Goal: Task Accomplishment & Management: Use online tool/utility

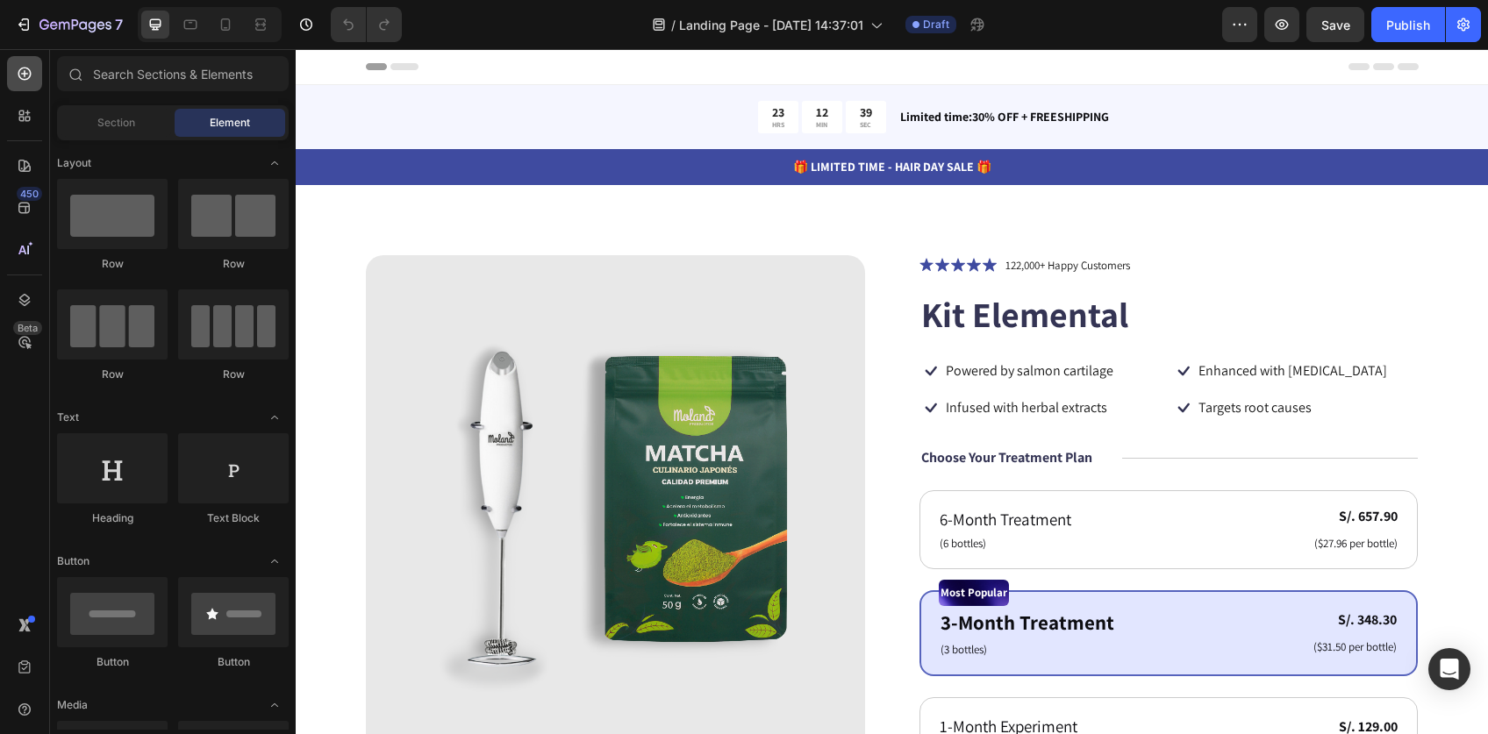
click at [31, 77] on icon at bounding box center [25, 74] width 18 height 18
click at [200, 79] on input "text" at bounding box center [173, 73] width 232 height 35
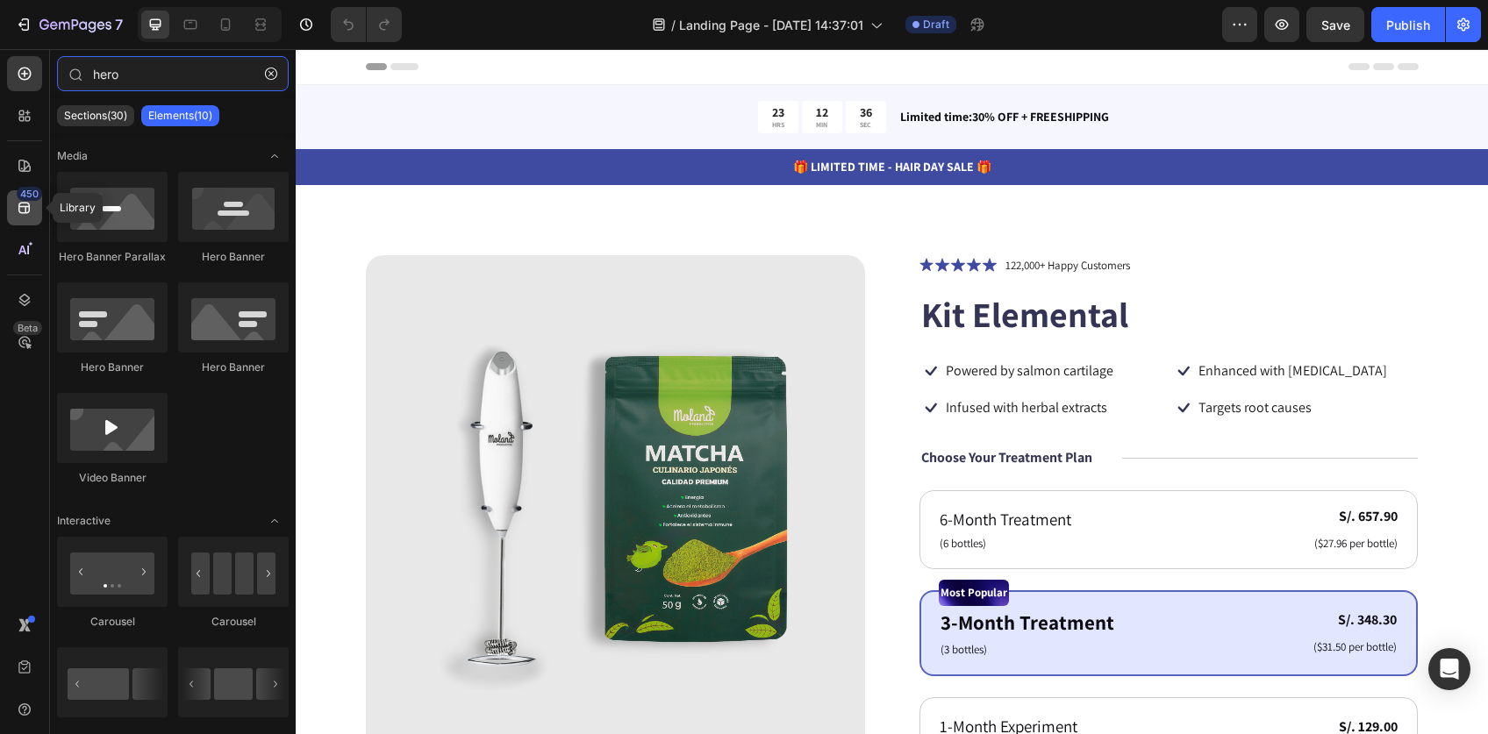
type input "hero"
click at [23, 200] on div "450" at bounding box center [29, 194] width 25 height 14
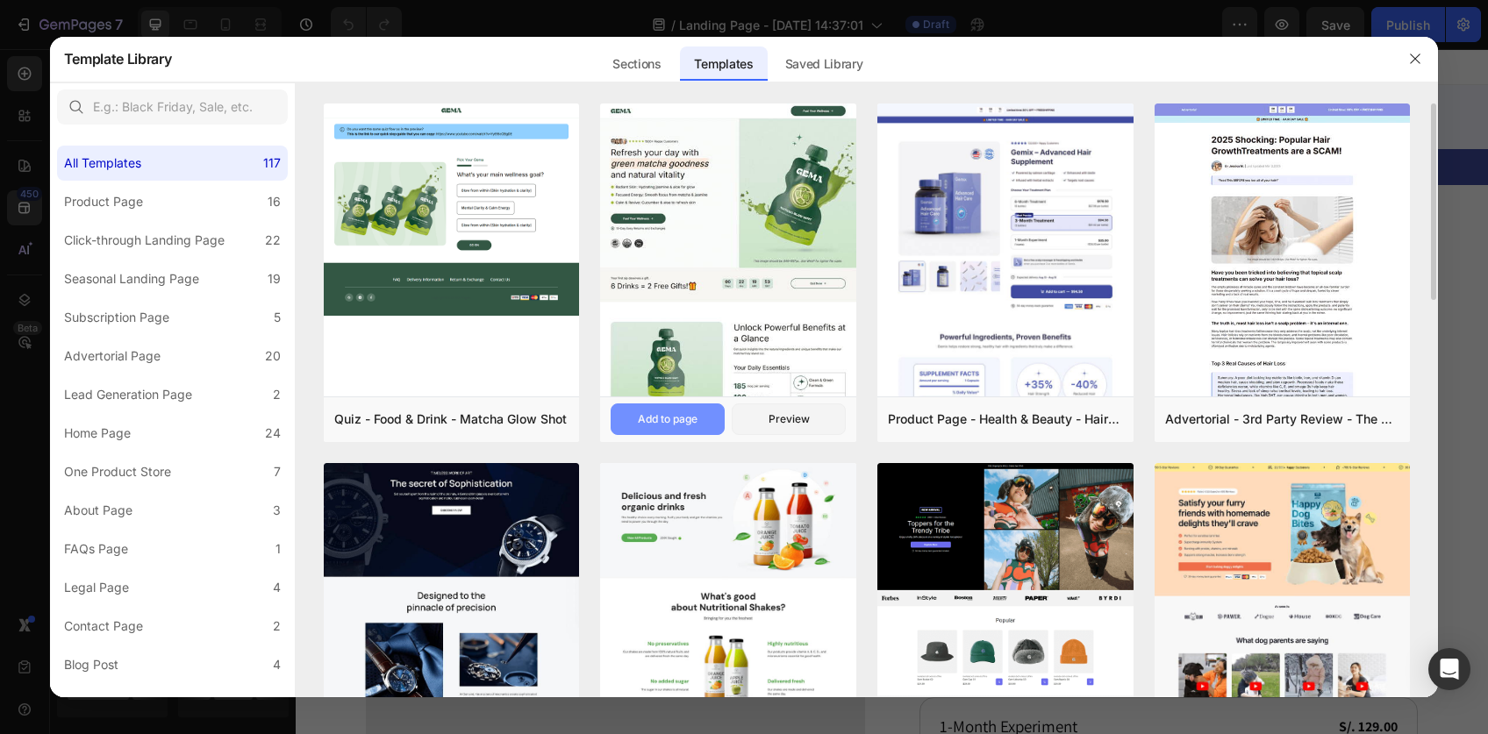
click at [694, 423] on div "Add to page" at bounding box center [668, 419] width 60 height 16
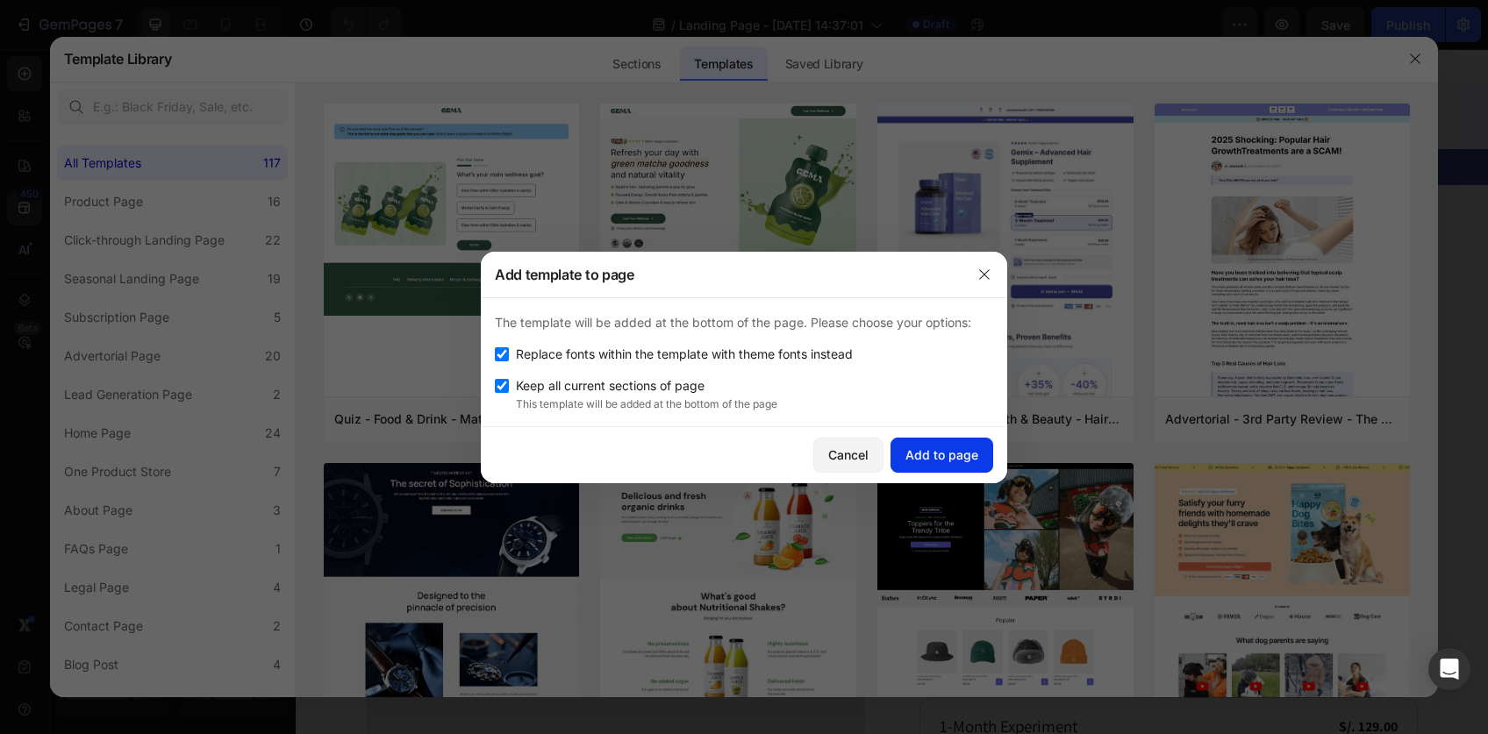
click at [947, 462] on div "Add to page" at bounding box center [941, 455] width 73 height 18
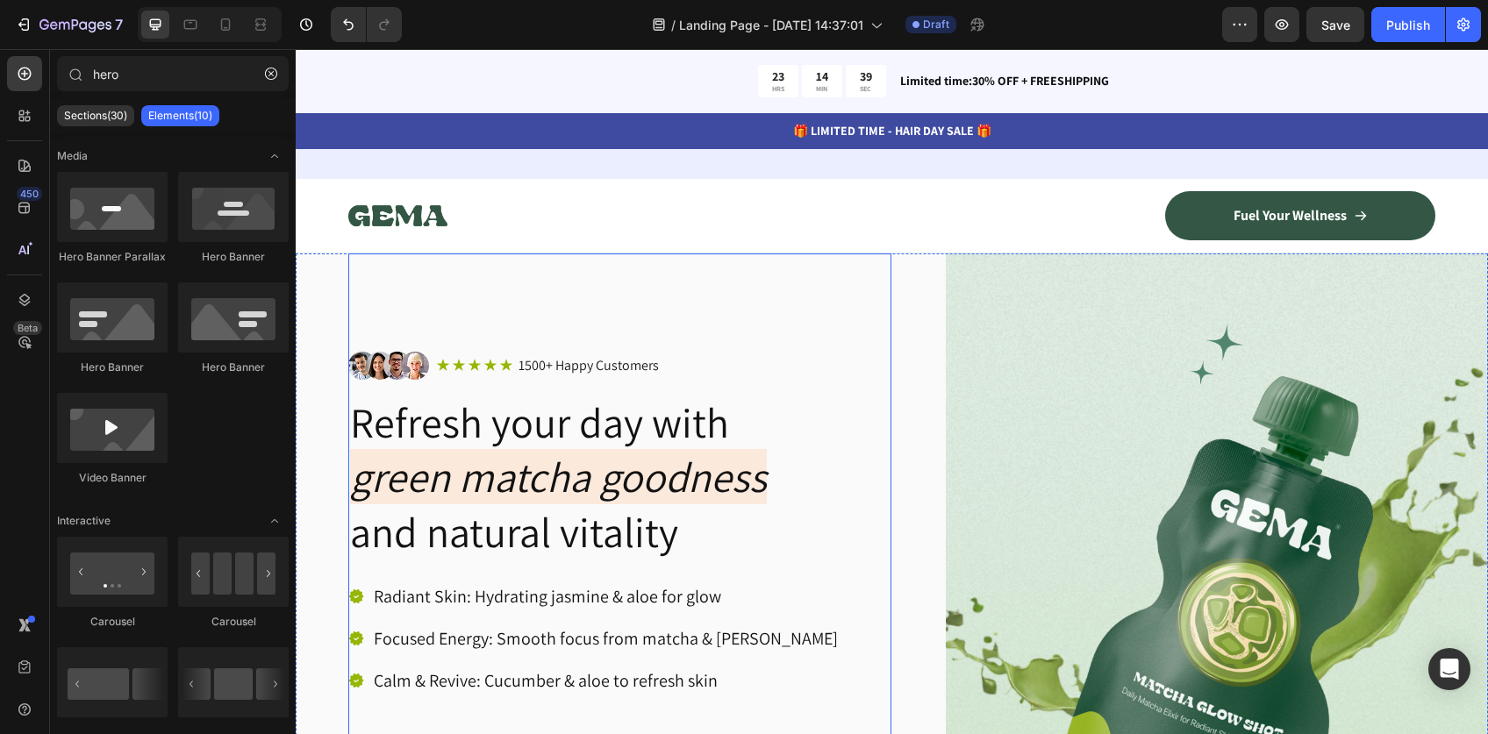
scroll to position [6193, 0]
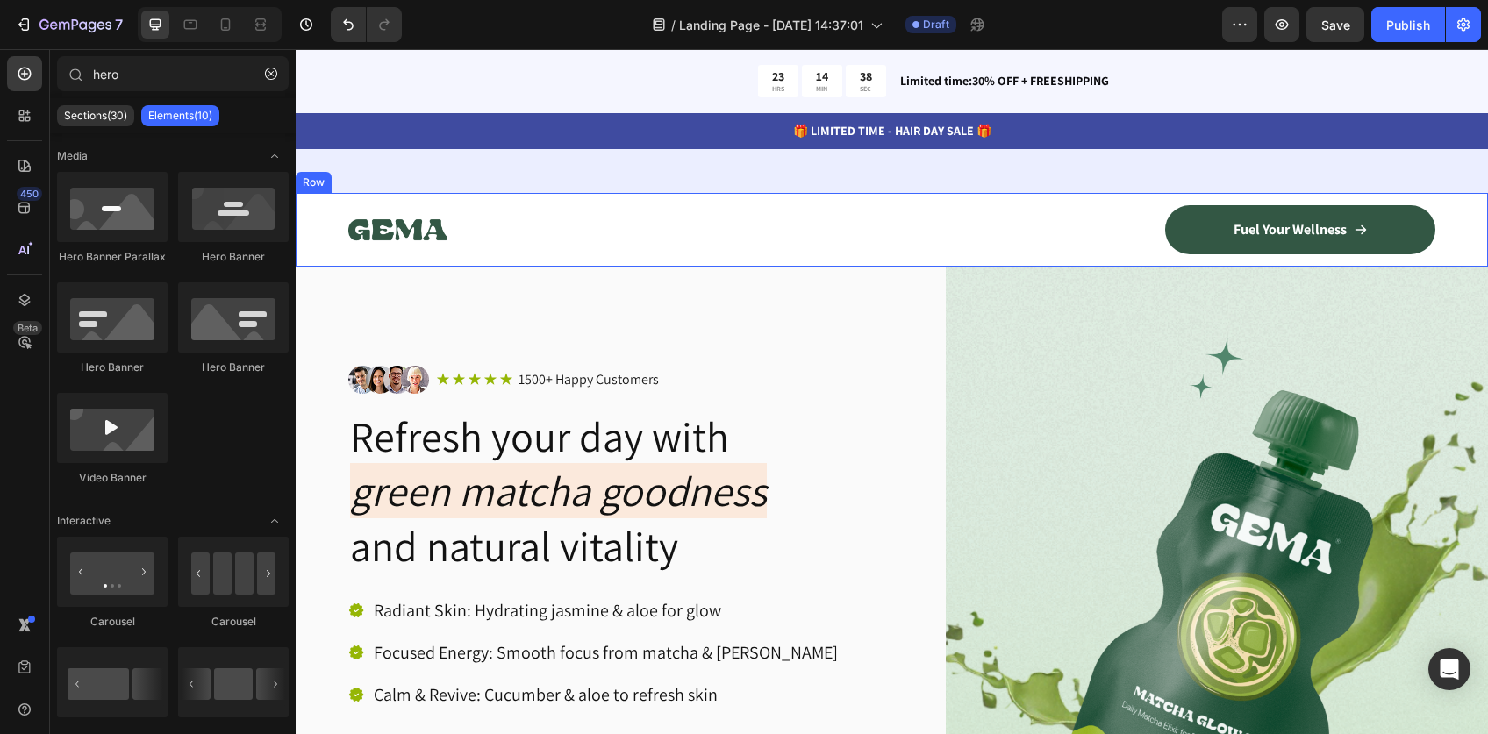
click at [874, 241] on div "Image Fuel Your Wellness Button Row Row" at bounding box center [892, 230] width 1192 height 74
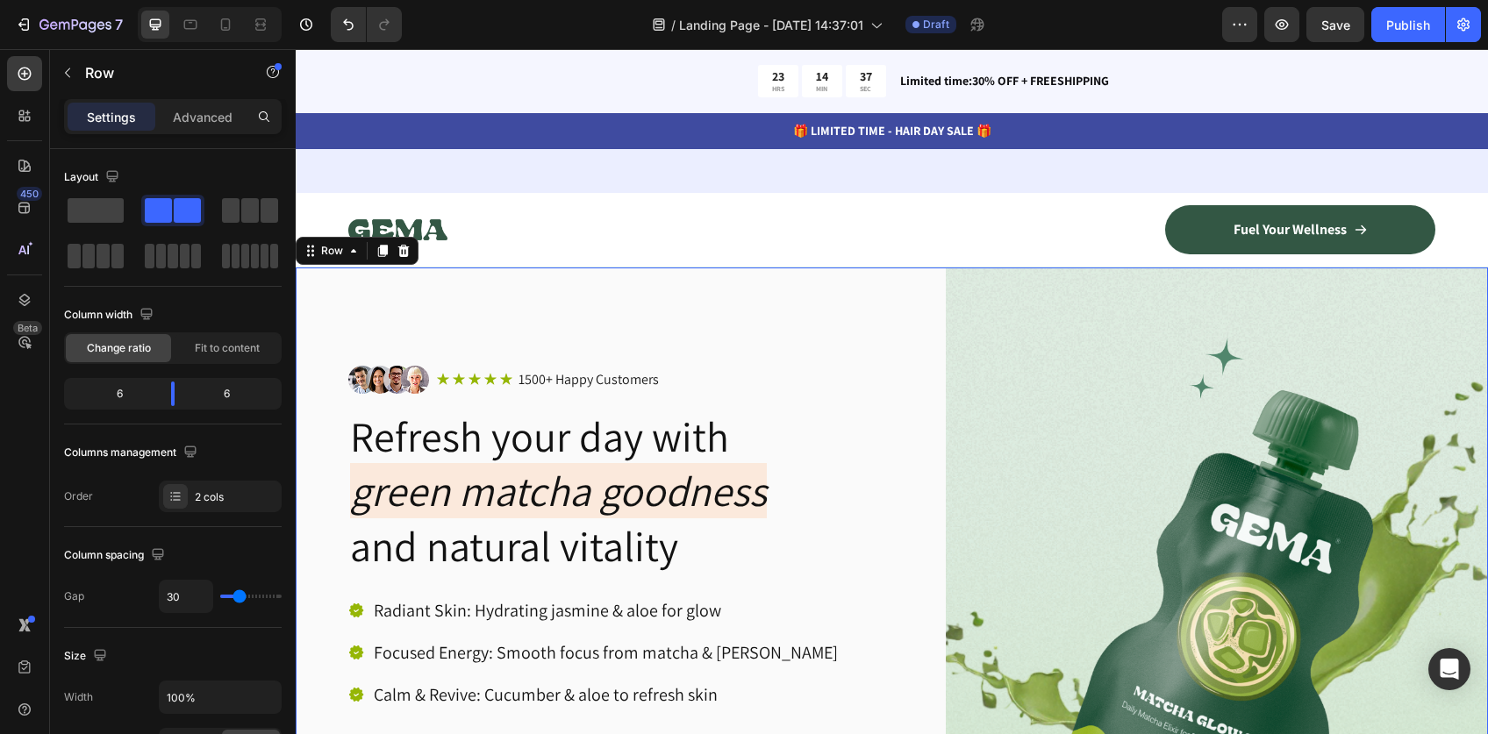
click at [905, 310] on div "Image Icon Icon Icon Icon Icon Icon List 1500+ Happy Customers Text Block Row R…" at bounding box center [892, 623] width 1192 height 710
click at [339, 259] on div "Row" at bounding box center [331, 251] width 29 height 16
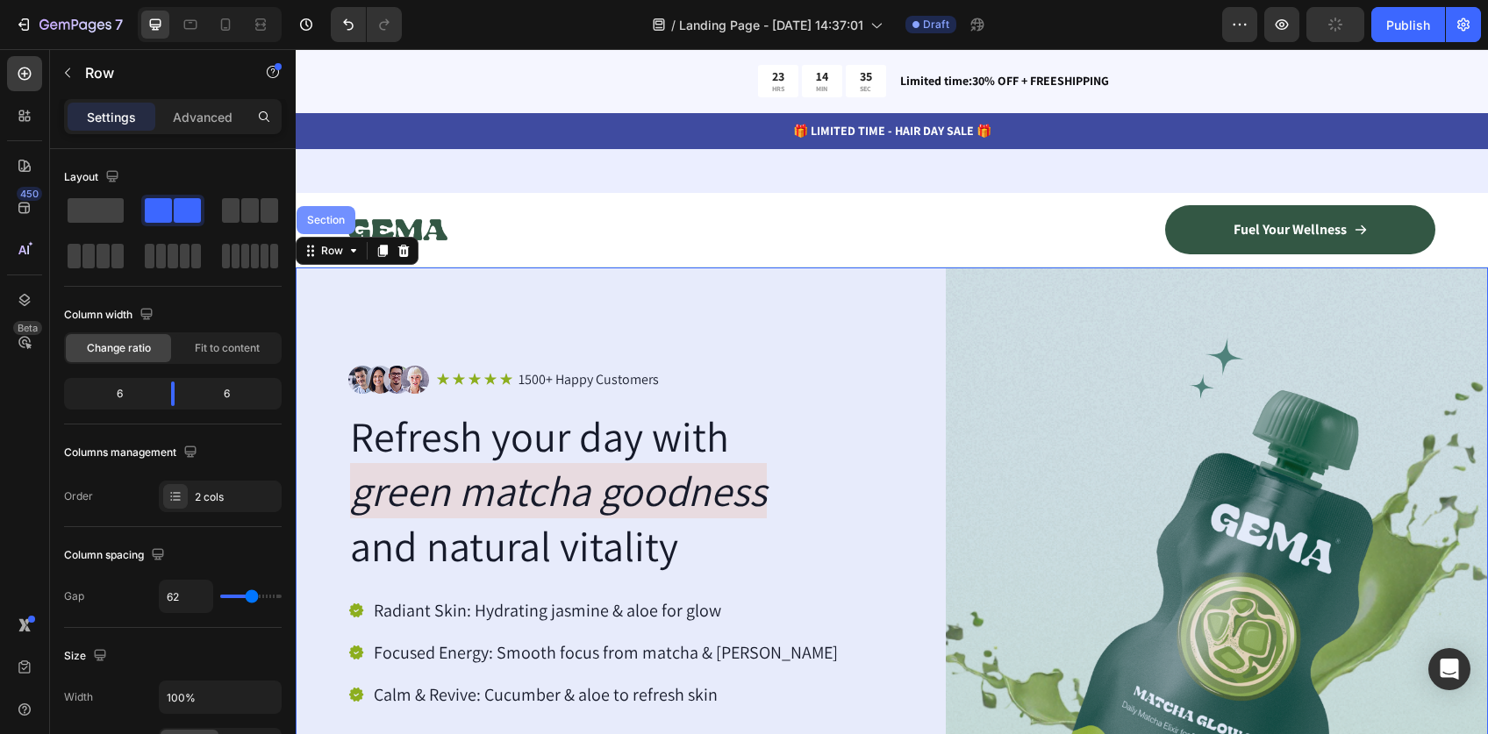
click at [330, 225] on div "Section" at bounding box center [325, 220] width 45 height 11
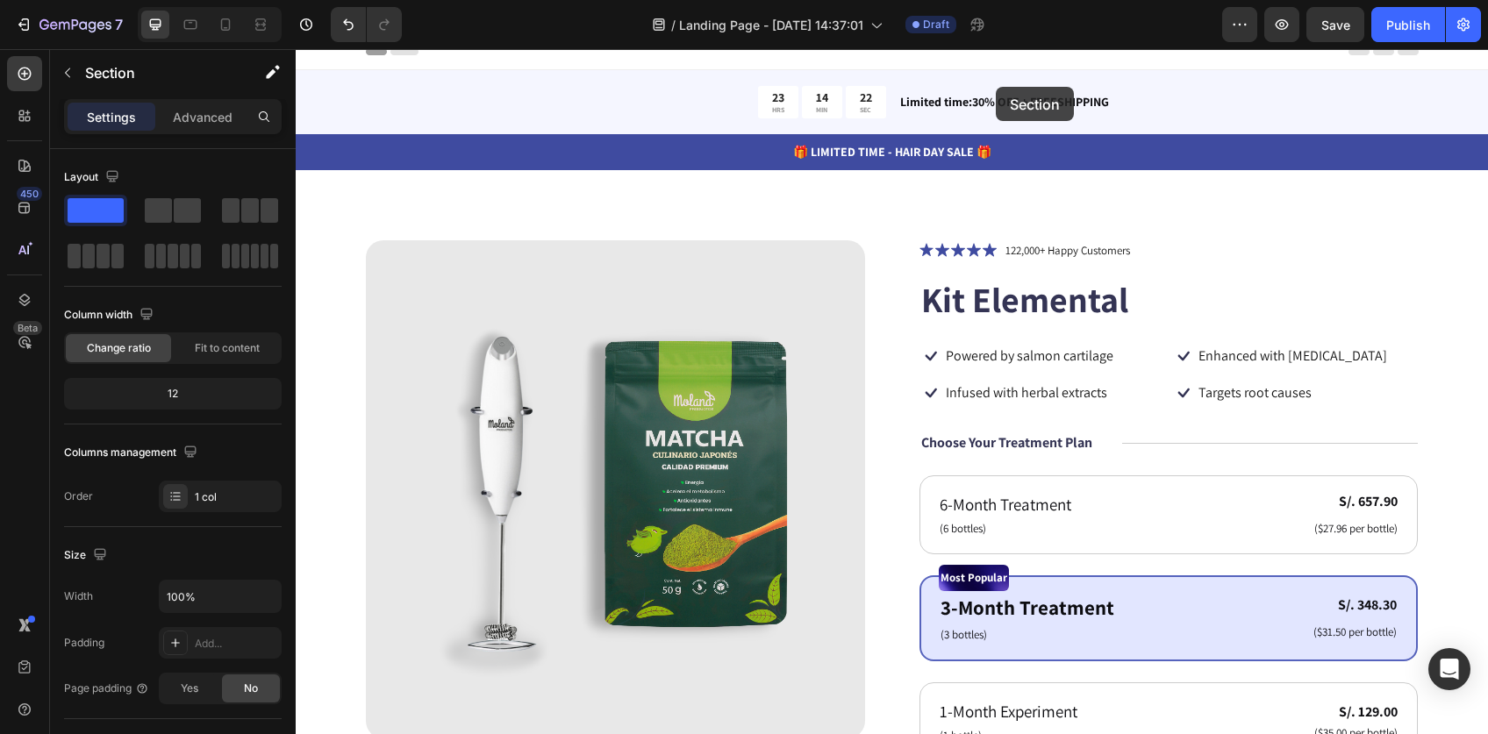
scroll to position [0, 0]
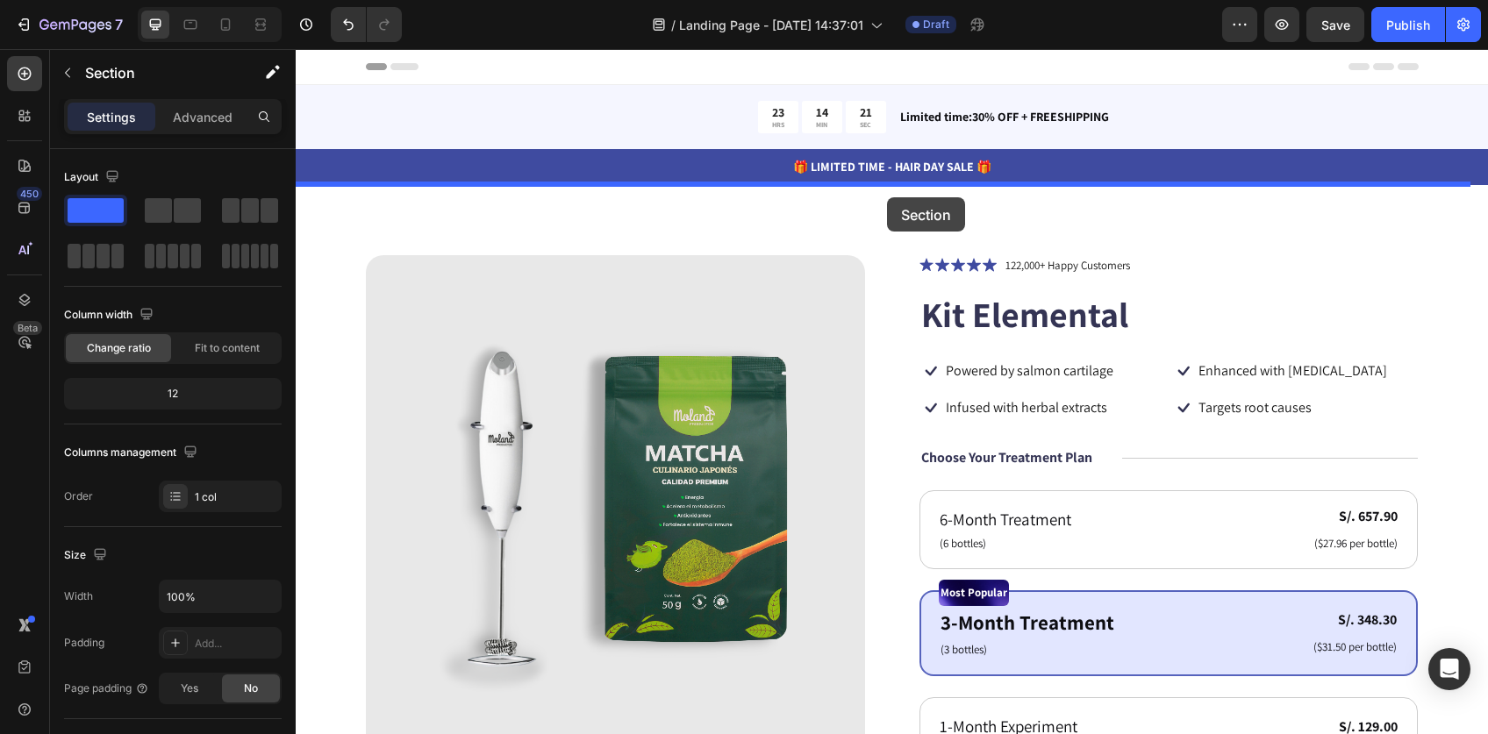
drag, startPoint x: 1122, startPoint y: 269, endPoint x: 887, endPoint y: 197, distance: 245.8
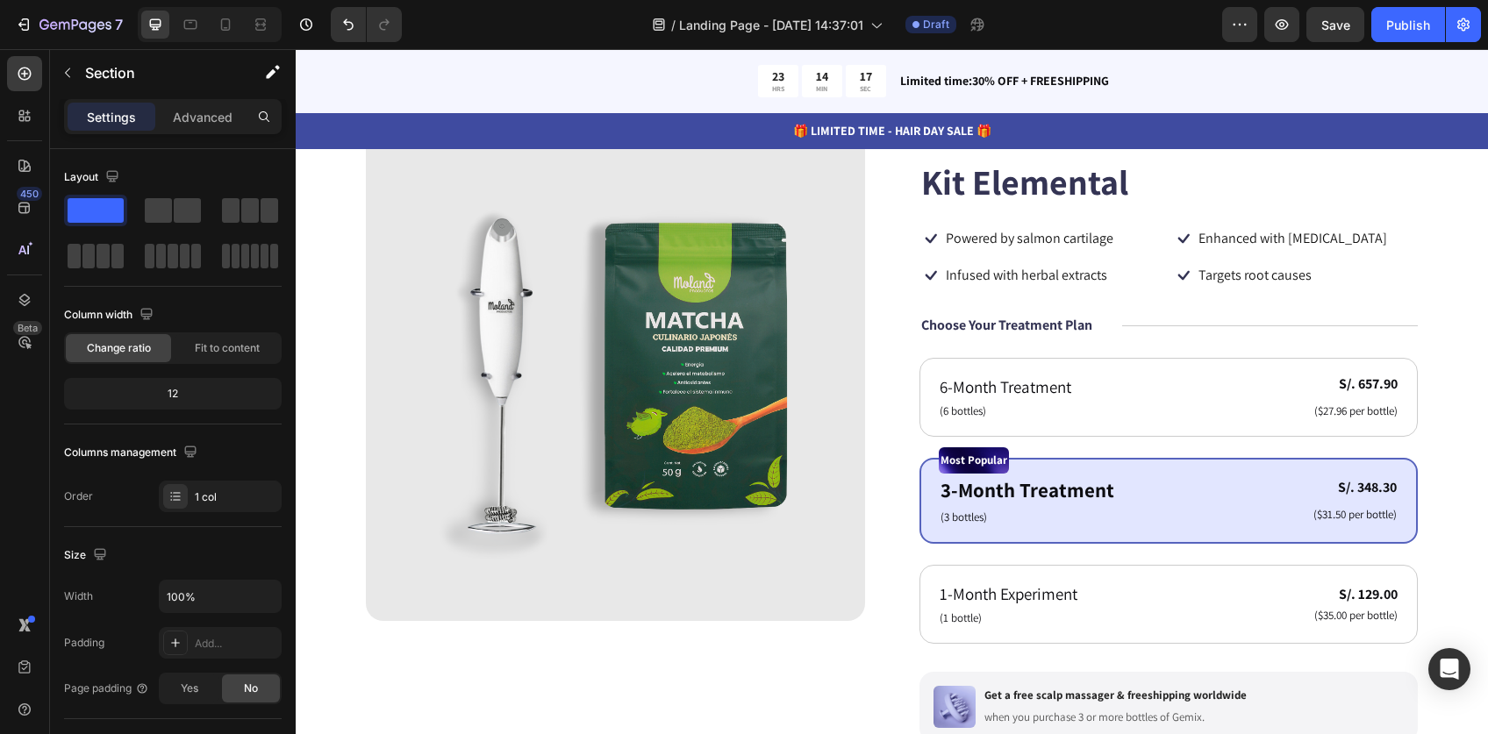
scroll to position [706, 0]
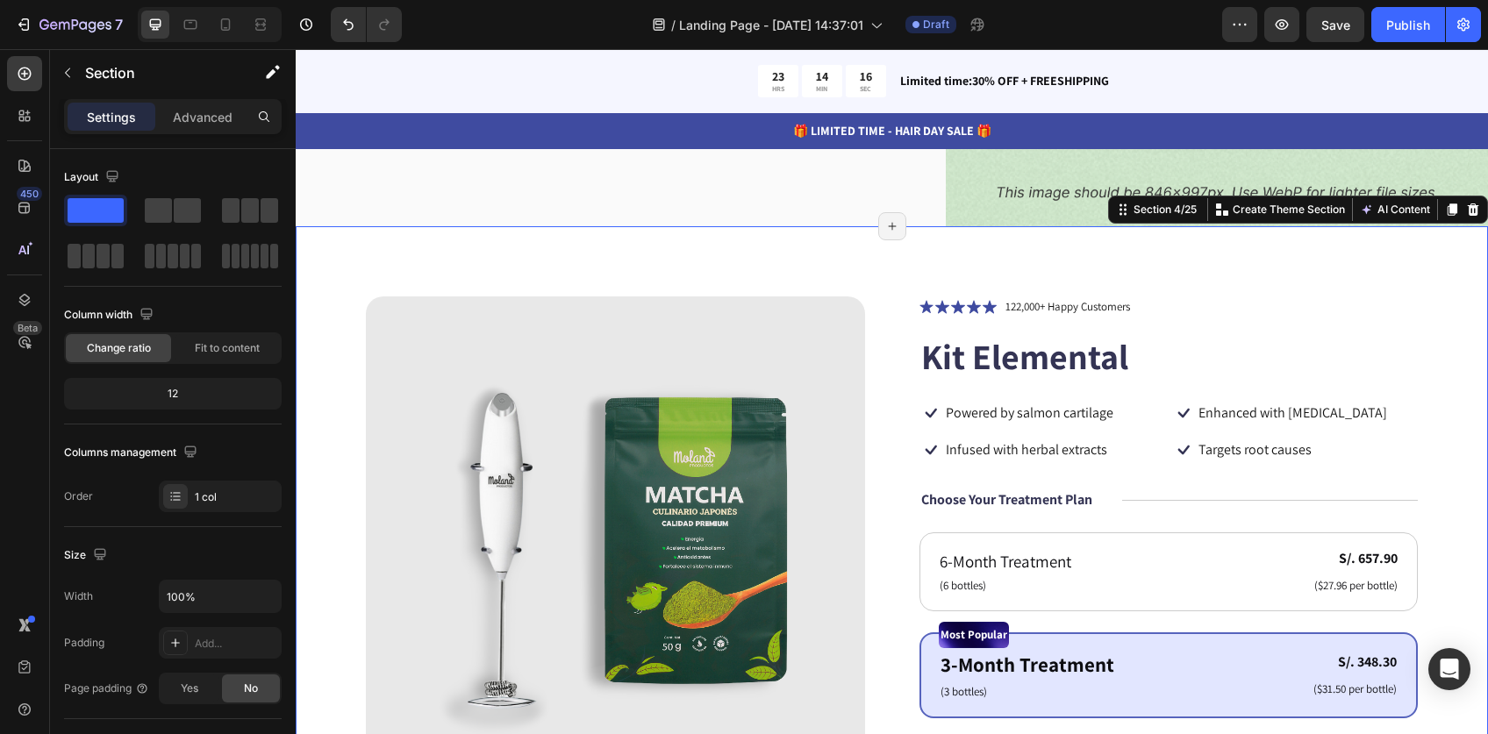
click at [869, 251] on div "Product Images Icon Icon Icon Icon Icon Icon List 122,000+ Happy Customers Text…" at bounding box center [892, 716] width 1192 height 981
click at [1467, 216] on icon at bounding box center [1472, 209] width 11 height 12
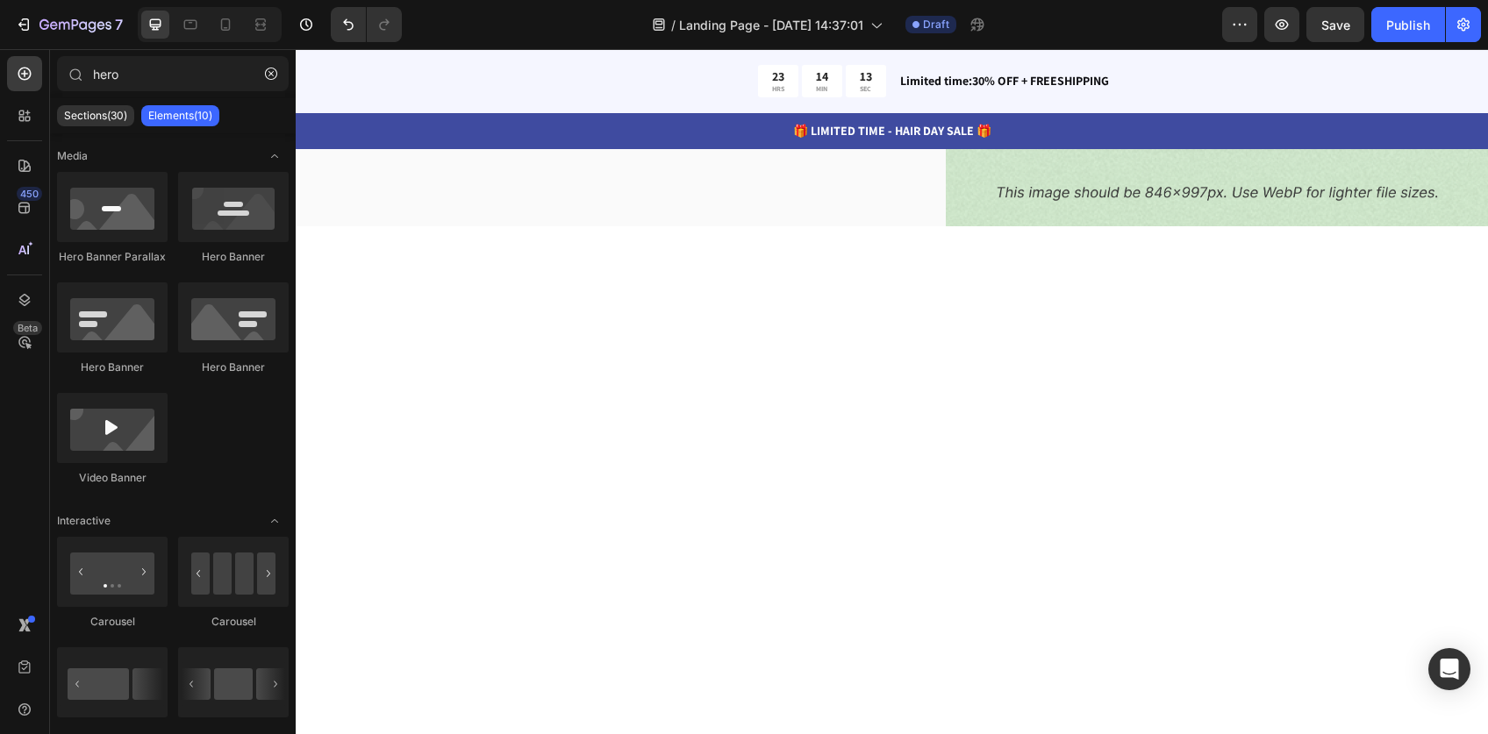
click at [880, 252] on div at bounding box center [892, 571] width 1052 height 691
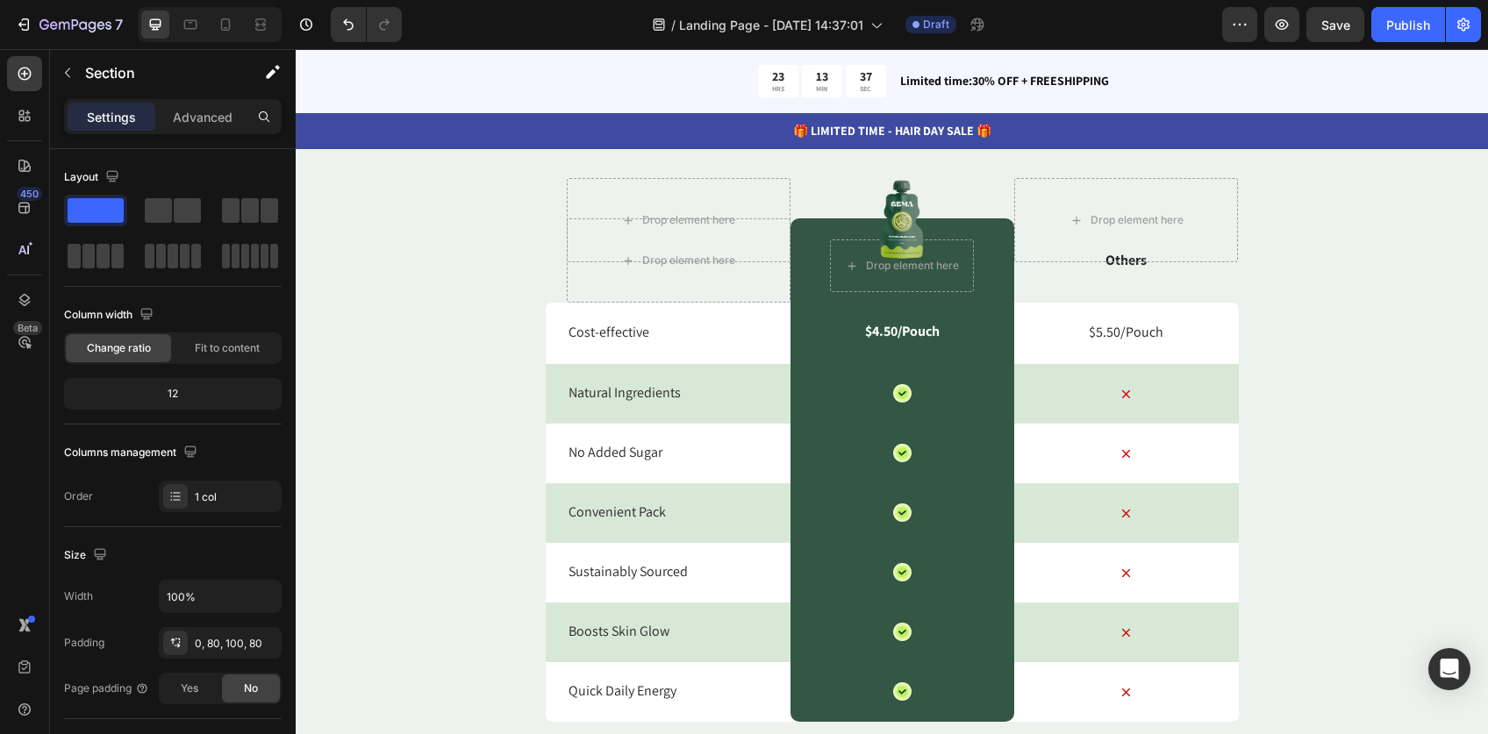
scroll to position [10844, 0]
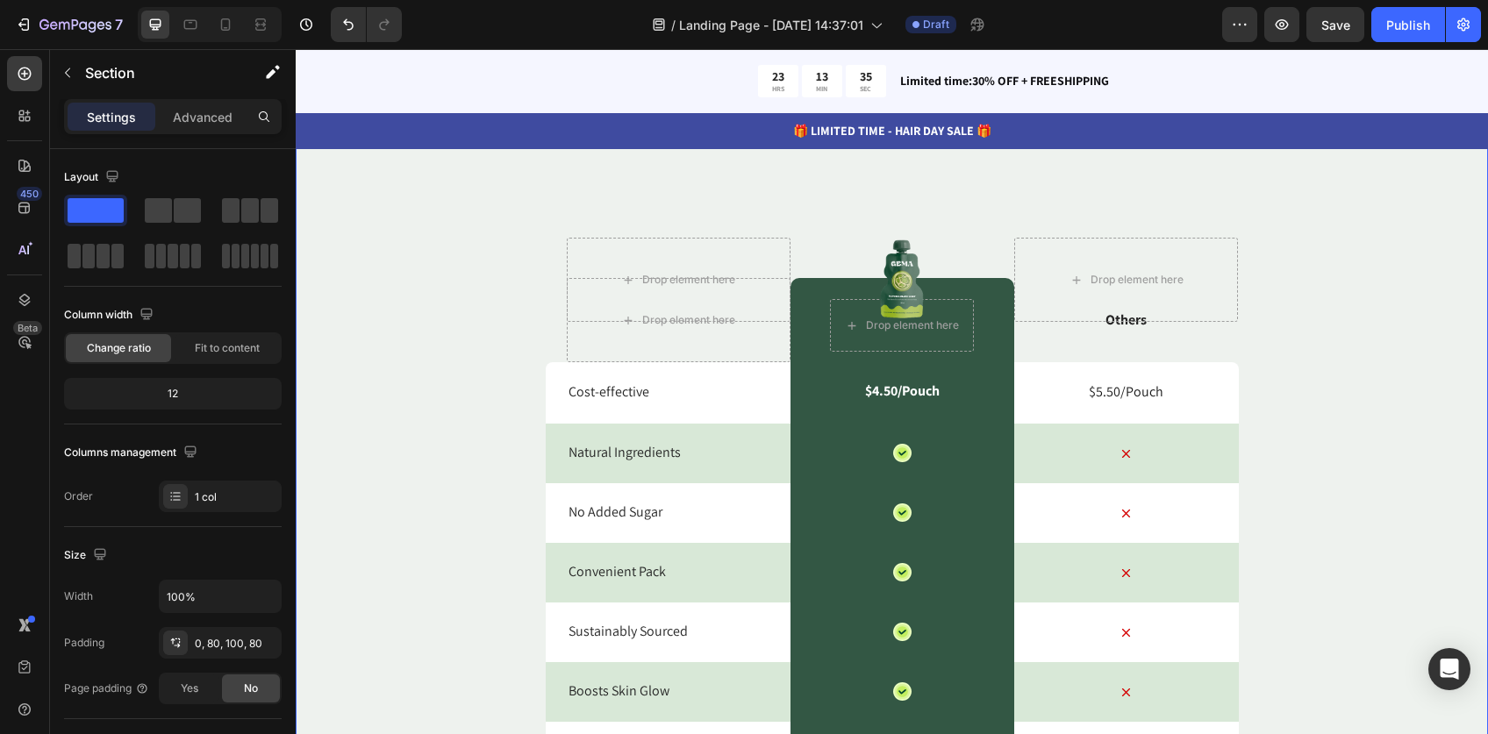
click at [1399, 433] on div "Nature’s daily boost Text Block Row Match Glow Shot: Your daily boost Heading D…" at bounding box center [892, 509] width 1192 height 905
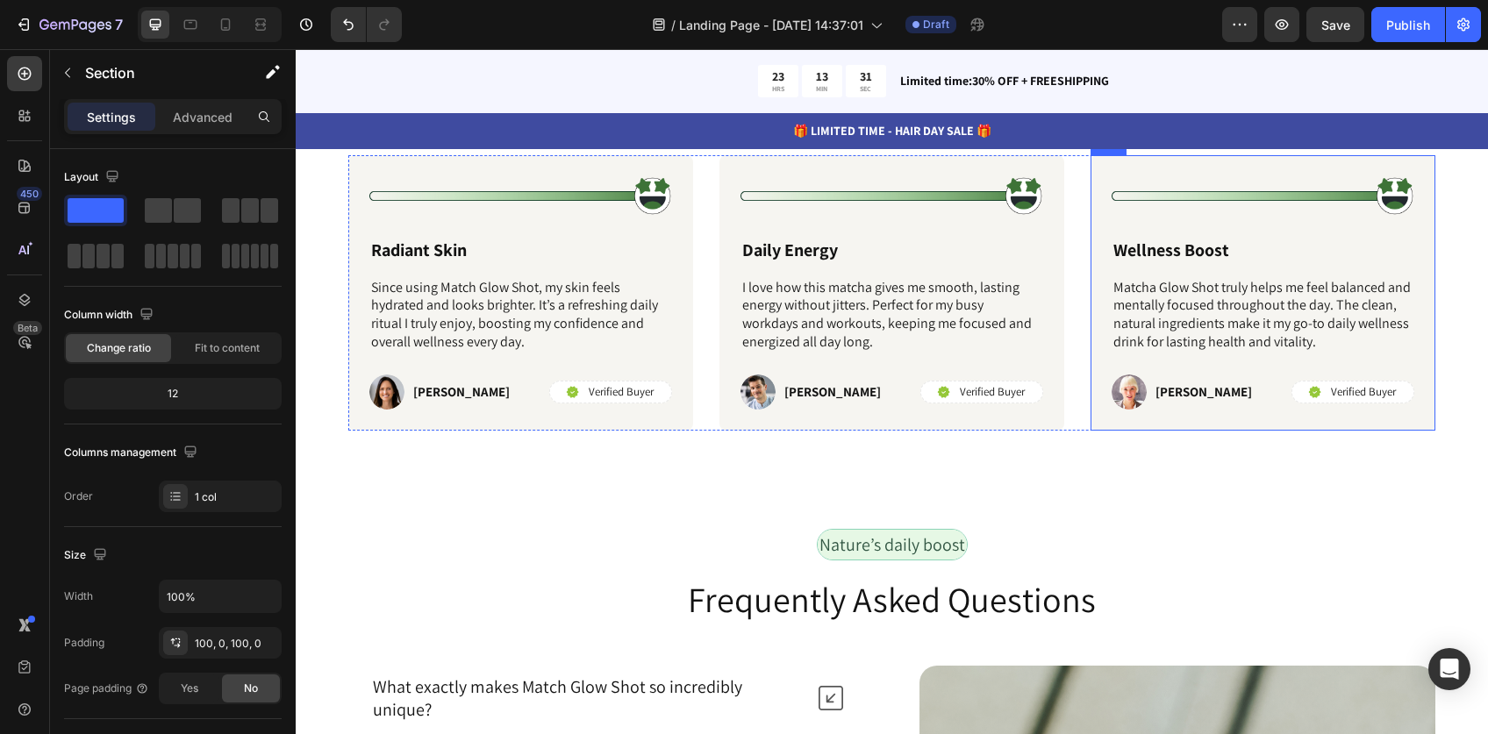
scroll to position [11925, 0]
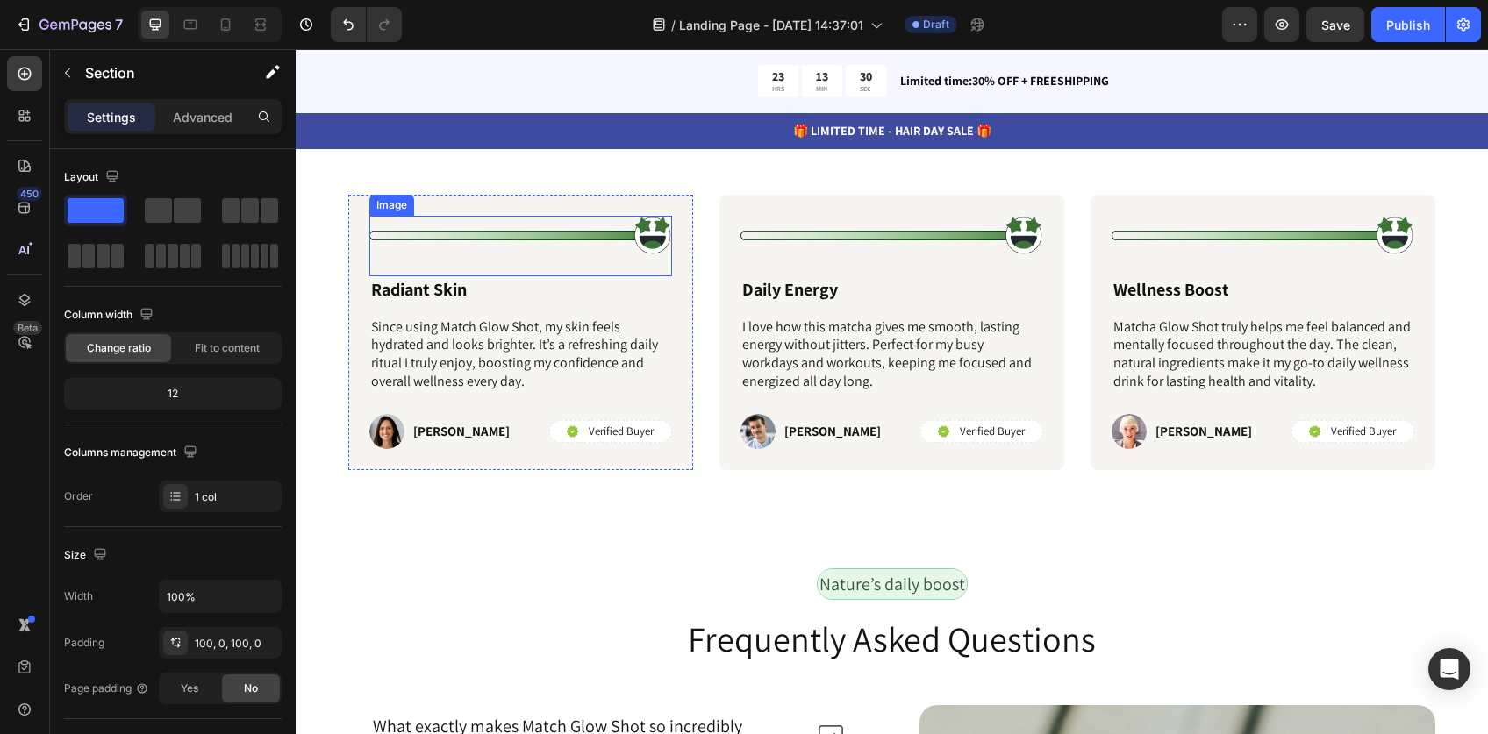
click at [530, 235] on img at bounding box center [520, 235] width 303 height 39
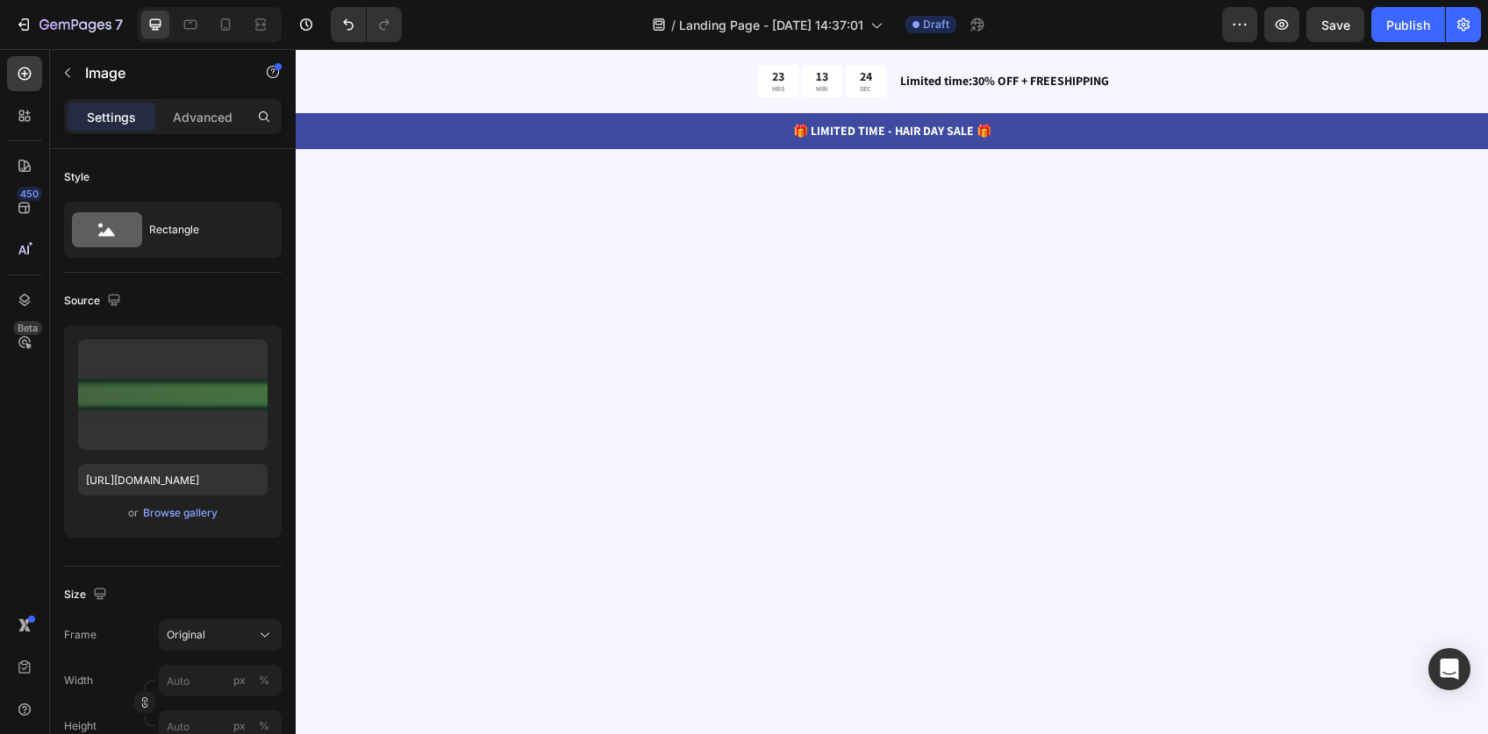
scroll to position [0, 0]
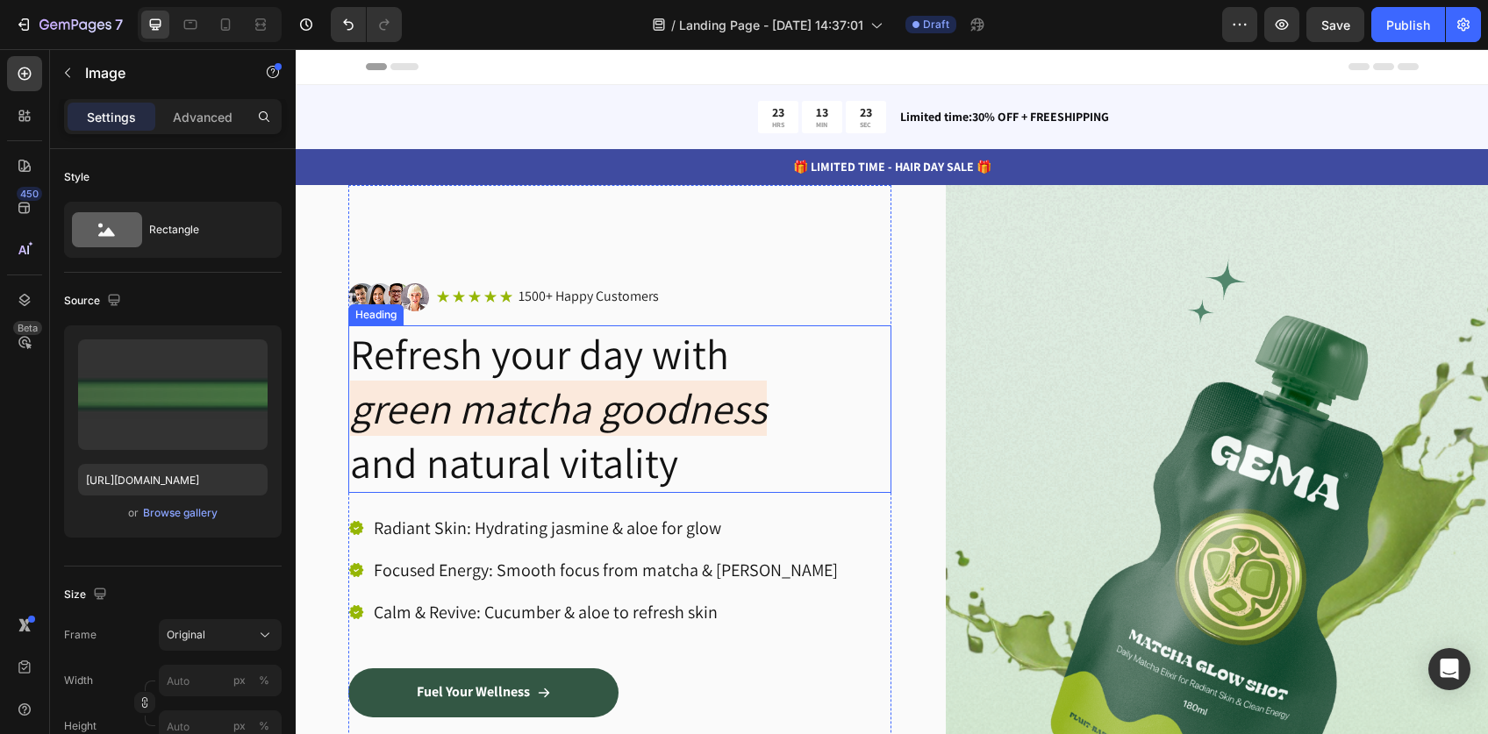
click at [524, 375] on h2 "Refresh your day with green matcha goodness and natural vitality" at bounding box center [619, 409] width 543 height 168
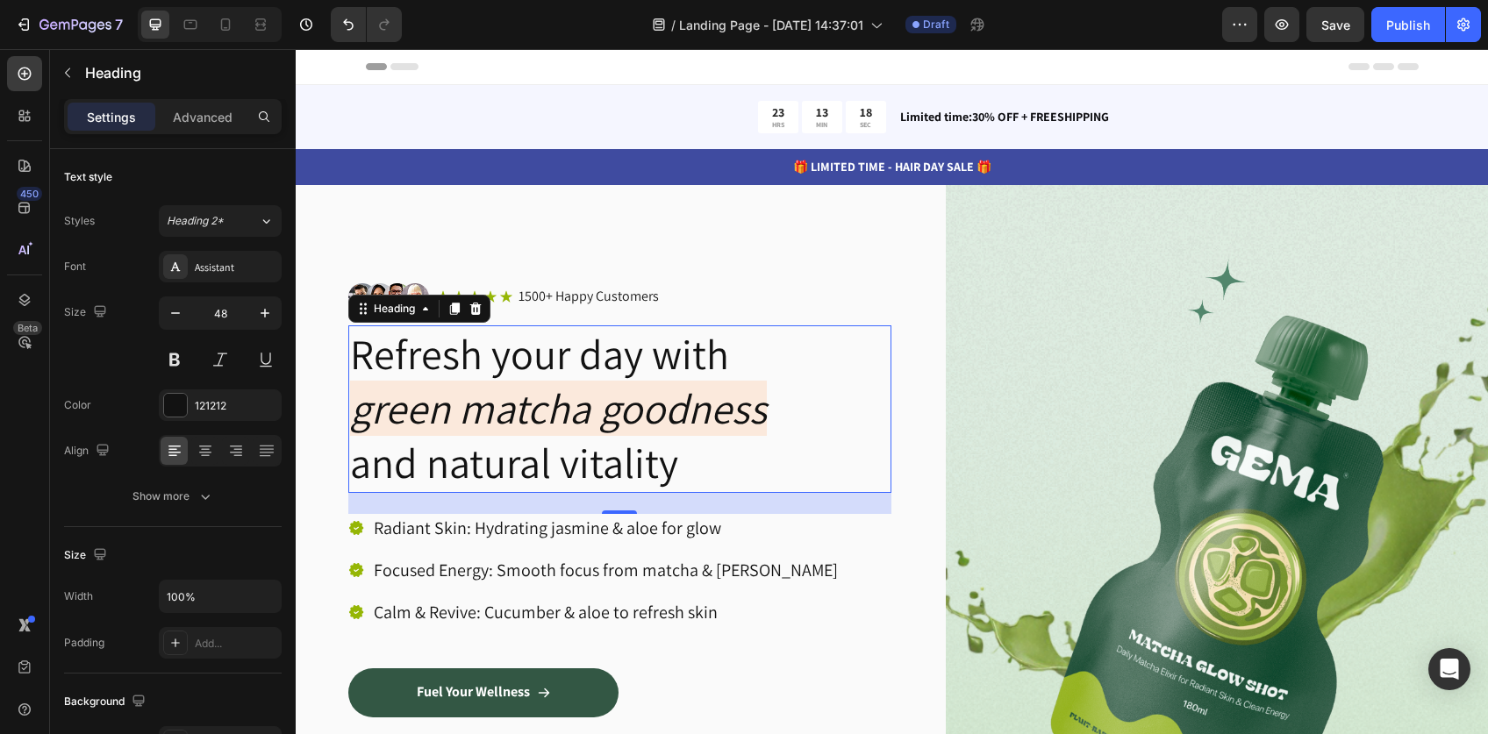
click at [522, 363] on h2 "Refresh your day with green matcha goodness and natural vitality" at bounding box center [619, 409] width 543 height 168
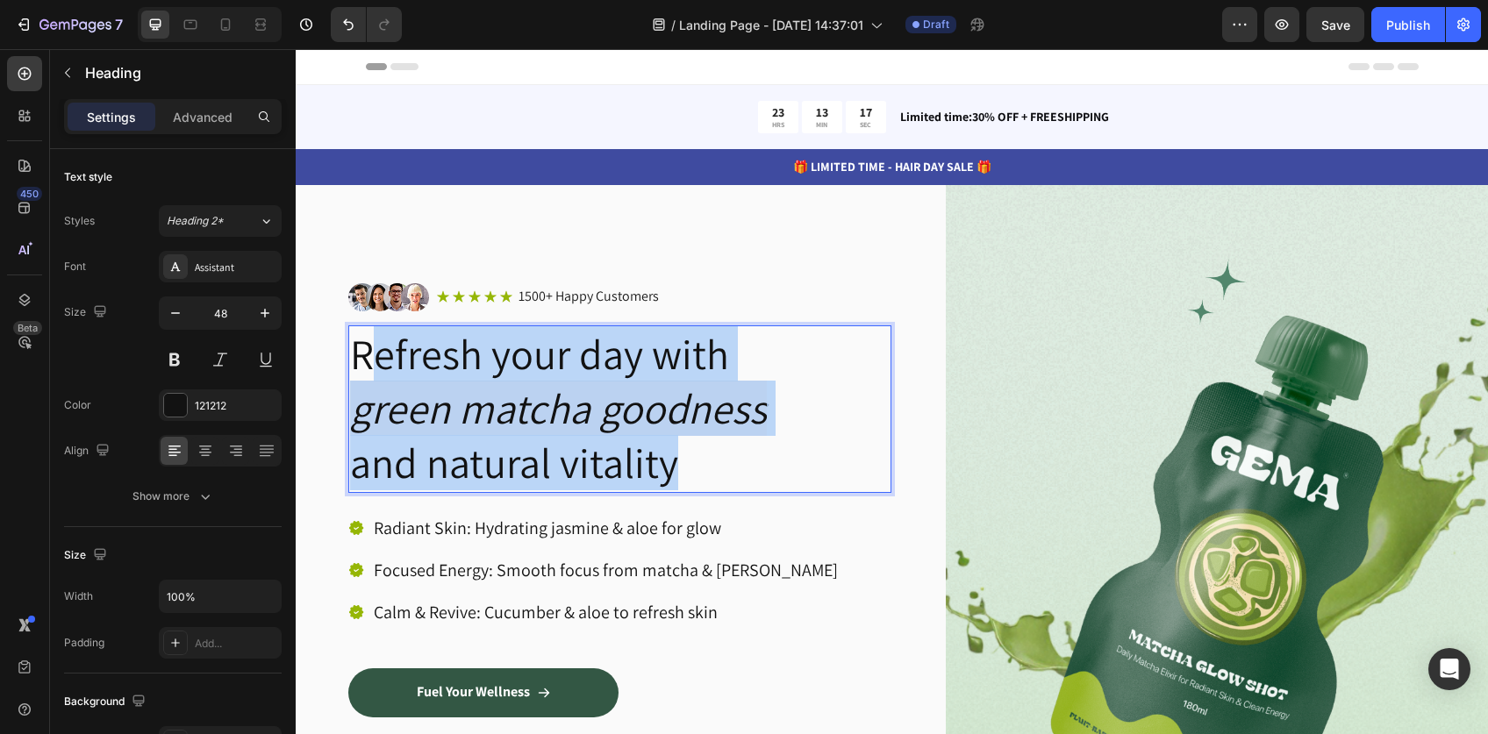
drag, startPoint x: 684, startPoint y: 467, endPoint x: 371, endPoint y: 335, distance: 340.0
click at [371, 335] on p "Refresh your day with green matcha goodness and natural vitality" at bounding box center [619, 409] width 539 height 164
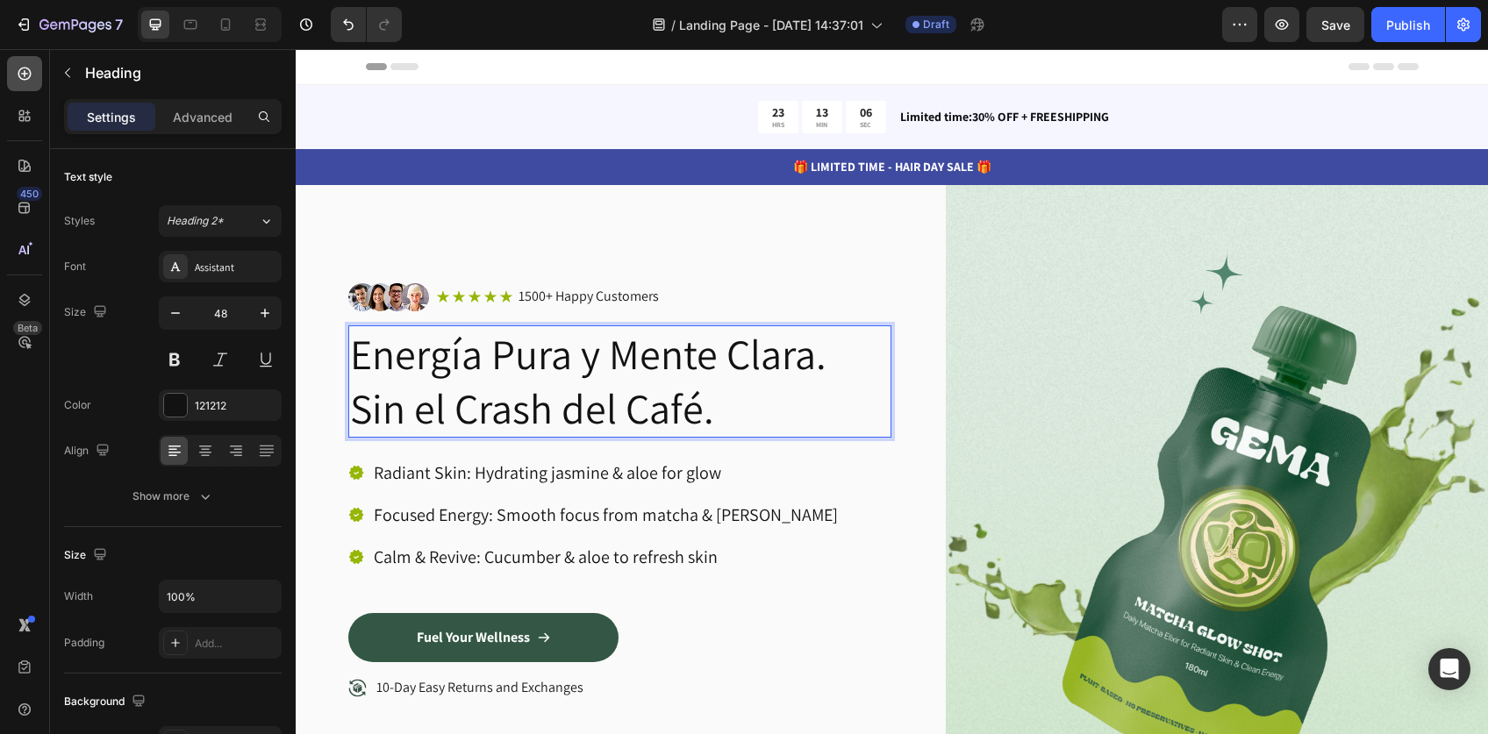
click at [30, 72] on icon at bounding box center [24, 74] width 13 height 13
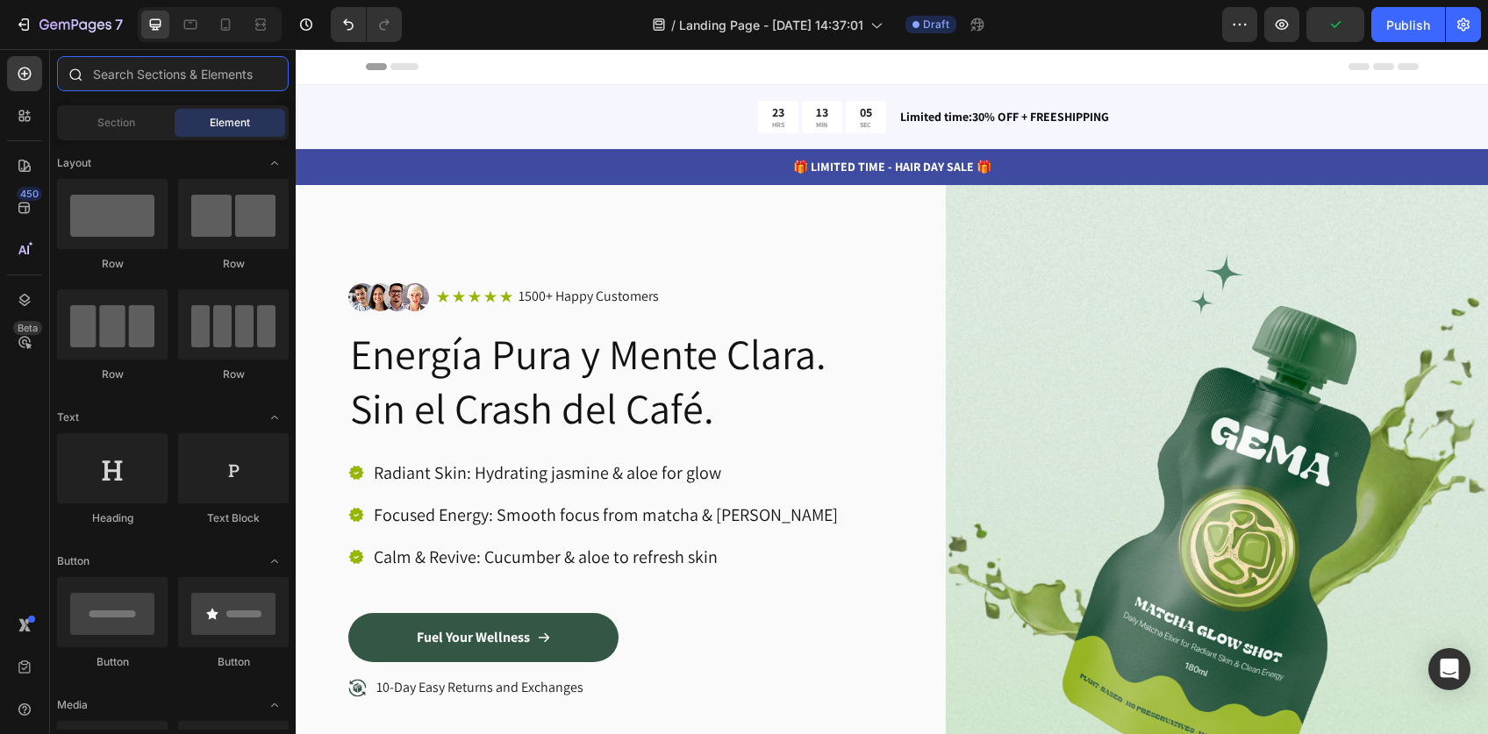
click at [182, 72] on input "text" at bounding box center [173, 73] width 232 height 35
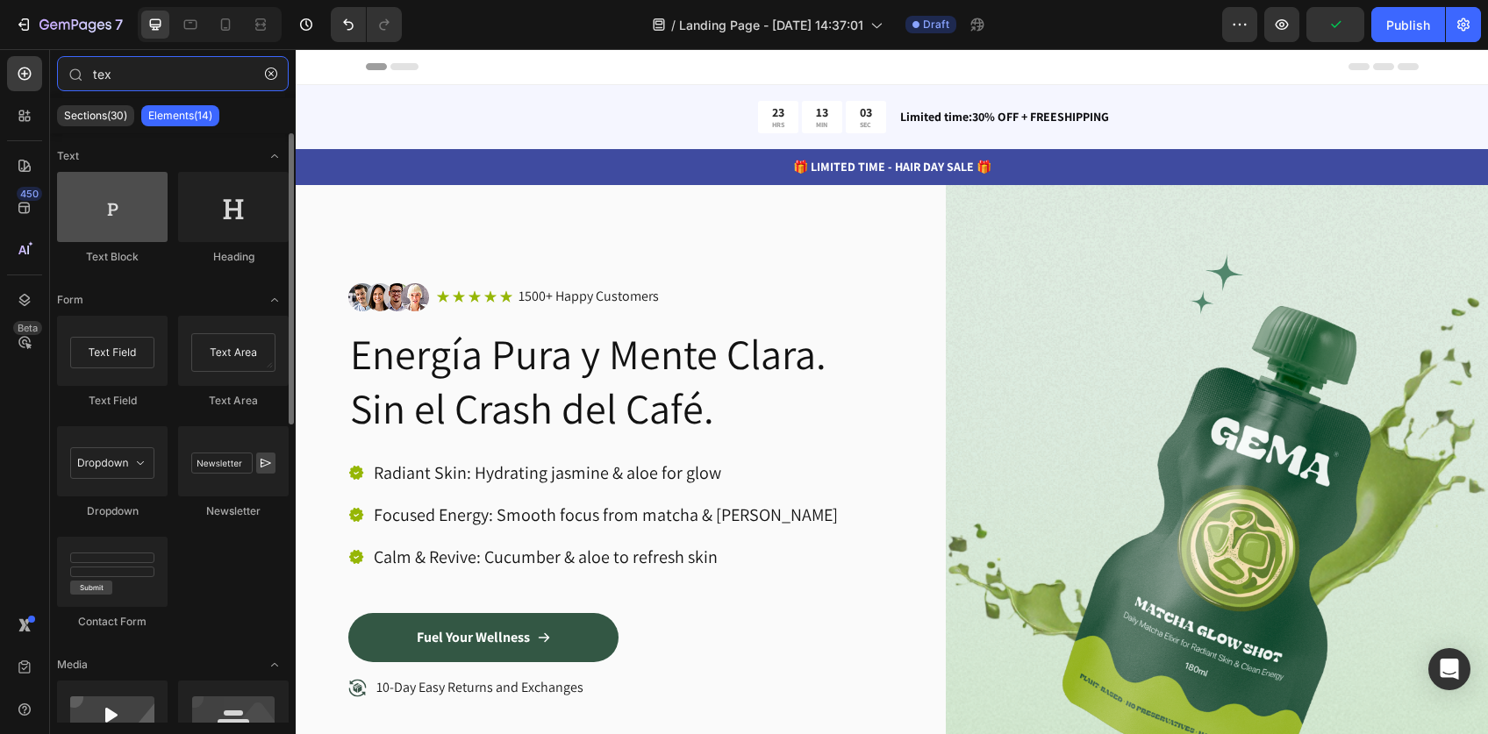
type input "tex"
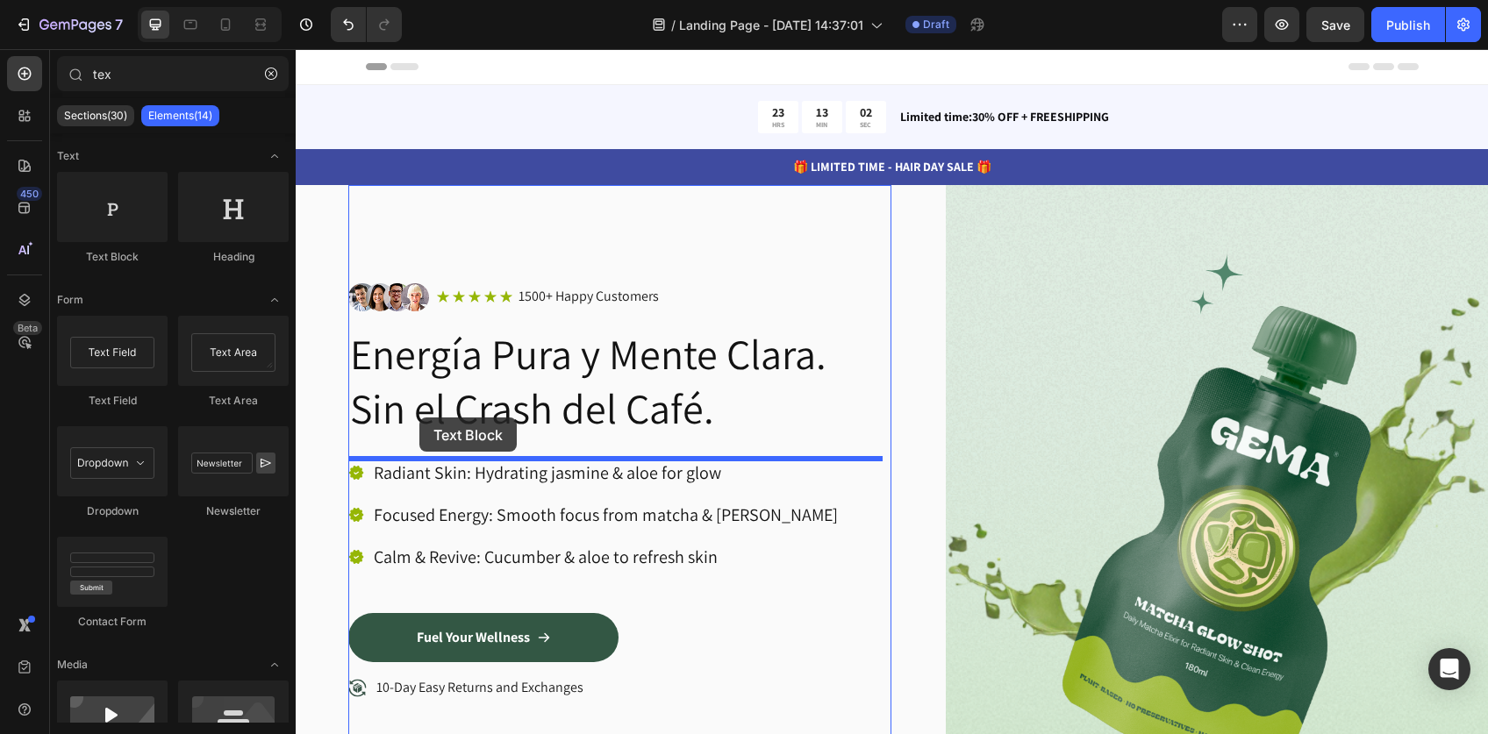
drag, startPoint x: 438, startPoint y: 270, endPoint x: 419, endPoint y: 417, distance: 148.5
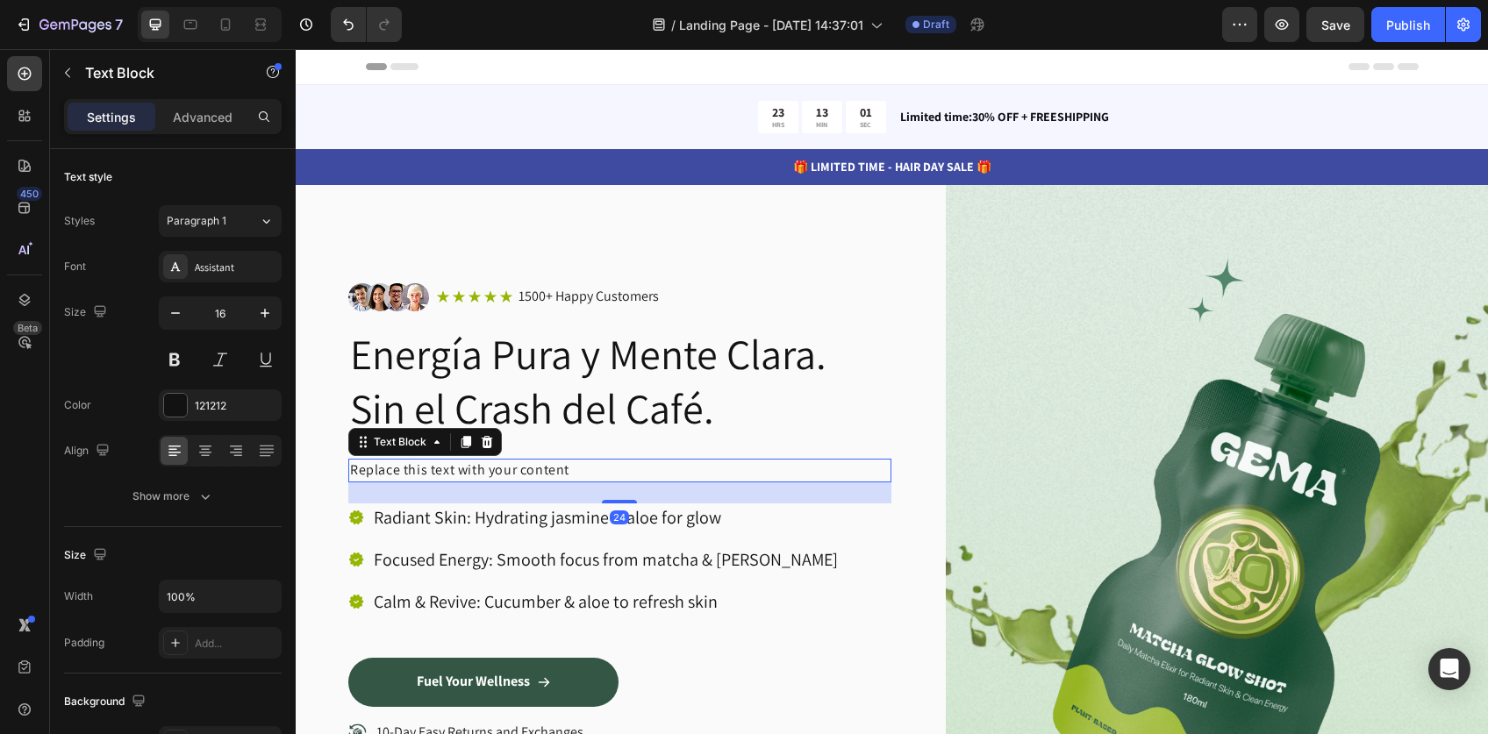
click at [490, 467] on div "Replace this text with your content" at bounding box center [619, 470] width 543 height 23
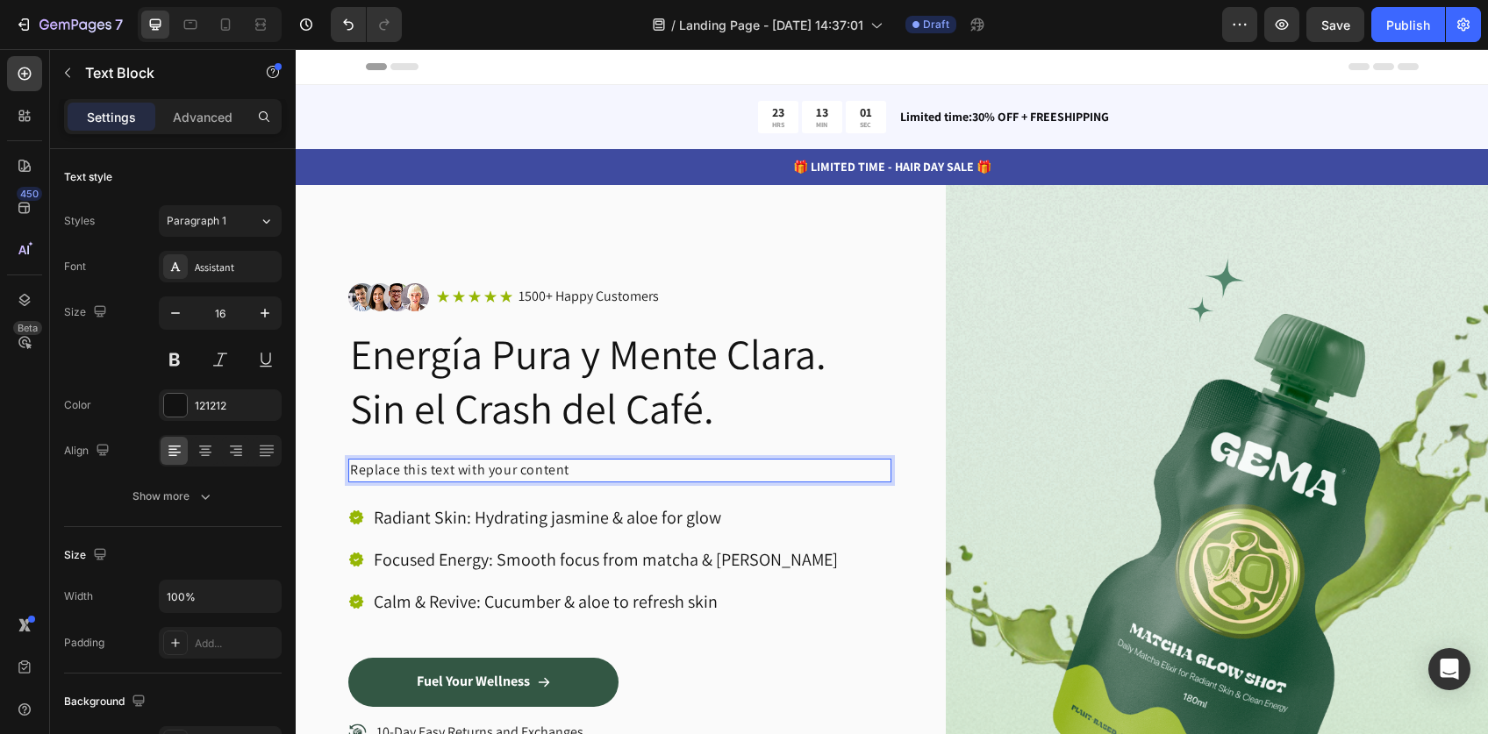
click at [490, 467] on p "Replace this text with your content" at bounding box center [619, 469] width 539 height 19
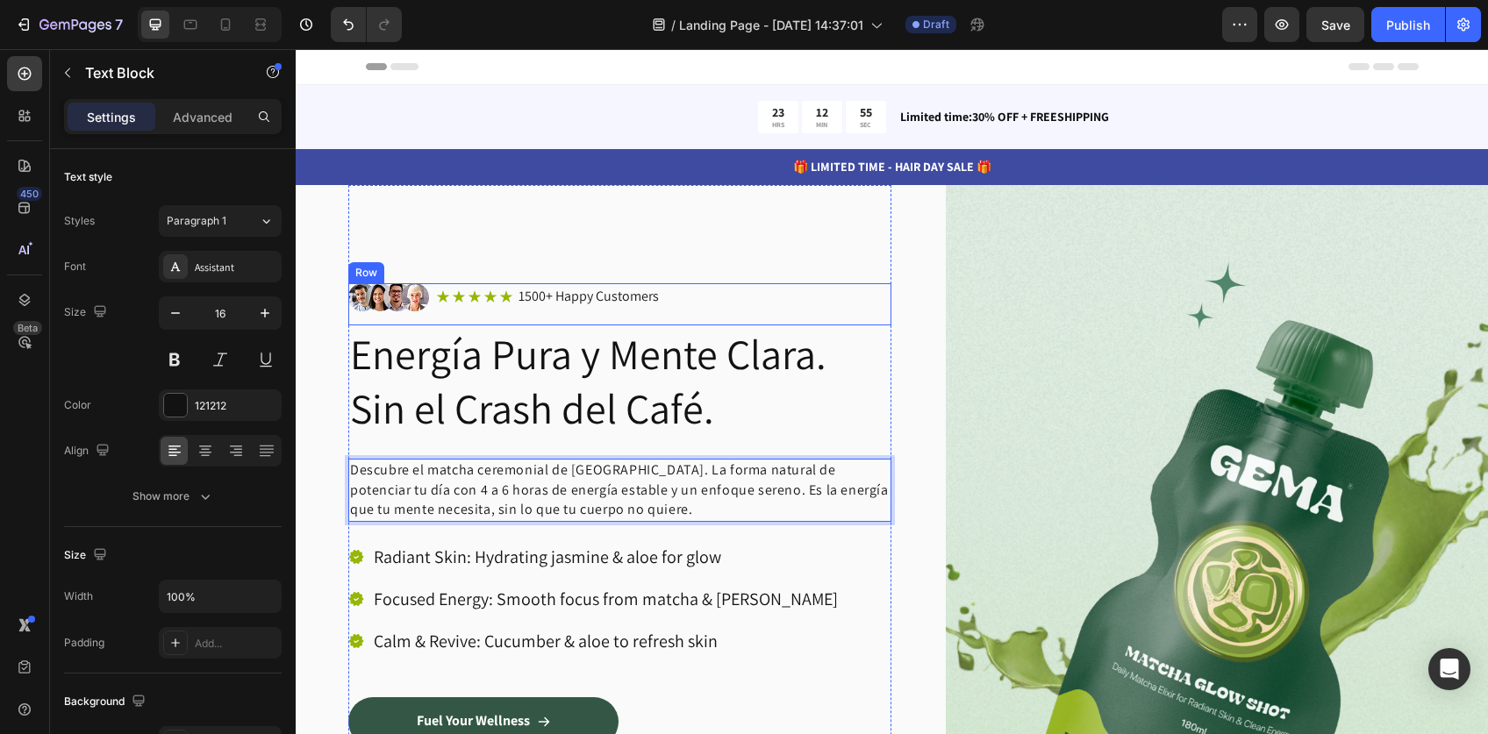
scroll to position [176, 0]
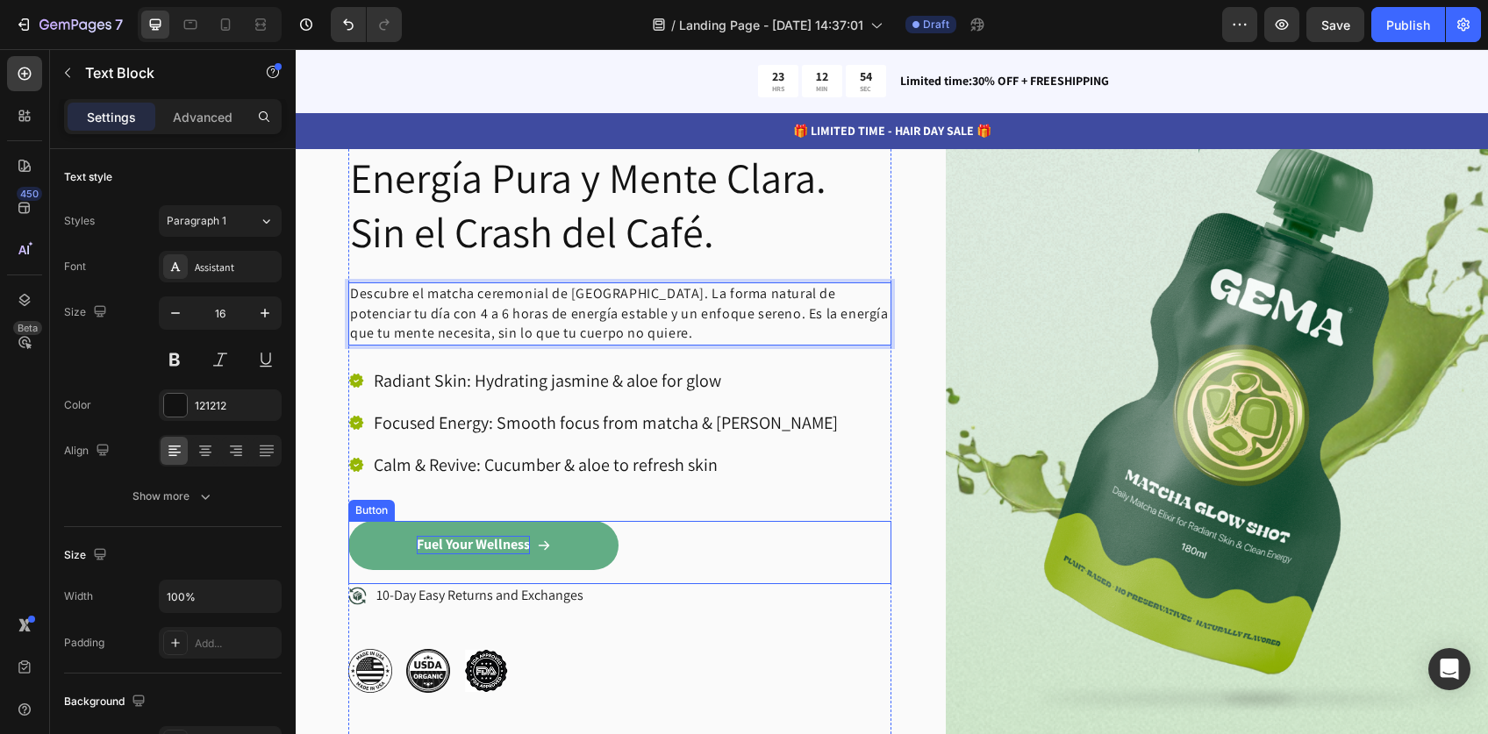
click at [483, 543] on p "Fuel Your Wellness" at bounding box center [473, 545] width 113 height 18
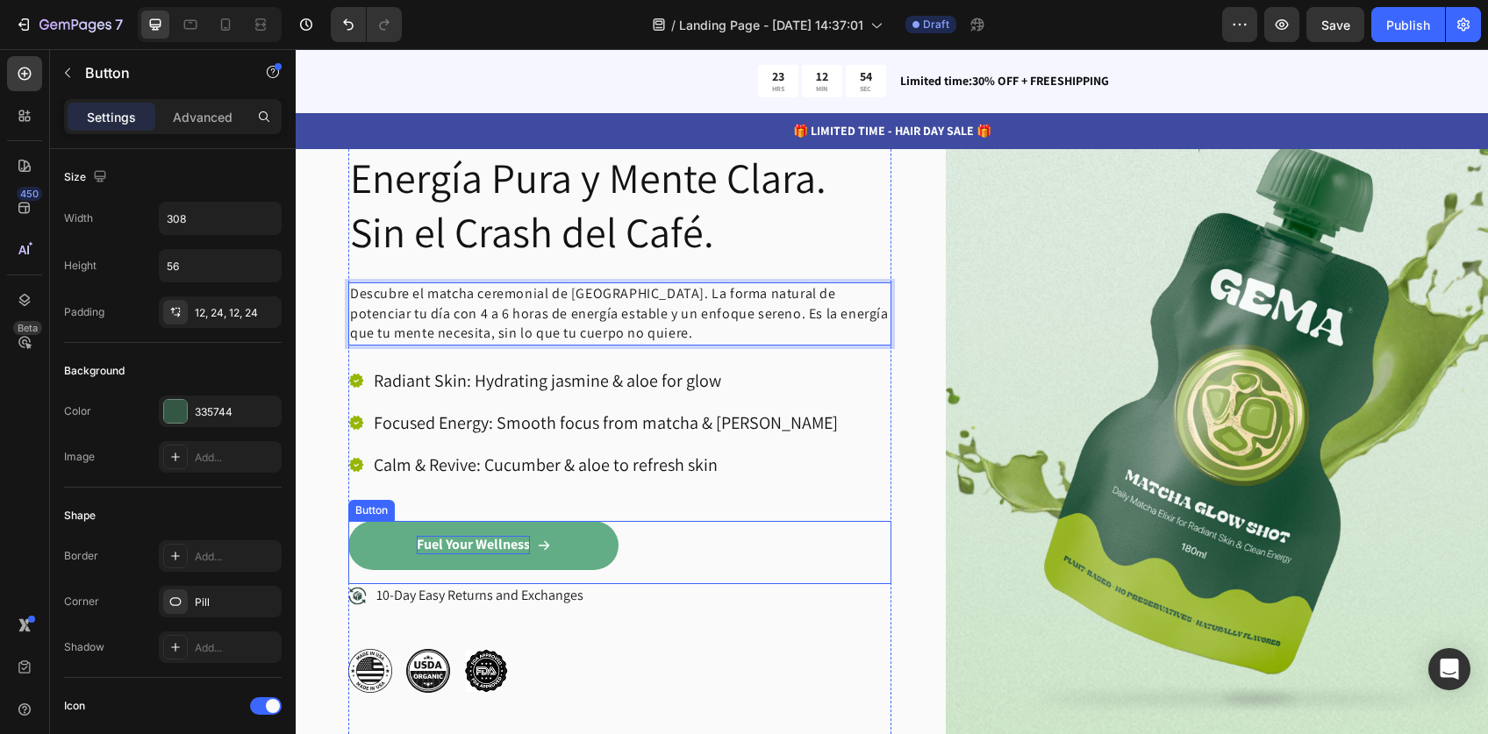
click at [483, 543] on p "Fuel Your Wellness" at bounding box center [473, 545] width 113 height 18
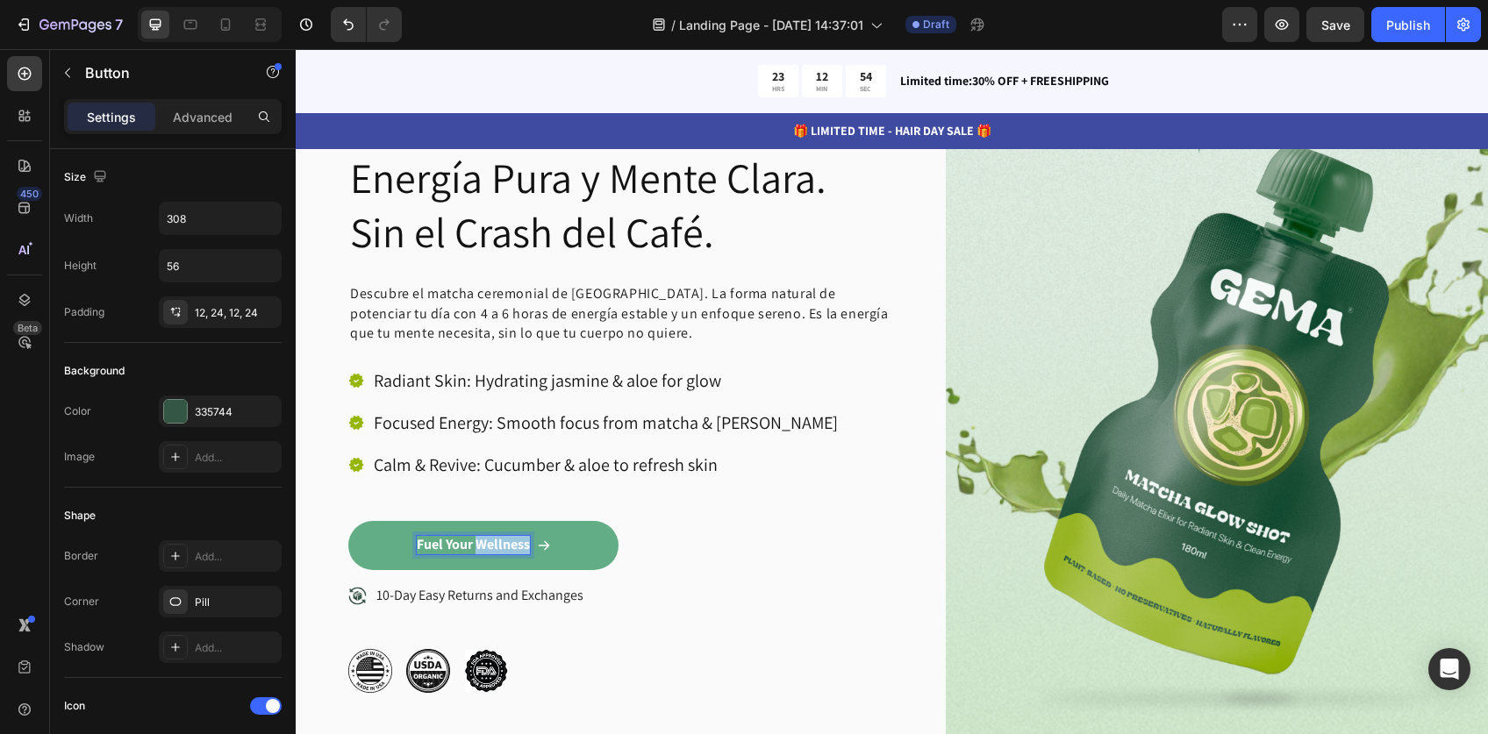
click at [483, 543] on p "Fuel Your Wellness" at bounding box center [473, 545] width 113 height 18
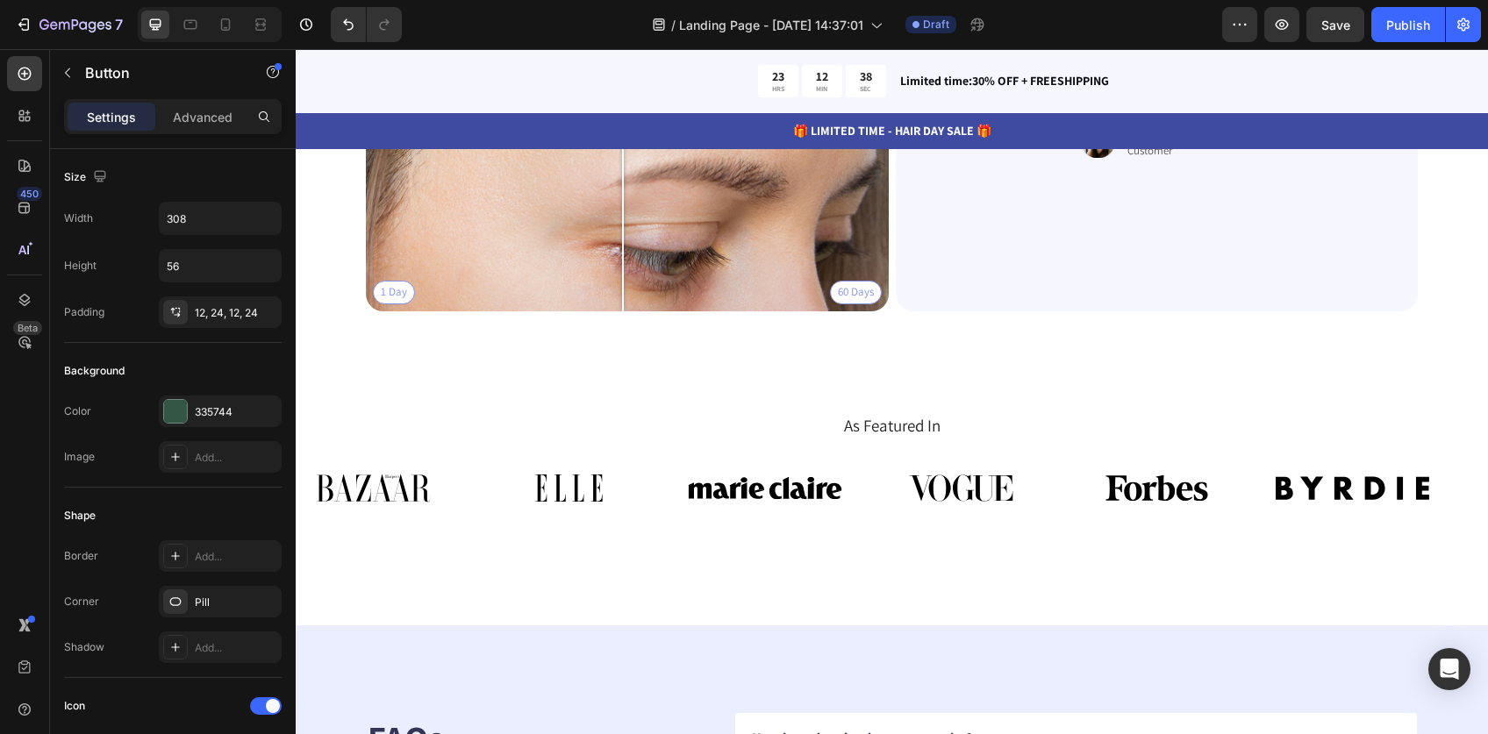
scroll to position [4177, 0]
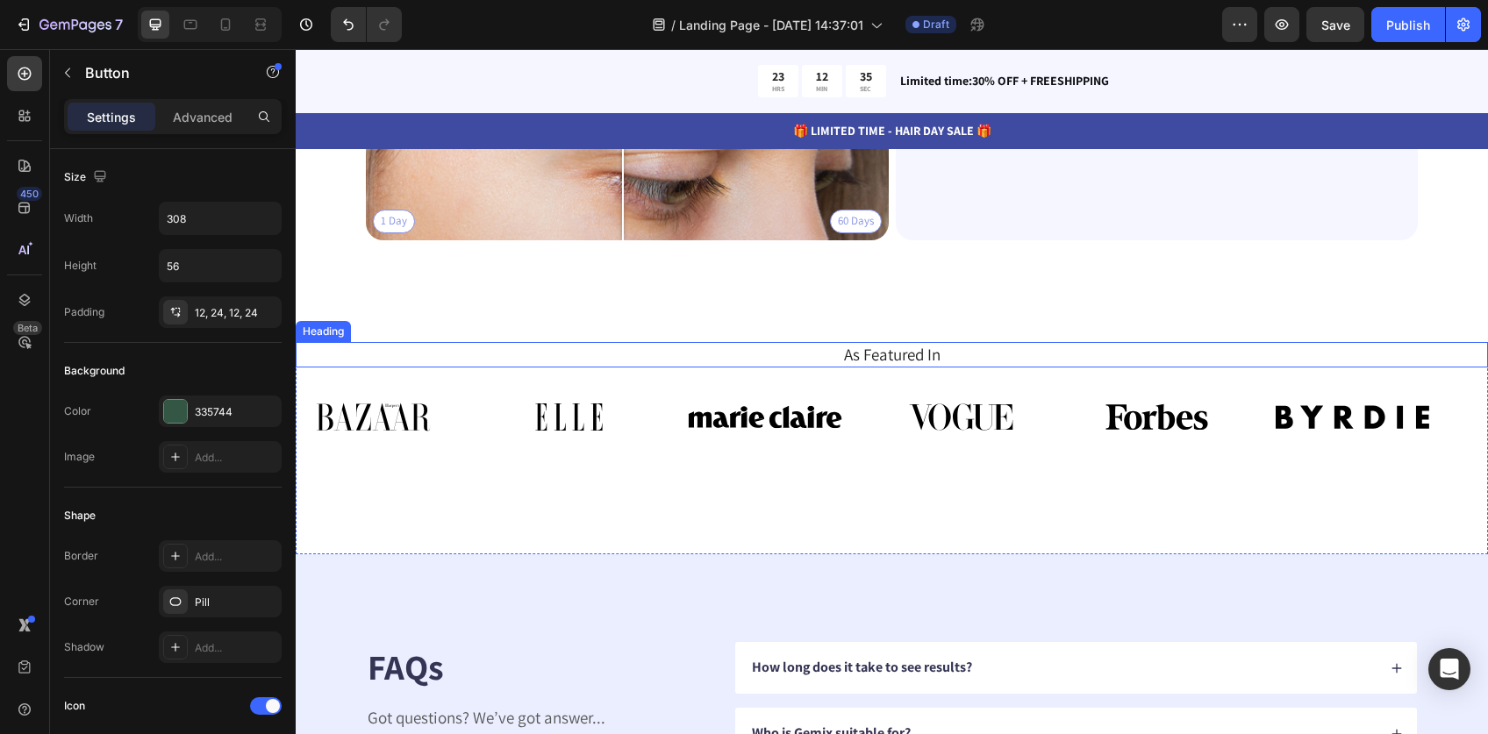
click at [986, 346] on h2 "As Featured In" at bounding box center [892, 354] width 1166 height 25
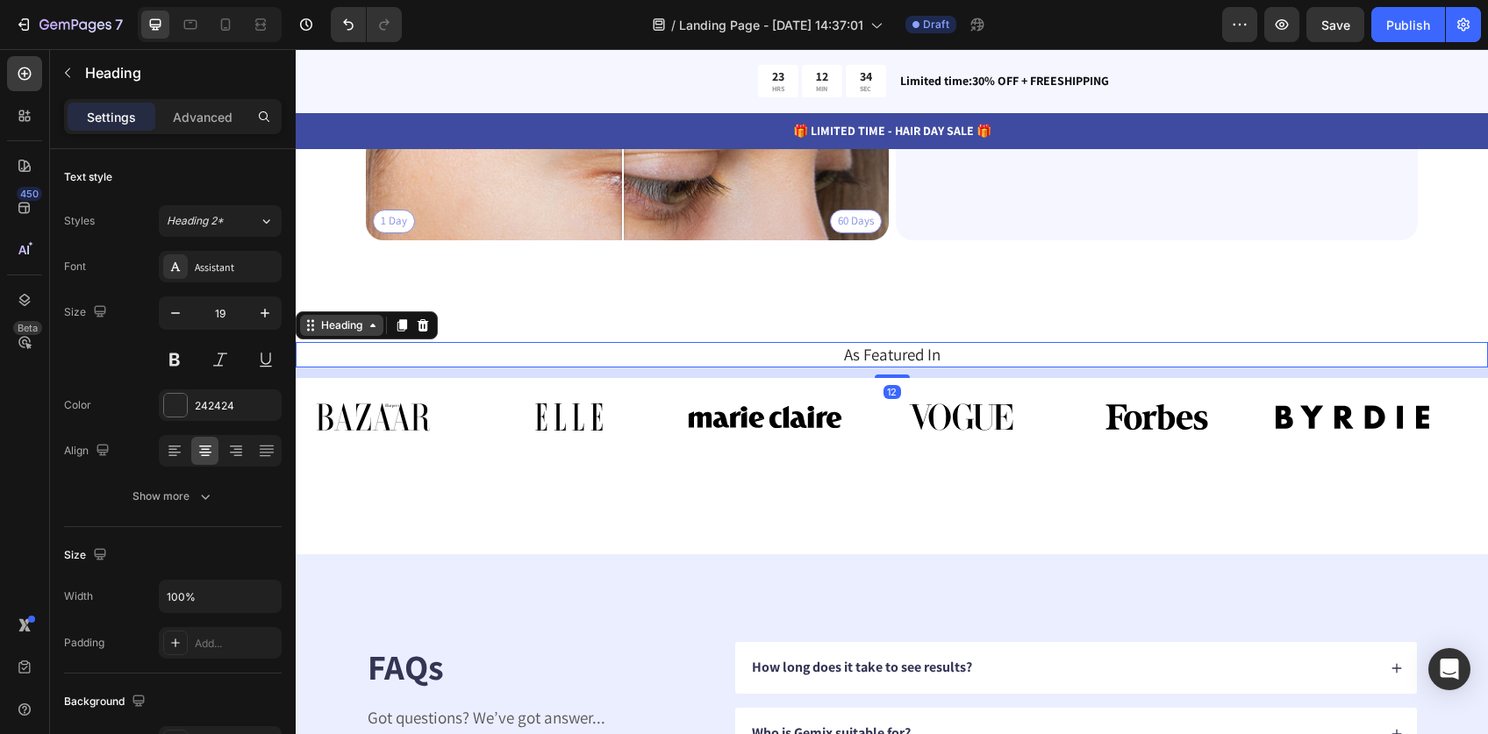
click at [333, 317] on div "Heading" at bounding box center [341, 325] width 48 height 16
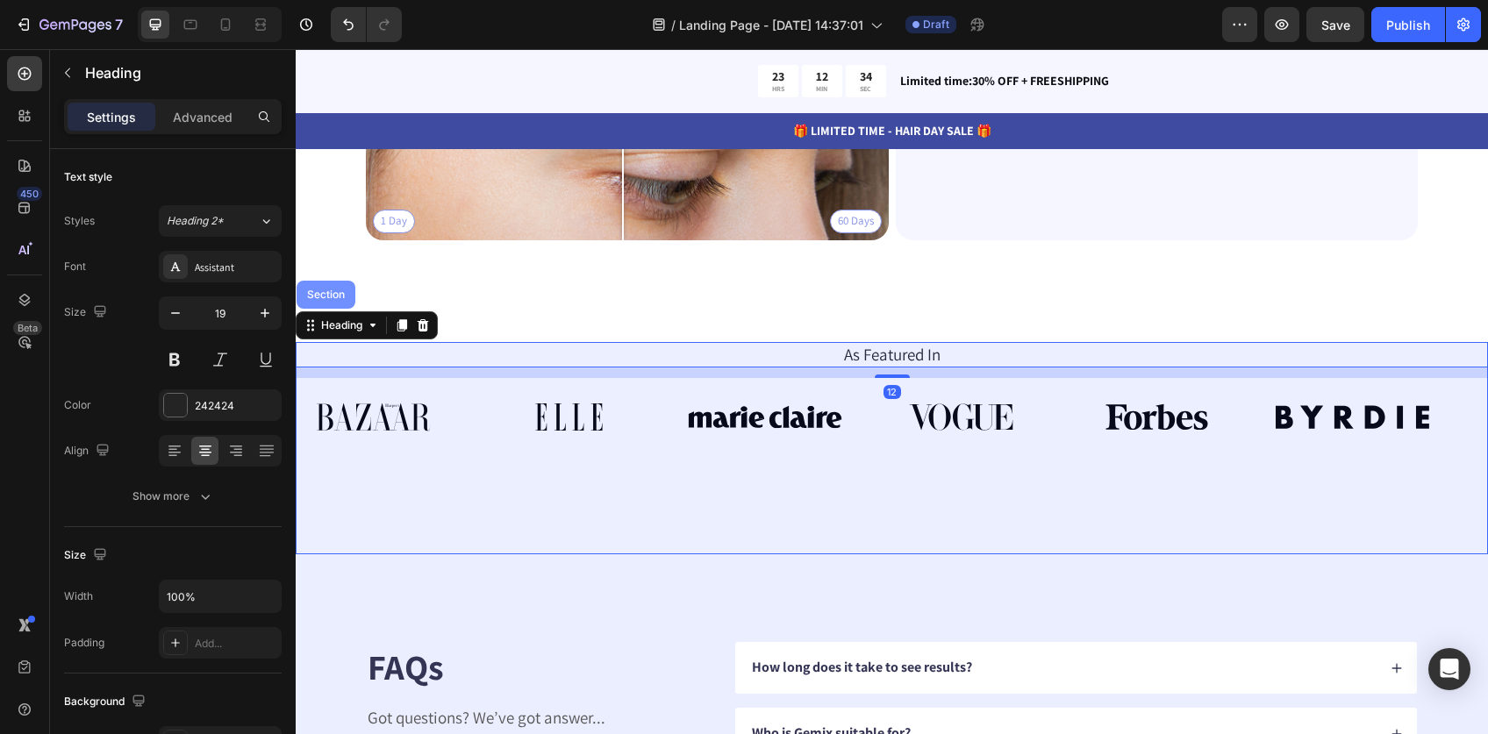
click at [334, 289] on div "Section" at bounding box center [325, 294] width 45 height 11
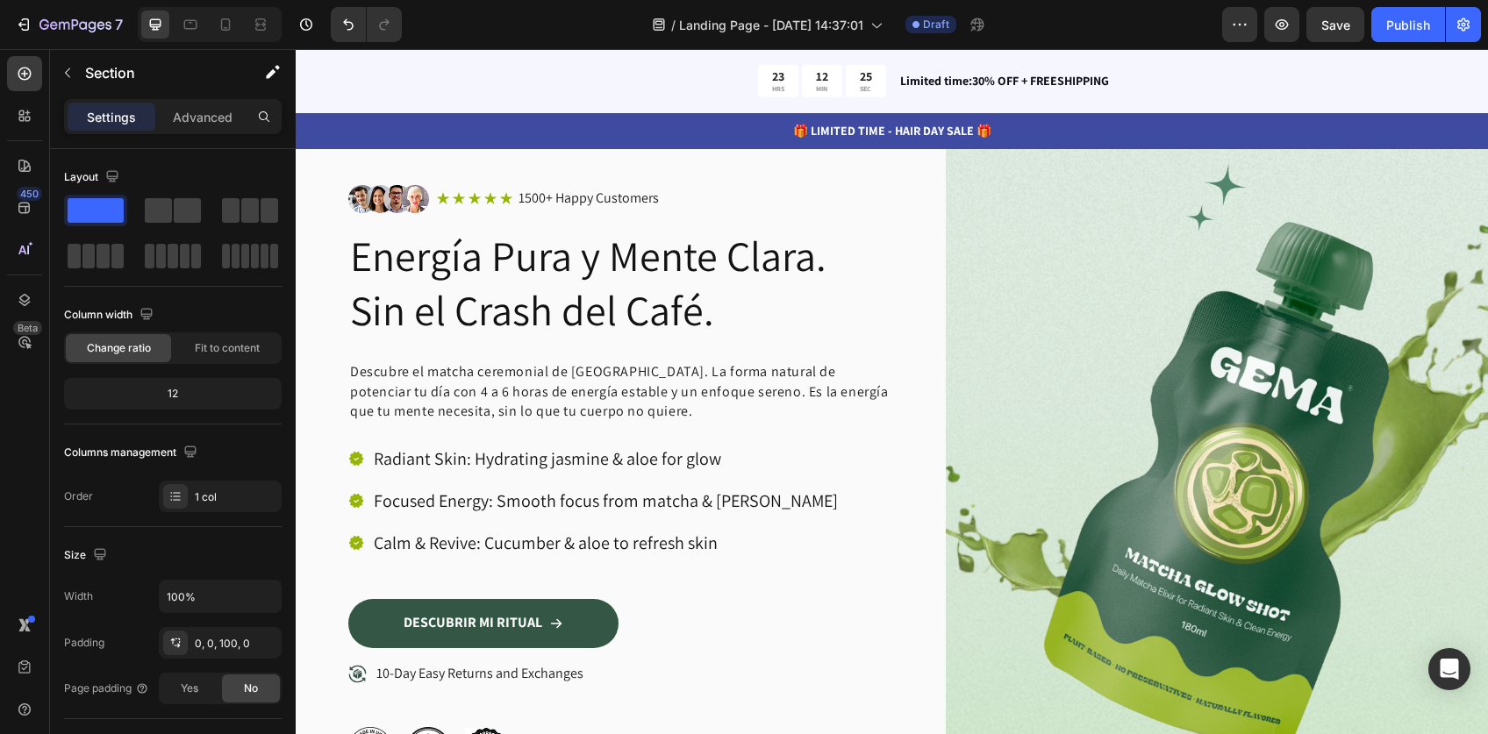
scroll to position [669, 0]
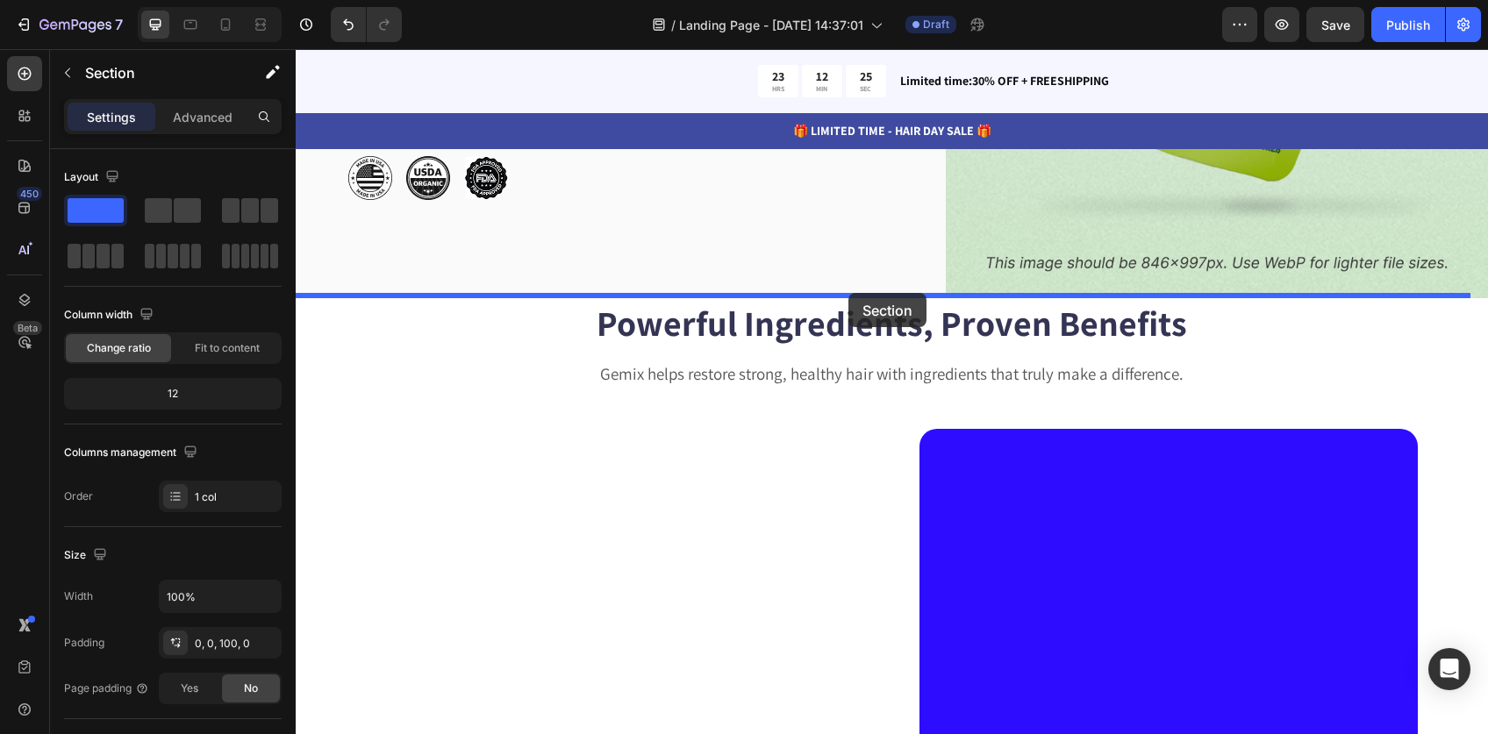
drag, startPoint x: 1117, startPoint y: 319, endPoint x: 848, endPoint y: 293, distance: 269.7
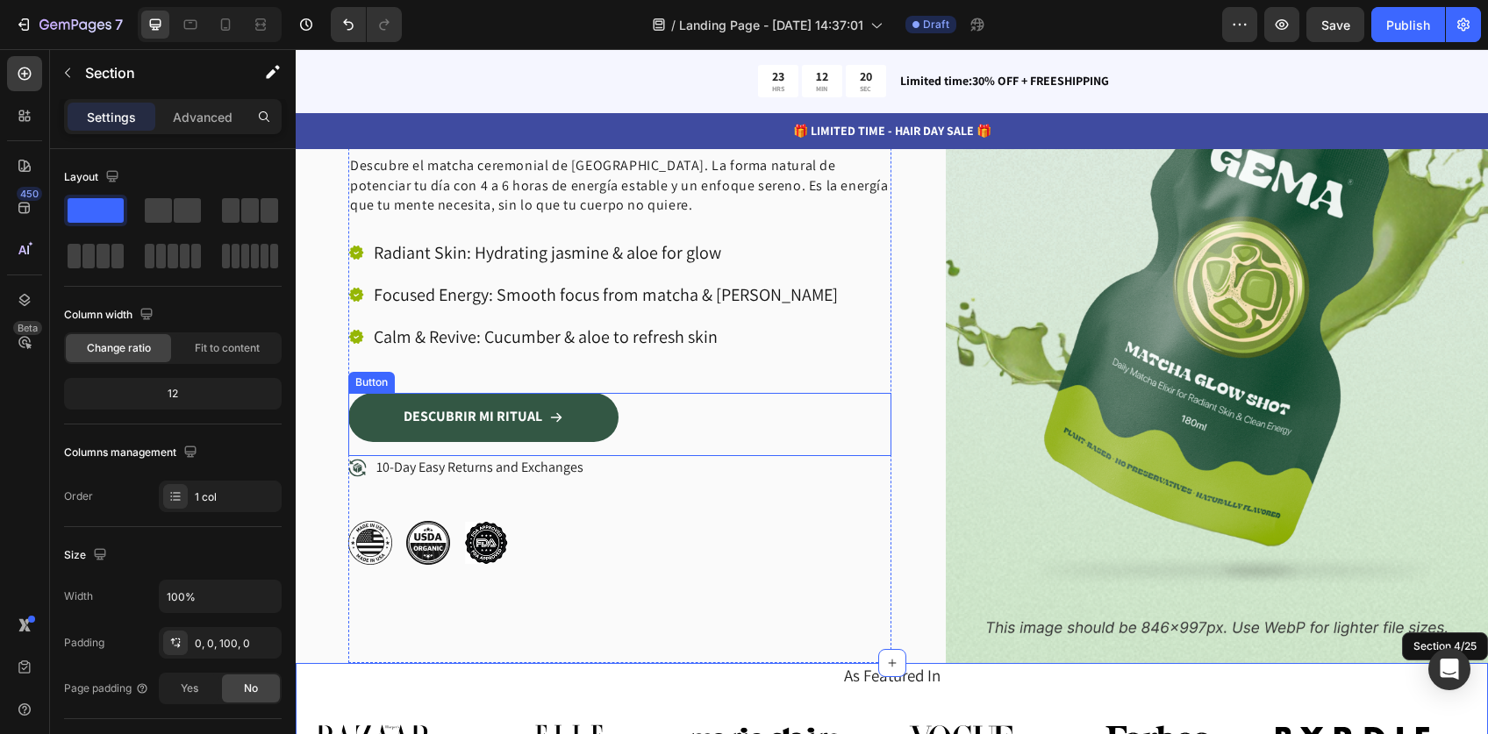
scroll to position [0, 0]
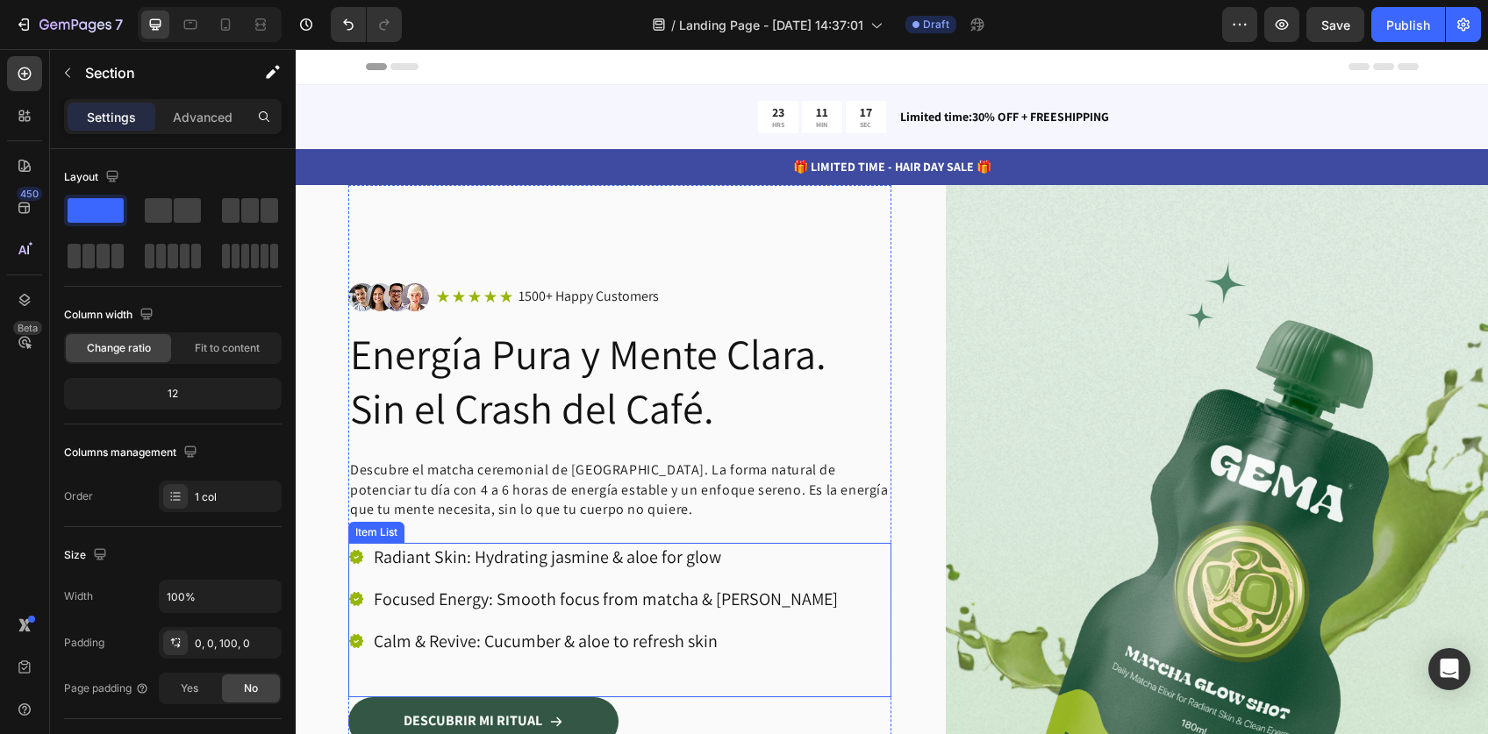
click at [460, 553] on p "Radiant Skin: Hydrating jasmine & aloe for glow" at bounding box center [606, 557] width 464 height 23
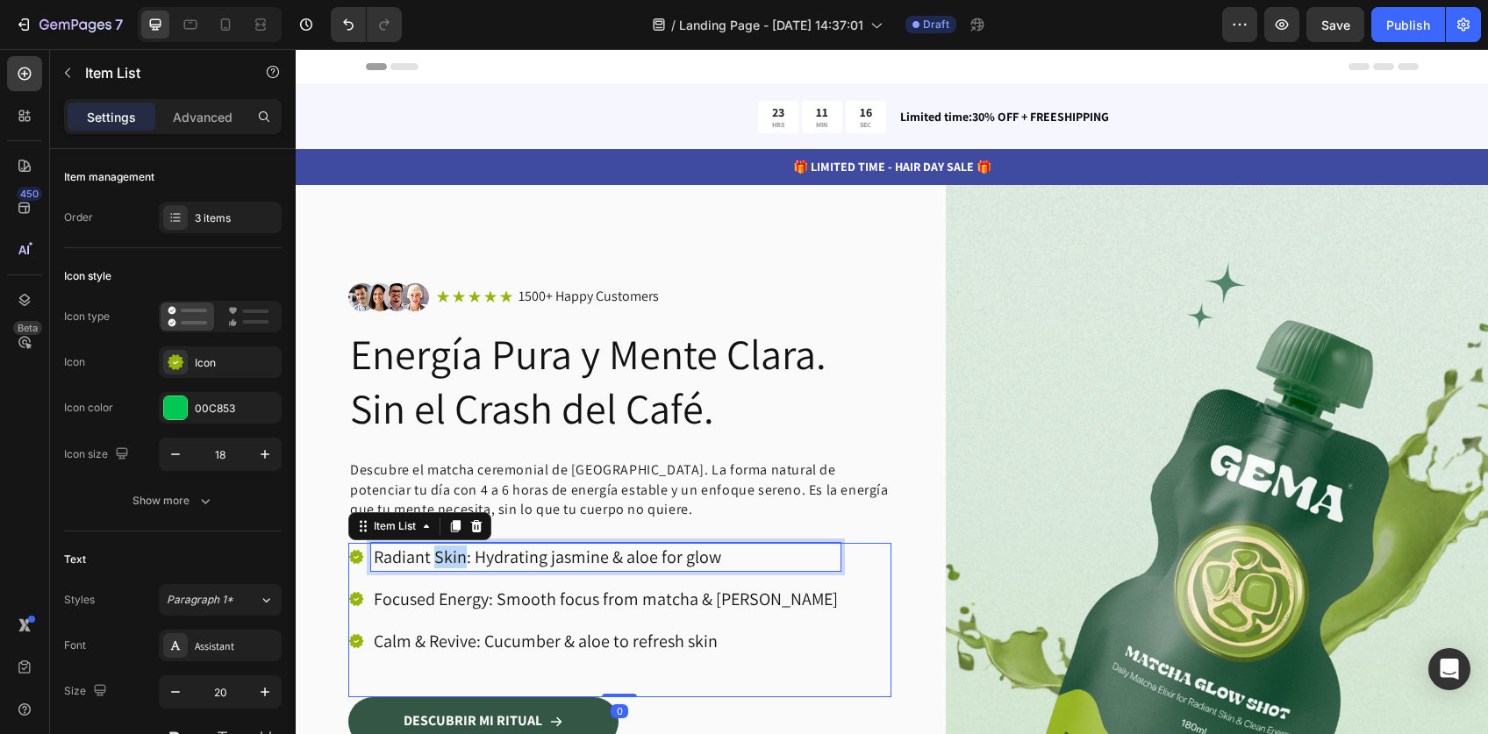
click at [460, 553] on p "Radiant Skin: Hydrating jasmine & aloe for glow" at bounding box center [606, 557] width 464 height 23
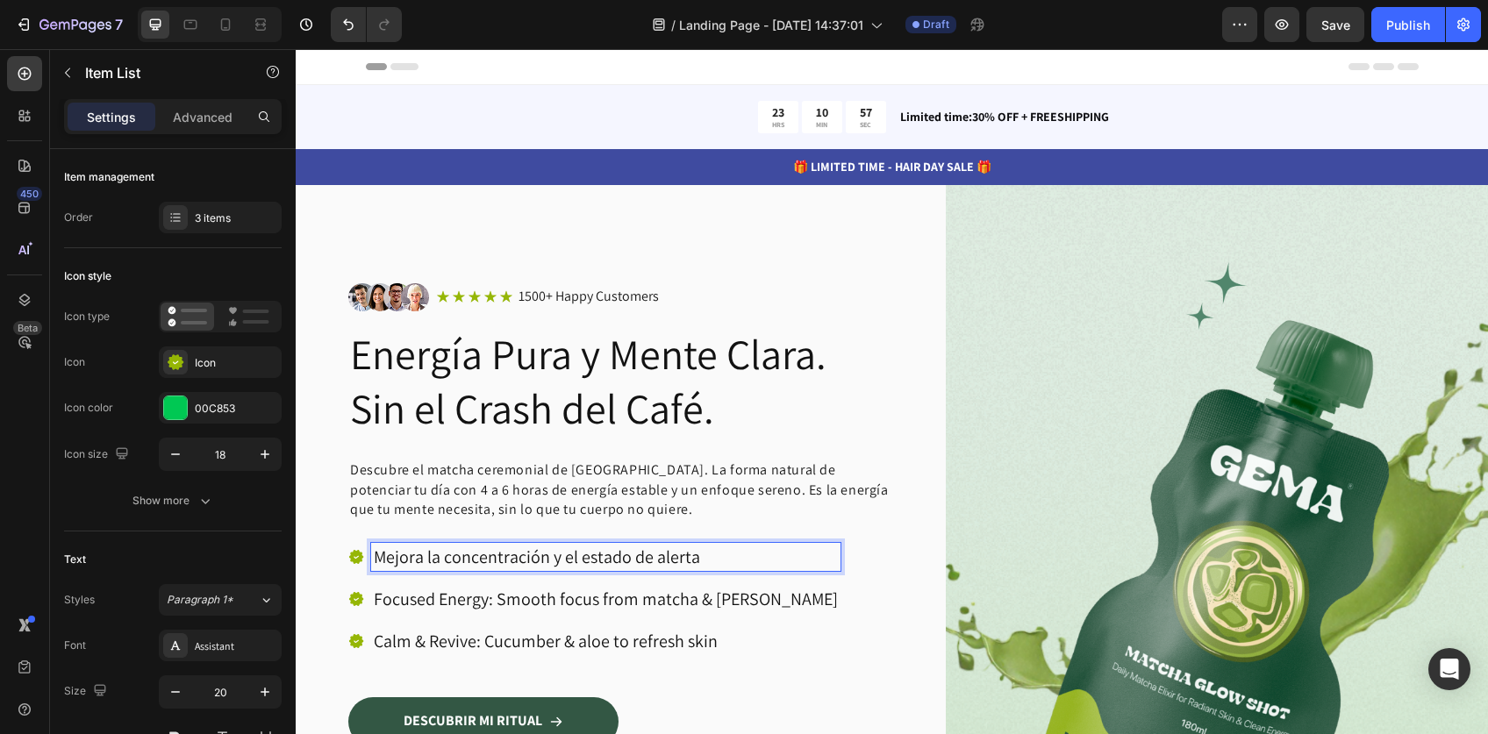
click at [417, 598] on p "Focused Energy: Smooth focus from matcha & jasmine" at bounding box center [606, 599] width 464 height 23
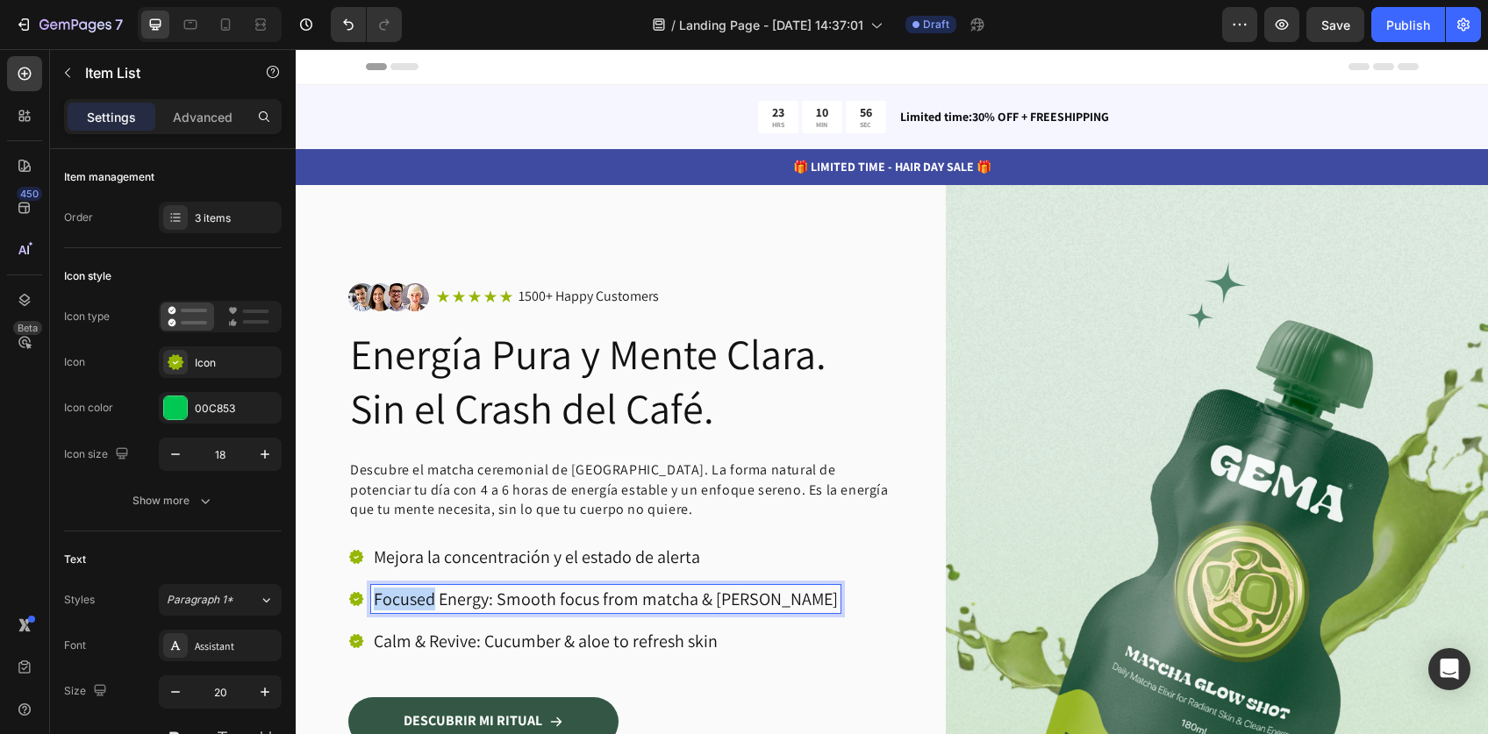
click at [417, 598] on p "Focused Energy: Smooth focus from matcha & jasmine" at bounding box center [606, 599] width 464 height 23
click at [476, 557] on p "Mejora la concentración y el estado de alerta" at bounding box center [546, 557] width 344 height 23
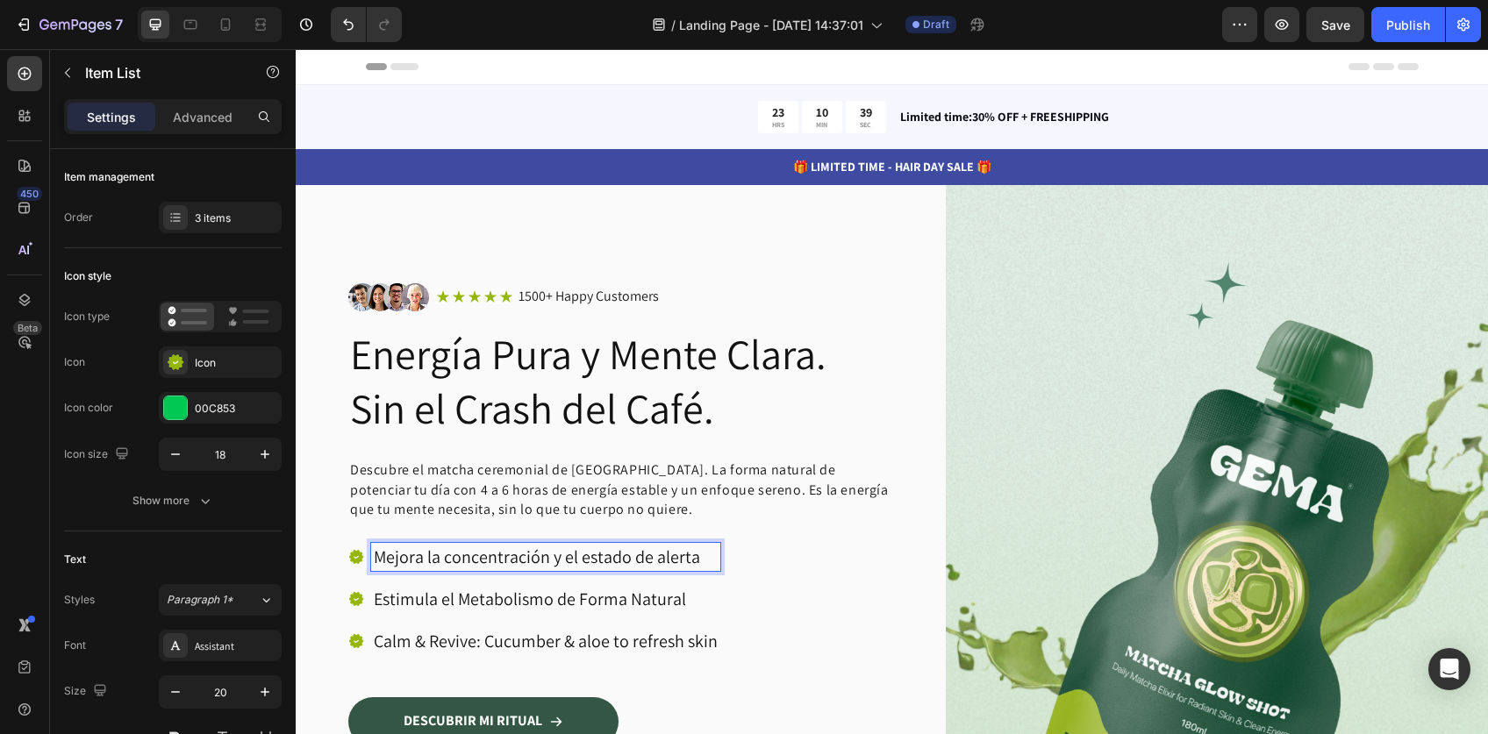
click at [476, 557] on p "Mejora la concentración y el estado de alerta" at bounding box center [546, 557] width 344 height 23
click at [433, 598] on p "Estimula el Metabolismo de Forma Natural" at bounding box center [546, 599] width 344 height 23
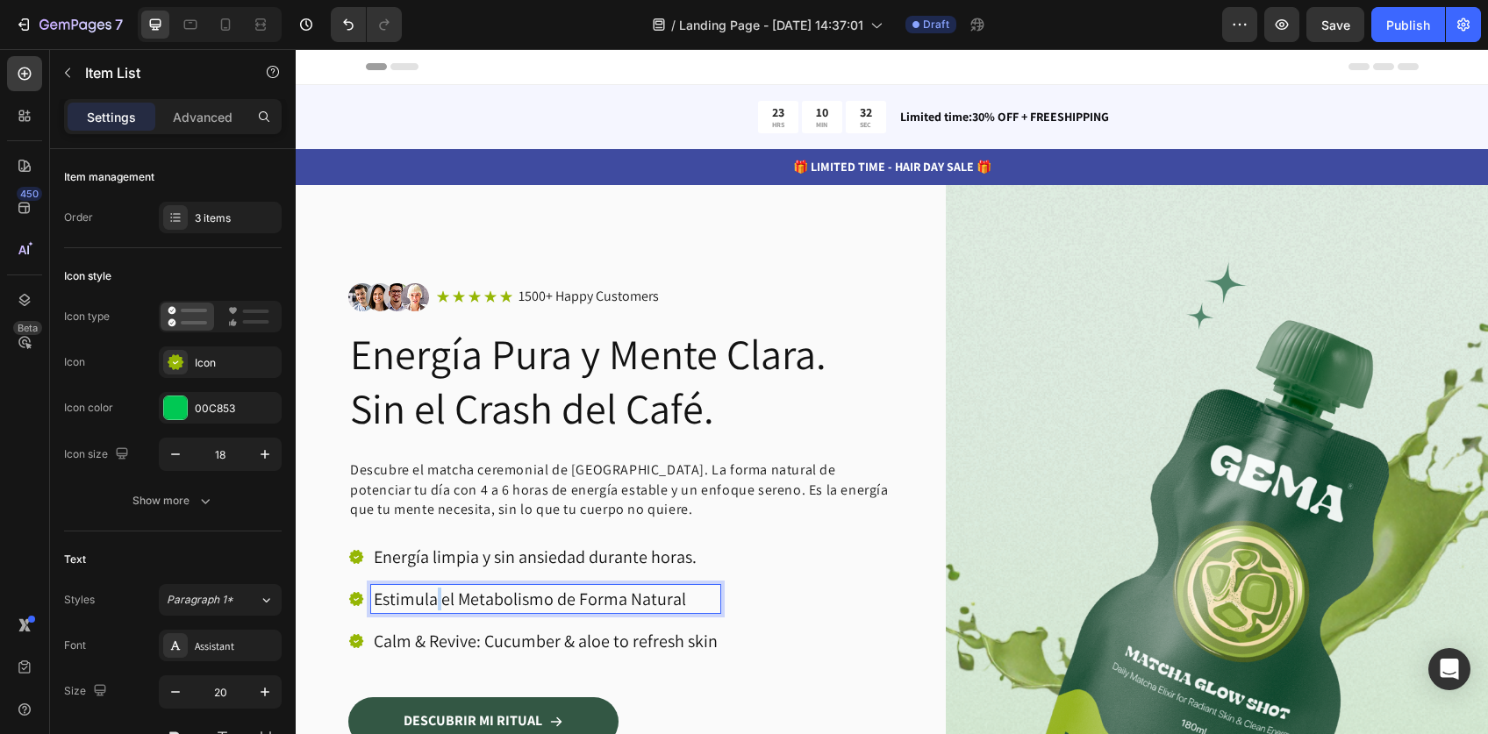
click at [433, 598] on p "Estimula el Metabolismo de Forma Natural" at bounding box center [546, 599] width 344 height 23
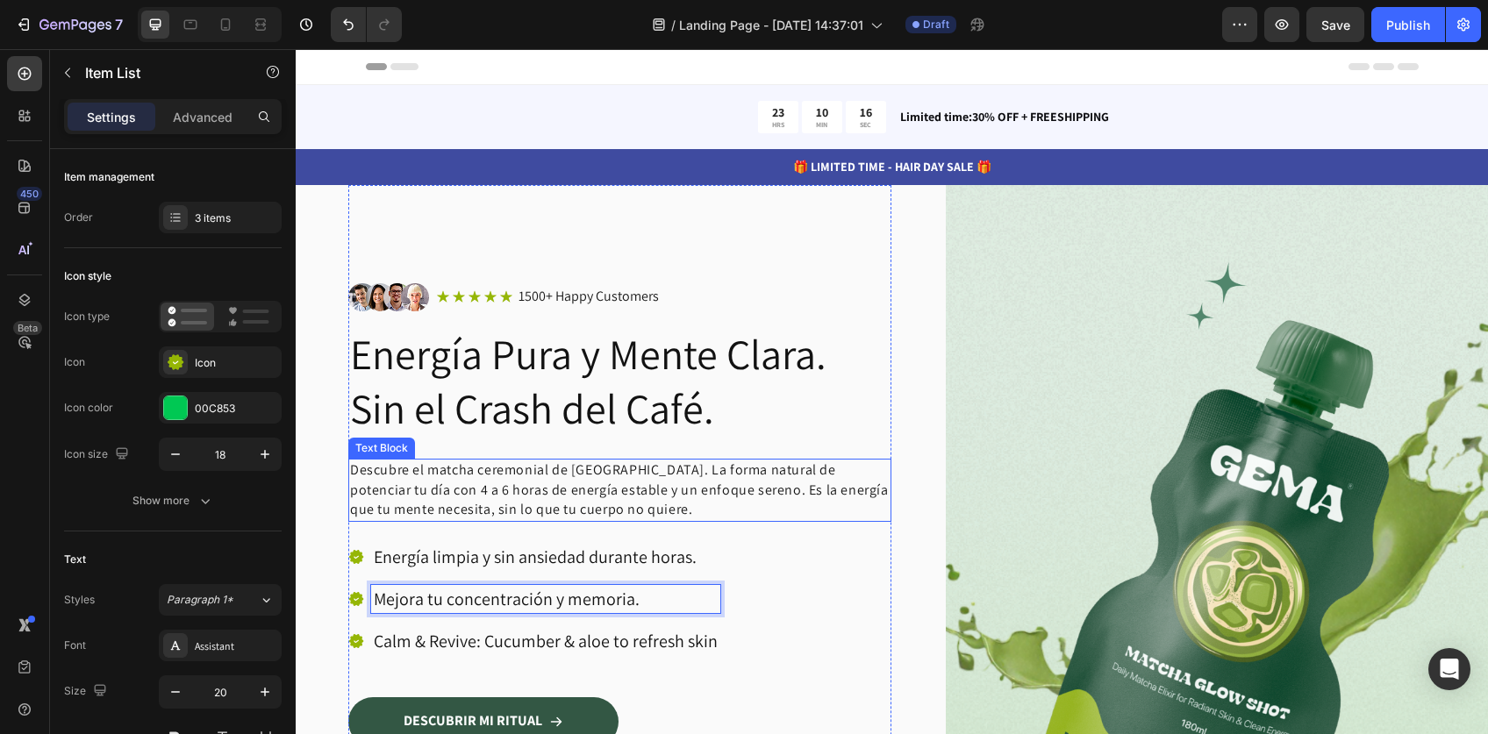
scroll to position [16, 0]
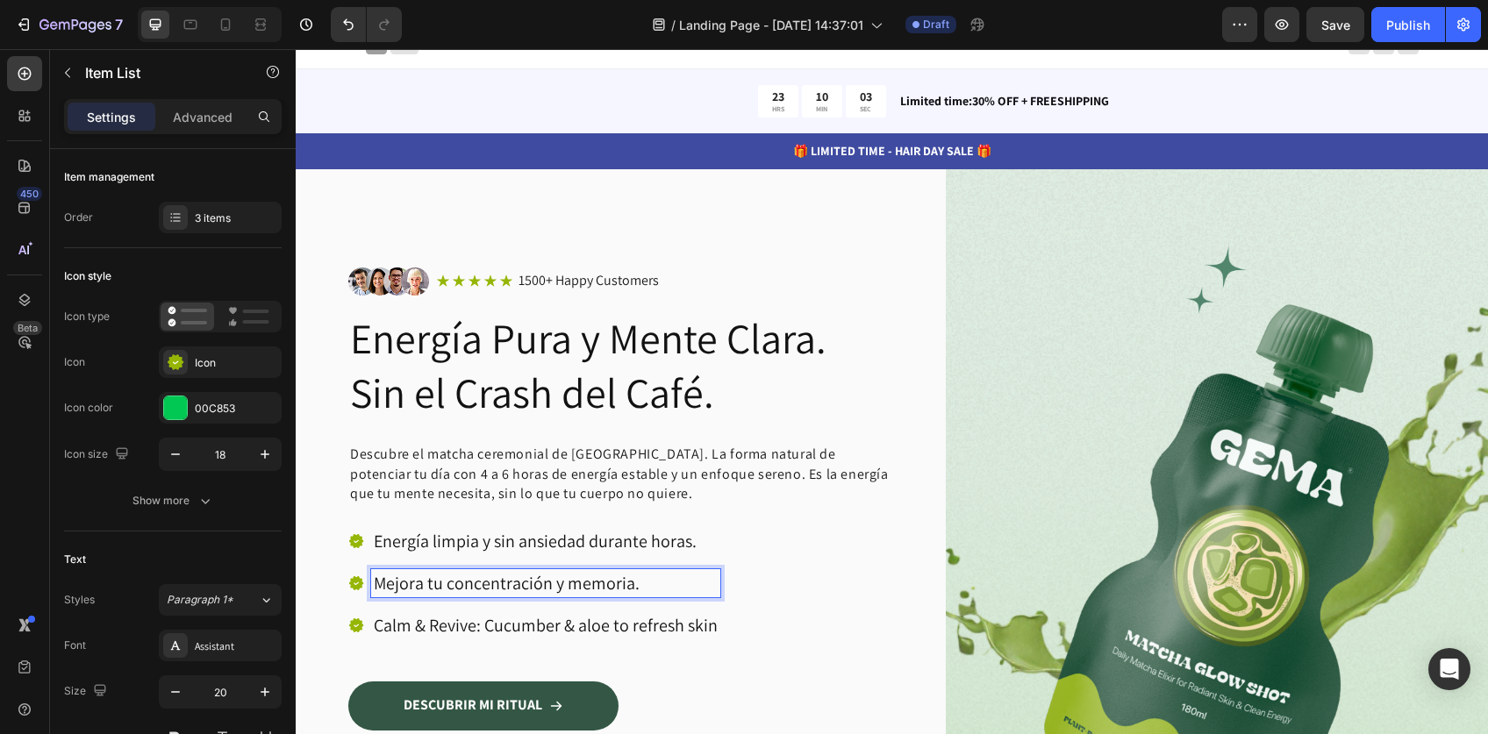
click at [450, 617] on p "Calm & Revive: Cucumber & aloe to refresh skin" at bounding box center [546, 625] width 344 height 23
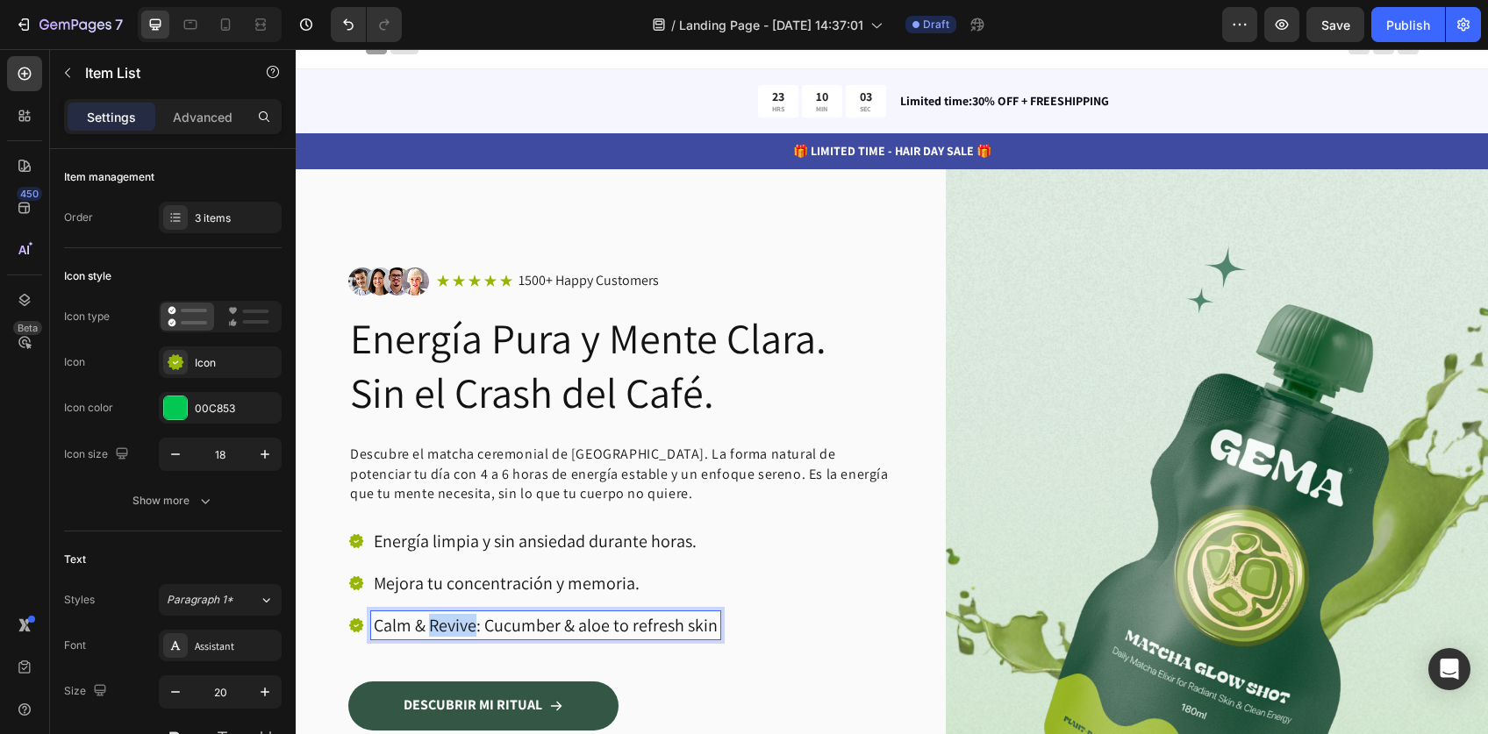
click at [450, 617] on p "Calm & Revive: Cucumber & aloe to refresh skin" at bounding box center [546, 625] width 344 height 23
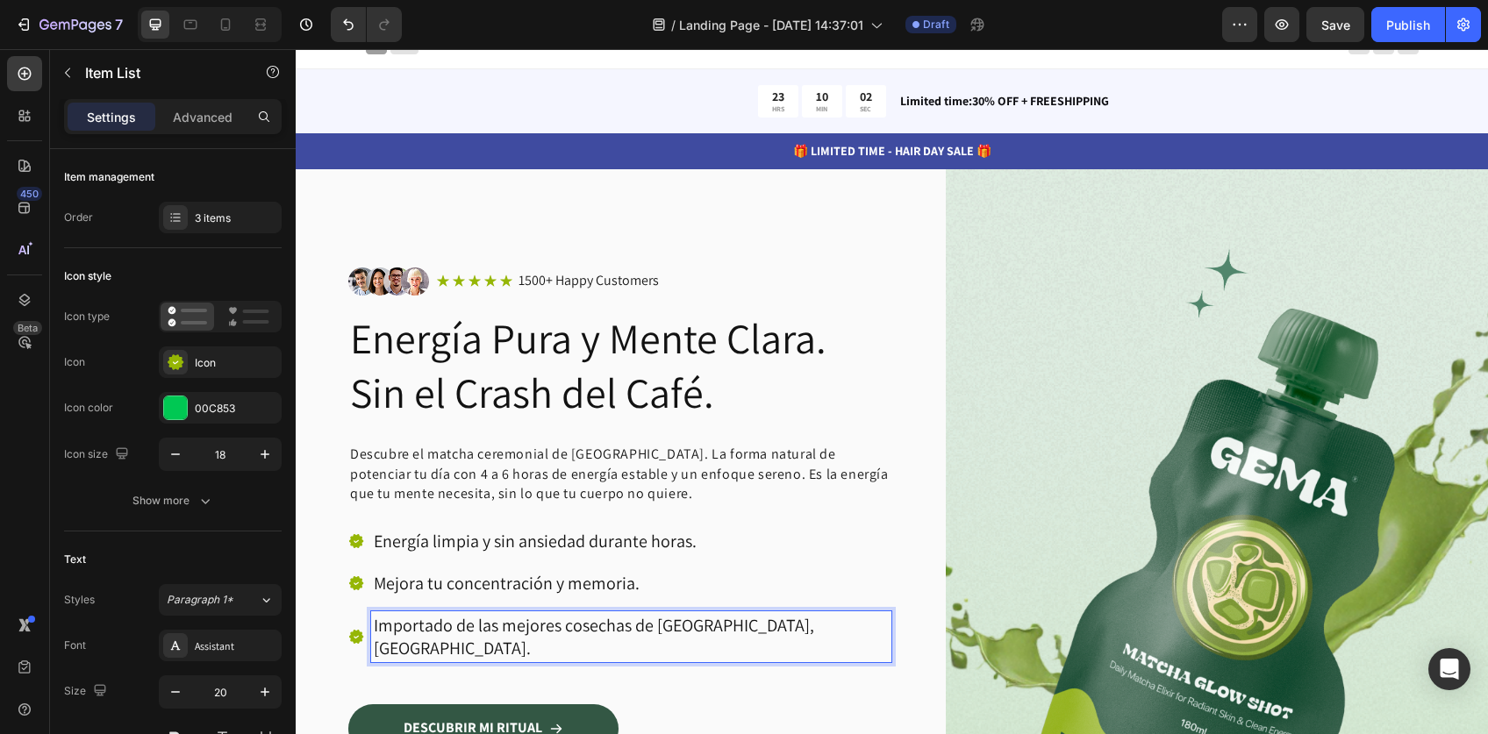
click at [716, 575] on p "Mejora tu concentración y memoria." at bounding box center [631, 583] width 515 height 23
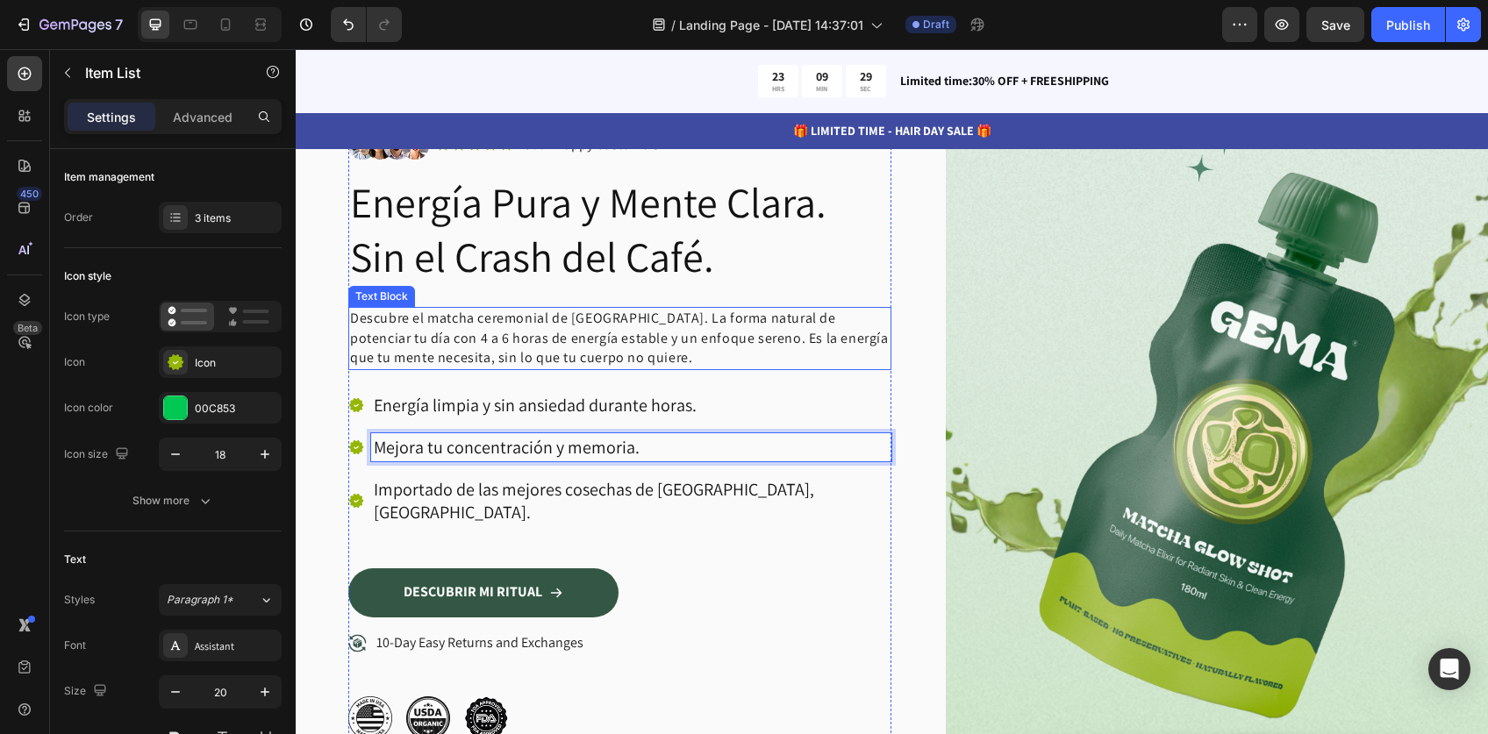
scroll to position [0, 0]
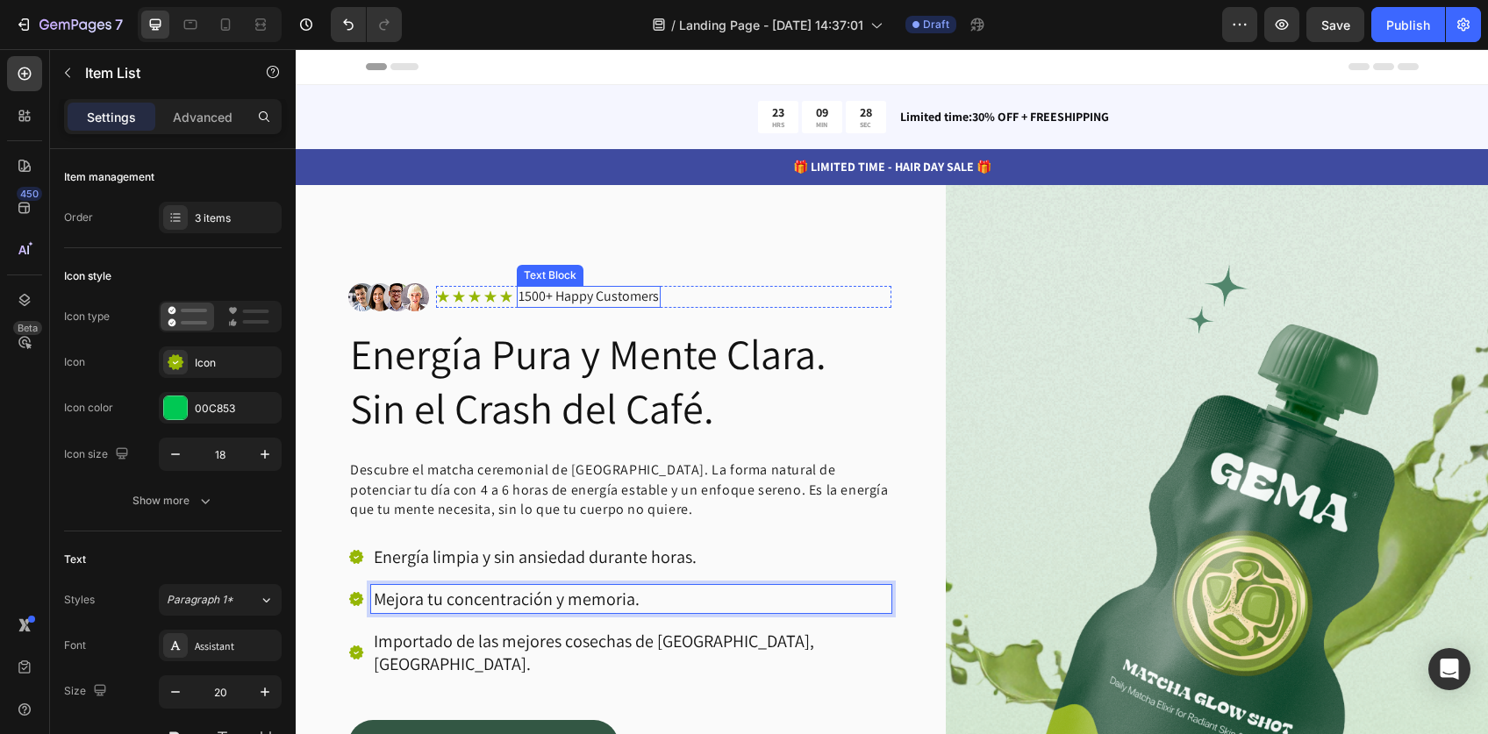
click at [552, 301] on p "1500+ Happy Customers" at bounding box center [588, 297] width 140 height 18
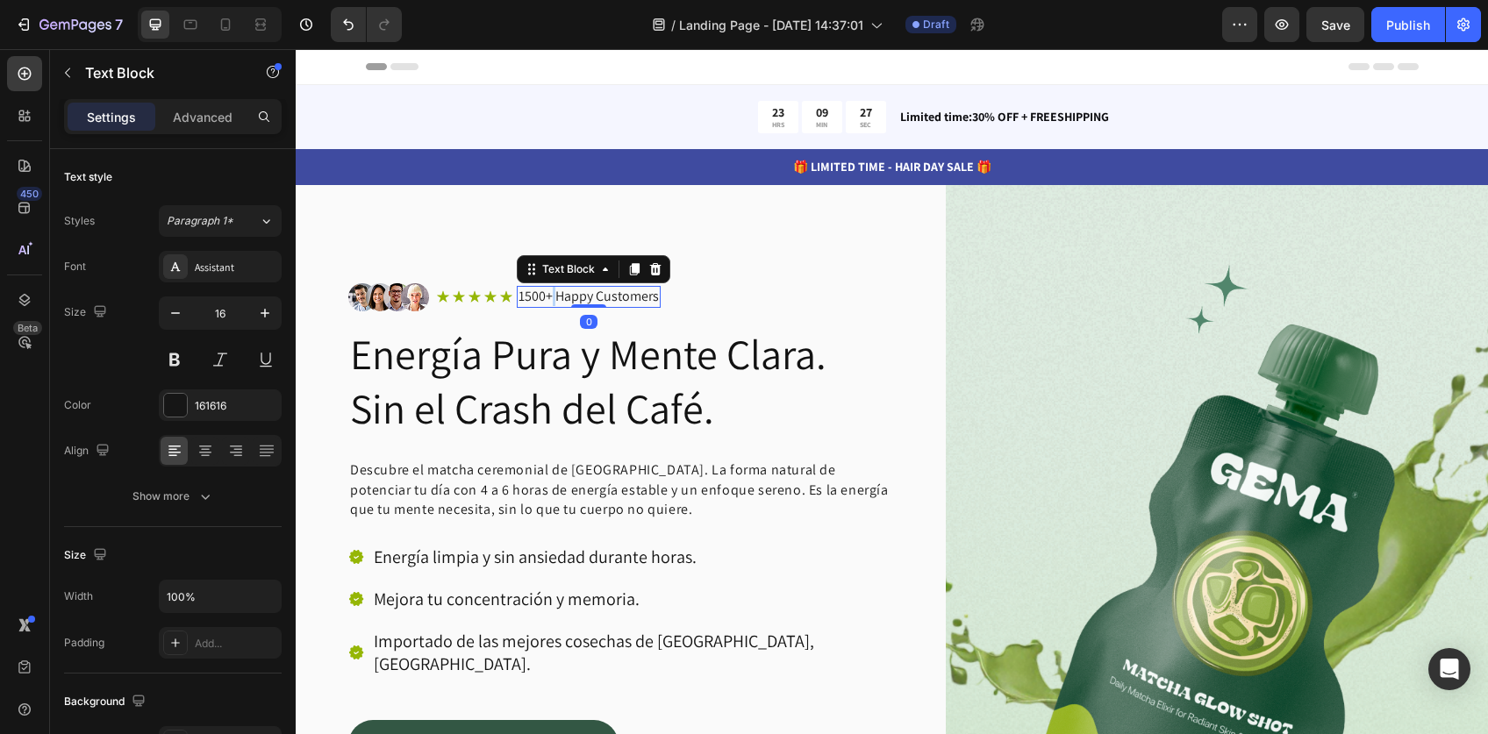
click at [552, 301] on p "1500+ Happy Customers" at bounding box center [588, 297] width 140 height 18
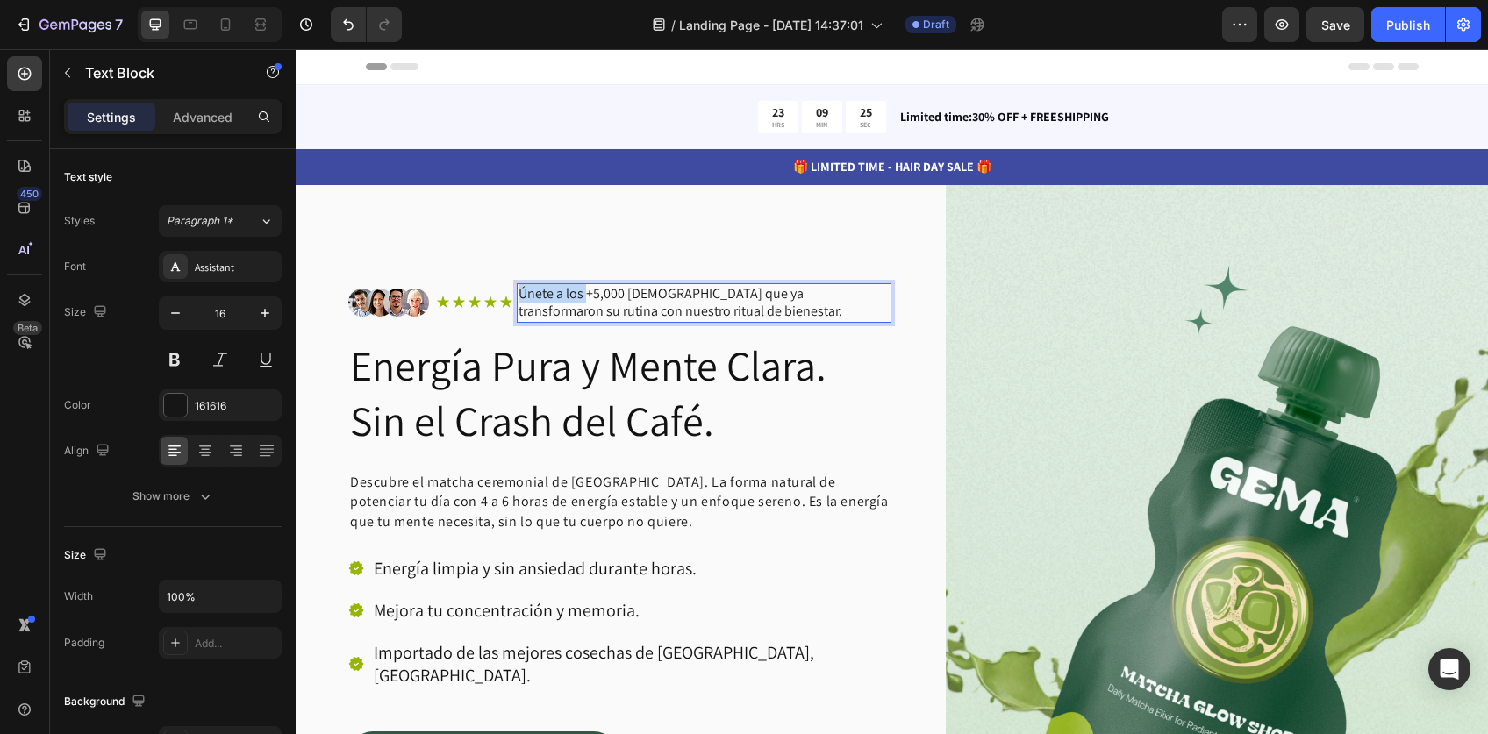
drag, startPoint x: 585, startPoint y: 296, endPoint x: 516, endPoint y: 295, distance: 69.3
click at [516, 295] on div "Icon Icon Icon Icon Icon Icon List Únete a los +5,000 peruanos que ya transform…" at bounding box center [663, 303] width 455 height 40
click at [596, 295] on p "+5,000 peruanos que ya transformaron su rutina con nuestro ritual de bienestar." at bounding box center [703, 303] width 371 height 37
click at [665, 315] on p "+5,000 ya transformaron su rutina con nuestro ritual de bienestar." at bounding box center [703, 303] width 371 height 37
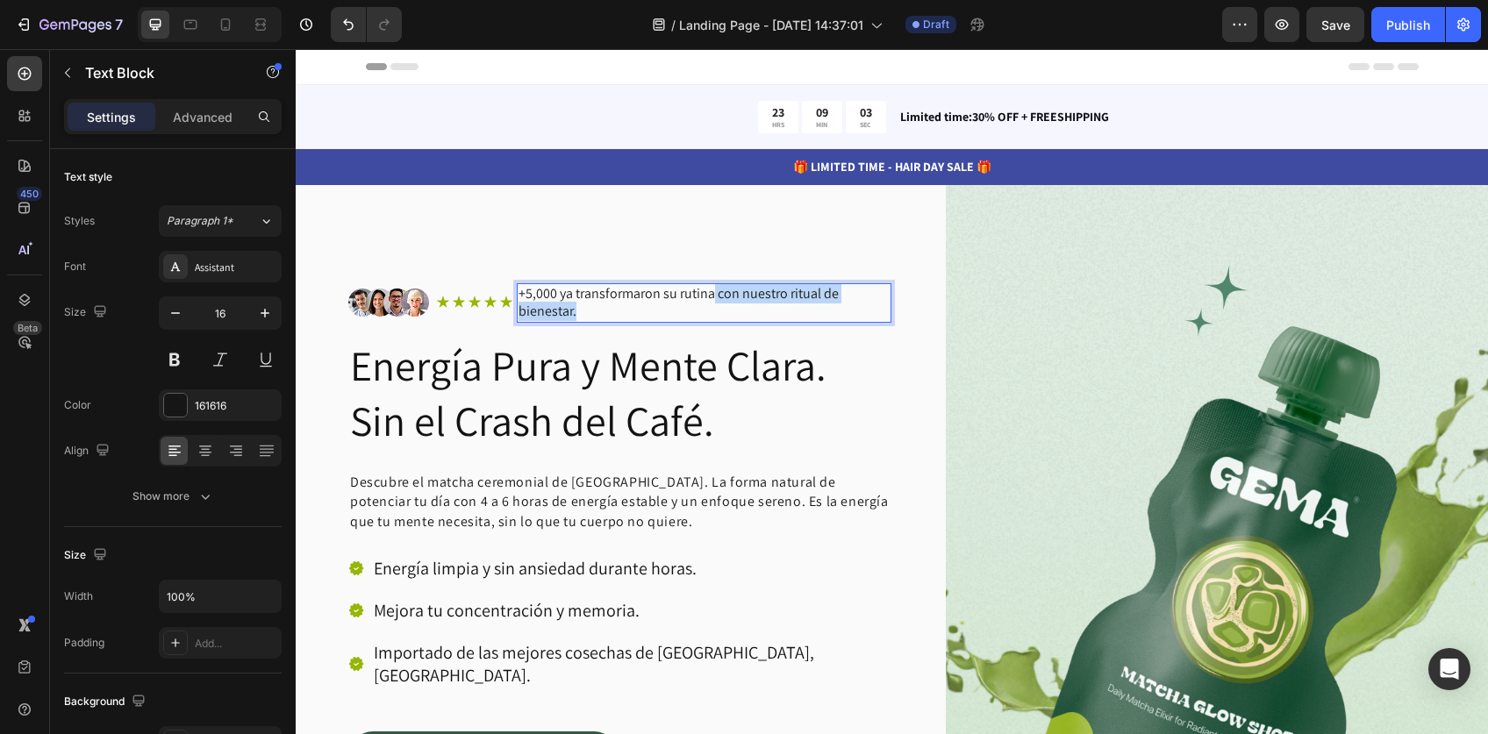
drag, startPoint x: 710, startPoint y: 293, endPoint x: 715, endPoint y: 316, distance: 23.2
click at [715, 316] on p "+5,000 ya transformaron su rutina con nuestro ritual de bienestar." at bounding box center [703, 303] width 371 height 37
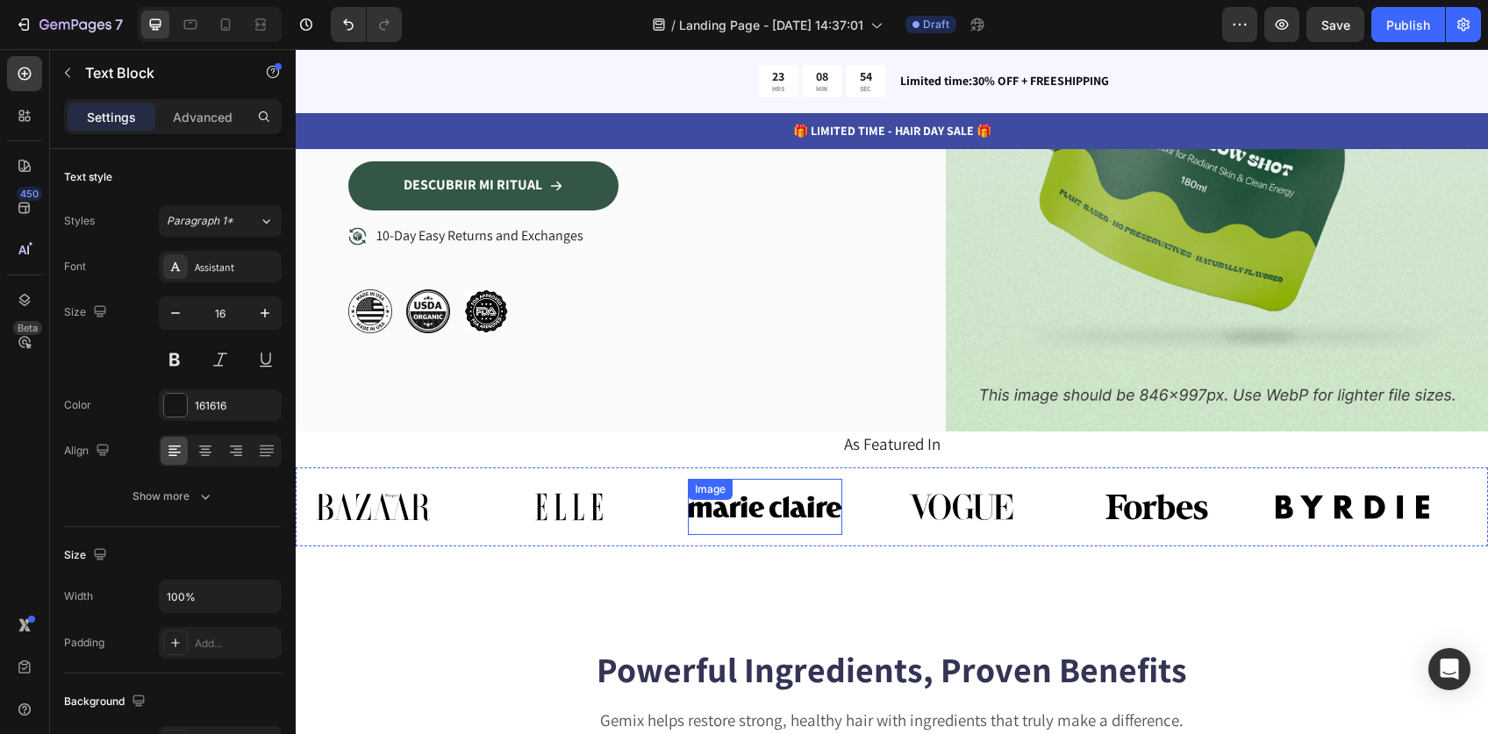
scroll to position [583, 0]
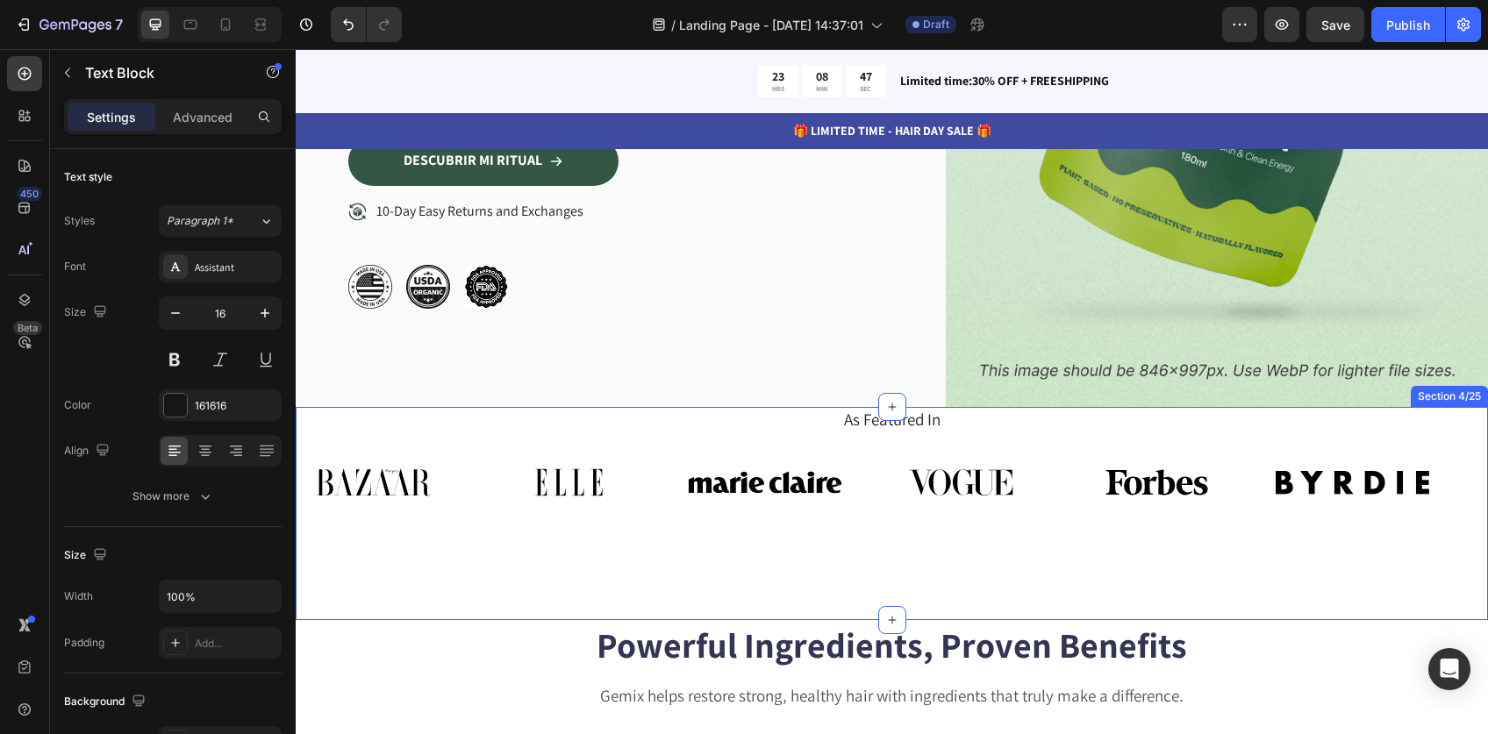
click at [444, 546] on div "As Featured In Heading Image Image Image Image Image Image Image Image Image Im…" at bounding box center [892, 513] width 1192 height 212
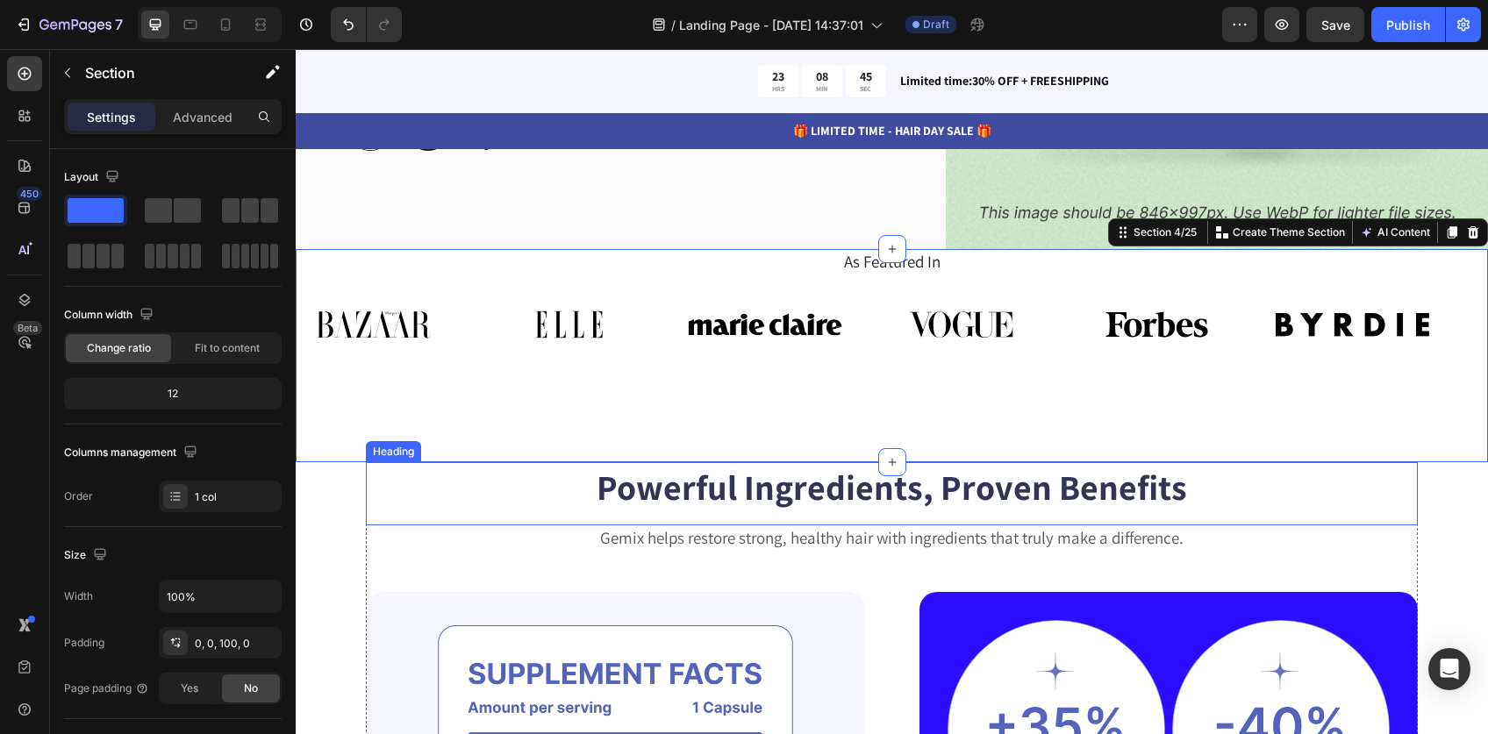
scroll to position [686, 0]
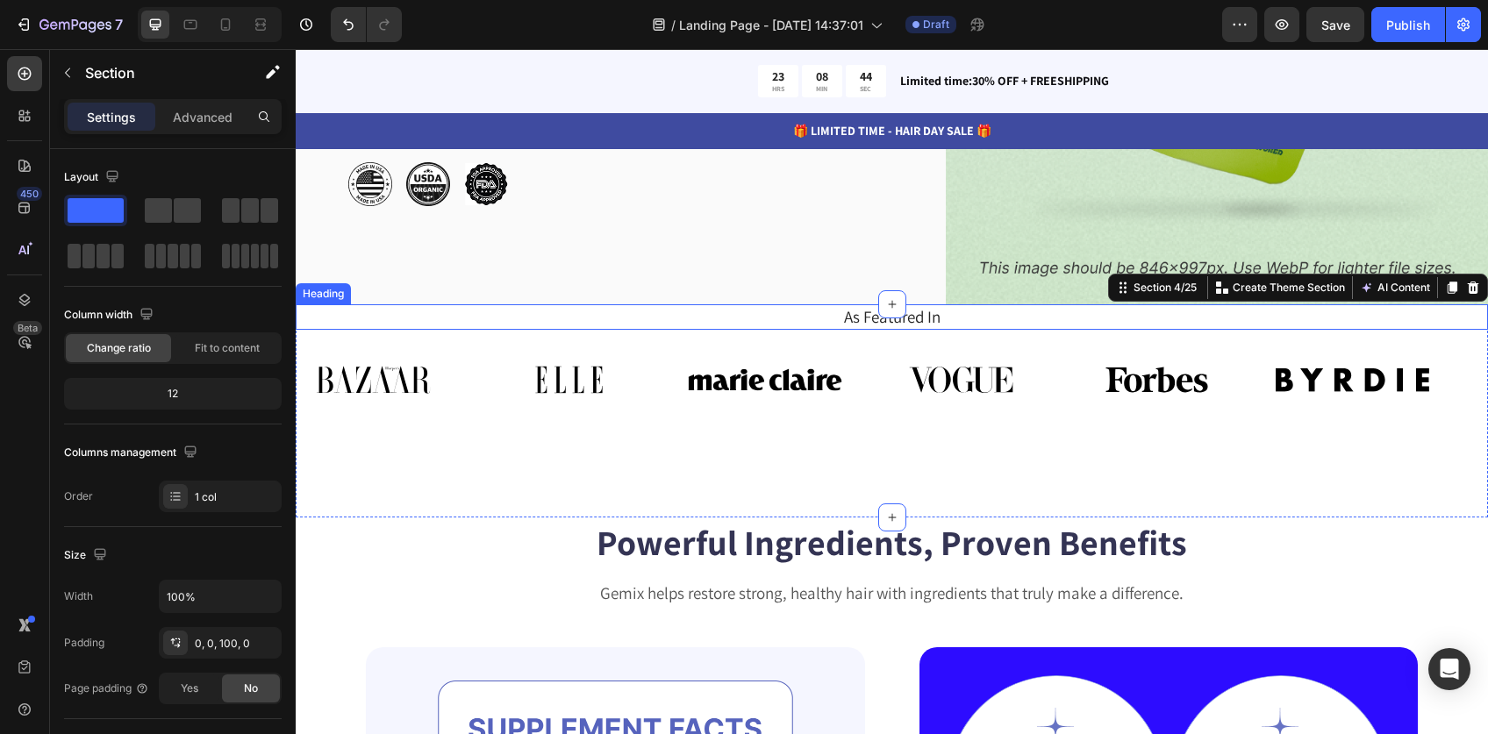
click at [857, 304] on h2 "As Featured In" at bounding box center [892, 316] width 1166 height 25
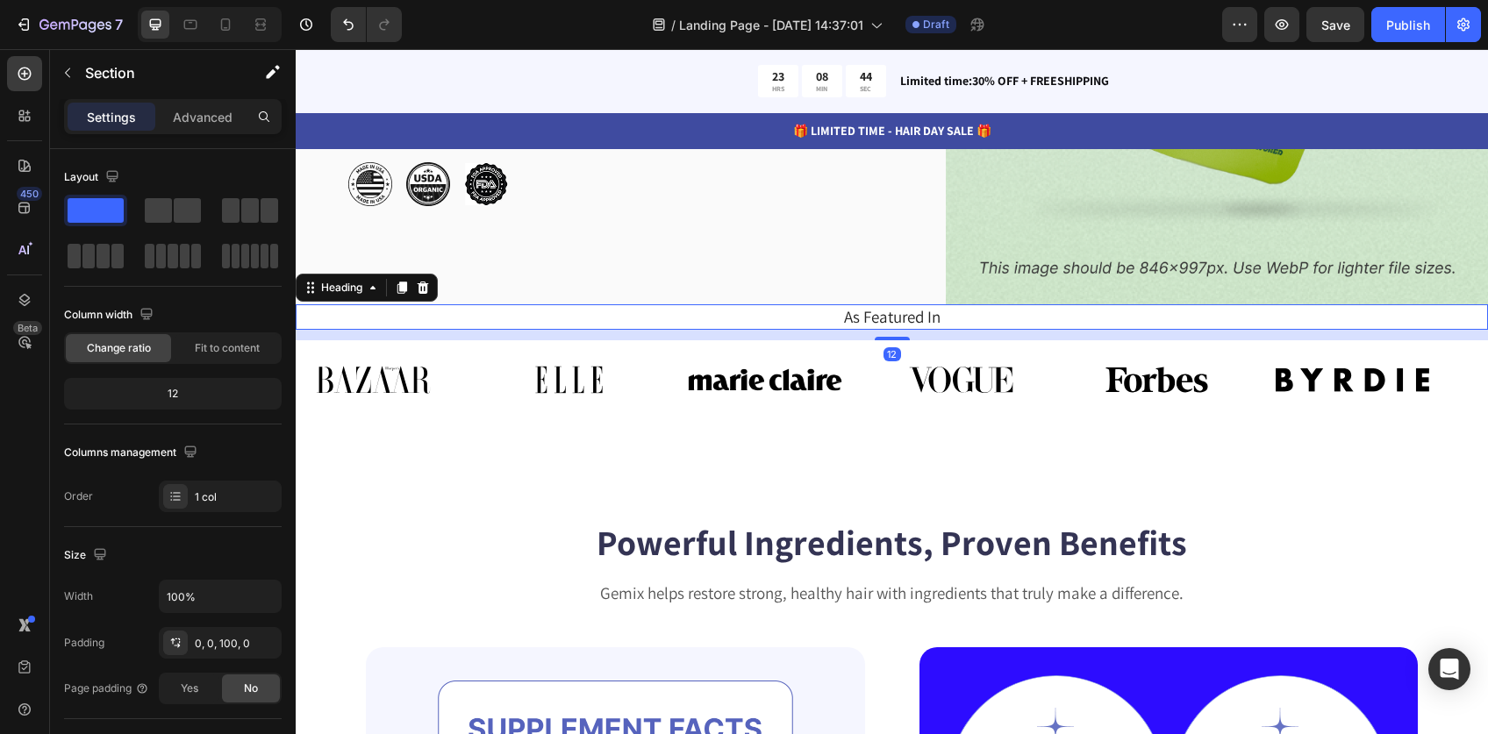
click at [857, 304] on h2 "As Featured In" at bounding box center [892, 316] width 1166 height 25
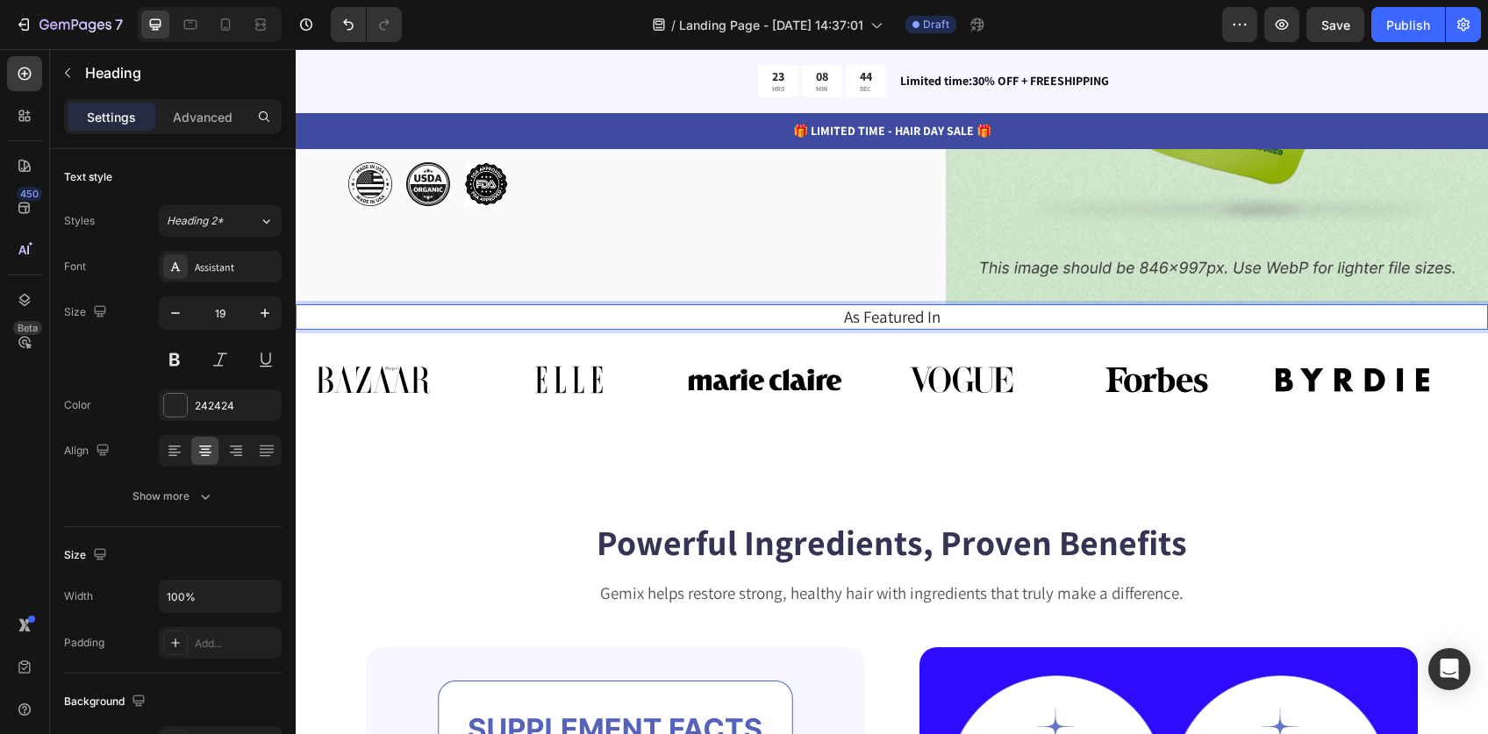
click at [857, 306] on p "As Featured In" at bounding box center [891, 317] width 1162 height 22
click at [911, 306] on p "Matcha Ceremonial Destacado en" at bounding box center [891, 317] width 1162 height 22
click at [1024, 306] on p "Matcha Ceremonial destacado en" at bounding box center [891, 317] width 1162 height 22
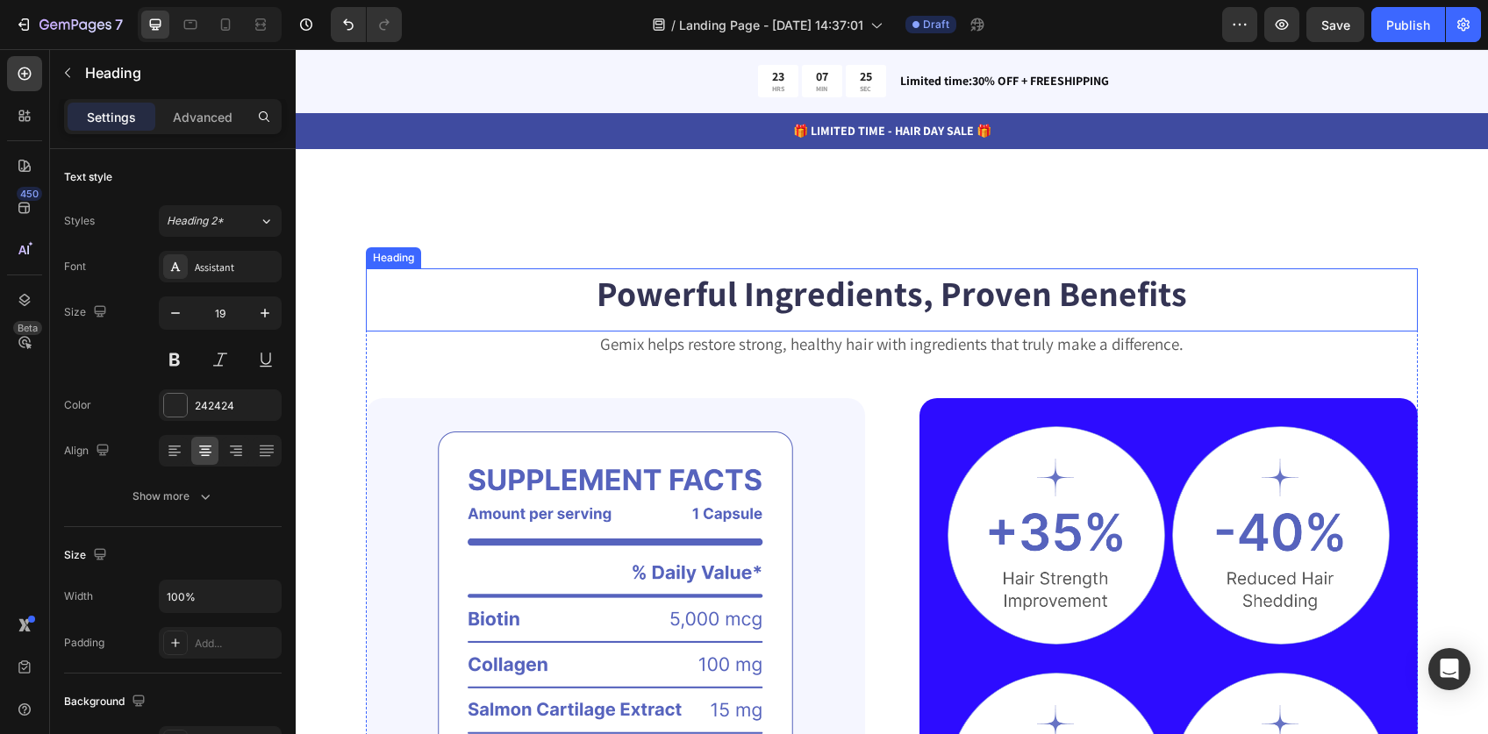
scroll to position [948, 0]
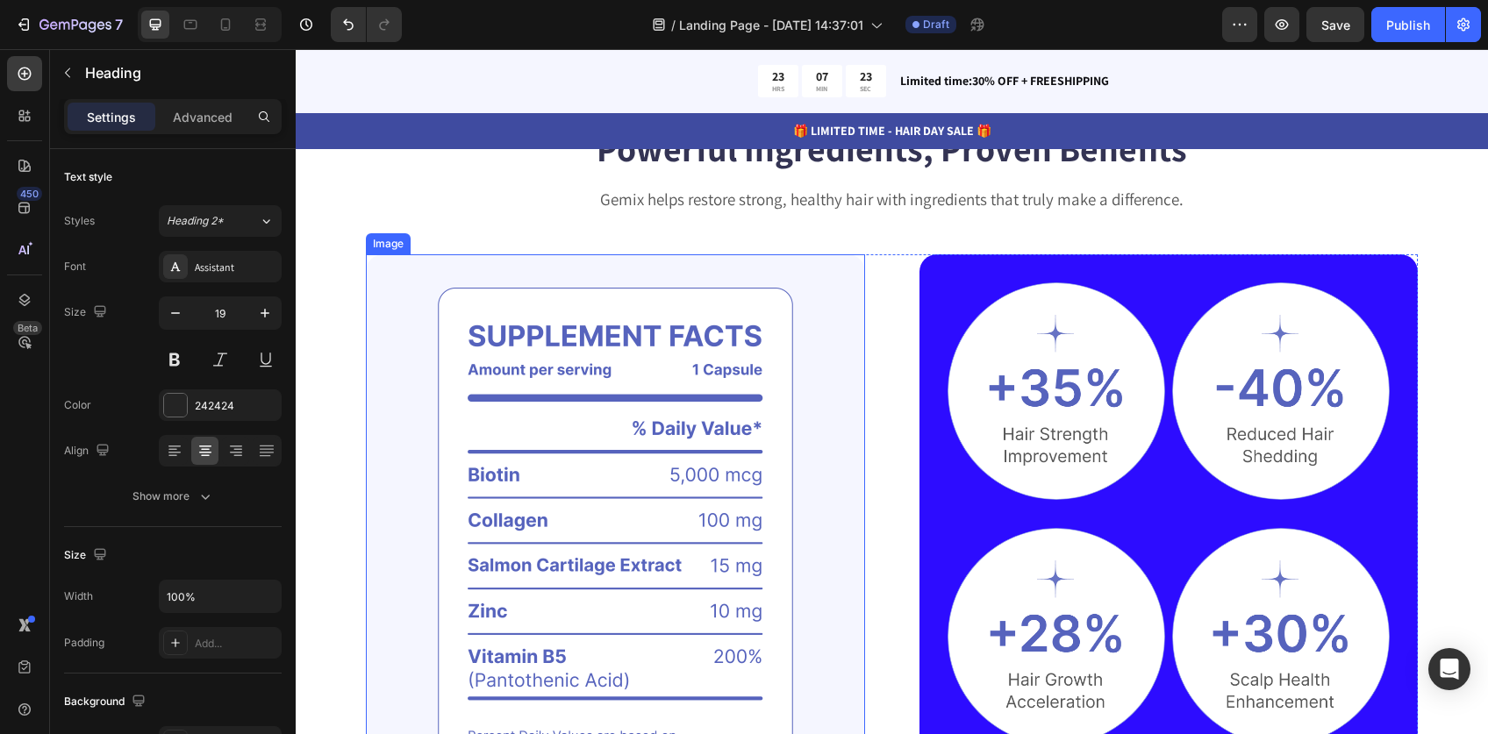
click at [687, 446] on img at bounding box center [615, 538] width 499 height 569
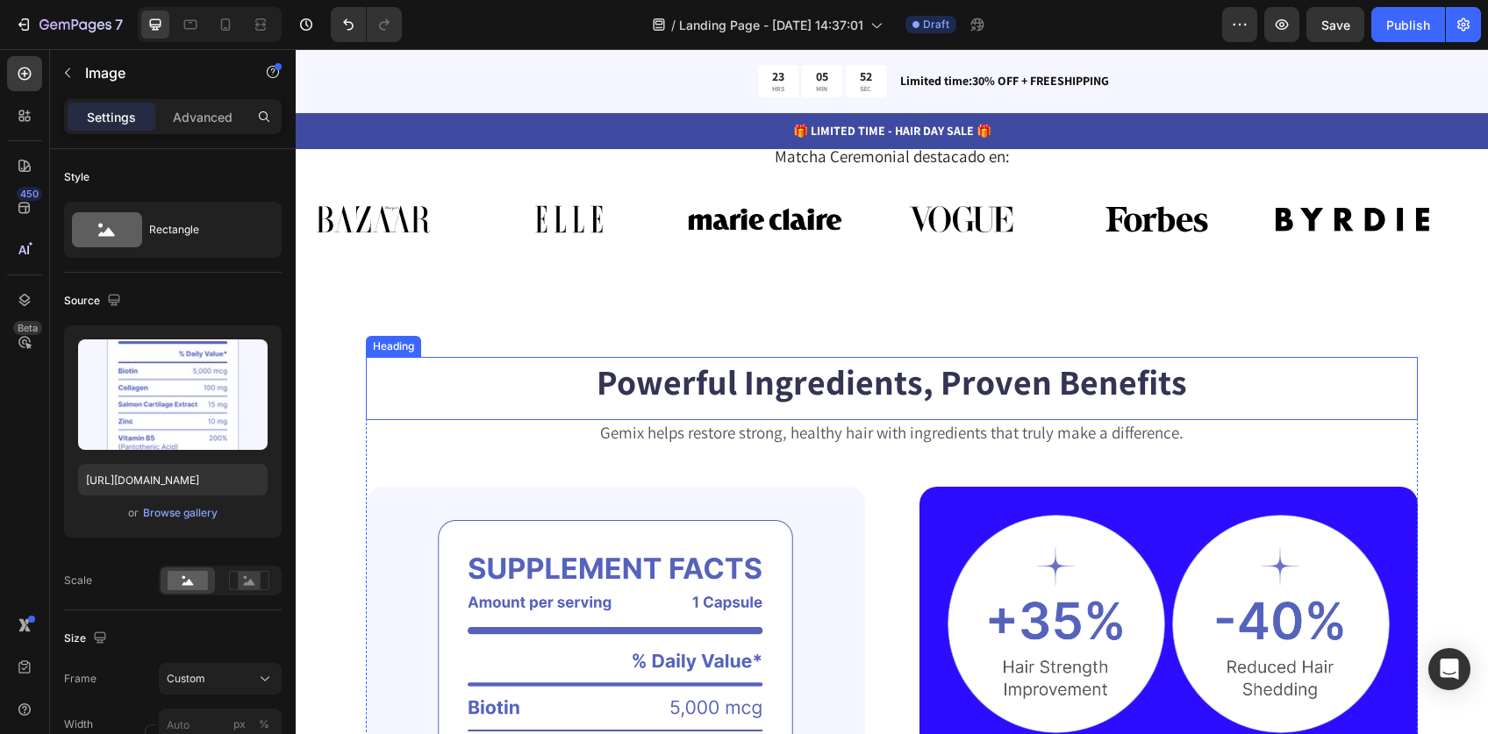
scroll to position [885, 0]
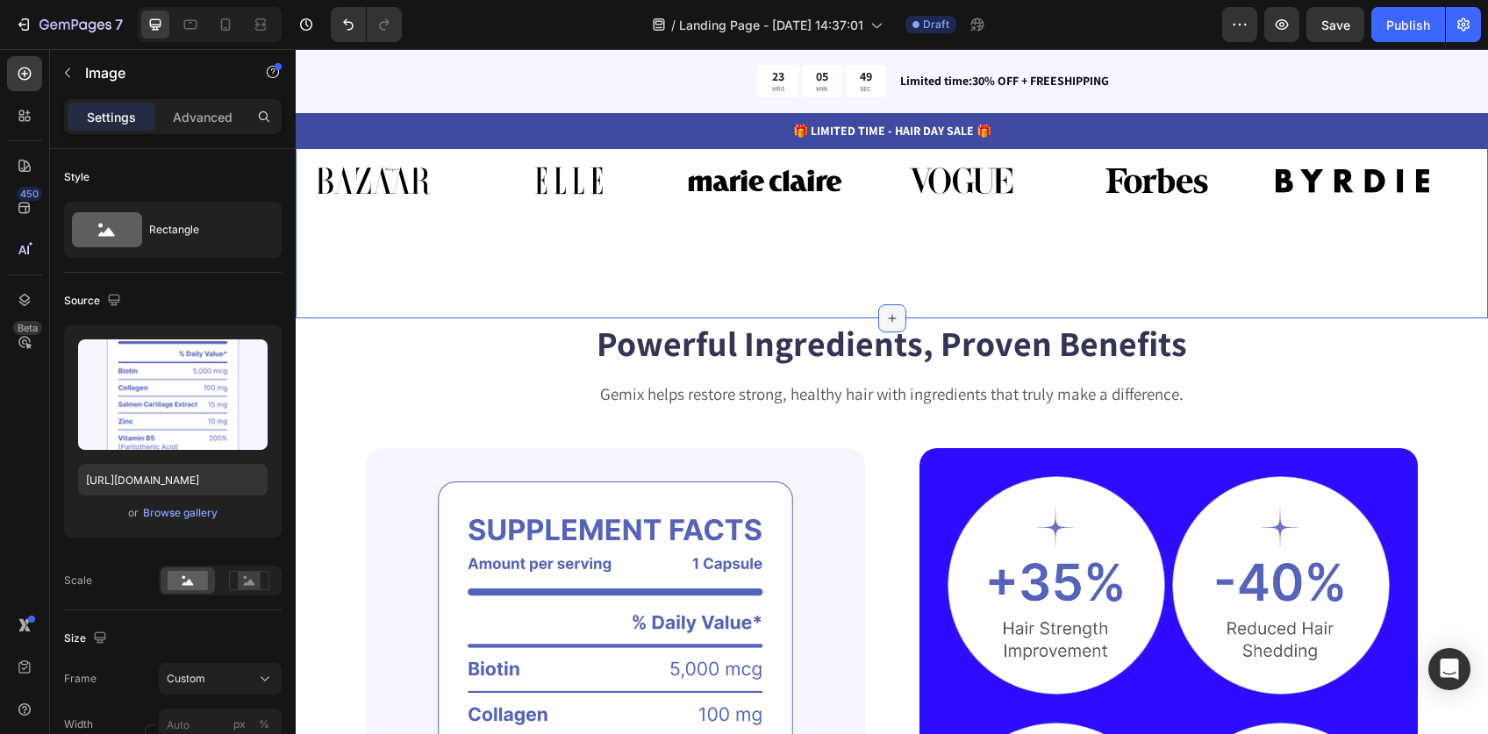
click at [885, 311] on icon at bounding box center [892, 318] width 14 height 14
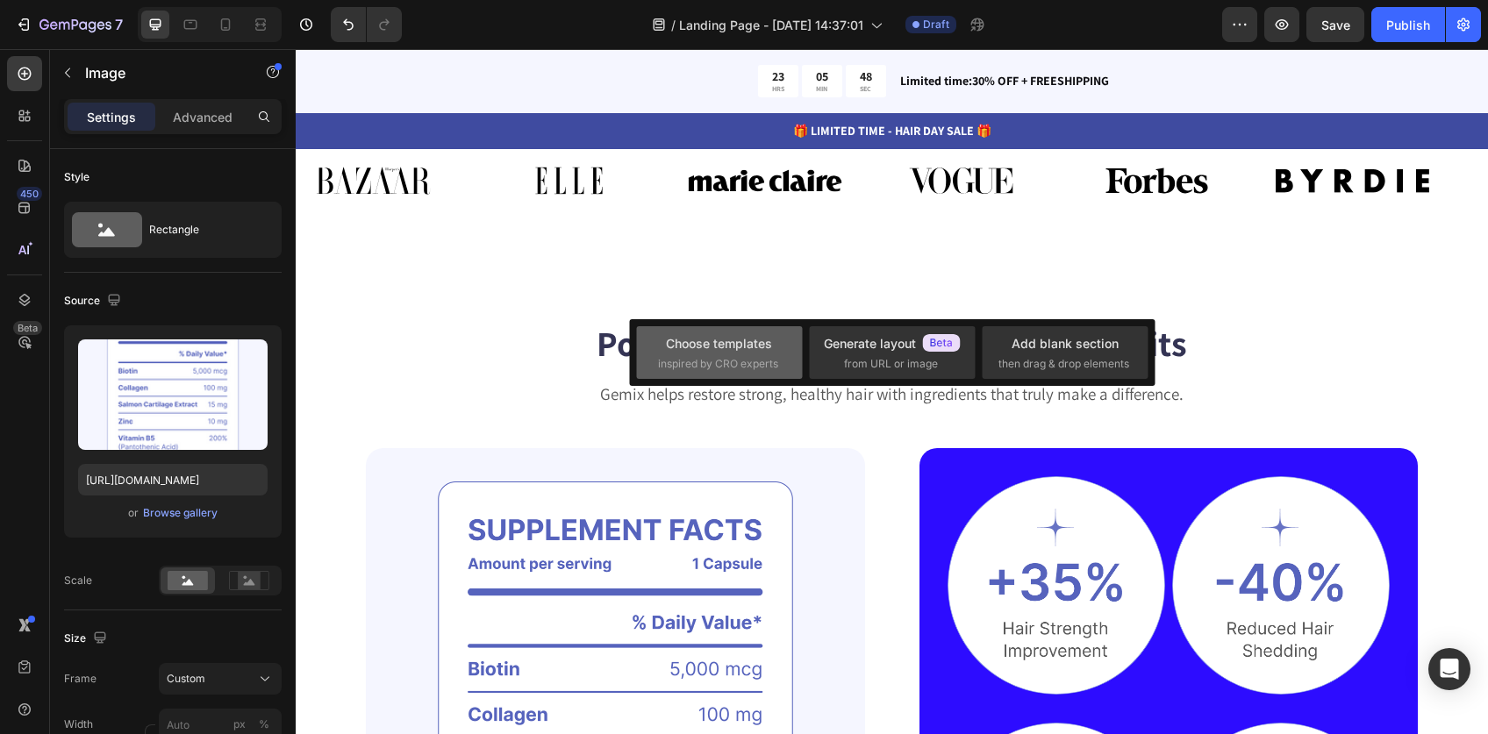
click at [726, 342] on div "Choose templates" at bounding box center [719, 343] width 106 height 18
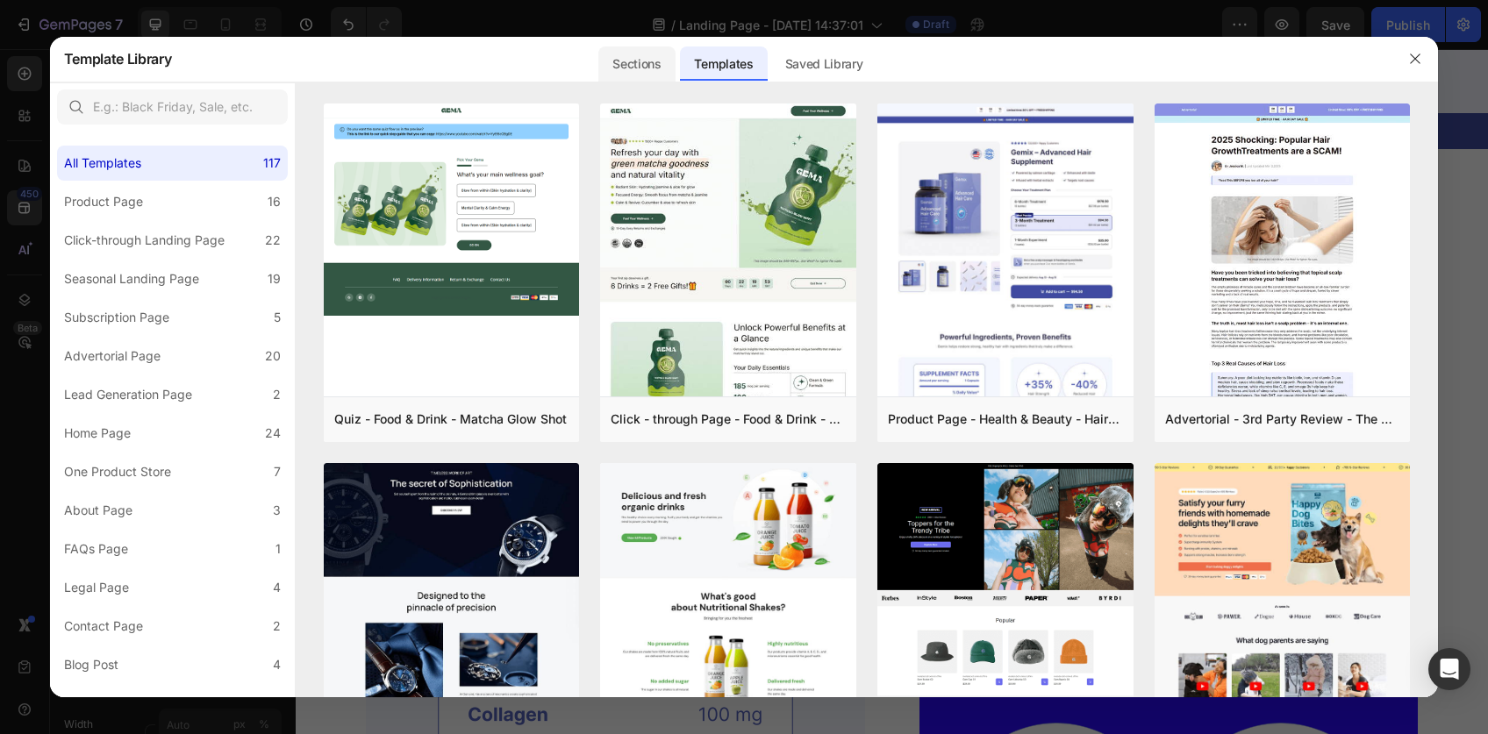
click at [653, 60] on div "Sections" at bounding box center [636, 63] width 76 height 35
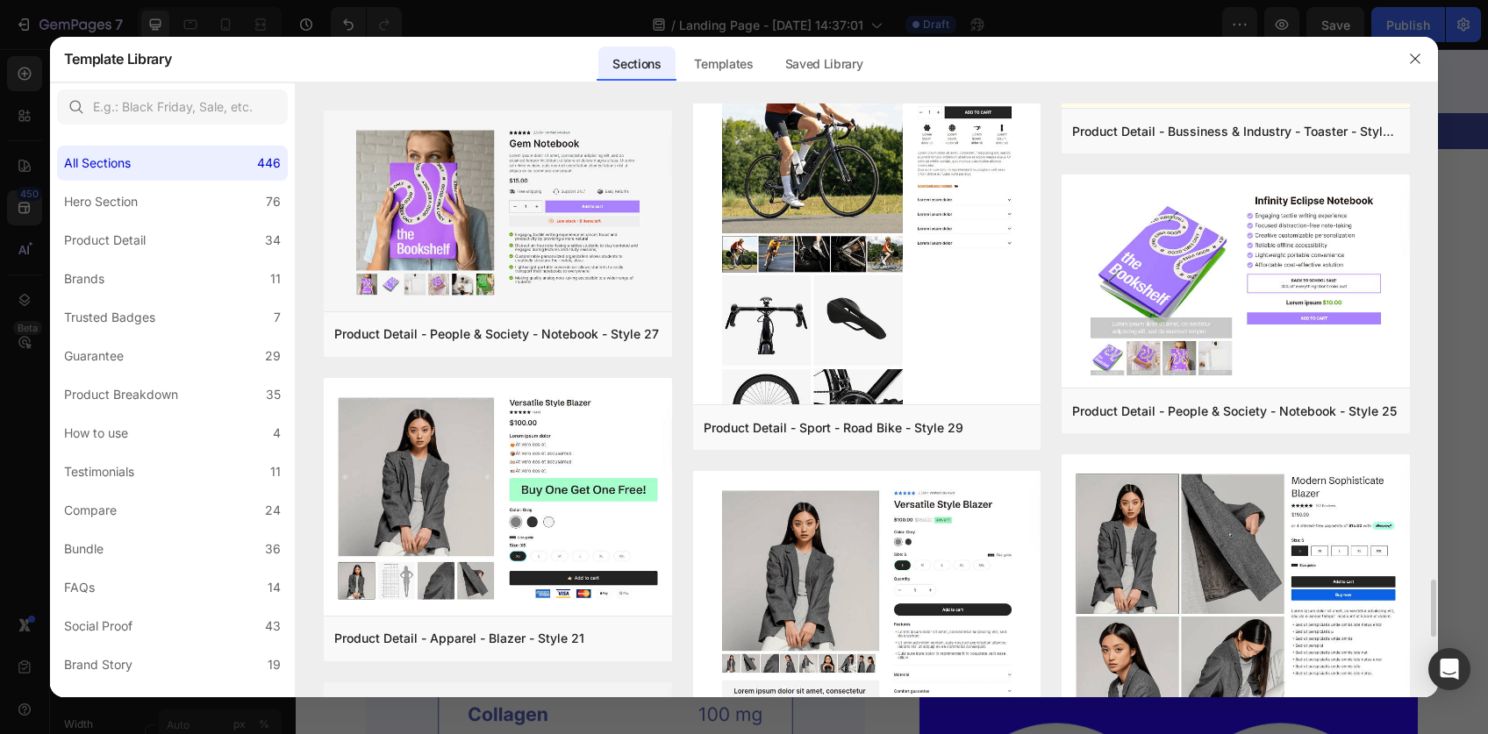
scroll to position [4780, 0]
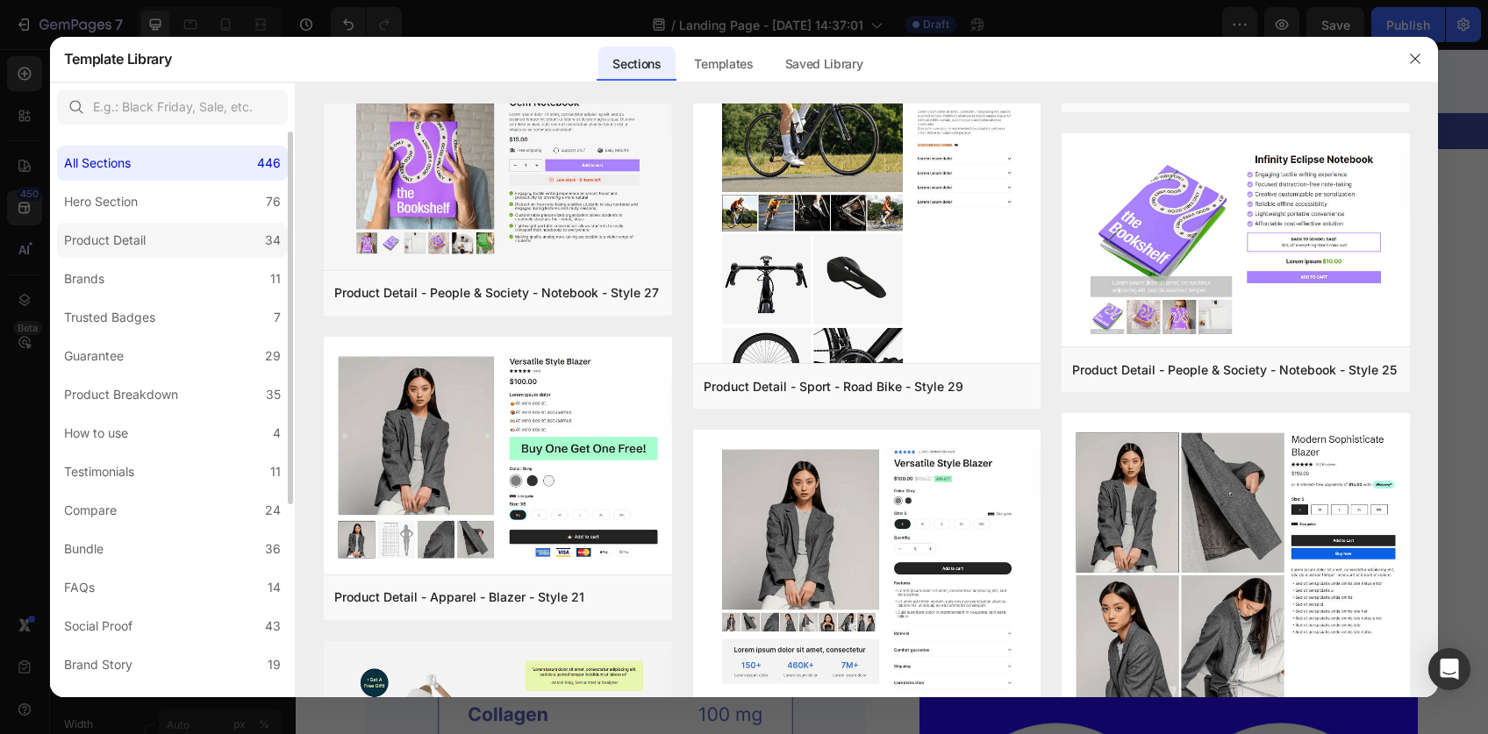
click at [133, 225] on label "Product Detail 34" at bounding box center [172, 240] width 231 height 35
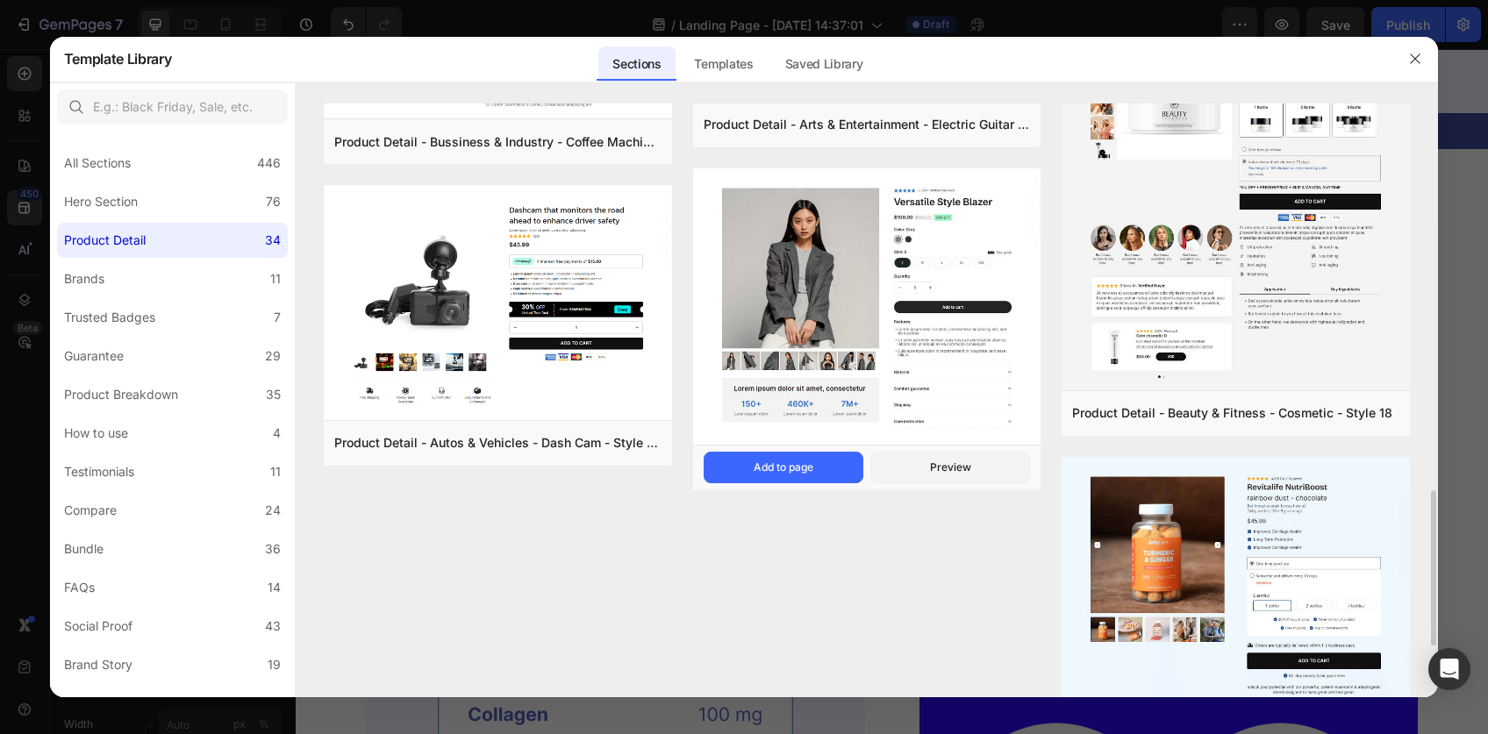
scroll to position [1512, 0]
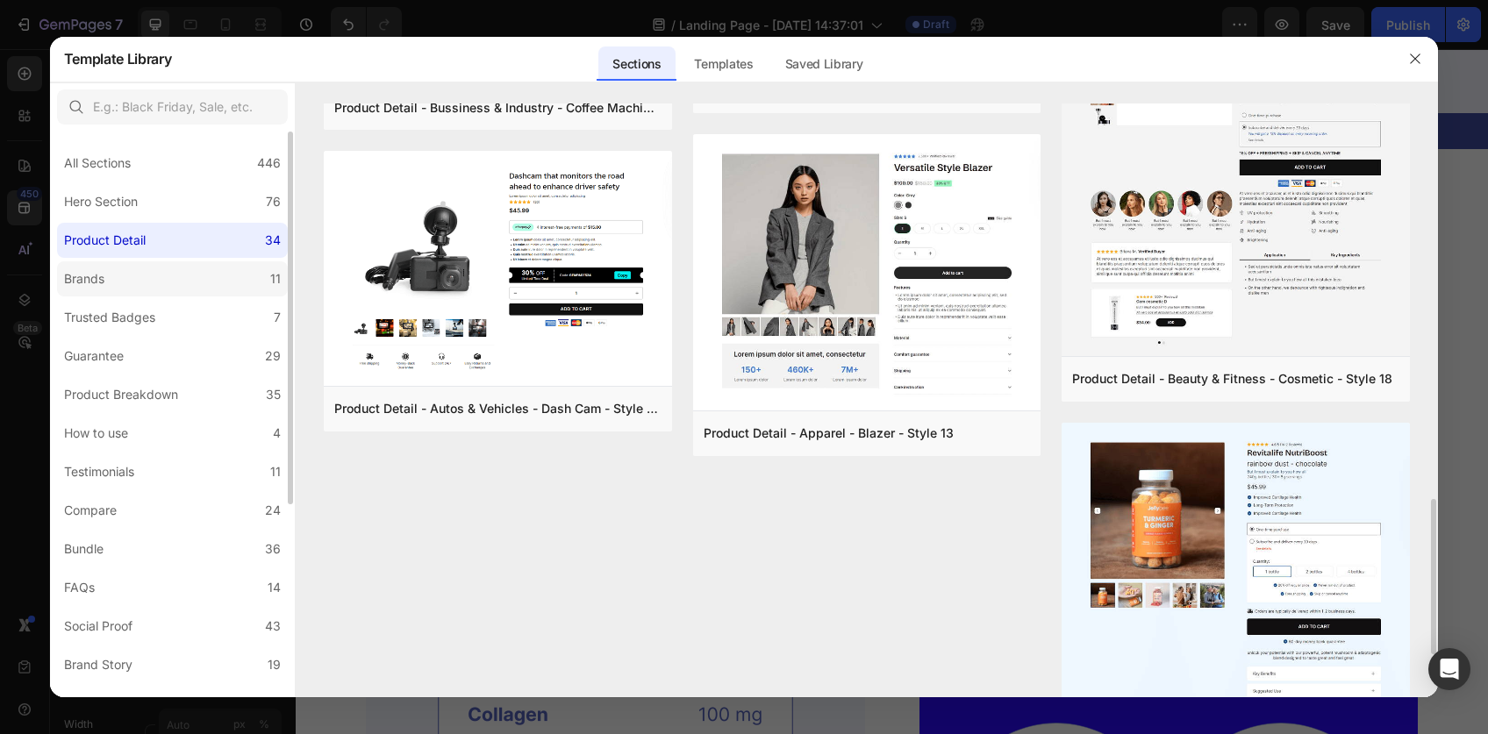
click at [129, 281] on label "Brands 11" at bounding box center [172, 278] width 231 height 35
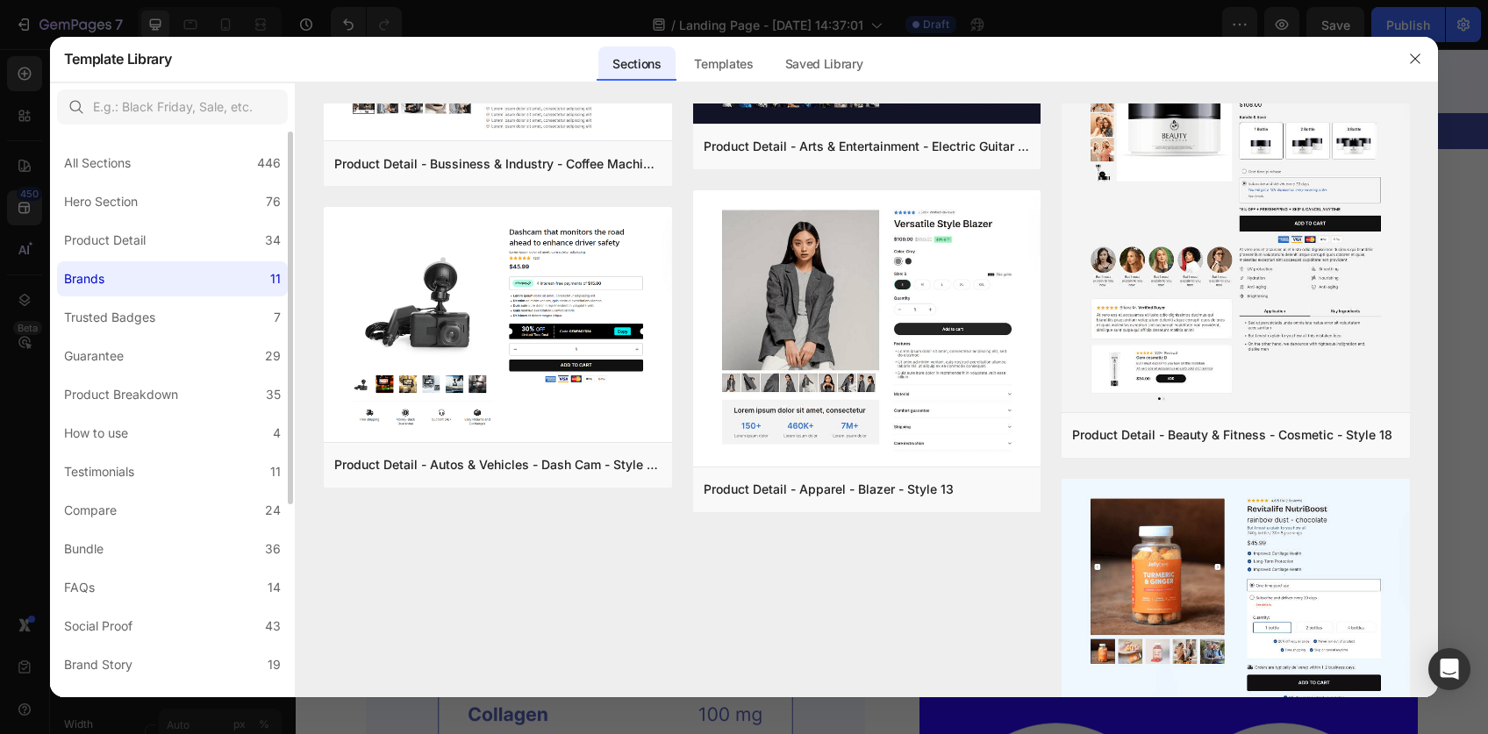
scroll to position [0, 0]
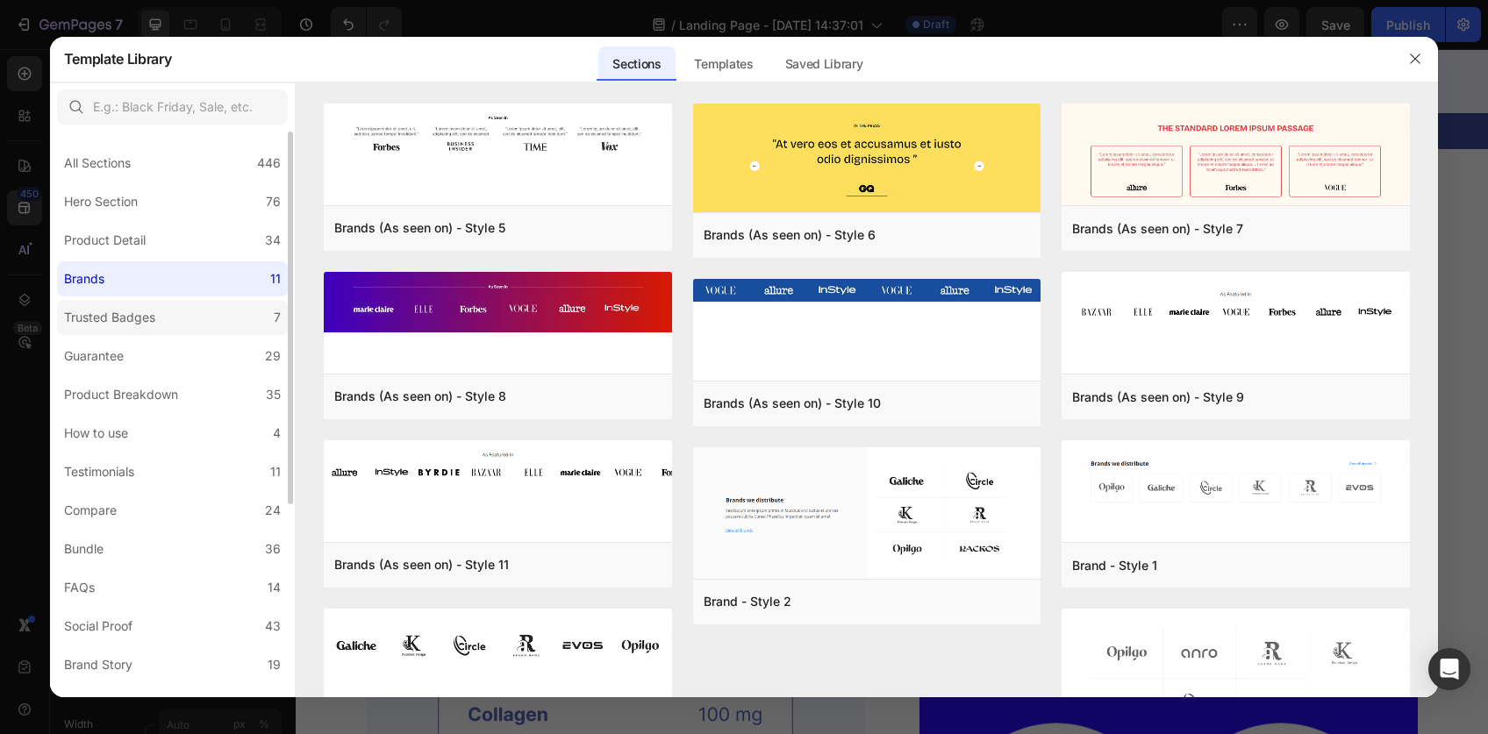
click at [153, 327] on div "Trusted Badges" at bounding box center [109, 317] width 91 height 21
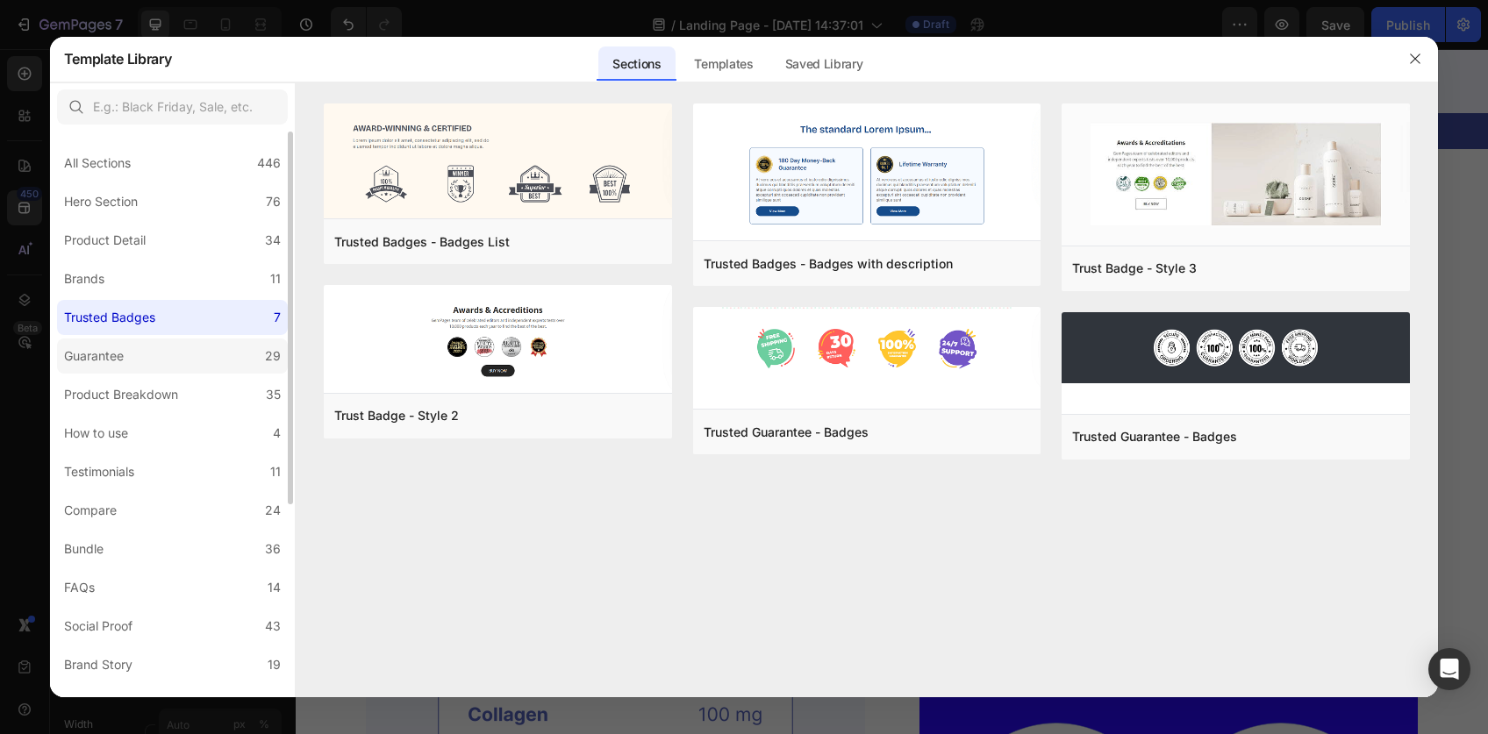
click at [151, 345] on label "Guarantee 29" at bounding box center [172, 356] width 231 height 35
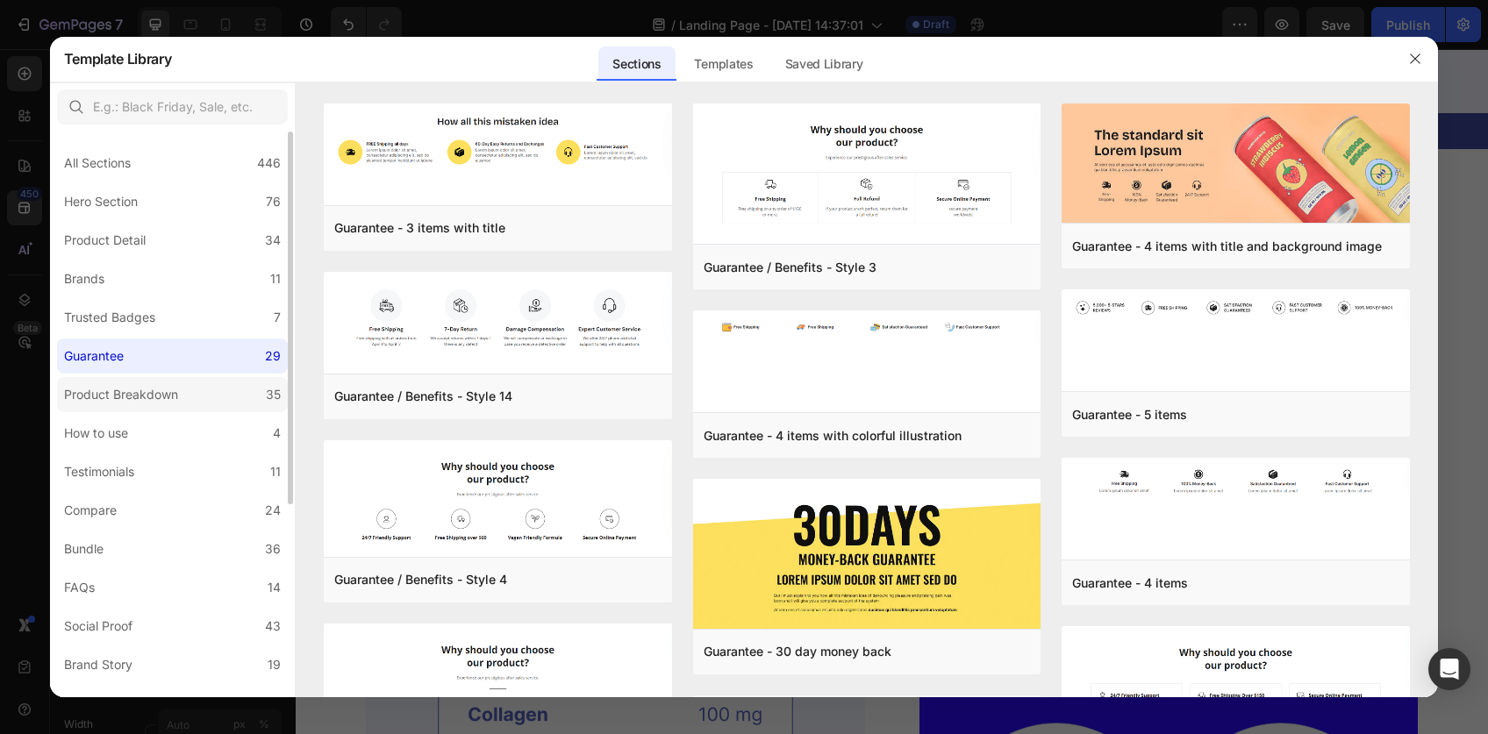
click at [149, 384] on div "Product Breakdown" at bounding box center [121, 394] width 114 height 21
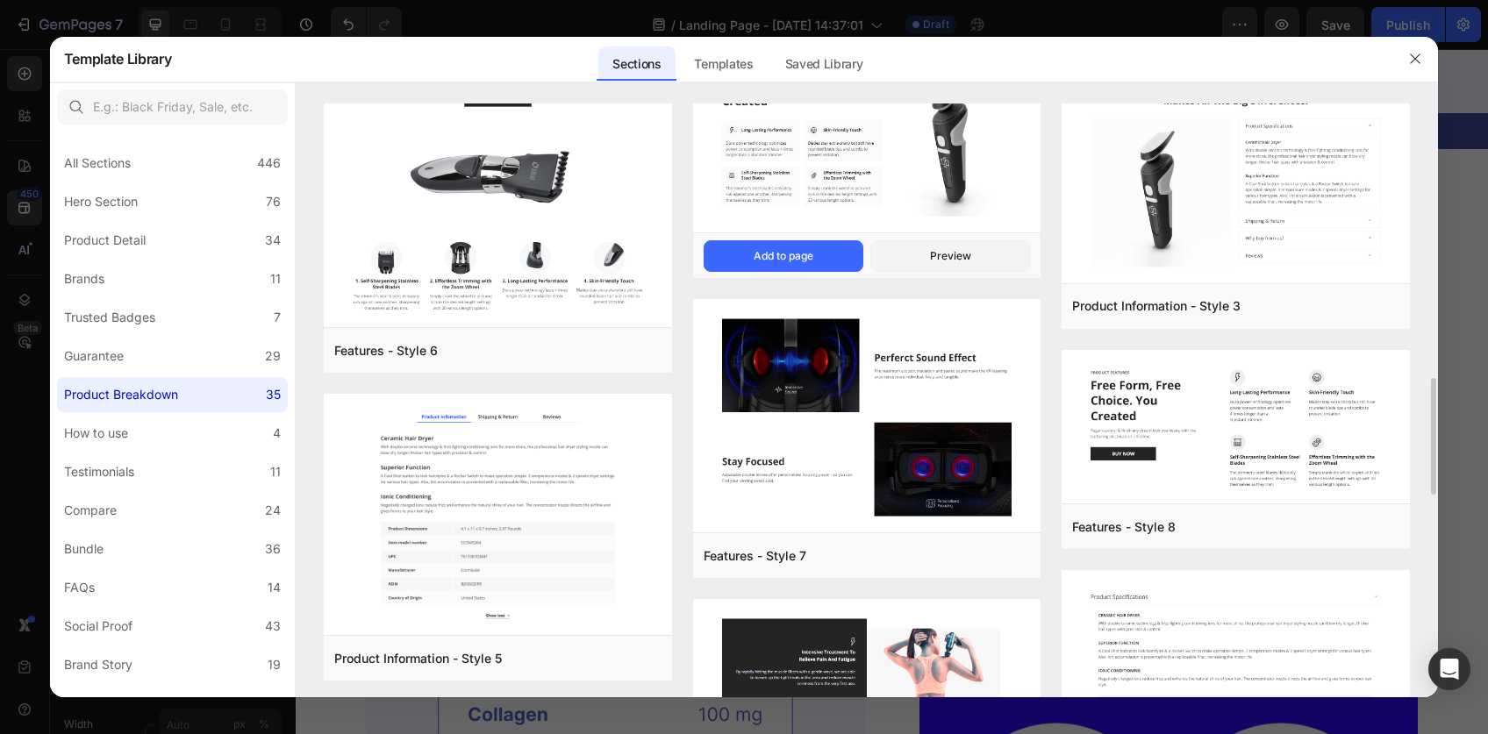
scroll to position [1435, 0]
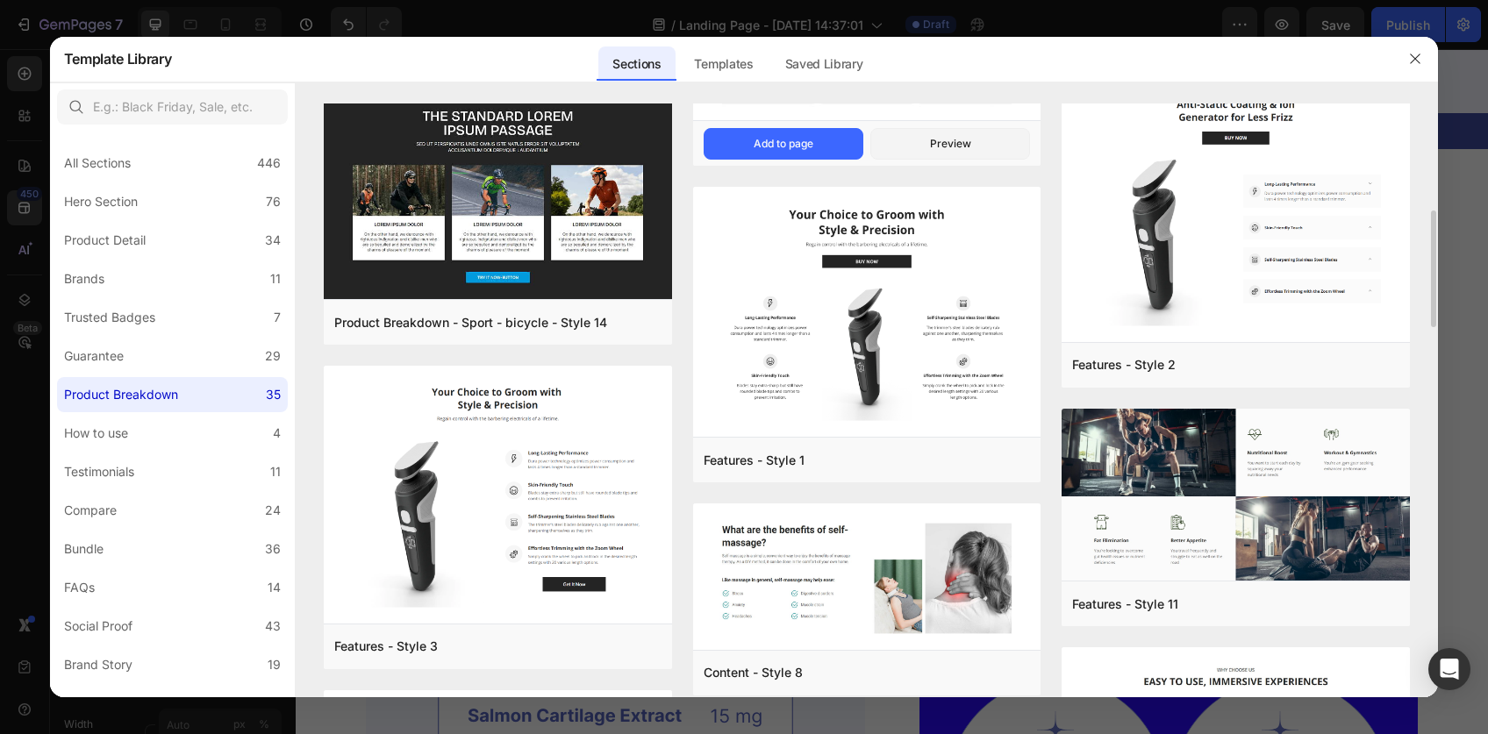
scroll to position [521, 0]
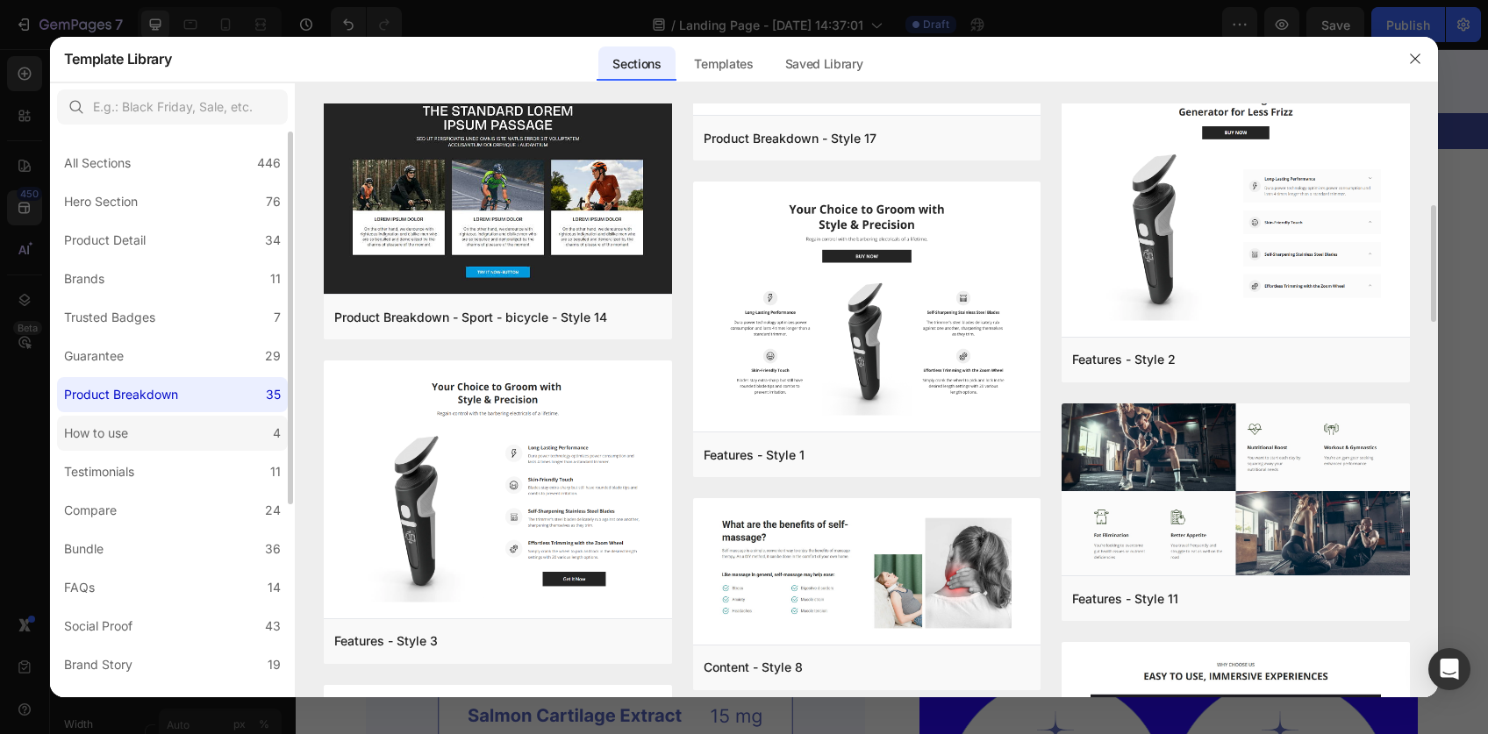
click at [201, 426] on label "How to use 4" at bounding box center [172, 433] width 231 height 35
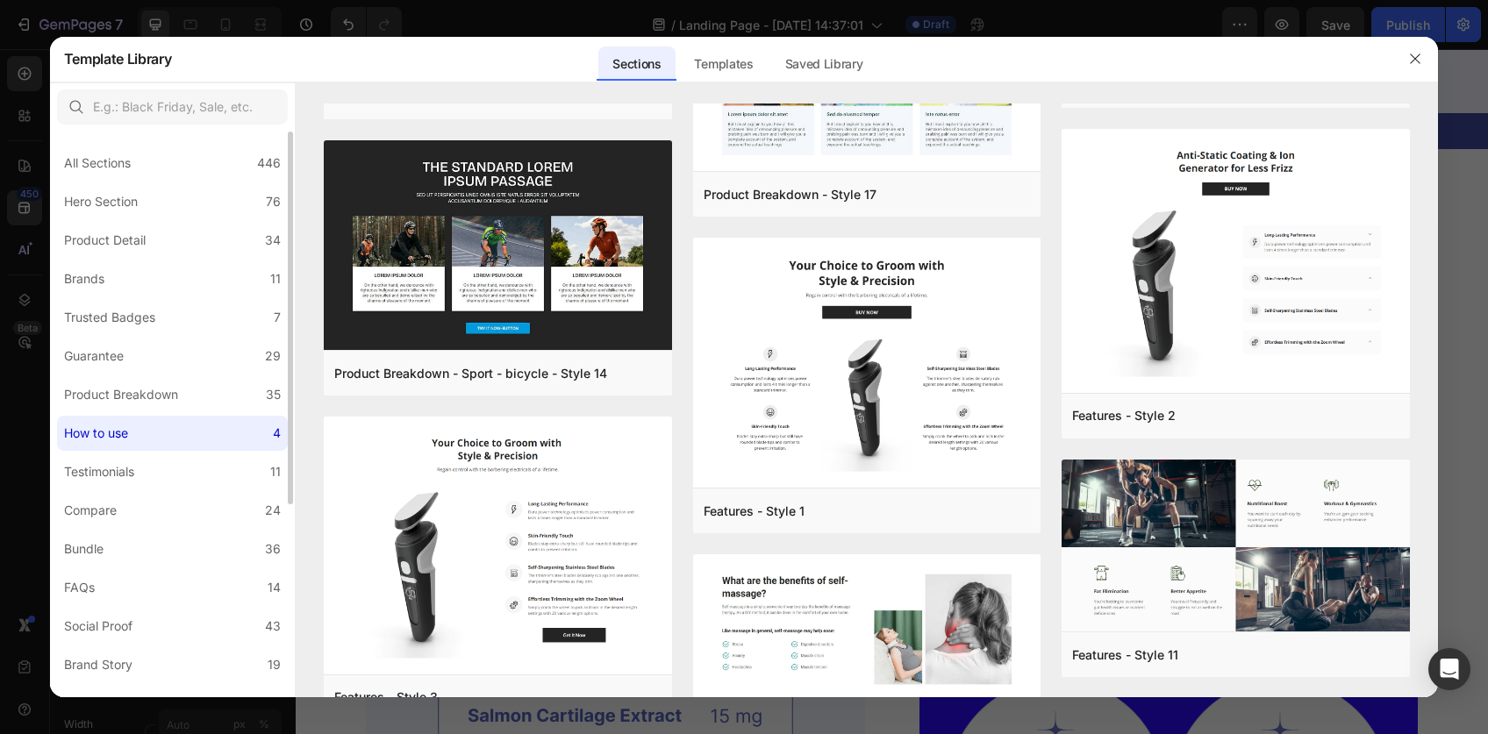
scroll to position [0, 0]
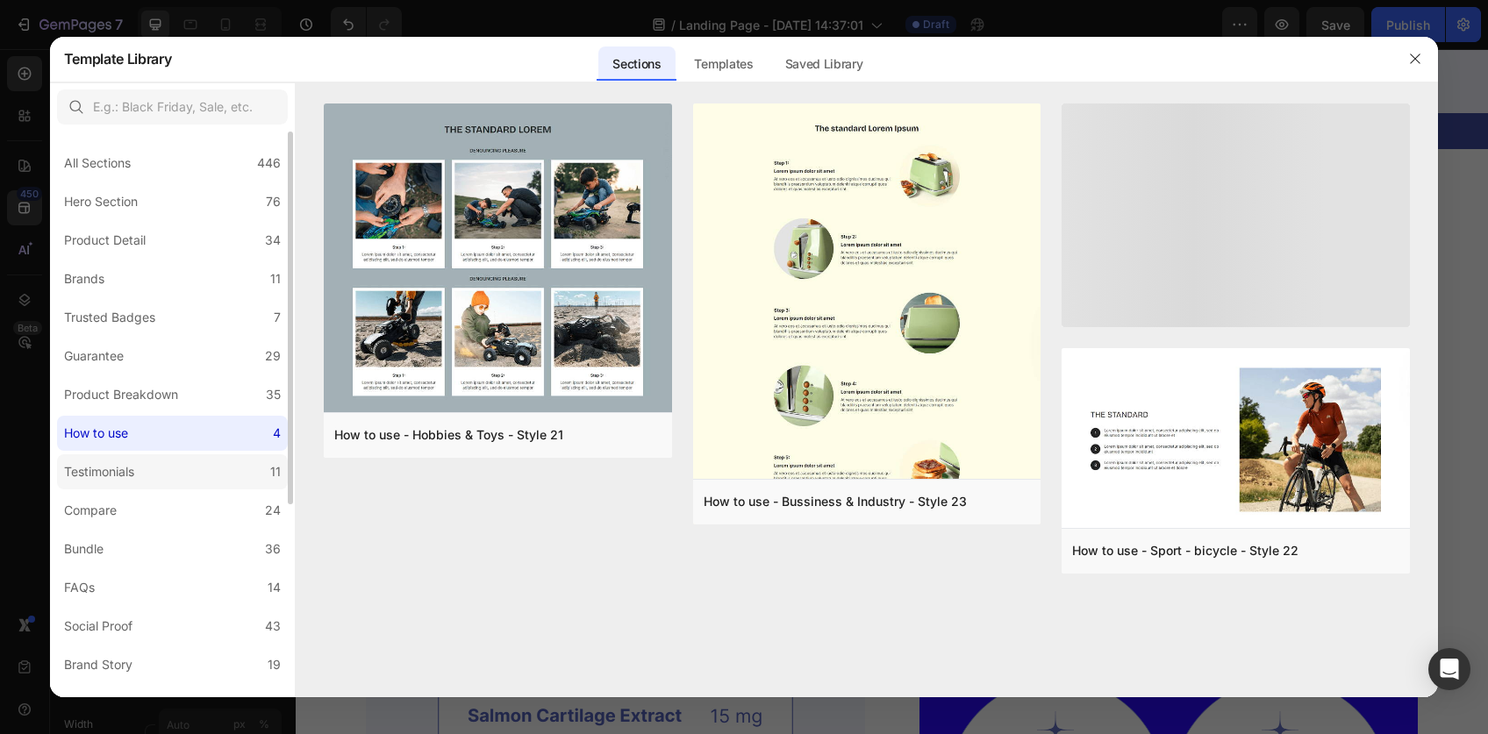
click at [180, 473] on label "Testimonials 11" at bounding box center [172, 471] width 231 height 35
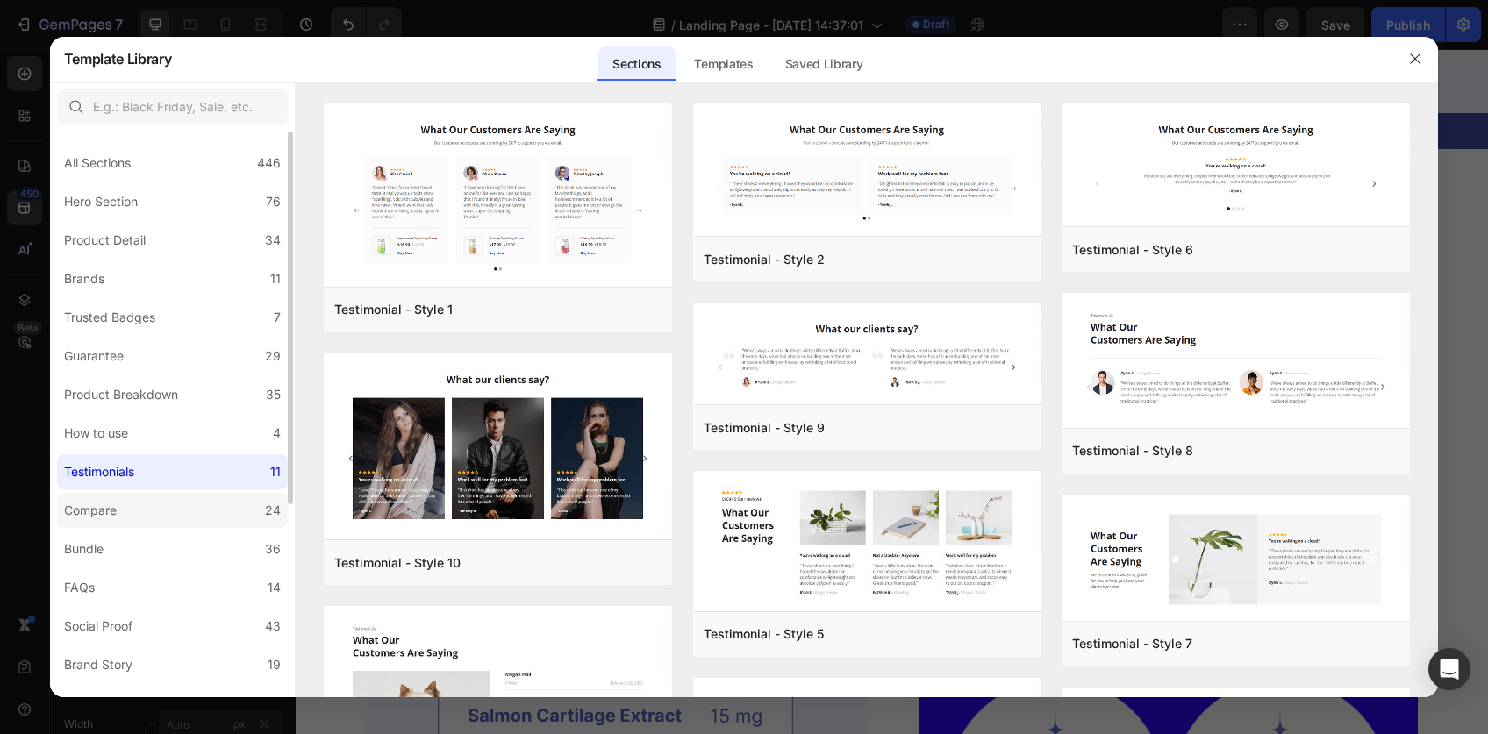
click at [173, 500] on label "Compare 24" at bounding box center [172, 510] width 231 height 35
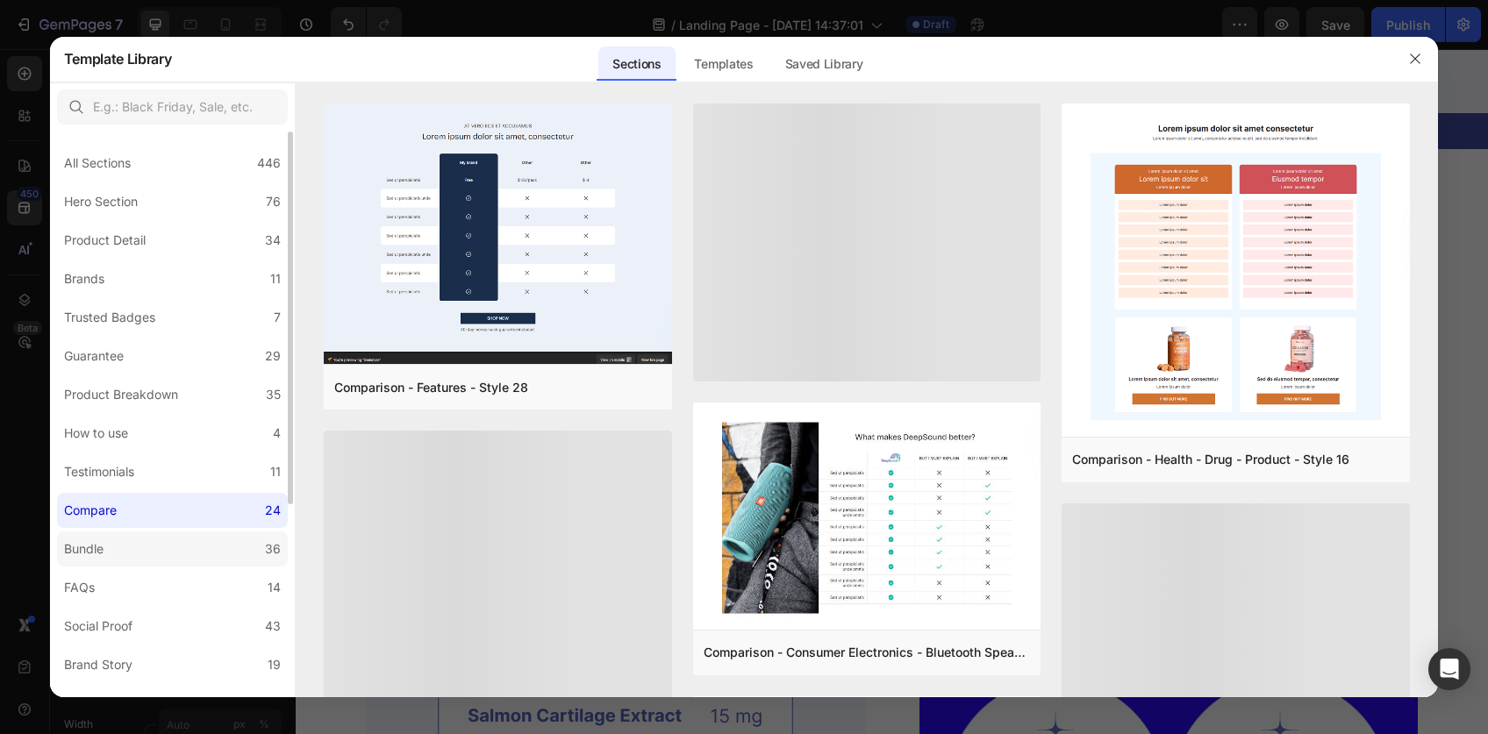
click at [160, 544] on label "Bundle 36" at bounding box center [172, 549] width 231 height 35
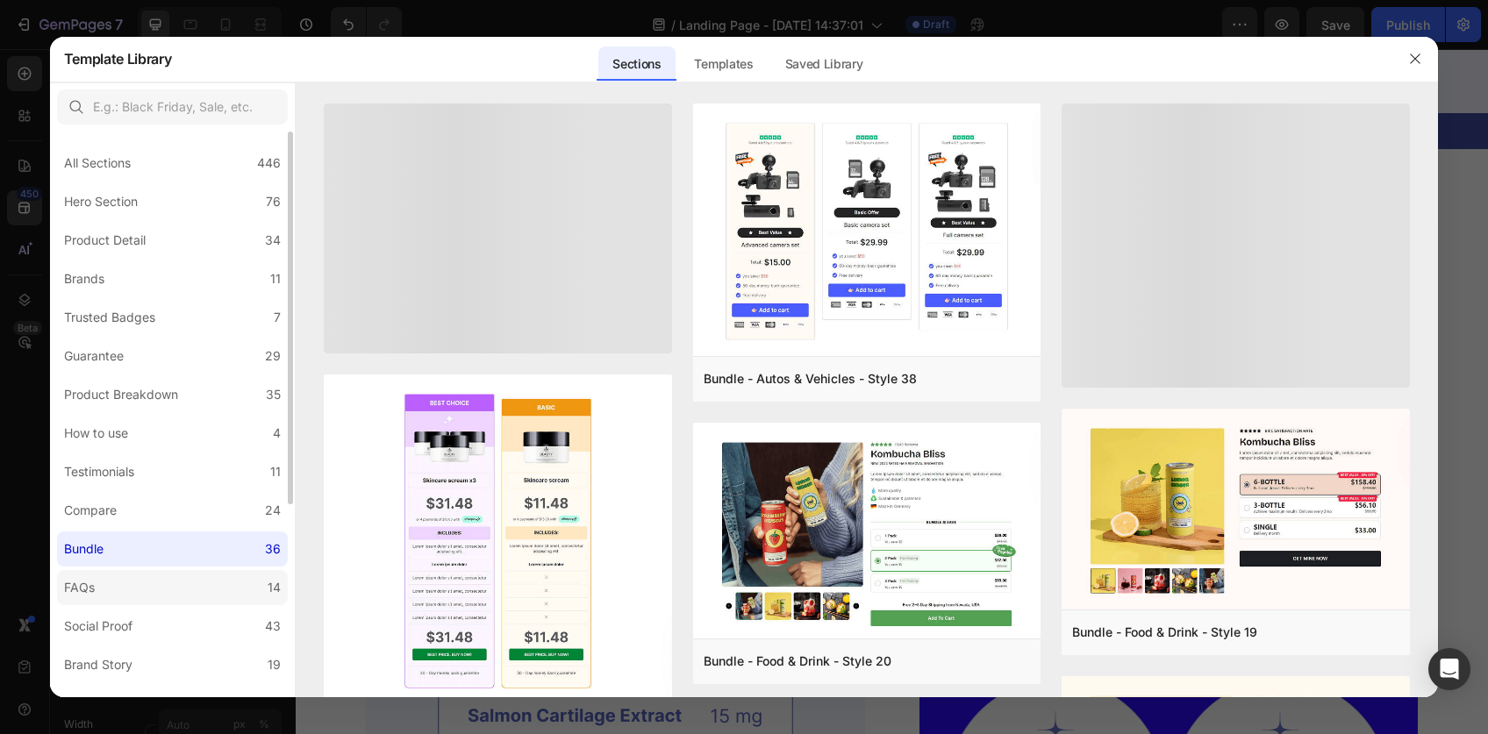
click at [153, 595] on label "FAQs 14" at bounding box center [172, 587] width 231 height 35
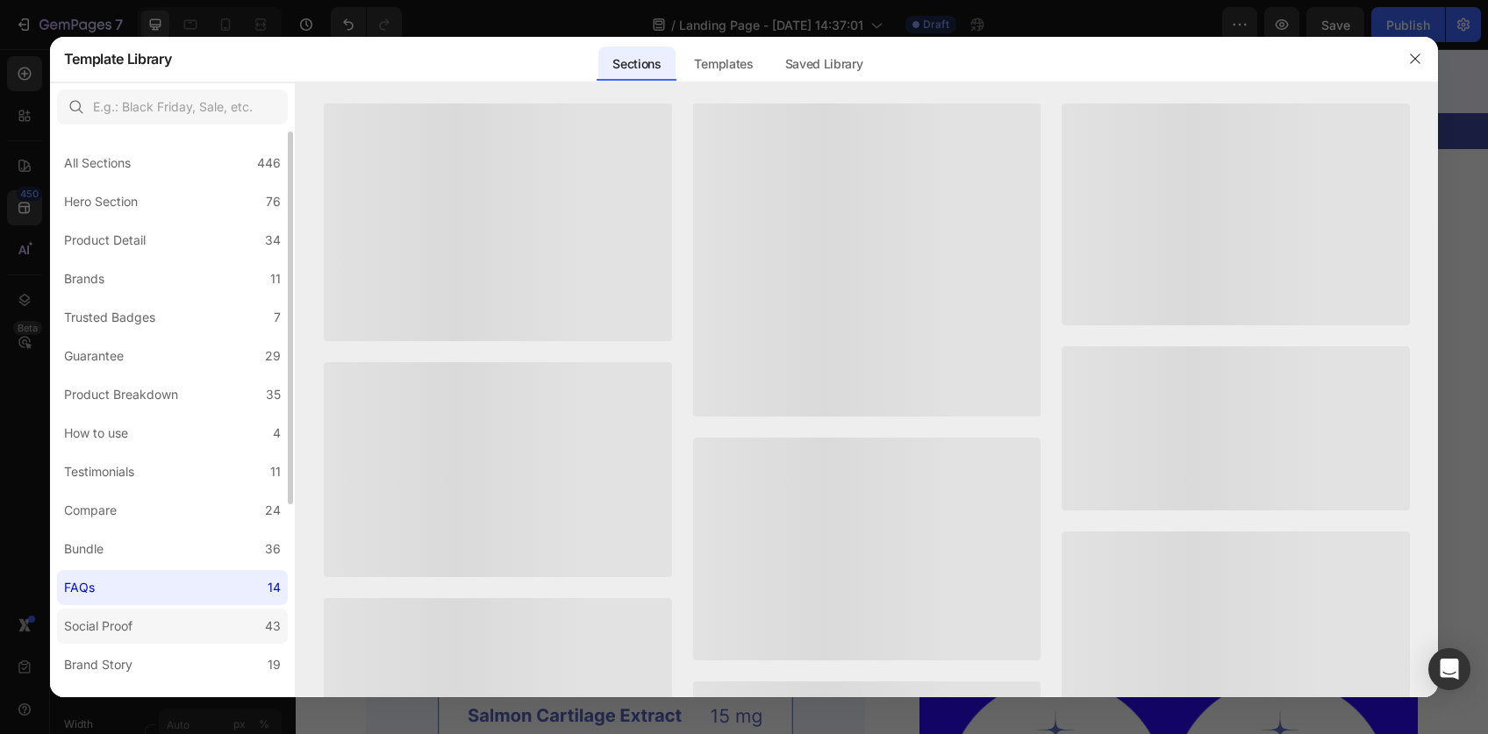
click at [153, 631] on label "Social Proof 43" at bounding box center [172, 626] width 231 height 35
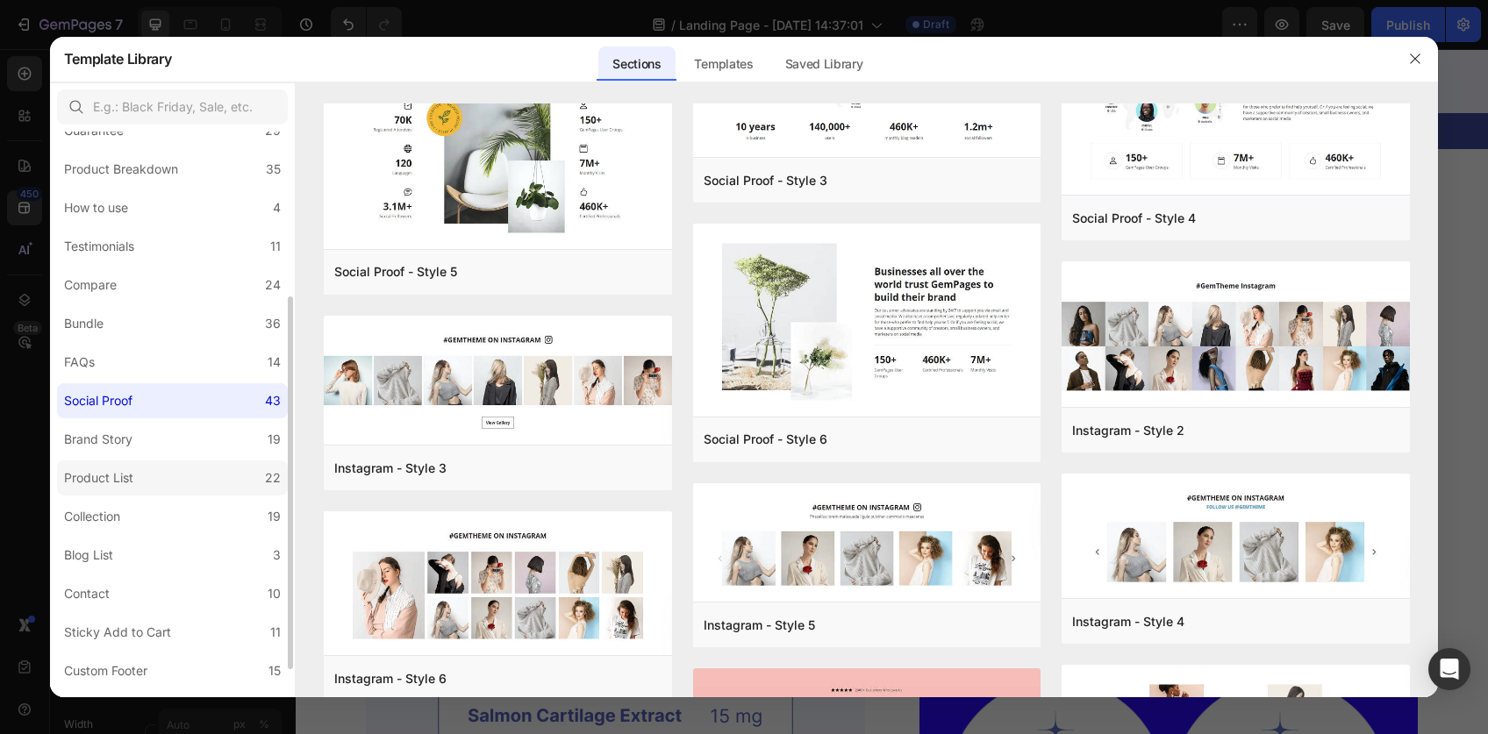
scroll to position [235, 0]
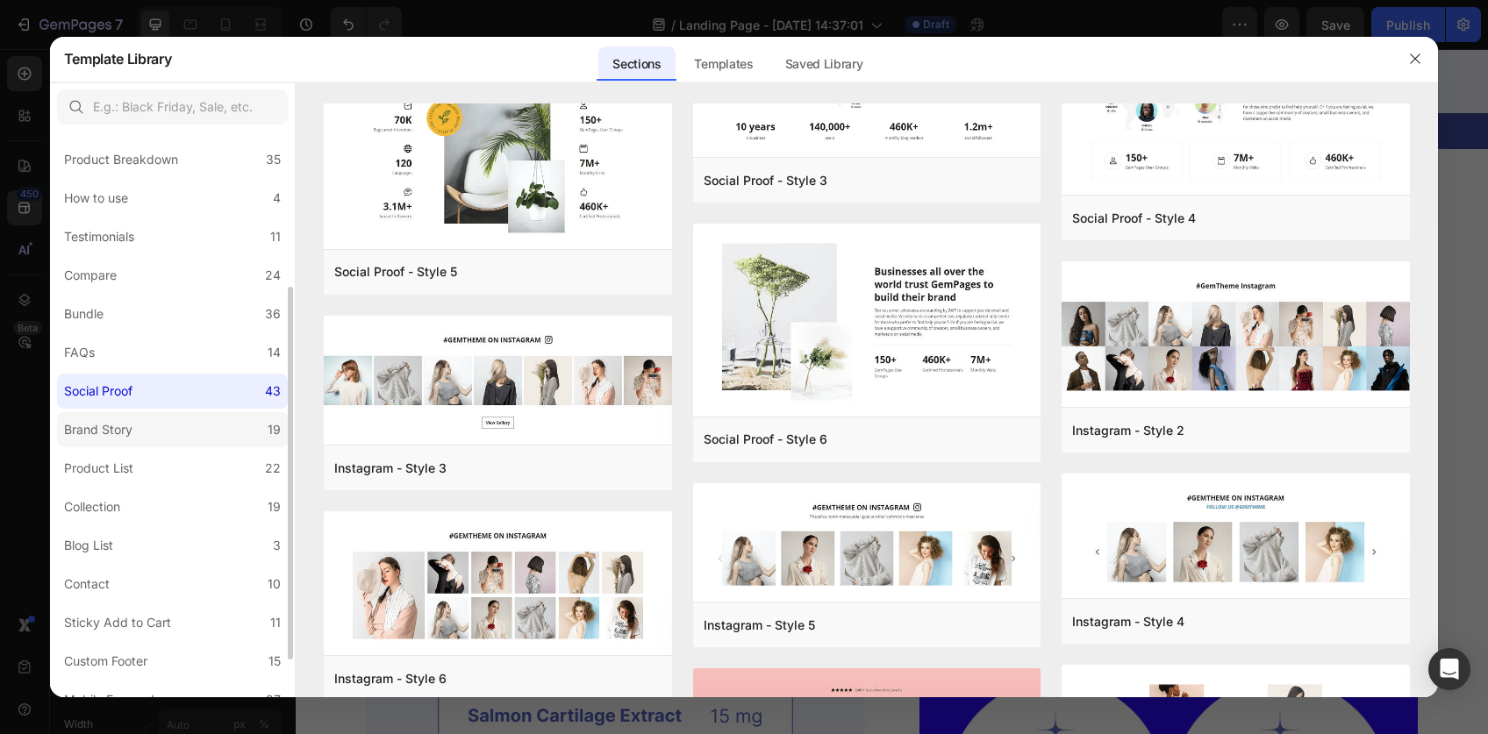
click at [162, 432] on label "Brand Story 19" at bounding box center [172, 429] width 231 height 35
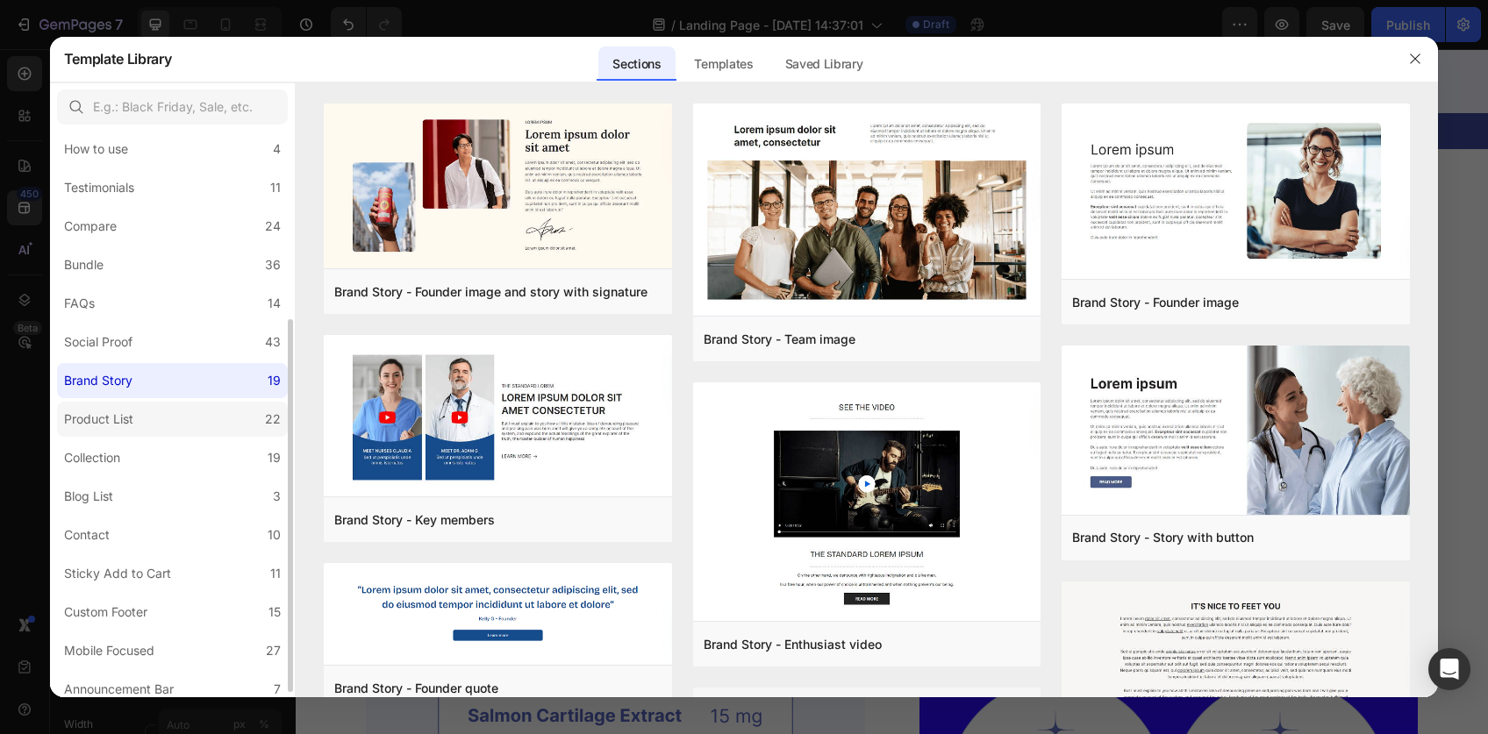
scroll to position [289, 0]
click at [158, 413] on label "Product List 22" at bounding box center [172, 414] width 231 height 35
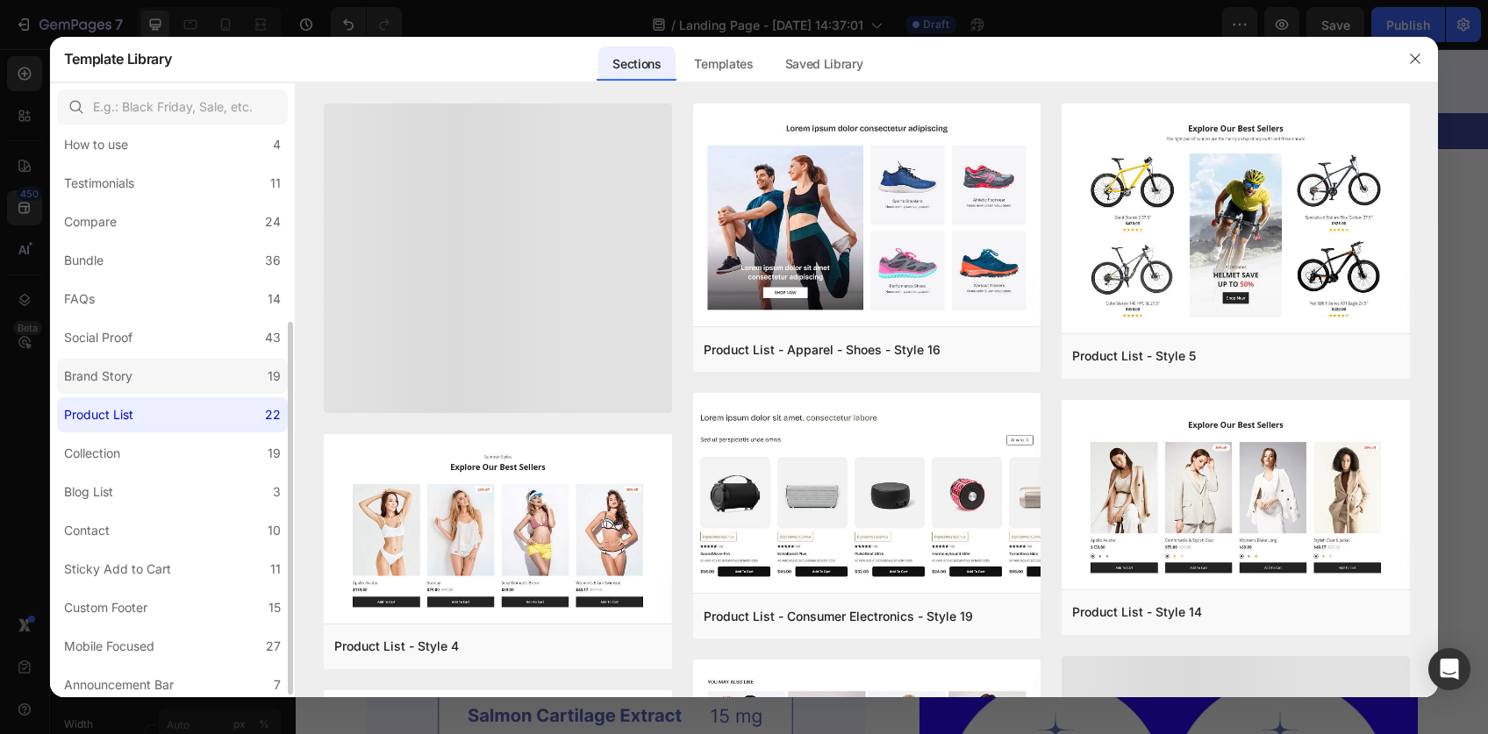
click at [153, 381] on label "Brand Story 19" at bounding box center [172, 376] width 231 height 35
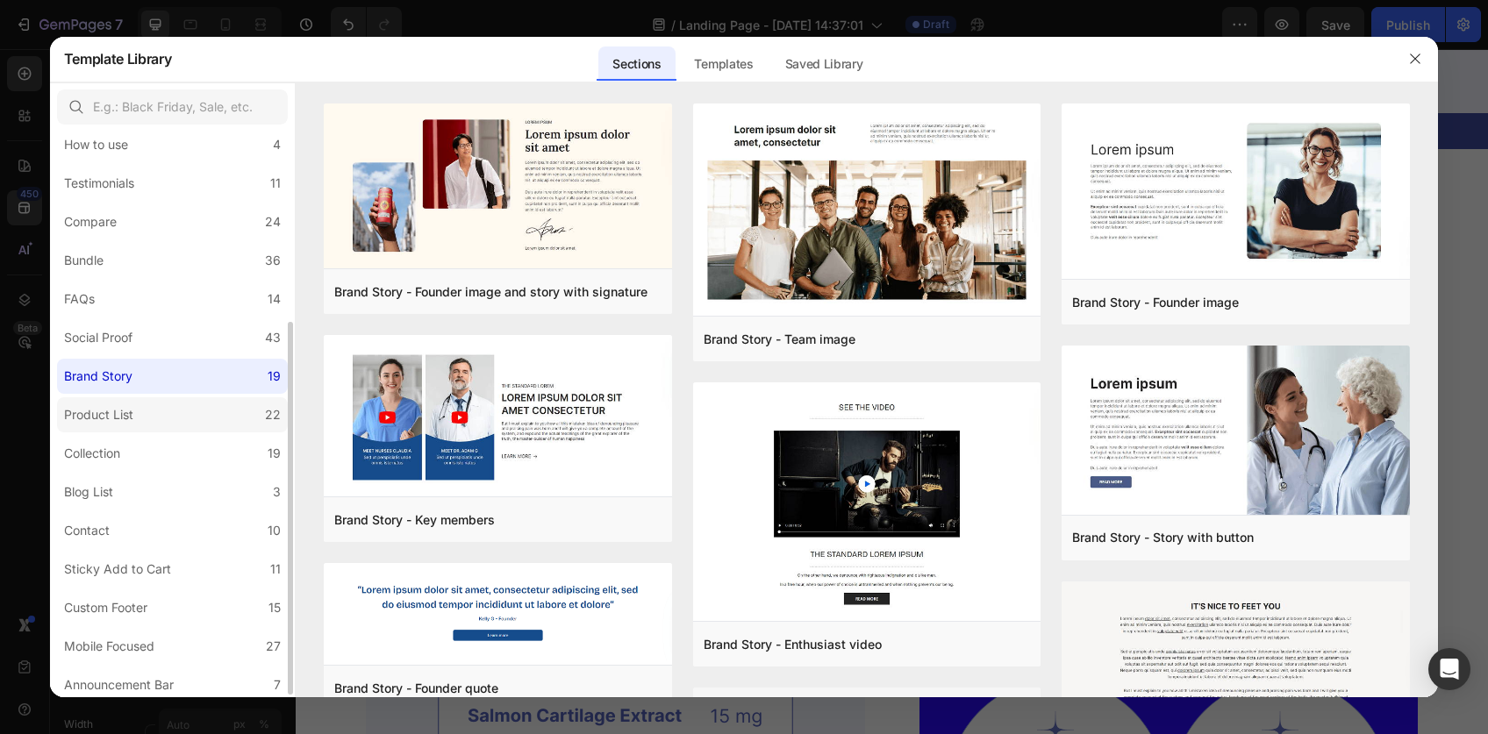
click at [150, 410] on label "Product List 22" at bounding box center [172, 414] width 231 height 35
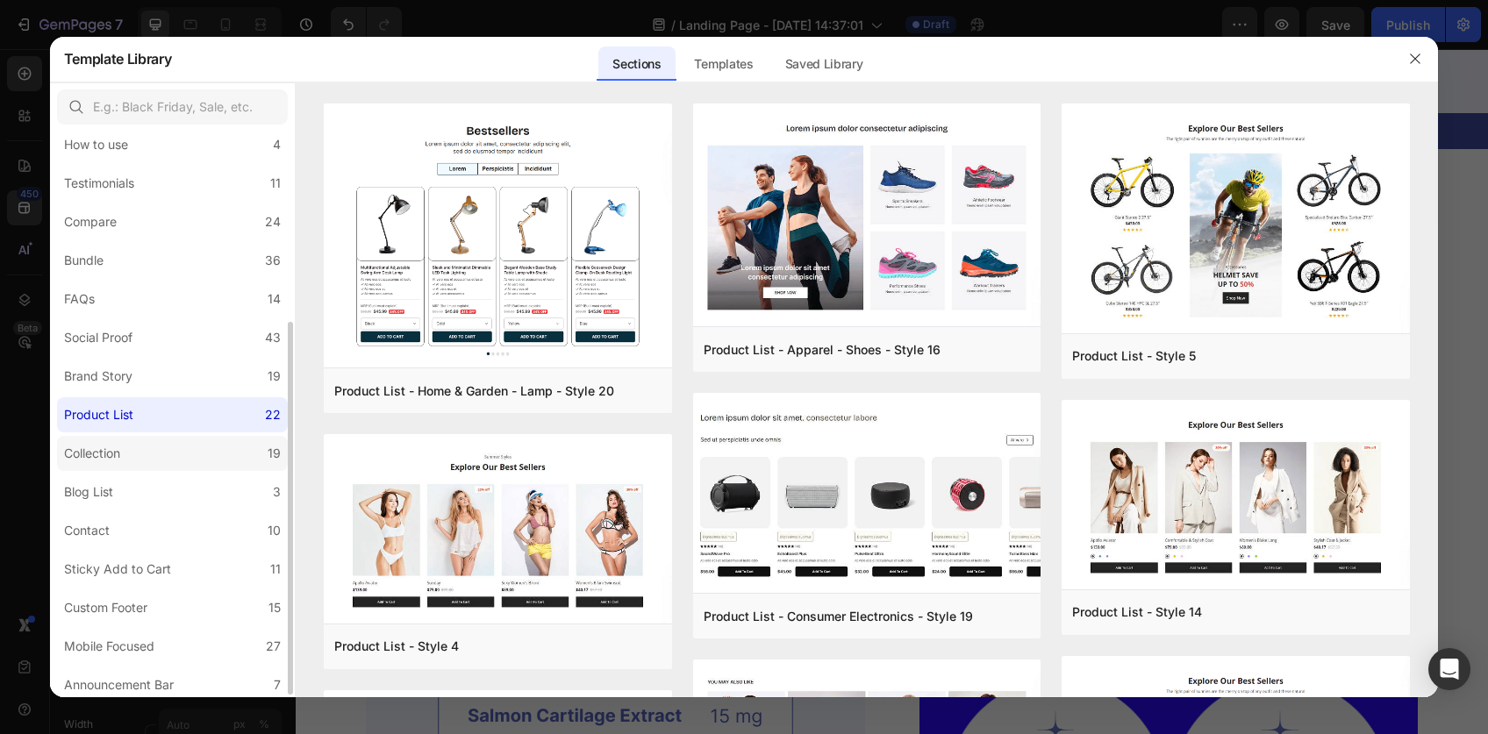
scroll to position [293, 0]
click at [149, 450] on label "Collection 19" at bounding box center [172, 449] width 231 height 35
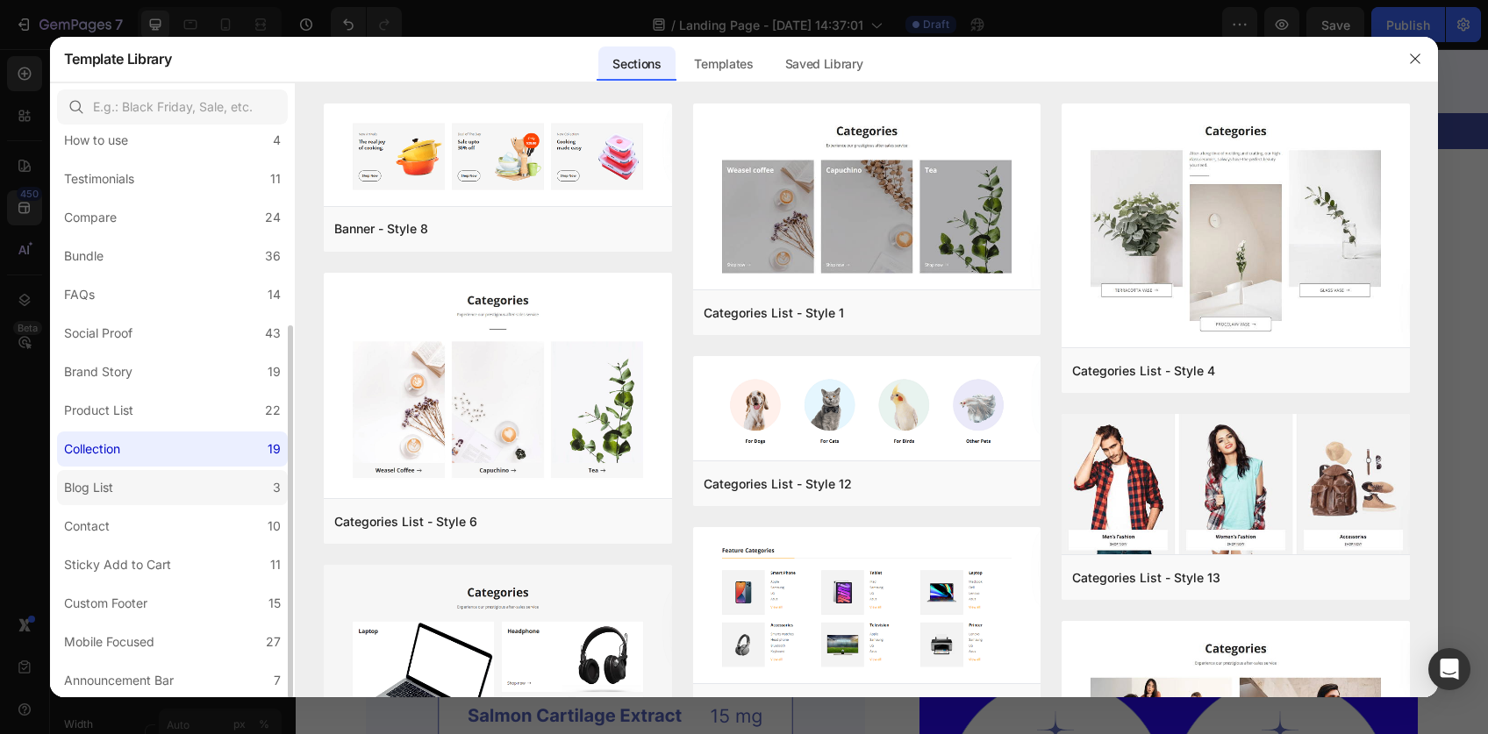
click at [141, 485] on label "Blog List 3" at bounding box center [172, 487] width 231 height 35
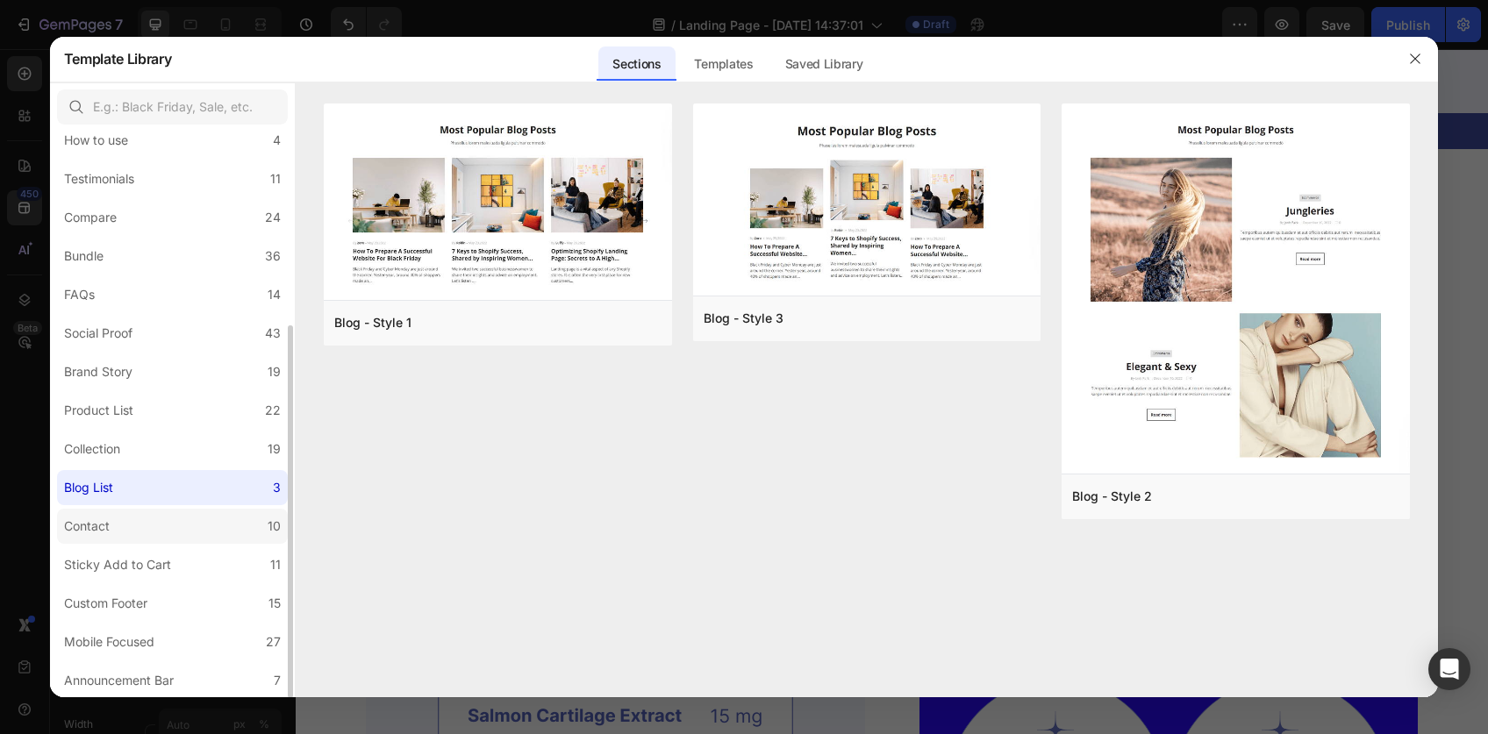
click at [156, 524] on label "Contact 10" at bounding box center [172, 526] width 231 height 35
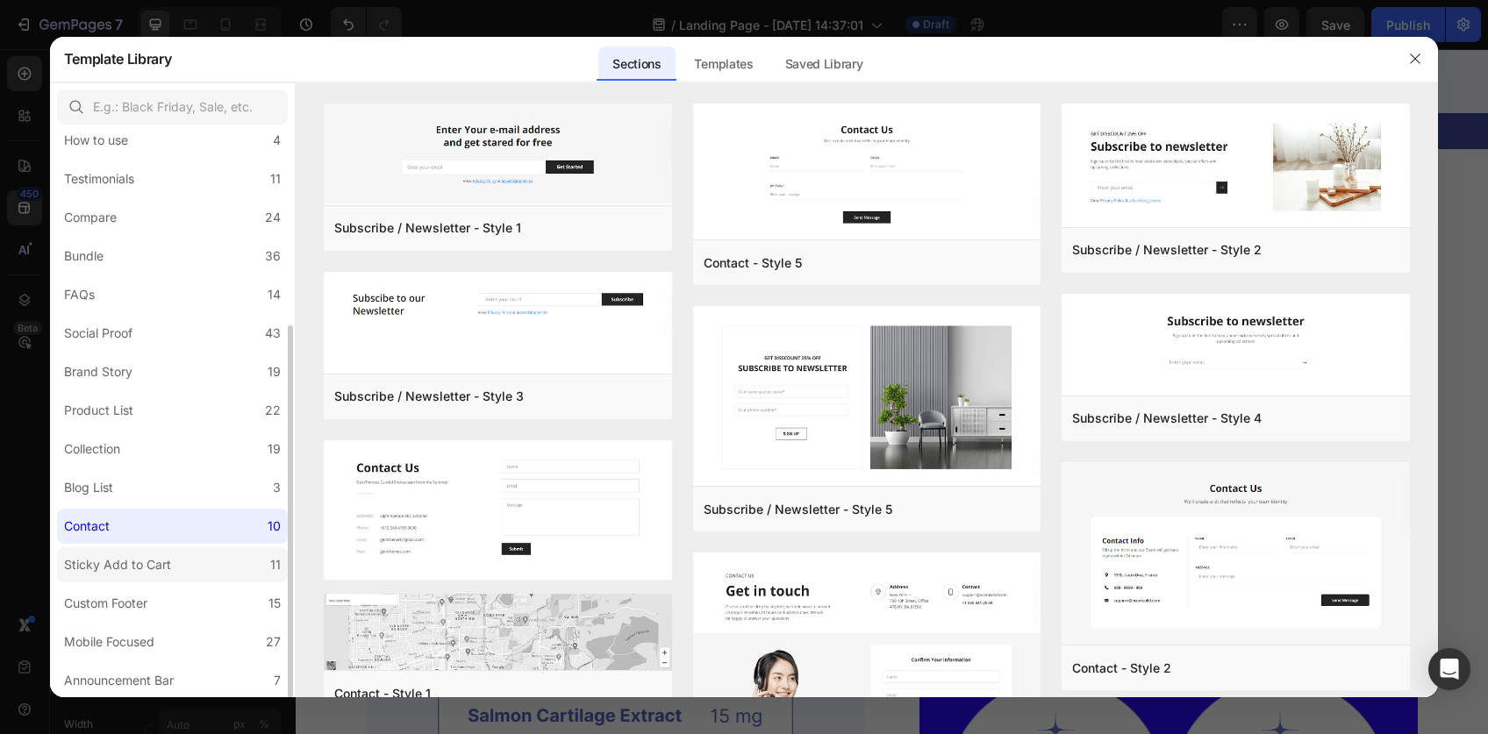
click at [161, 572] on div "Sticky Add to Cart" at bounding box center [117, 564] width 107 height 21
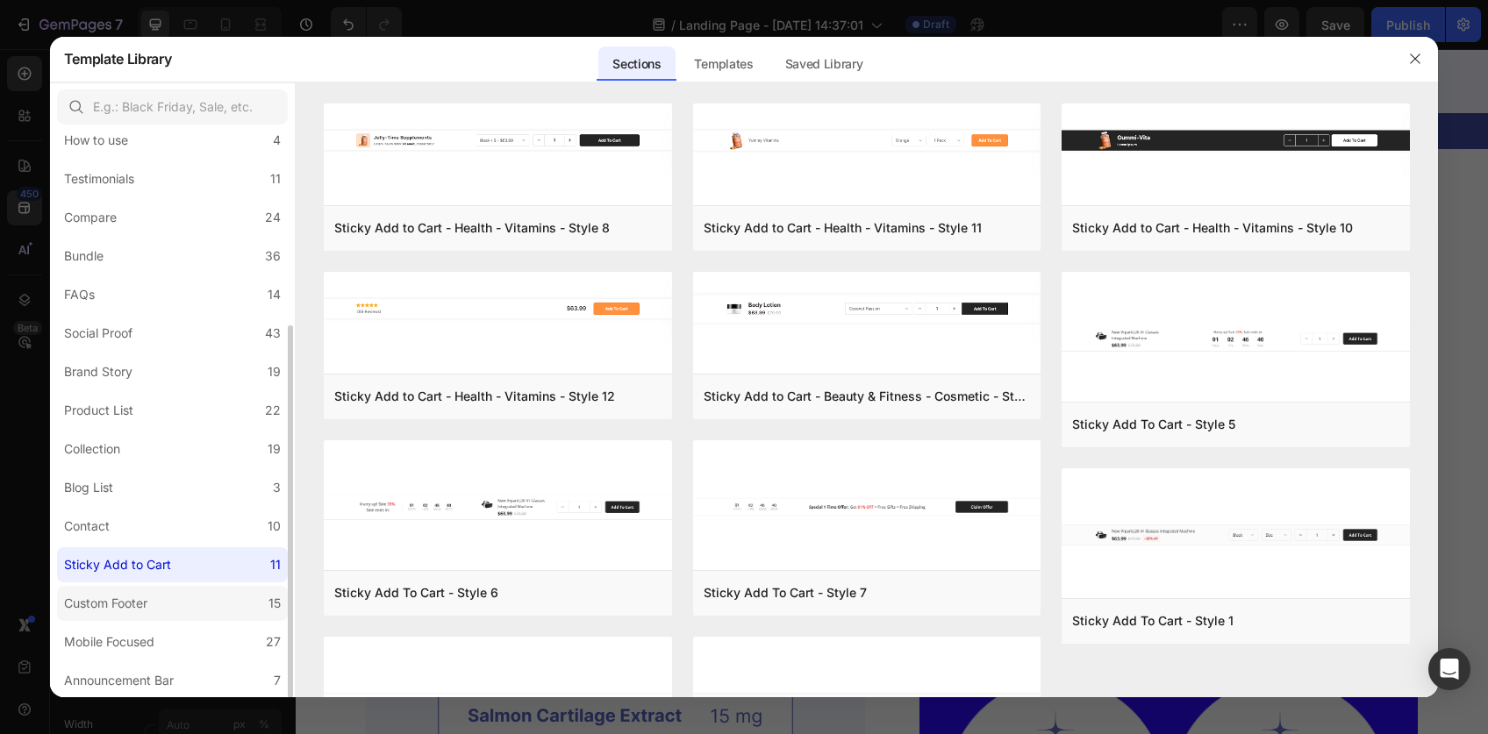
click at [169, 599] on label "Custom Footer 15" at bounding box center [172, 603] width 231 height 35
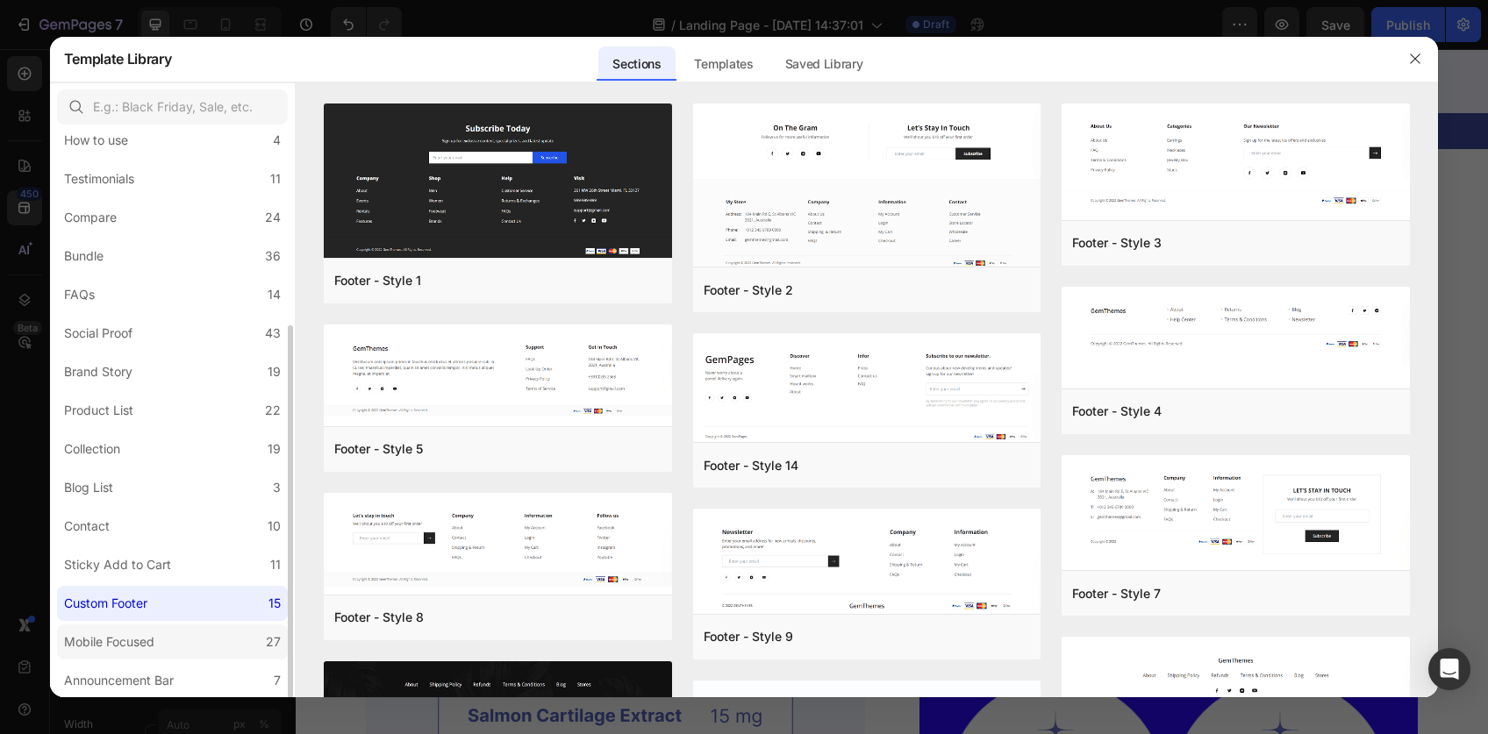
click at [164, 657] on label "Mobile Focused 27" at bounding box center [172, 641] width 231 height 35
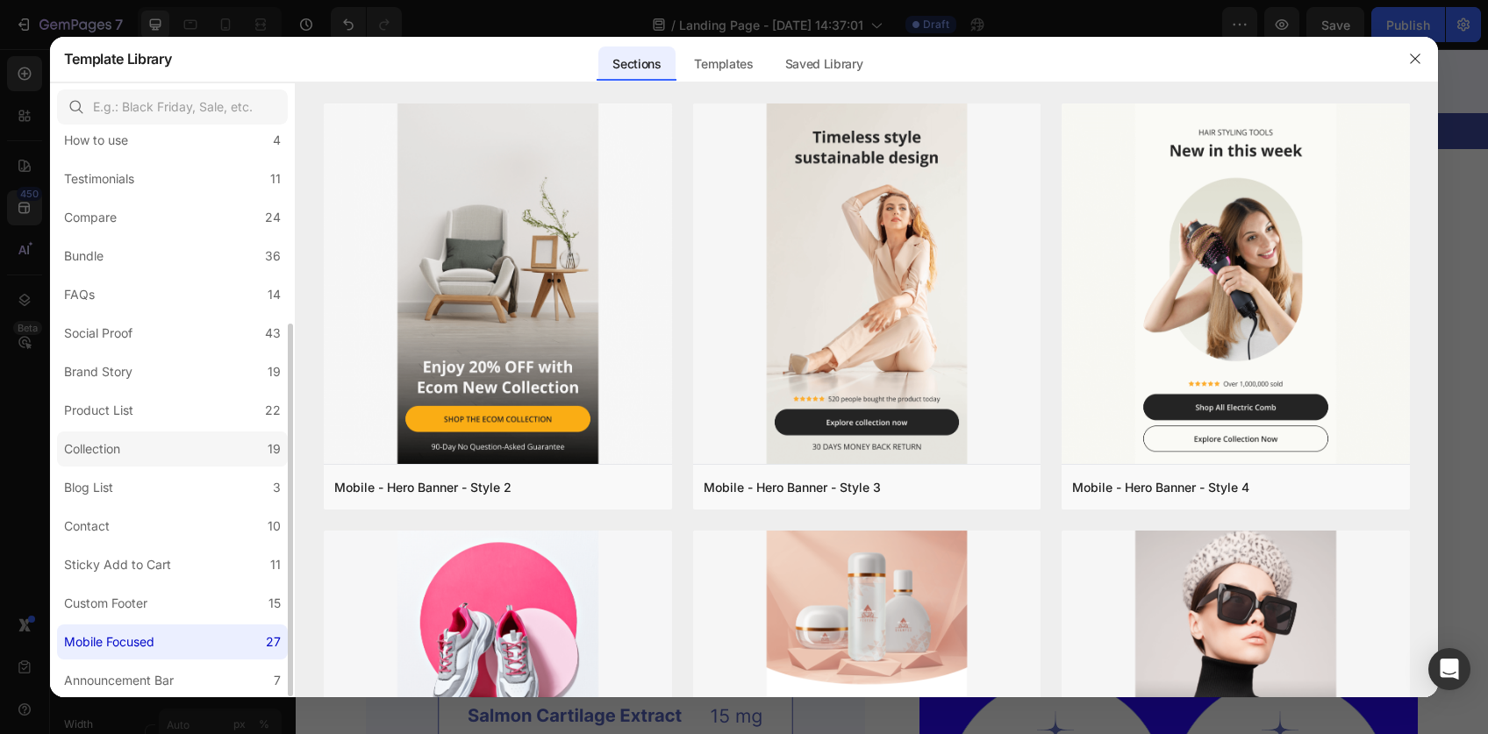
scroll to position [0, 0]
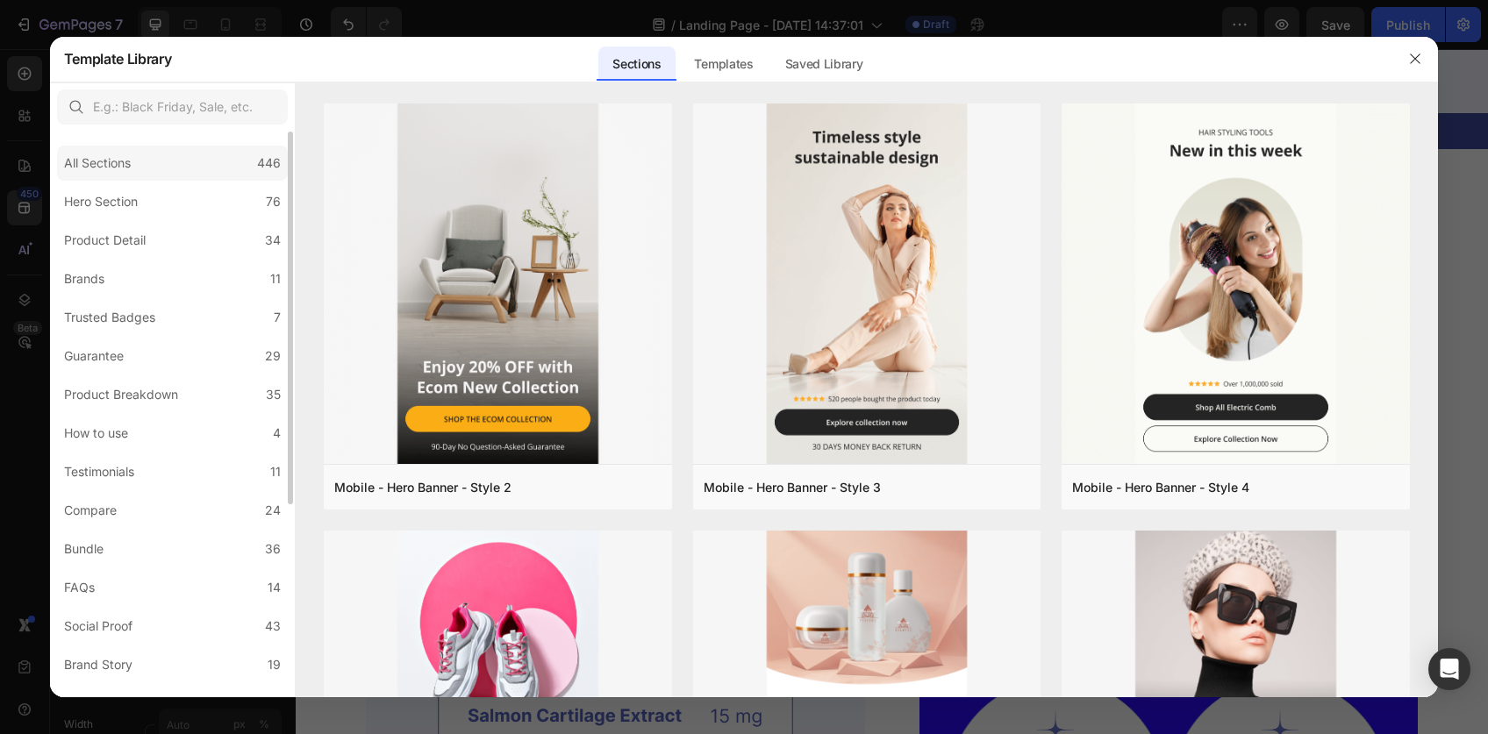
click at [144, 171] on div "All Sections 446" at bounding box center [172, 163] width 231 height 35
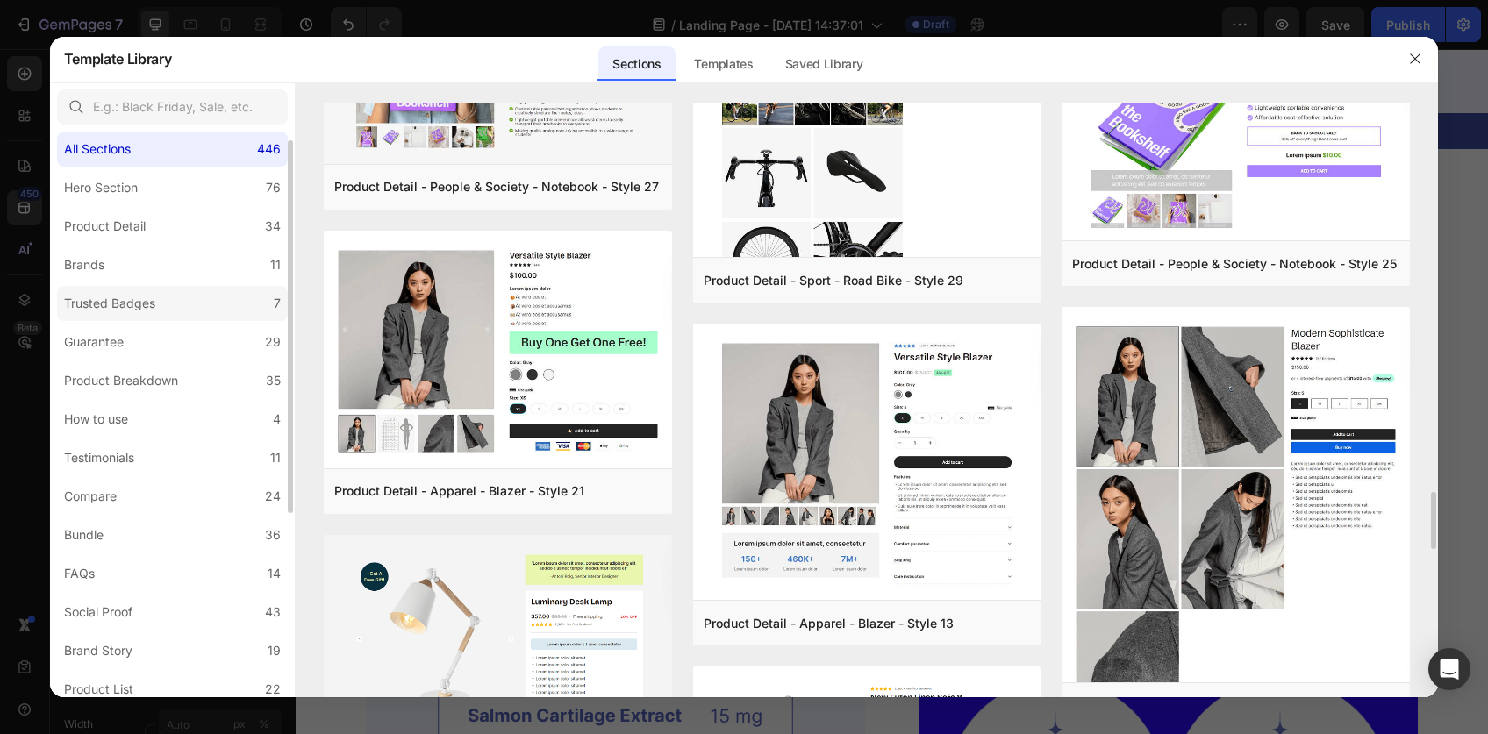
scroll to position [4935, 0]
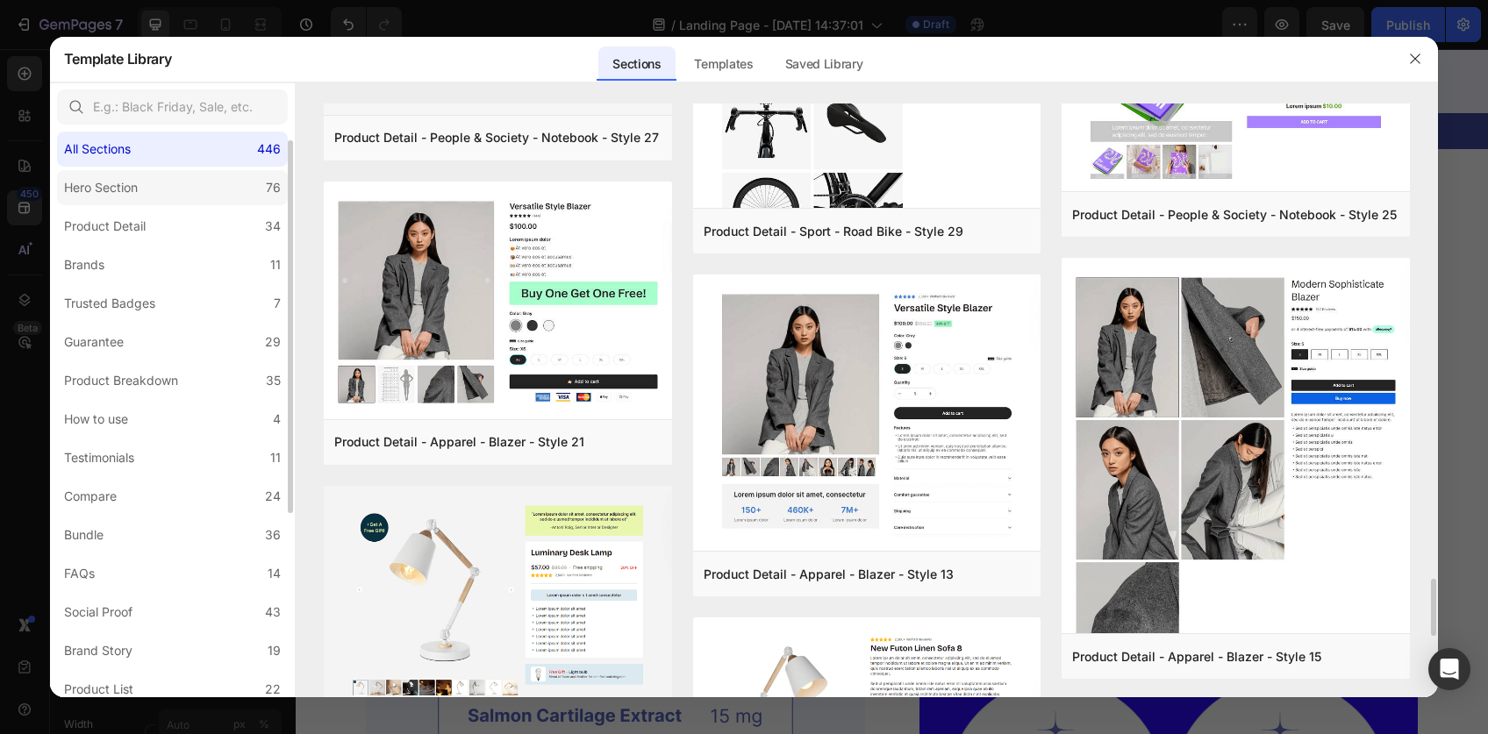
click at [156, 182] on label "Hero Section 76" at bounding box center [172, 187] width 231 height 35
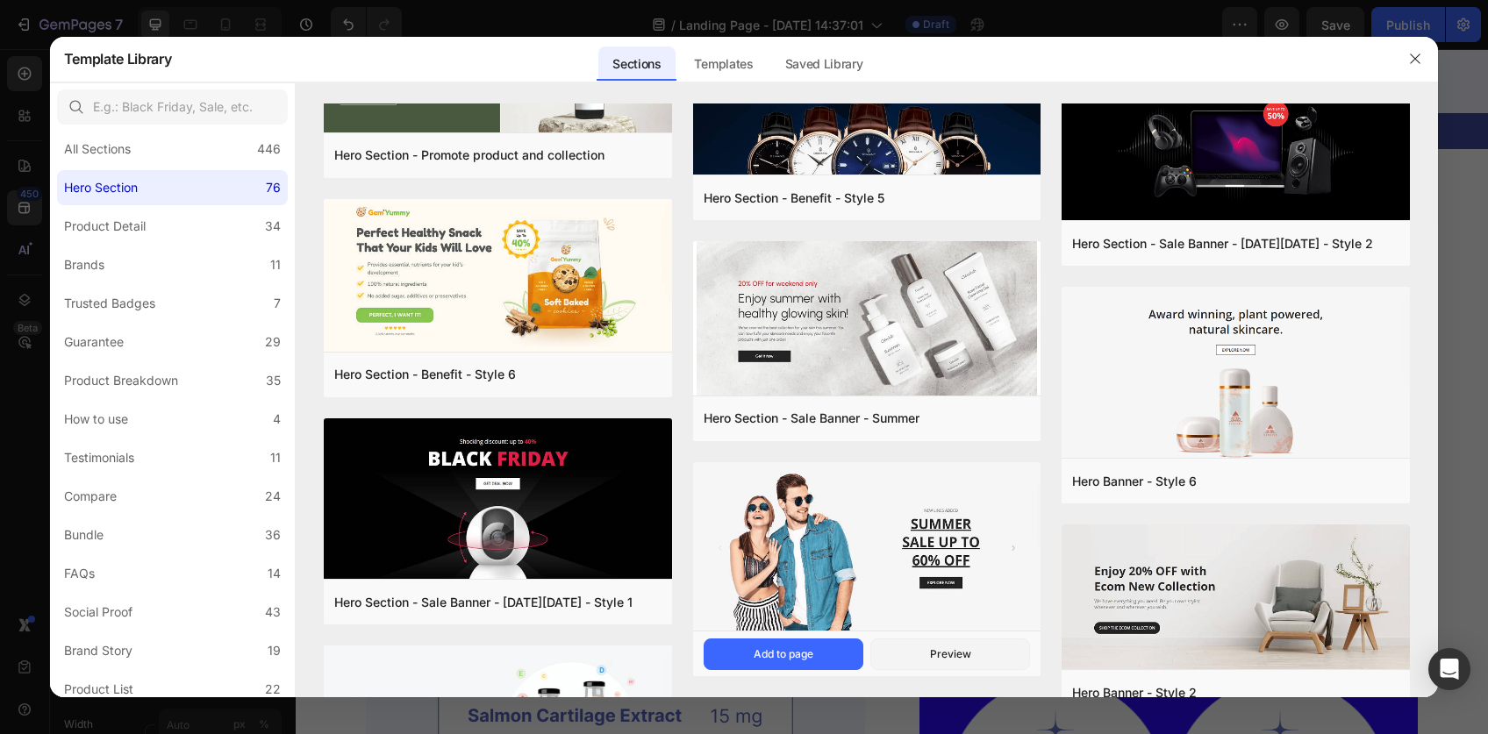
scroll to position [2849, 0]
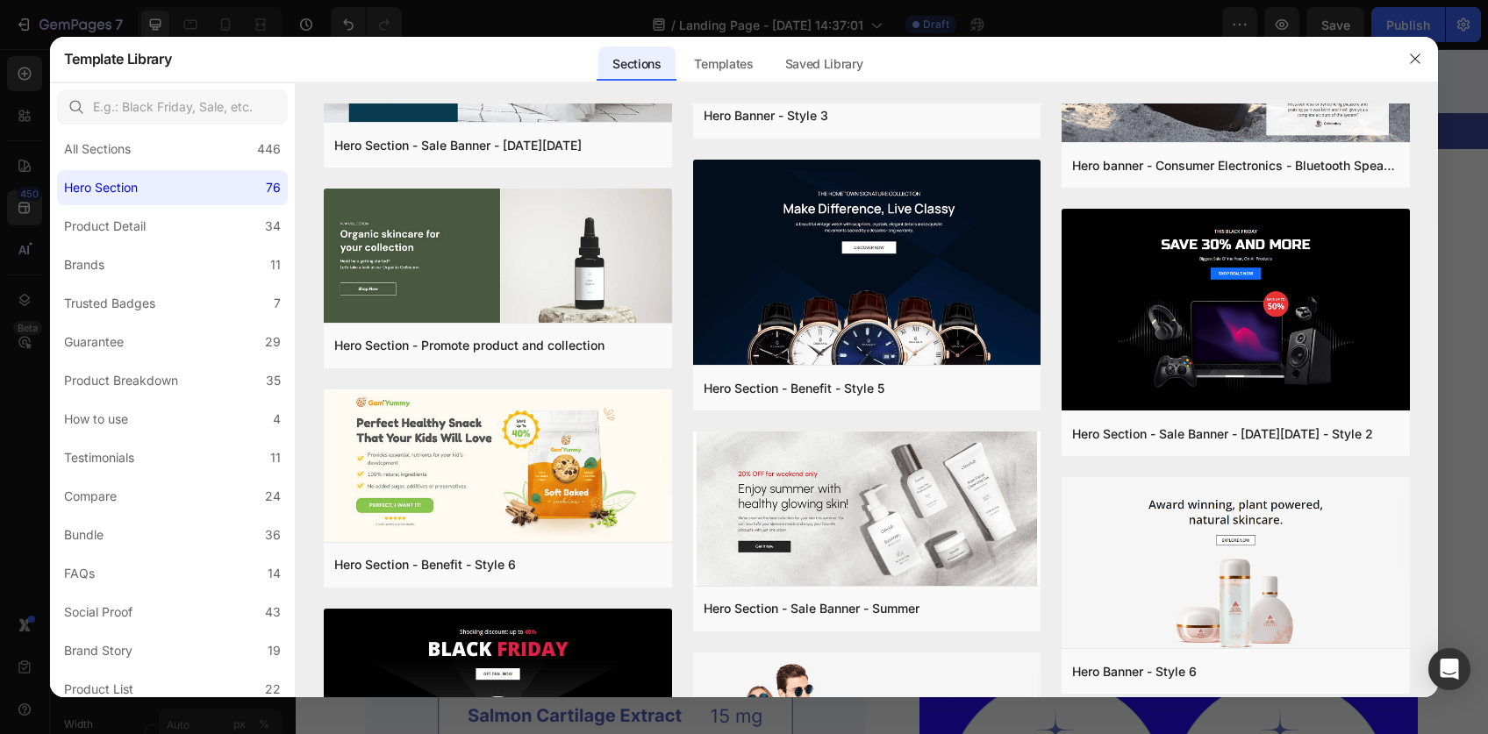
click at [1404, 75] on div at bounding box center [1415, 59] width 46 height 46
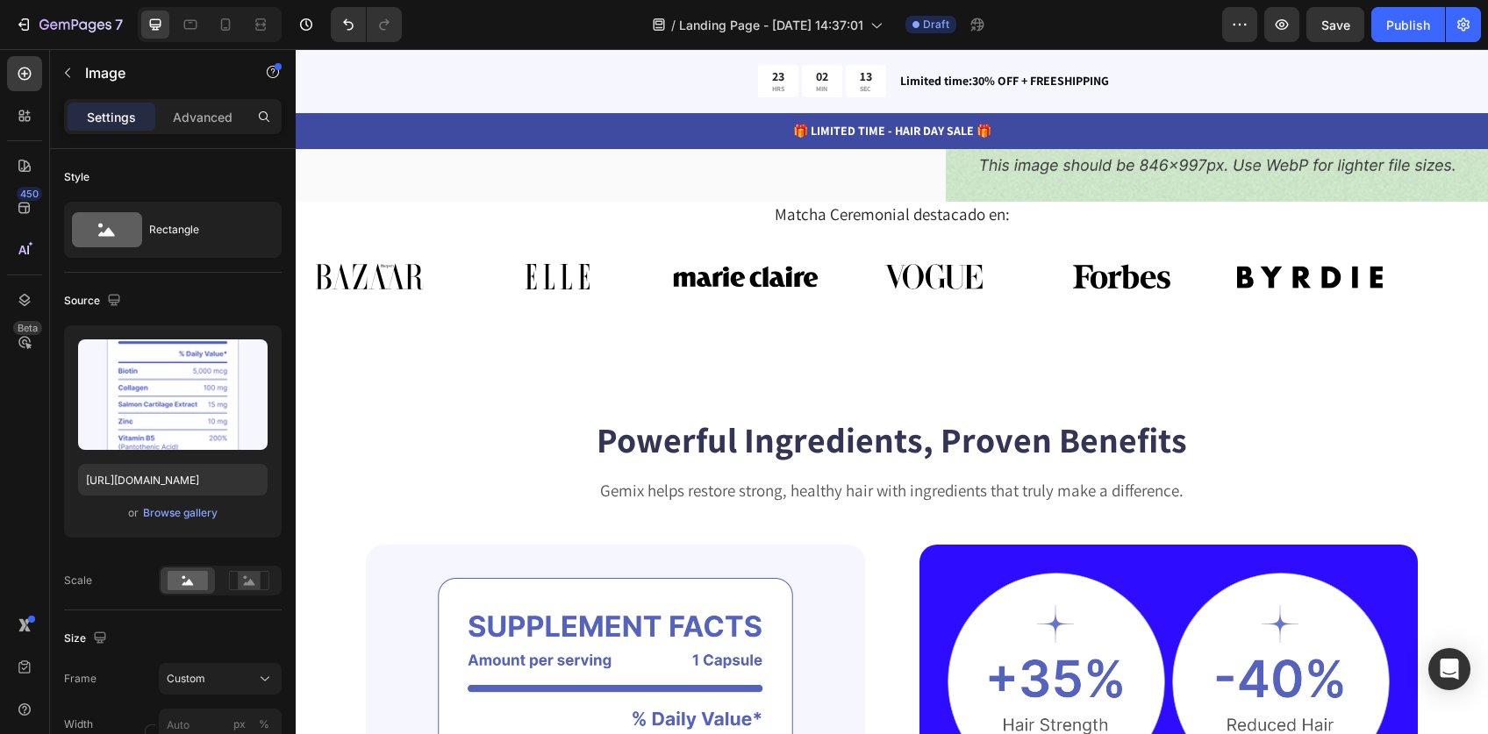
scroll to position [0, 0]
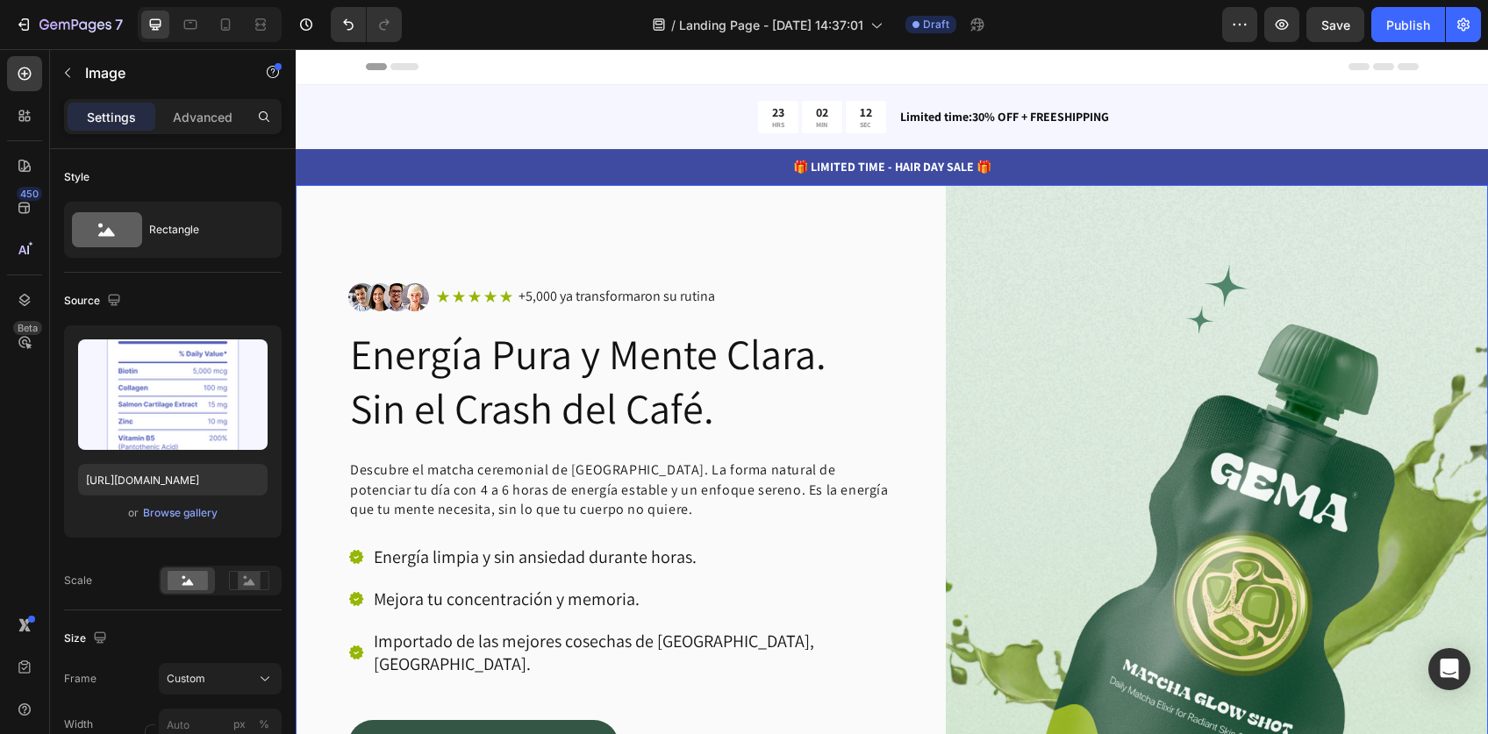
click at [903, 214] on div "Image Icon Icon Icon Icon Icon Icon List +5,000 ya transformaron su rutina Text…" at bounding box center [892, 588] width 1192 height 806
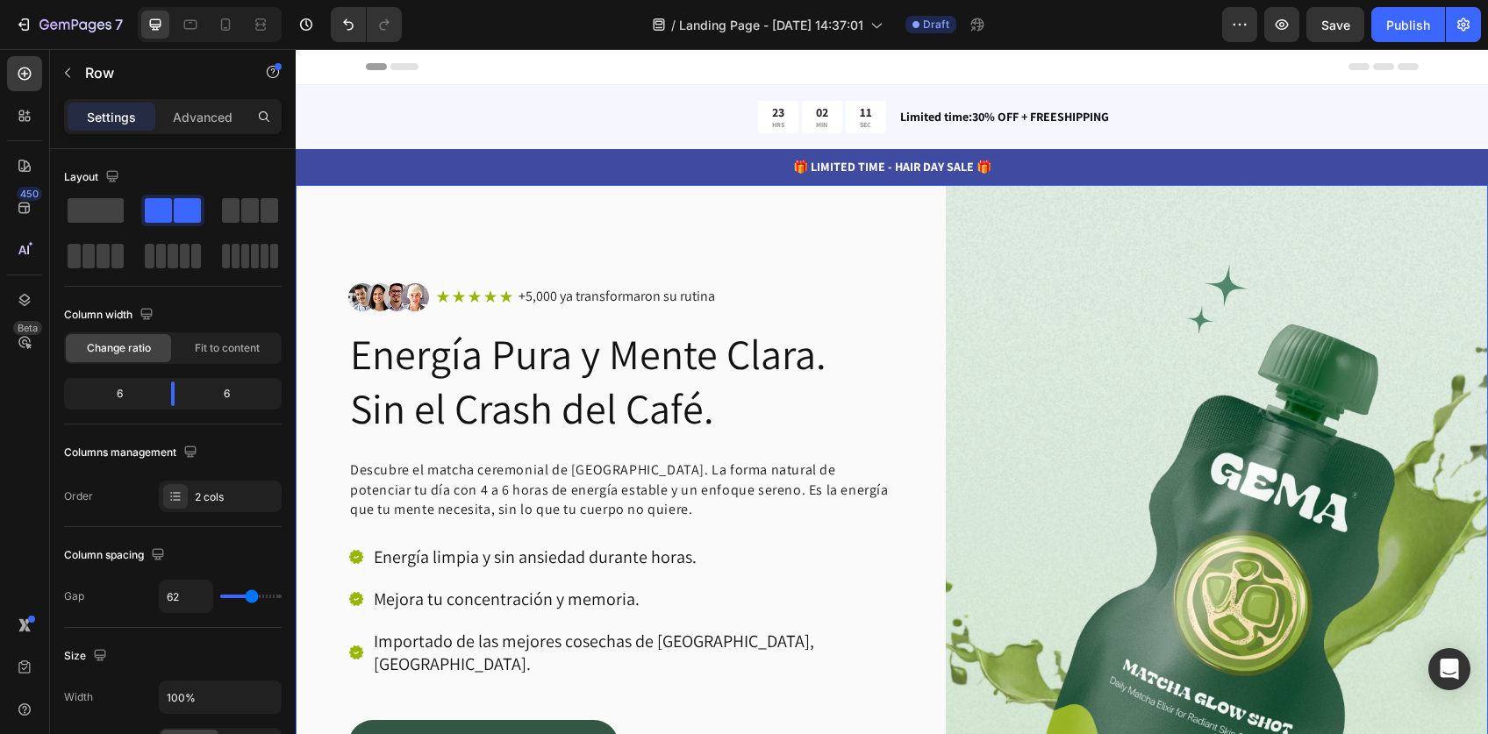
click at [325, 210] on div "Image Icon Icon Icon Icon Icon Icon List +5,000 ya transformaron su rutina Text…" at bounding box center [892, 588] width 1192 height 806
click at [557, 382] on h2 "Energía Pura y Mente Clara. Sin el Crash del Café." at bounding box center [619, 381] width 543 height 113
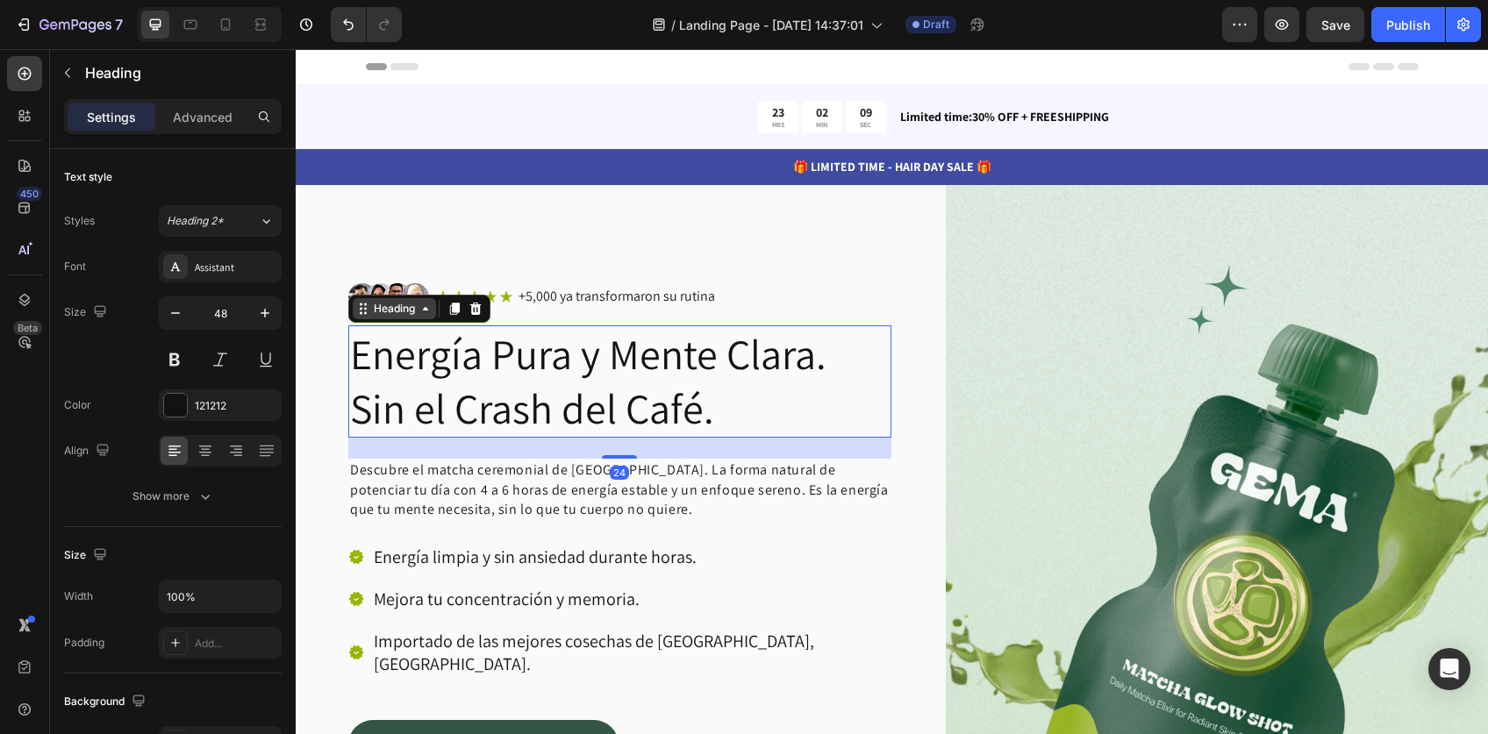
click at [417, 304] on div "Heading" at bounding box center [394, 309] width 48 height 16
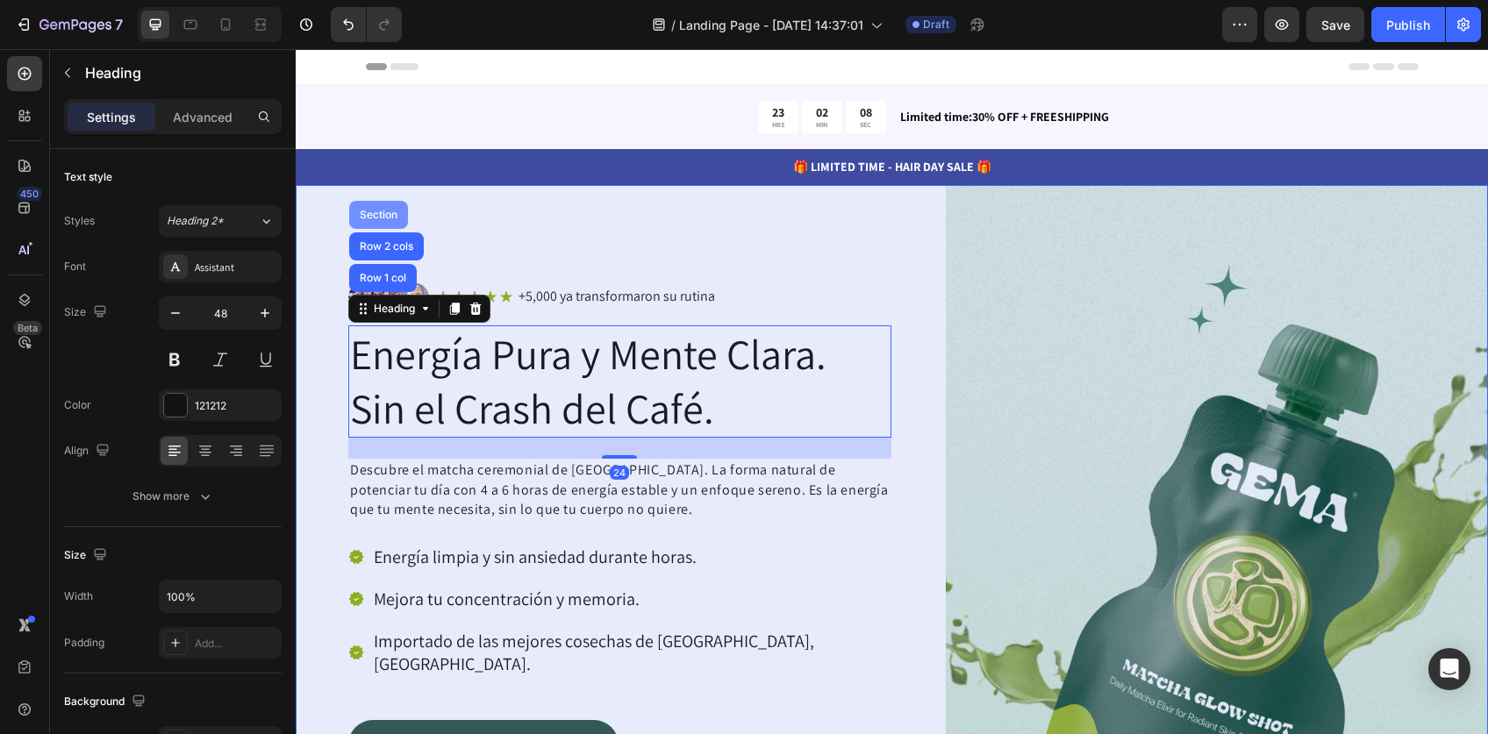
click at [380, 222] on div "Section" at bounding box center [378, 215] width 59 height 28
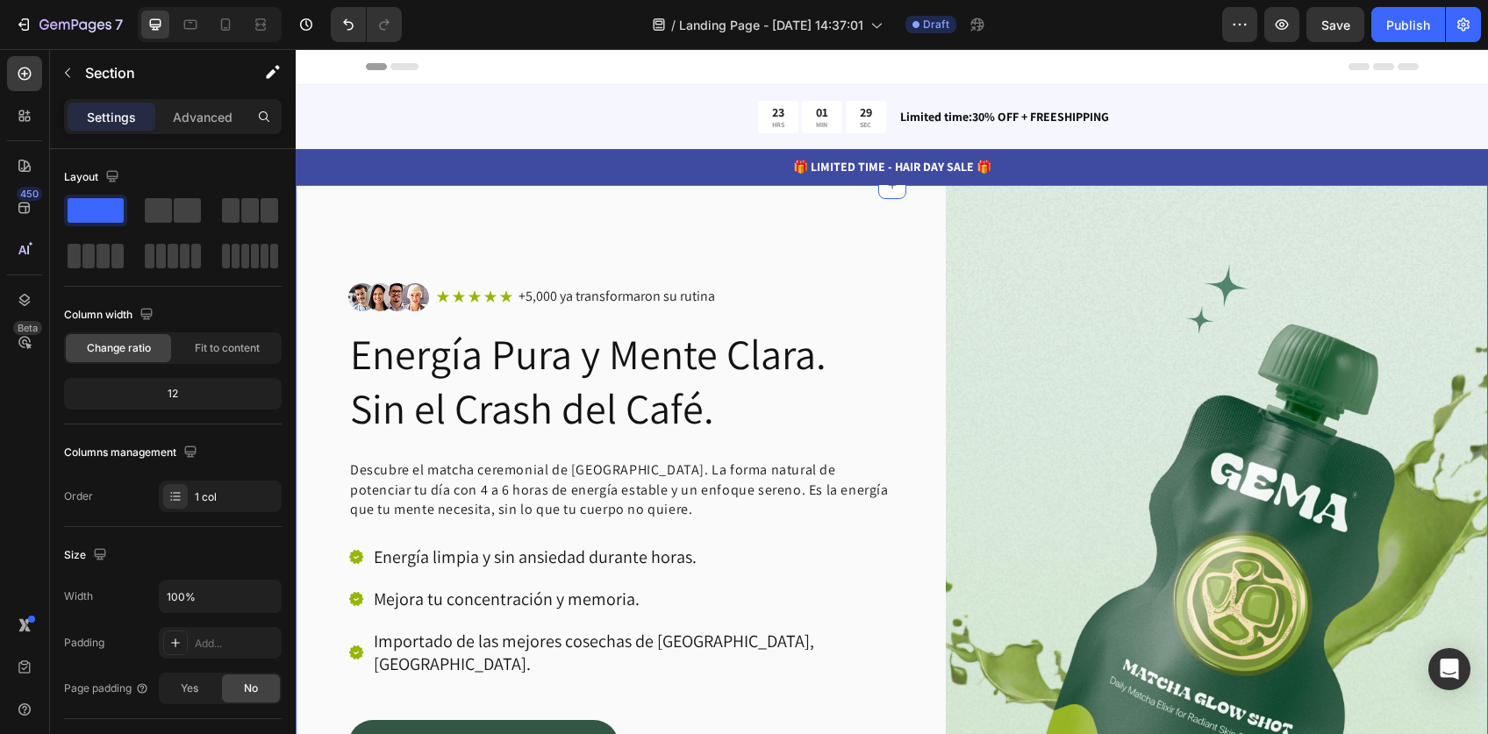
click at [326, 203] on div "Image Icon Icon Icon Icon Icon Icon List +5,000 ya transformaron su rutina Text…" at bounding box center [892, 588] width 1192 height 806
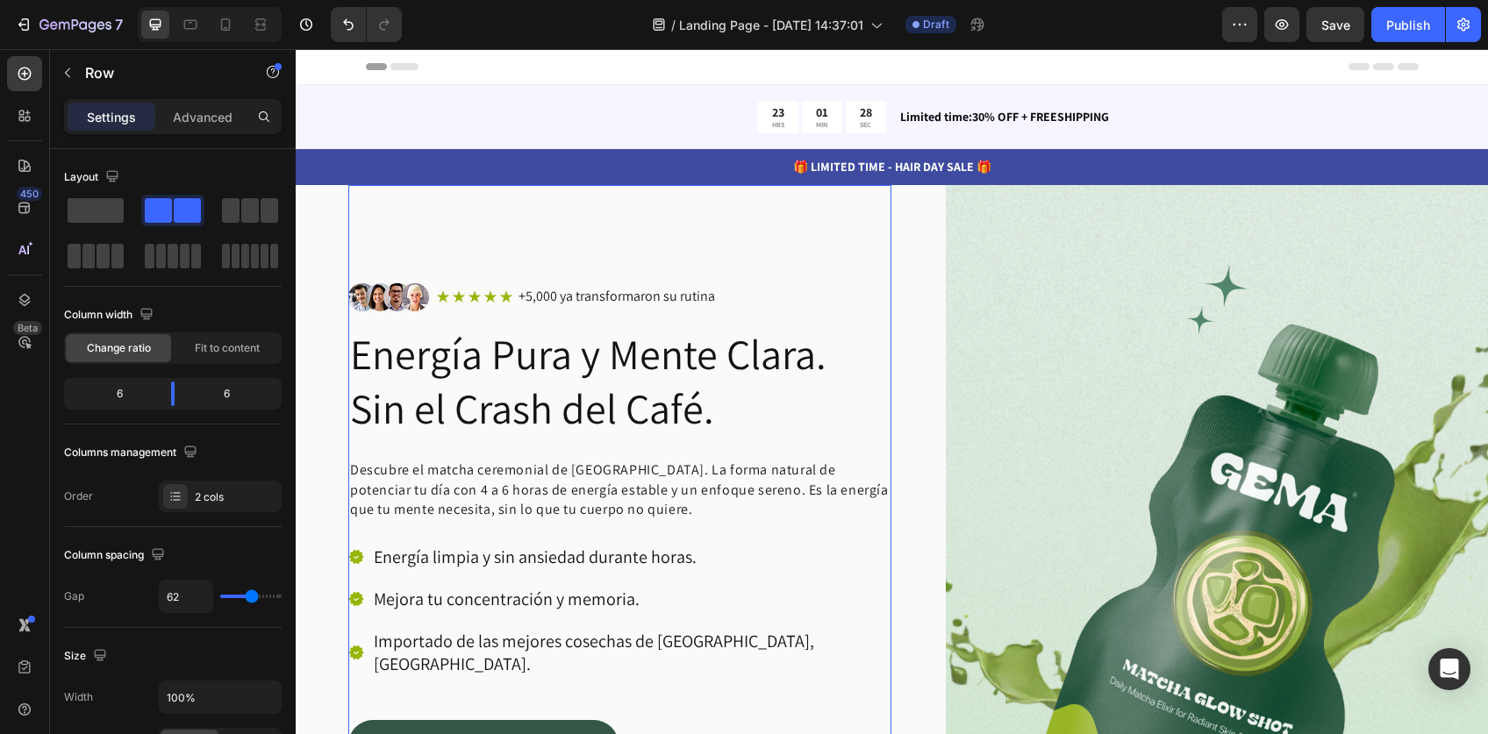
click at [386, 223] on div "Image Icon Icon Icon Icon Icon Icon List +5,000 ya transformaron su rutina Text…" at bounding box center [619, 588] width 543 height 806
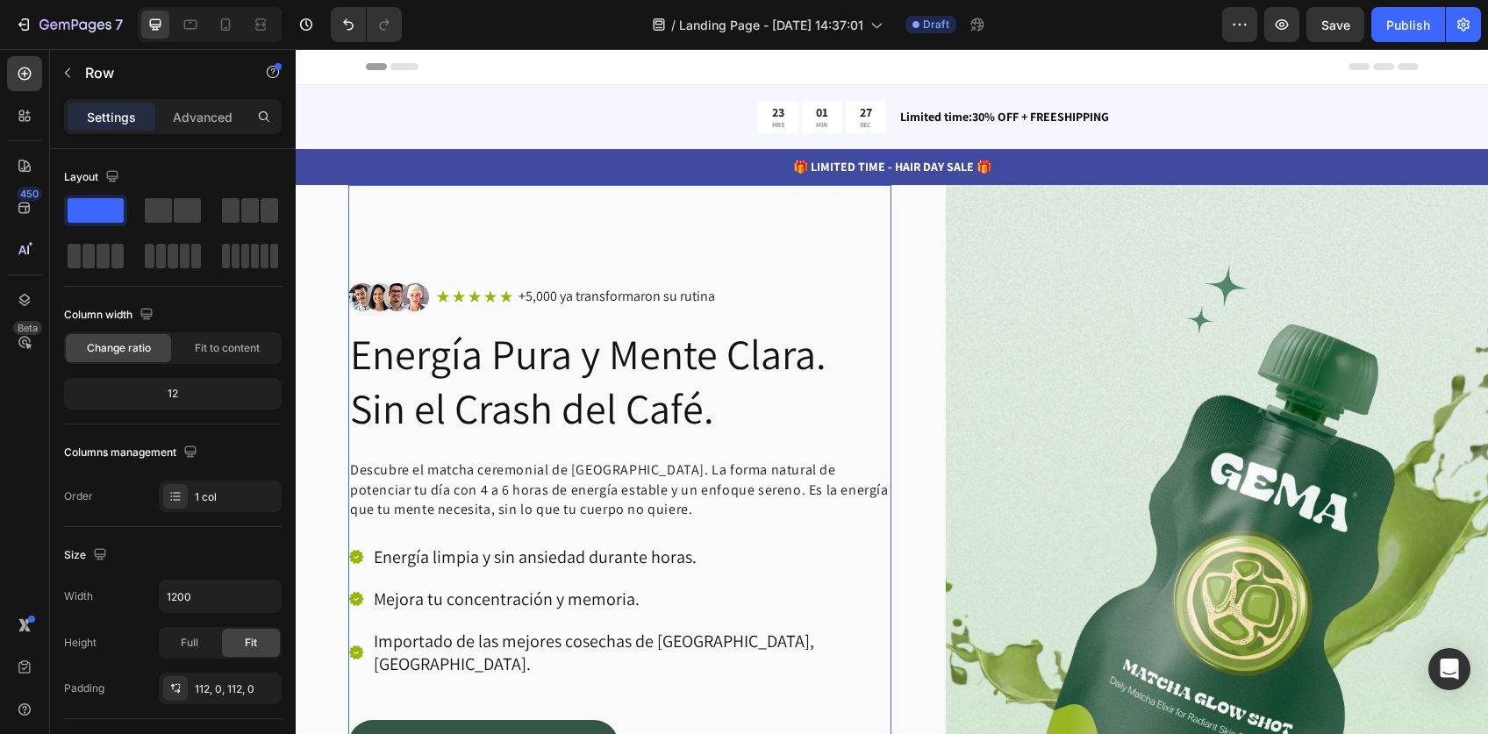
click at [367, 196] on div "Image Icon Icon Icon Icon Icon Icon List +5,000 ya transformaron su rutina Text…" at bounding box center [619, 588] width 543 height 806
click at [363, 288] on img at bounding box center [388, 297] width 81 height 28
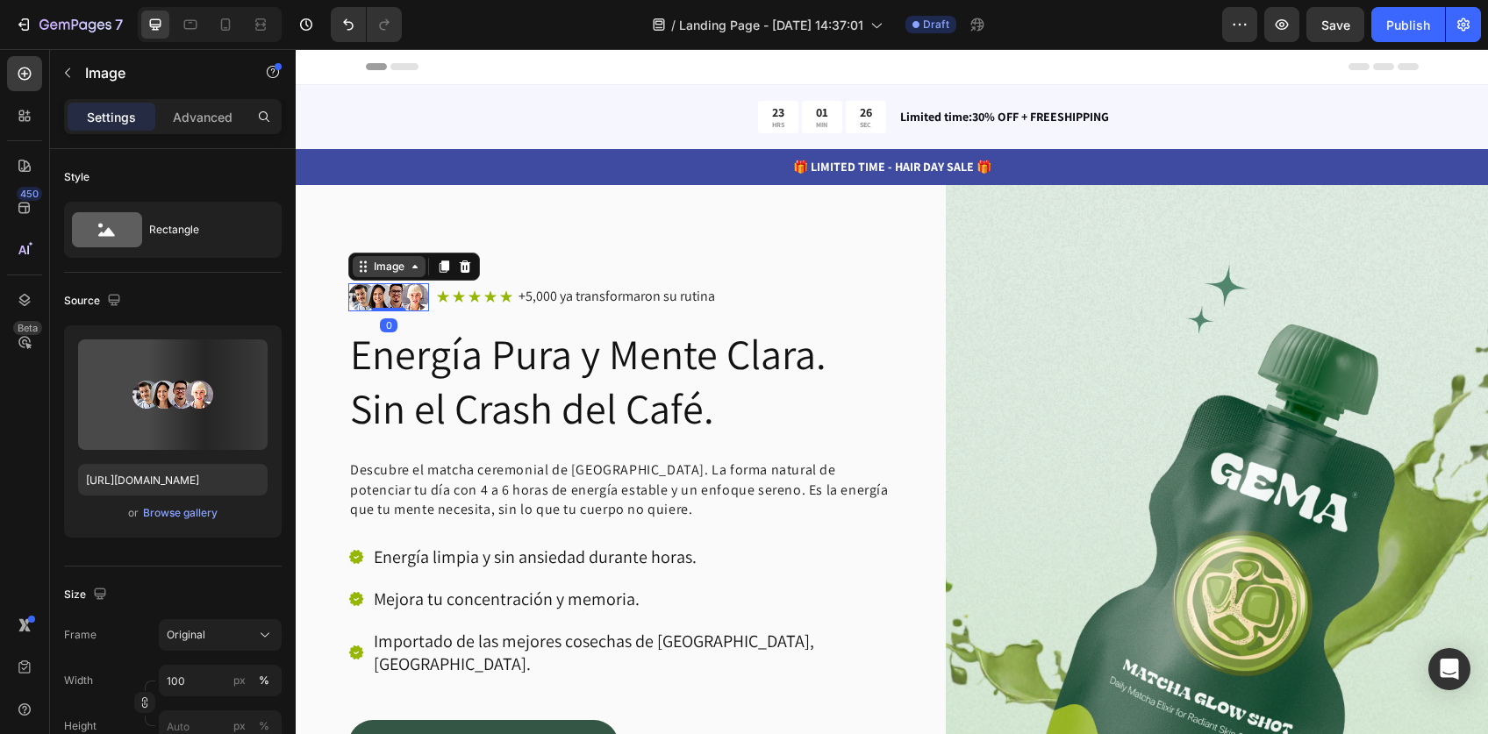
click at [365, 269] on icon at bounding box center [365, 270] width 3 height 3
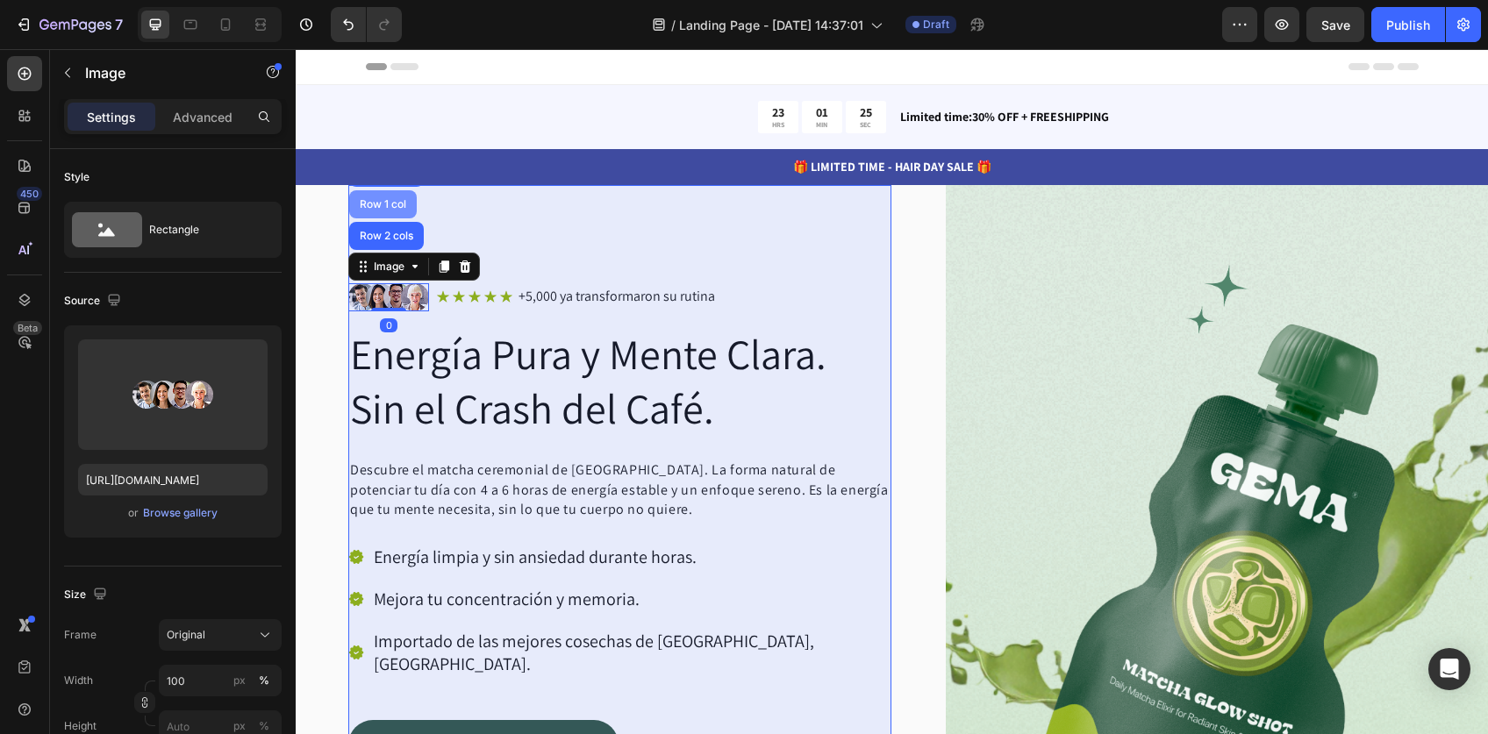
click at [375, 200] on div "Row 1 col" at bounding box center [383, 204] width 54 height 11
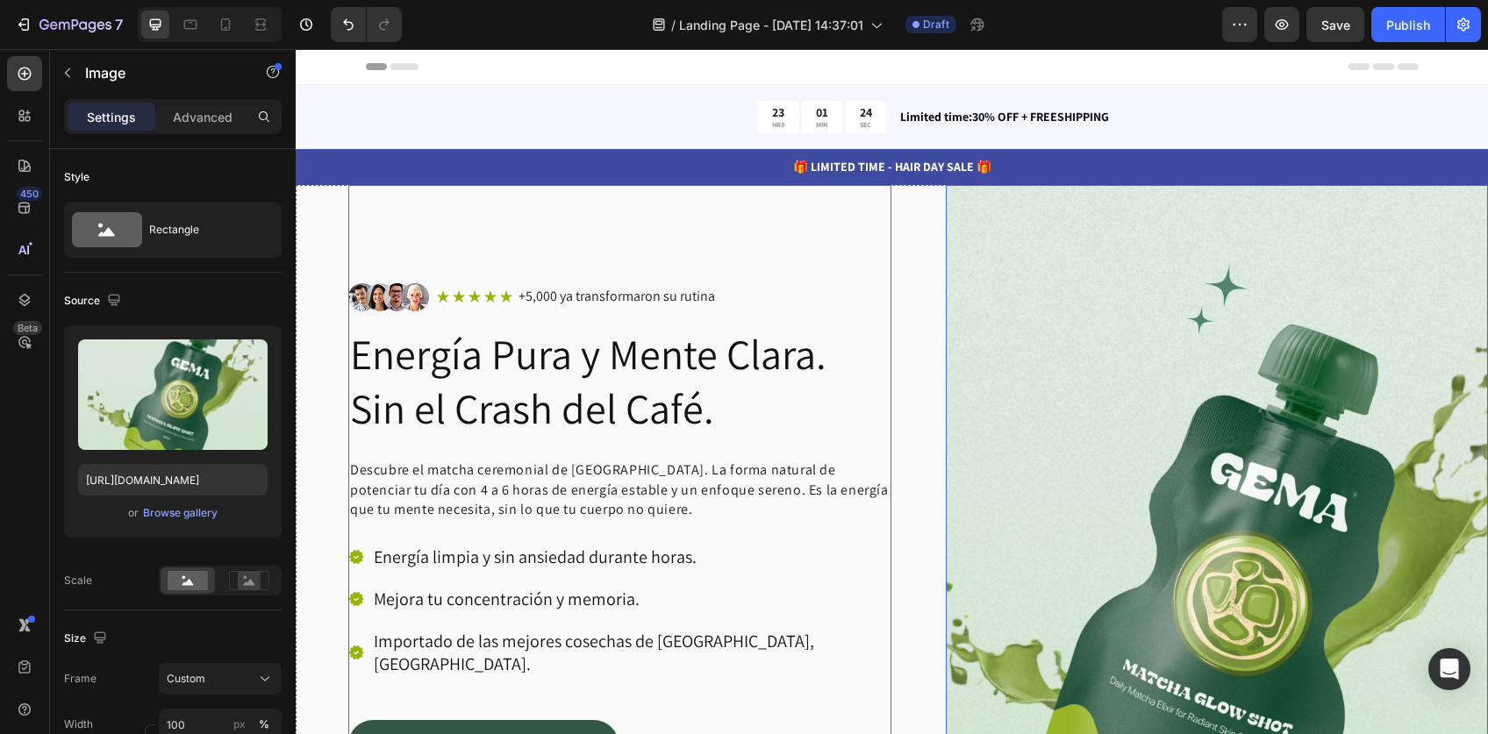
click at [1132, 374] on img at bounding box center [1216, 588] width 543 height 806
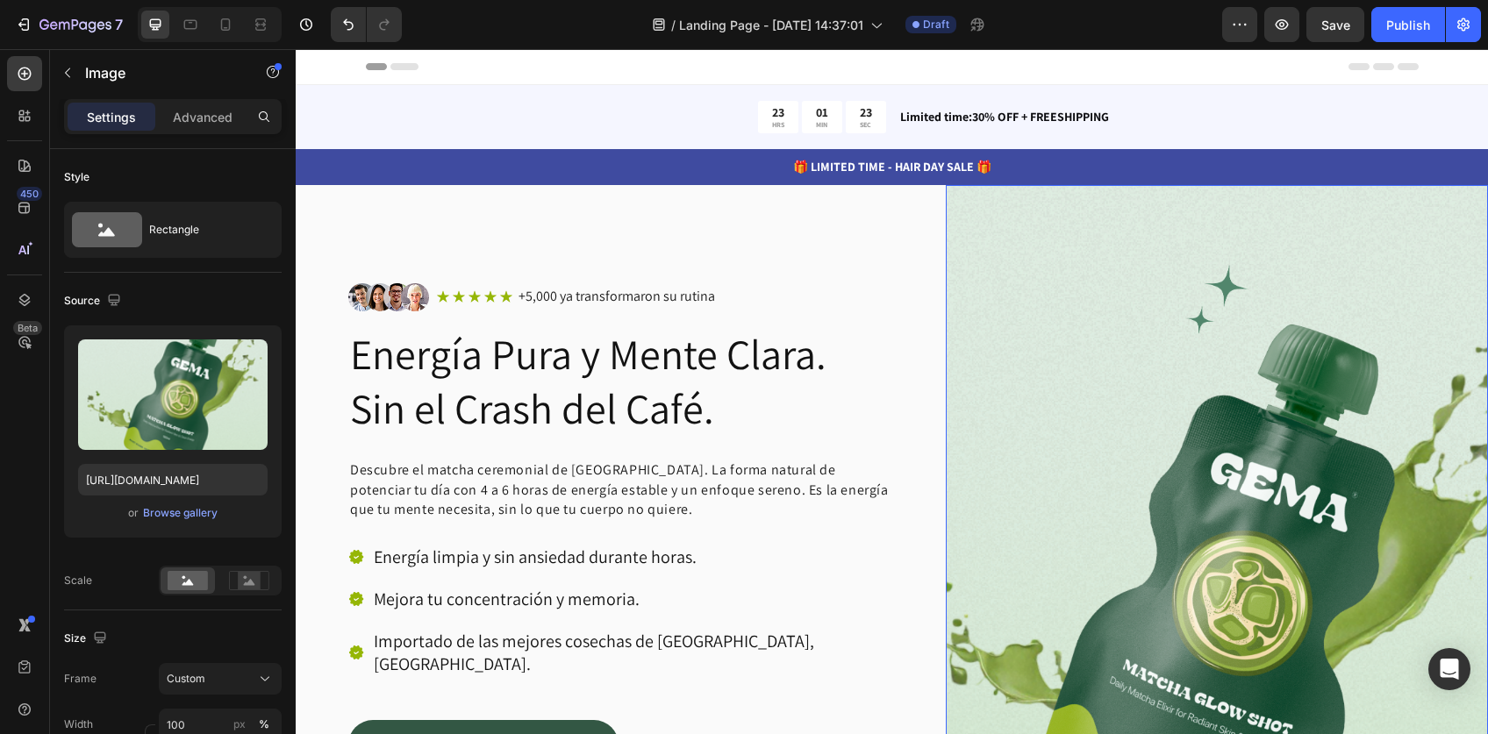
scroll to position [230, 0]
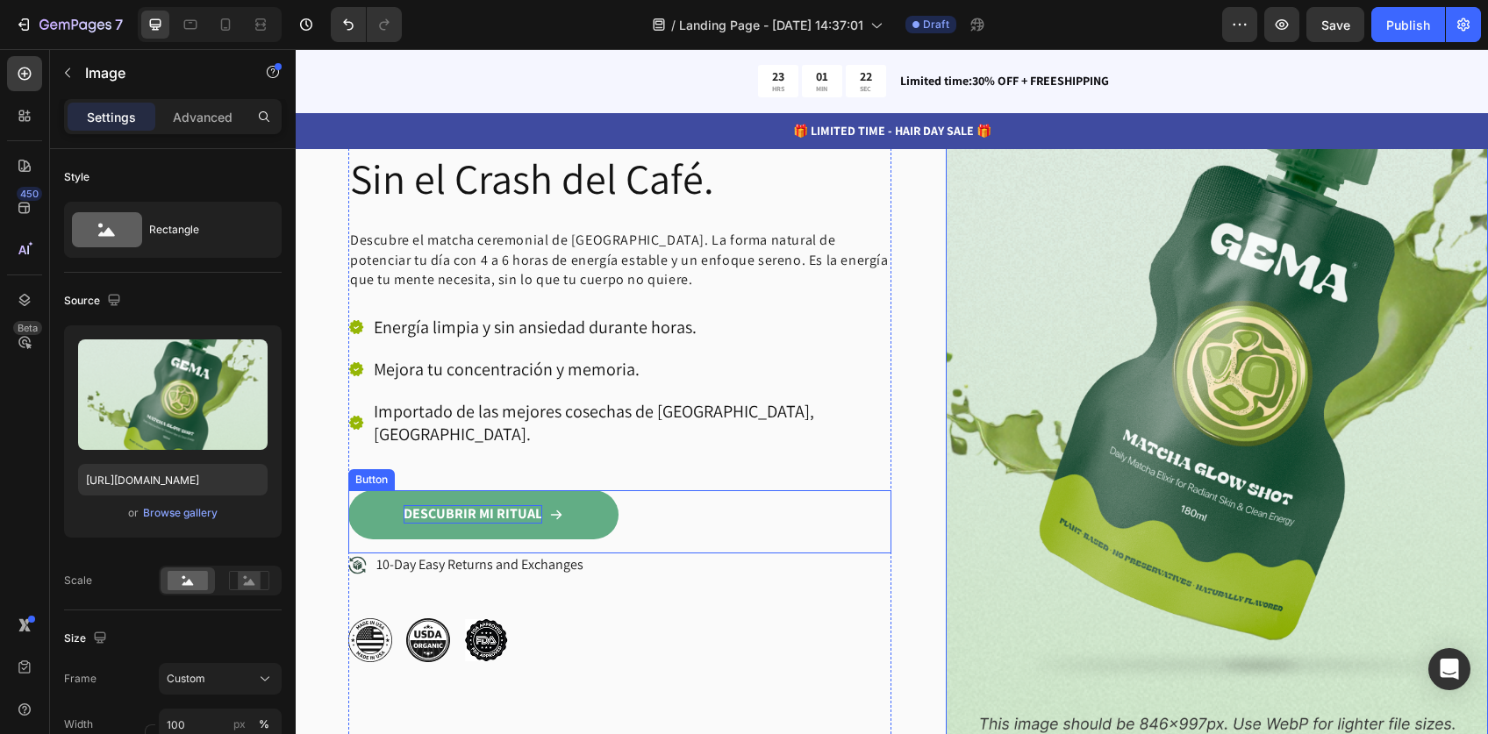
click at [510, 505] on p "DESCUBRIR MI RITUAL" at bounding box center [472, 514] width 139 height 18
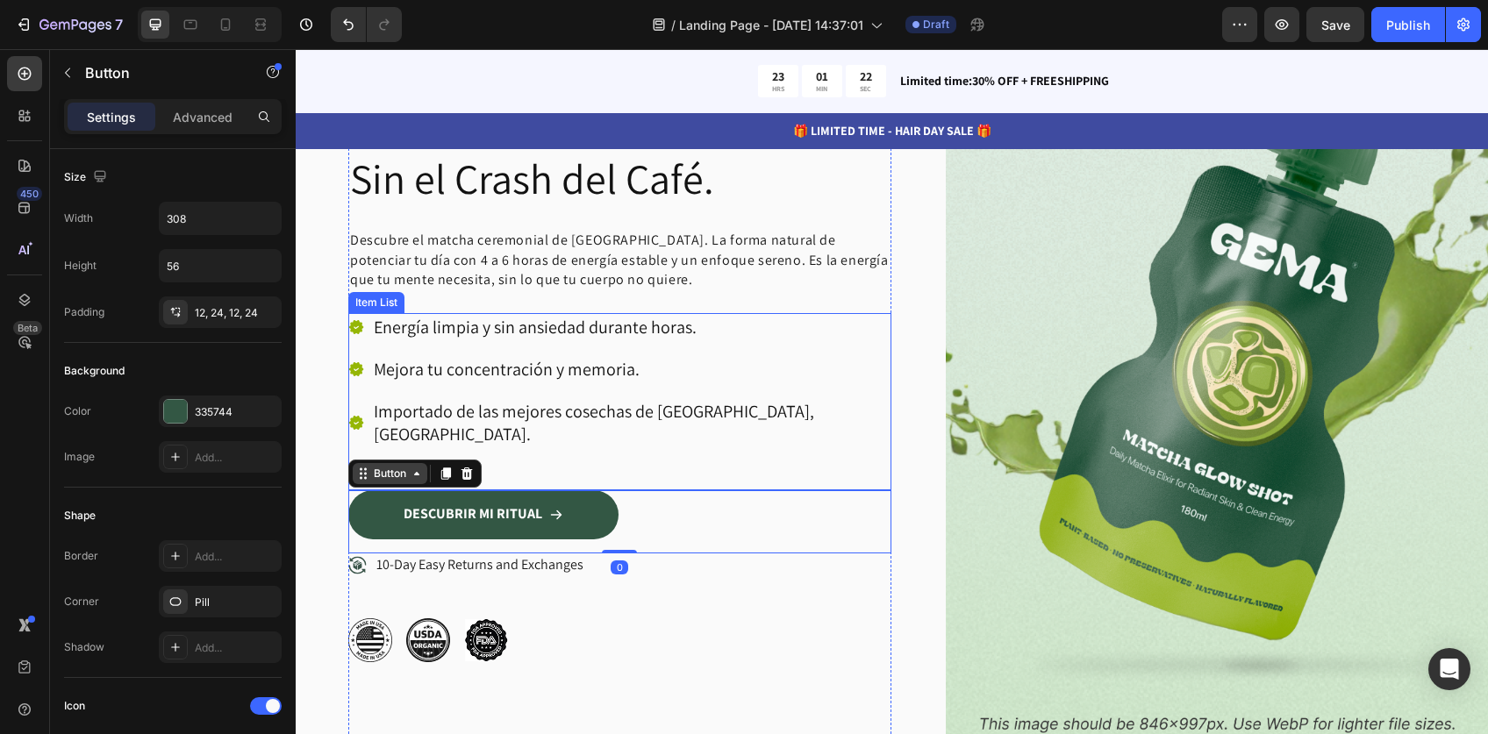
click at [390, 466] on div "Button" at bounding box center [389, 474] width 39 height 16
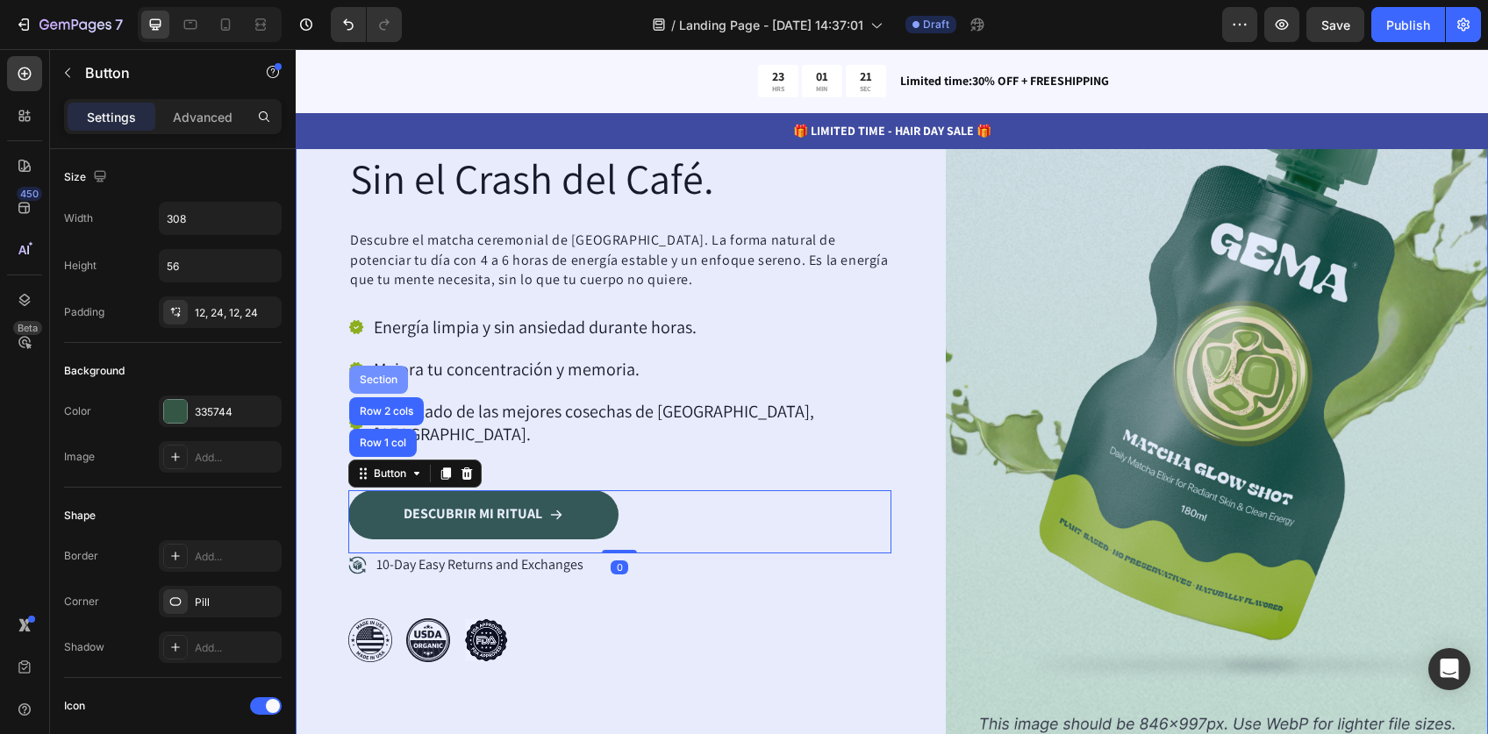
click at [377, 375] on div "Section" at bounding box center [378, 380] width 45 height 11
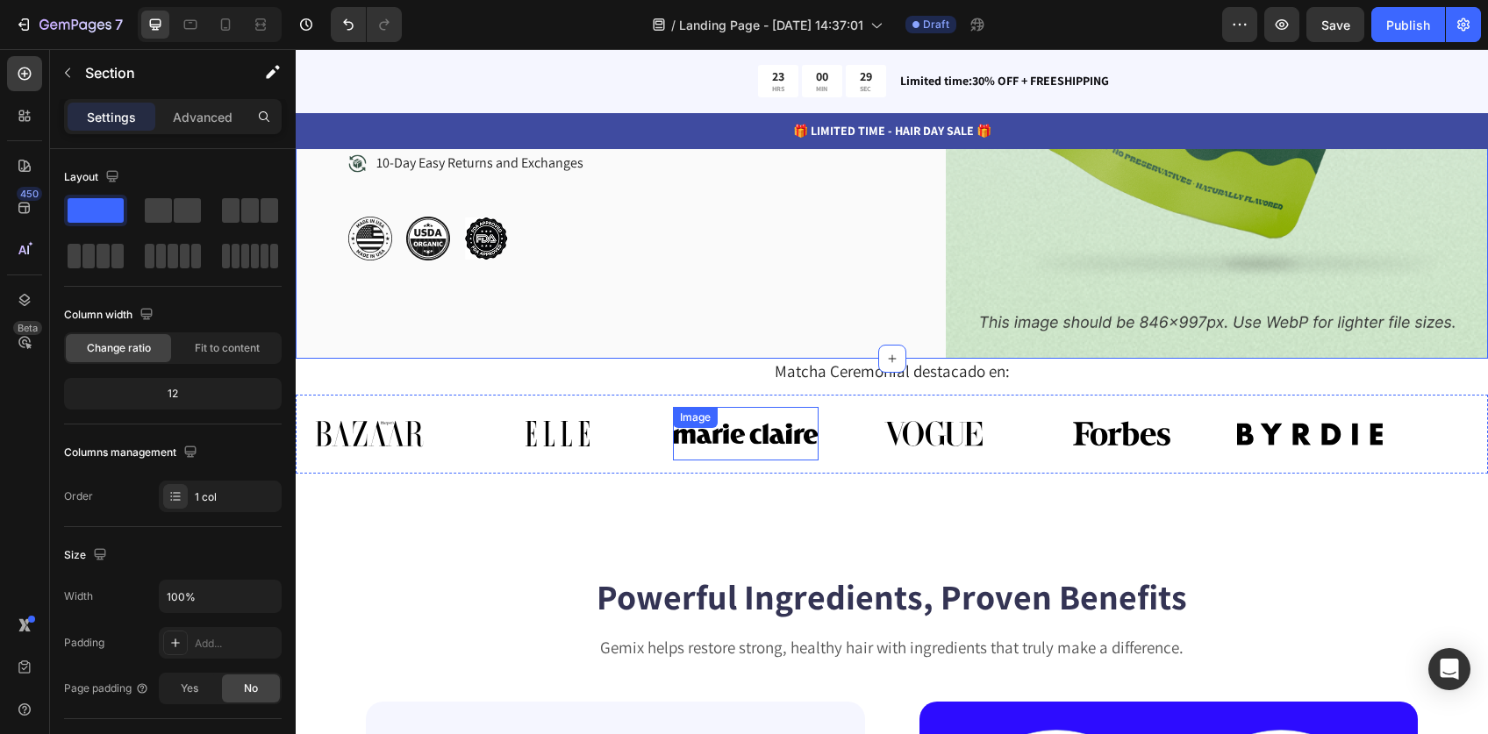
scroll to position [642, 0]
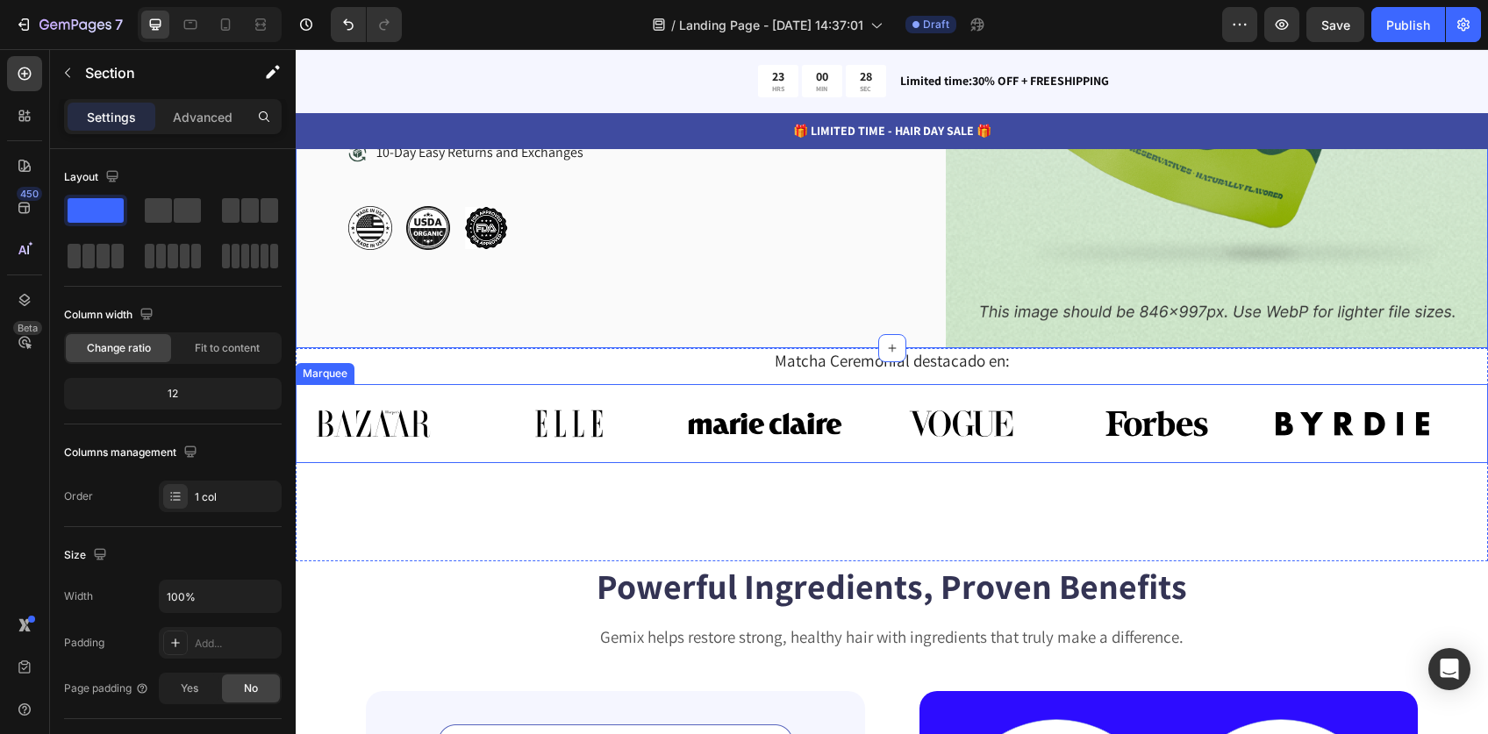
click at [860, 396] on div "Image" at bounding box center [786, 424] width 196 height 56
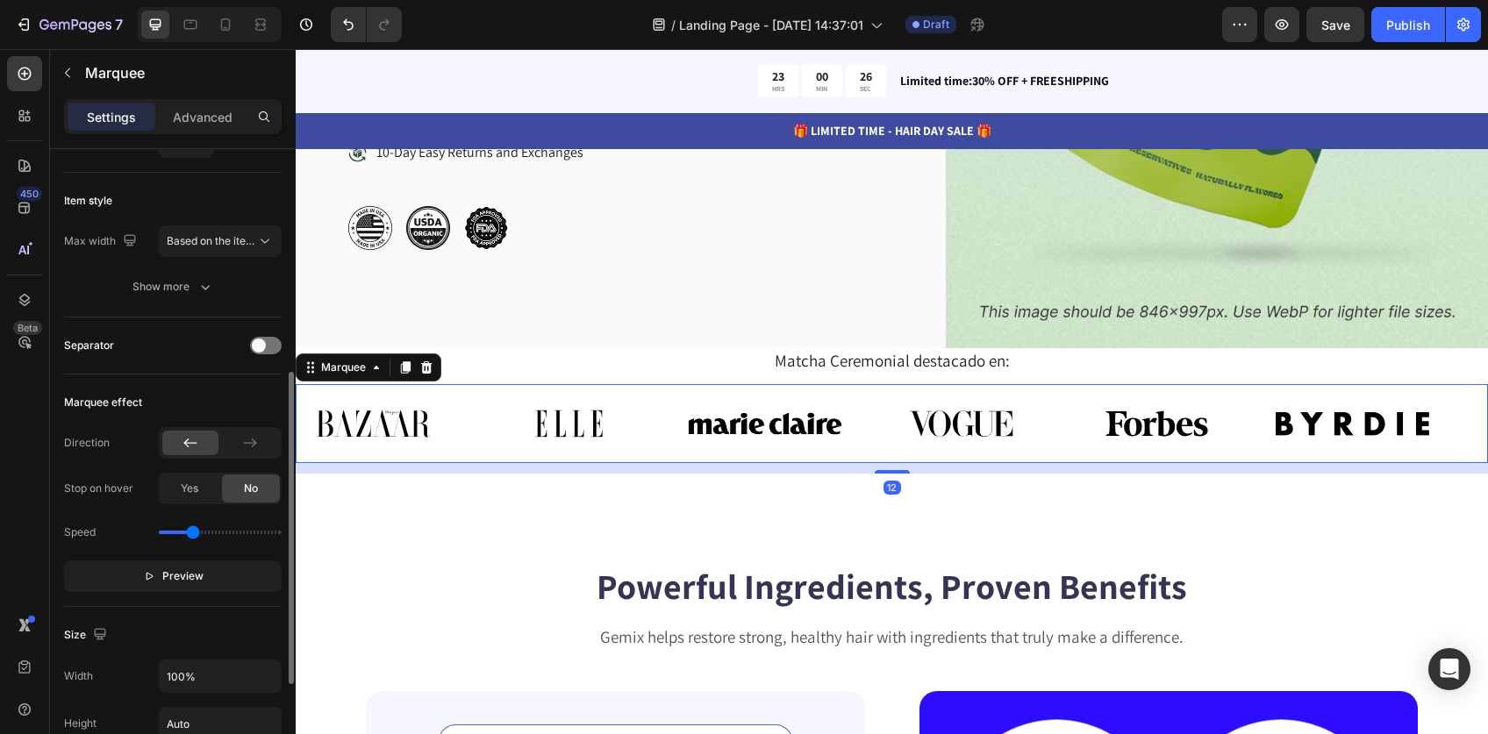
scroll to position [296, 0]
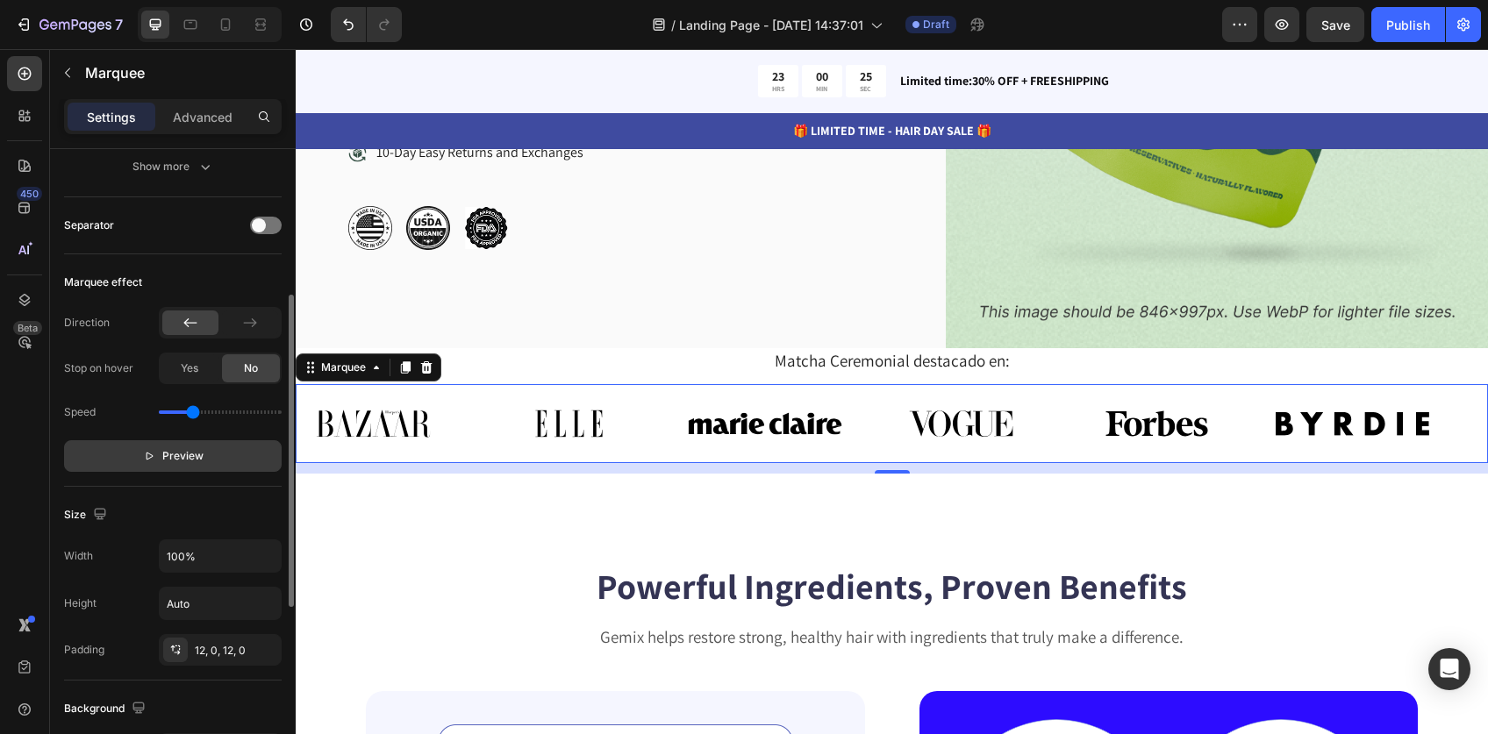
click at [177, 447] on span "Preview" at bounding box center [182, 456] width 41 height 18
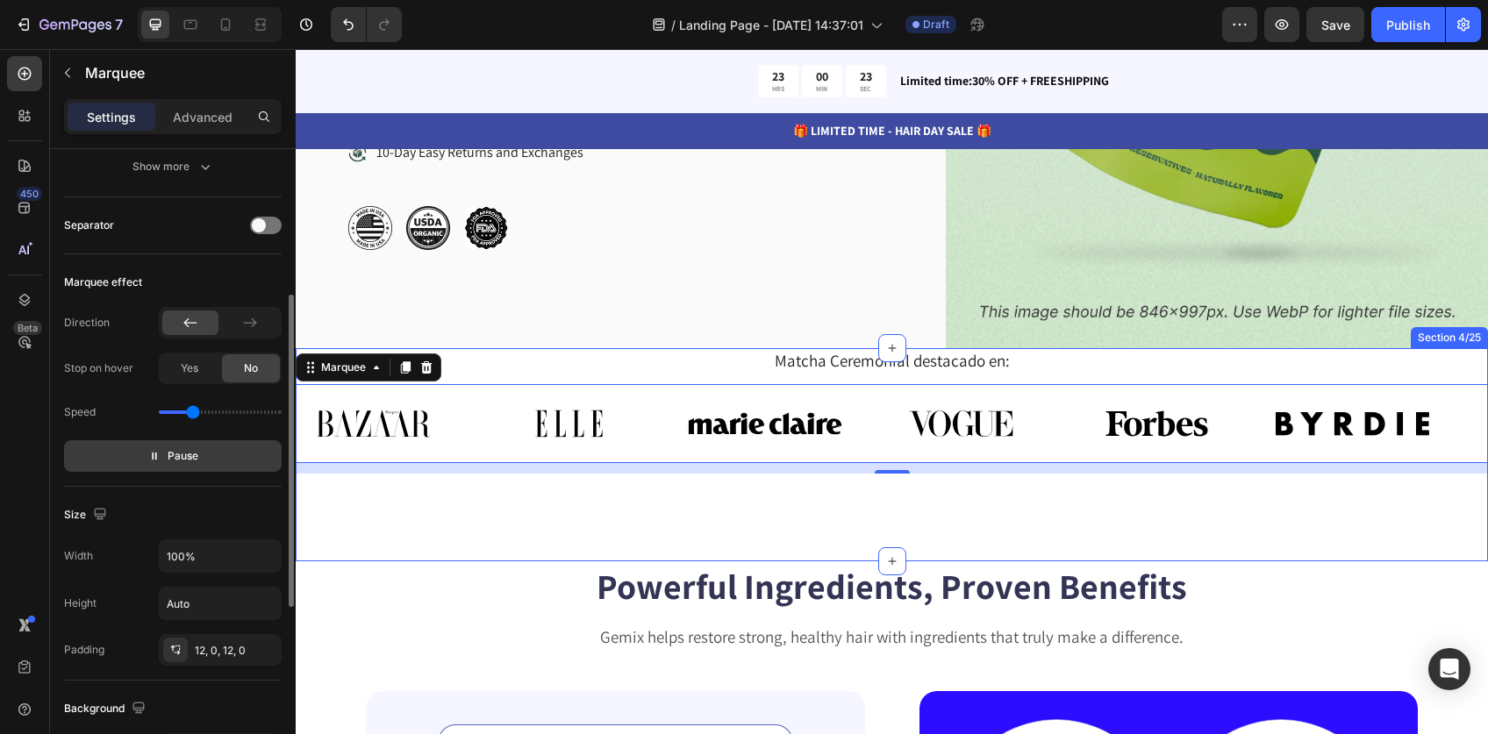
click at [520, 350] on div "Matcha Ceremonial destacado en: Heading Image Image Image Image Image Image Ima…" at bounding box center [892, 410] width 1192 height 125
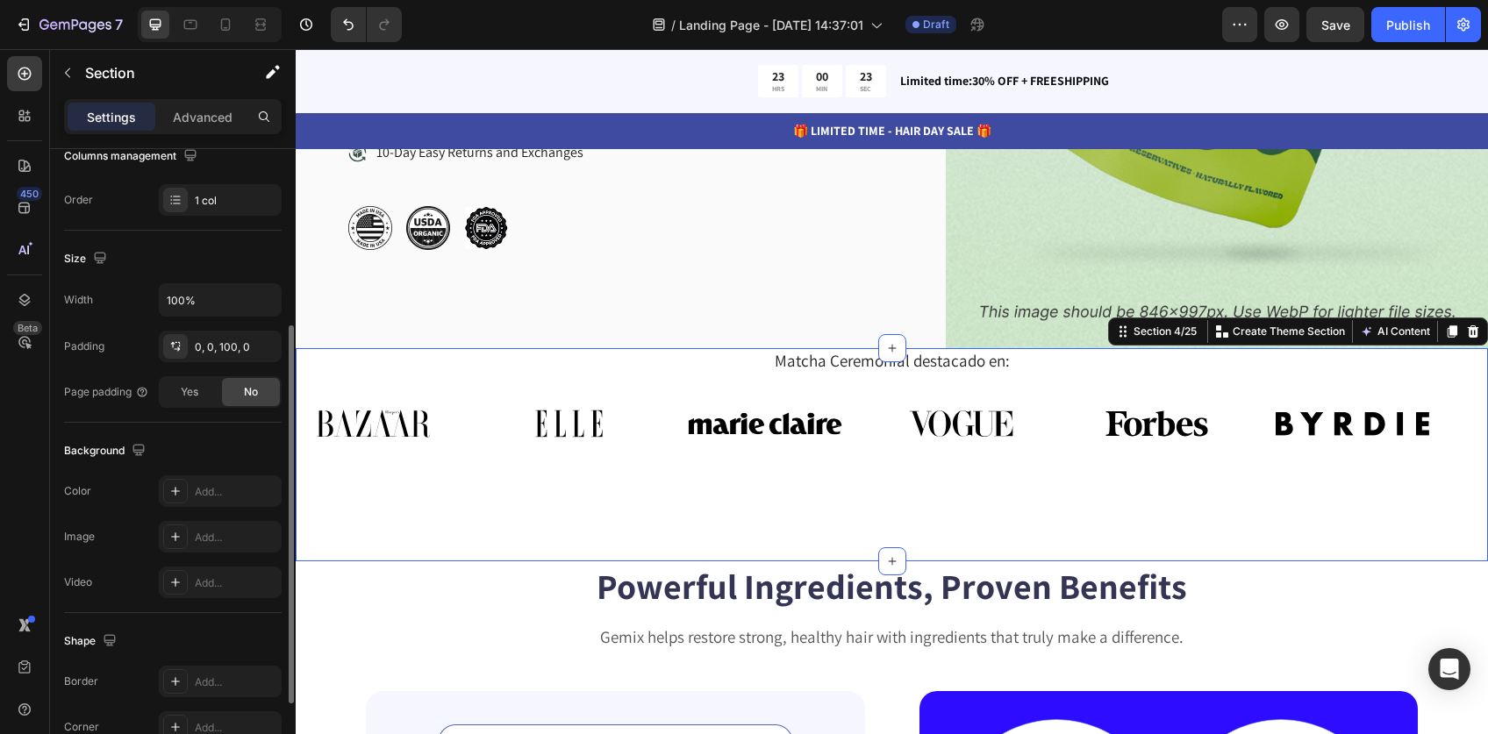
scroll to position [0, 0]
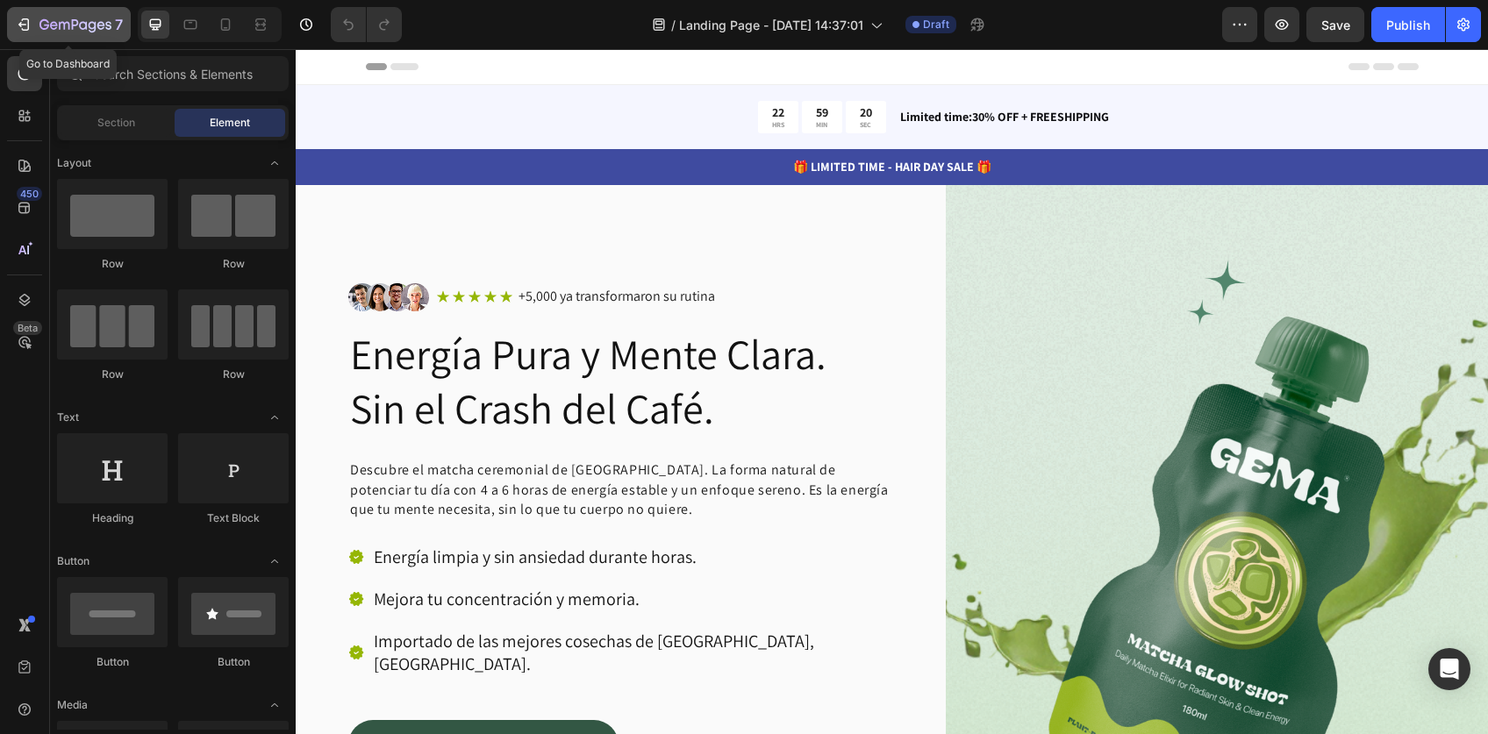
click at [48, 23] on icon "button" at bounding box center [75, 25] width 72 height 15
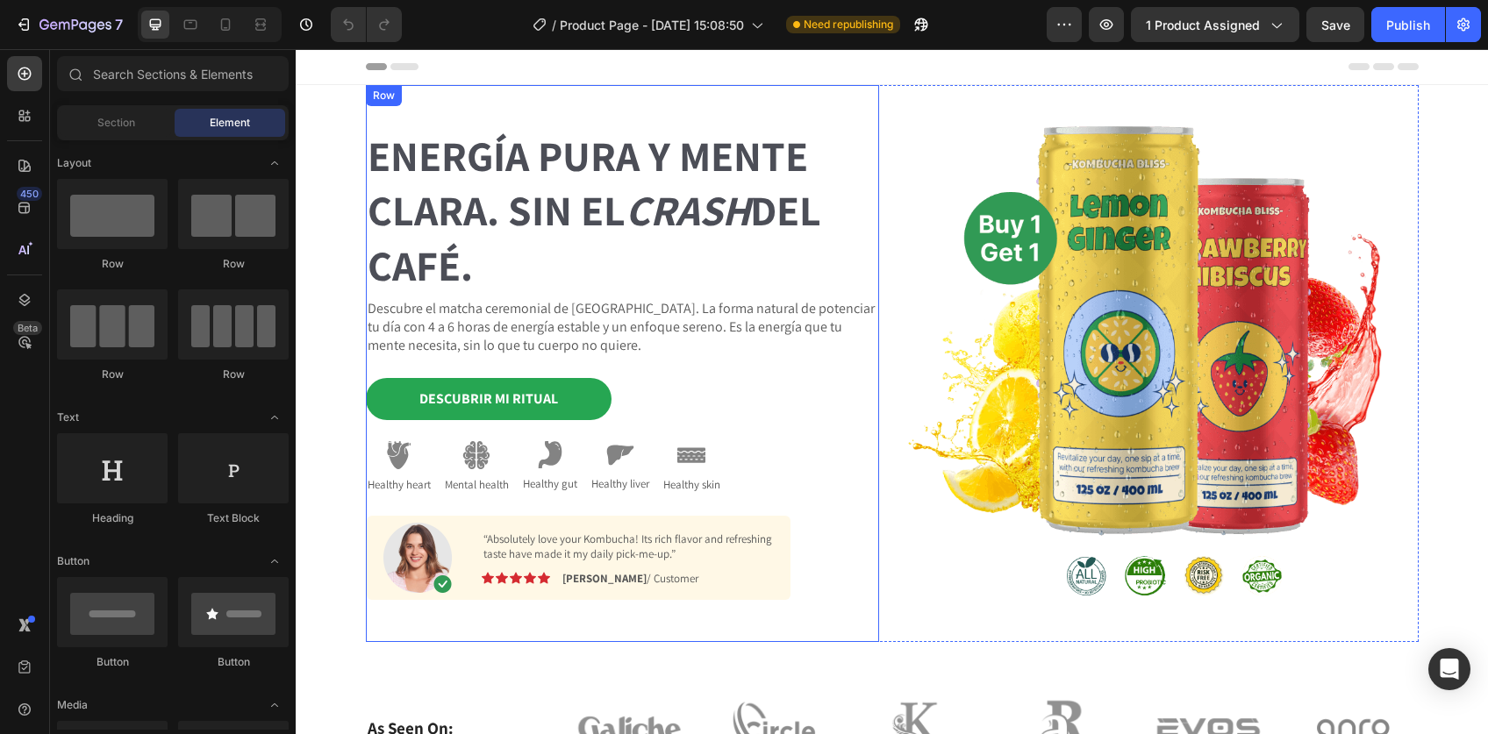
click at [373, 101] on div "Row" at bounding box center [383, 96] width 29 height 16
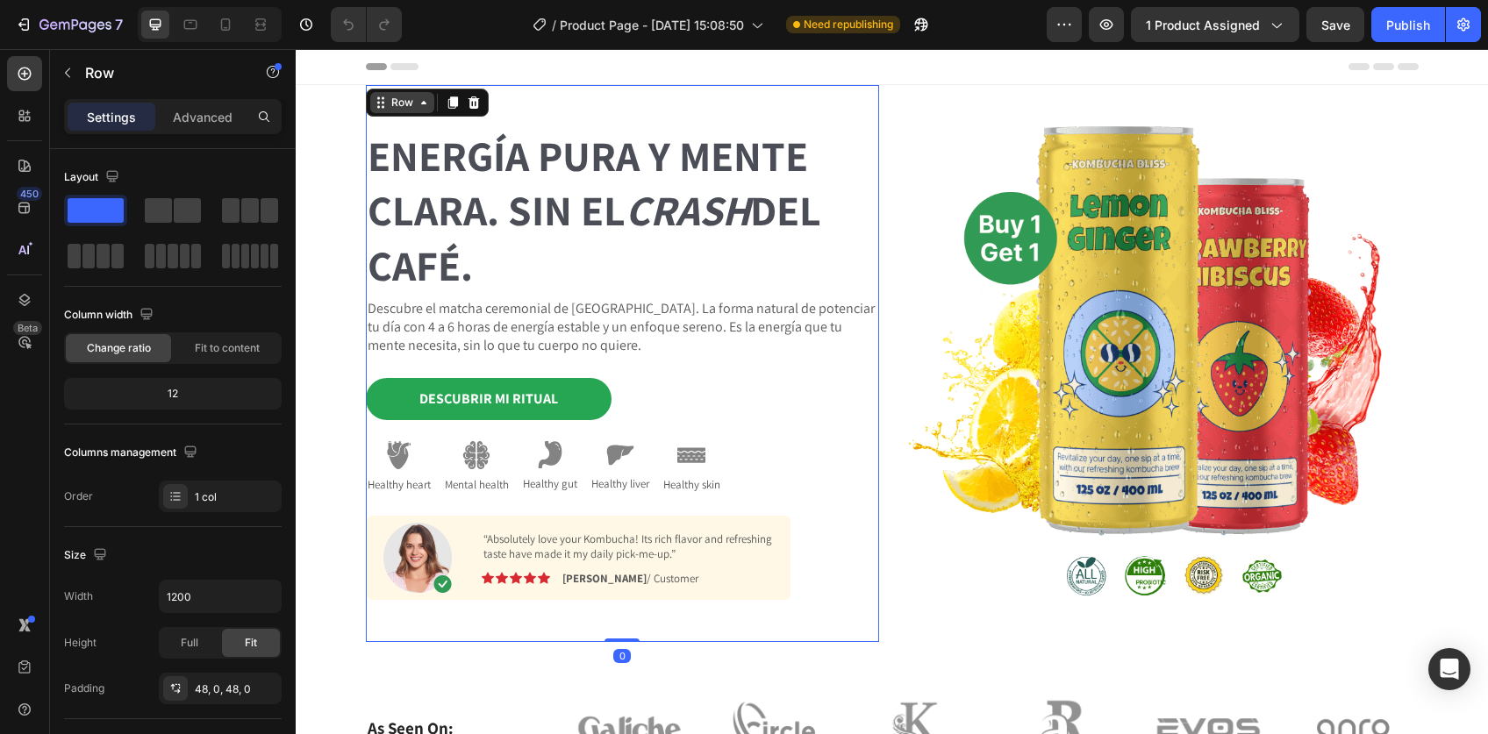
click at [389, 97] on div "Row" at bounding box center [402, 103] width 29 height 16
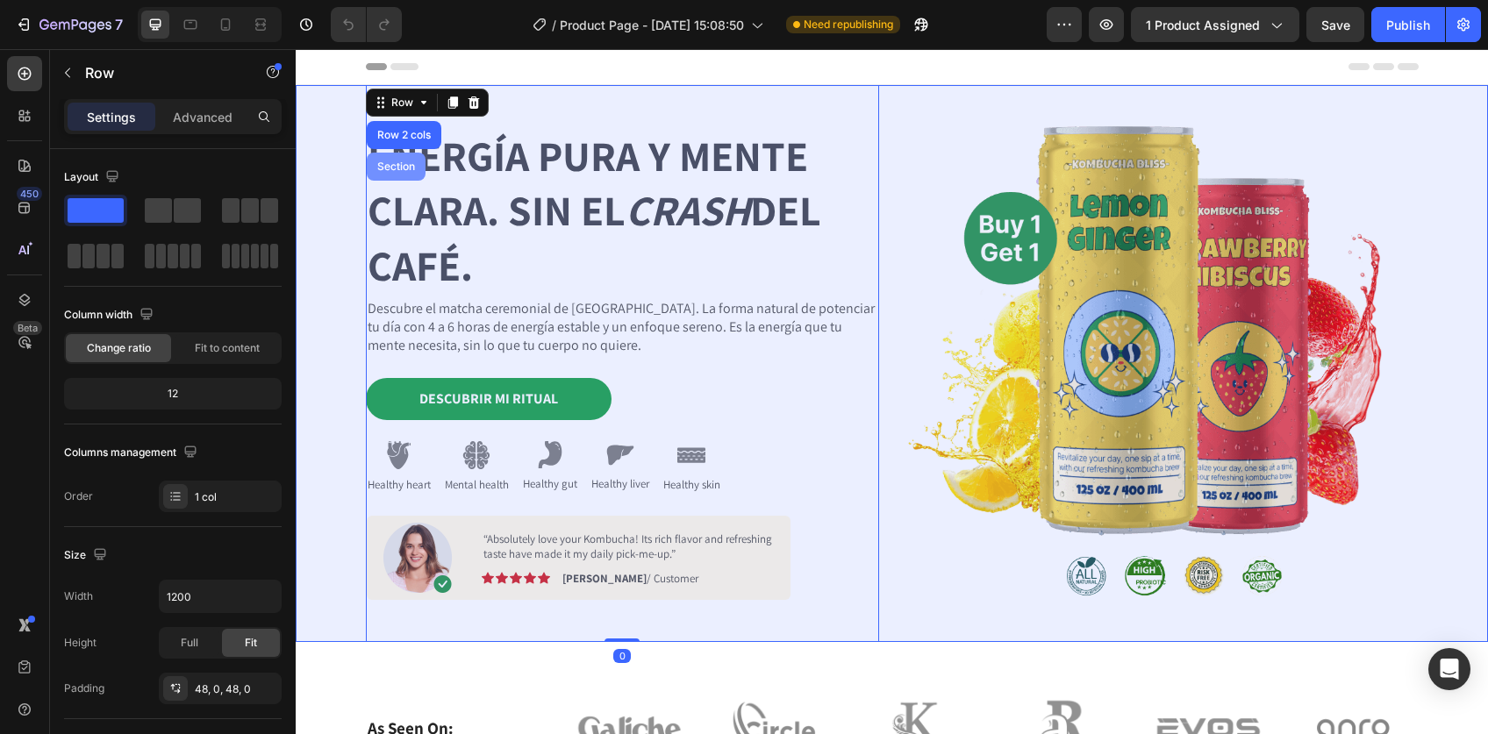
click at [381, 158] on div "Section" at bounding box center [396, 167] width 59 height 28
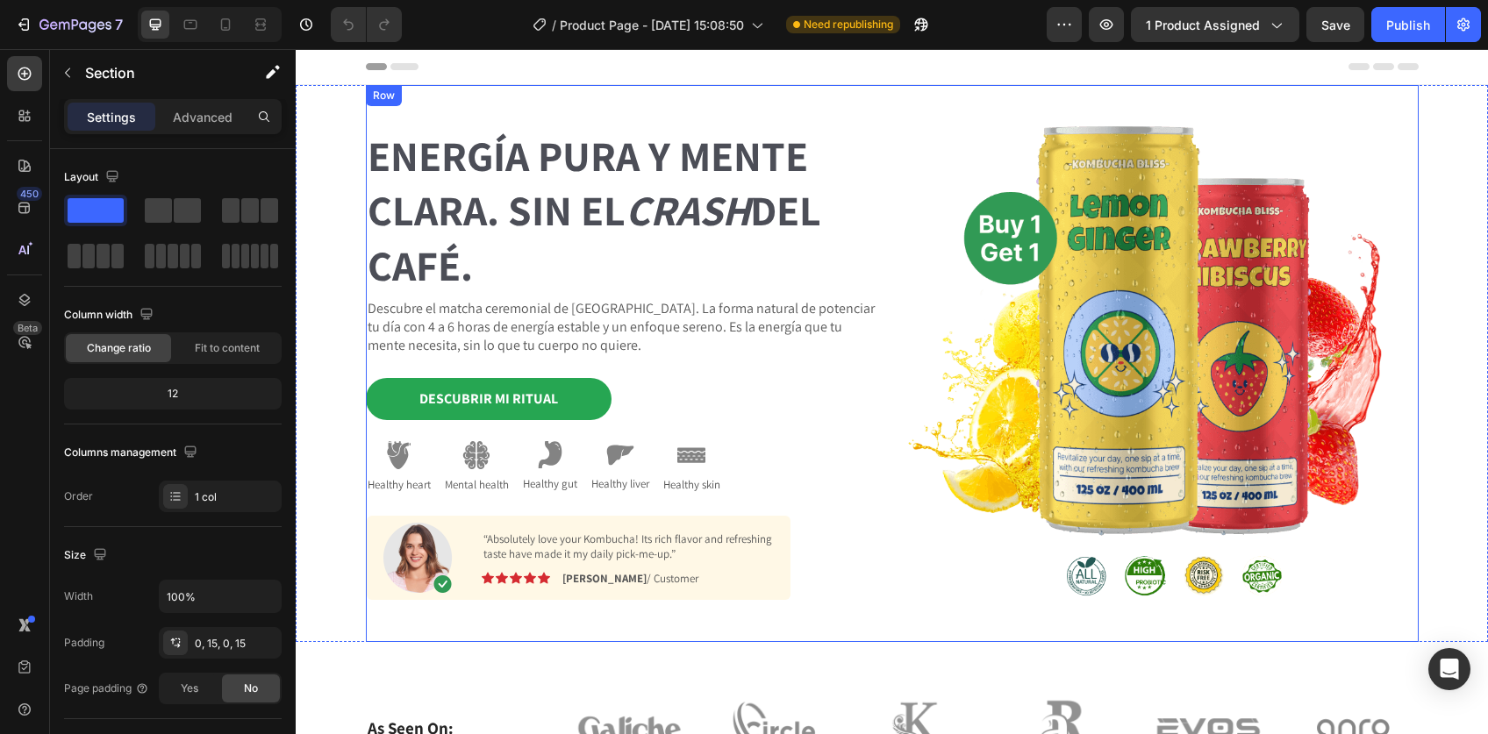
scroll to position [463, 0]
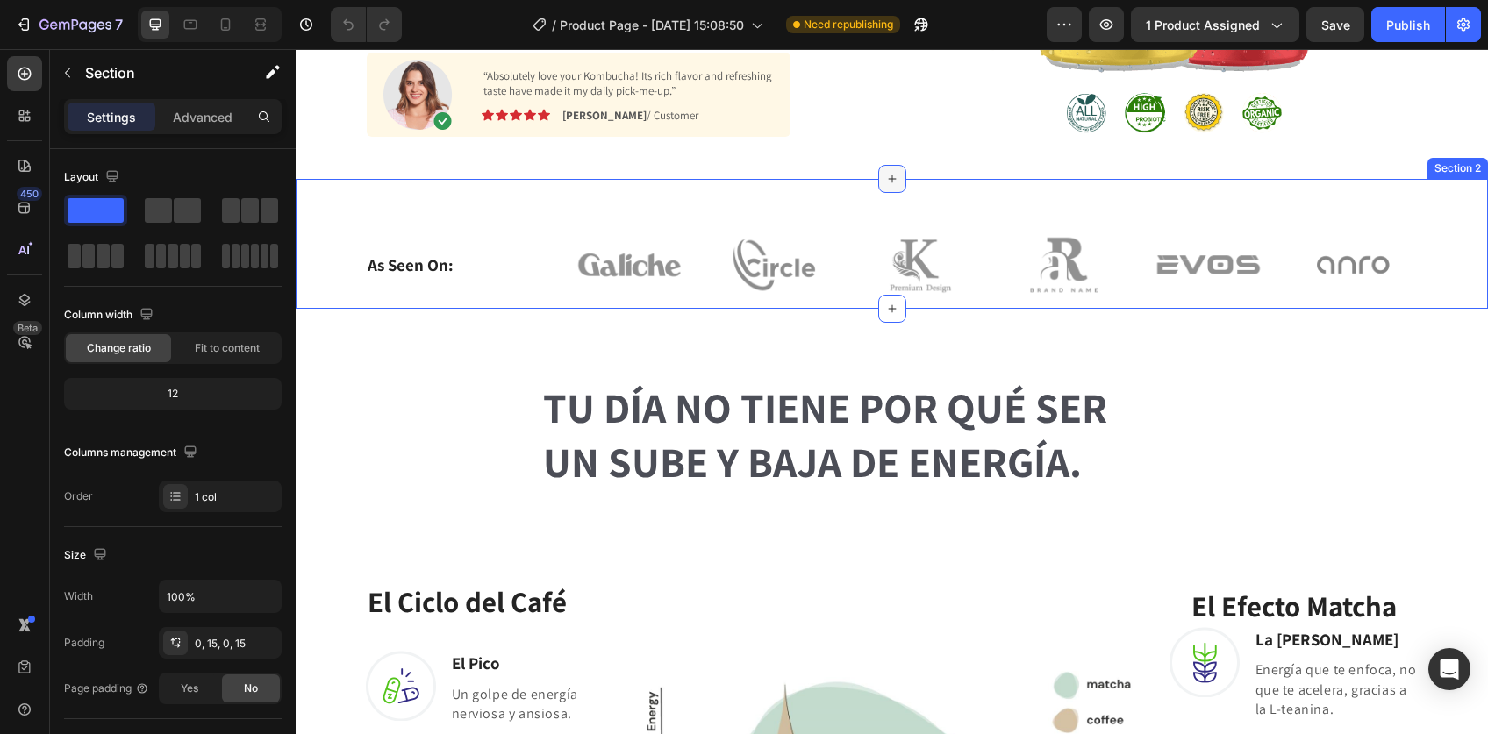
click at [886, 175] on icon at bounding box center [892, 179] width 14 height 14
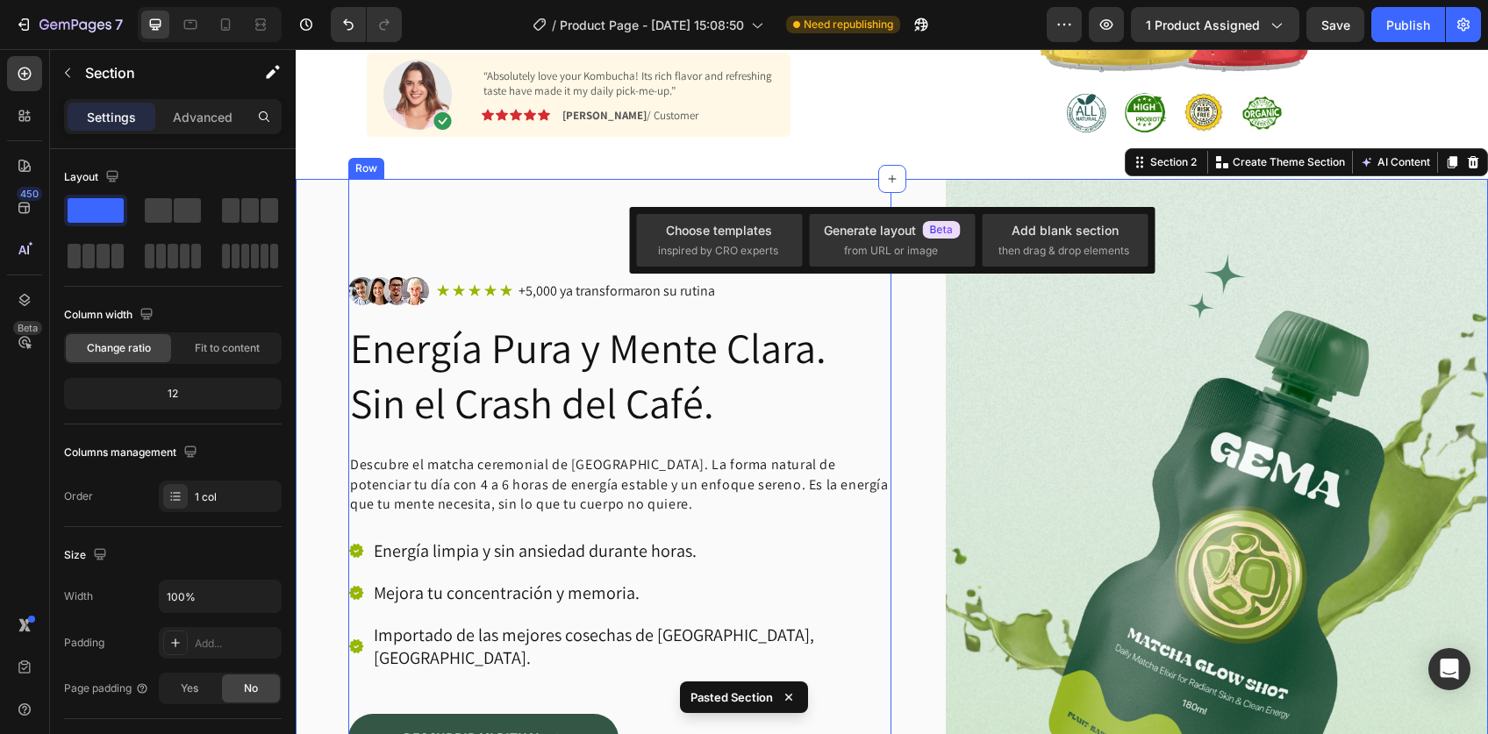
click at [581, 225] on div "Image Icon Icon Icon Icon Icon Icon List +5,000 ya transformaron su rutina Text…" at bounding box center [619, 560] width 543 height 762
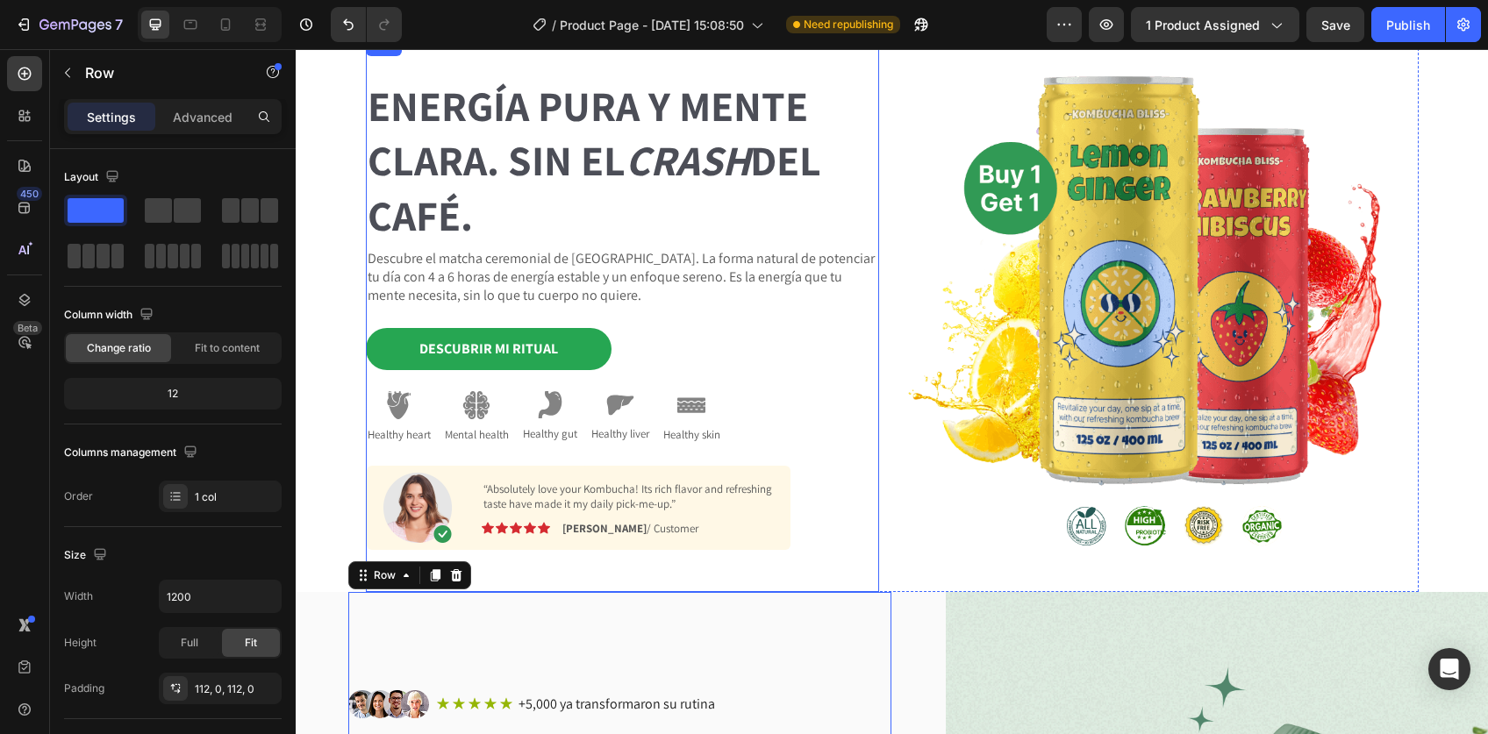
scroll to position [0, 0]
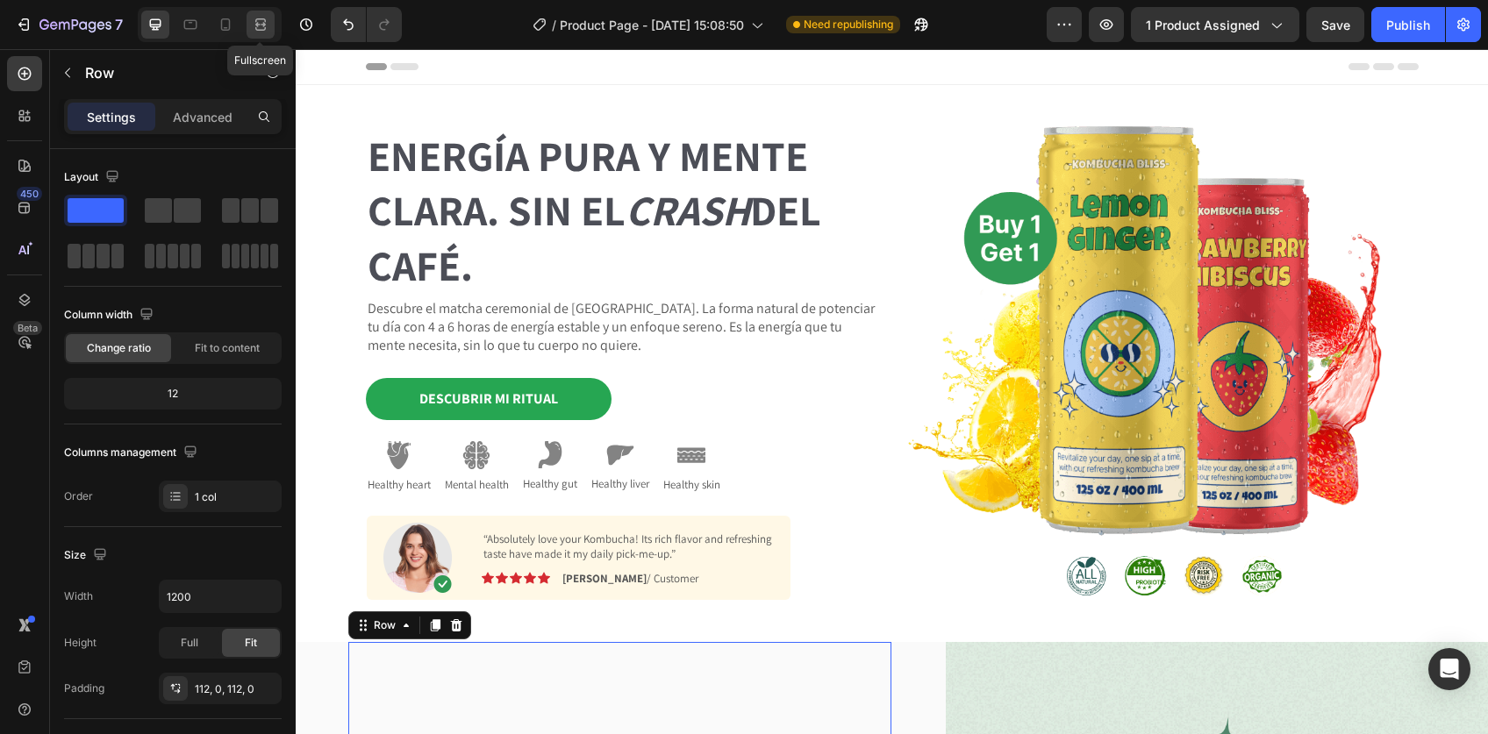
click at [273, 21] on div at bounding box center [260, 25] width 28 height 28
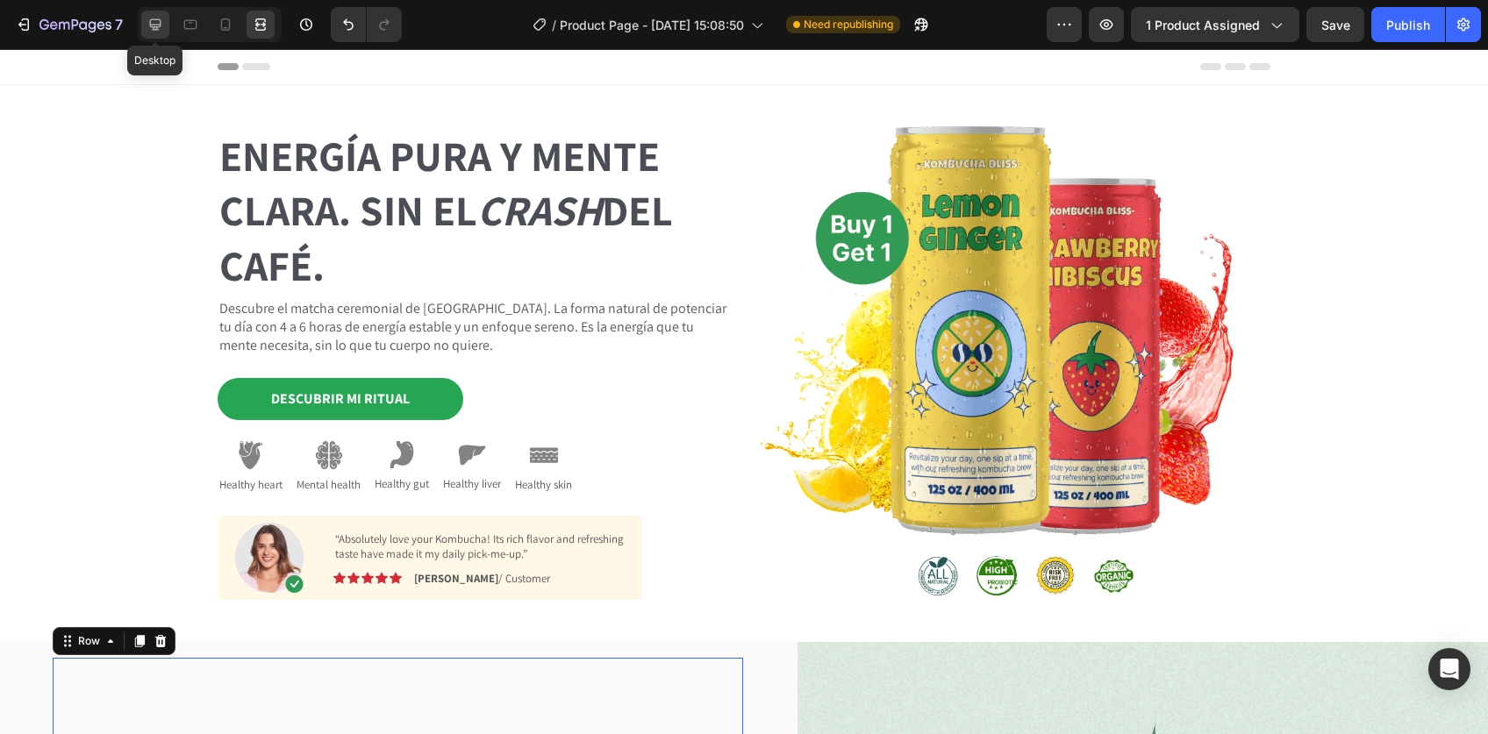
click at [146, 23] on icon at bounding box center [155, 25] width 18 height 18
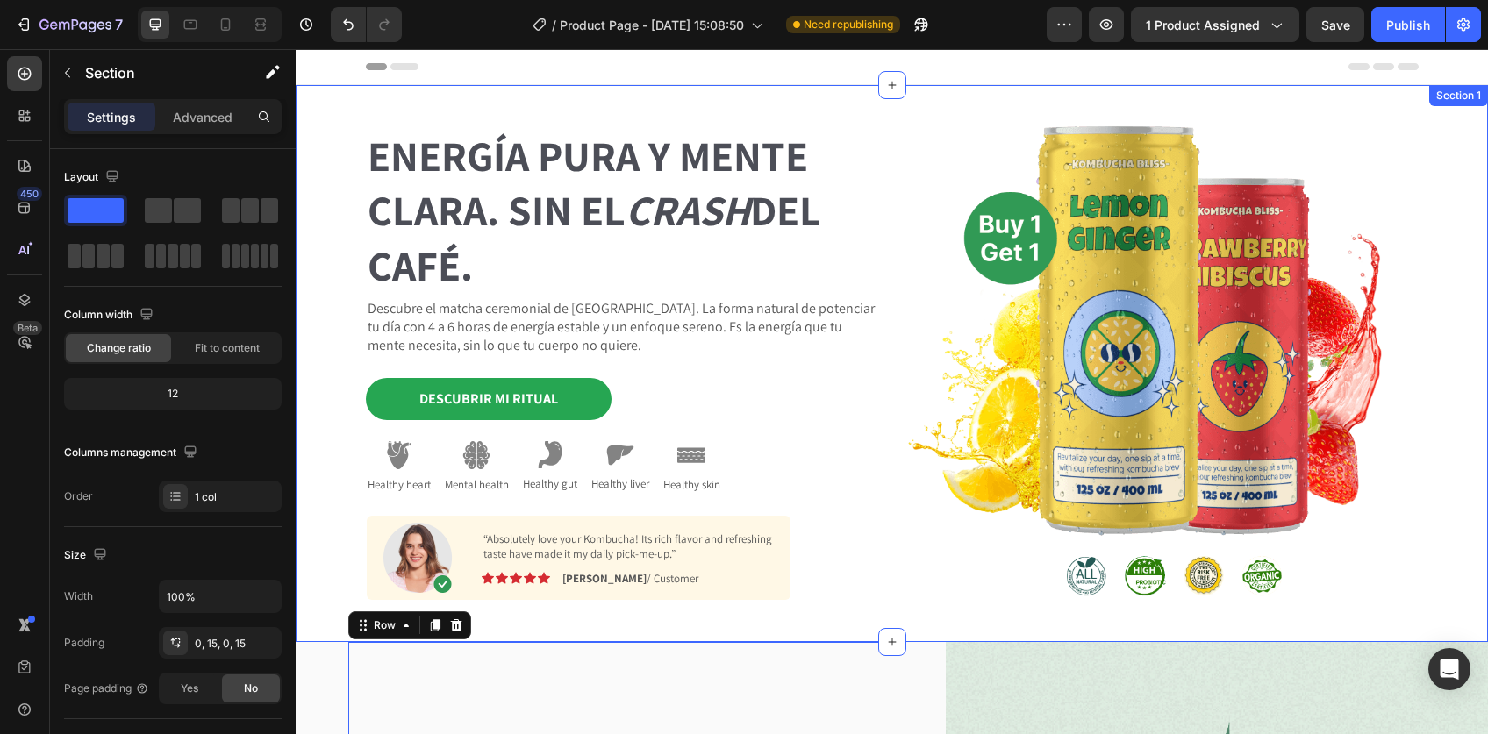
click at [333, 111] on div "Energía Pura y Mente Clara. Sin el Crash del Café. Heading Descubre el matcha c…" at bounding box center [892, 363] width 1166 height 557
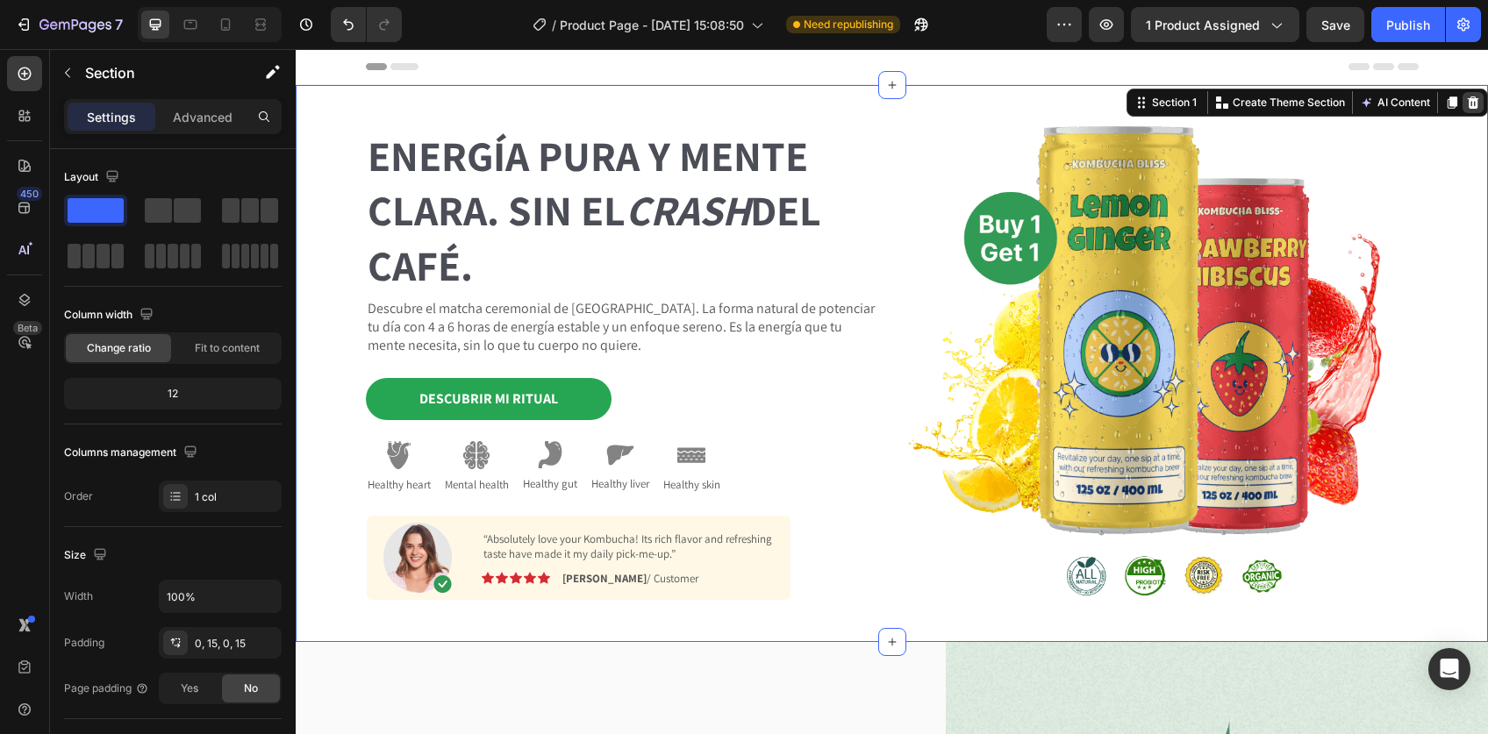
click at [1466, 102] on icon at bounding box center [1473, 103] width 14 height 14
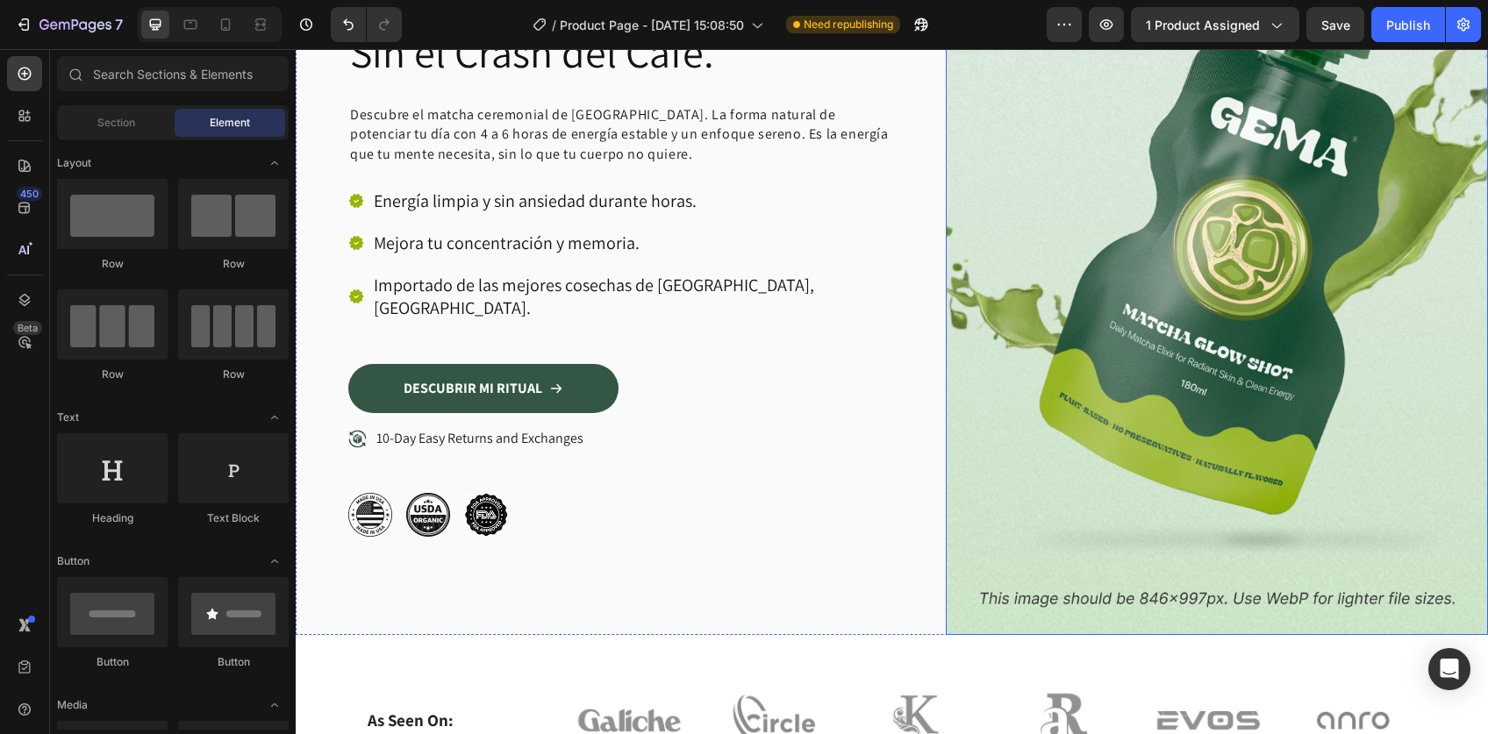
scroll to position [281, 0]
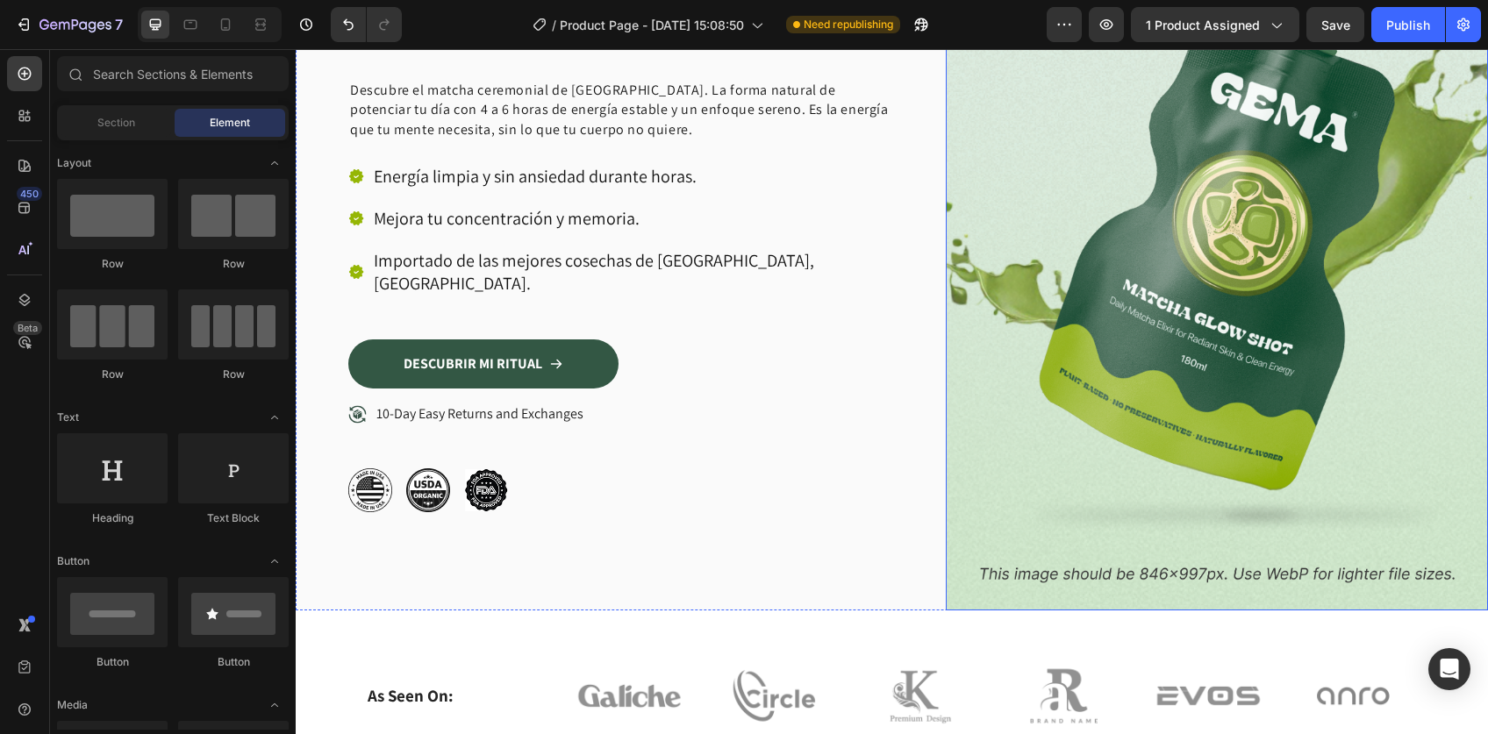
click at [1347, 557] on img at bounding box center [1216, 207] width 543 height 806
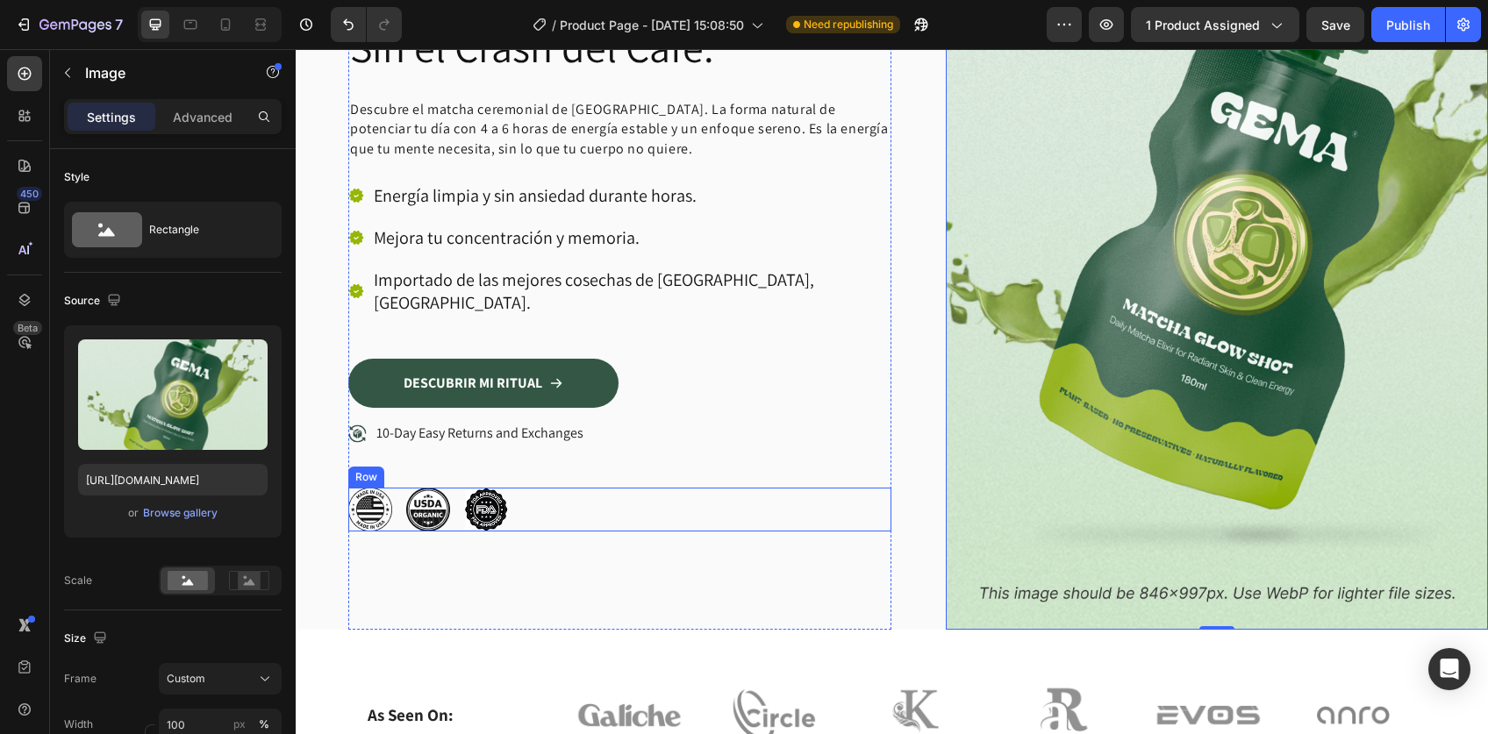
scroll to position [300, 0]
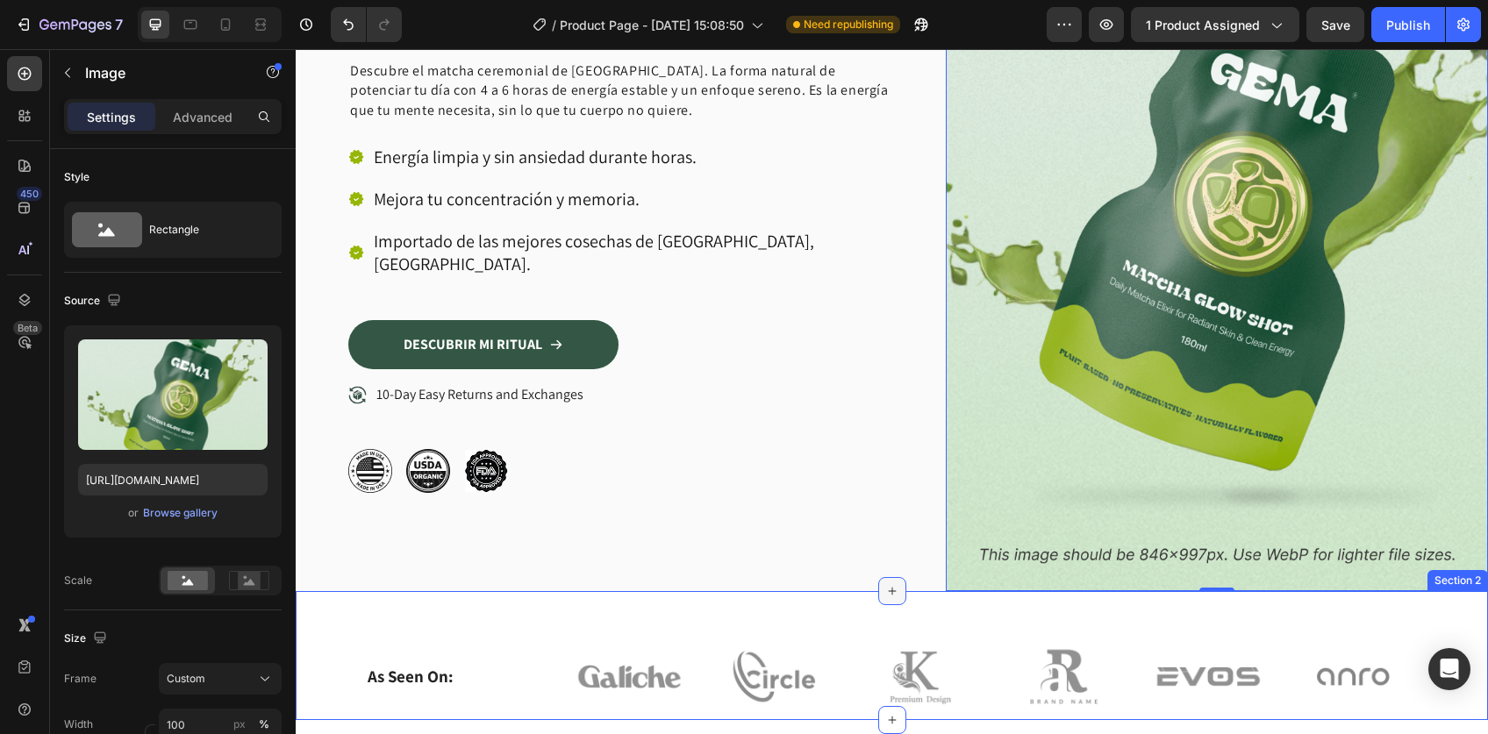
click at [885, 584] on icon at bounding box center [892, 591] width 14 height 14
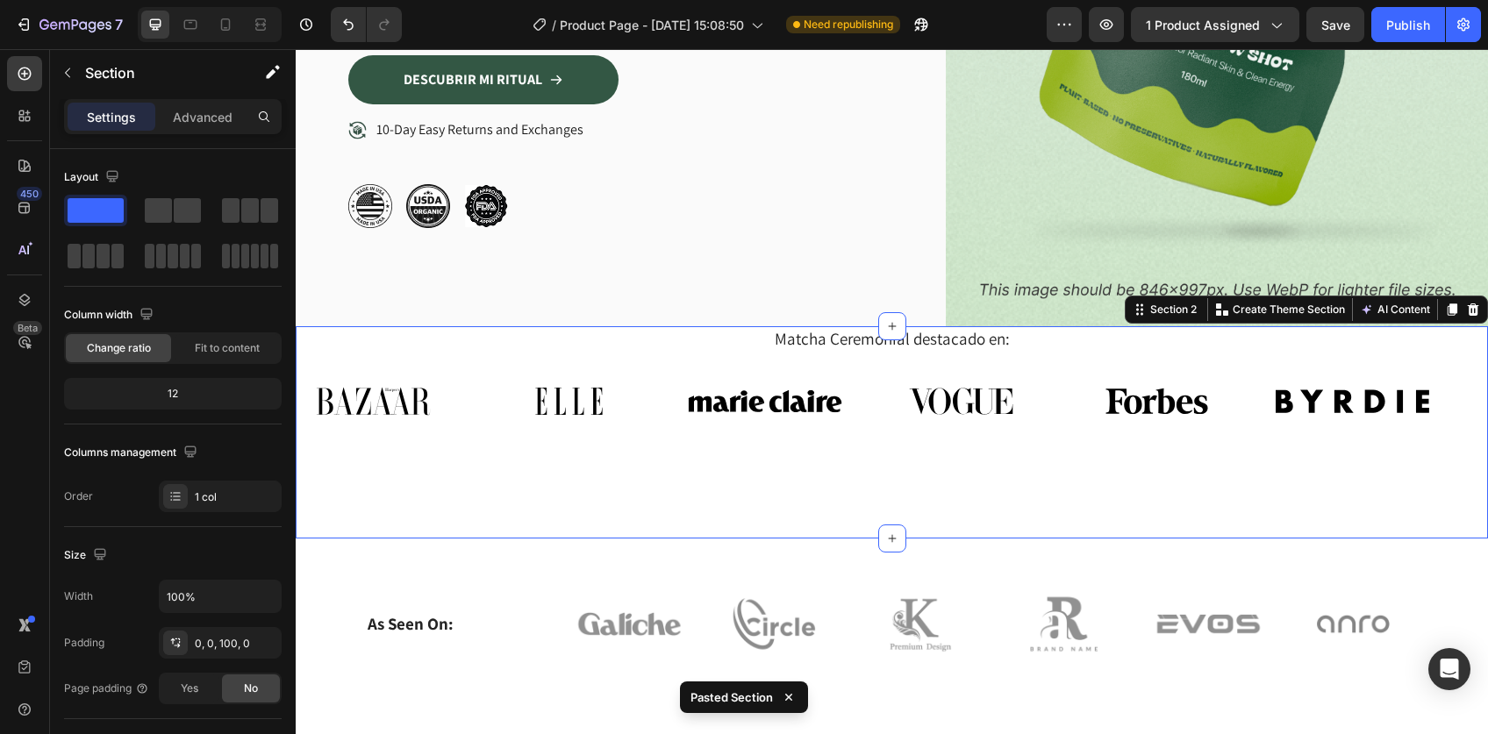
scroll to position [573, 0]
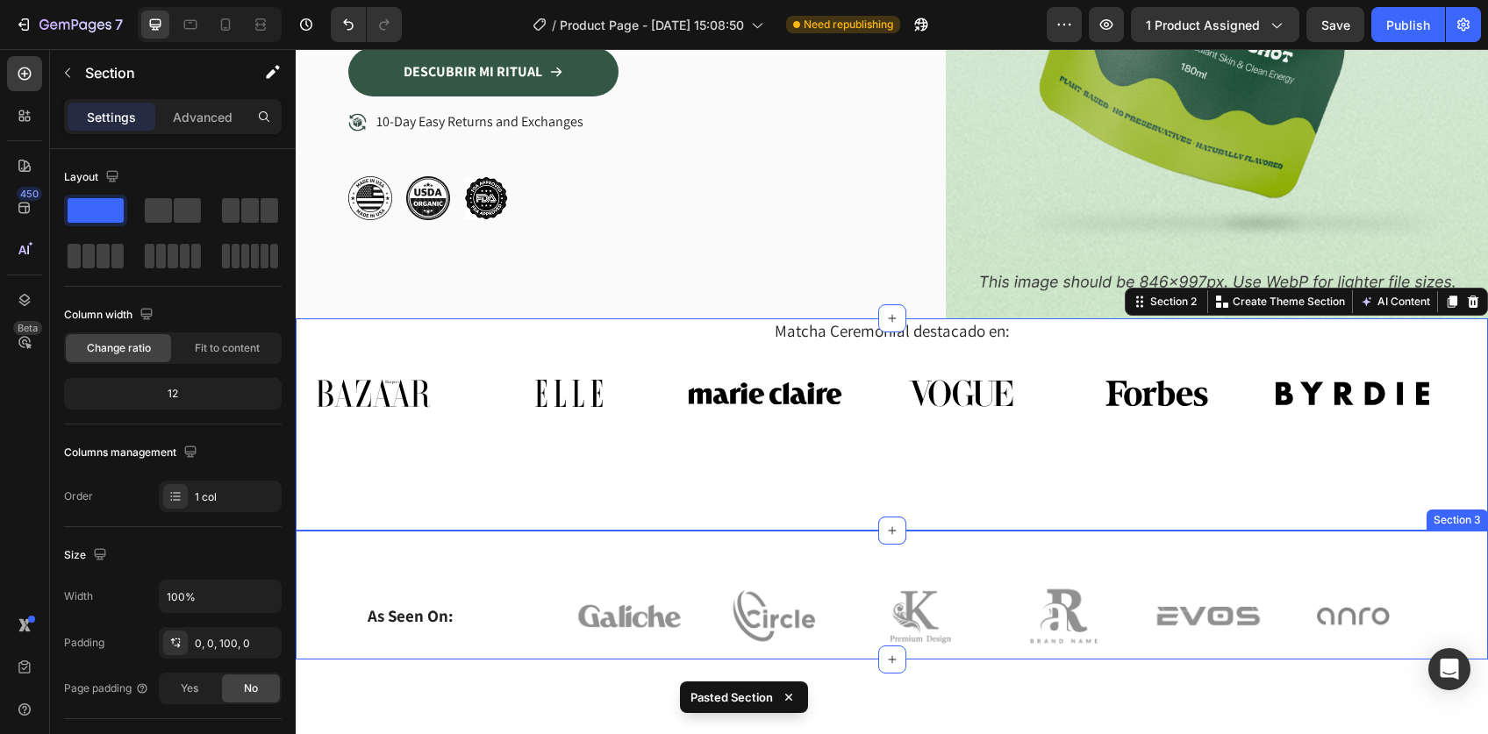
click at [800, 531] on div "As Seen On: Heading Image Image Image Image Image Image Row Row Section 3" at bounding box center [892, 595] width 1192 height 129
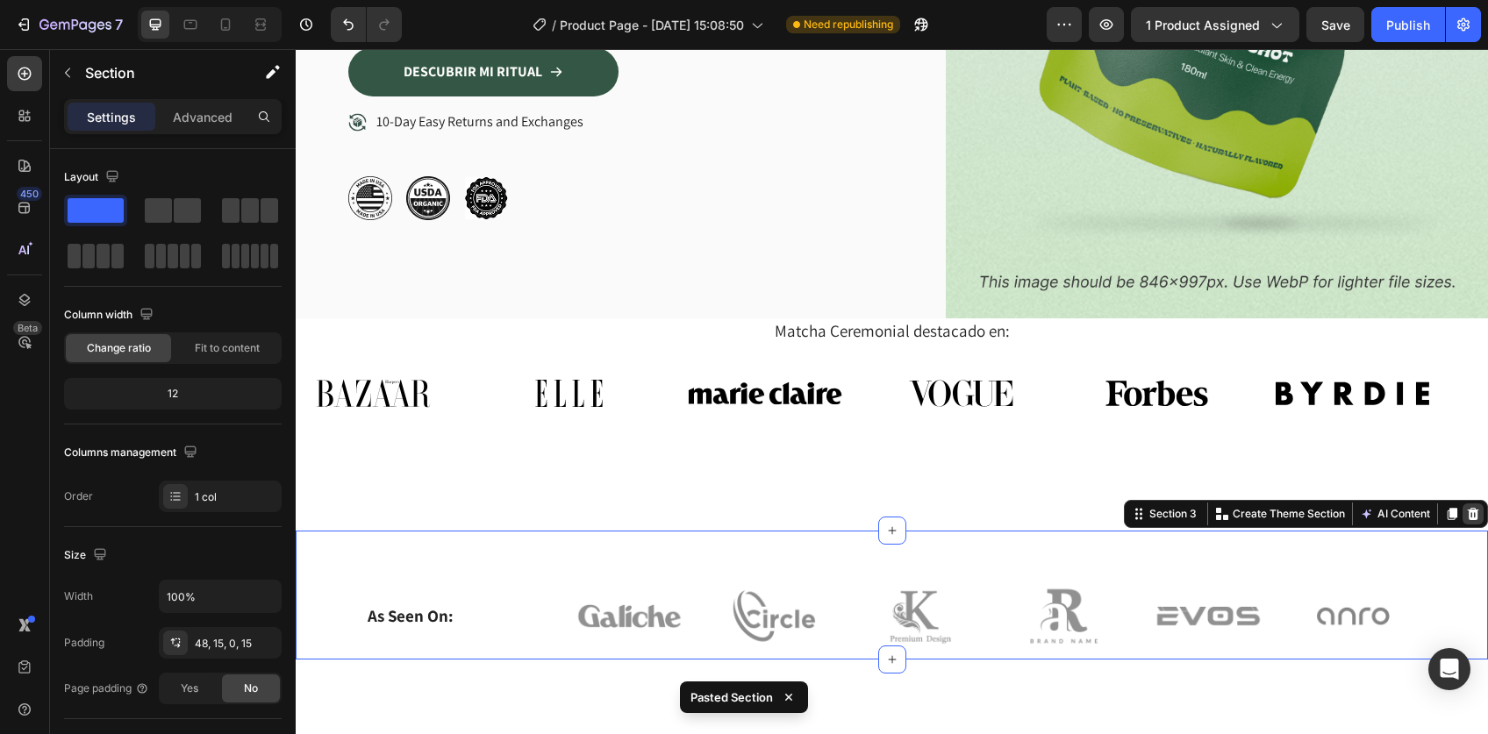
click at [1466, 507] on icon at bounding box center [1473, 514] width 14 height 14
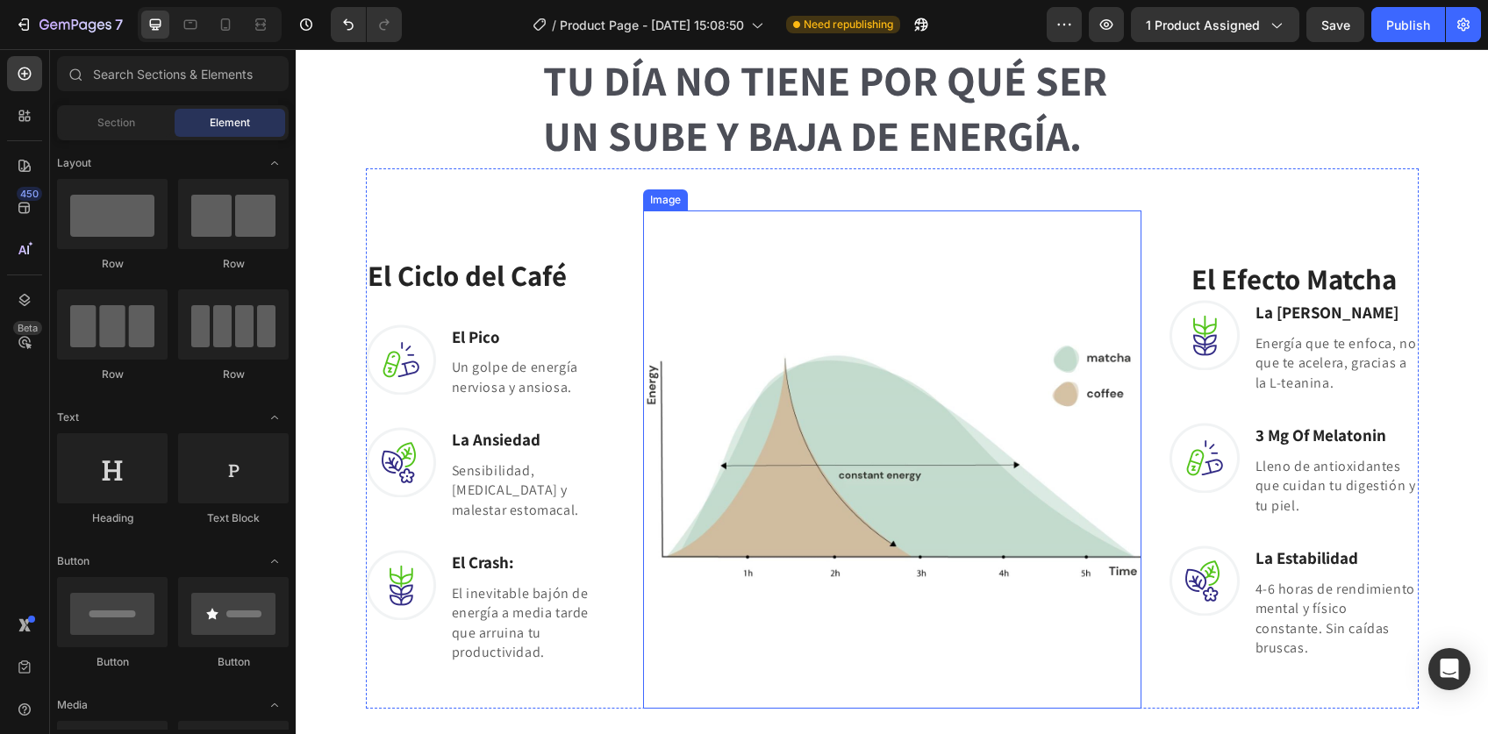
scroll to position [1088, 0]
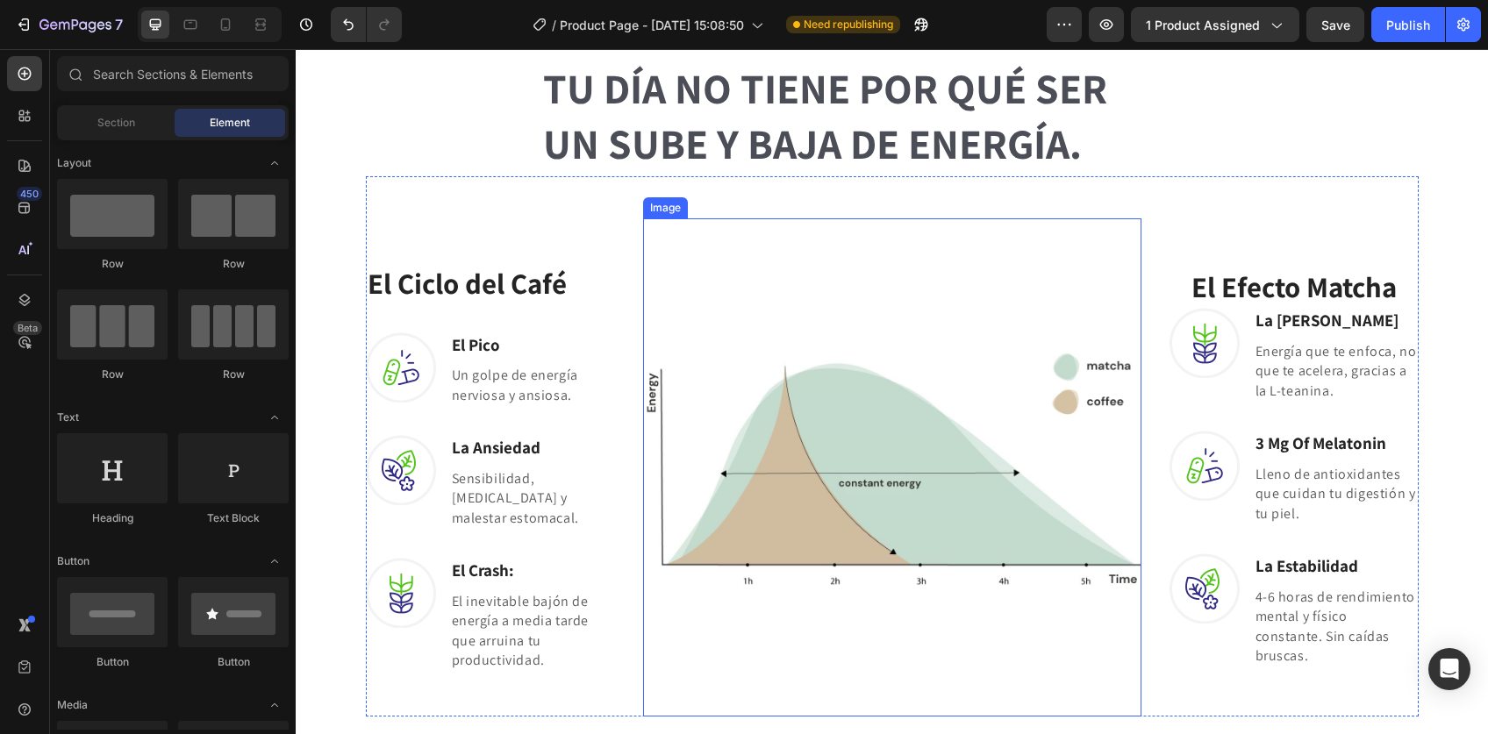
click at [872, 389] on img at bounding box center [892, 467] width 498 height 498
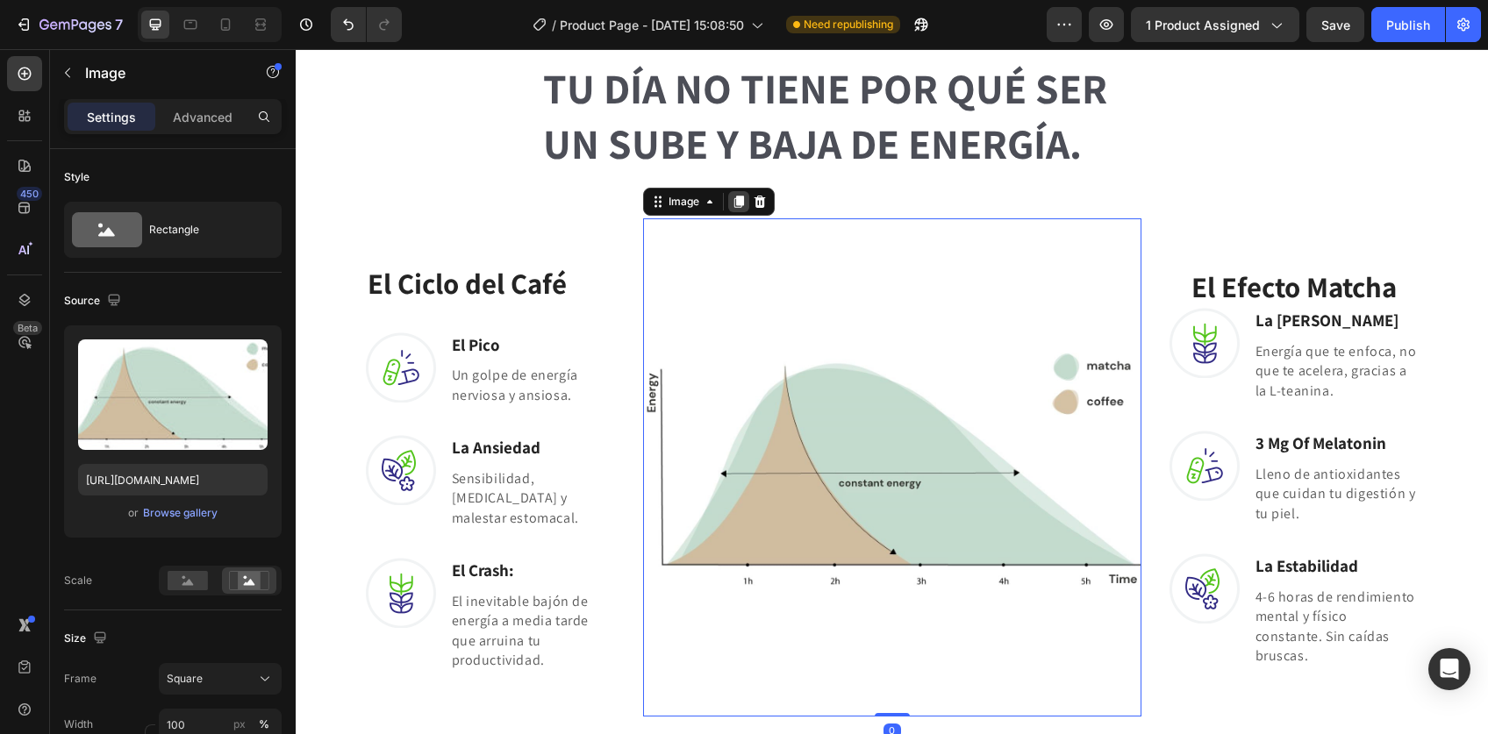
click at [731, 203] on icon at bounding box center [738, 202] width 14 height 14
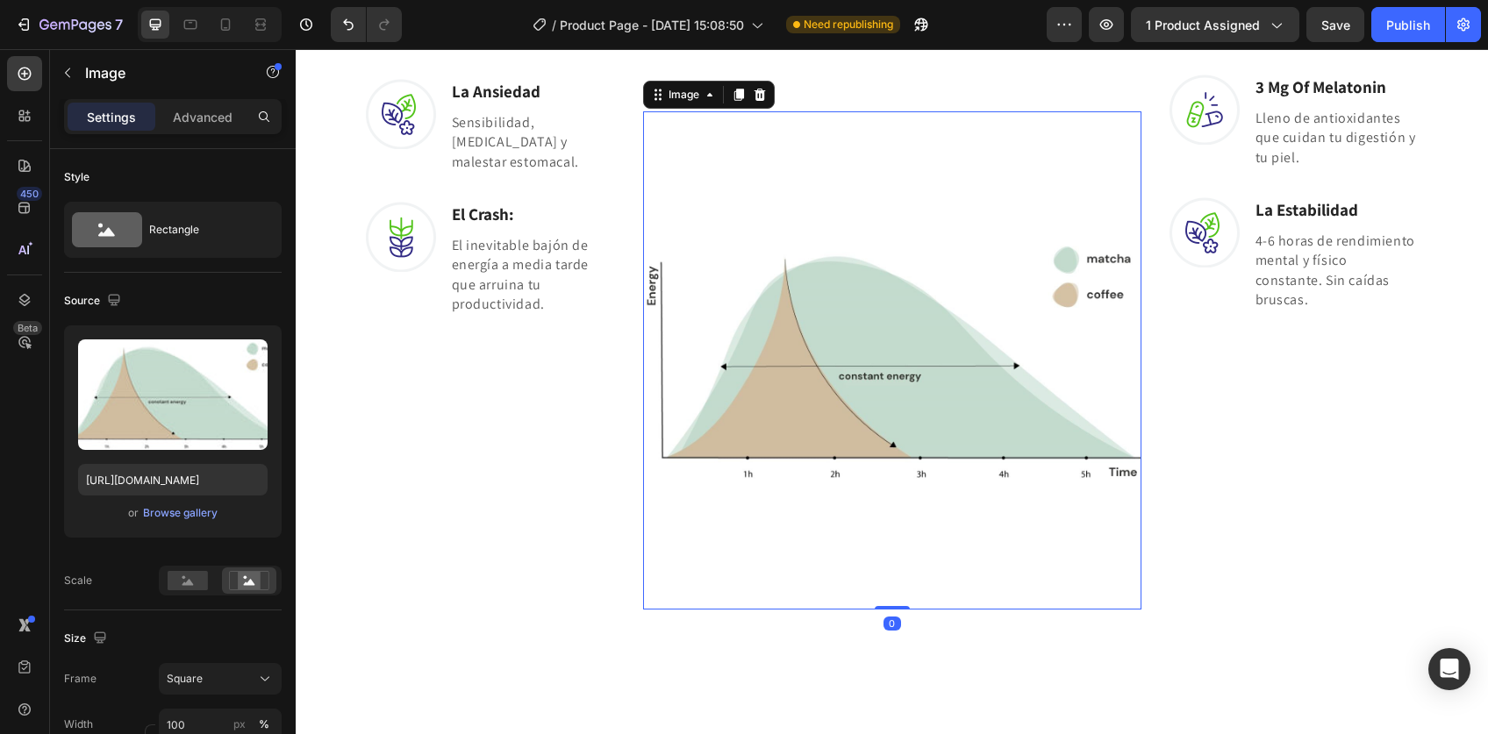
scroll to position [1595, 0]
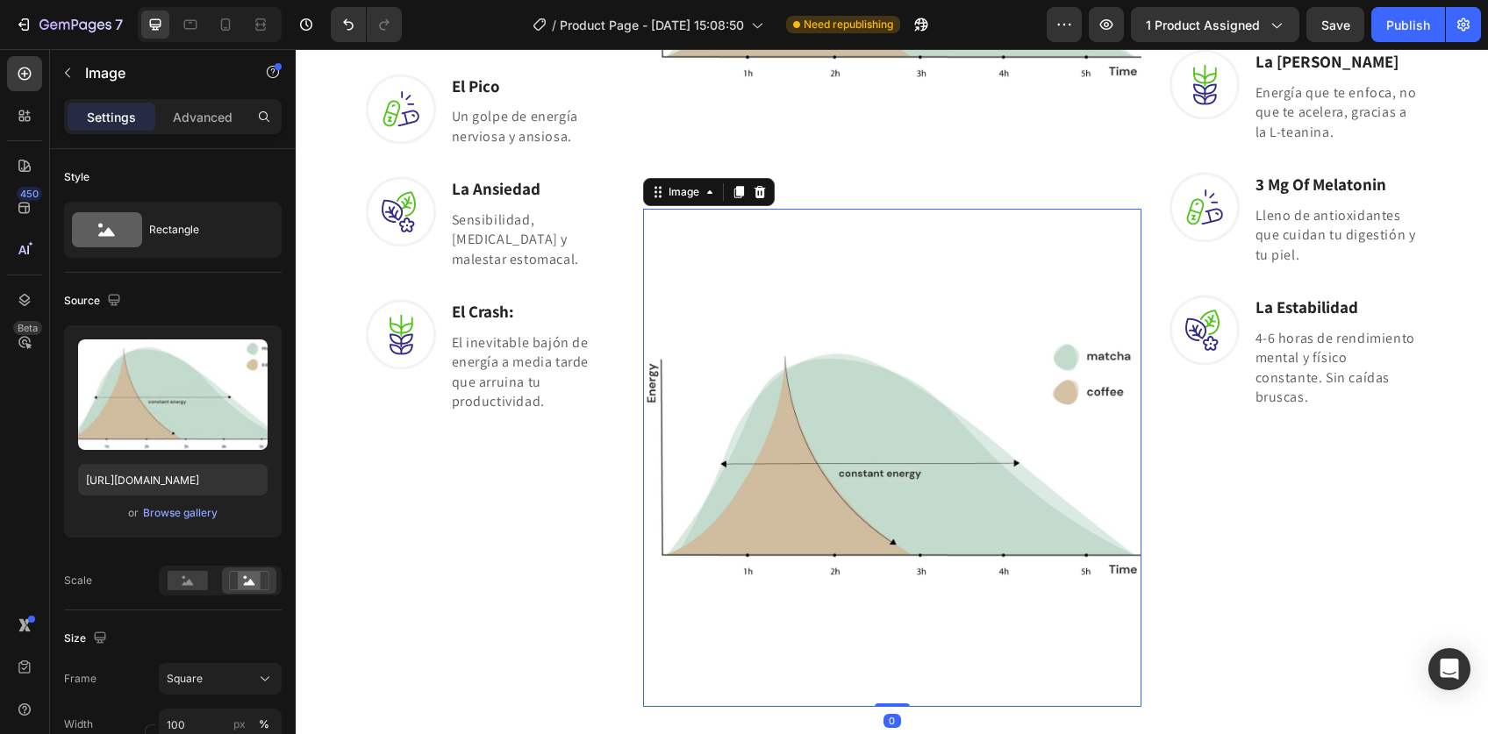
click at [828, 389] on img at bounding box center [892, 458] width 498 height 498
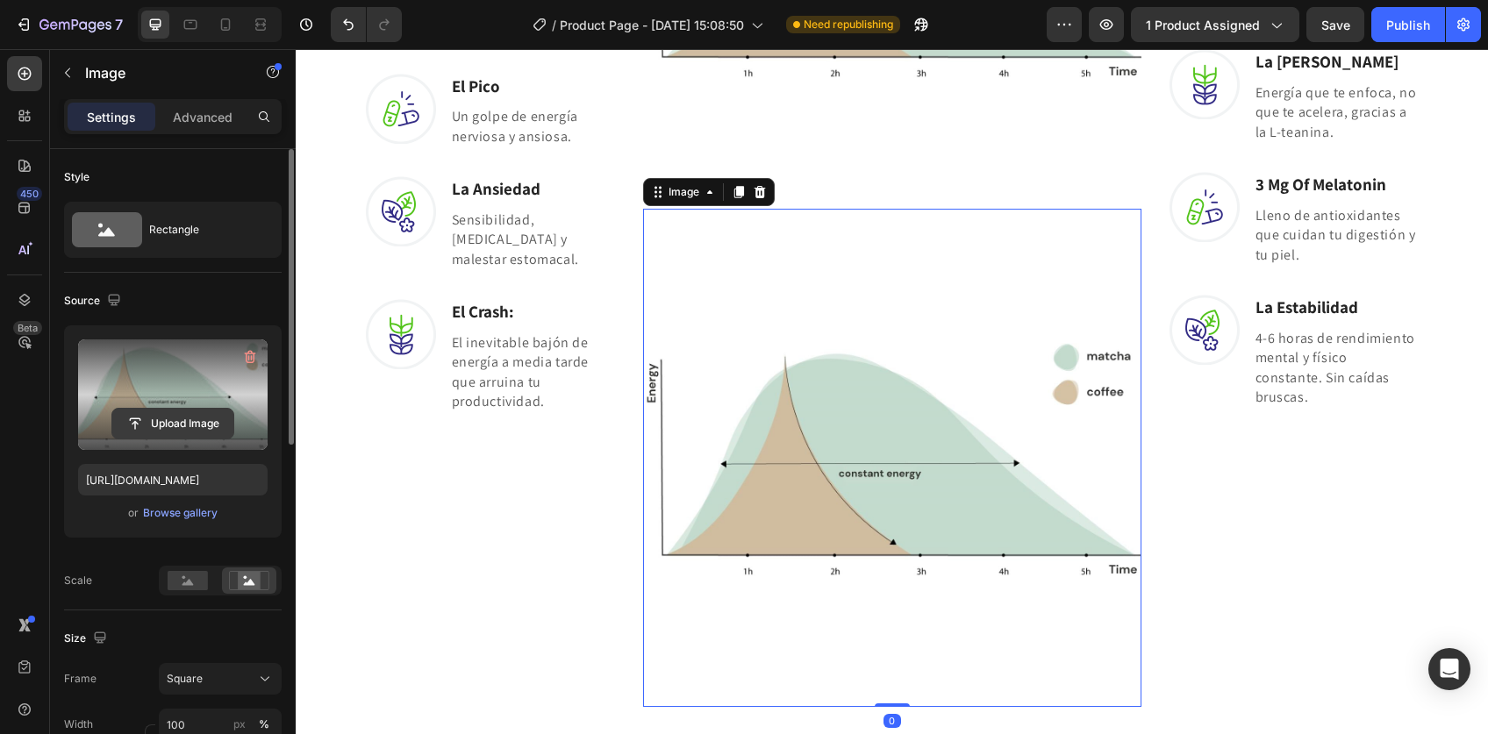
click at [193, 424] on input "file" at bounding box center [172, 424] width 121 height 30
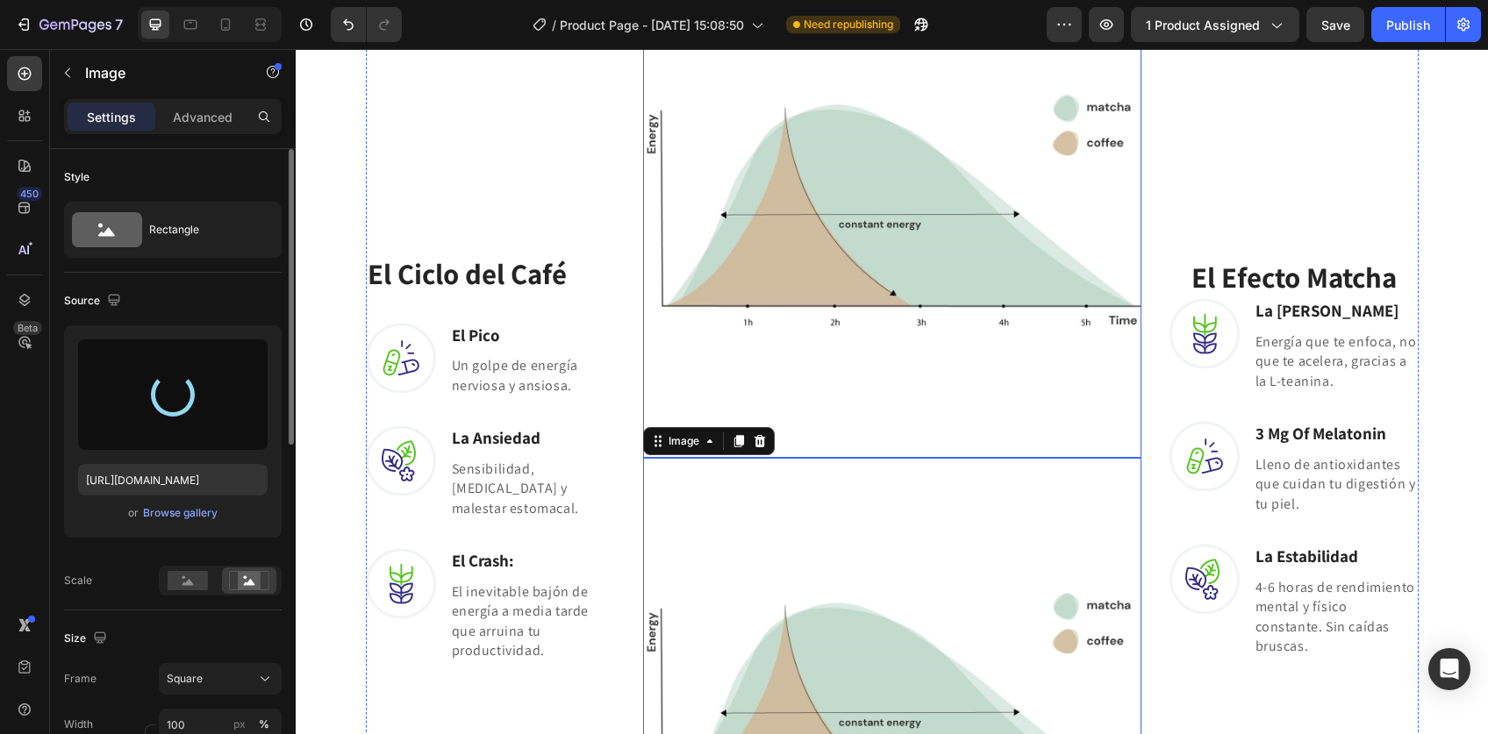
scroll to position [1343, 0]
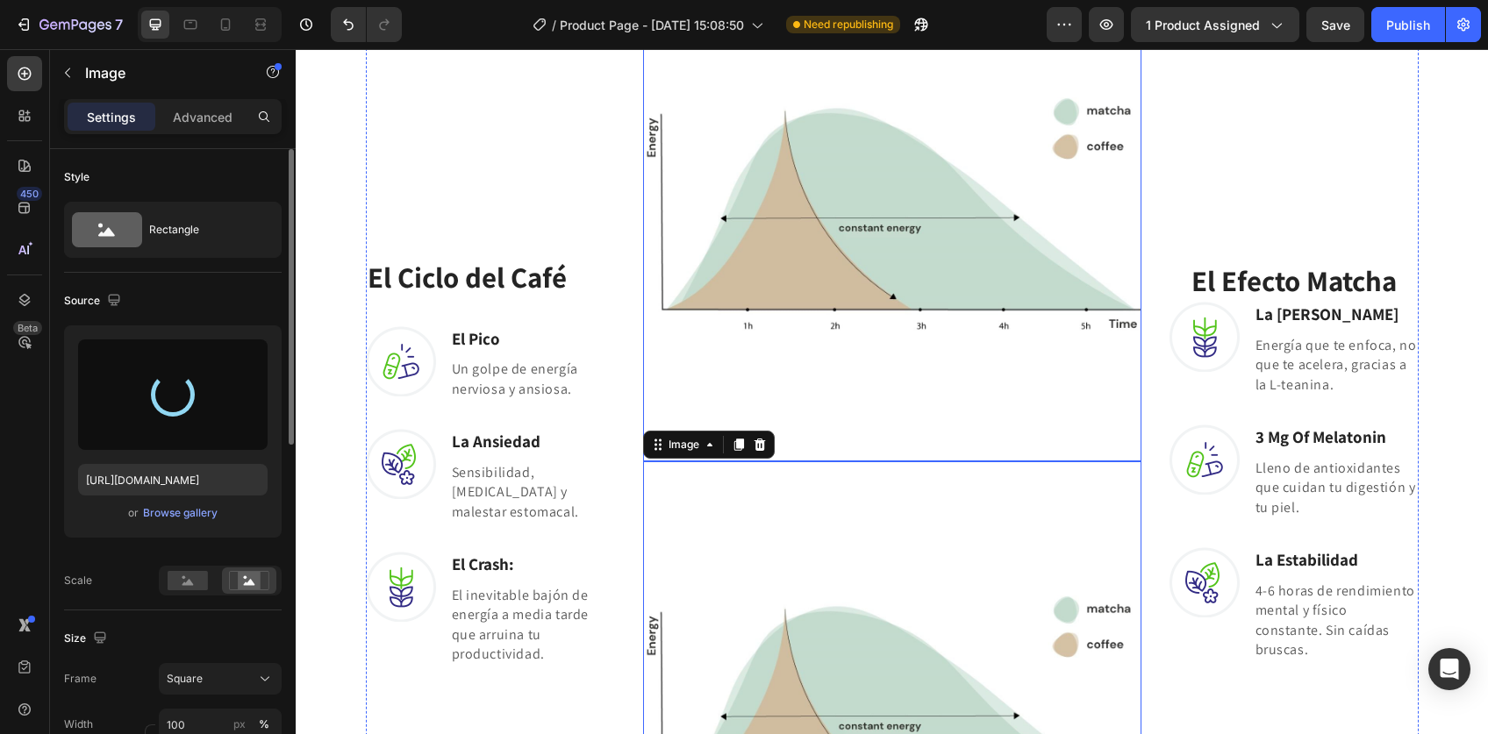
type input "https://cdn.shopify.com/s/files/1/0716/1285/8536/files/gempages_577812560997254…"
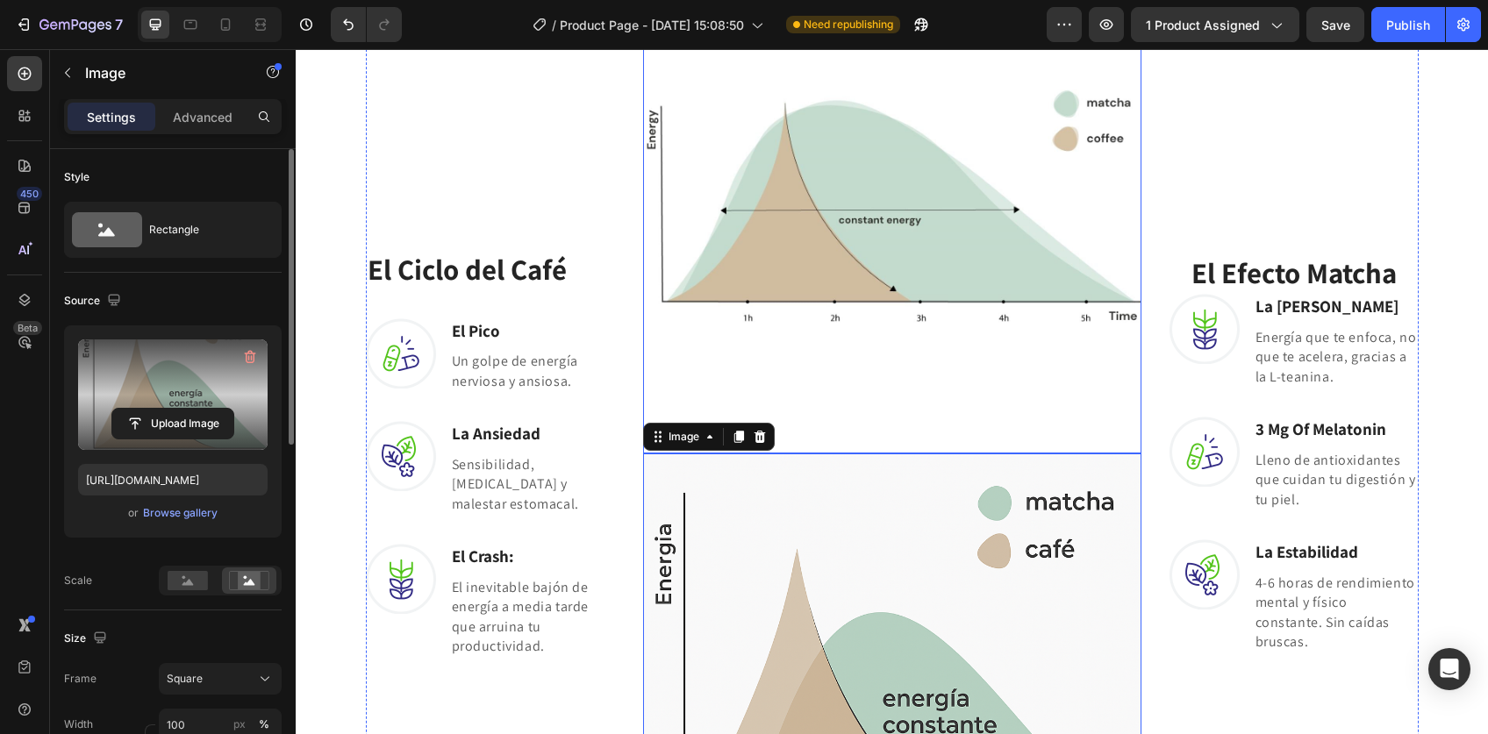
scroll to position [1416, 0]
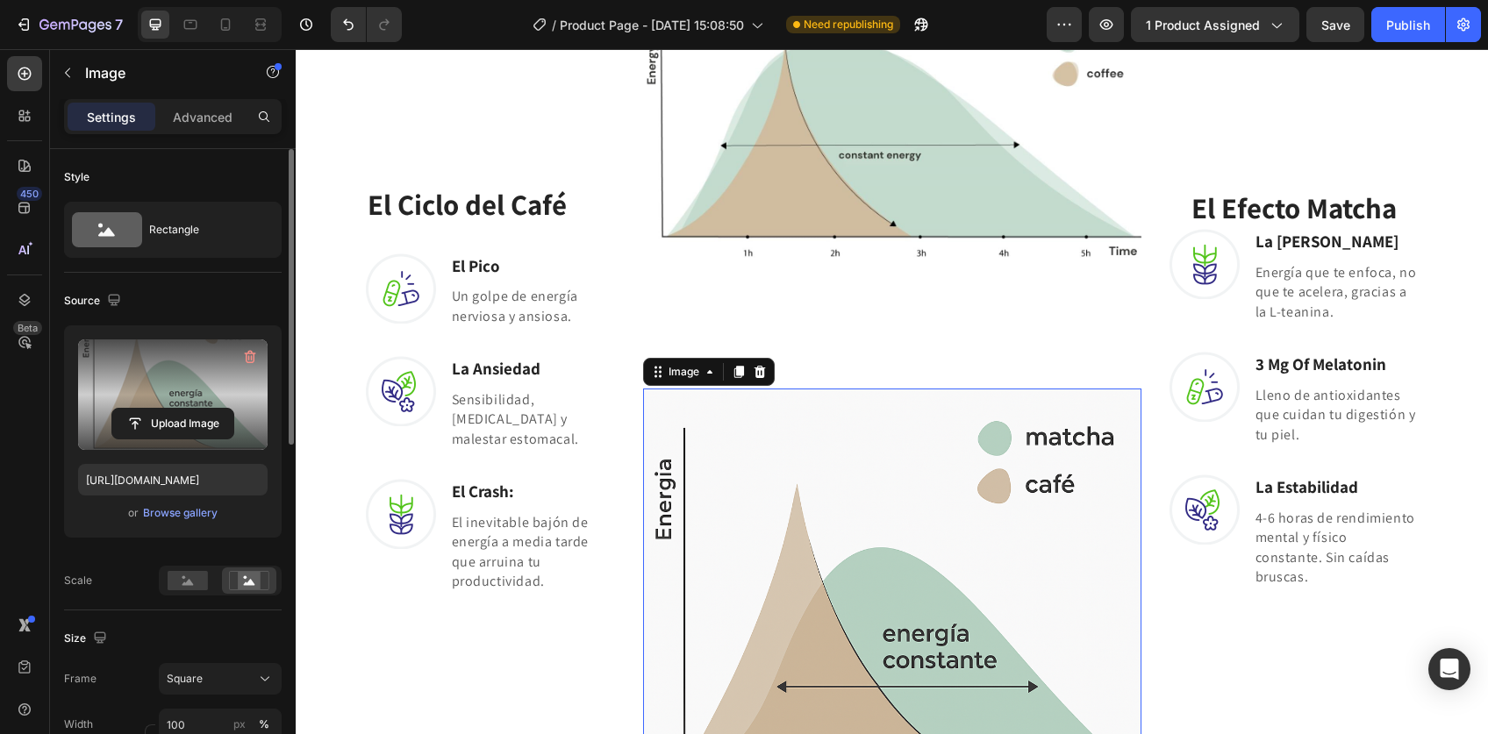
click at [831, 471] on img at bounding box center [892, 638] width 498 height 498
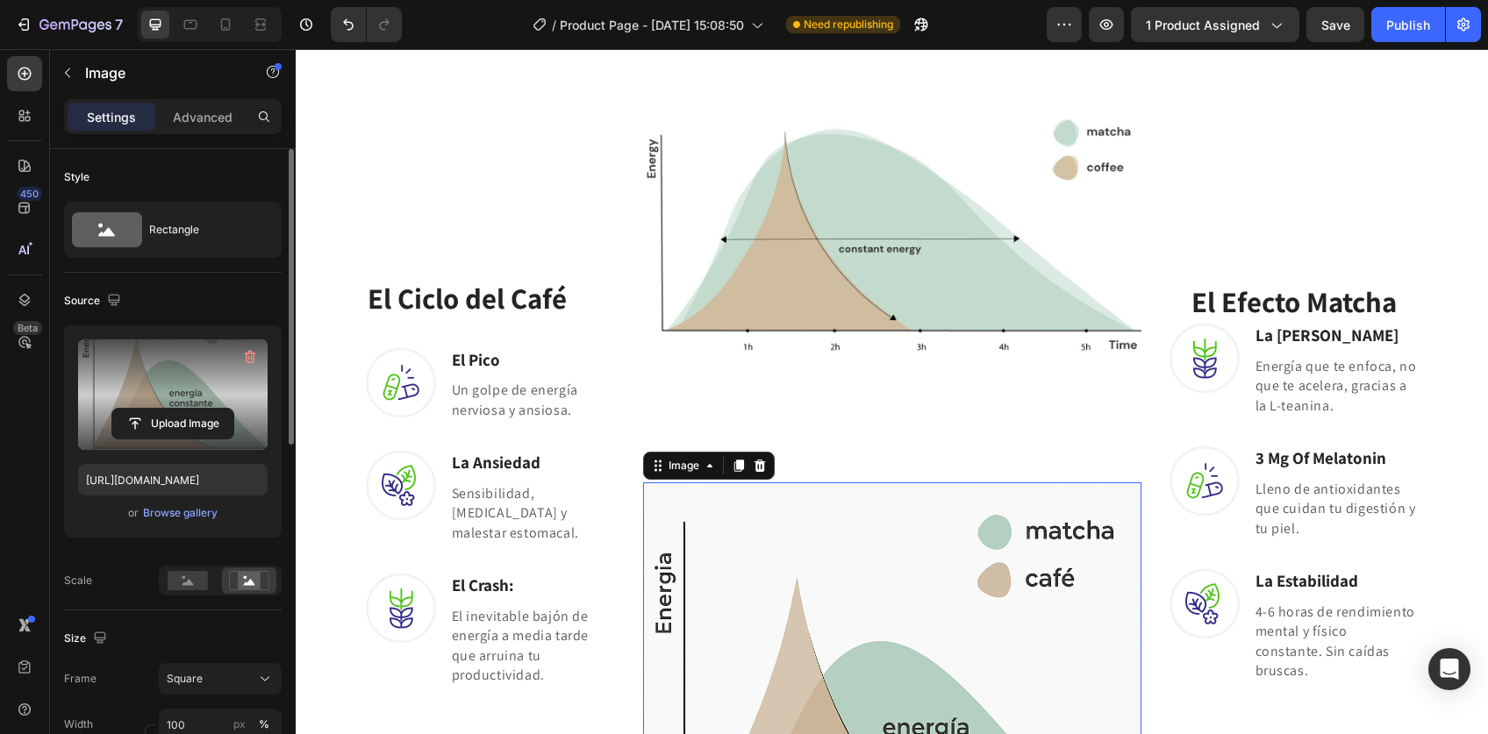
scroll to position [1479, 0]
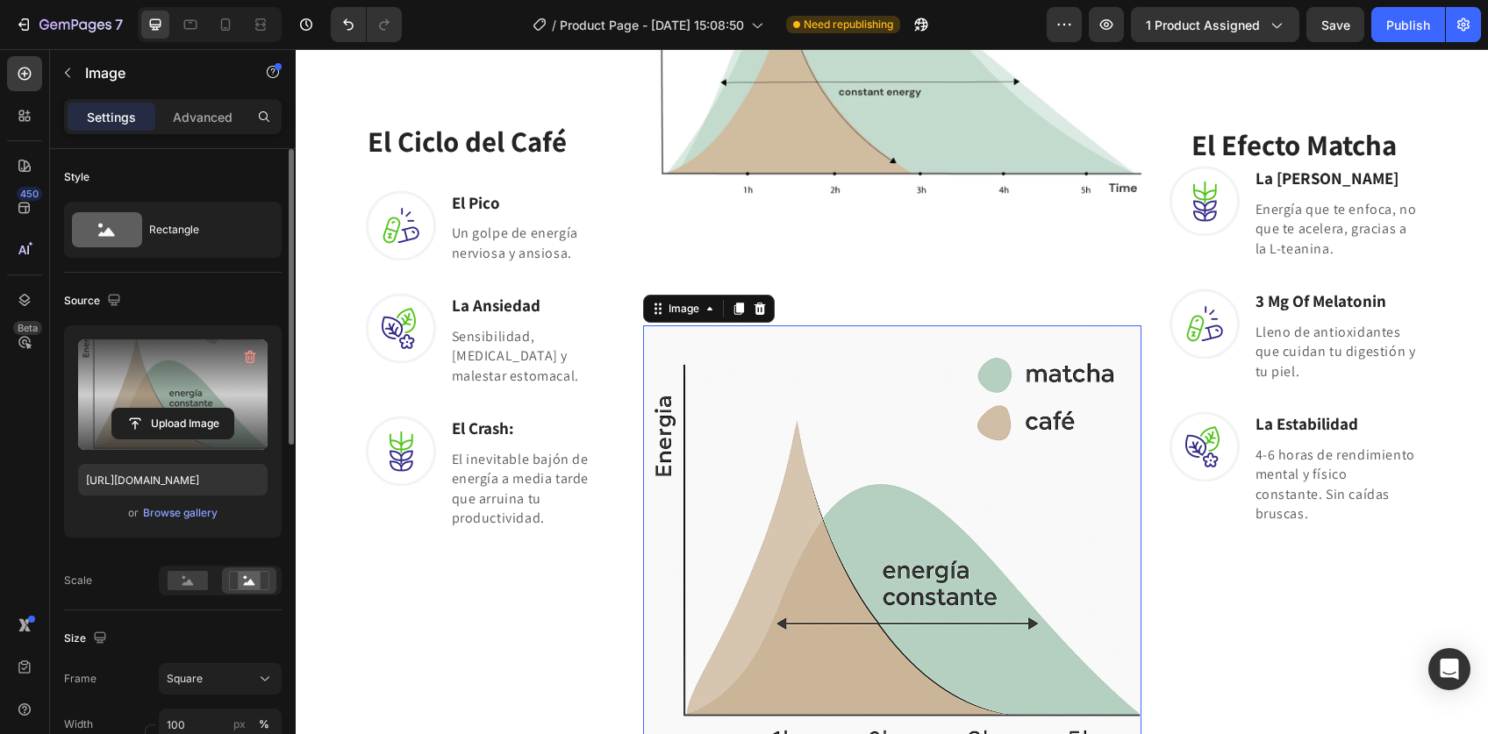
click at [753, 313] on icon at bounding box center [758, 309] width 11 height 12
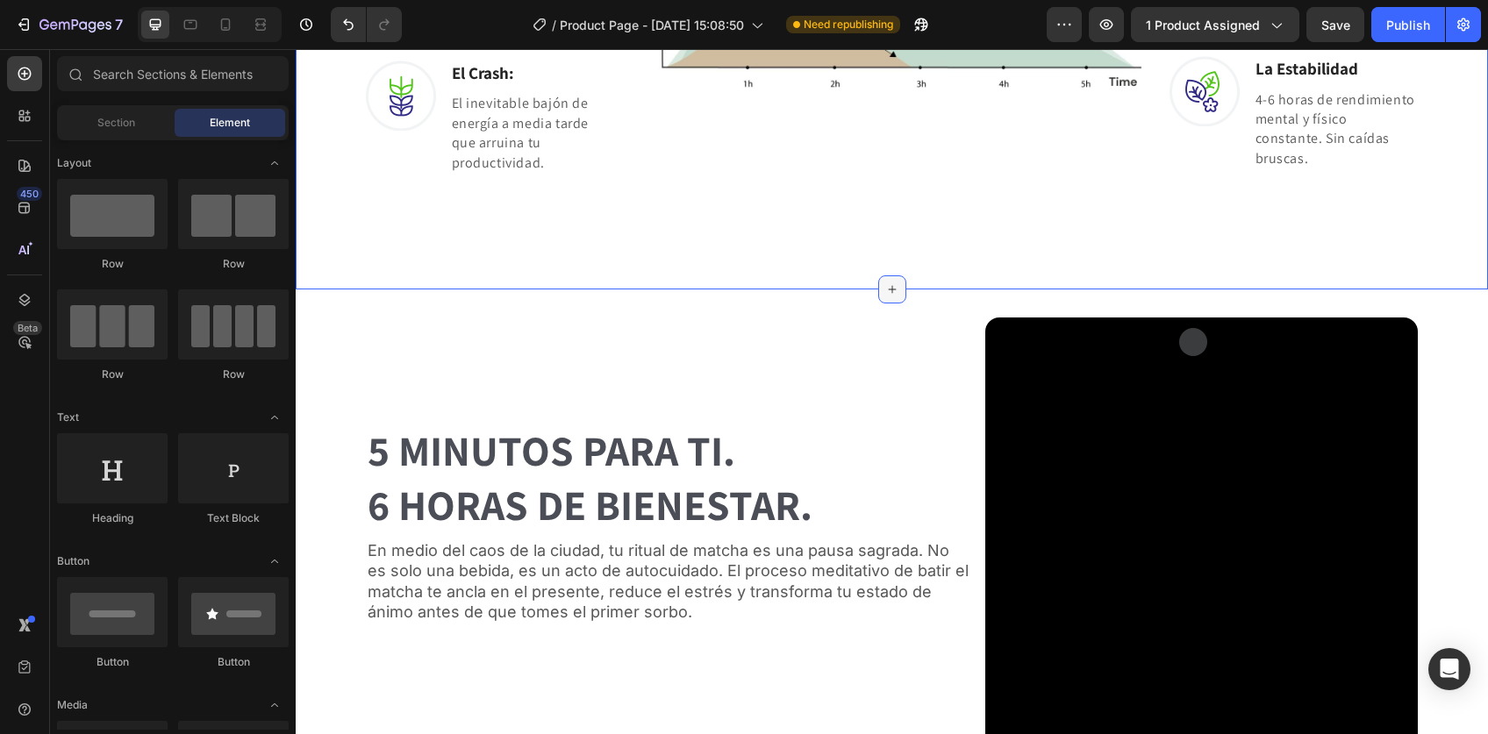
scroll to position [1528, 0]
click at [885, 285] on icon at bounding box center [892, 290] width 14 height 14
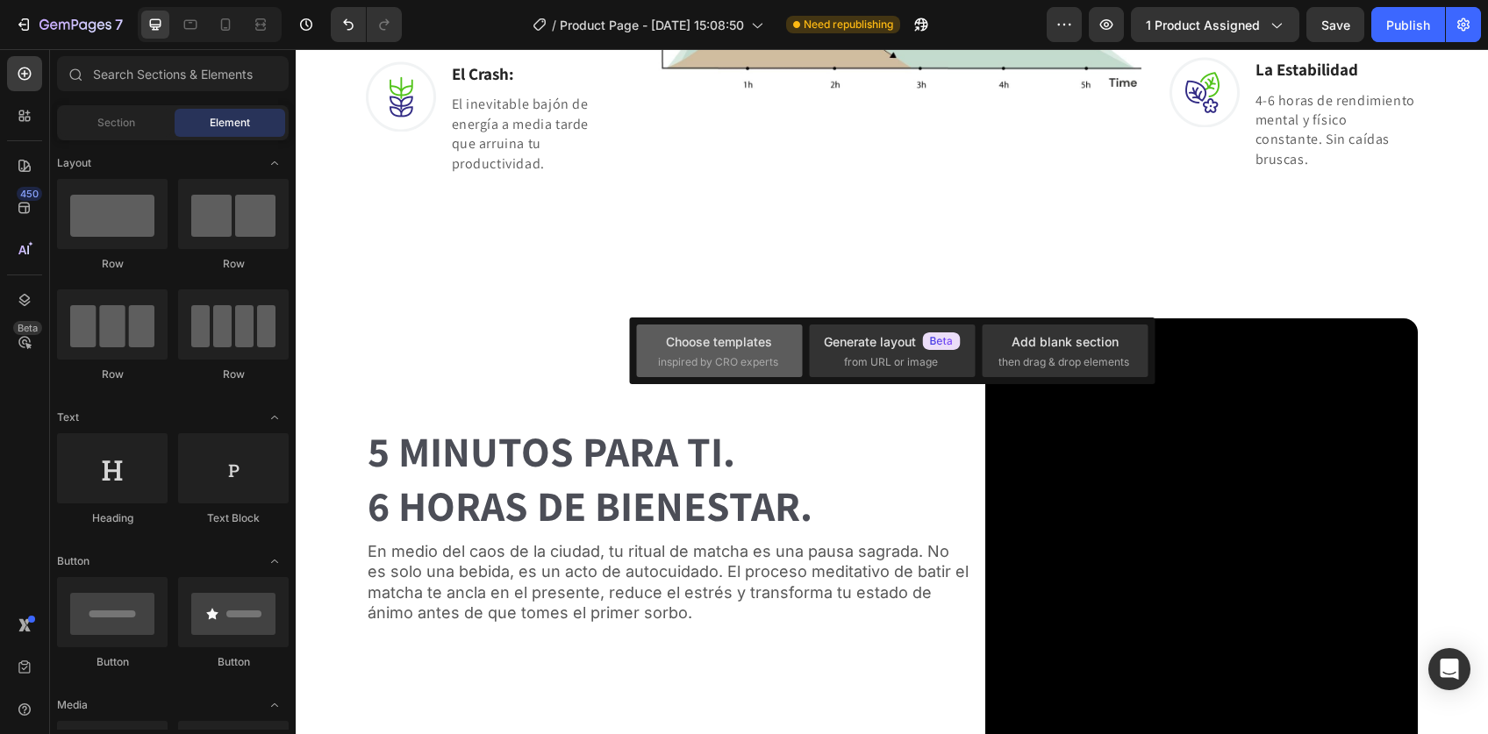
click at [674, 352] on div "Choose templates inspired by CRO experts" at bounding box center [719, 351] width 123 height 38
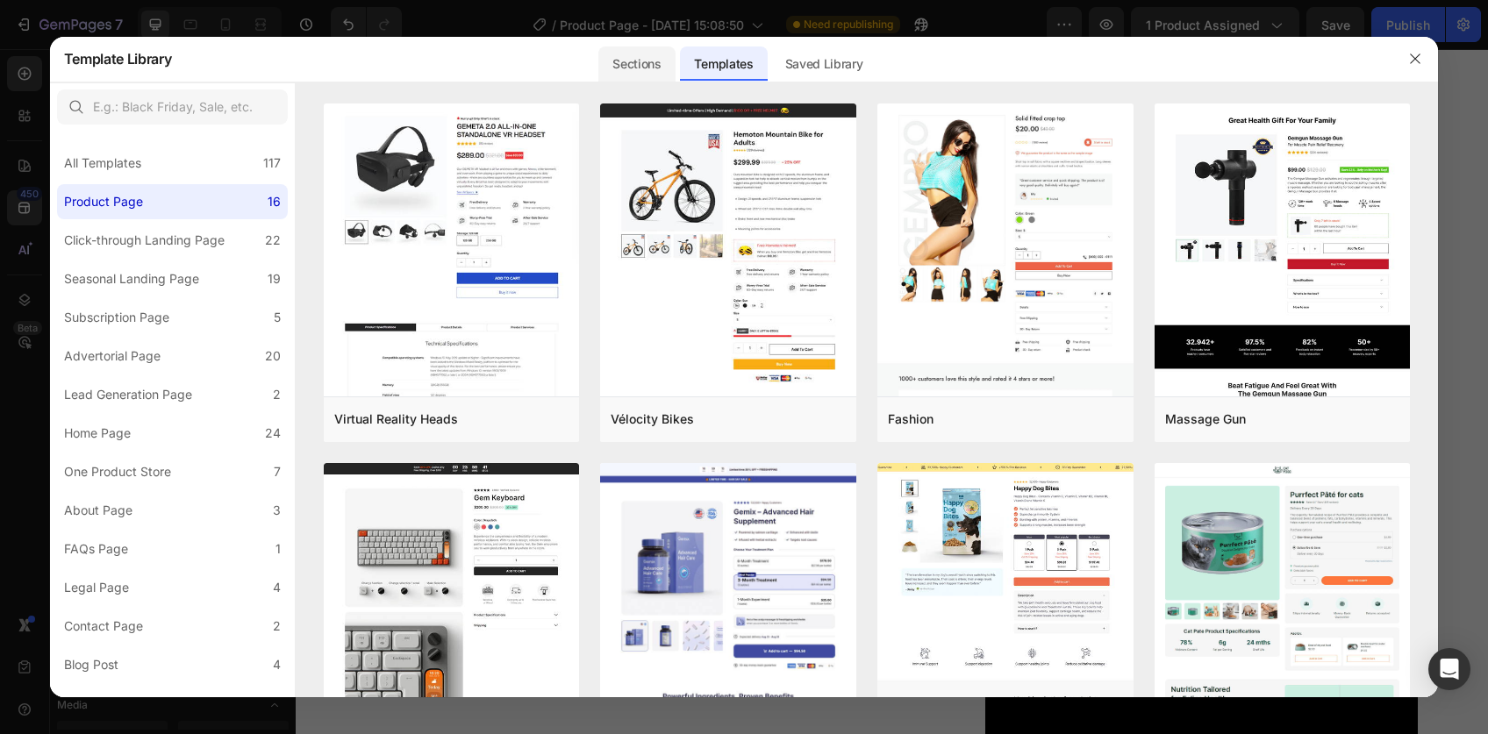
click at [621, 54] on div "Sections" at bounding box center [636, 63] width 76 height 35
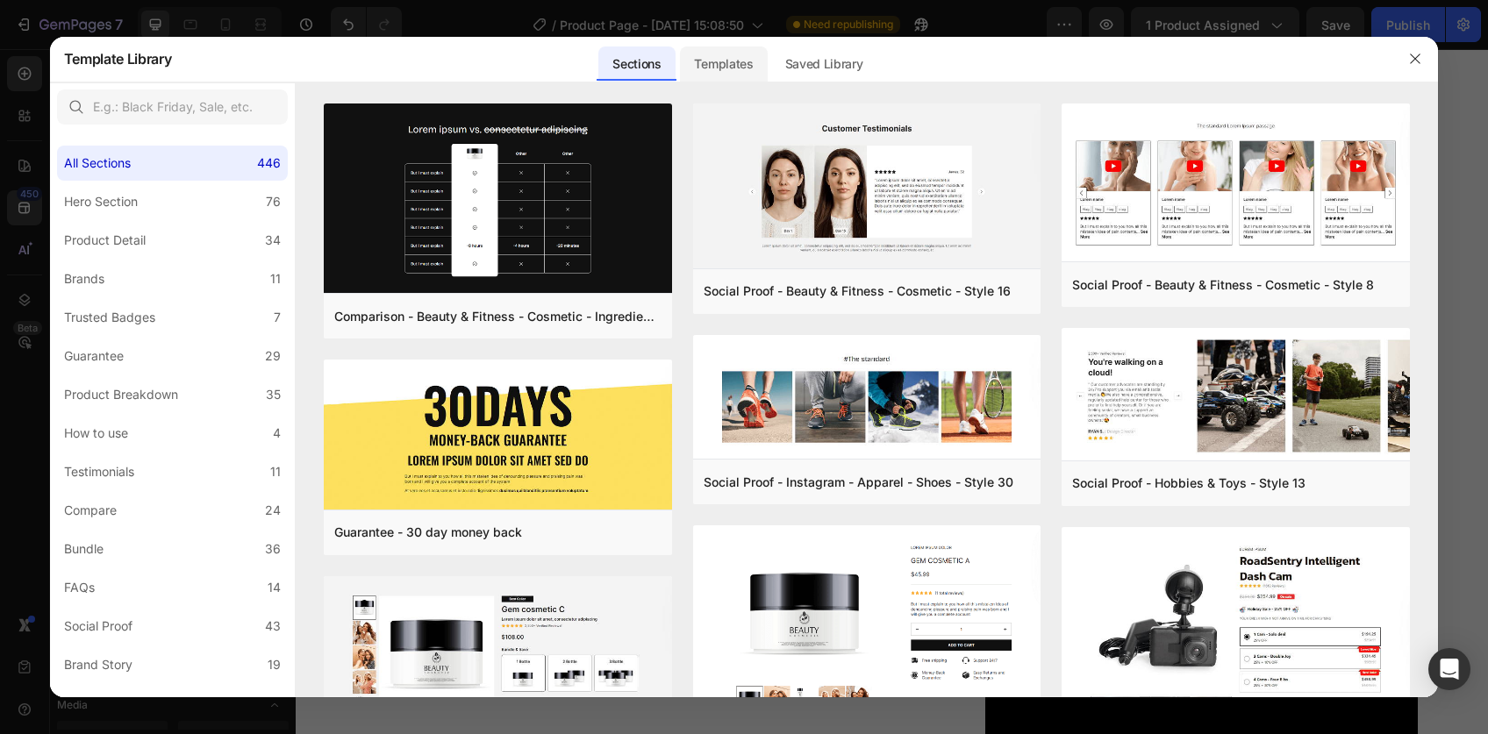
click at [712, 64] on div "Templates" at bounding box center [723, 63] width 87 height 35
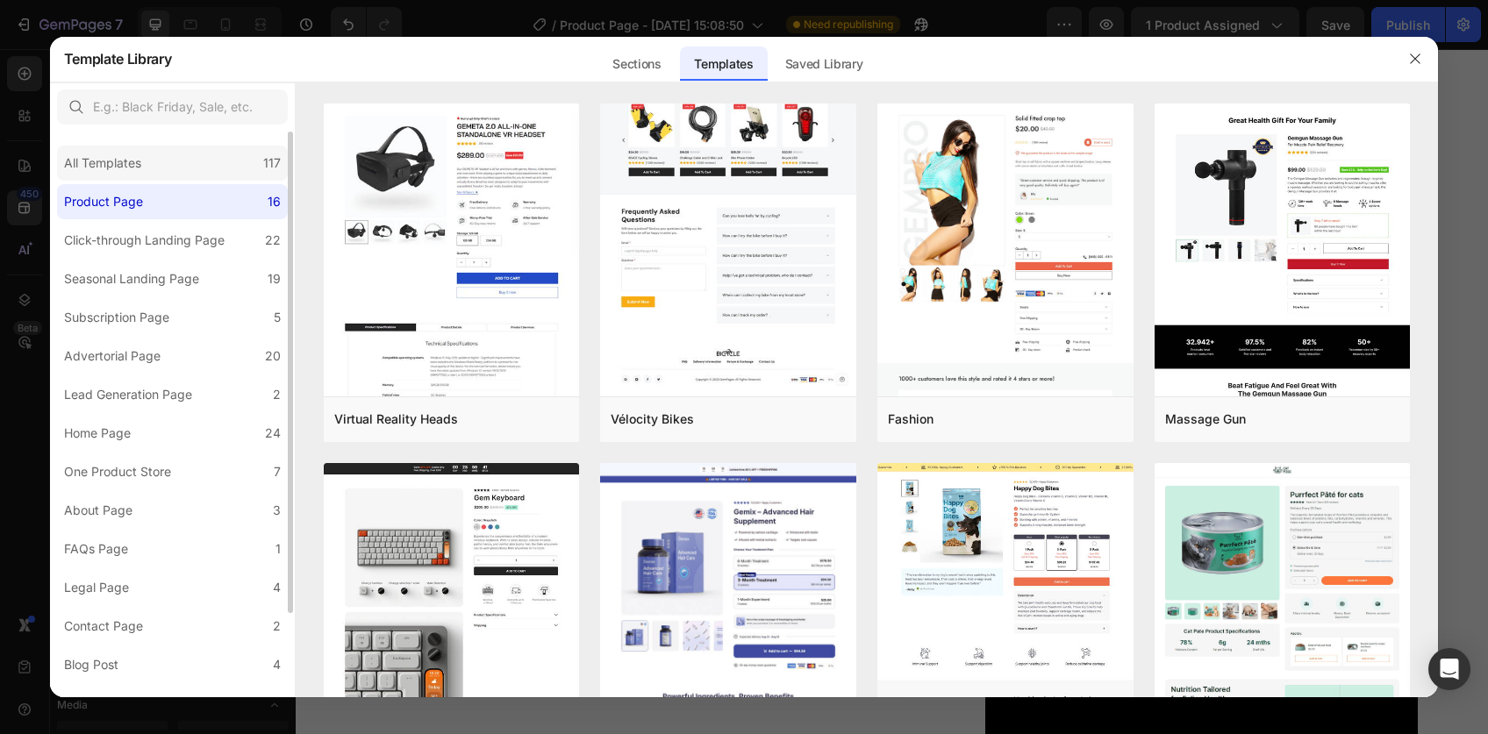
scroll to position [15, 0]
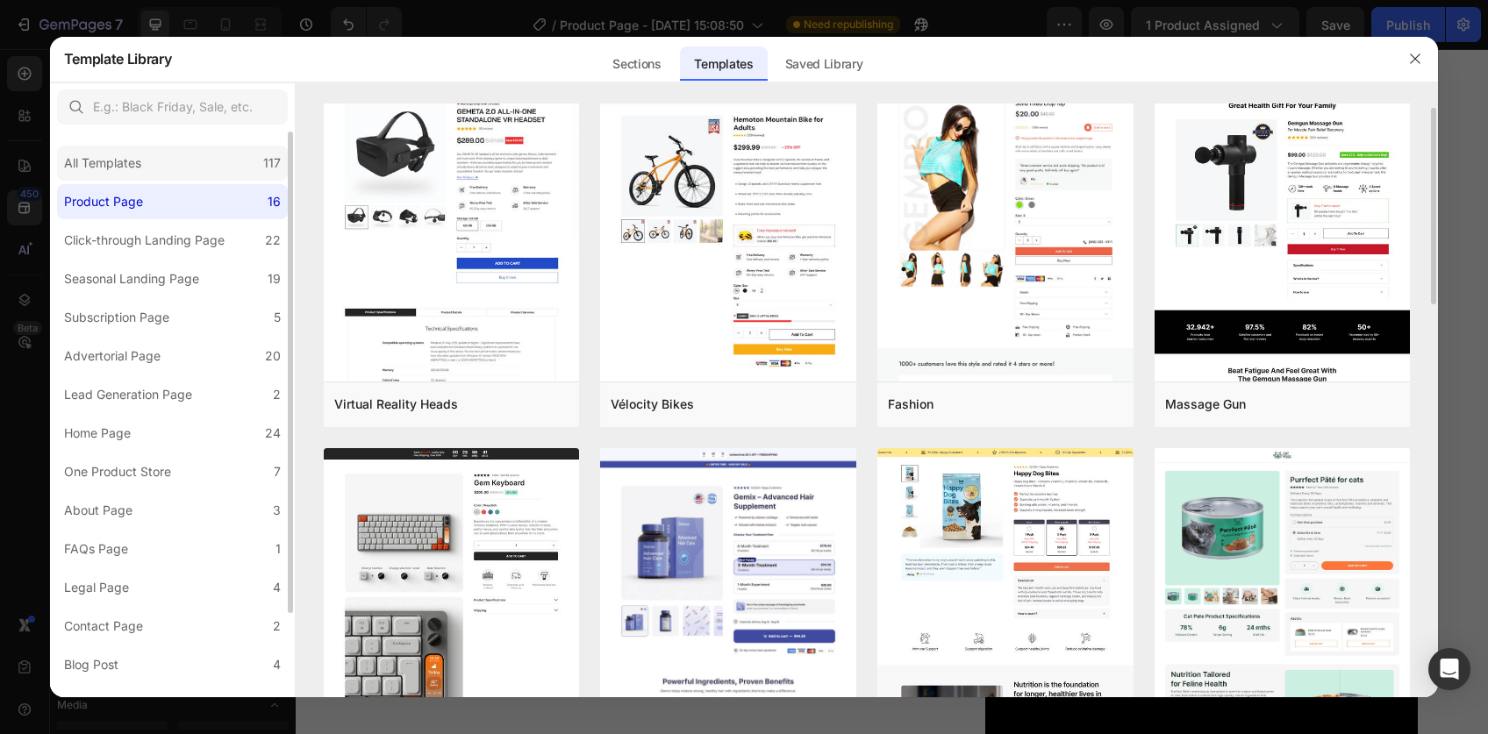
click at [132, 158] on div "All Templates" at bounding box center [102, 163] width 77 height 21
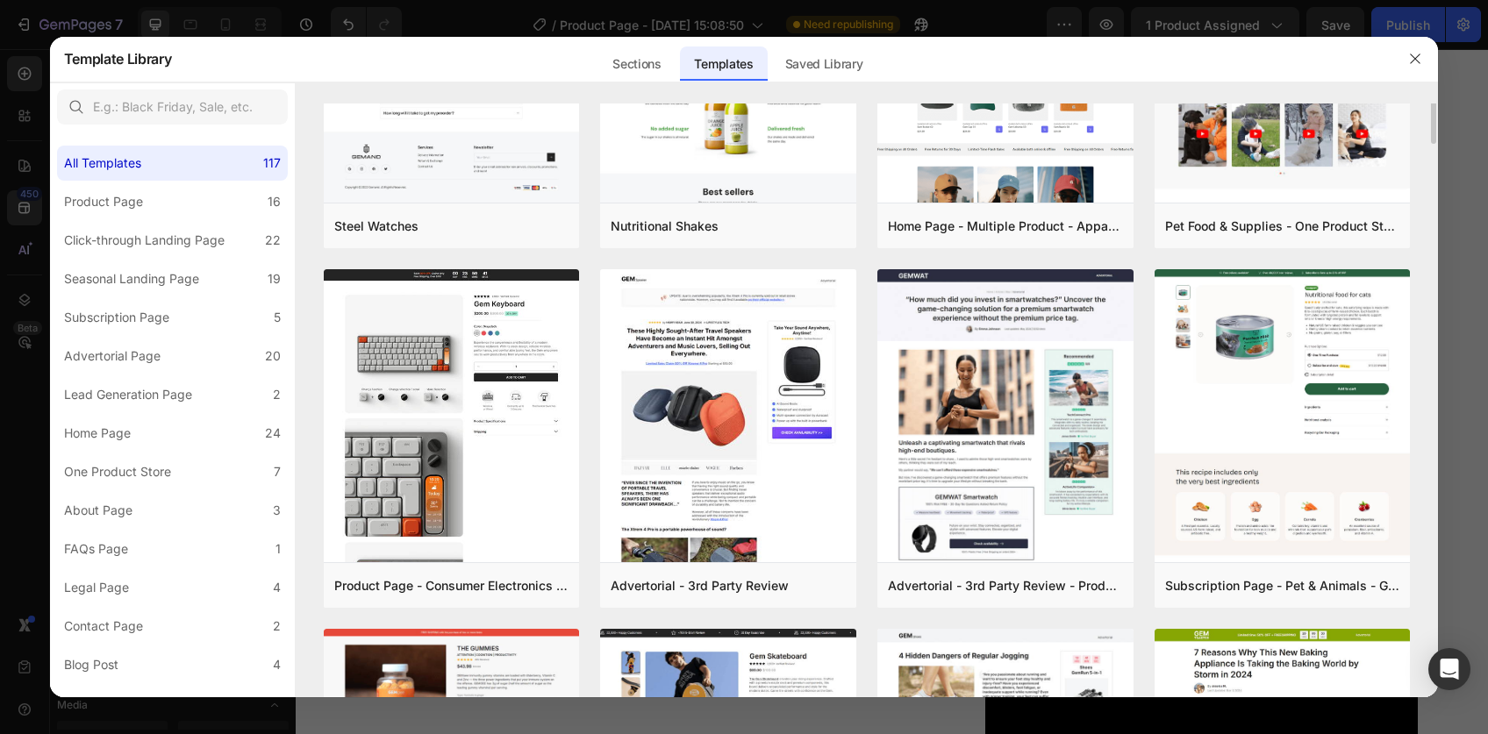
scroll to position [70, 0]
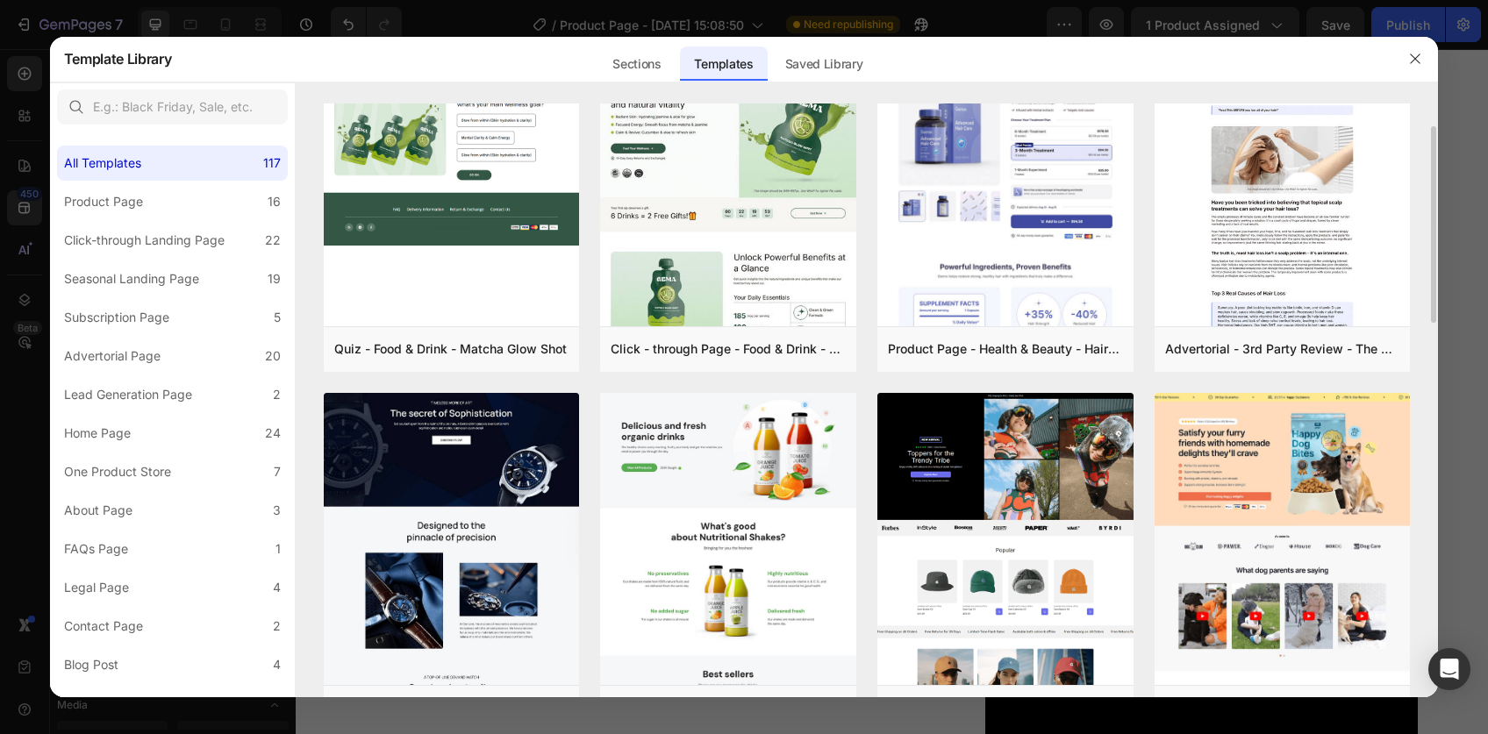
click at [1432, 60] on div at bounding box center [1415, 59] width 46 height 46
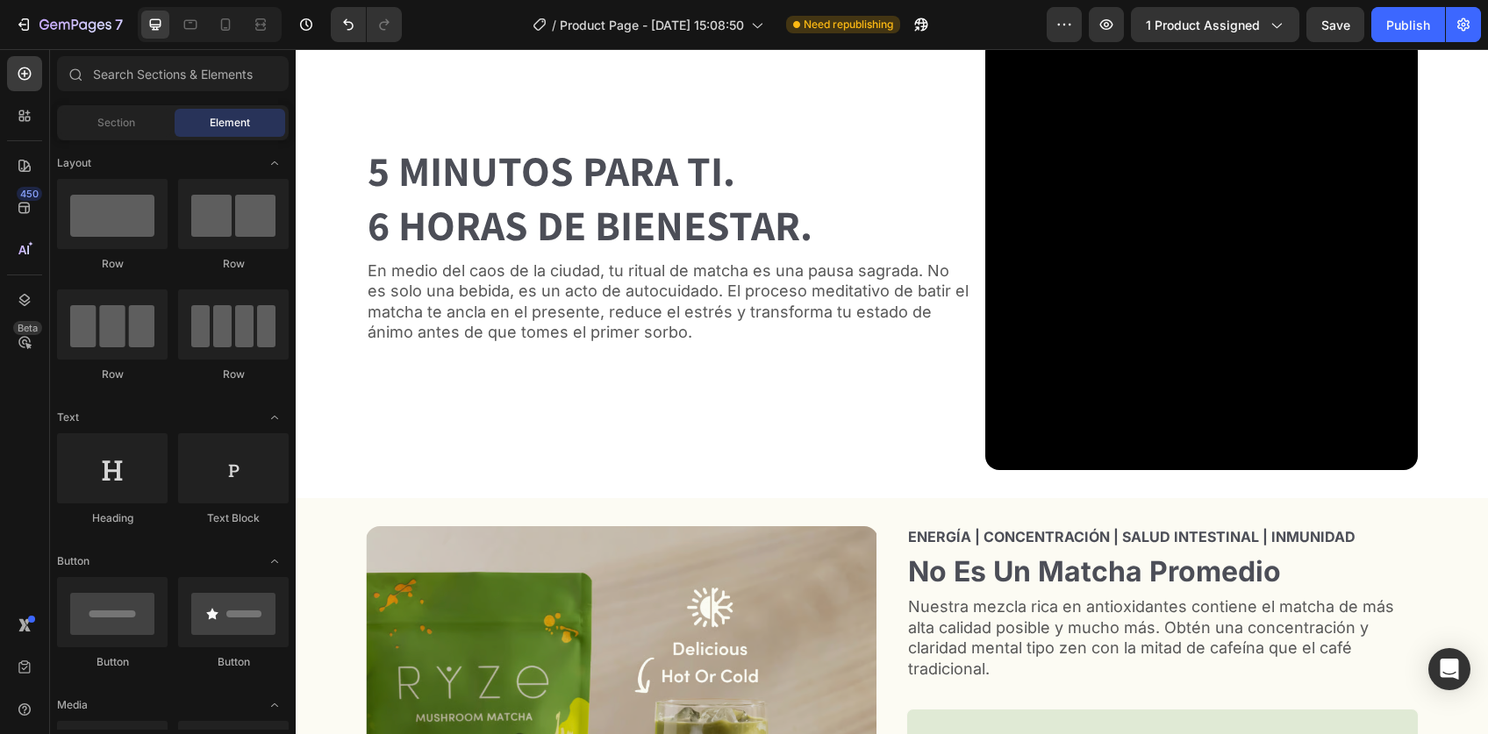
scroll to position [1813, 0]
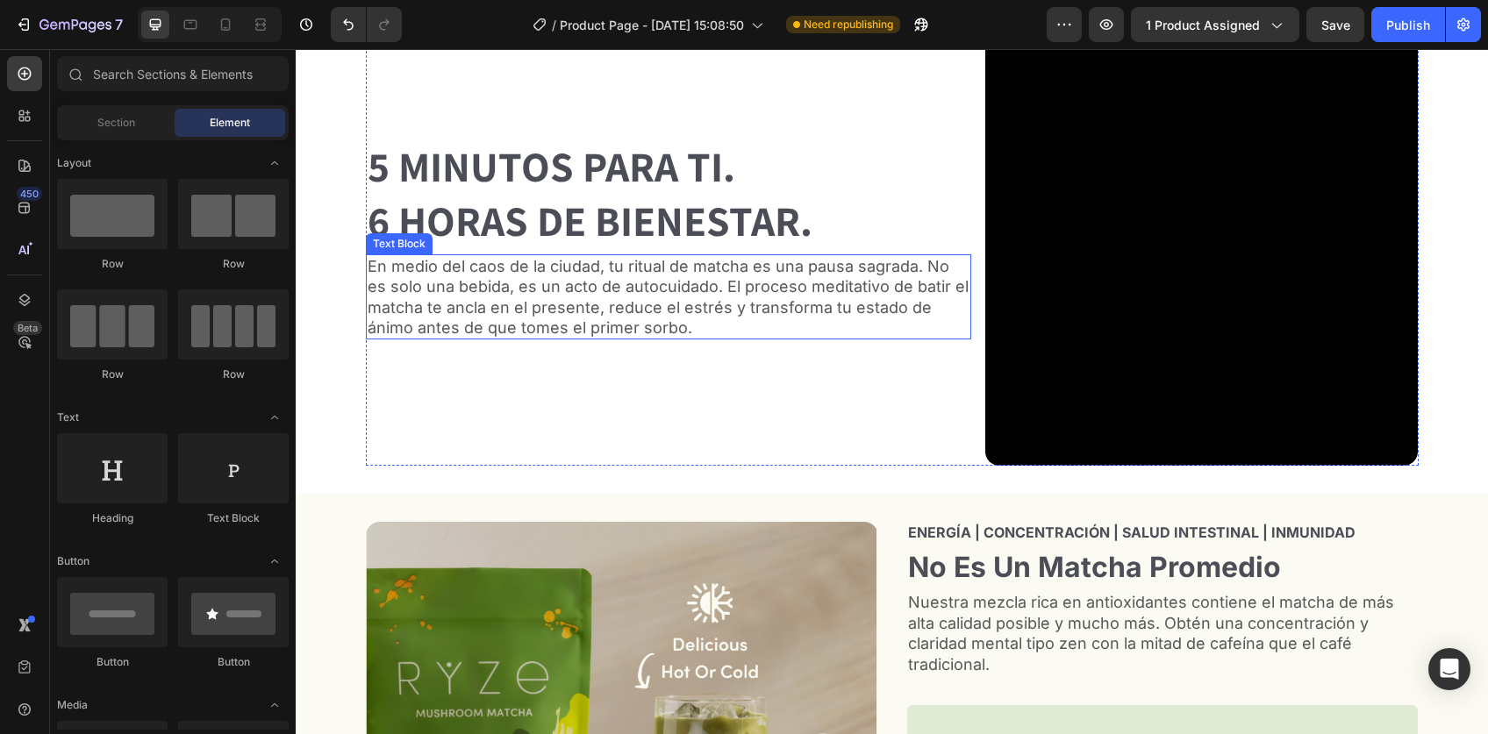
click at [933, 287] on p "En medio del caos de la ciudad, tu ritual de matcha es una pausa sagrada. No es…" at bounding box center [668, 297] width 603 height 82
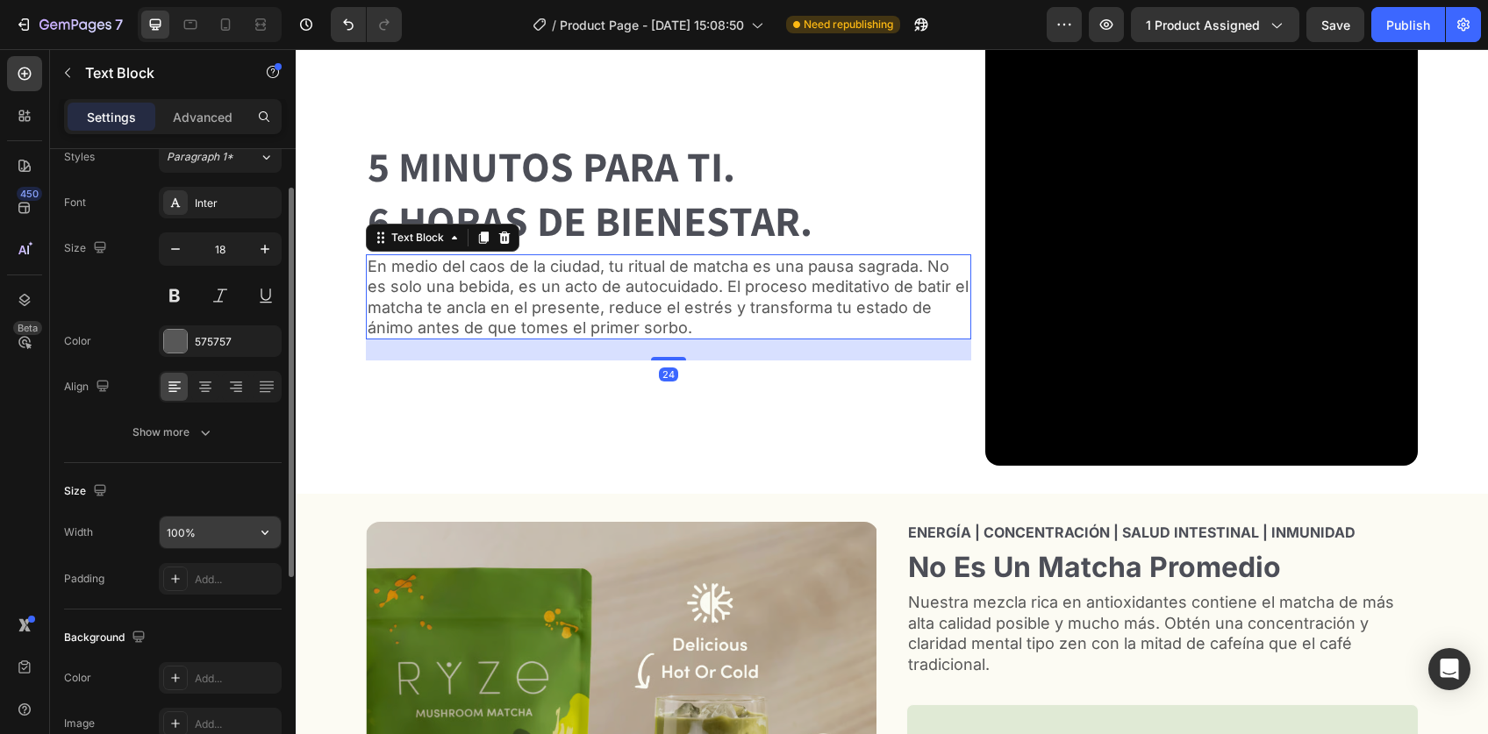
click at [206, 520] on input "100%" at bounding box center [220, 533] width 121 height 32
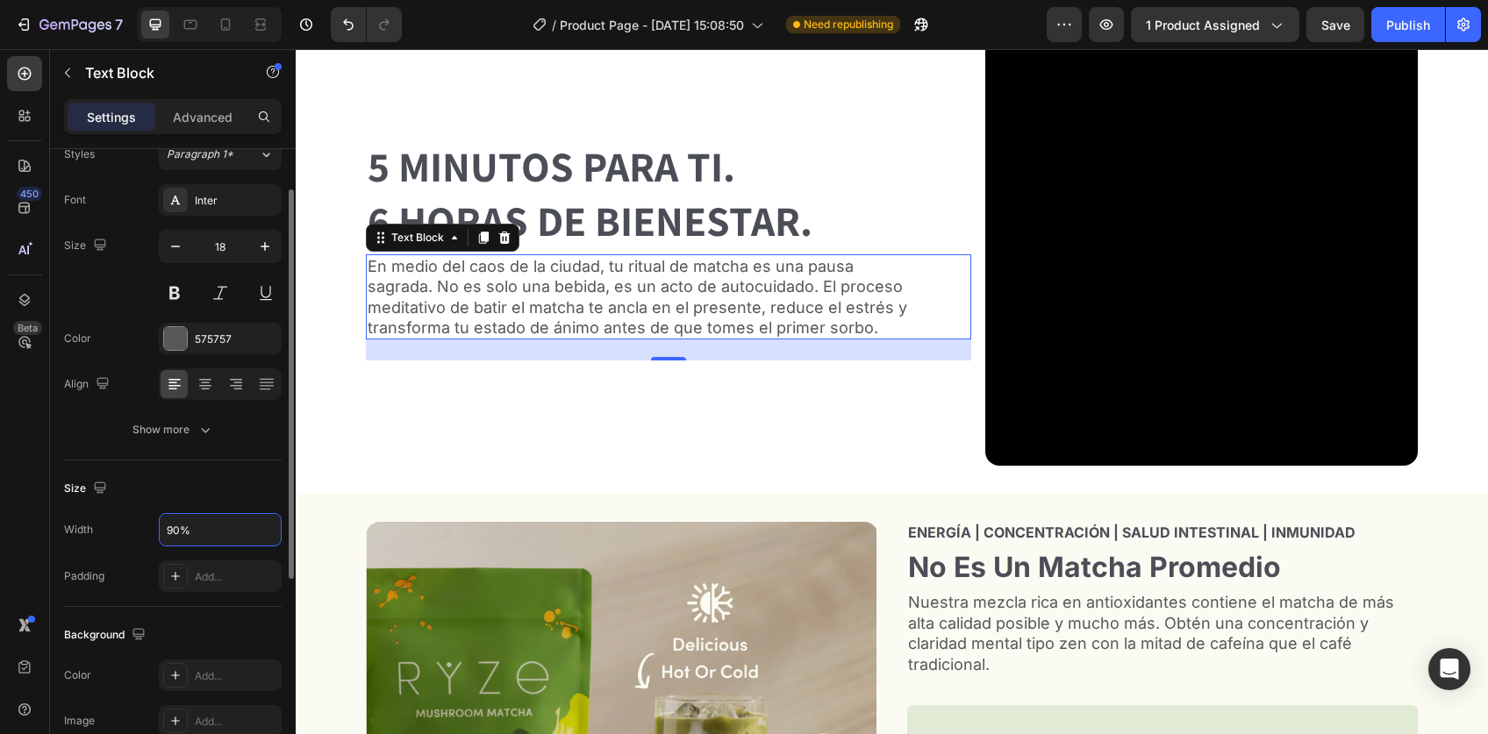
type input "90%"
click at [212, 496] on div "Size" at bounding box center [173, 488] width 218 height 28
click at [707, 314] on p "En medio del caos de la ciudad, tu ritual de matcha es una pausa sagrada. No es…" at bounding box center [638, 297] width 542 height 82
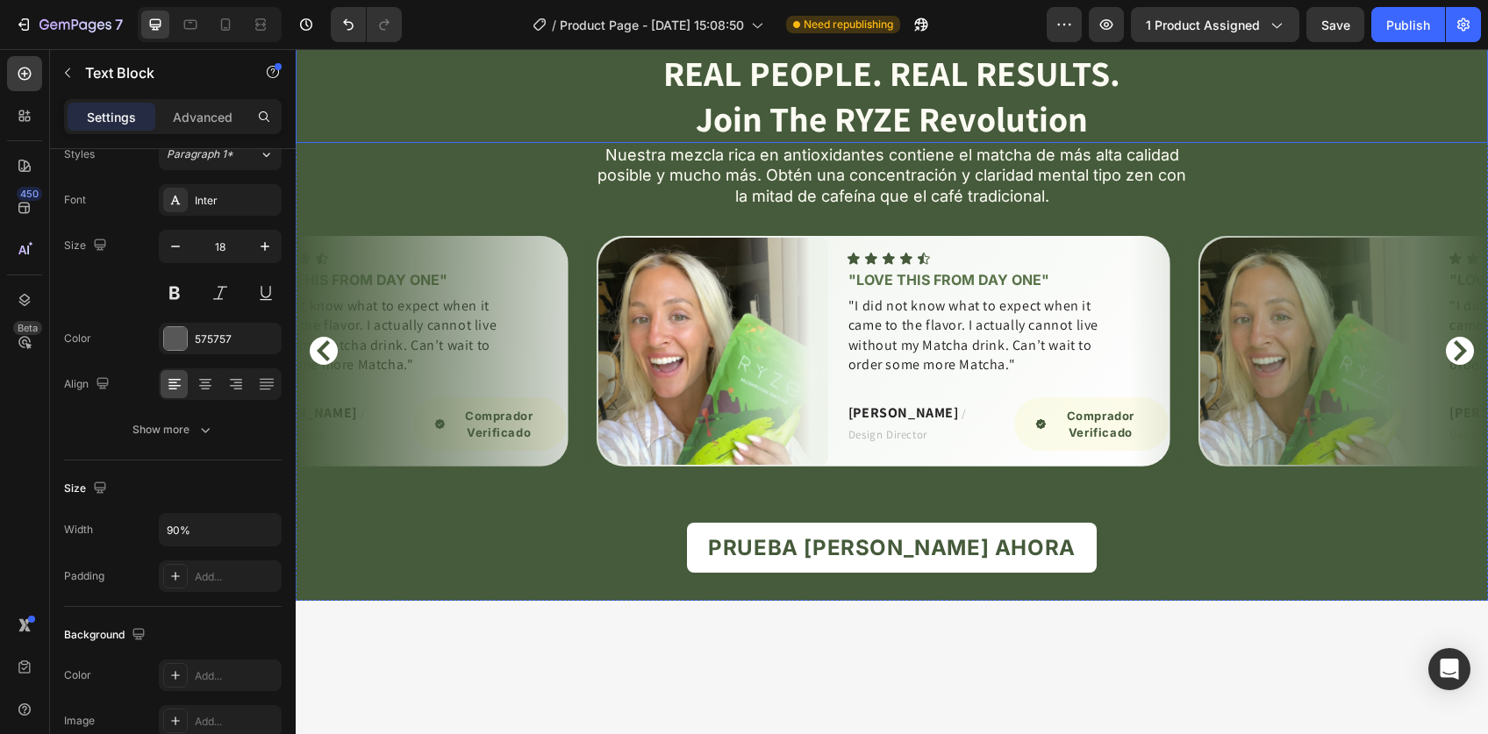
scroll to position [3644, 0]
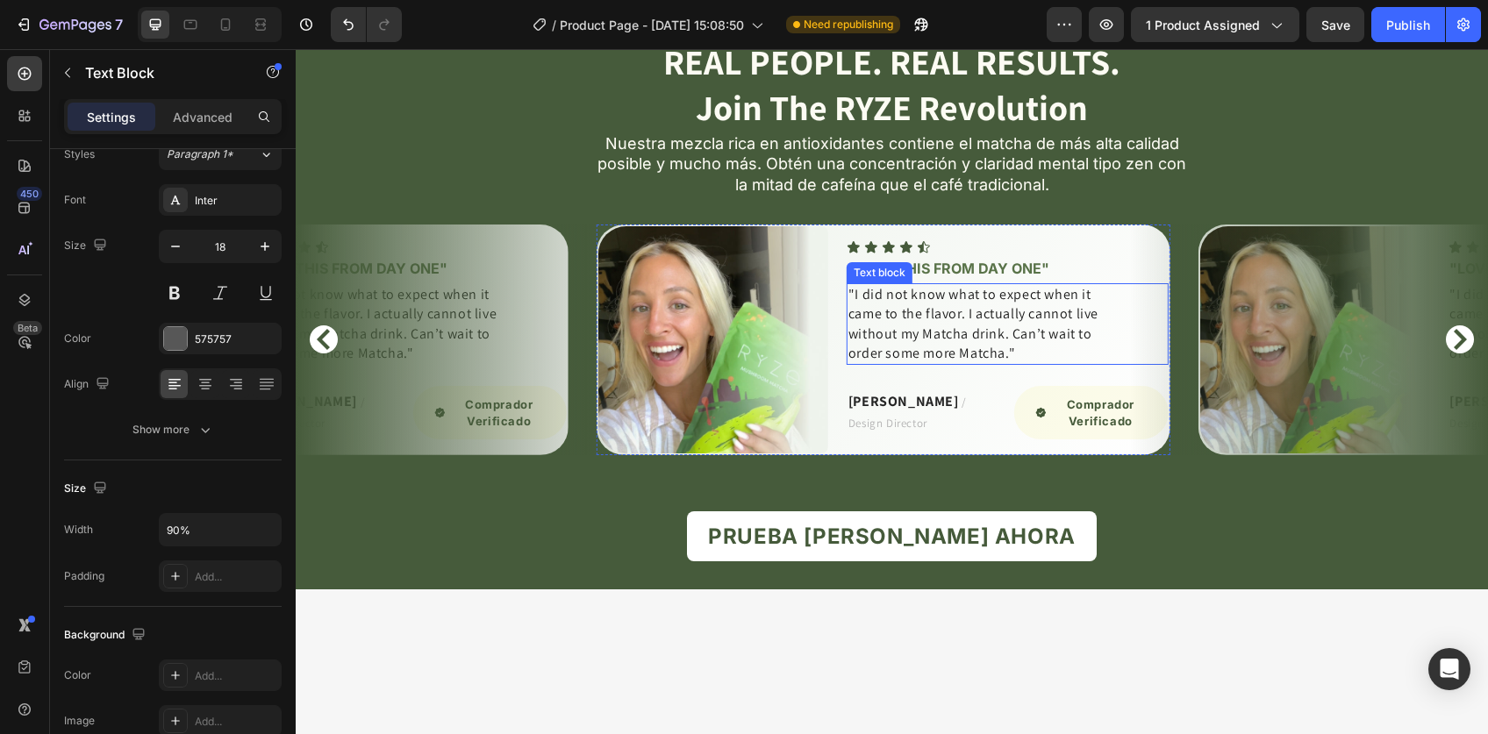
click at [966, 364] on p ""I did not know what to expect when it came to the flavor. I actually cannot li…" at bounding box center [974, 324] width 253 height 79
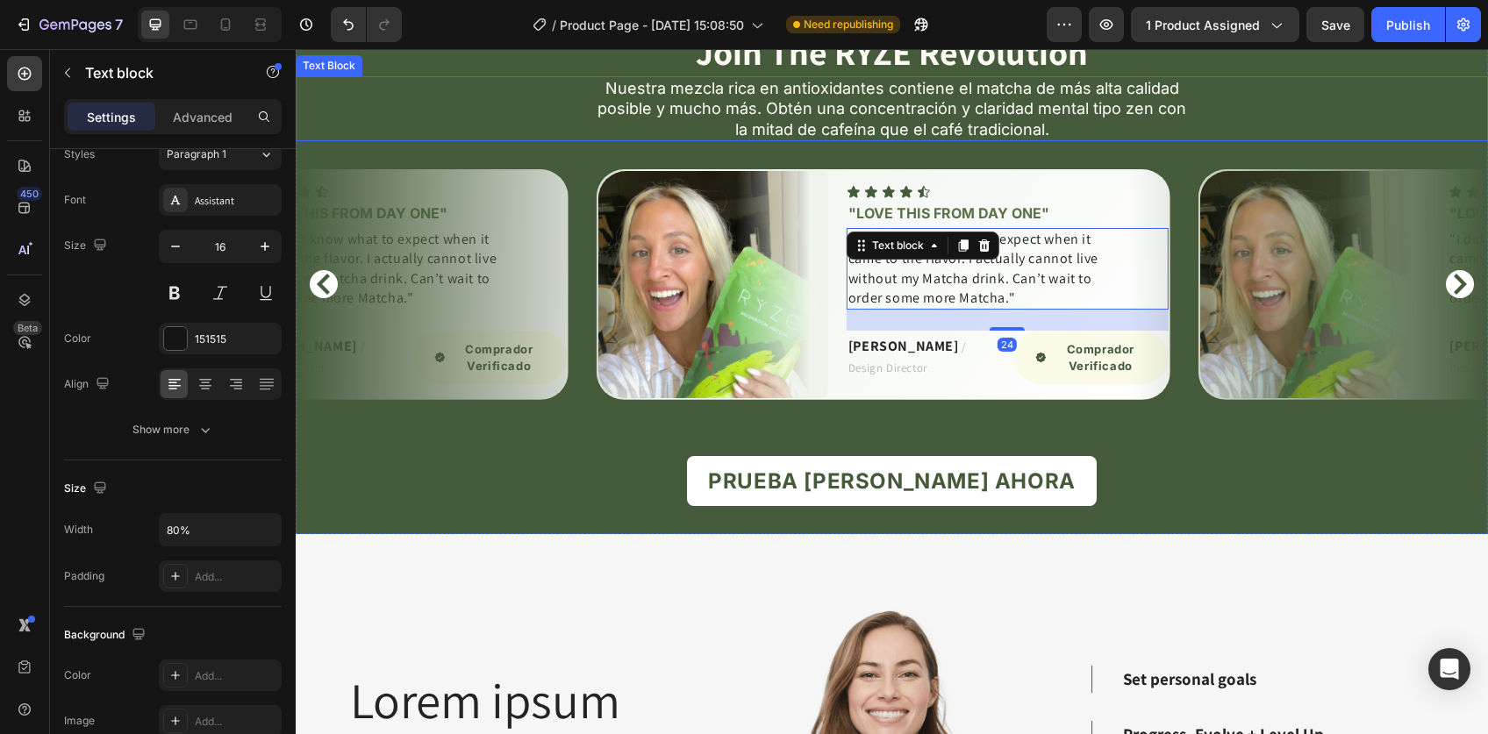
scroll to position [3757, 0]
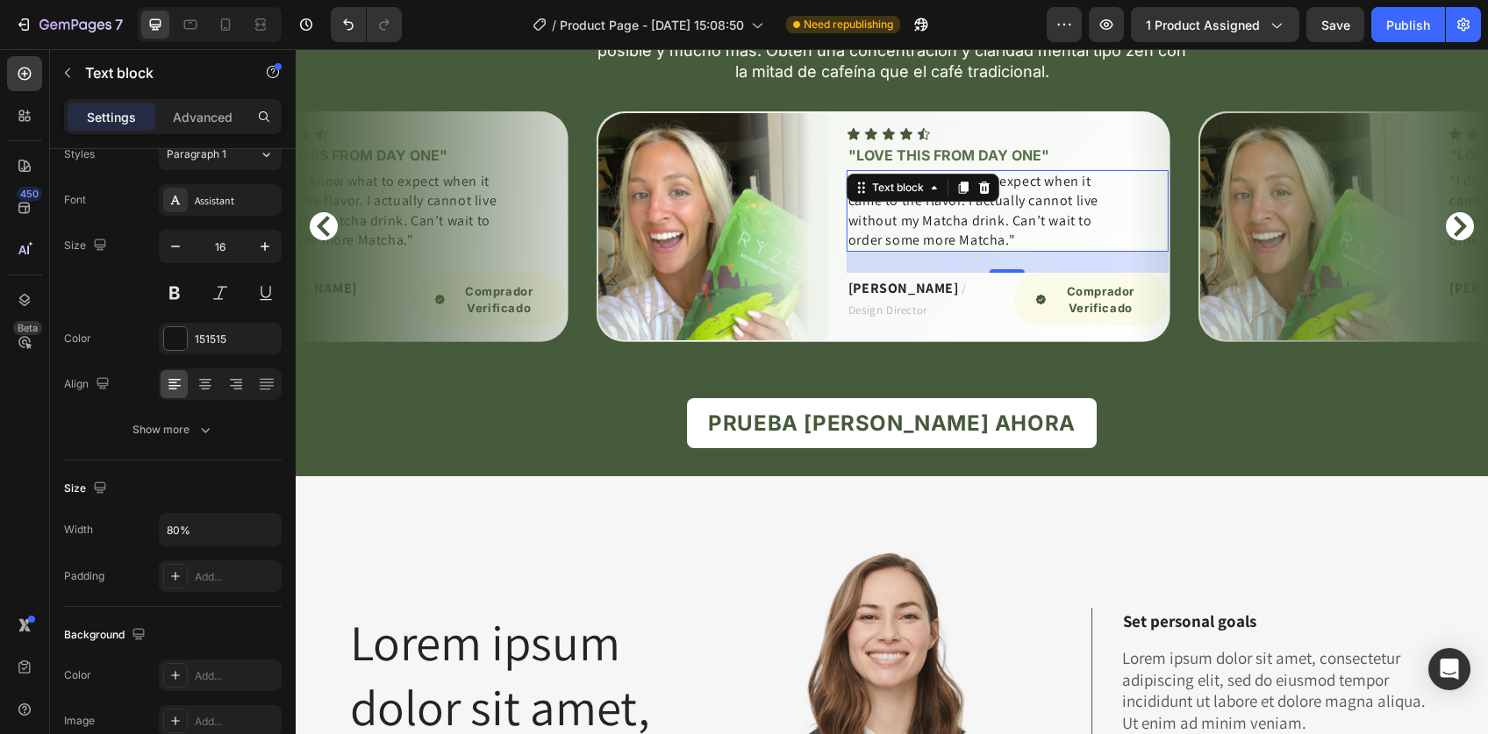
click at [930, 251] on p ""I did not know what to expect when it came to the flavor. I actually cannot li…" at bounding box center [974, 211] width 253 height 79
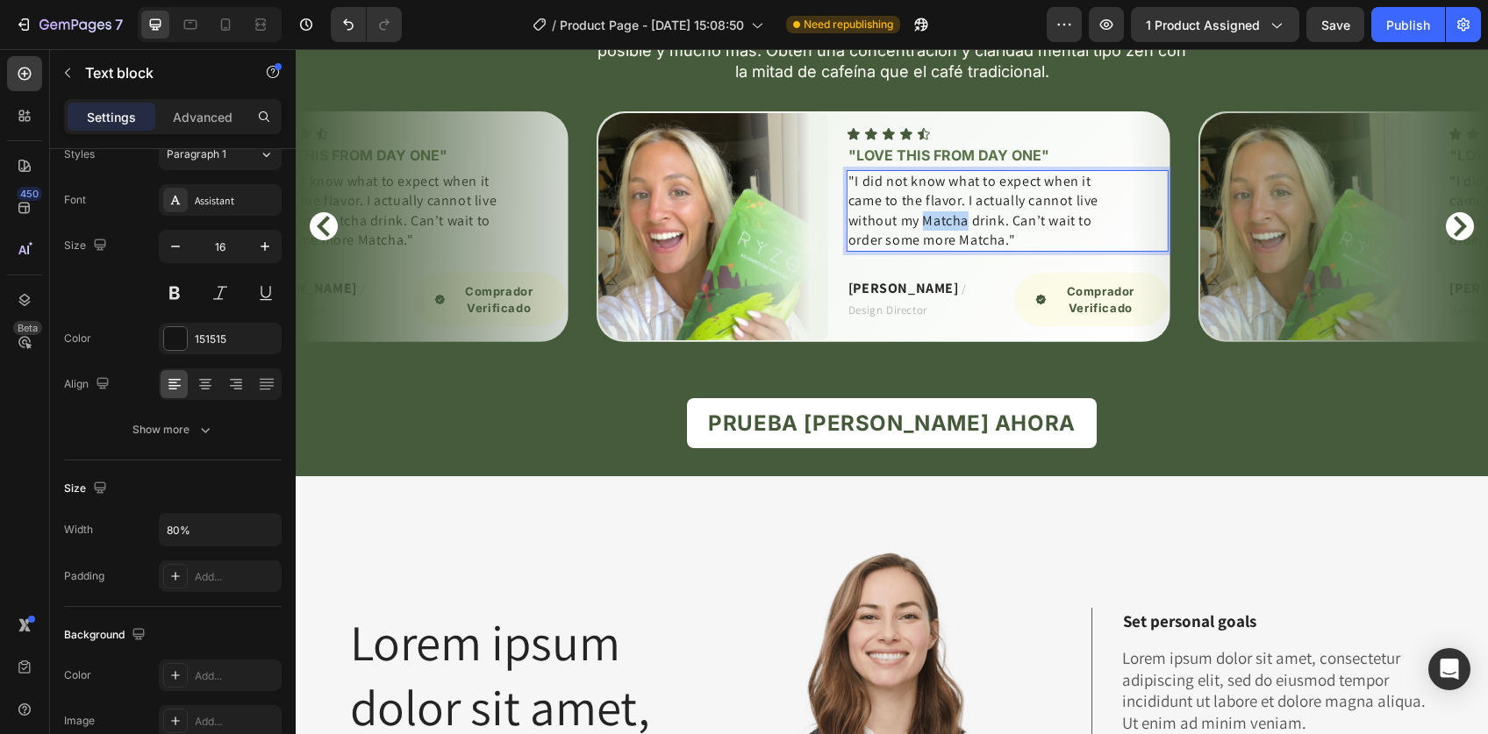
click at [930, 251] on p ""I did not know what to expect when it came to the flavor. I actually cannot li…" at bounding box center [974, 211] width 253 height 79
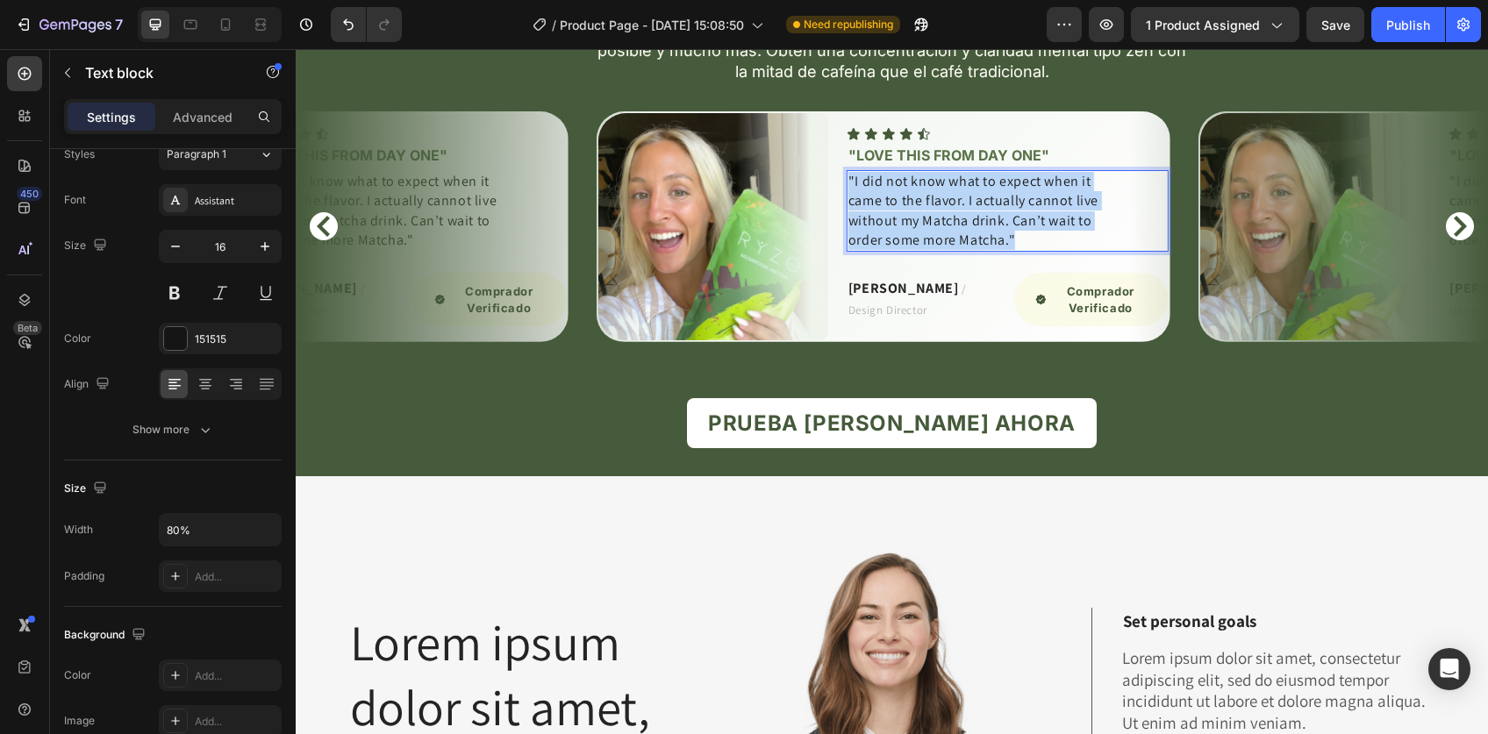
click at [930, 251] on p ""I did not know what to expect when it came to the flavor. I actually cannot li…" at bounding box center [974, 211] width 253 height 79
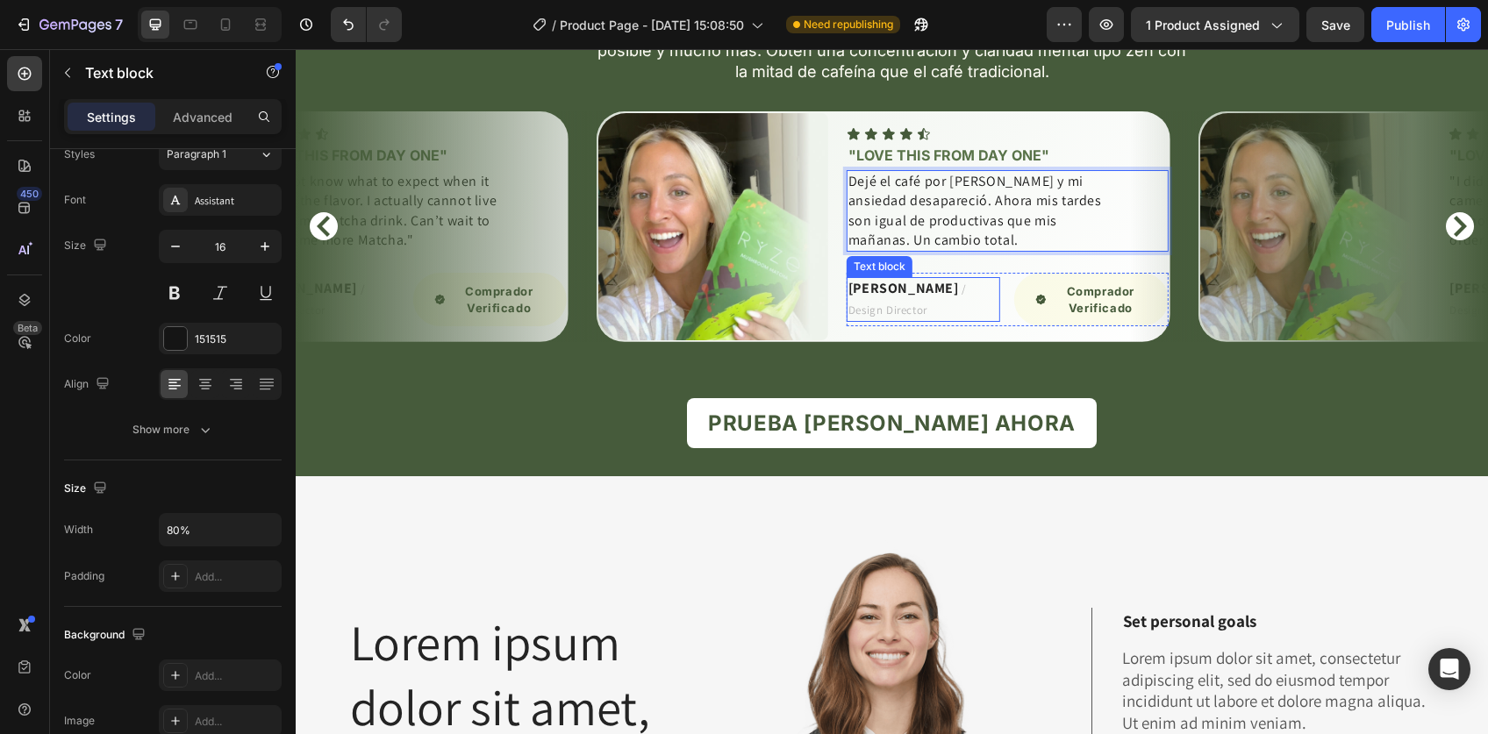
click at [931, 317] on span "/ Design Director" at bounding box center [907, 299] width 118 height 35
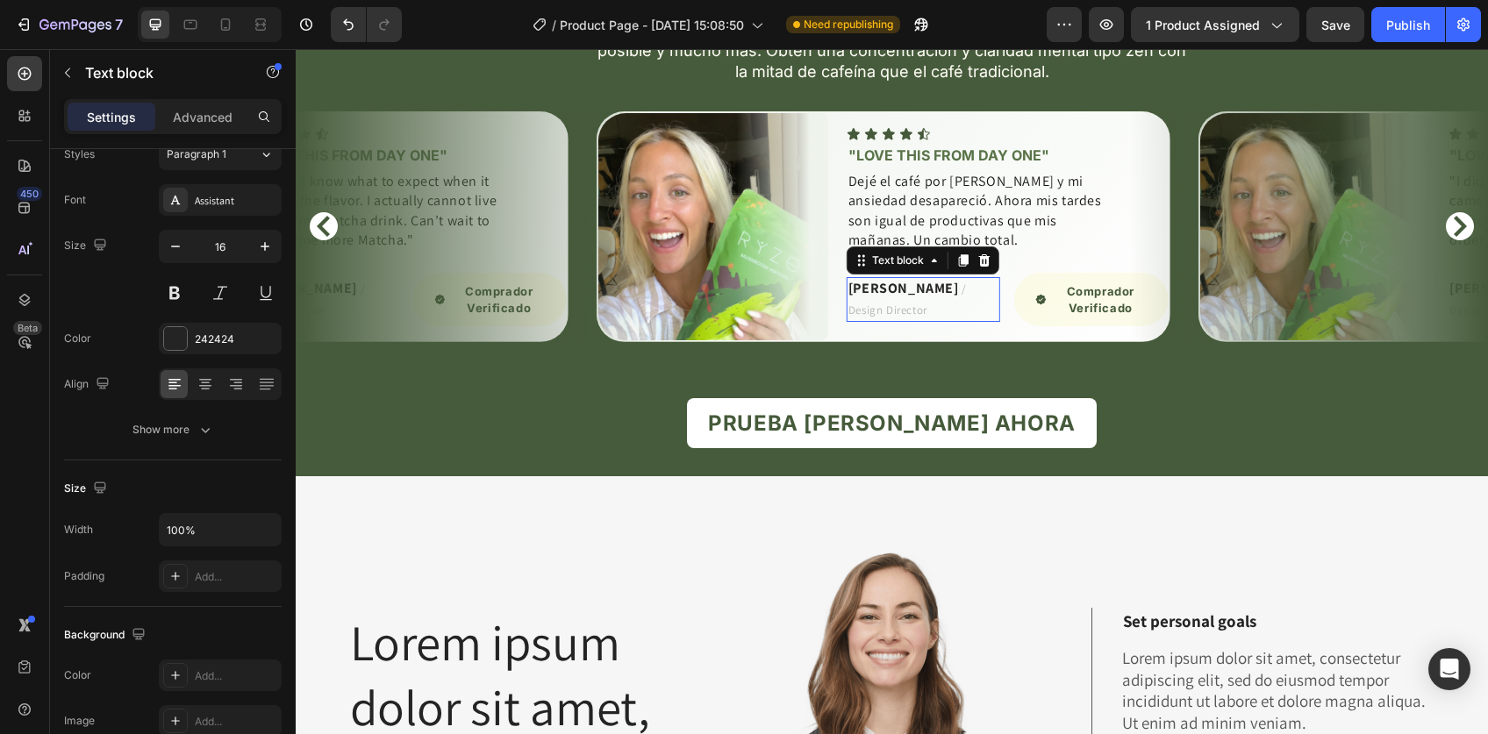
click at [930, 317] on span "/ Design Director" at bounding box center [907, 299] width 118 height 35
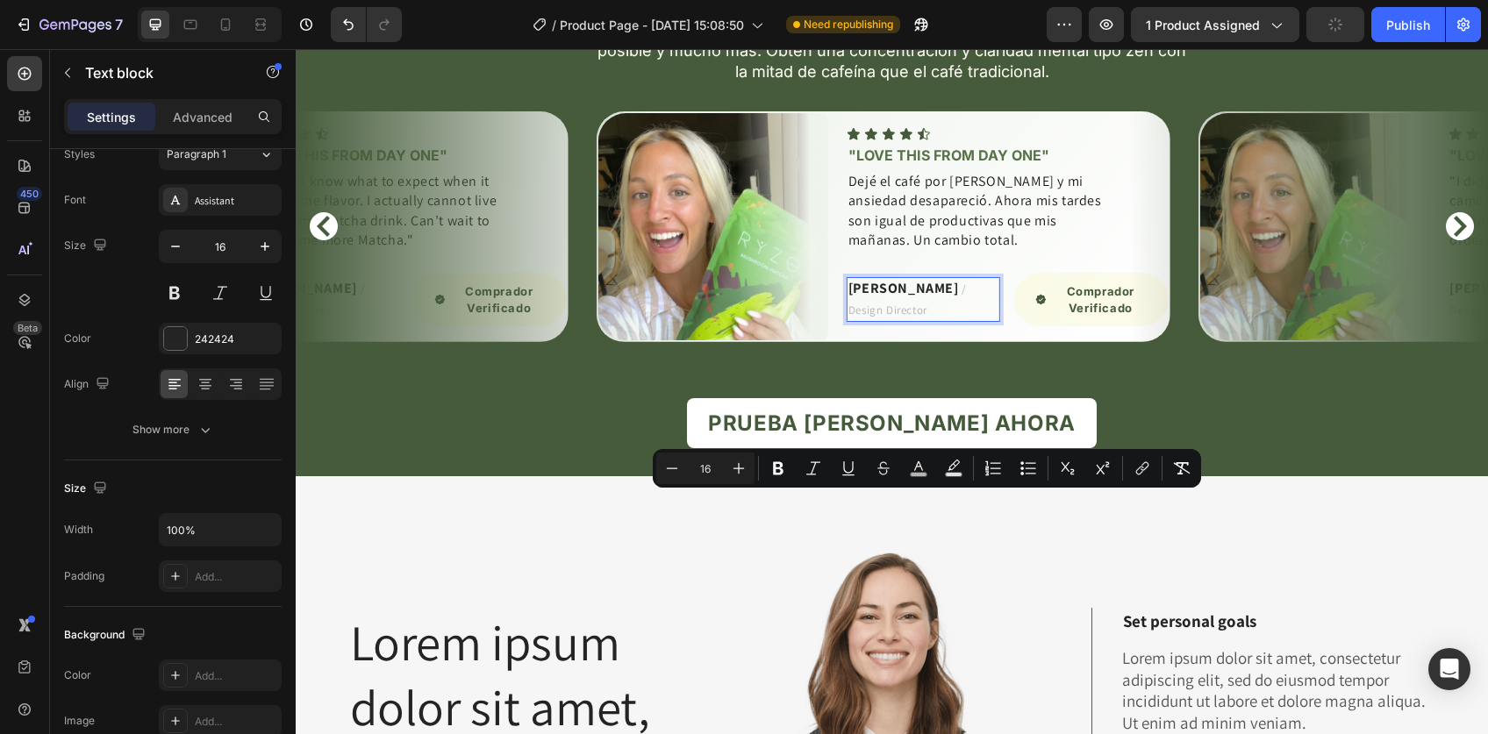
click at [870, 297] on strong "RYAN S." at bounding box center [903, 288] width 111 height 18
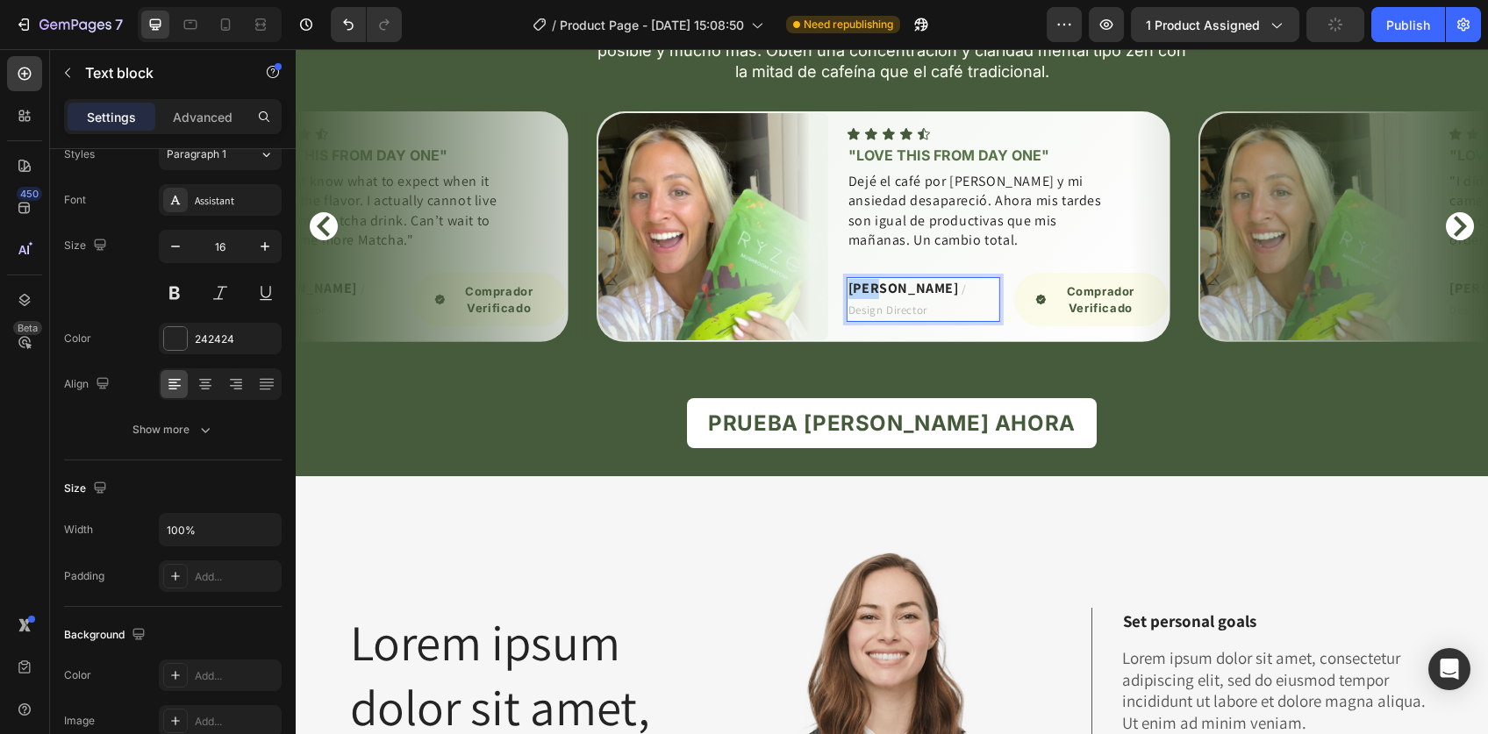
click at [870, 297] on strong "RYAN S." at bounding box center [903, 288] width 111 height 18
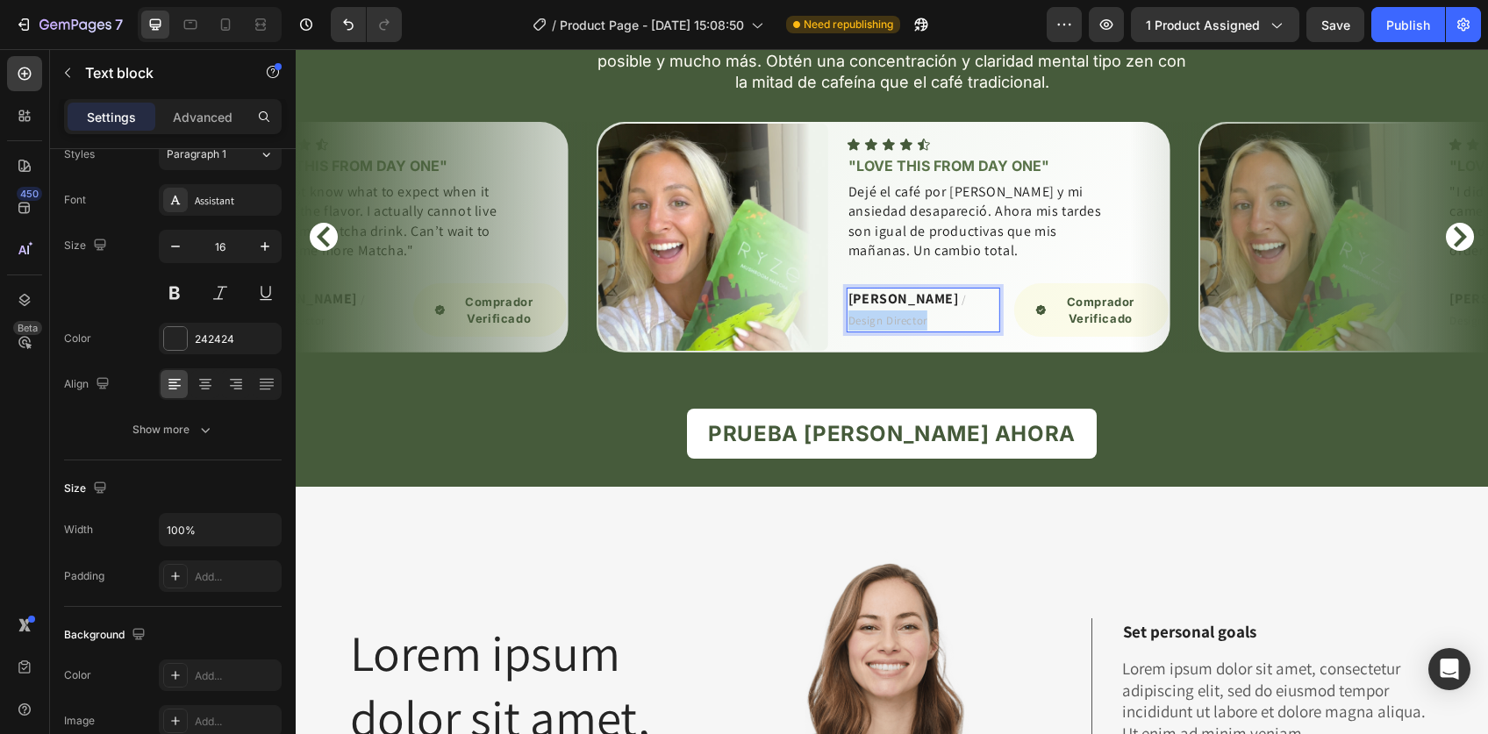
drag, startPoint x: 927, startPoint y: 503, endPoint x: 927, endPoint y: 519, distance: 16.7
click at [927, 331] on p "Daniela R. / Design Director" at bounding box center [923, 309] width 150 height 41
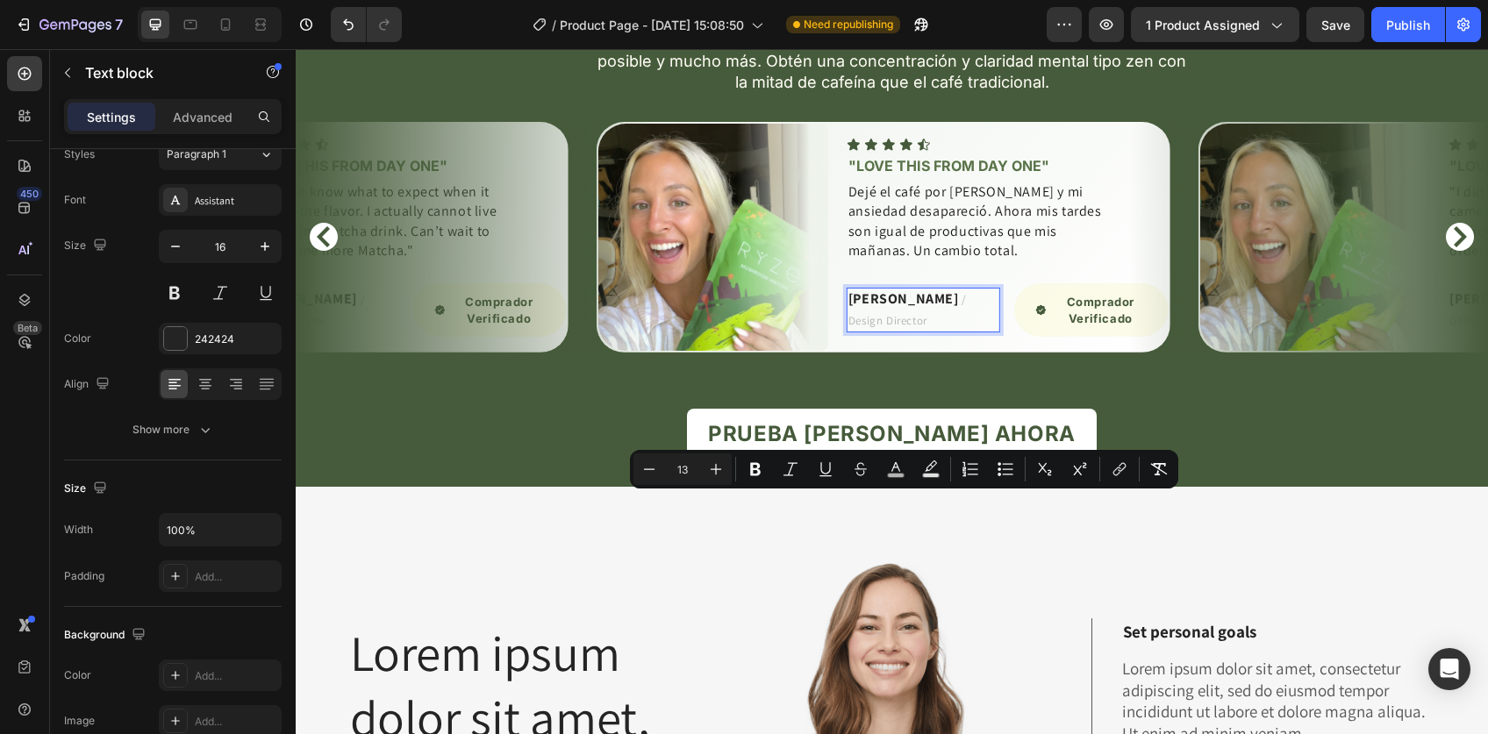
scroll to position [3757, 0]
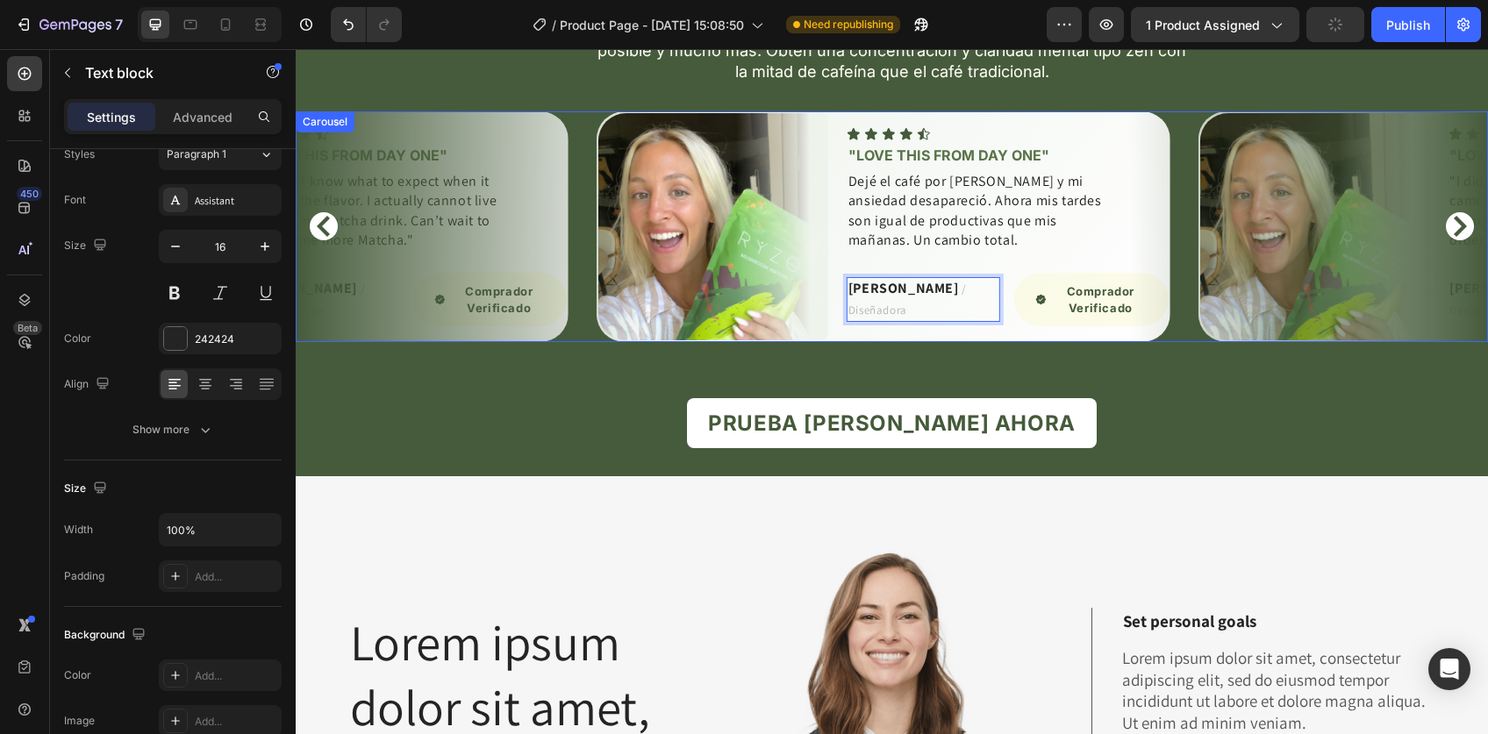
click at [1449, 237] on icon "Carousel Next Arrow" at bounding box center [1459, 226] width 21 height 21
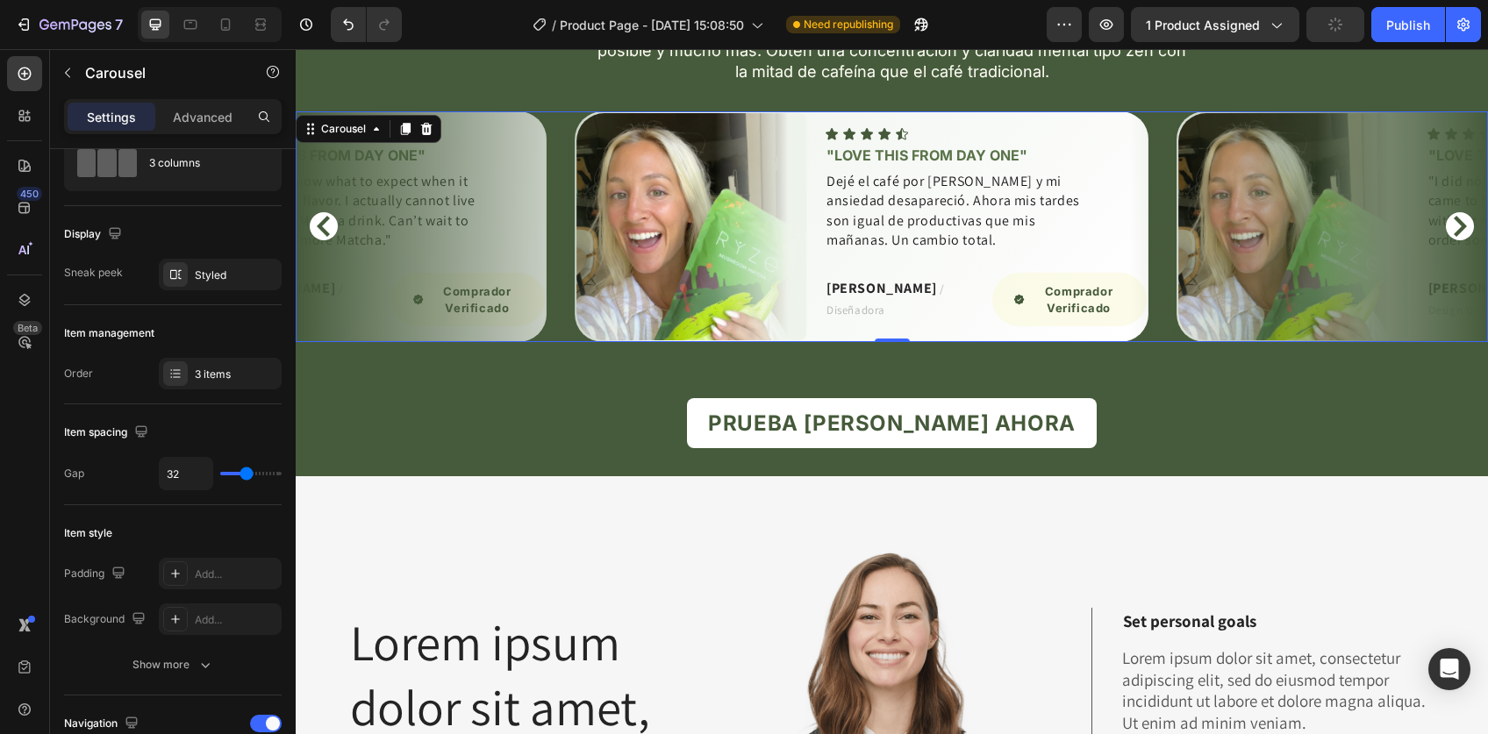
scroll to position [0, 0]
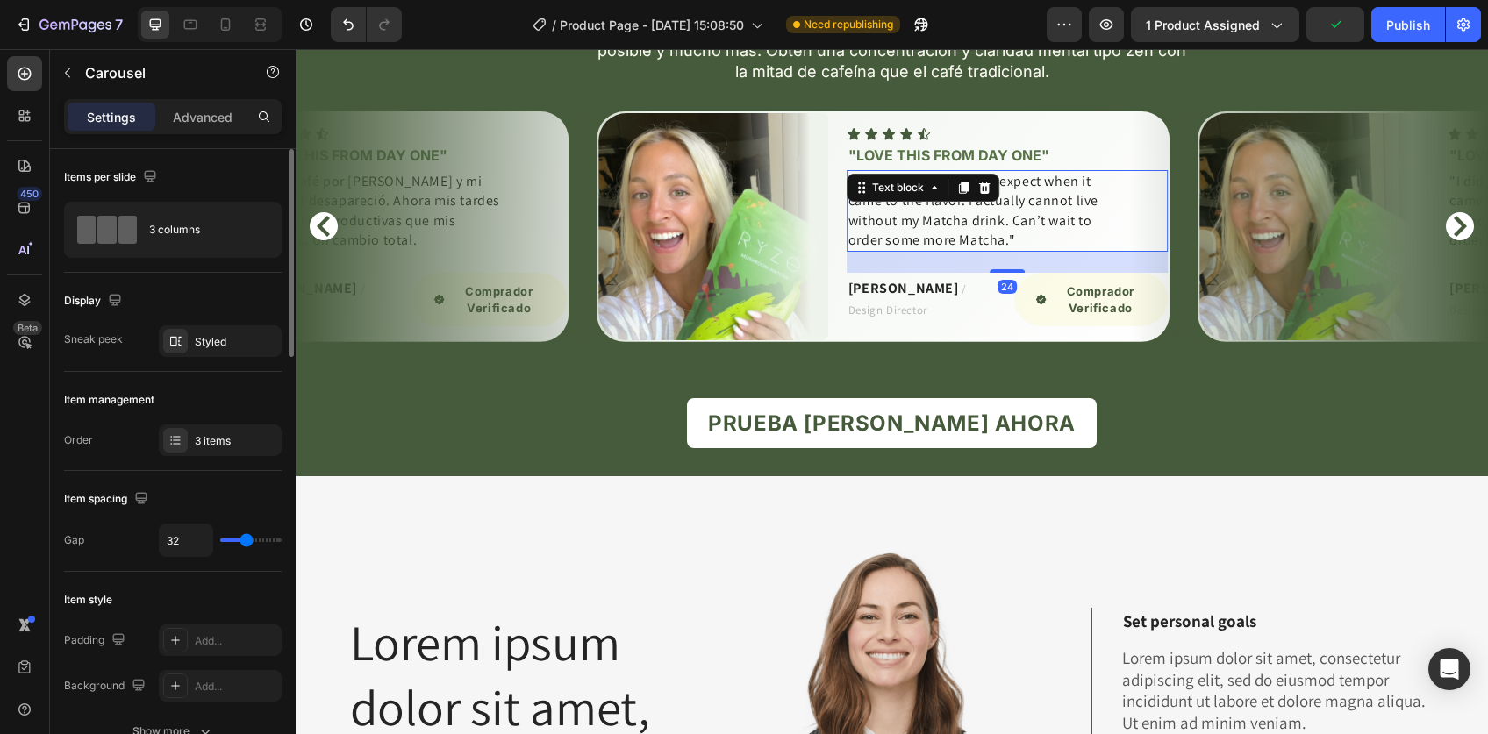
click at [996, 251] on p ""I did not know what to expect when it came to the flavor. I actually cannot li…" at bounding box center [974, 211] width 253 height 79
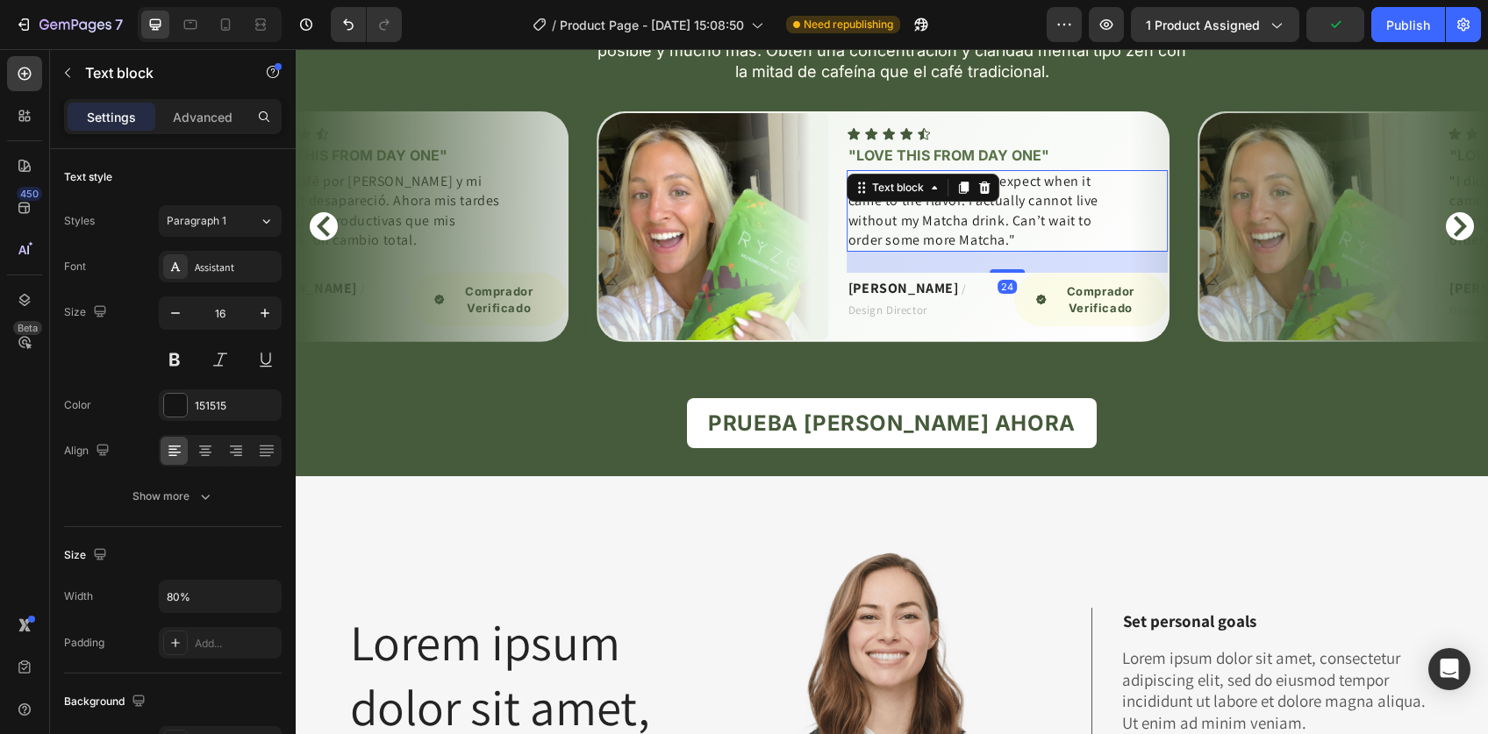
click at [996, 251] on p ""I did not know what to expect when it came to the flavor. I actually cannot li…" at bounding box center [974, 211] width 253 height 79
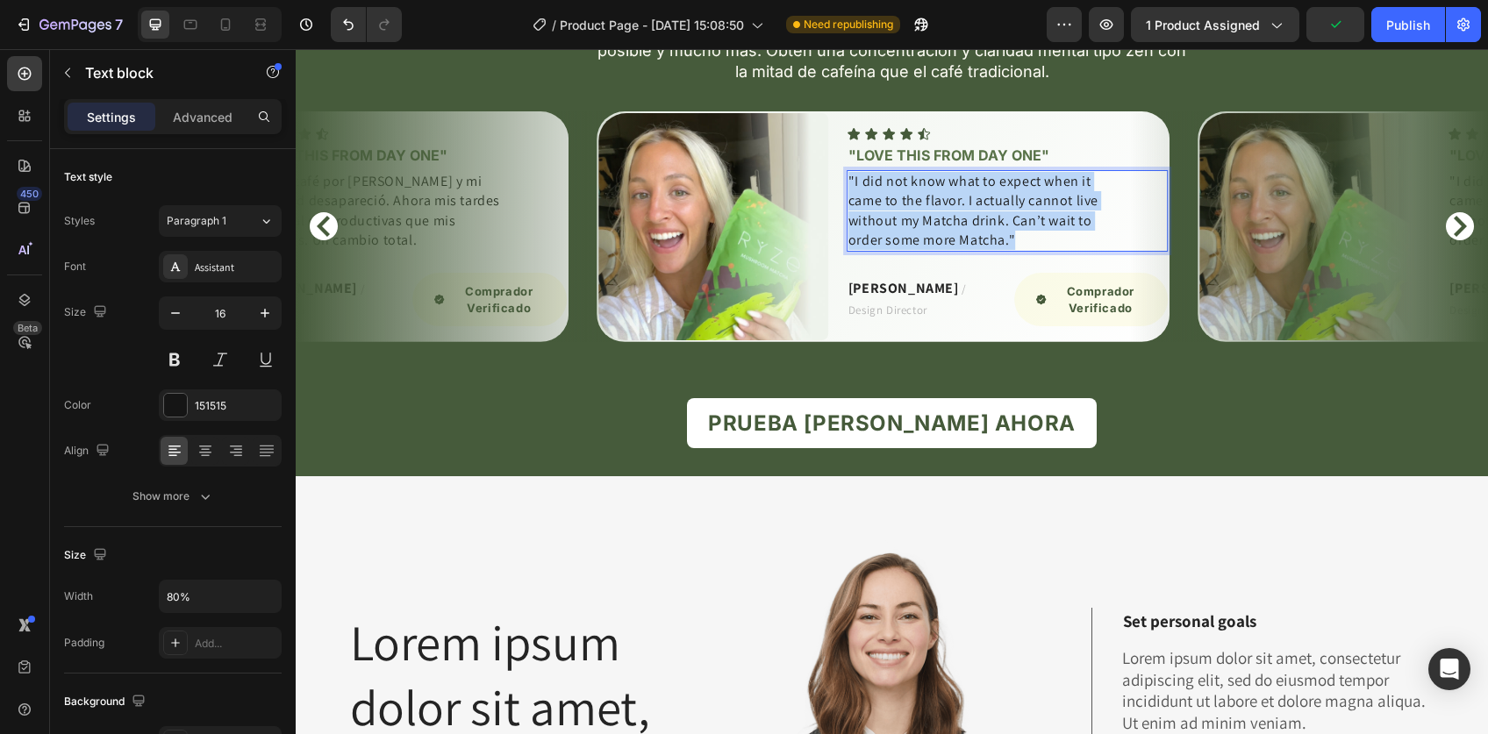
click at [996, 251] on p ""I did not know what to expect when it came to the flavor. I actually cannot li…" at bounding box center [974, 211] width 253 height 79
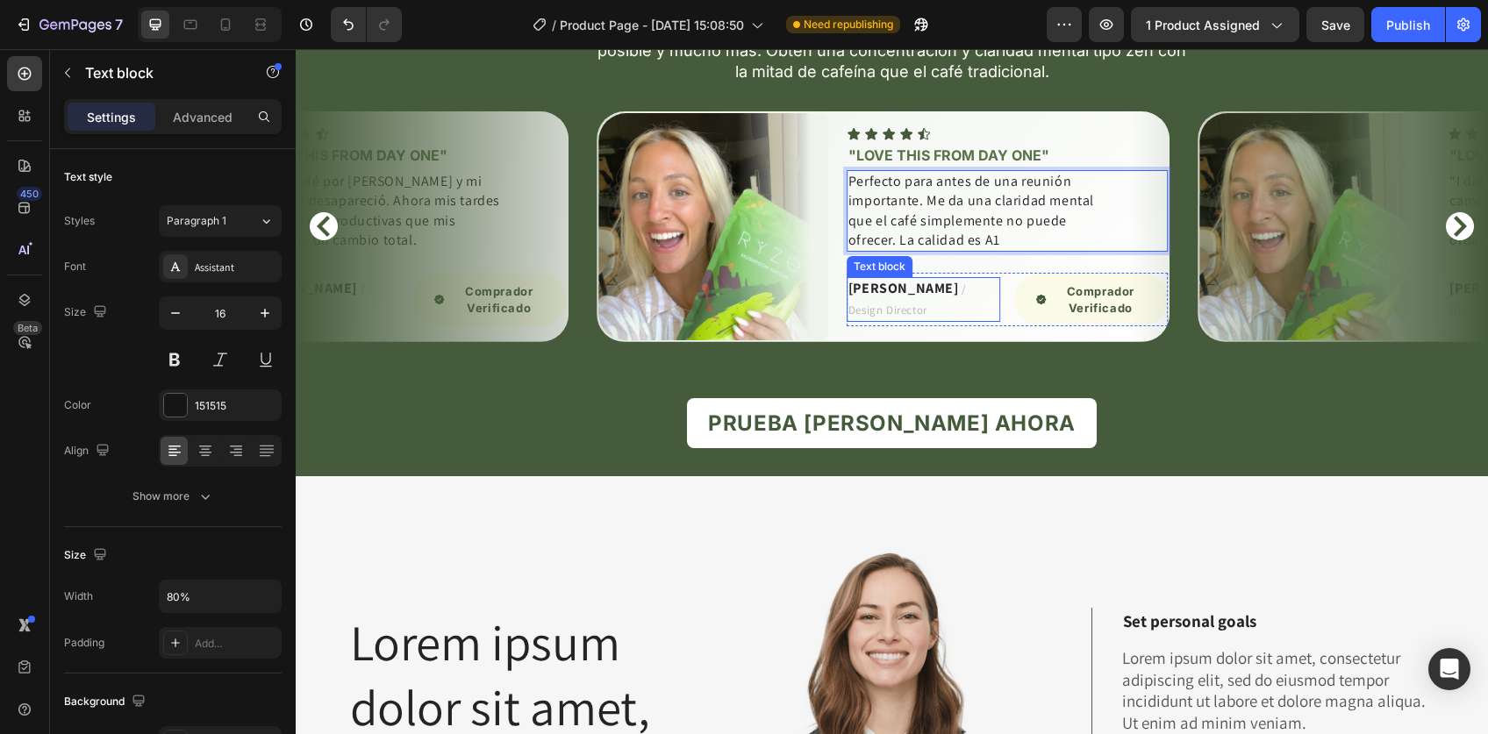
click at [874, 297] on strong "RYAN S." at bounding box center [903, 288] width 111 height 18
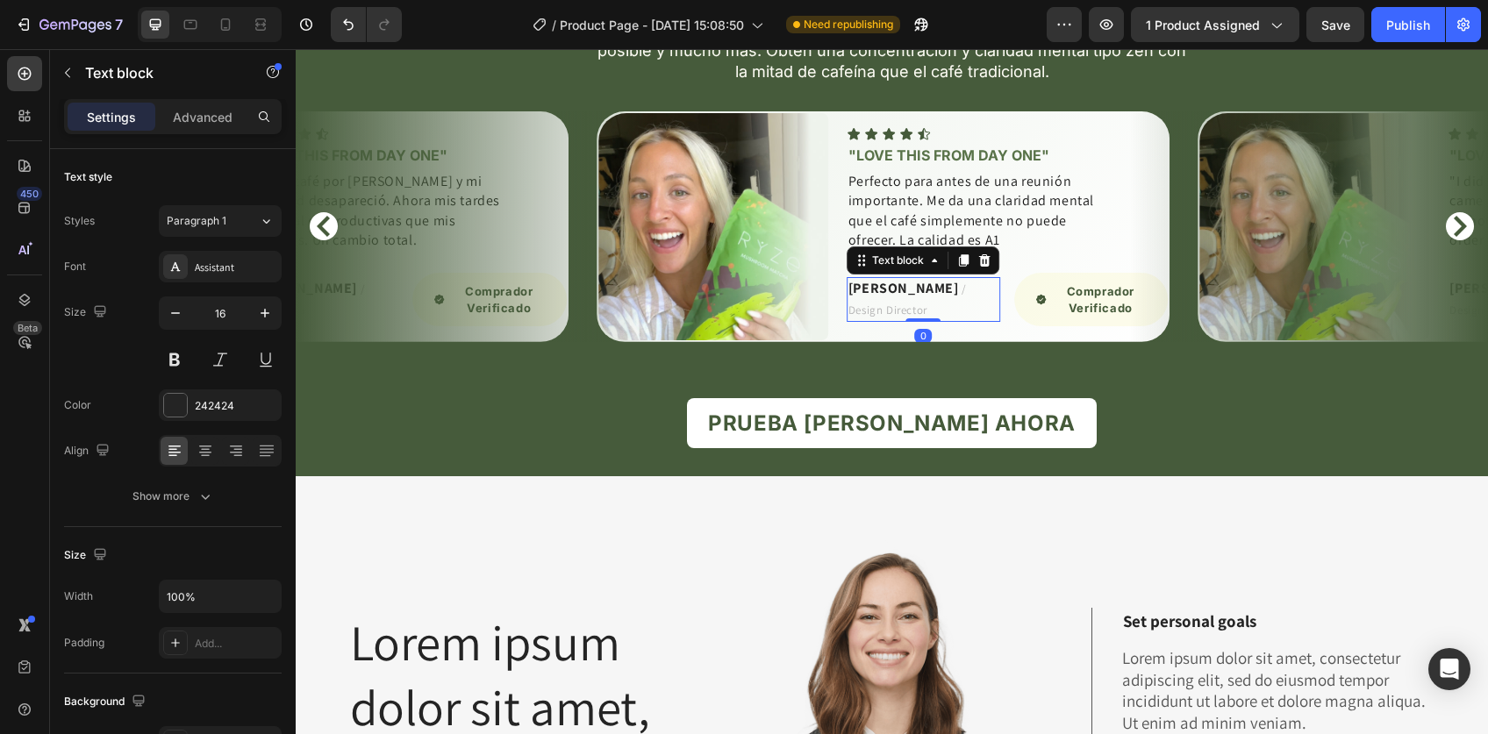
click at [874, 297] on strong "RYAN S." at bounding box center [903, 288] width 111 height 18
click at [945, 317] on span "/ Design Director" at bounding box center [907, 299] width 118 height 35
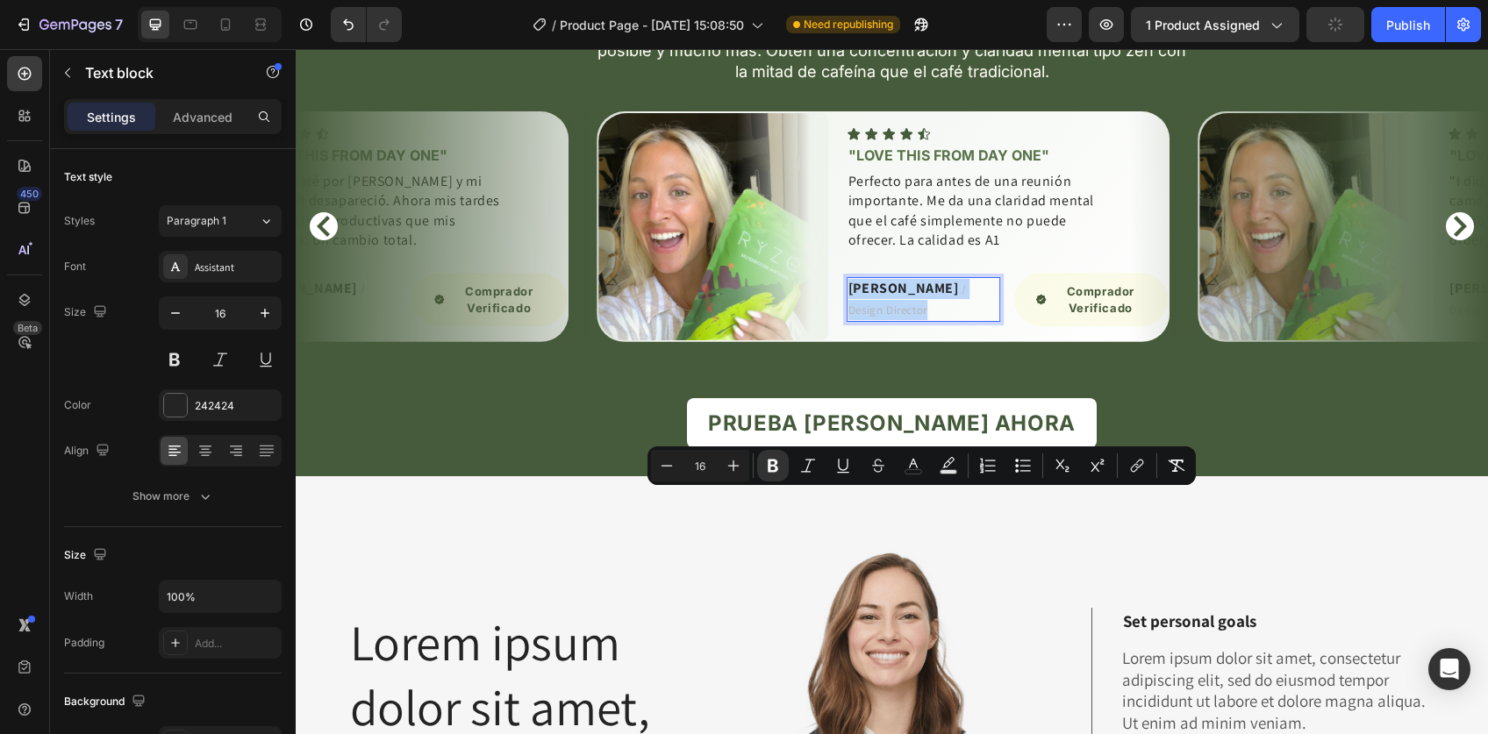
click at [932, 317] on span "/ Design Director" at bounding box center [907, 299] width 118 height 35
click at [923, 317] on span "/ Design Director" at bounding box center [907, 299] width 118 height 35
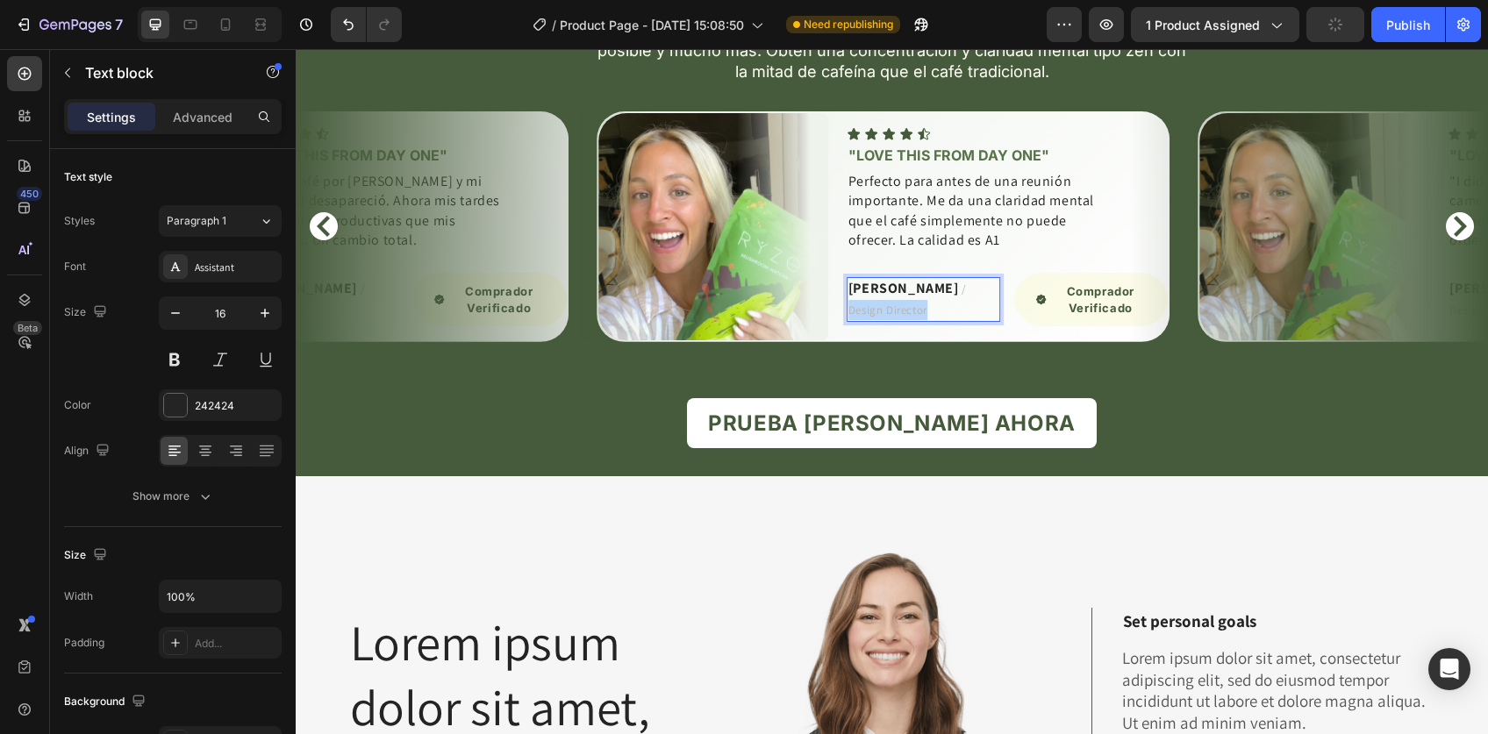
drag, startPoint x: 916, startPoint y: 501, endPoint x: 995, endPoint y: 503, distance: 79.0
click at [967, 317] on span "/ Design Director" at bounding box center [907, 299] width 118 height 35
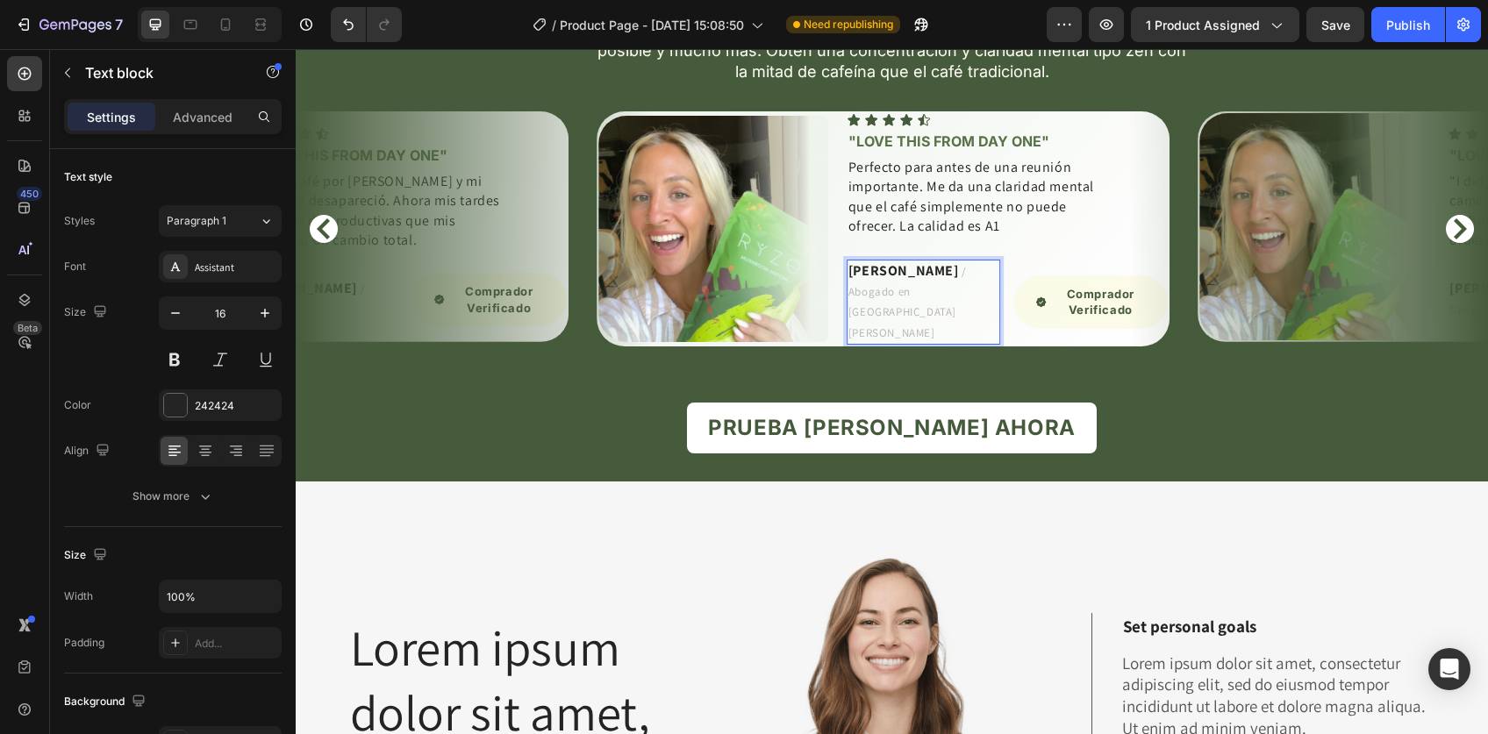
click at [918, 340] on span "/ Abogado en san Isidrio" at bounding box center [907, 302] width 118 height 76
click at [961, 279] on span "/" at bounding box center [963, 271] width 5 height 15
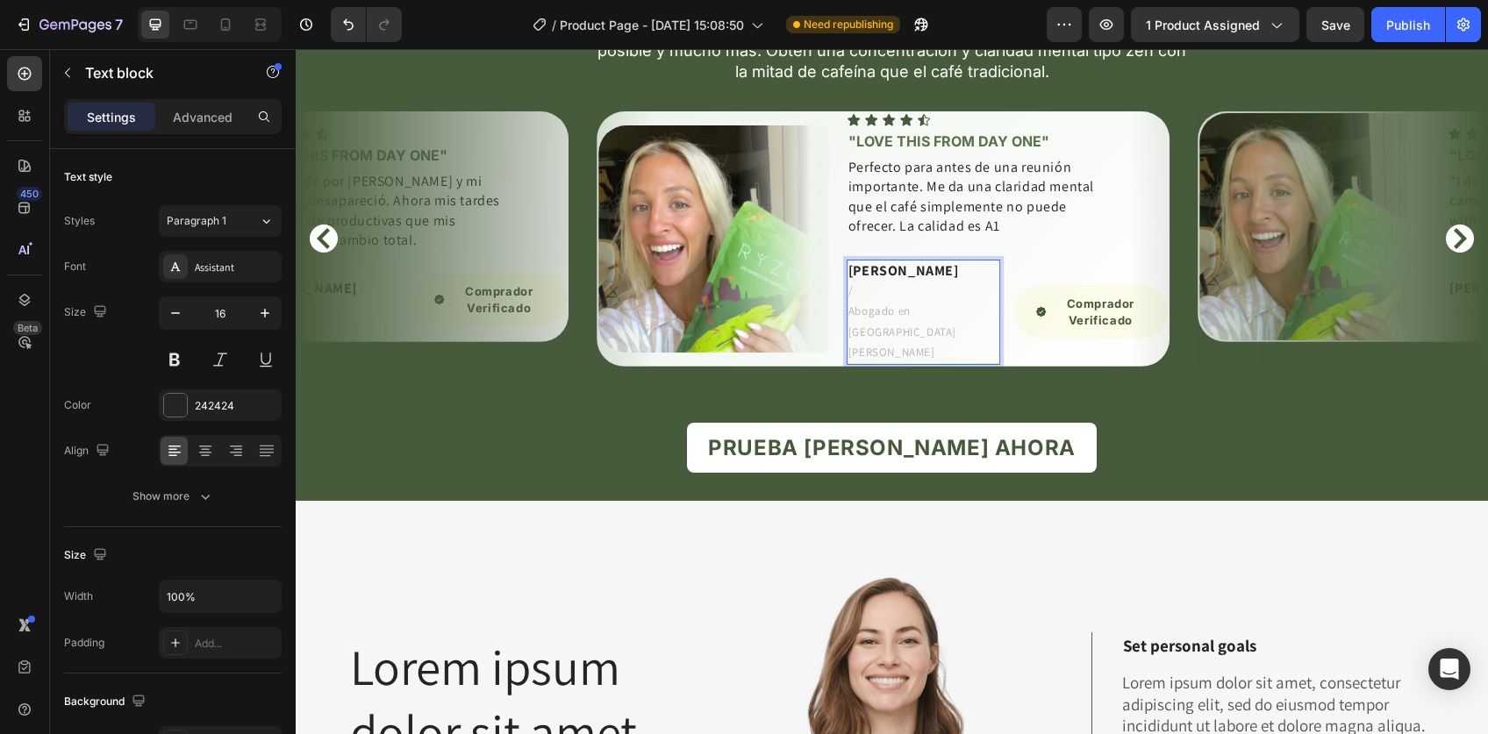
click at [846, 365] on div "Javier S. / Abogado en san Isidrio" at bounding box center [922, 312] width 153 height 105
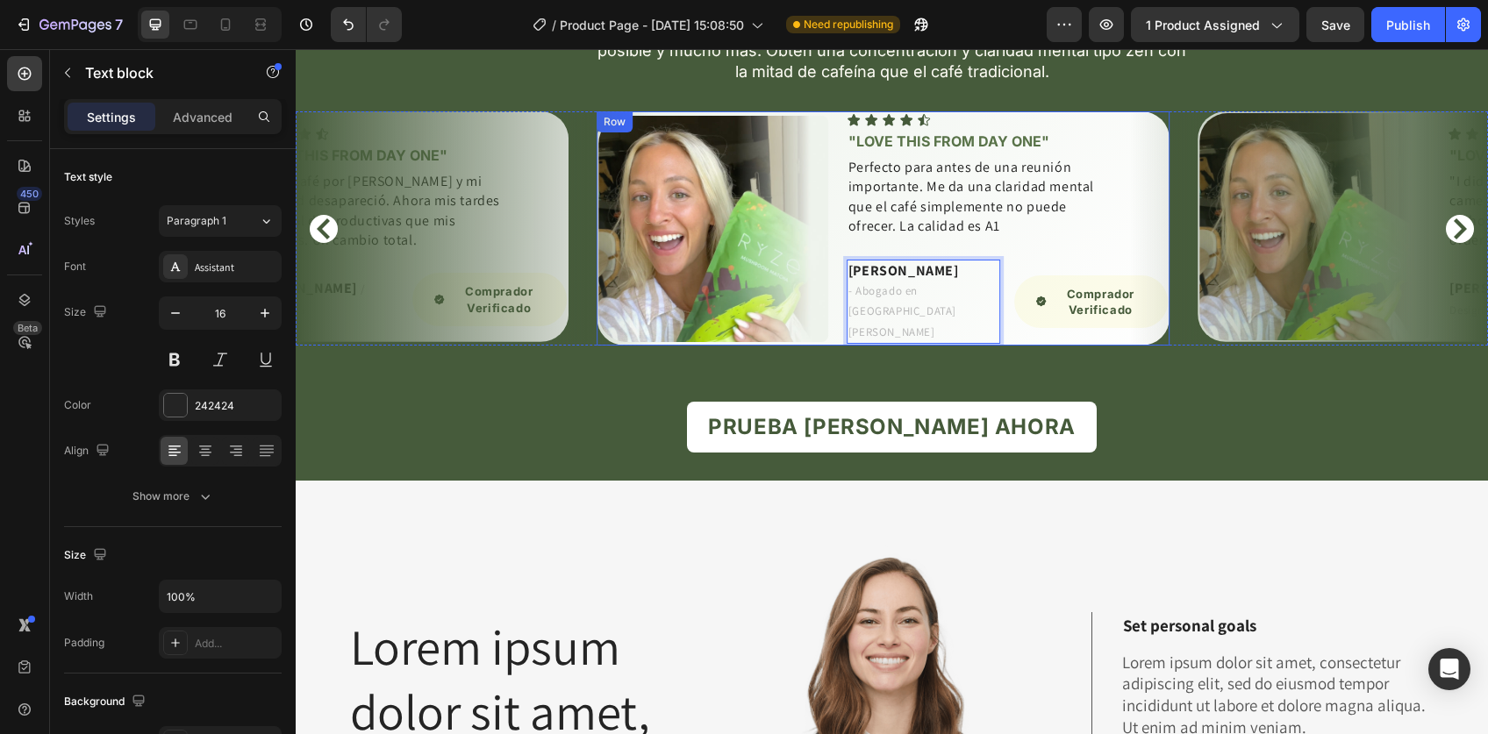
click at [1002, 344] on div "Icon Icon Icon Icon Icon Icon List "Love this from day one" Heading Perfecto pa…" at bounding box center [1007, 228] width 322 height 231
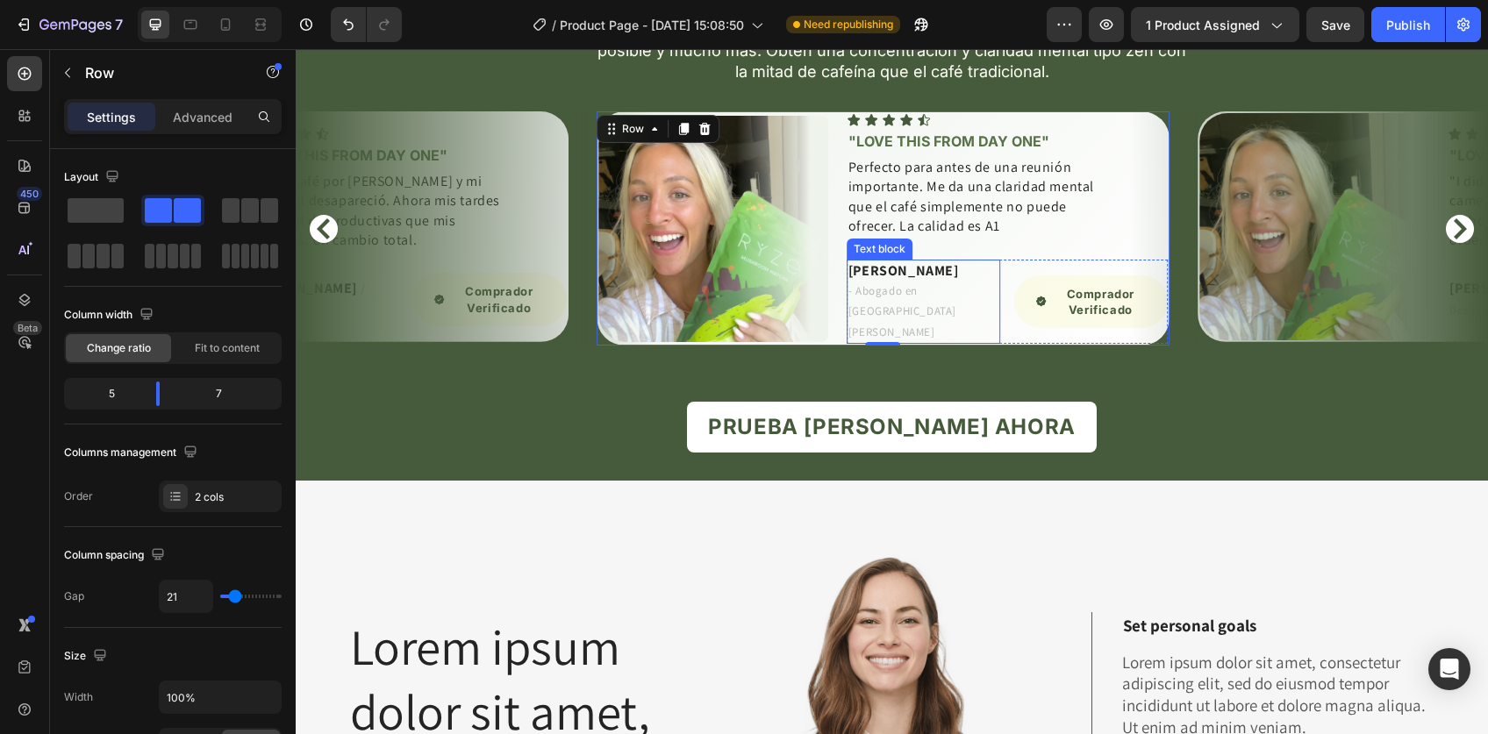
click at [920, 281] on p "Javier S." at bounding box center [923, 270] width 150 height 19
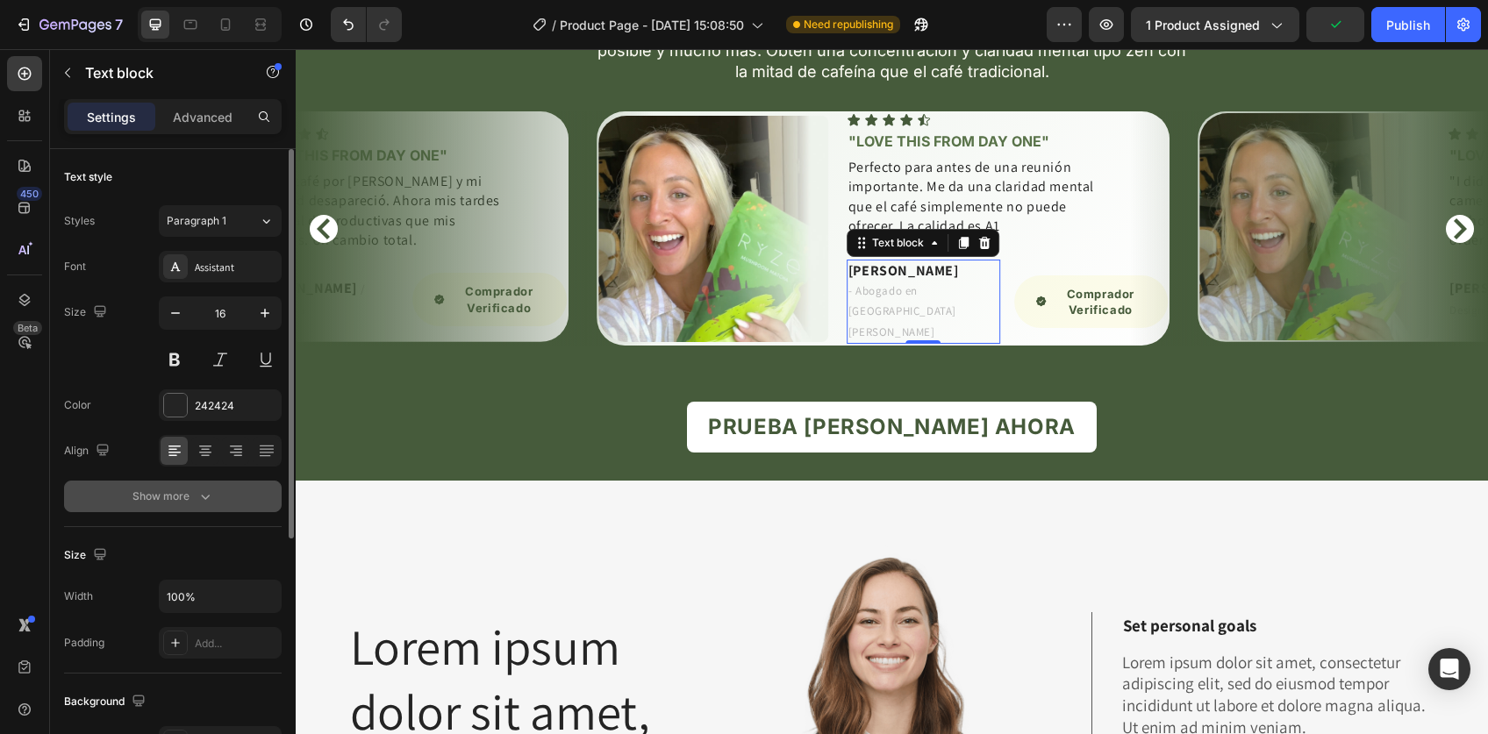
click at [191, 488] on div "Show more" at bounding box center [173, 497] width 82 height 18
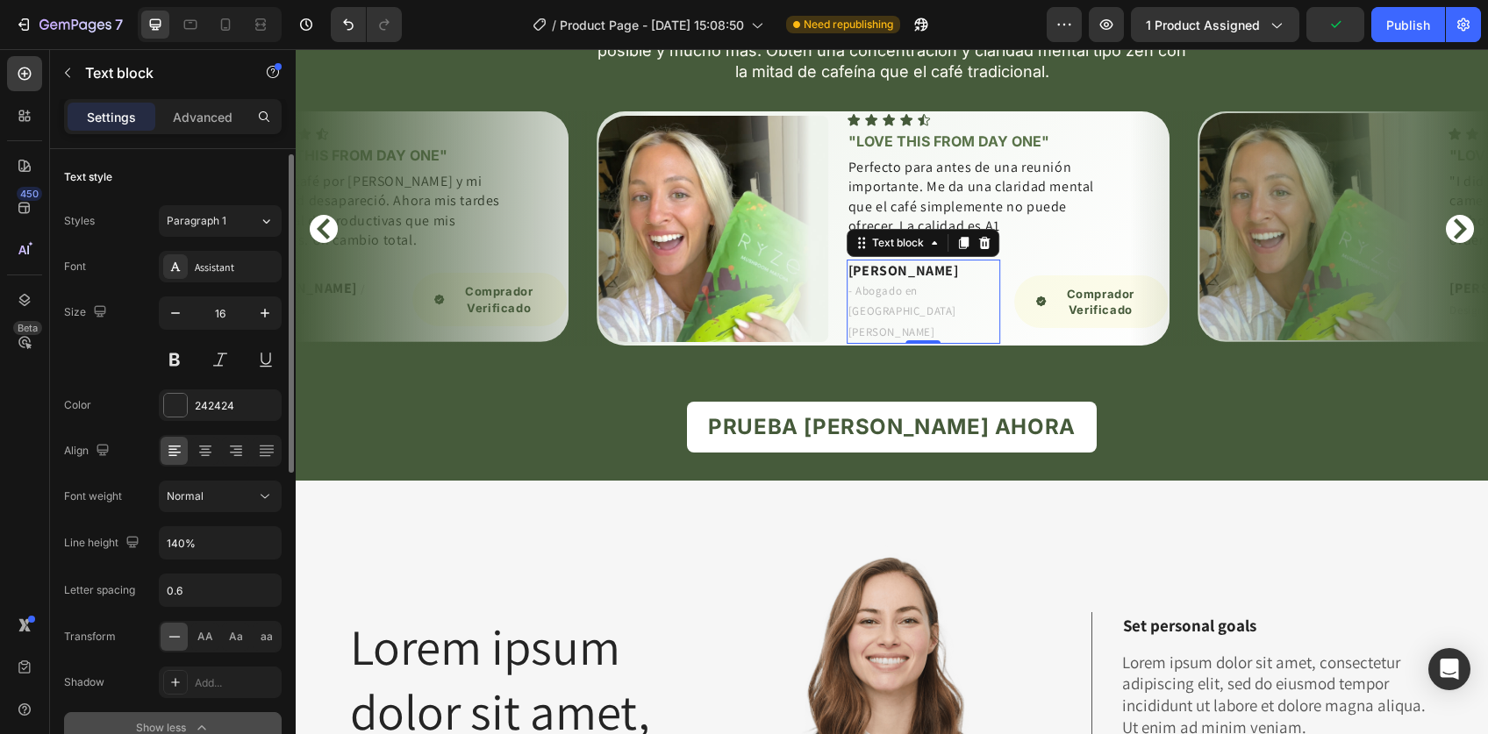
scroll to position [25, 0]
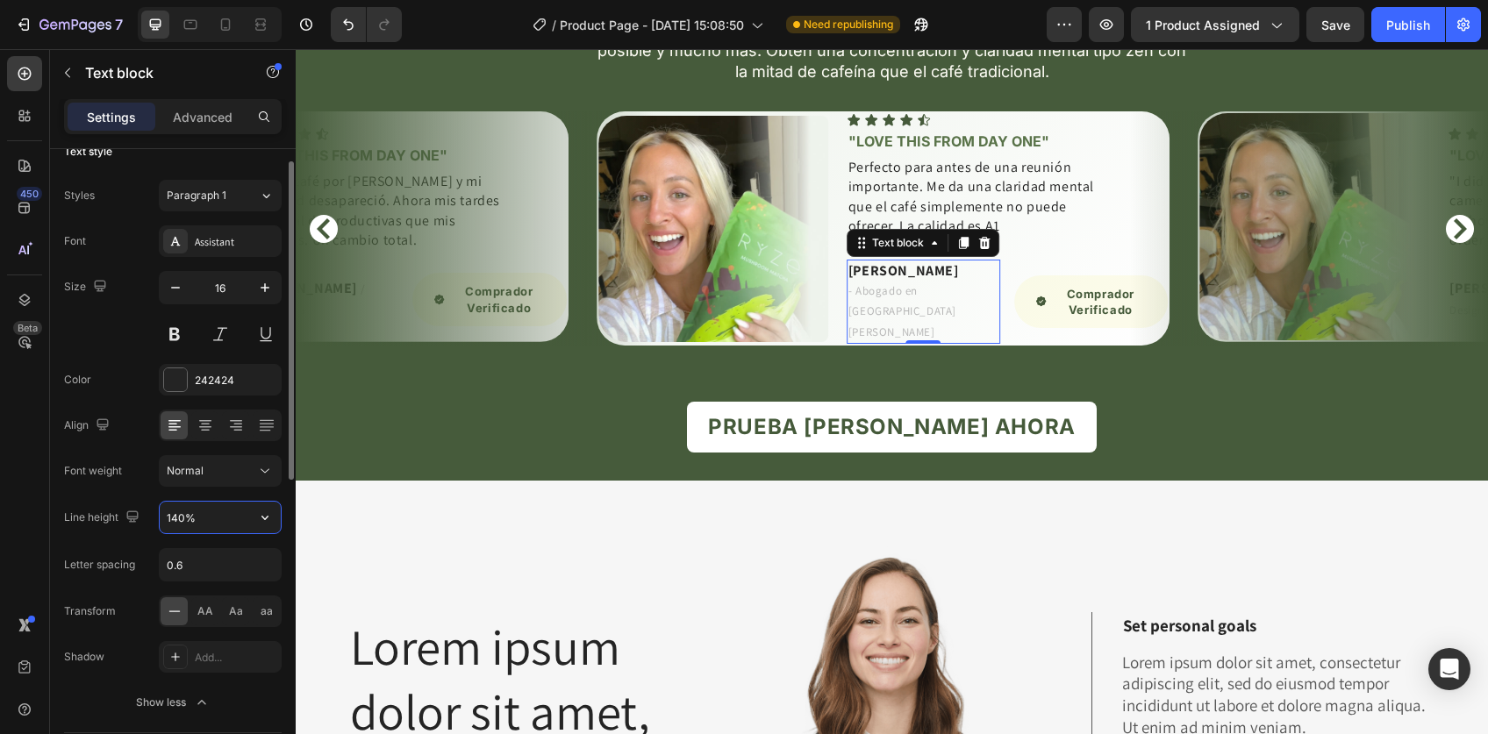
click at [190, 510] on input "140%" at bounding box center [220, 518] width 121 height 32
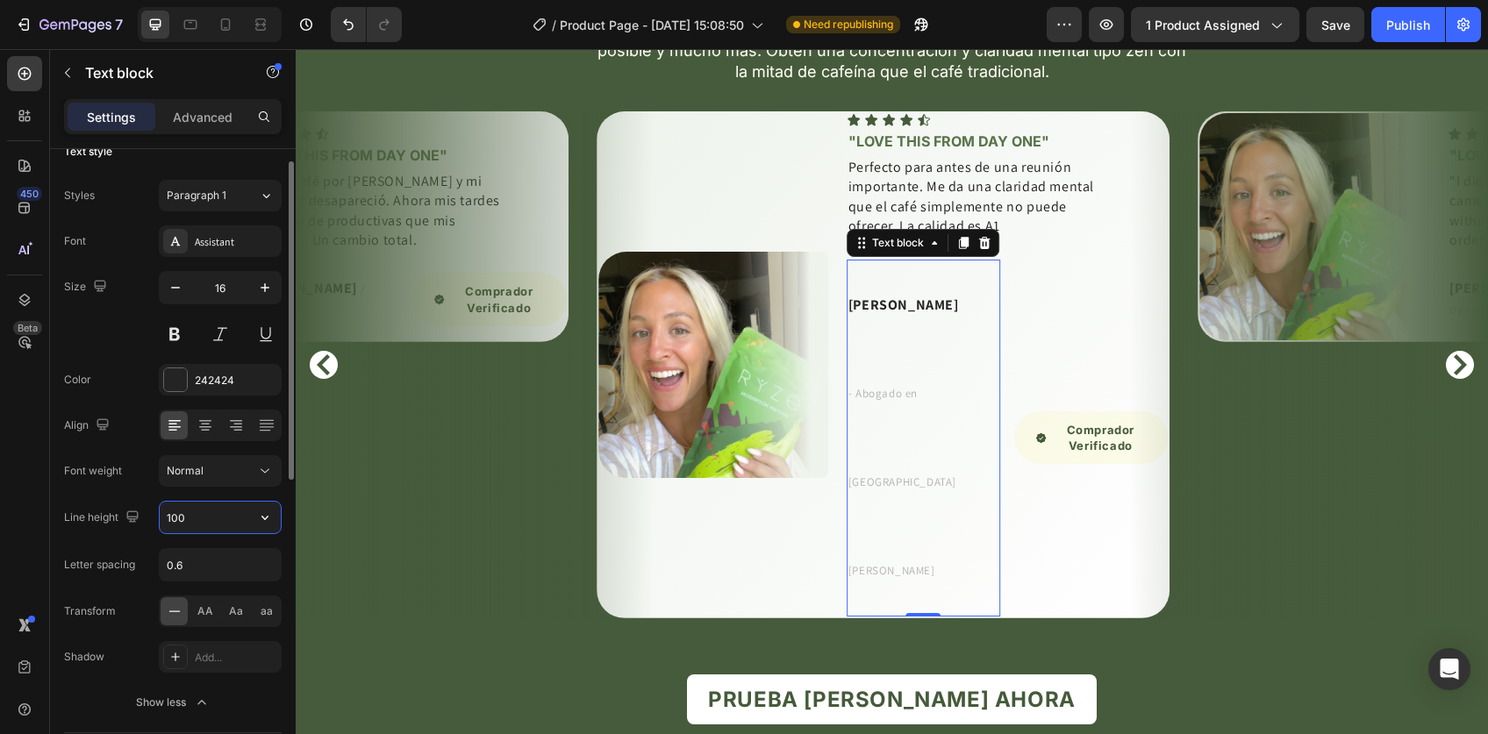
type input "100%"
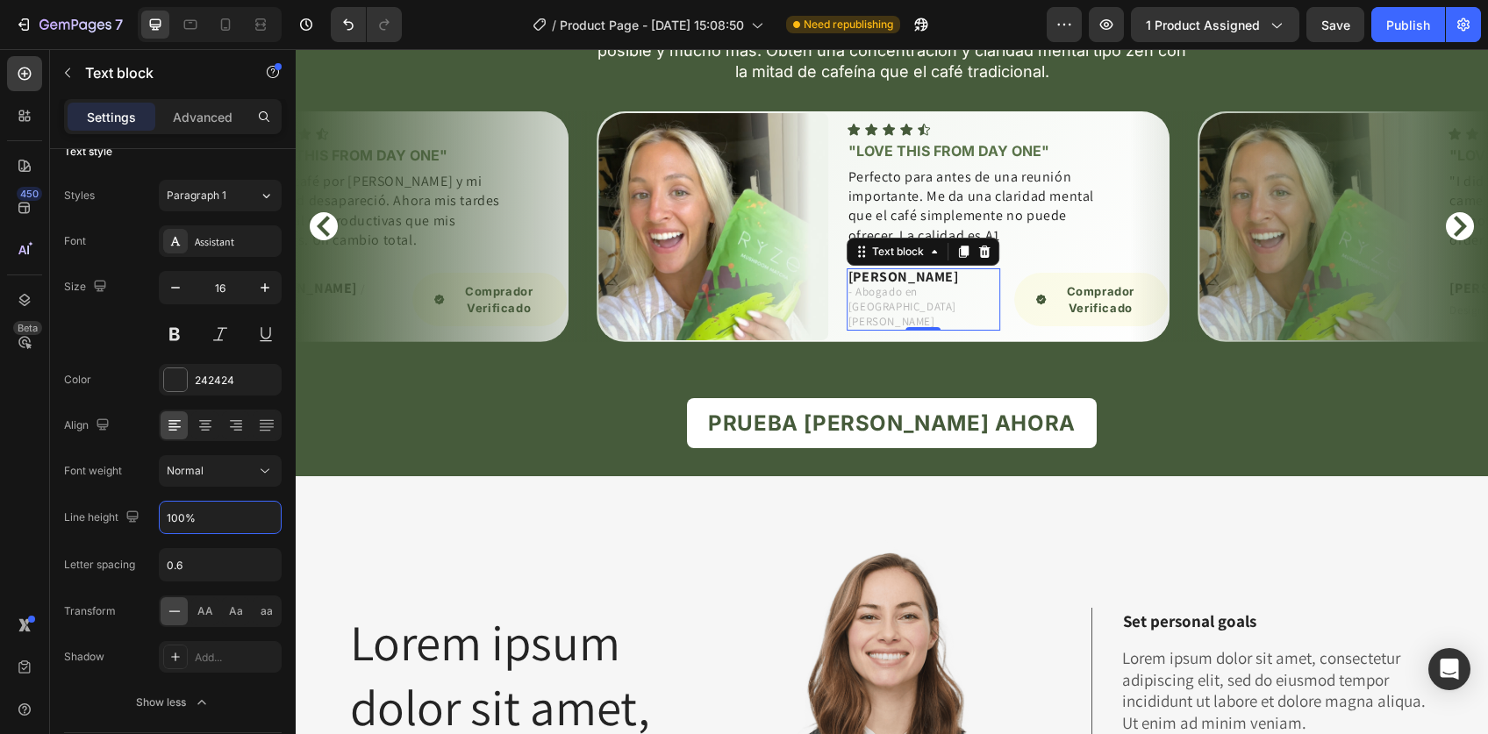
click at [987, 246] on p "Perfecto para antes de una reunión importante. Me da una claridad mental que el…" at bounding box center [974, 207] width 253 height 79
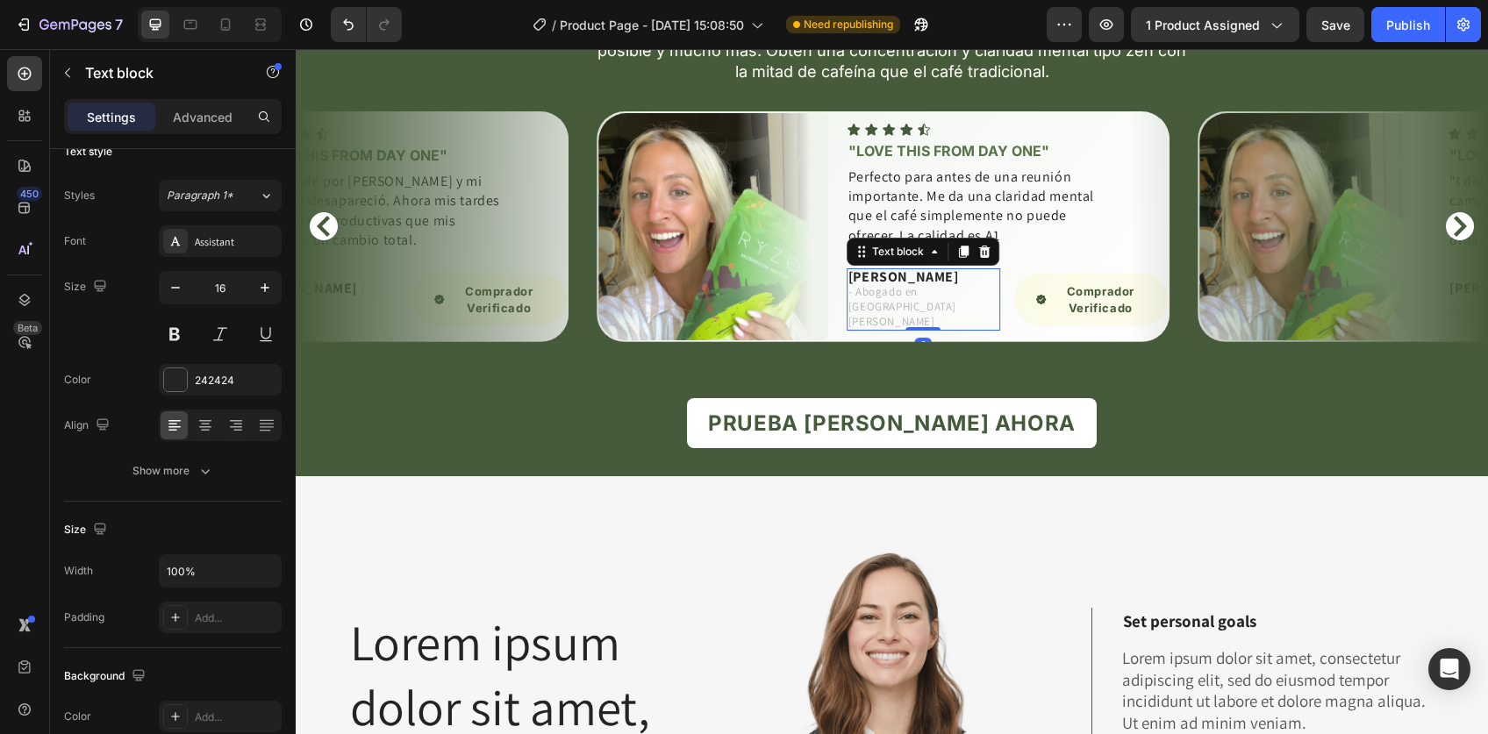
click at [879, 329] on span "- Abogado en san Isidrio" at bounding box center [902, 306] width 108 height 45
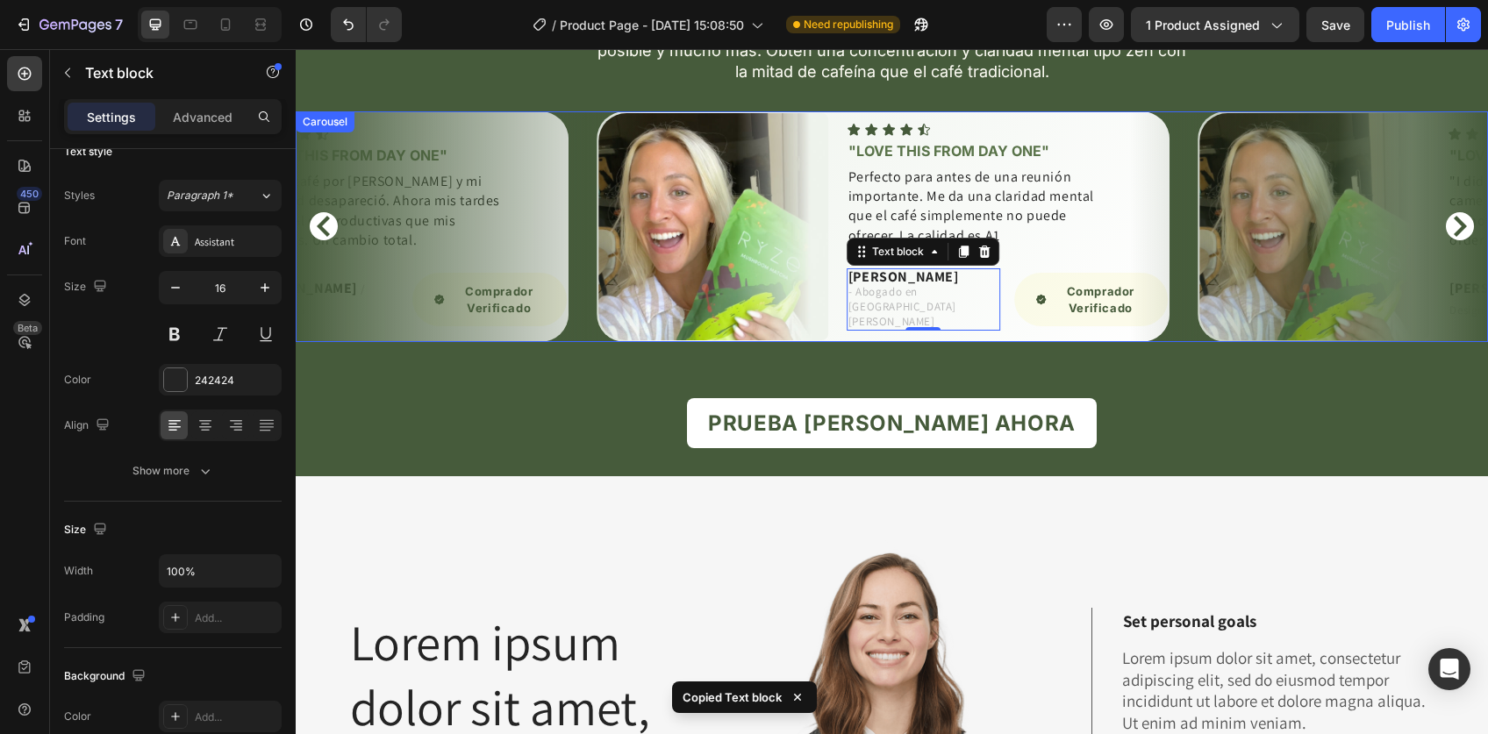
click at [330, 237] on icon "Carousel Back Arrow" at bounding box center [323, 226] width 21 height 21
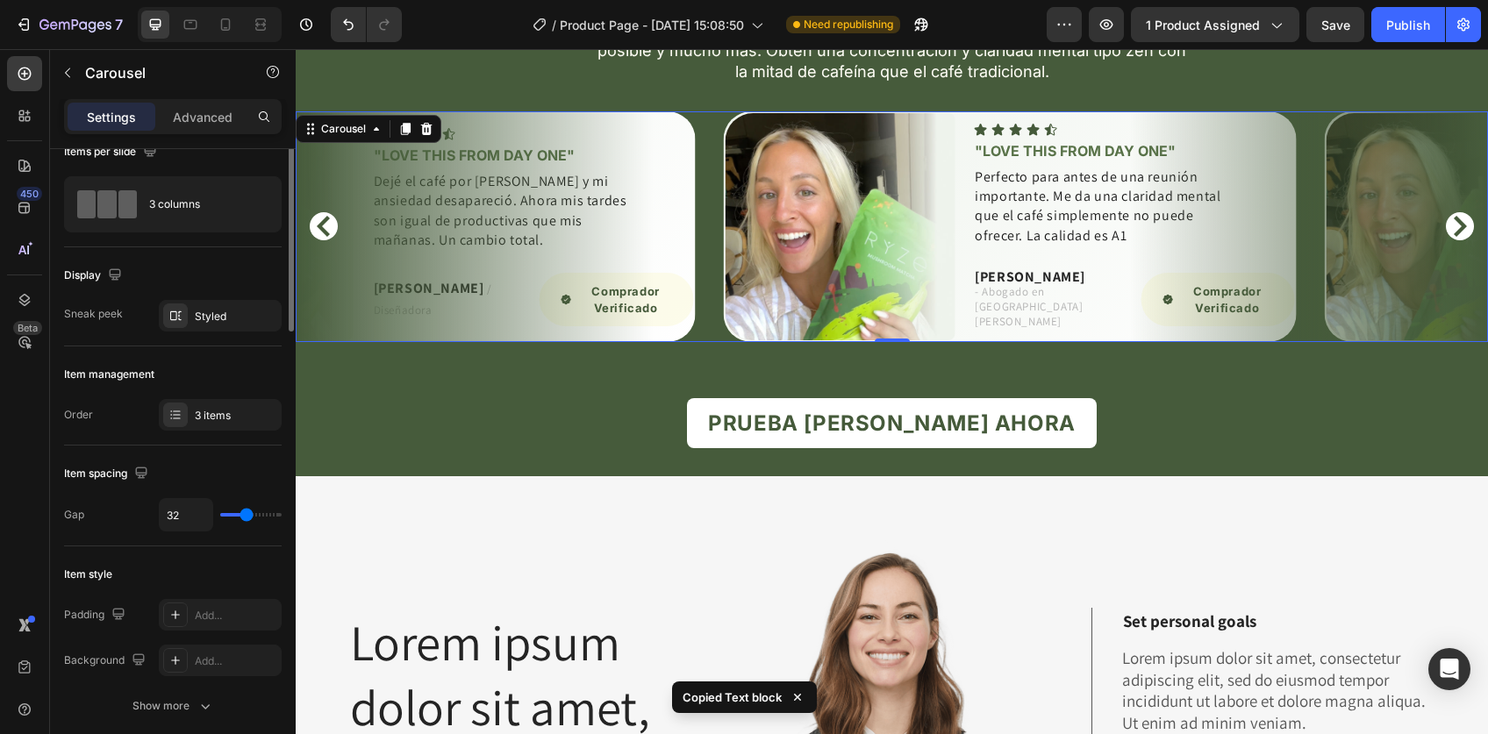
scroll to position [0, 0]
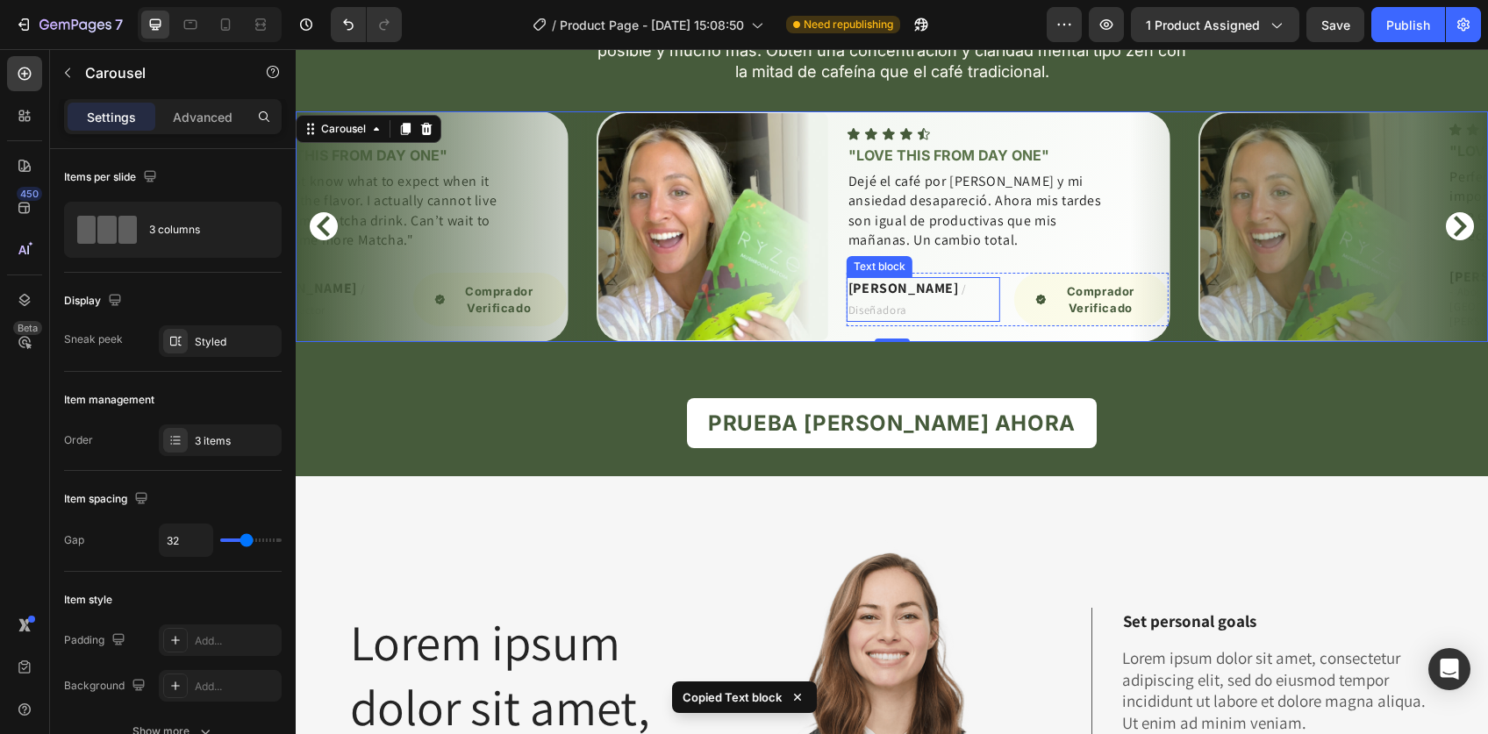
click at [917, 320] on p "Daniela R. / Diseñadora" at bounding box center [923, 299] width 150 height 41
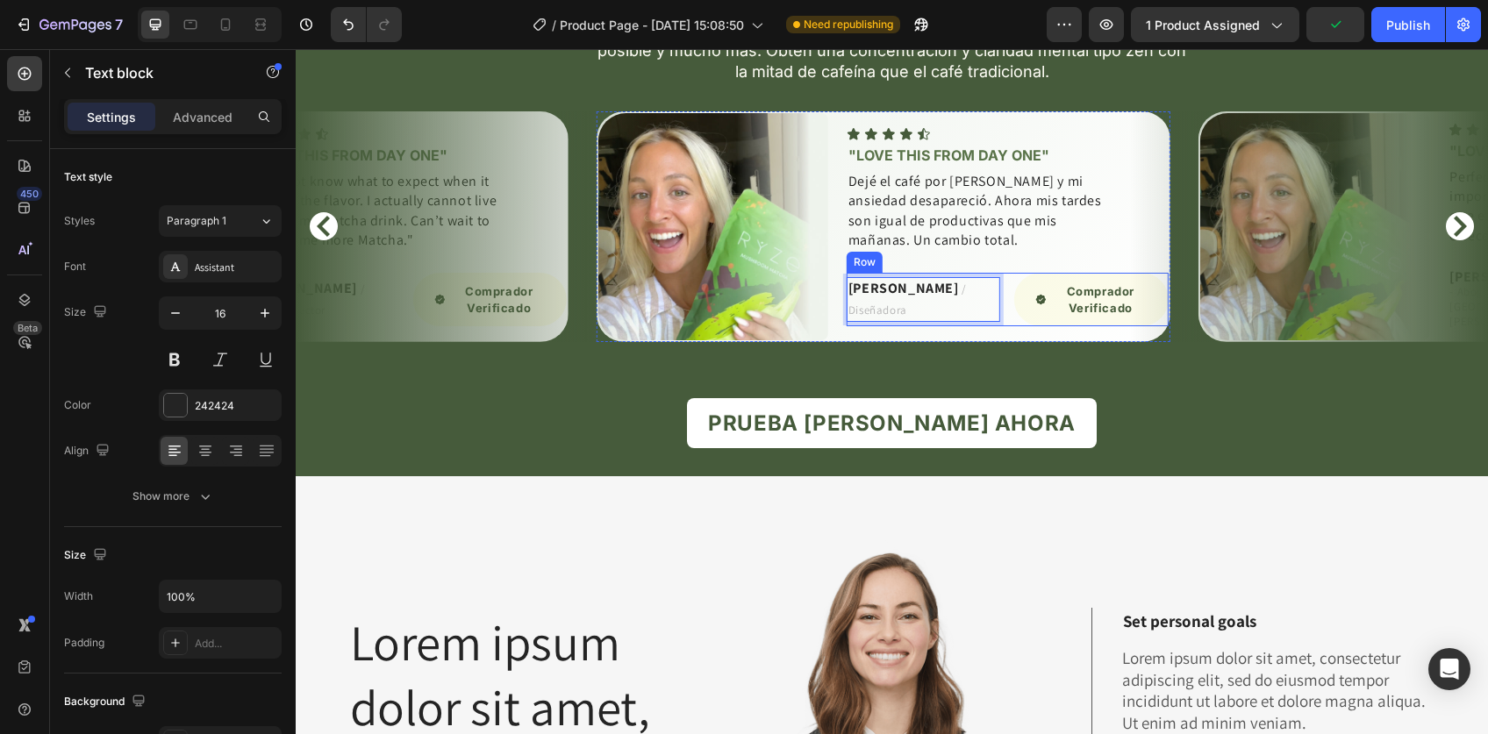
click at [942, 339] on div "Icon Icon Icon Icon Icon Icon List "Love this from day one" Heading Dejé el caf…" at bounding box center [1007, 226] width 322 height 226
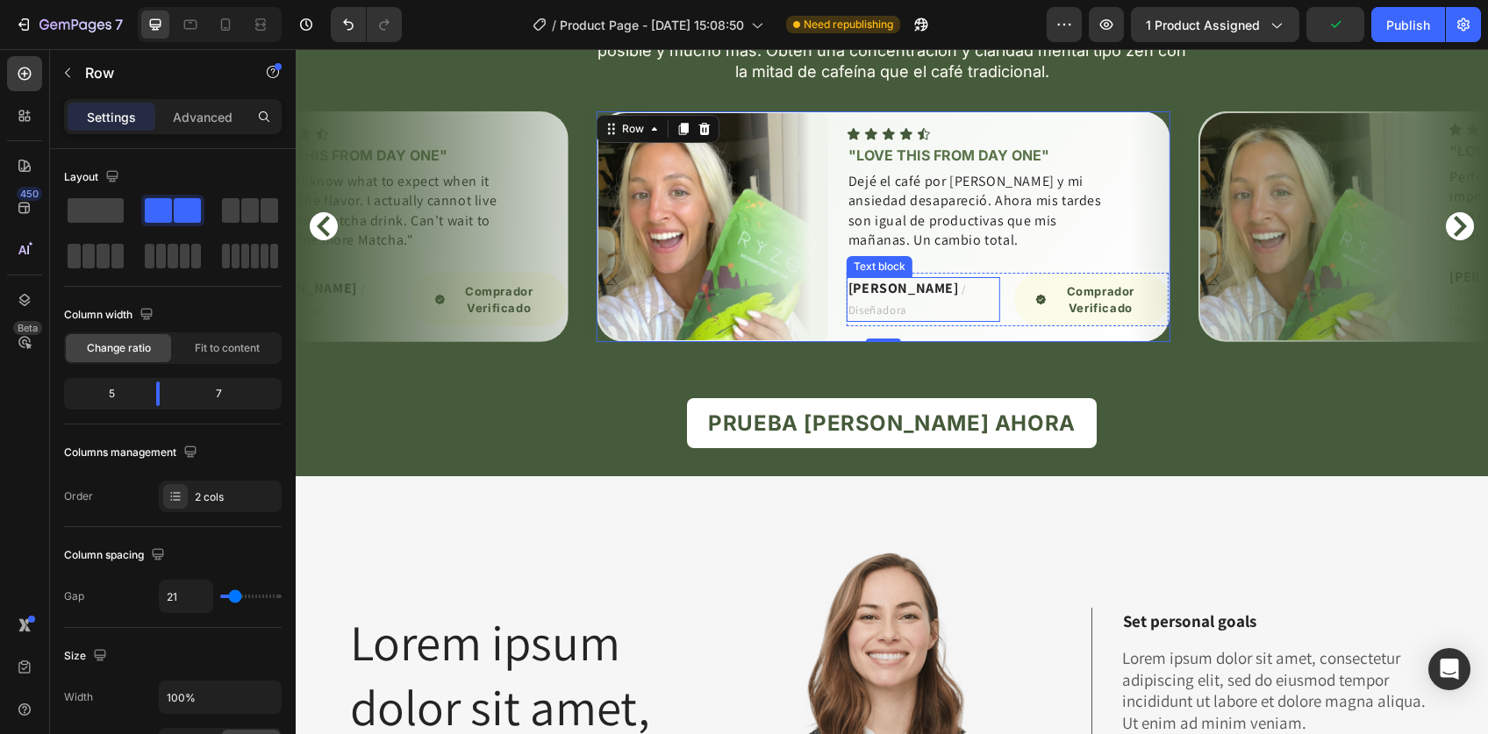
click at [915, 320] on p "Daniela R. / Diseñadora" at bounding box center [923, 299] width 150 height 41
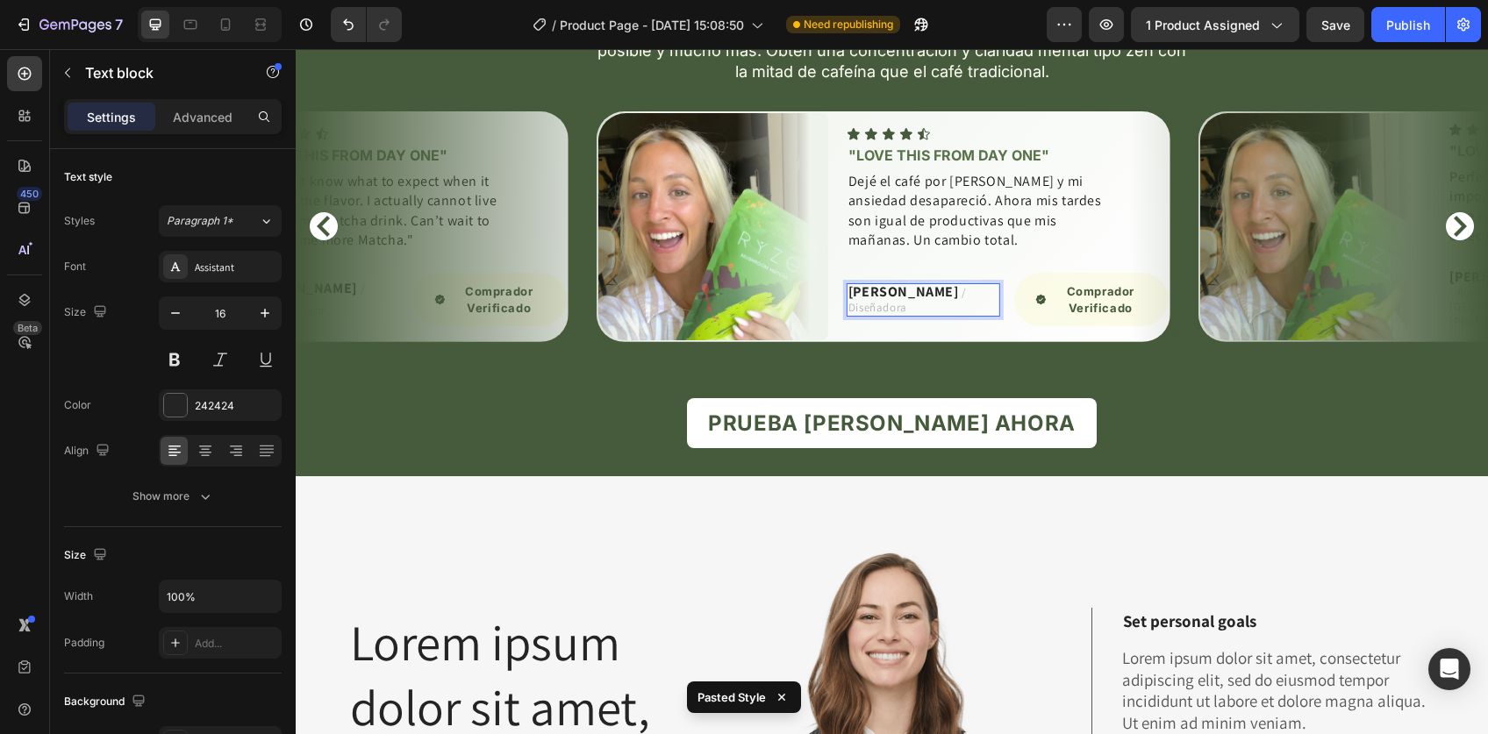
click at [917, 315] on p "Daniela R. / Diseñadora" at bounding box center [923, 300] width 150 height 30
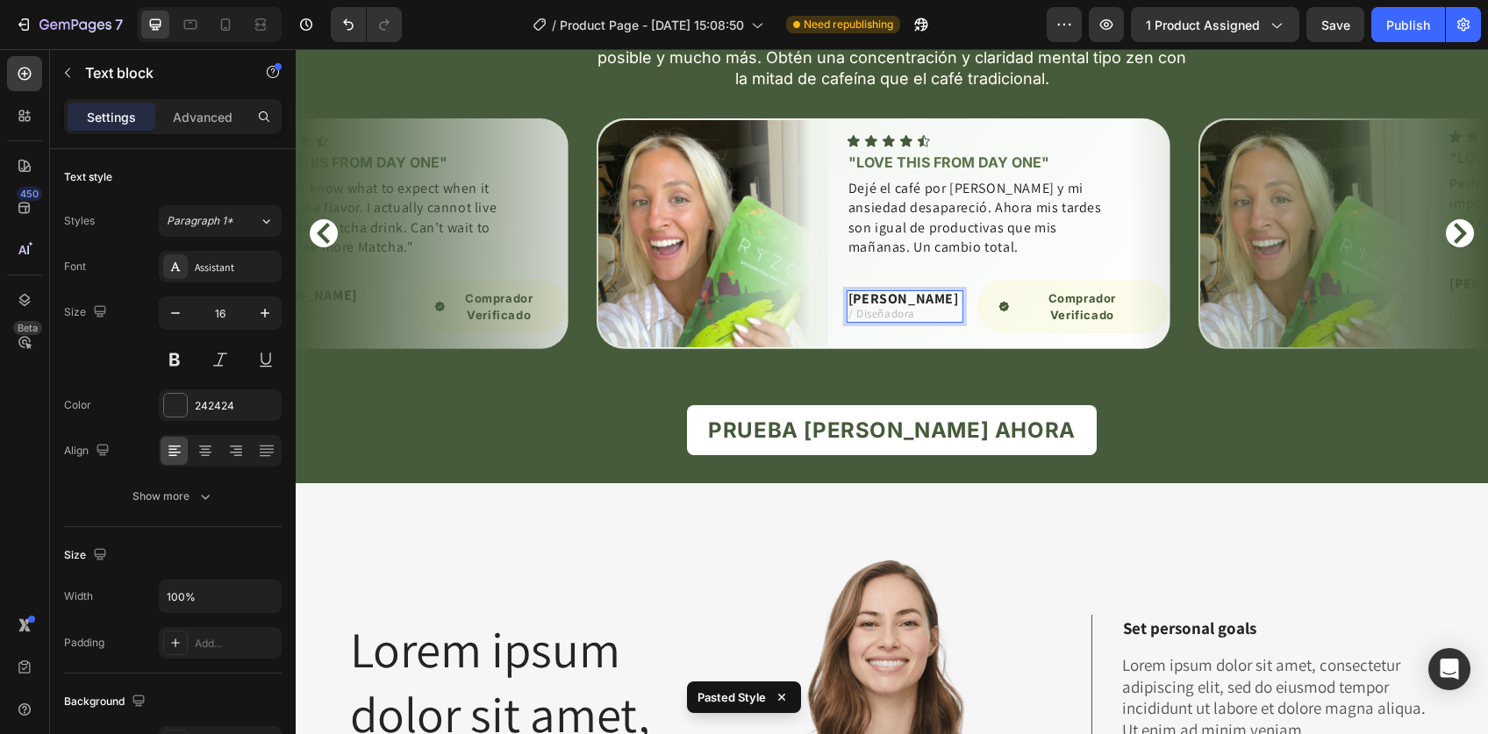
click at [853, 321] on span "/ Diseñadora" at bounding box center [881, 313] width 67 height 15
click at [903, 321] on span "Diseñadora" at bounding box center [877, 313] width 59 height 15
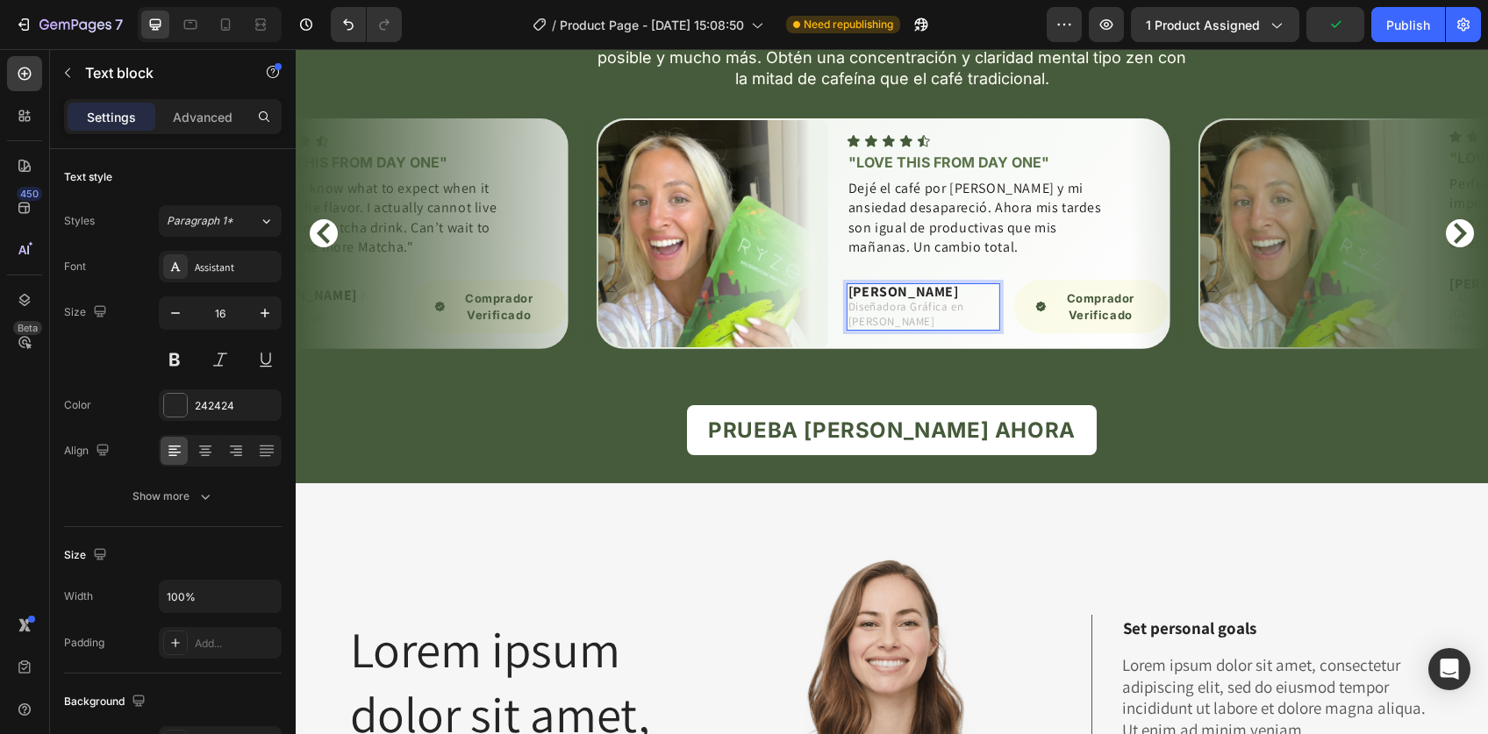
scroll to position [3743, 0]
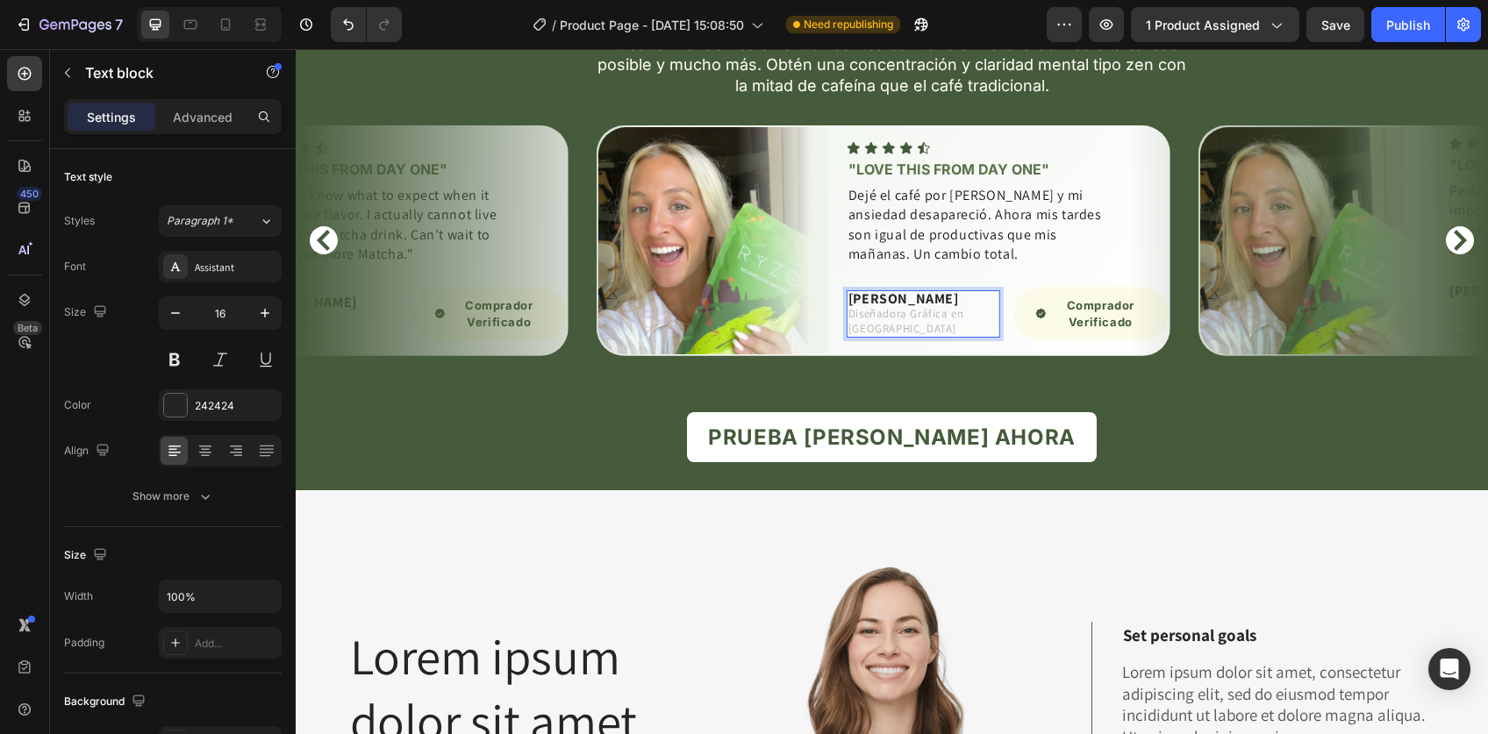
click at [952, 336] on span "Diseñadora Gráfica en Barranco" at bounding box center [906, 321] width 116 height 30
drag, startPoint x: 949, startPoint y: 518, endPoint x: 963, endPoint y: 542, distance: 27.5
click at [963, 339] on div "Daniela R. Diseñadora Gráfica en Barranco Text block 0" at bounding box center [922, 313] width 153 height 53
click at [857, 336] on p "Rich Text Editor. Editing area: main" at bounding box center [904, 328] width 113 height 15
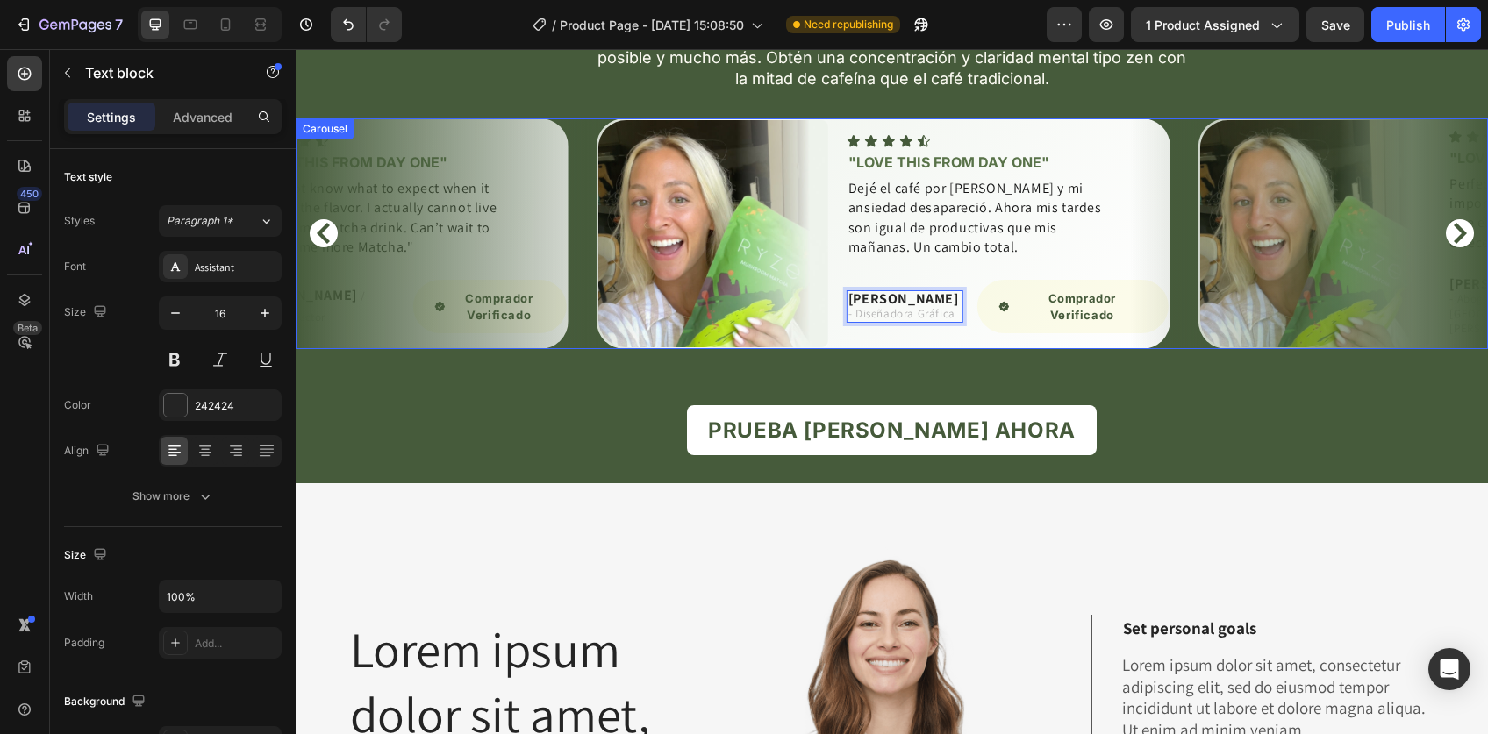
click at [1449, 244] on icon "Carousel Next Arrow" at bounding box center [1459, 233] width 21 height 21
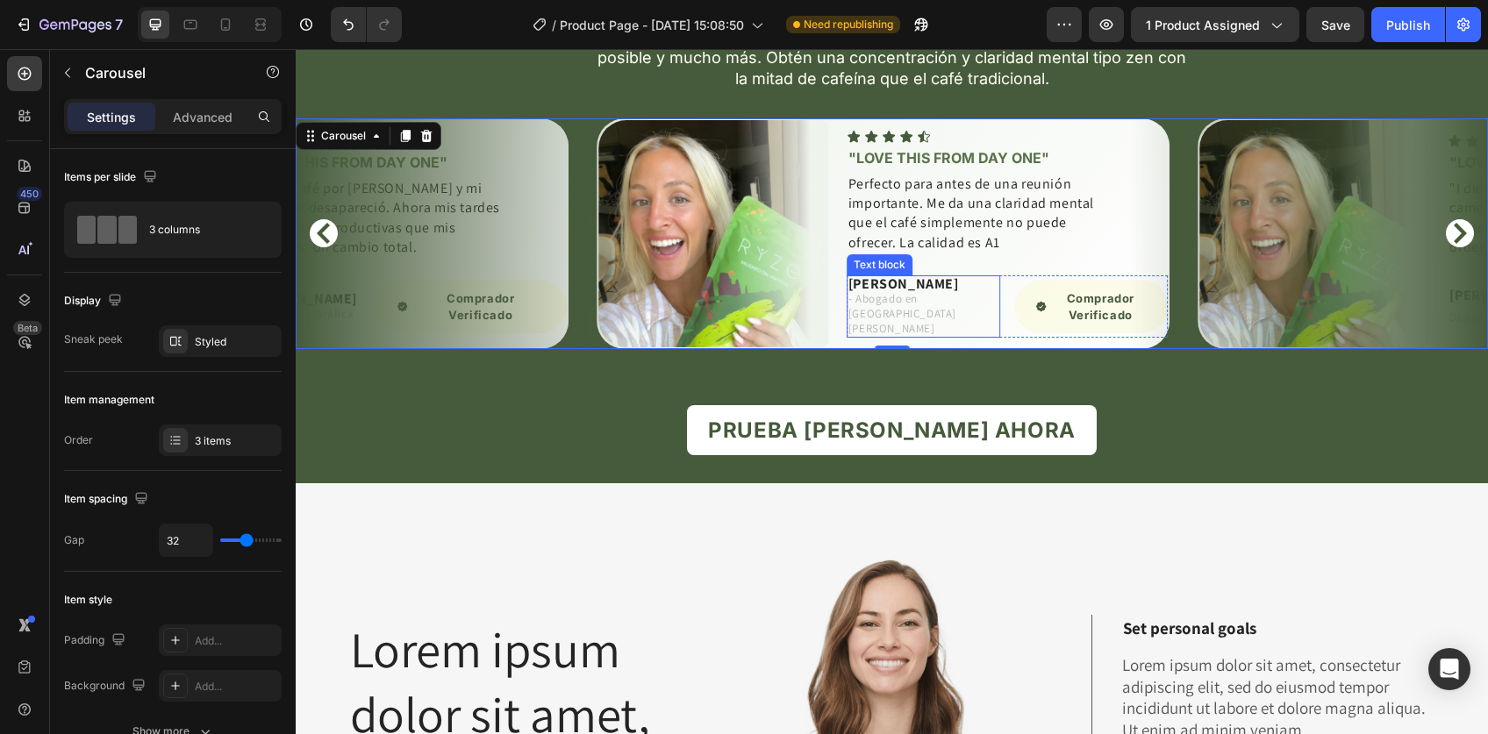
click at [902, 336] on span "- Abogado en san Isidrio" at bounding box center [902, 313] width 108 height 45
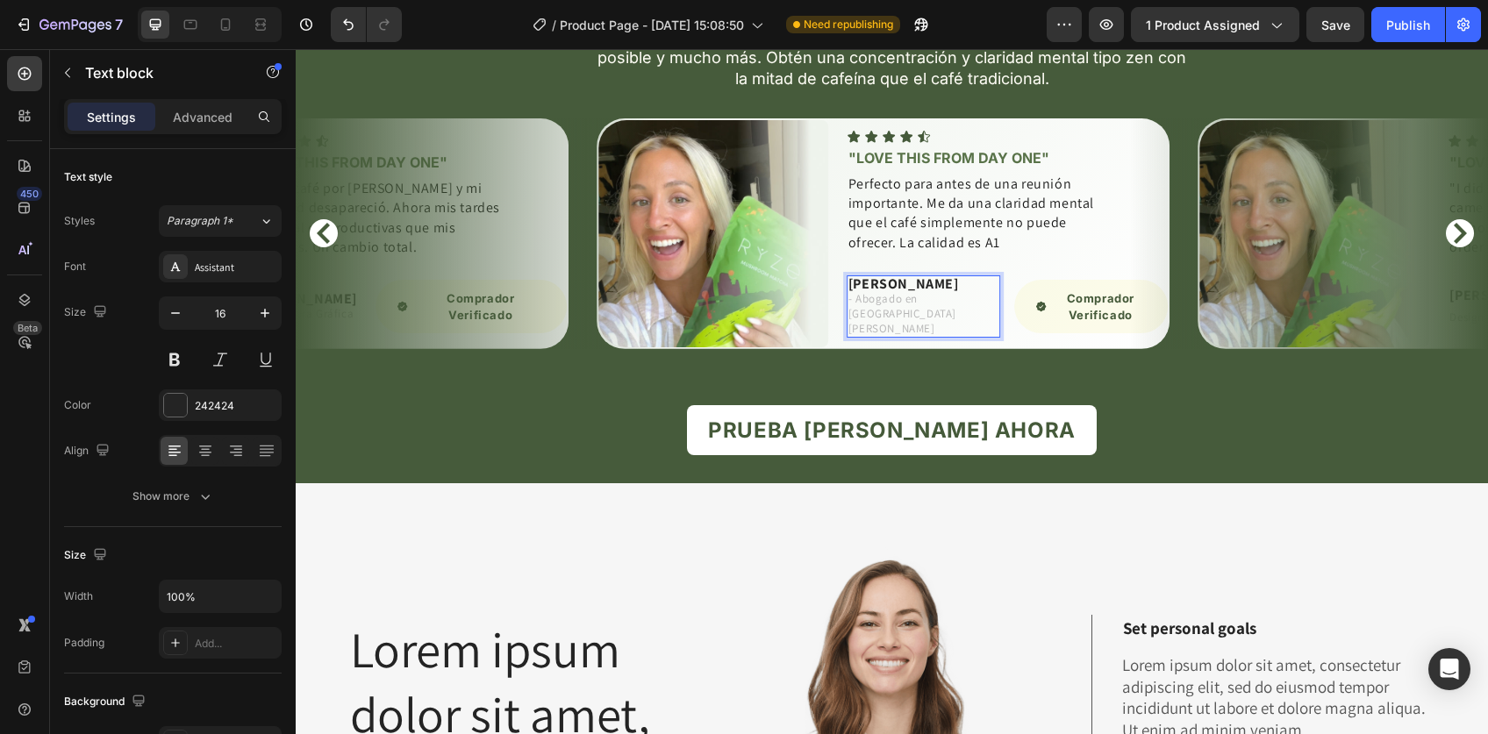
click at [910, 336] on span "- Abogado en san Isidrio" at bounding box center [902, 313] width 108 height 45
drag, startPoint x: 903, startPoint y: 517, endPoint x: 969, endPoint y: 517, distance: 65.8
click at [956, 336] on span "- Abogado en san Isidrio" at bounding box center [902, 313] width 108 height 45
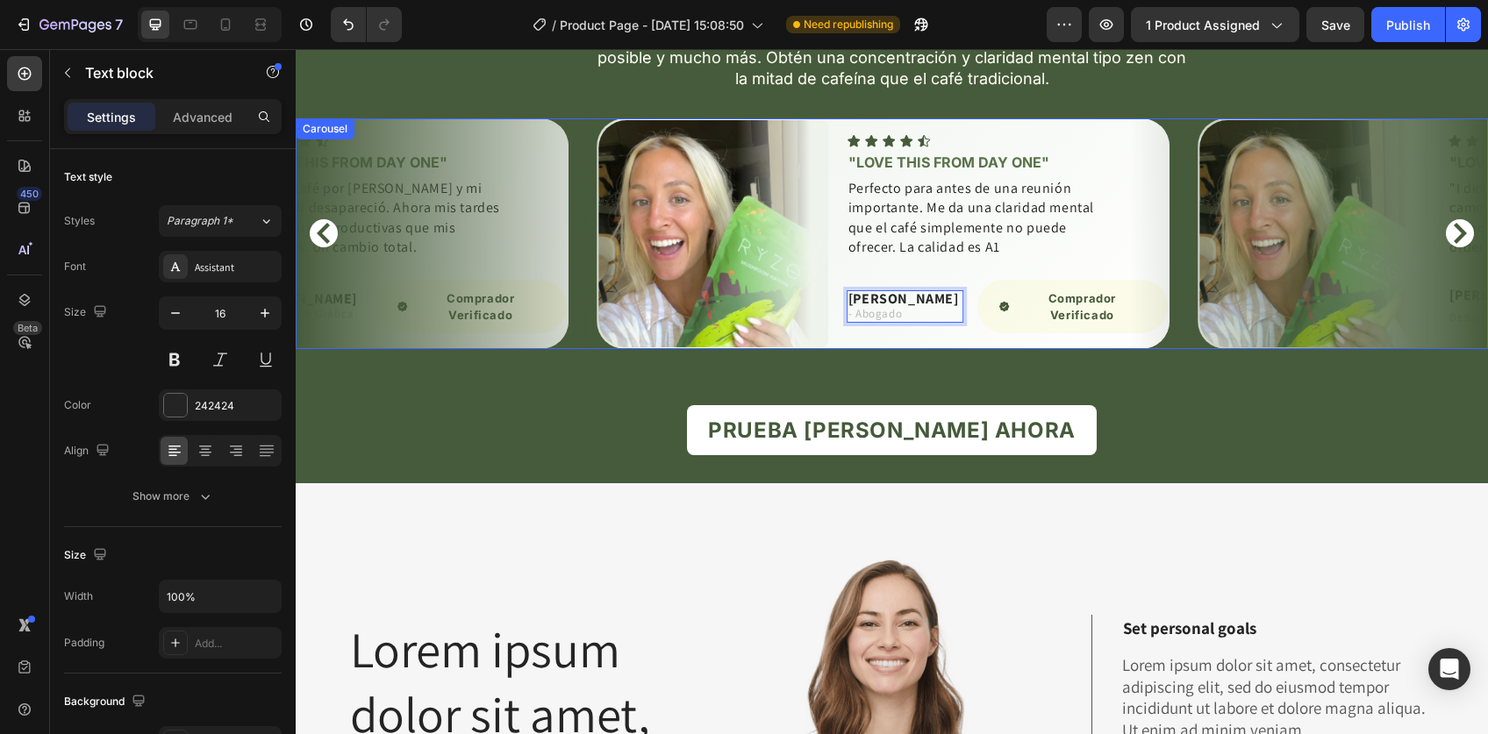
click at [1453, 244] on icon "Carousel Next Arrow" at bounding box center [1459, 233] width 13 height 21
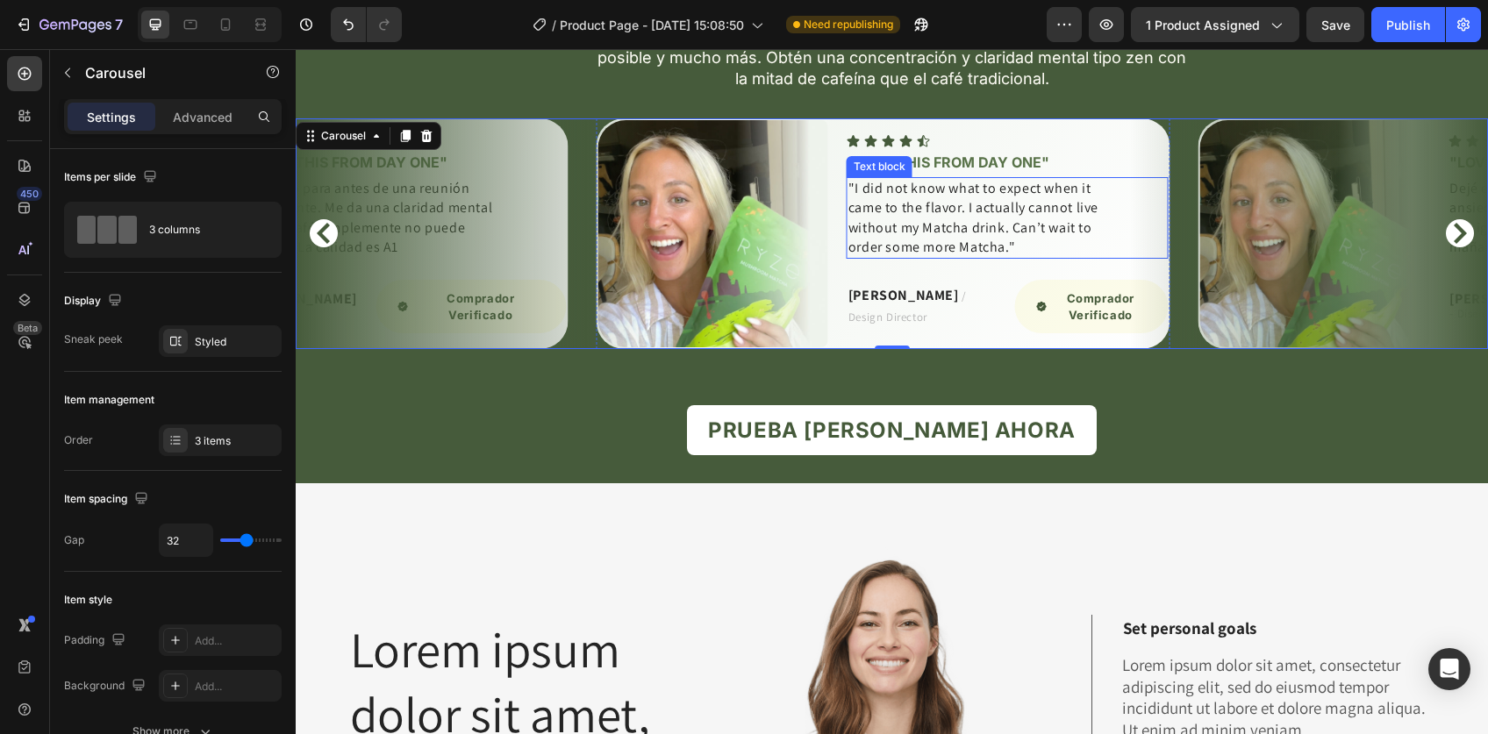
click at [948, 258] on p ""I did not know what to expect when it came to the flavor. I actually cannot li…" at bounding box center [974, 218] width 253 height 79
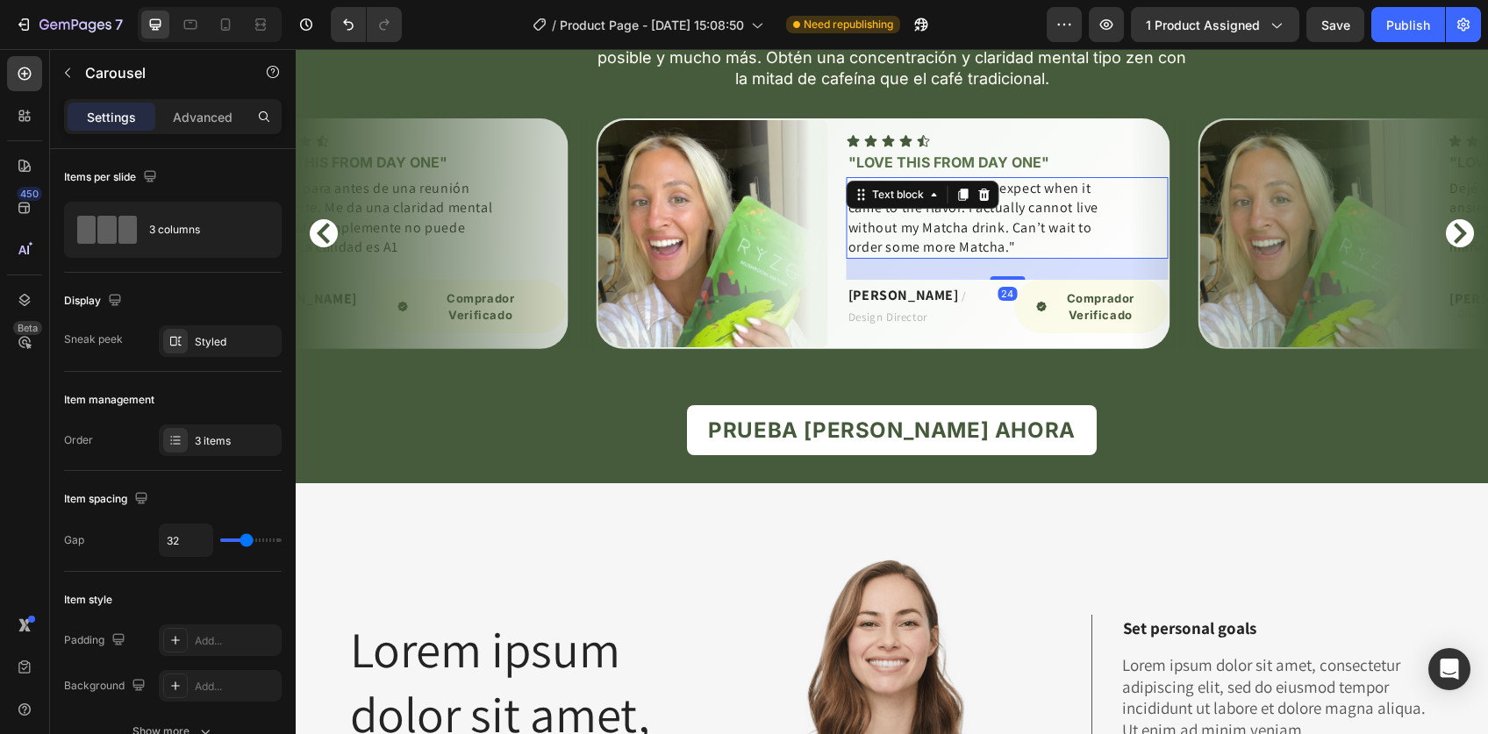
click at [948, 209] on div "Text block" at bounding box center [922, 195] width 153 height 28
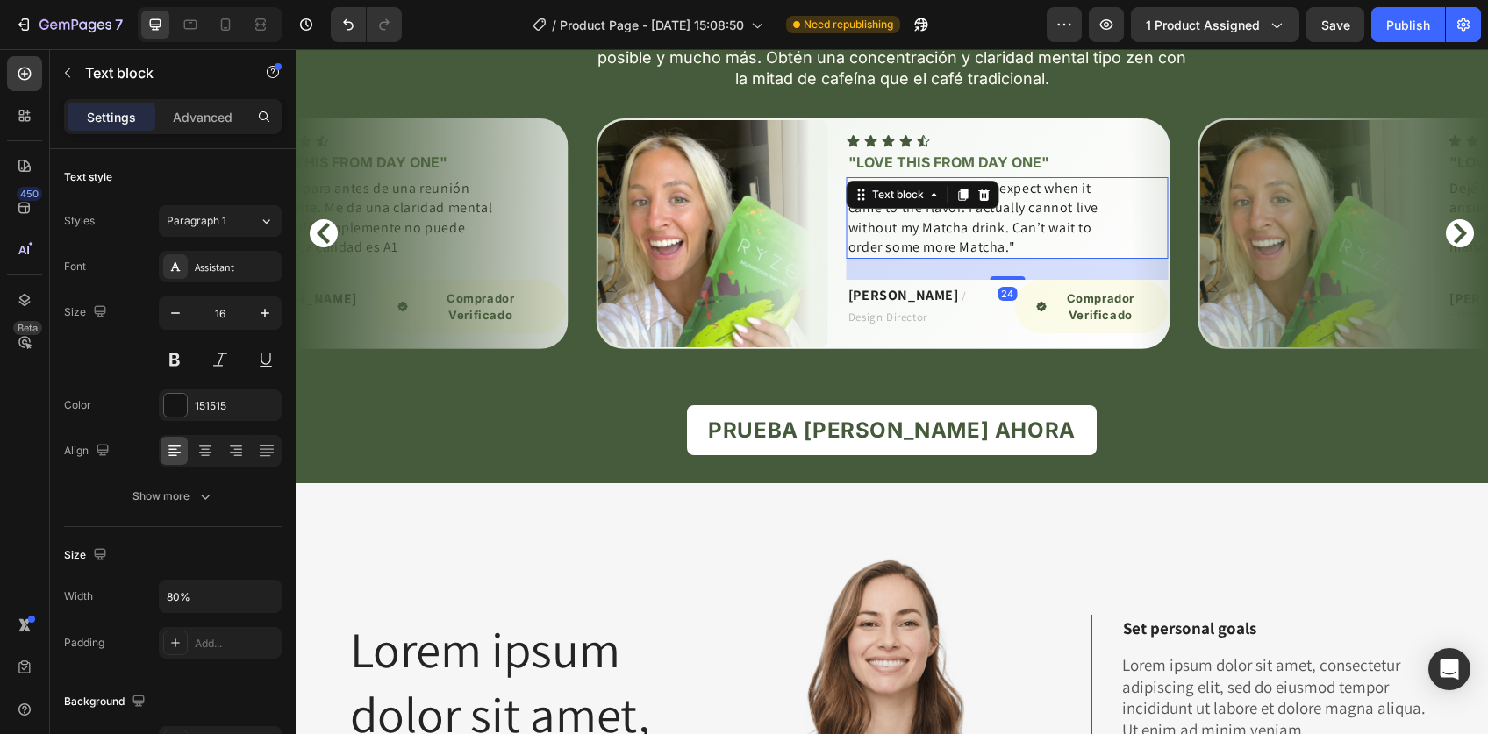
click at [948, 209] on div "Text block" at bounding box center [922, 195] width 153 height 28
click at [996, 258] on p ""I did not know what to expect when it came to the flavor. I actually cannot li…" at bounding box center [974, 218] width 253 height 79
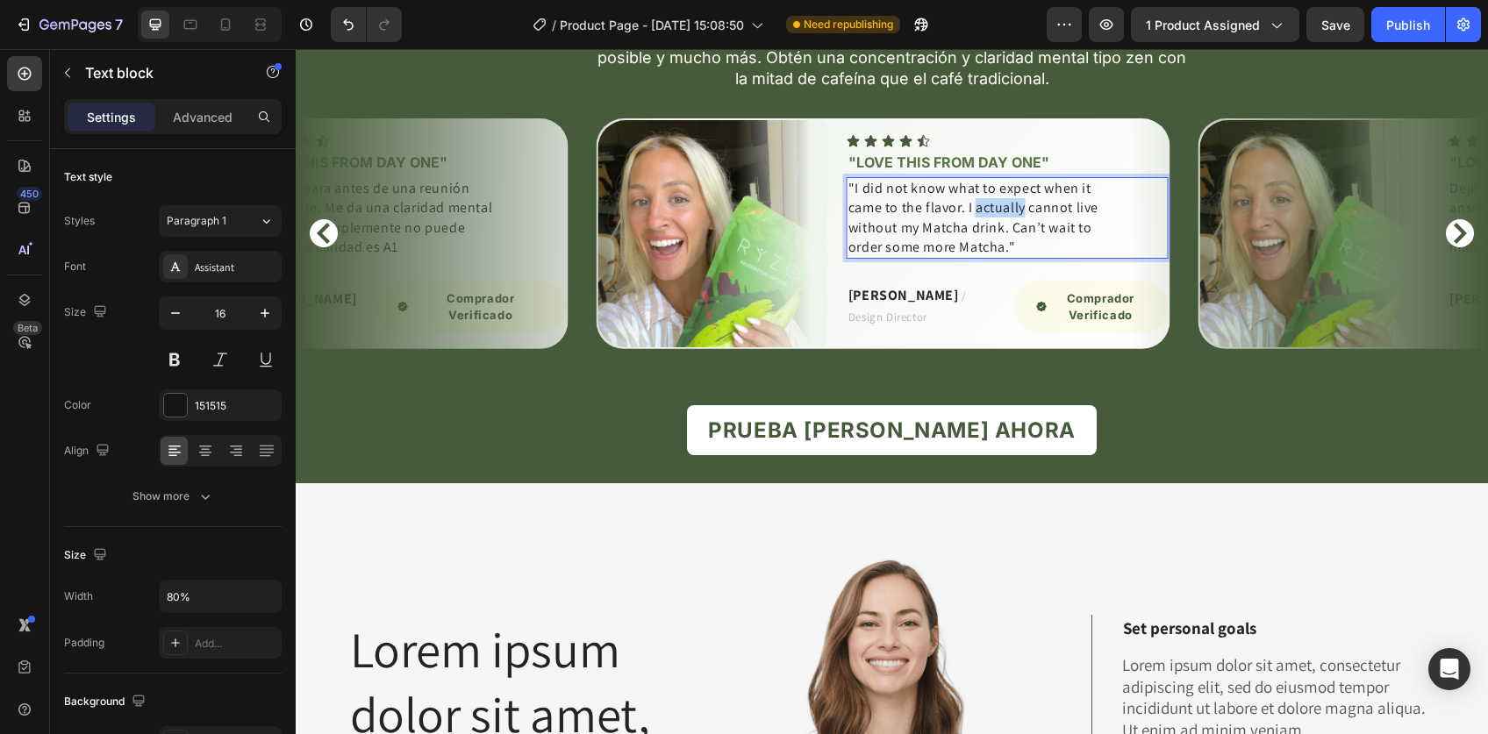
click at [996, 258] on p ""I did not know what to expect when it came to the flavor. I actually cannot li…" at bounding box center [974, 218] width 253 height 79
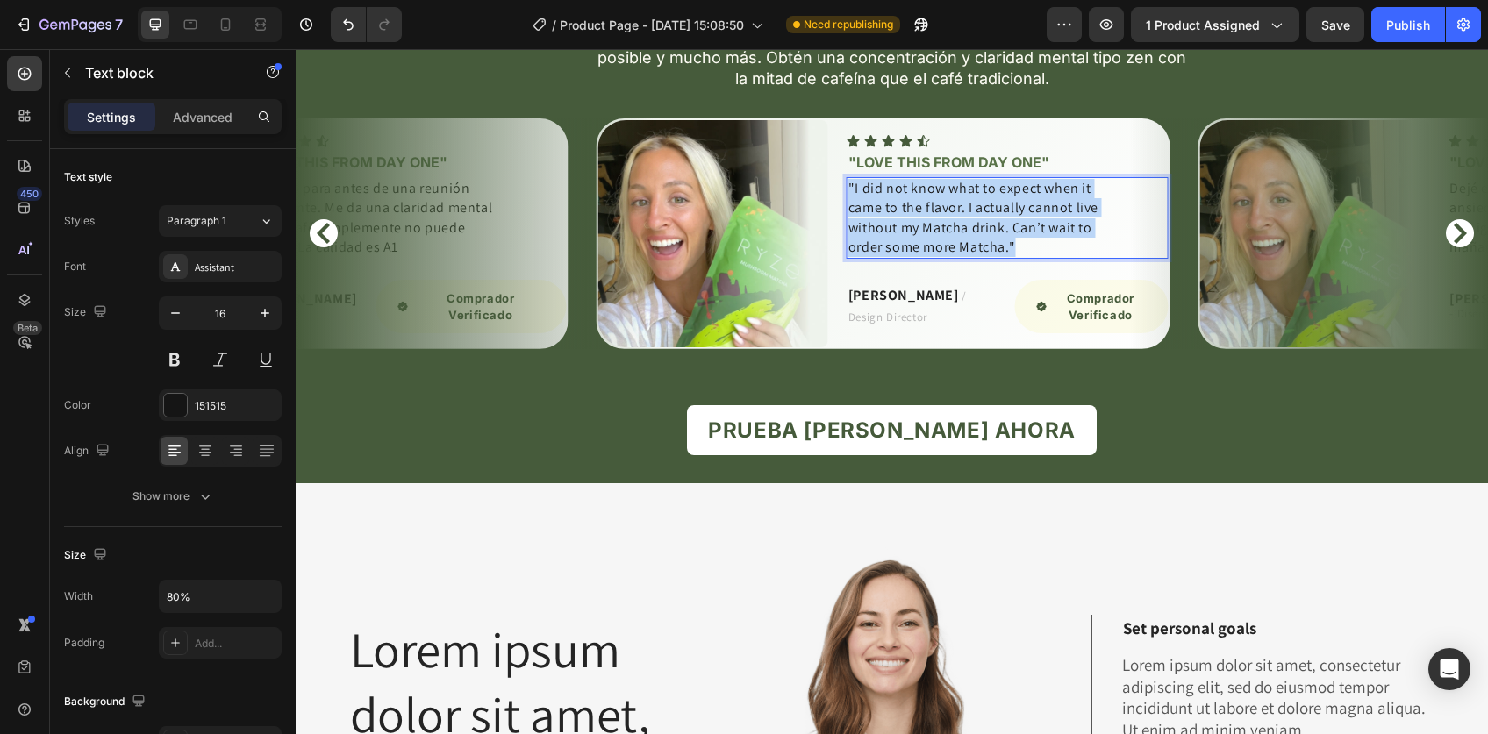
click at [996, 258] on p ""I did not know what to expect when it came to the flavor. I actually cannot li…" at bounding box center [974, 218] width 253 height 79
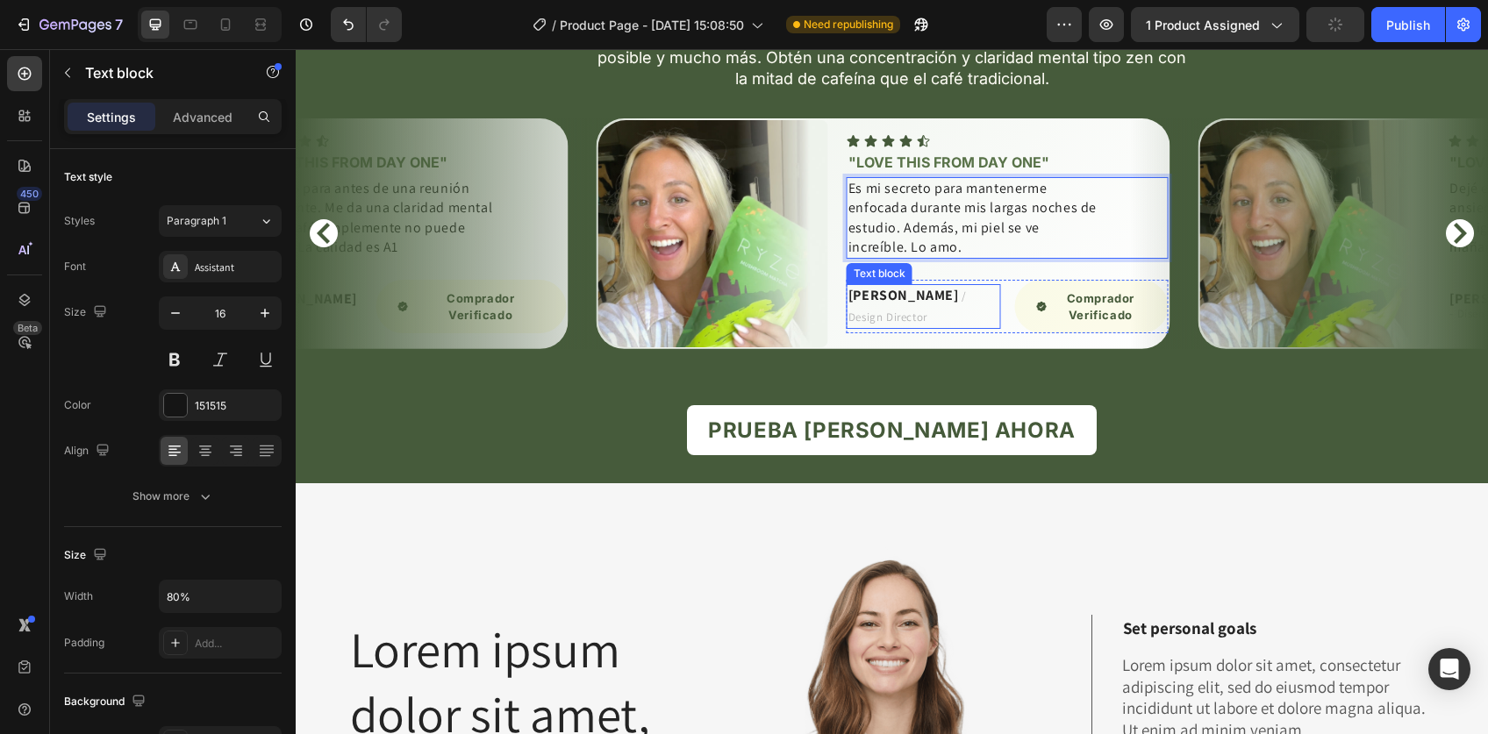
click at [867, 304] on strong "RYAN S." at bounding box center [903, 295] width 111 height 18
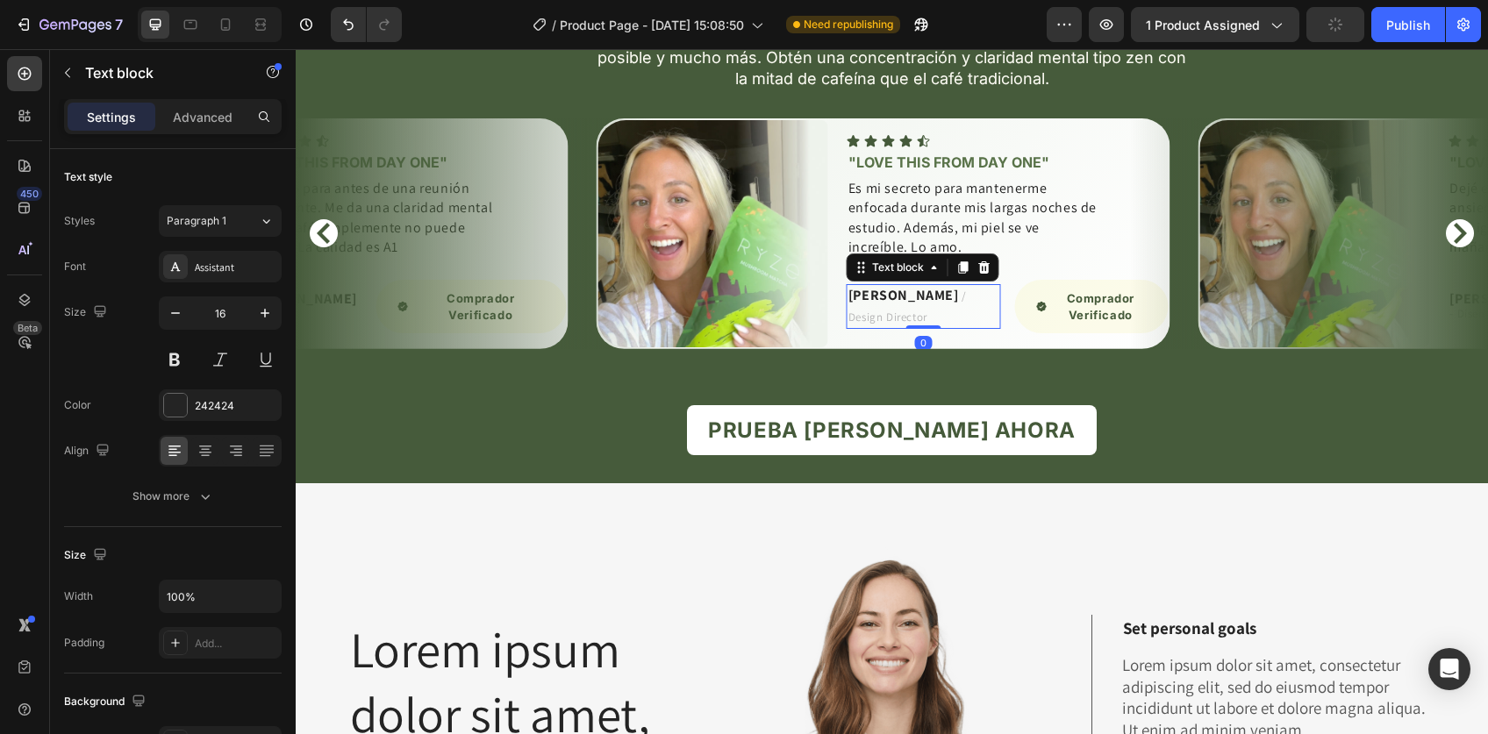
click at [867, 304] on strong "RYAN S." at bounding box center [903, 295] width 111 height 18
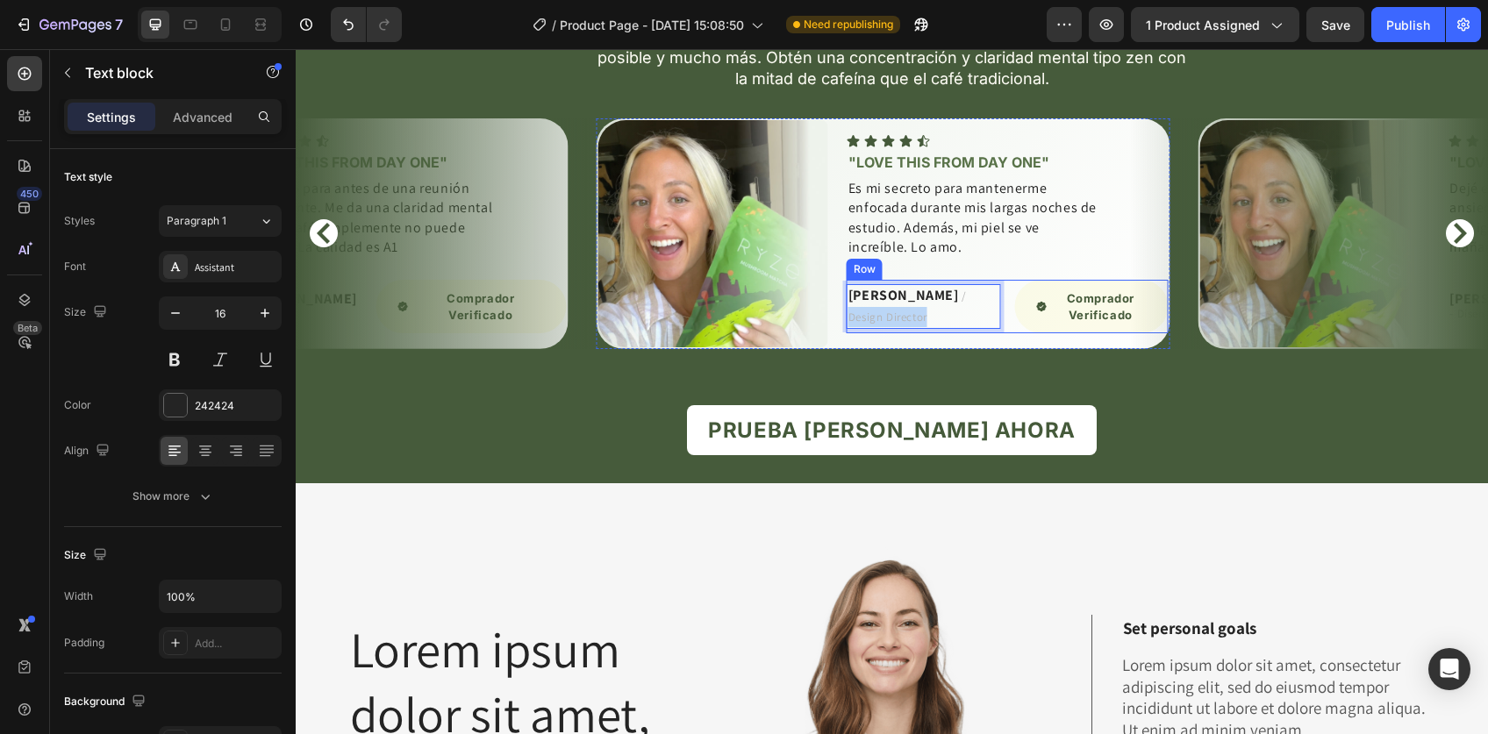
drag, startPoint x: 906, startPoint y: 512, endPoint x: 1003, endPoint y: 513, distance: 97.4
click at [1003, 332] on div "Sofía M. / Design Director Text block 0 Comprador Verificado Button Row" at bounding box center [1007, 306] width 322 height 53
click at [905, 324] on span "/ Design Director" at bounding box center [907, 306] width 118 height 35
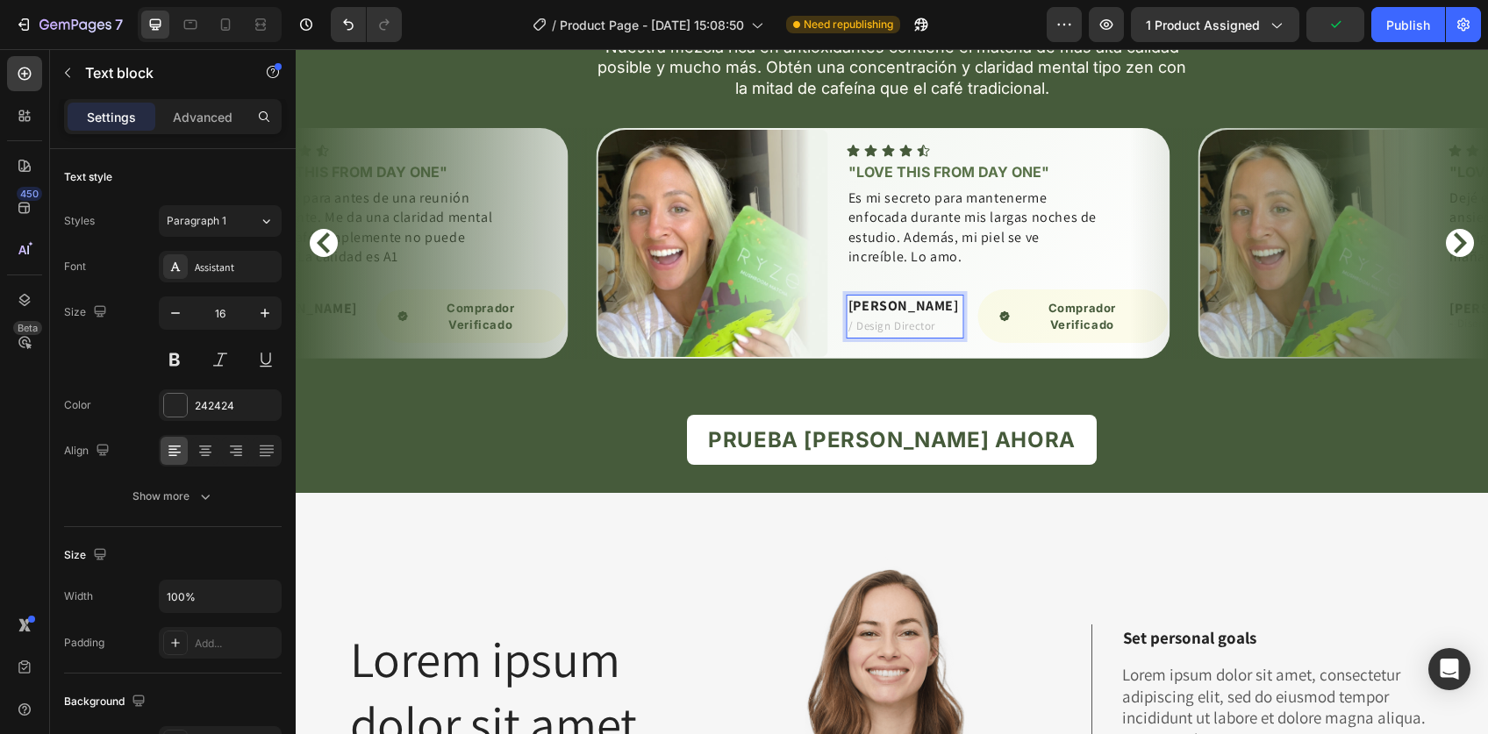
click at [909, 333] on span "/ Design Director" at bounding box center [891, 325] width 87 height 15
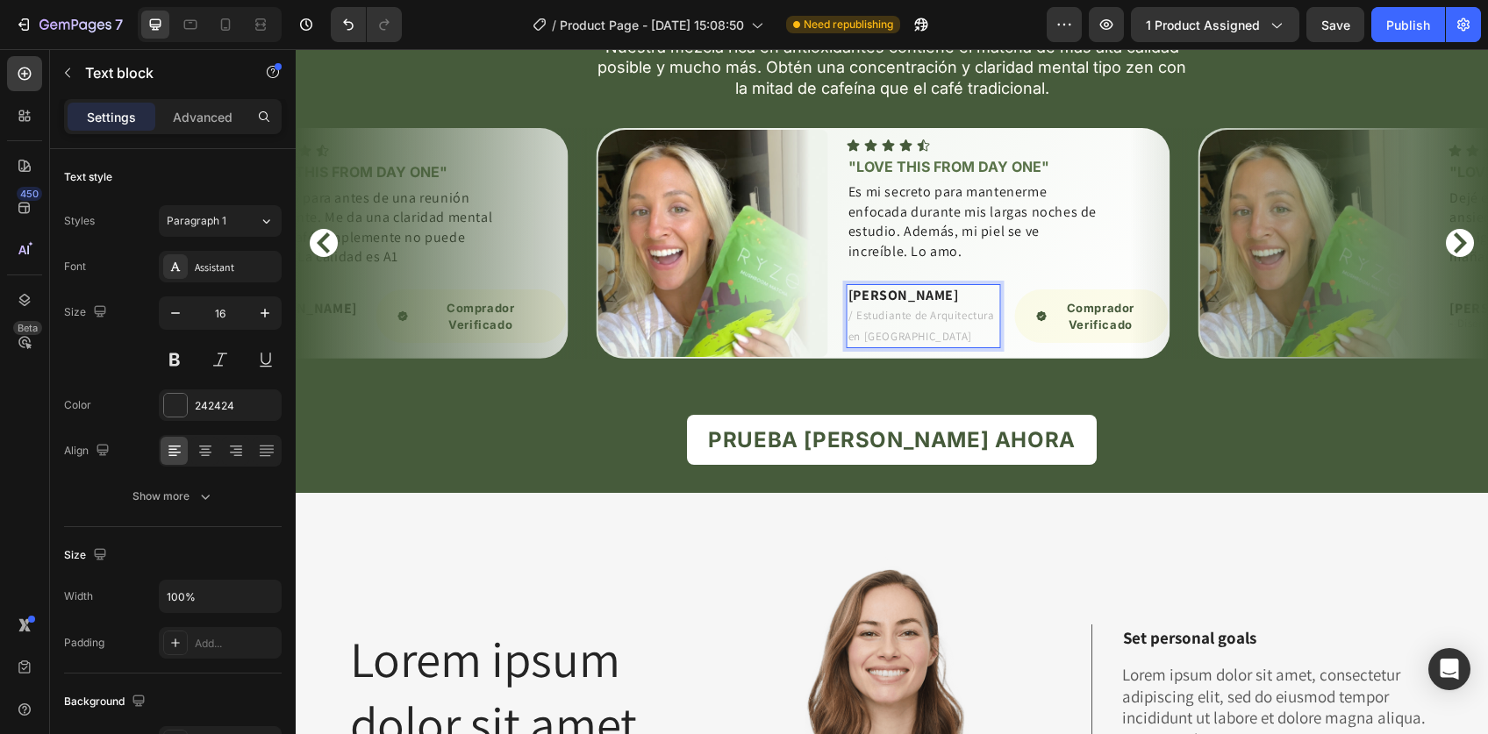
click at [925, 346] on p "/ Estudiante de Arquitectura en Miraflores" at bounding box center [923, 325] width 150 height 41
drag, startPoint x: 914, startPoint y: 517, endPoint x: 914, endPoint y: 539, distance: 21.9
click at [914, 343] on span "/ Estudiante de Arquitectura en Miraflores" at bounding box center [921, 325] width 146 height 35
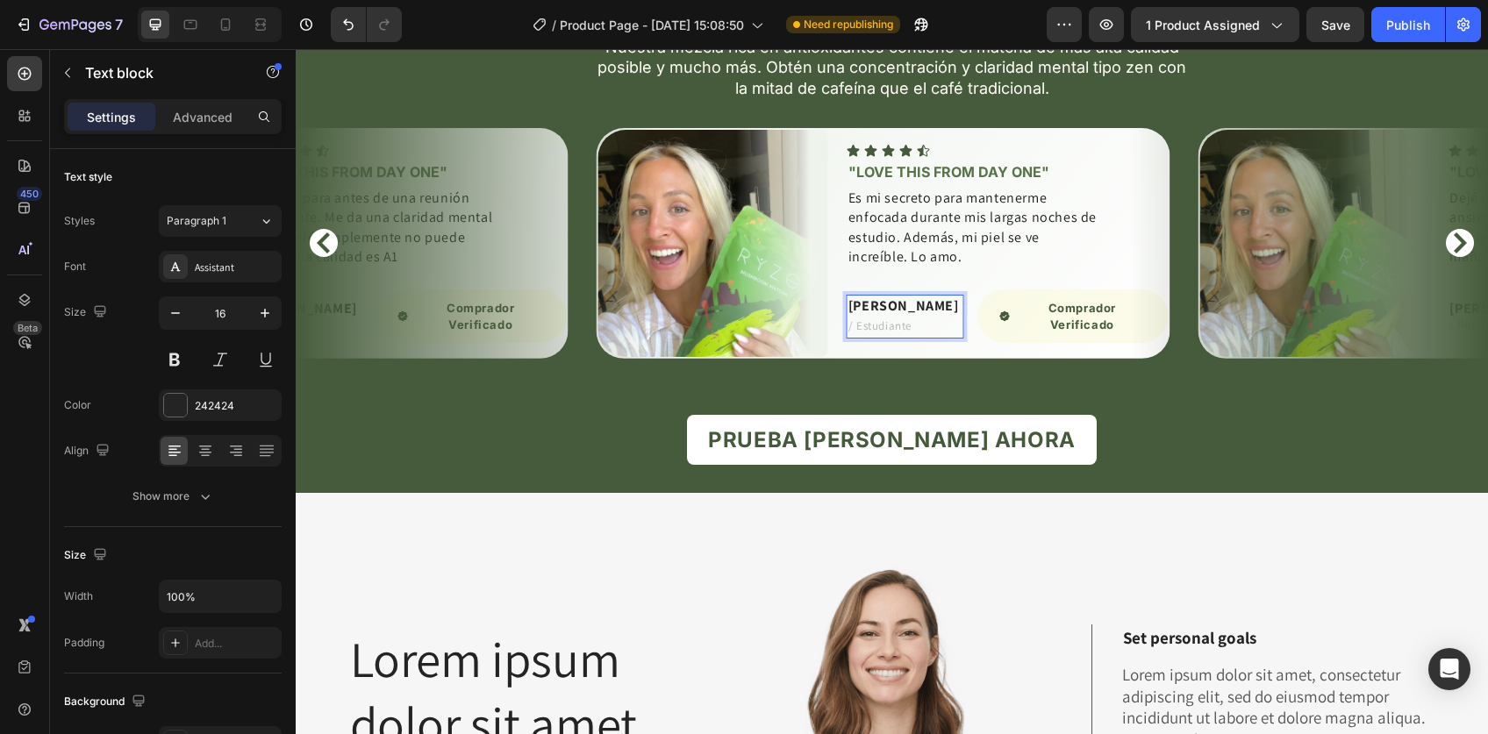
click at [857, 333] on span "/ Estudiante" at bounding box center [879, 325] width 63 height 15
click at [967, 268] on p "Es mi secreto para mantenerme enfocada durante mis largas noches de estudio. Ad…" at bounding box center [974, 228] width 253 height 79
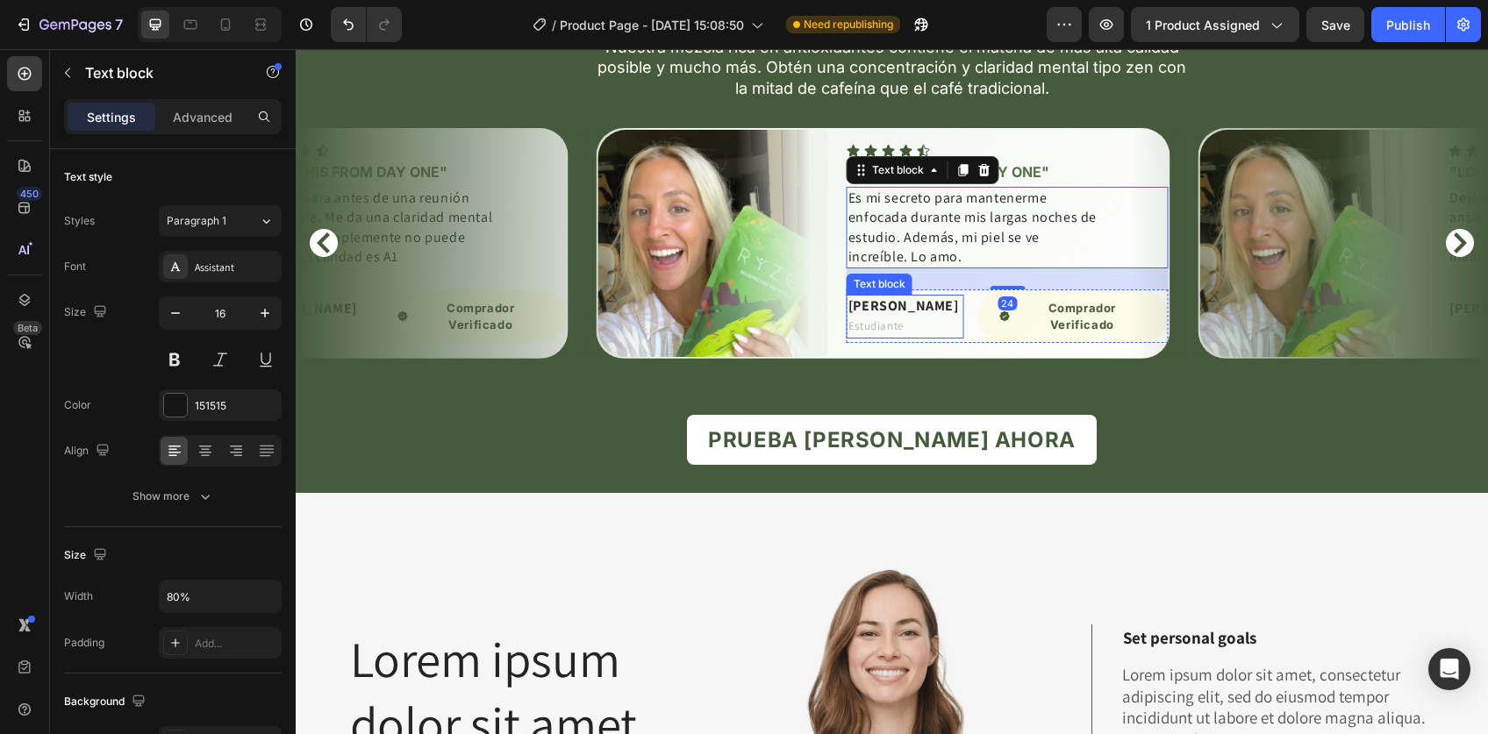
click at [871, 333] on span "Estudiante" at bounding box center [875, 325] width 55 height 15
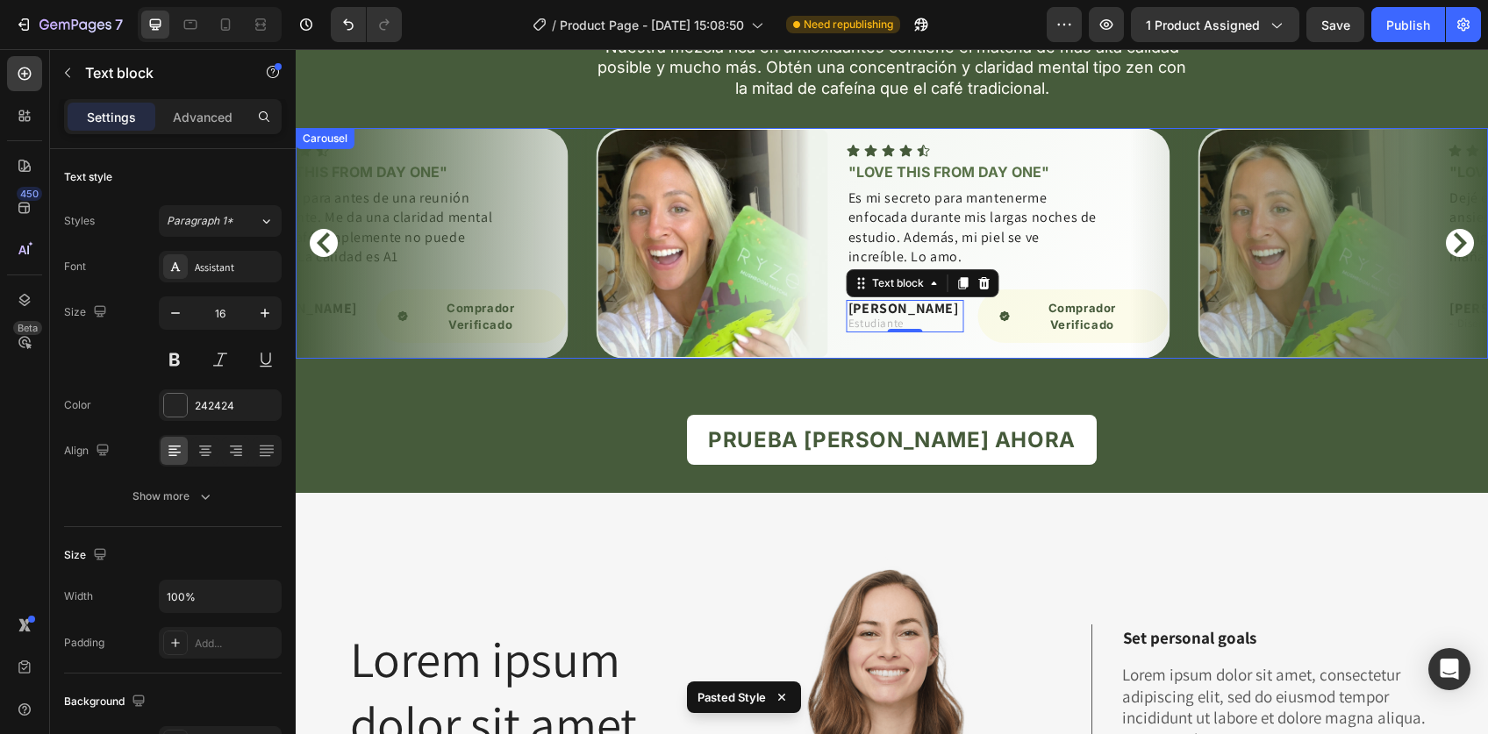
click at [324, 253] on icon "Carousel Back Arrow" at bounding box center [323, 242] width 13 height 21
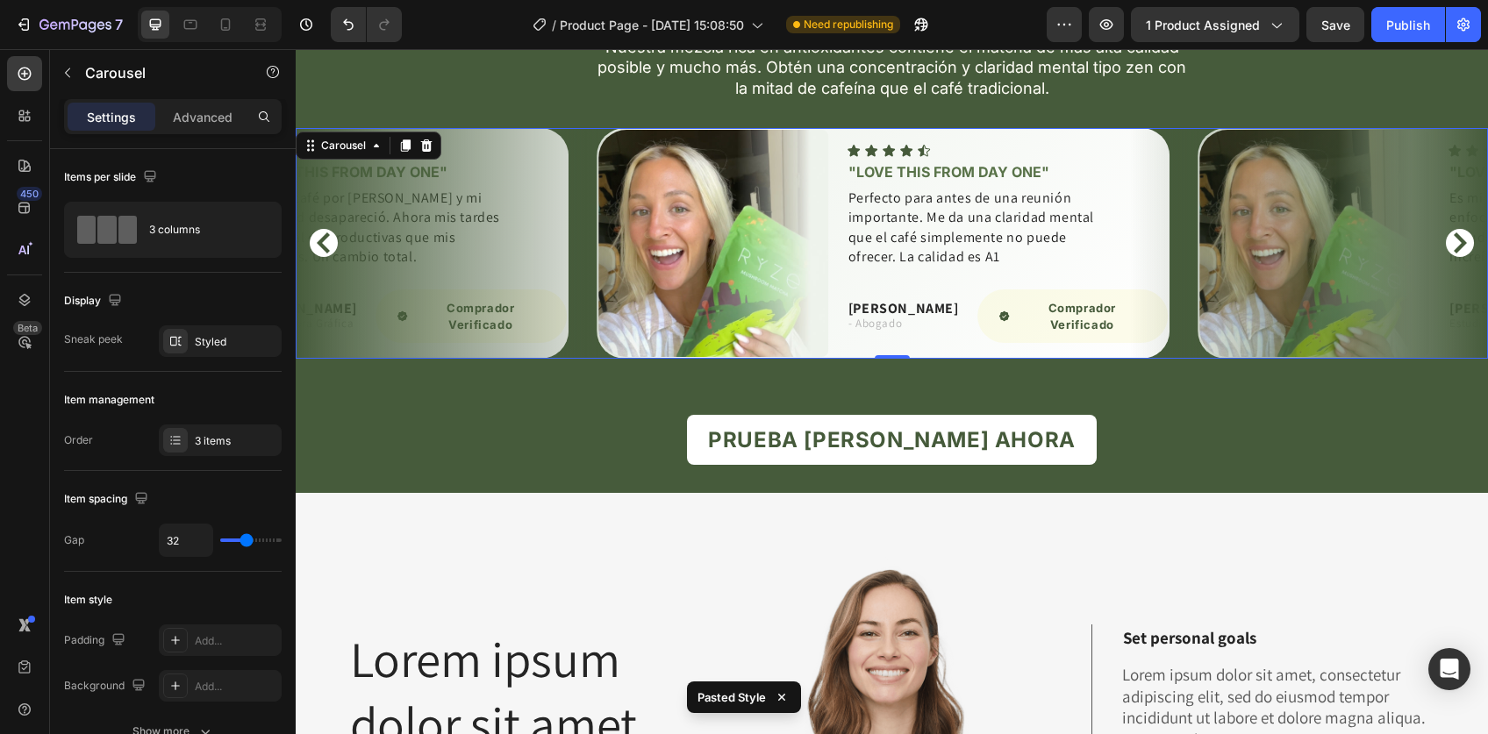
click at [324, 253] on icon "Carousel Back Arrow" at bounding box center [323, 242] width 13 height 21
click at [1450, 253] on icon "Carousel Next Arrow" at bounding box center [1459, 242] width 21 height 21
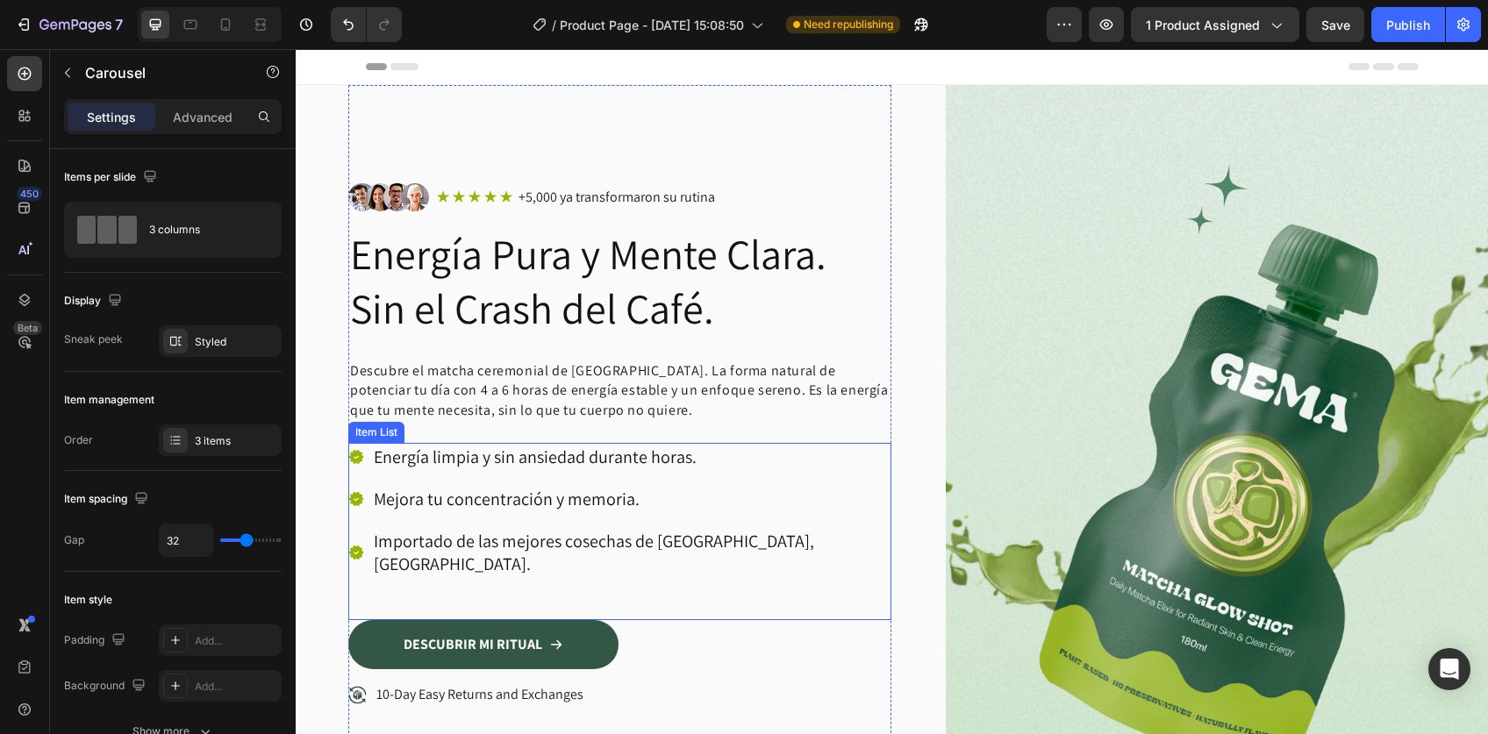
scroll to position [84, 0]
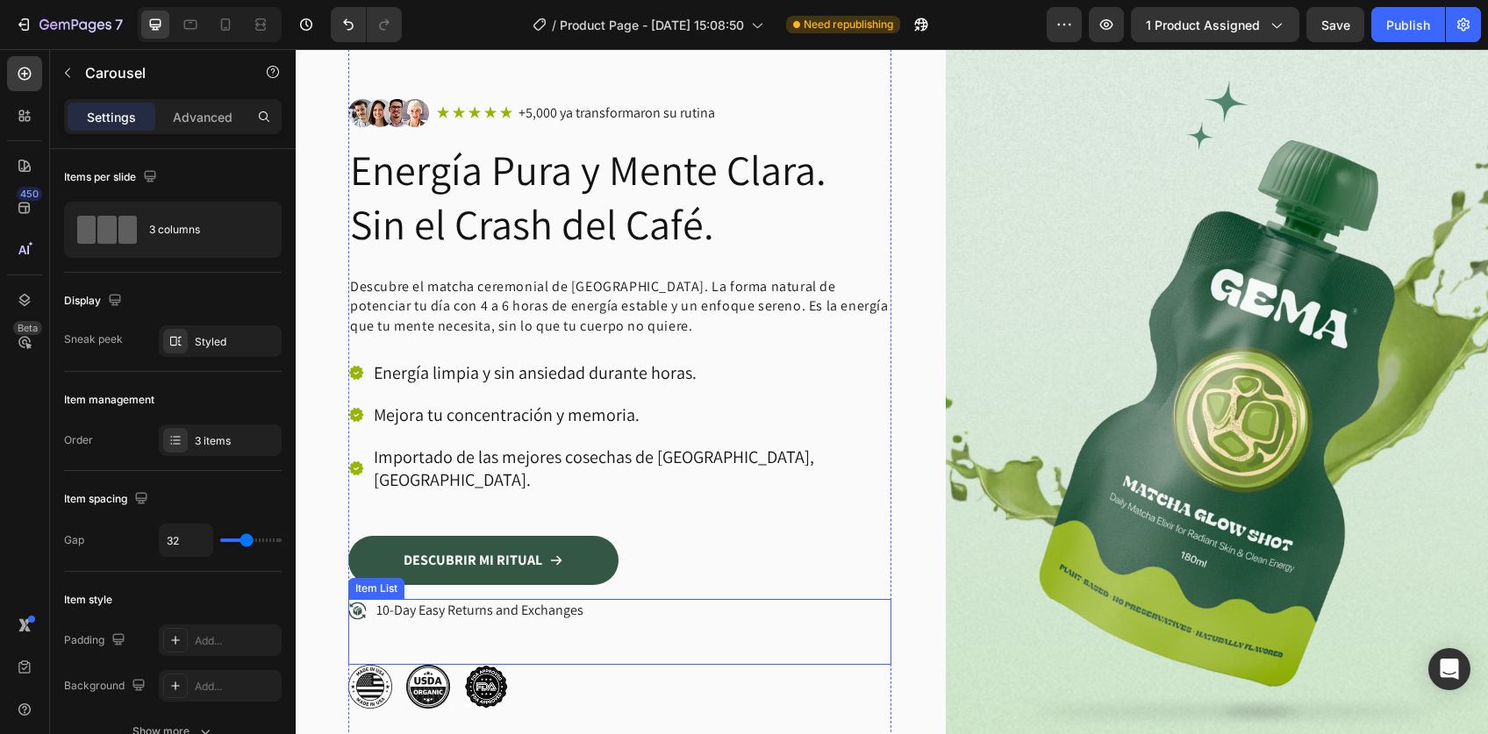
click at [660, 607] on div "10-Day Easy Returns and Exchanges" at bounding box center [619, 632] width 543 height 66
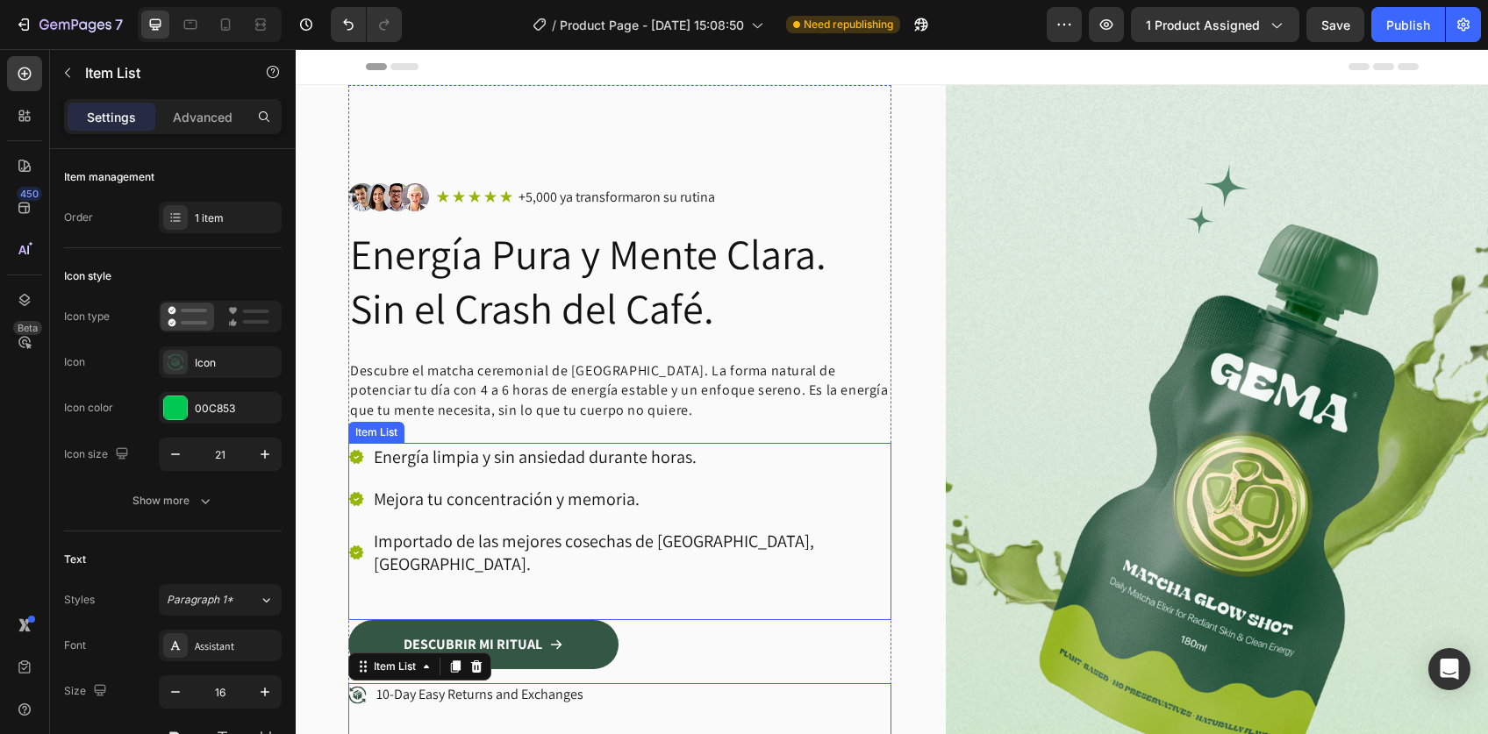
scroll to position [156, 0]
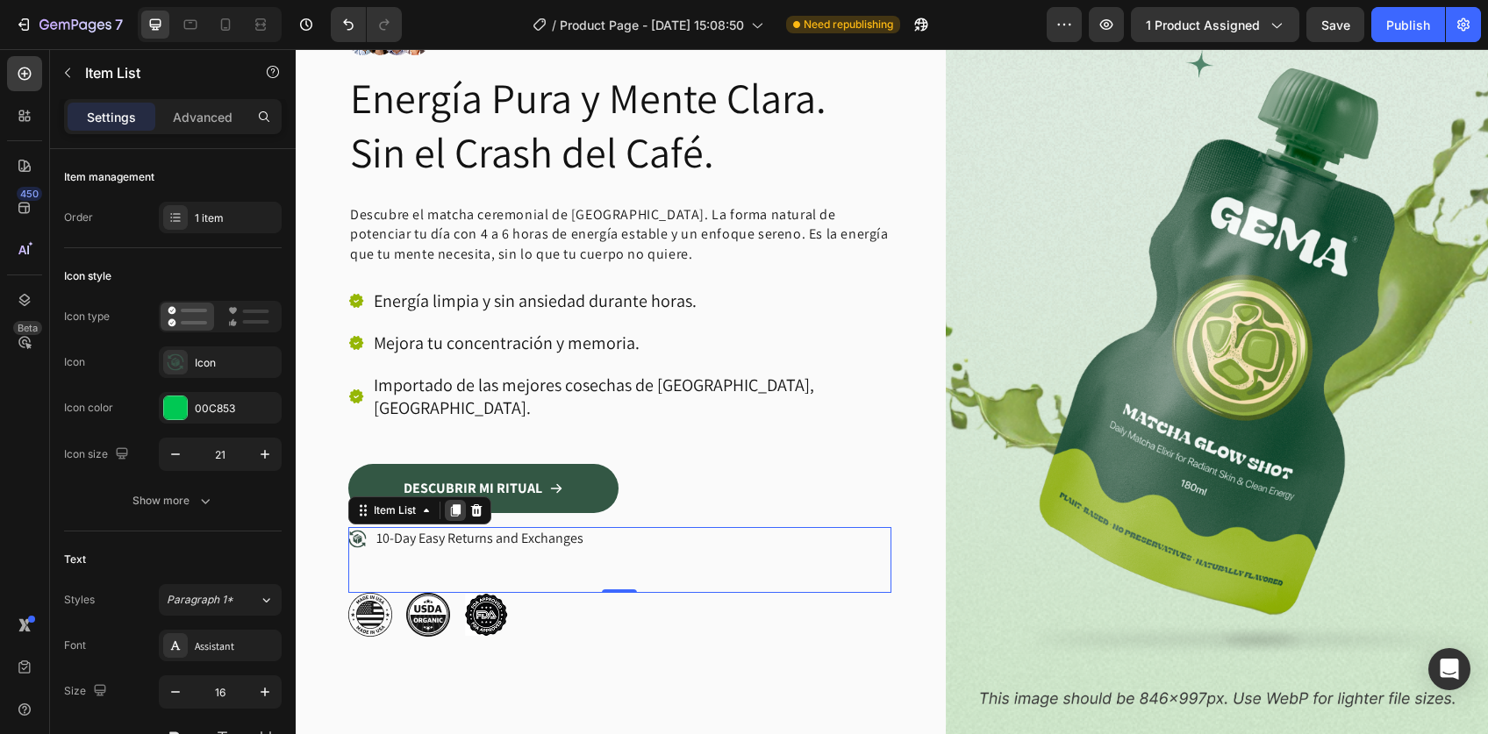
click at [454, 504] on icon at bounding box center [456, 510] width 10 height 12
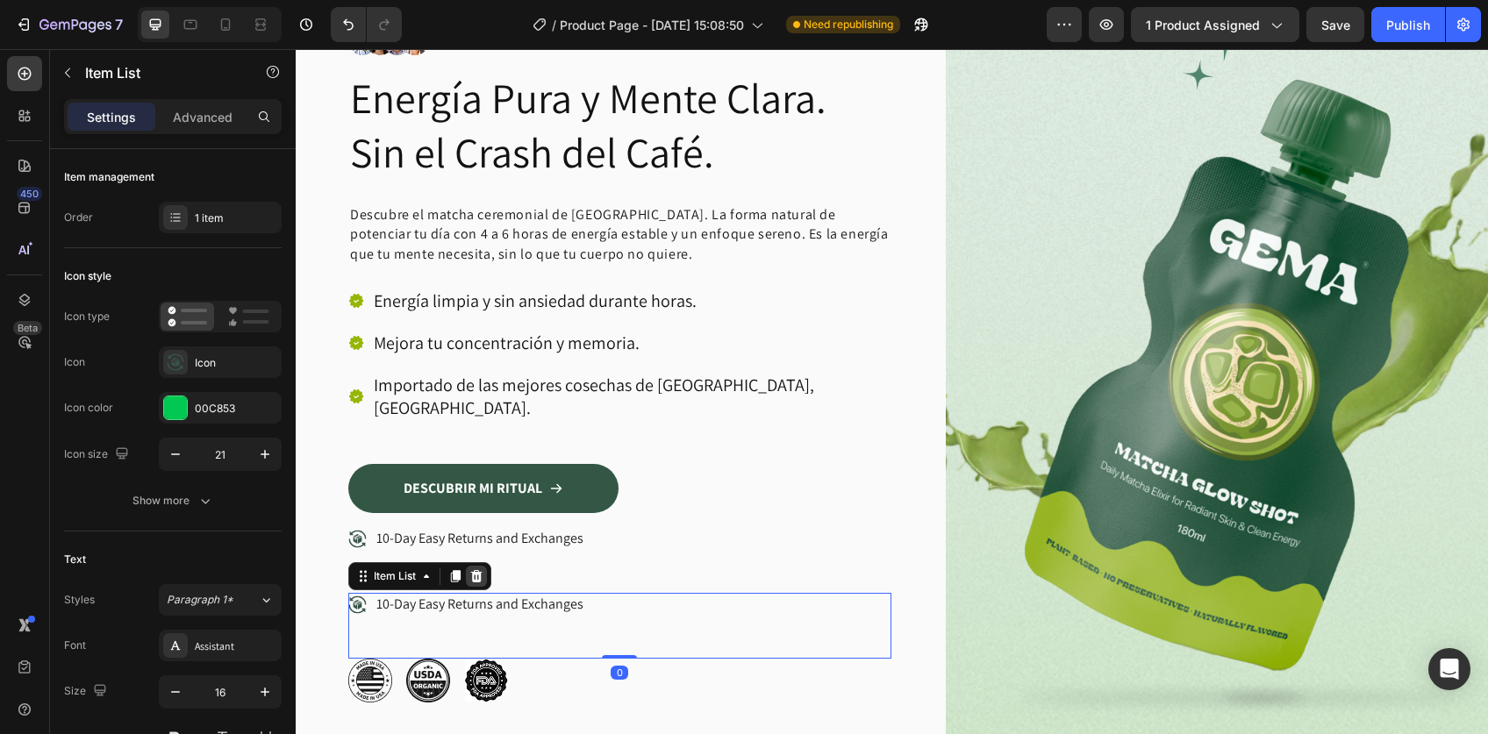
click at [477, 570] on icon at bounding box center [476, 576] width 11 height 12
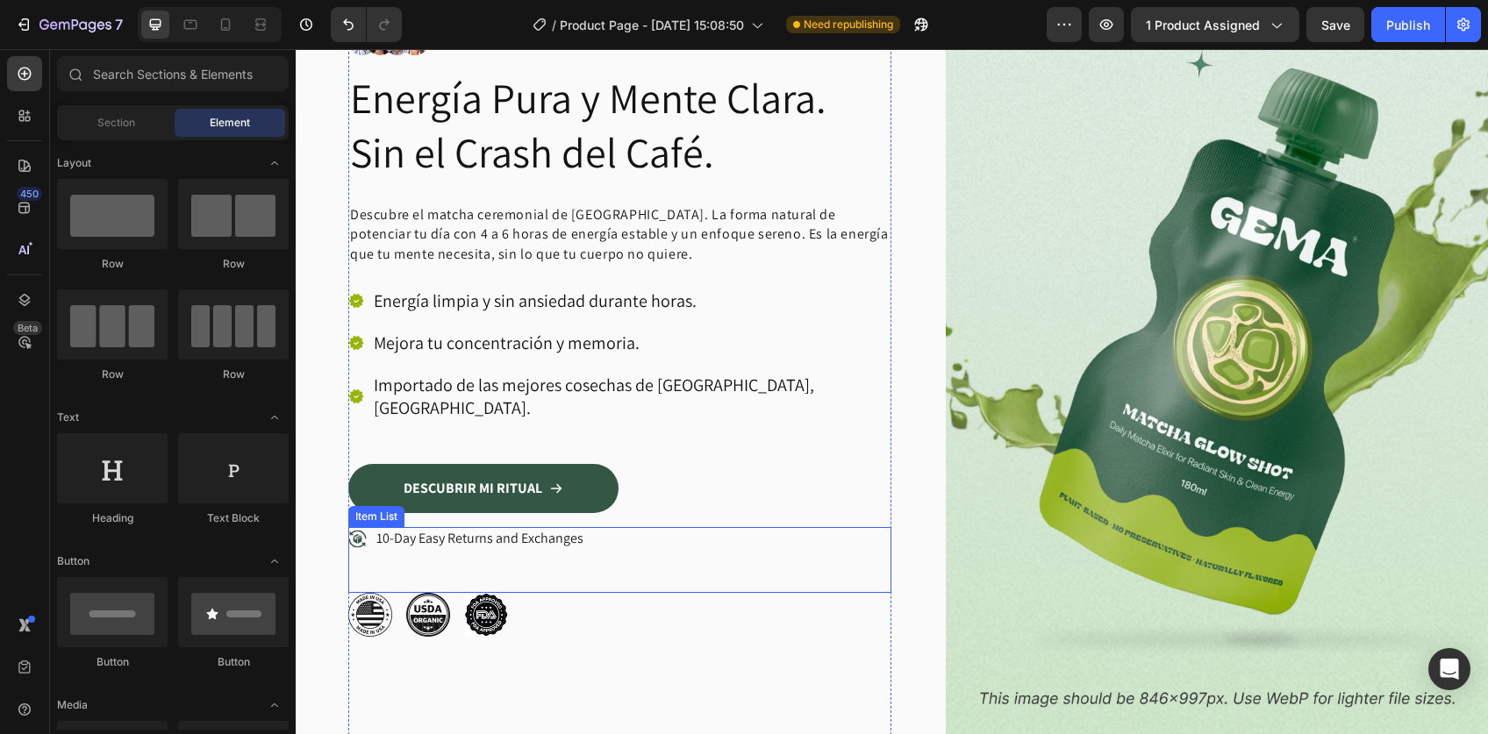
click at [623, 527] on div "10-Day Easy Returns and Exchanges" at bounding box center [619, 560] width 543 height 66
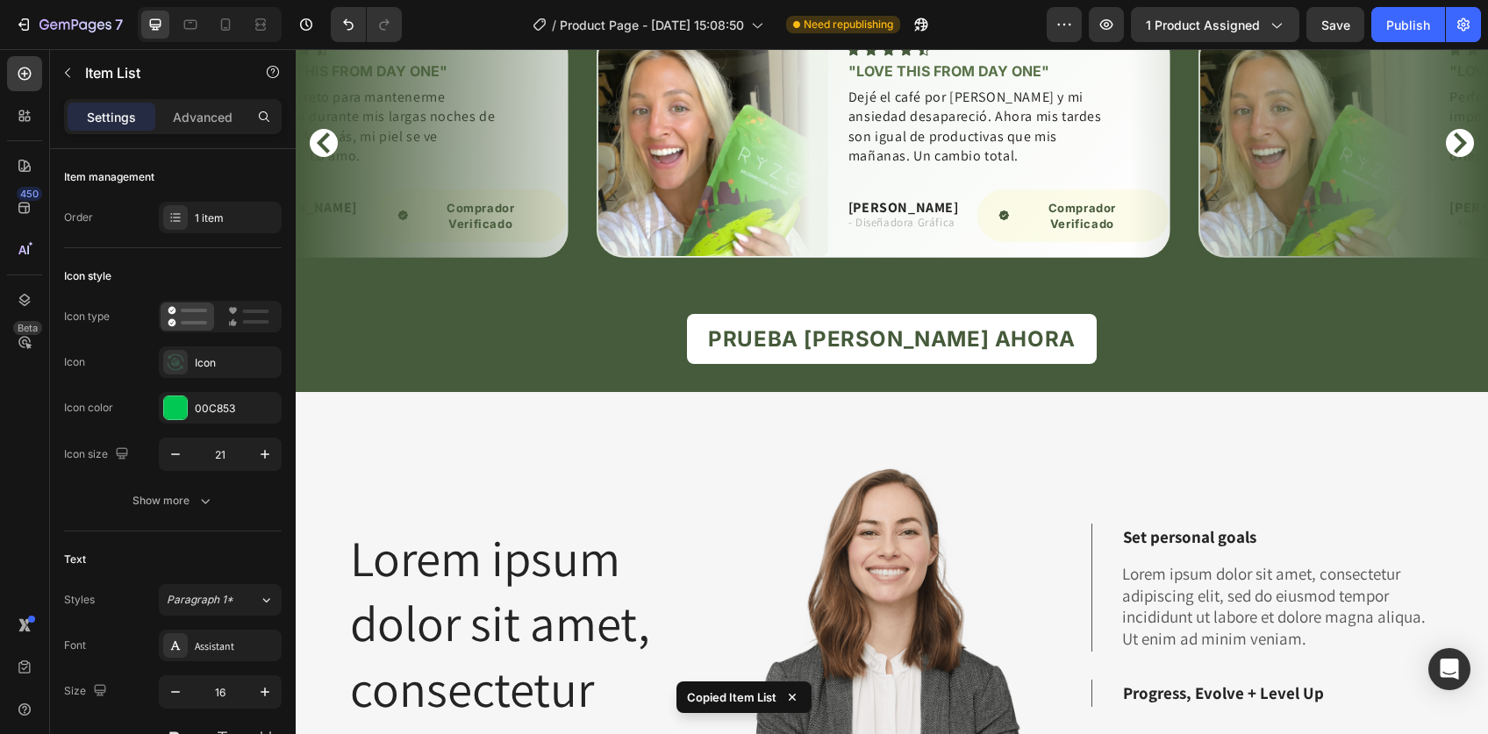
scroll to position [4101, 0]
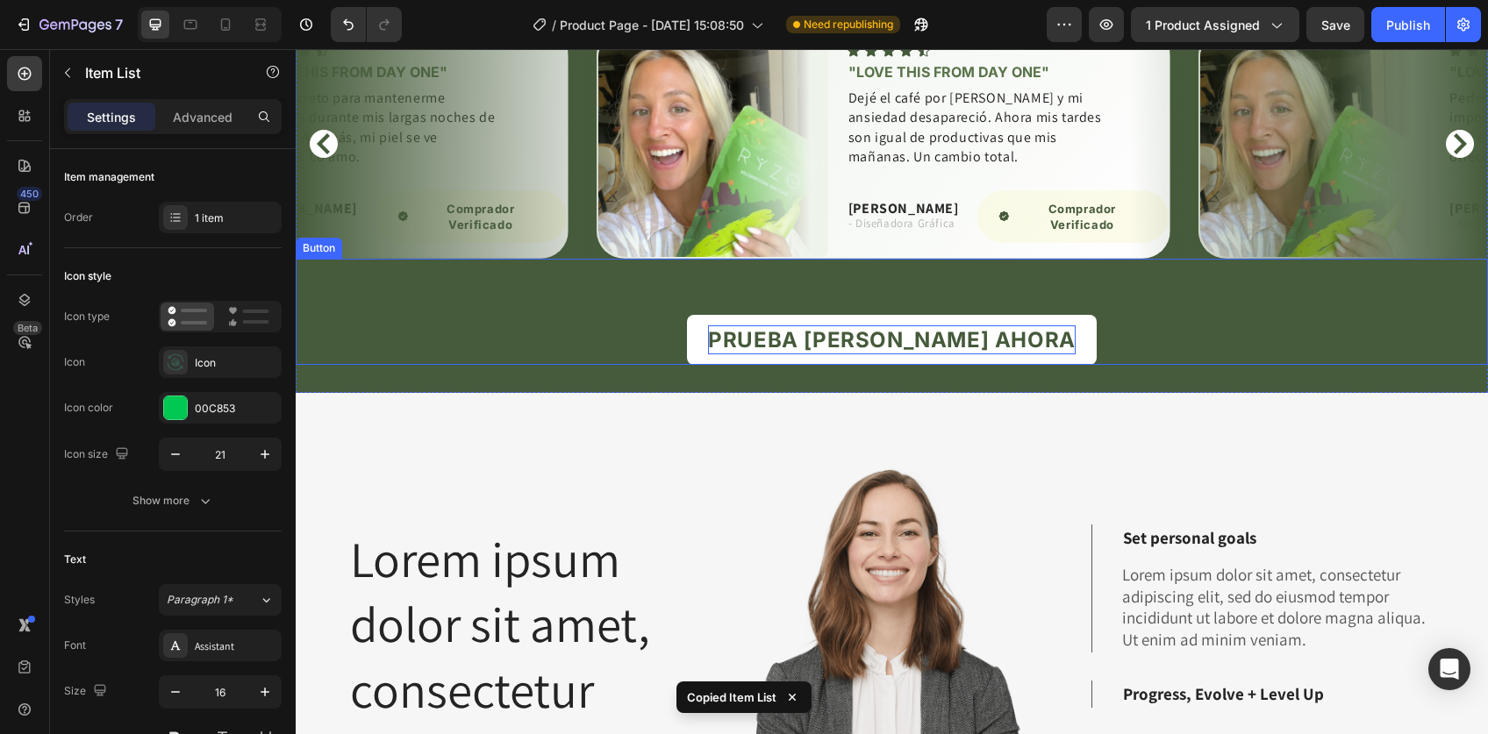
click at [910, 349] on p "PRUEBA MOLAND AHORA" at bounding box center [891, 340] width 367 height 30
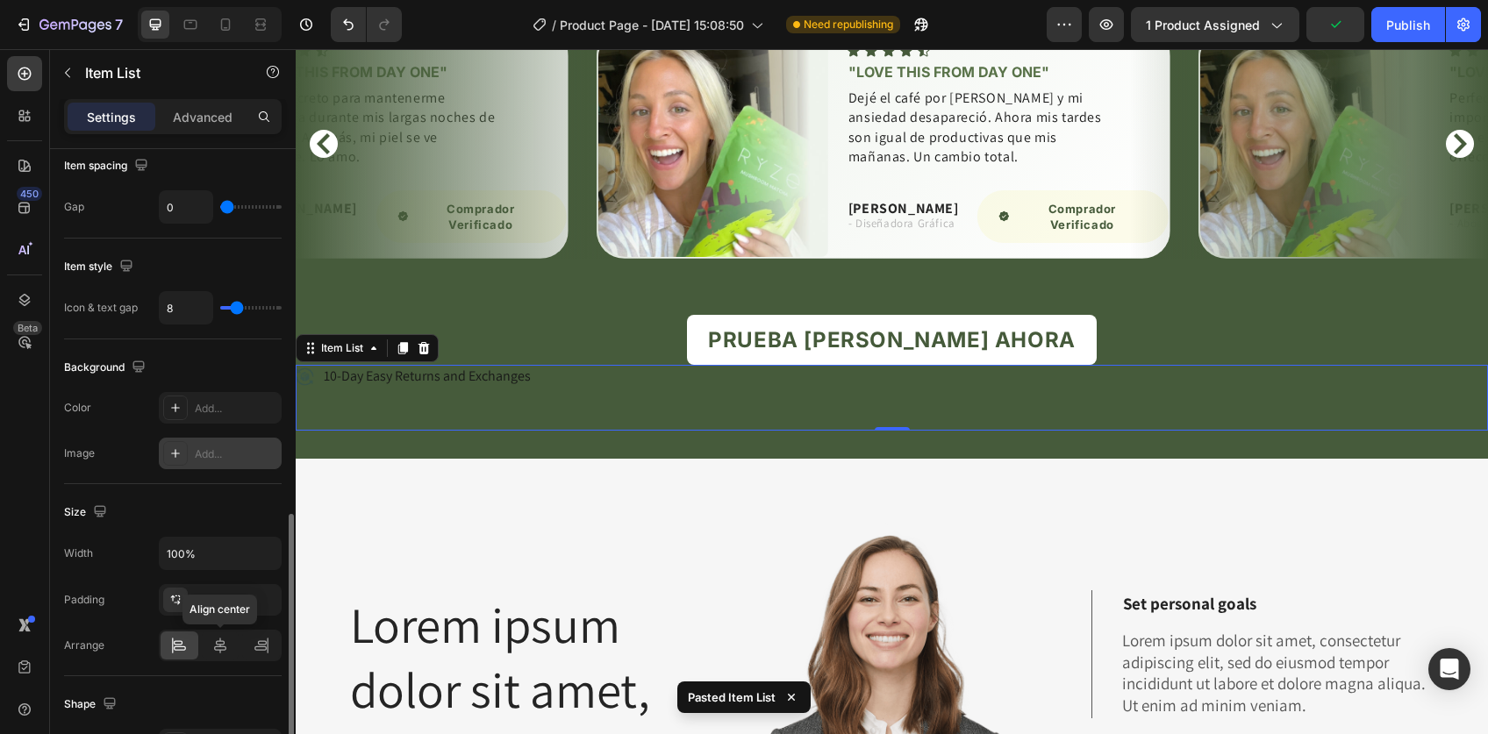
scroll to position [870, 0]
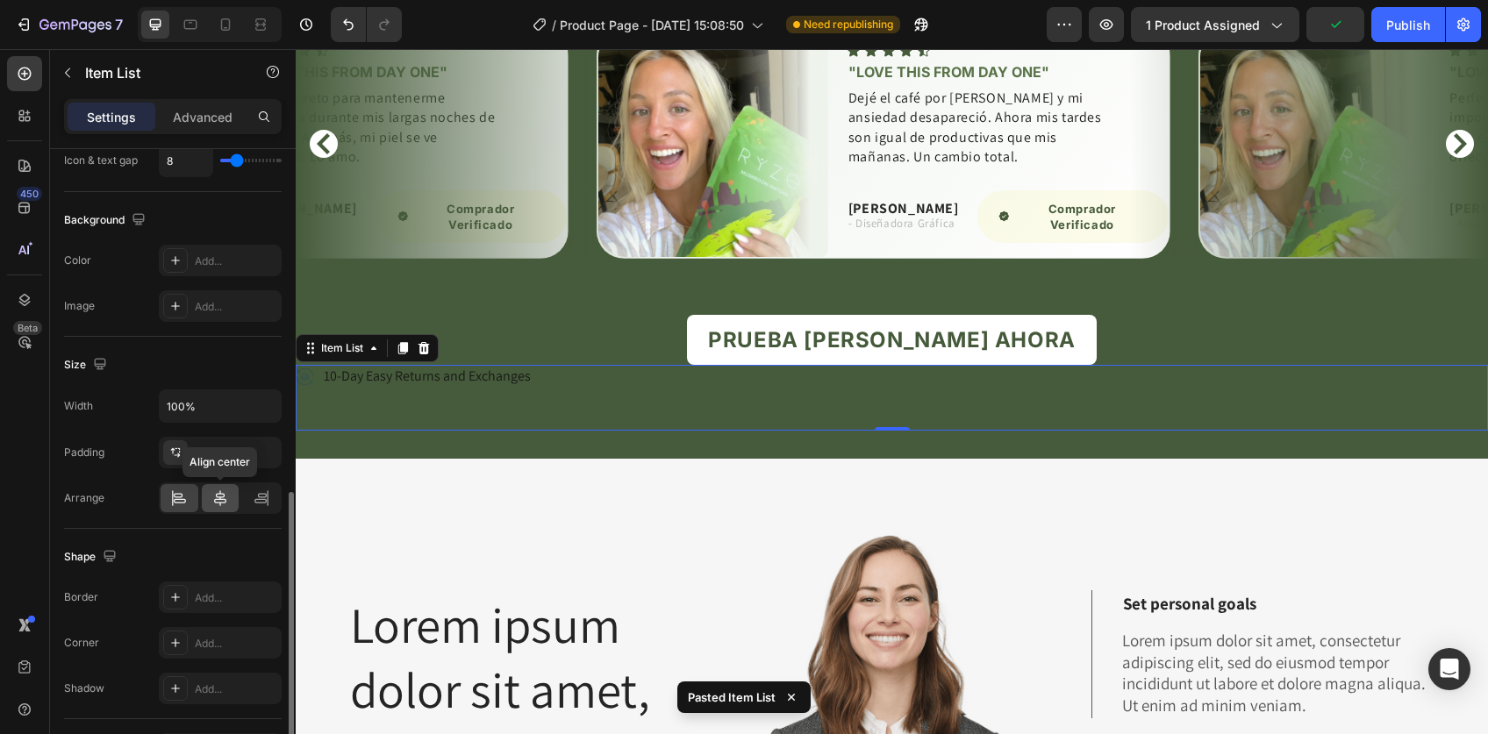
click at [218, 495] on icon at bounding box center [220, 498] width 18 height 18
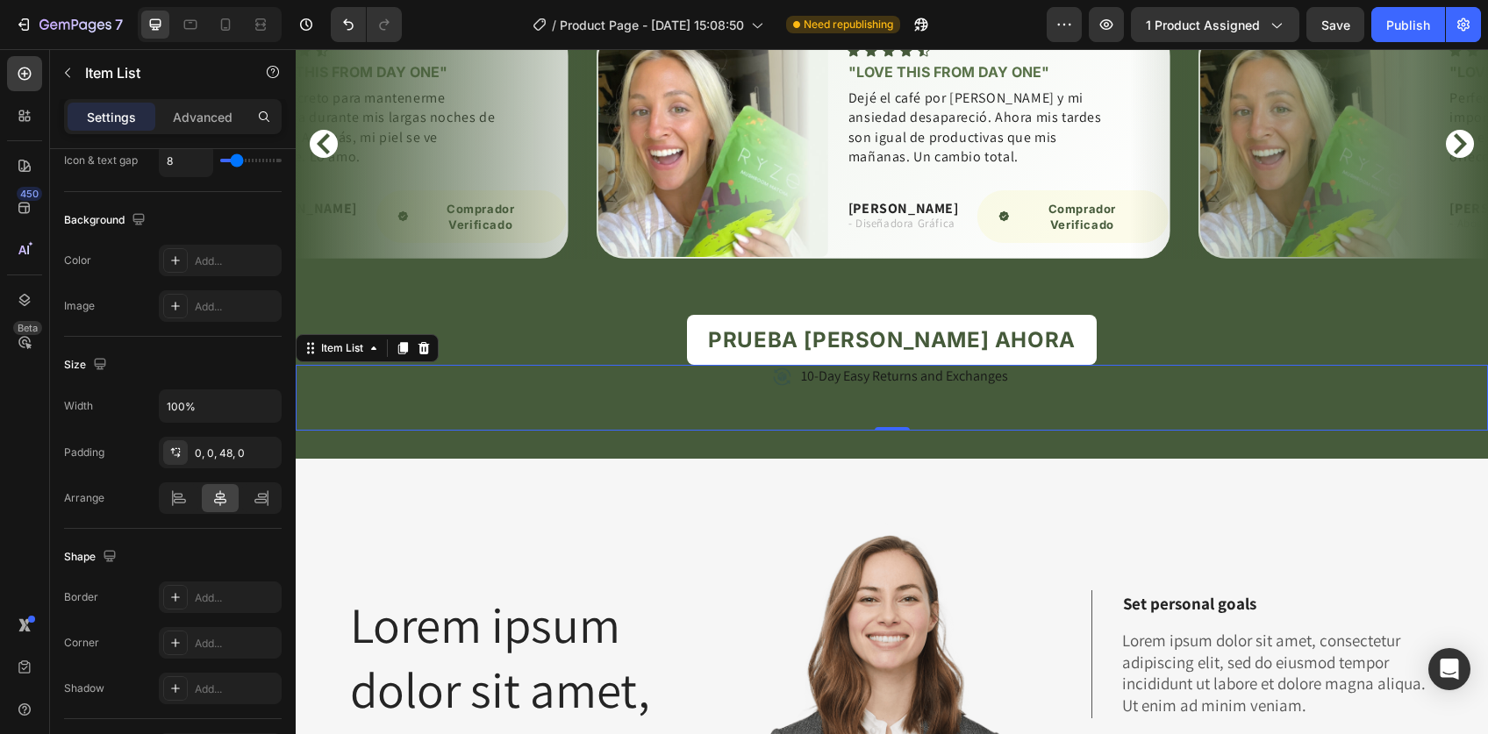
click at [780, 381] on icon at bounding box center [782, 377] width 18 height 18
click at [774, 377] on icon at bounding box center [782, 377] width 18 height 18
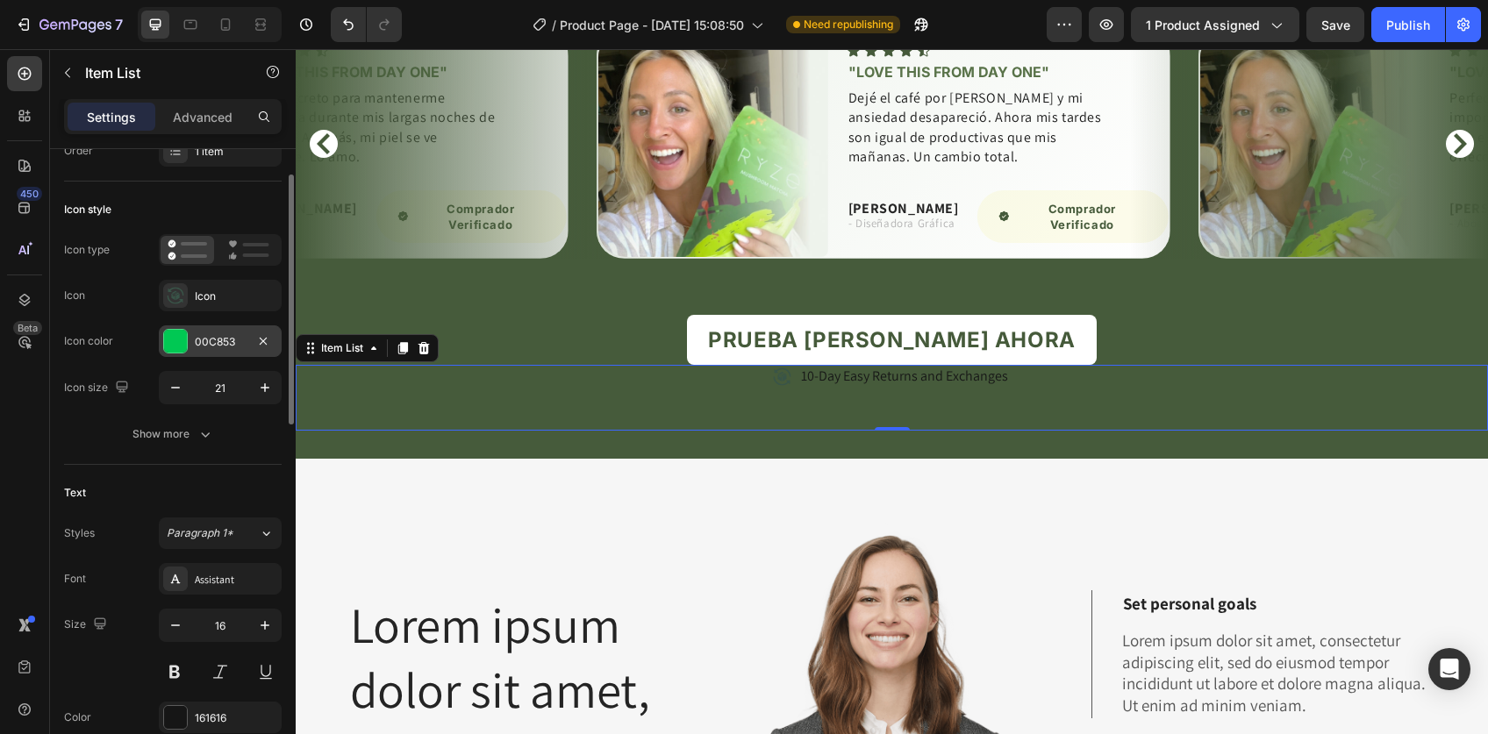
scroll to position [0, 0]
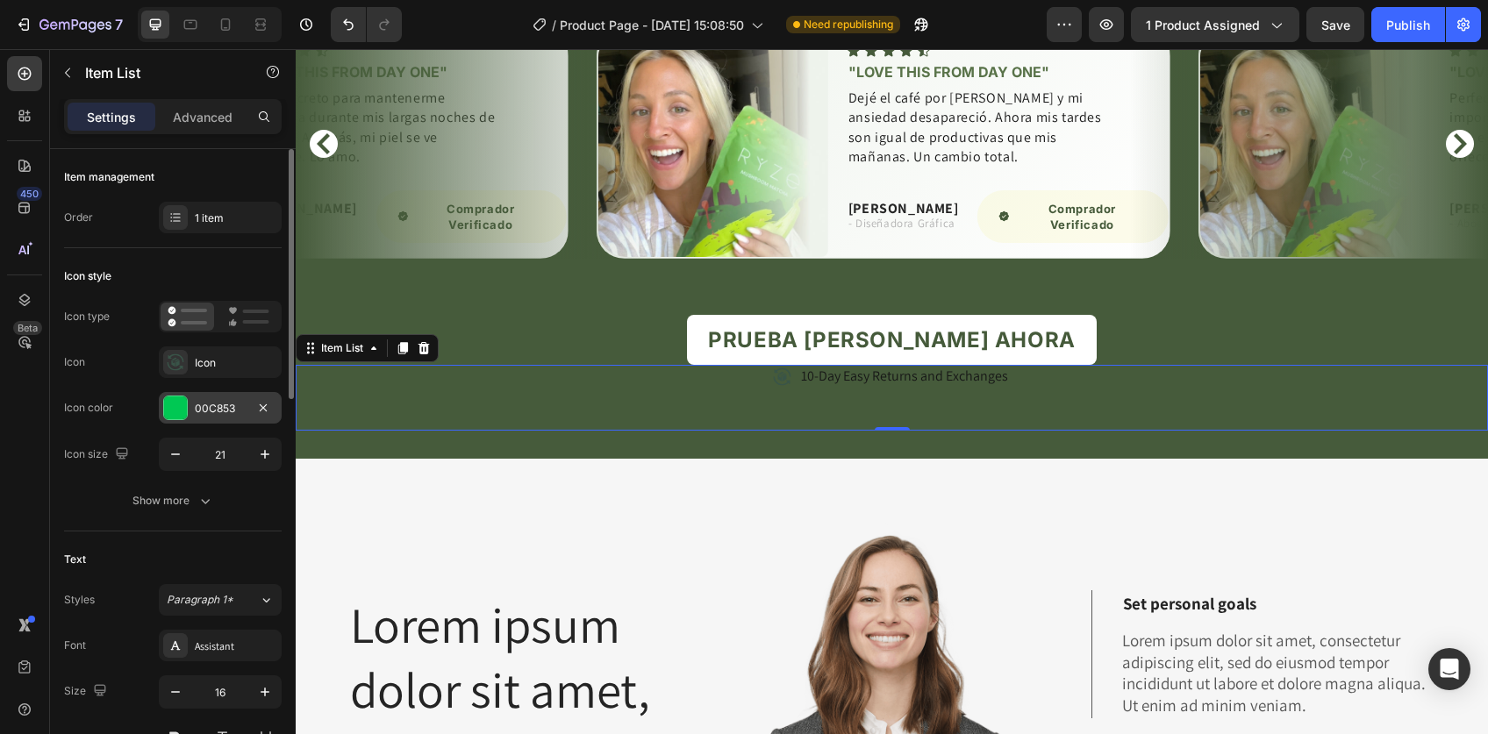
click at [179, 410] on div at bounding box center [175, 407] width 23 height 23
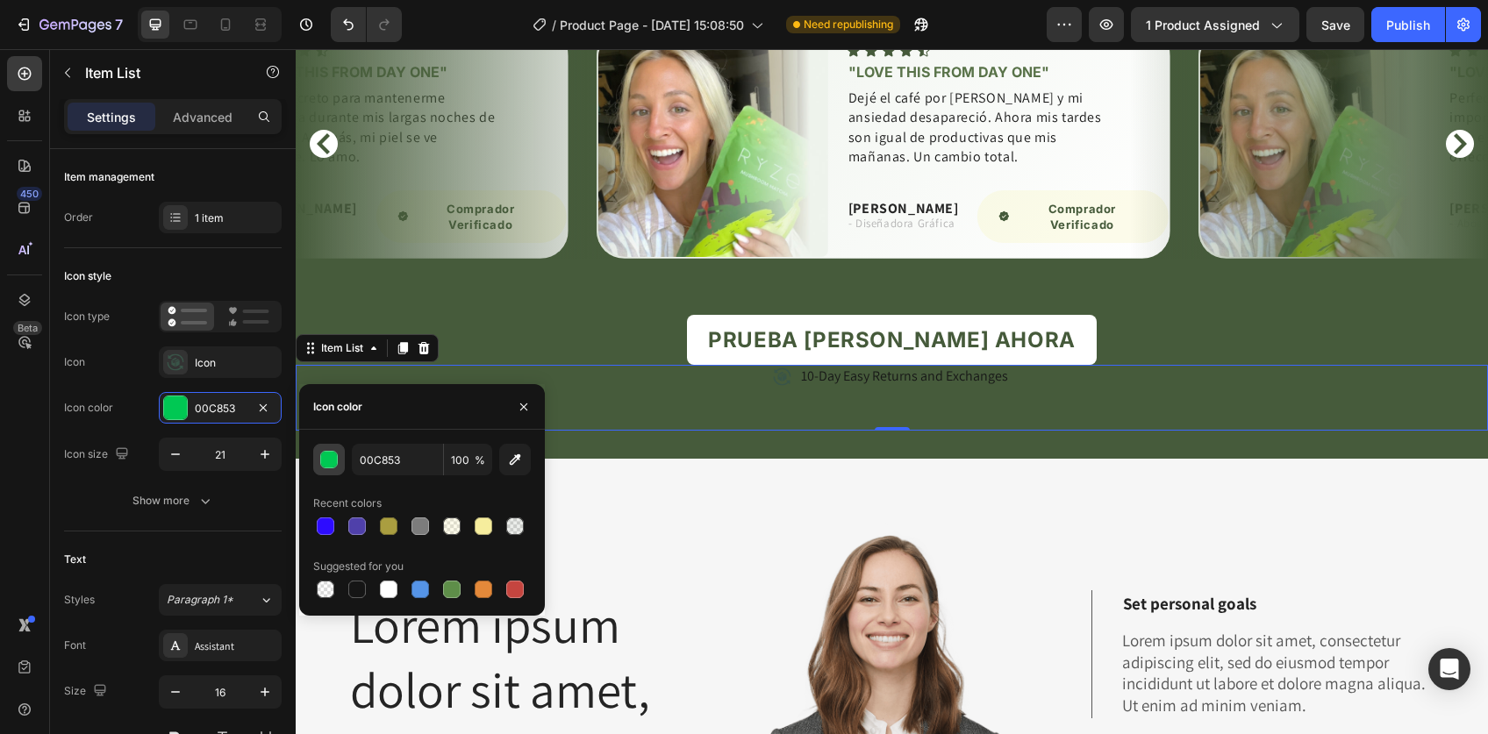
click at [328, 460] on div "button" at bounding box center [330, 461] width 18 height 18
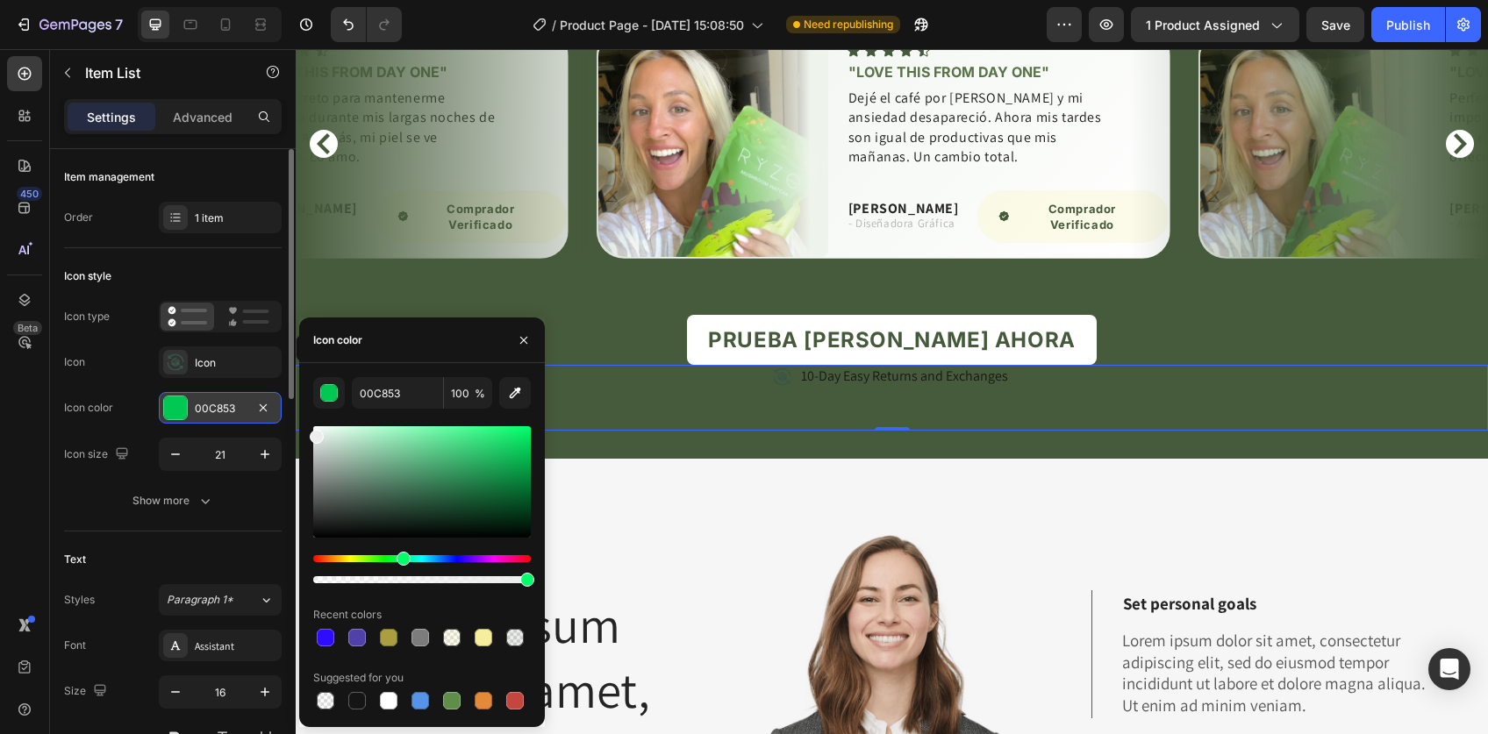
drag, startPoint x: 393, startPoint y: 451, endPoint x: 259, endPoint y: 419, distance: 137.9
click at [259, 419] on div "450 Beta Sections(18) Elements(84) Section Element Hero Section Product Detail …" at bounding box center [148, 391] width 296 height 685
type input "FFFFFF"
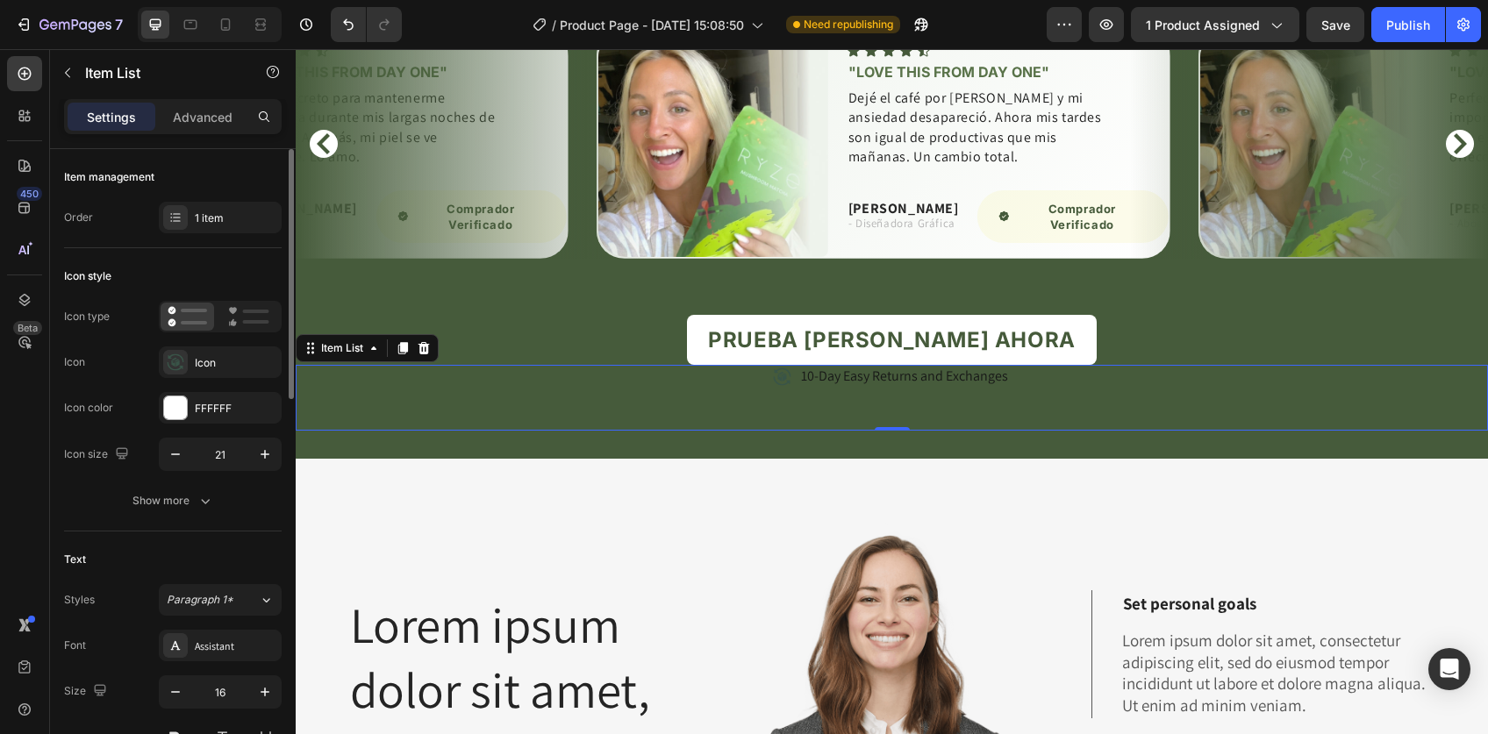
click at [140, 428] on div "Icon type Icon Icon Icon color FFFFFF Icon size 21" at bounding box center [173, 386] width 218 height 170
click at [268, 409] on icon "button" at bounding box center [263, 408] width 14 height 14
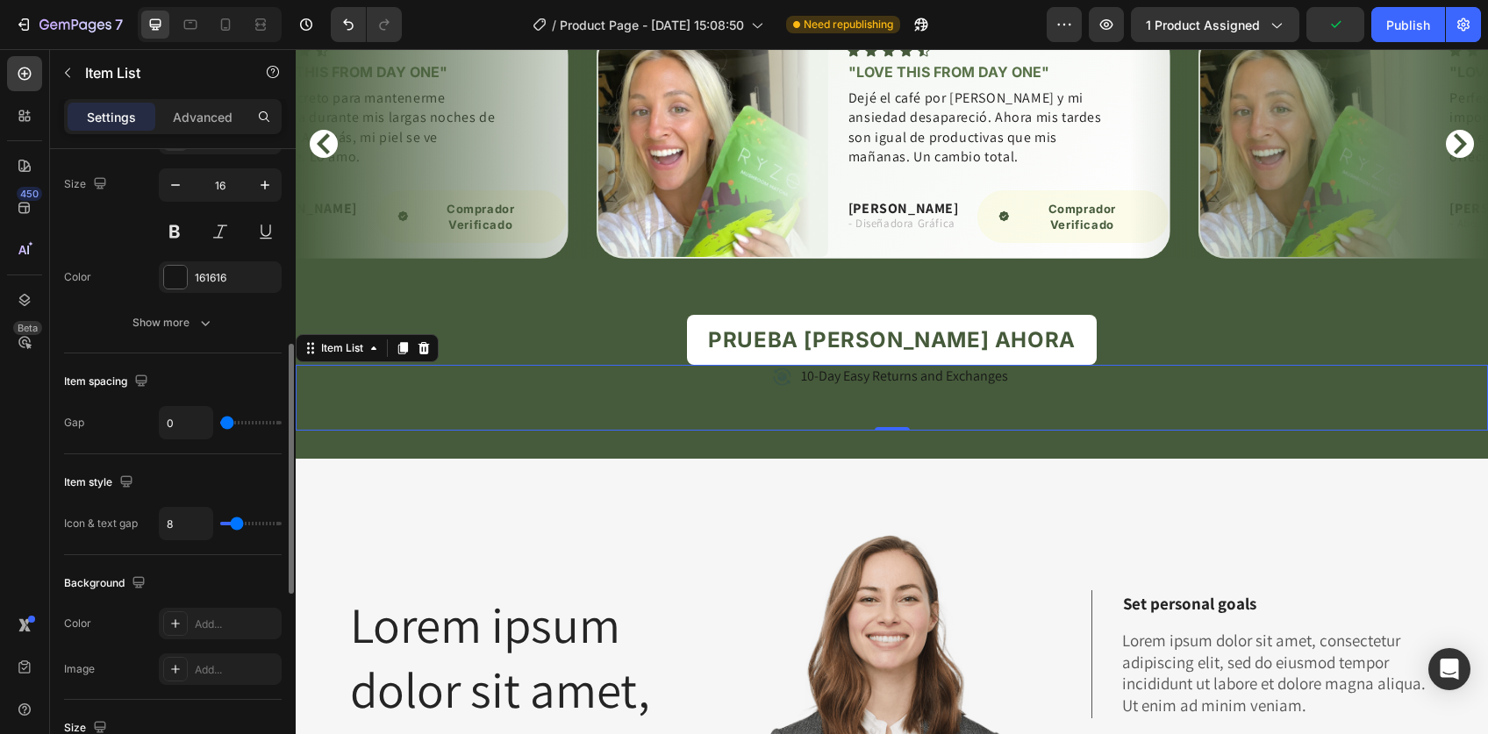
scroll to position [503, 0]
click at [778, 381] on icon at bounding box center [782, 377] width 18 height 18
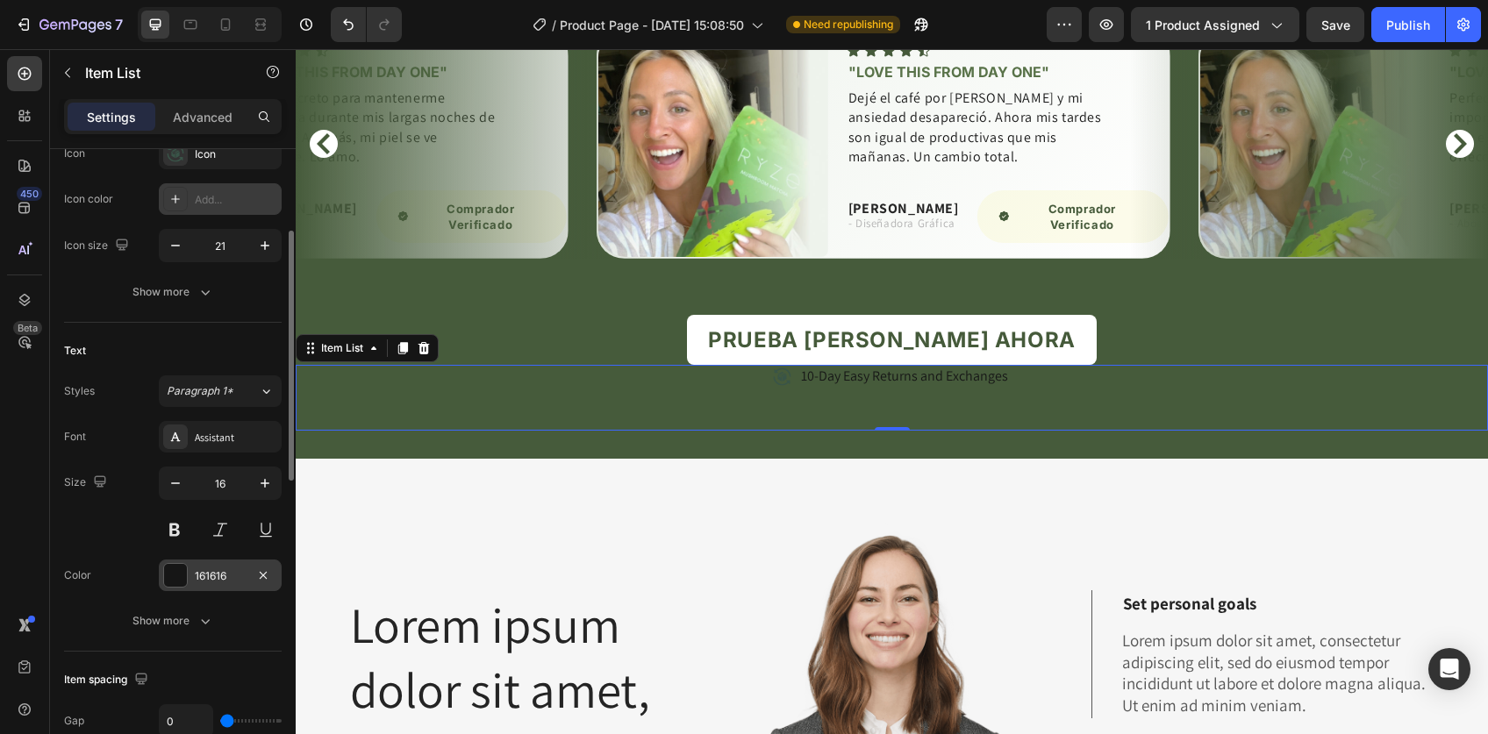
scroll to position [0, 0]
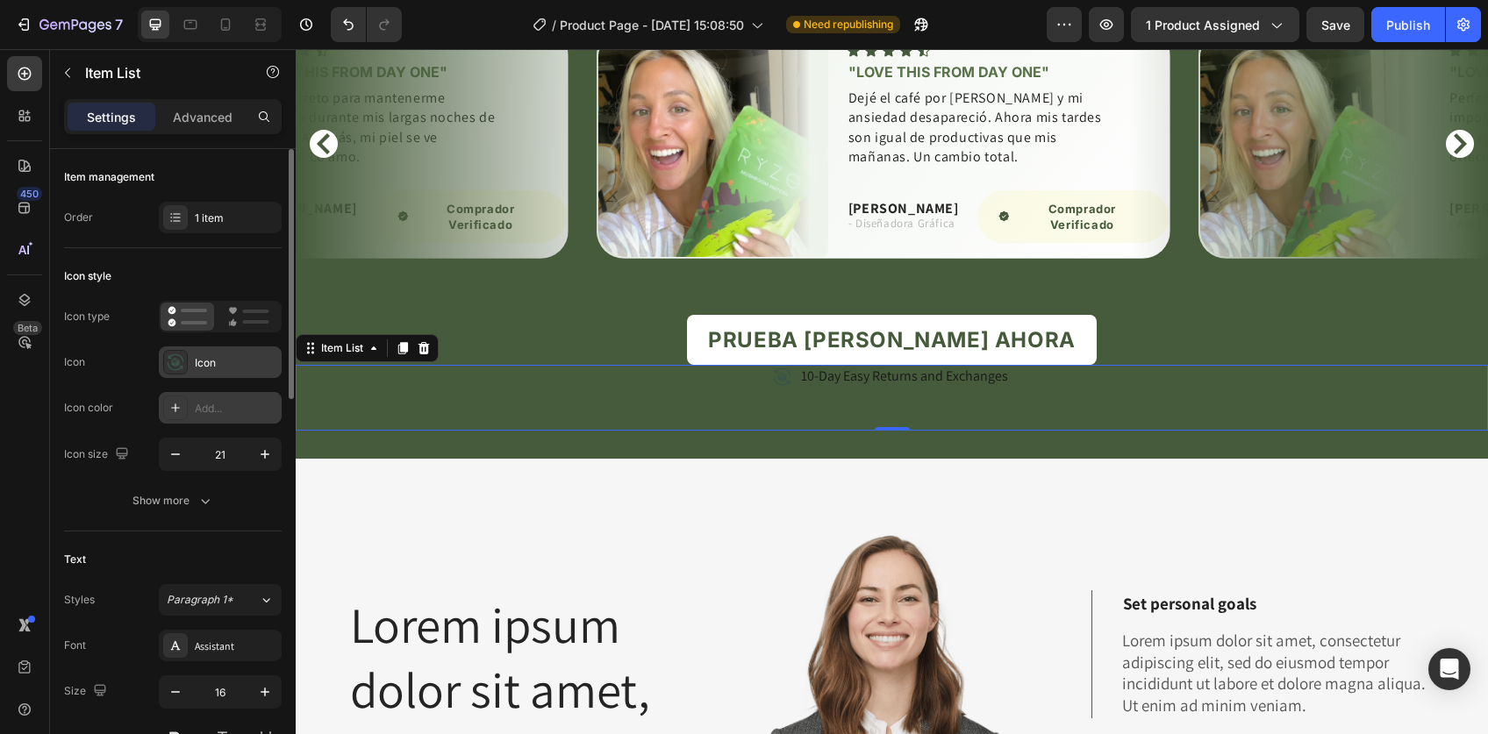
click at [203, 363] on div "Icon" at bounding box center [236, 363] width 82 height 16
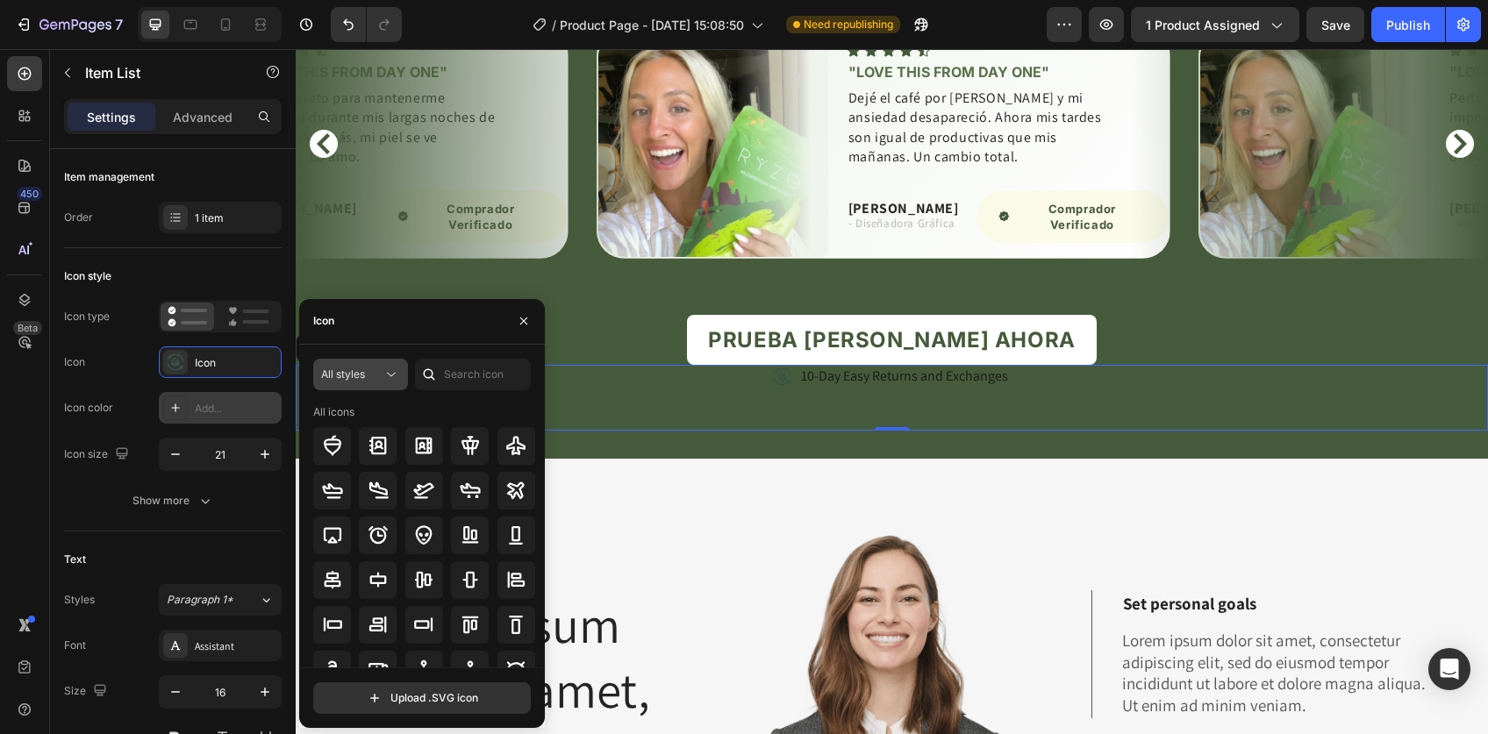
click at [385, 377] on icon at bounding box center [391, 375] width 18 height 18
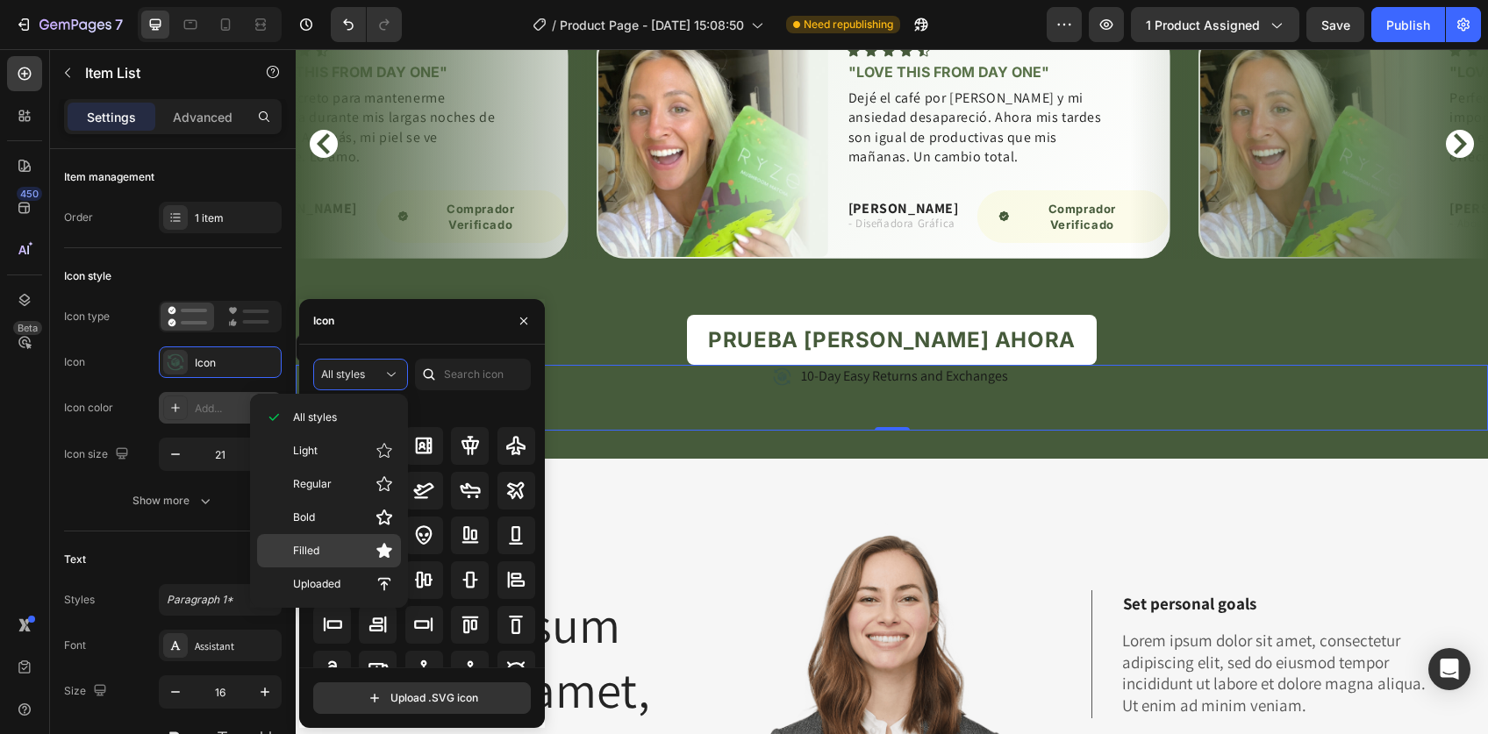
click at [325, 549] on p "Filled" at bounding box center [343, 551] width 100 height 18
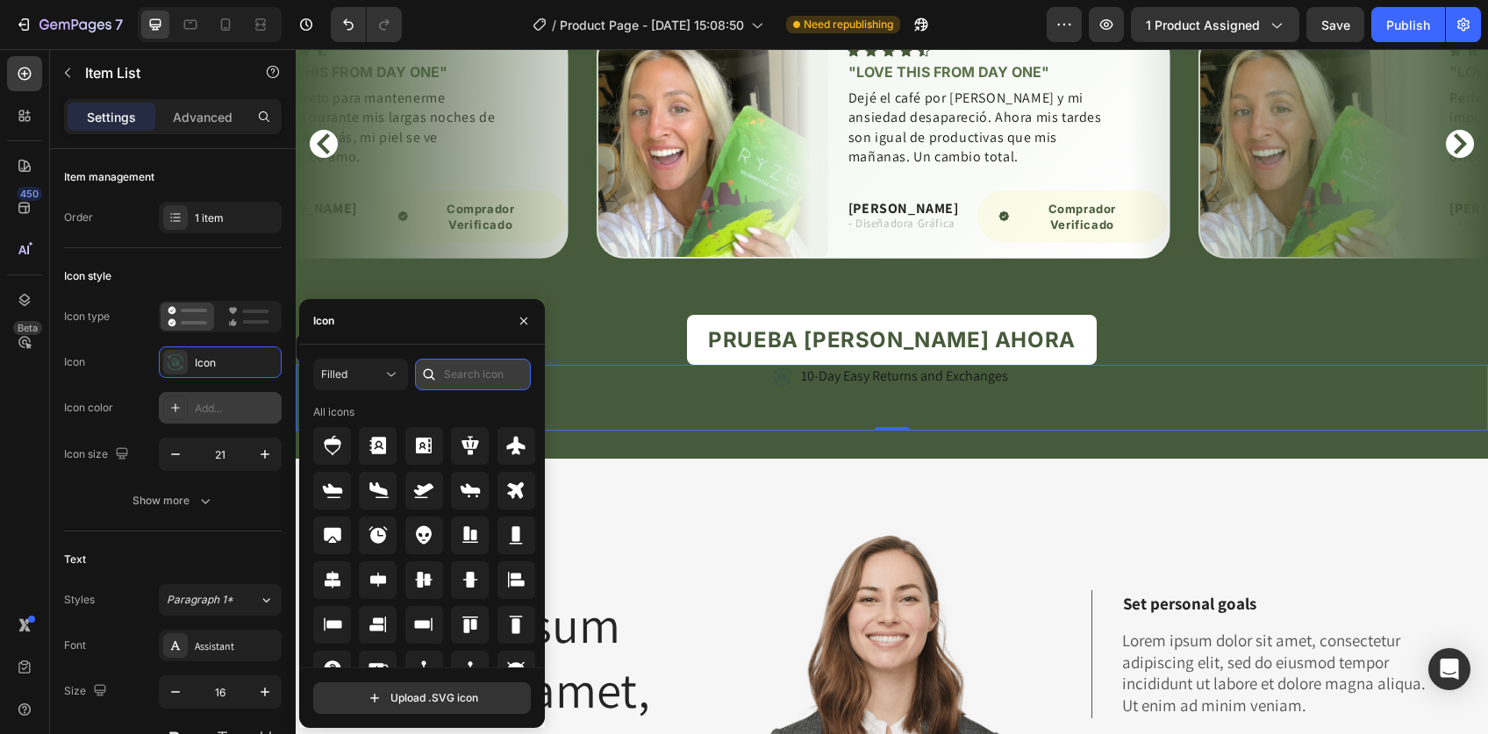
click at [487, 374] on input "text" at bounding box center [473, 375] width 116 height 32
click at [471, 371] on input "check" at bounding box center [473, 375] width 116 height 32
type input "verified"
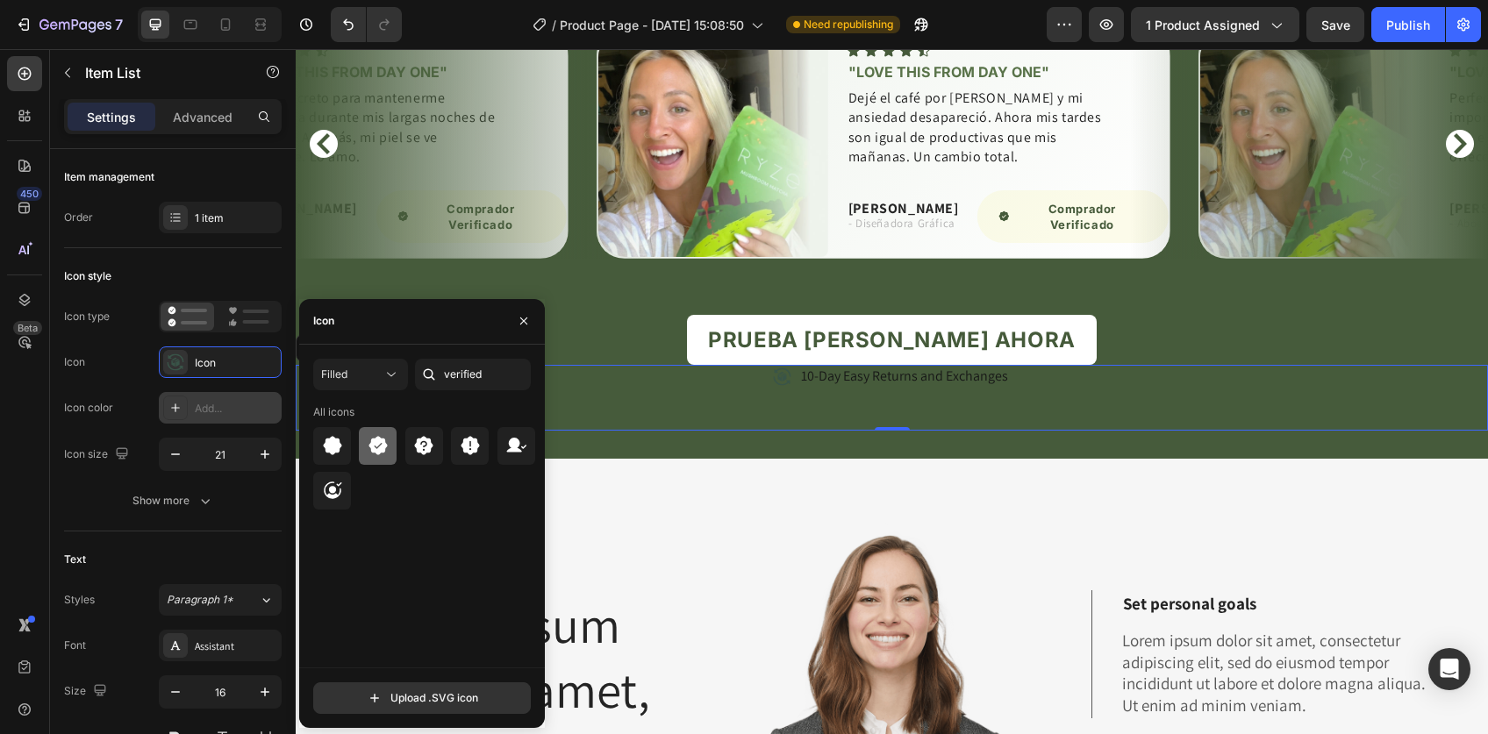
click at [376, 442] on icon at bounding box center [377, 446] width 18 height 18
click at [131, 382] on div "Icon type Icon Seal check filled Icon color Add... Icon size 21" at bounding box center [173, 386] width 218 height 170
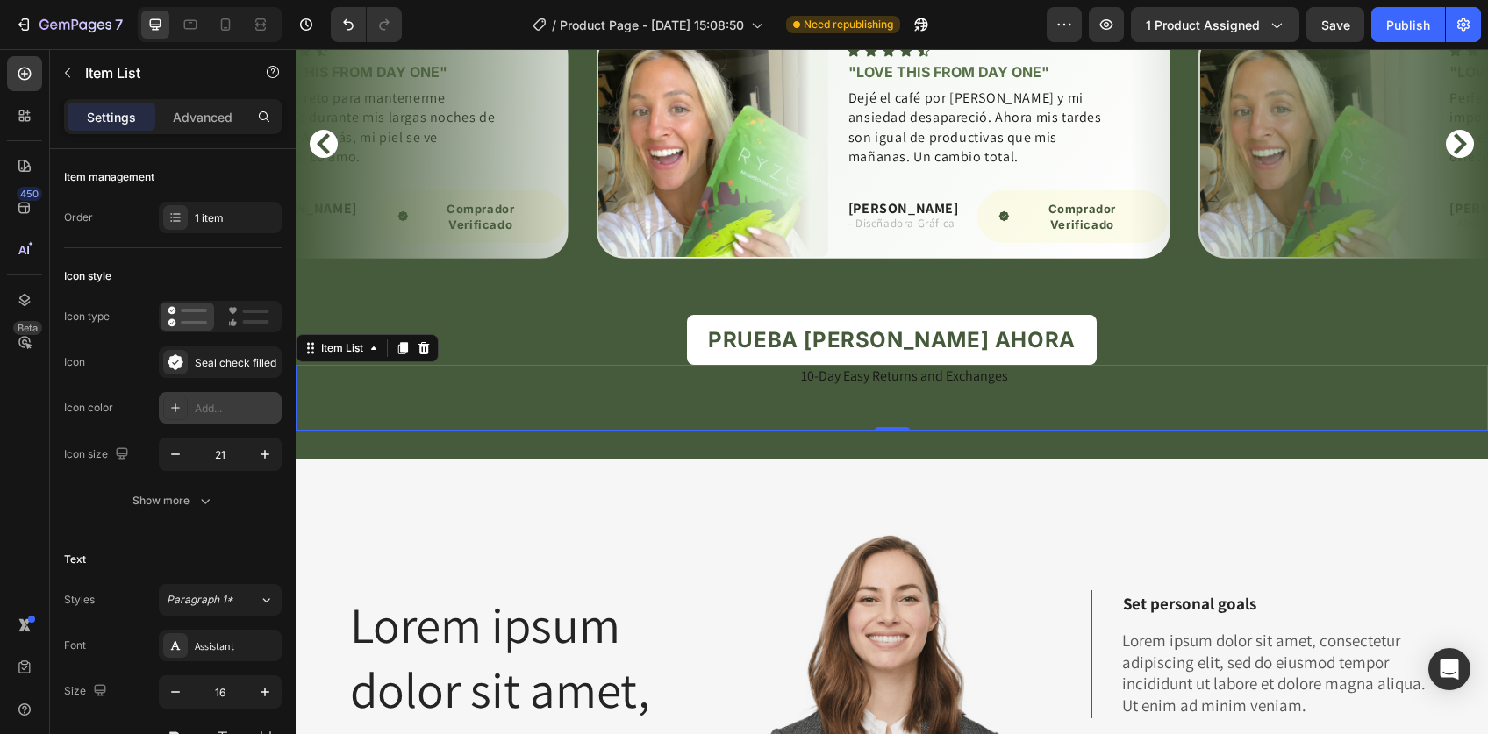
click at [196, 410] on div "Add..." at bounding box center [236, 409] width 82 height 16
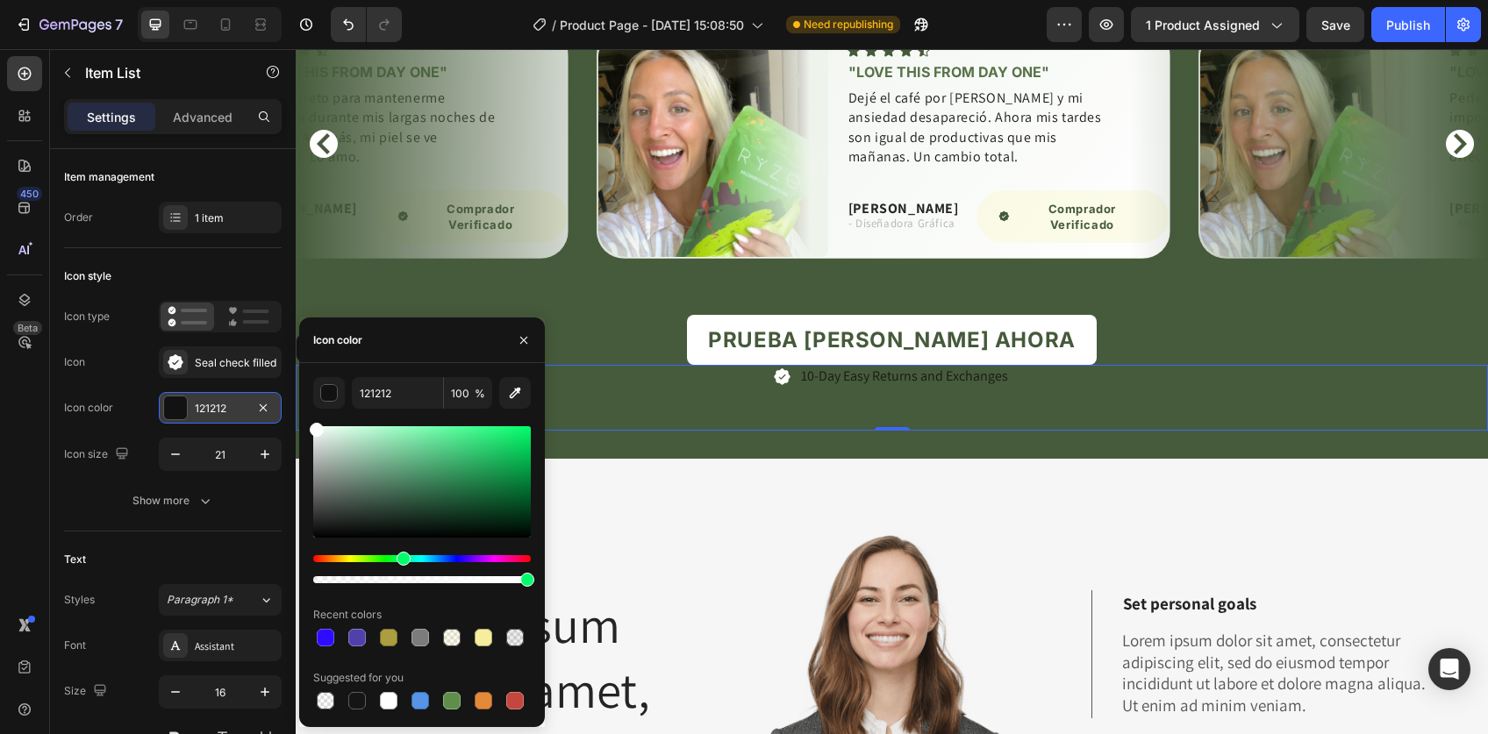
drag, startPoint x: 337, startPoint y: 453, endPoint x: 300, endPoint y: 413, distance: 54.0
click at [300, 413] on div "121212 100 % Recent colors Suggested for you" at bounding box center [422, 545] width 246 height 336
click at [326, 382] on button "button" at bounding box center [329, 393] width 32 height 32
type input "FFFFFF"
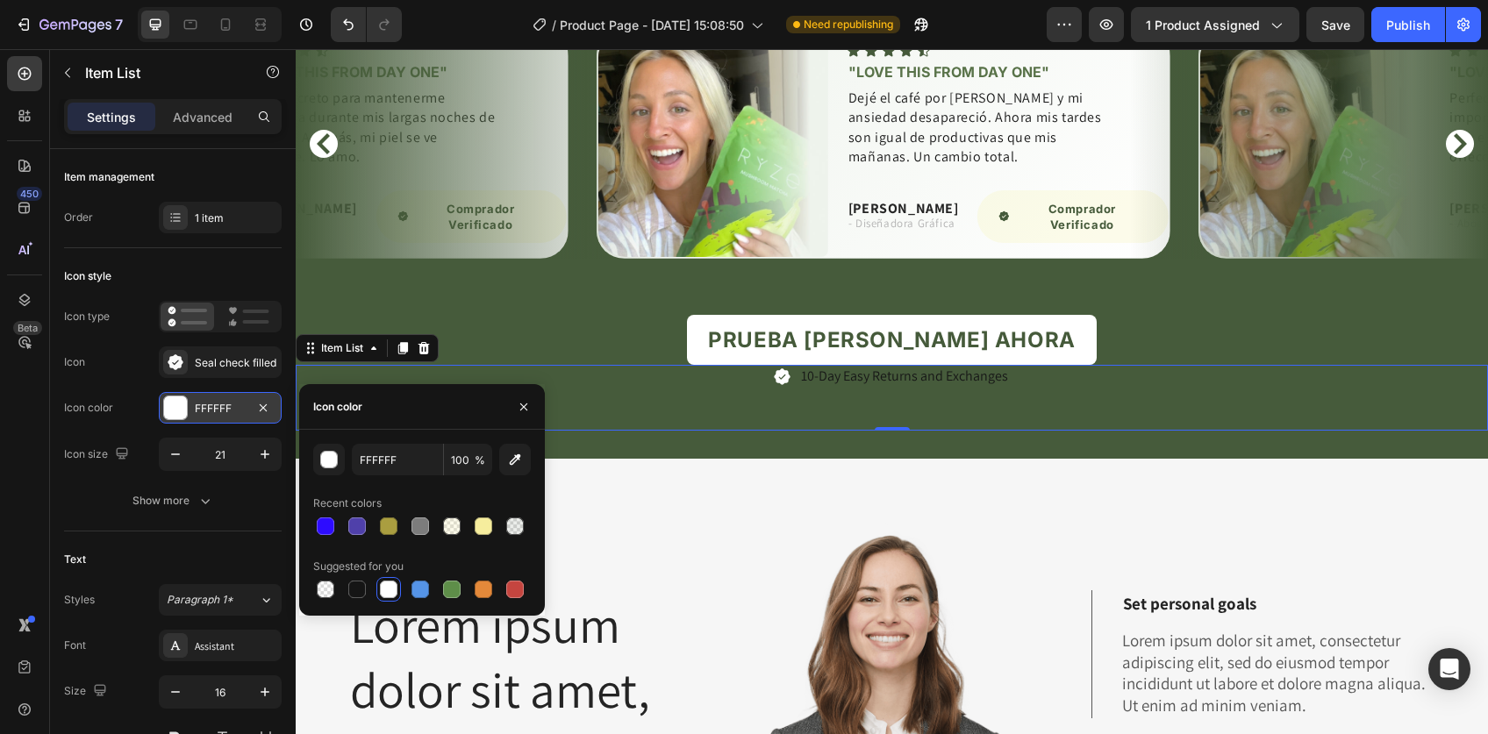
click at [866, 382] on p "10-Day Easy Returns and Exchanges" at bounding box center [904, 376] width 207 height 18
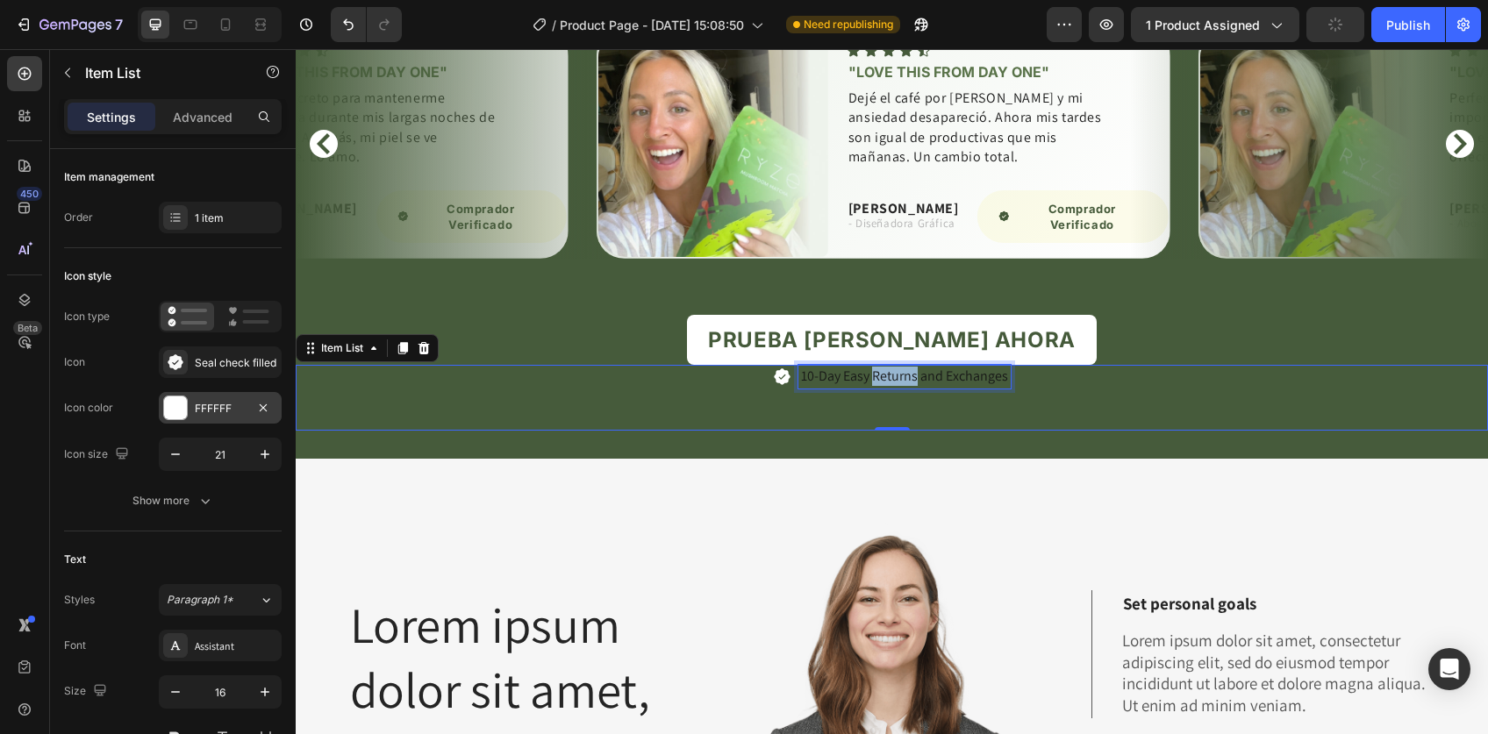
click at [866, 382] on p "10-Day Easy Returns and Exchanges" at bounding box center [904, 376] width 207 height 18
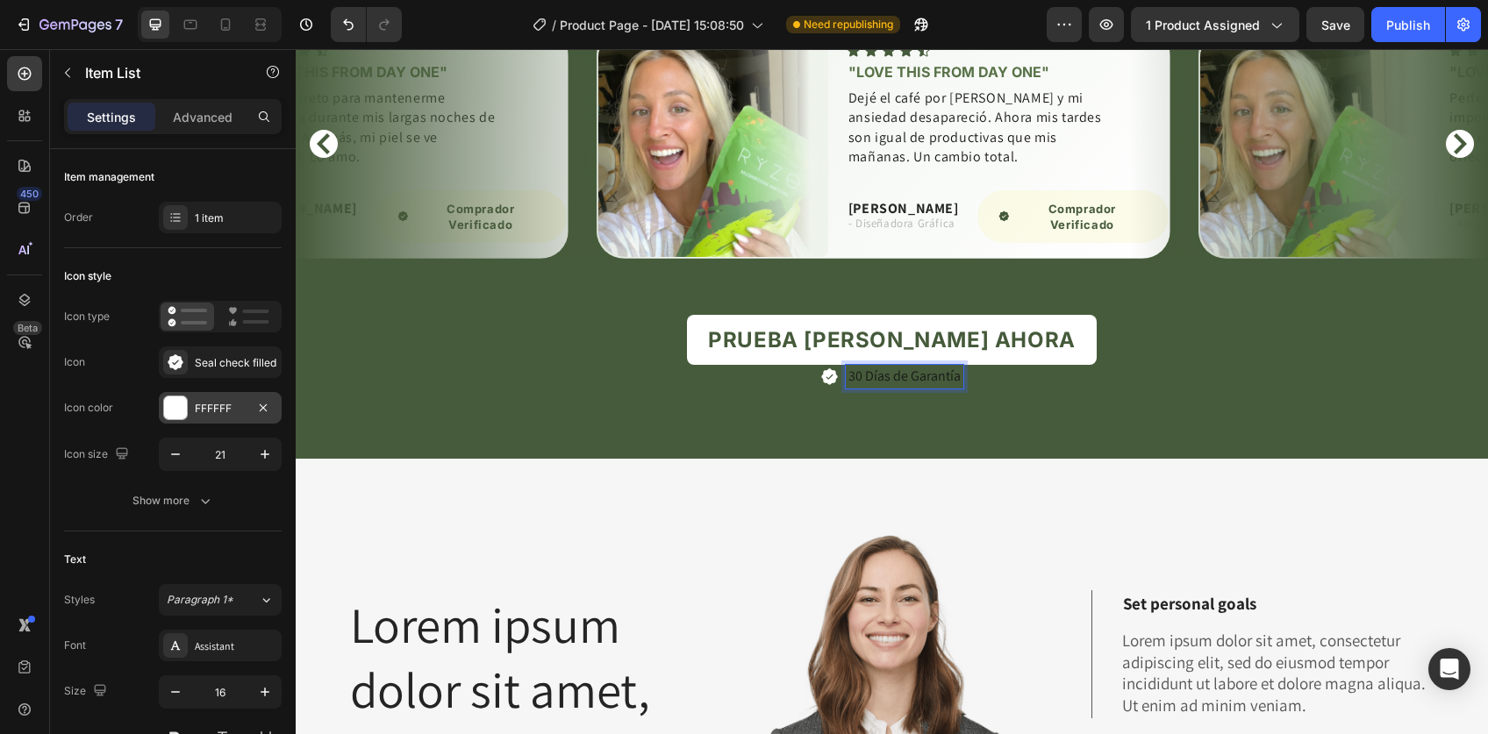
click at [1017, 390] on div "30 Días de Garantía" at bounding box center [892, 398] width 1192 height 66
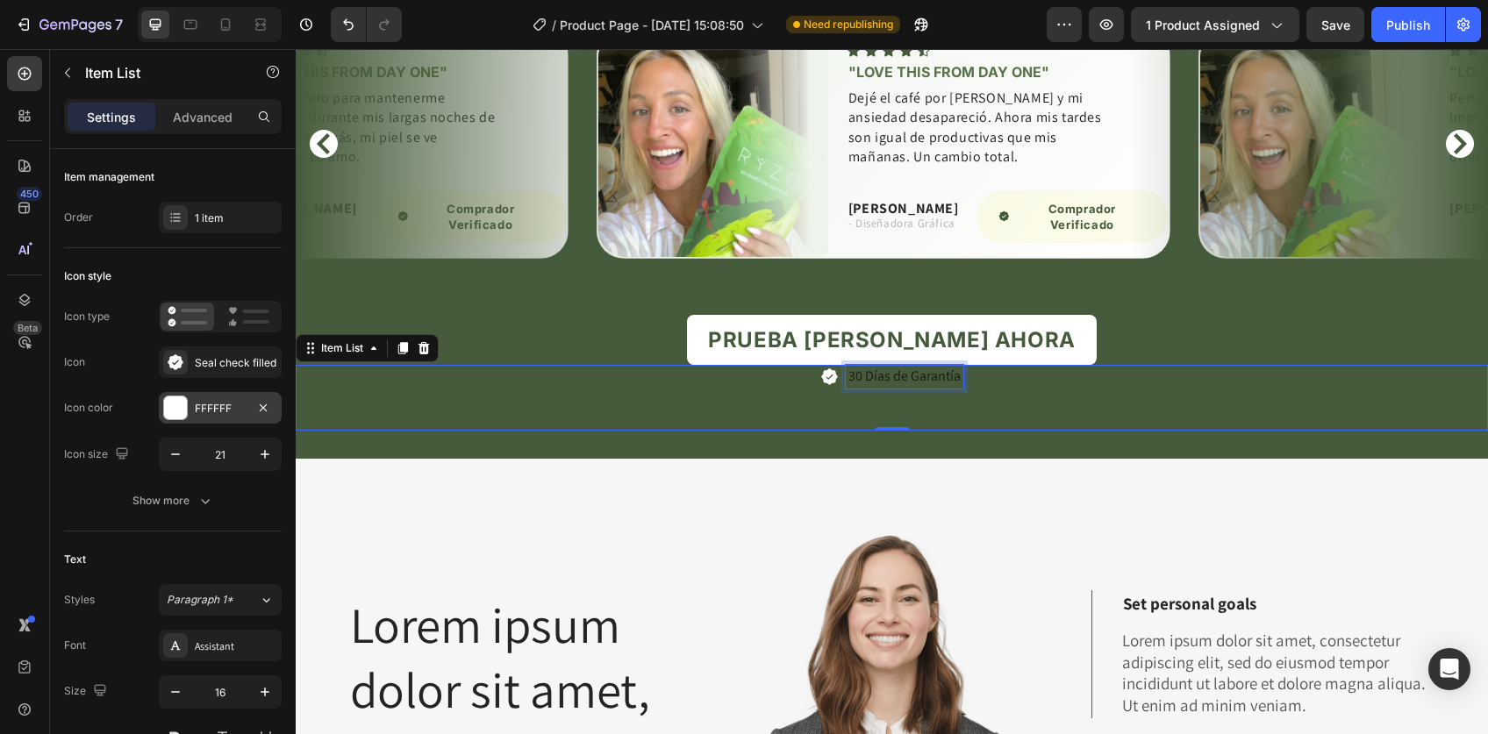
click at [912, 385] on p "30 Días de Garantía" at bounding box center [904, 376] width 112 height 18
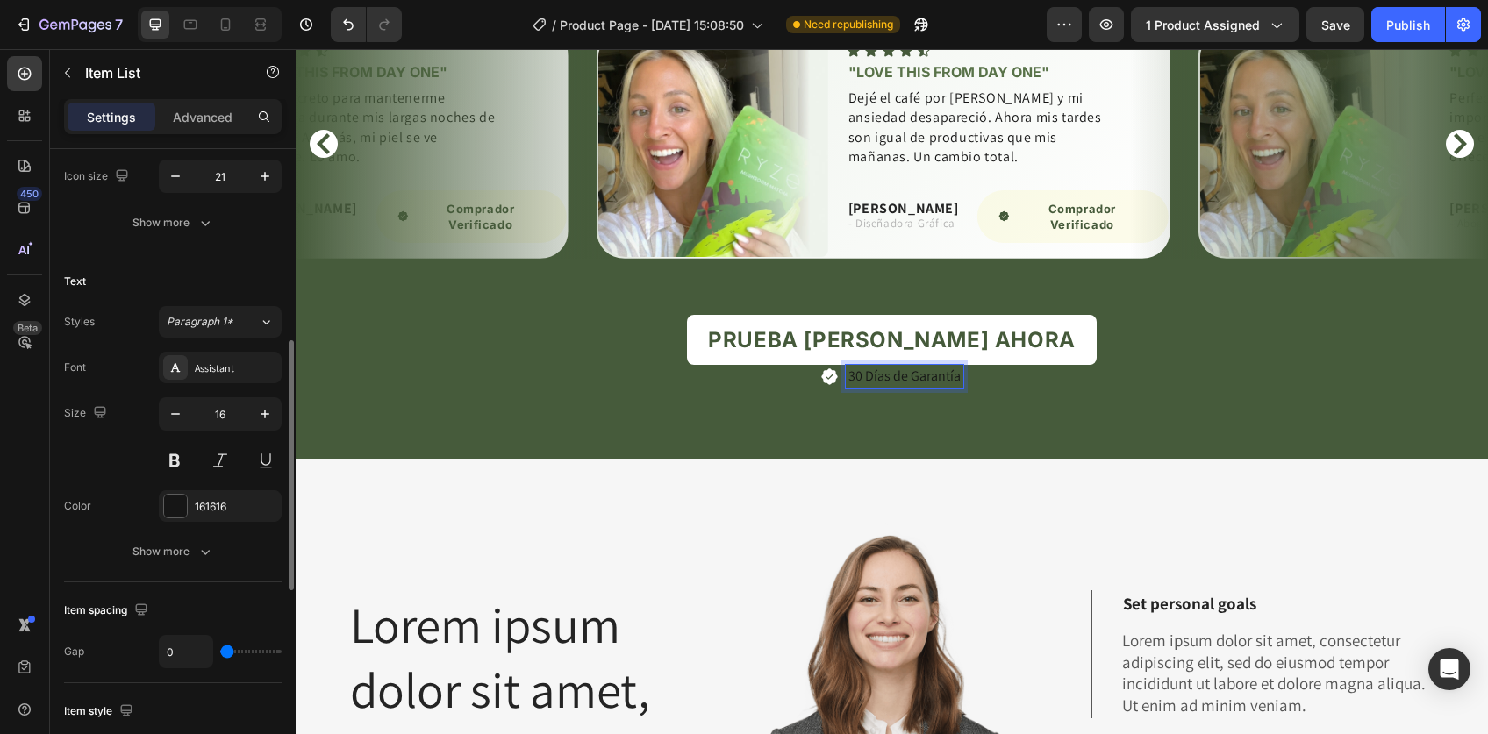
scroll to position [337, 0]
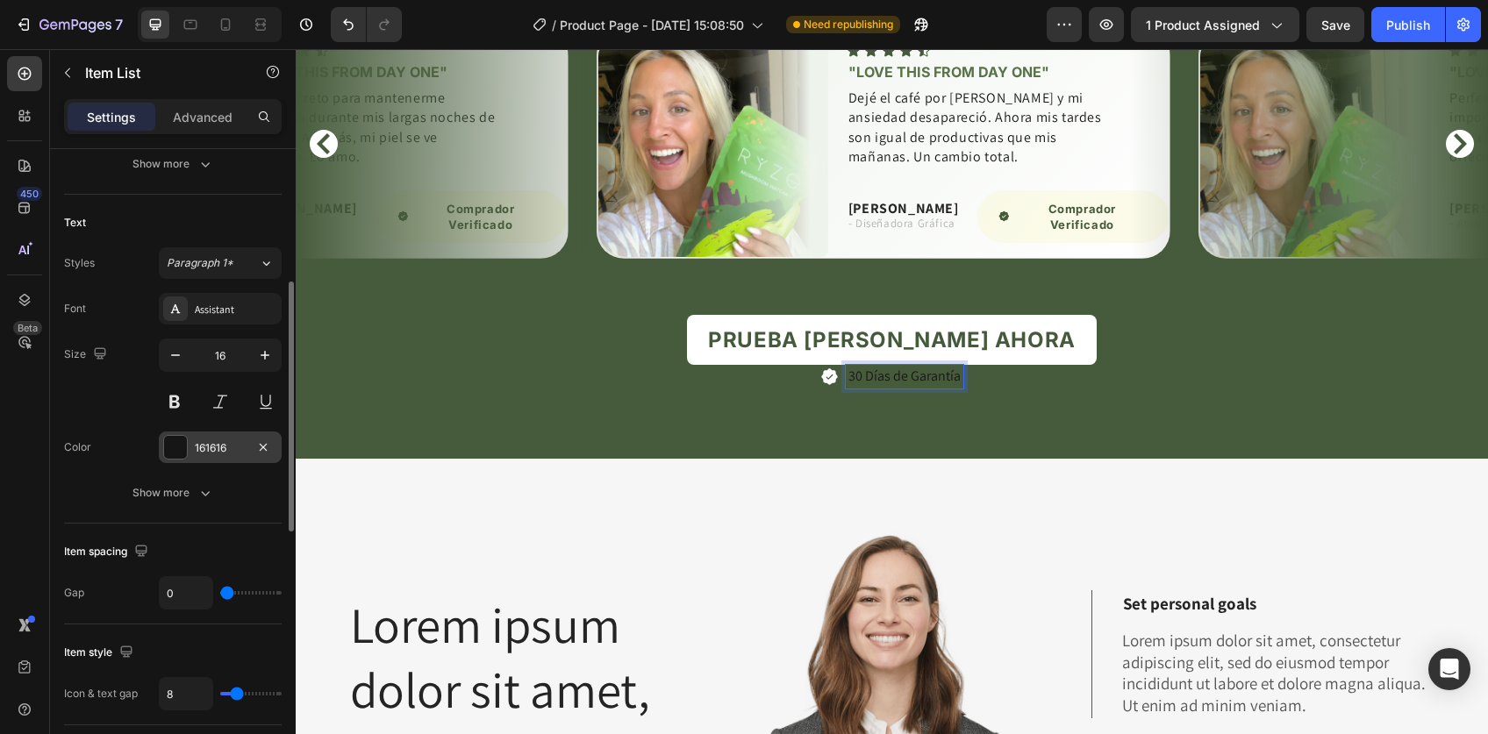
click at [165, 445] on div at bounding box center [175, 447] width 23 height 23
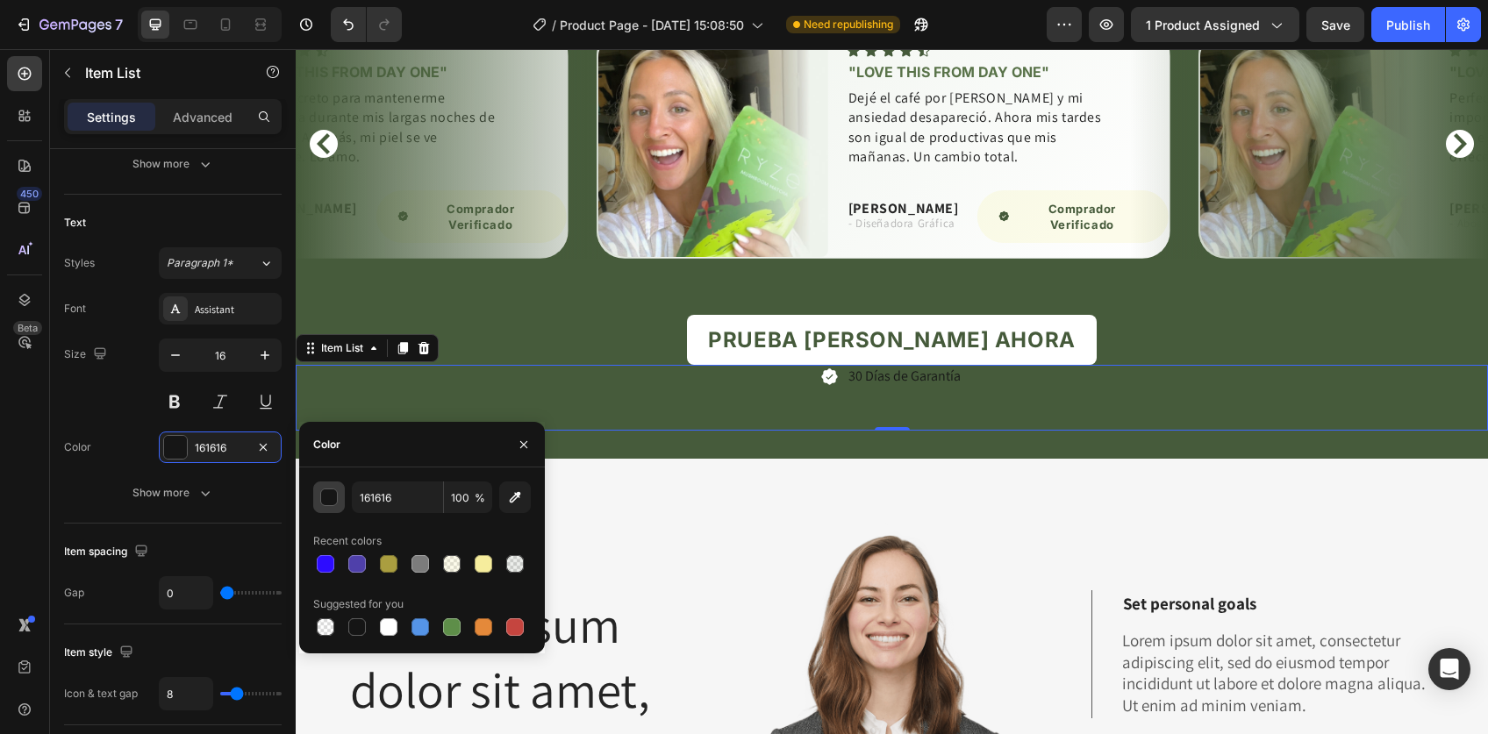
click at [328, 489] on div "button" at bounding box center [330, 498] width 18 height 18
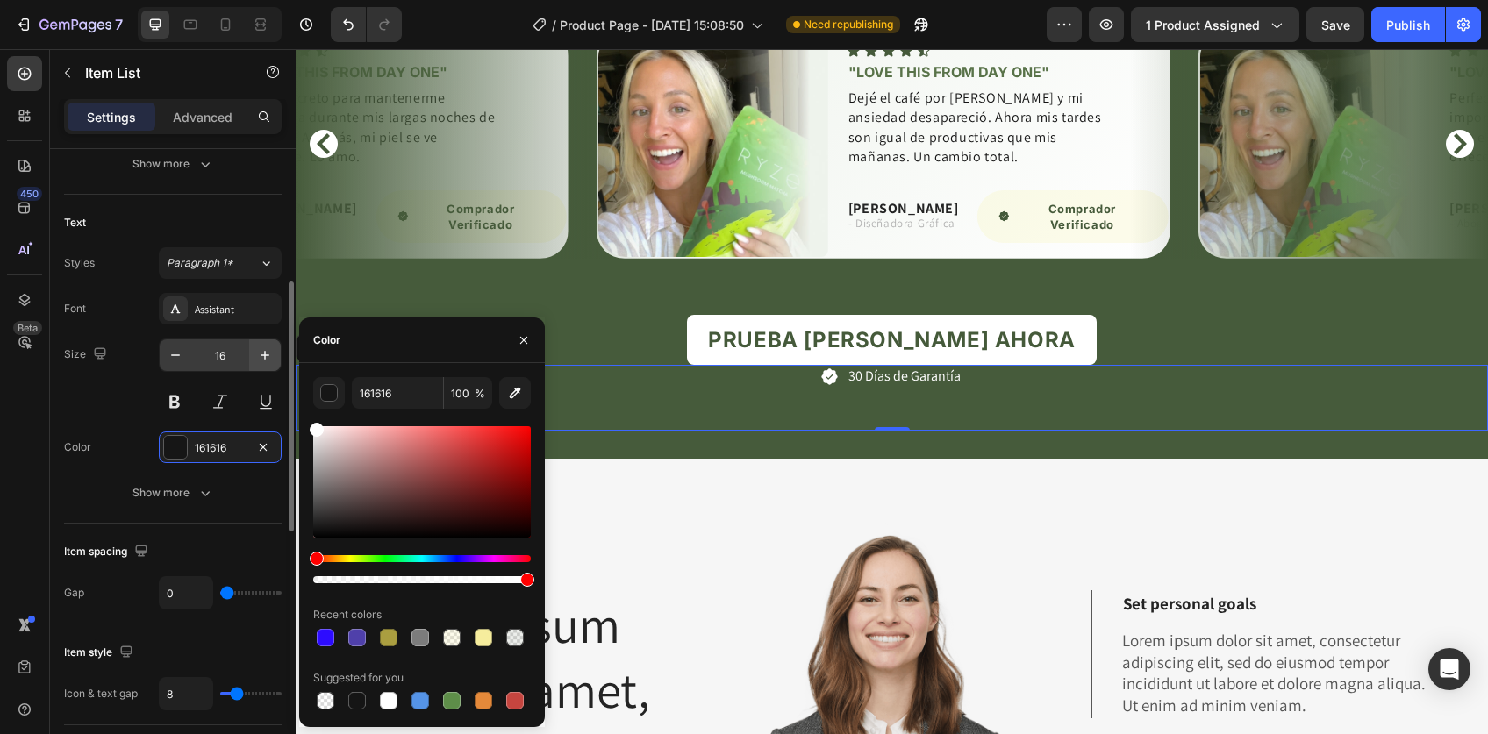
drag, startPoint x: 341, startPoint y: 535, endPoint x: 260, endPoint y: 355, distance: 197.1
click at [260, 355] on div "450 Beta Sections(18) Elements(84) Section Element Hero Section Product Detail …" at bounding box center [148, 391] width 296 height 685
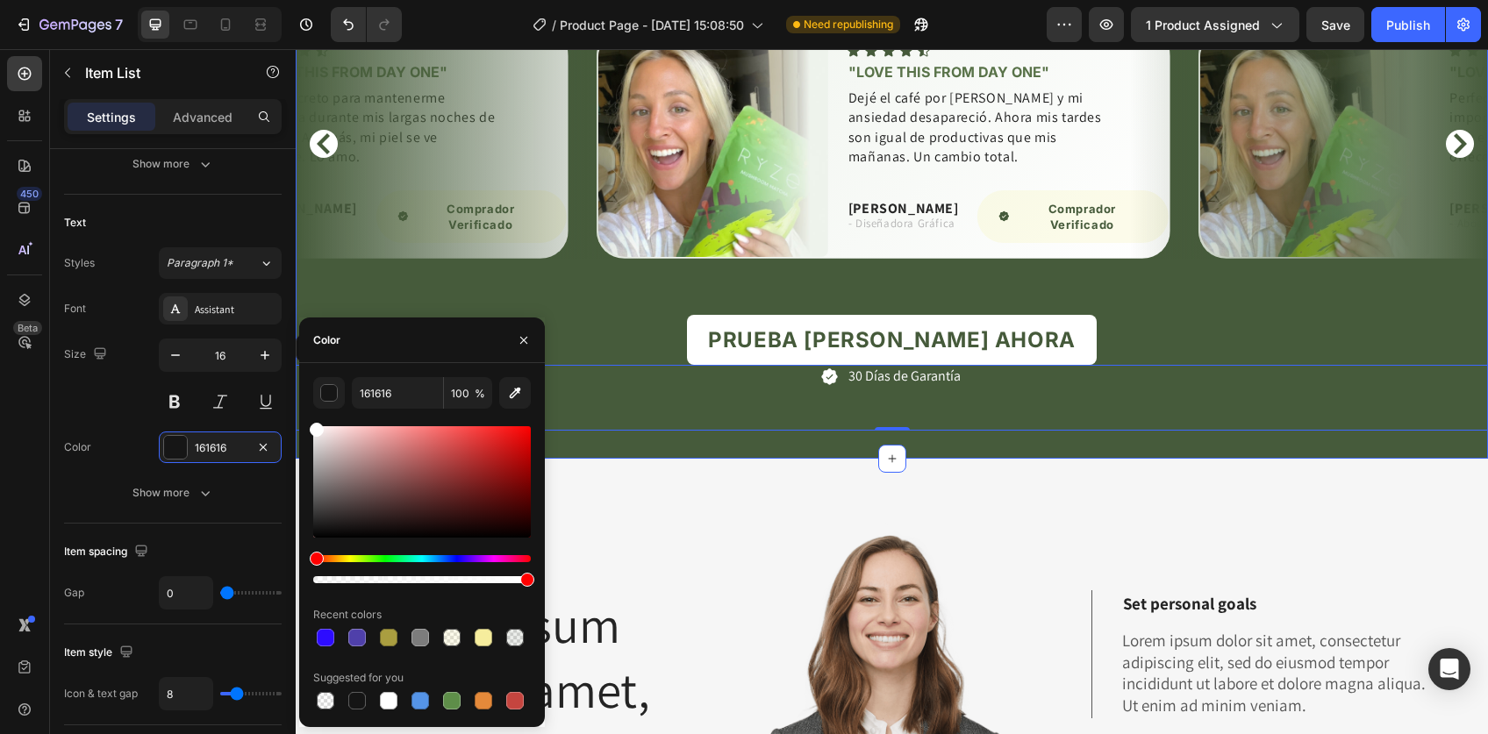
type input "FFFFFF"
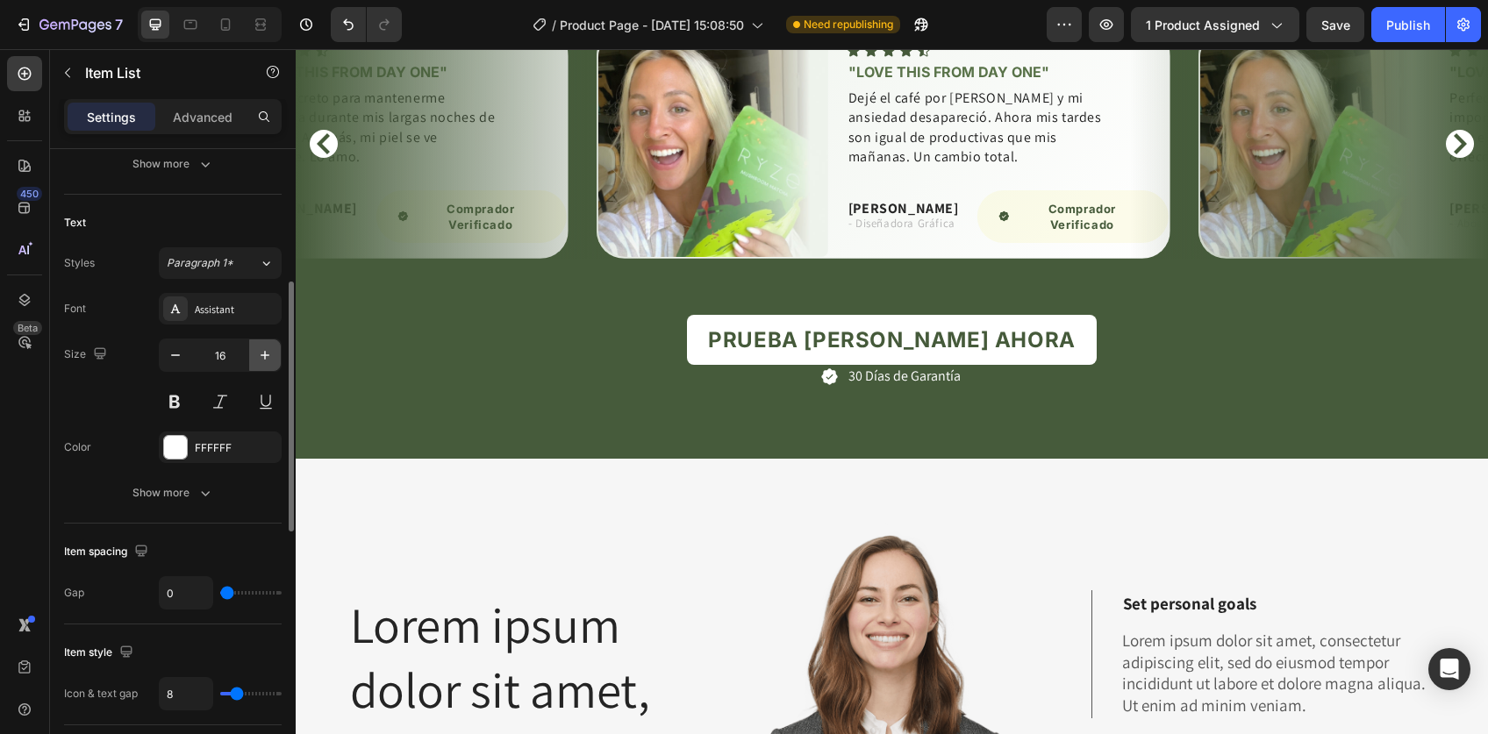
click at [269, 350] on icon "button" at bounding box center [265, 355] width 18 height 18
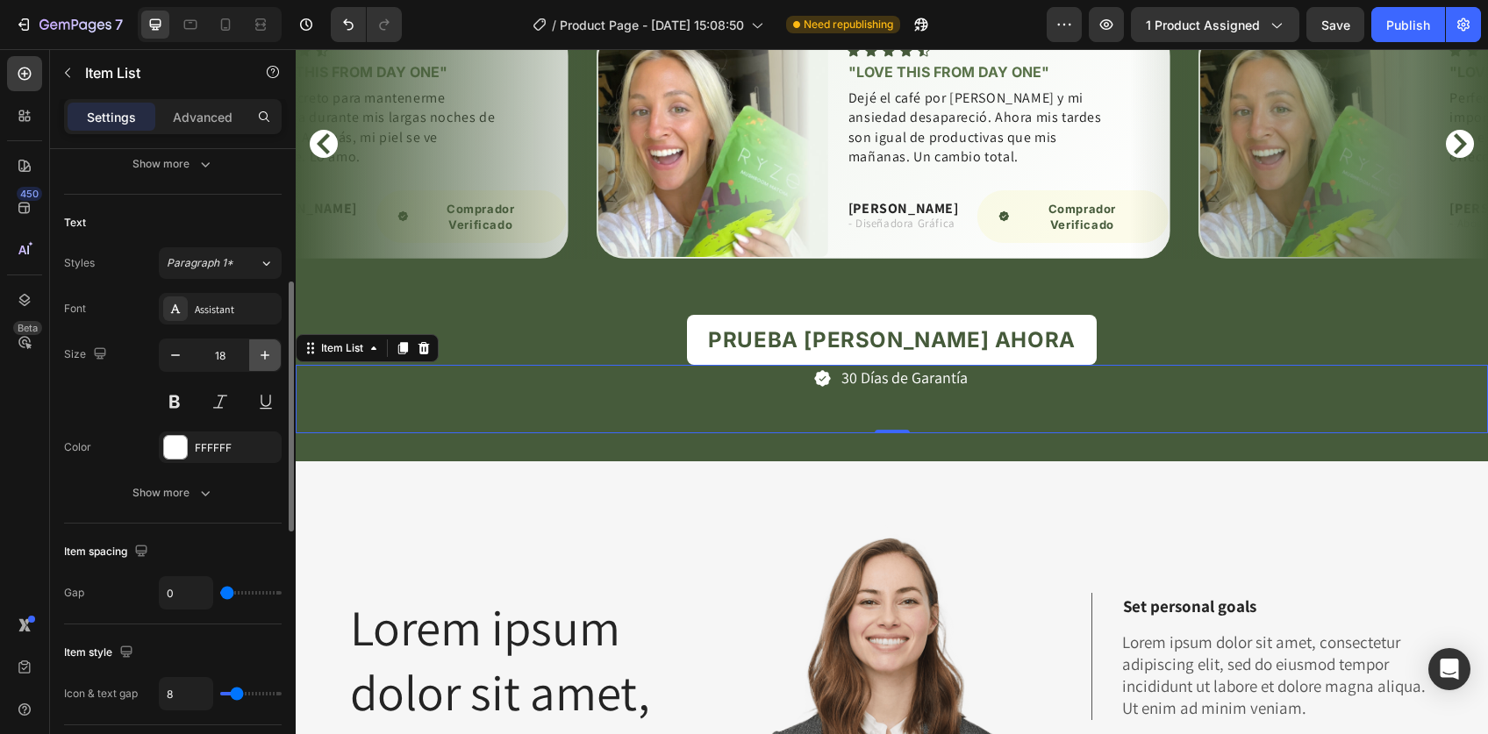
click at [269, 350] on icon "button" at bounding box center [265, 355] width 18 height 18
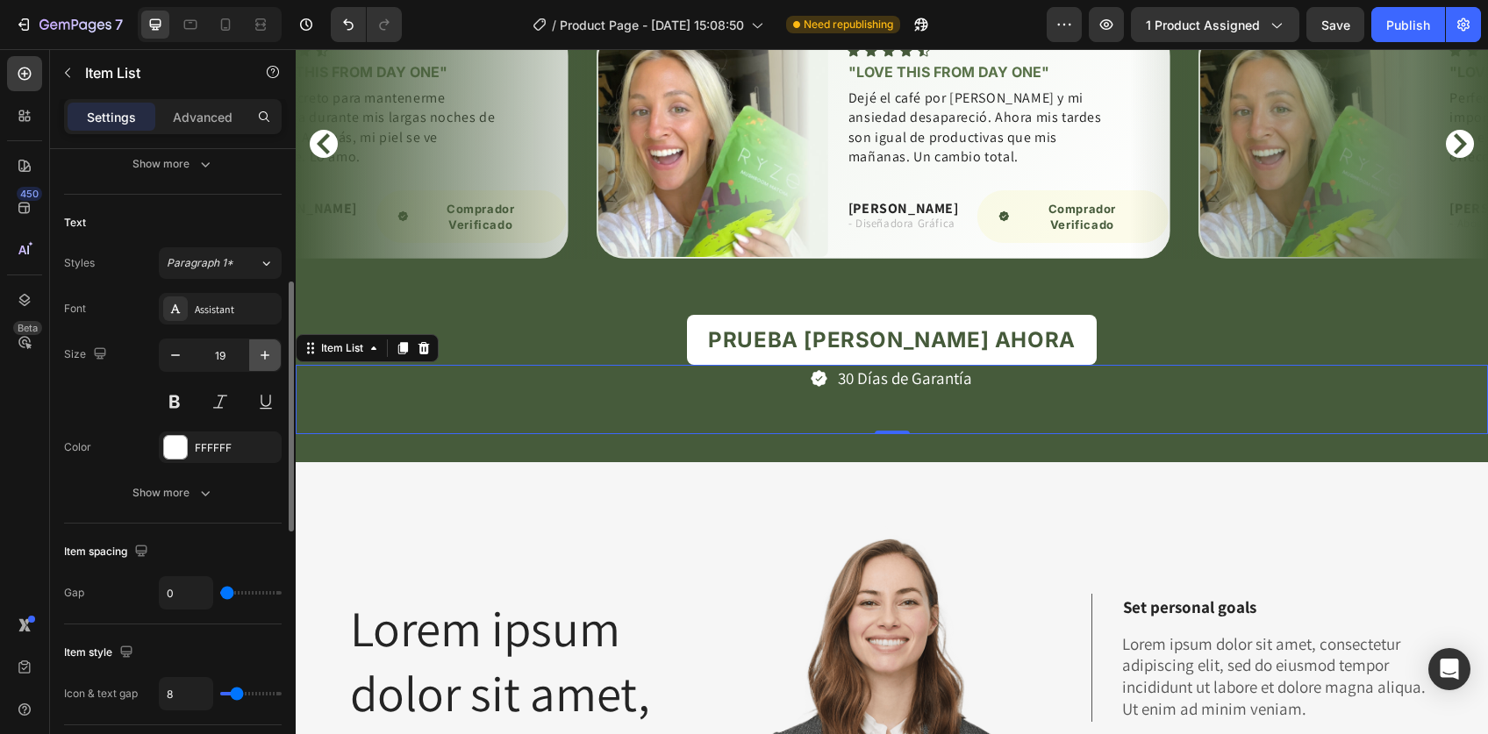
click at [269, 350] on icon "button" at bounding box center [265, 355] width 18 height 18
type input "20"
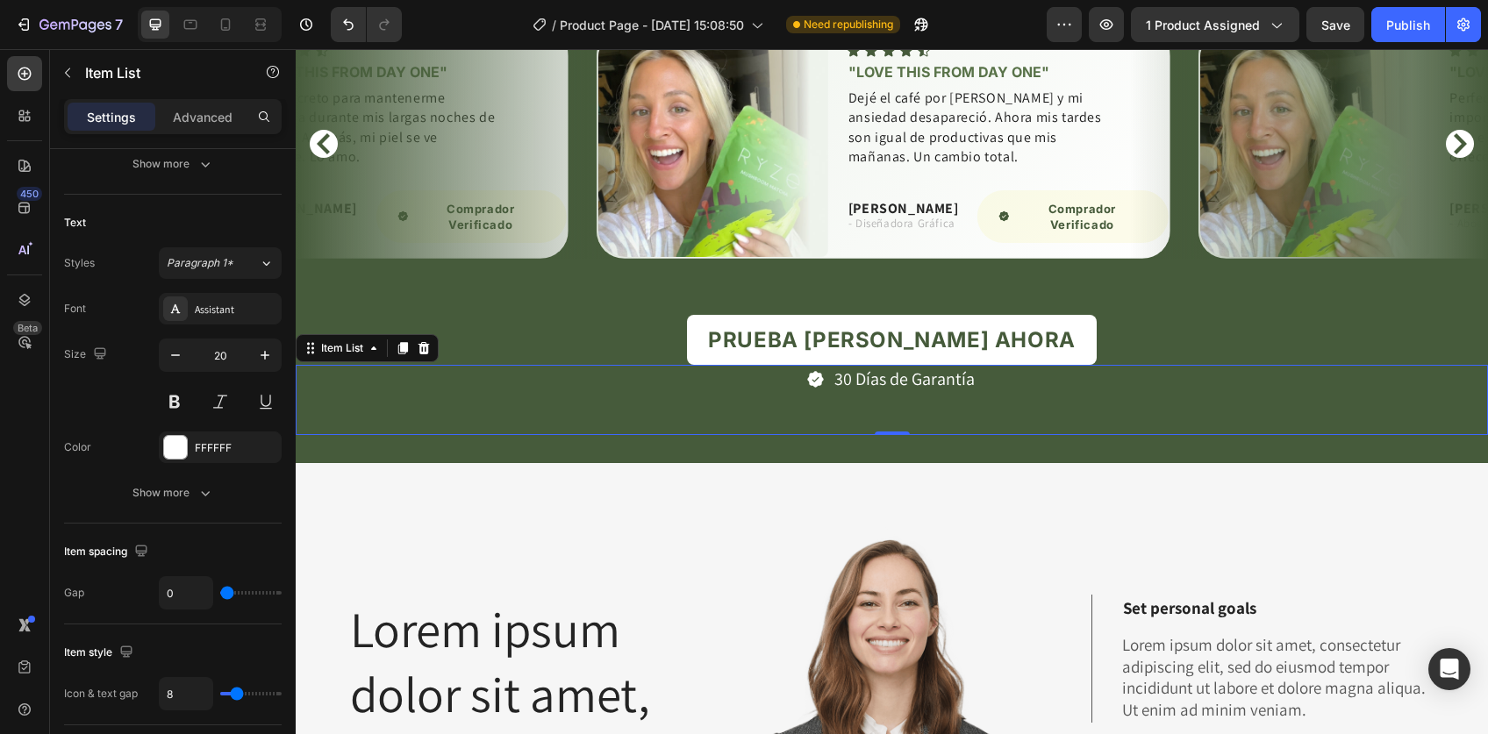
click at [1131, 346] on div "PRUEBA MOLAND AHORA Button" at bounding box center [892, 312] width 1192 height 107
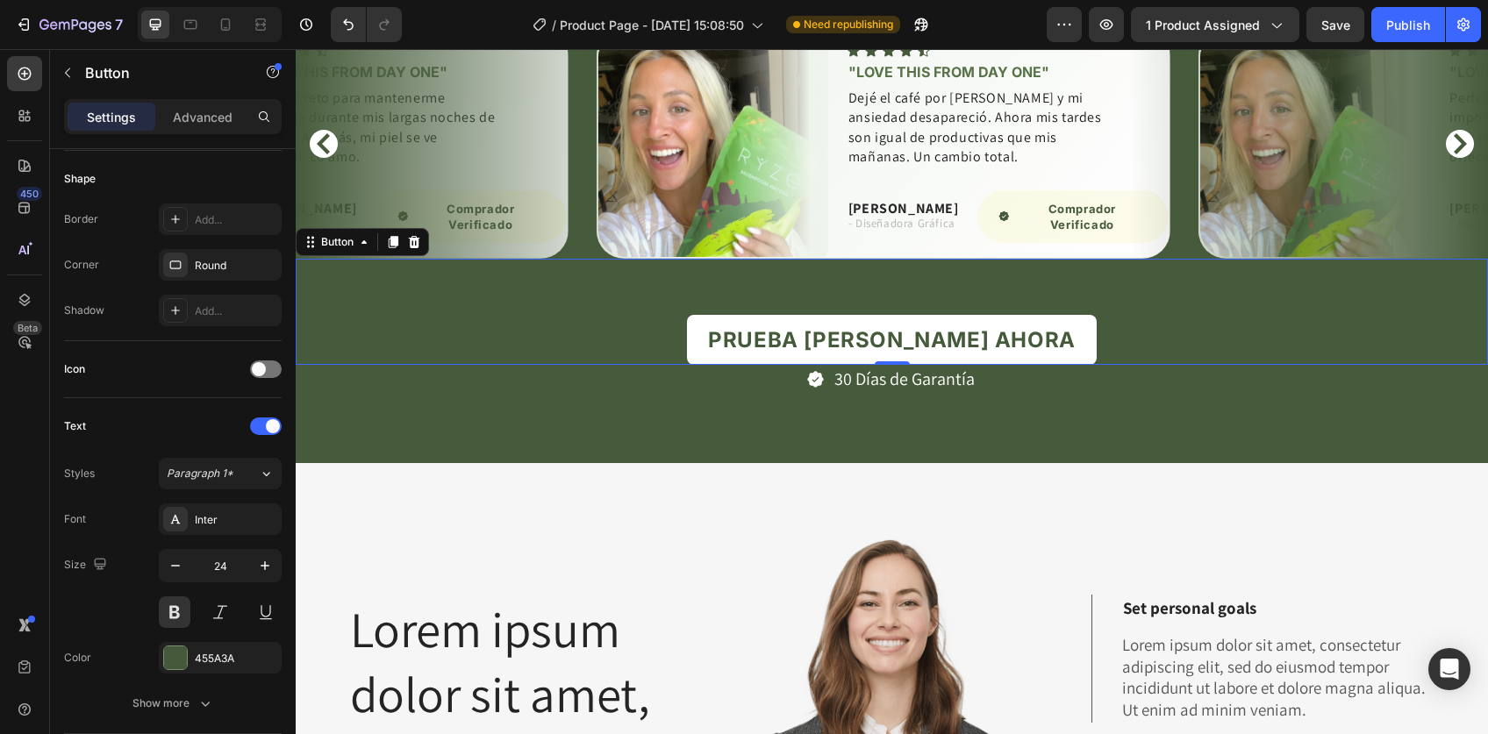
scroll to position [0, 0]
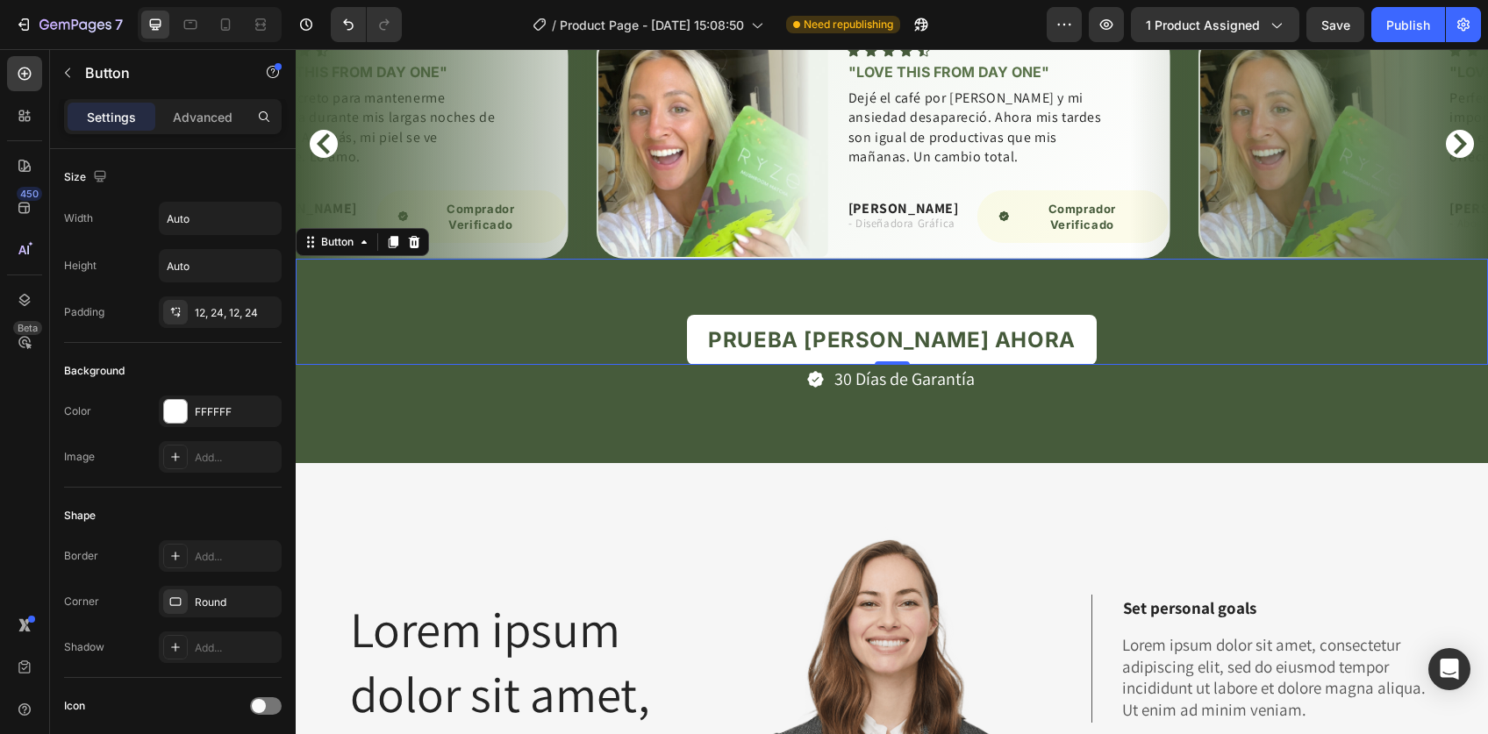
click at [874, 319] on button "PRUEBA MOLAND AHORA" at bounding box center [892, 340] width 410 height 51
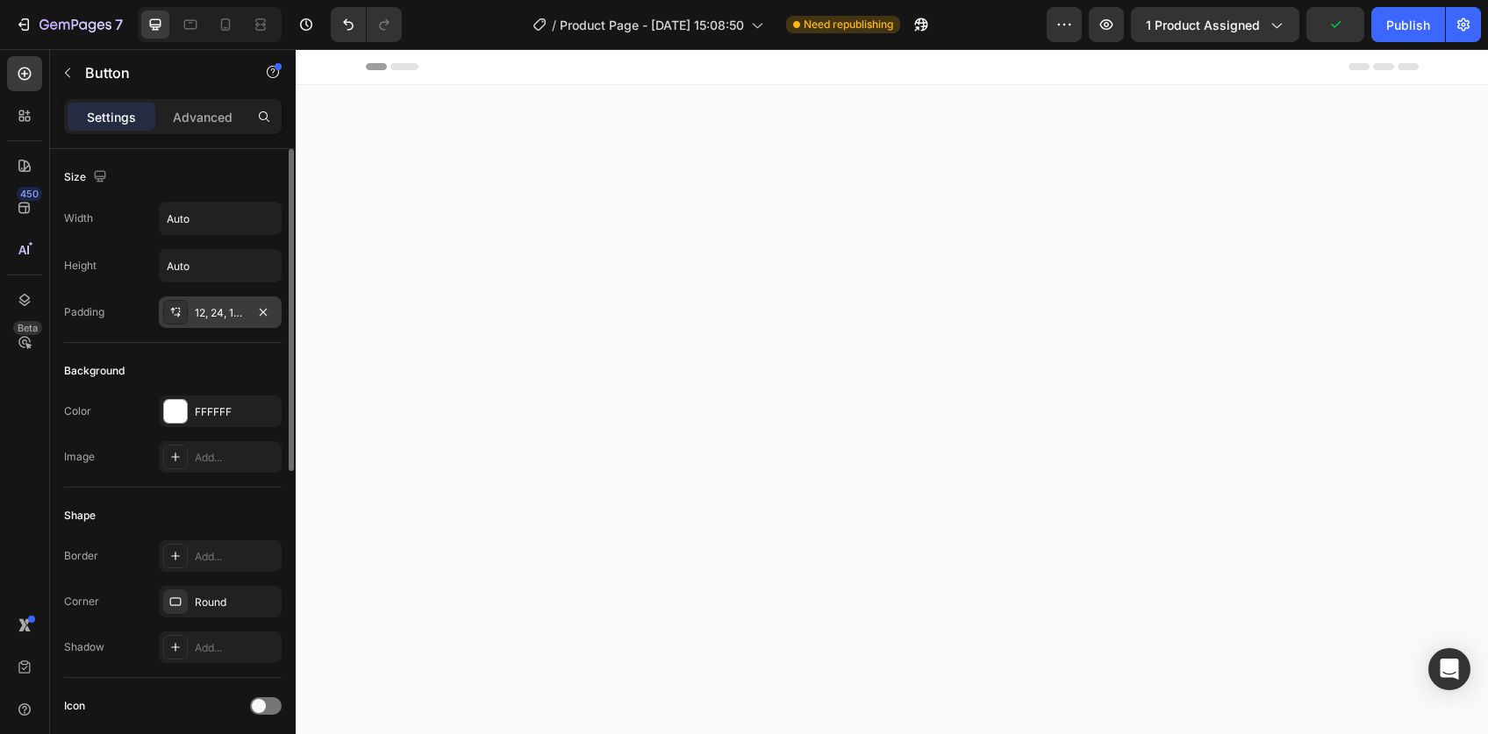
scroll to position [4101, 0]
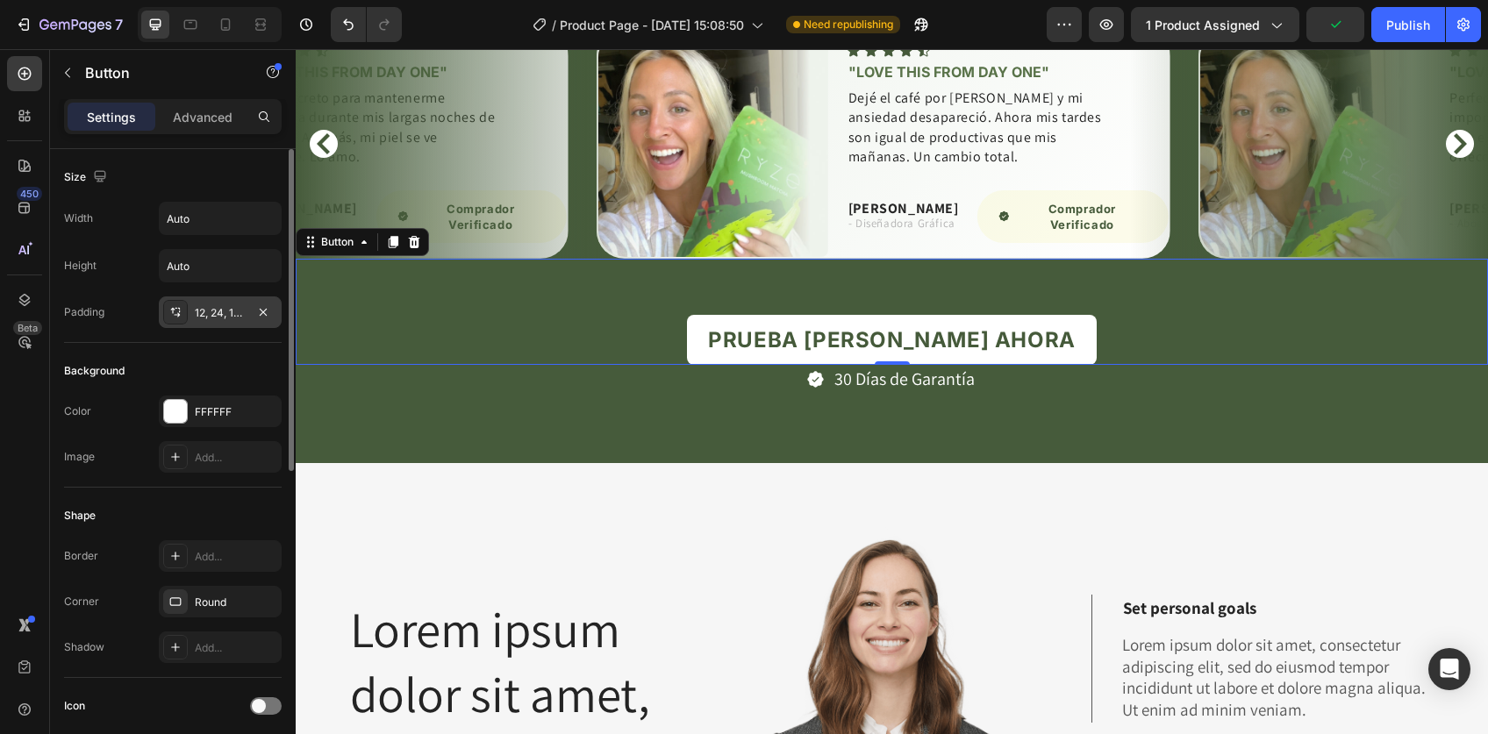
click at [205, 321] on div "12, 24, 12, 24" at bounding box center [220, 312] width 123 height 32
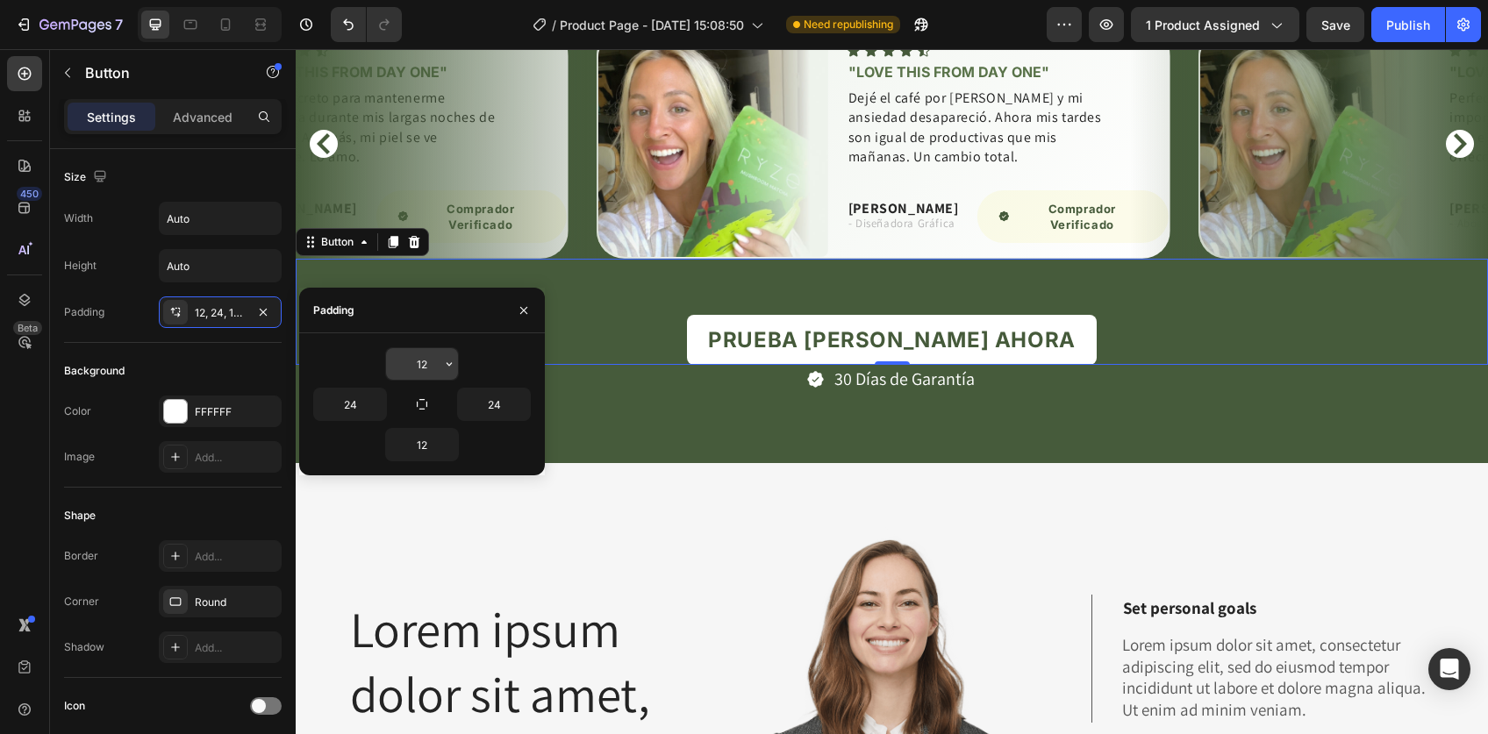
click at [428, 359] on input "12" at bounding box center [422, 364] width 72 height 32
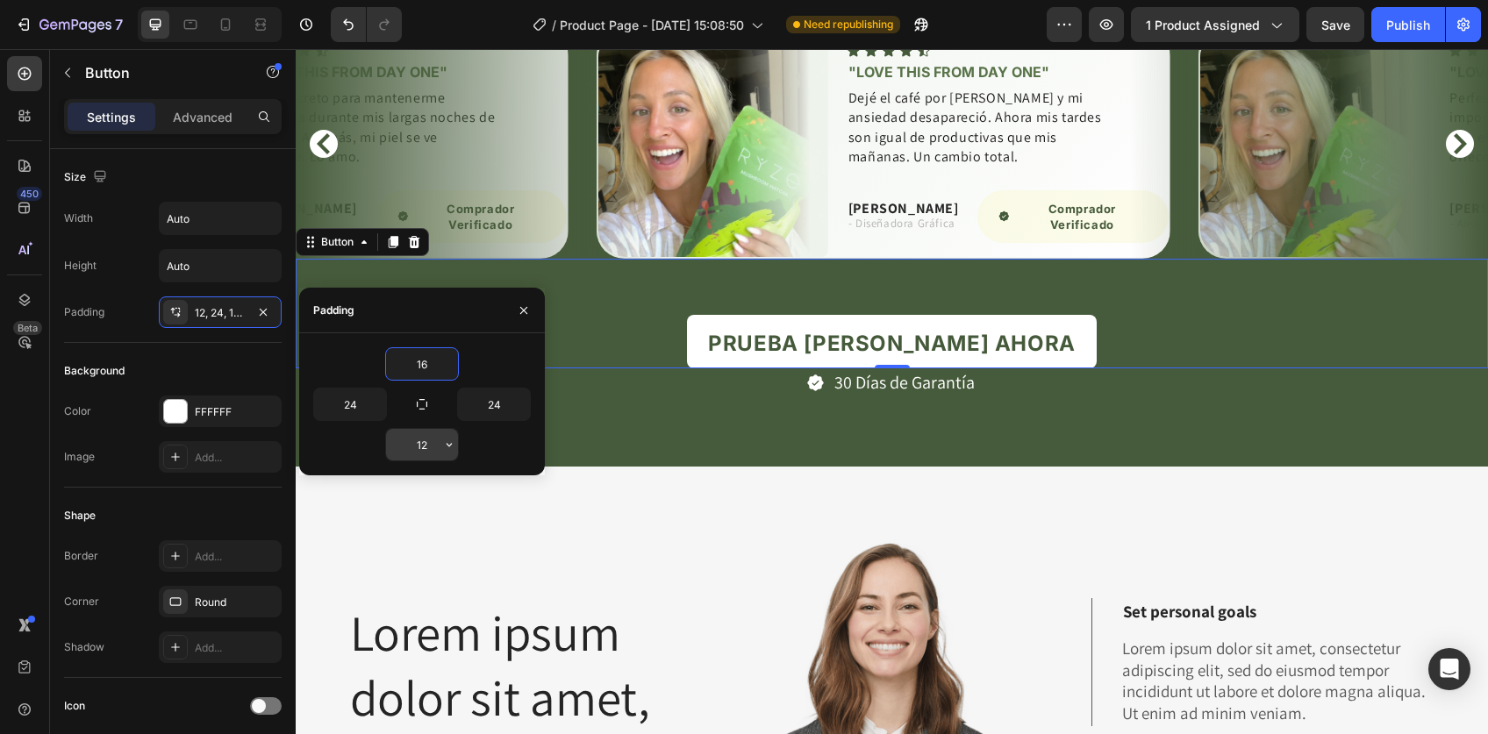
type input "16"
click at [417, 447] on input "12" at bounding box center [422, 445] width 72 height 32
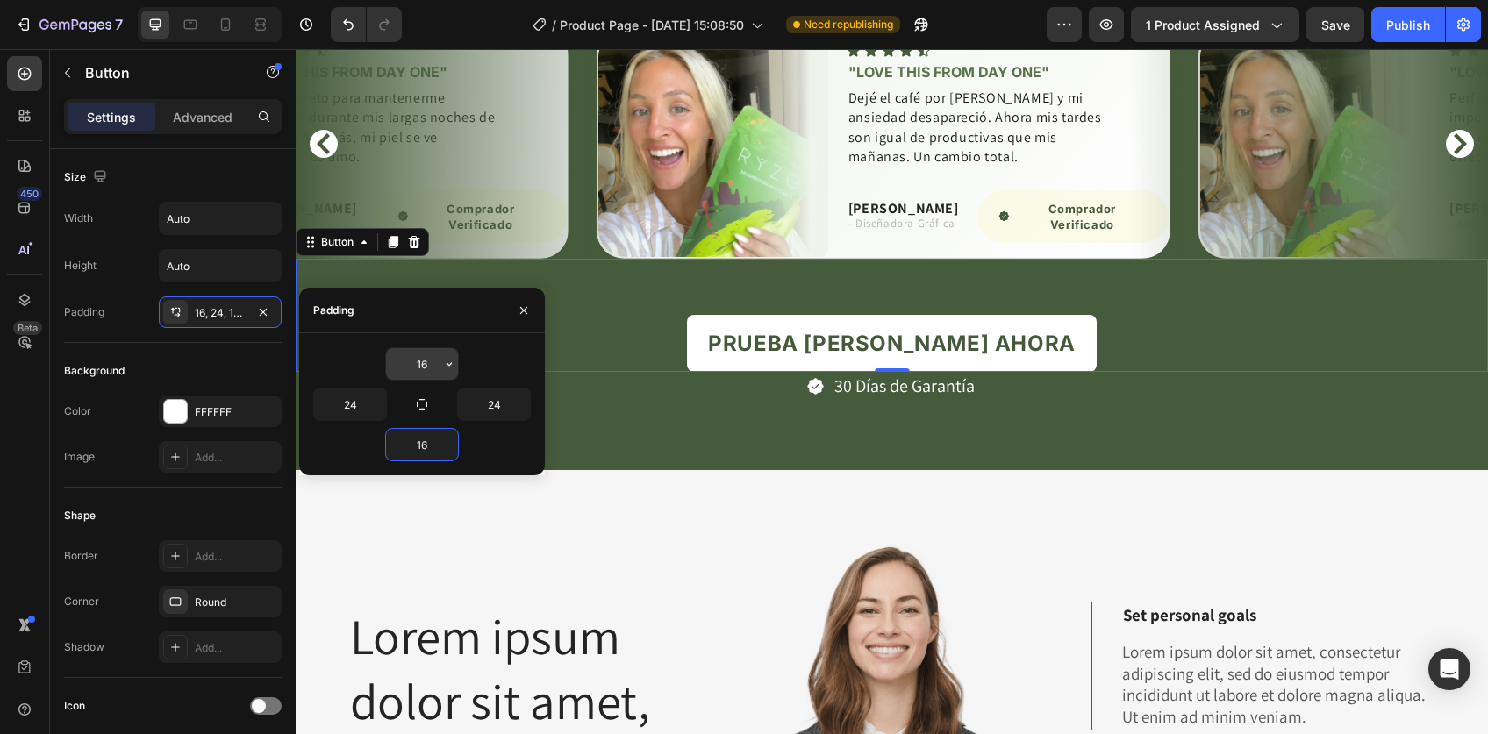
type input "16"
click at [417, 362] on input "16" at bounding box center [422, 364] width 72 height 32
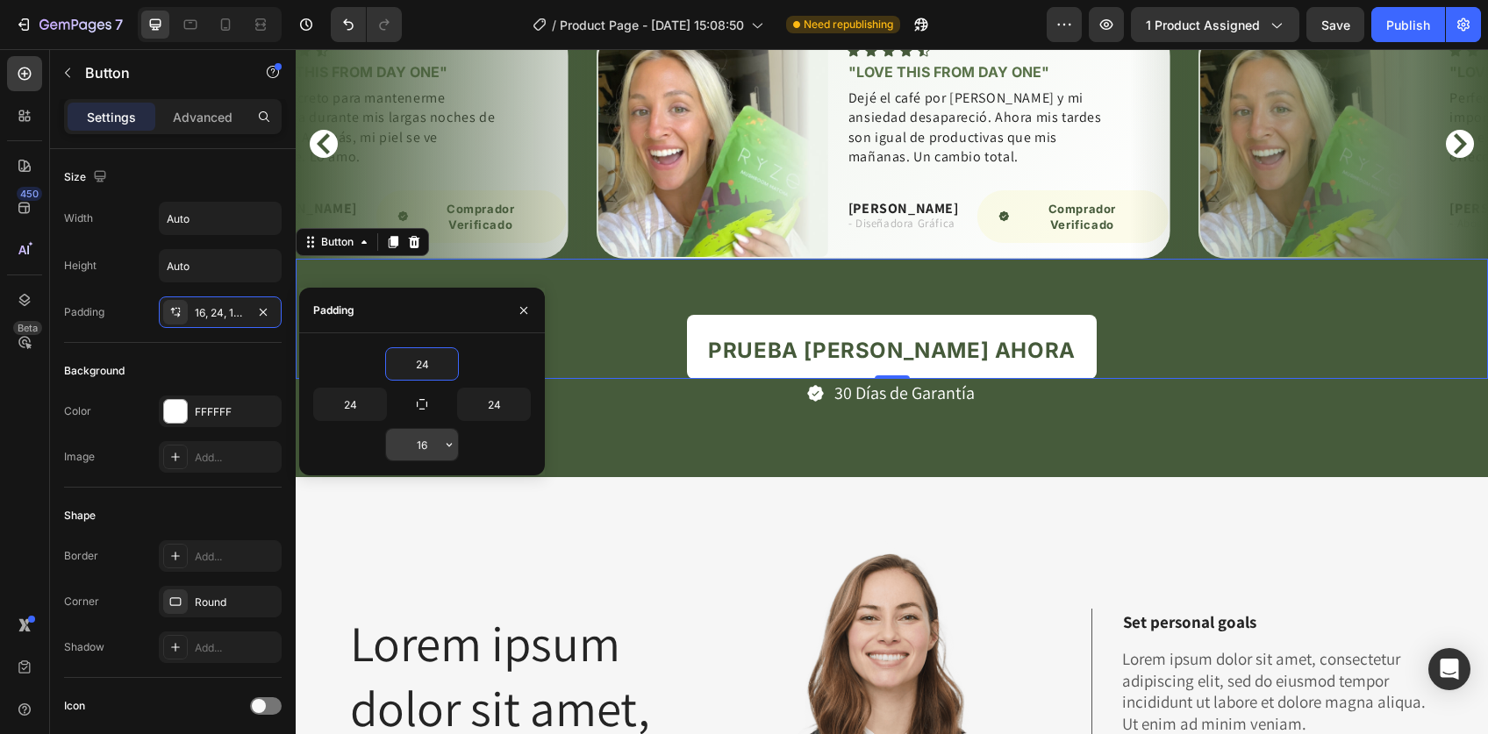
type input "24"
click at [422, 444] on input "16" at bounding box center [422, 445] width 72 height 32
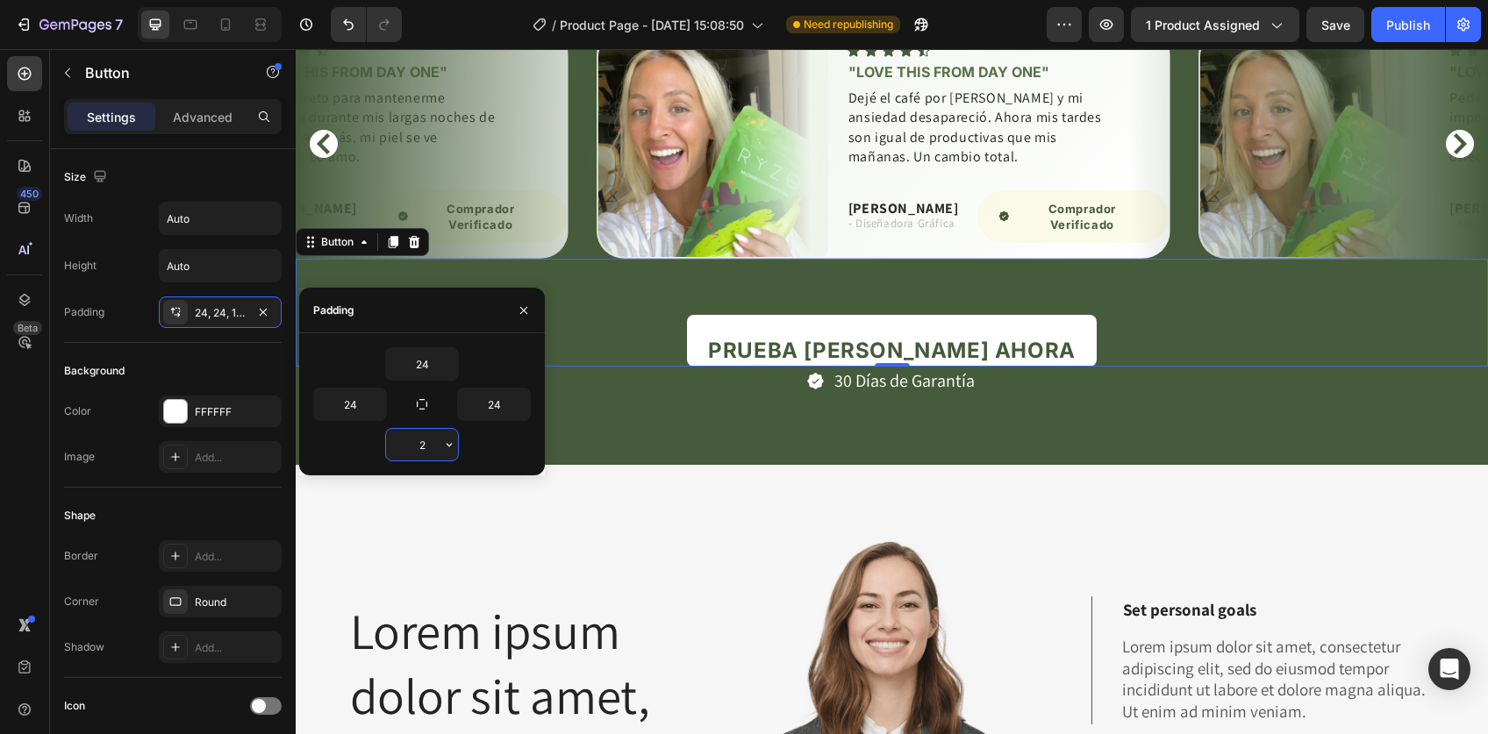
type input "24"
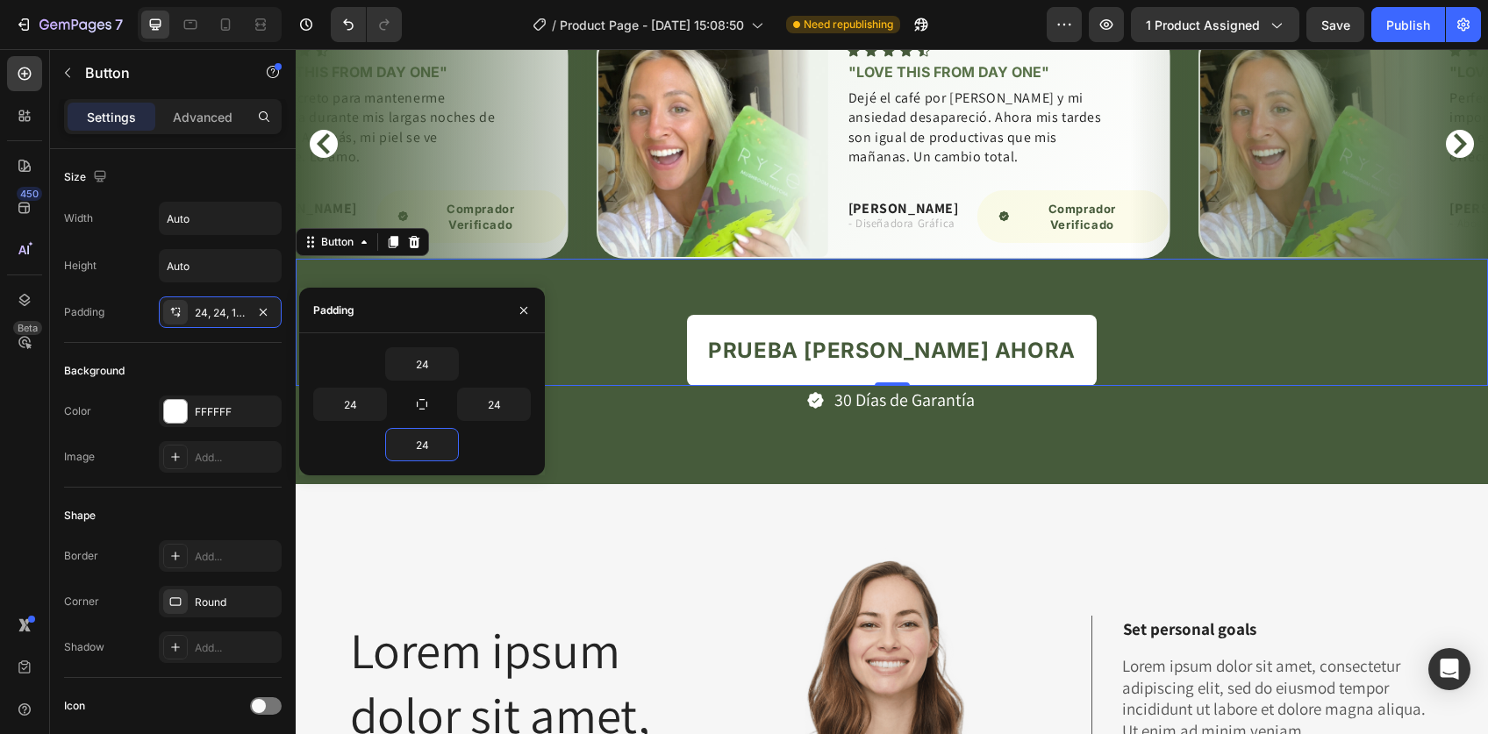
click at [1088, 337] on div "PRUEBA [PERSON_NAME] AHORA Button 0" at bounding box center [892, 323] width 1192 height 128
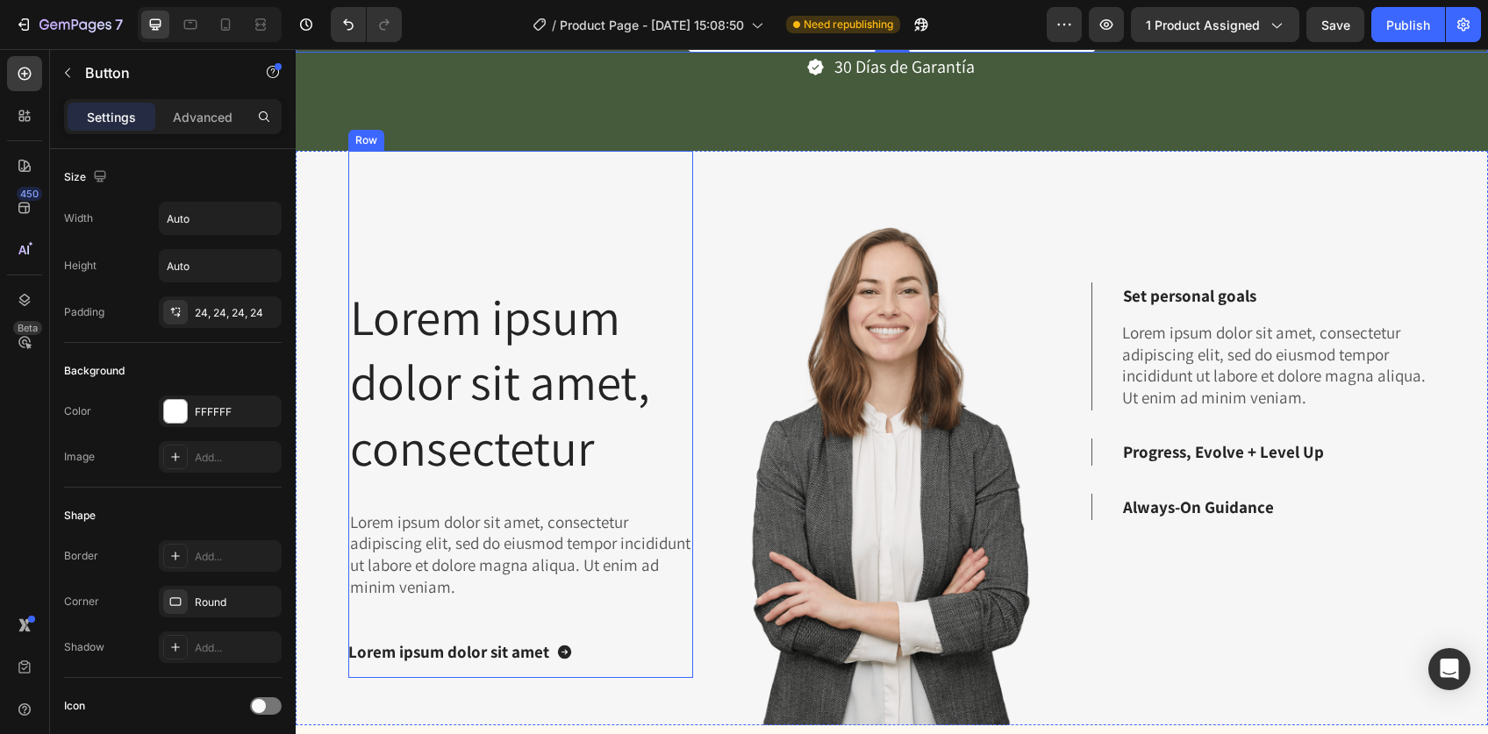
scroll to position [4356, 0]
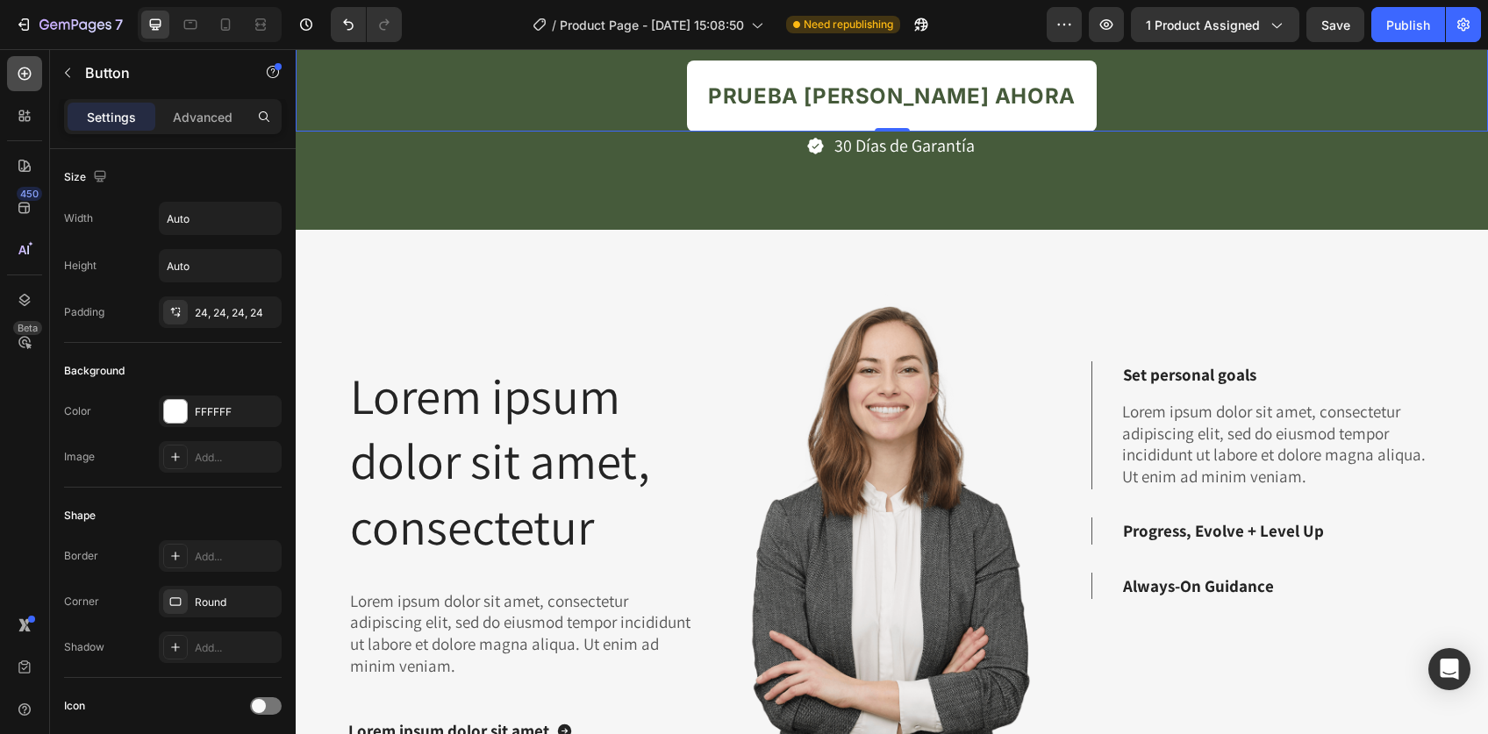
click at [20, 72] on icon at bounding box center [25, 74] width 18 height 18
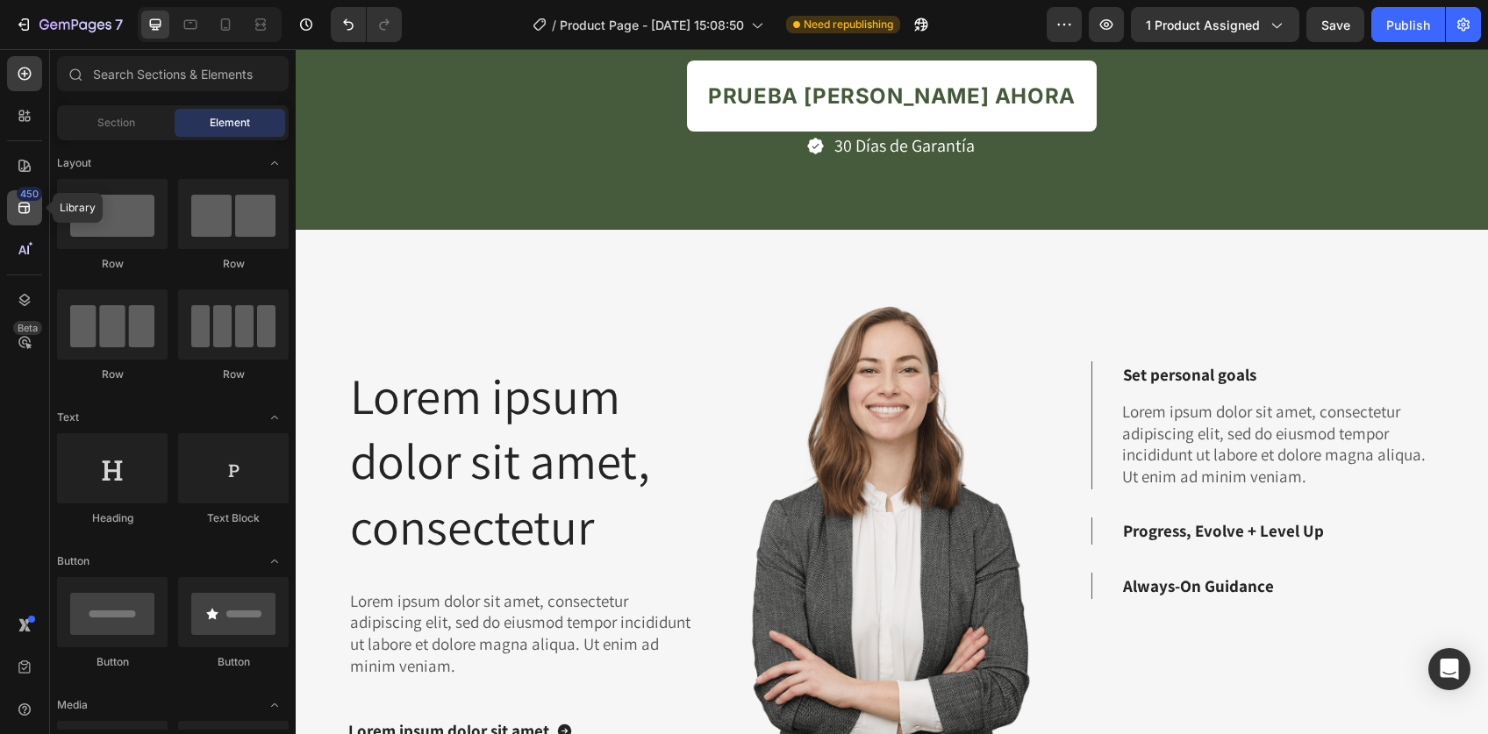
click at [30, 214] on icon at bounding box center [25, 208] width 18 height 18
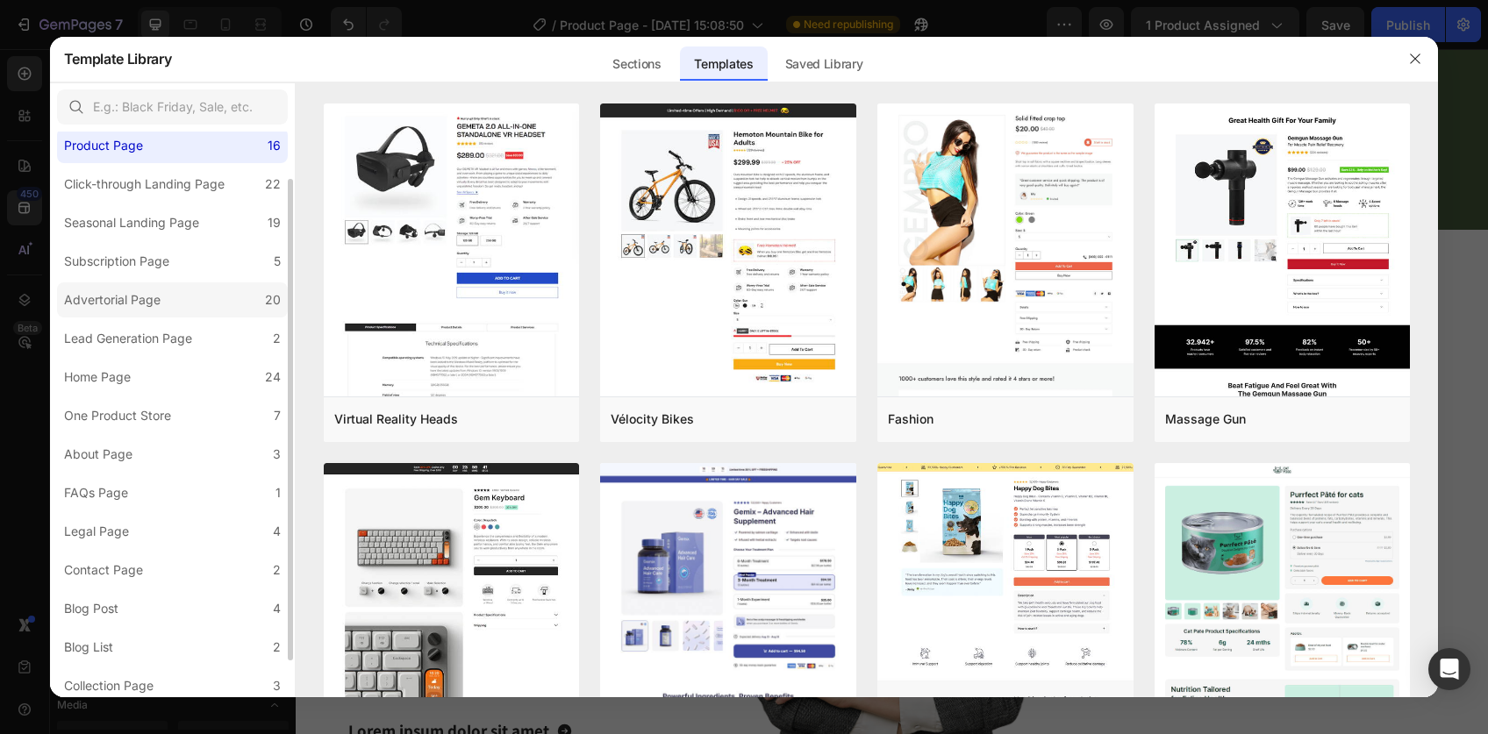
scroll to position [100, 0]
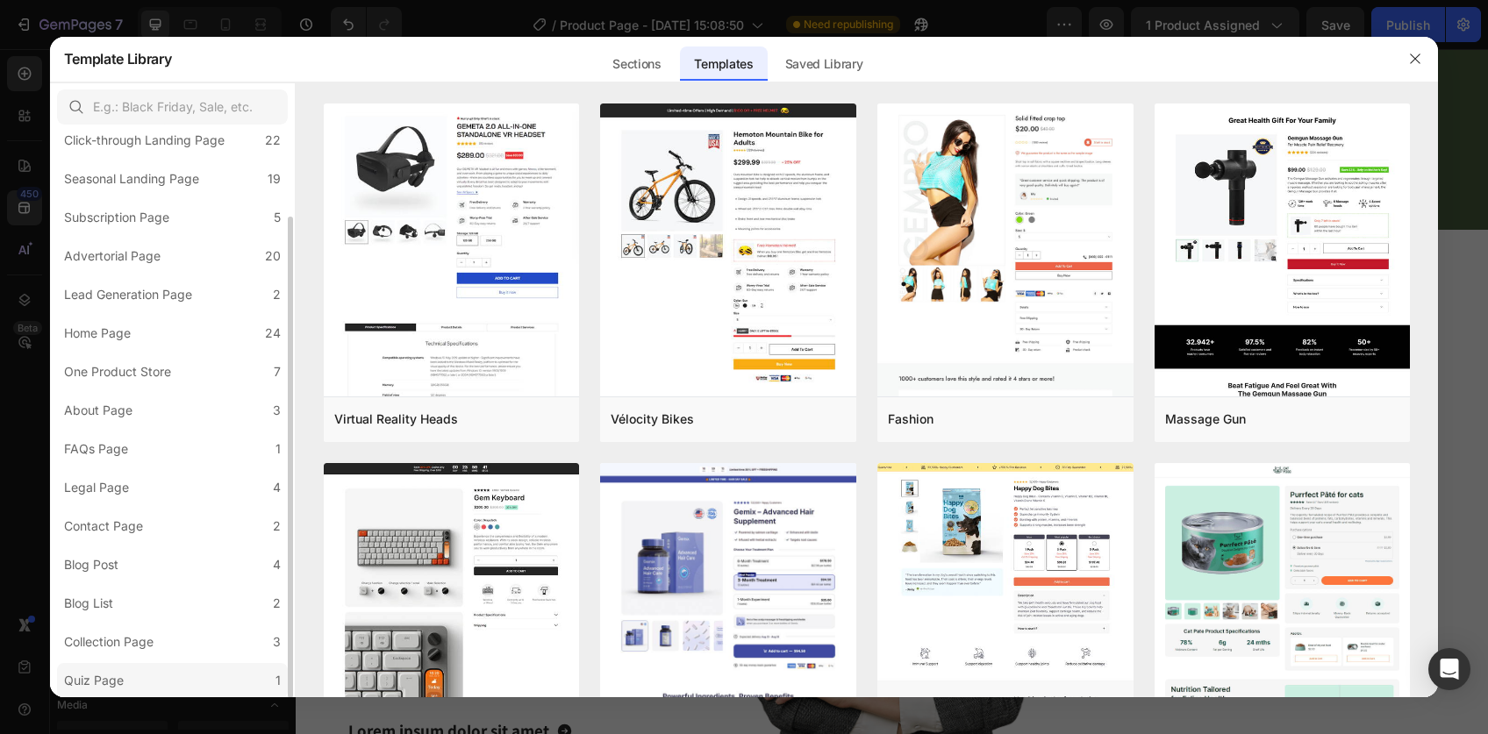
click at [130, 678] on label "Quiz Page 1" at bounding box center [172, 680] width 231 height 35
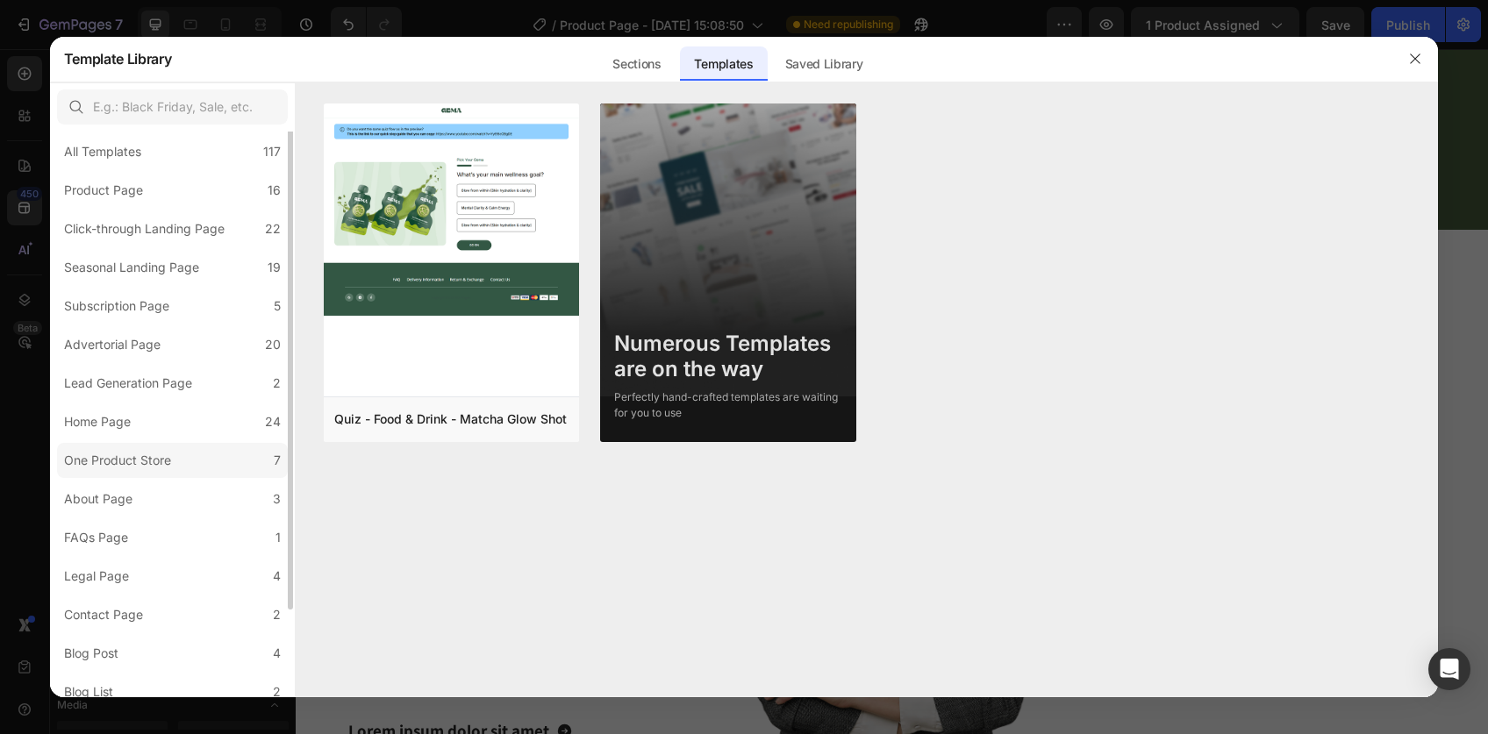
scroll to position [0, 0]
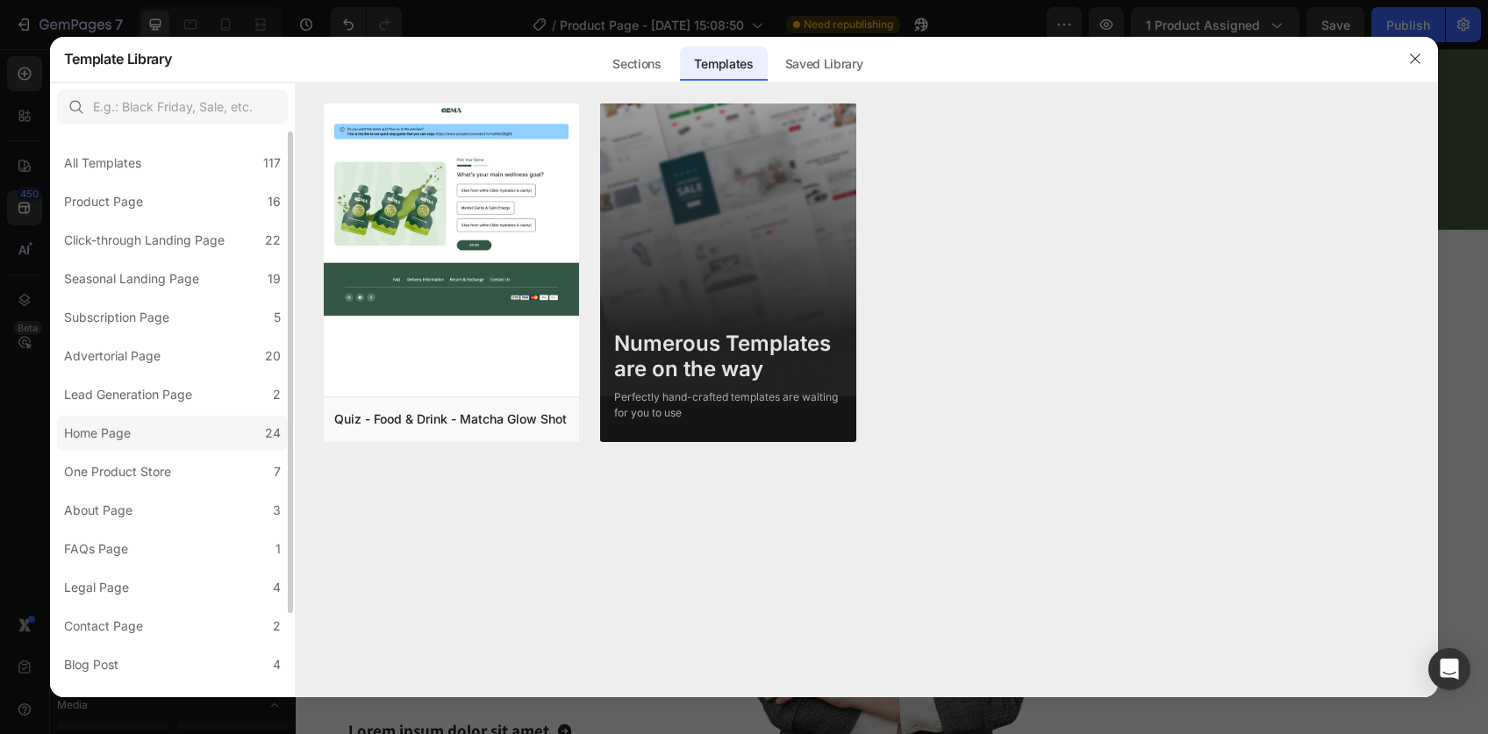
click at [146, 445] on label "Home Page 24" at bounding box center [172, 433] width 231 height 35
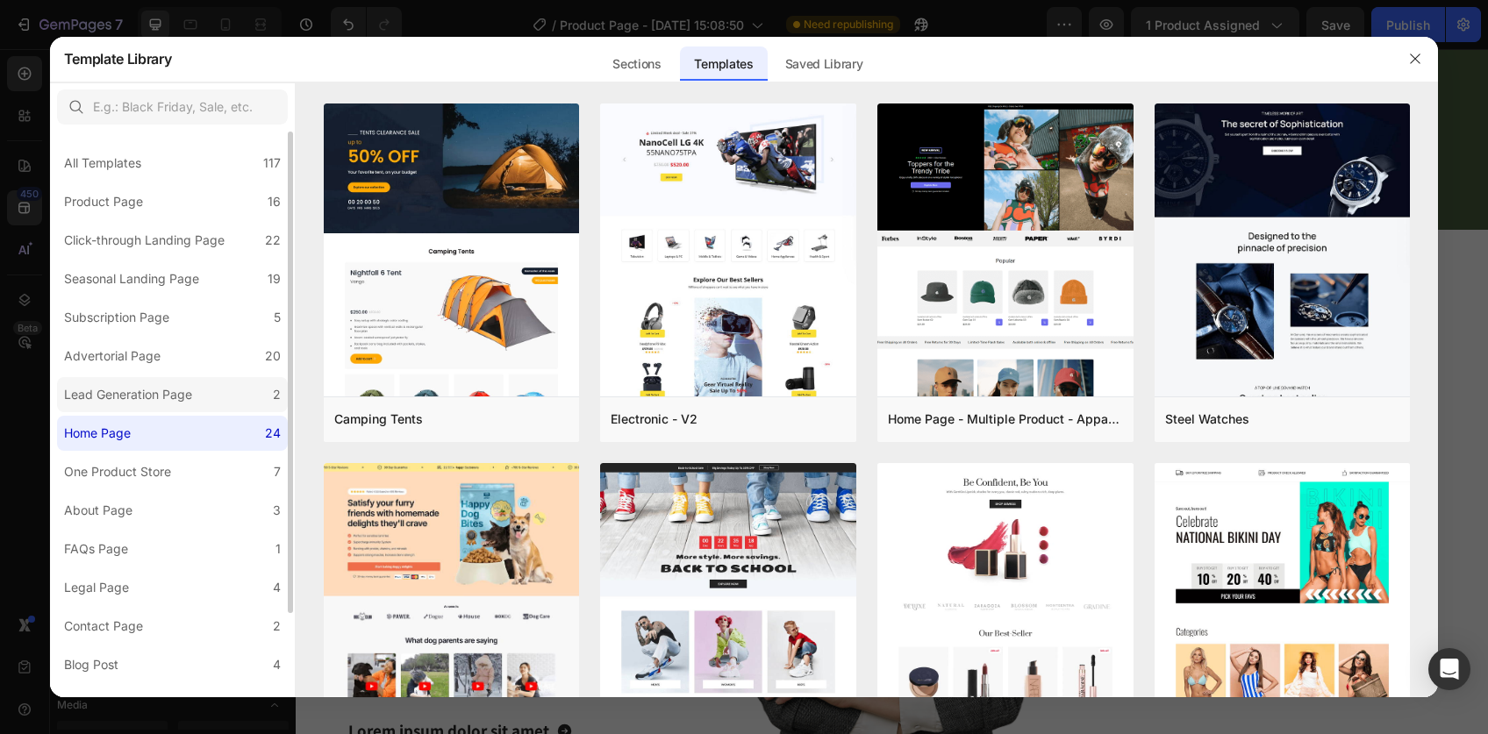
click at [156, 392] on div "Lead Generation Page" at bounding box center [128, 394] width 128 height 21
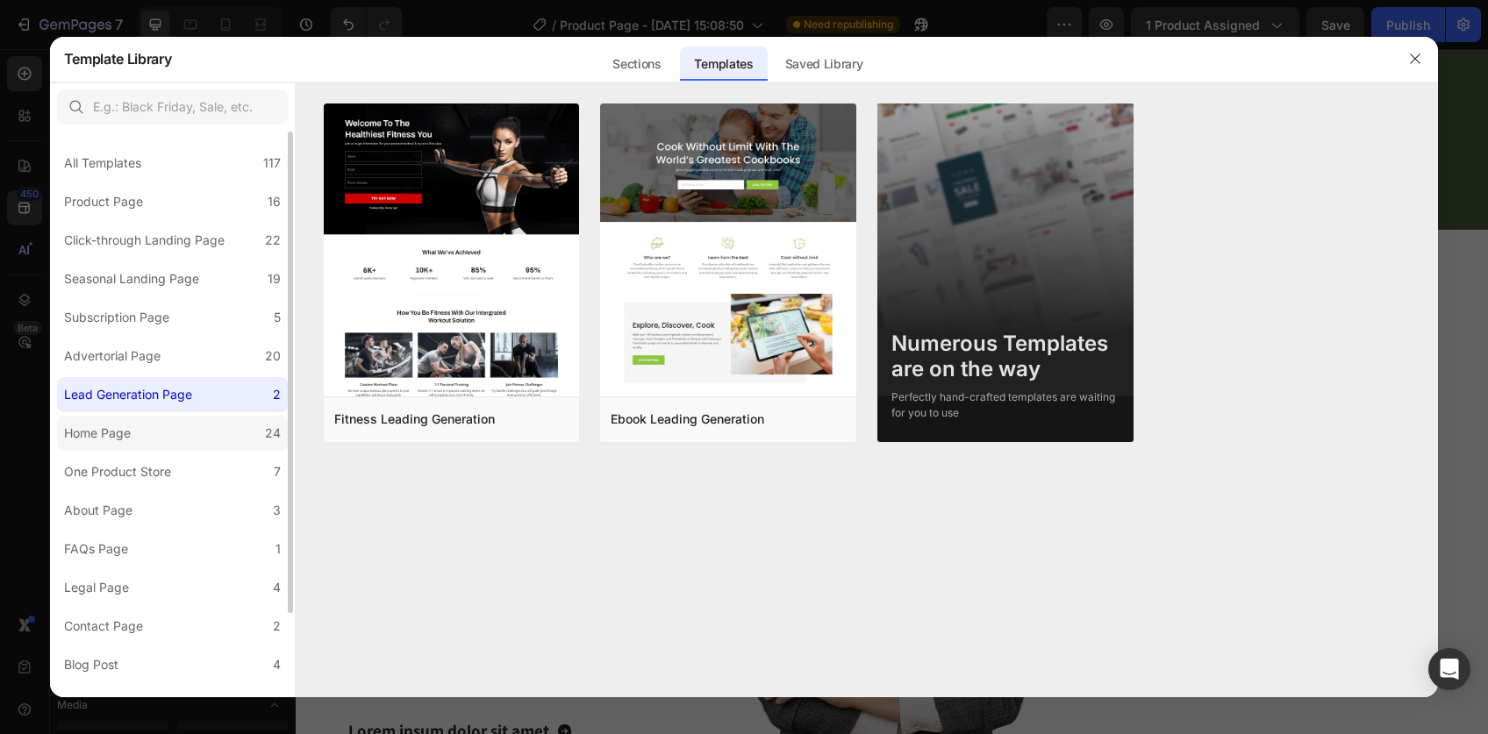
click at [144, 438] on label "Home Page 24" at bounding box center [172, 433] width 231 height 35
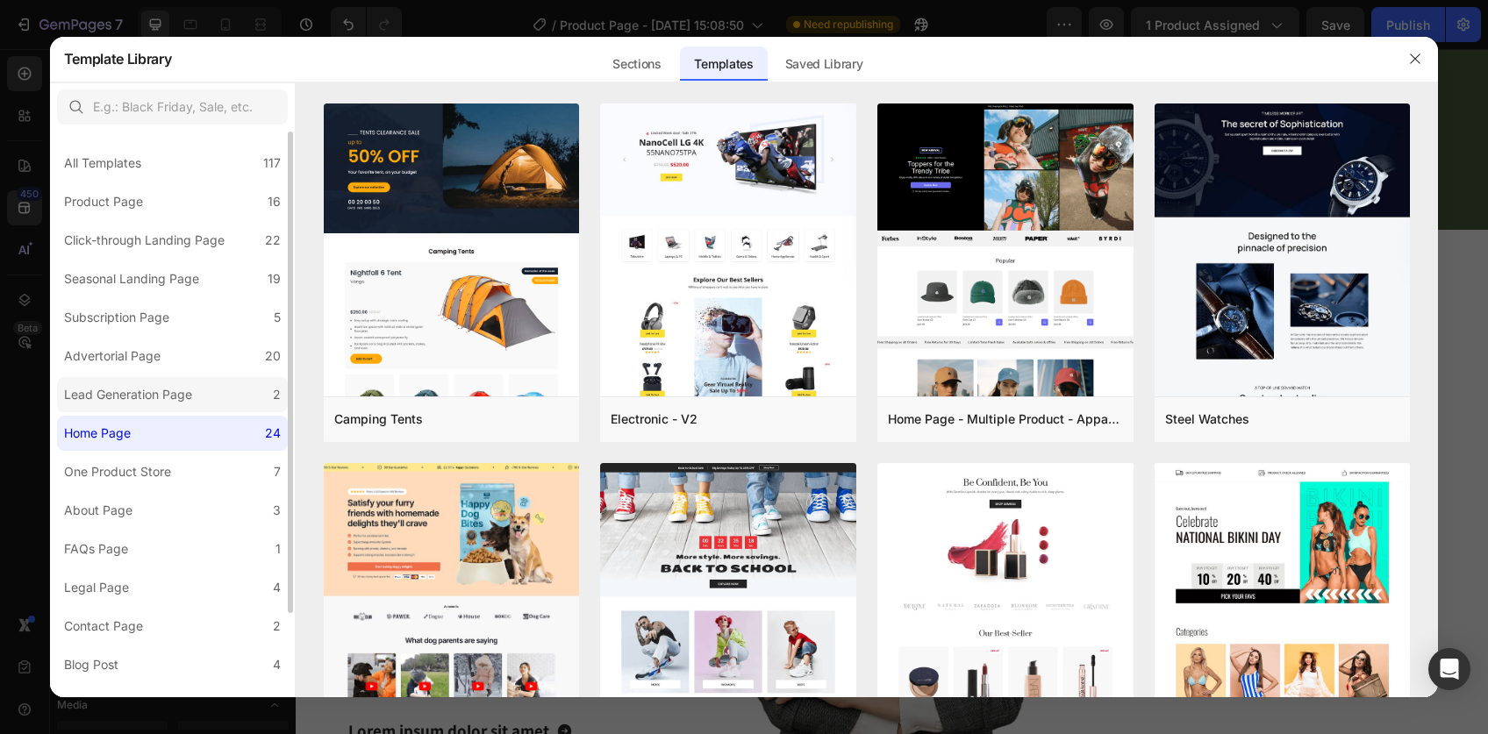
click at [155, 384] on div "Lead Generation Page" at bounding box center [128, 394] width 128 height 21
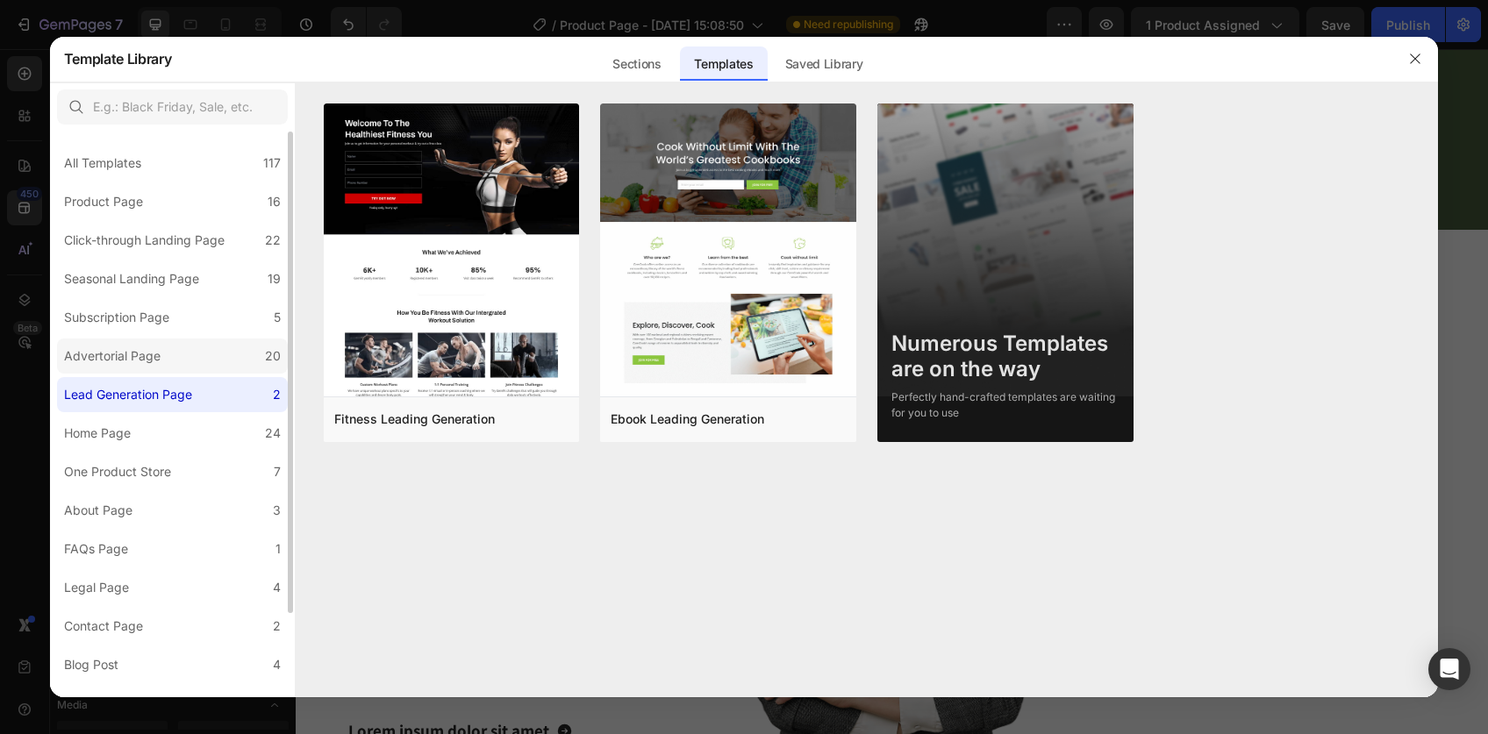
click at [153, 357] on div "Advertorial Page" at bounding box center [112, 356] width 96 height 21
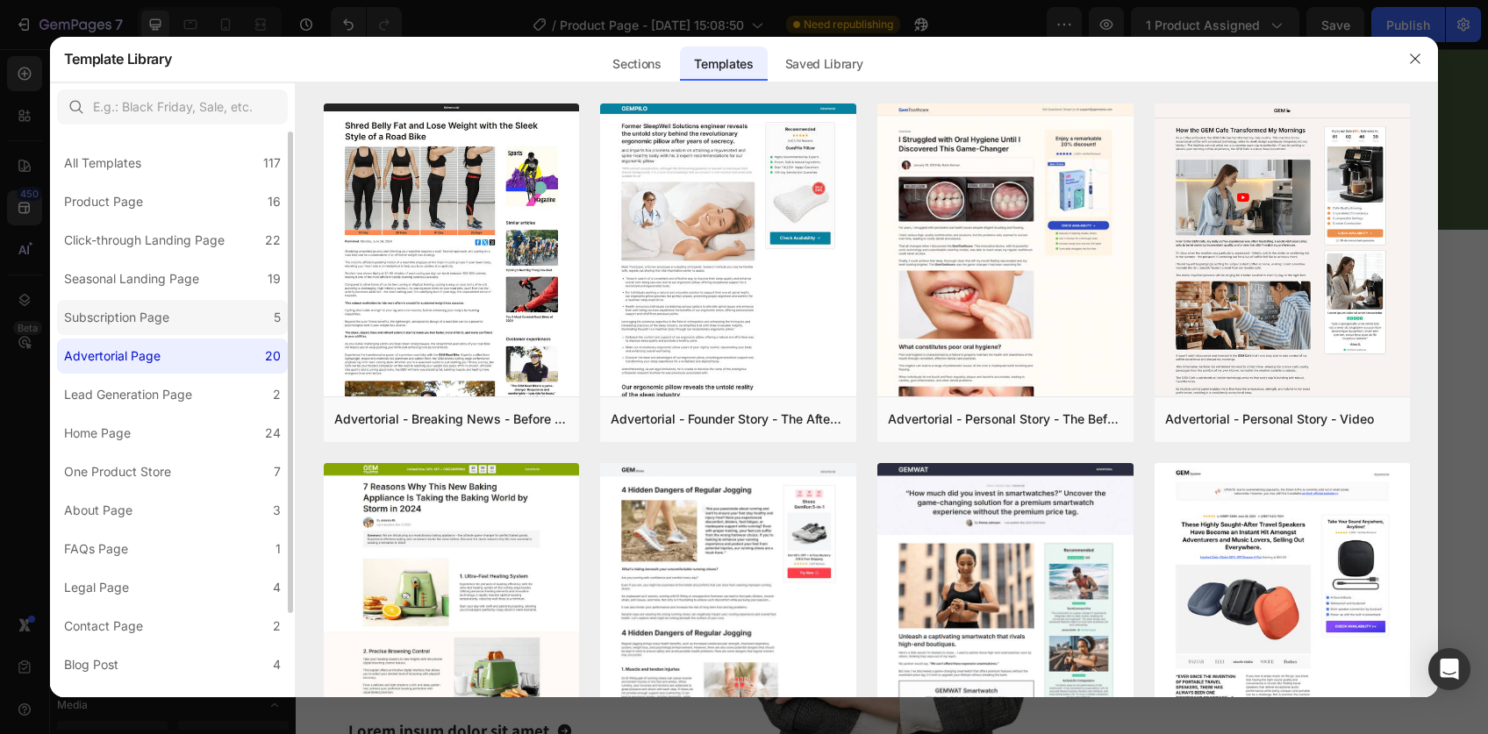
click at [155, 321] on div "Subscription Page" at bounding box center [116, 317] width 105 height 21
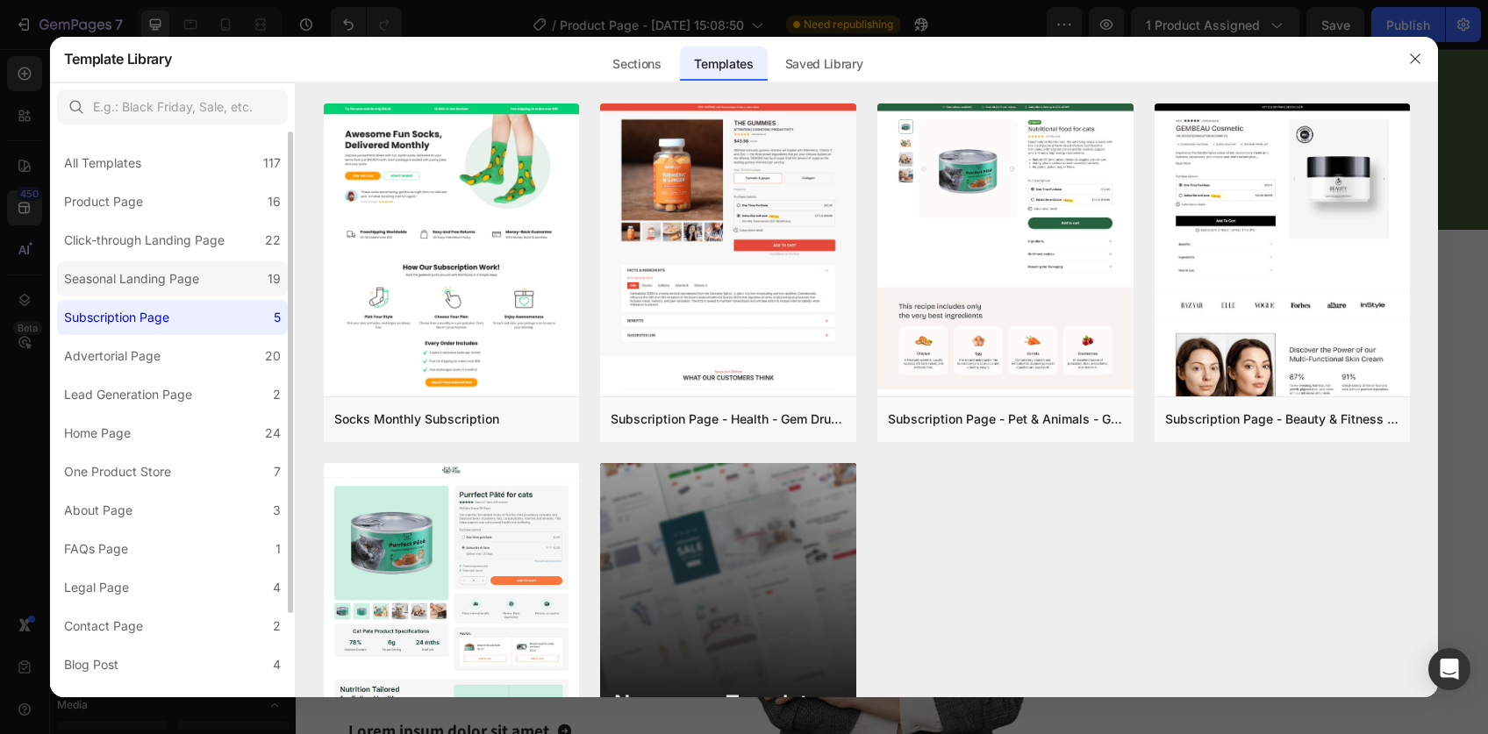
click at [155, 284] on div "Seasonal Landing Page" at bounding box center [131, 278] width 135 height 21
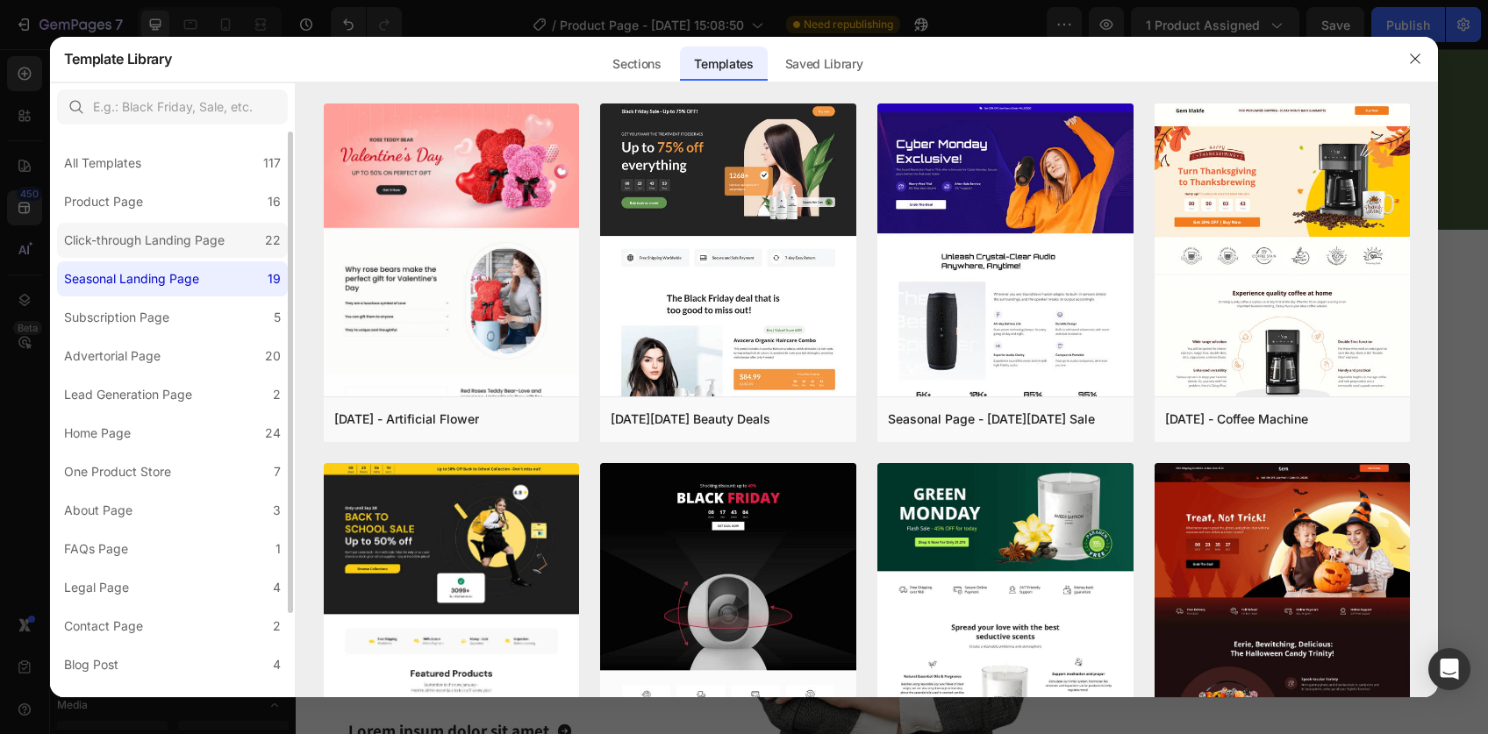
click at [156, 254] on label "Click-through Landing Page 22" at bounding box center [172, 240] width 231 height 35
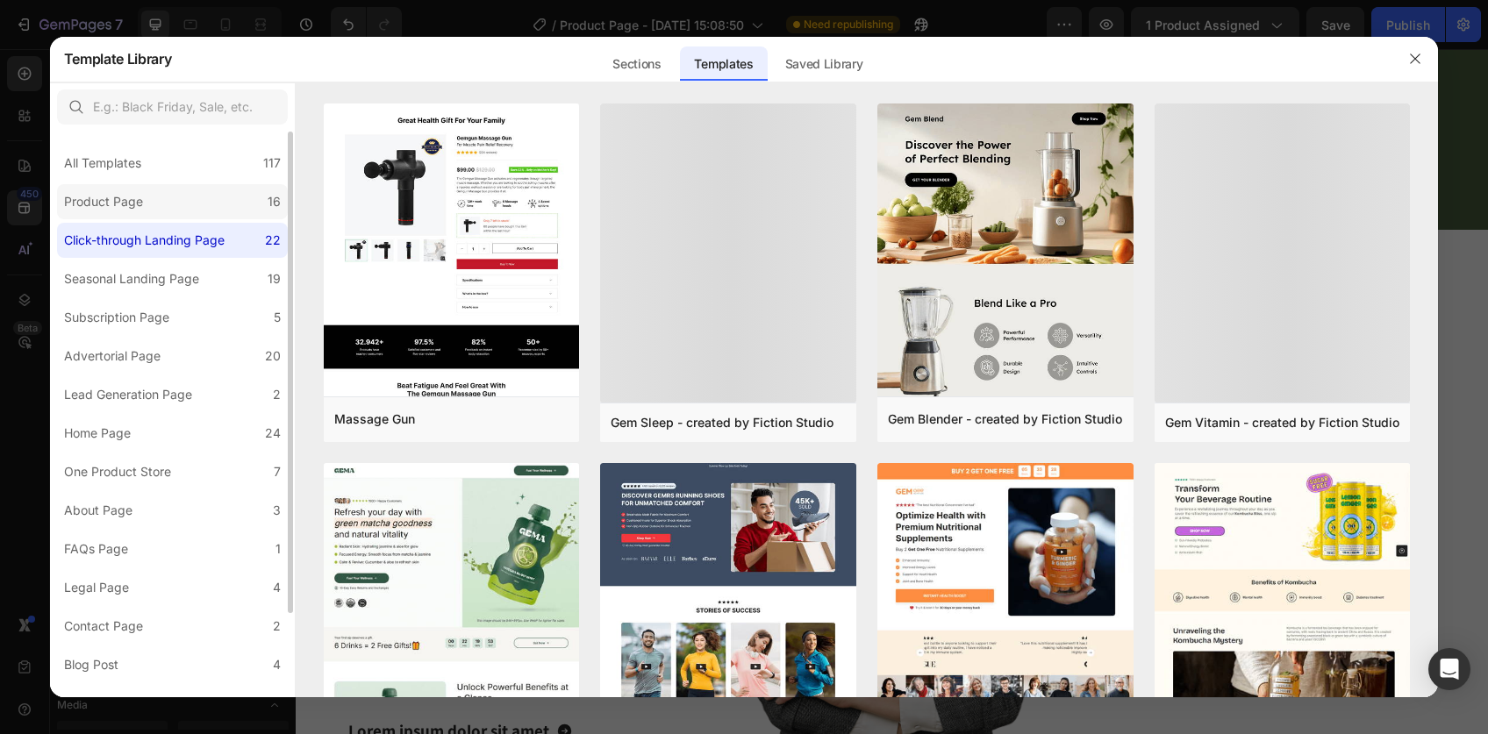
click at [156, 202] on label "Product Page 16" at bounding box center [172, 201] width 231 height 35
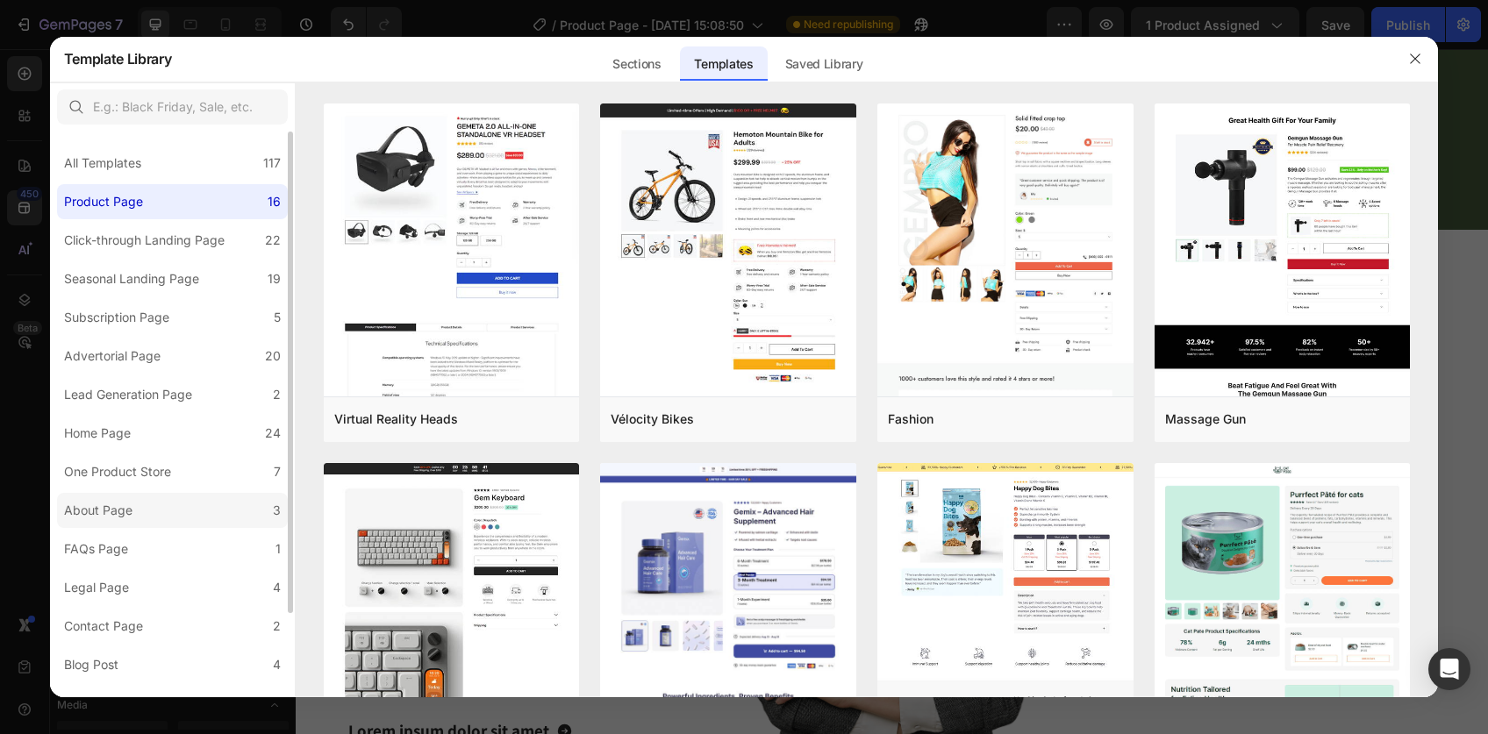
click at [151, 500] on label "About Page 3" at bounding box center [172, 510] width 231 height 35
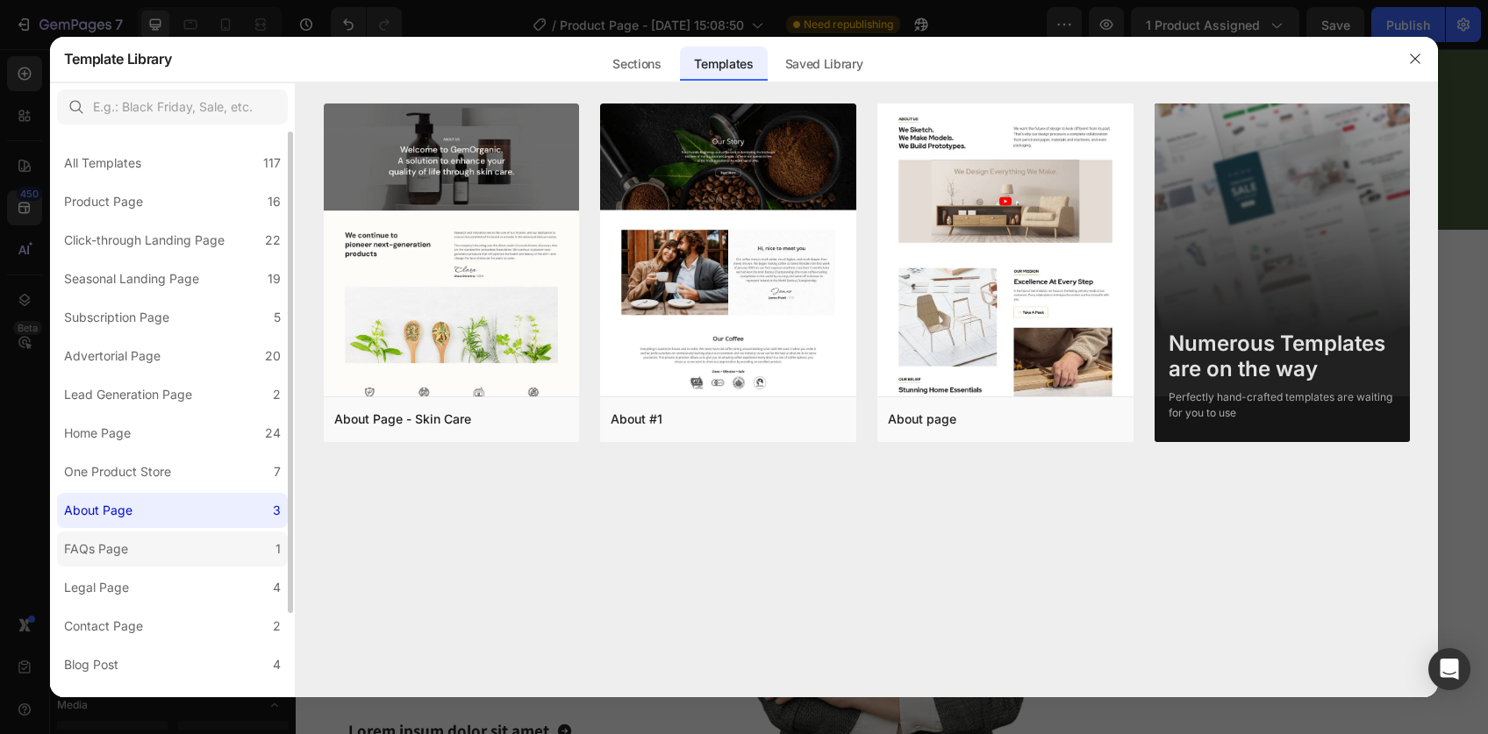
click at [129, 539] on div "FAQs Page" at bounding box center [99, 549] width 71 height 21
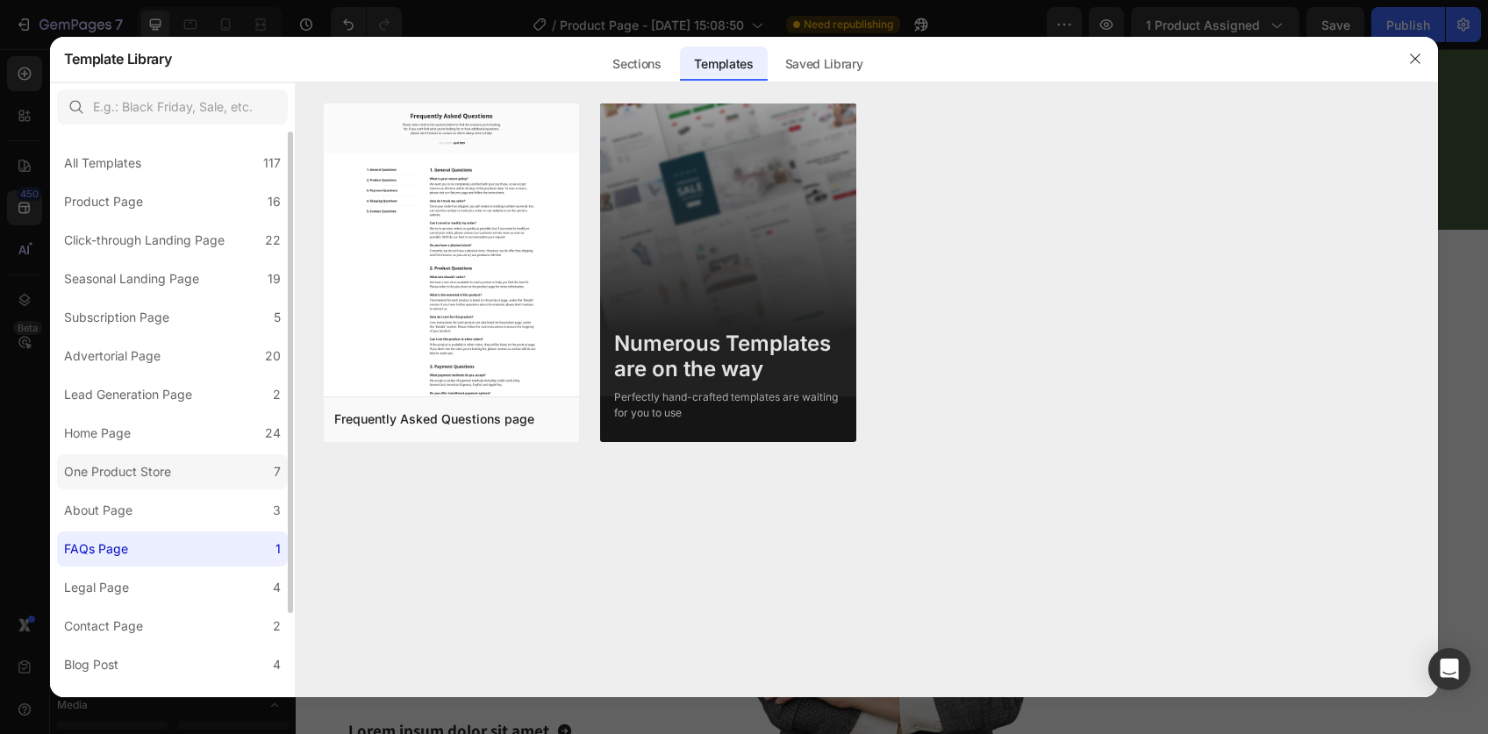
click at [139, 467] on div "One Product Store" at bounding box center [117, 471] width 107 height 21
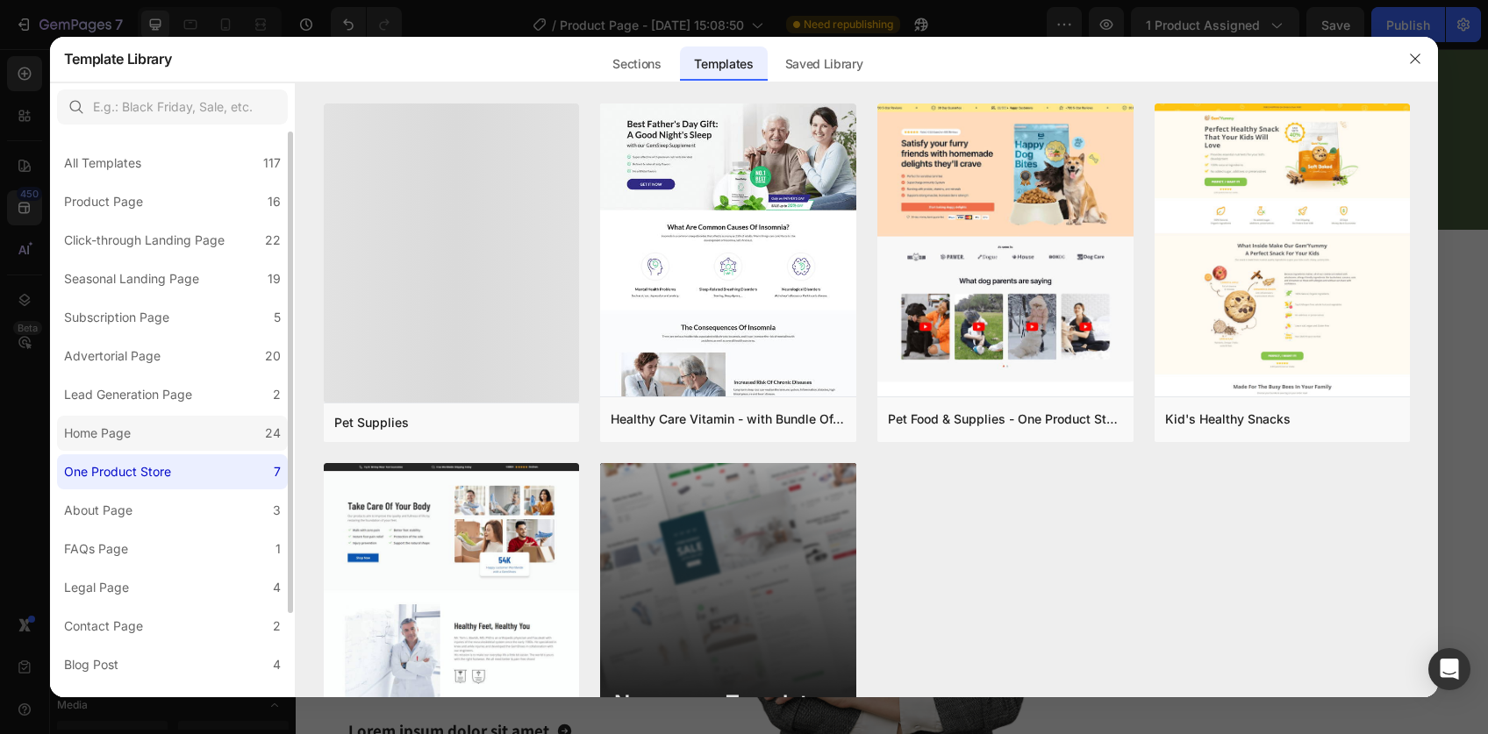
click at [146, 424] on label "Home Page 24" at bounding box center [172, 433] width 231 height 35
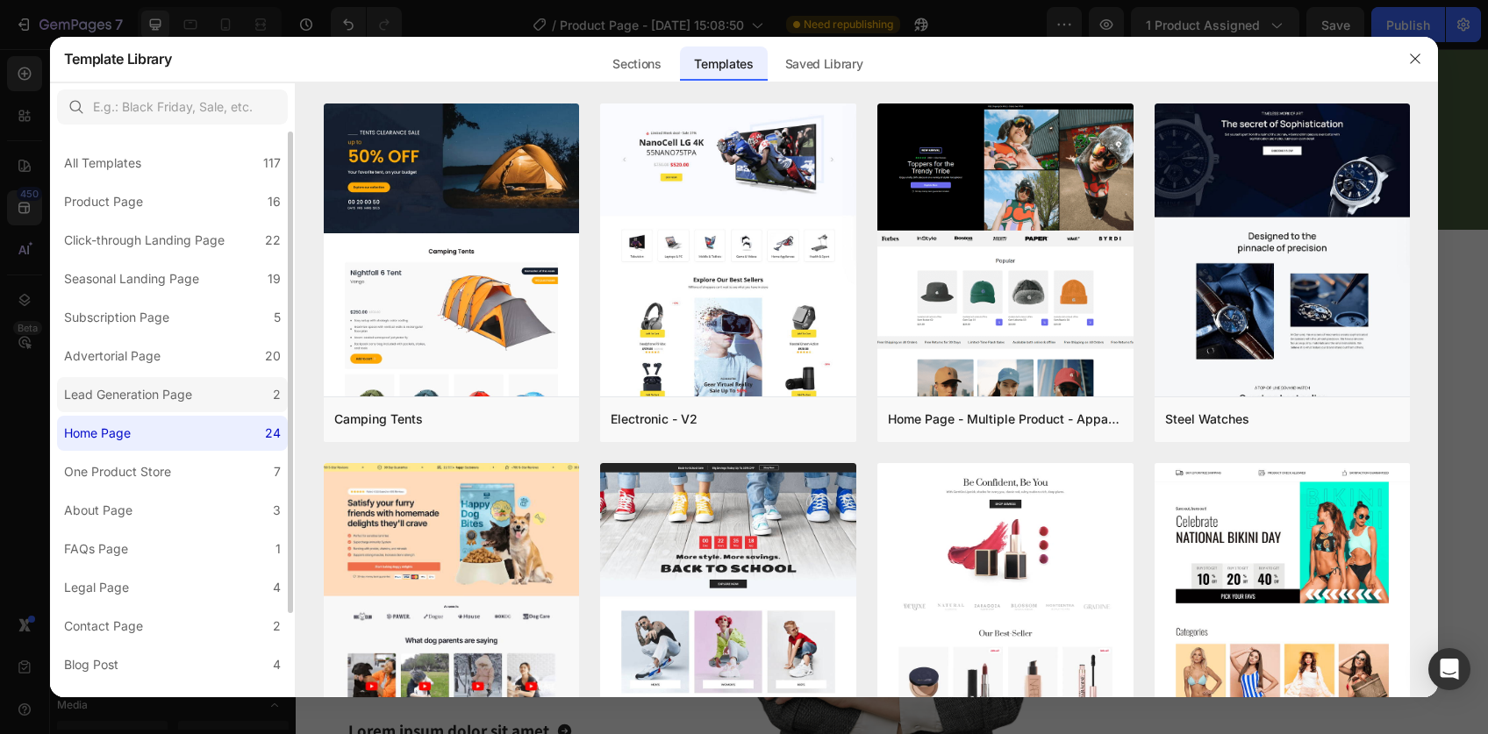
click at [146, 404] on div "Lead Generation Page" at bounding box center [128, 394] width 128 height 21
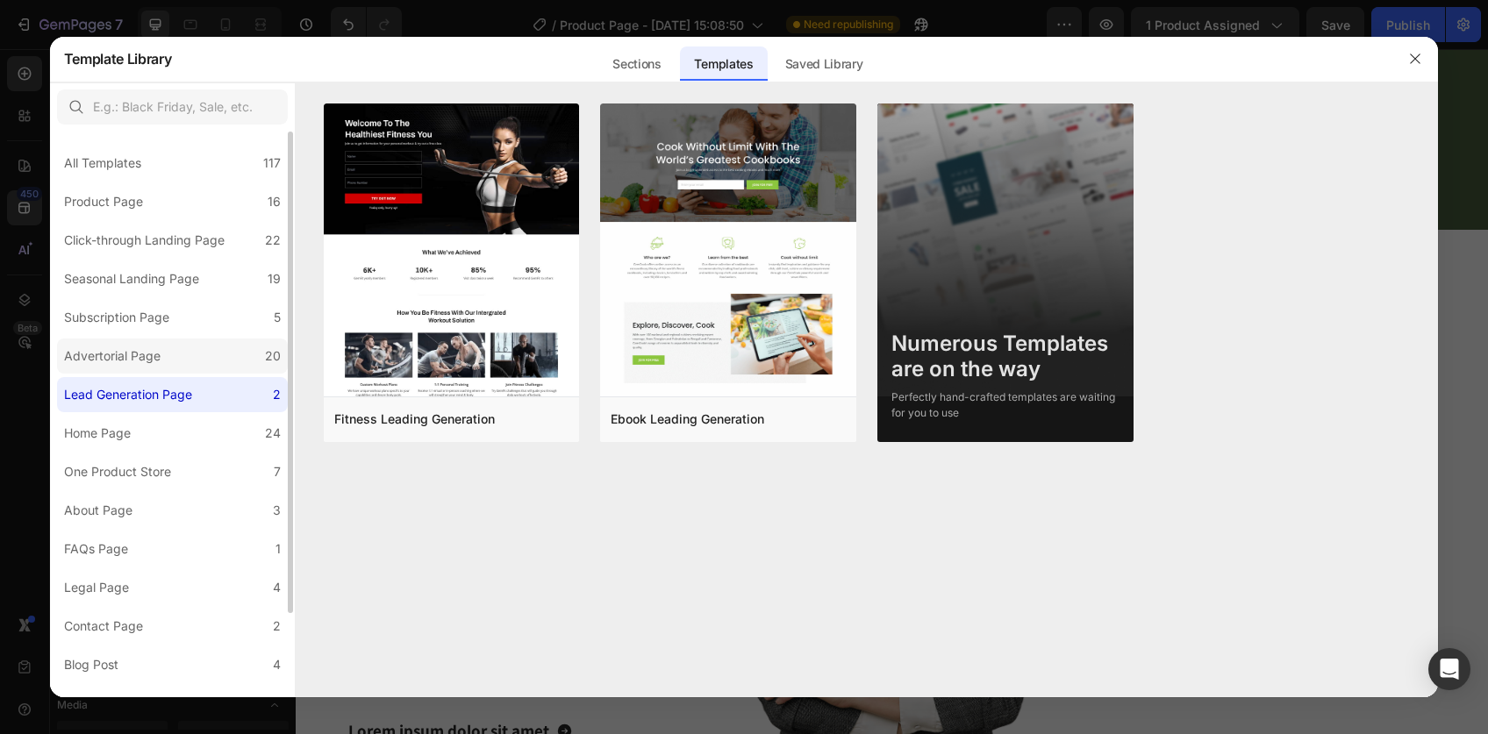
click at [152, 356] on div "Advertorial Page" at bounding box center [112, 356] width 96 height 21
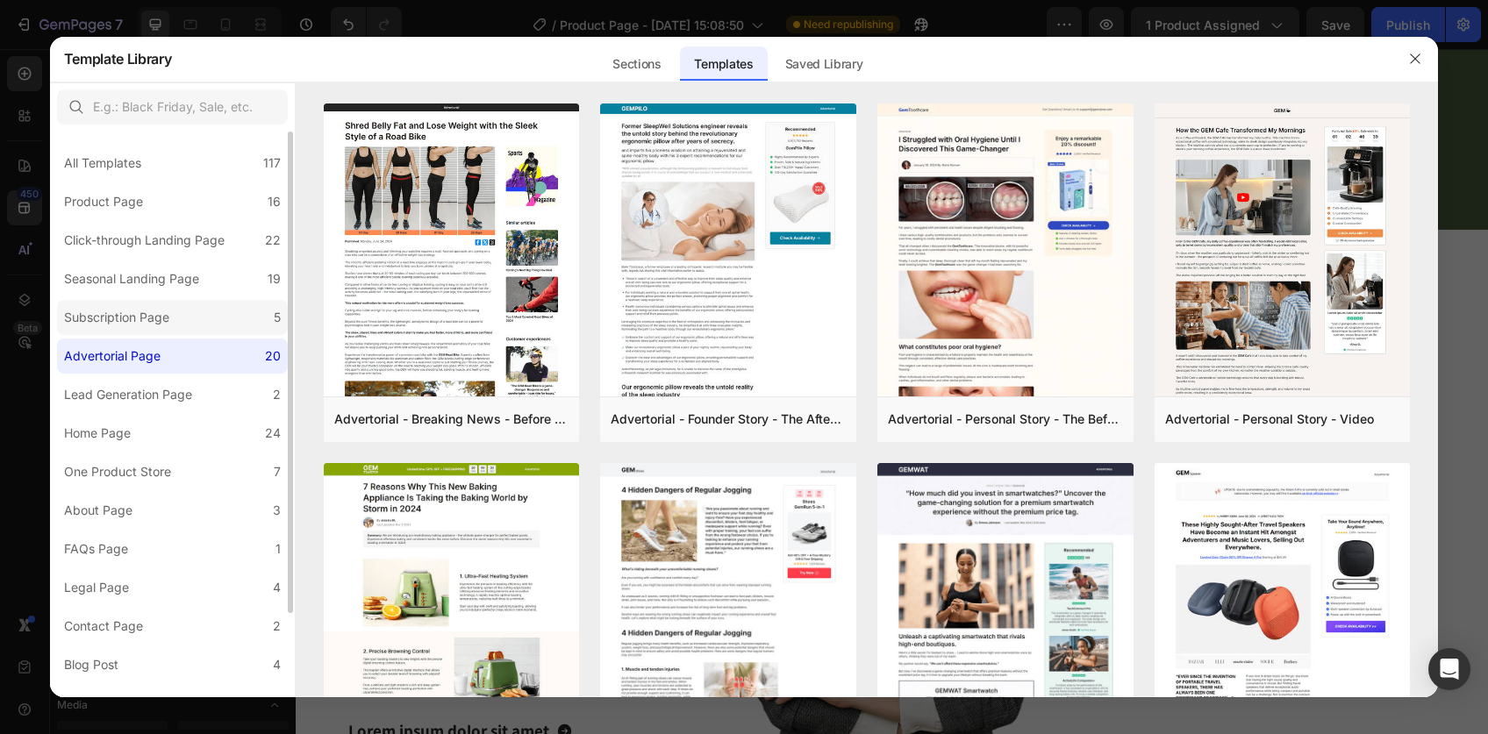
click at [158, 313] on div "Subscription Page" at bounding box center [116, 317] width 105 height 21
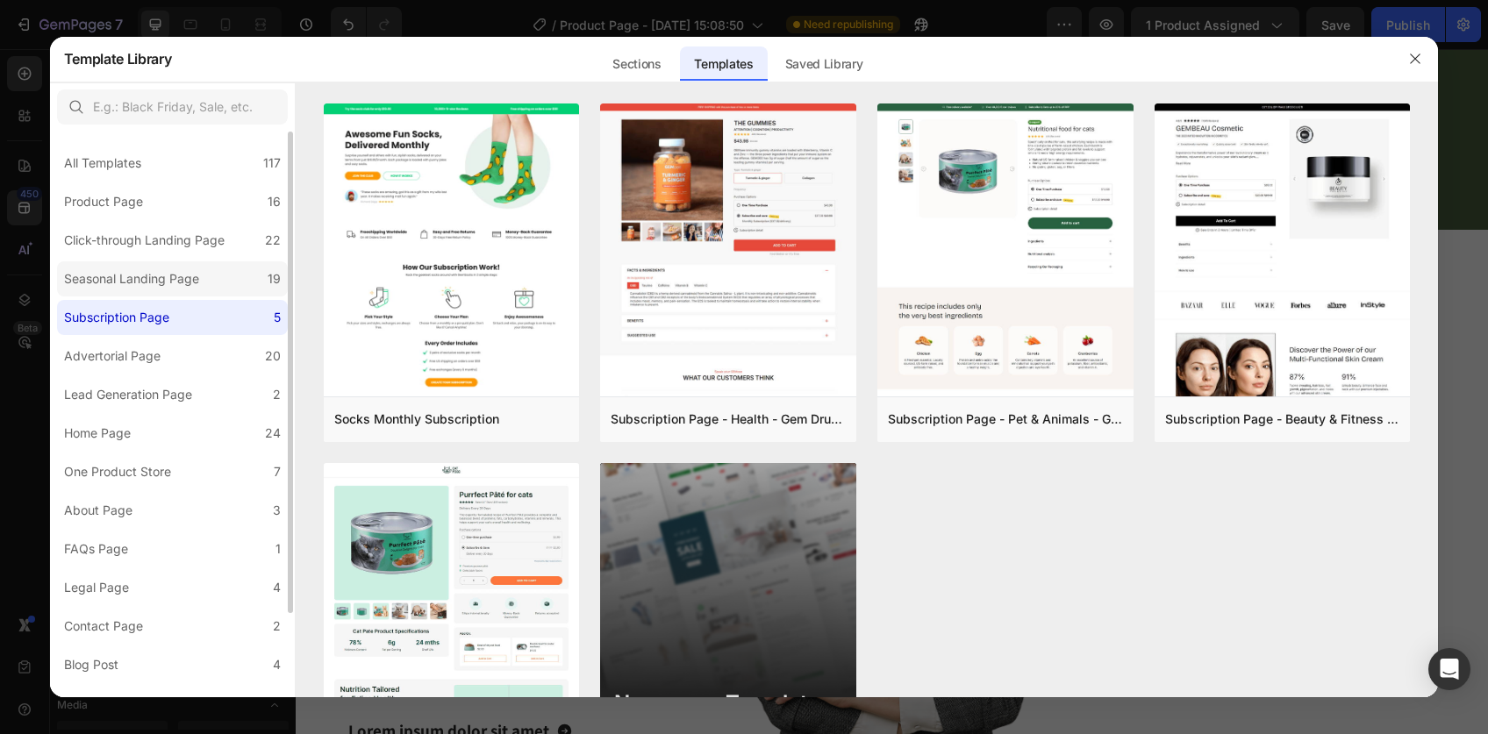
click at [165, 274] on div "Seasonal Landing Page" at bounding box center [131, 278] width 135 height 21
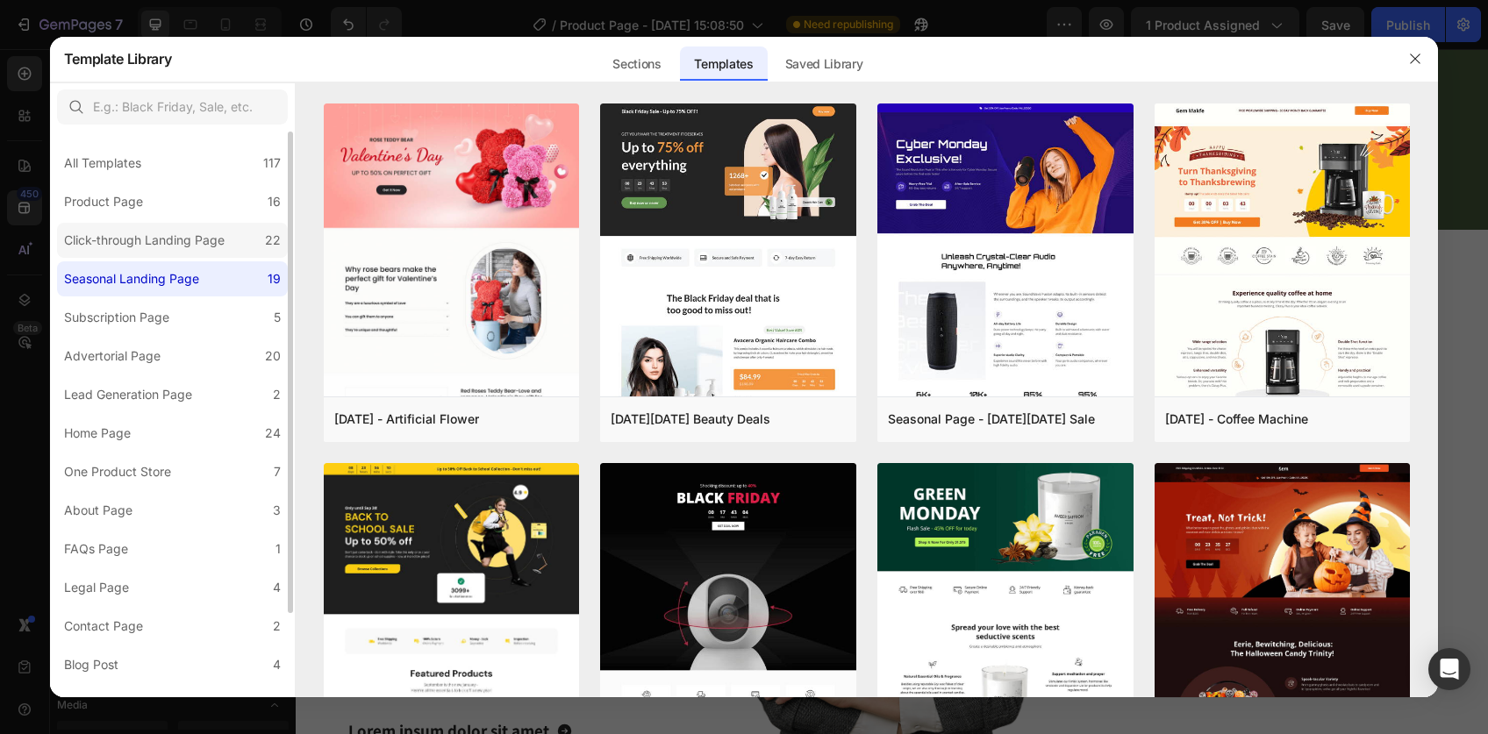
click at [172, 233] on div "Click-through Landing Page" at bounding box center [144, 240] width 161 height 21
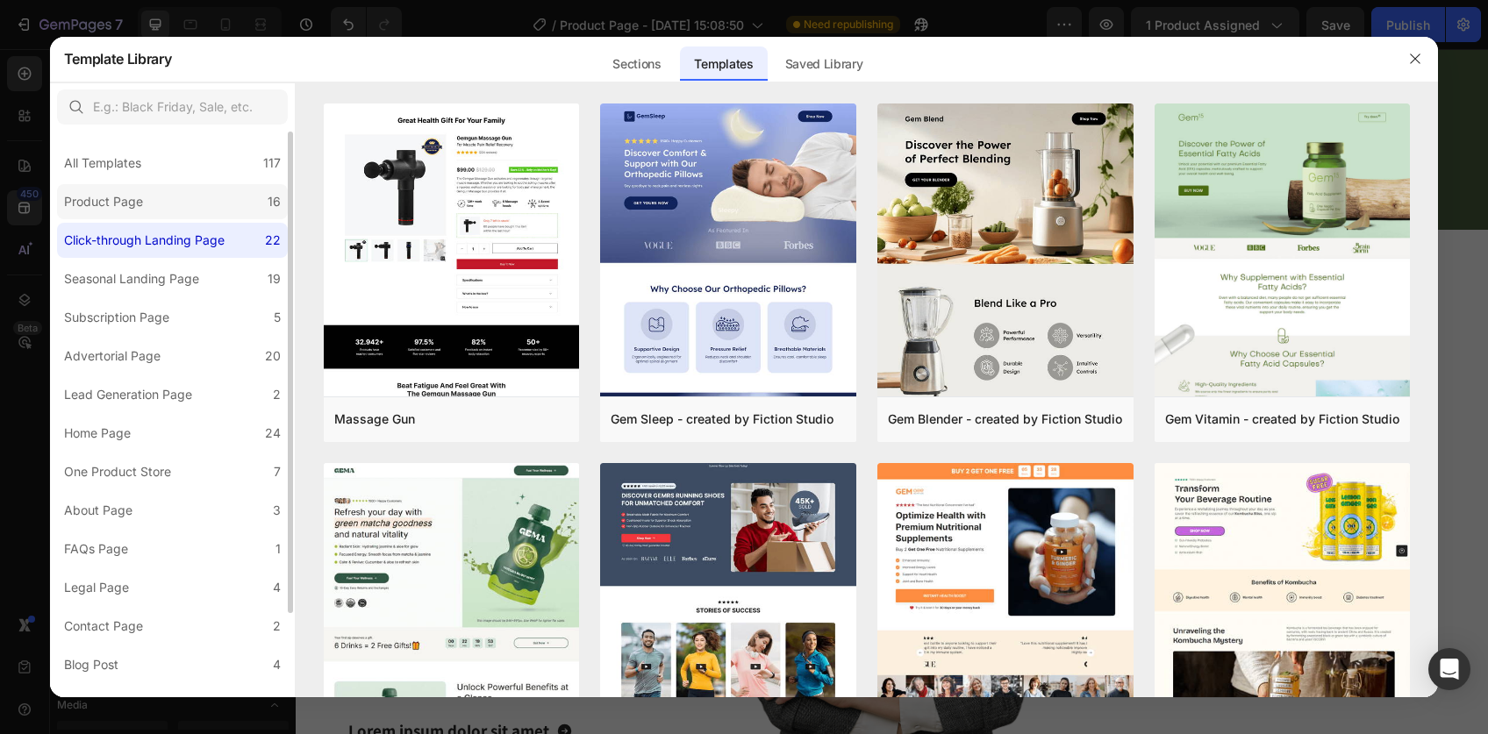
click at [170, 207] on label "Product Page 16" at bounding box center [172, 201] width 231 height 35
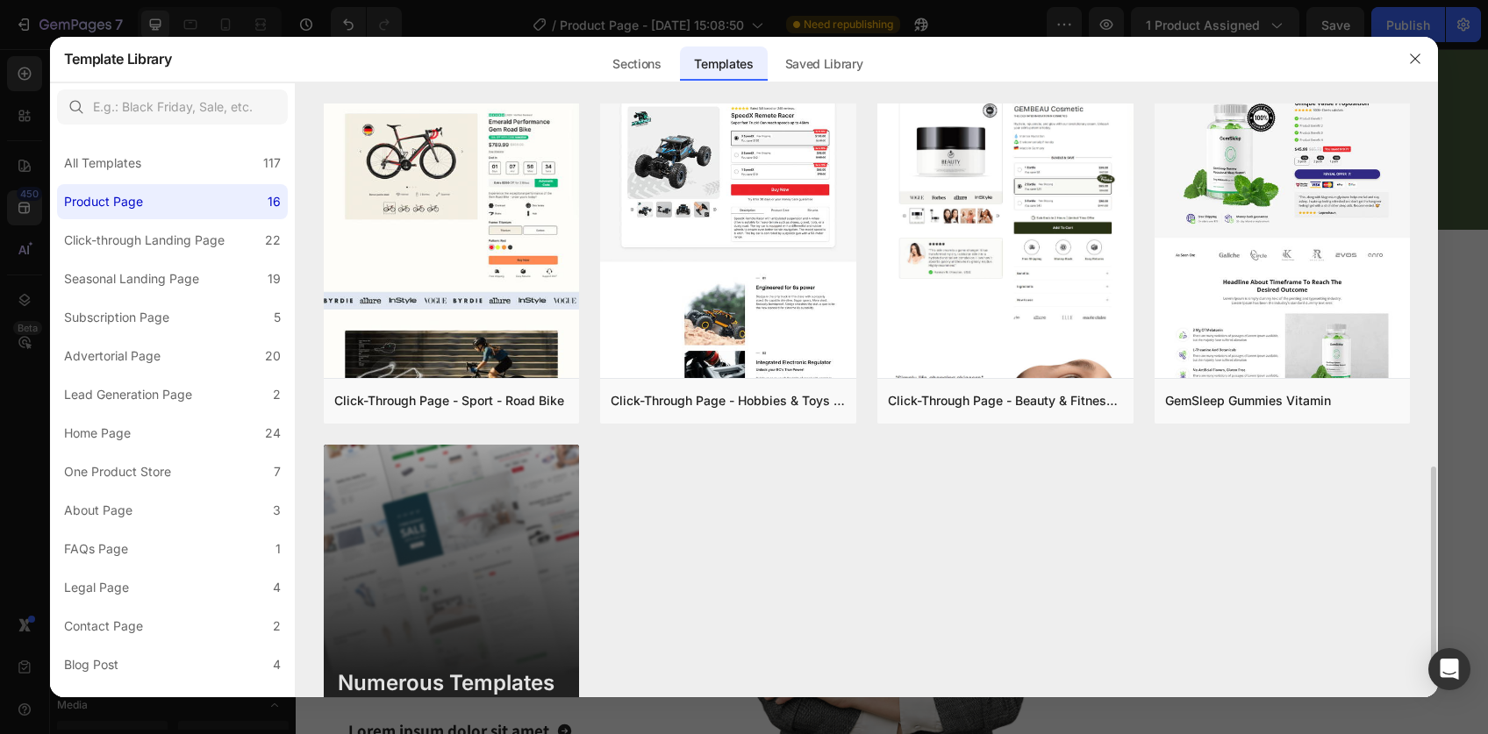
scroll to position [1202, 0]
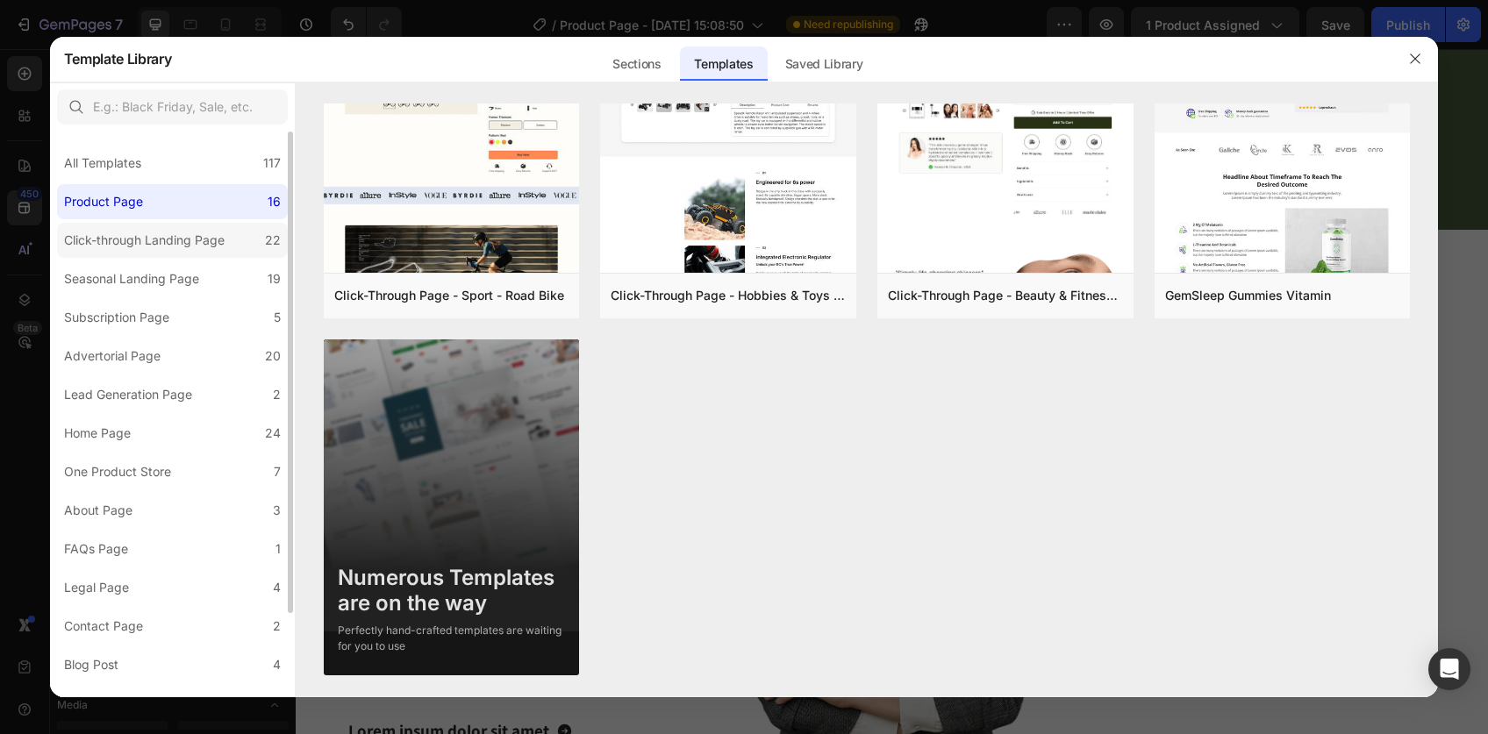
click at [145, 225] on label "Click-through Landing Page 22" at bounding box center [172, 240] width 231 height 35
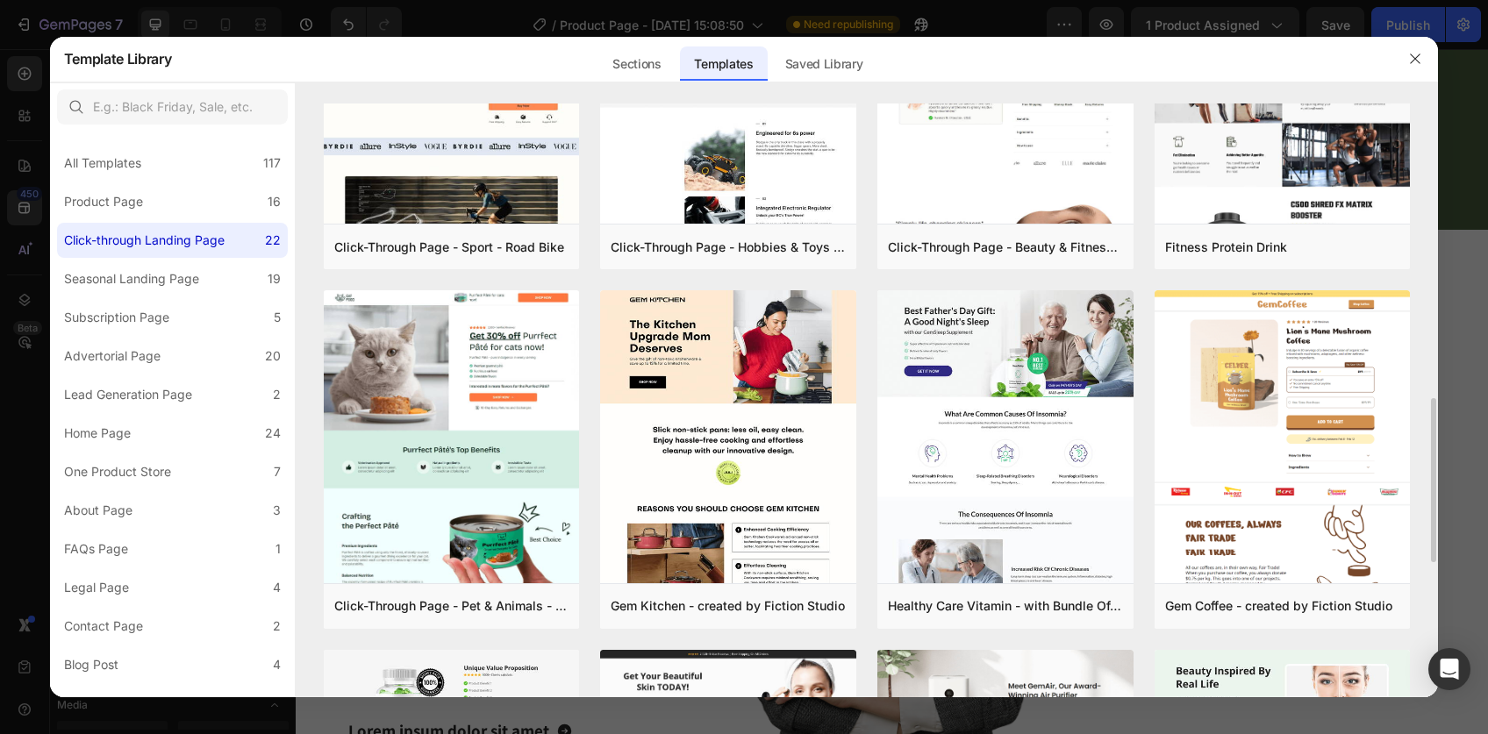
scroll to position [938, 0]
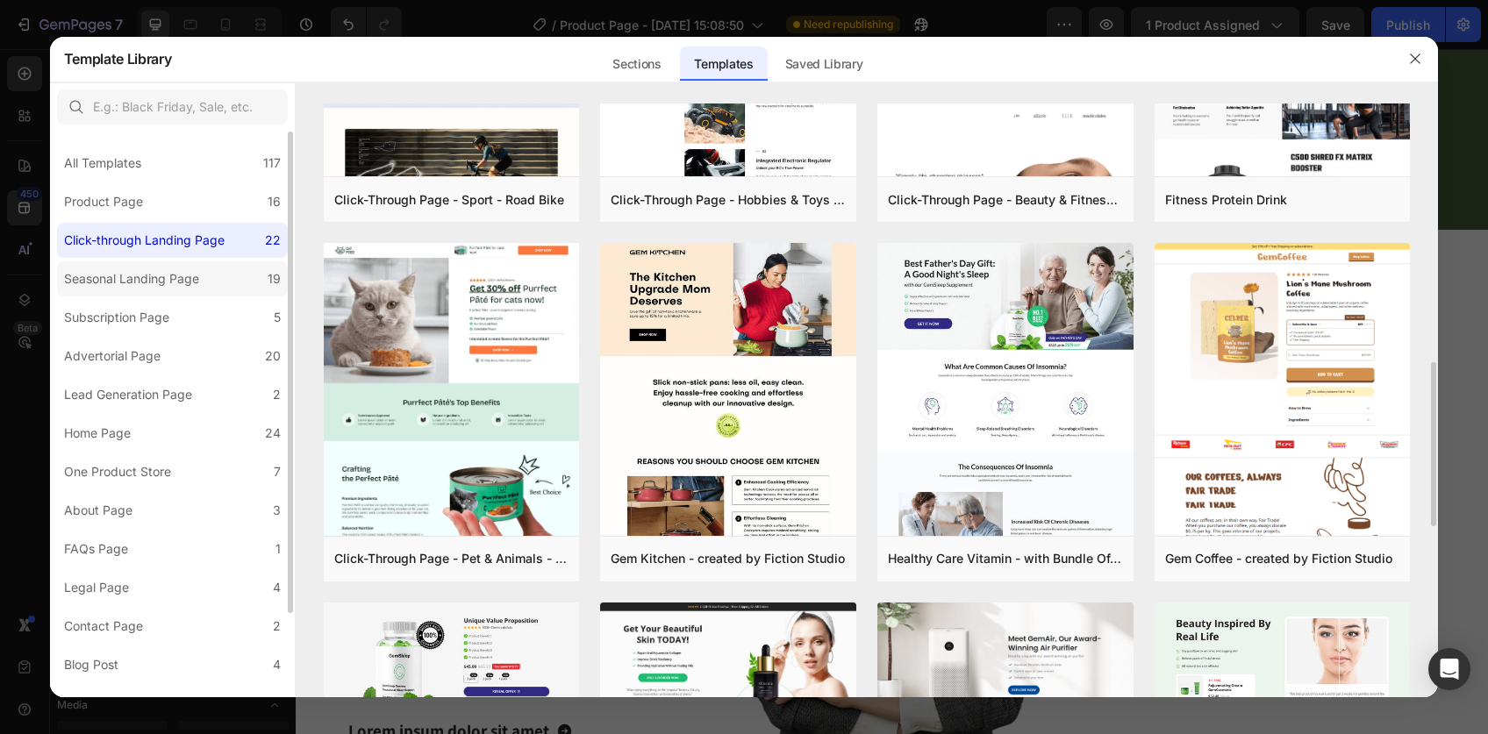
click at [118, 280] on div "Seasonal Landing Page" at bounding box center [131, 278] width 135 height 21
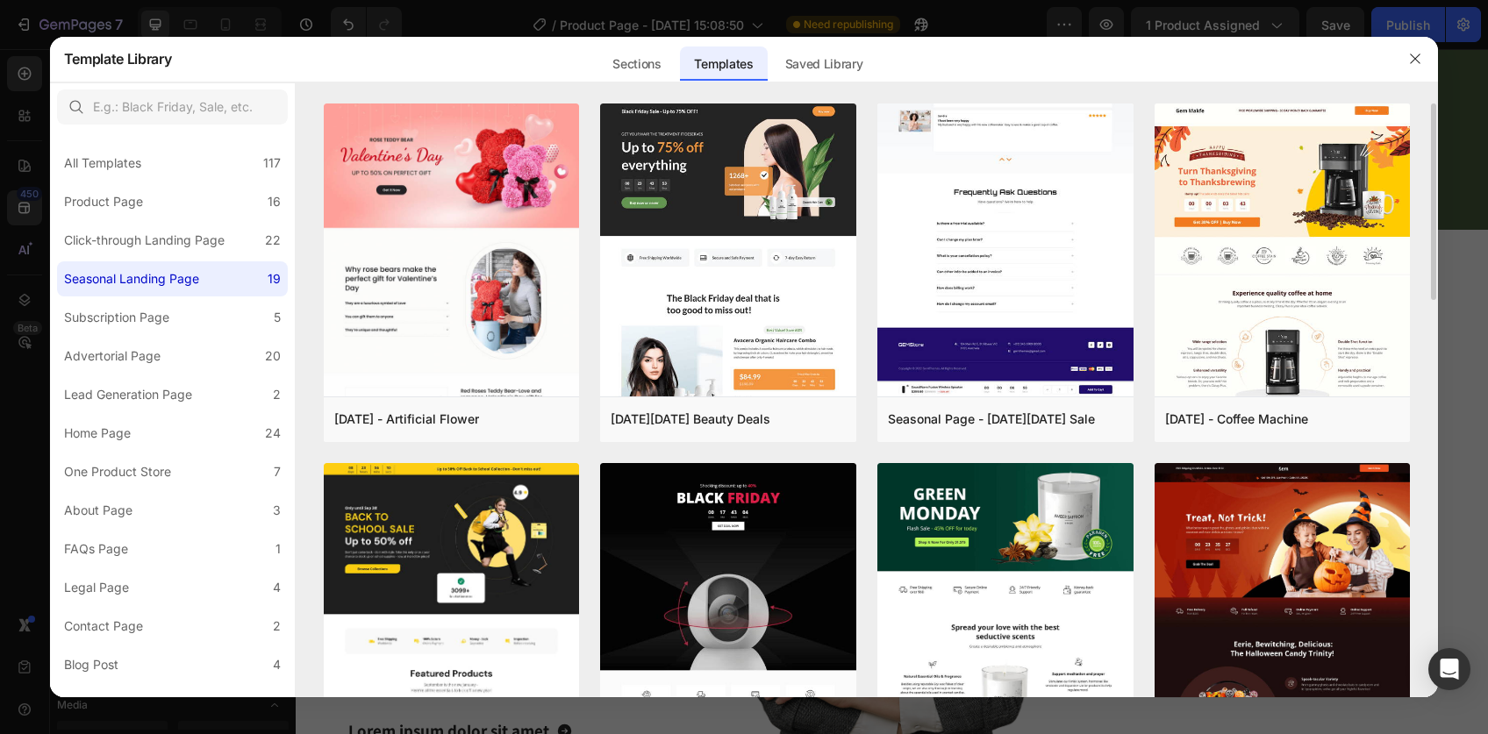
scroll to position [0, 0]
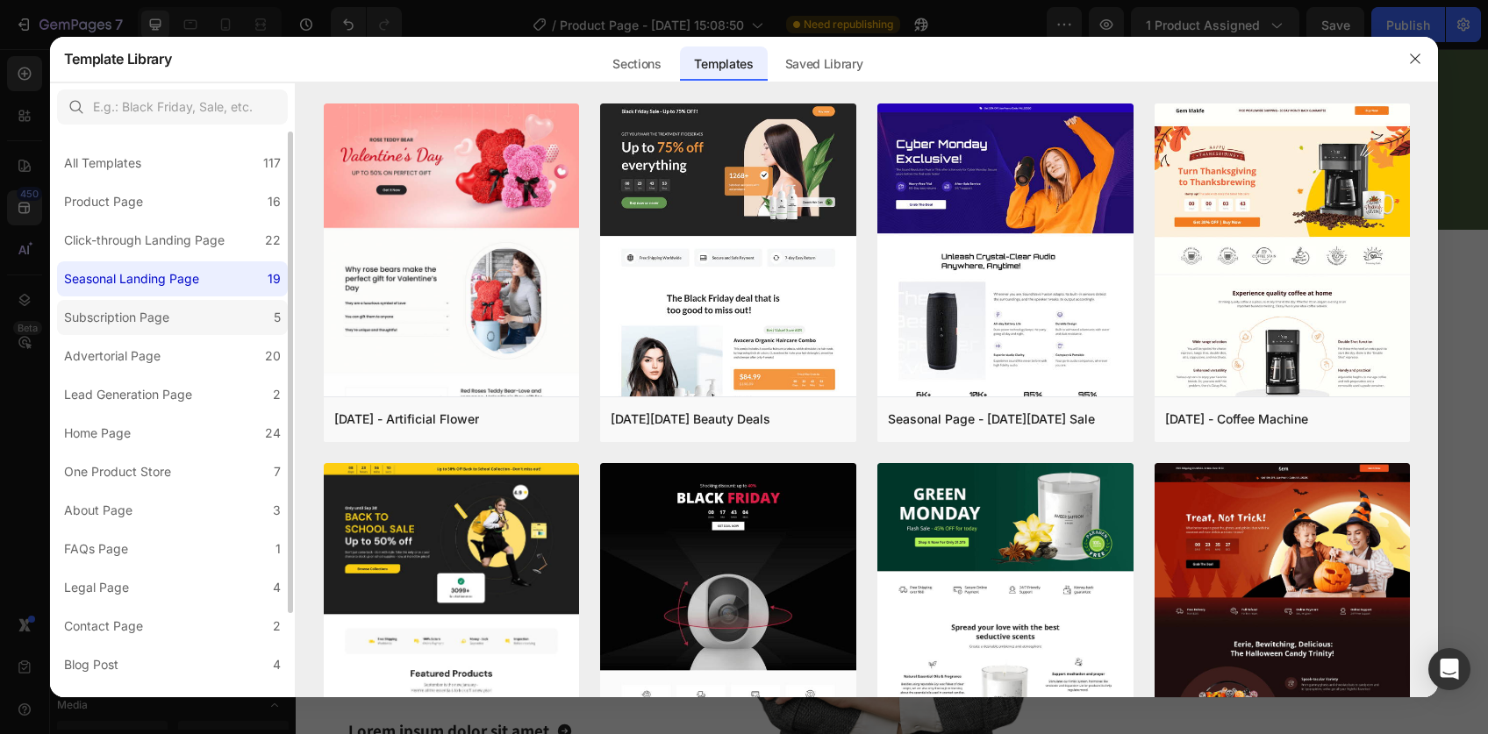
click at [162, 300] on label "Subscription Page 5" at bounding box center [172, 317] width 231 height 35
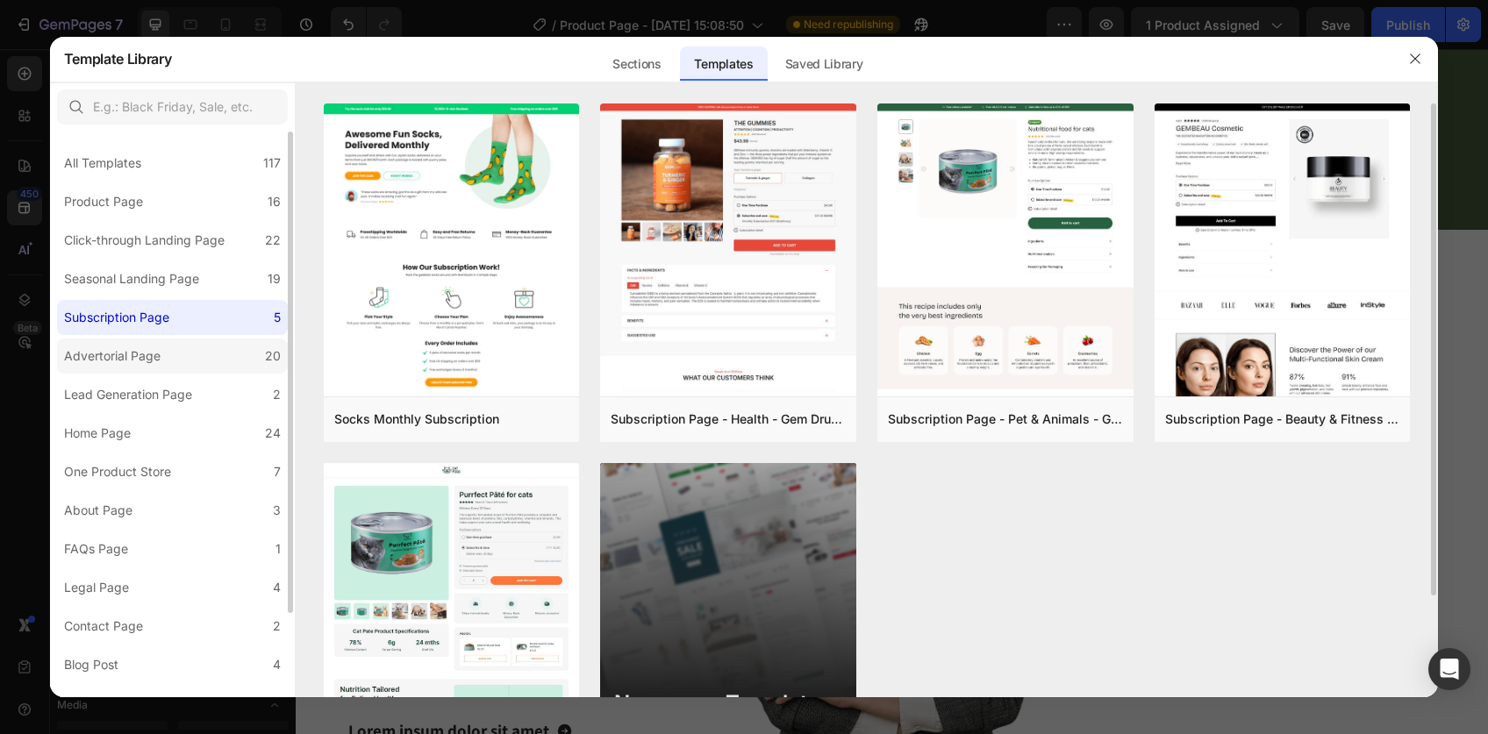
click at [129, 349] on div "Advertorial Page" at bounding box center [112, 356] width 96 height 21
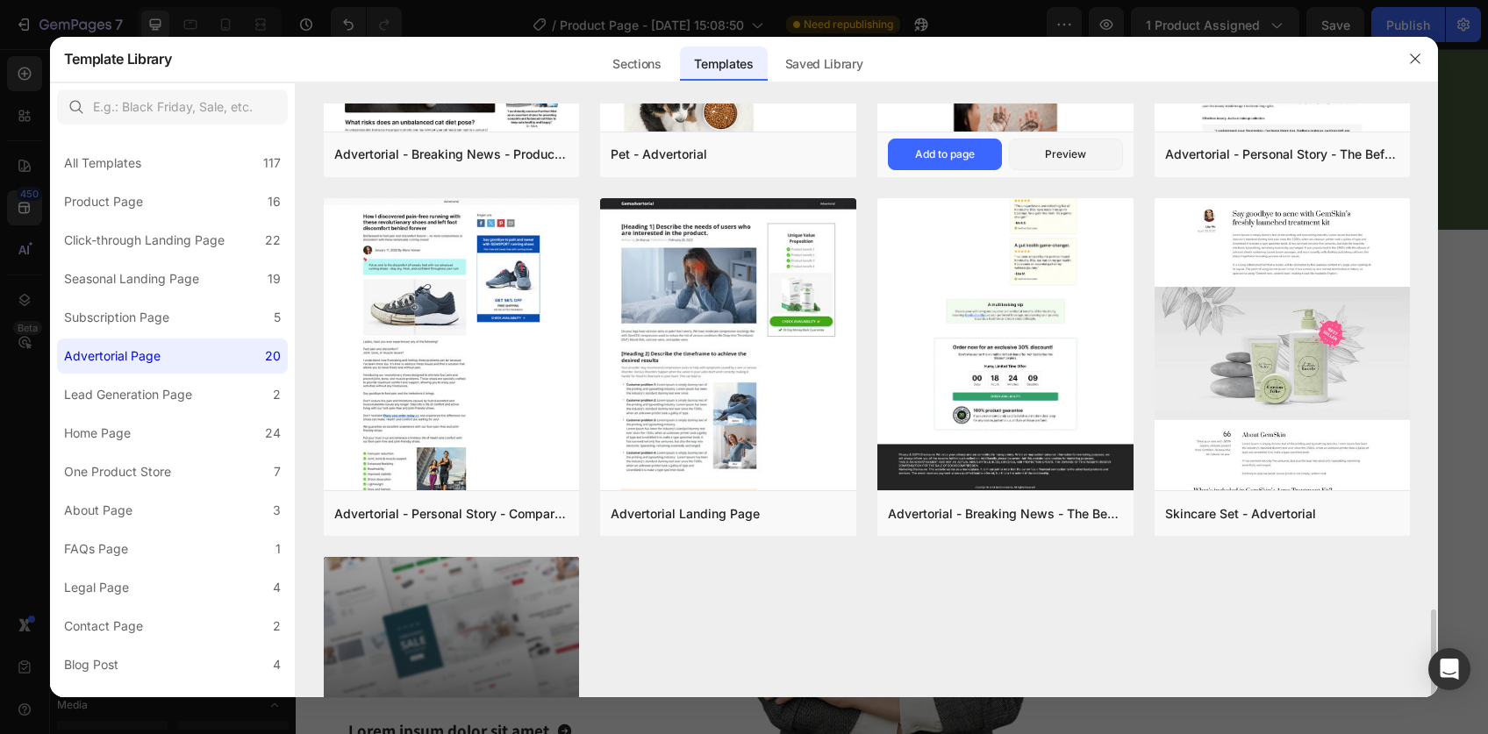
scroll to position [1449, 0]
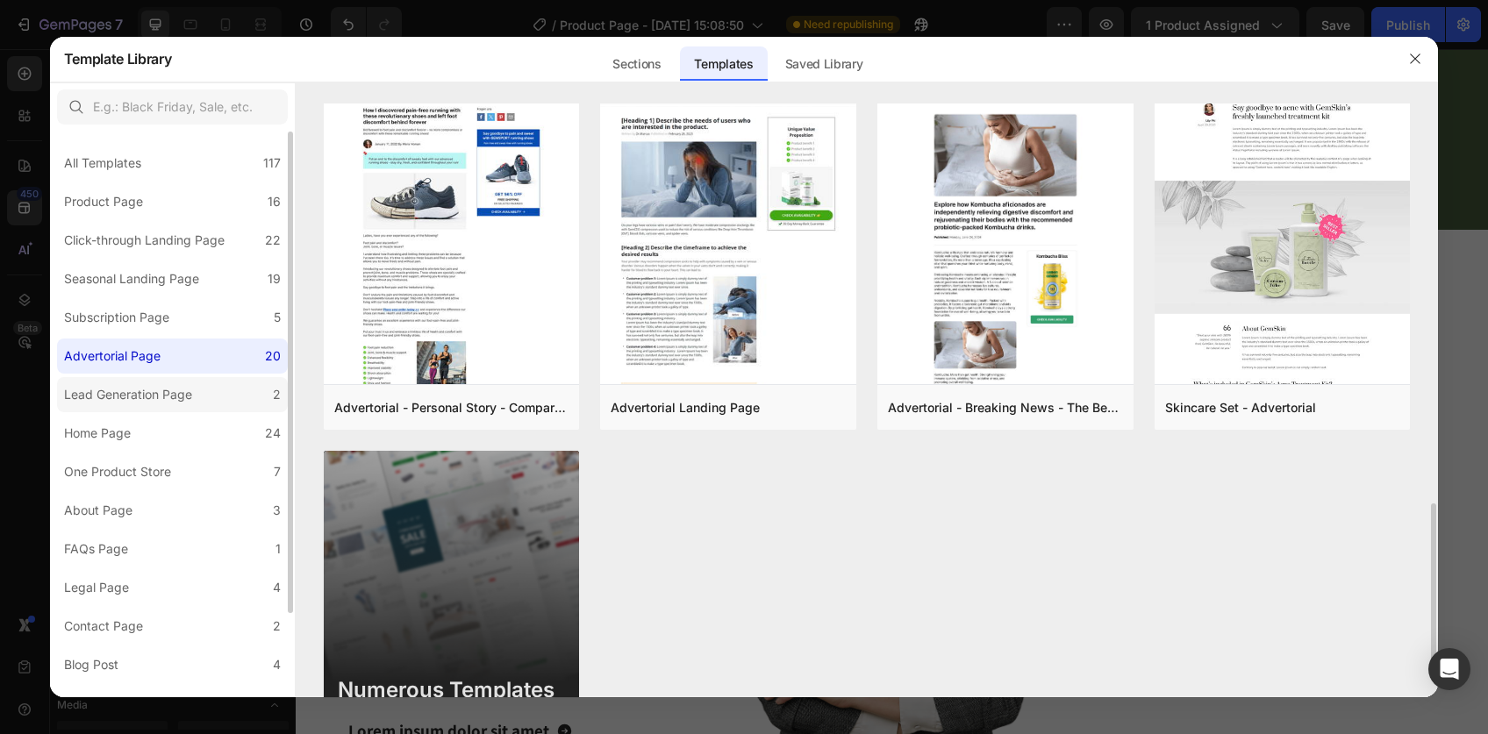
click at [130, 392] on div "Lead Generation Page" at bounding box center [128, 394] width 128 height 21
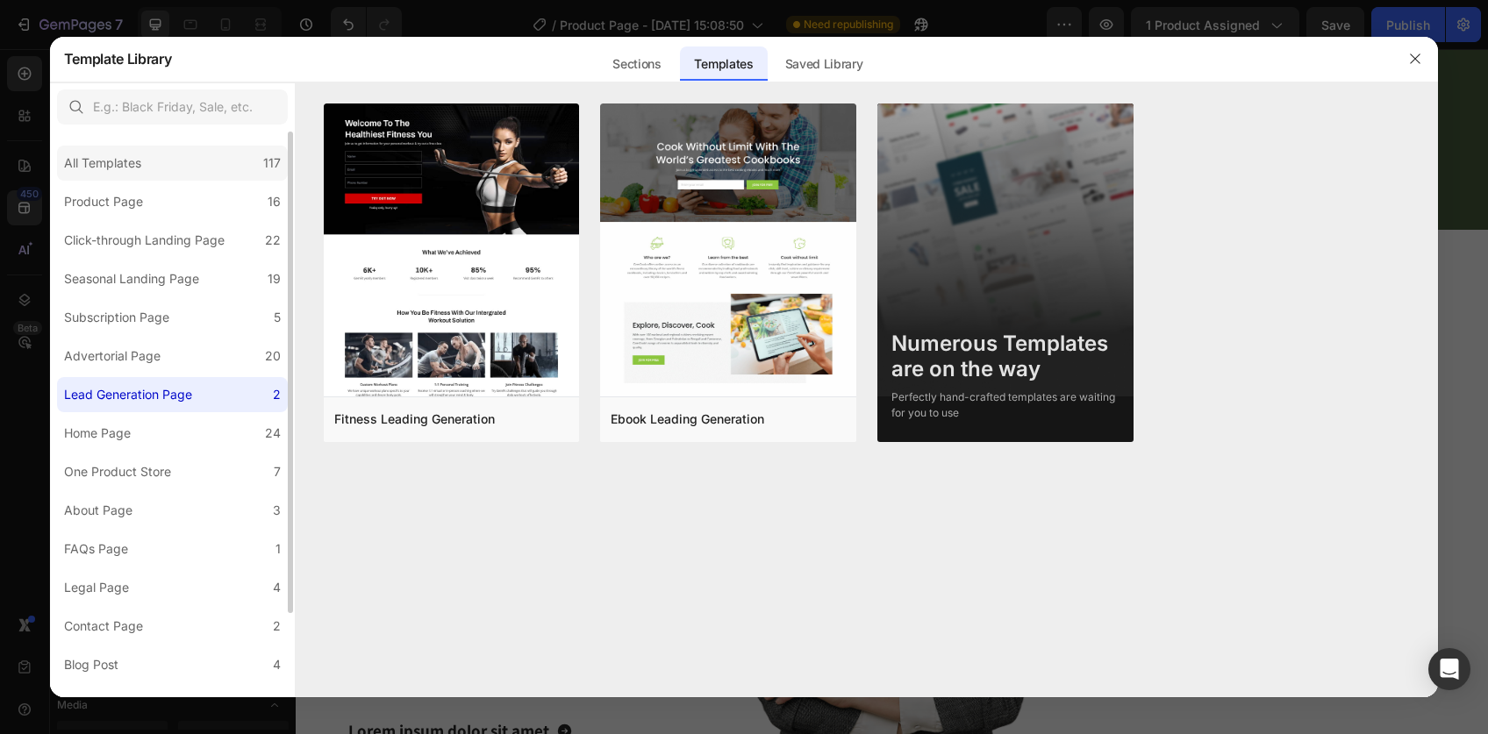
click at [127, 158] on div "All Templates" at bounding box center [102, 163] width 77 height 21
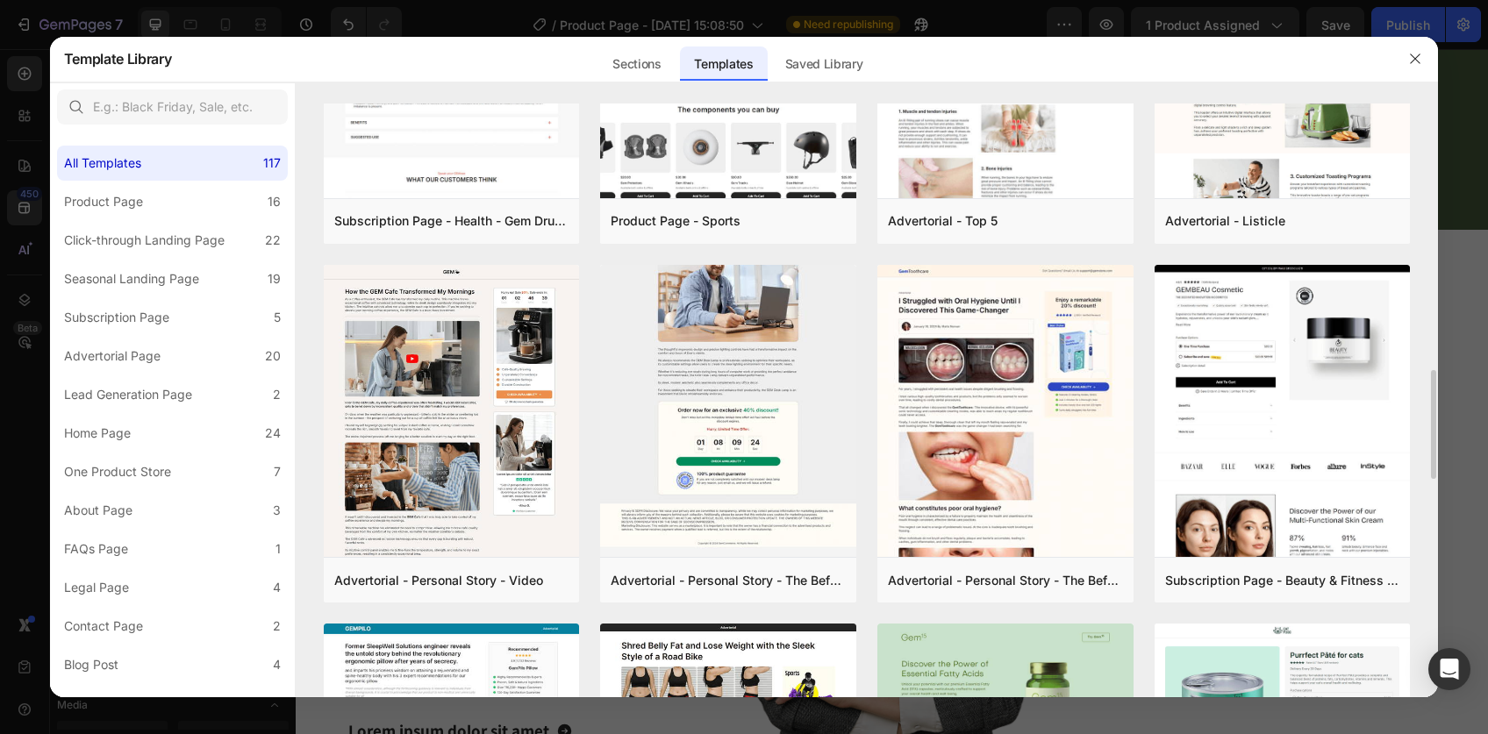
scroll to position [1303, 0]
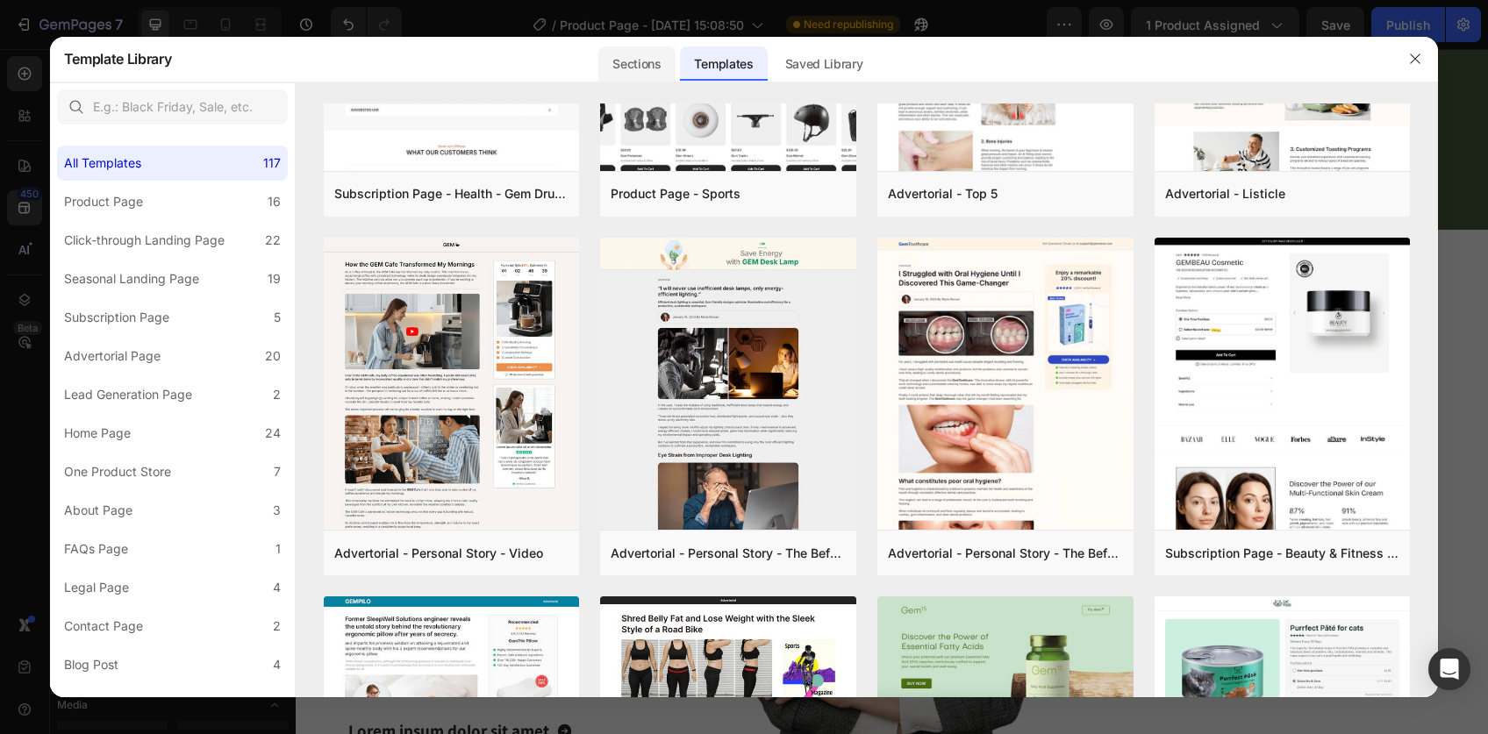
click at [641, 76] on div "Sections" at bounding box center [636, 63] width 76 height 35
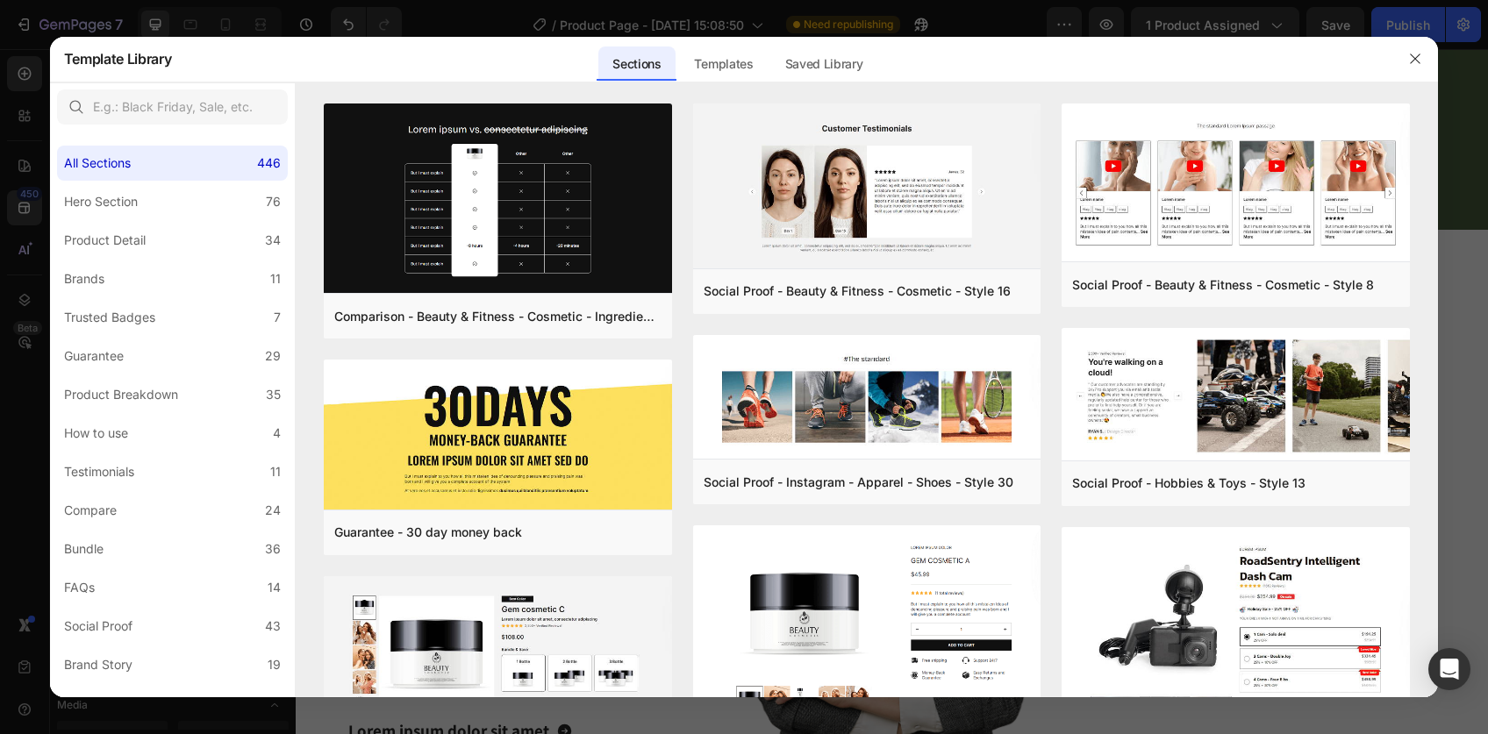
scroll to position [1202, 0]
click at [137, 246] on div "Product Detail" at bounding box center [105, 240] width 82 height 21
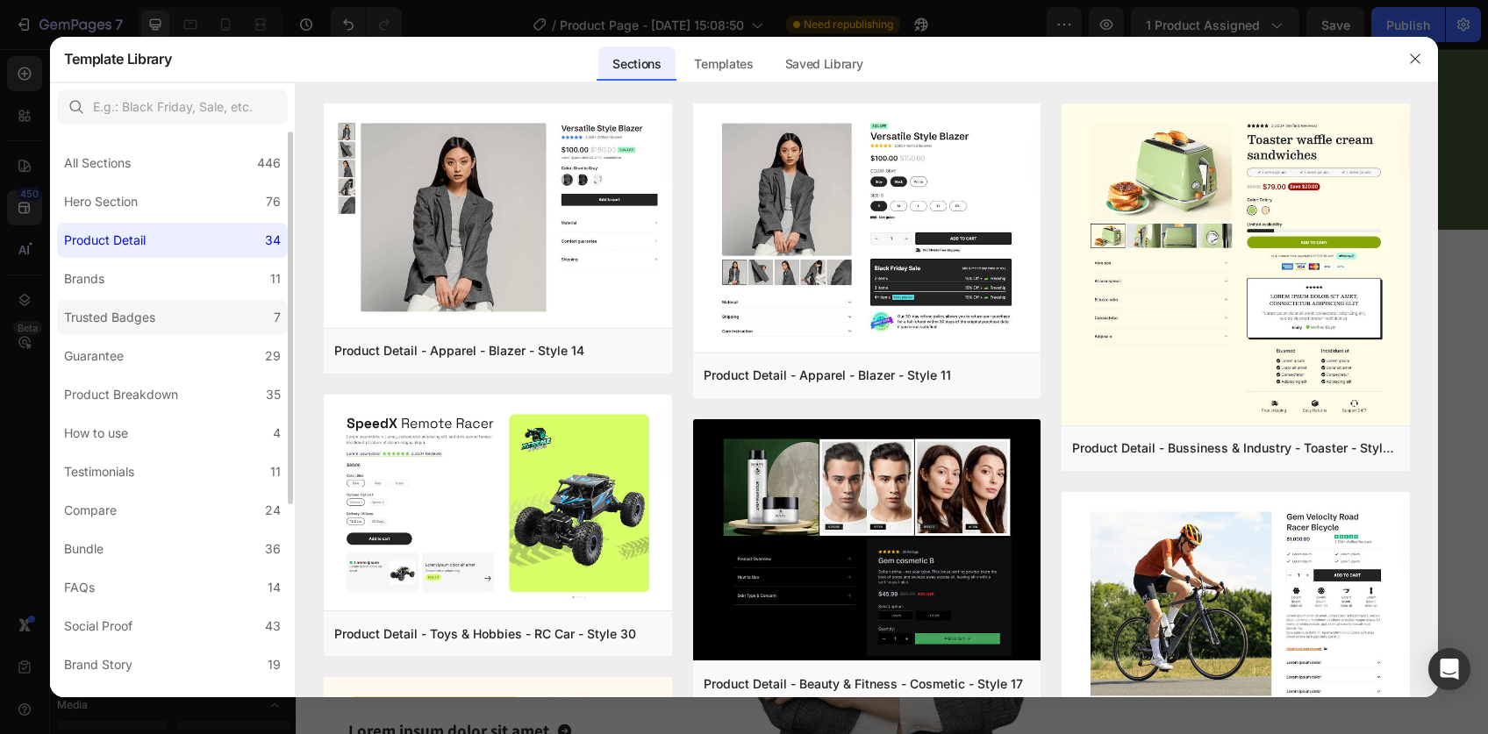
click at [144, 322] on div "Trusted Badges" at bounding box center [109, 317] width 91 height 21
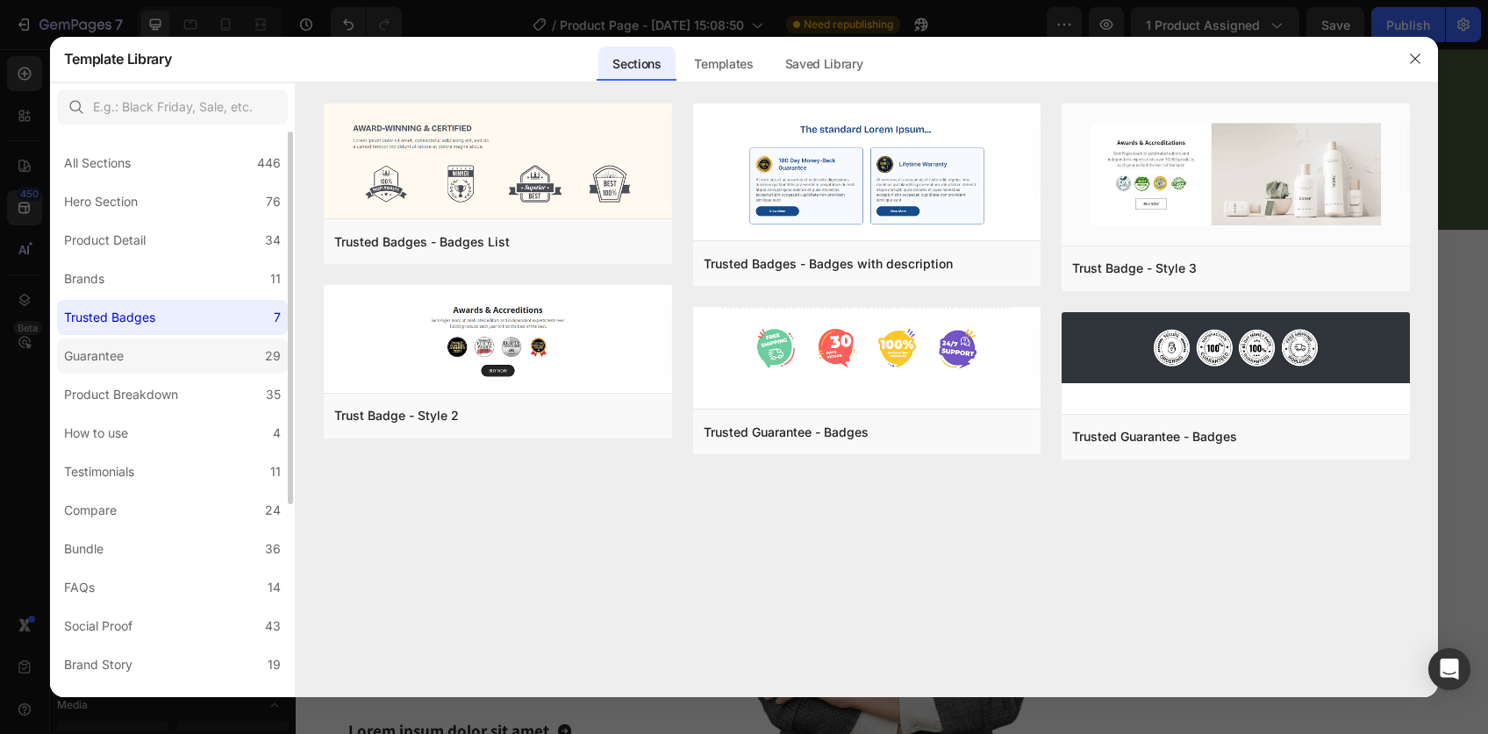
click at [137, 360] on label "Guarantee 29" at bounding box center [172, 356] width 231 height 35
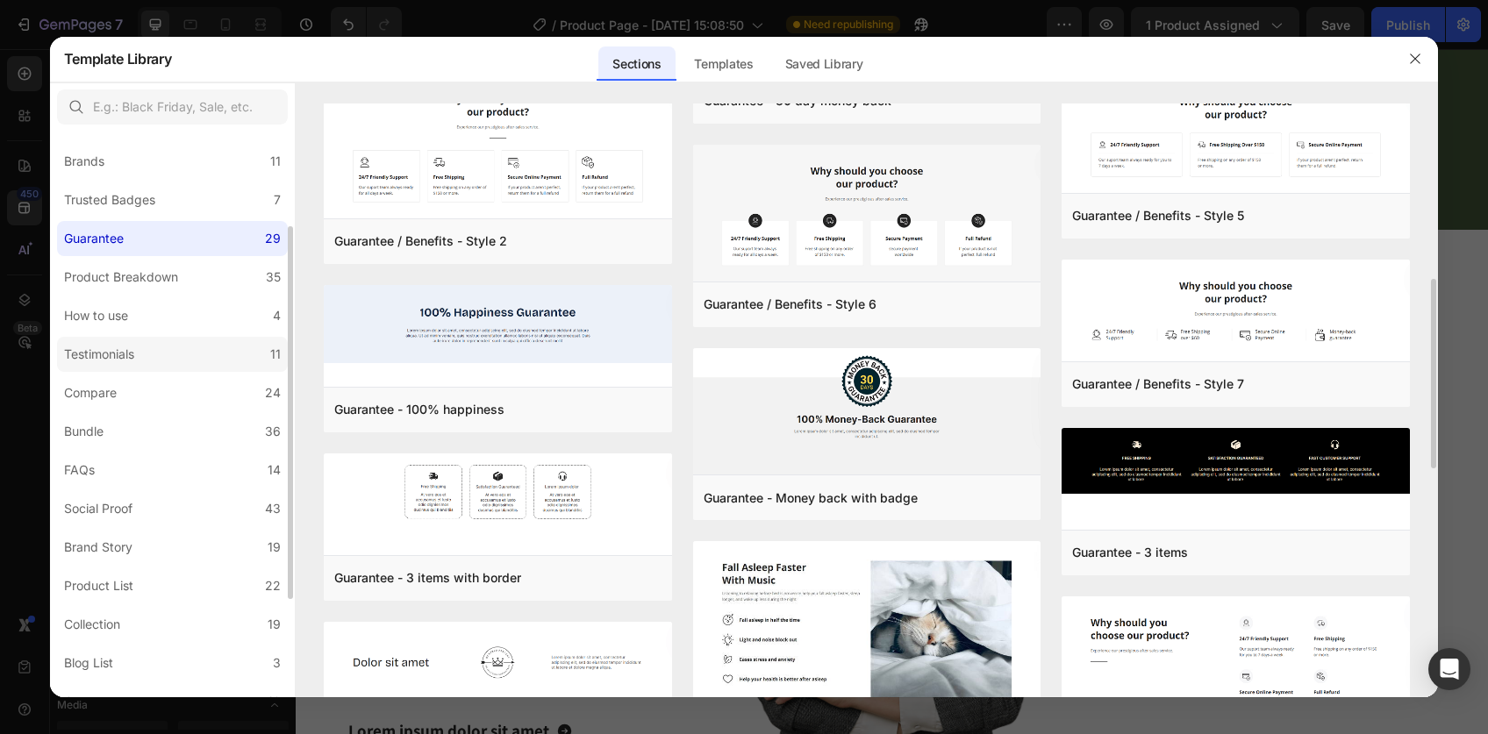
scroll to position [103, 0]
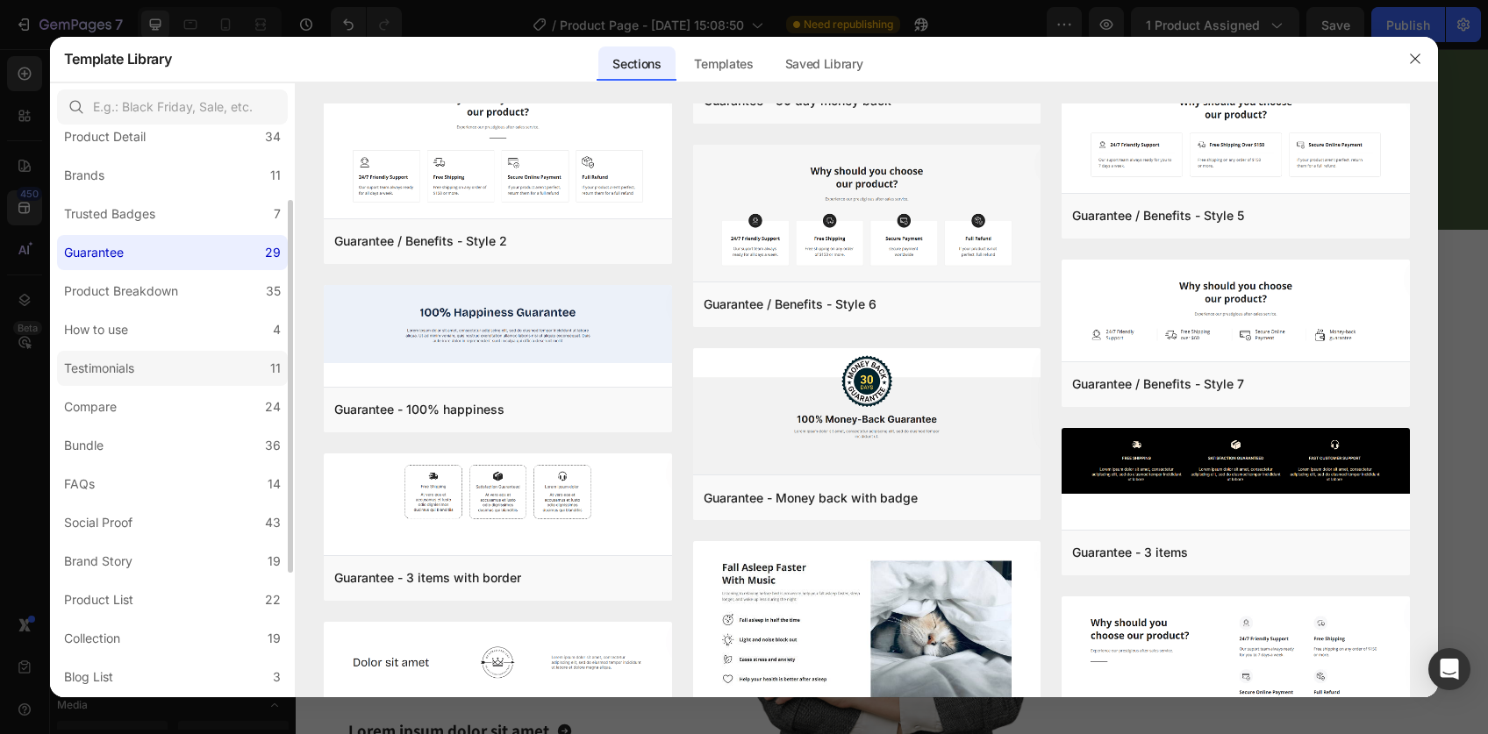
click at [153, 351] on label "Testimonials 11" at bounding box center [172, 368] width 231 height 35
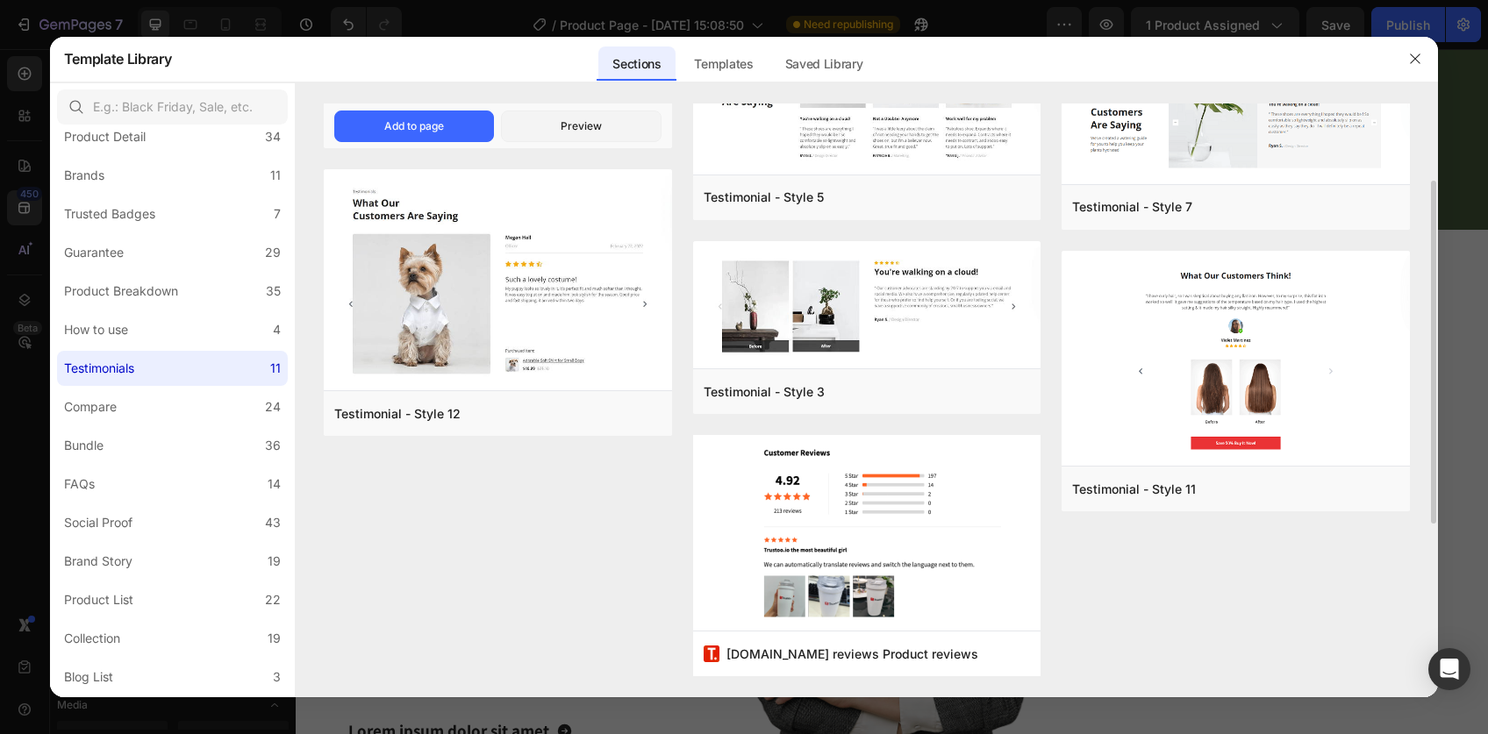
scroll to position [0, 0]
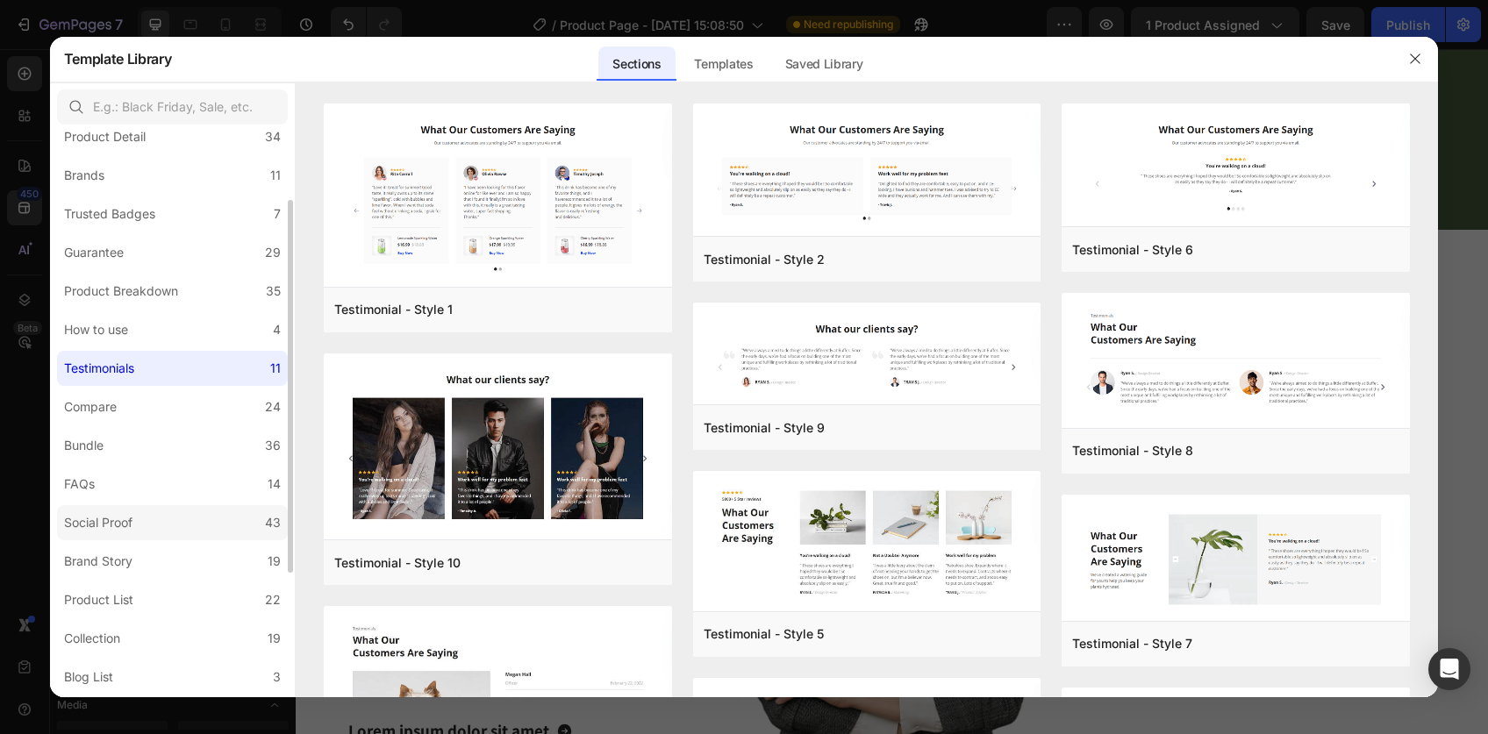
click at [125, 530] on div "Social Proof" at bounding box center [98, 522] width 68 height 21
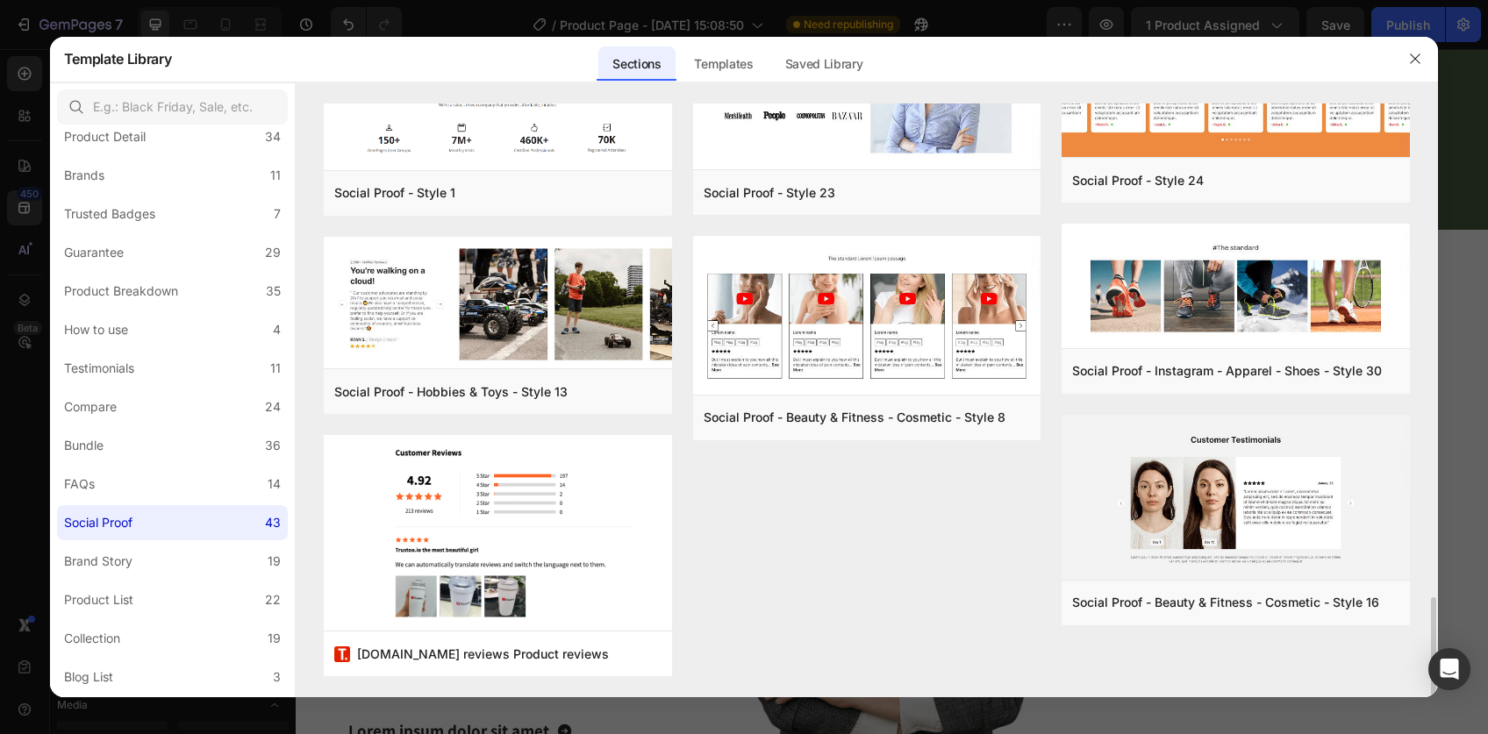
scroll to position [2896, 0]
click at [149, 560] on label "Brand Story 19" at bounding box center [172, 561] width 231 height 35
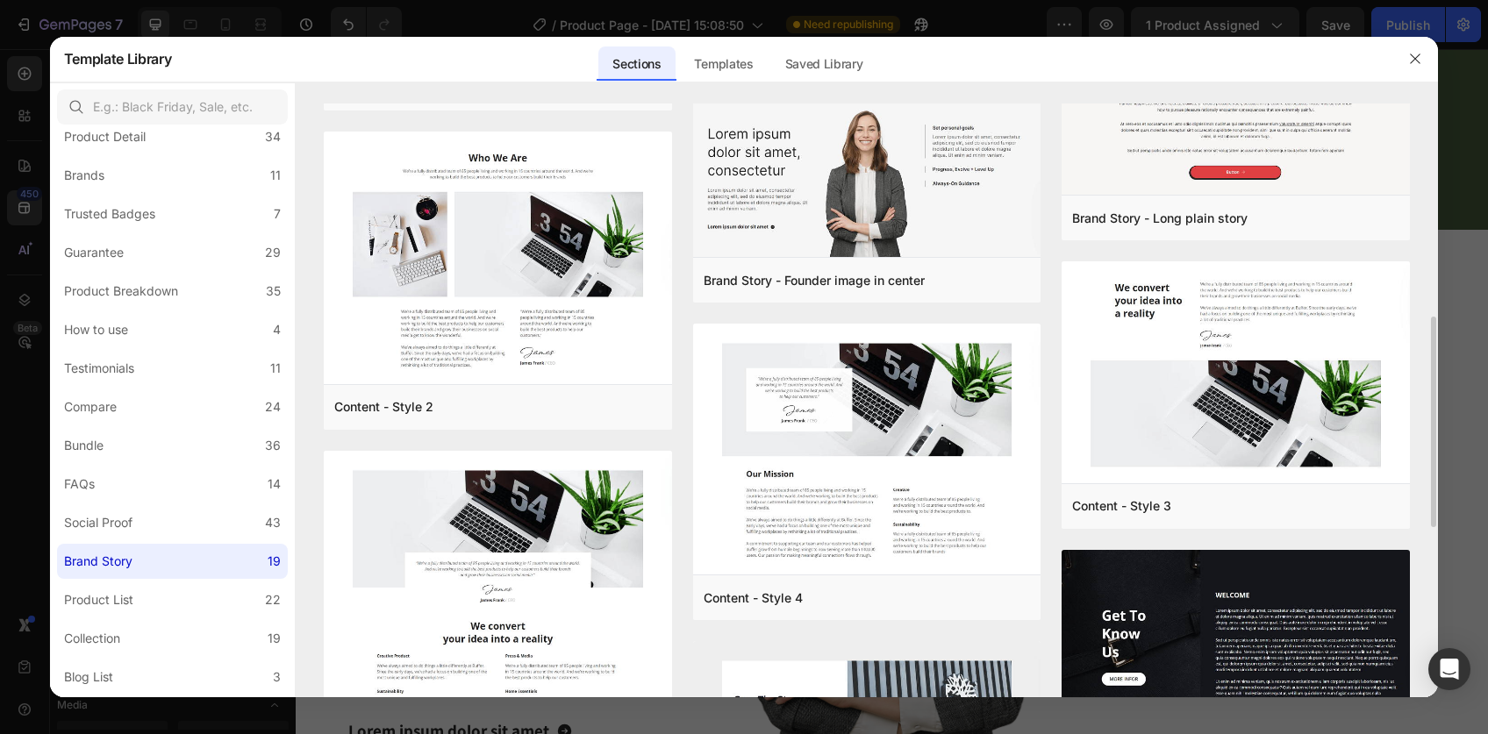
scroll to position [602, 0]
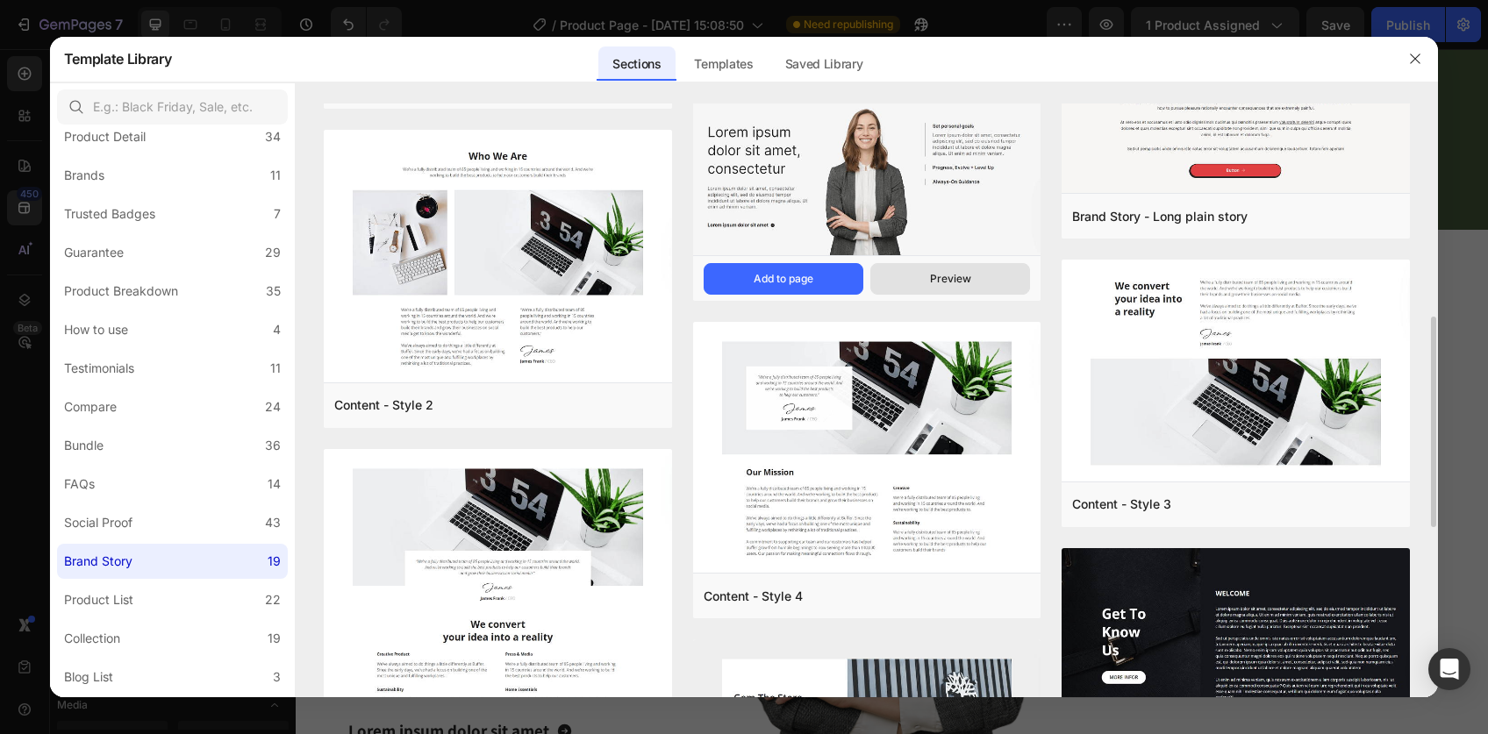
click at [933, 265] on button "Preview" at bounding box center [950, 279] width 160 height 32
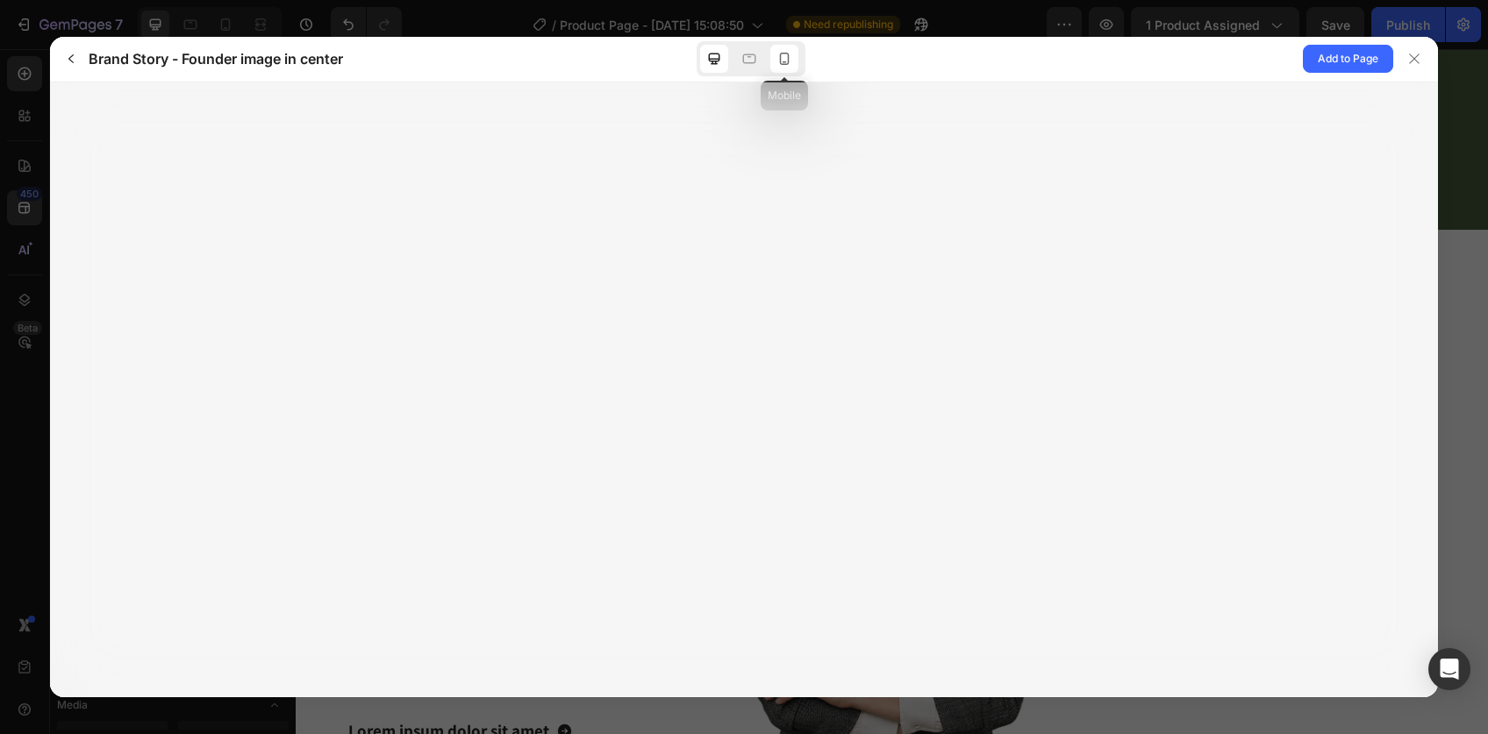
click at [794, 65] on div at bounding box center [784, 59] width 28 height 28
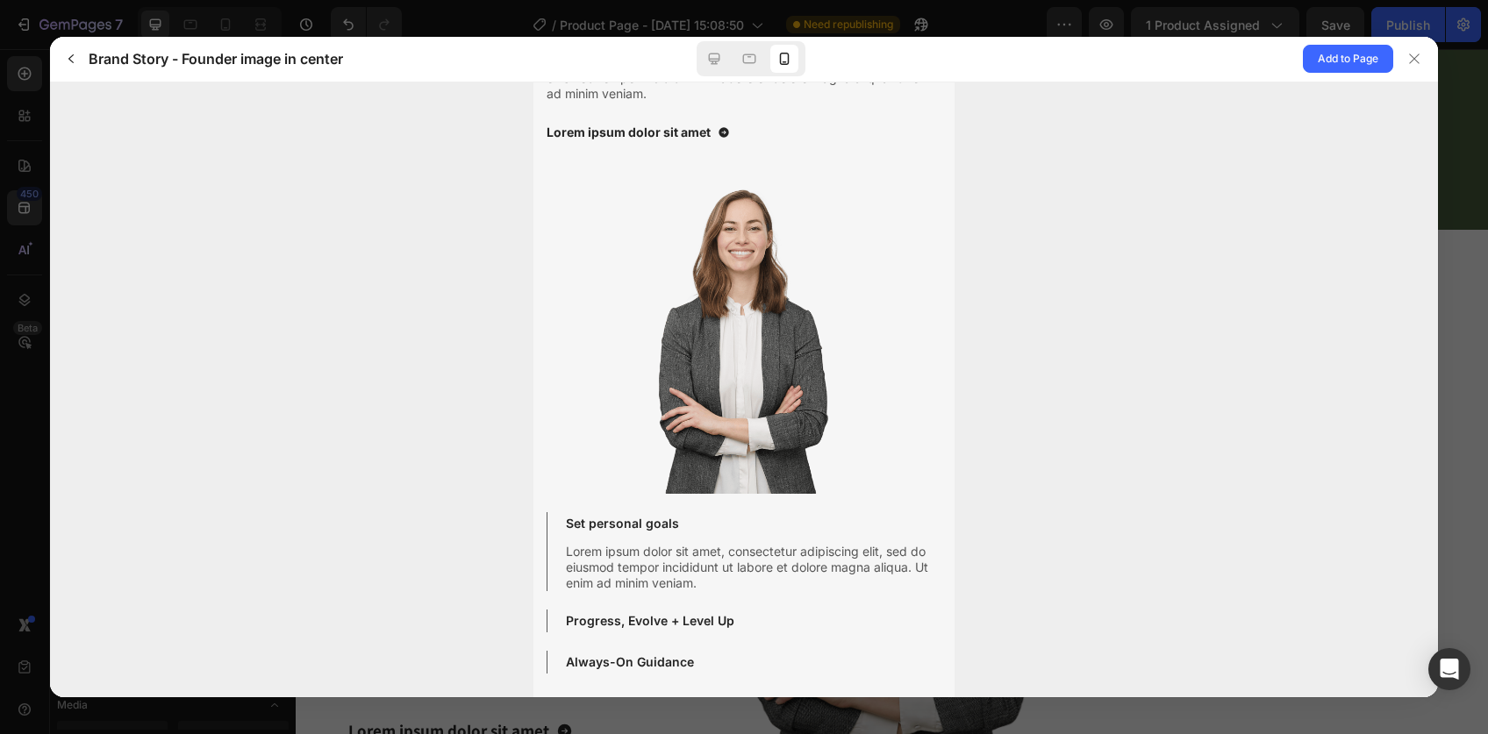
scroll to position [0, 0]
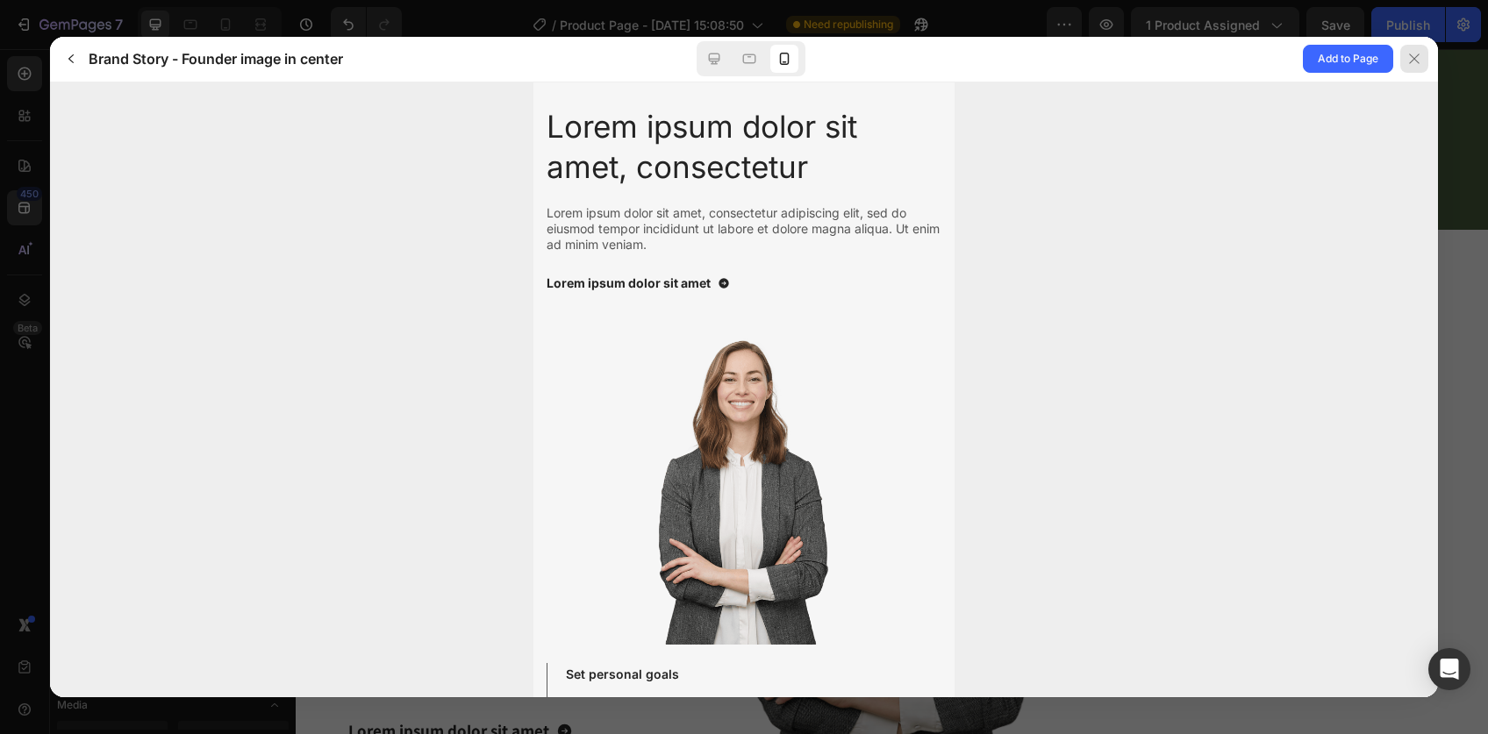
click at [1414, 63] on icon at bounding box center [1414, 59] width 14 height 14
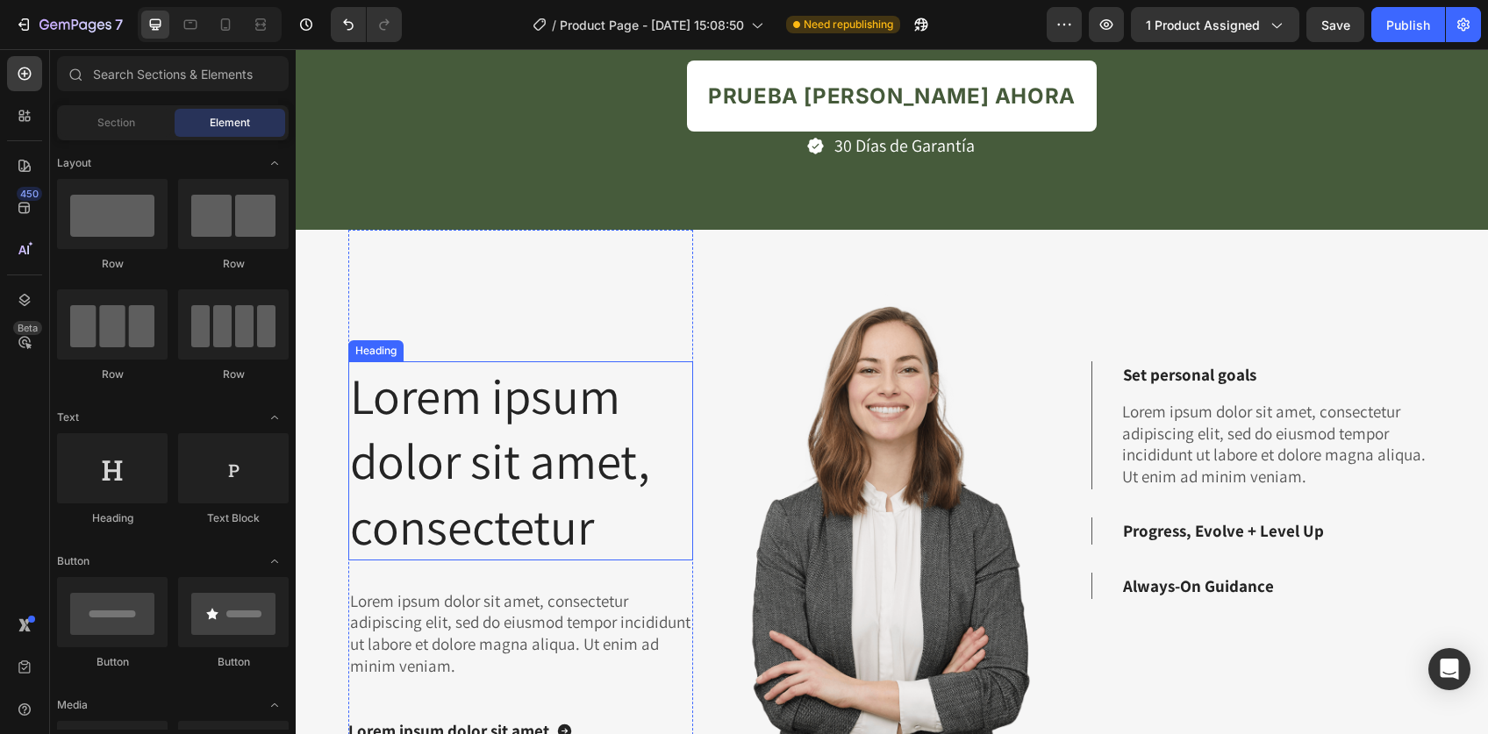
click at [434, 389] on h2 "Lorem ipsum dolor sit amet, consectetur" at bounding box center [520, 460] width 345 height 198
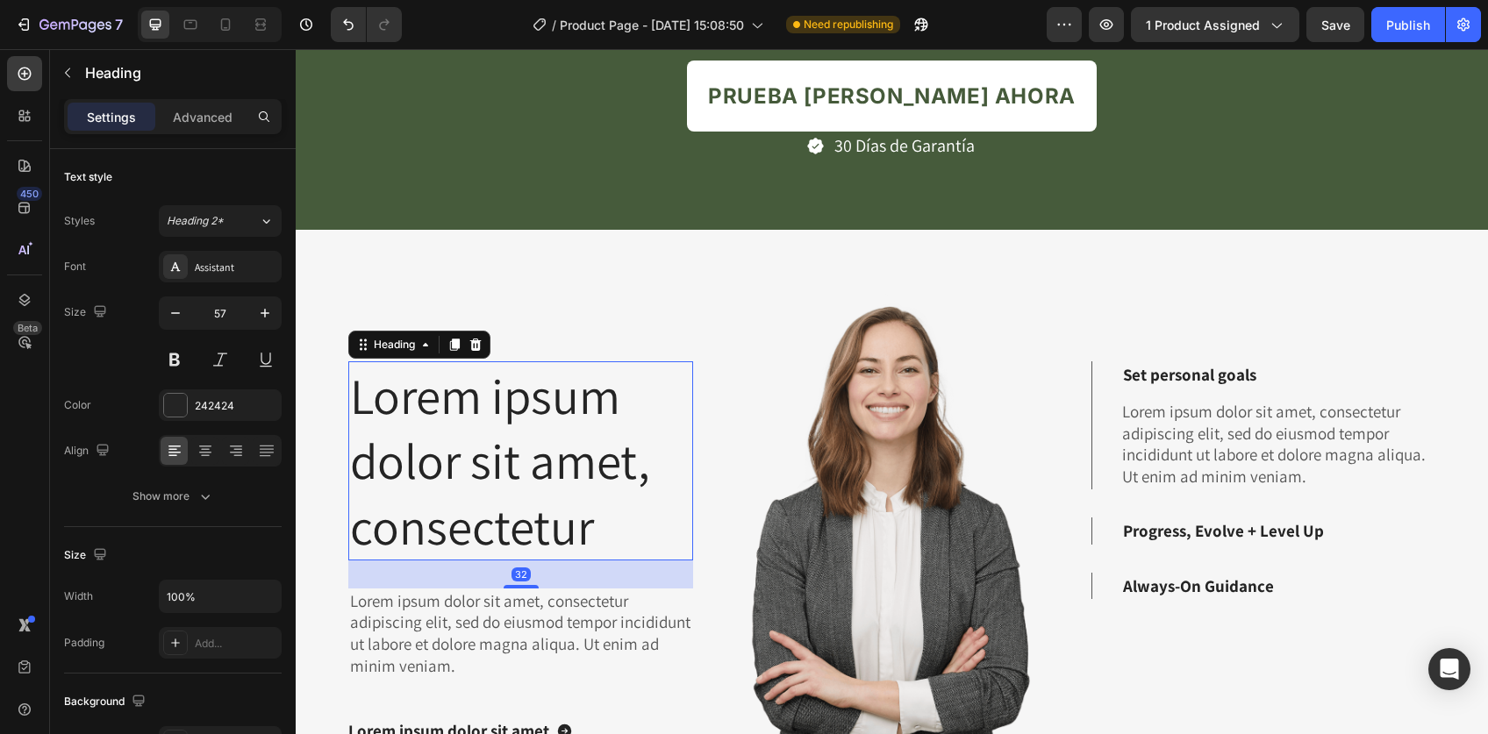
click at [434, 389] on h2 "Lorem ipsum dolor sit amet, consectetur" at bounding box center [520, 460] width 345 height 198
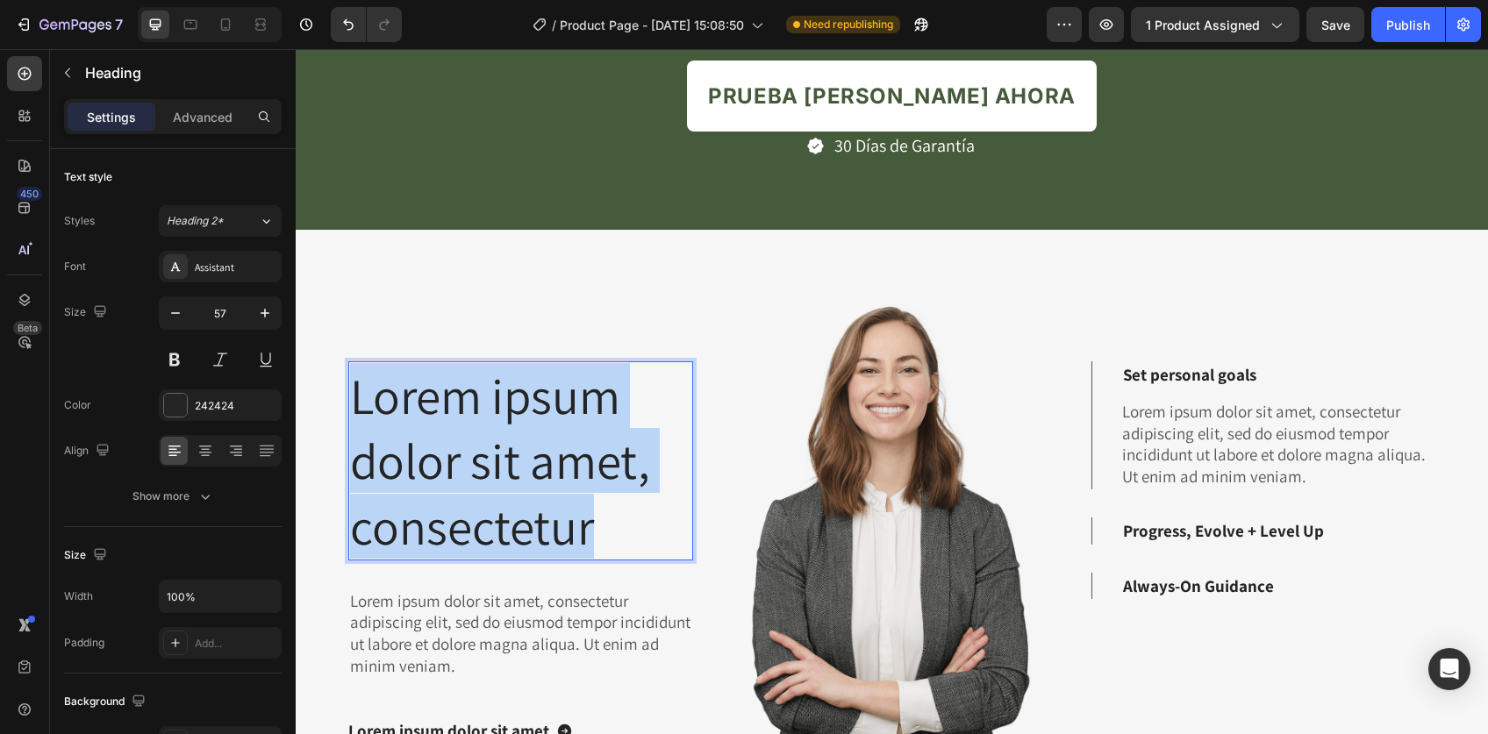
click at [434, 389] on p "Lorem ipsum dolor sit amet, consectetur" at bounding box center [520, 460] width 341 height 195
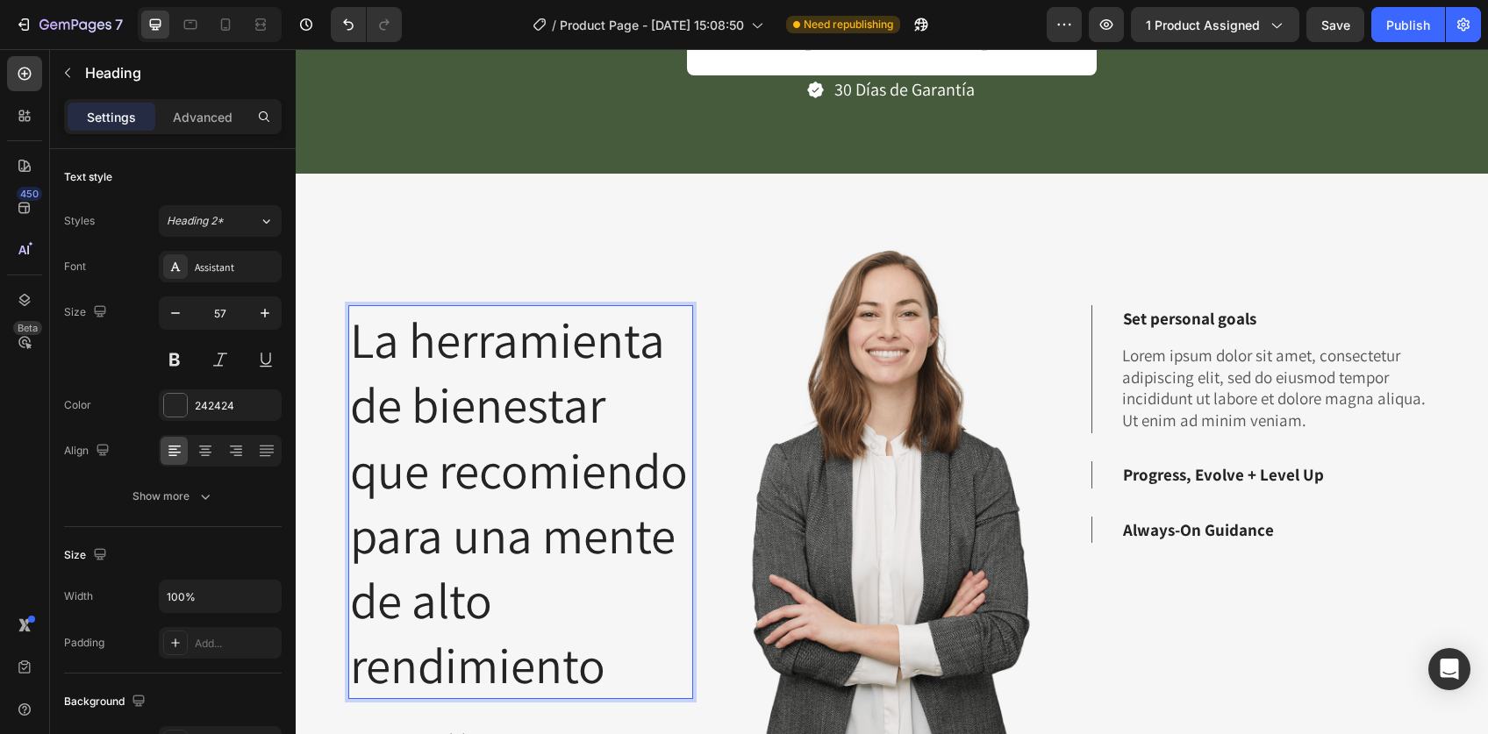
scroll to position [4455, 0]
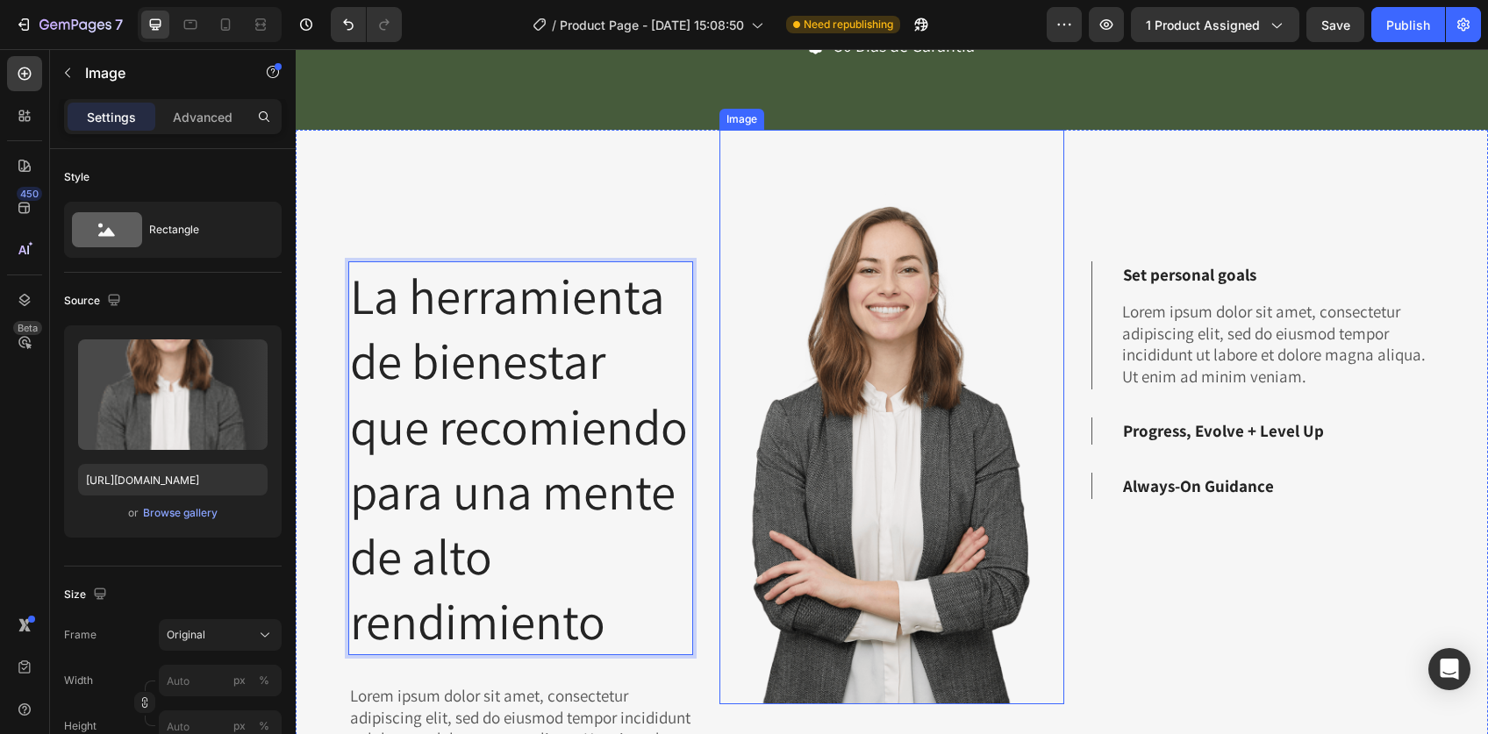
click at [719, 376] on img at bounding box center [891, 417] width 345 height 574
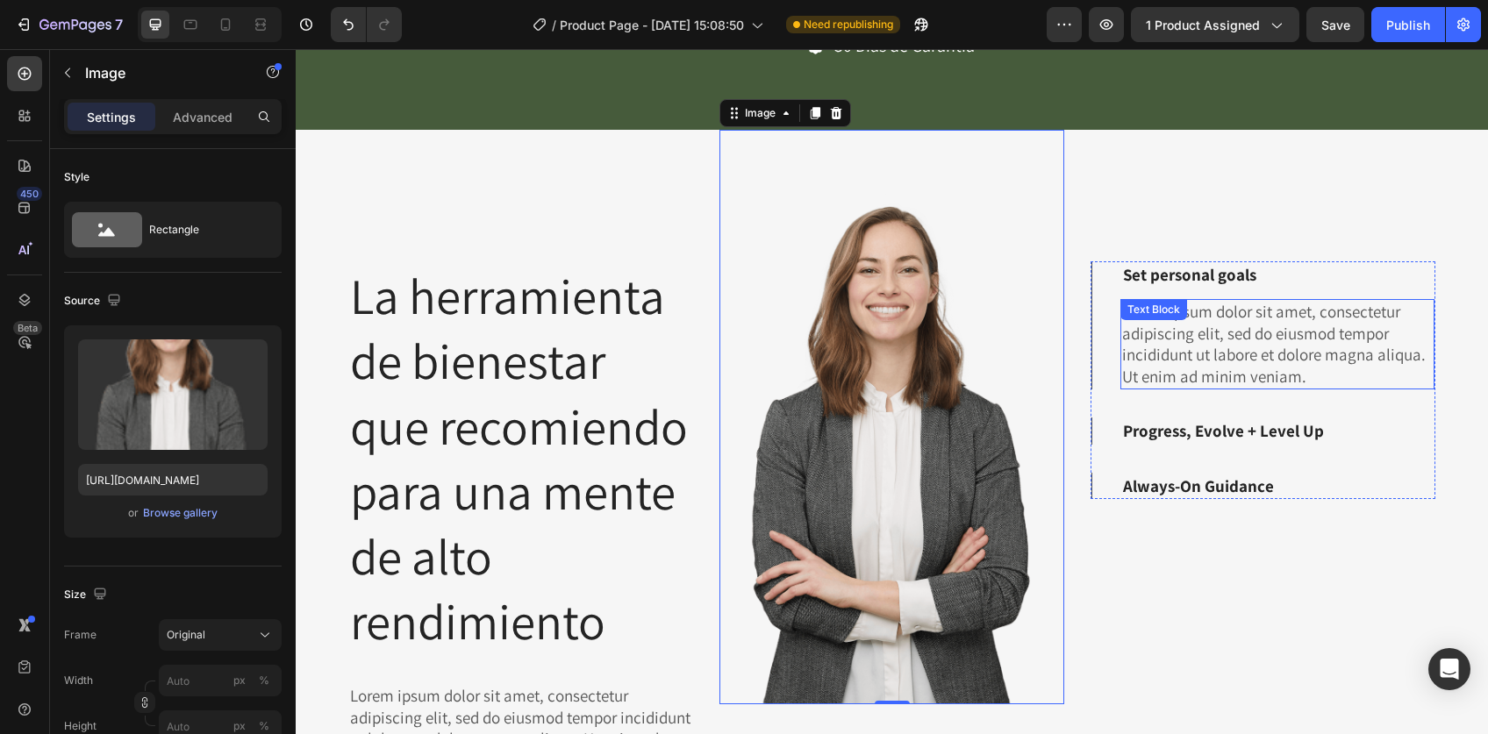
scroll to position [4498, 0]
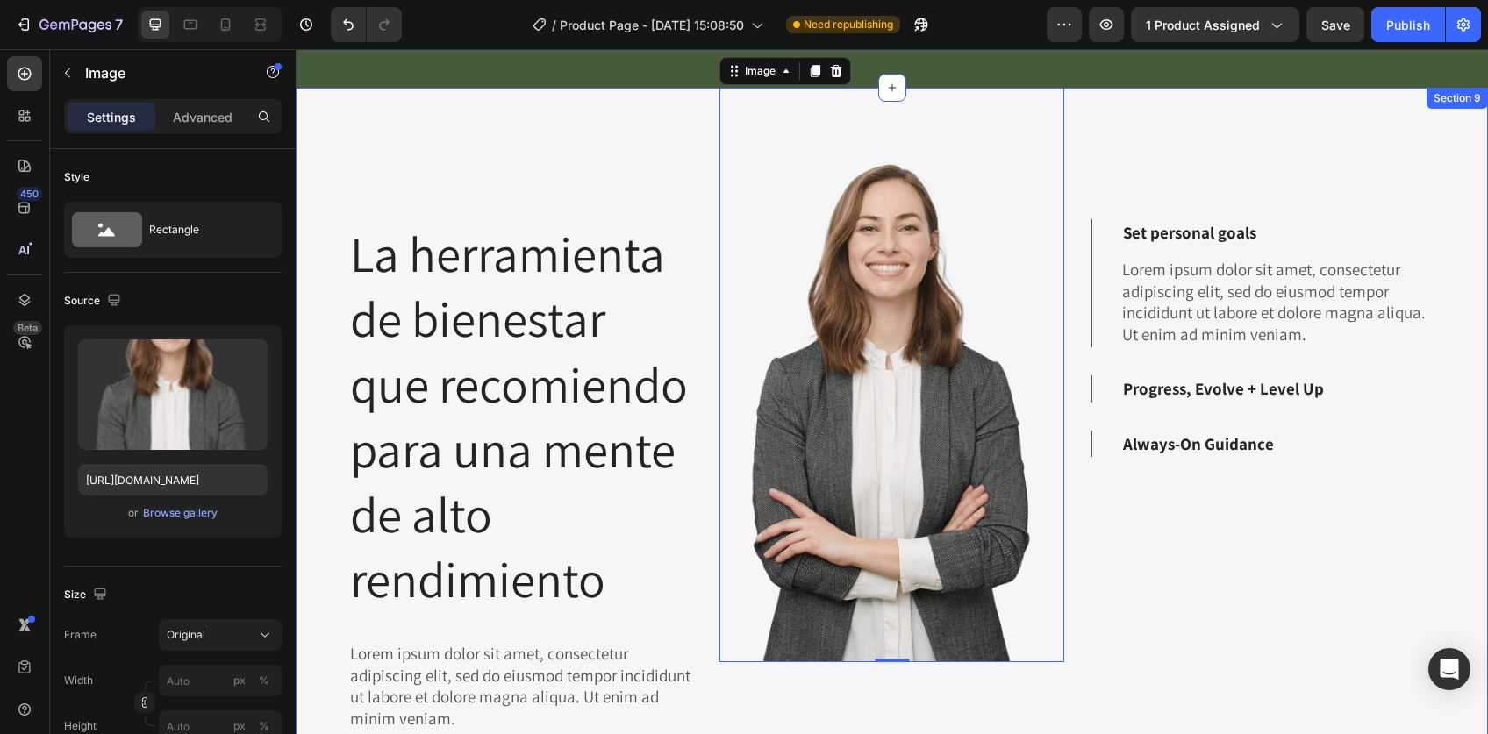
click at [688, 125] on div "La herramienta de bienestar que recomiendo para una mente de alto rendimiento H…" at bounding box center [892, 456] width 1192 height 736
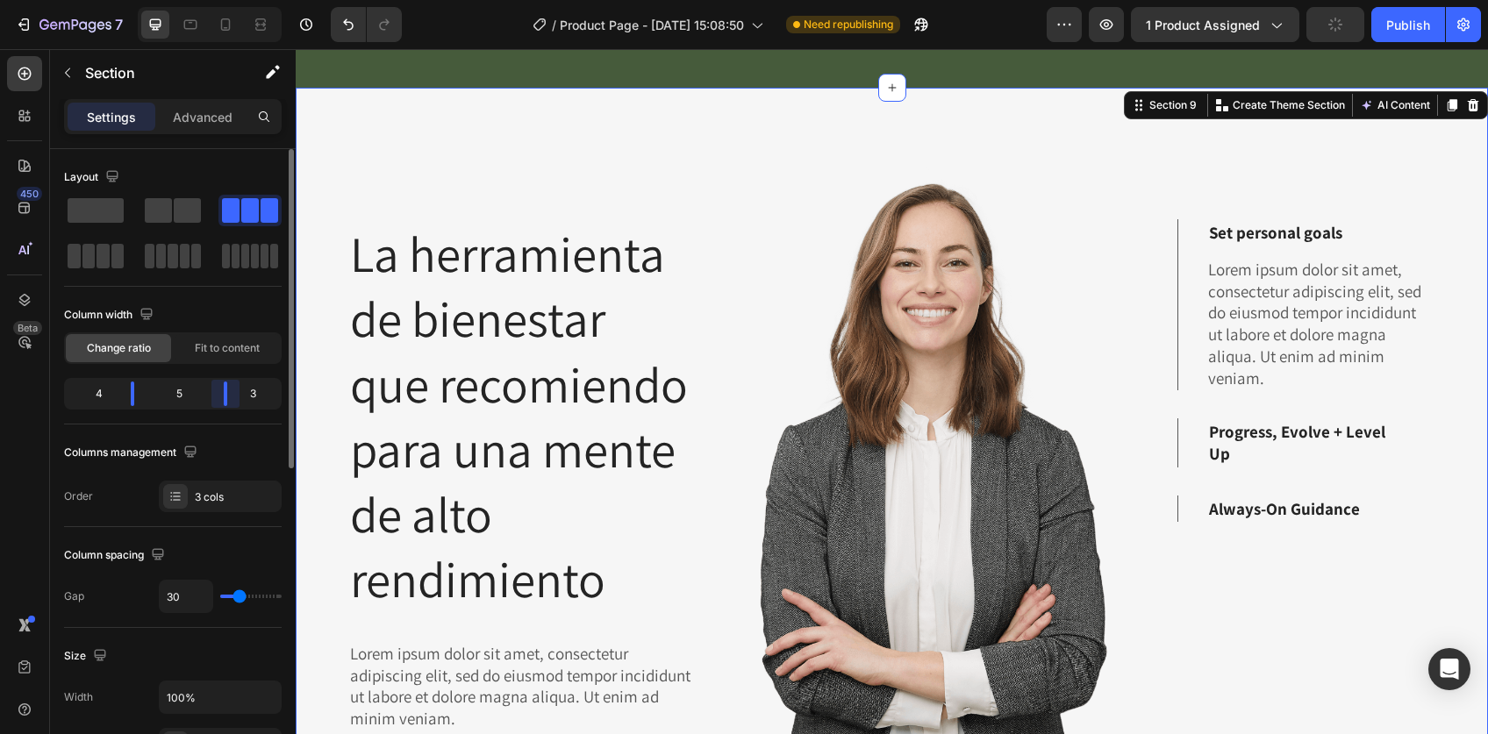
drag, startPoint x: 210, startPoint y: 400, endPoint x: 182, endPoint y: 403, distance: 28.2
click at [225, 0] on body "7 Version history / Product Page - Aug 1, 15:08:50 Need republishing Preview 1 …" at bounding box center [744, 0] width 1488 height 0
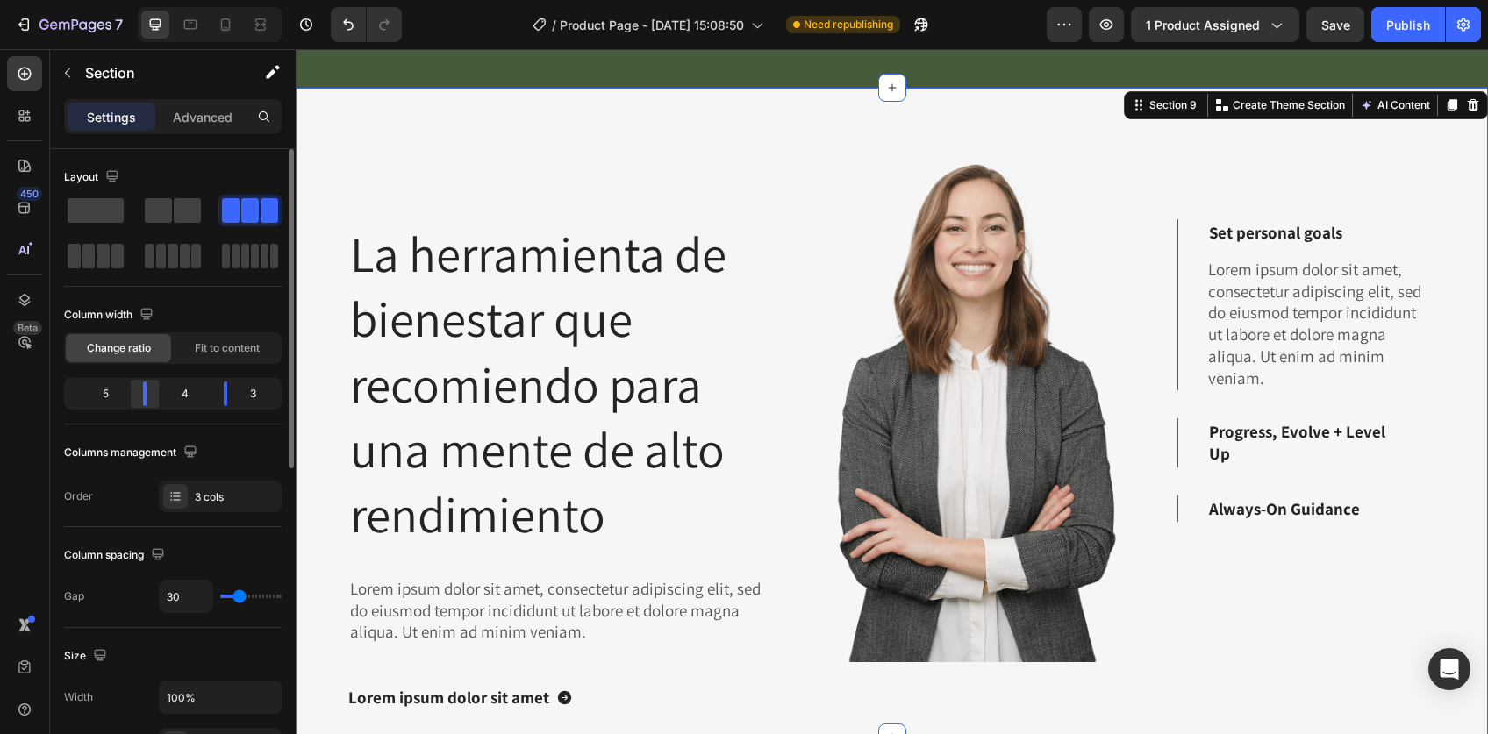
drag, startPoint x: 137, startPoint y: 396, endPoint x: 152, endPoint y: 396, distance: 14.9
click at [152, 0] on body "7 Version history / Product Page - Aug 1, 15:08:50 Need republishing Preview 1 …" at bounding box center [744, 0] width 1488 height 0
drag, startPoint x: 147, startPoint y: 395, endPoint x: 158, endPoint y: 395, distance: 10.5
click at [158, 0] on body "7 Version history / Product Page - Aug 1, 15:08:50 Need republishing Preview 1 …" at bounding box center [744, 0] width 1488 height 0
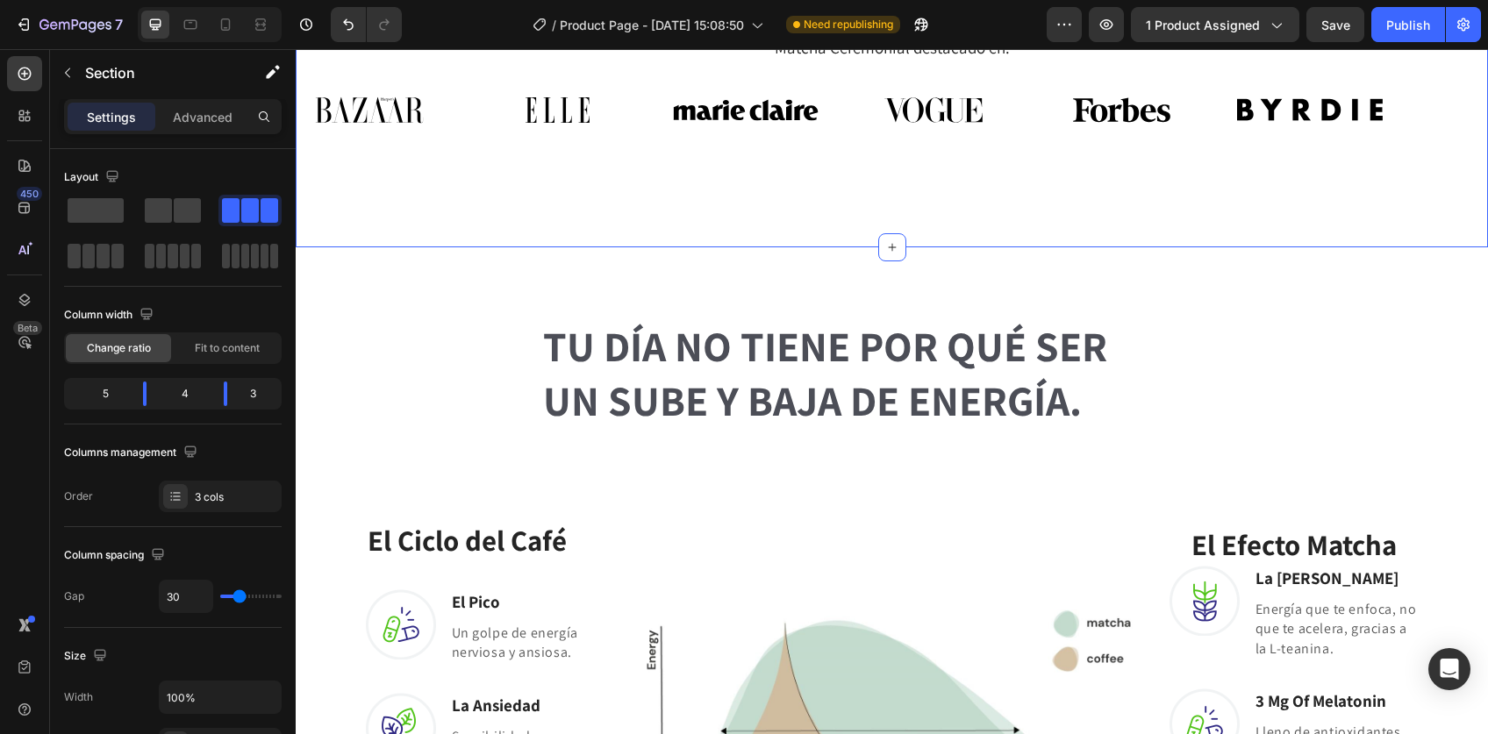
scroll to position [0, 0]
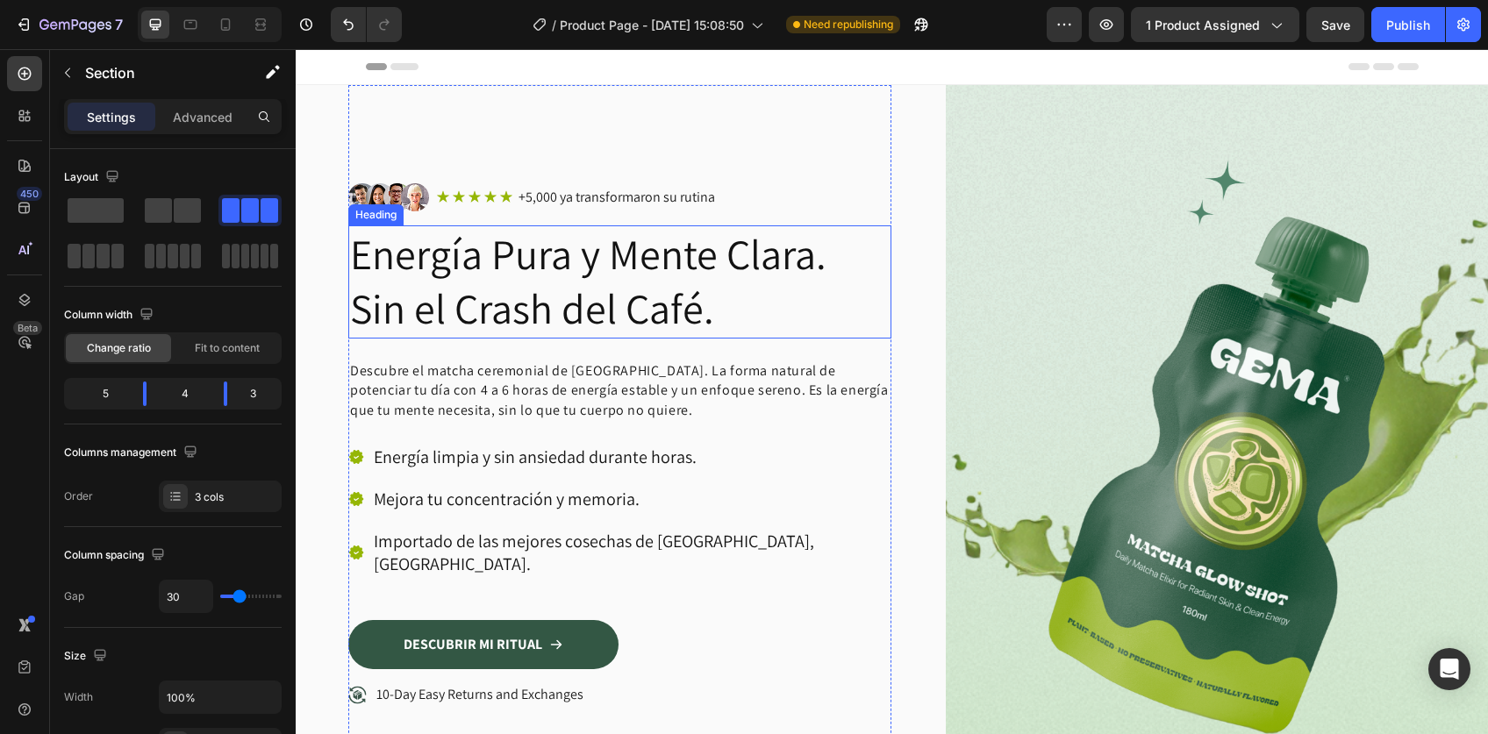
click at [536, 288] on h2 "Energía Pura y Mente Clara. Sin el Crash del Café." at bounding box center [619, 281] width 543 height 113
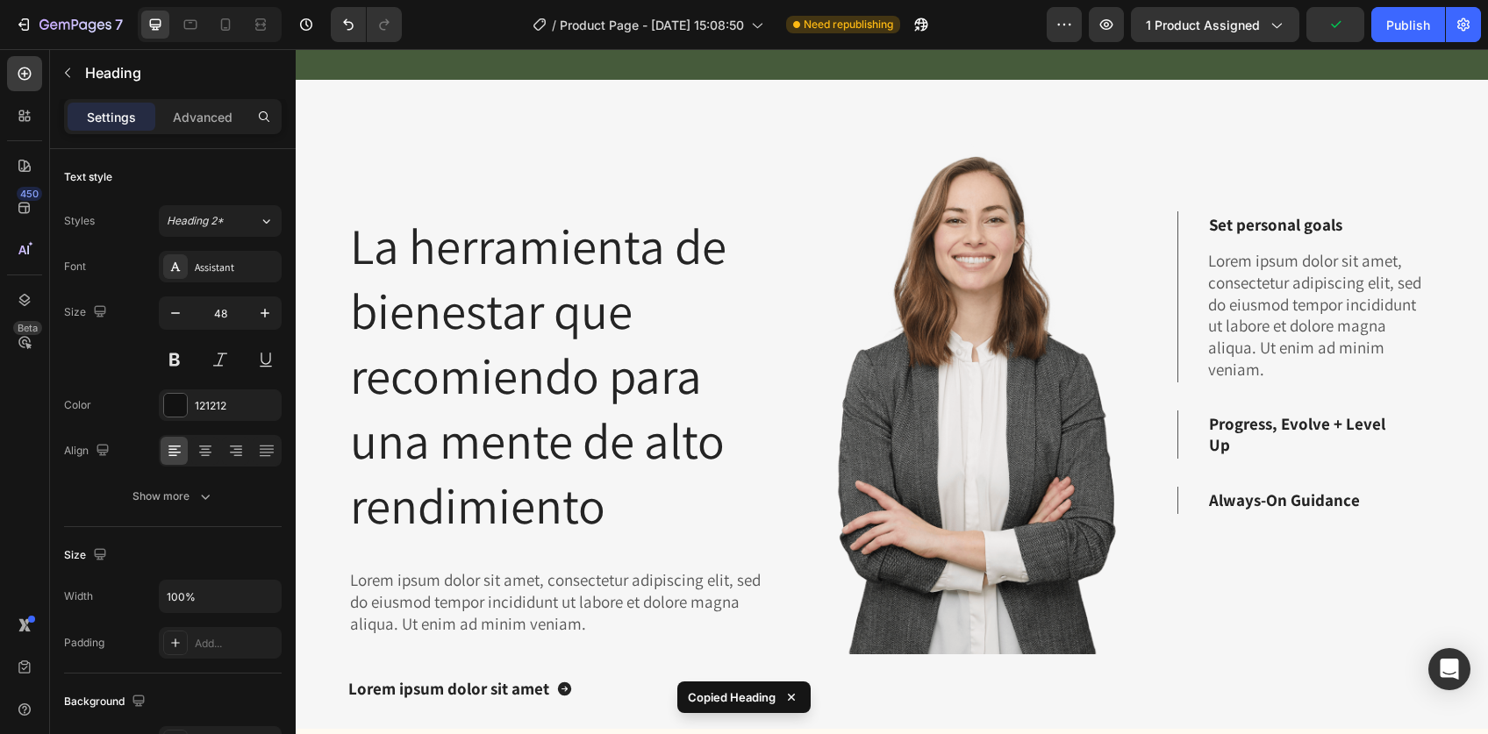
scroll to position [4564, 0]
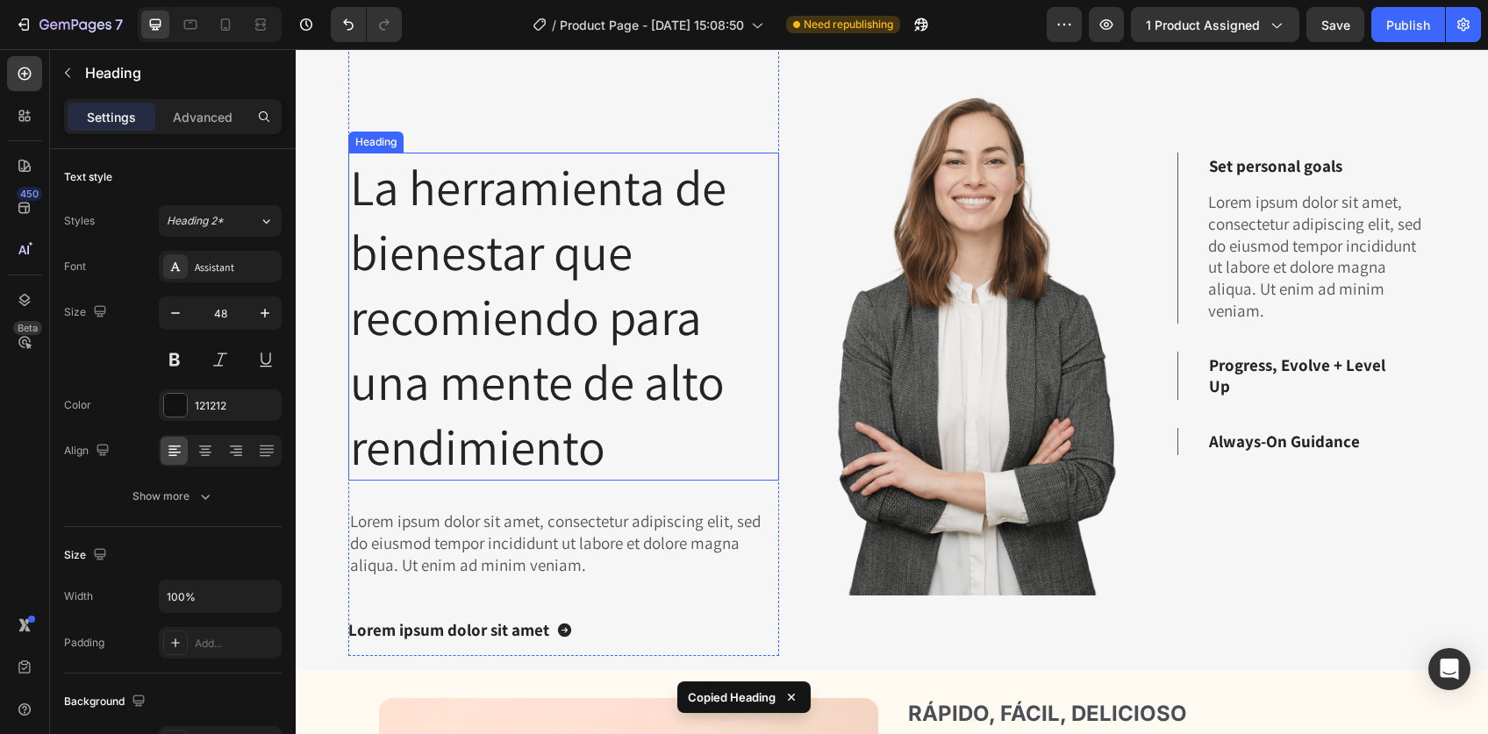
click at [575, 391] on h2 "La herramienta de bienestar que recomiendo para una mente de alto rendimiento" at bounding box center [563, 317] width 431 height 328
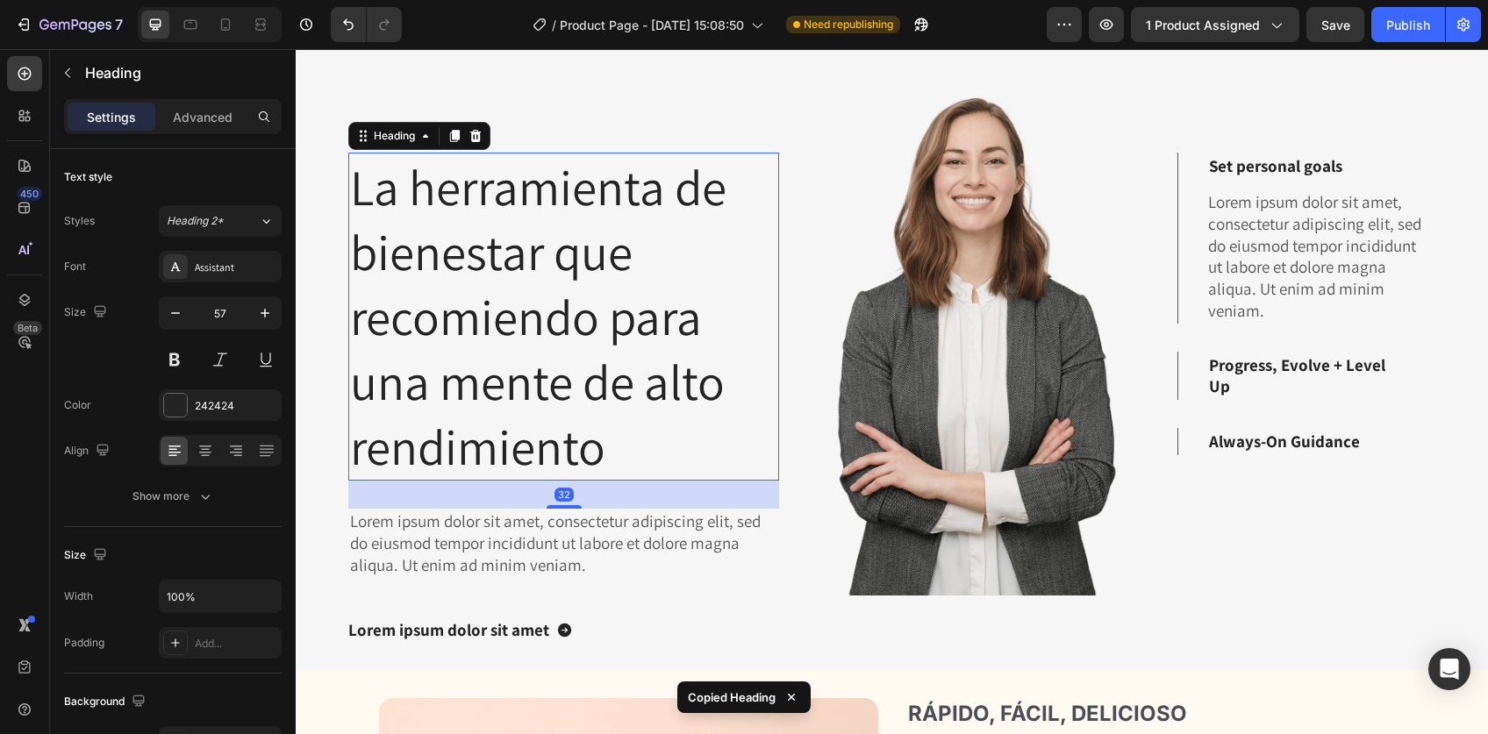
type input "48"
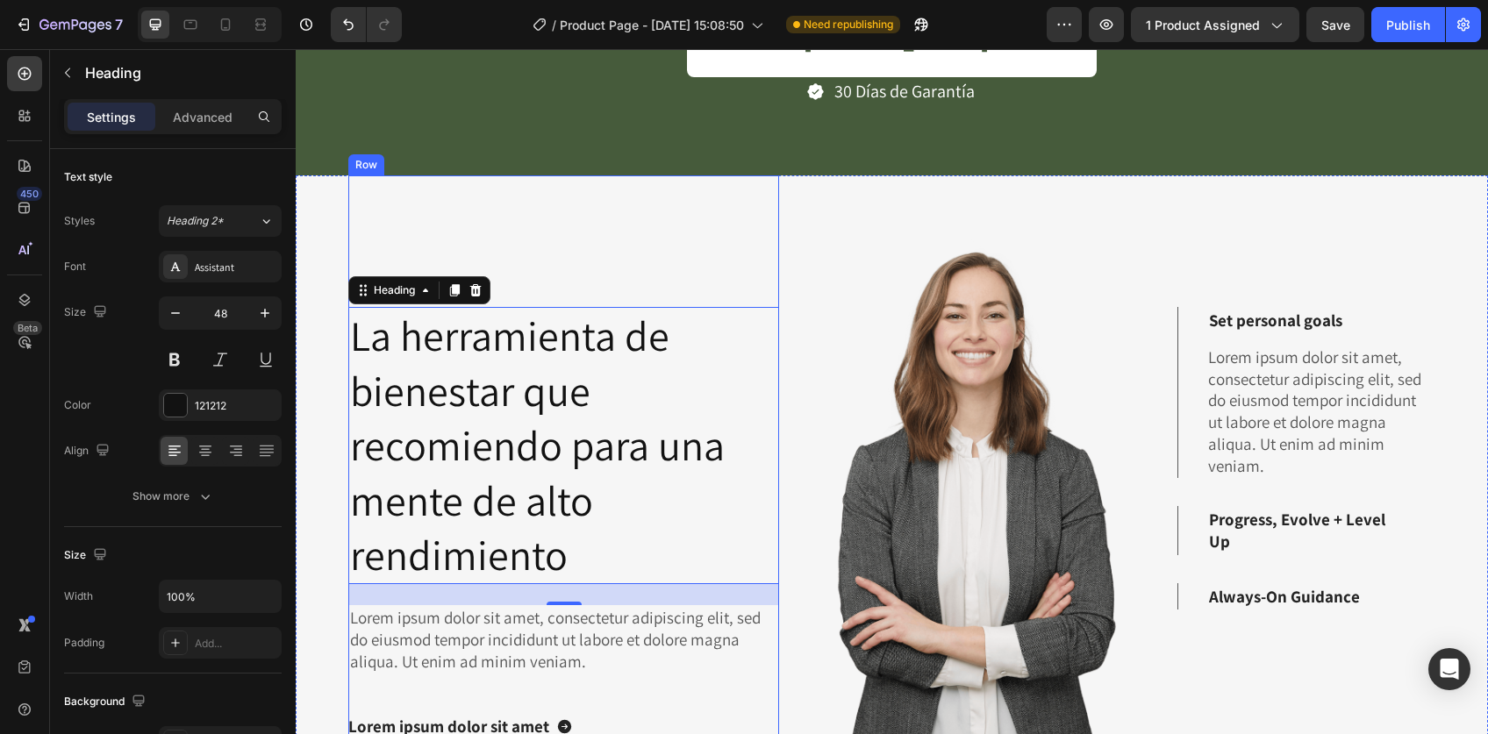
scroll to position [4491, 0]
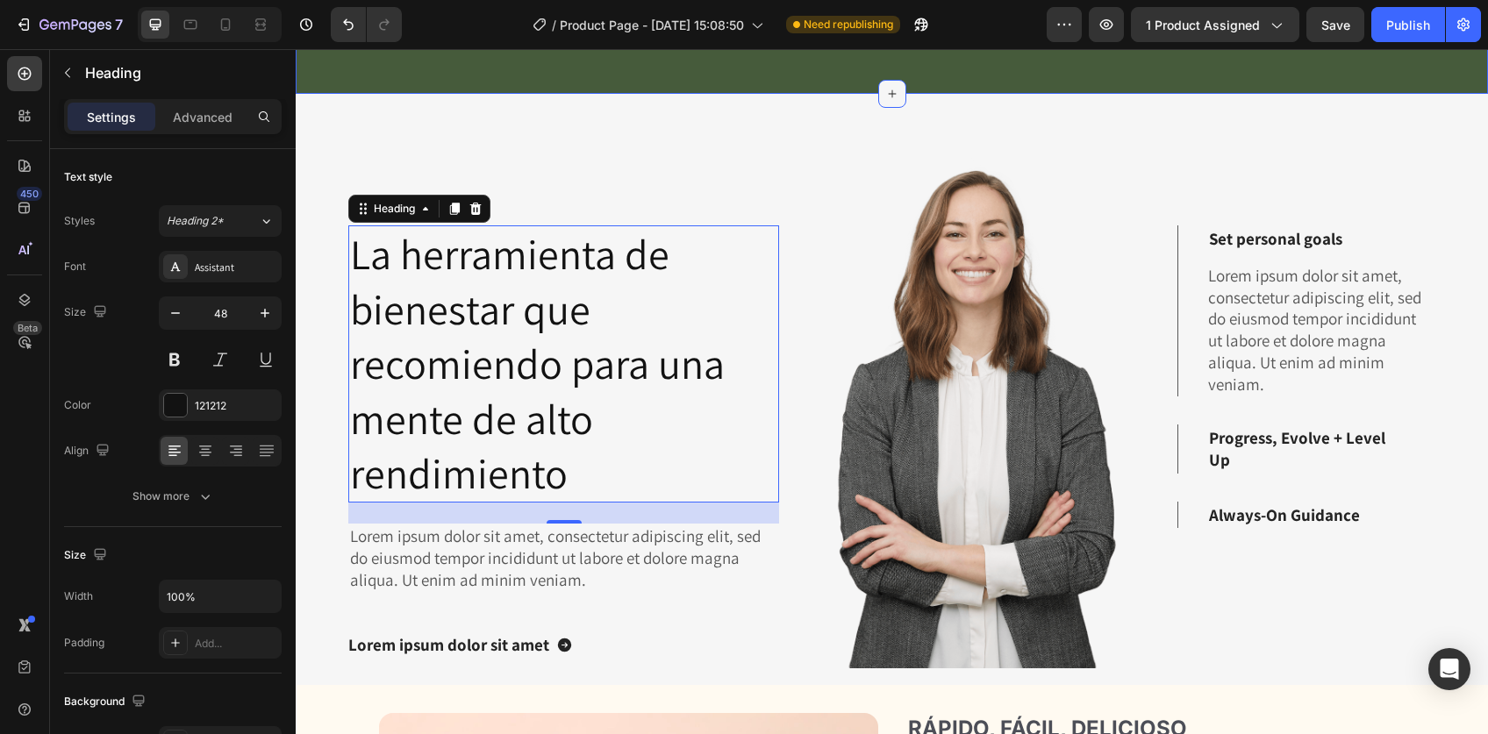
click at [885, 92] on icon at bounding box center [892, 94] width 14 height 14
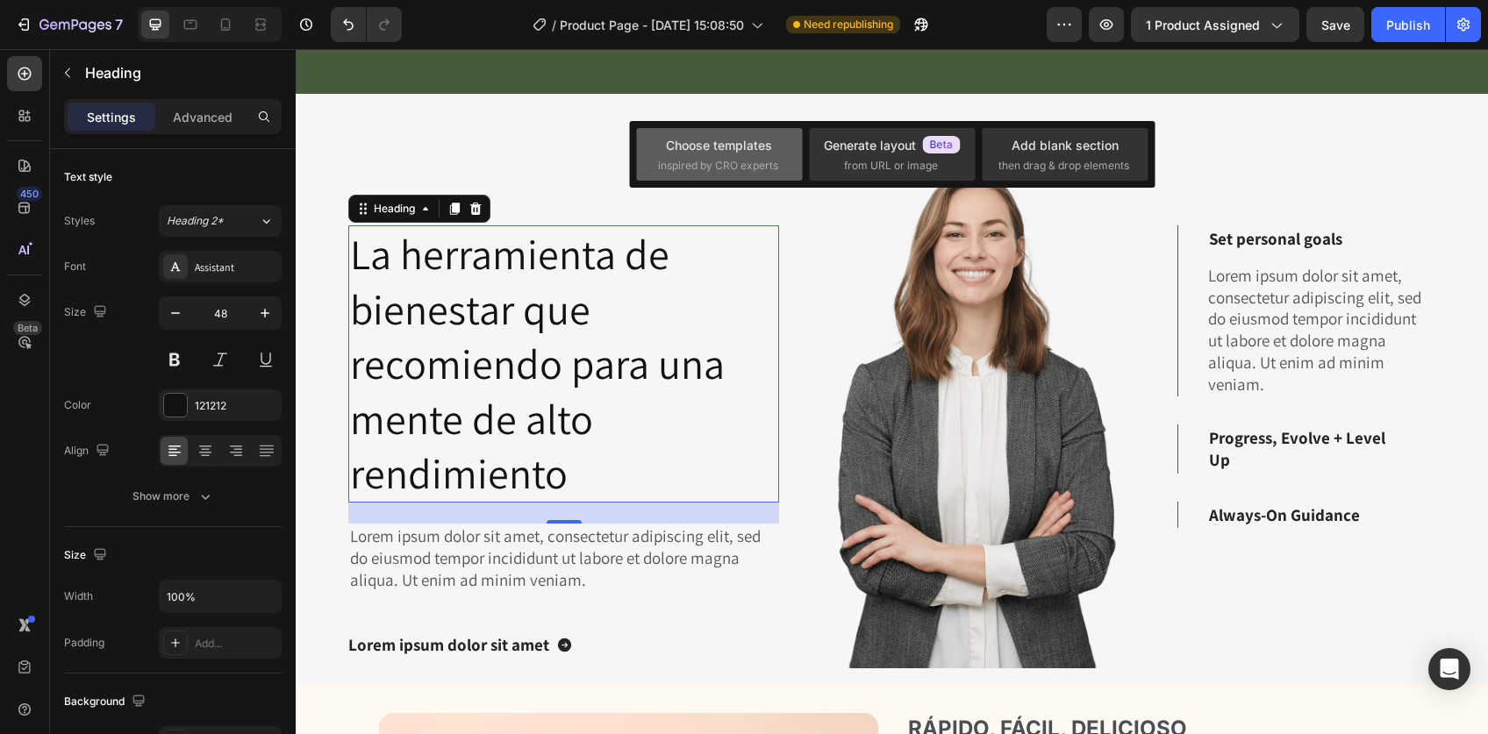
click at [677, 161] on span "inspired by CRO experts" at bounding box center [718, 166] width 120 height 16
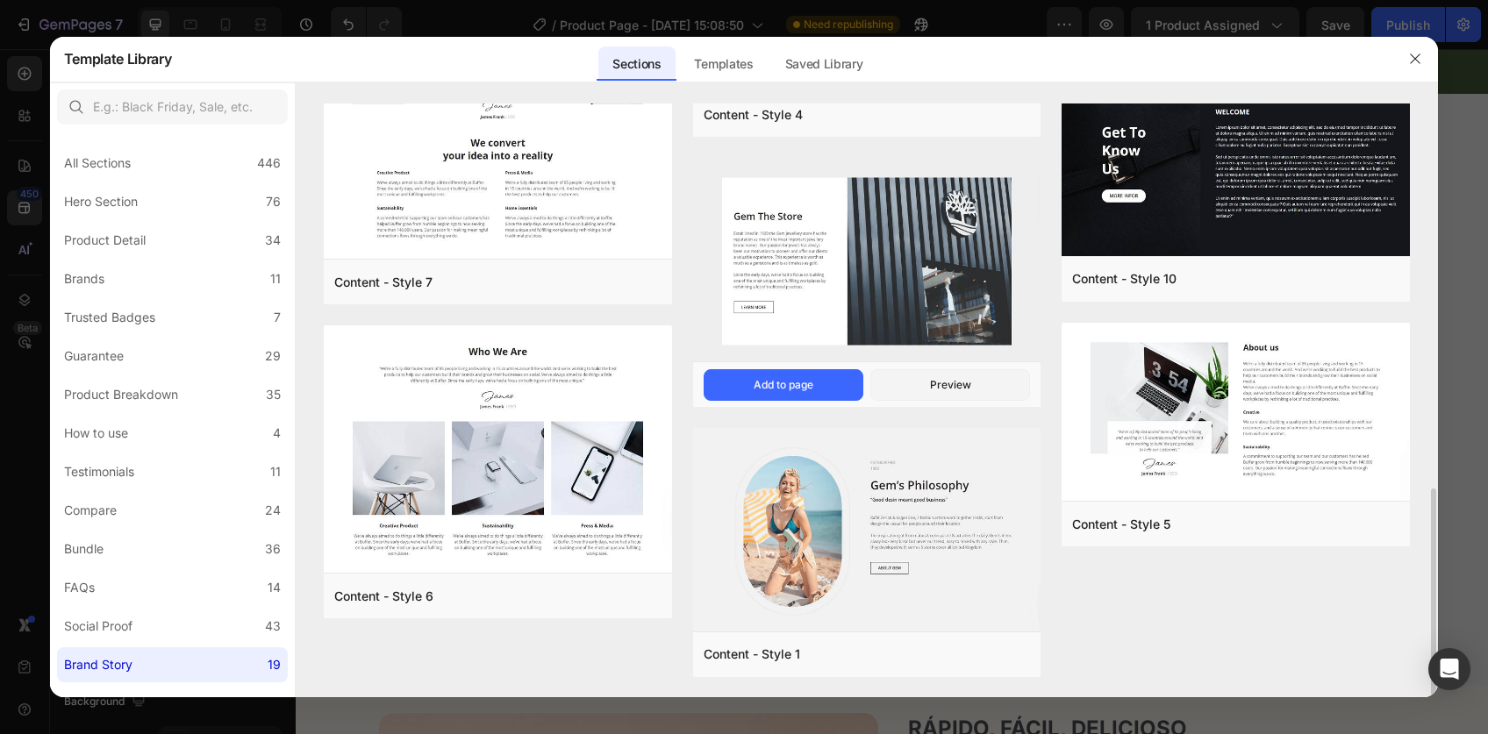
scroll to position [1084, 0]
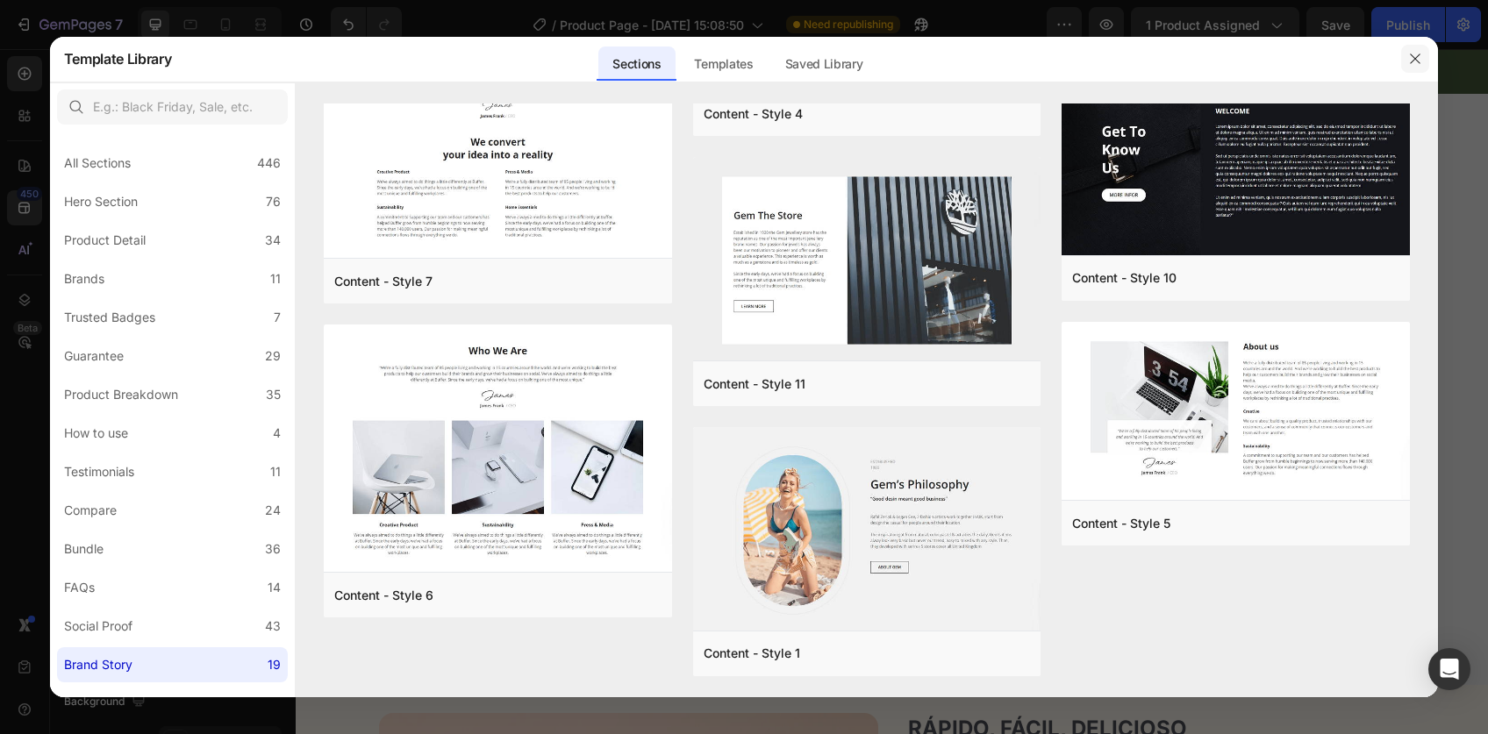
click at [1412, 68] on button "button" at bounding box center [1415, 59] width 28 height 28
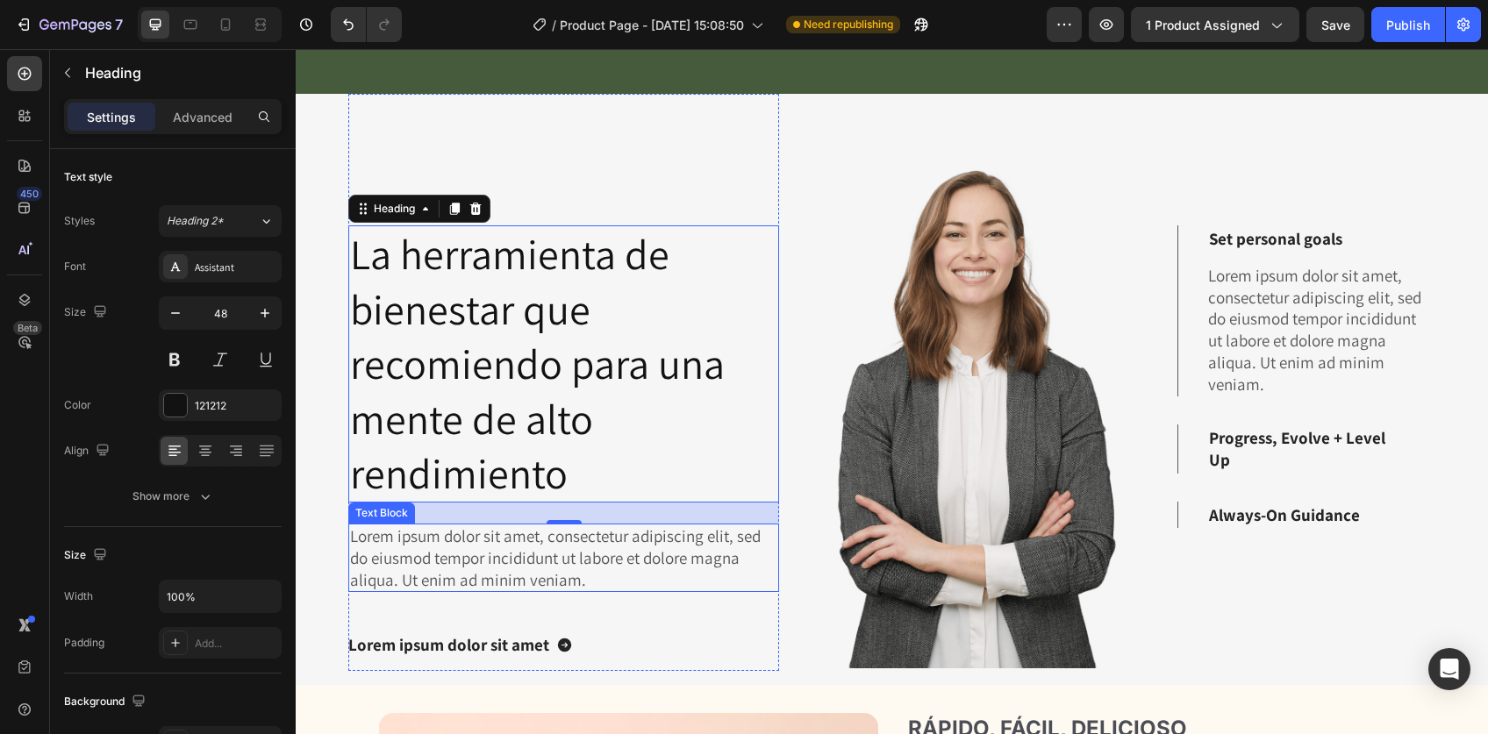
click at [495, 536] on p "Lorem ipsum dolor sit amet, consectetur adipiscing elit, sed do eiusmod tempor …" at bounding box center [563, 557] width 427 height 65
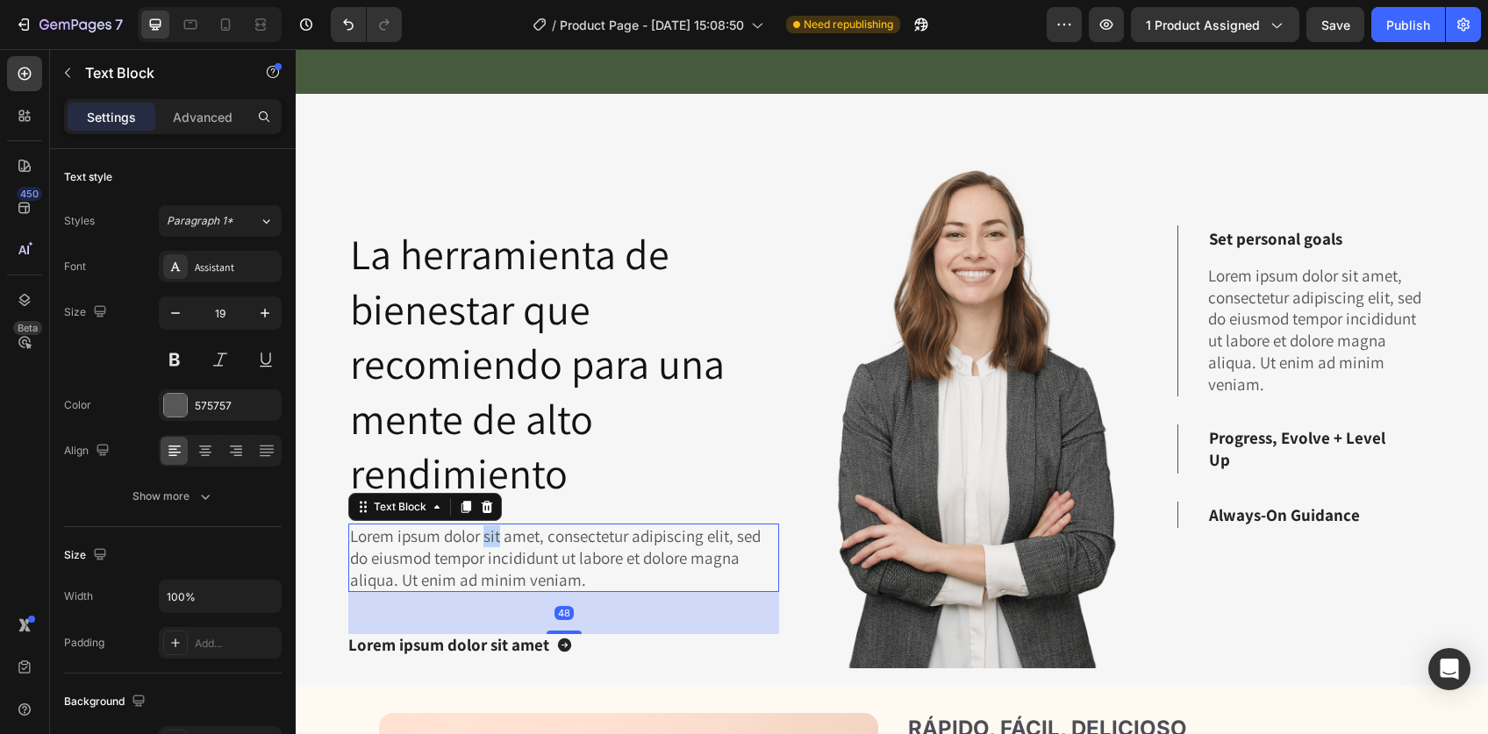
click at [495, 536] on p "Lorem ipsum dolor sit amet, consectetur adipiscing elit, sed do eiusmod tempor …" at bounding box center [563, 557] width 427 height 65
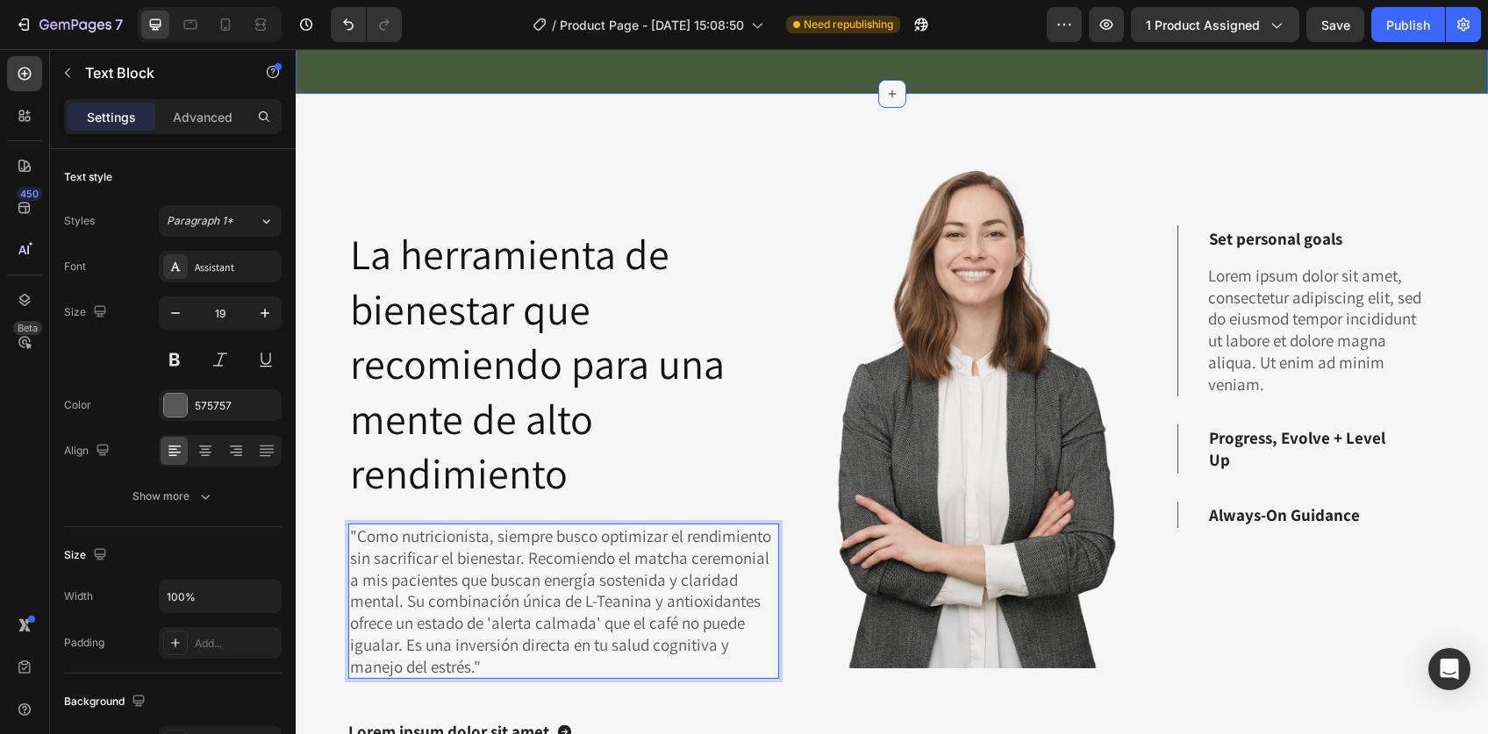
click at [889, 90] on icon at bounding box center [892, 94] width 14 height 14
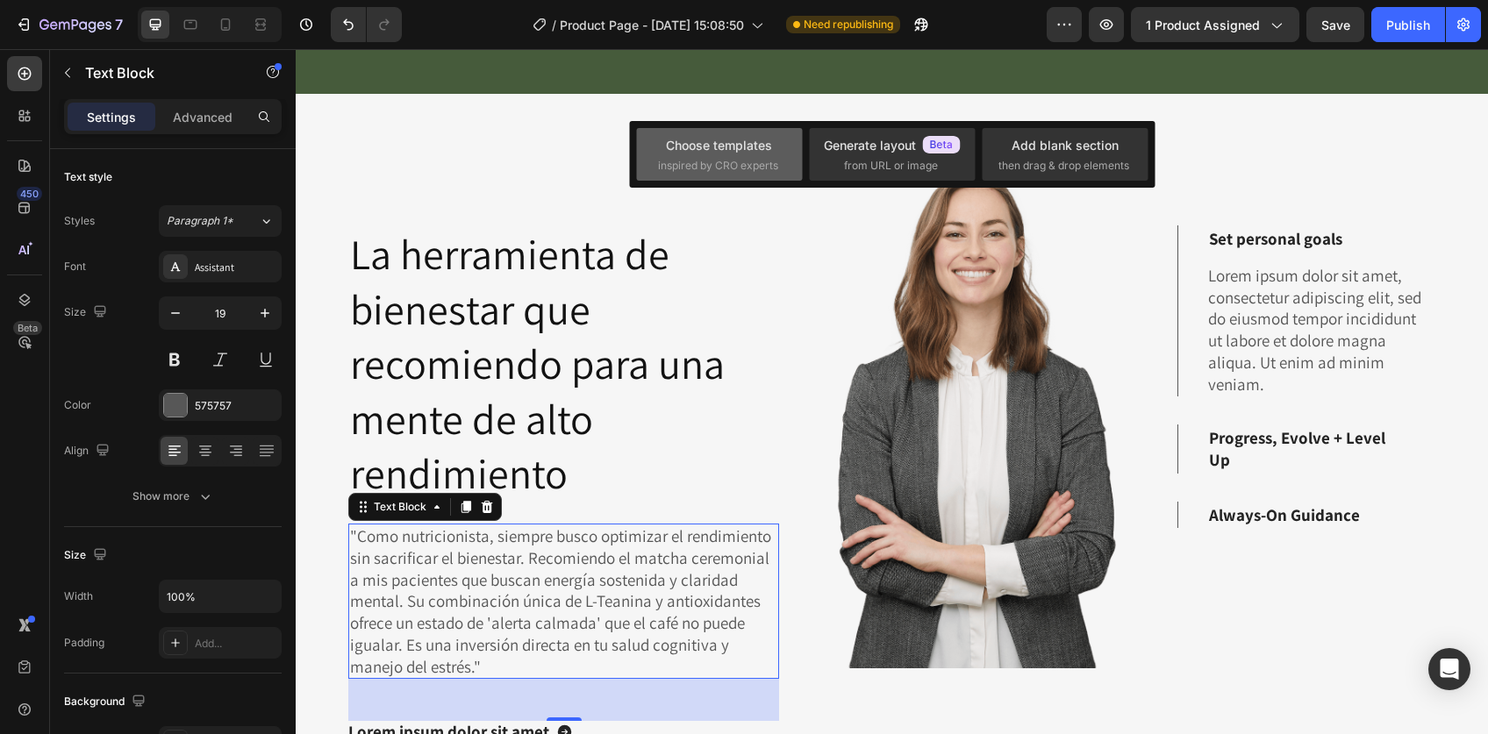
click at [728, 137] on div "Choose templates" at bounding box center [719, 145] width 106 height 18
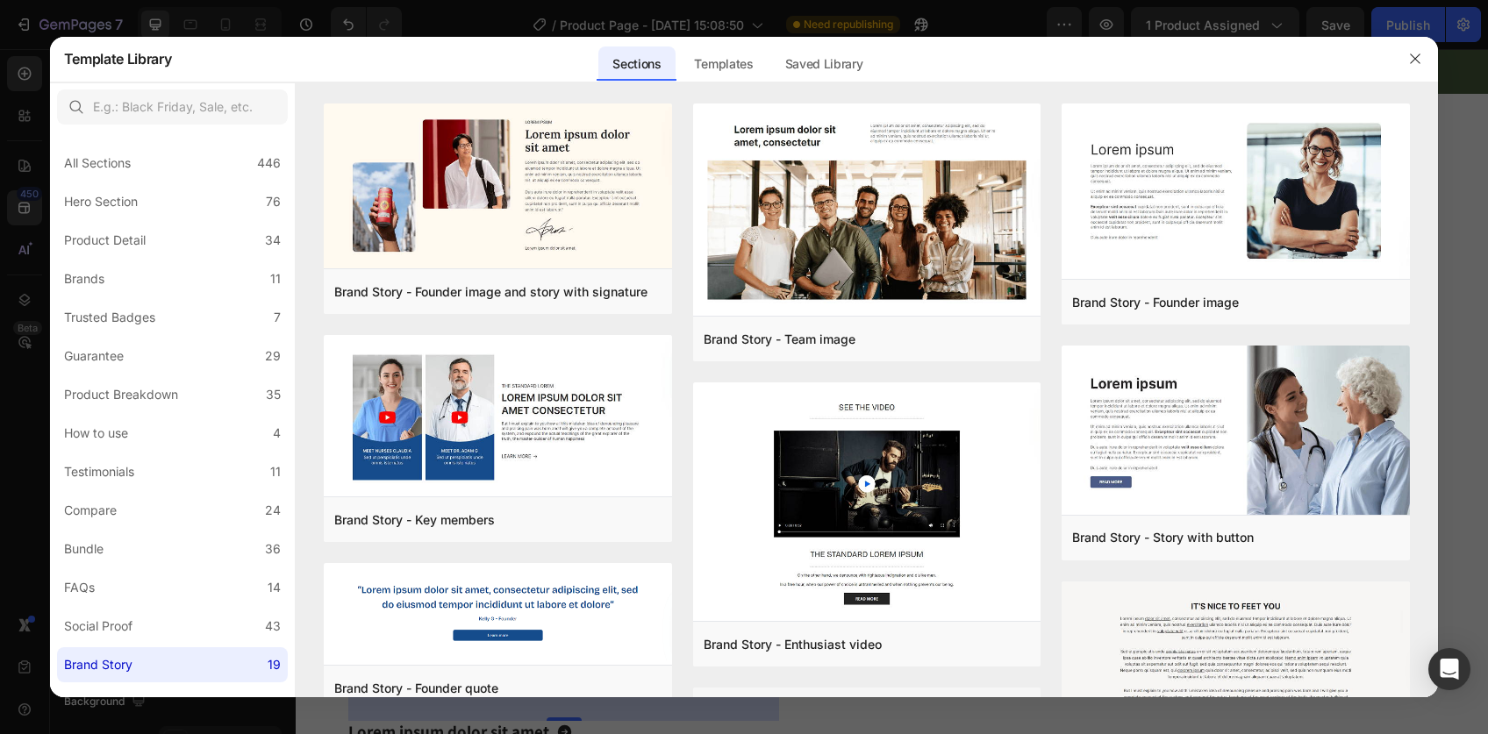
click at [724, 82] on div at bounding box center [744, 82] width 1388 height 1
click at [728, 75] on div "Templates" at bounding box center [723, 63] width 87 height 35
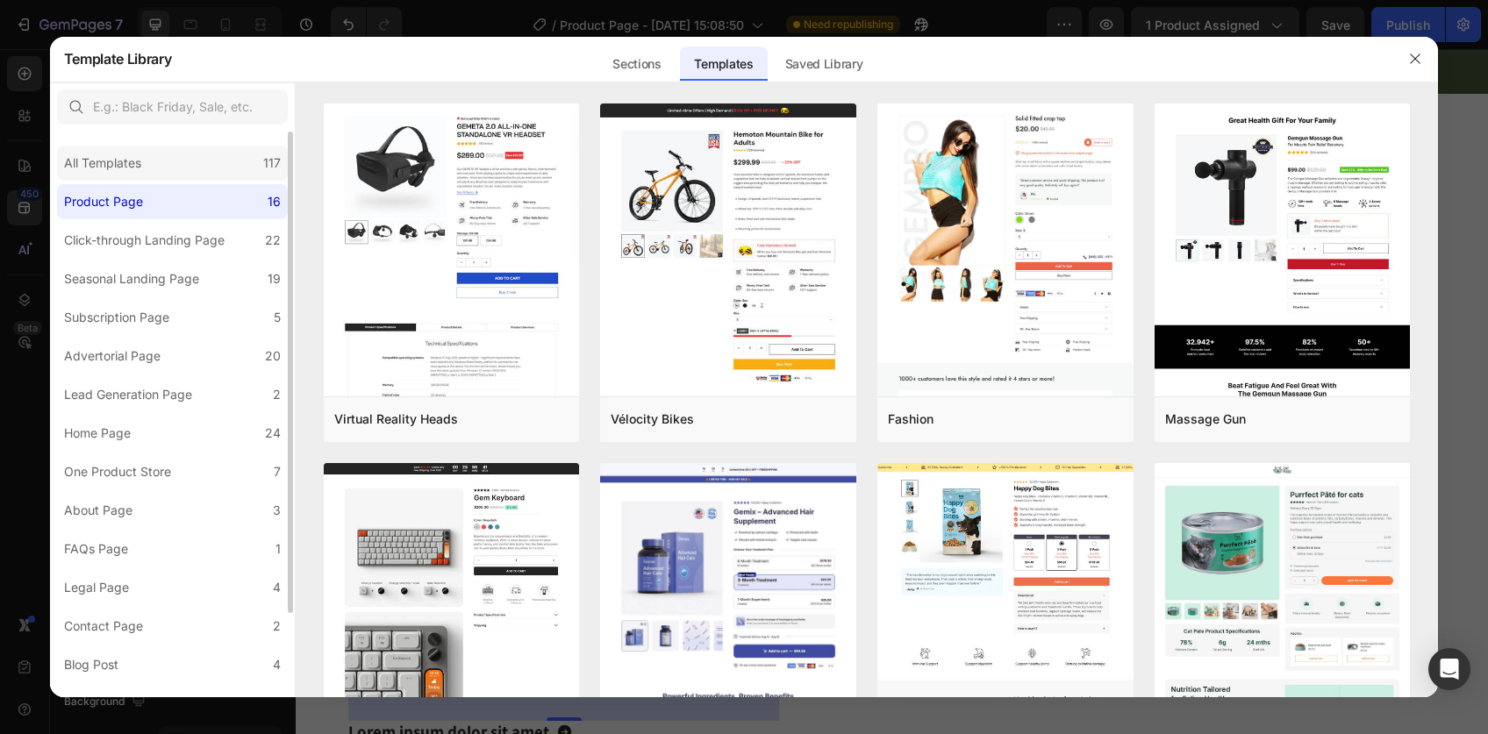
click at [235, 152] on div "All Templates 117" at bounding box center [172, 163] width 231 height 35
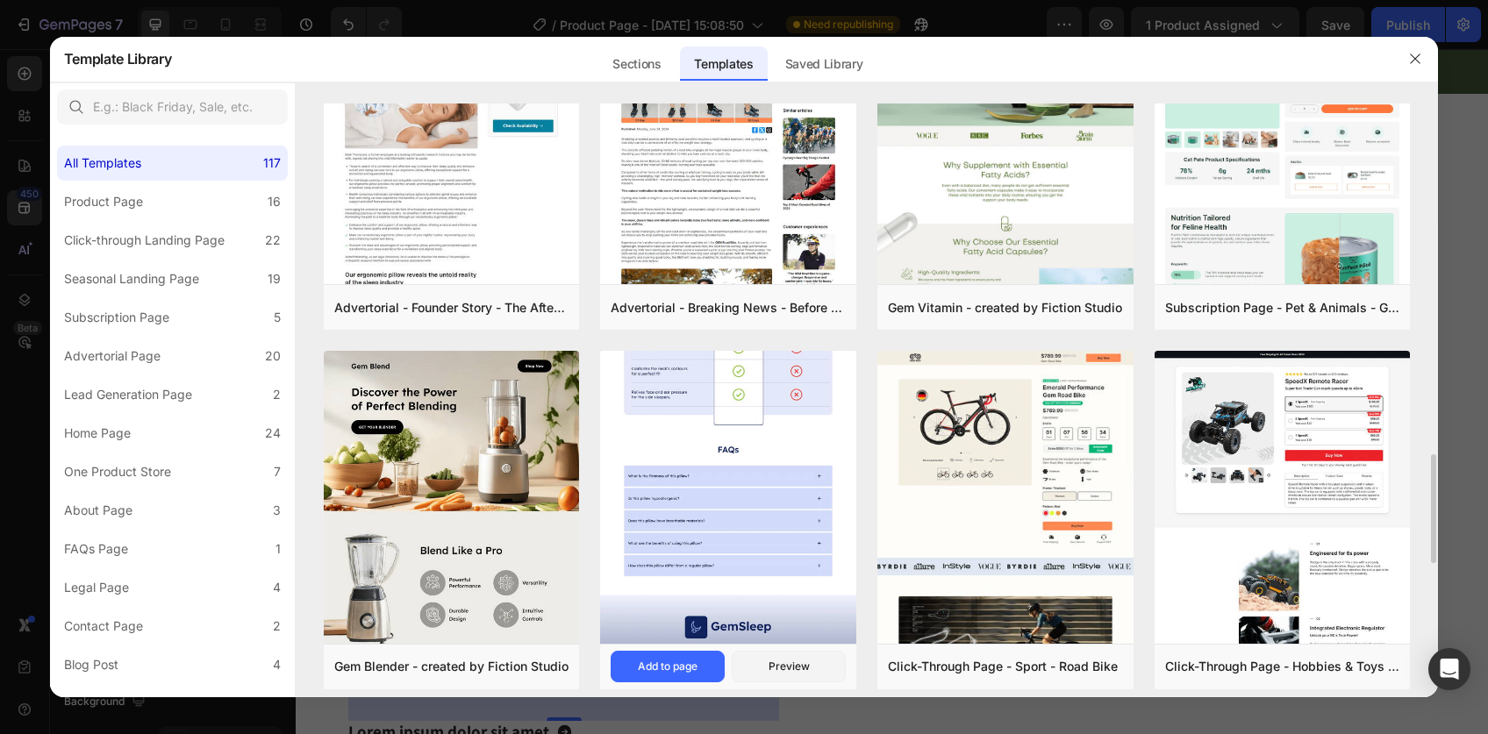
scroll to position [1898, 0]
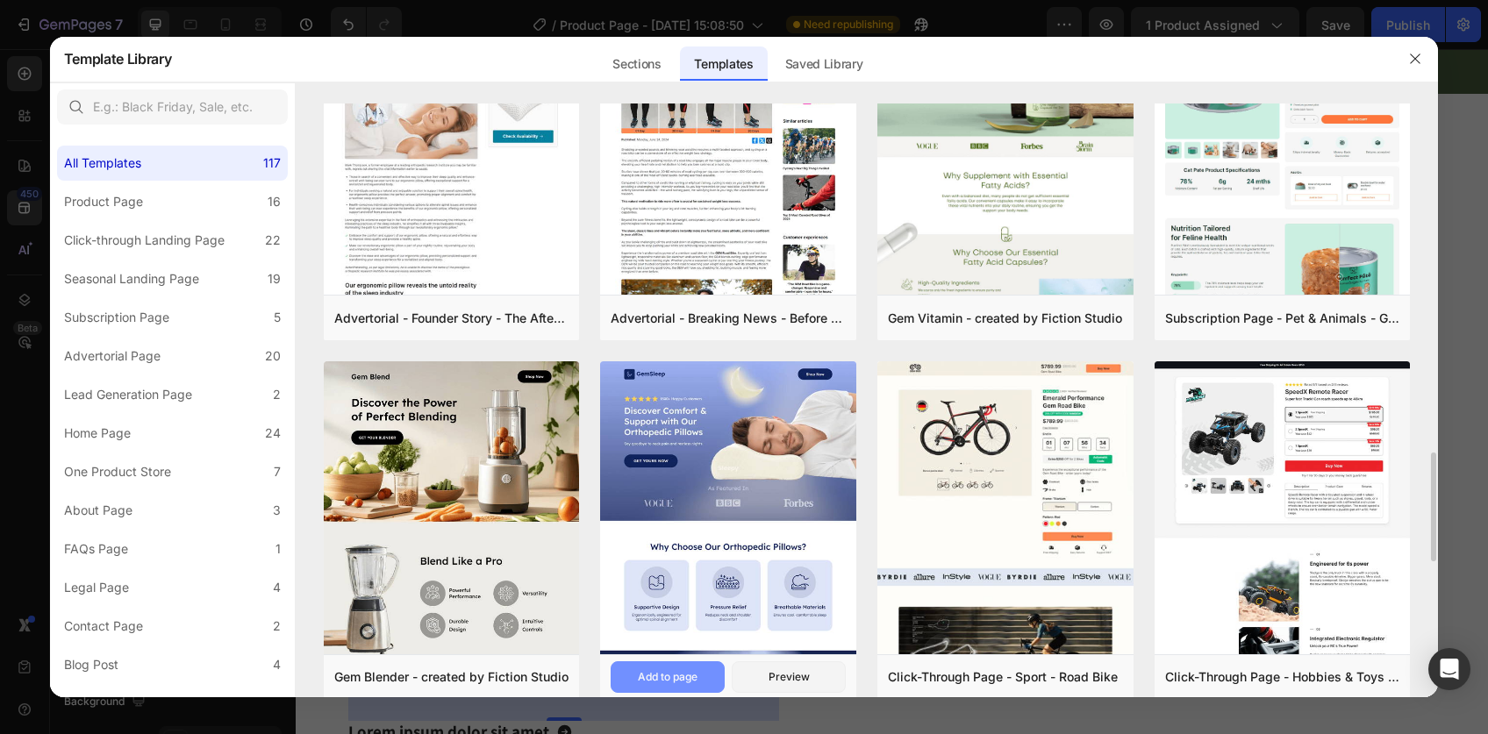
click at [687, 678] on div "Add to page" at bounding box center [668, 677] width 60 height 16
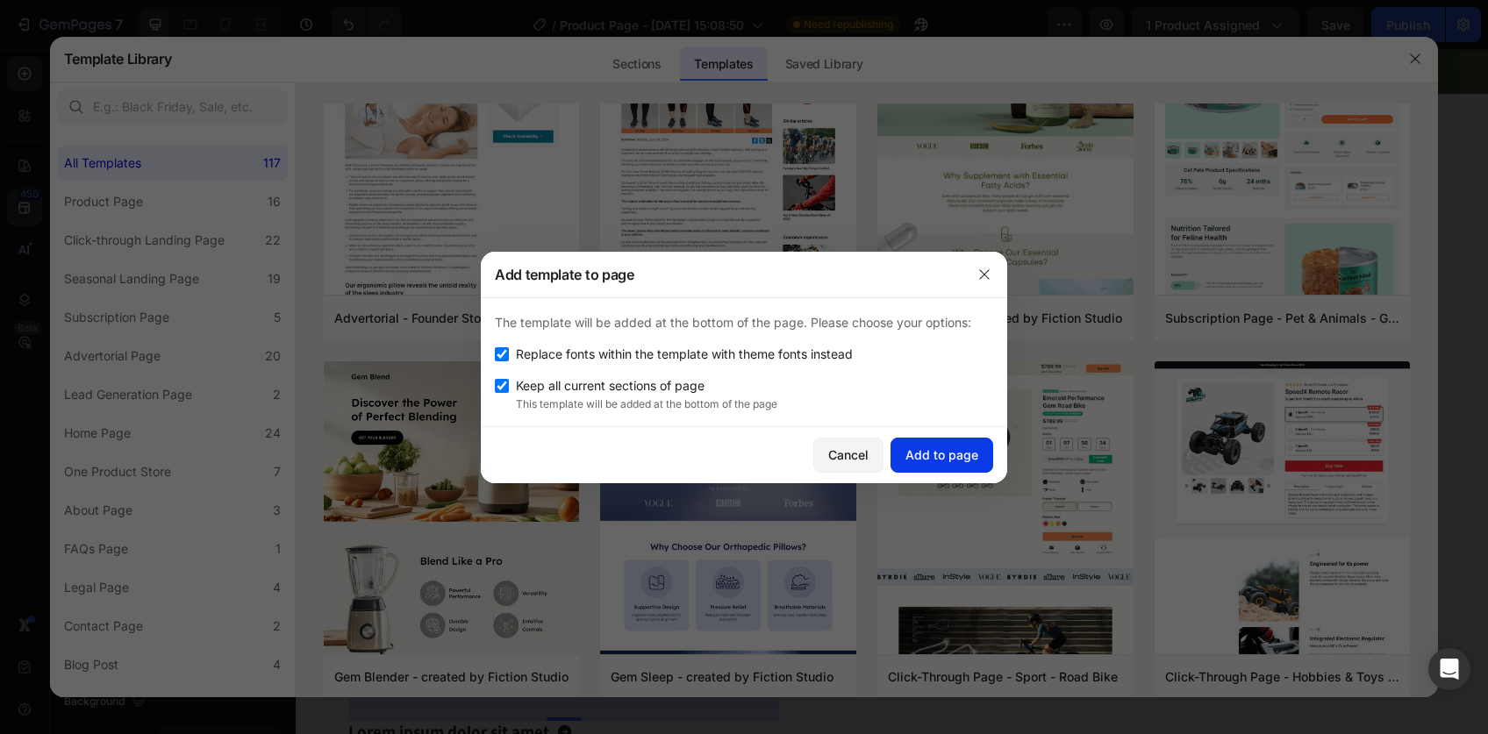
click at [928, 451] on div "Add to page" at bounding box center [941, 455] width 73 height 18
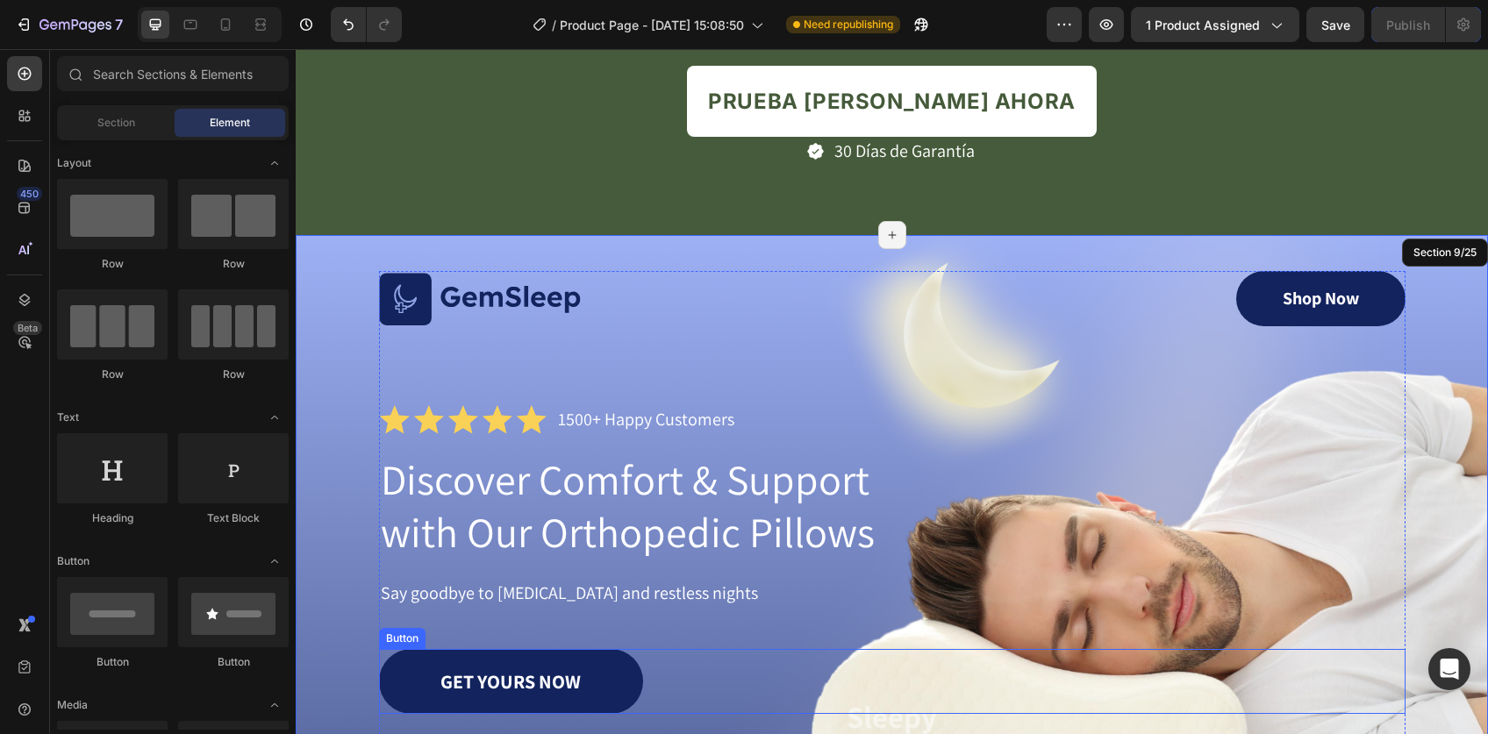
scroll to position [4167, 0]
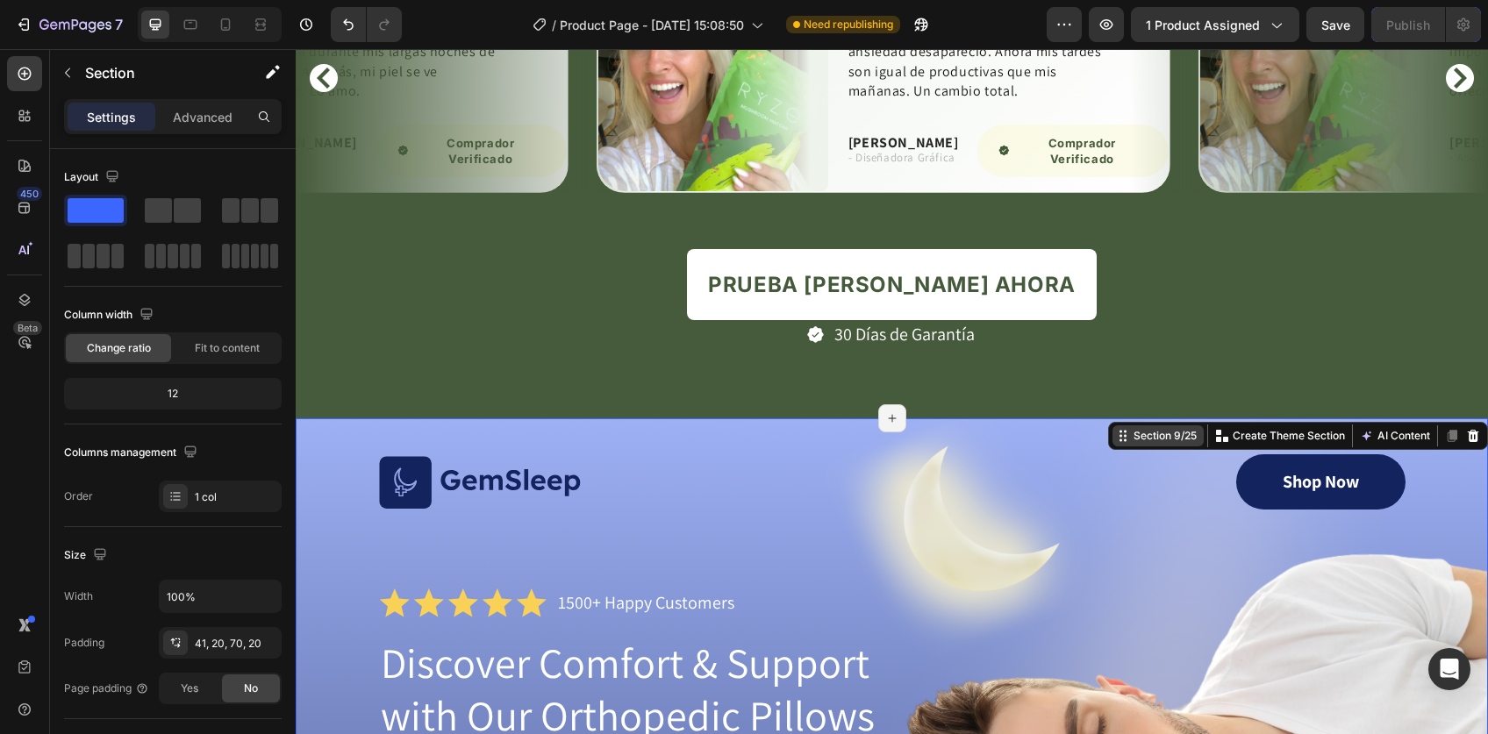
click at [1157, 439] on div "Section 9/25" at bounding box center [1165, 436] width 70 height 16
click at [1466, 429] on icon at bounding box center [1473, 436] width 14 height 14
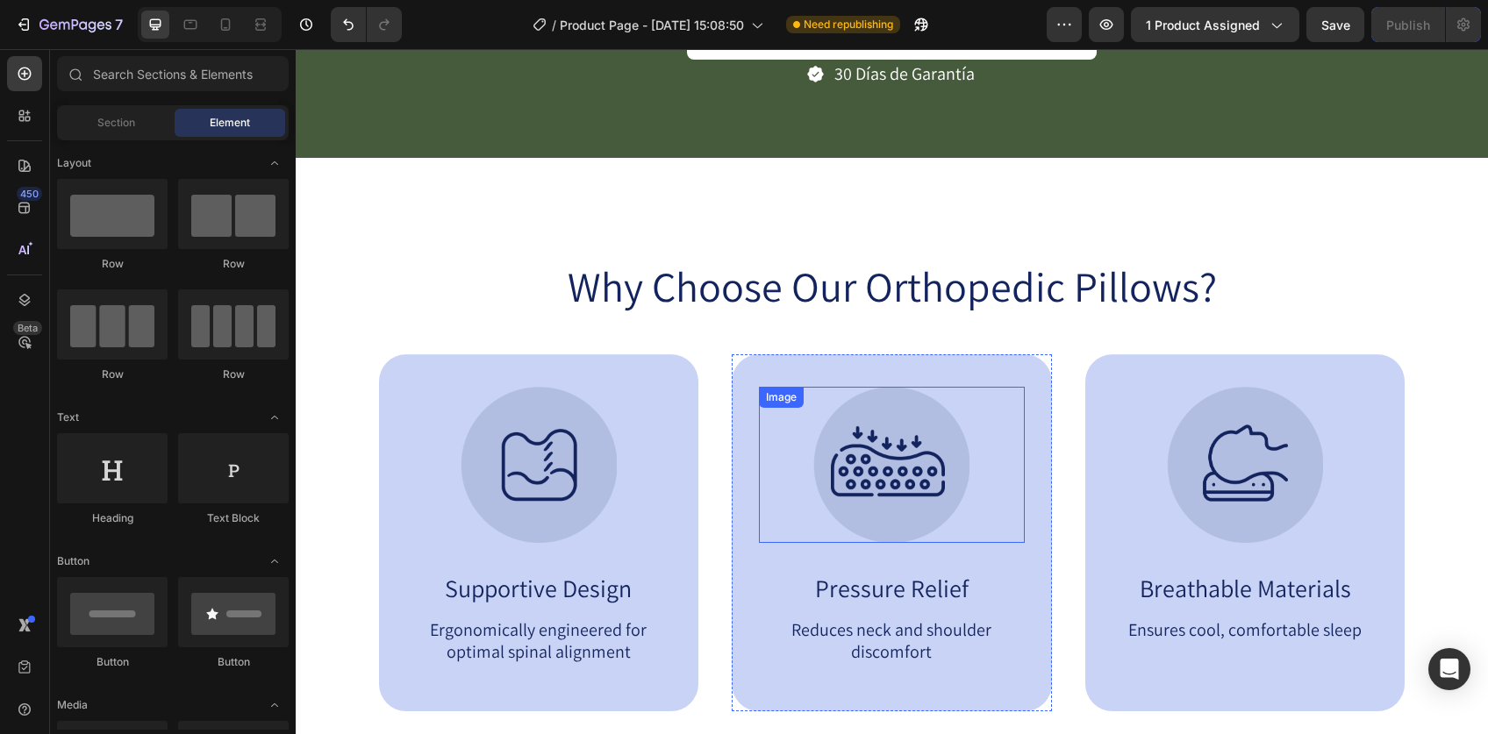
scroll to position [4348, 0]
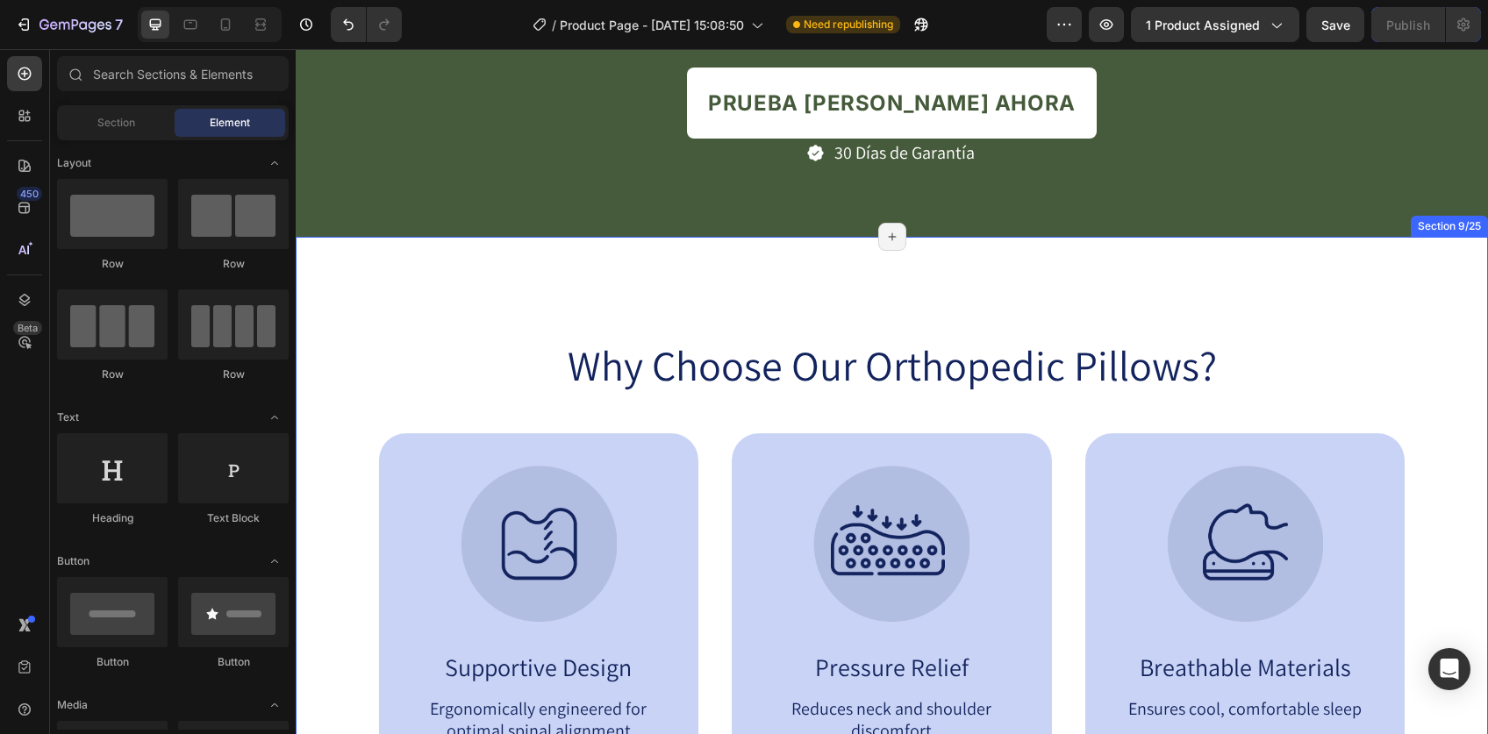
click at [1141, 244] on div "Why Choose Our Orthopedic Pillows? Heading Image Supportive Design Text Block E…" at bounding box center [892, 562] width 1192 height 650
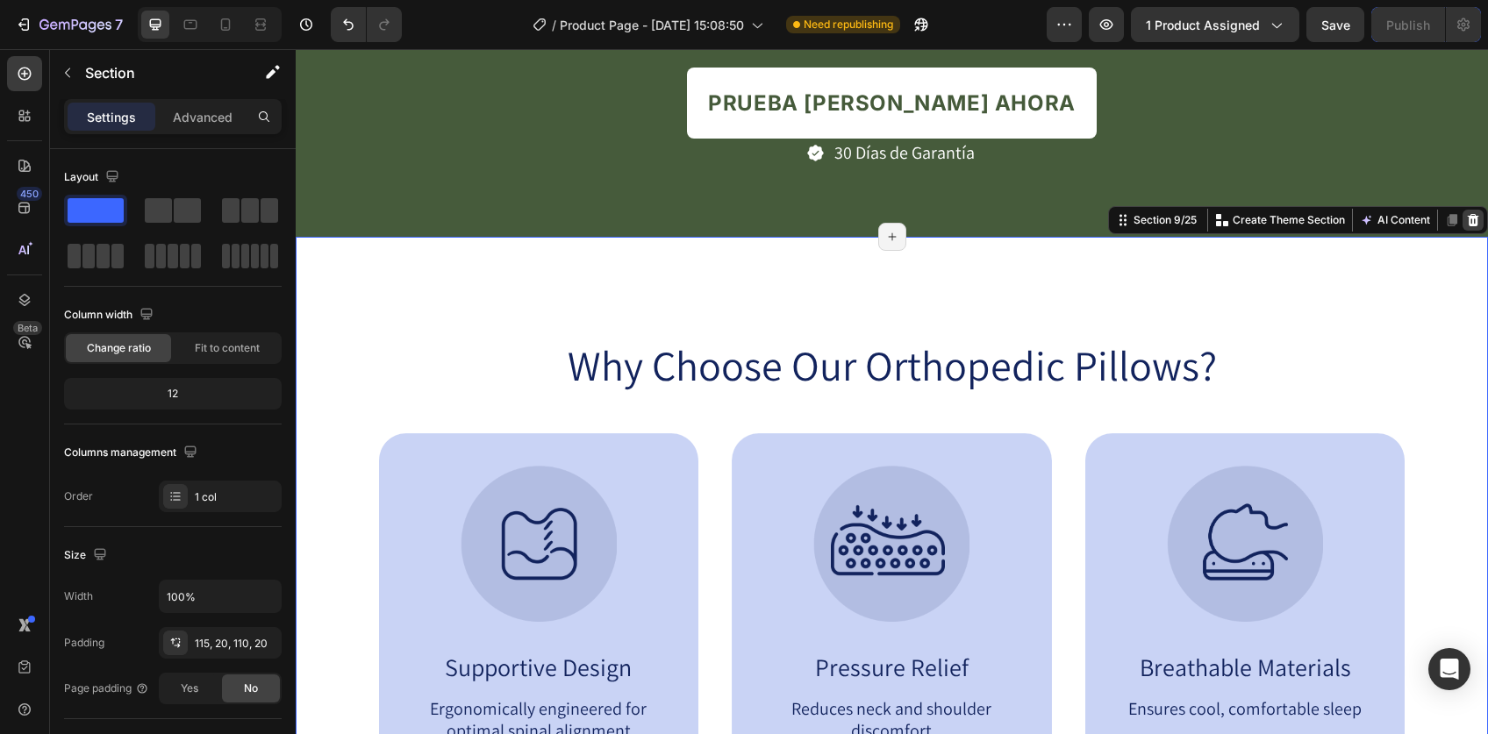
click at [1466, 219] on icon at bounding box center [1473, 220] width 14 height 14
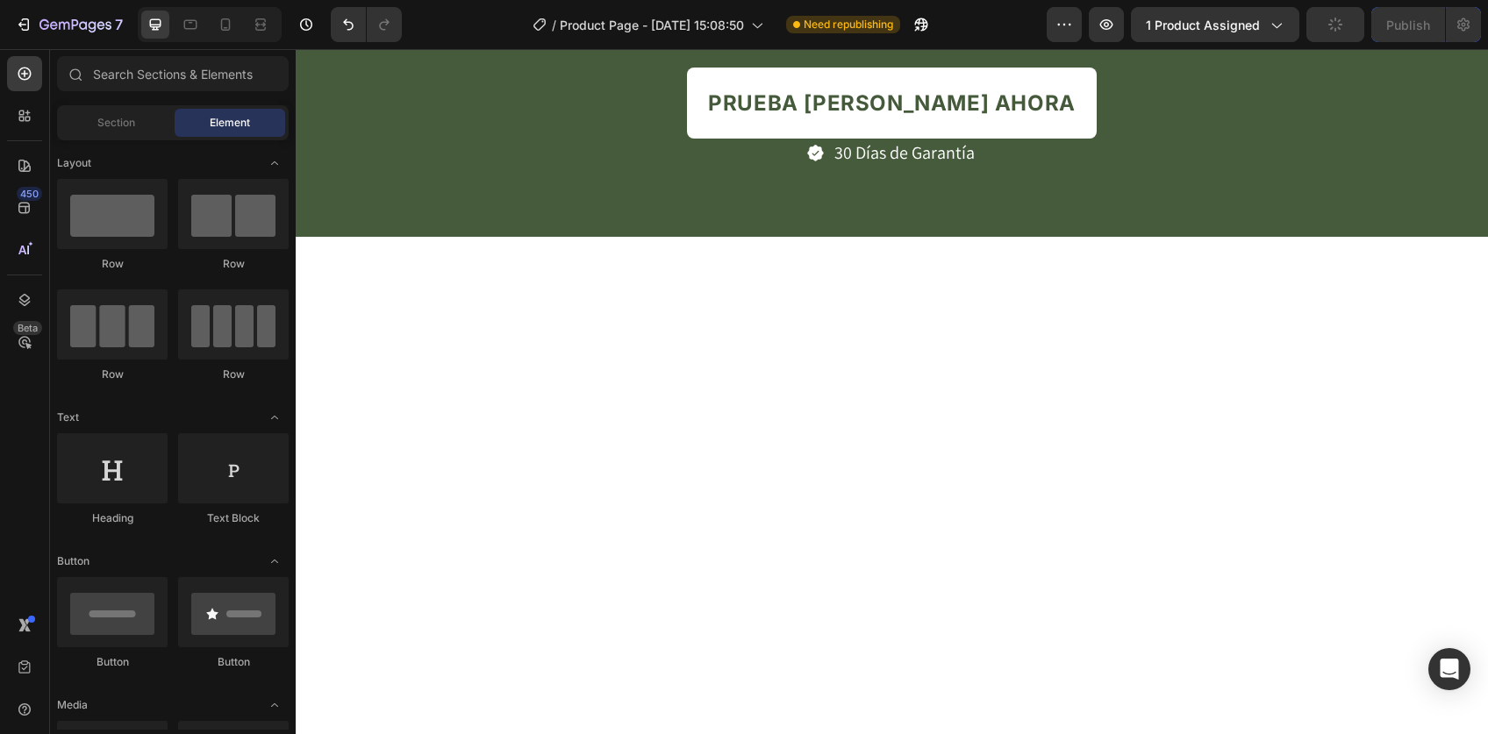
scroll to position [4329, 0]
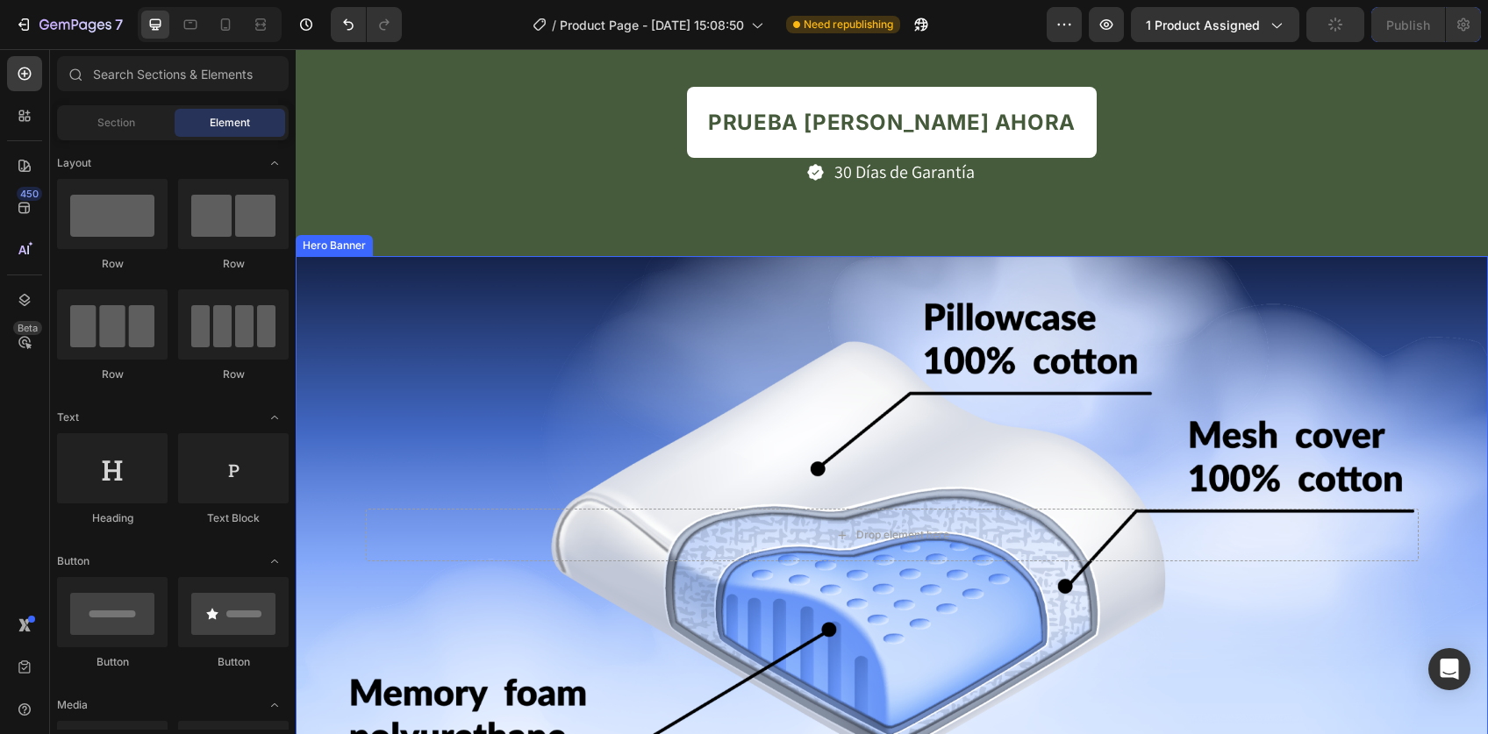
click at [1230, 311] on div "Background Image" at bounding box center [892, 534] width 1192 height 557
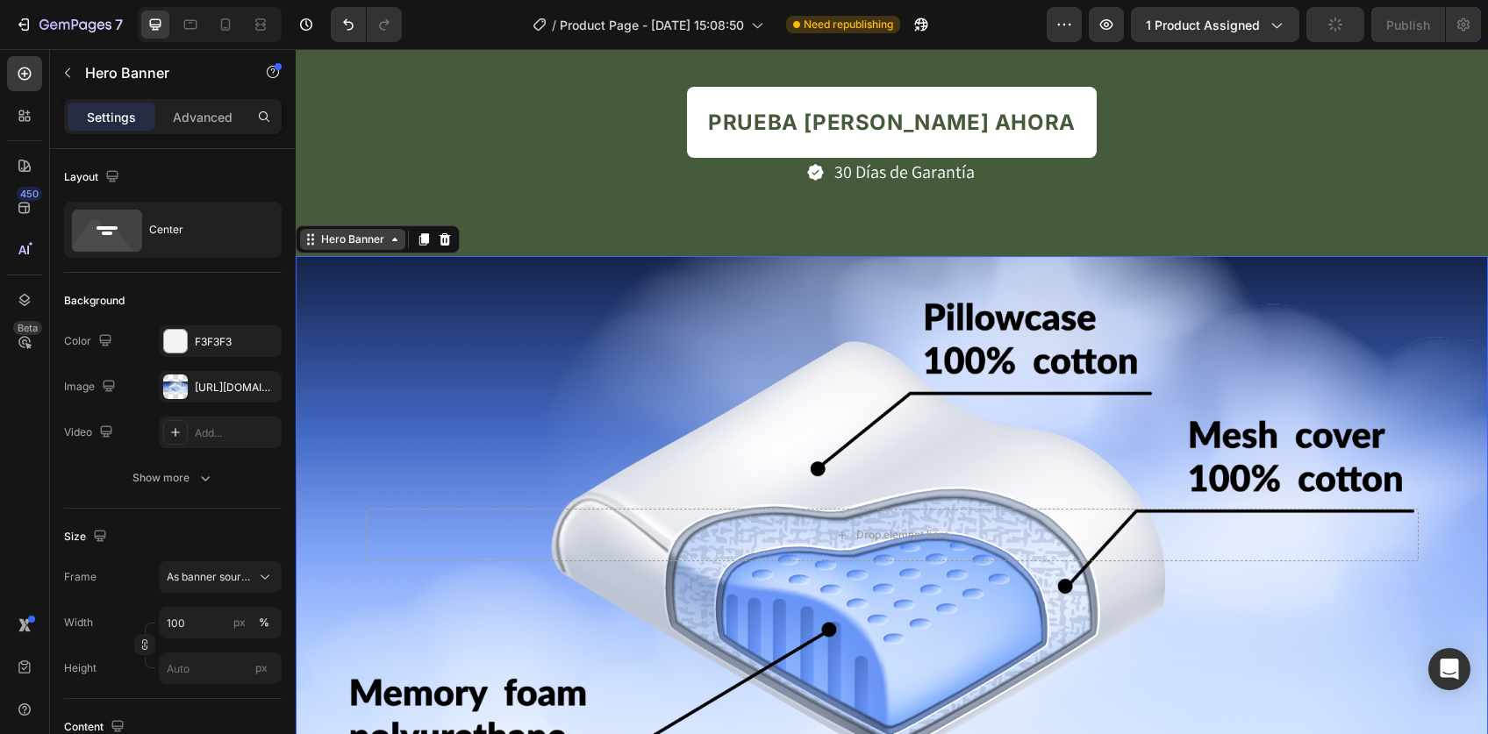
click at [335, 237] on div "Hero Banner" at bounding box center [352, 240] width 70 height 16
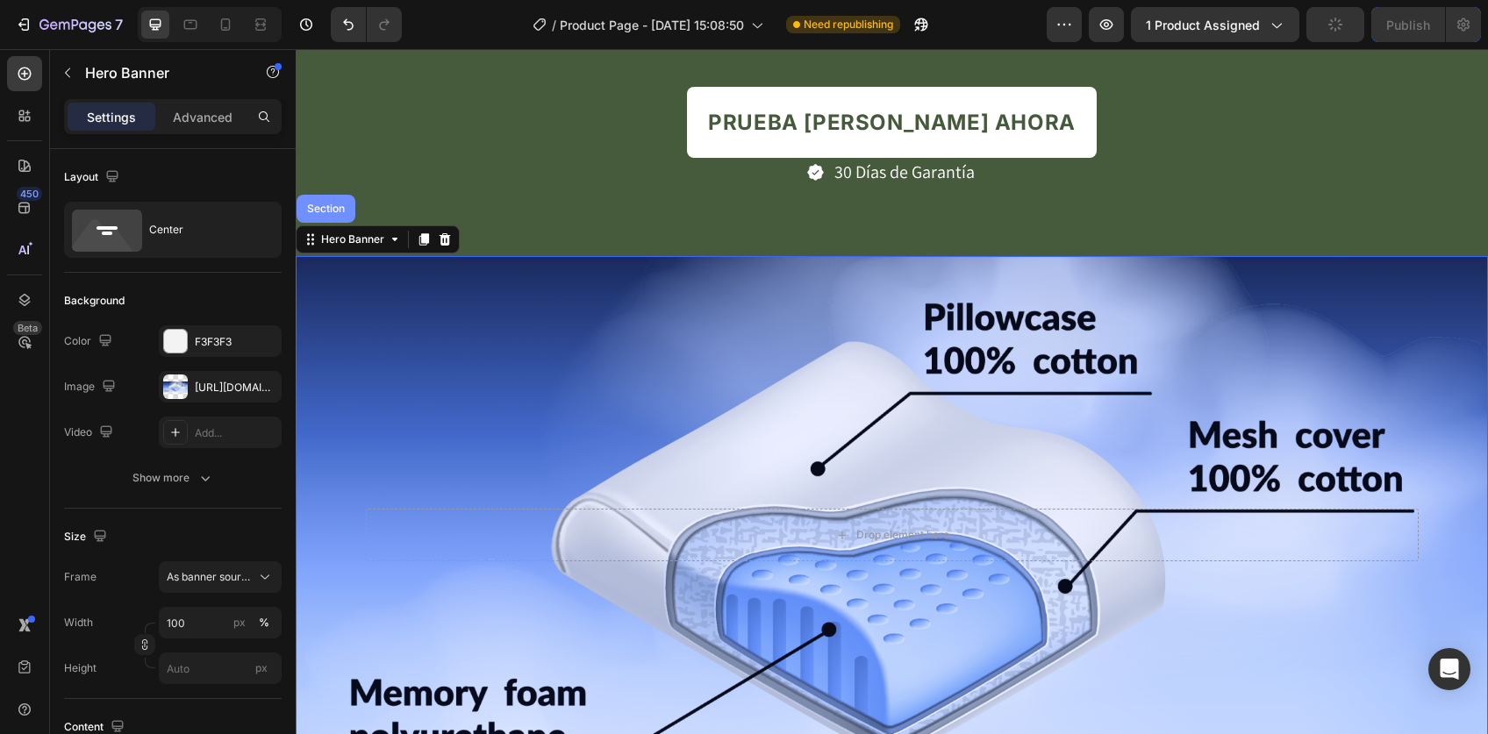
click at [333, 210] on div "Section" at bounding box center [325, 208] width 45 height 11
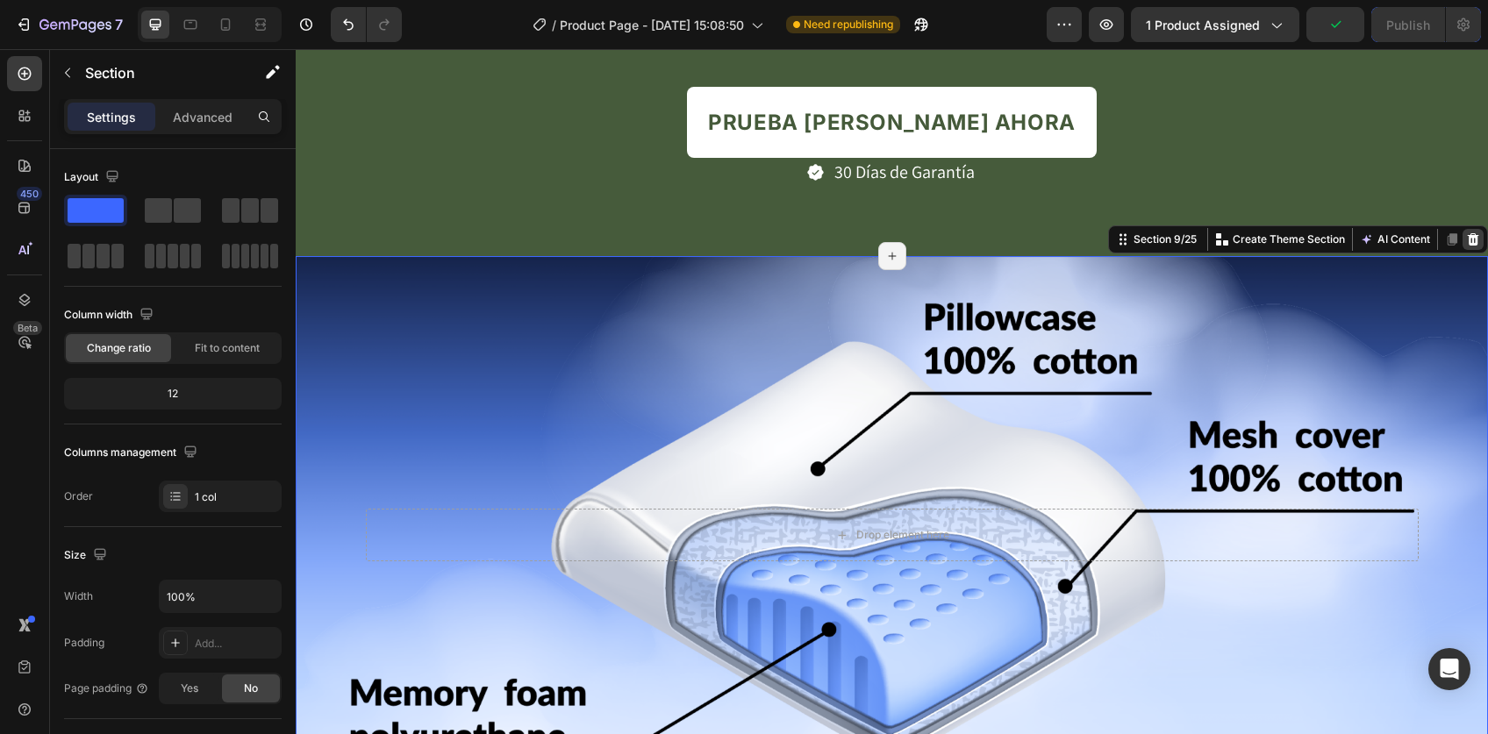
click at [1466, 236] on icon at bounding box center [1473, 239] width 14 height 14
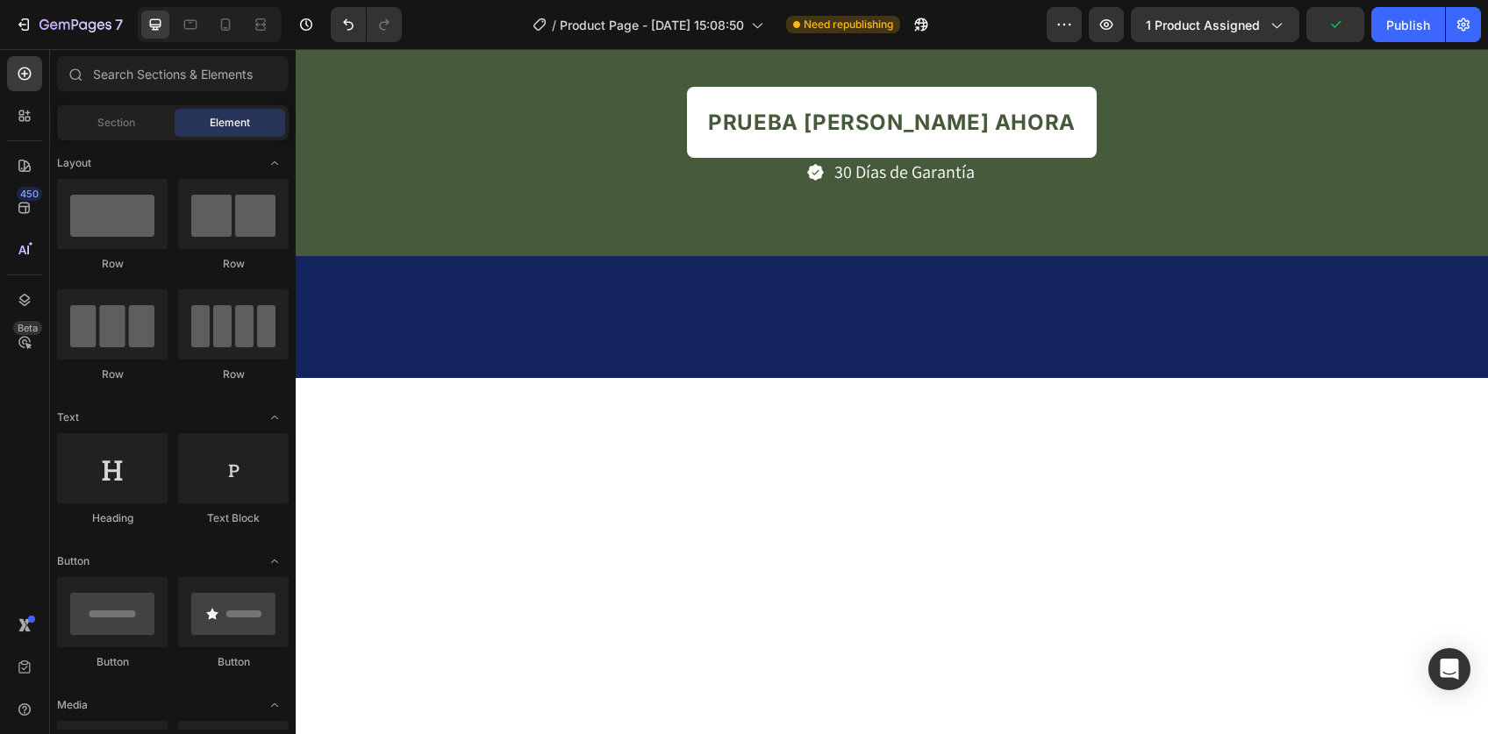
click at [701, 266] on div at bounding box center [892, 317] width 1192 height 122
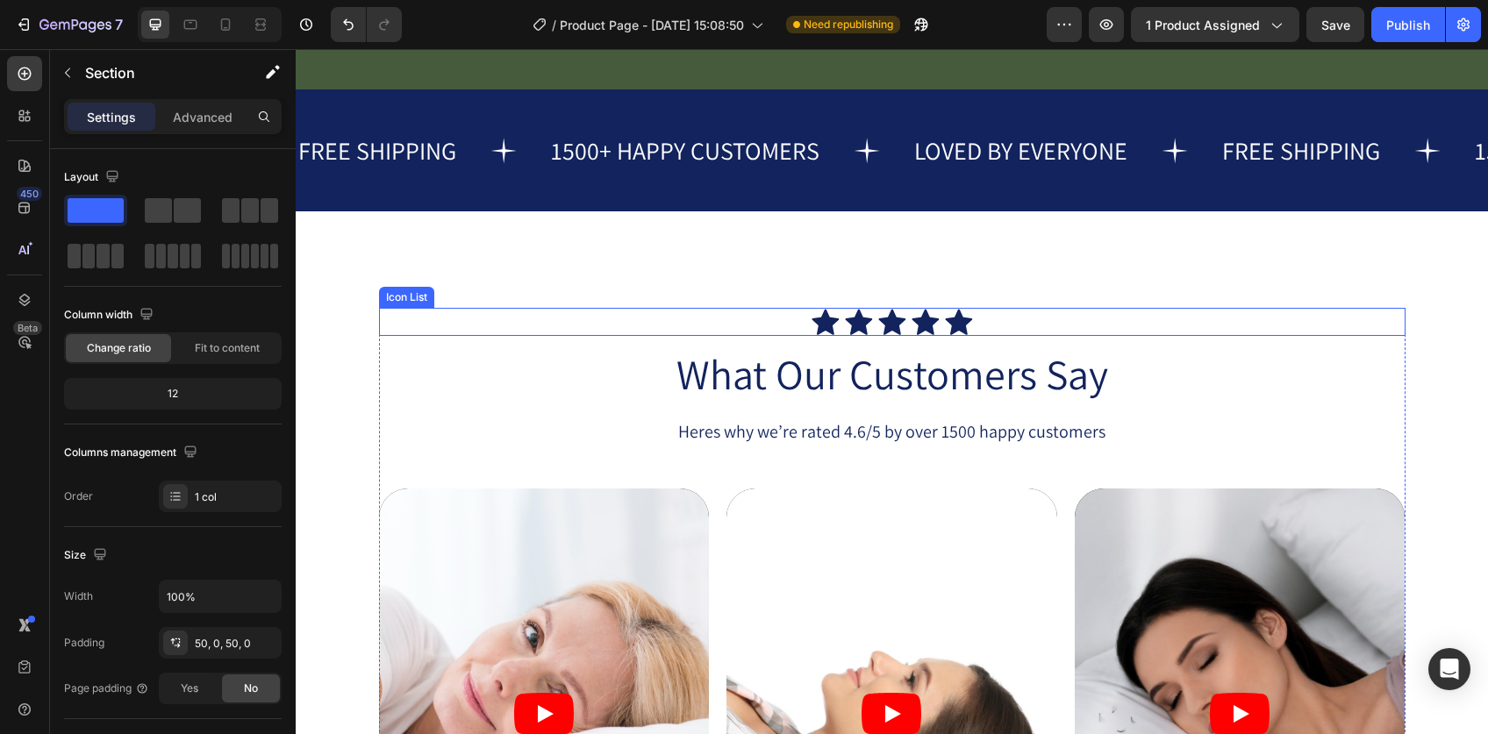
scroll to position [4384, 0]
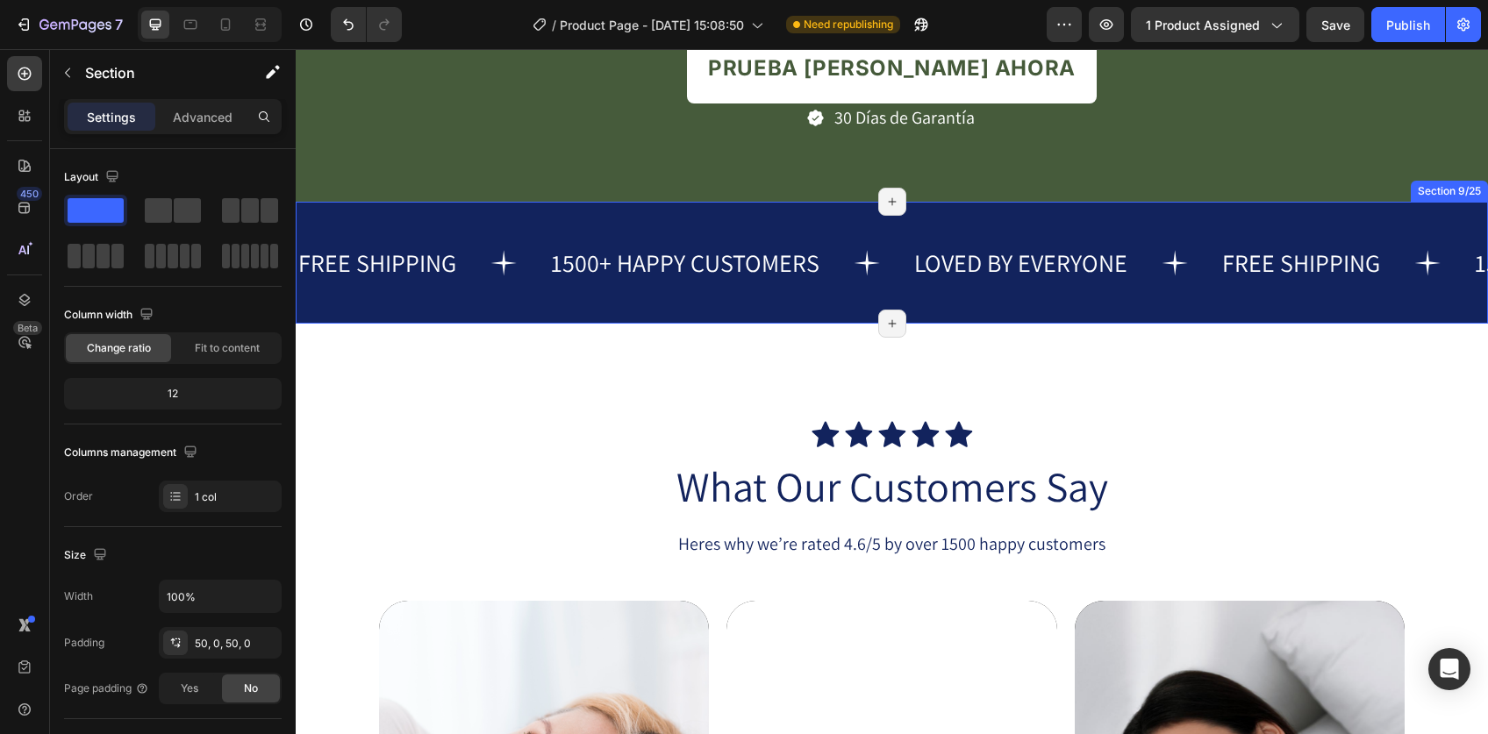
click at [617, 217] on div "FREE SHIPPING Text 1500+ HAPPY CUSTOMERS Text LOVED BY EVERYONE Text FREE SHIPP…" at bounding box center [892, 263] width 1192 height 122
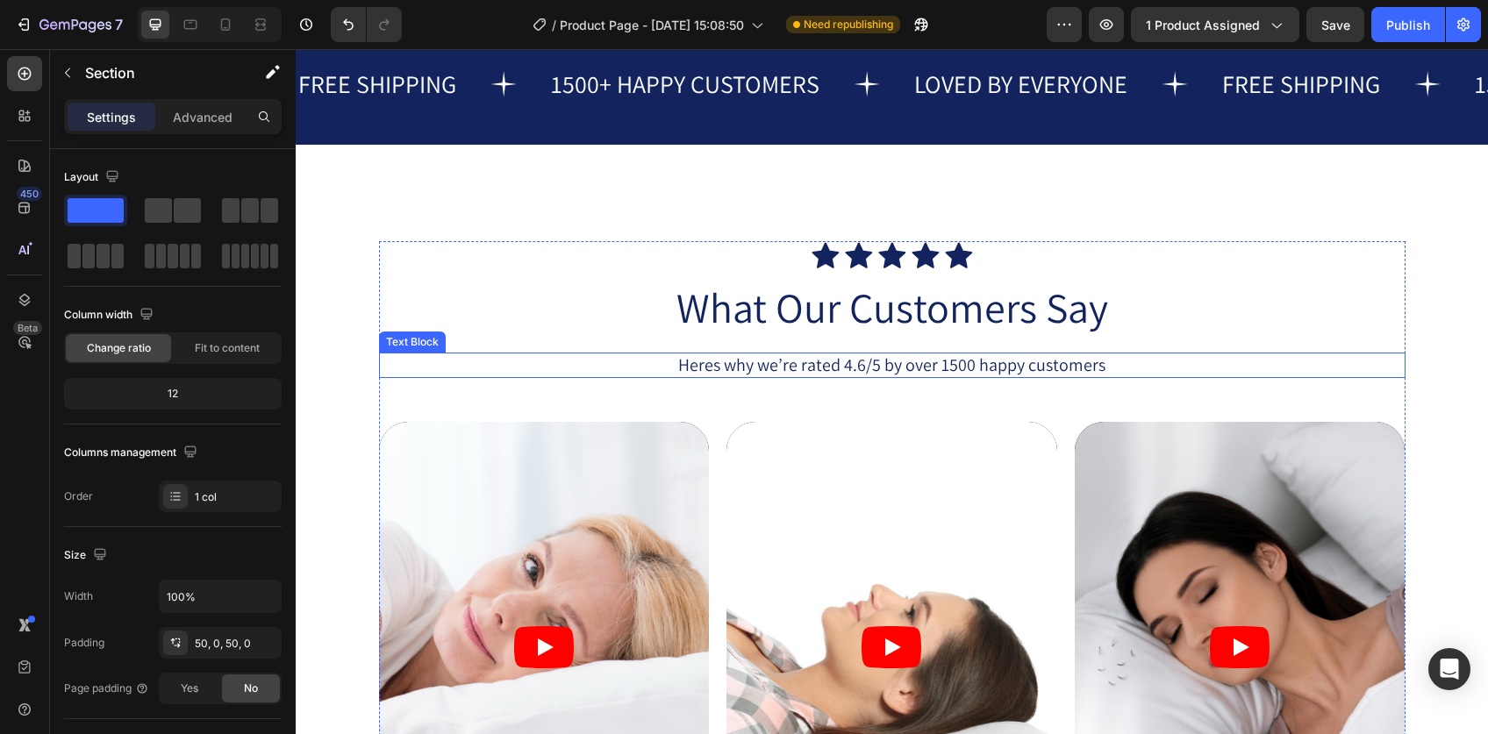
scroll to position [4491, 0]
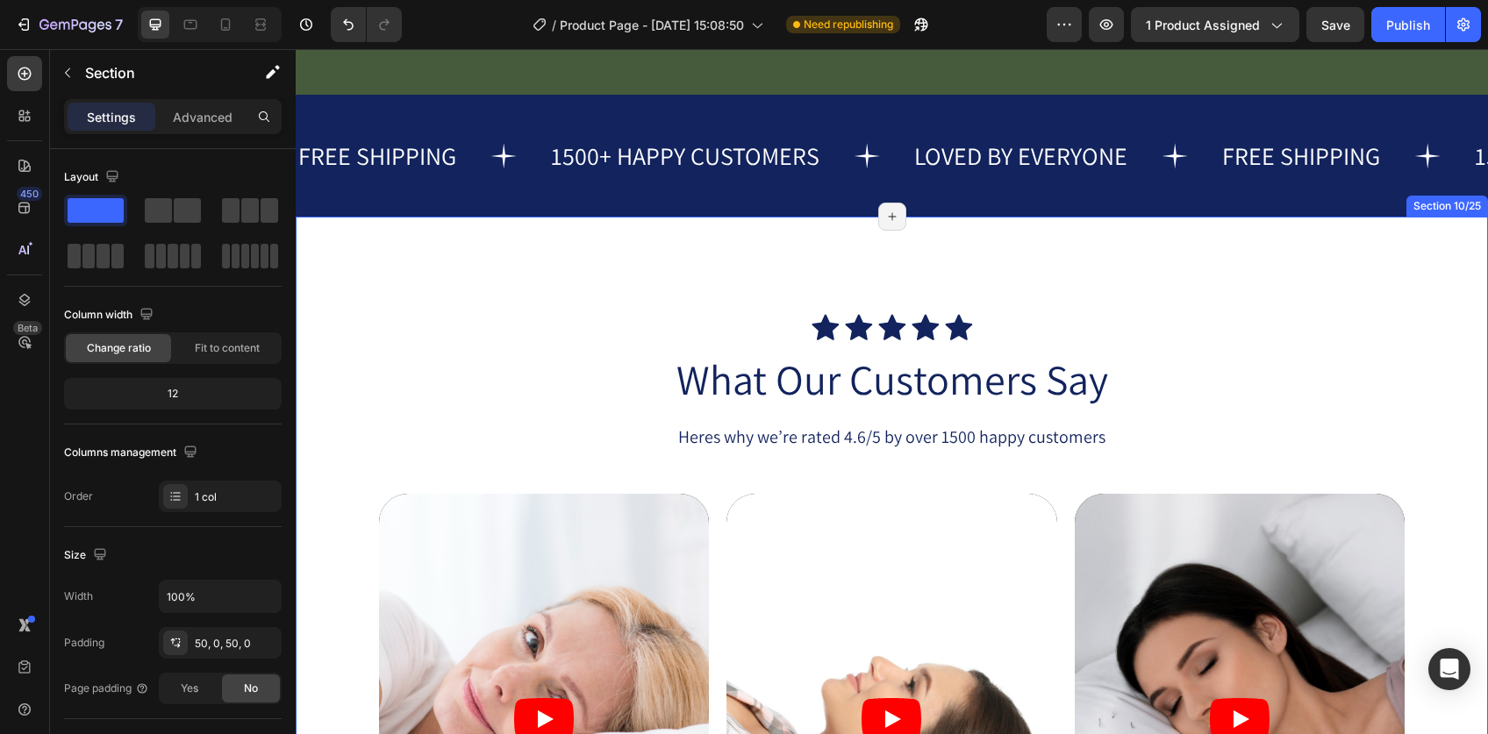
click at [1103, 261] on div "Icon Icon Icon Icon Icon Icon List What Our Customers Say Heading Heres why we’…" at bounding box center [892, 669] width 1192 height 904
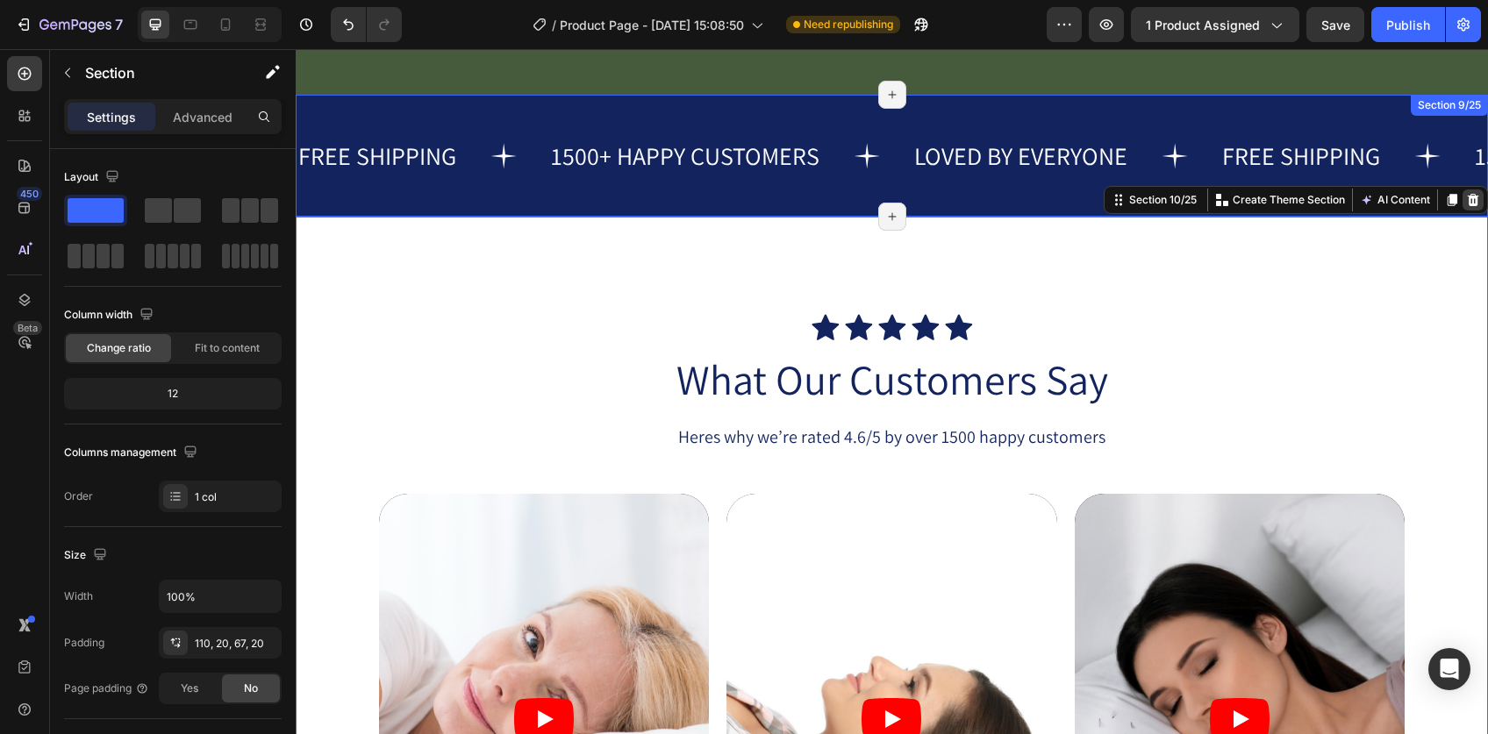
click at [1466, 199] on icon at bounding box center [1473, 200] width 14 height 14
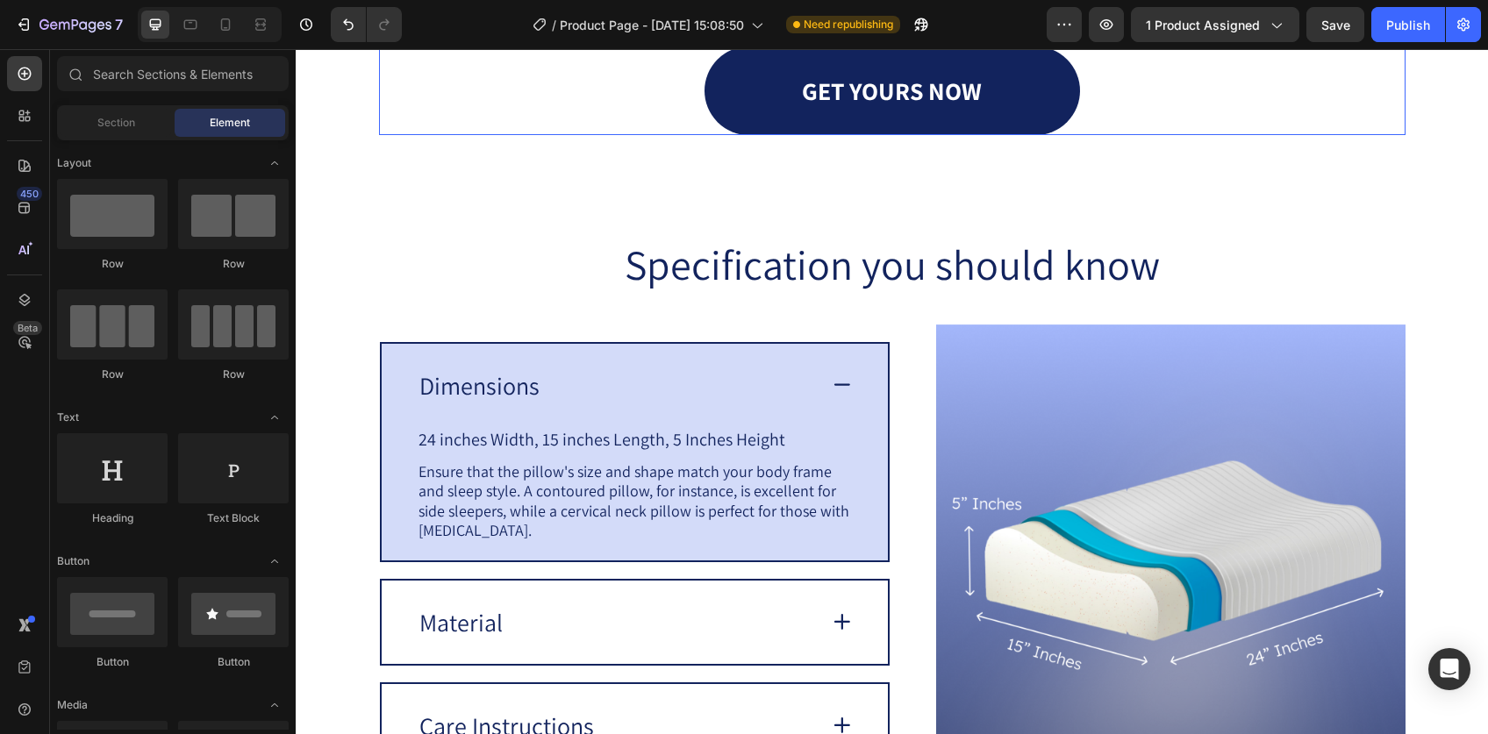
scroll to position [5103, 0]
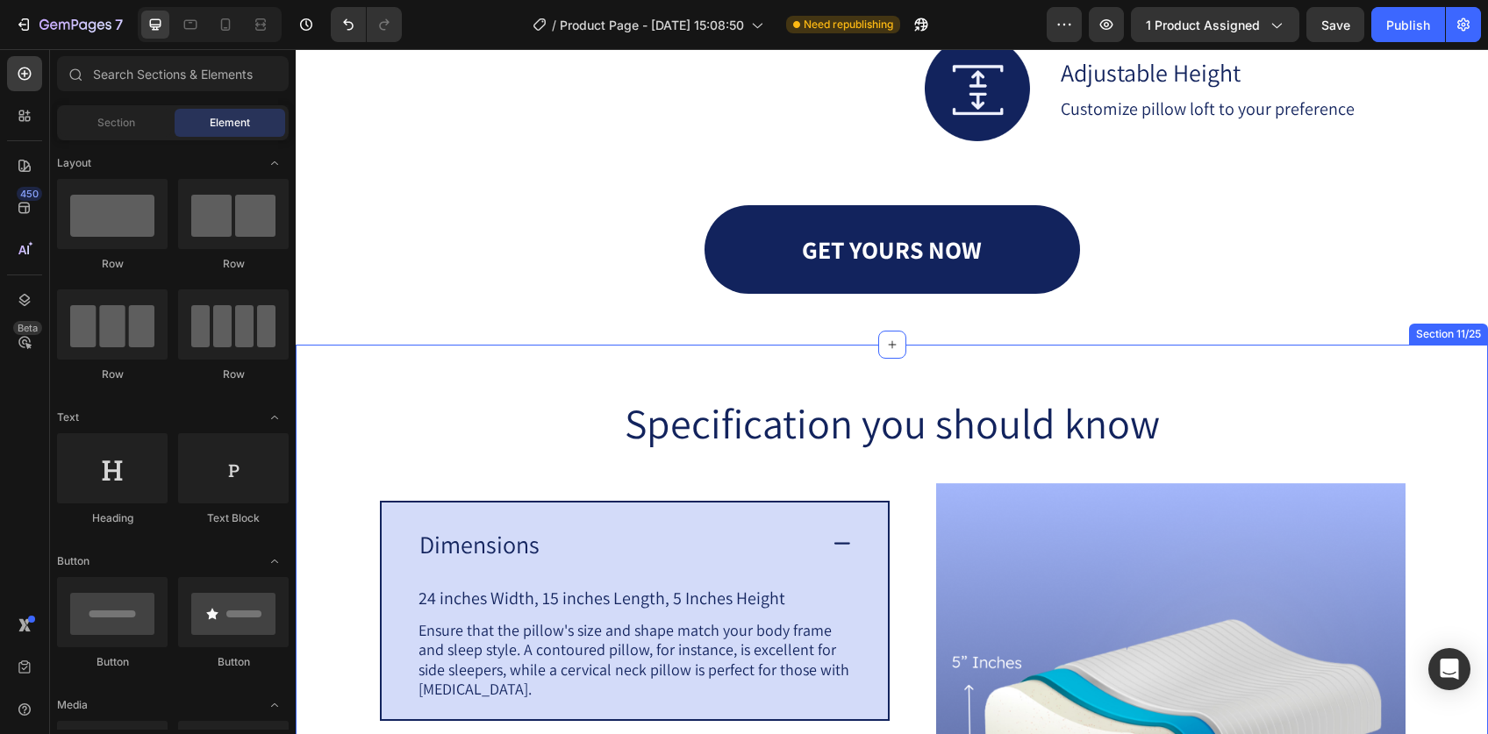
click at [1374, 447] on div "Specification you should know Heading Image Dimensions 24 inches Width, 15 inch…" at bounding box center [892, 697] width 1192 height 704
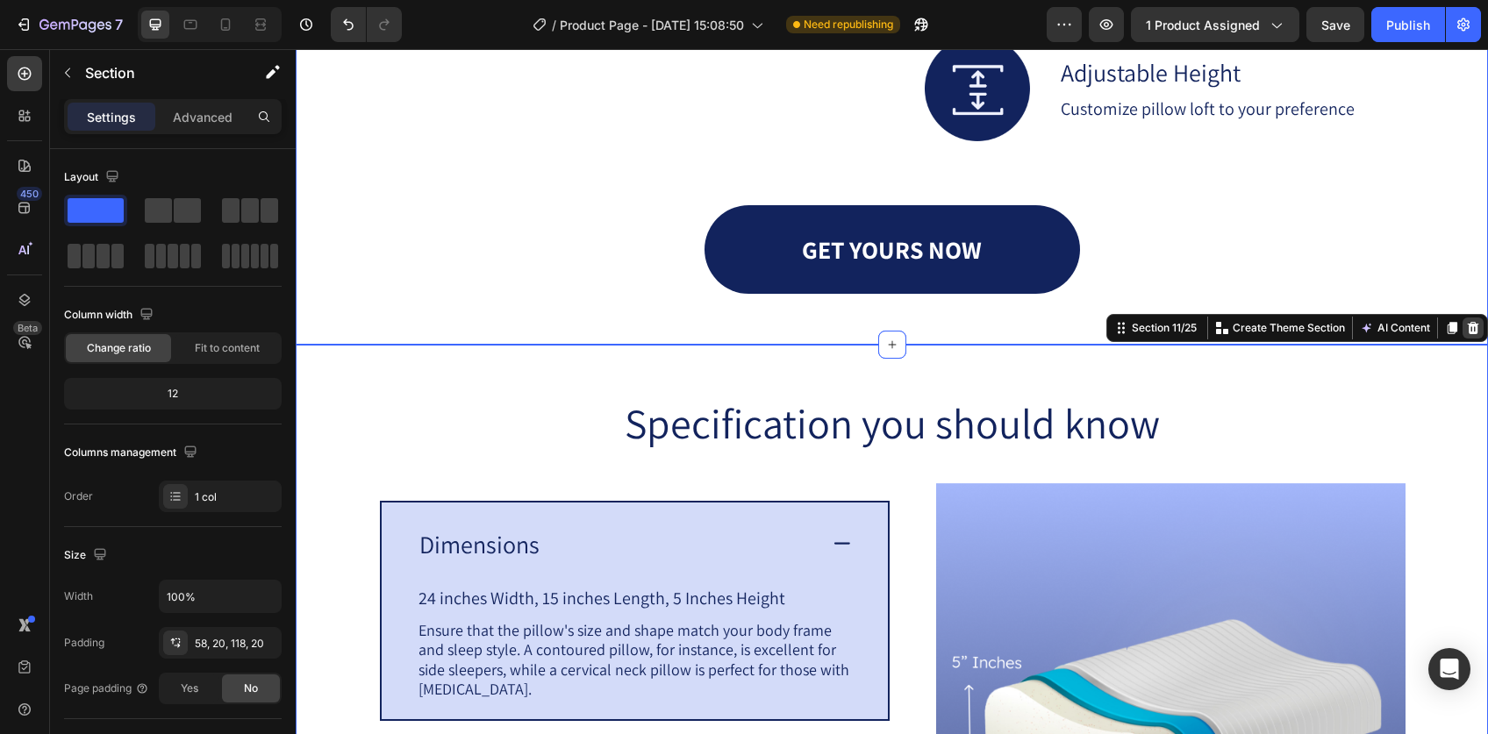
click at [1467, 334] on icon at bounding box center [1472, 328] width 11 height 12
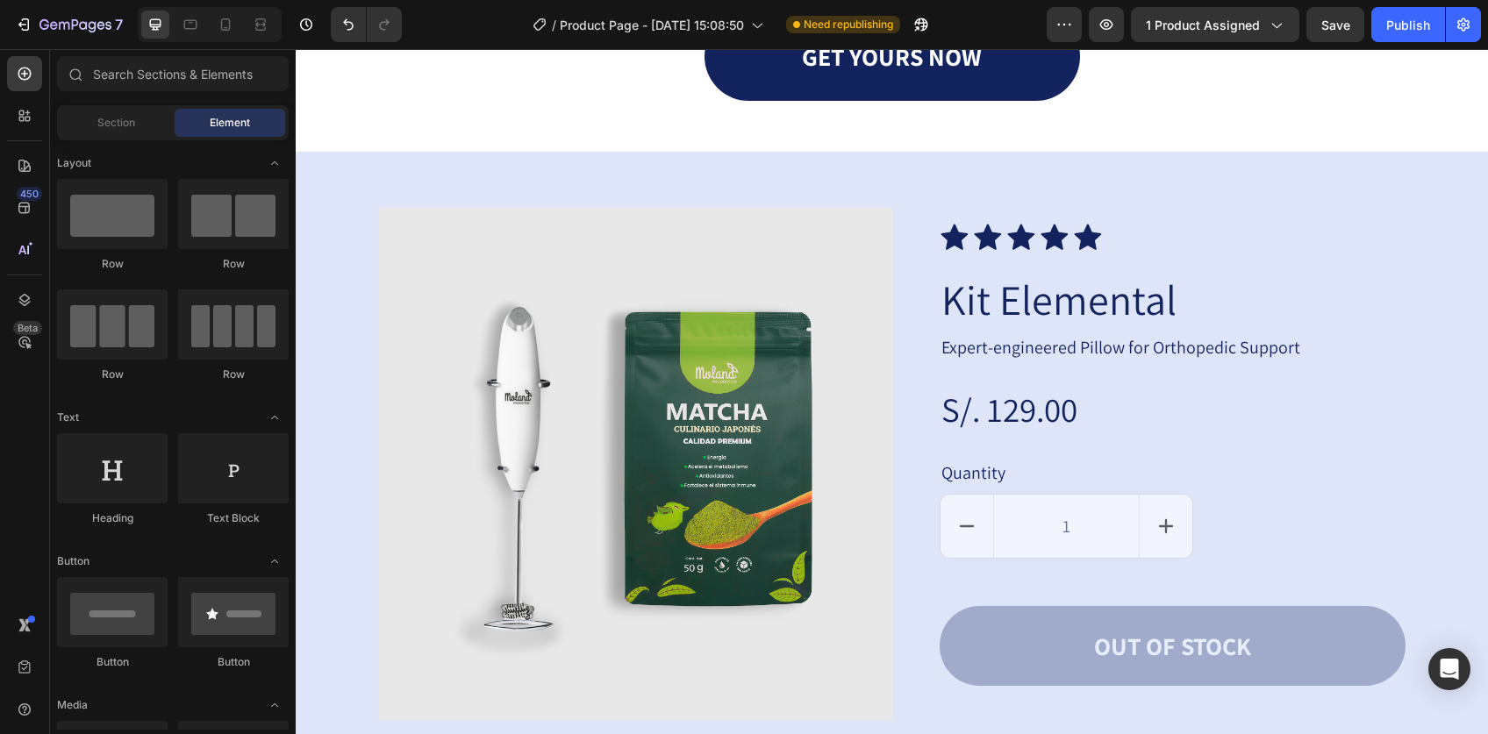
scroll to position [5233, 0]
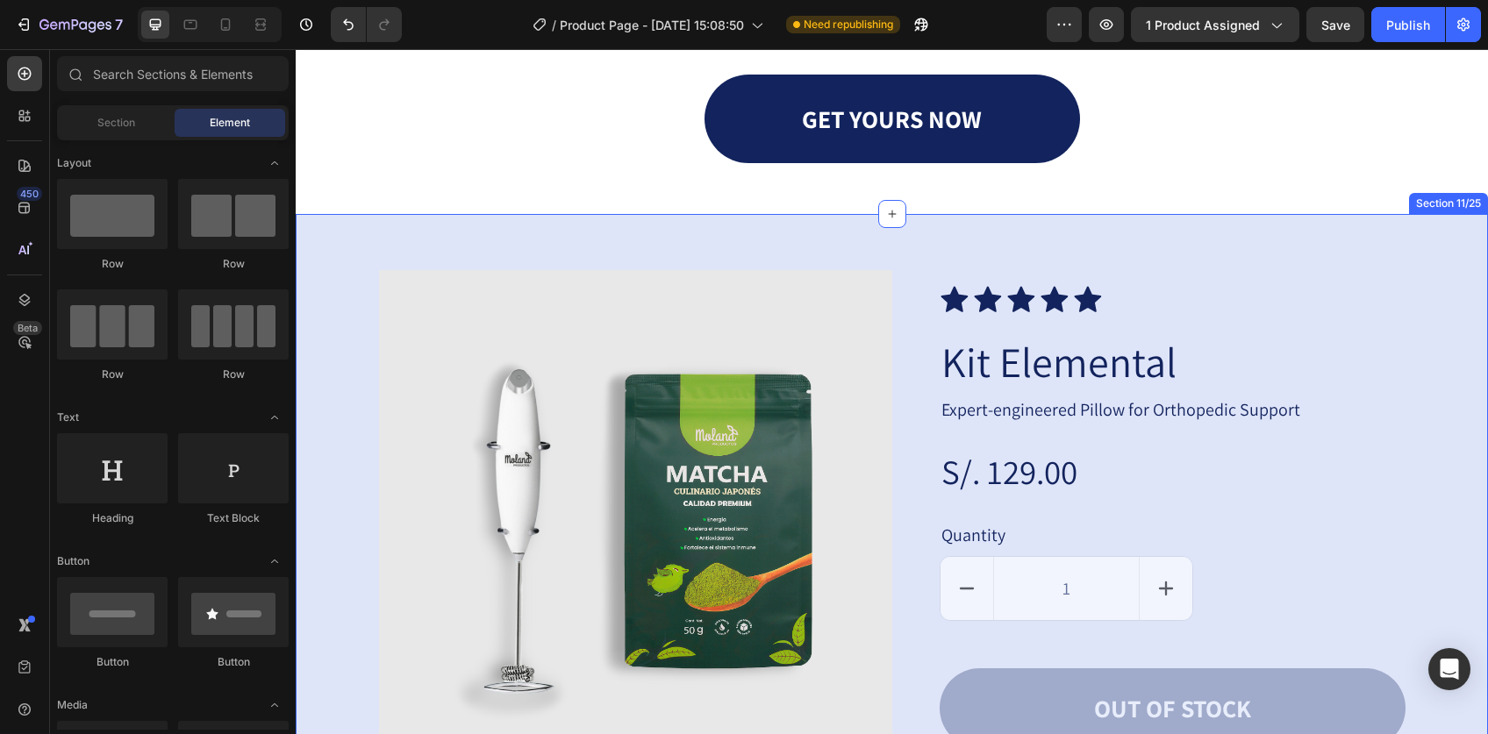
click at [1369, 294] on div "Product Images Icon Icon Icon Icon Icon Icon List Kit Elemental Product Title E…" at bounding box center [892, 536] width 1192 height 644
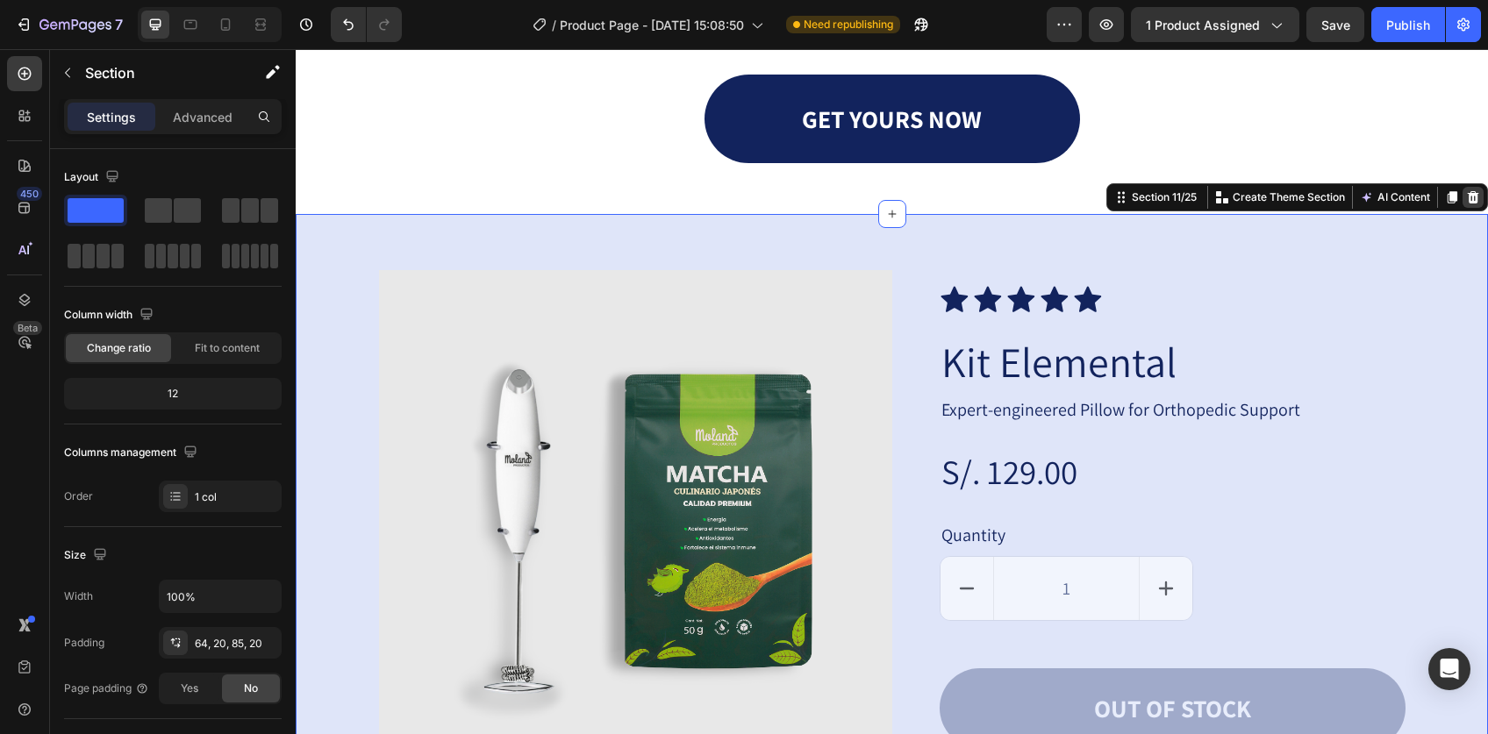
click at [1462, 208] on div at bounding box center [1472, 197] width 21 height 21
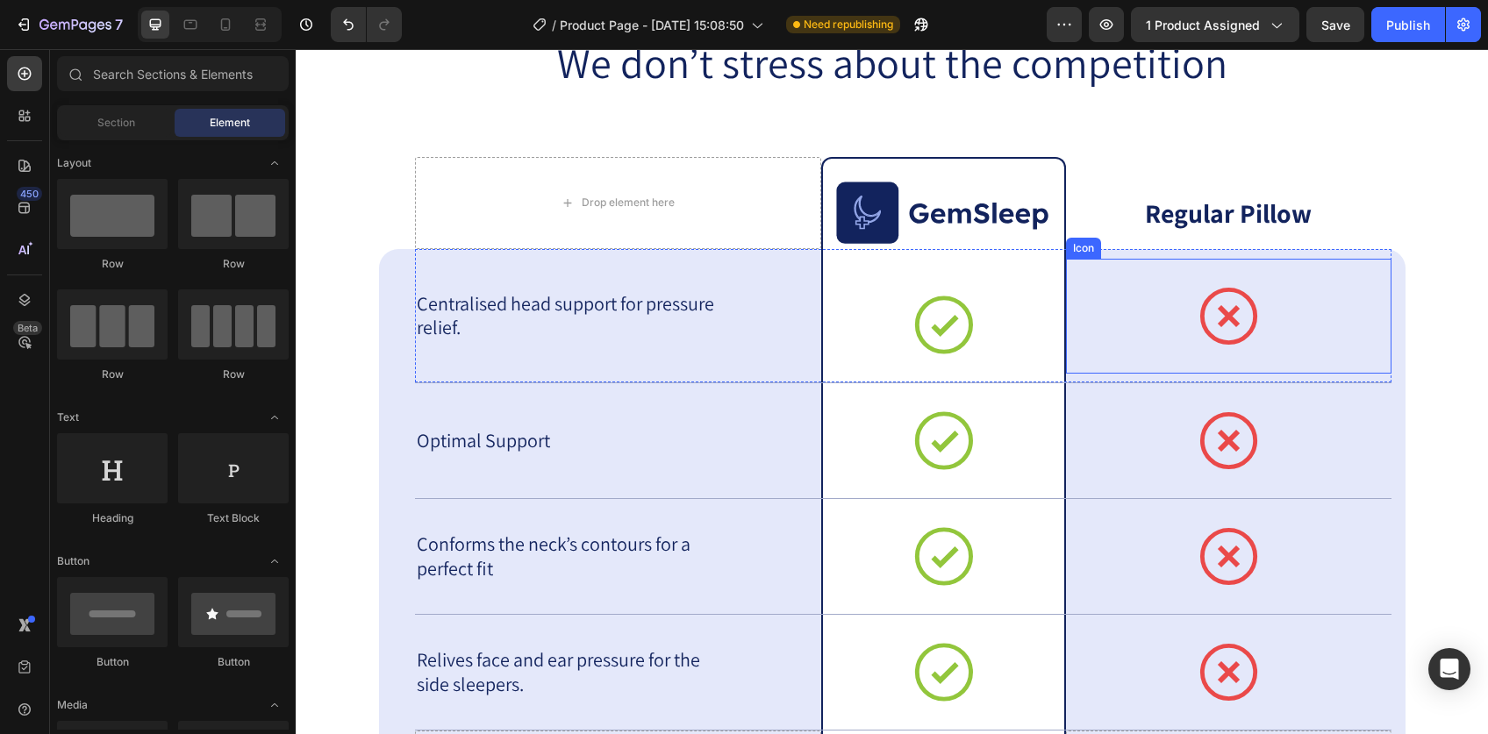
scroll to position [5385, 0]
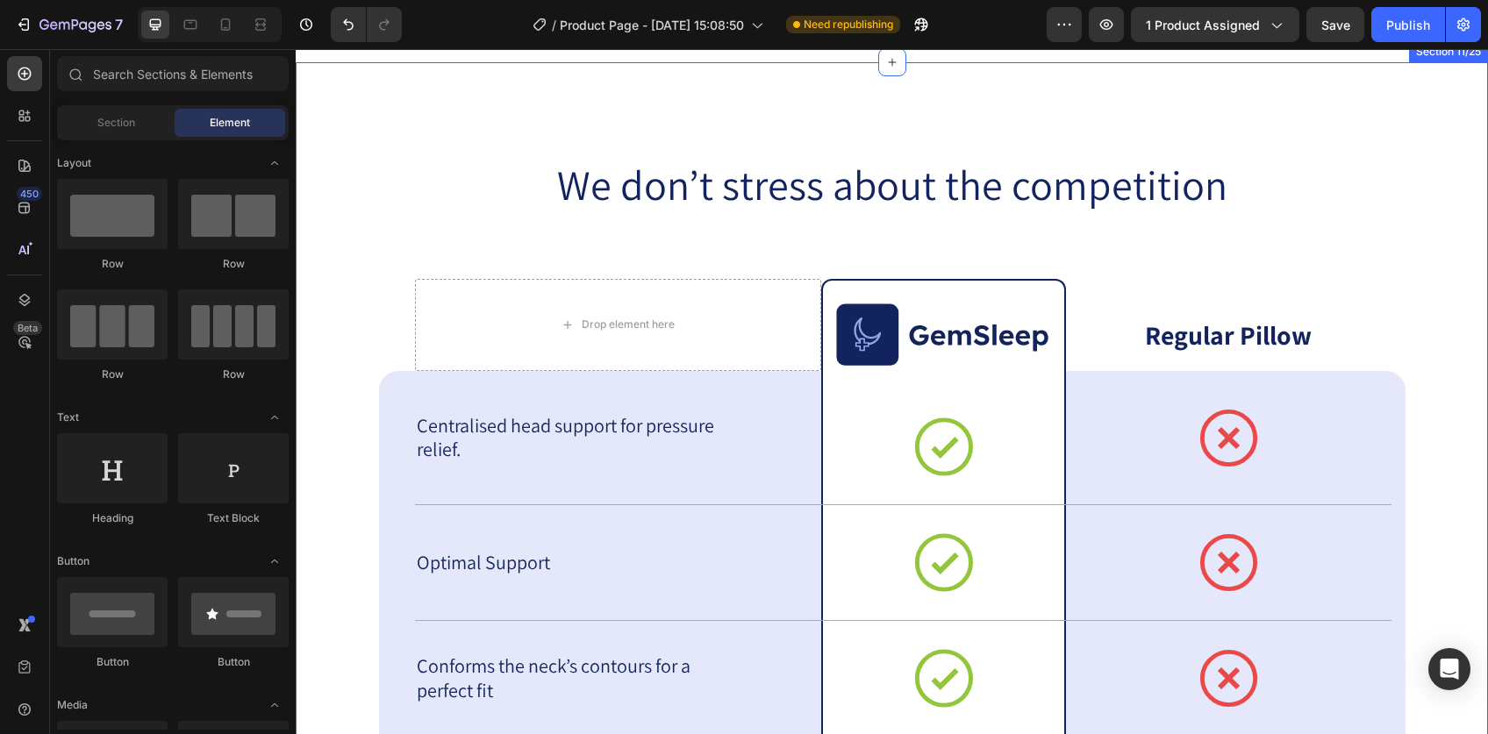
click at [1424, 218] on div "We don’t stress about the competition Heading Drop element here Image Row Regul…" at bounding box center [891, 604] width 1157 height 894
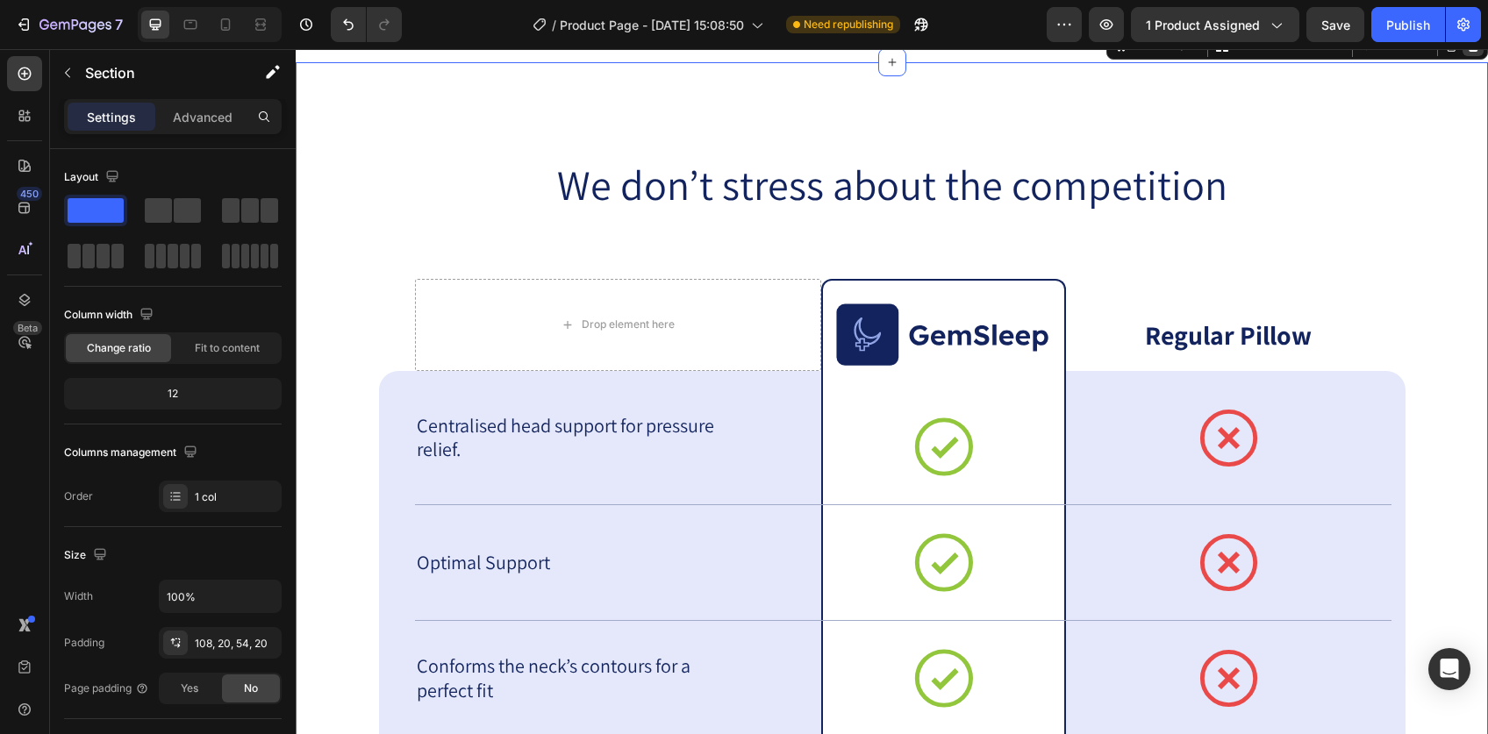
click at [1466, 53] on icon at bounding box center [1473, 46] width 14 height 14
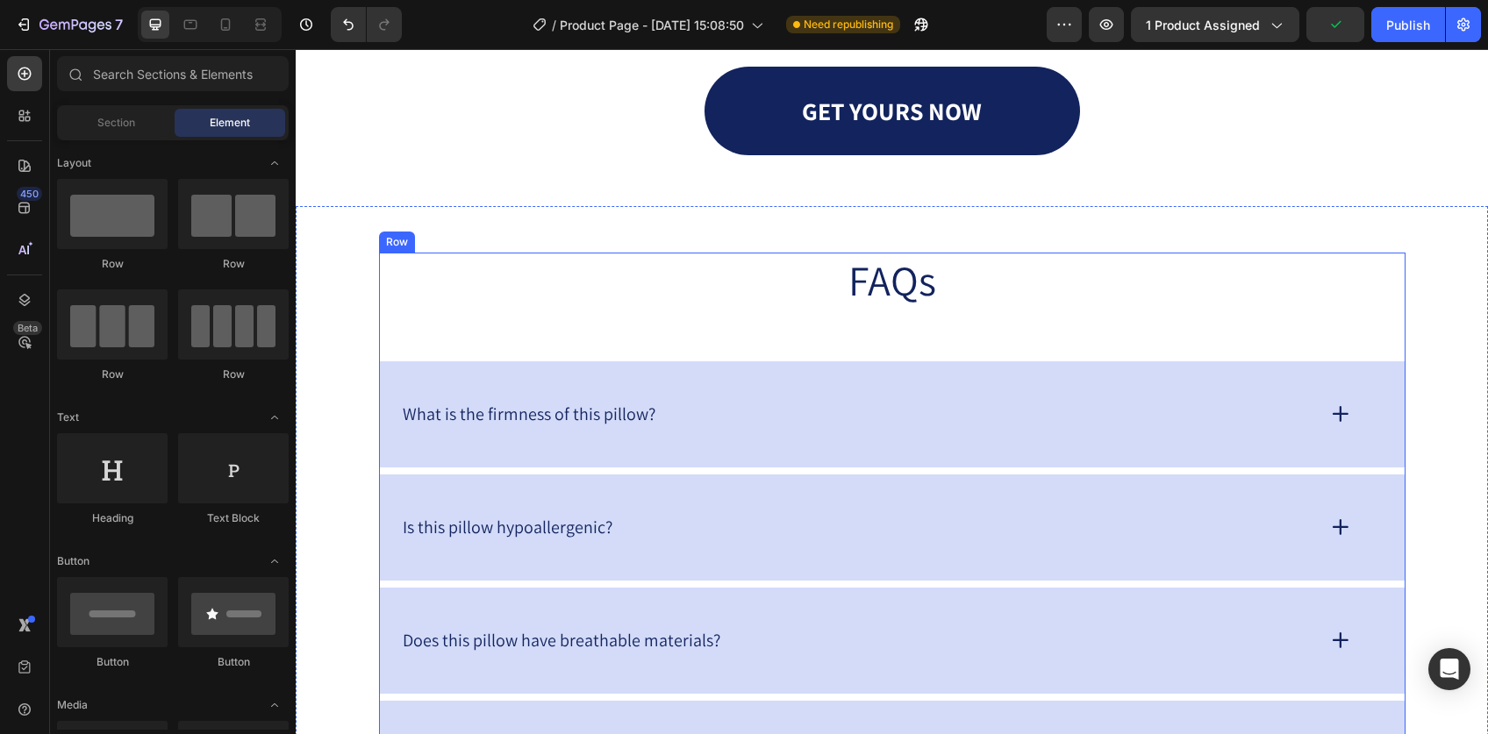
scroll to position [5300, 0]
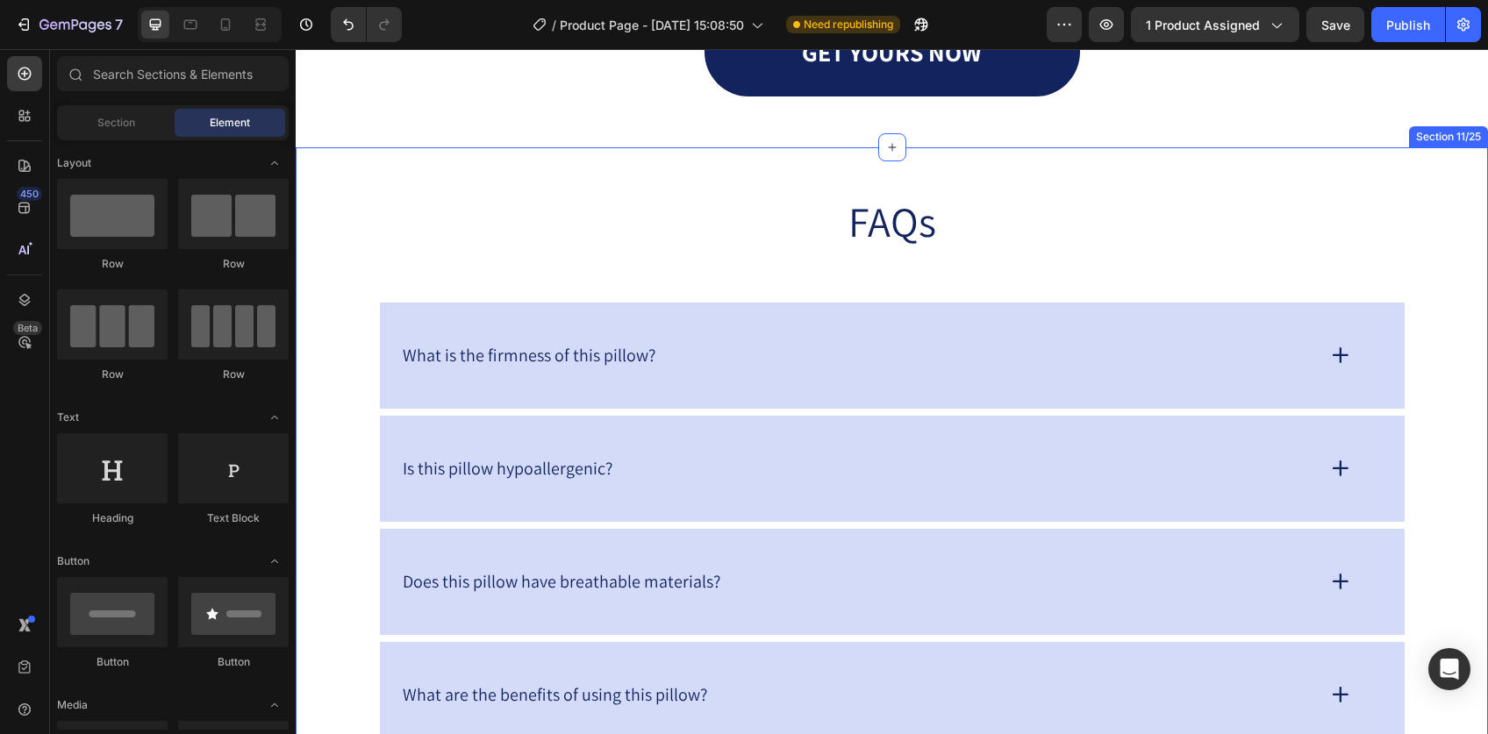
click at [1412, 225] on div "FAQs Heading What is the firmness of this pillow? Is this pillow hypoallergenic…" at bounding box center [892, 550] width 1192 height 807
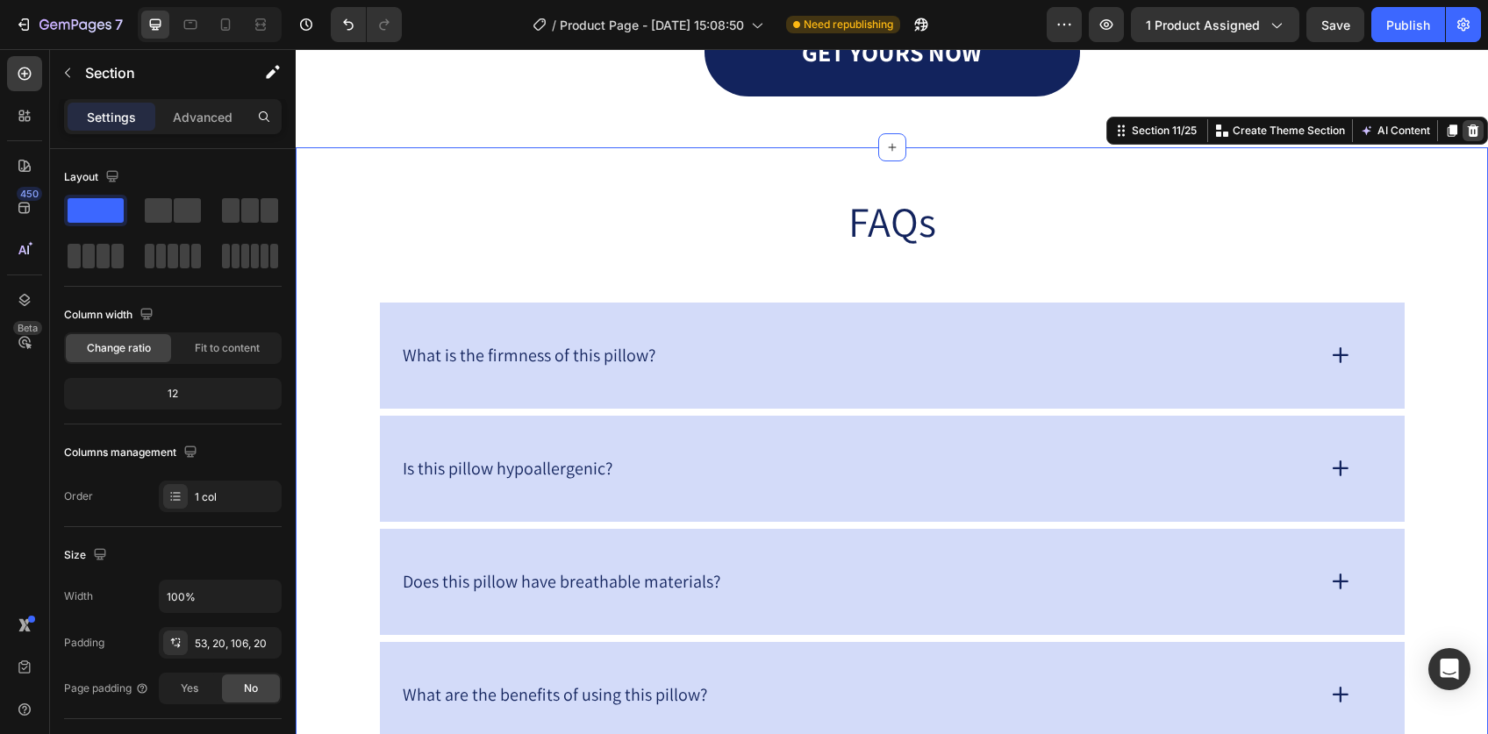
click at [1466, 138] on icon at bounding box center [1473, 131] width 14 height 14
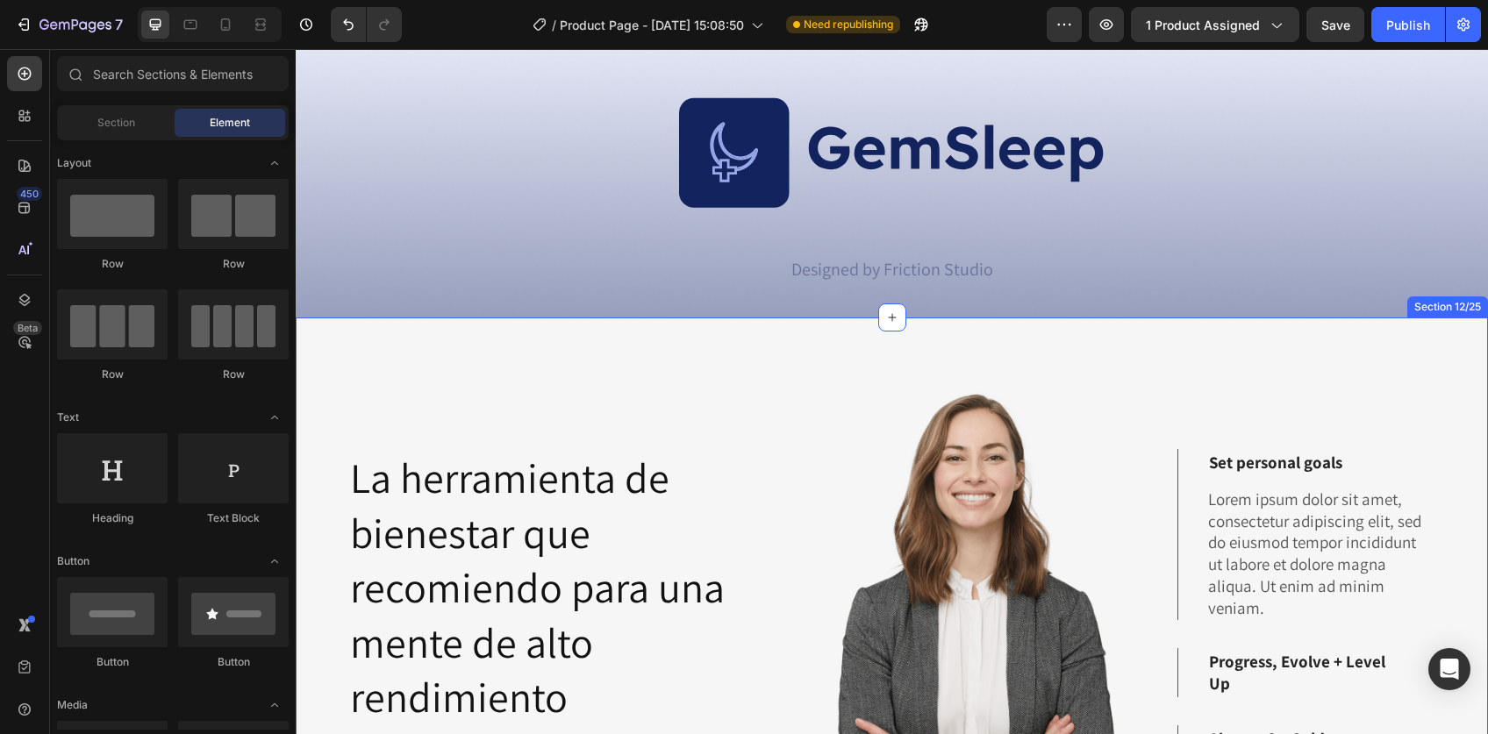
scroll to position [5394, 0]
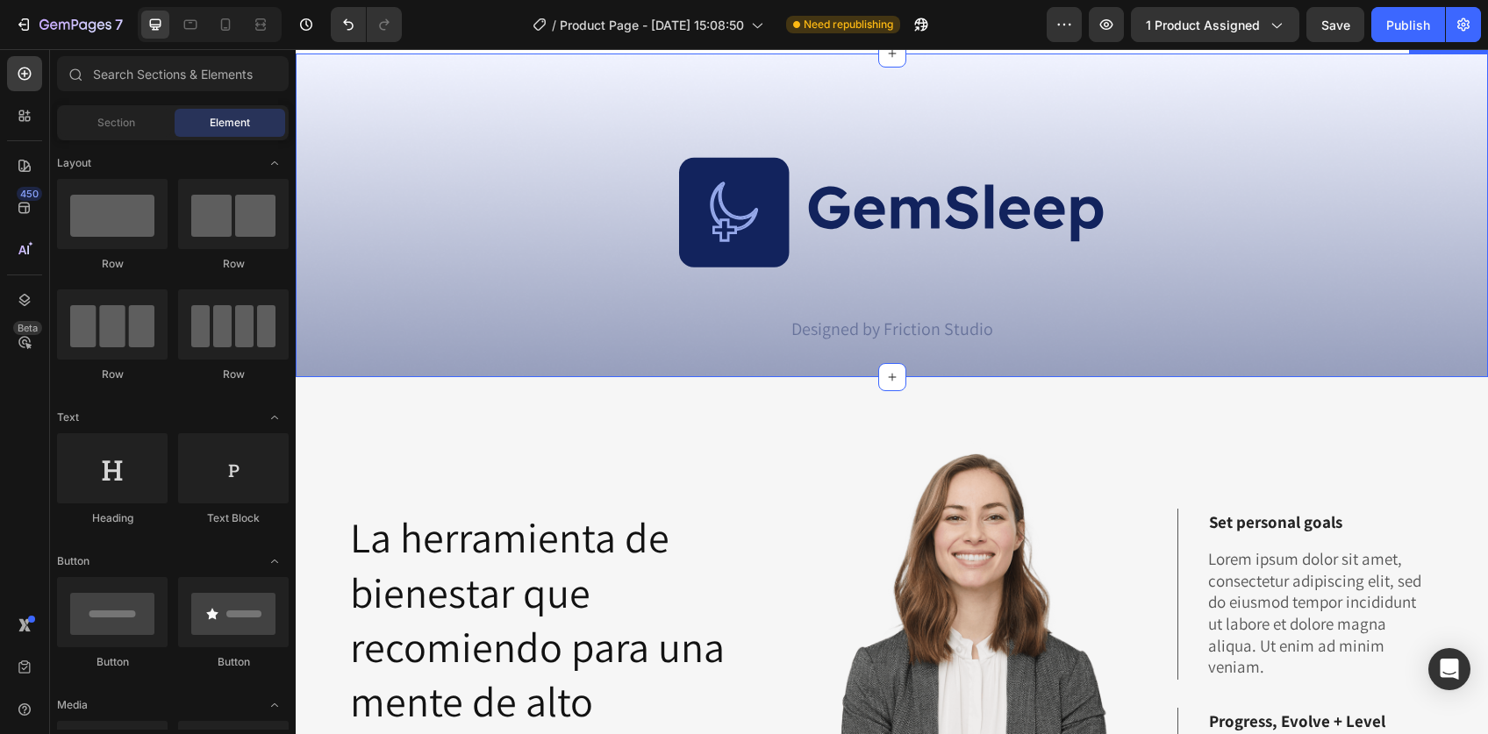
click at [1353, 141] on div "Image Designed by Friction Studio Text Block Row Section 11/25" at bounding box center [892, 216] width 1192 height 324
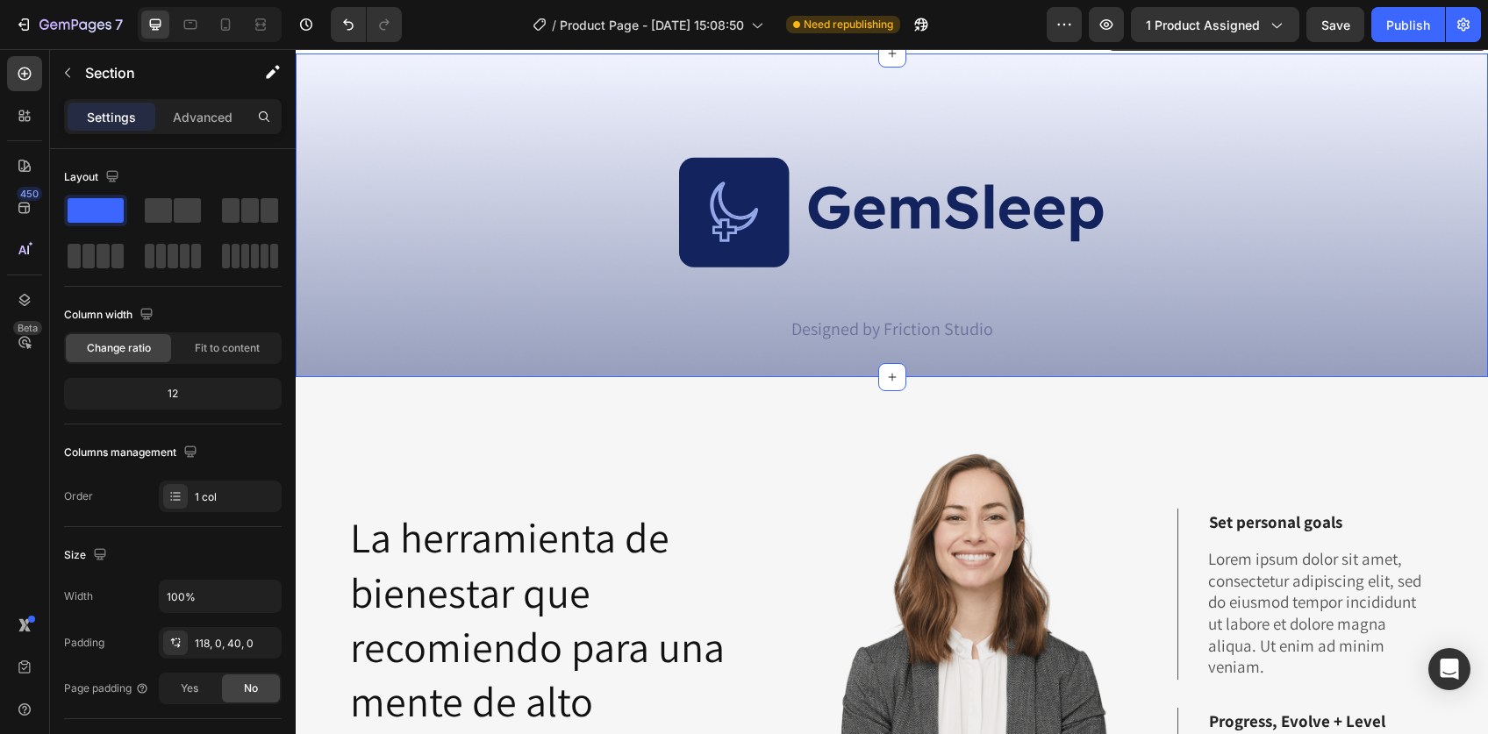
click at [1466, 44] on icon at bounding box center [1473, 37] width 14 height 14
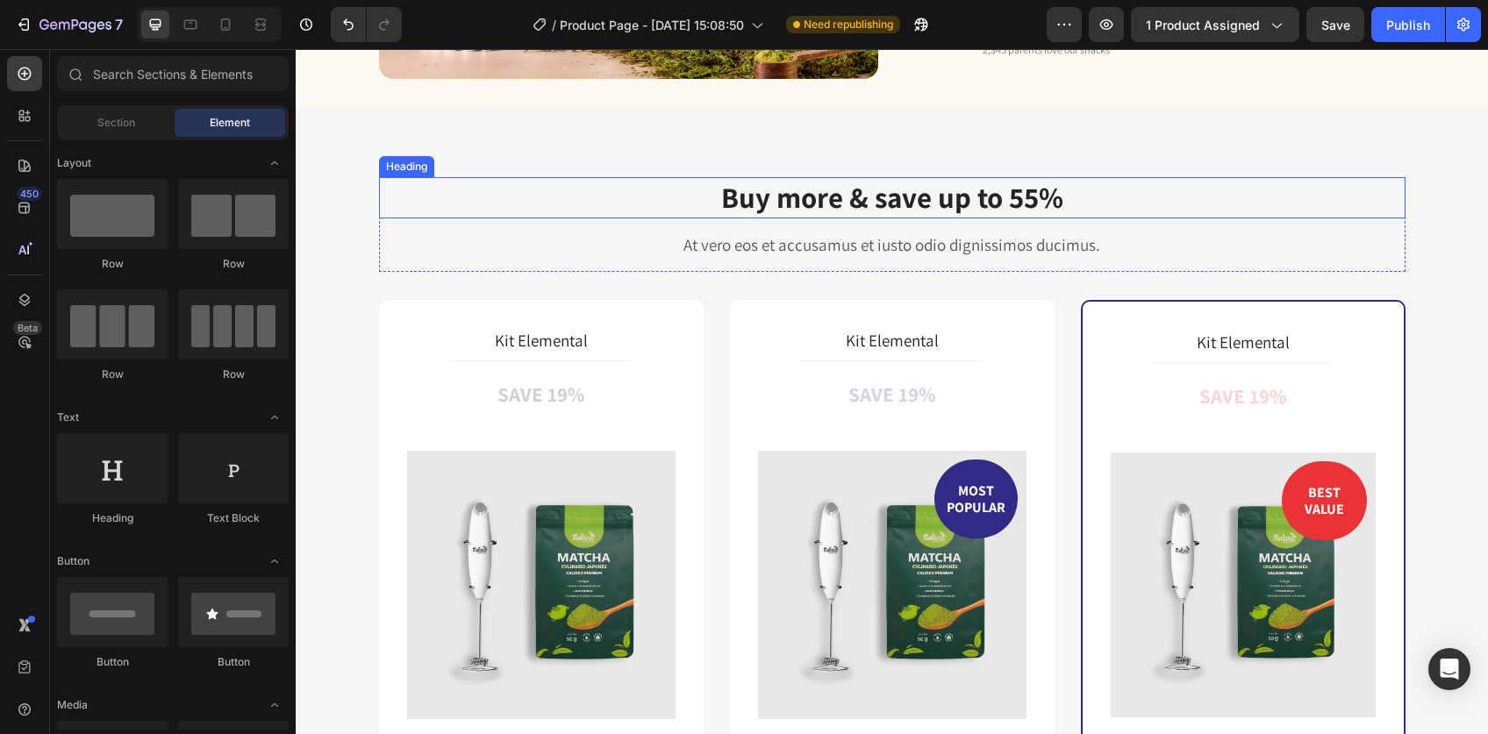
scroll to position [6431, 0]
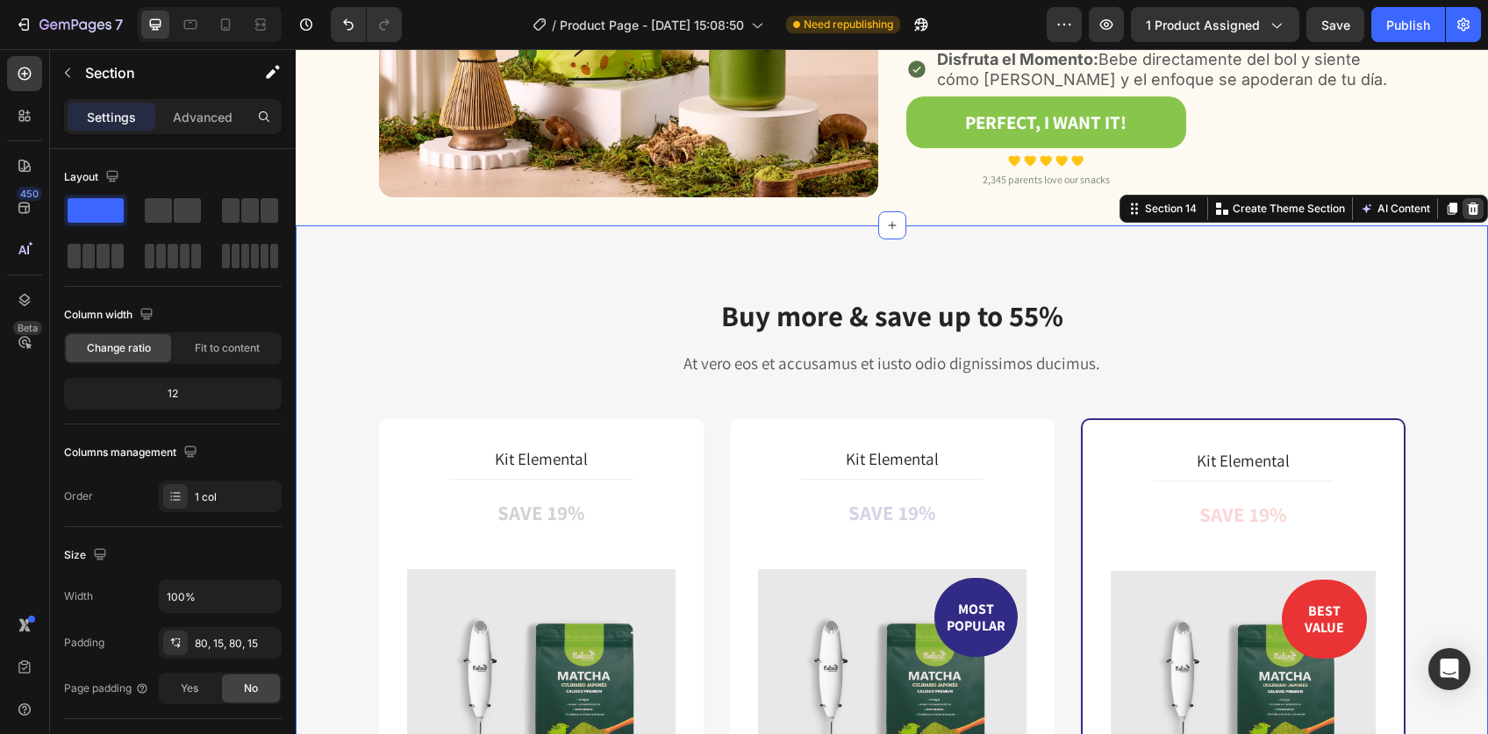
click at [1467, 209] on icon at bounding box center [1472, 209] width 11 height 12
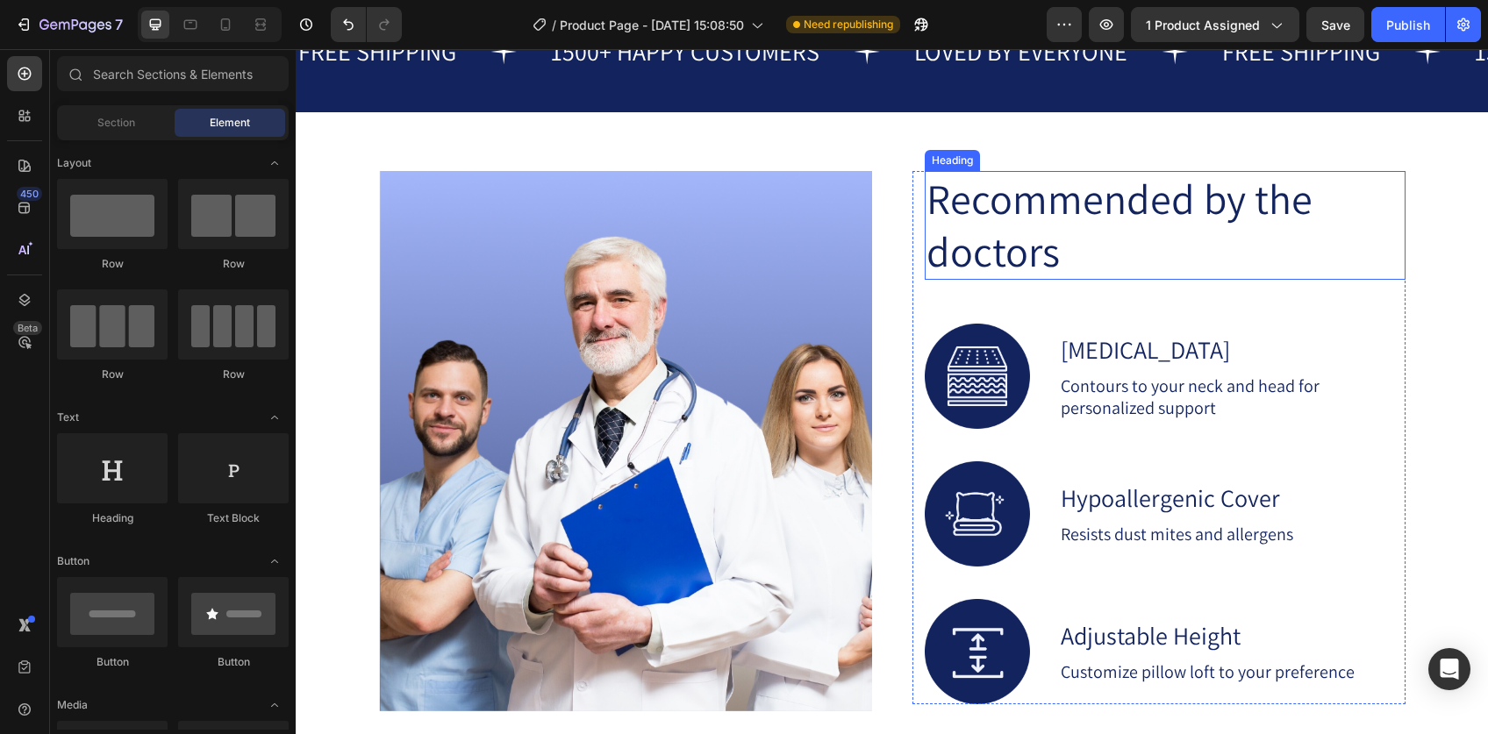
scroll to position [4489, 0]
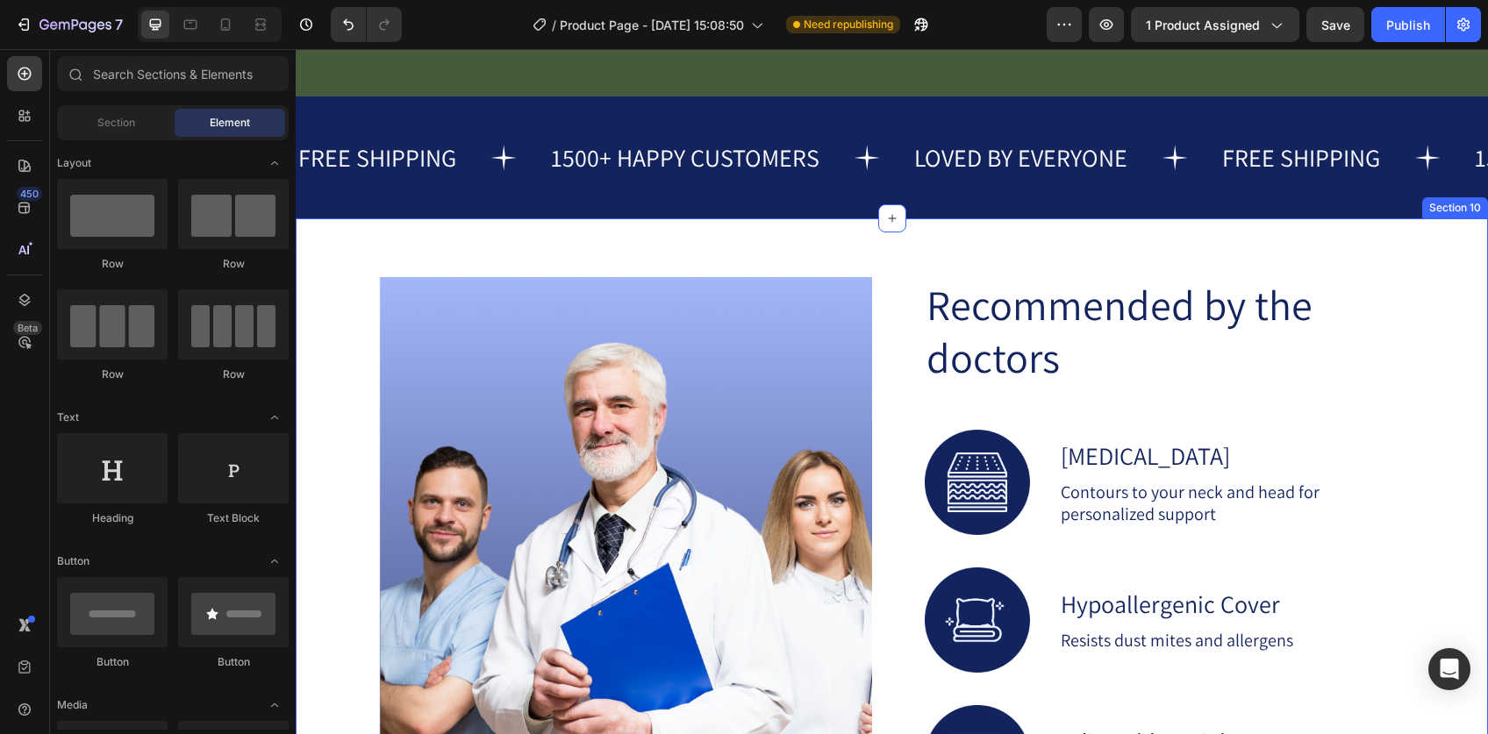
click at [980, 246] on div "Image Recommended by the doctors Heading Image Memory Foam Text Block Contours …" at bounding box center [892, 619] width 1192 height 802
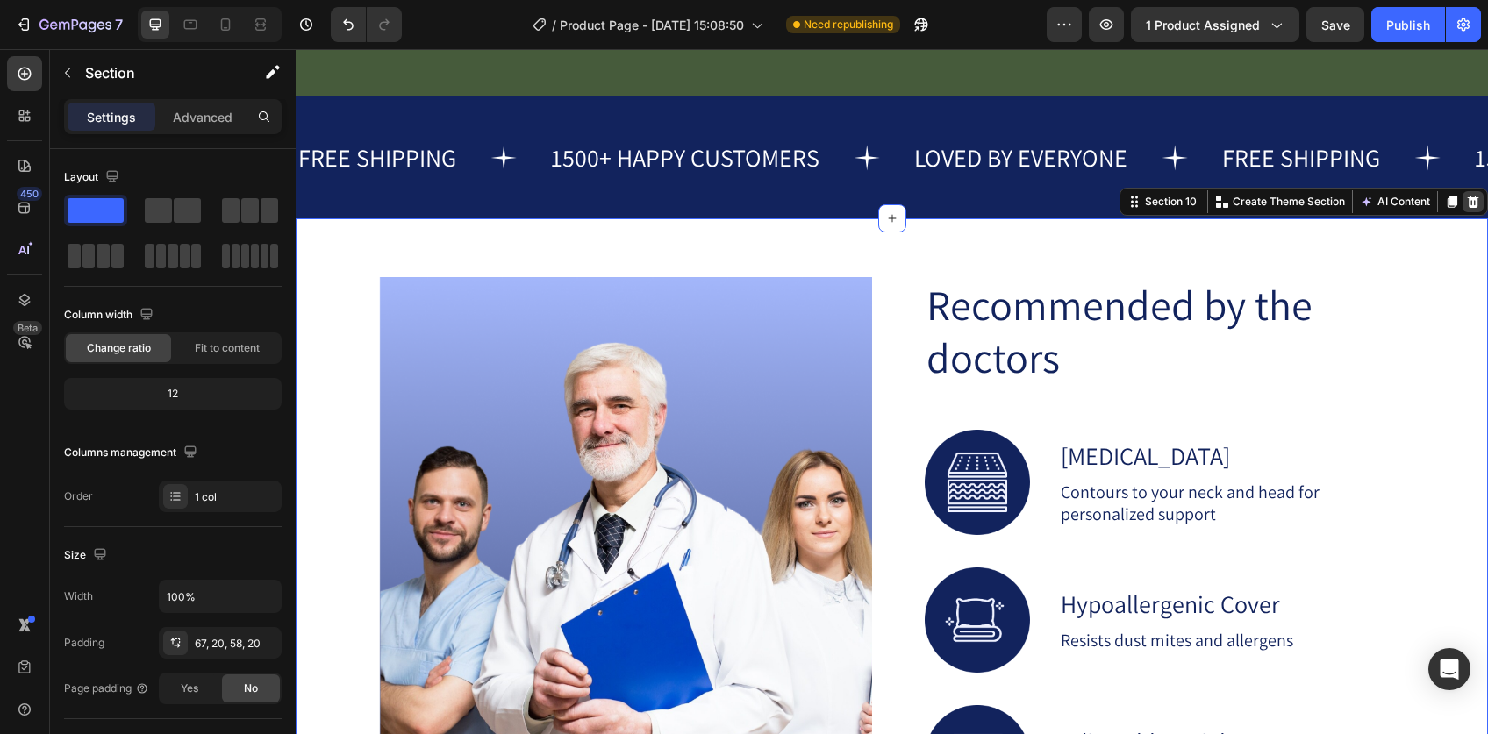
click at [1466, 197] on icon at bounding box center [1473, 202] width 14 height 14
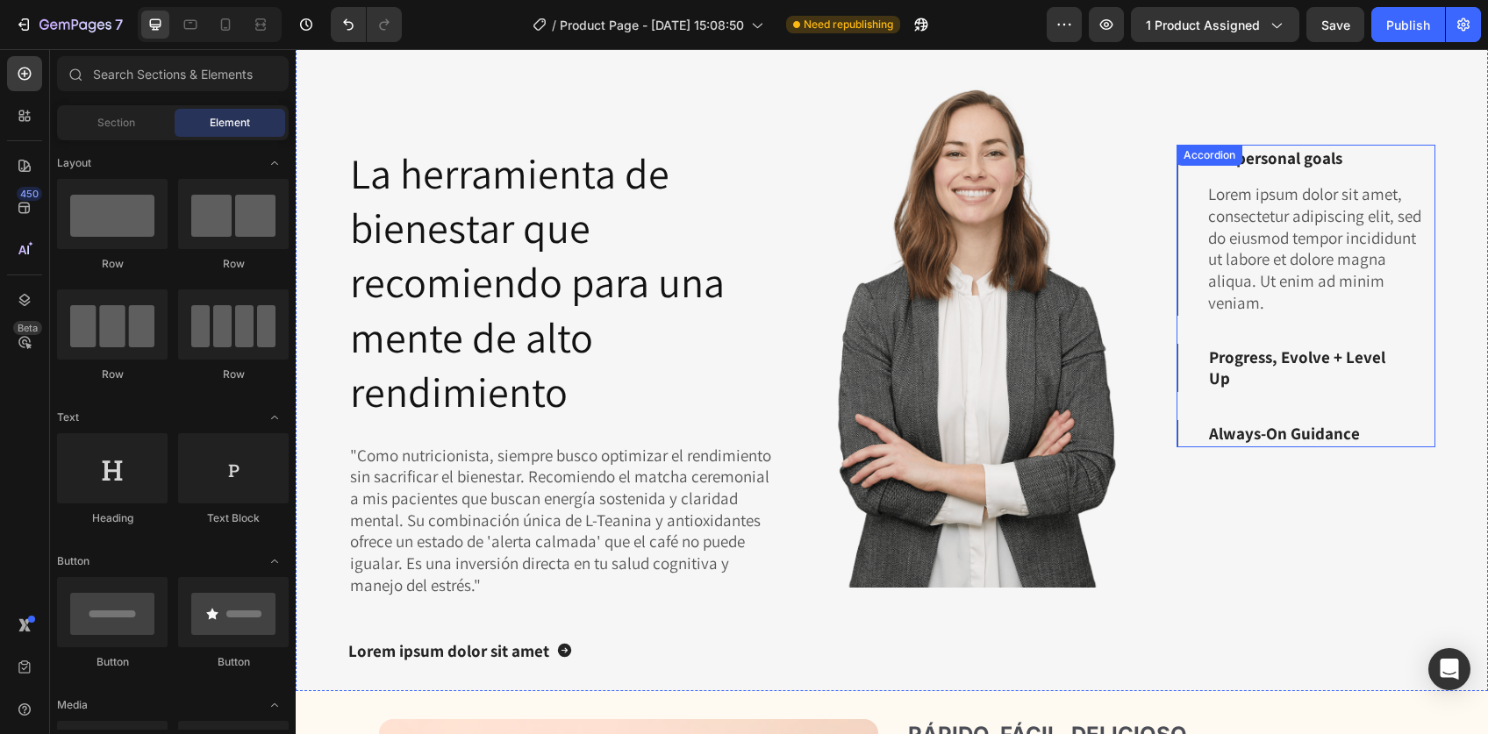
scroll to position [4627, 0]
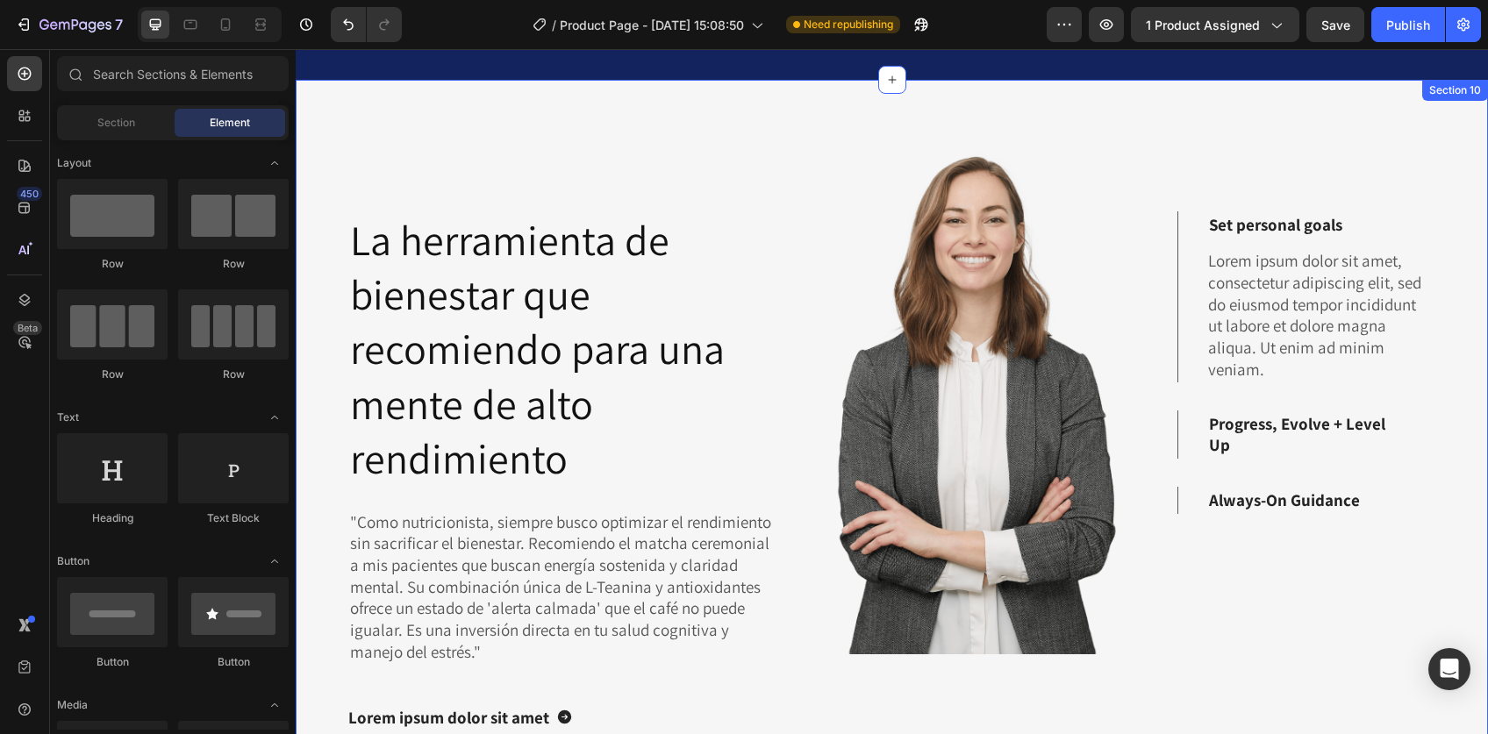
click at [1199, 131] on div "Set personal goals Lorem ipsum dolor sit amet, consectetur adipiscing elit, sed…" at bounding box center [1305, 419] width 259 height 678
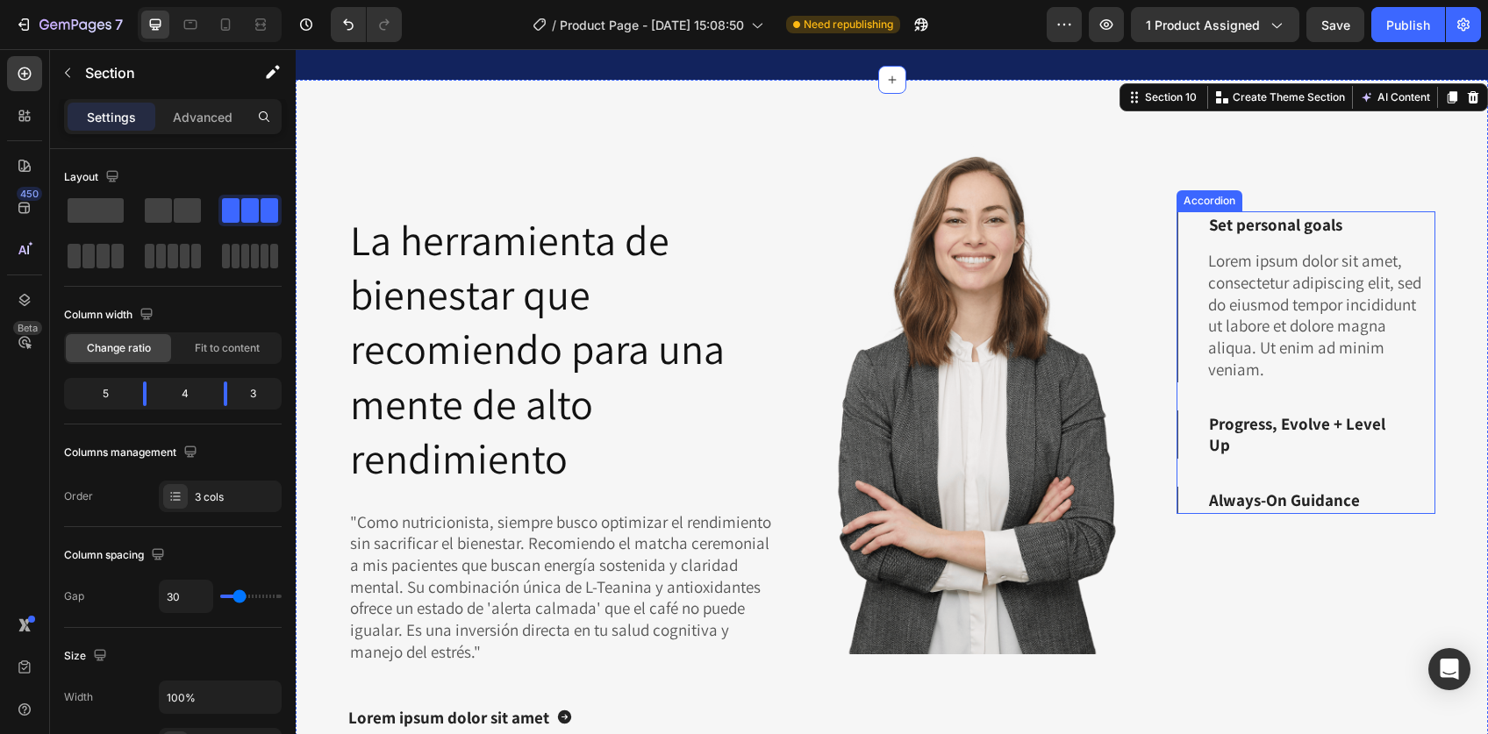
click at [1184, 232] on div "Set personal goals" at bounding box center [1306, 224] width 256 height 27
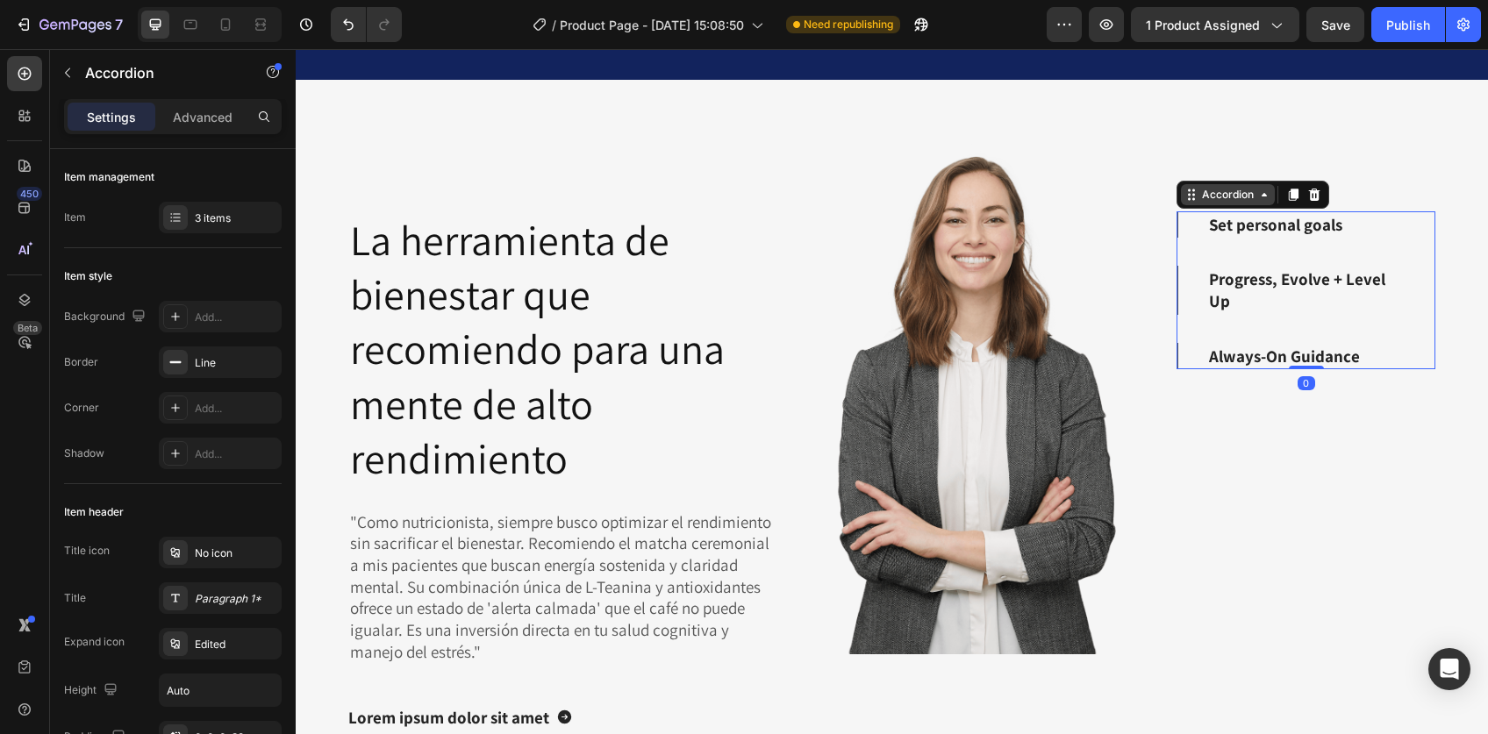
click at [1202, 184] on div "Accordion" at bounding box center [1228, 194] width 94 height 21
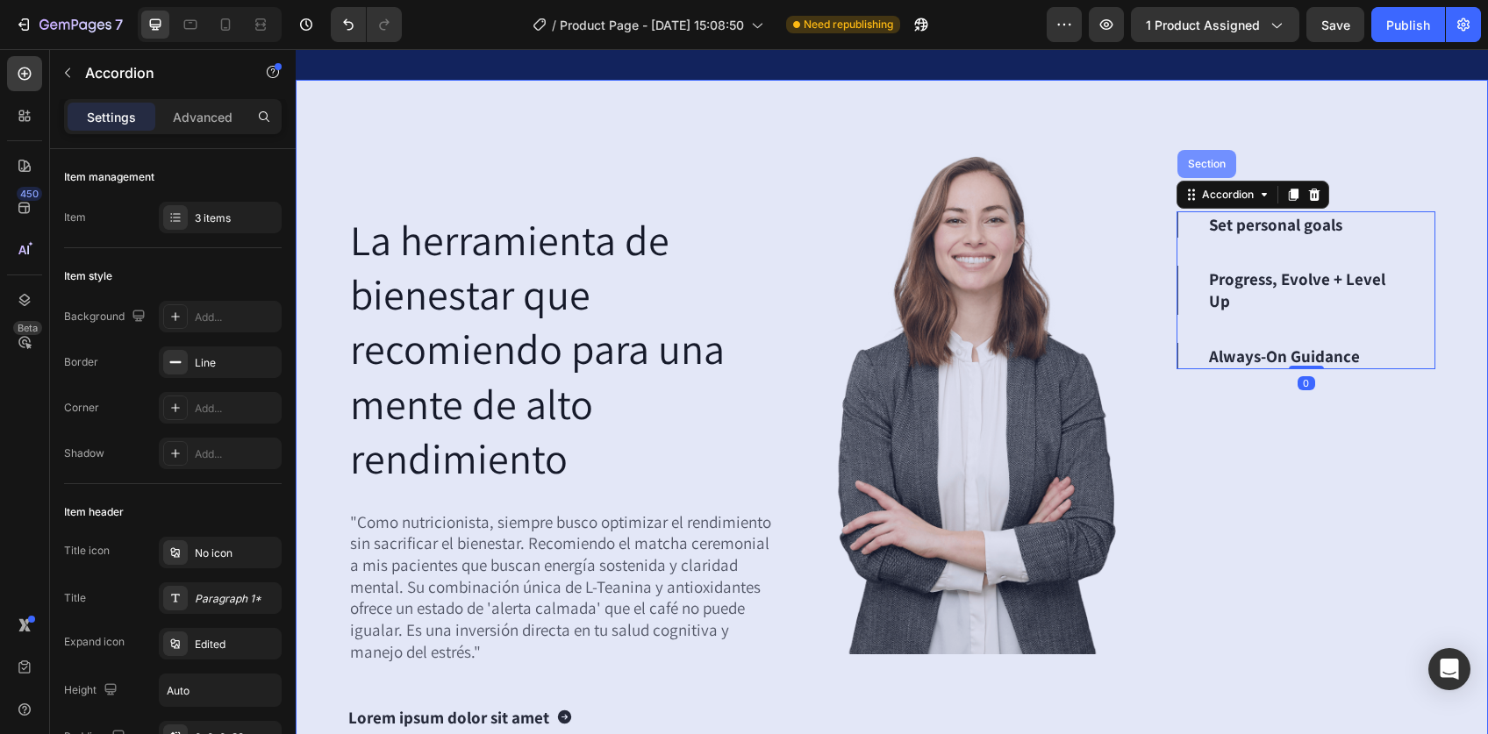
click at [1200, 168] on div "Section" at bounding box center [1206, 164] width 59 height 28
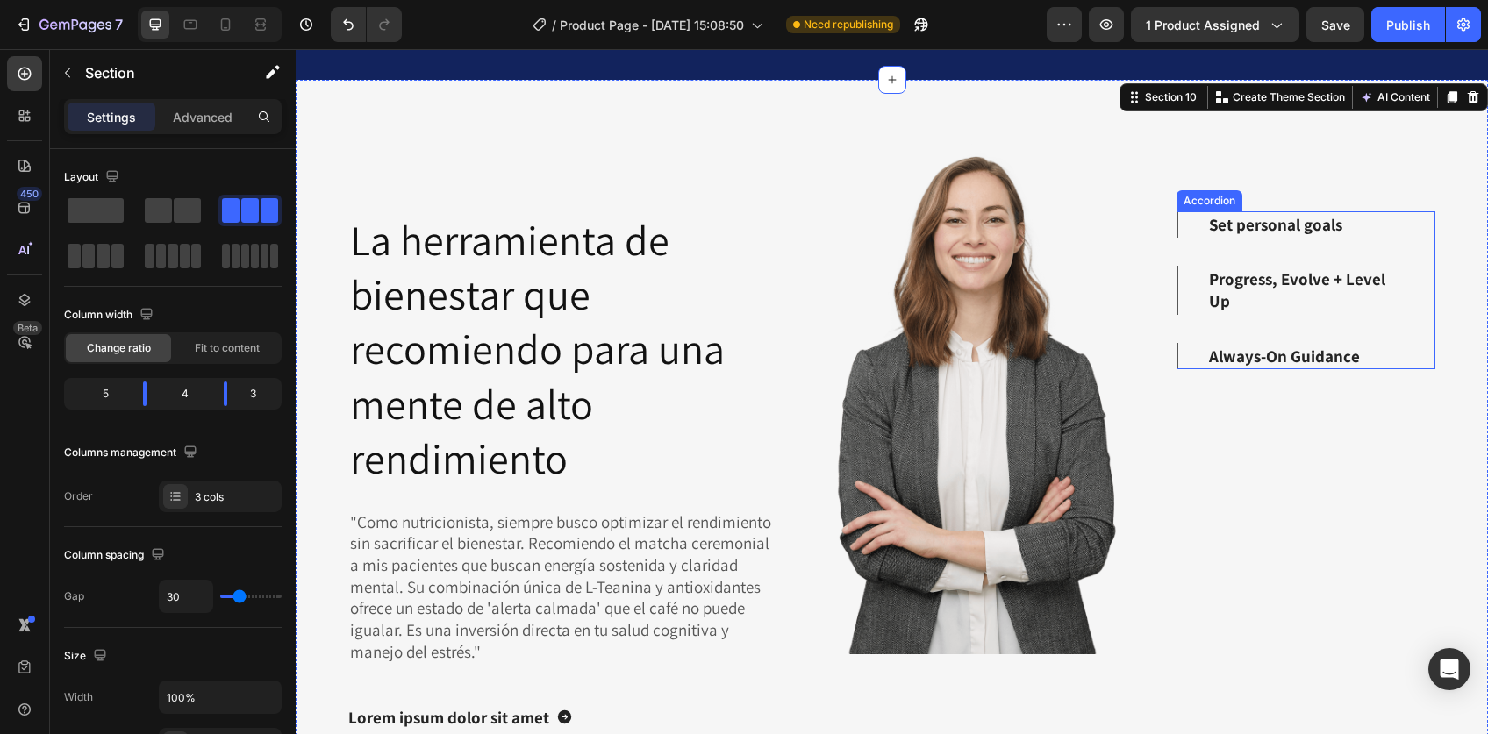
click at [1218, 220] on p "Set personal goals" at bounding box center [1275, 225] width 133 height 22
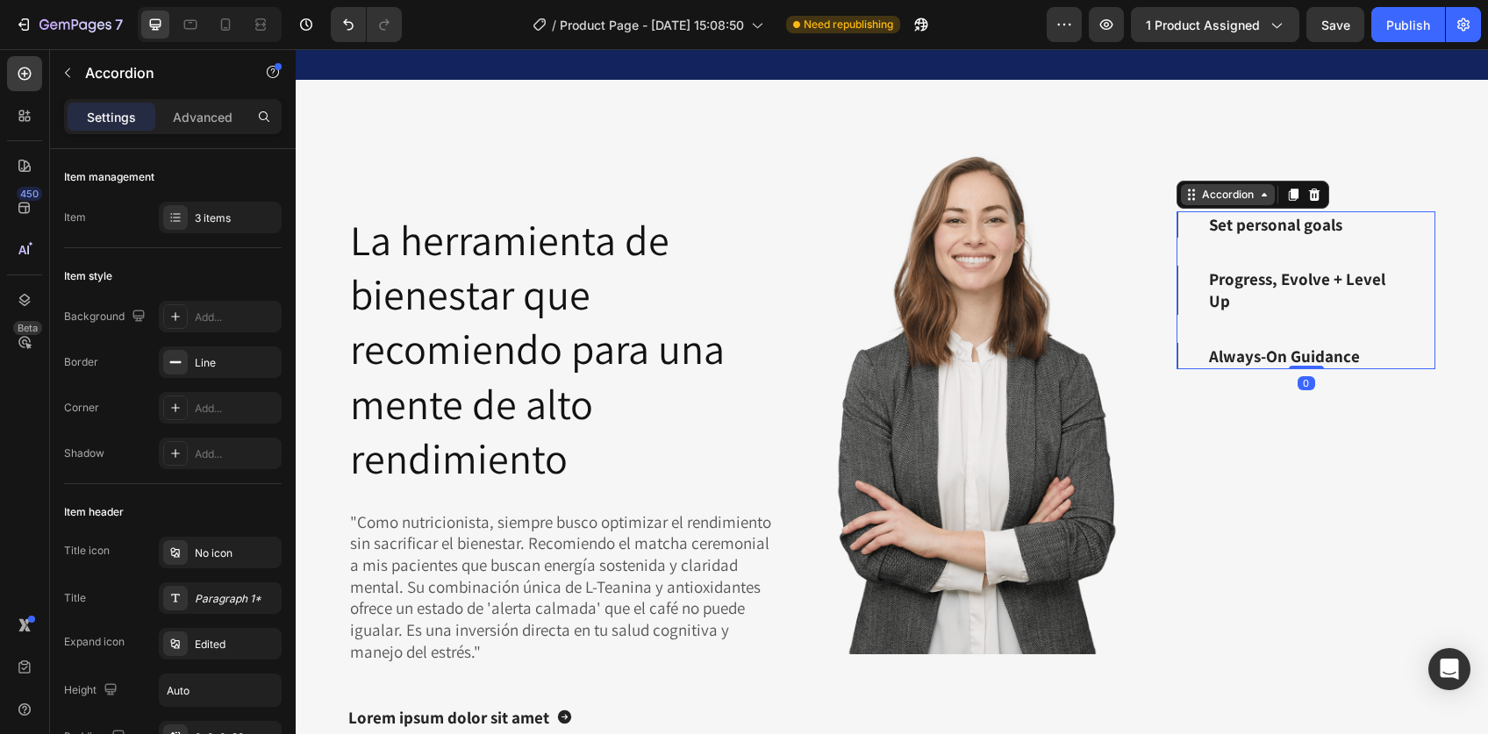
click at [1217, 195] on div "Accordion" at bounding box center [1227, 195] width 59 height 16
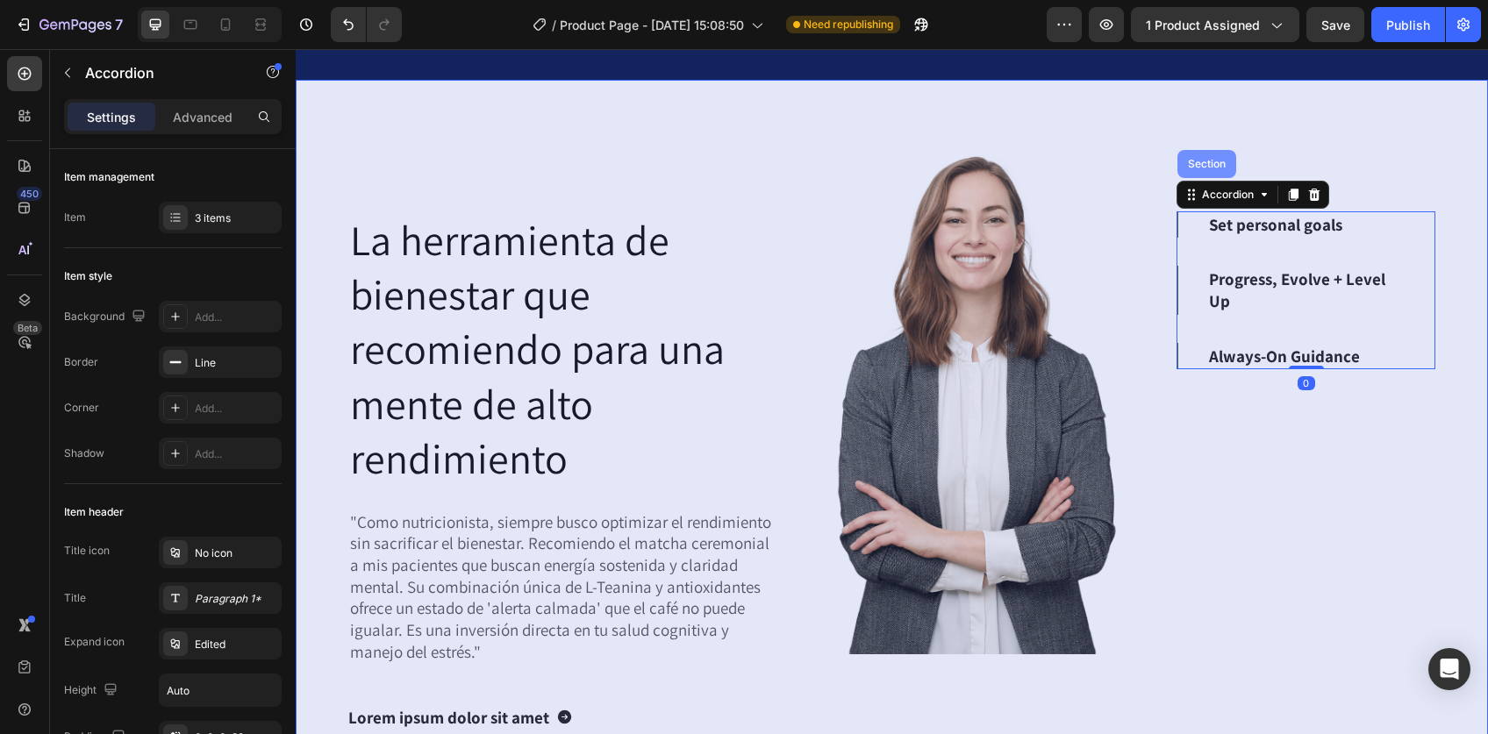
click at [1206, 168] on div "Section" at bounding box center [1206, 164] width 59 height 28
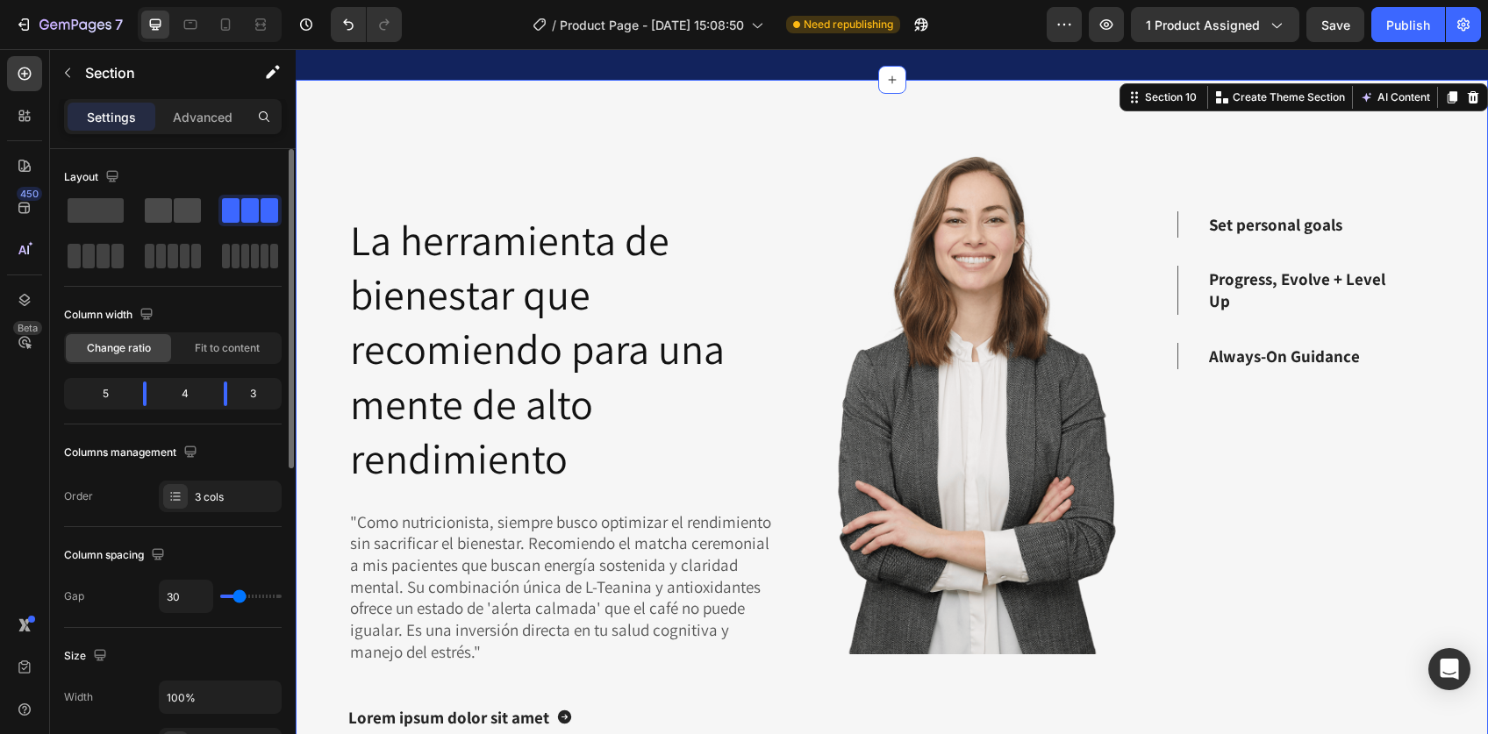
click at [168, 203] on span at bounding box center [158, 210] width 27 height 25
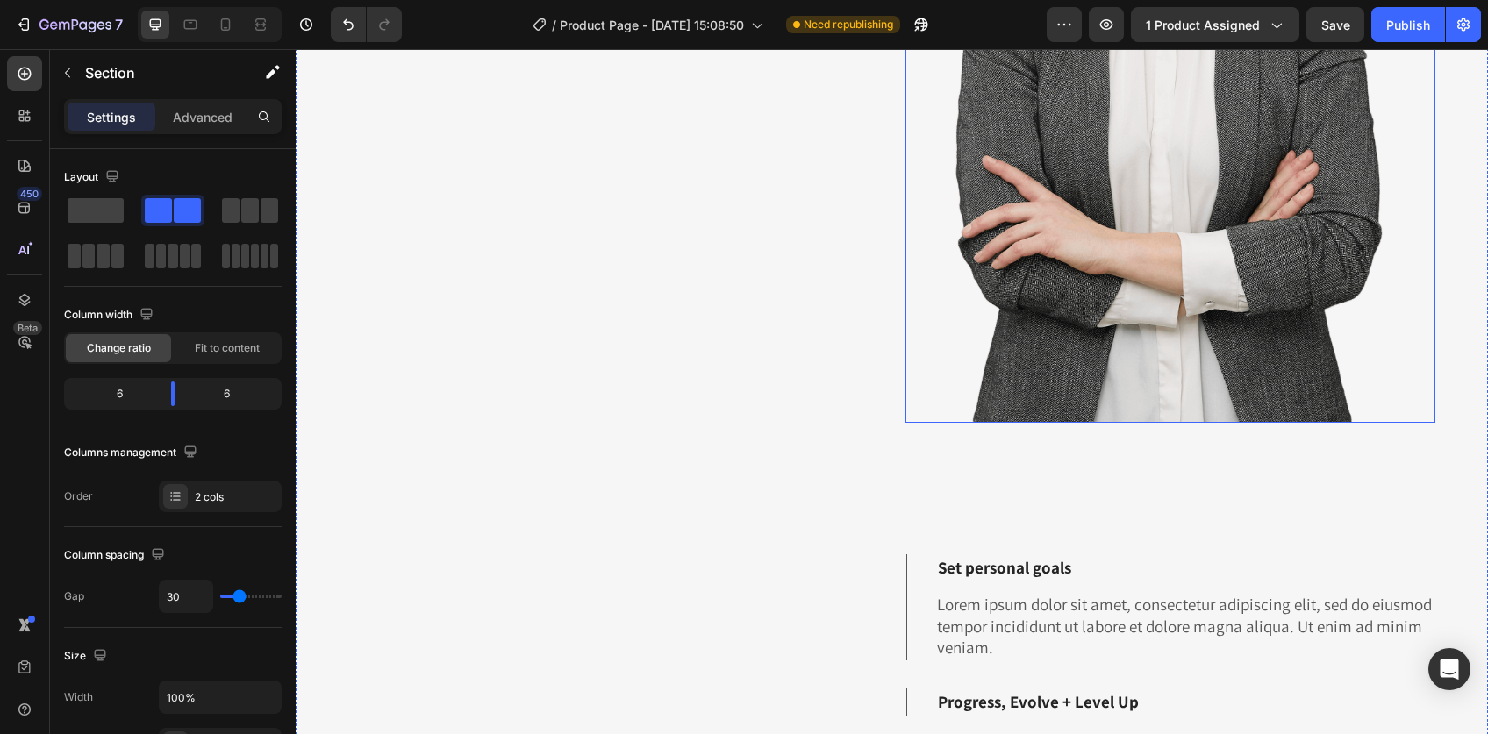
scroll to position [5219, 0]
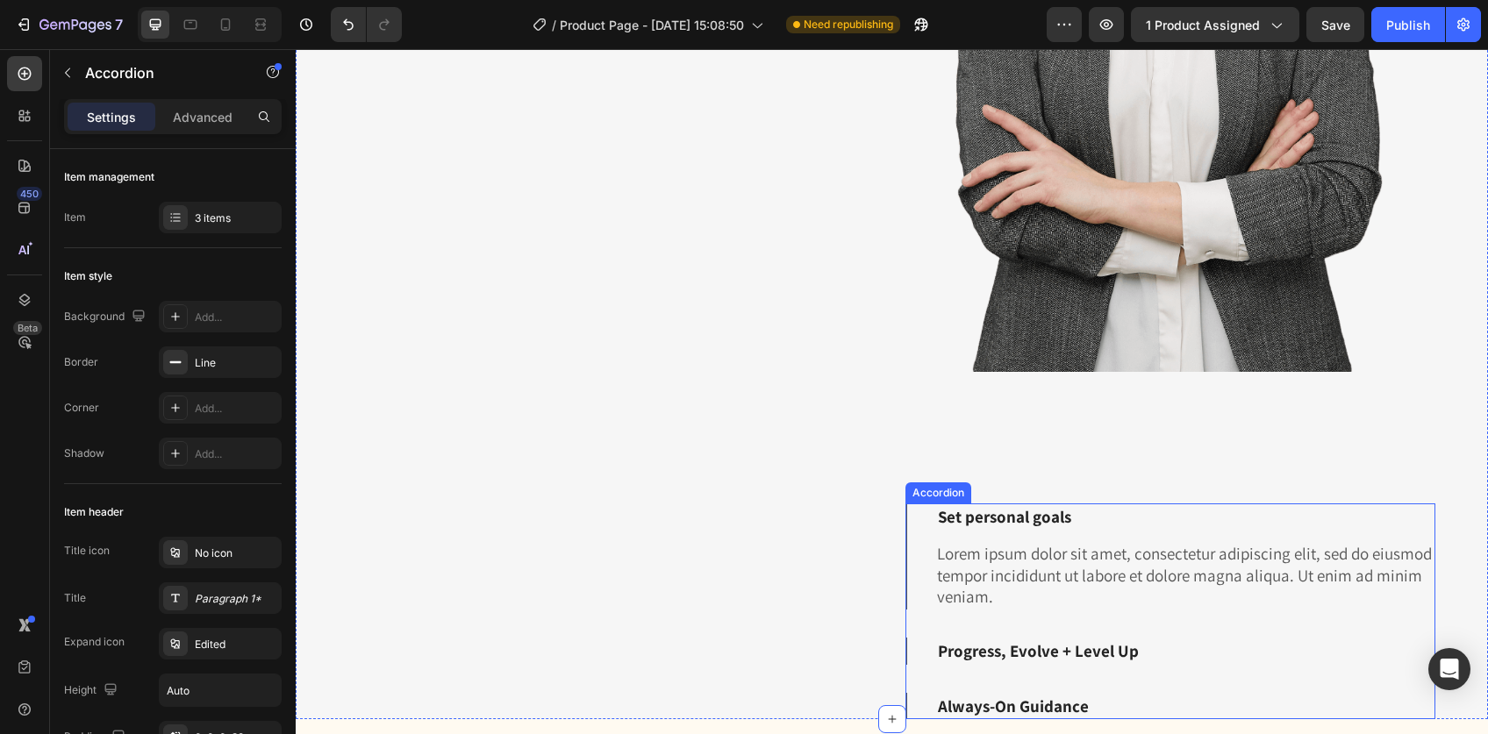
click at [910, 503] on div "Set personal goals" at bounding box center [1171, 516] width 528 height 27
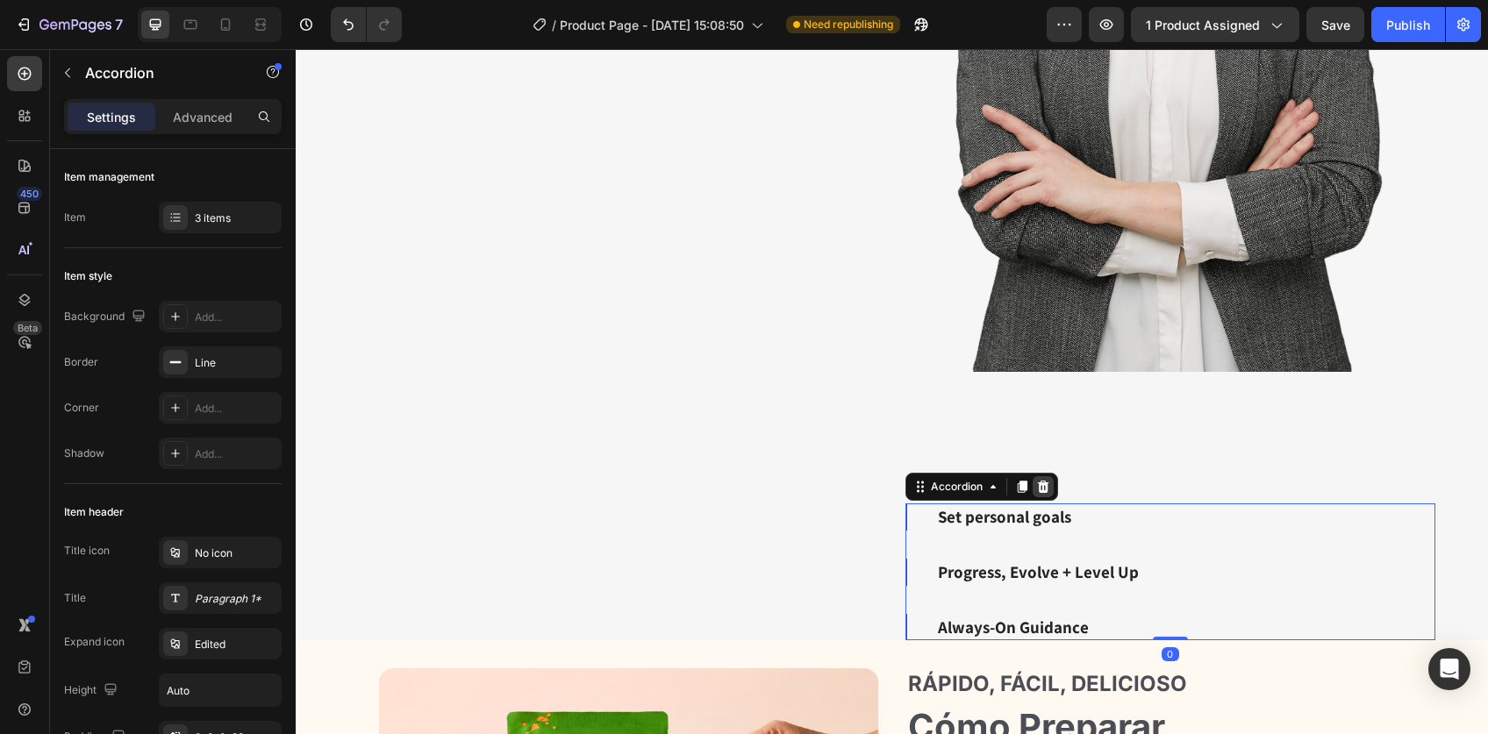
click at [1036, 480] on icon at bounding box center [1043, 487] width 14 height 14
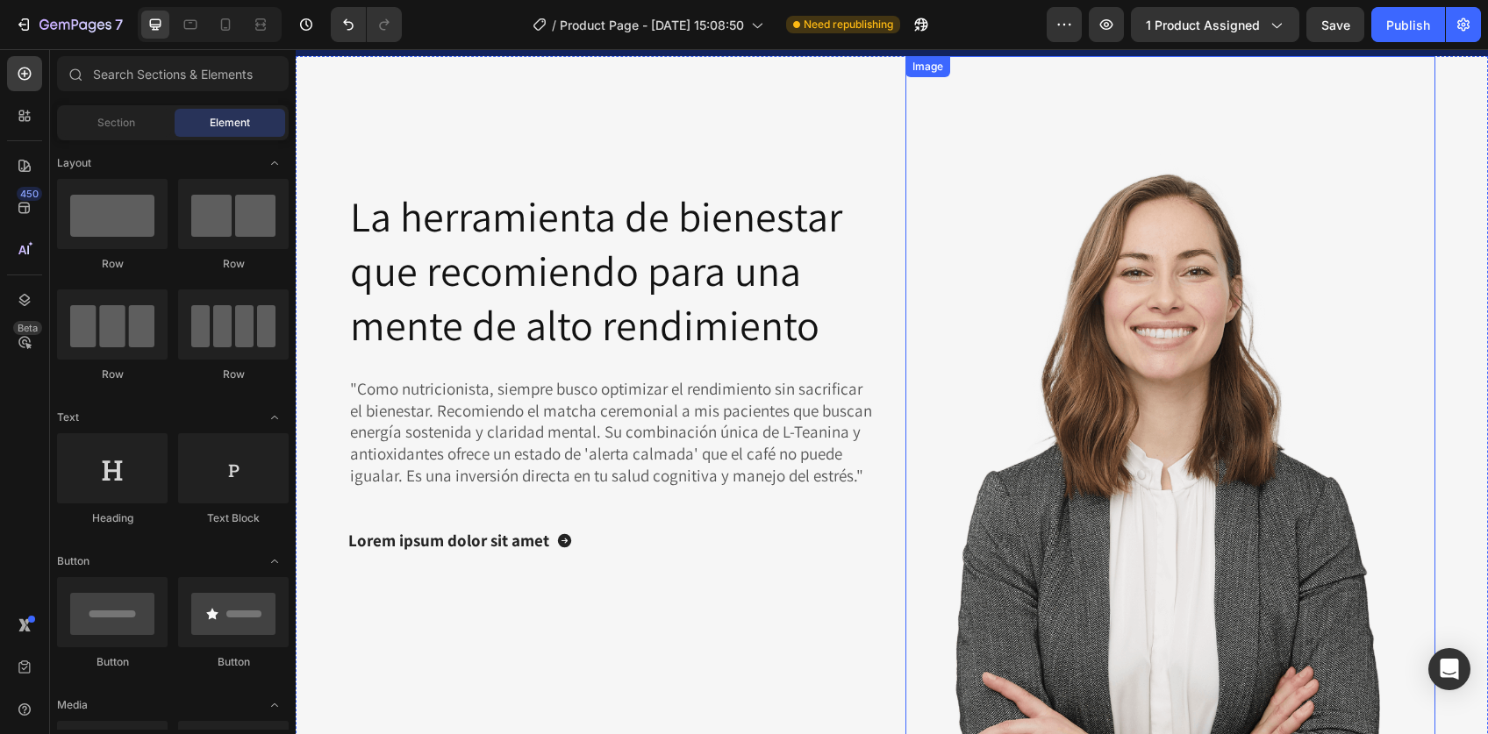
scroll to position [4557, 0]
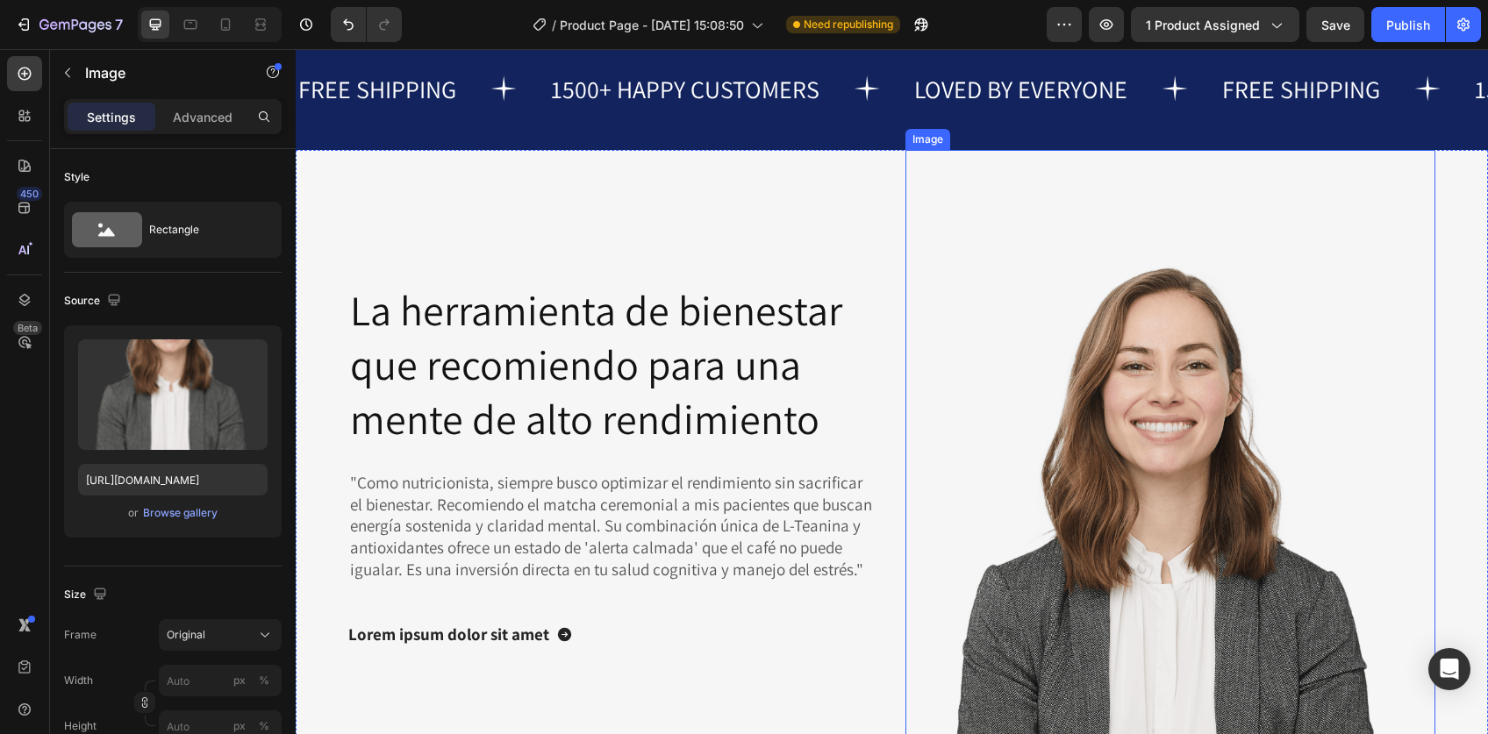
click at [965, 208] on img at bounding box center [1170, 592] width 531 height 884
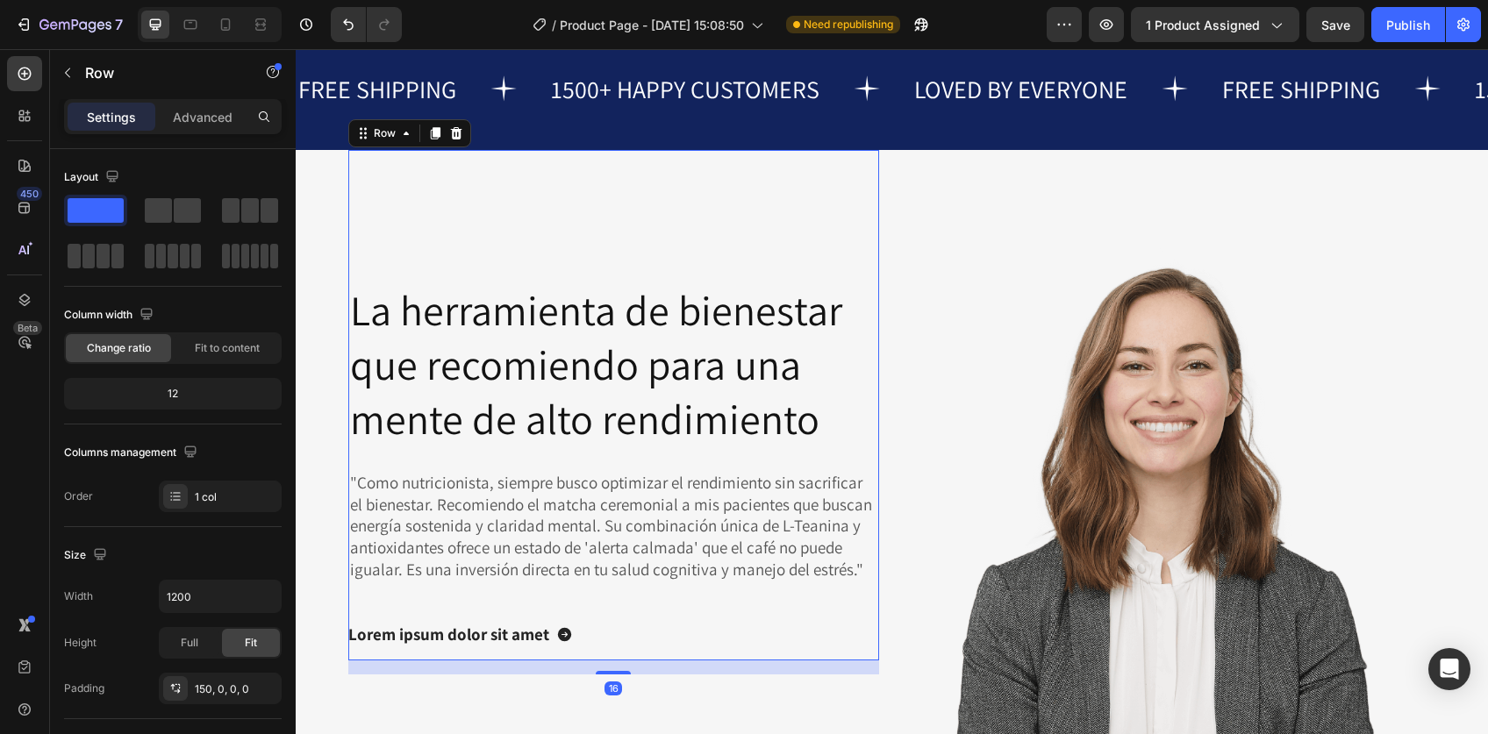
click at [786, 203] on div "La herramienta de bienestar que recomiendo para una mente de alto rendimiento H…" at bounding box center [613, 405] width 531 height 511
click at [390, 135] on div "Row" at bounding box center [384, 133] width 29 height 16
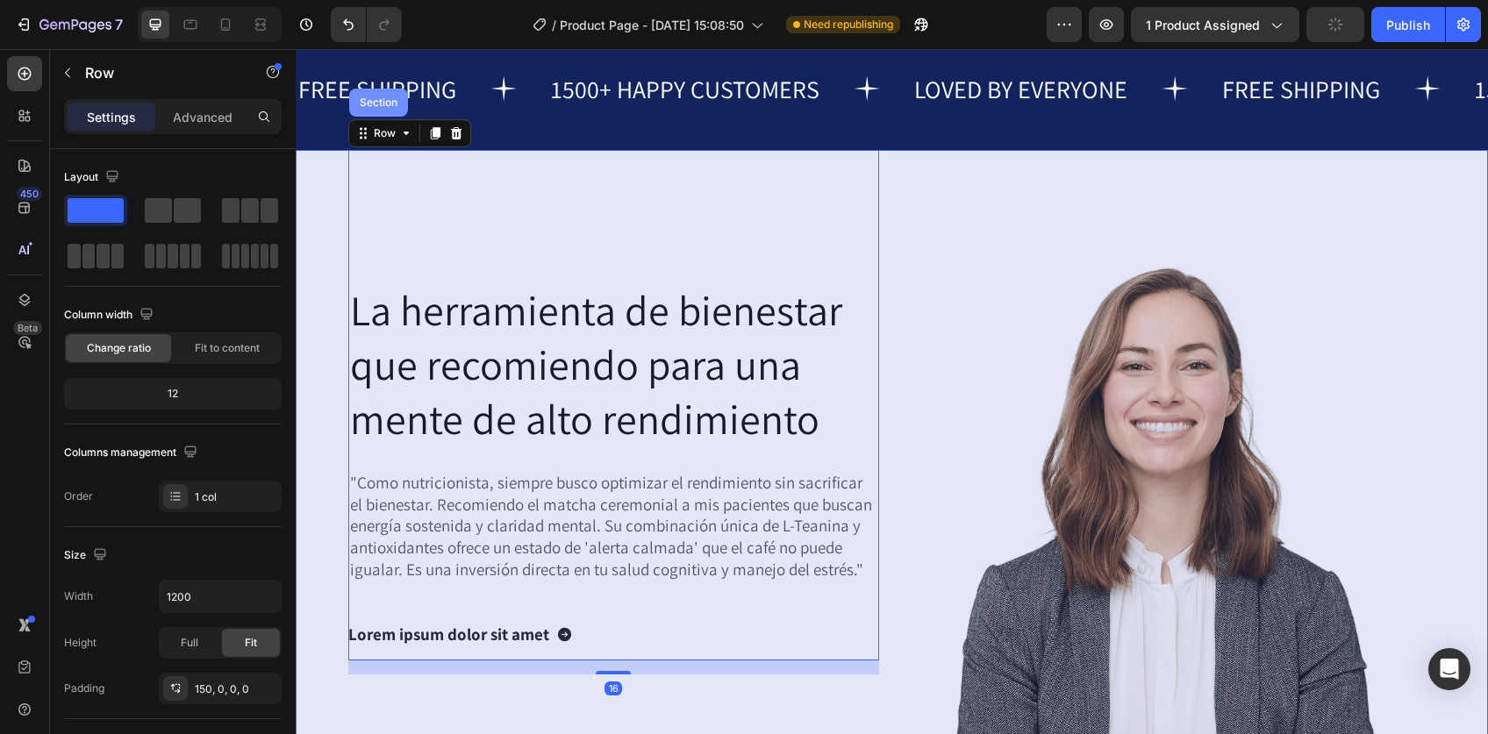
click at [382, 104] on div "Section" at bounding box center [378, 102] width 45 height 11
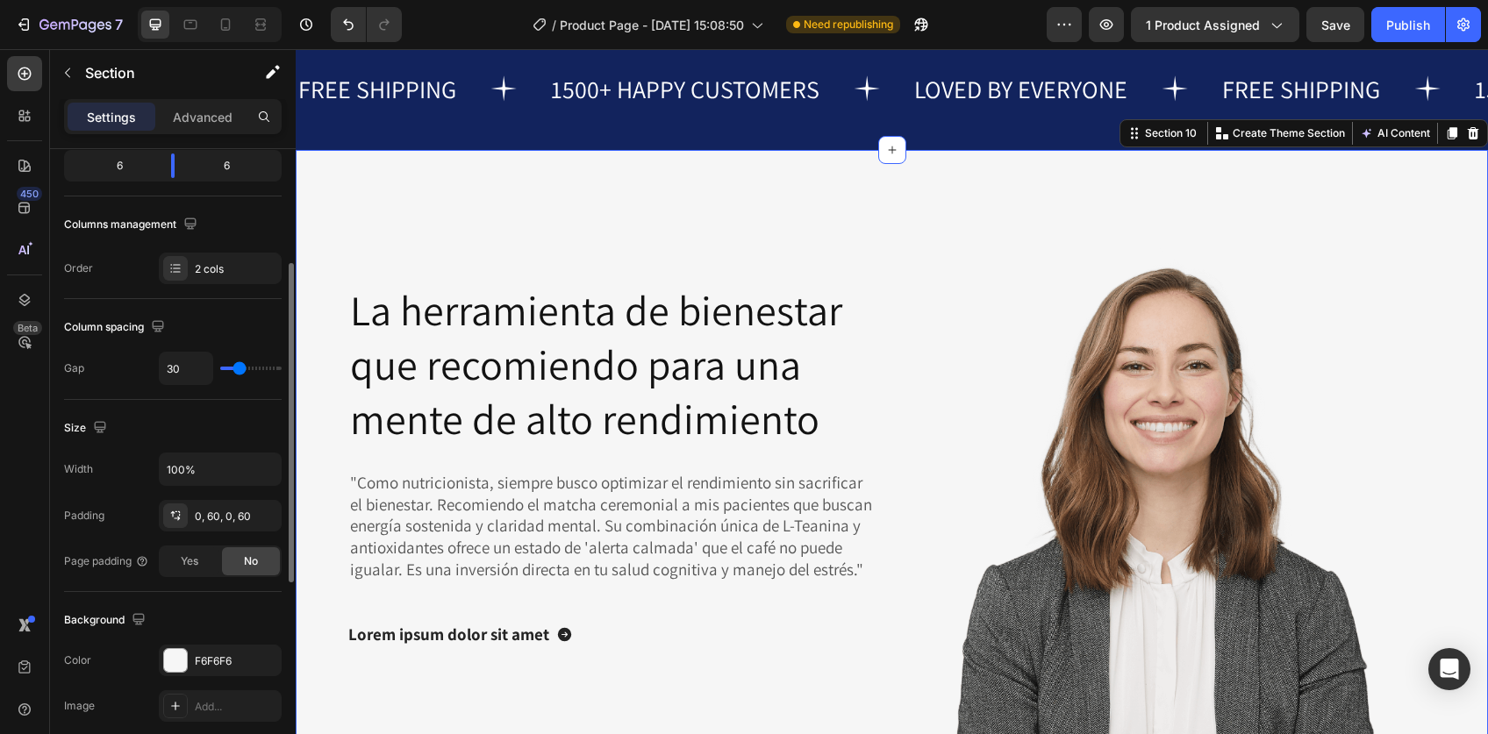
scroll to position [334, 0]
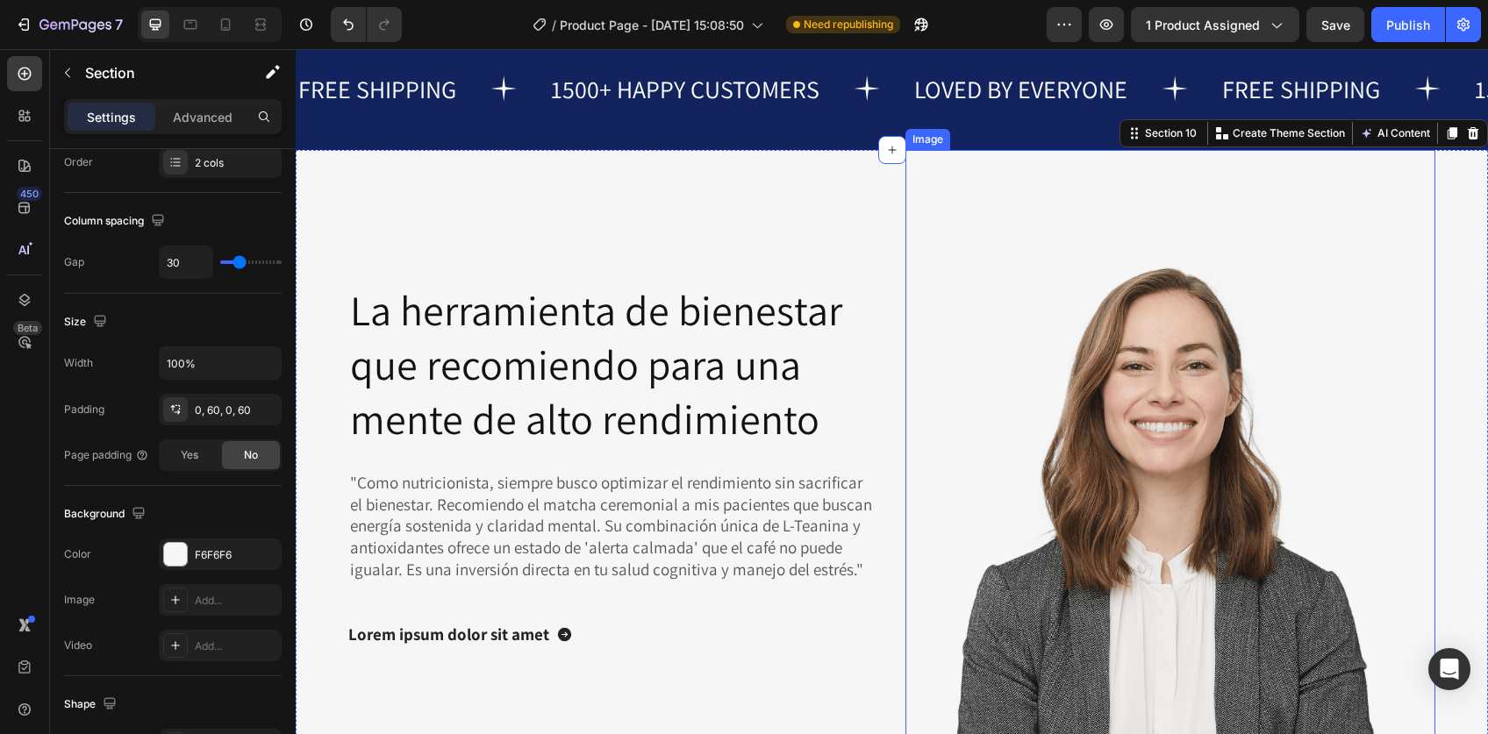
click at [1191, 447] on img at bounding box center [1170, 592] width 531 height 884
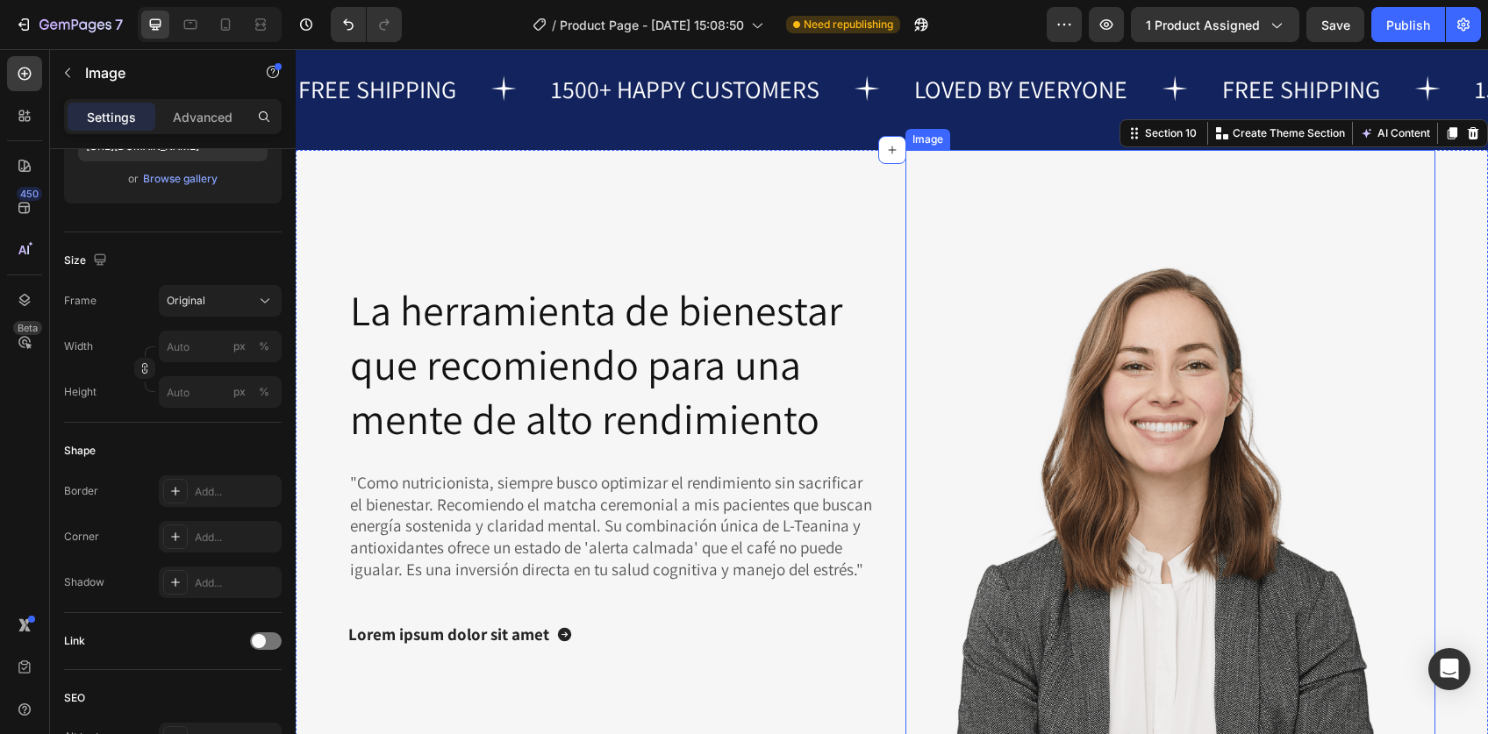
scroll to position [0, 0]
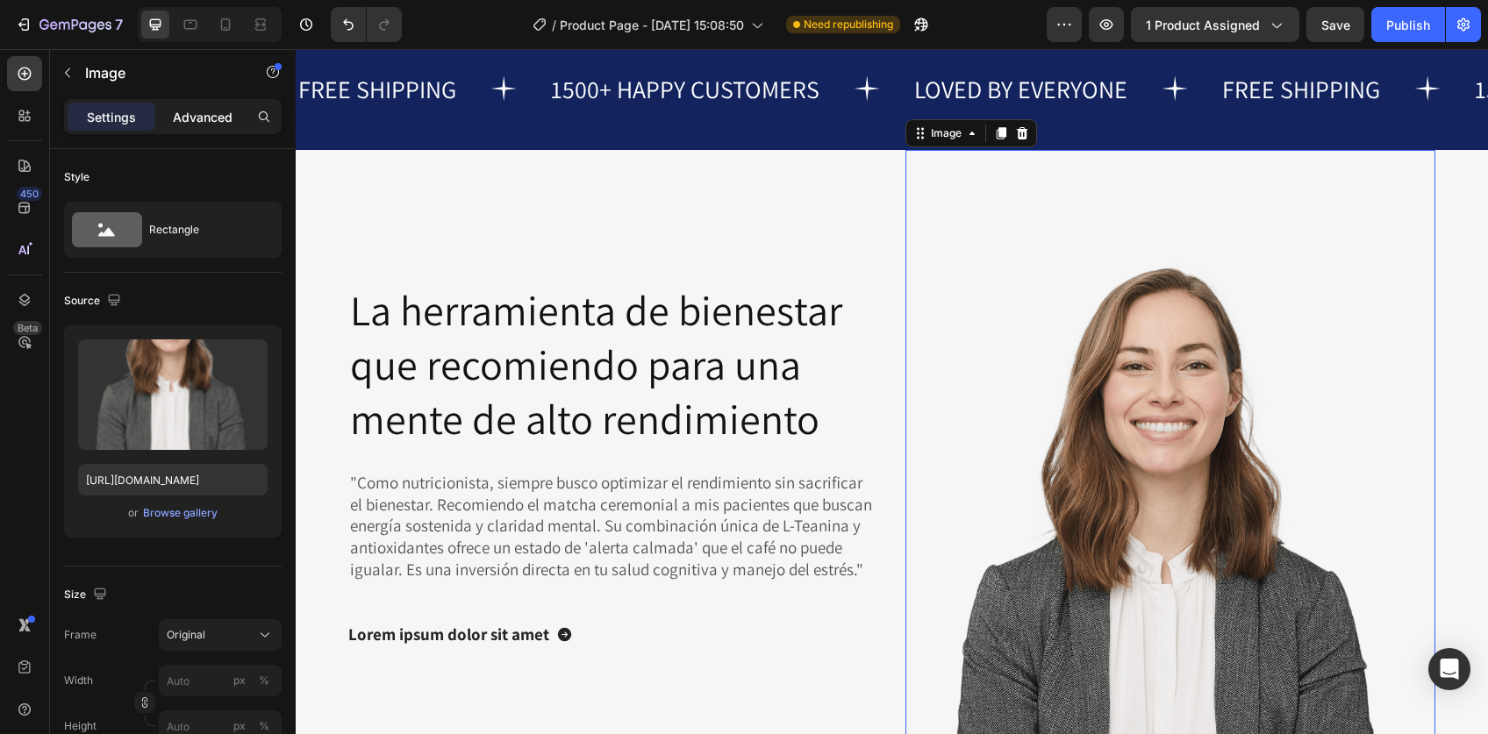
click at [192, 108] on p "Advanced" at bounding box center [203, 117] width 60 height 18
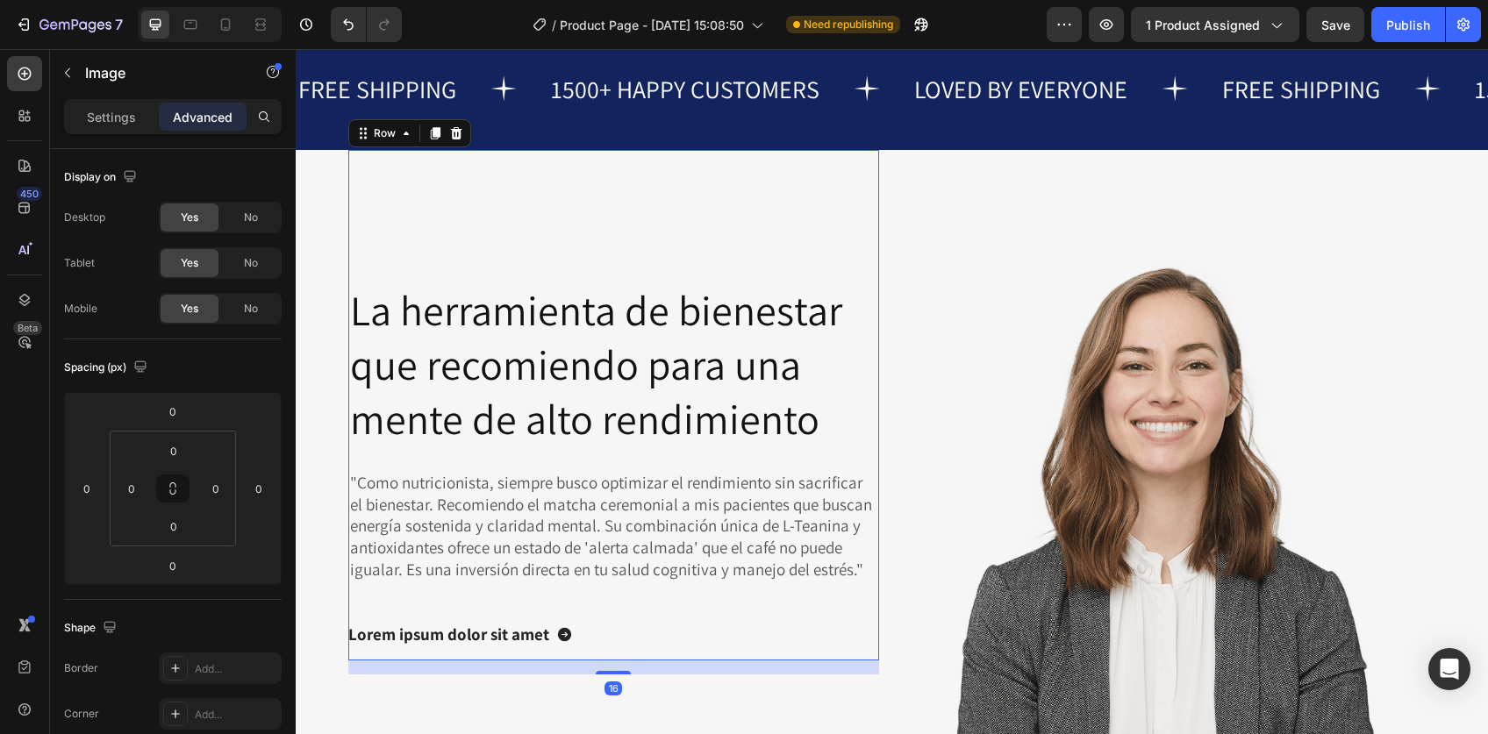
click at [767, 165] on div "La herramienta de bienestar que recomiendo para una mente de alto rendimiento H…" at bounding box center [613, 405] width 531 height 511
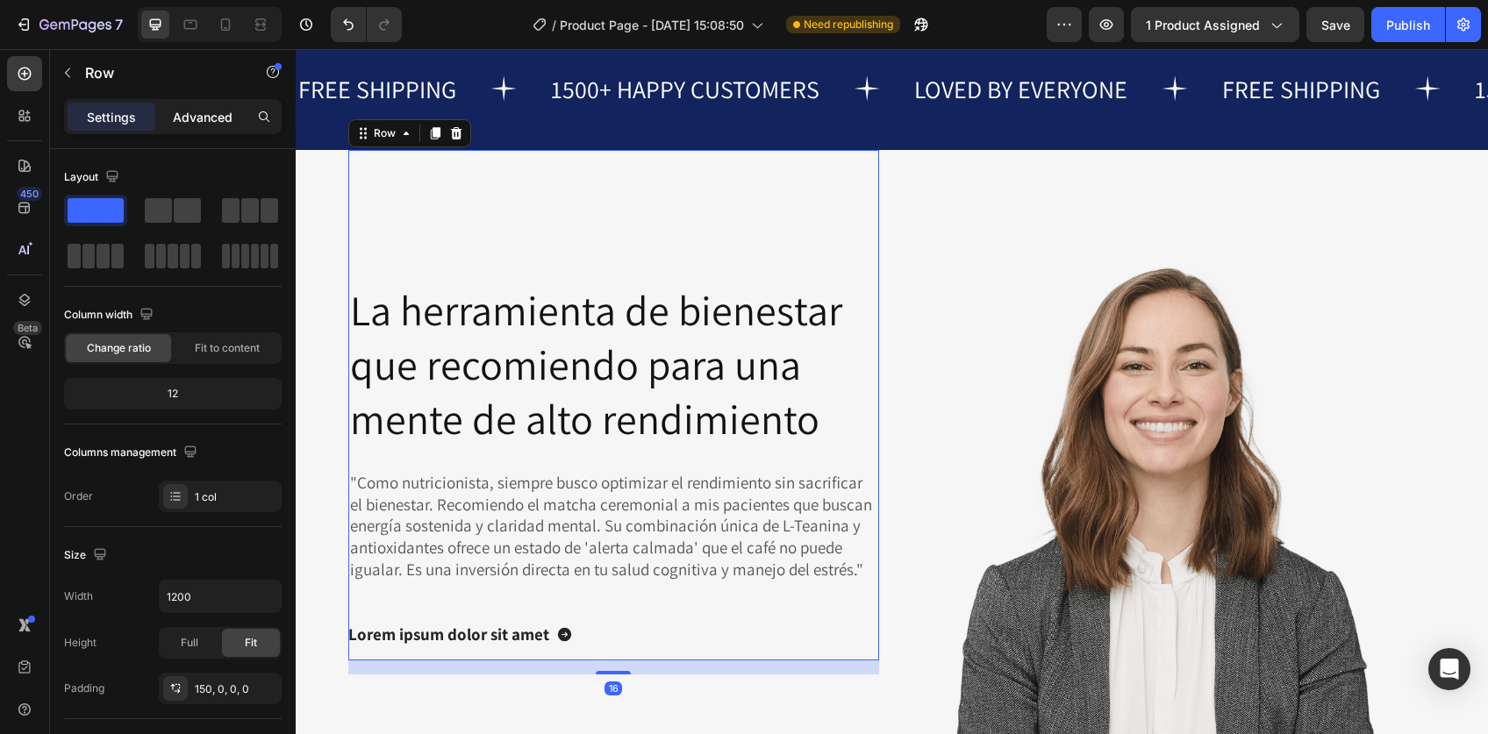
click at [213, 120] on p "Advanced" at bounding box center [203, 117] width 60 height 18
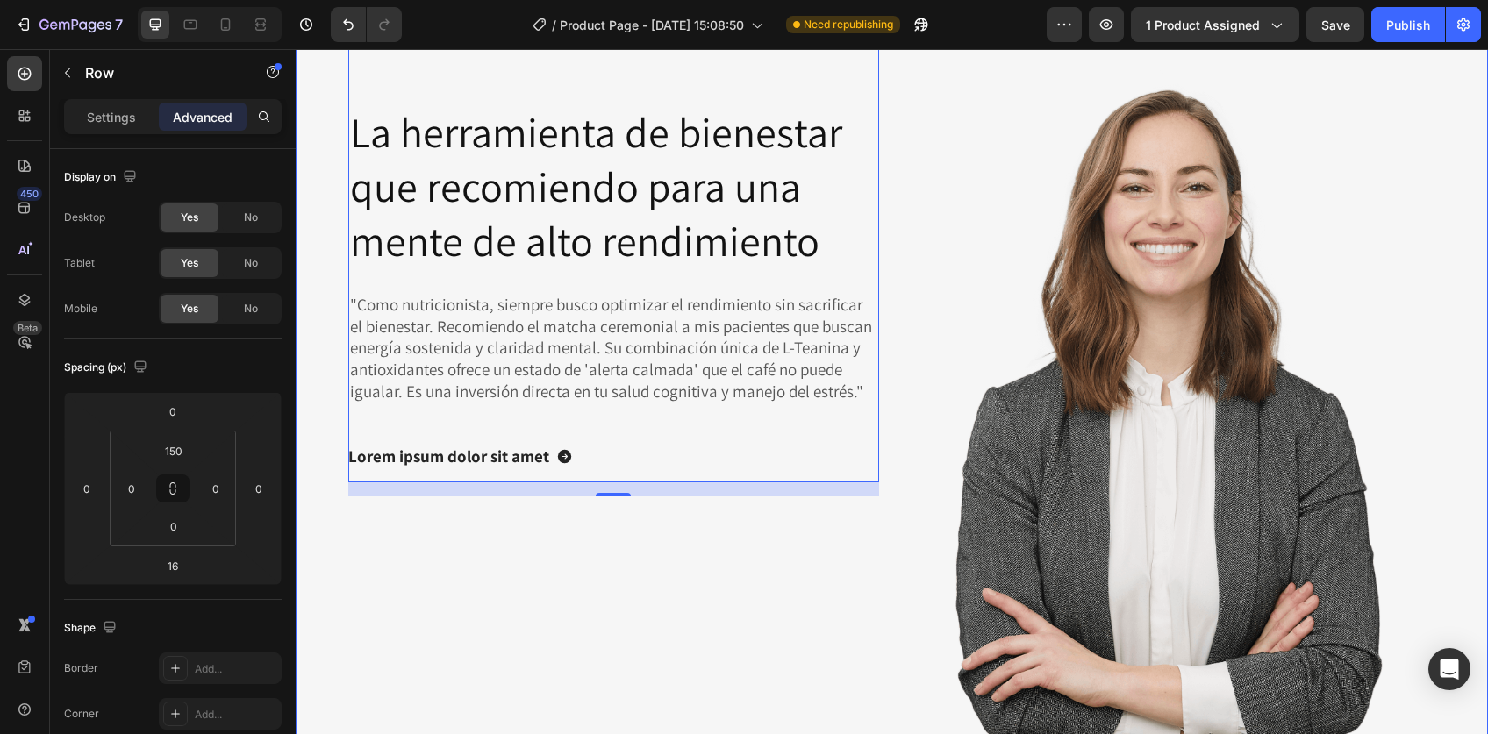
scroll to position [5040, 0]
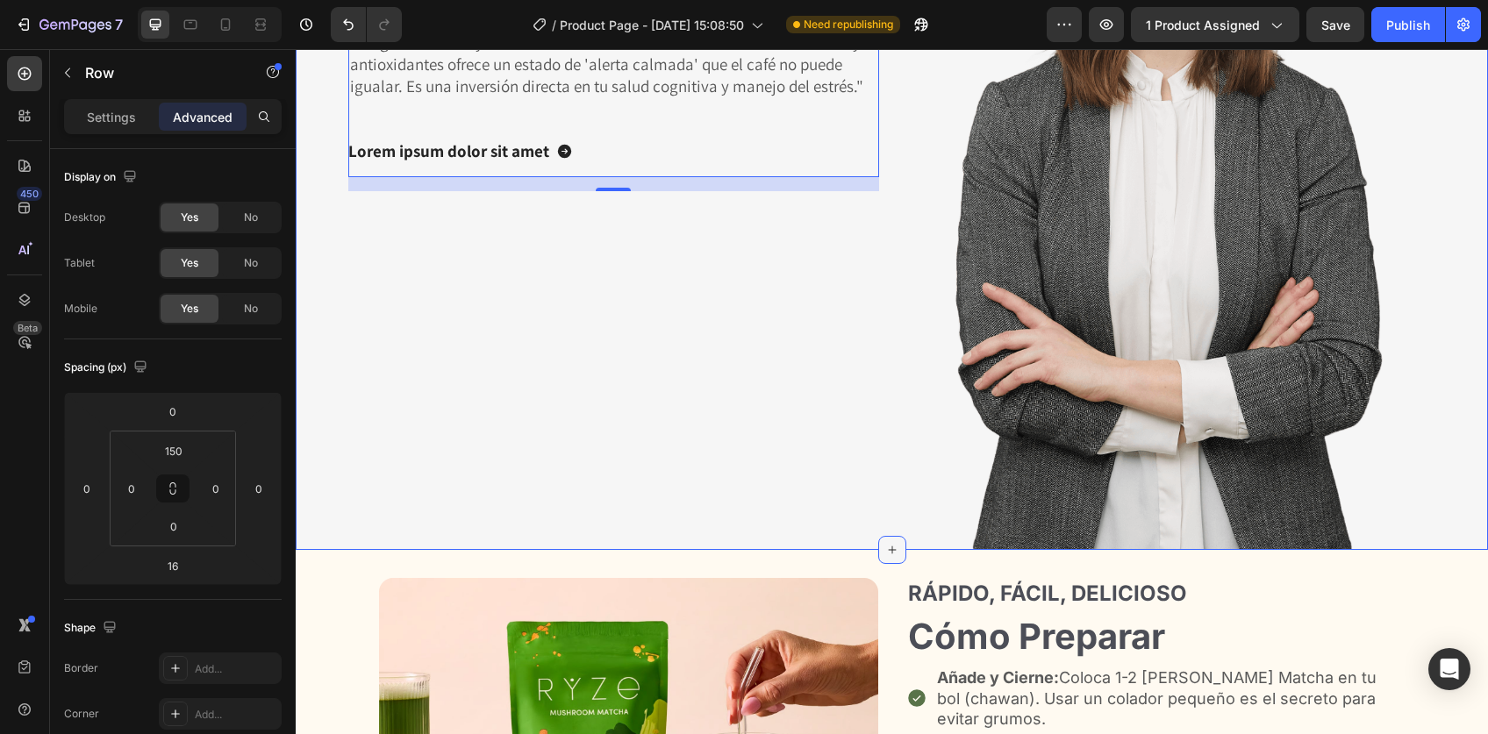
click at [888, 536] on div at bounding box center [892, 550] width 28 height 28
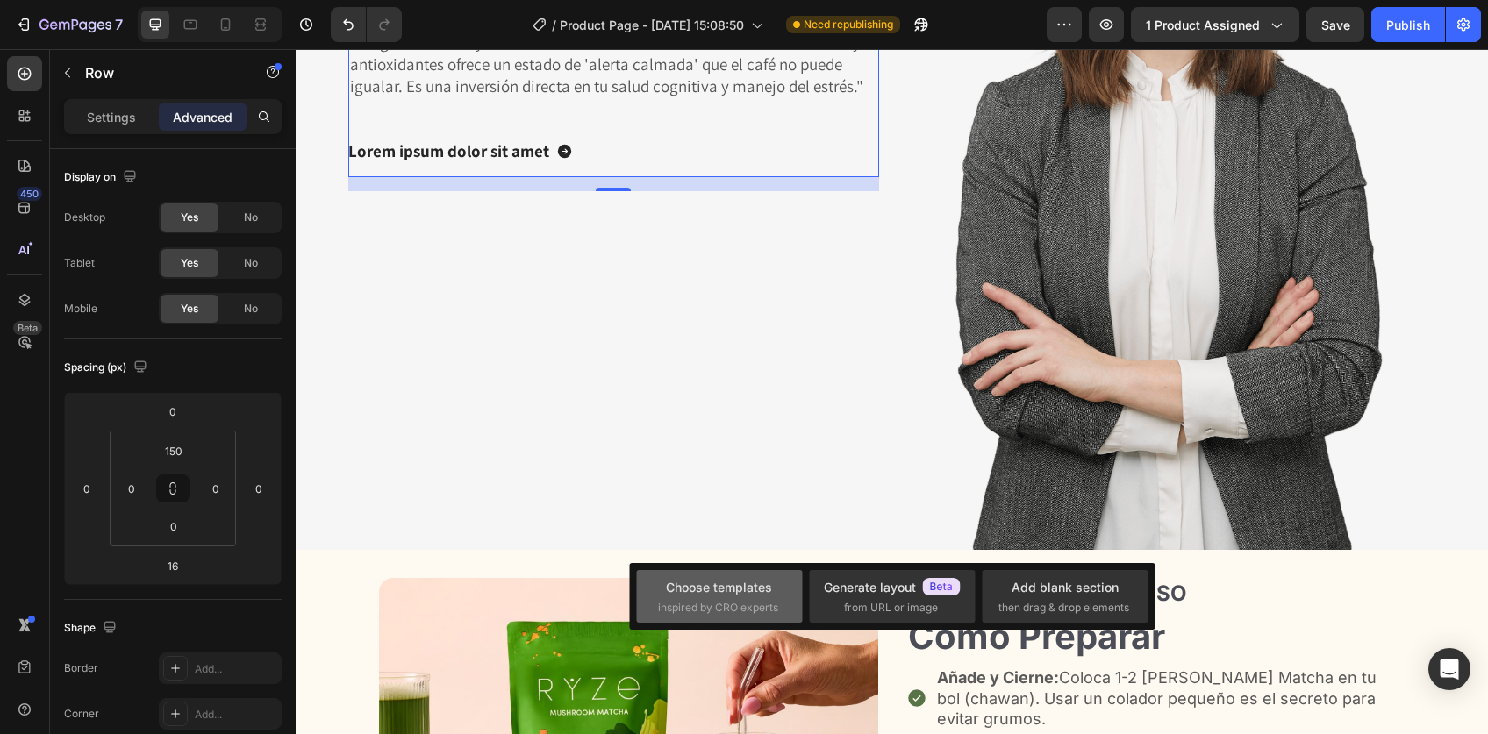
click at [738, 609] on span "inspired by CRO experts" at bounding box center [718, 608] width 120 height 16
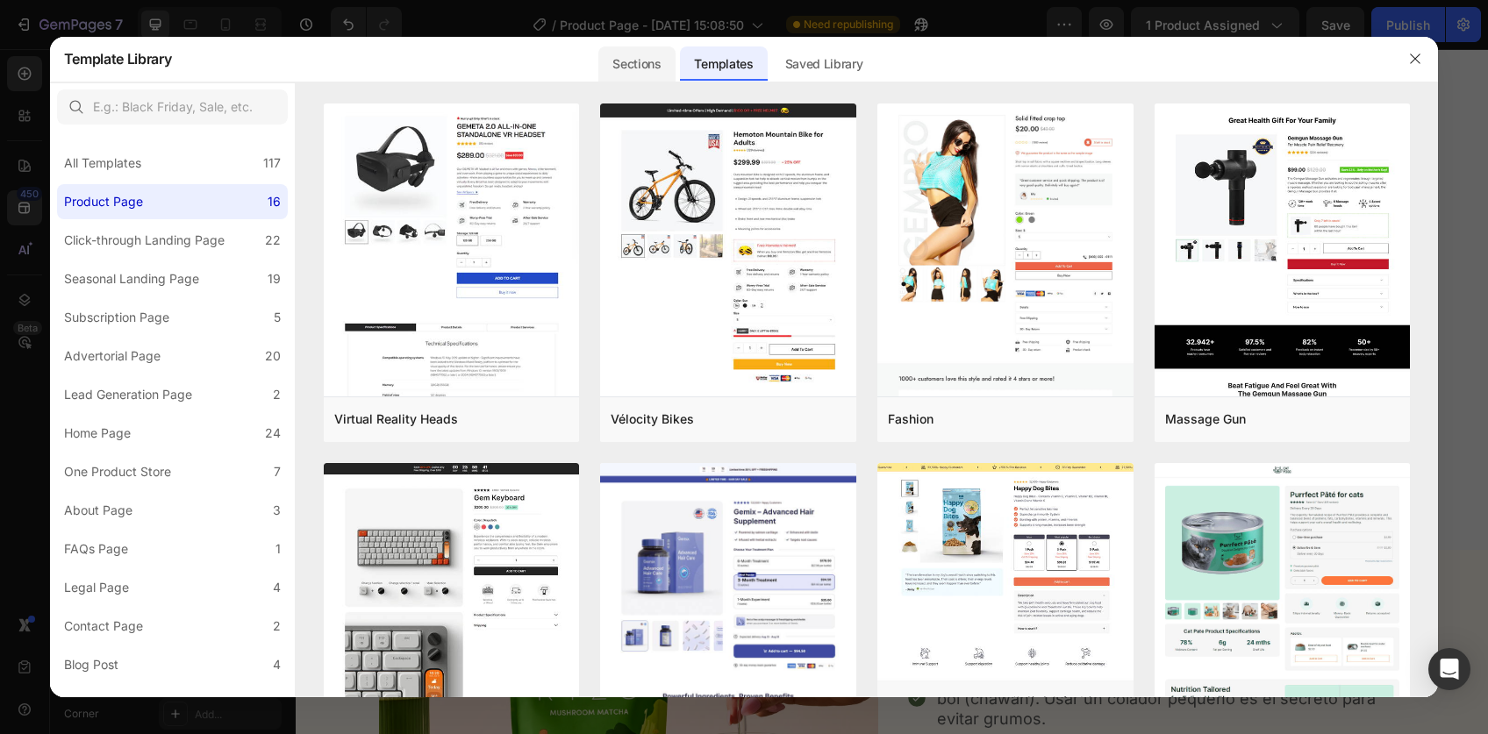
click at [631, 63] on div "Sections" at bounding box center [636, 63] width 76 height 35
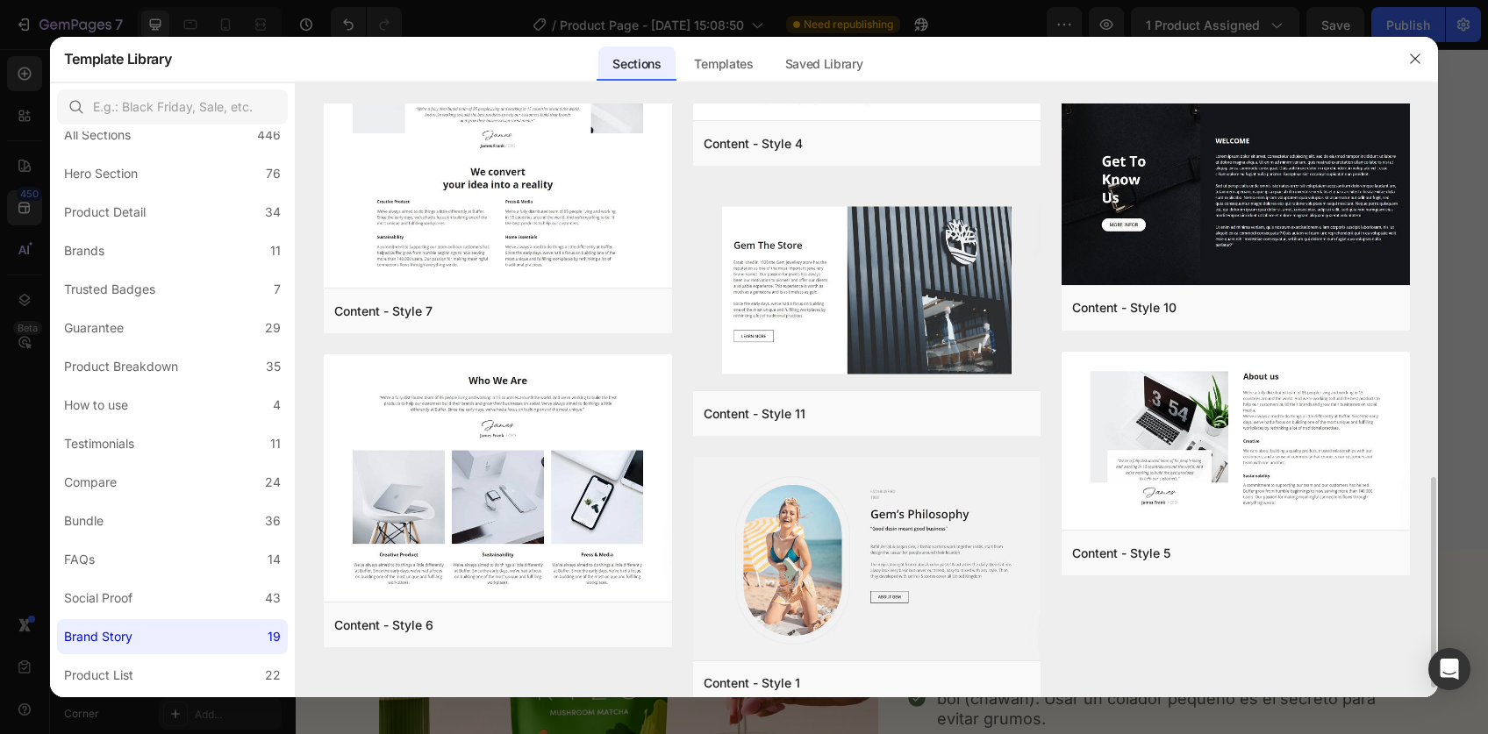
scroll to position [1084, 0]
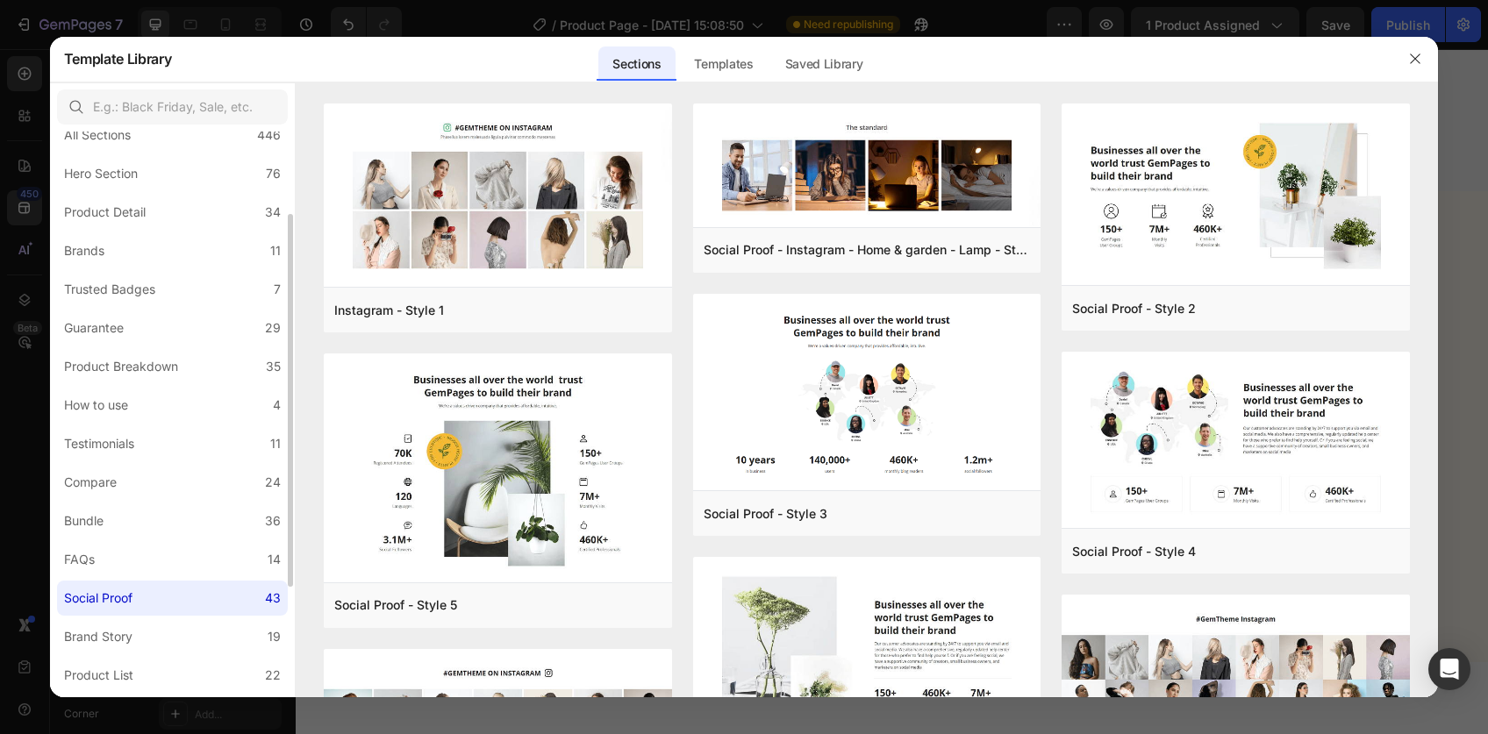
scroll to position [72, 0]
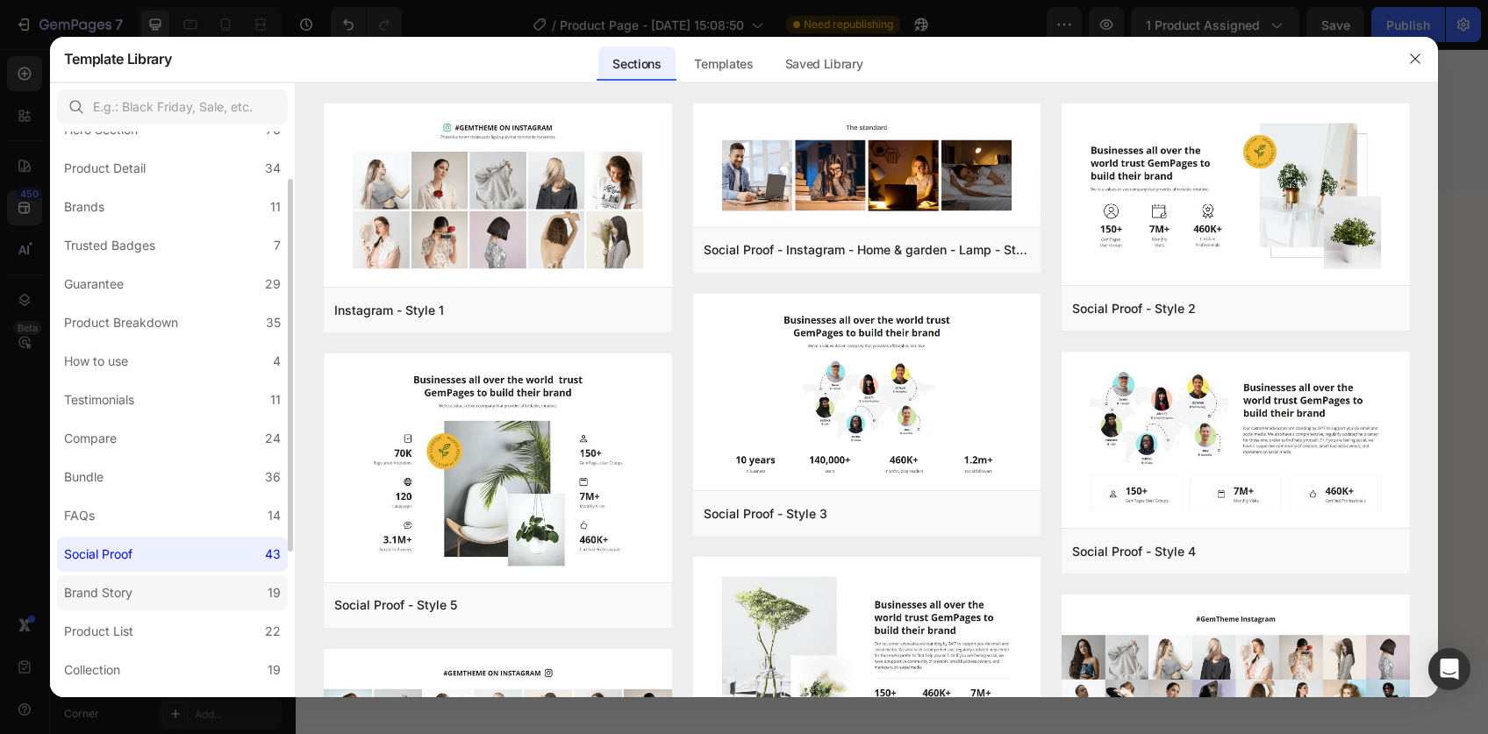
click at [126, 604] on label "Brand Story 19" at bounding box center [172, 592] width 231 height 35
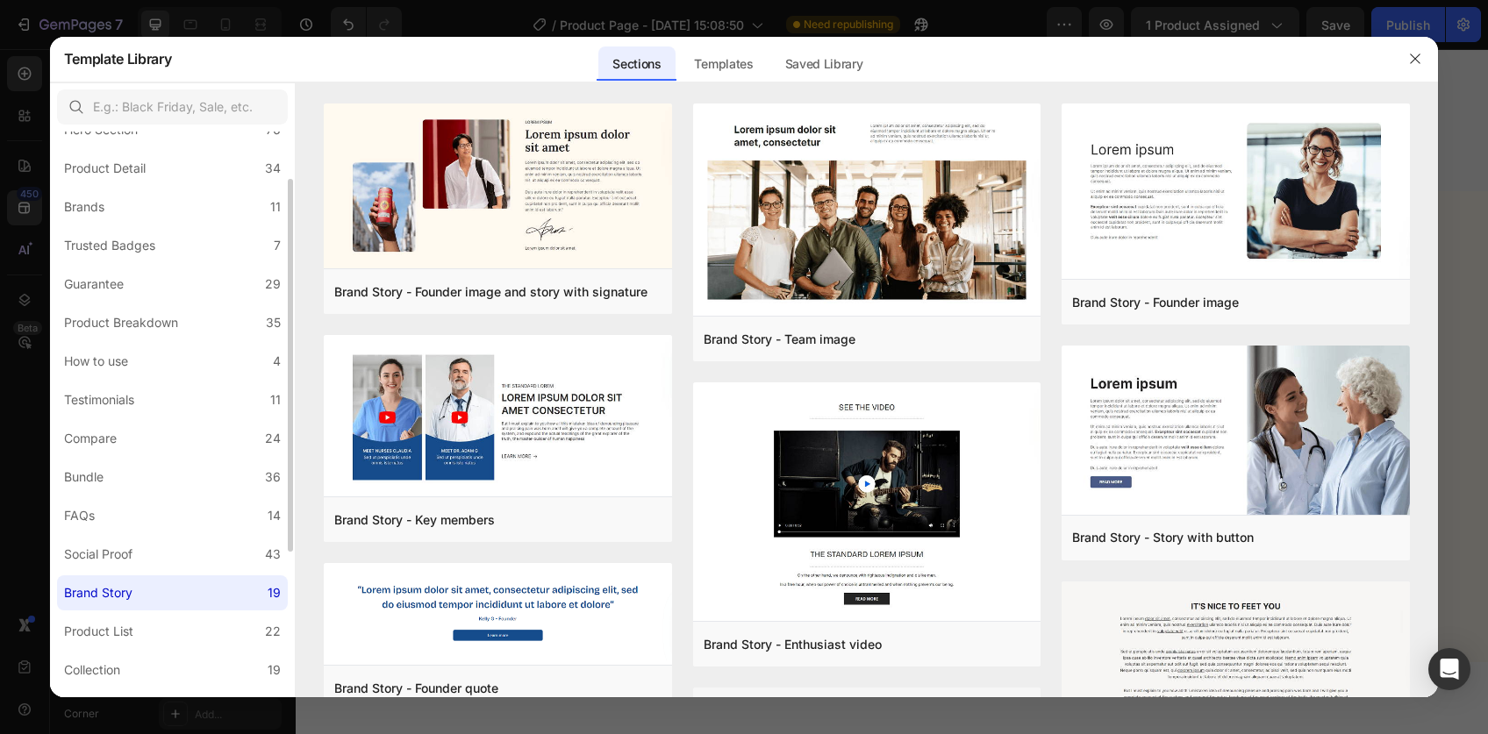
click at [126, 604] on label "Brand Story 19" at bounding box center [172, 592] width 231 height 35
click at [139, 560] on div "Social Proof" at bounding box center [101, 554] width 75 height 21
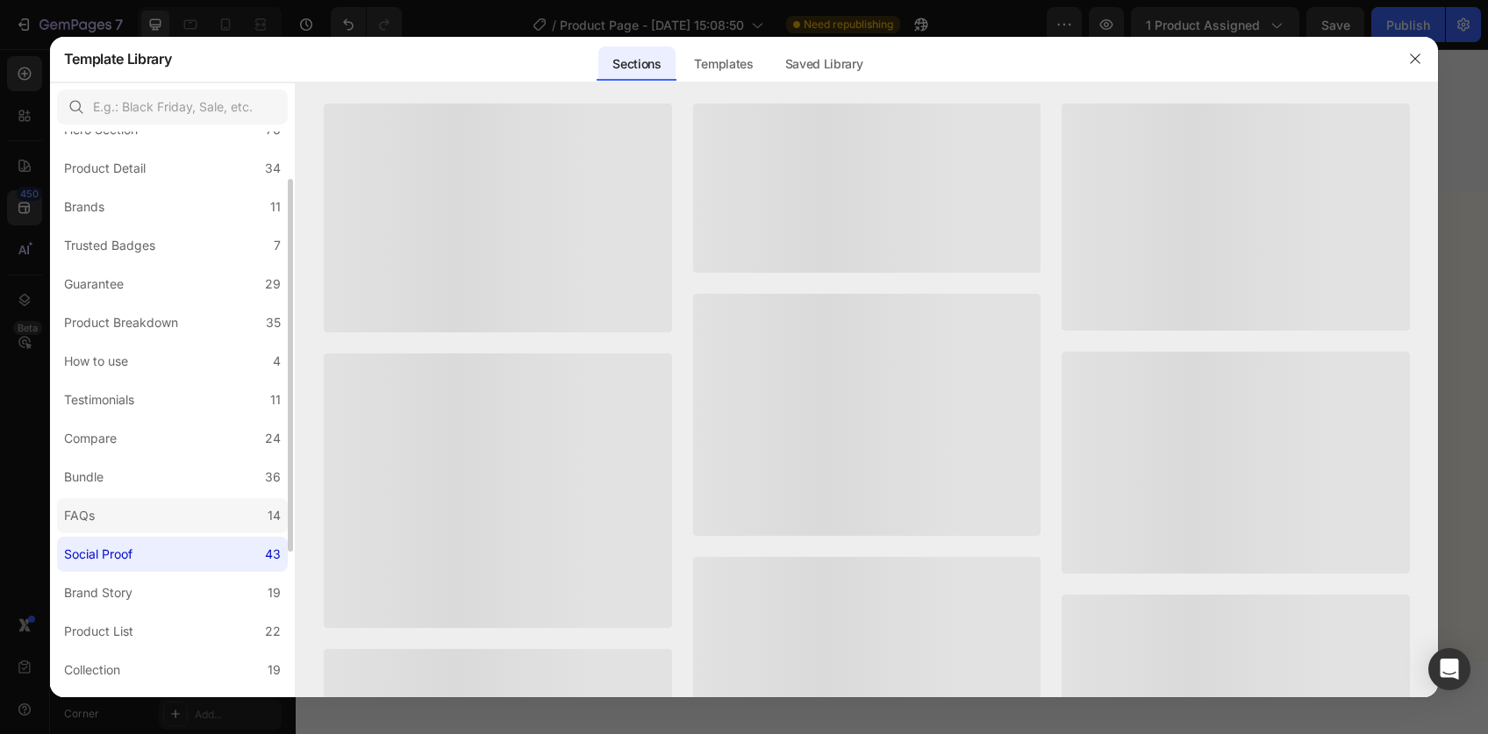
click at [139, 517] on label "FAQs 14" at bounding box center [172, 515] width 231 height 35
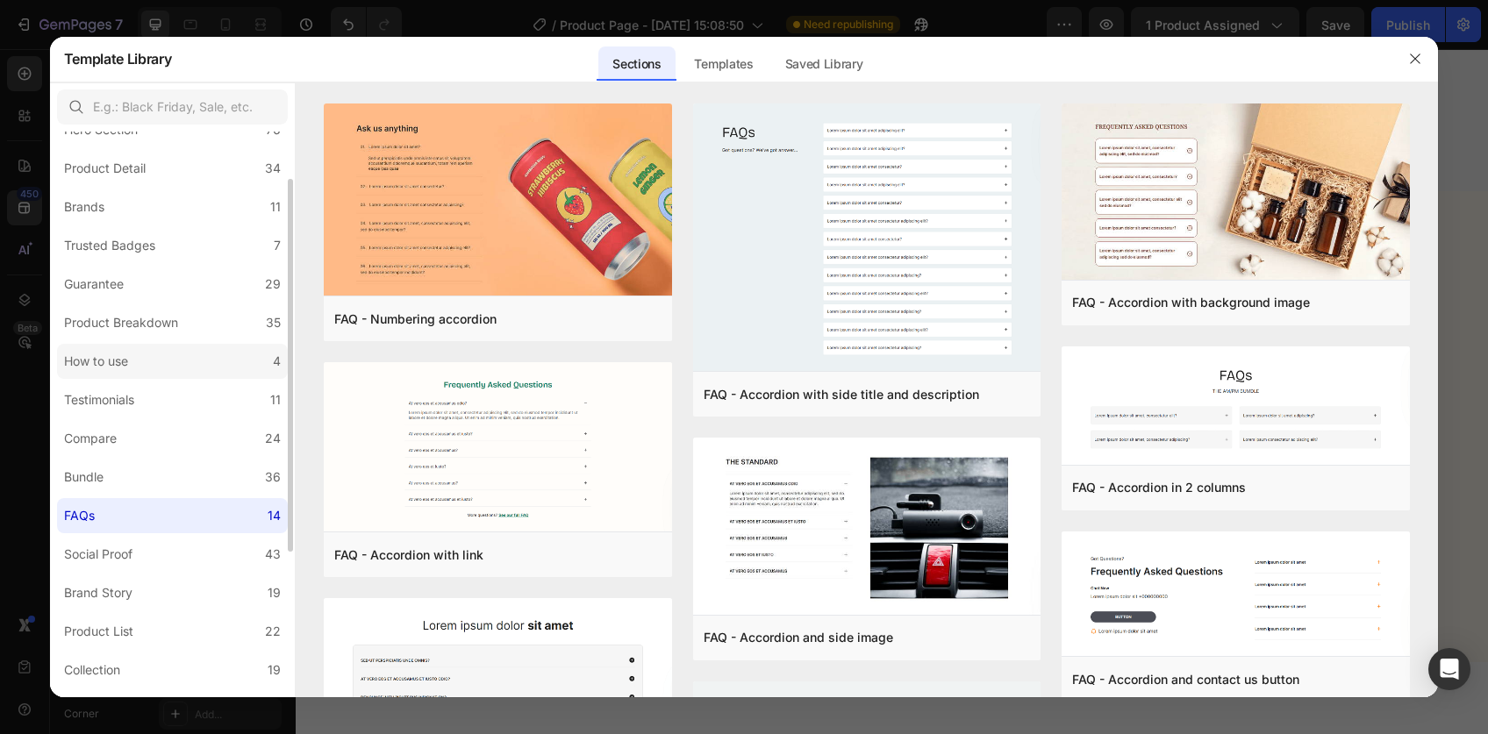
scroll to position [0, 0]
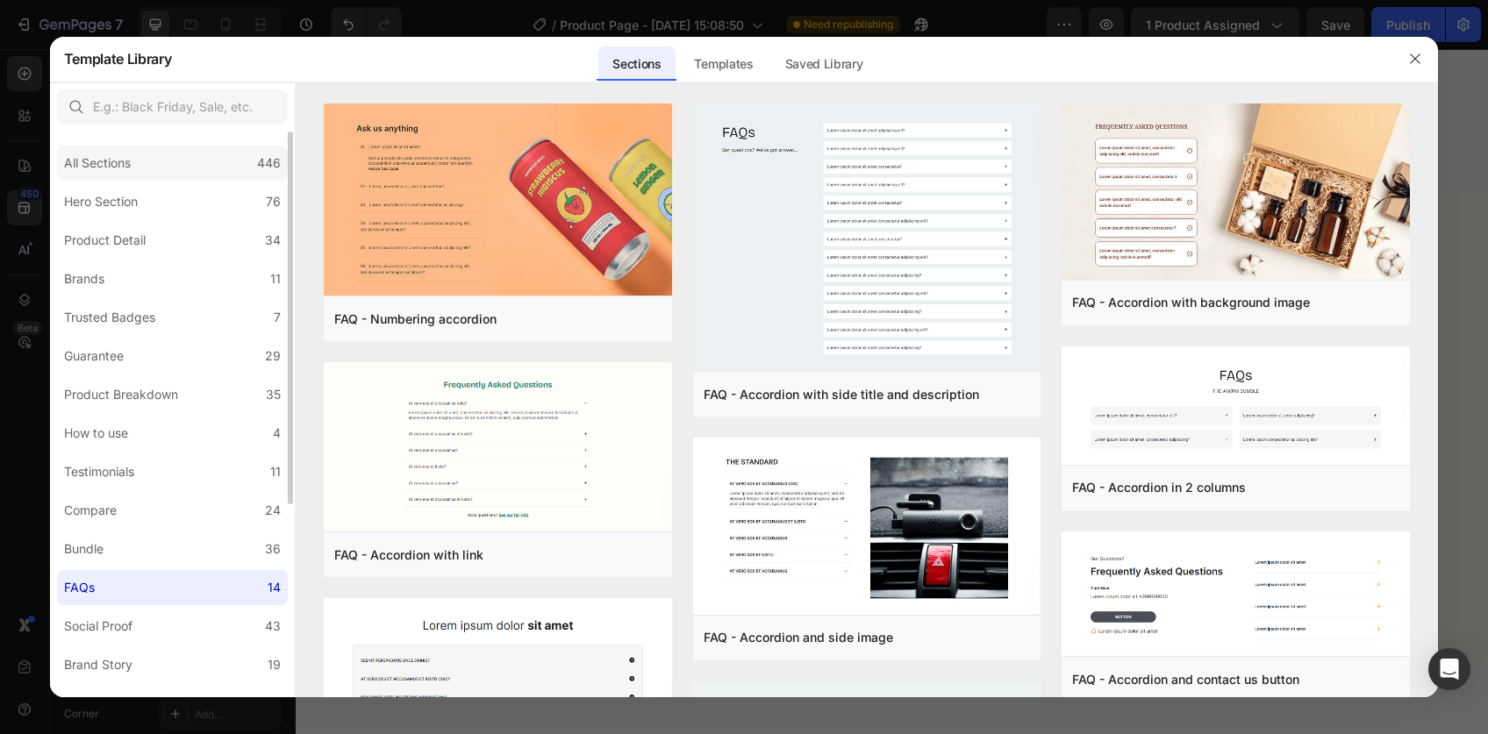
click at [146, 151] on div "All Sections 446" at bounding box center [172, 163] width 231 height 35
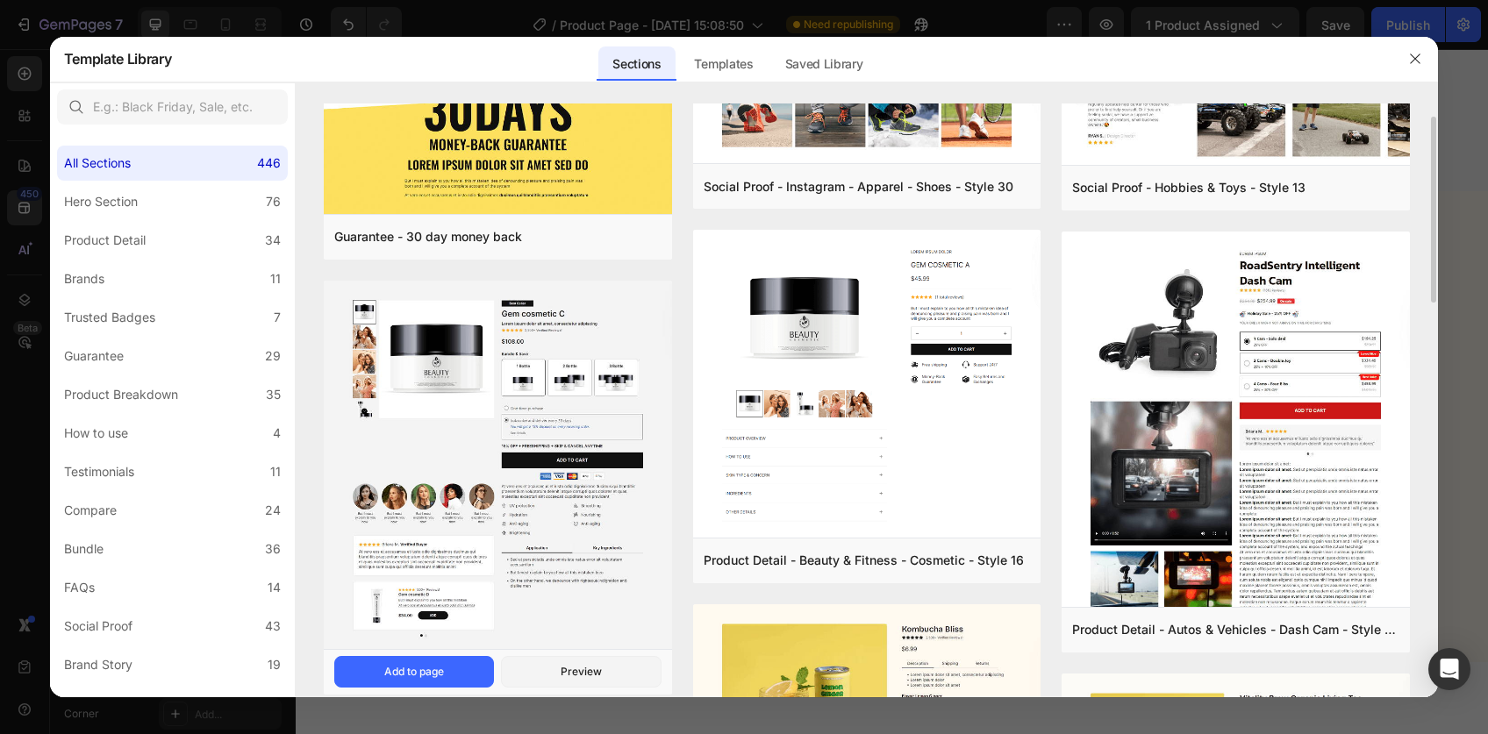
scroll to position [302, 0]
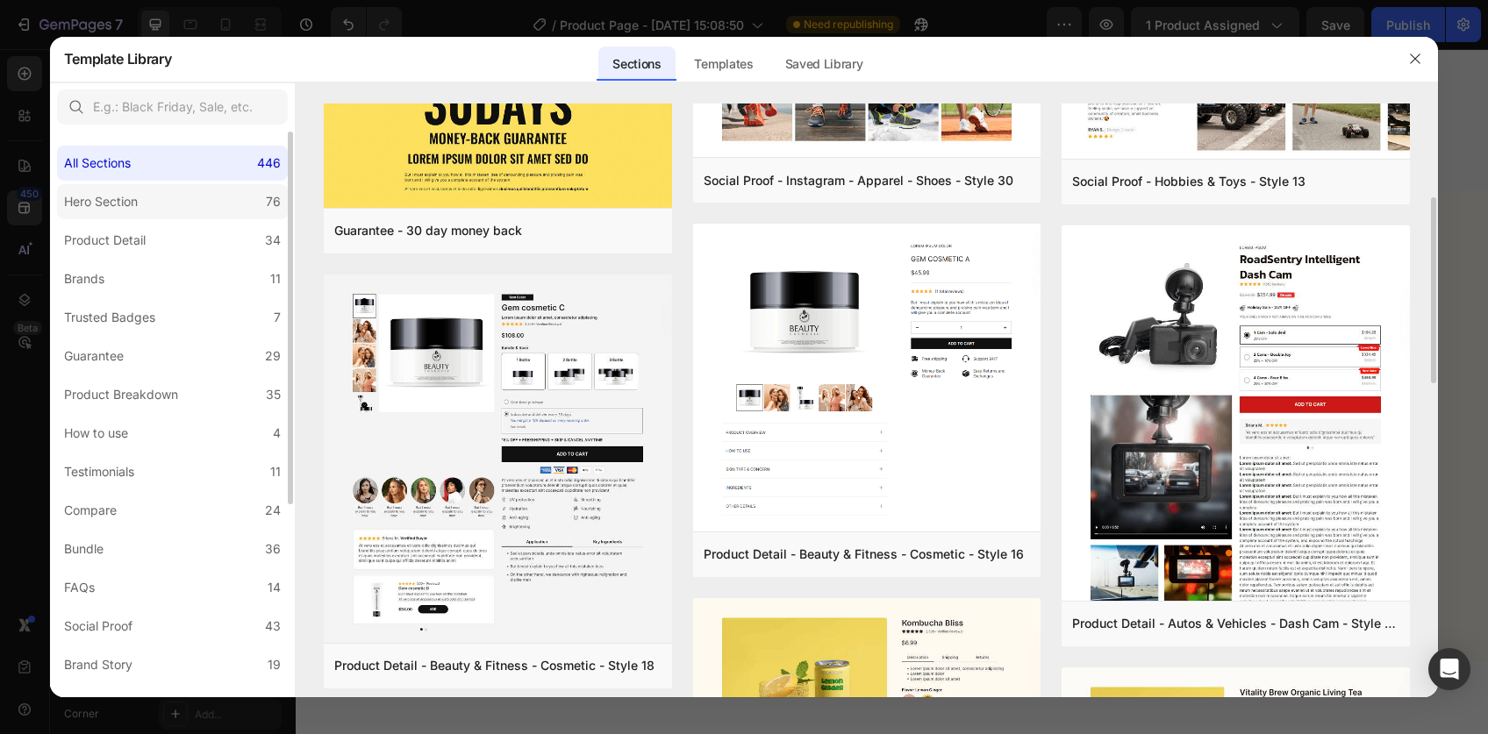
click at [142, 199] on div "Hero Section" at bounding box center [104, 201] width 81 height 21
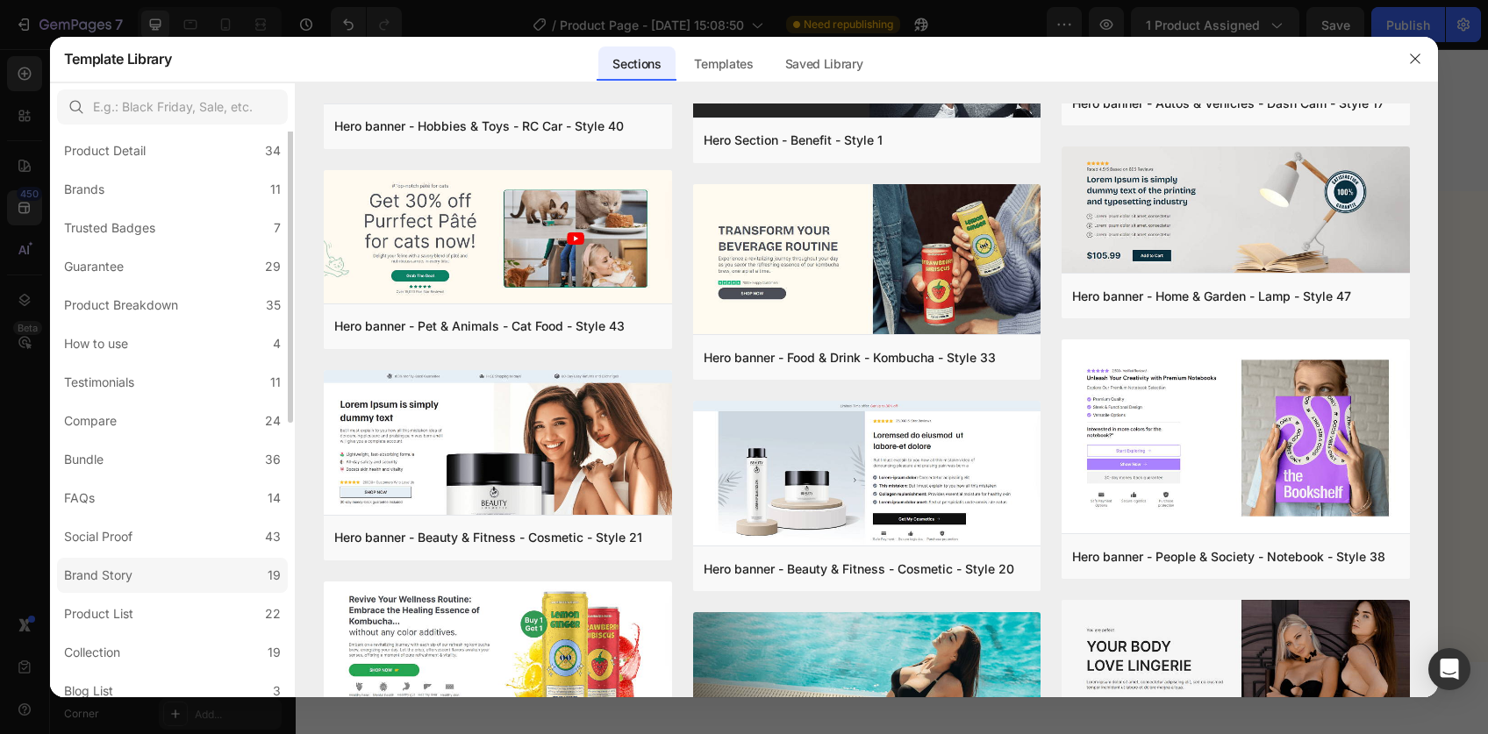
scroll to position [0, 0]
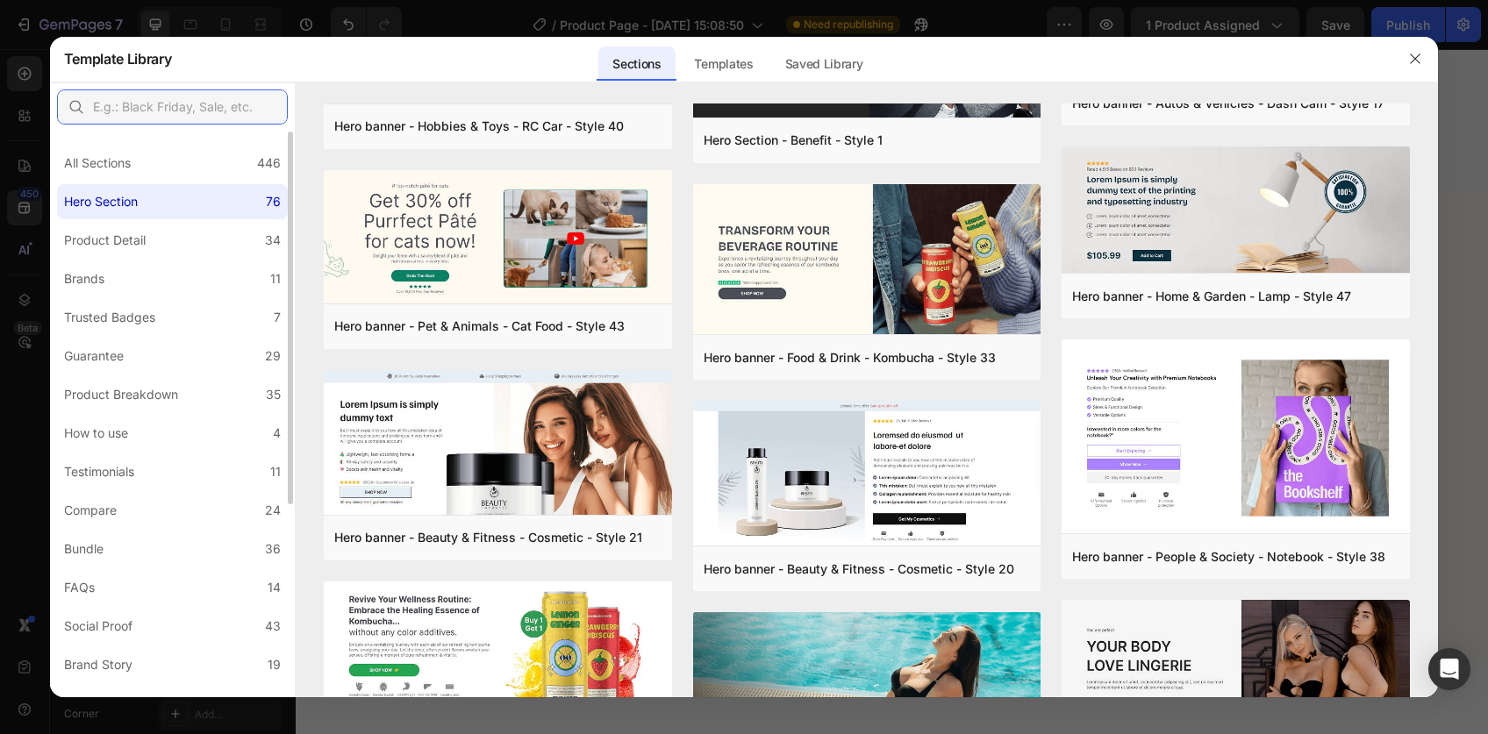
click at [166, 100] on input "text" at bounding box center [172, 106] width 231 height 35
type input "aut"
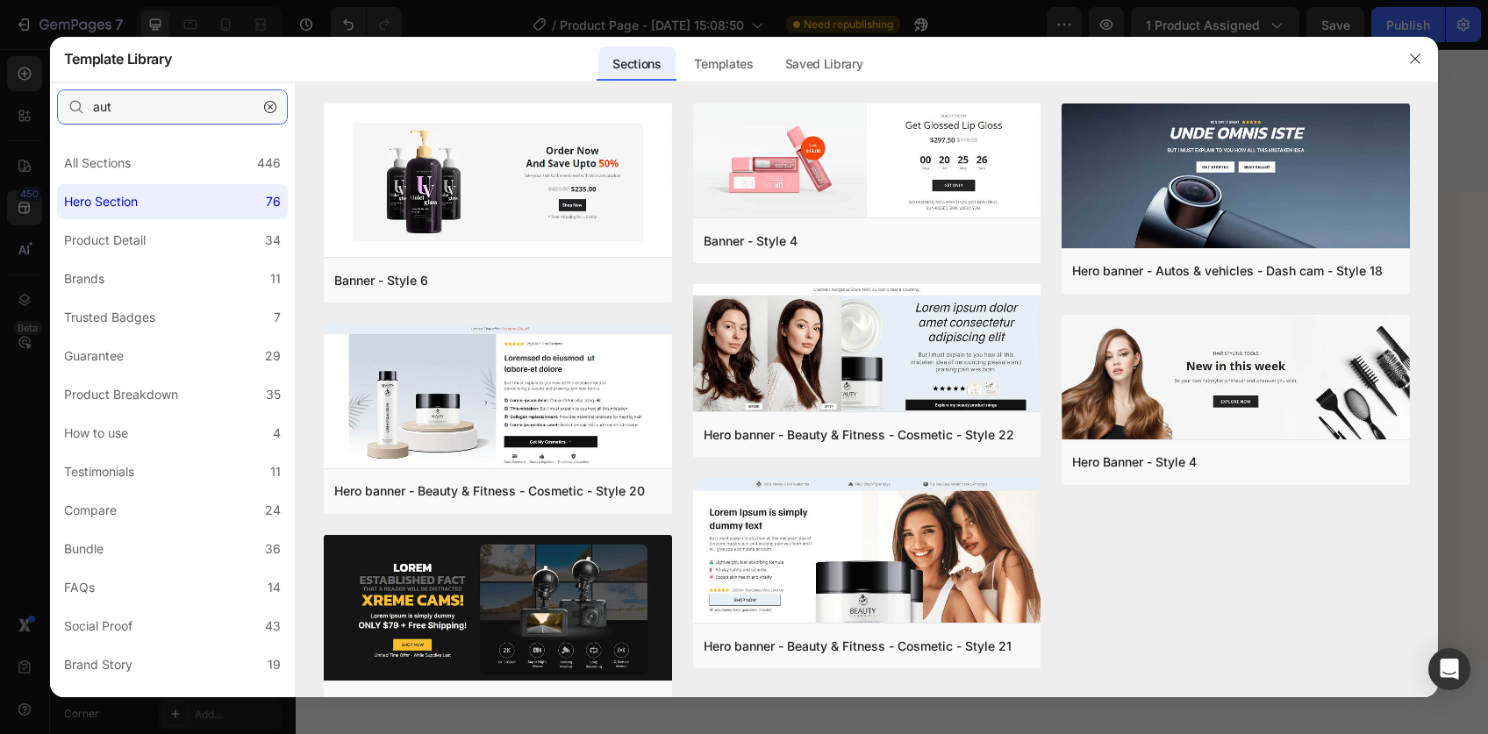
click at [195, 113] on input "aut" at bounding box center [172, 106] width 231 height 35
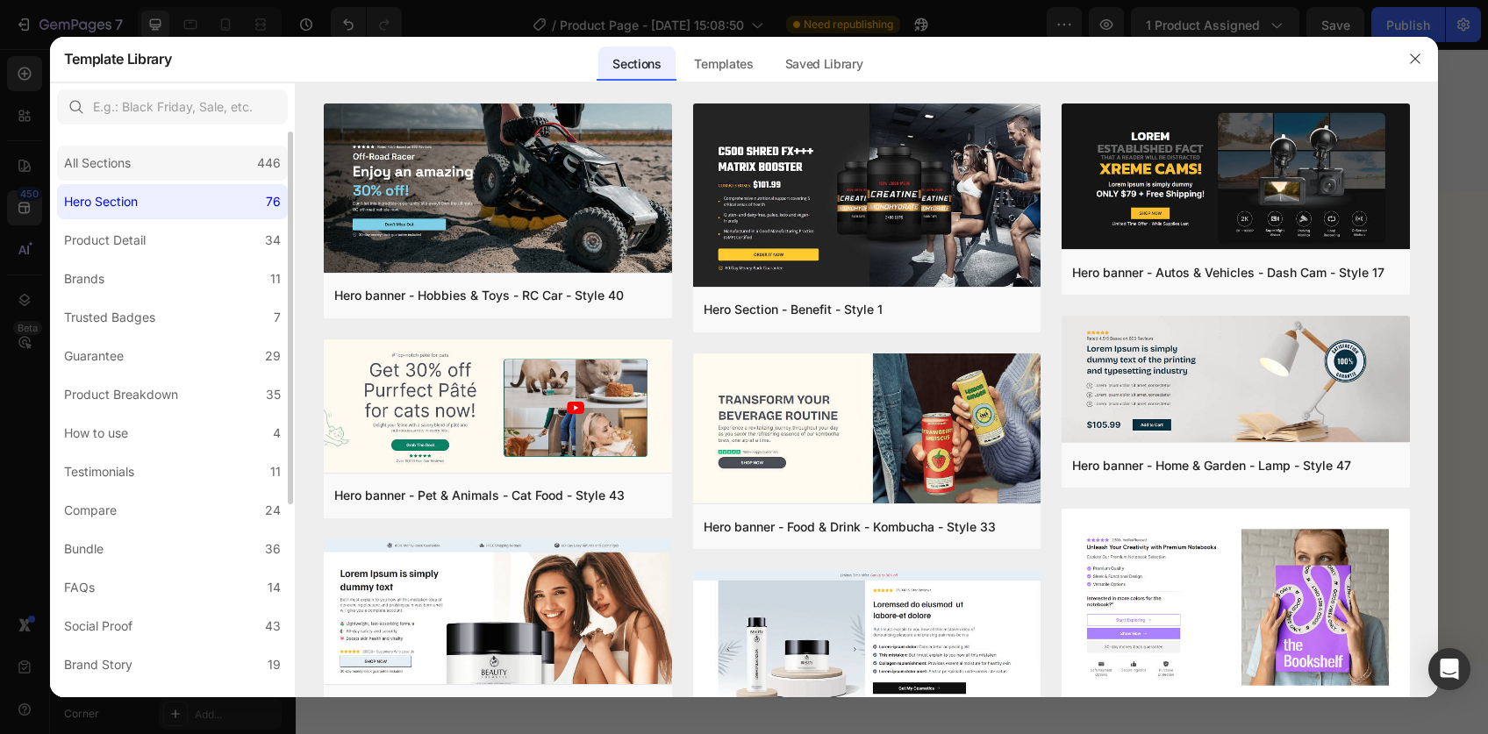
click at [149, 153] on div "All Sections 446" at bounding box center [172, 163] width 231 height 35
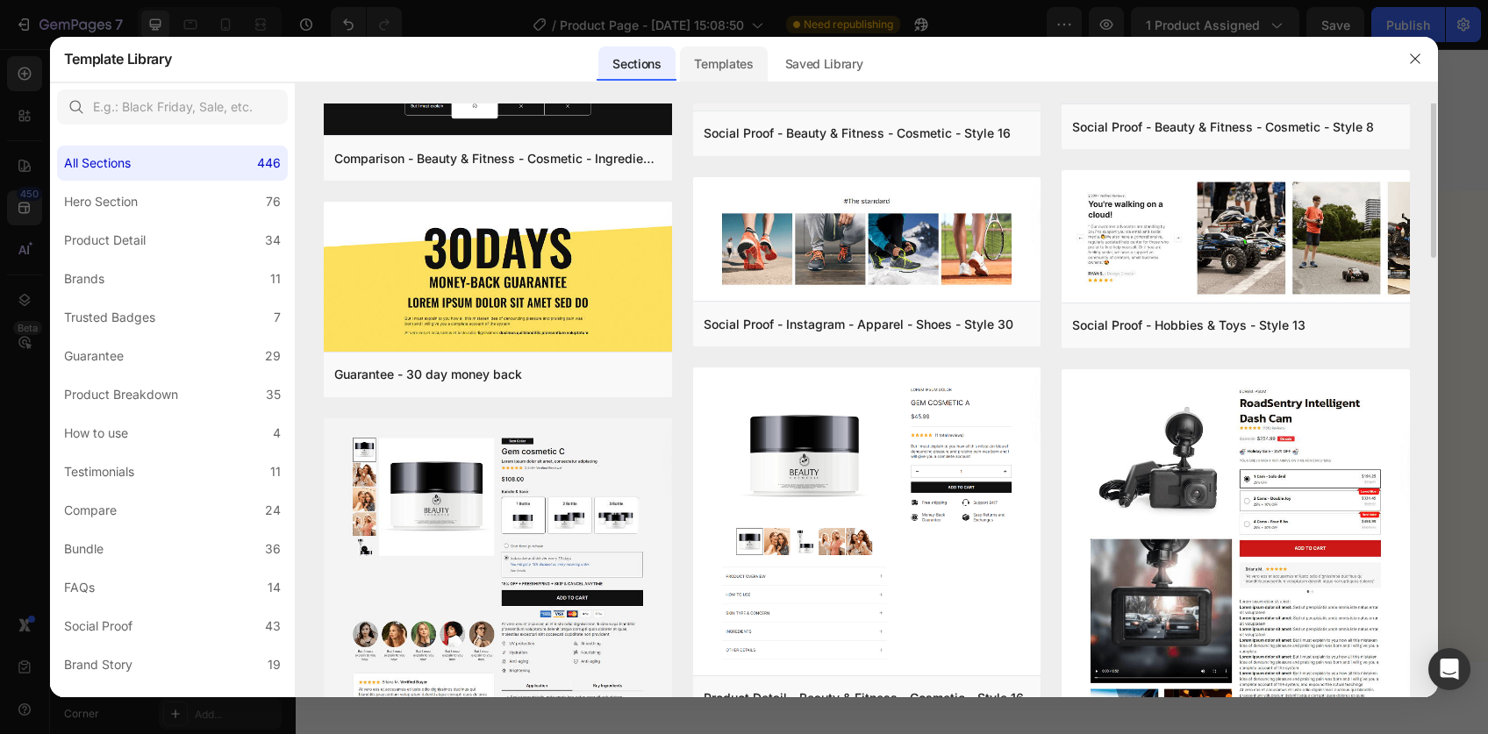
scroll to position [96, 0]
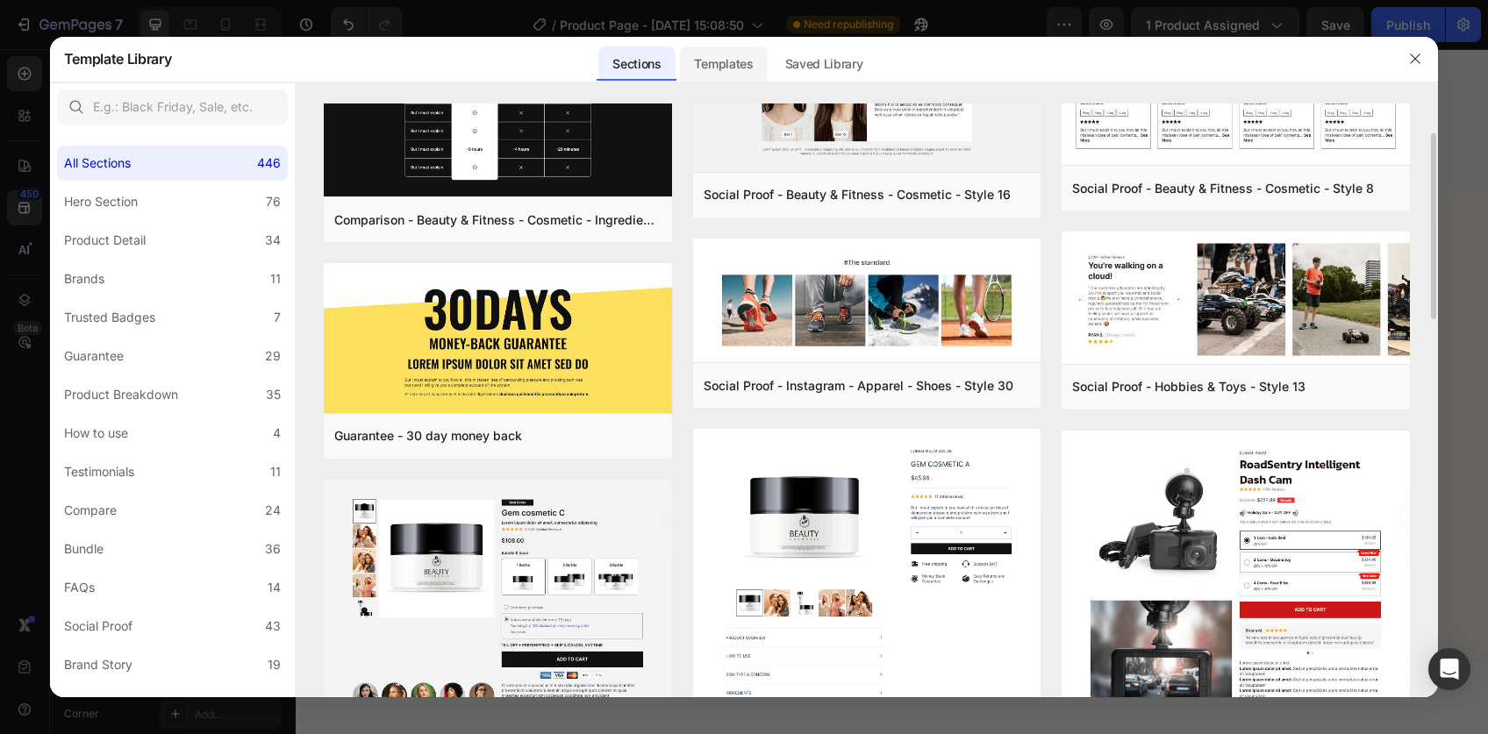
click at [723, 55] on div "Templates" at bounding box center [723, 63] width 87 height 35
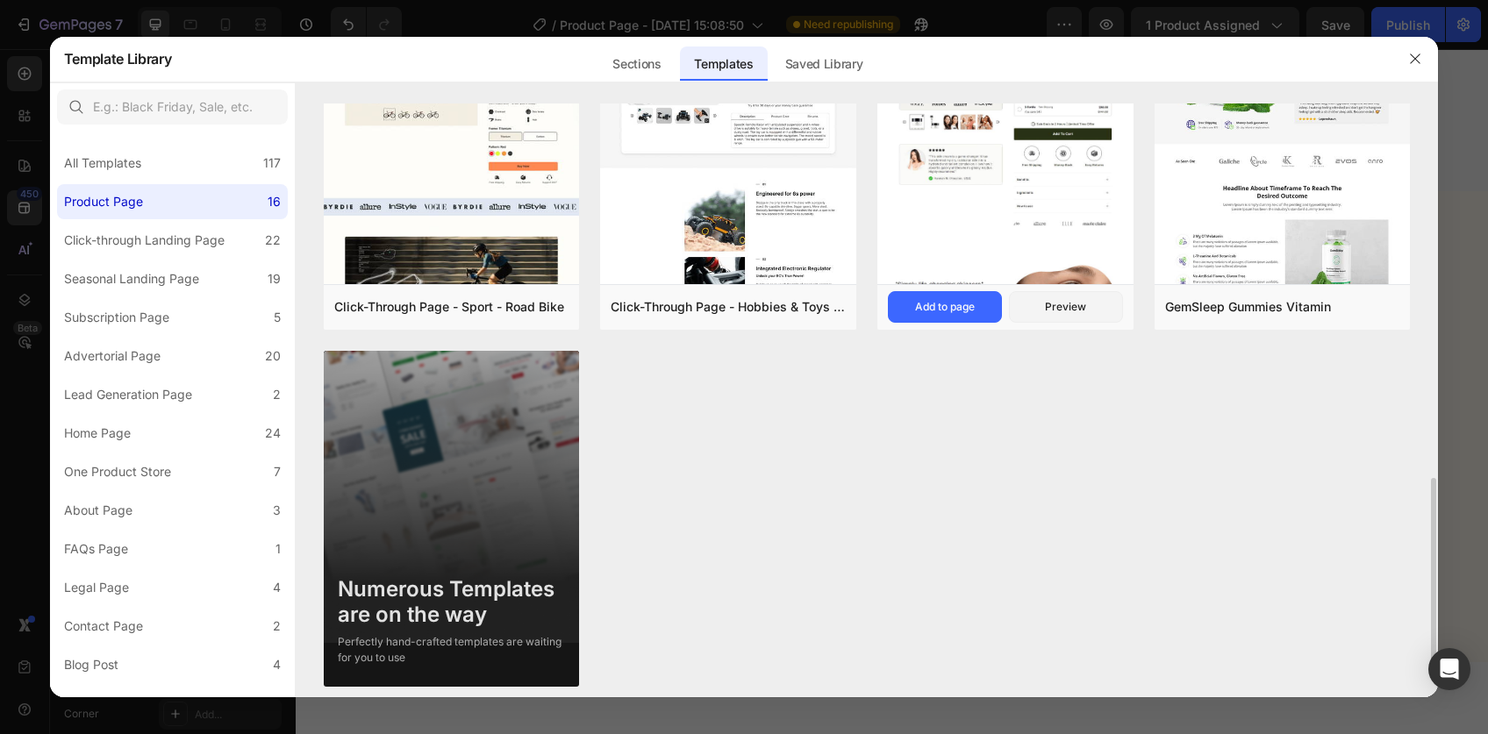
scroll to position [1202, 0]
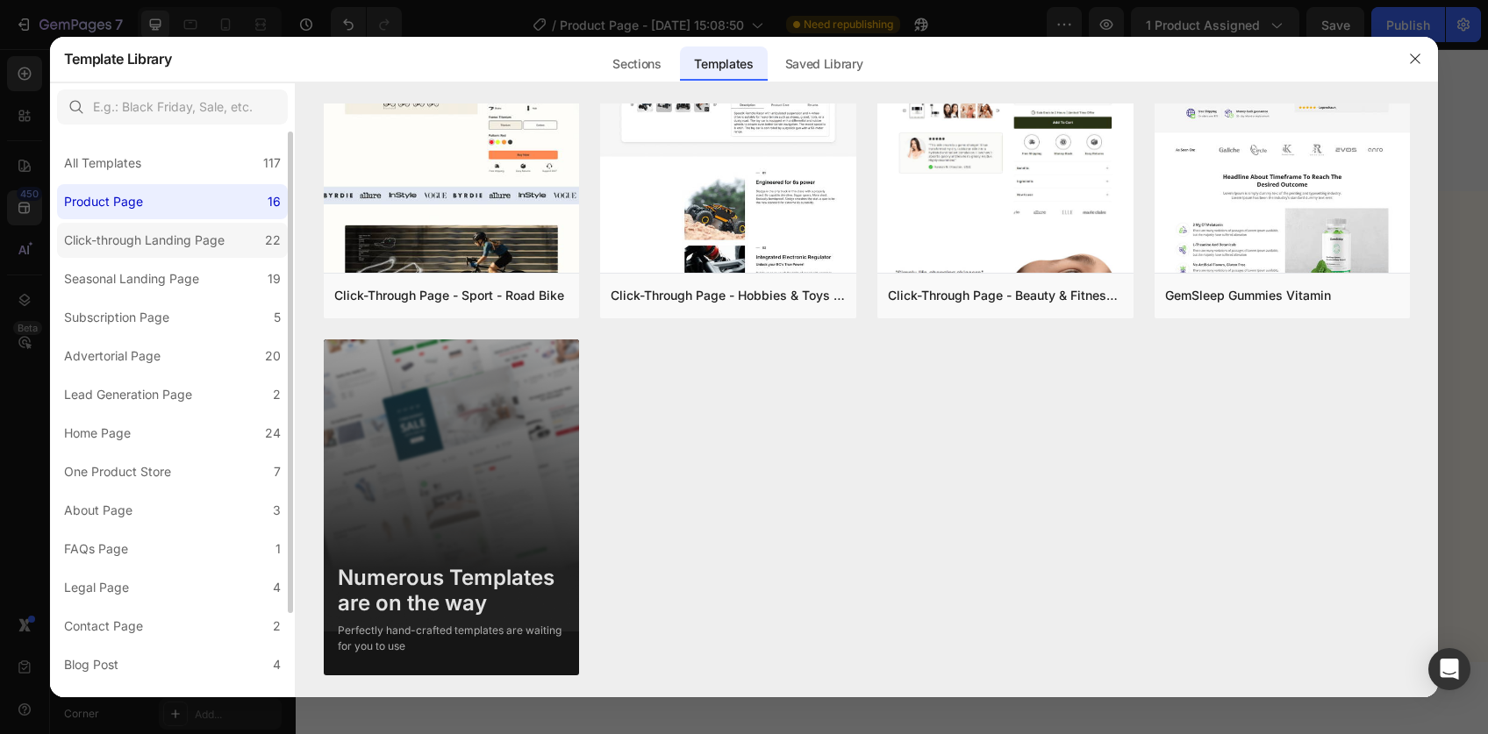
click at [158, 246] on div "Click-through Landing Page" at bounding box center [144, 240] width 161 height 21
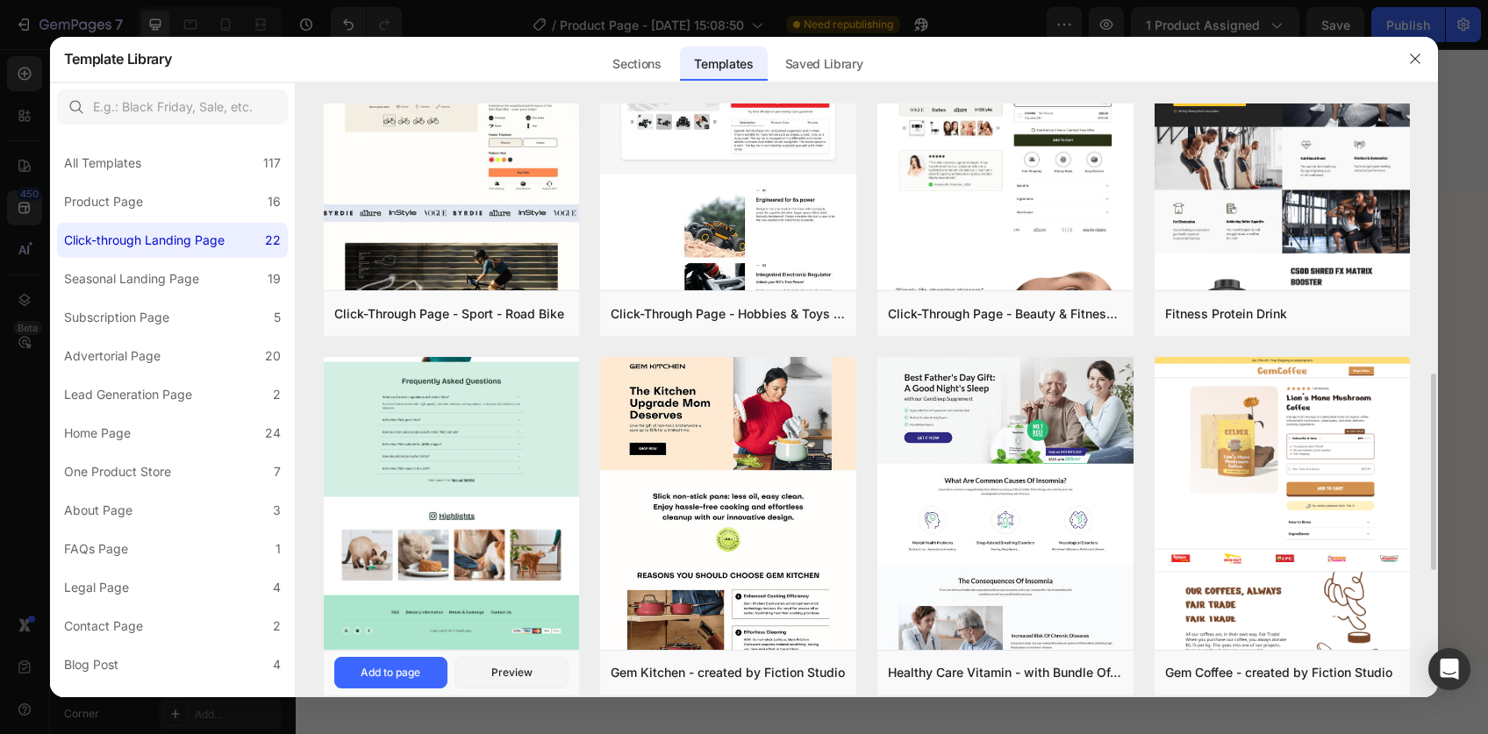
scroll to position [823, 0]
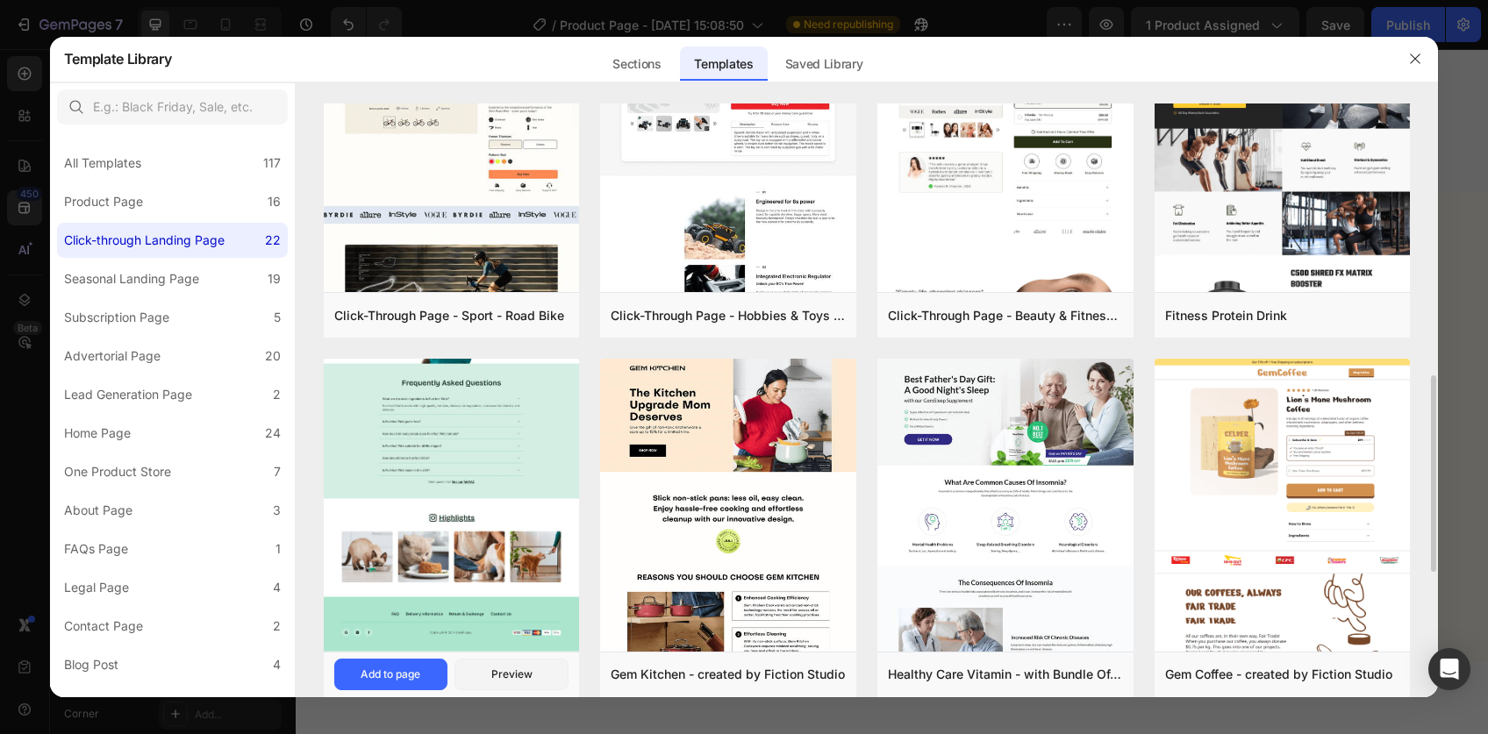
click at [473, 420] on img at bounding box center [452, 62] width 256 height 1179
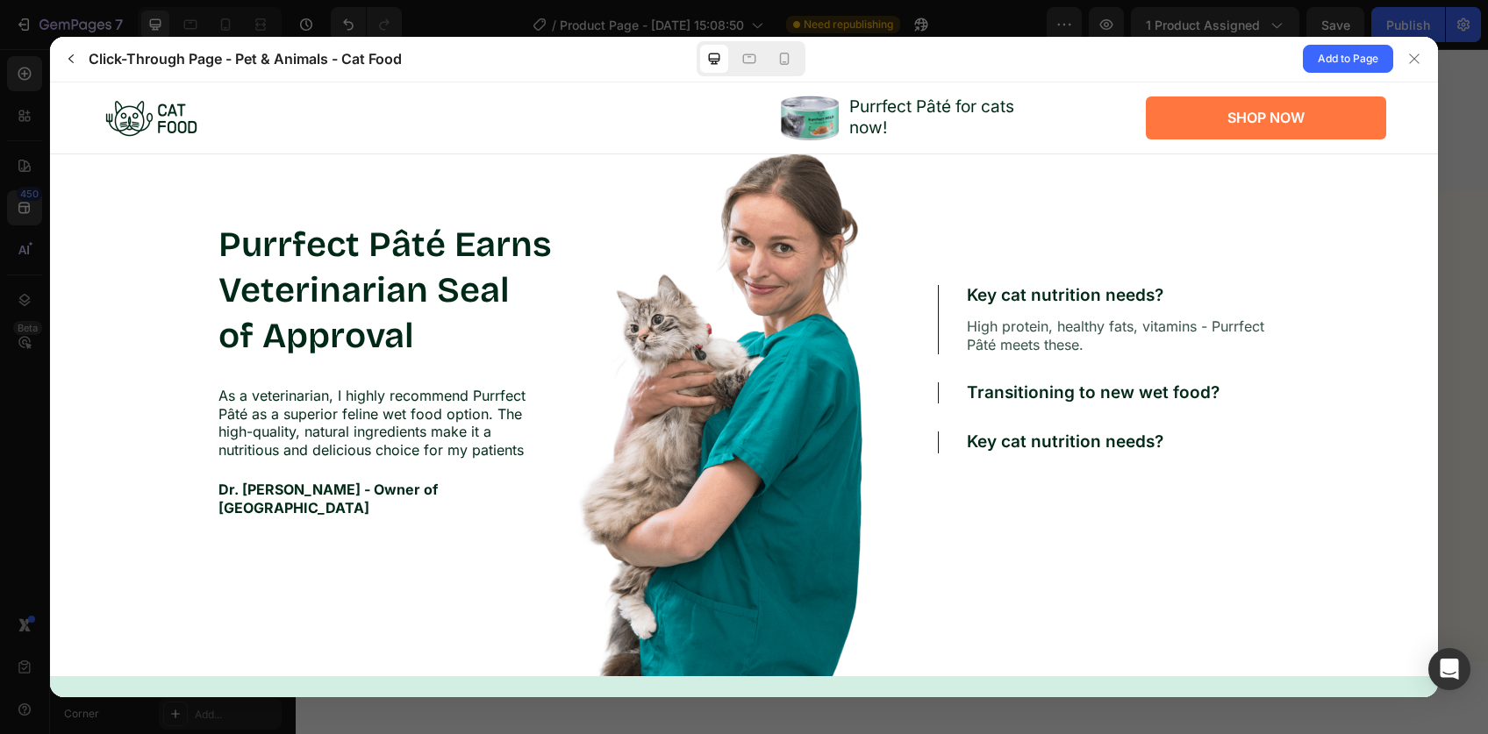
scroll to position [3835, 0]
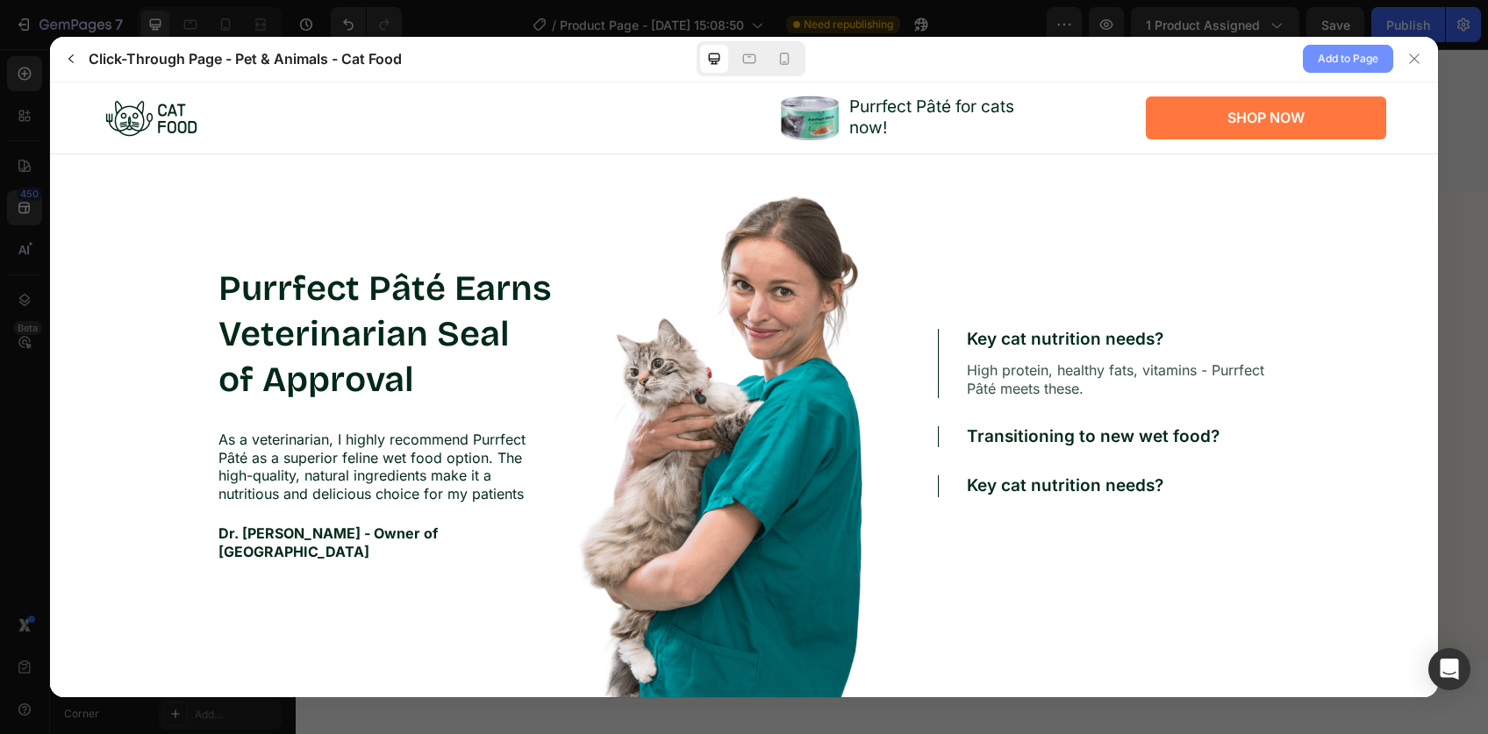
click at [1335, 66] on span "Add to Page" at bounding box center [1347, 58] width 61 height 21
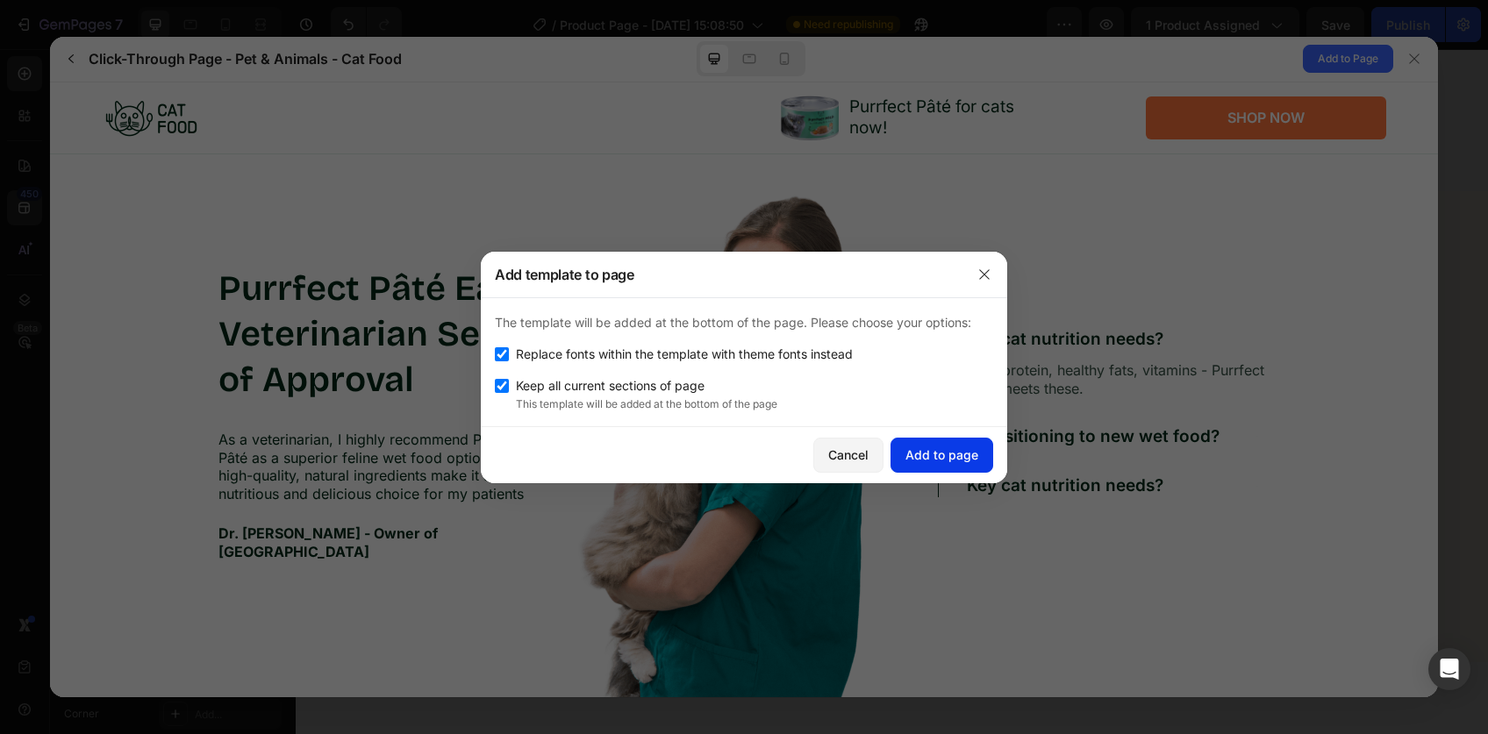
click at [987, 448] on button "Add to page" at bounding box center [941, 455] width 103 height 35
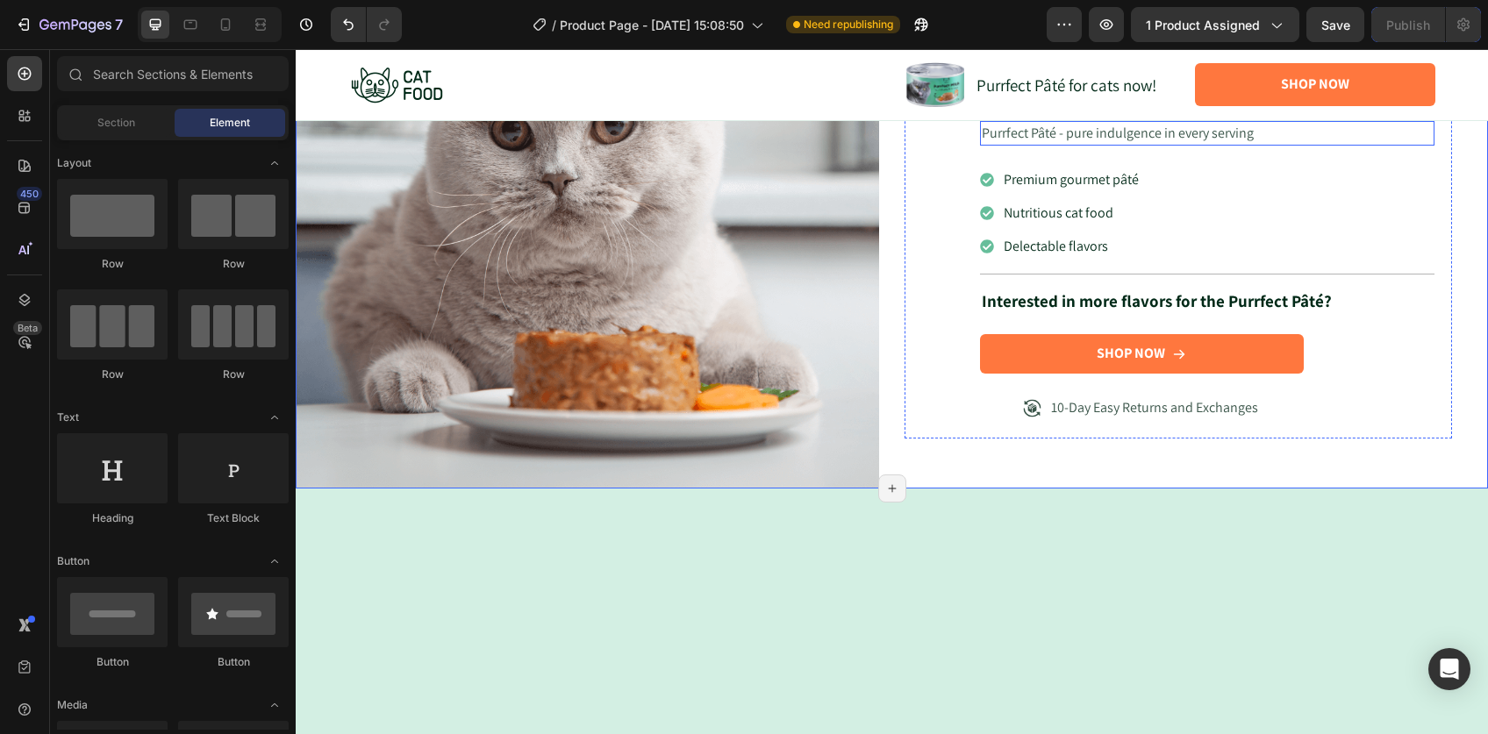
scroll to position [5306, 0]
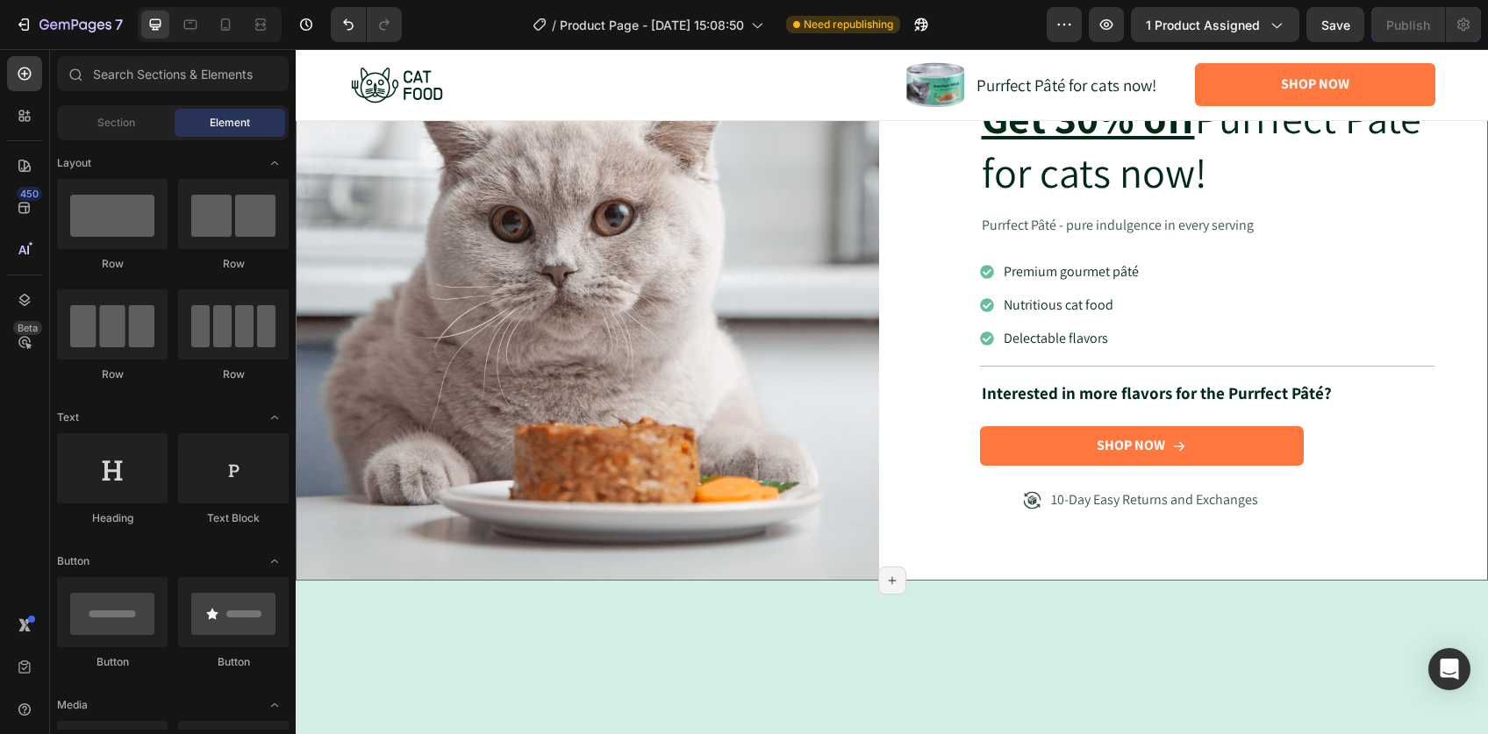
click at [905, 367] on div "Icon Icon Icon Icon Icon Icon List 2,500+ Verified Reviews! Text Block Row Get …" at bounding box center [1196, 288] width 583 height 583
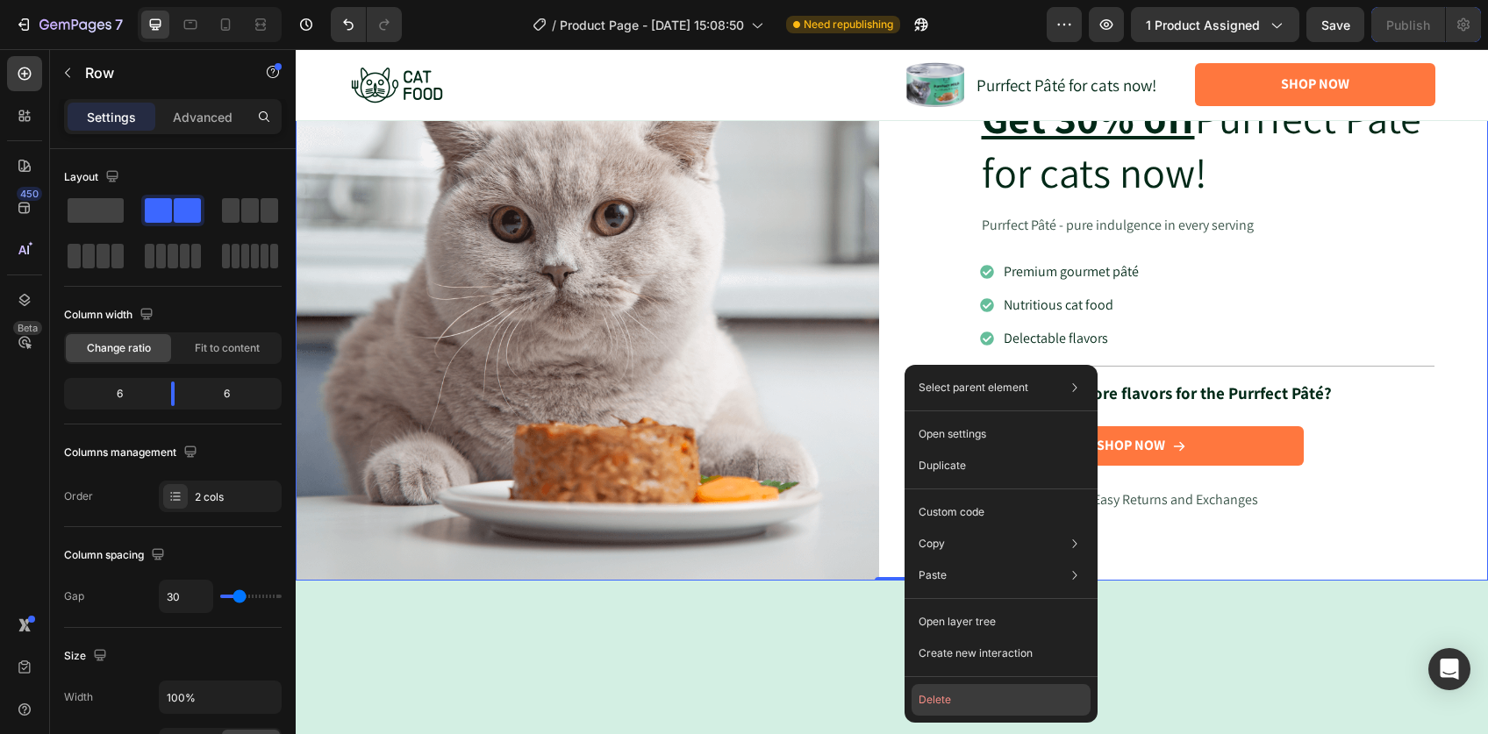
click at [952, 697] on button "Delete" at bounding box center [1000, 700] width 179 height 32
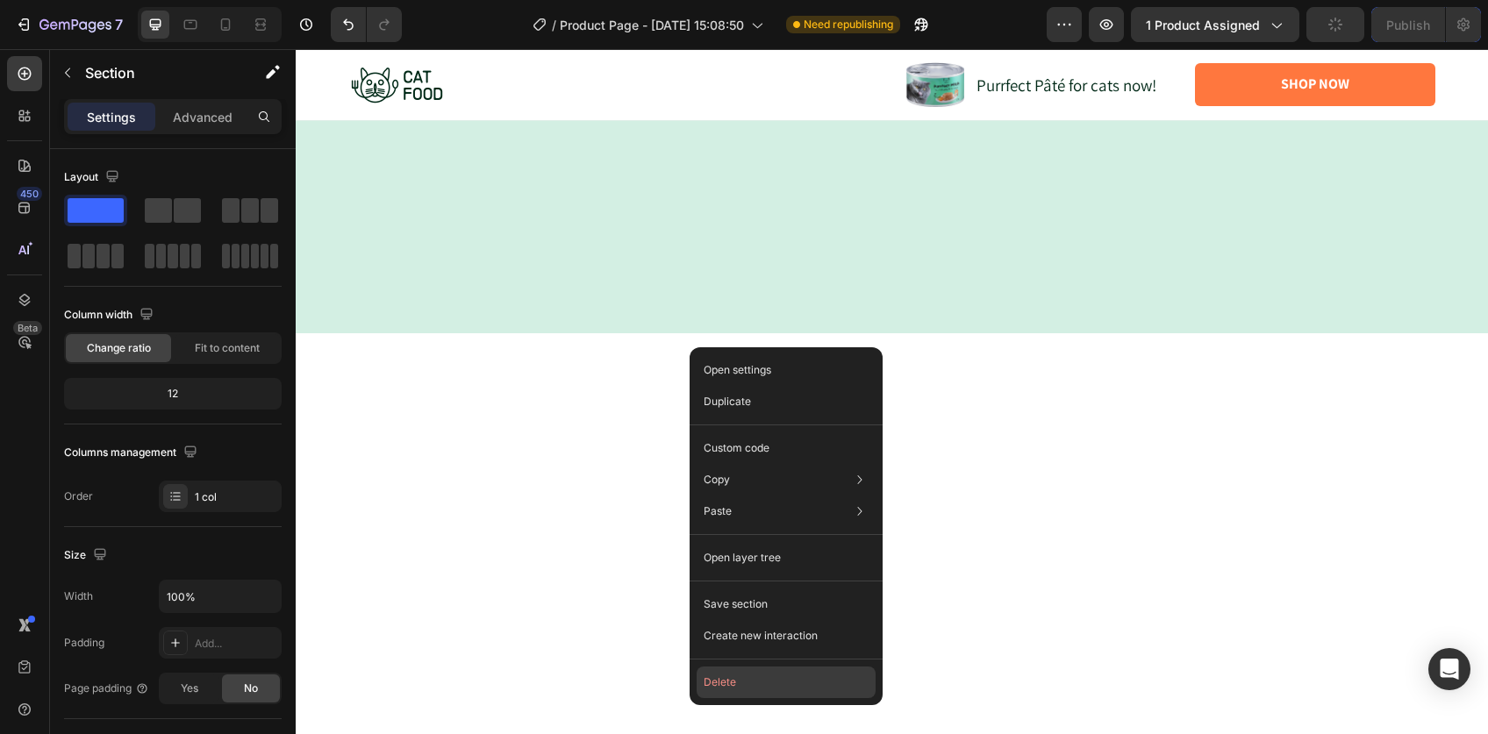
click at [741, 691] on button "Delete" at bounding box center [785, 683] width 179 height 32
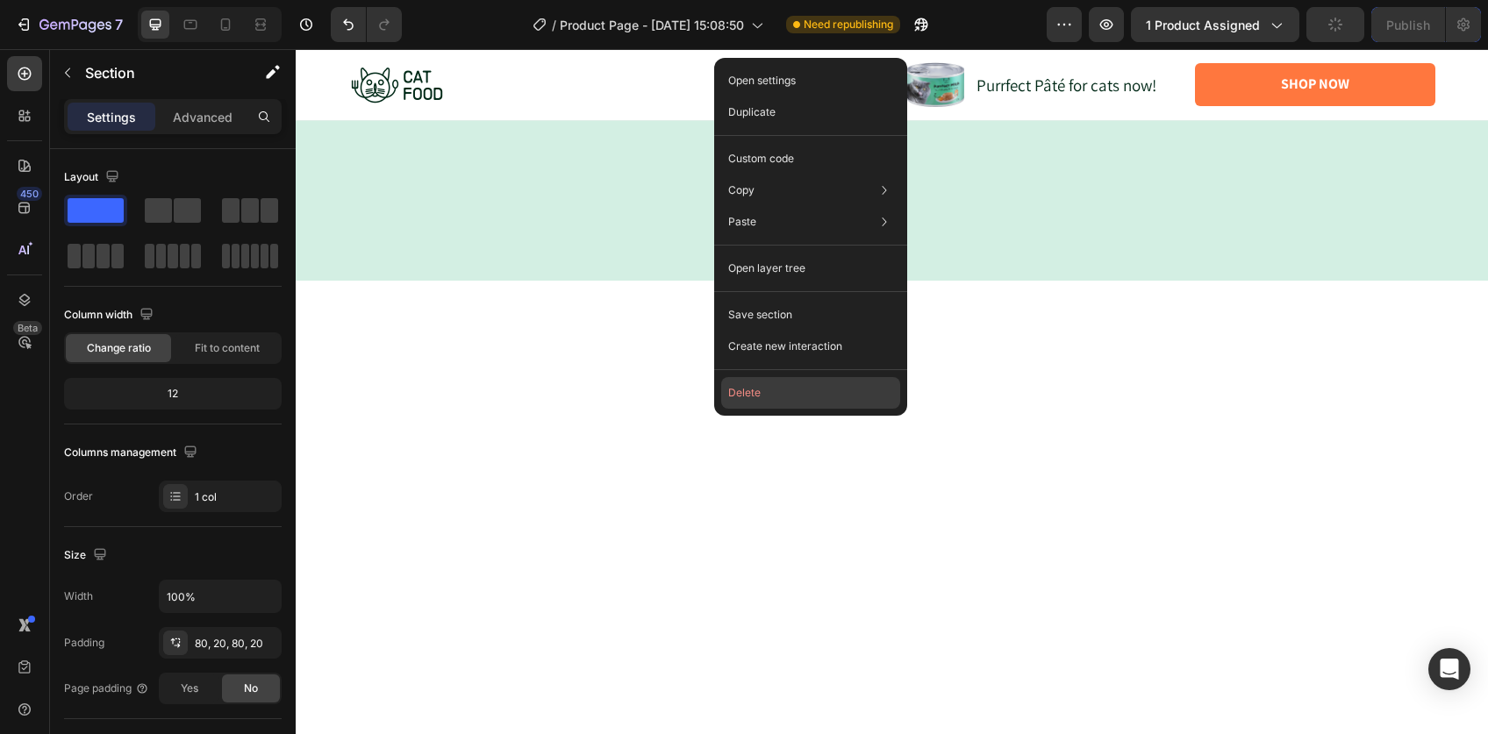
click at [760, 402] on button "Delete" at bounding box center [810, 393] width 179 height 32
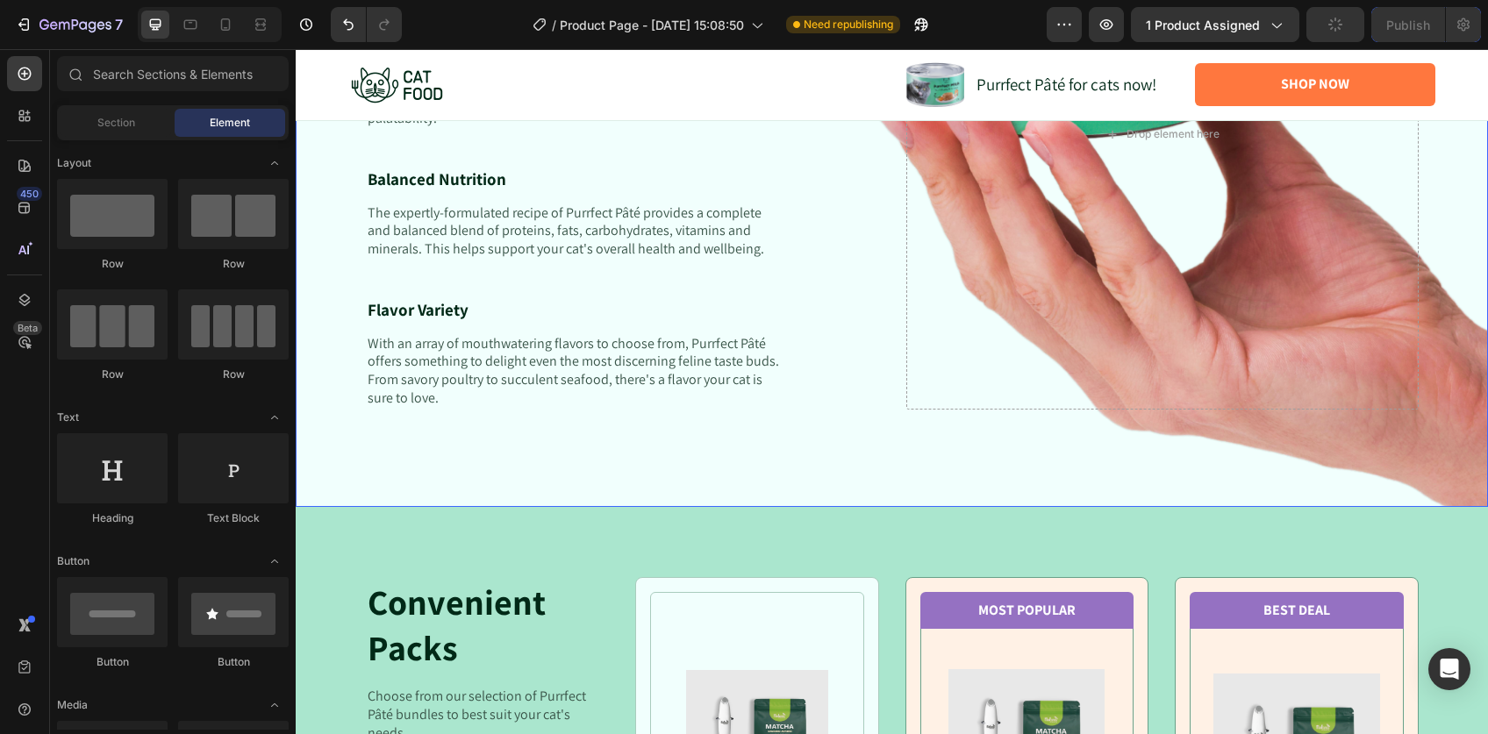
scroll to position [5447, 0]
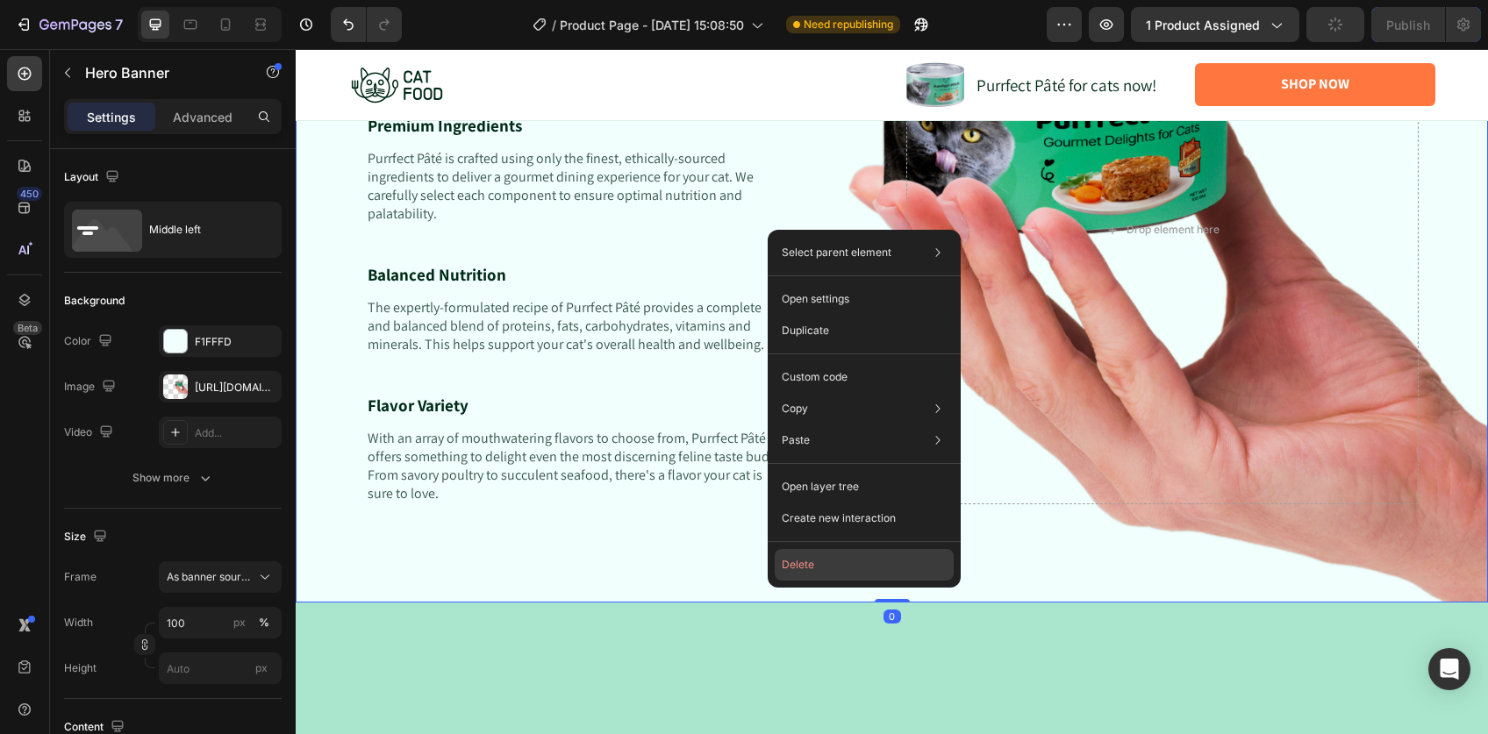
click at [838, 572] on button "Delete" at bounding box center [863, 565] width 179 height 32
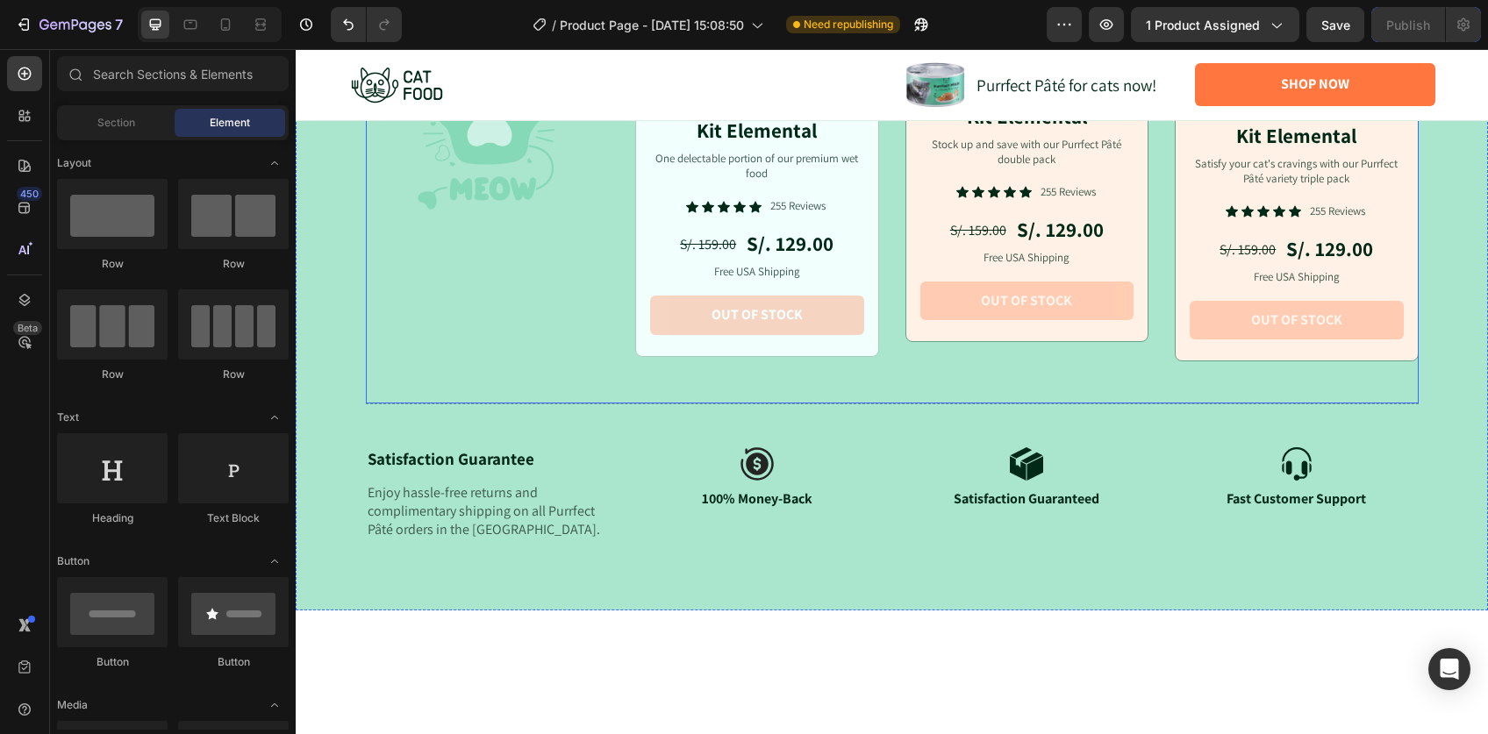
scroll to position [5433, 0]
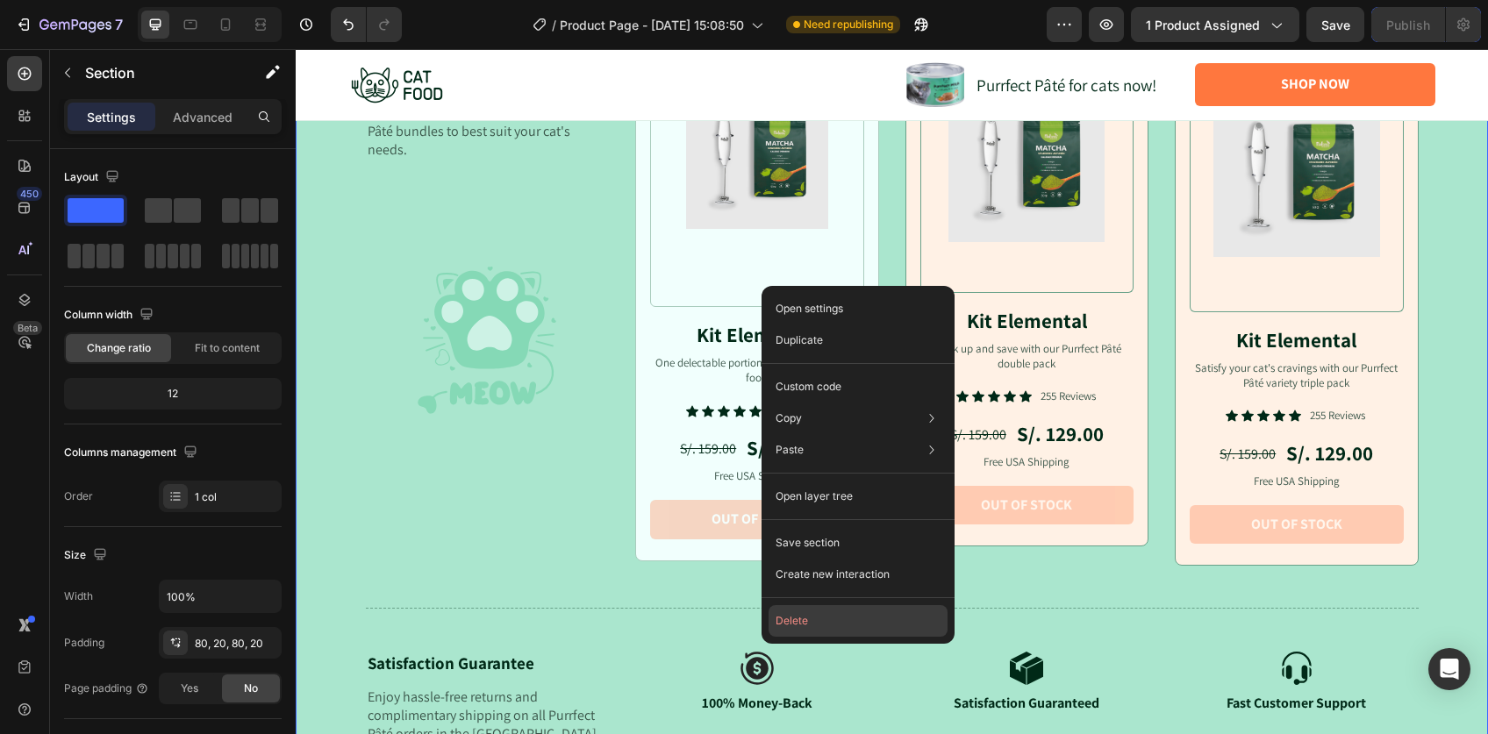
click at [825, 620] on button "Delete" at bounding box center [857, 621] width 179 height 32
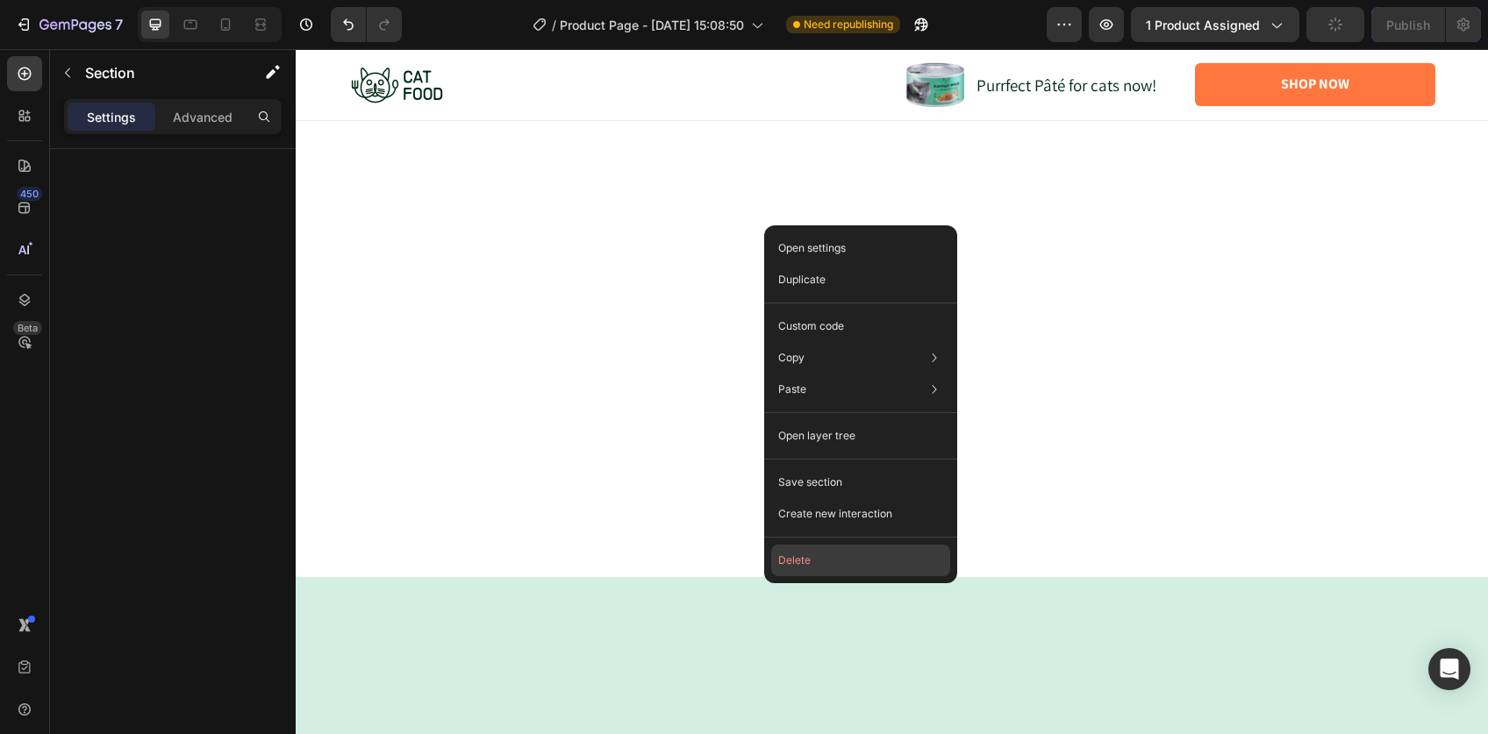
click at [842, 563] on button "Delete" at bounding box center [860, 561] width 179 height 32
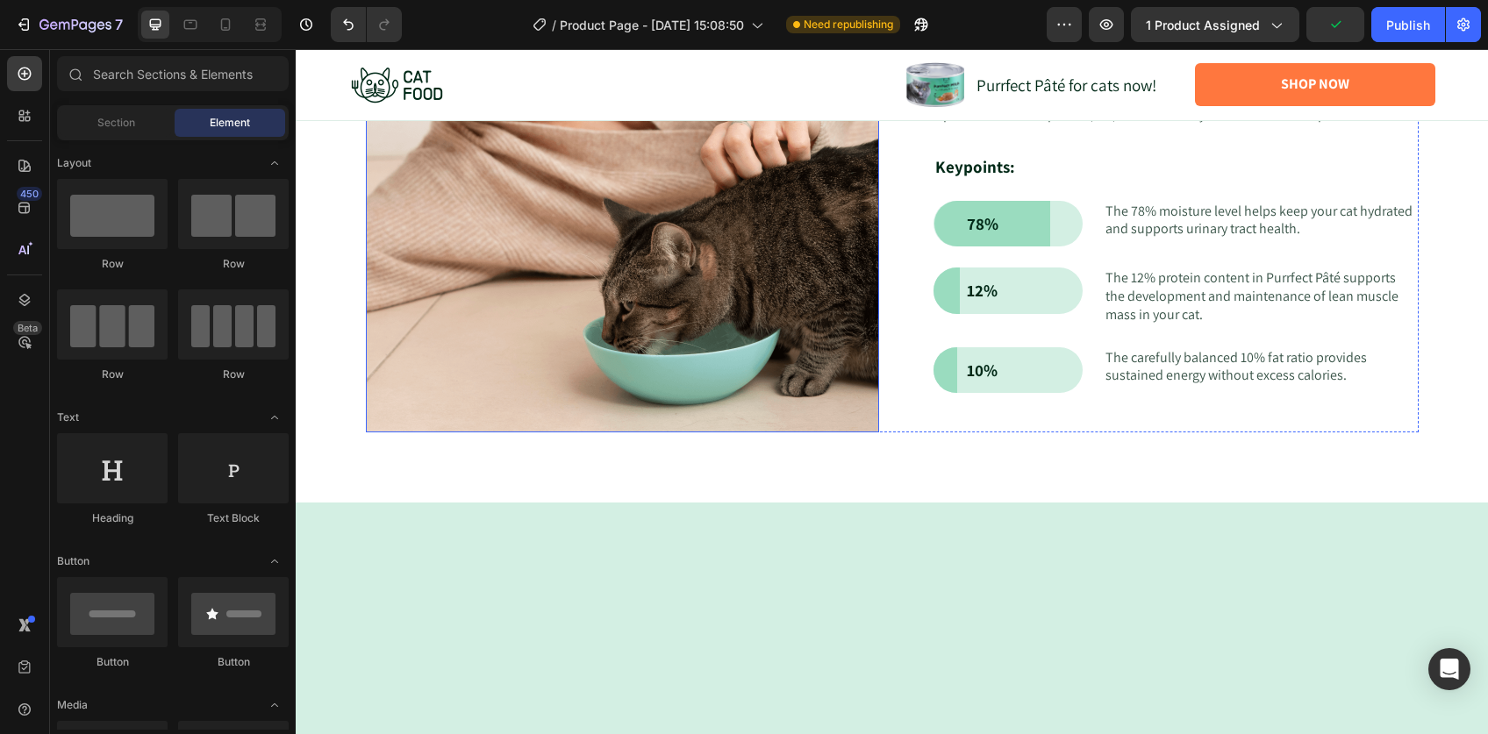
scroll to position [5420, 0]
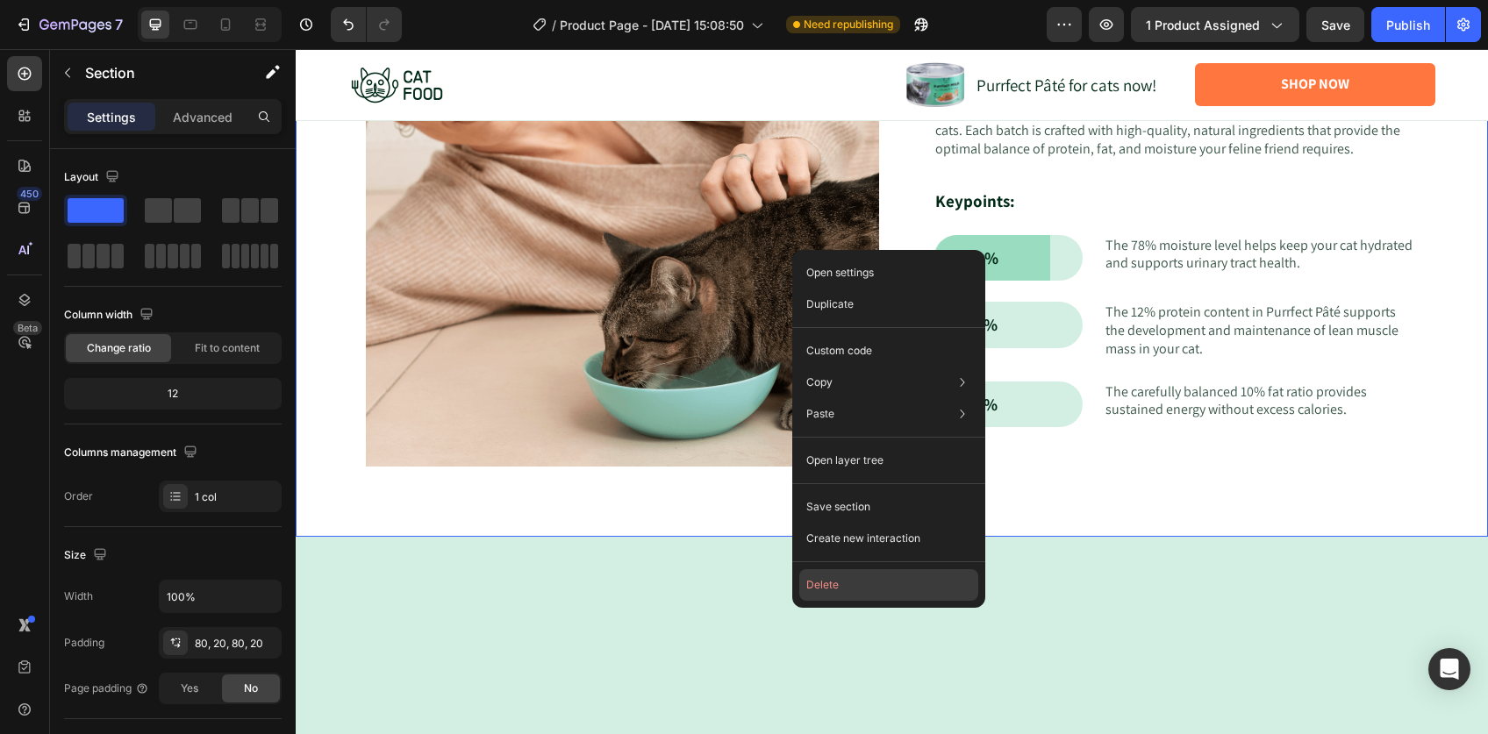
click at [853, 593] on button "Delete" at bounding box center [888, 585] width 179 height 32
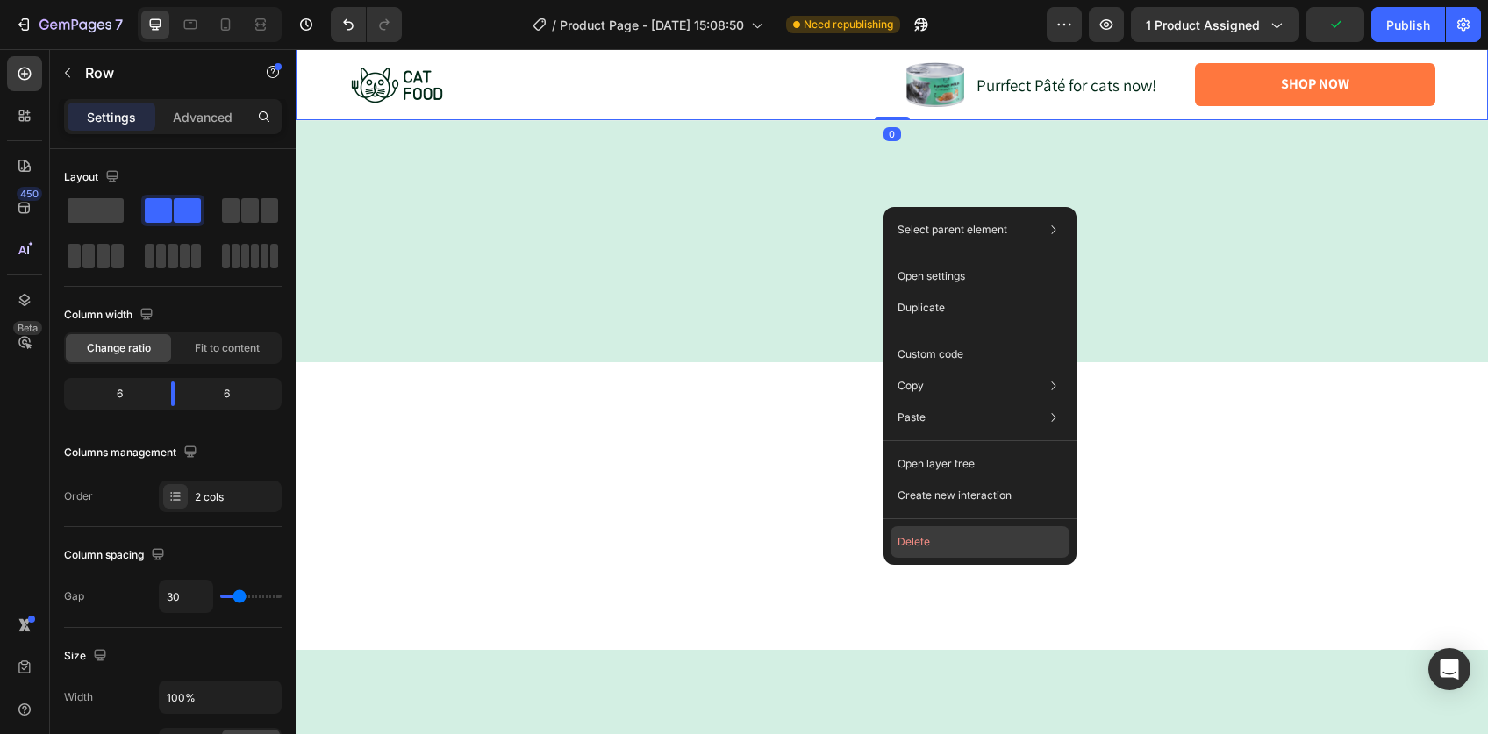
click at [942, 537] on button "Delete" at bounding box center [979, 542] width 179 height 32
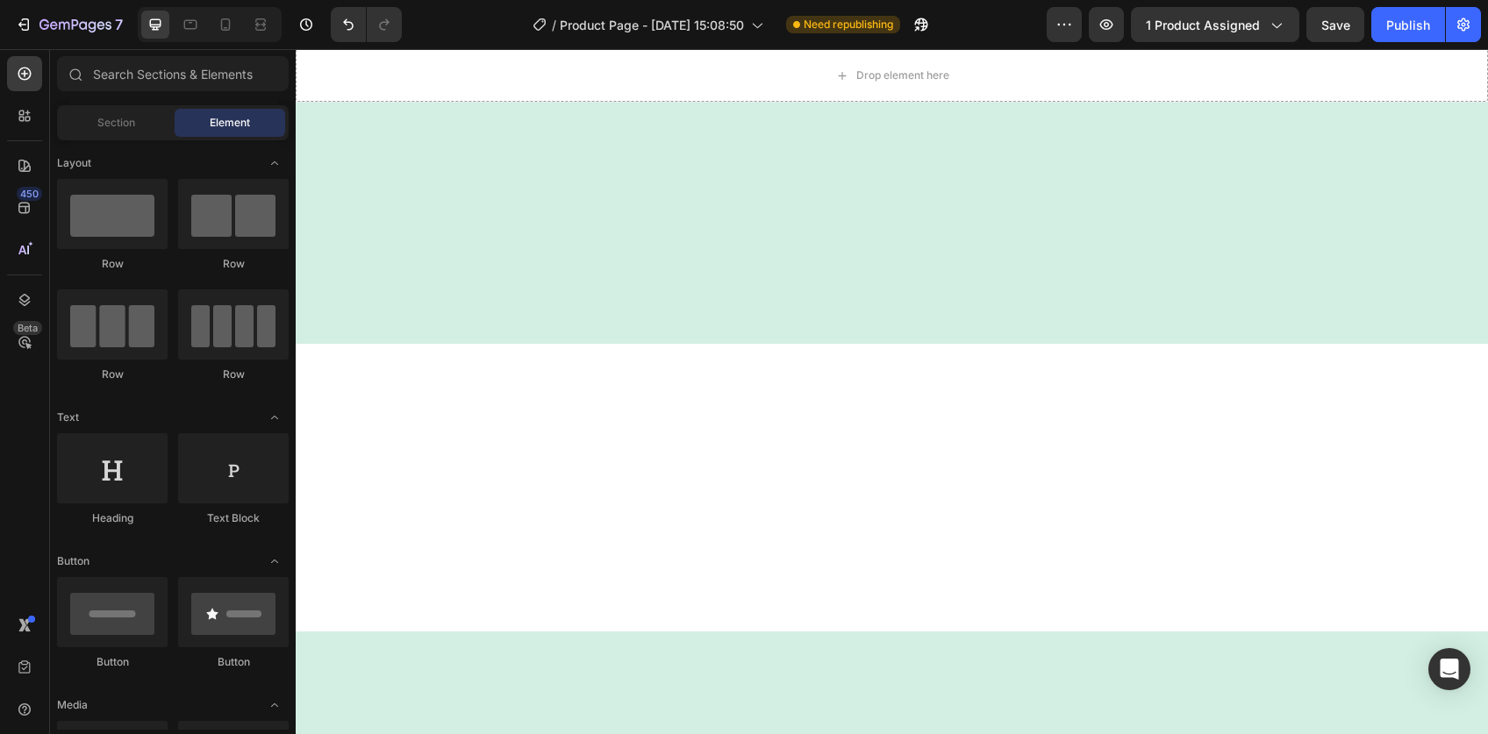
click at [905, 274] on div at bounding box center [892, 104] width 1192 height 339
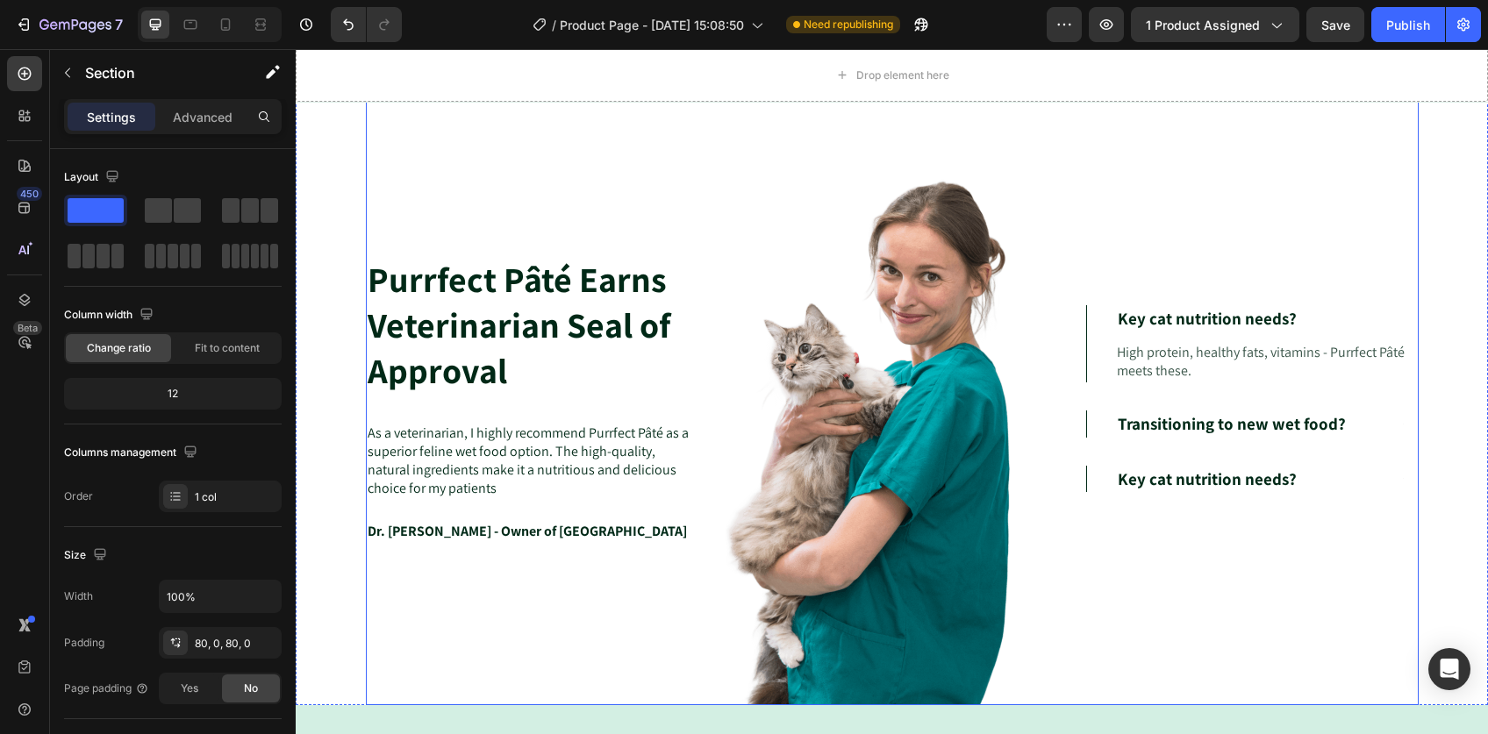
scroll to position [5767, 0]
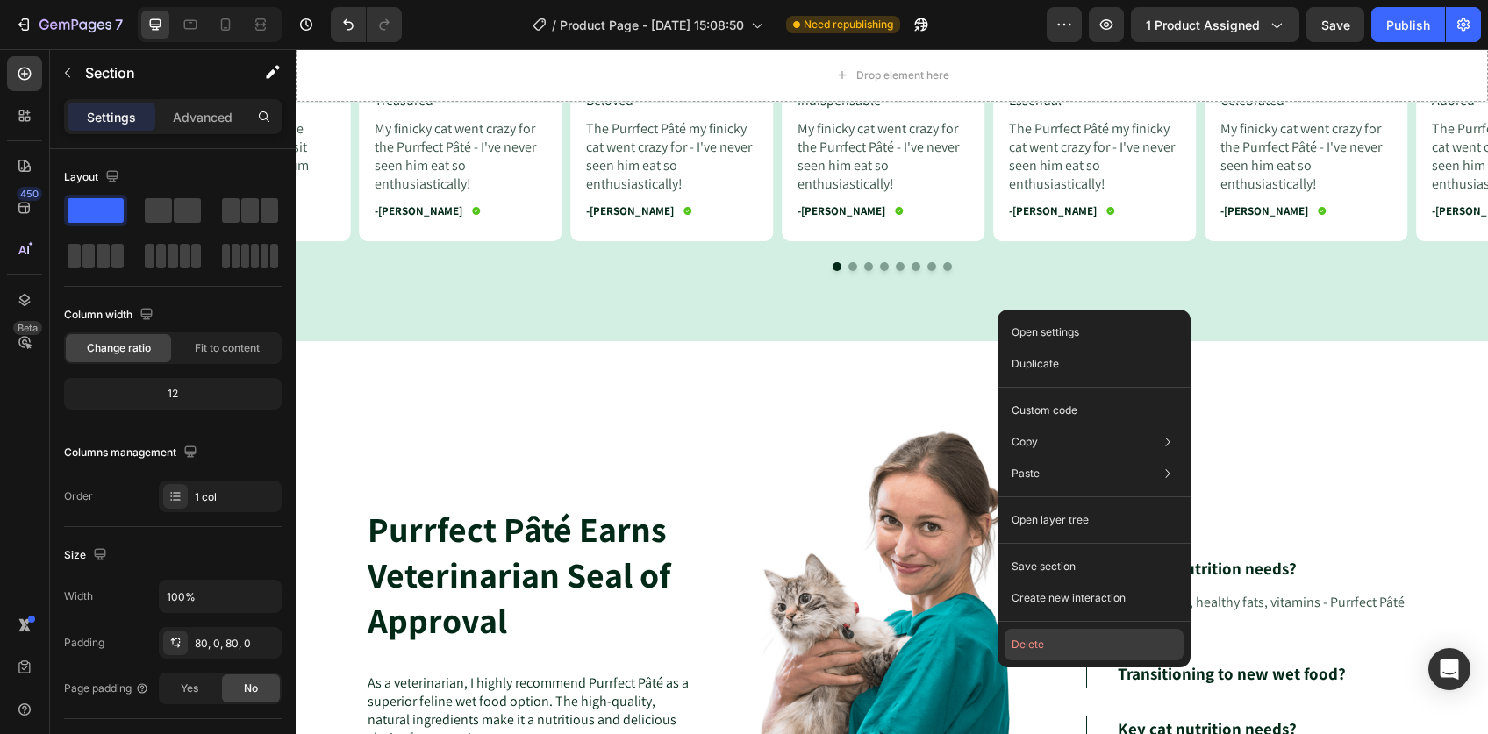
click at [1038, 638] on button "Delete" at bounding box center [1093, 645] width 179 height 32
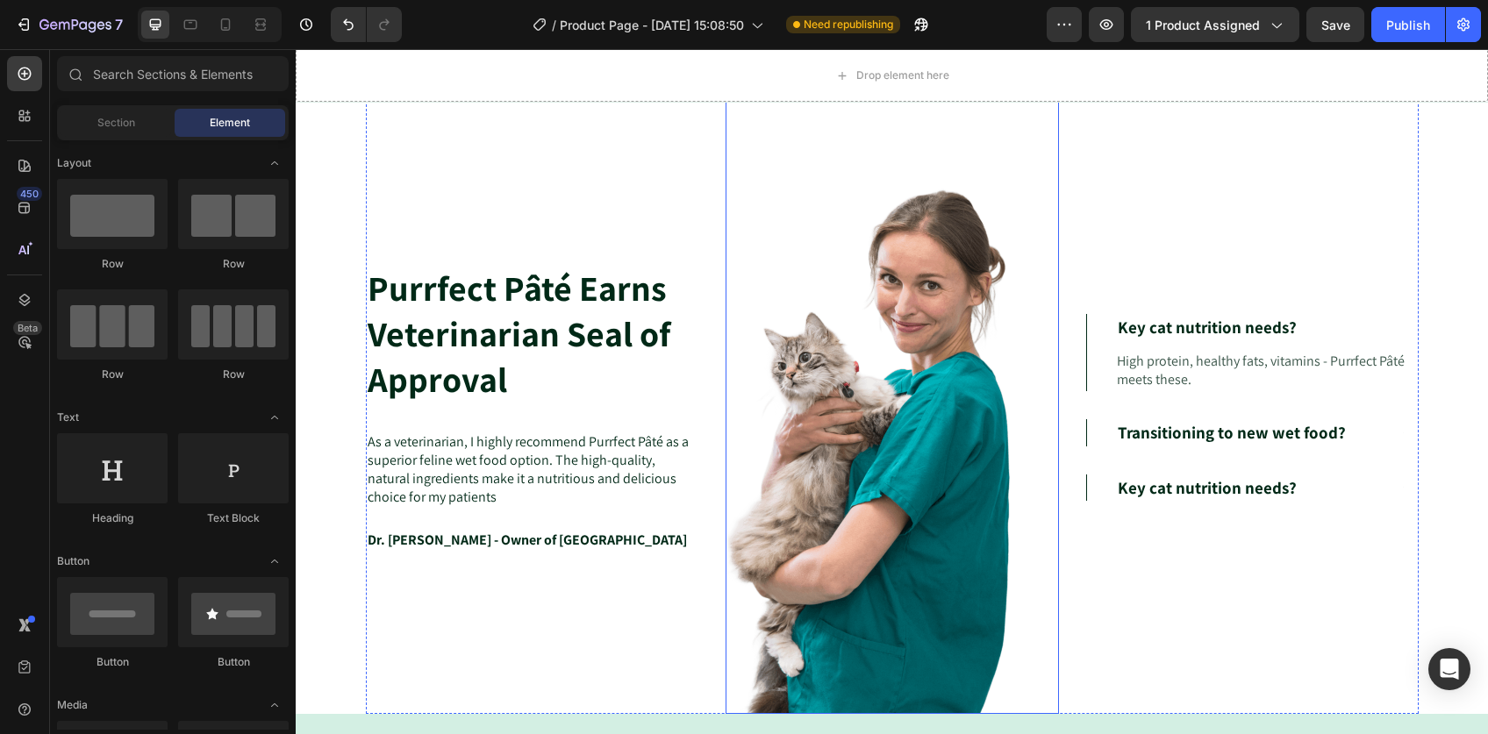
scroll to position [5126, 0]
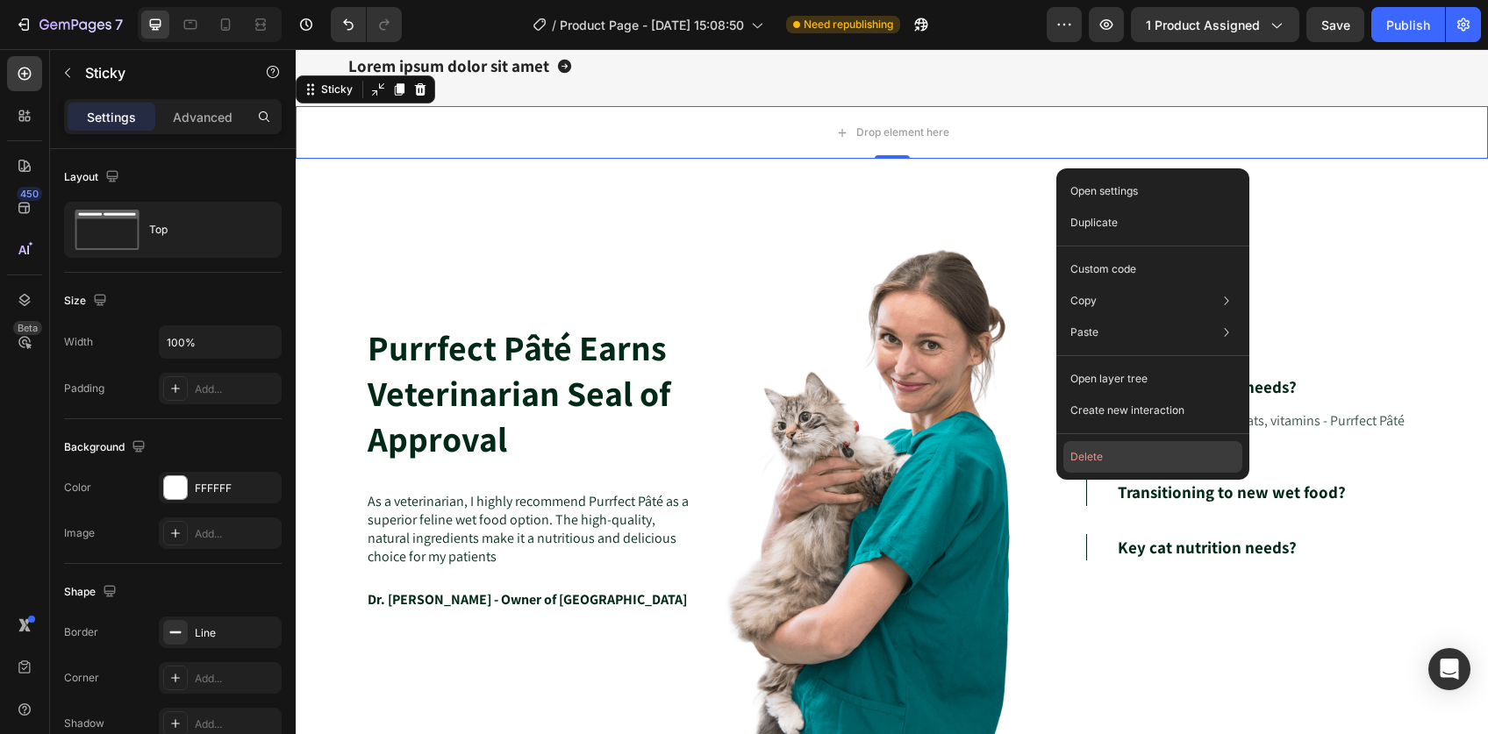
click at [1087, 461] on button "Delete" at bounding box center [1152, 457] width 179 height 32
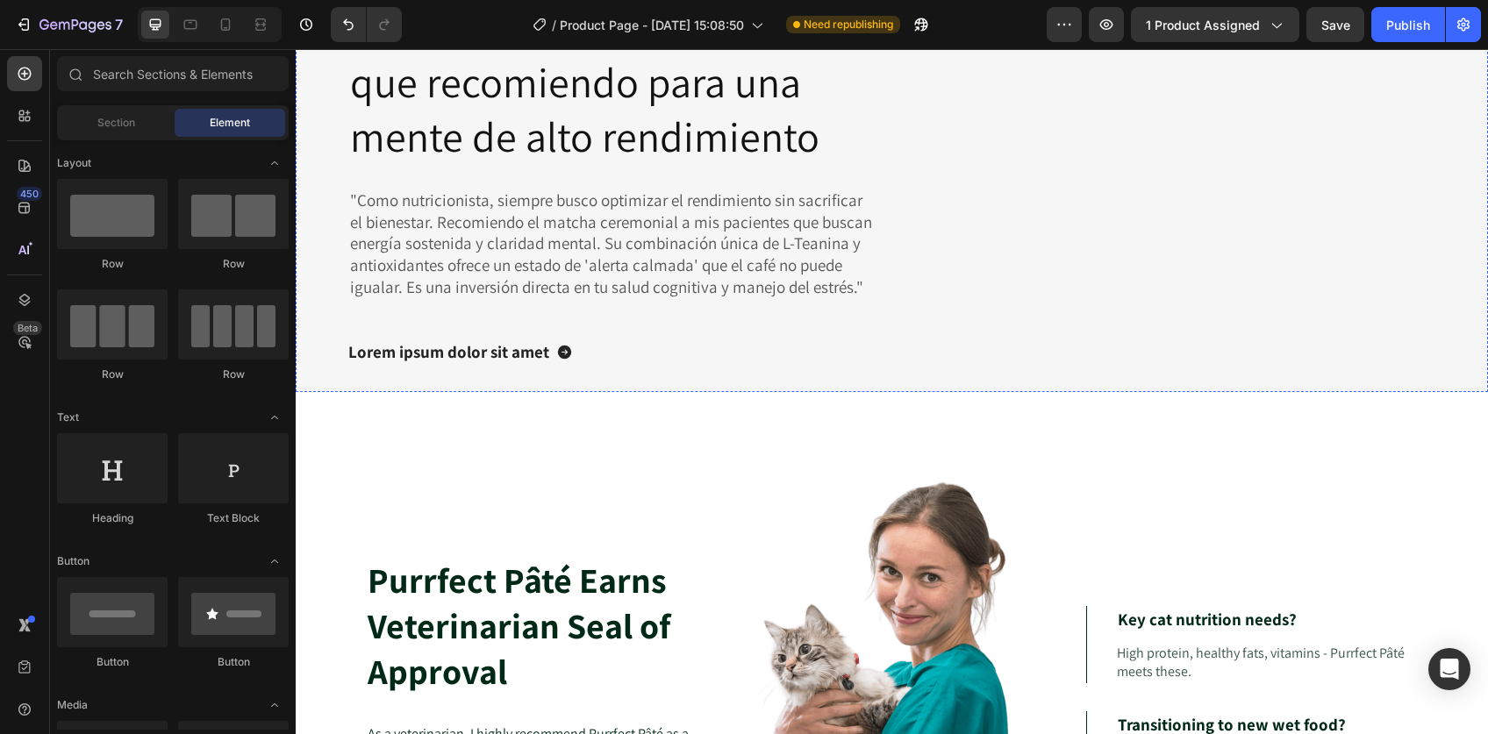
scroll to position [5155, 0]
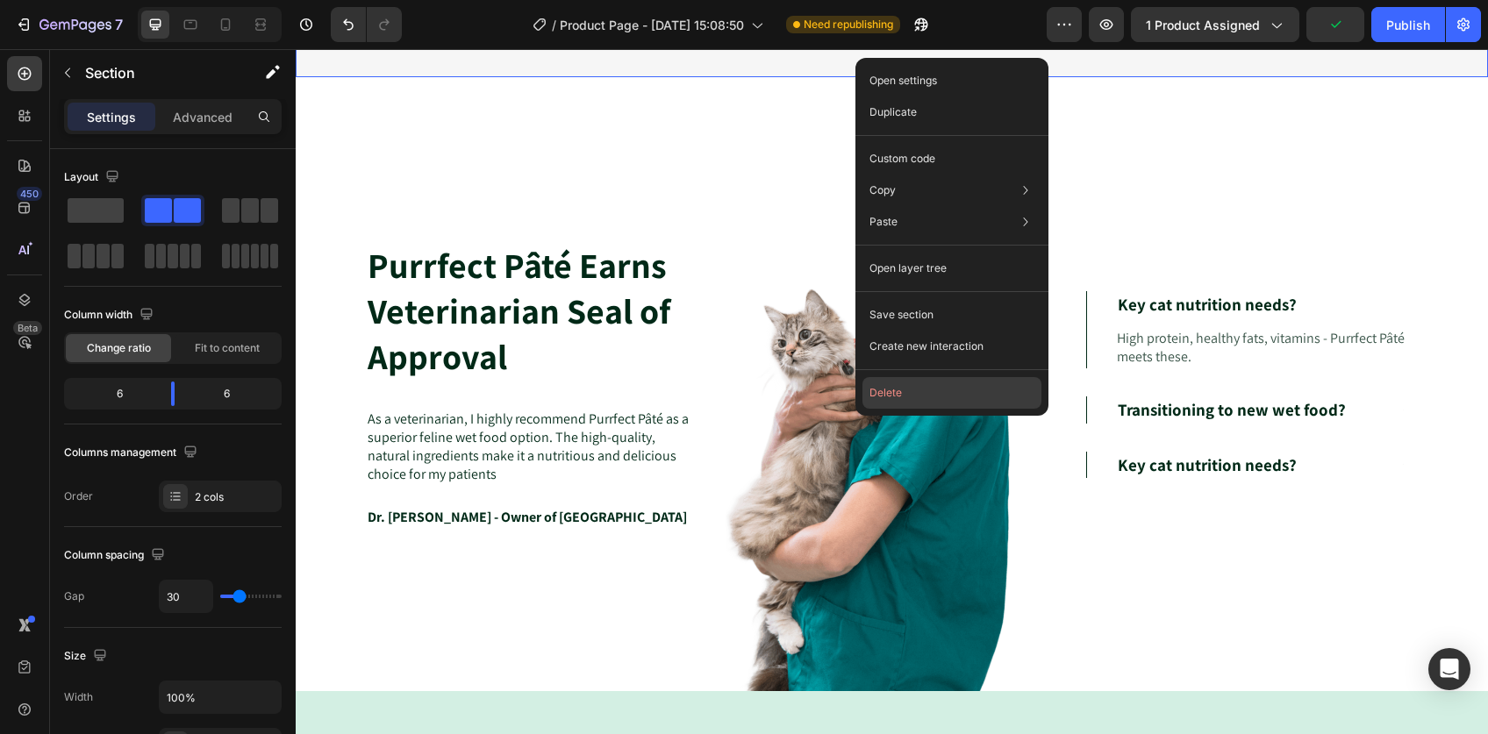
click at [897, 387] on button "Delete" at bounding box center [951, 393] width 179 height 32
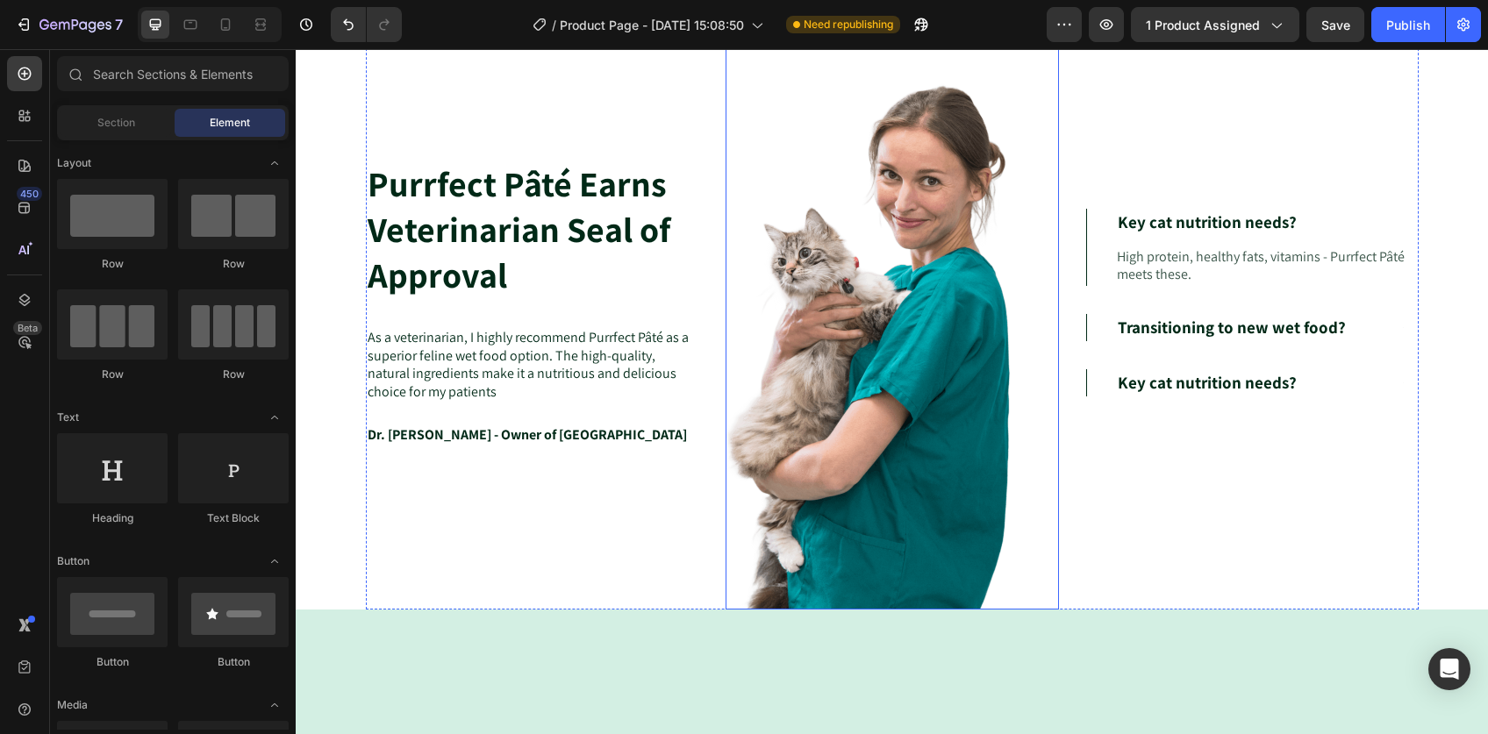
scroll to position [4845, 0]
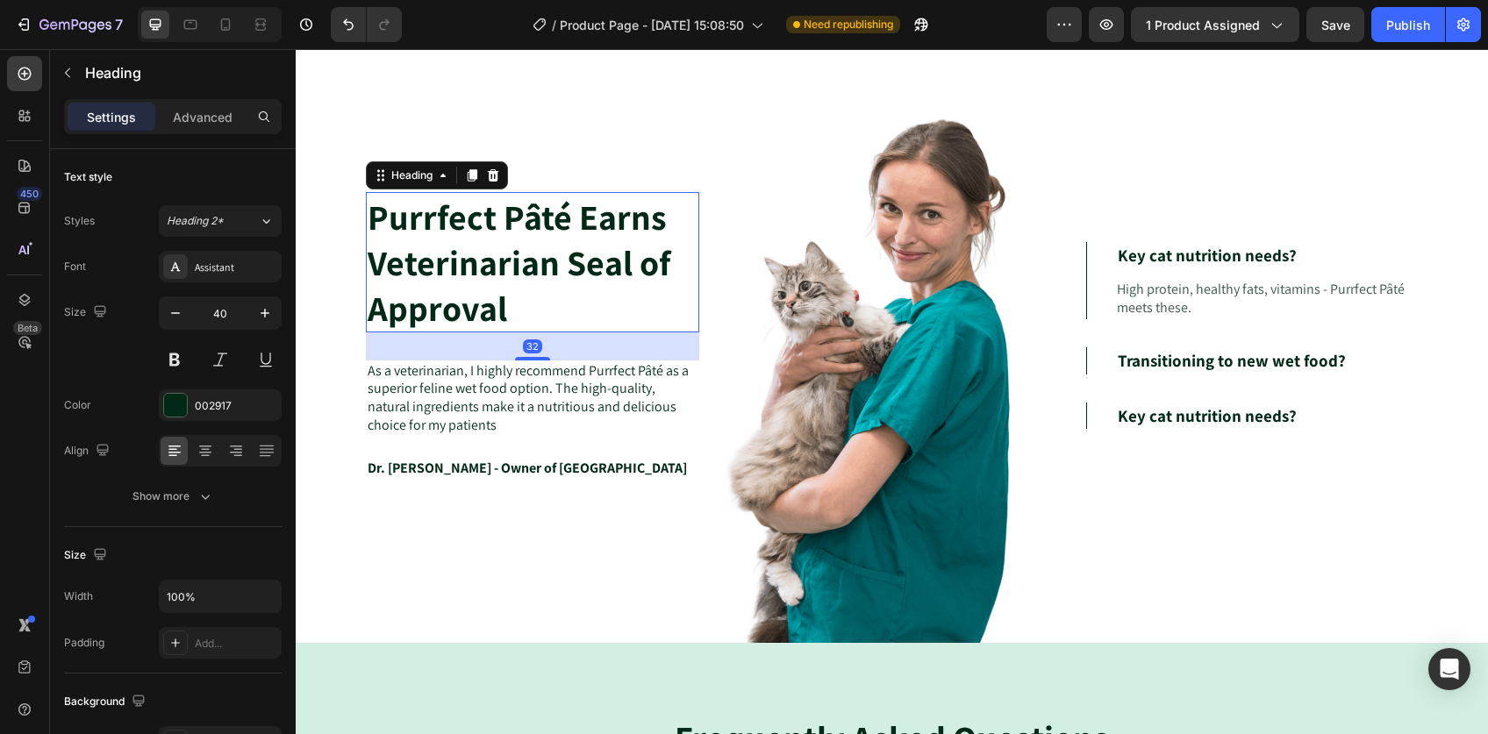
click at [491, 217] on h2 "Purrfect Pâté Earns Veterinarian Seal of Approval" at bounding box center [532, 262] width 333 height 140
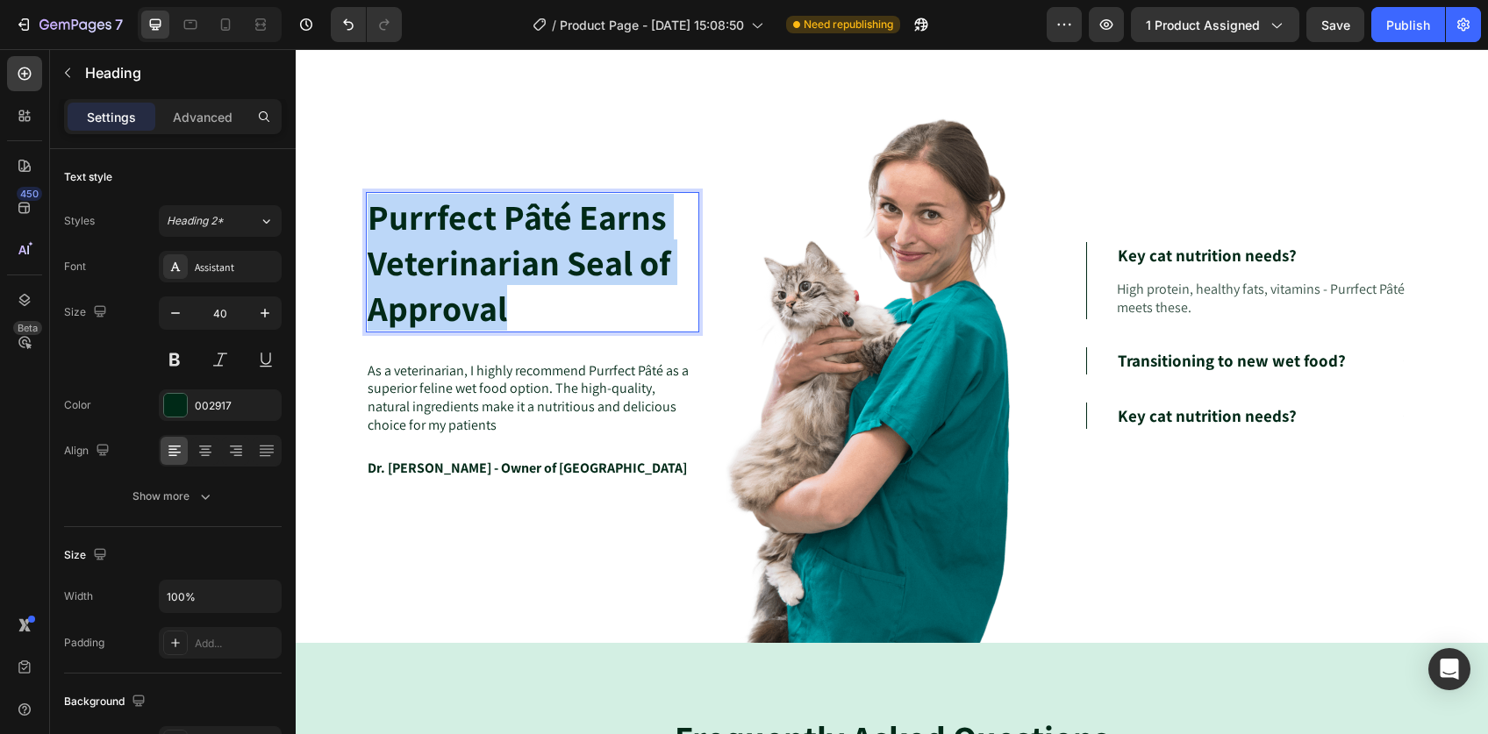
click at [490, 216] on p "Purrfect Pâté Earns Veterinarian Seal of Approval" at bounding box center [532, 262] width 330 height 137
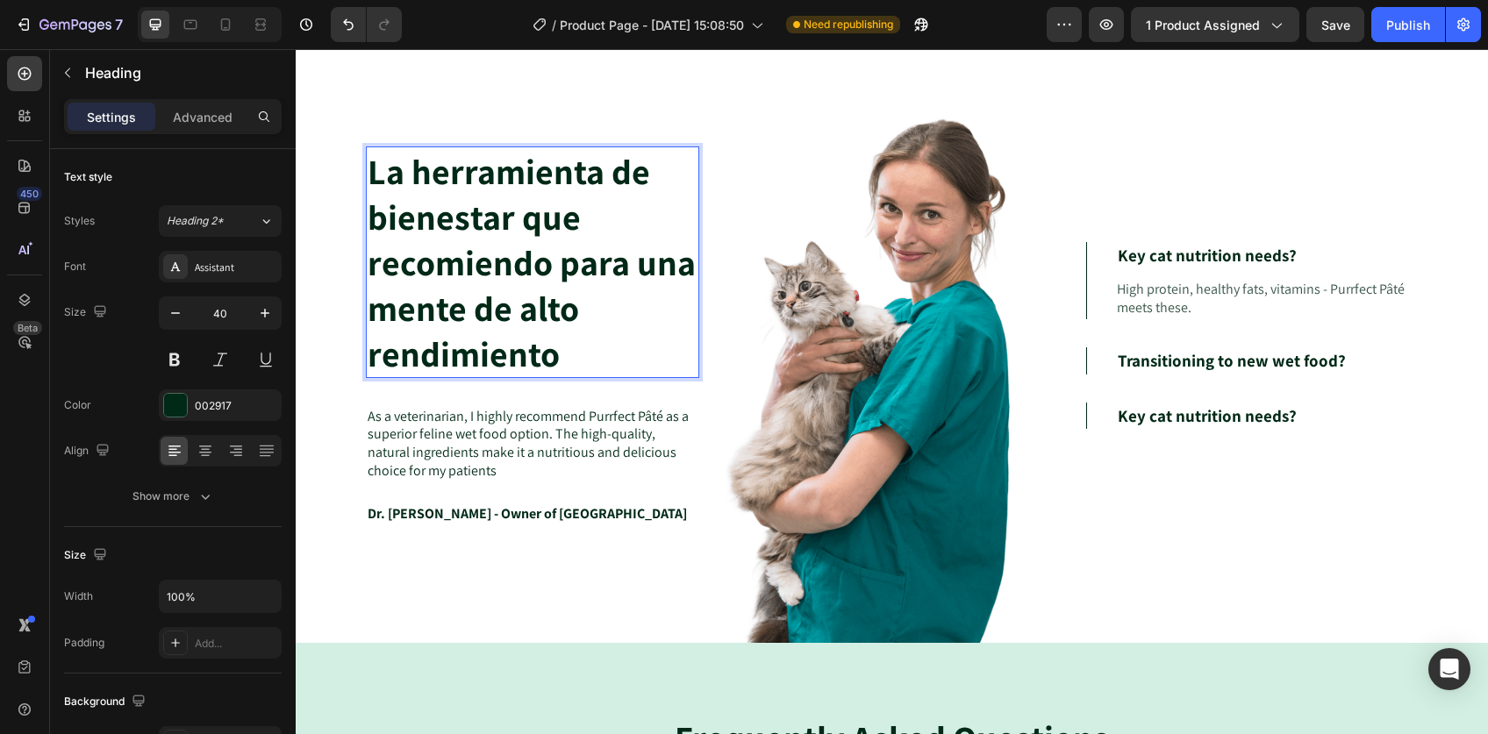
scroll to position [4633, 0]
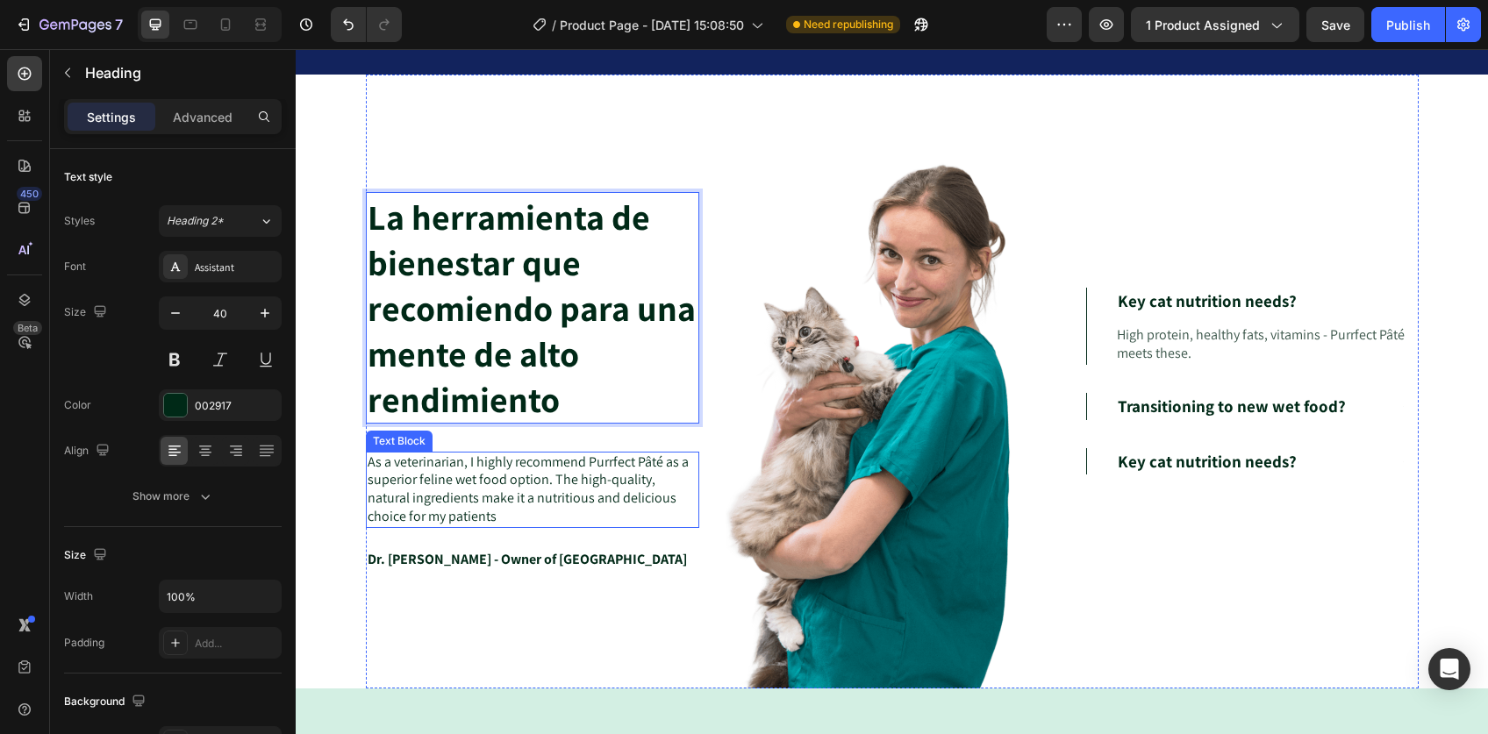
click at [547, 488] on p "As a veterinarian, I highly recommend Purrfect Pâté as a superior feline wet fo…" at bounding box center [532, 489] width 330 height 73
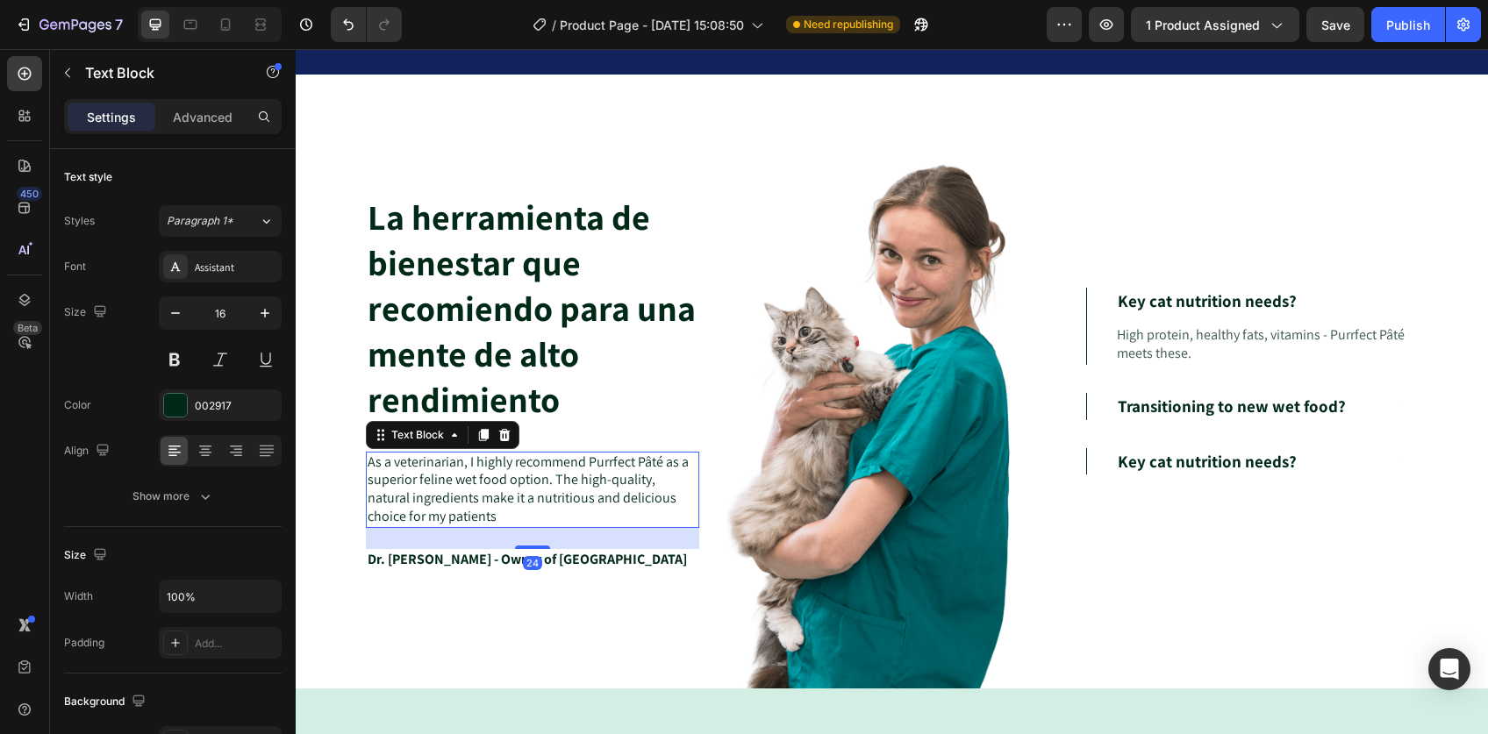
click at [547, 489] on p "As a veterinarian, I highly recommend Purrfect Pâté as a superior feline wet fo…" at bounding box center [532, 489] width 330 height 73
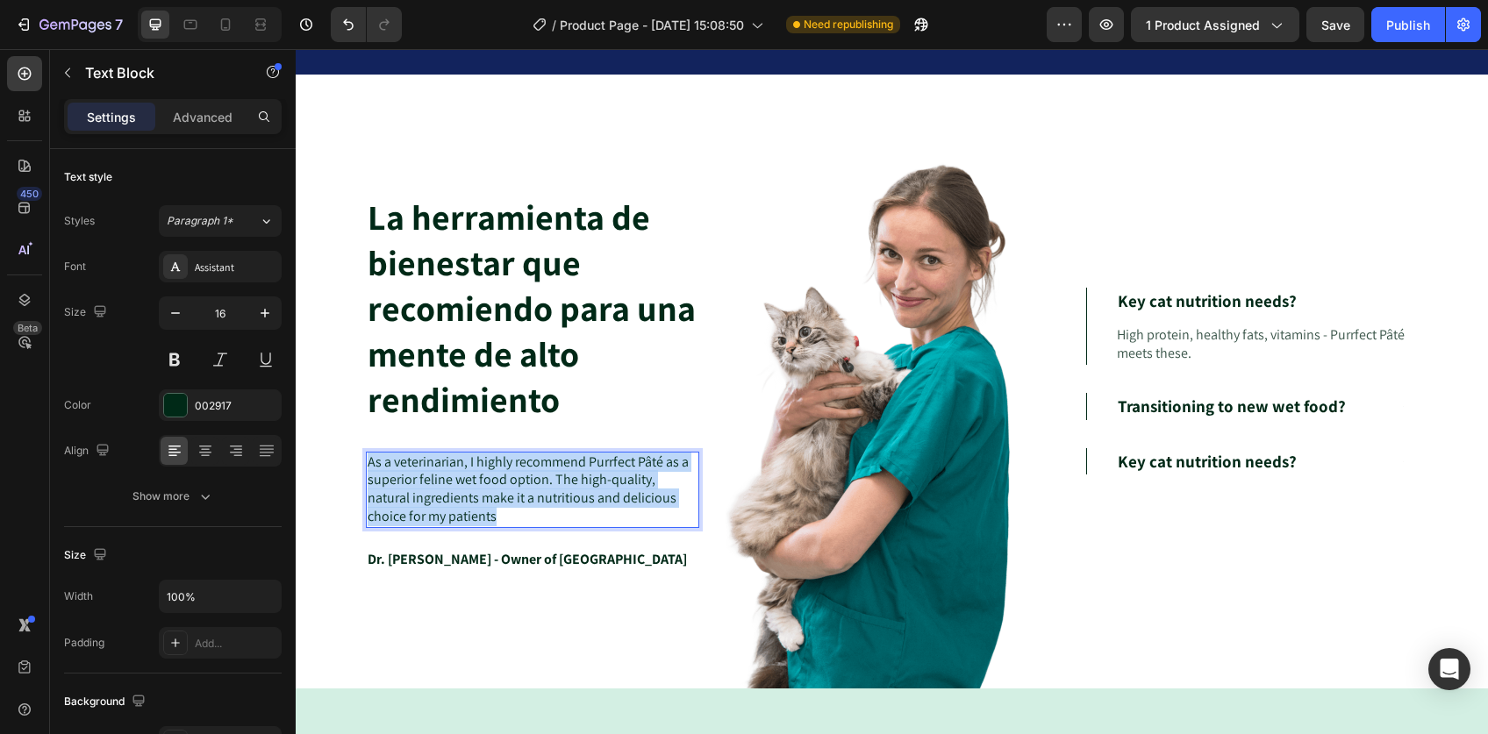
click at [547, 489] on p "As a veterinarian, I highly recommend Purrfect Pâté as a superior feline wet fo…" at bounding box center [532, 489] width 330 height 73
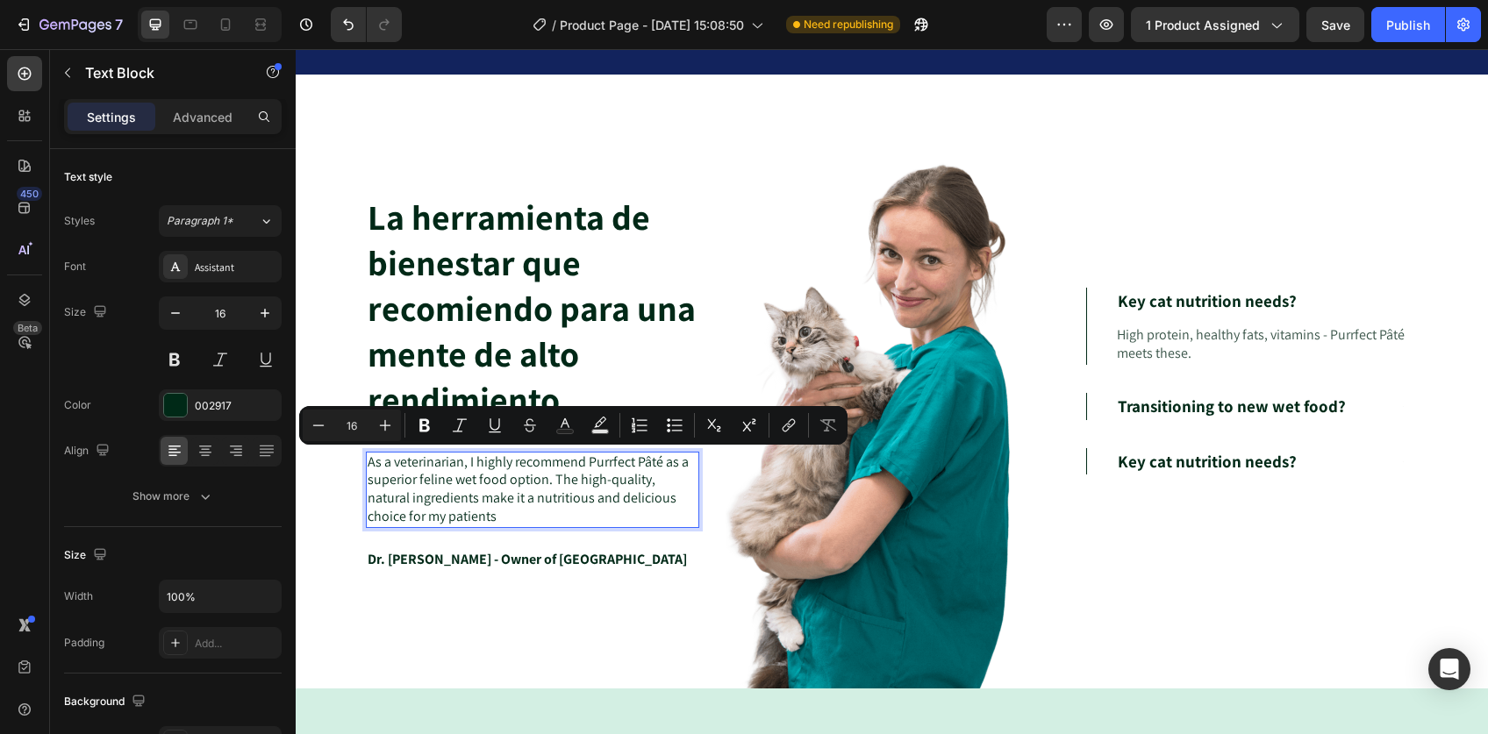
scroll to position [4605, 0]
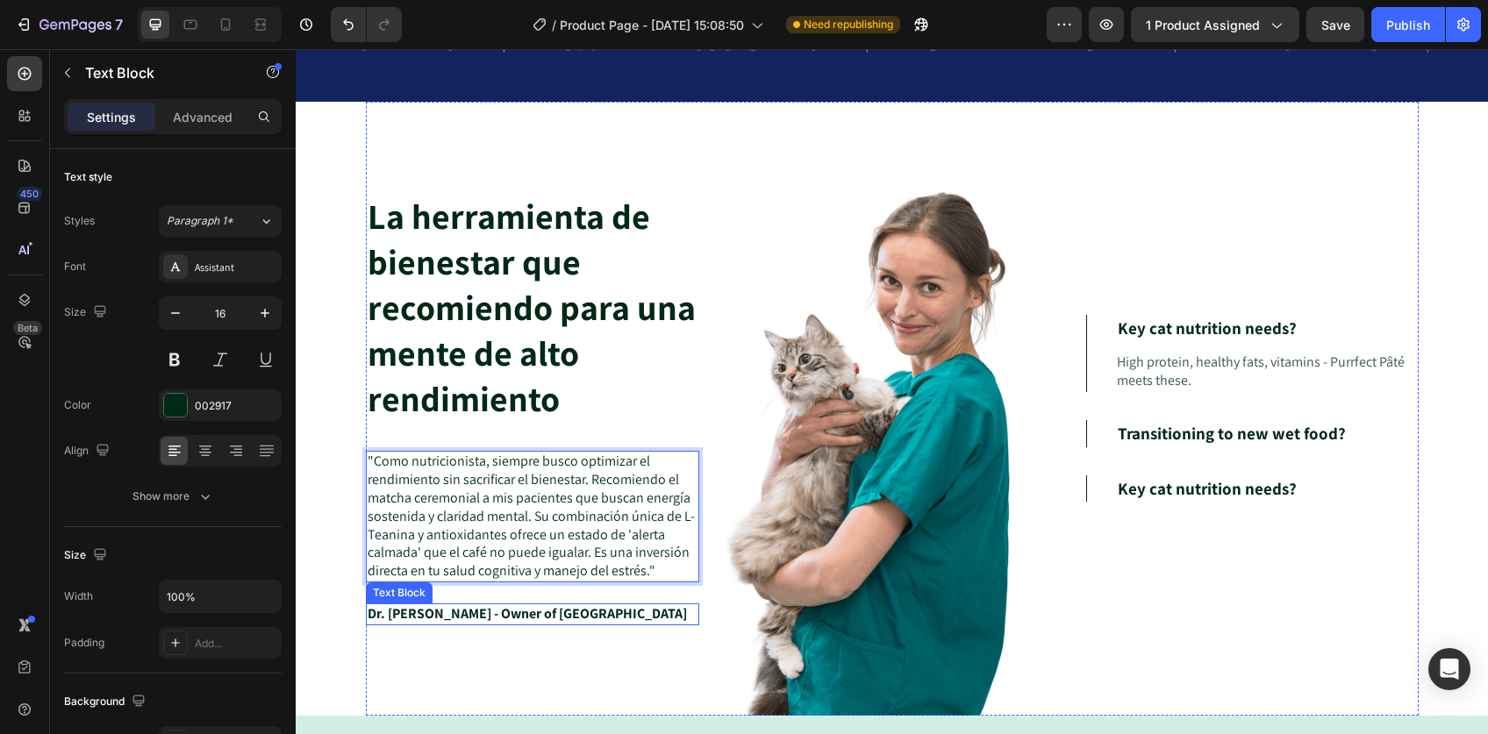
click at [497, 617] on p "Dr. Sarah - Owner of ABC Animal Hospital" at bounding box center [532, 614] width 330 height 18
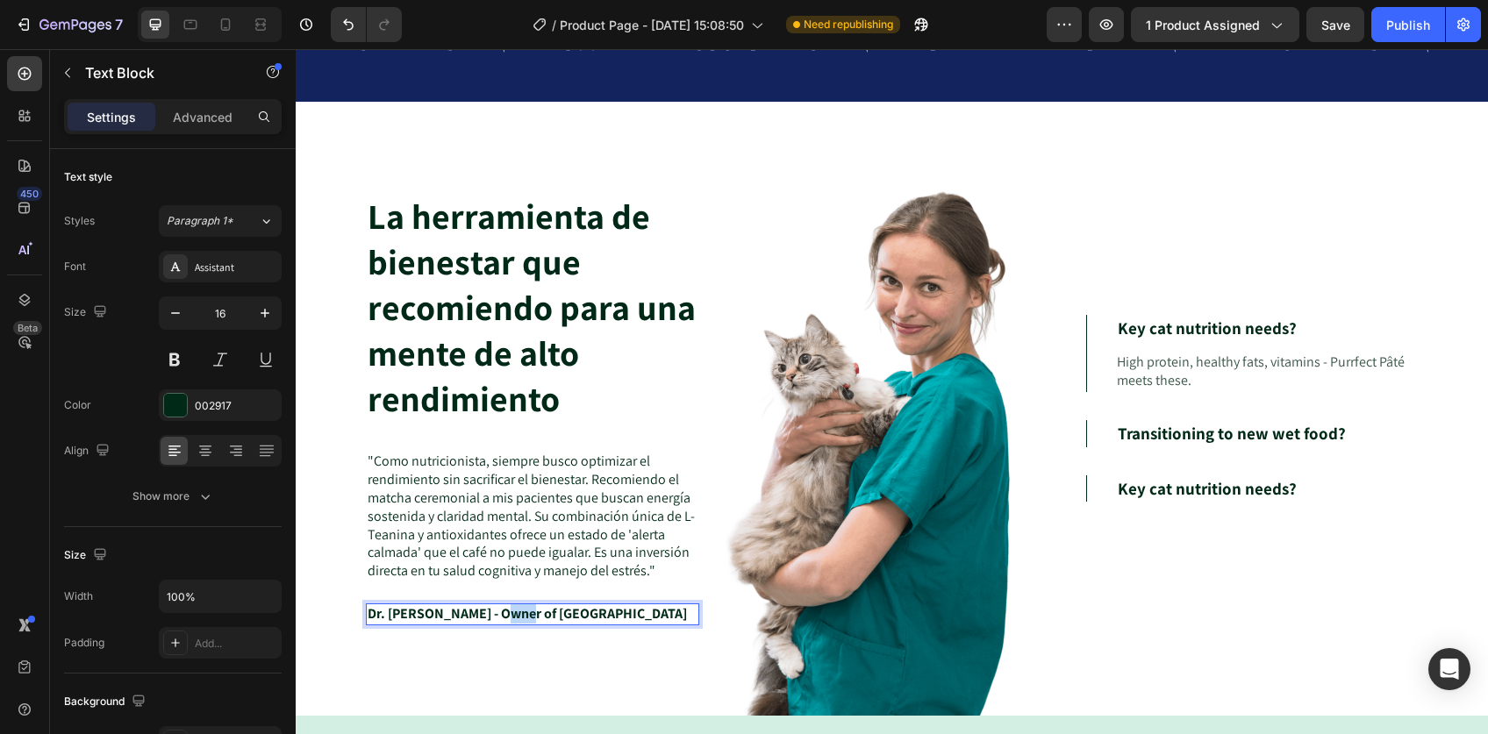
click at [497, 617] on p "Dr. Sarah - Owner of ABC Animal Hospital" at bounding box center [532, 614] width 330 height 18
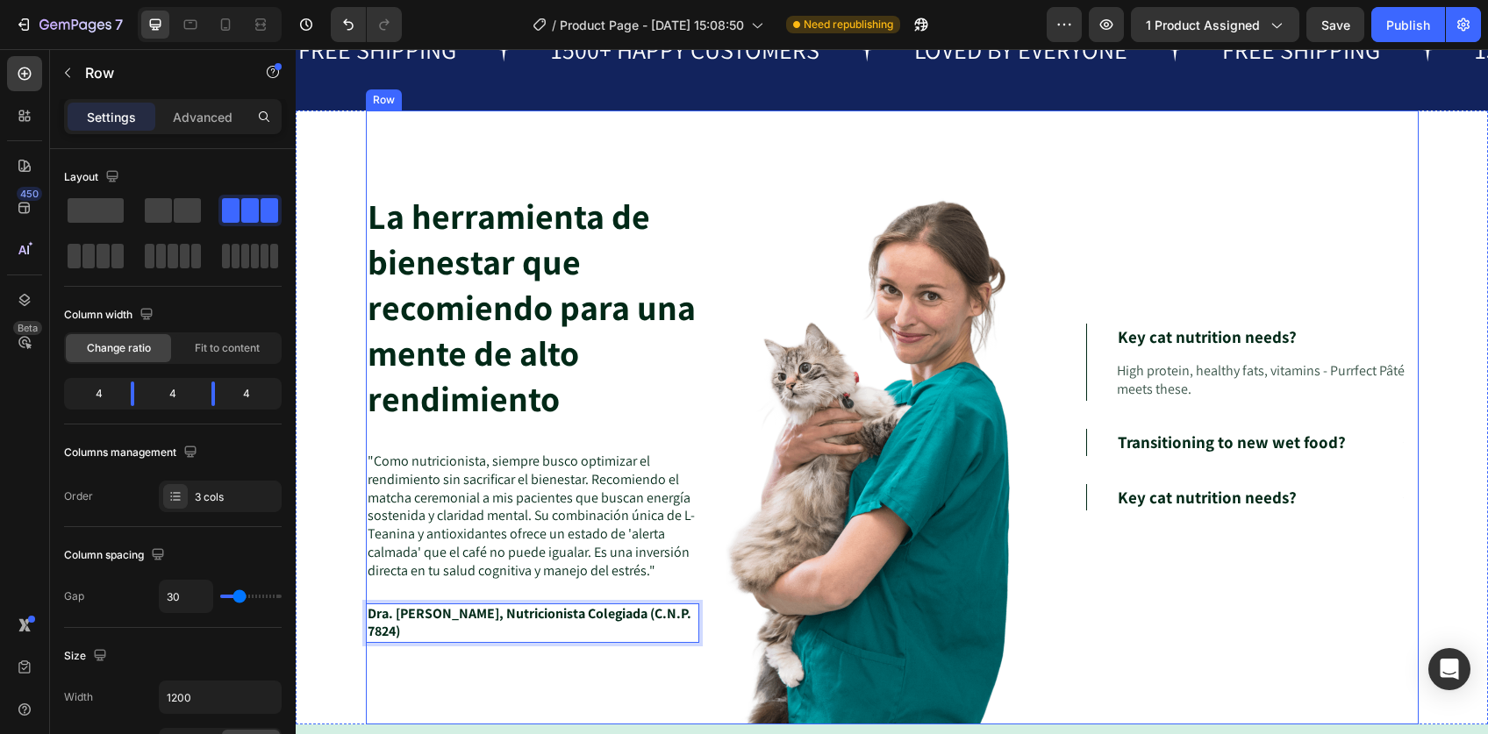
click at [529, 674] on div "La herramienta de bienestar que recomiendo para una mente de alto rendimiento H…" at bounding box center [532, 418] width 333 height 614
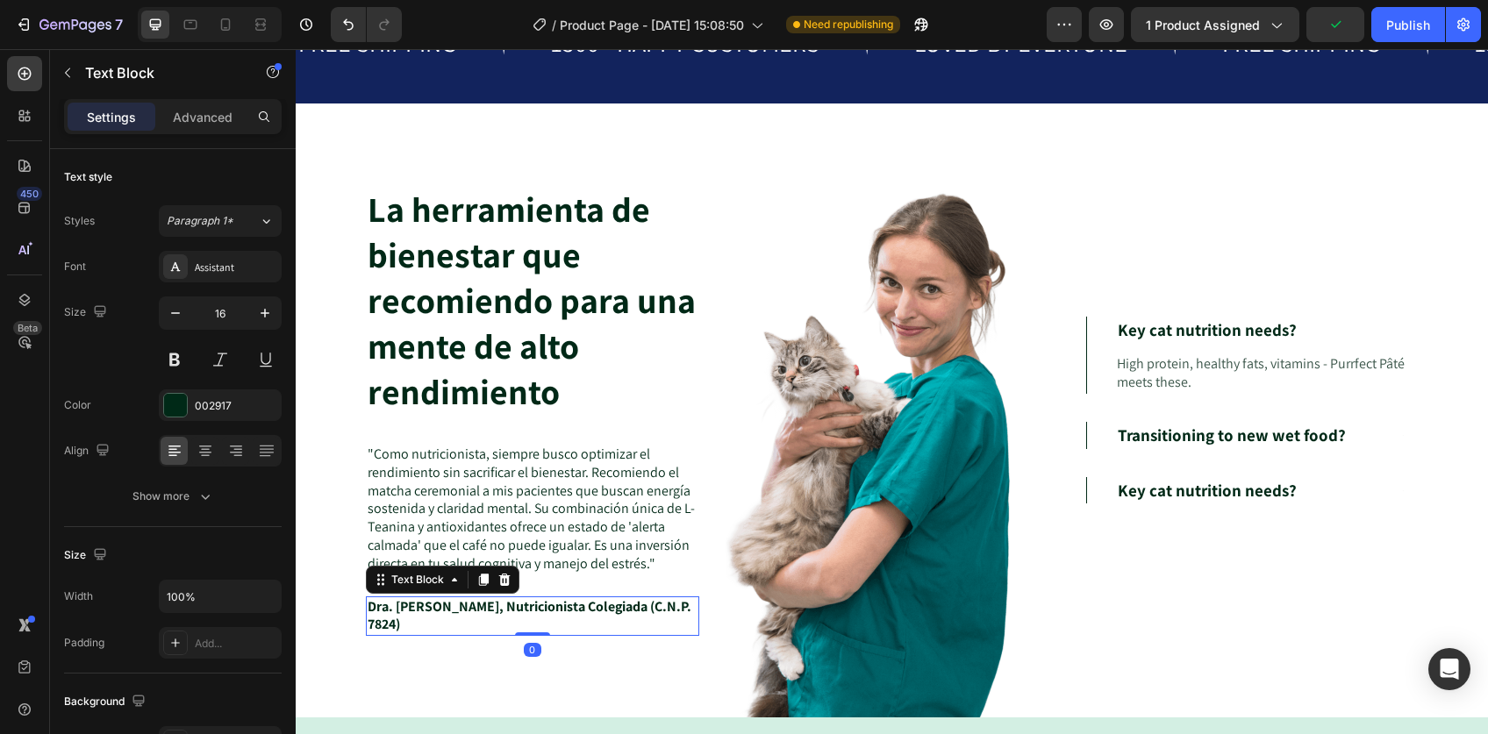
click at [537, 606] on p "Dra. Luciana Vélez, Nutricionista Colegiada (C.N.P. 7824)" at bounding box center [532, 616] width 330 height 37
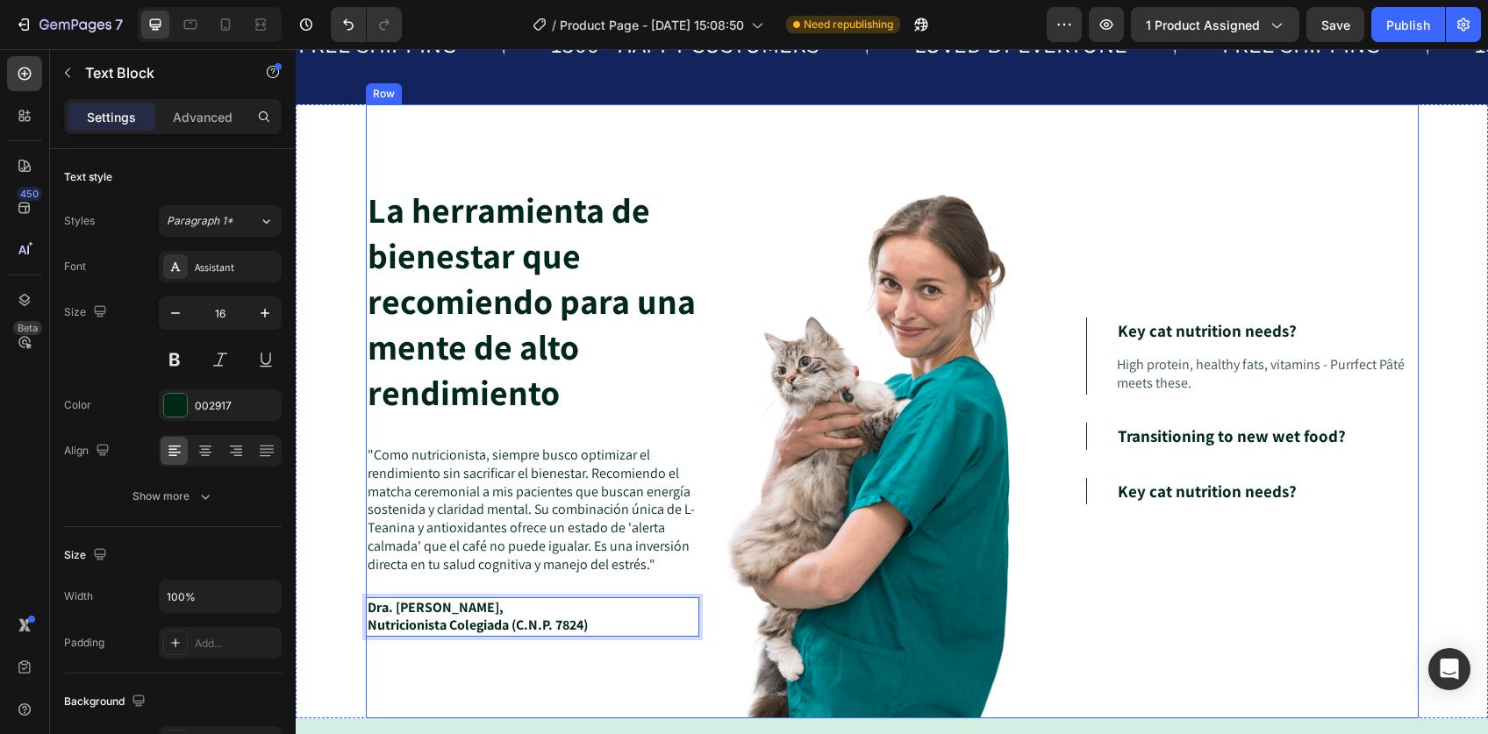
click at [527, 660] on div "La herramienta de bienestar que recomiendo para una mente de alto rendimiento H…" at bounding box center [532, 411] width 333 height 614
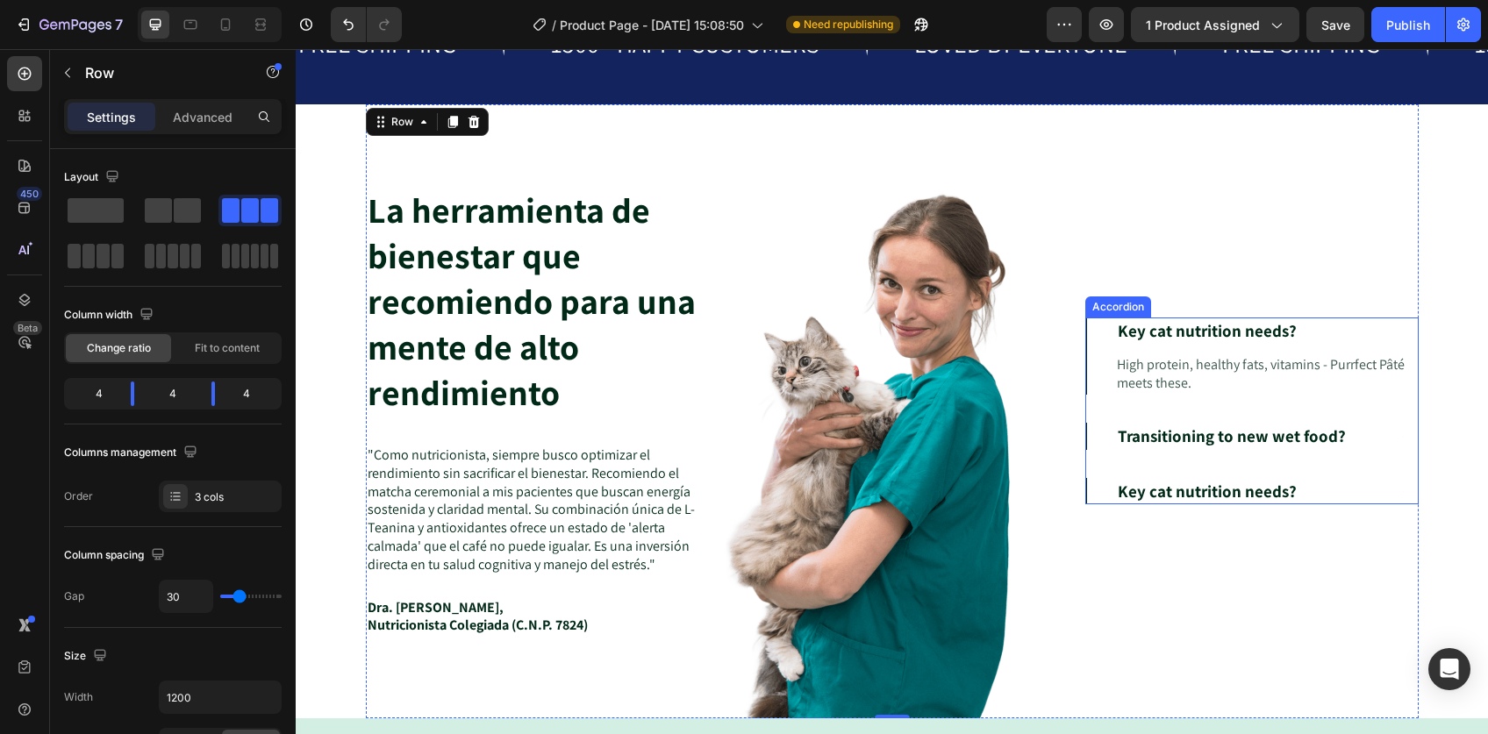
click at [1281, 443] on p "Transitioning to new wet food?" at bounding box center [1231, 436] width 228 height 22
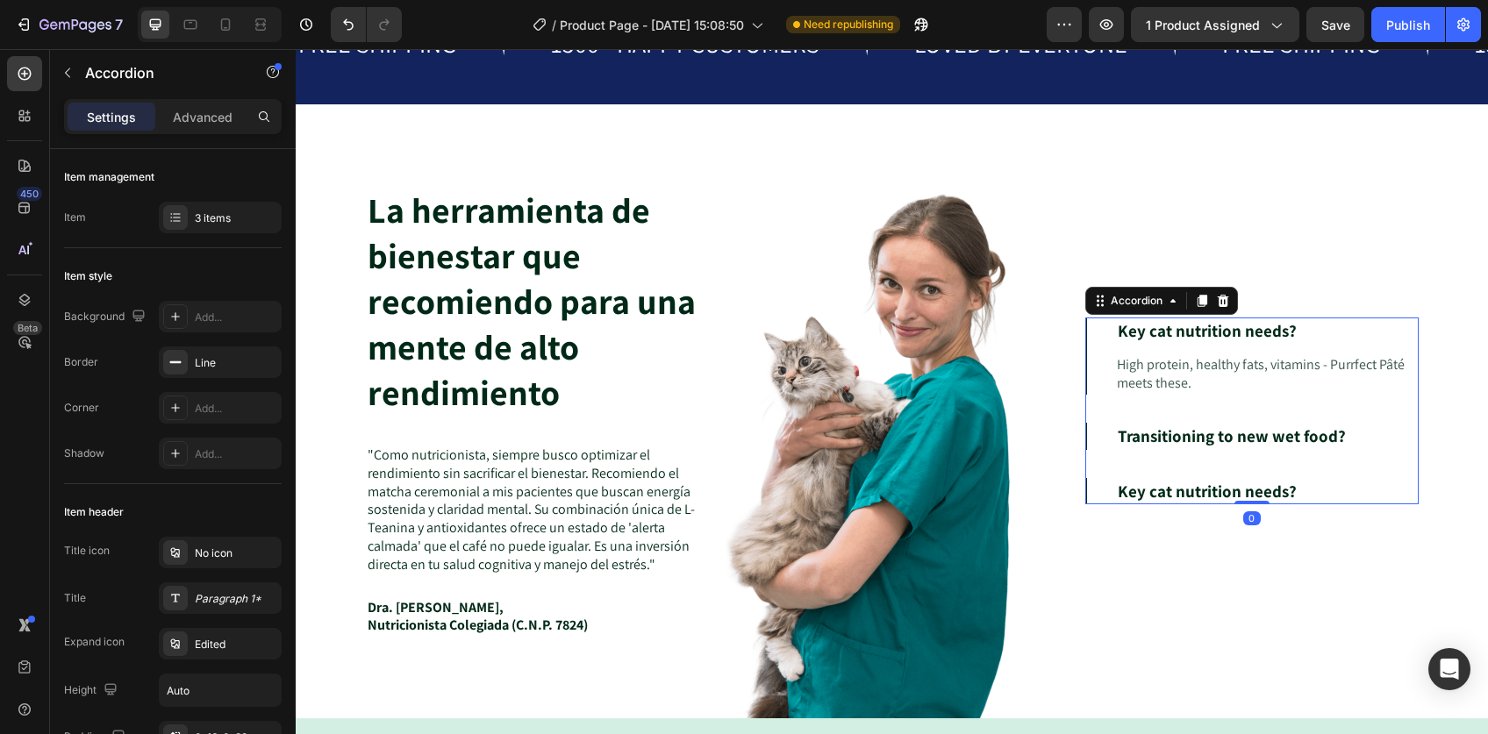
click at [1353, 439] on div "Transitioning to new wet food?" at bounding box center [1252, 436] width 274 height 27
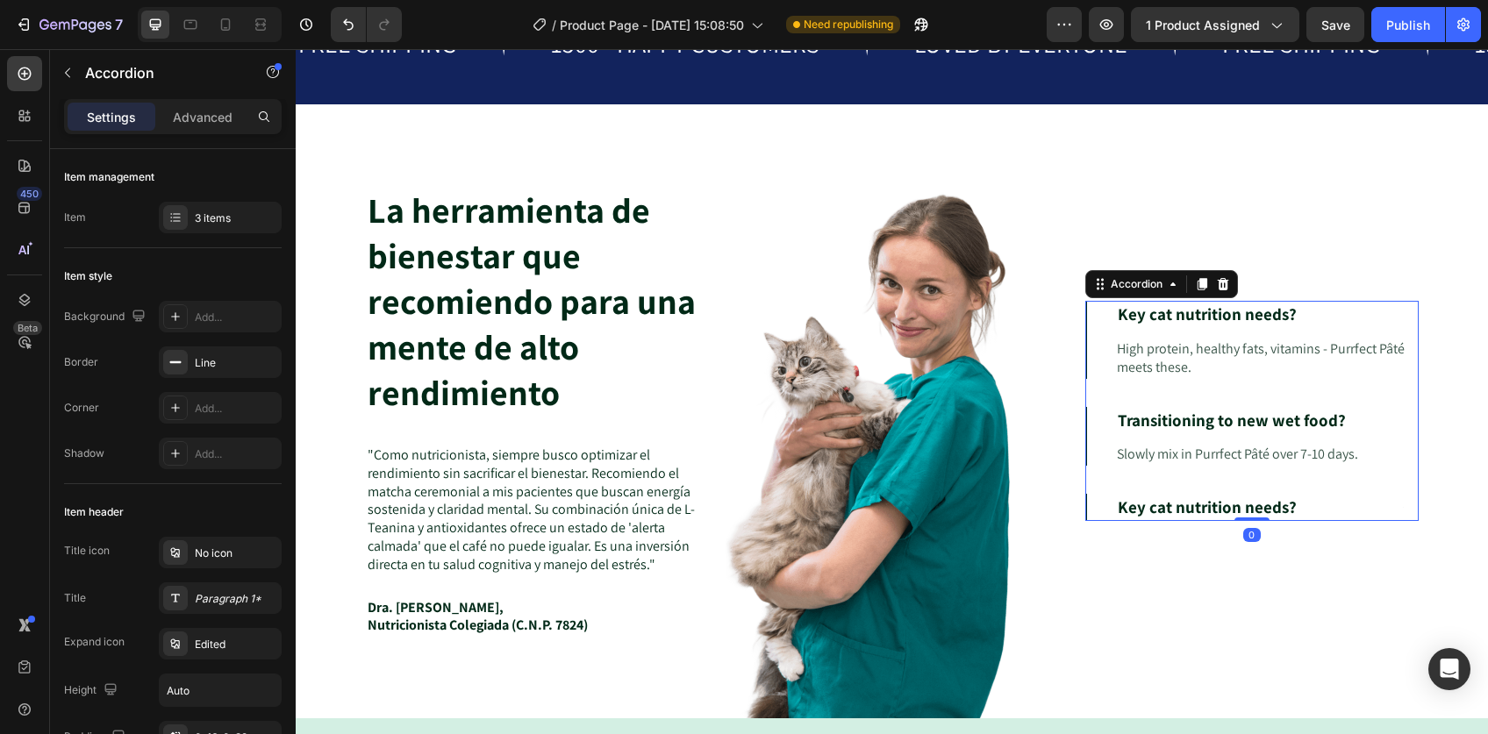
click at [1348, 423] on div "Transitioning to new wet food?" at bounding box center [1252, 420] width 274 height 27
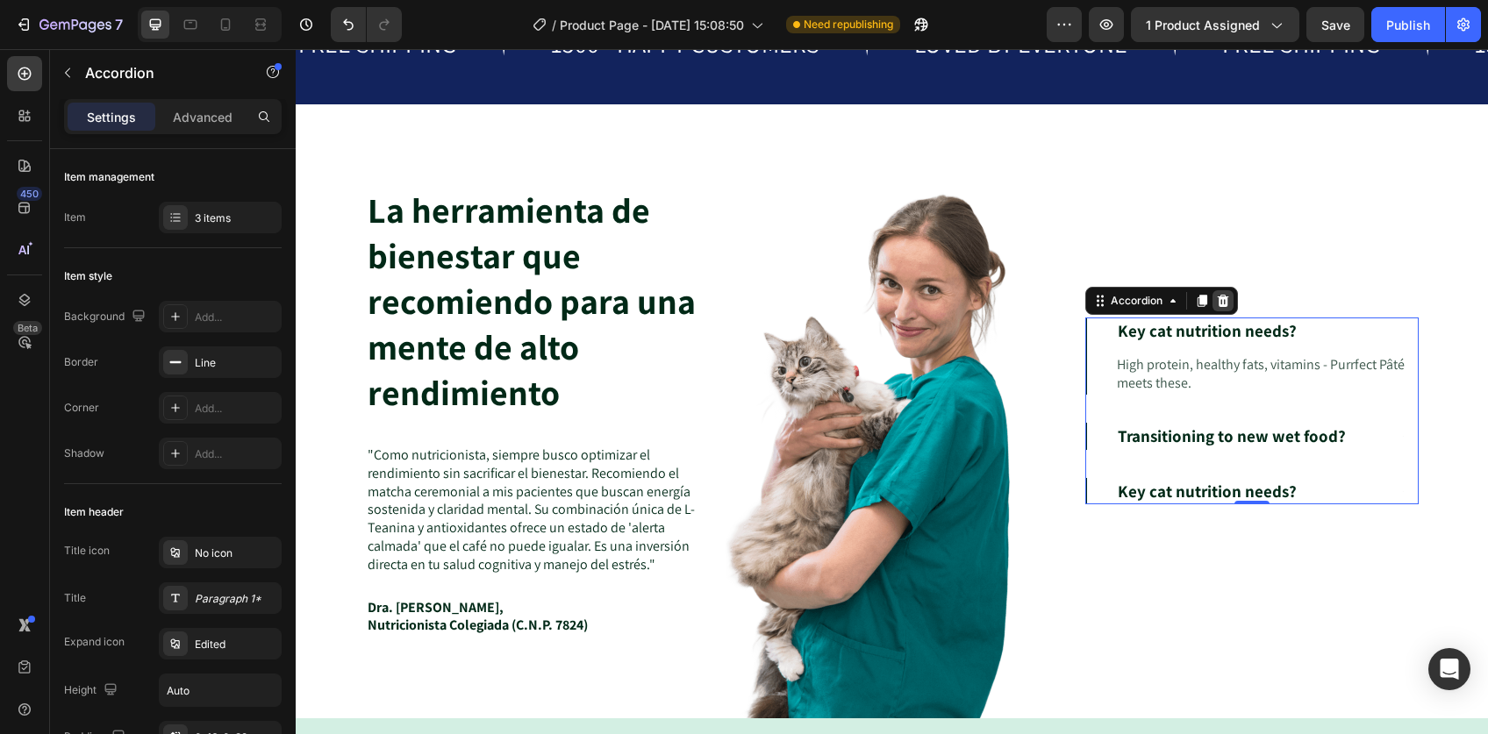
click at [1216, 296] on icon at bounding box center [1223, 301] width 14 height 14
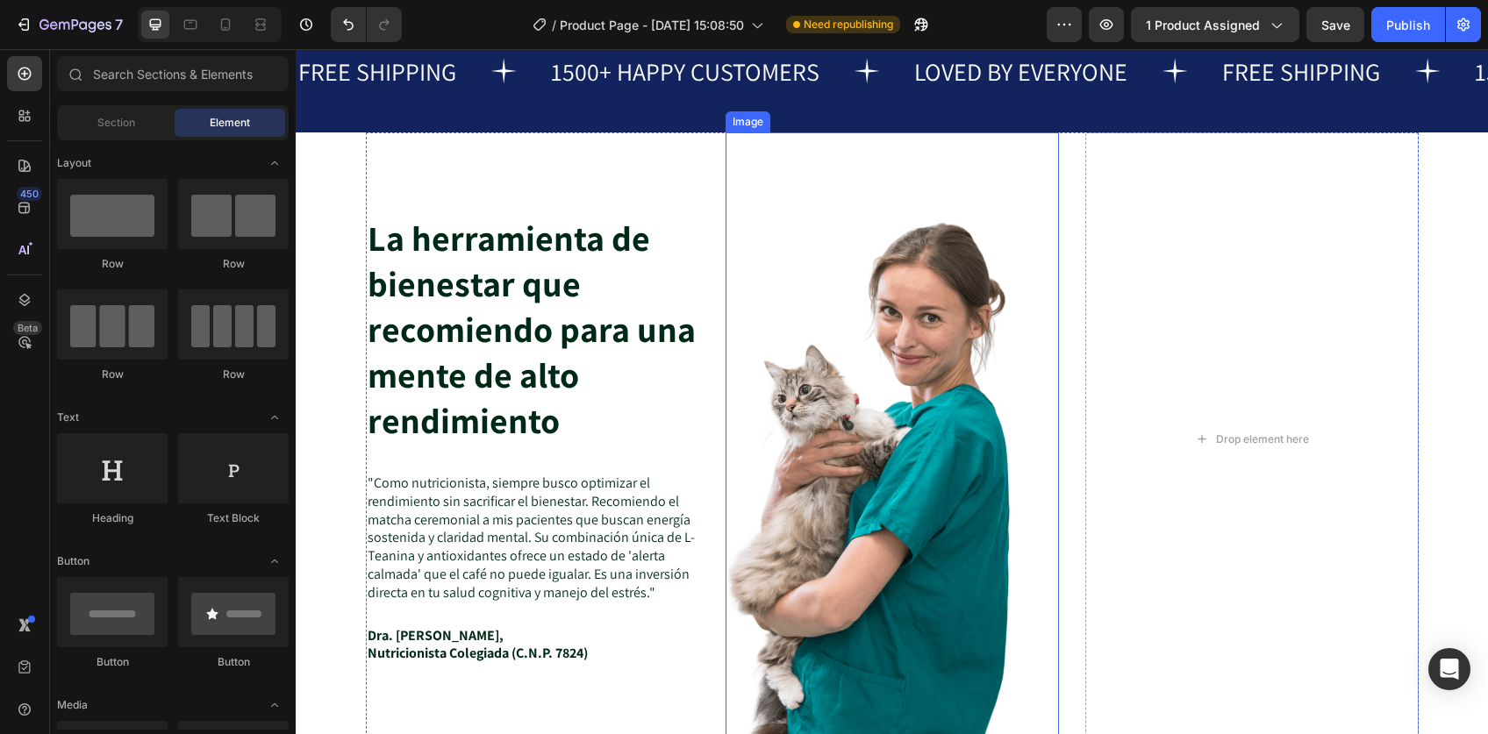
scroll to position [4561, 0]
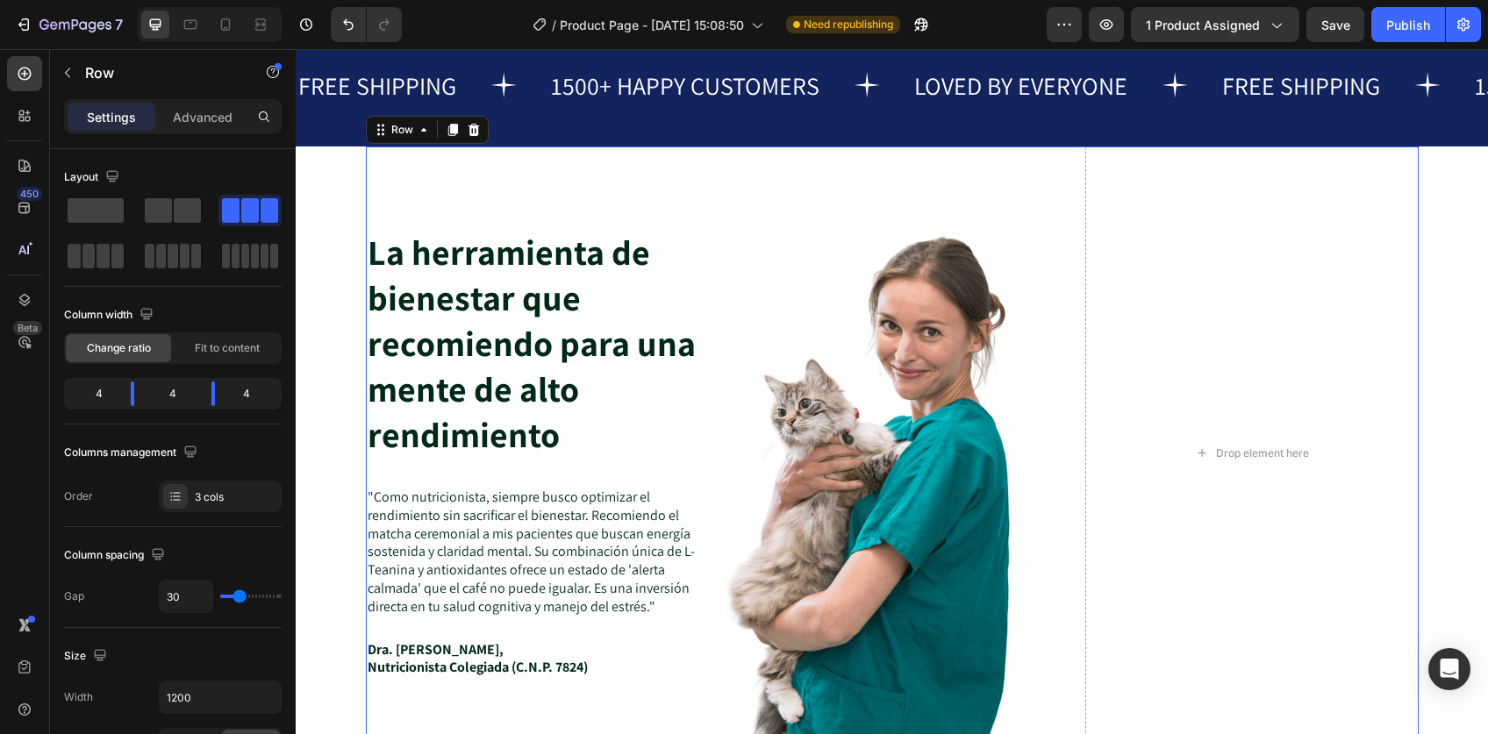
click at [1062, 183] on div "La herramienta de bienestar que recomiendo para una mente de alto rendimiento H…" at bounding box center [892, 453] width 1052 height 614
click at [175, 208] on span at bounding box center [187, 210] width 27 height 25
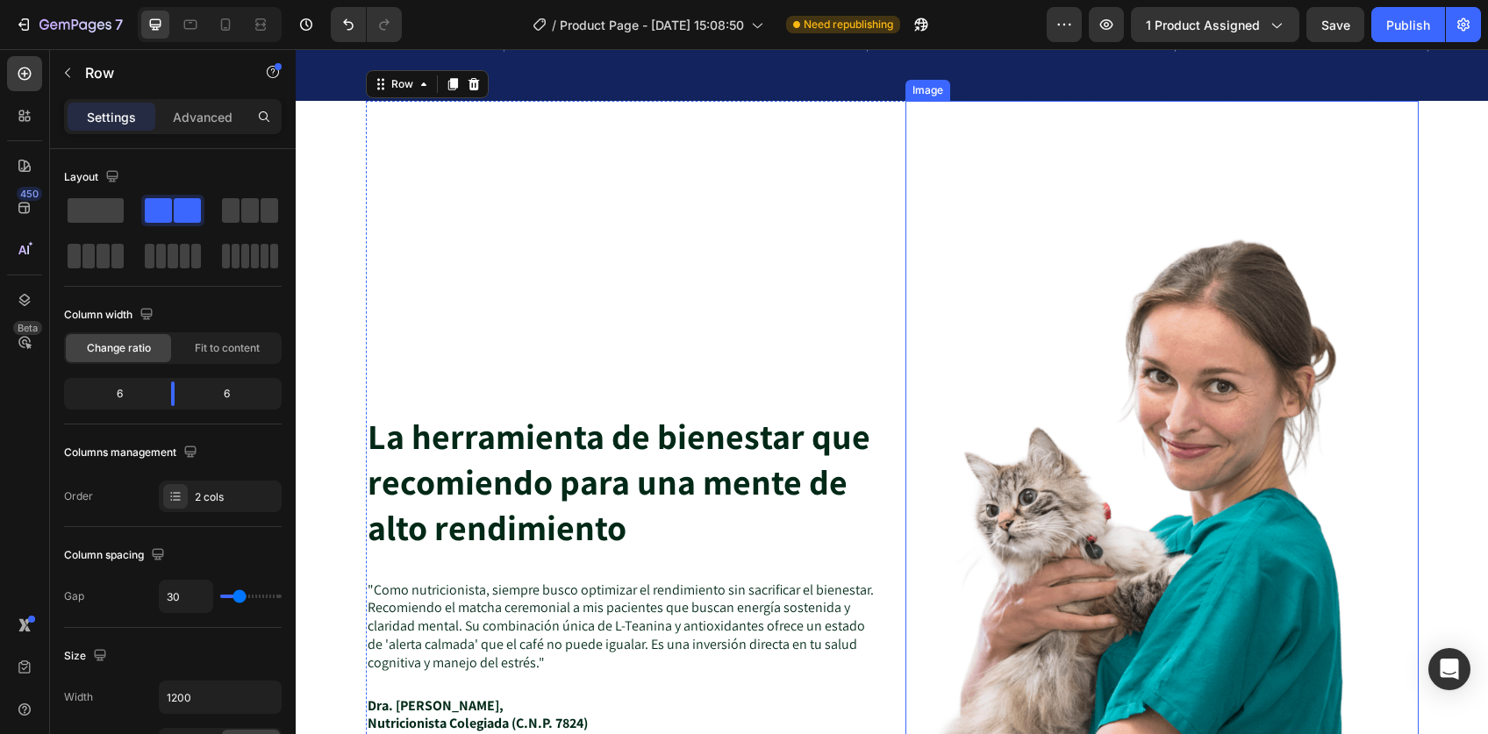
scroll to position [4615, 0]
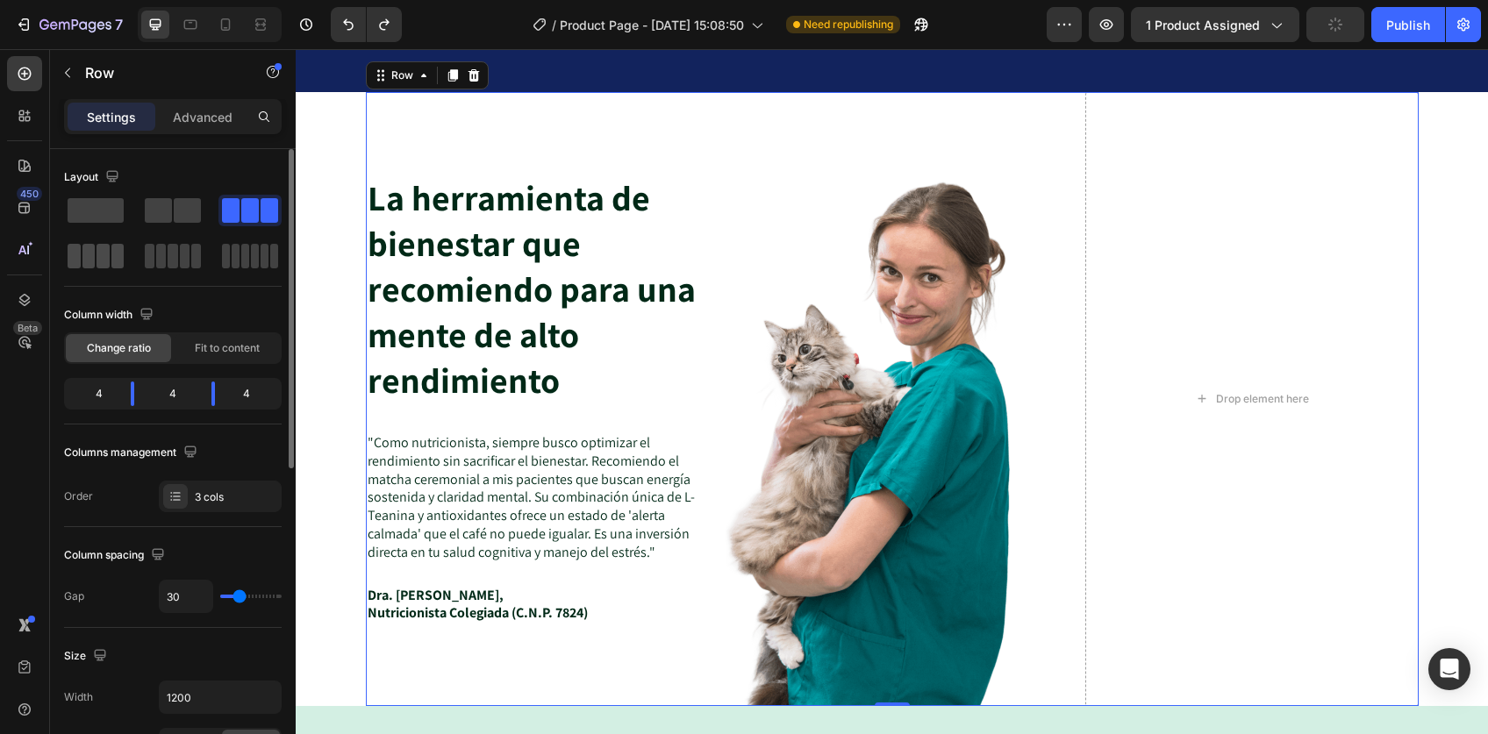
click at [103, 262] on span at bounding box center [102, 256] width 13 height 25
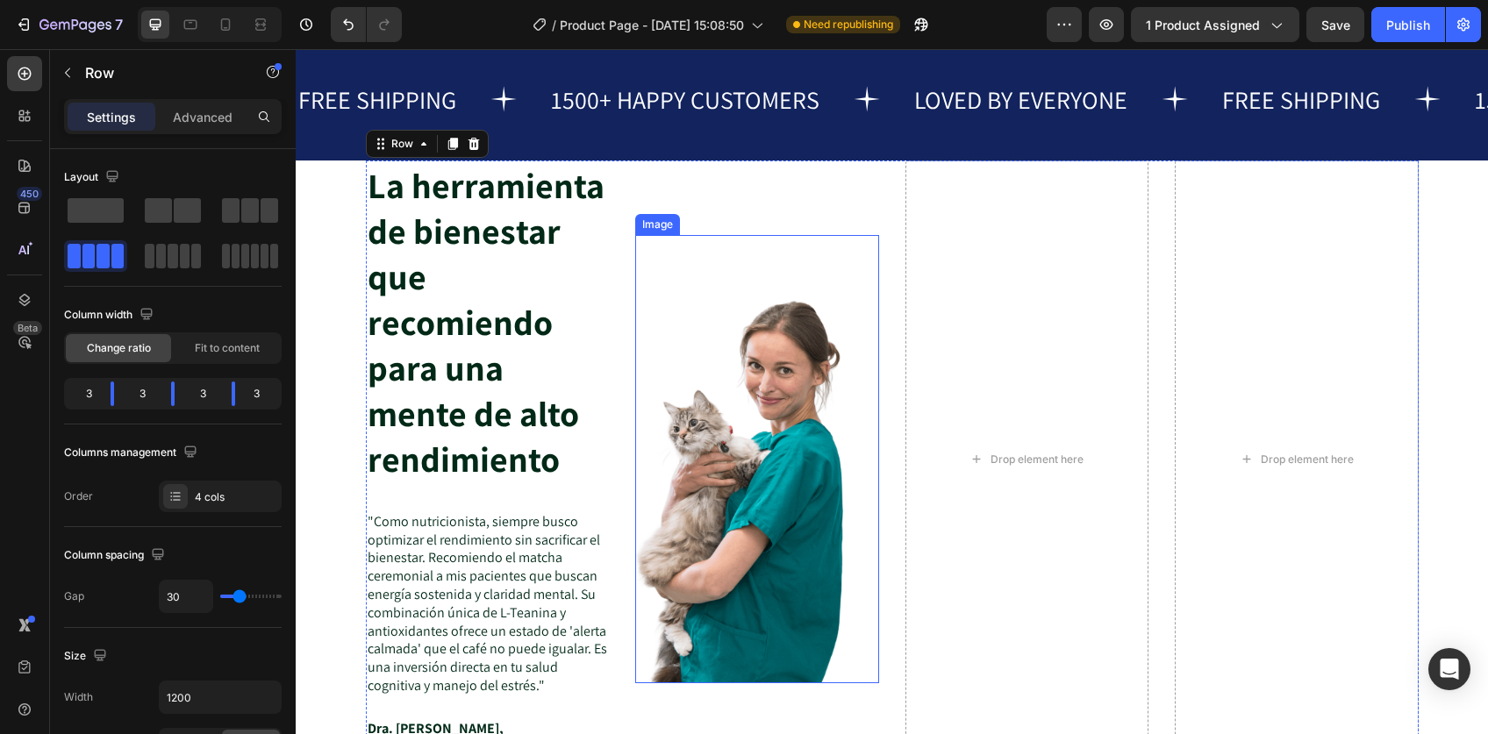
scroll to position [4520, 0]
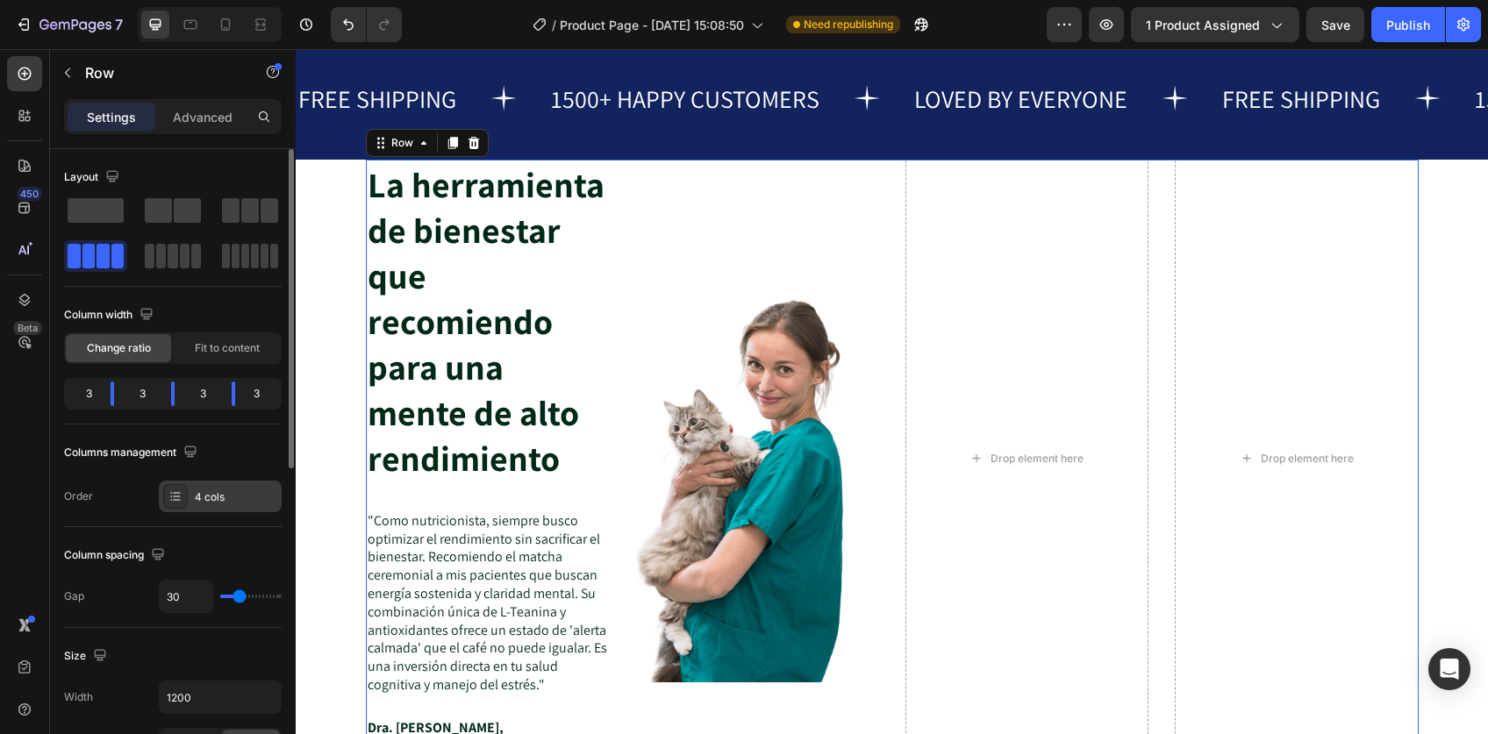
click at [206, 494] on div "4 cols" at bounding box center [236, 497] width 82 height 16
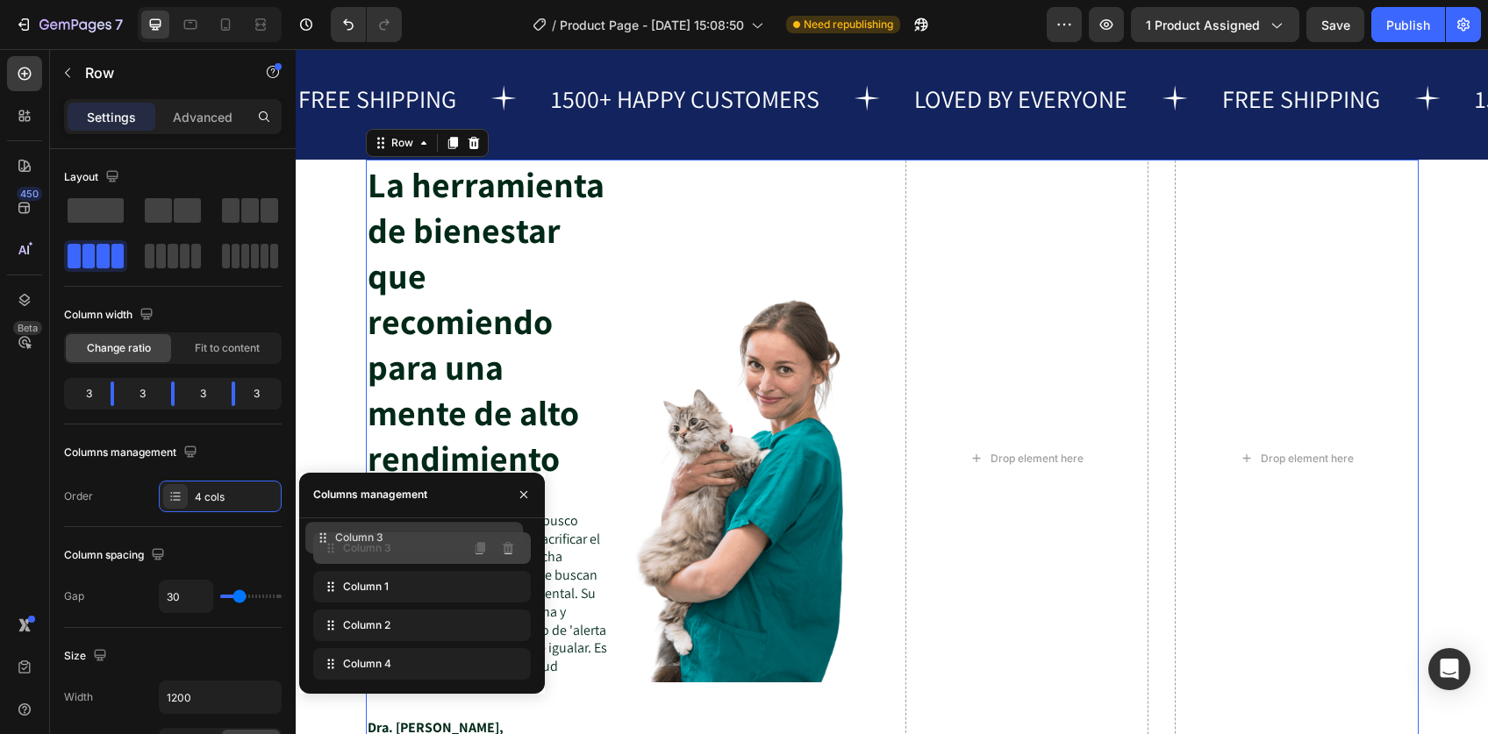
drag, startPoint x: 392, startPoint y: 583, endPoint x: 387, endPoint y: 543, distance: 40.7
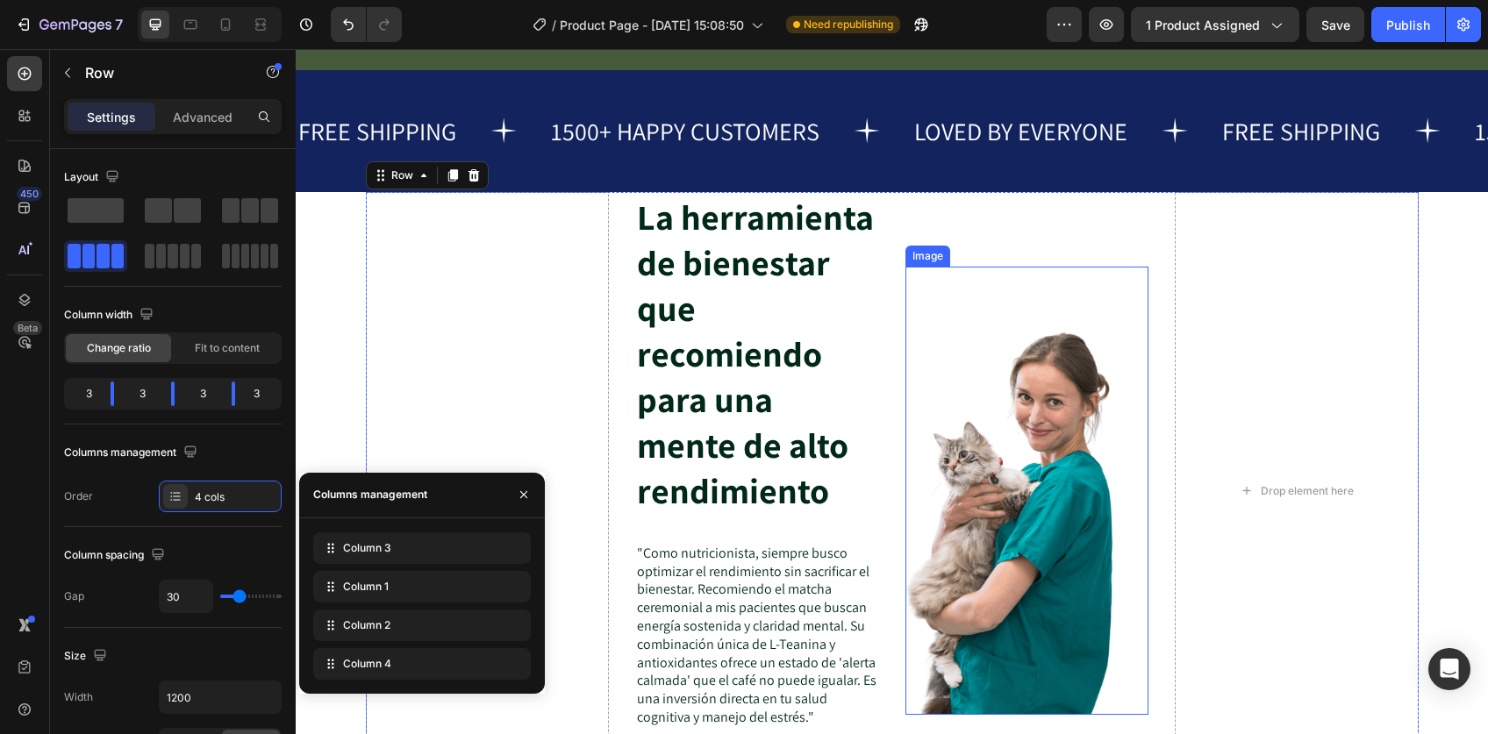
scroll to position [4478, 0]
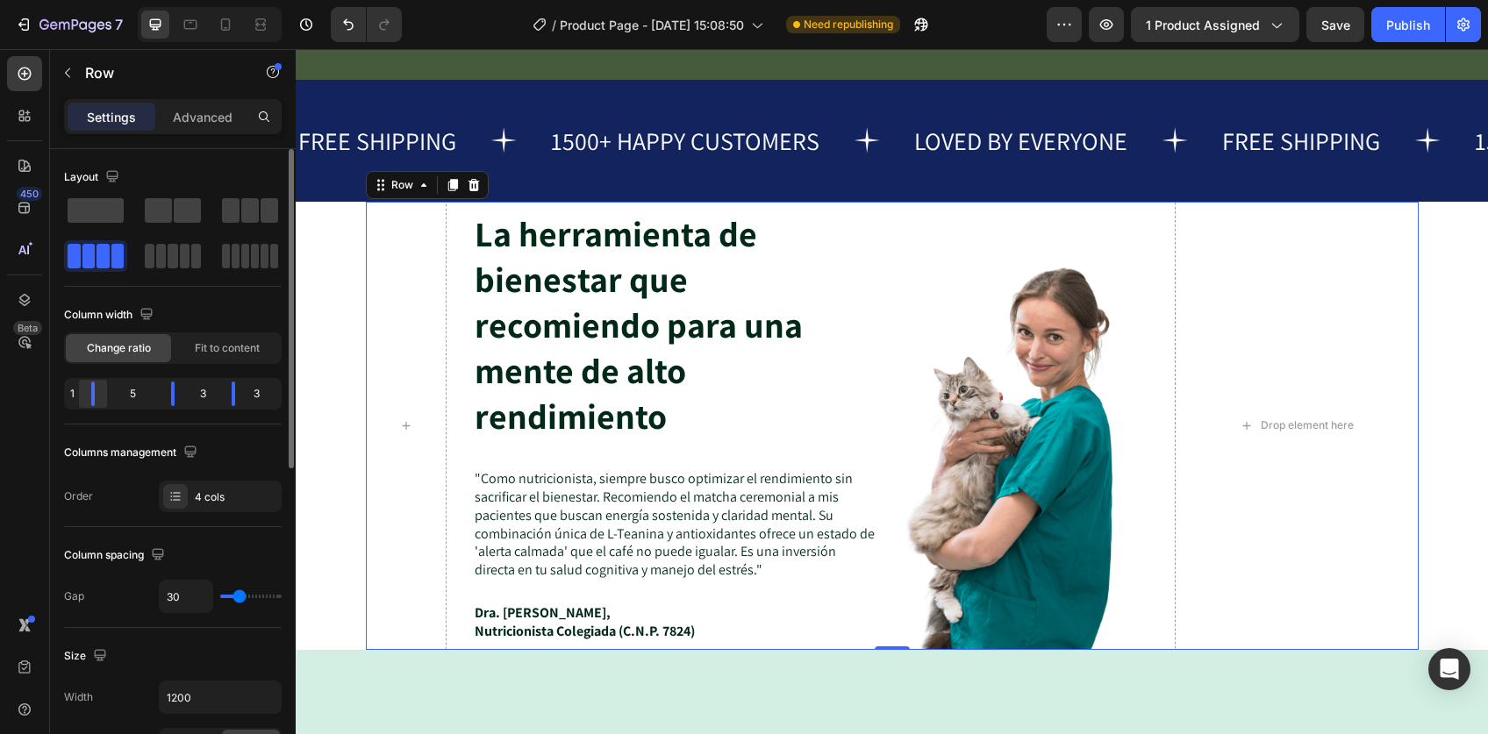
drag, startPoint x: 111, startPoint y: 400, endPoint x: 89, endPoint y: 399, distance: 21.9
click at [88, 0] on body "7 Version history / Product Page - Aug 1, 15:08:50 Need republishing Preview 1 …" at bounding box center [744, 0] width 1488 height 0
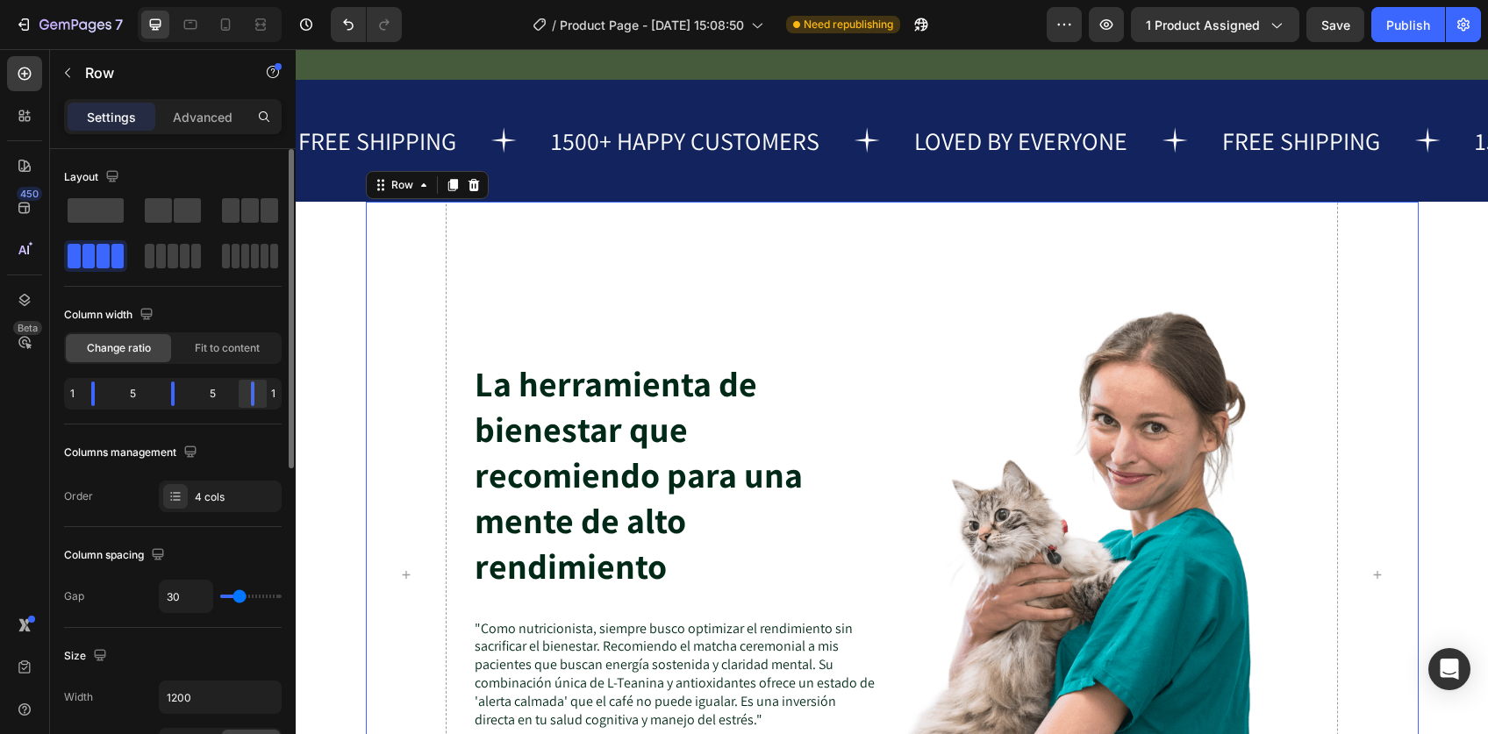
drag, startPoint x: 237, startPoint y: 396, endPoint x: 262, endPoint y: 397, distance: 25.4
click at [262, 0] on body "7 Version history / Product Page - Aug 1, 15:08:50 Need republishing Preview 1 …" at bounding box center [744, 0] width 1488 height 0
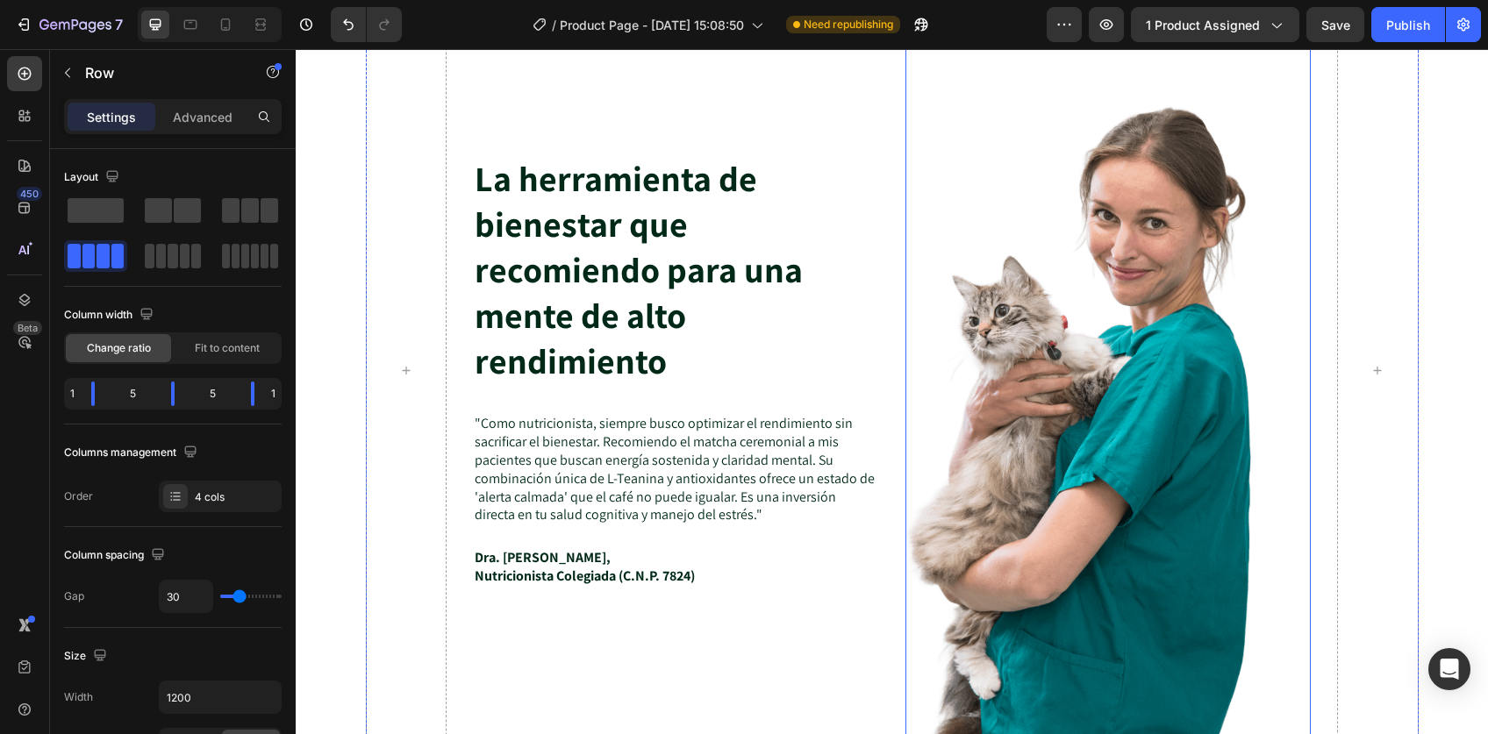
scroll to position [4698, 0]
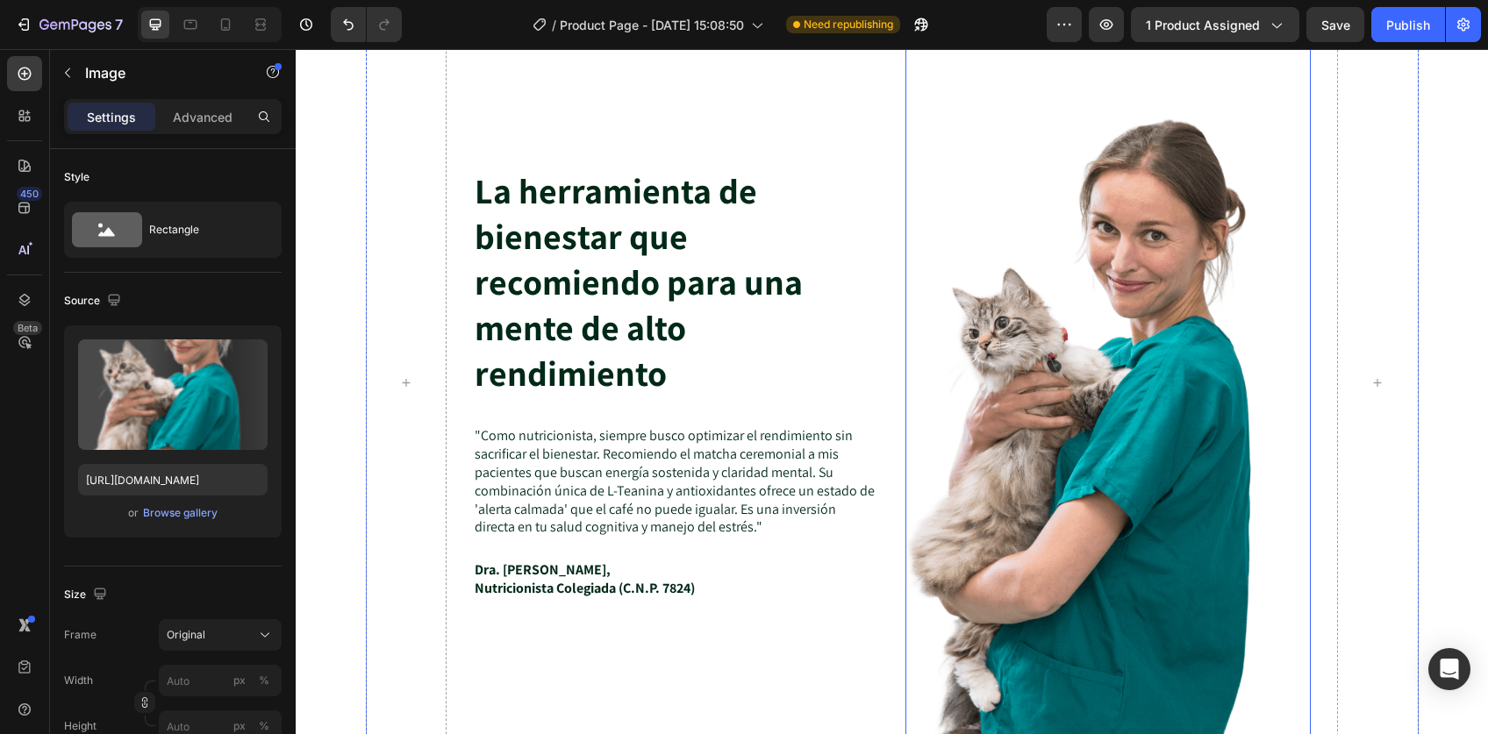
click at [1068, 382] on img at bounding box center [1108, 383] width 406 height 747
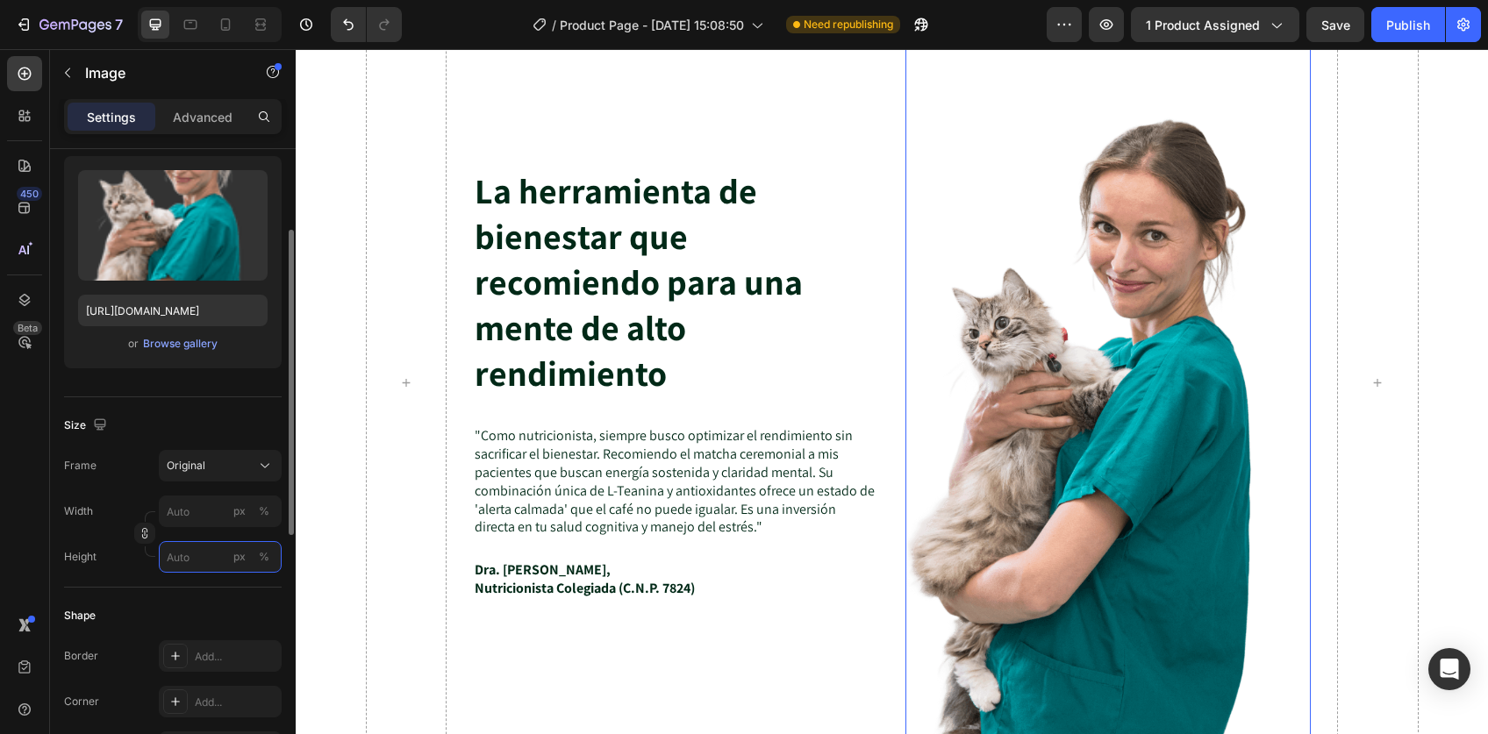
click at [192, 560] on input "px %" at bounding box center [220, 557] width 123 height 32
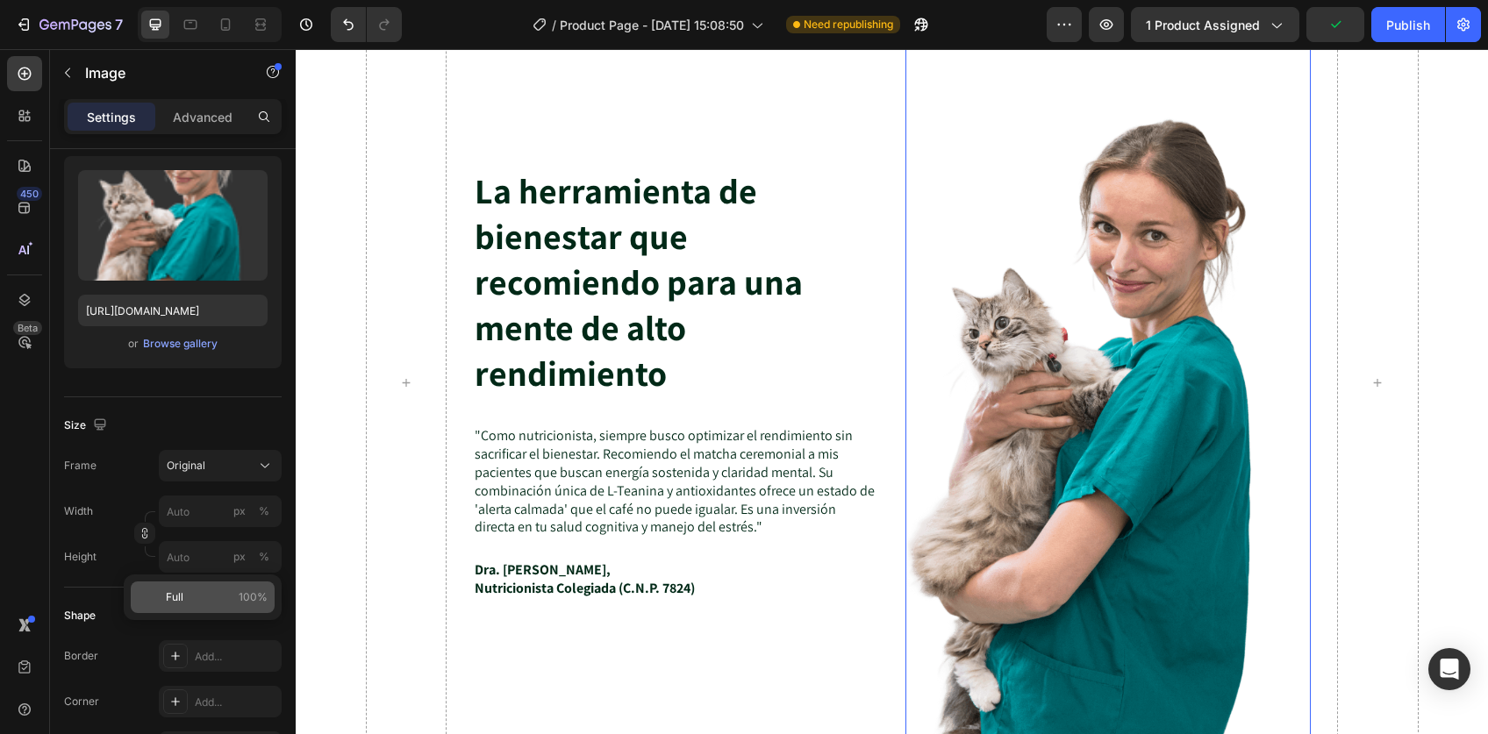
click at [253, 597] on span "100%" at bounding box center [253, 597] width 29 height 16
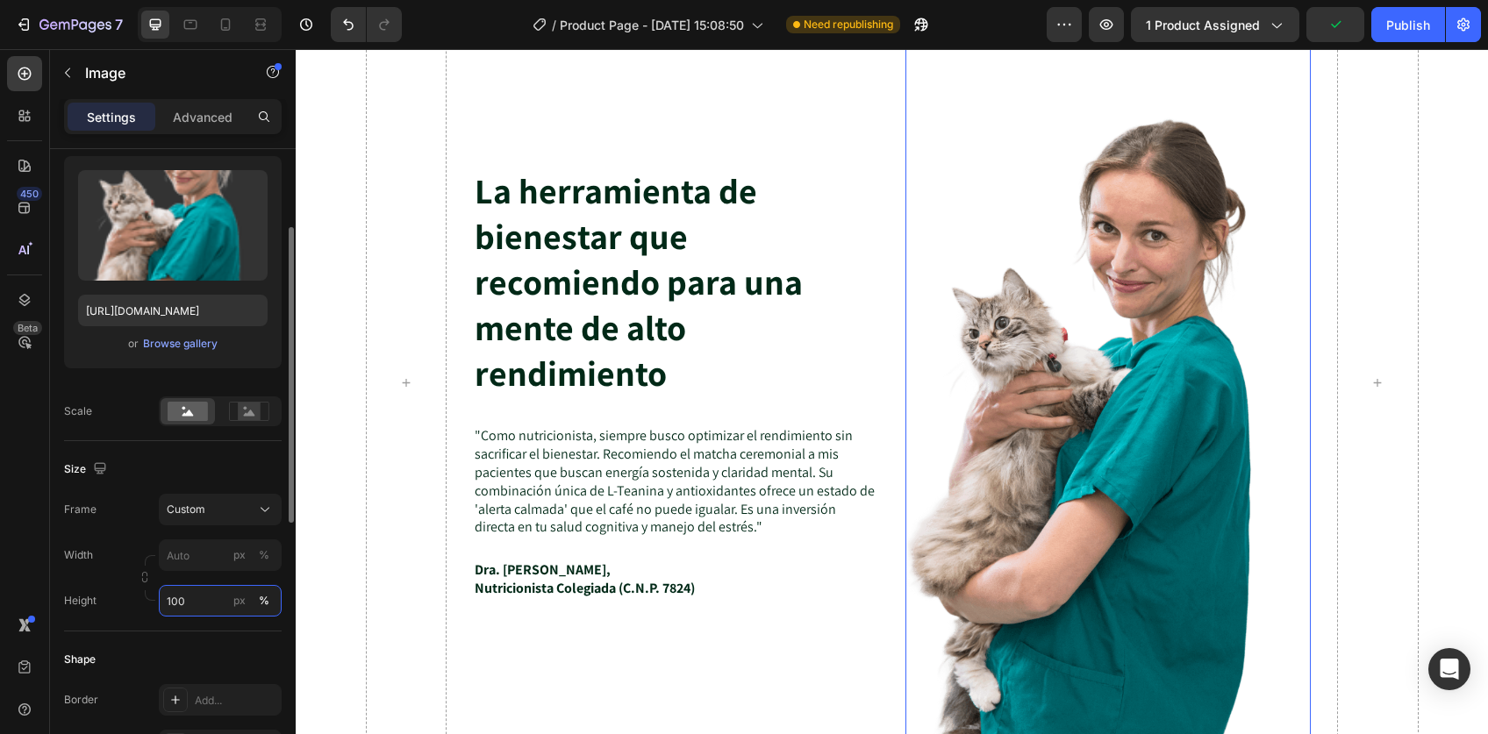
click at [201, 603] on input "100" at bounding box center [220, 601] width 123 height 32
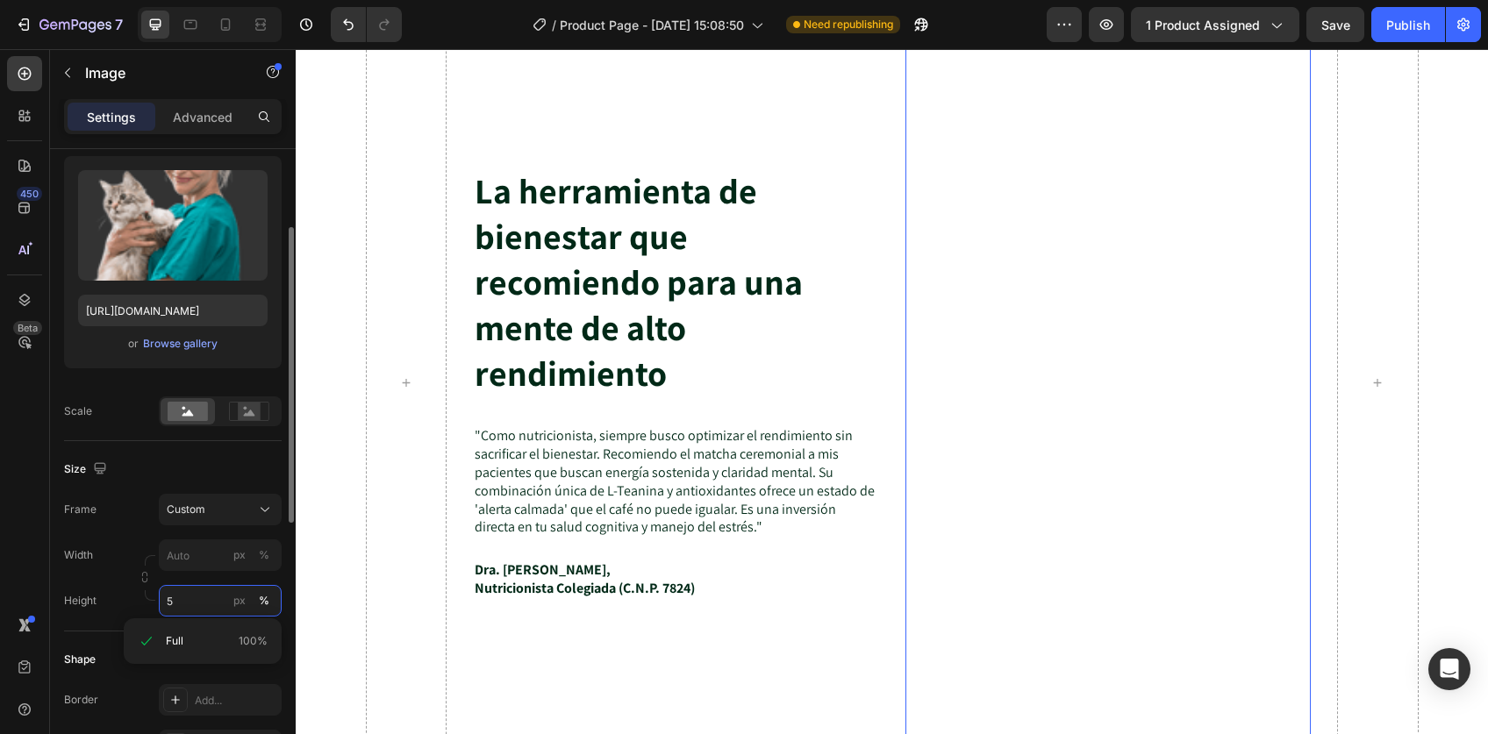
type input "50"
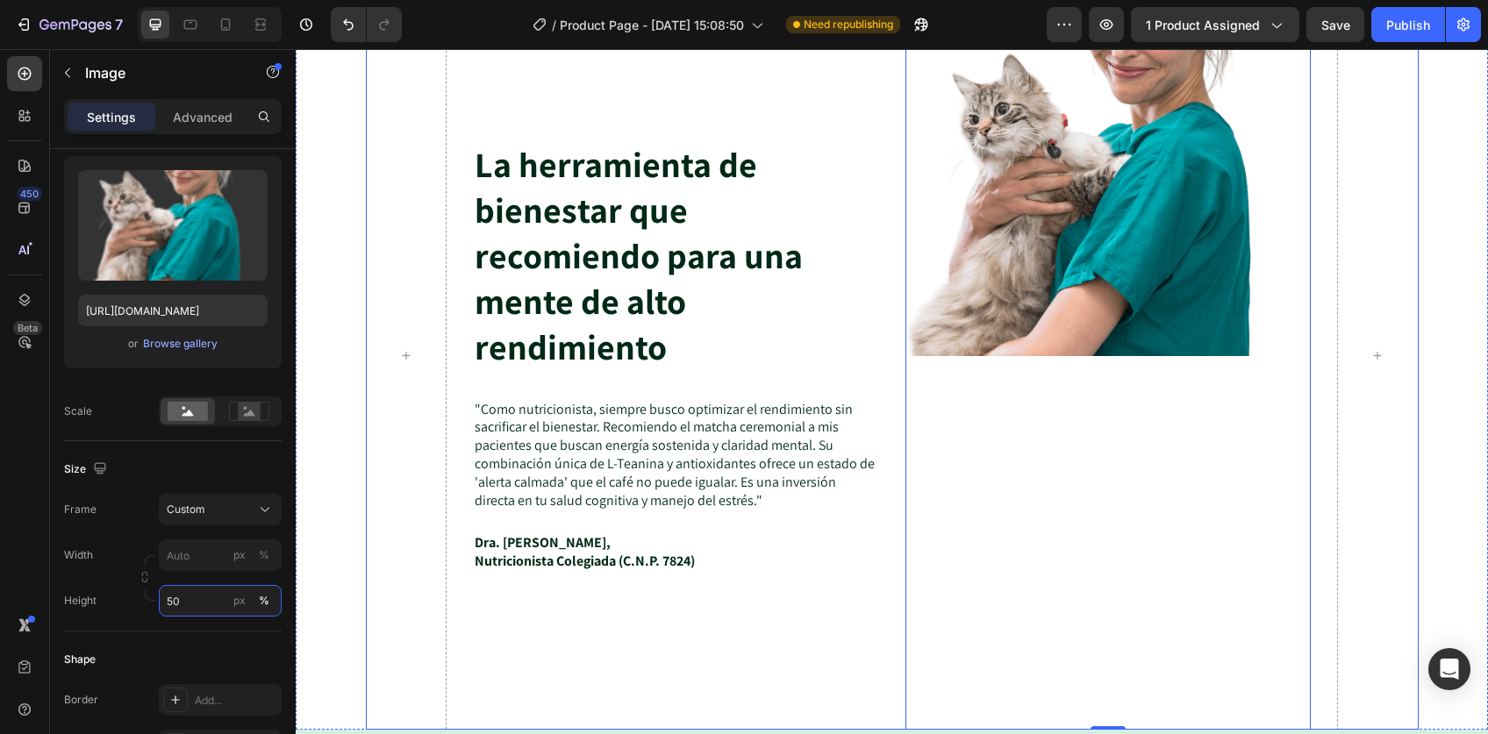
scroll to position [4447, 0]
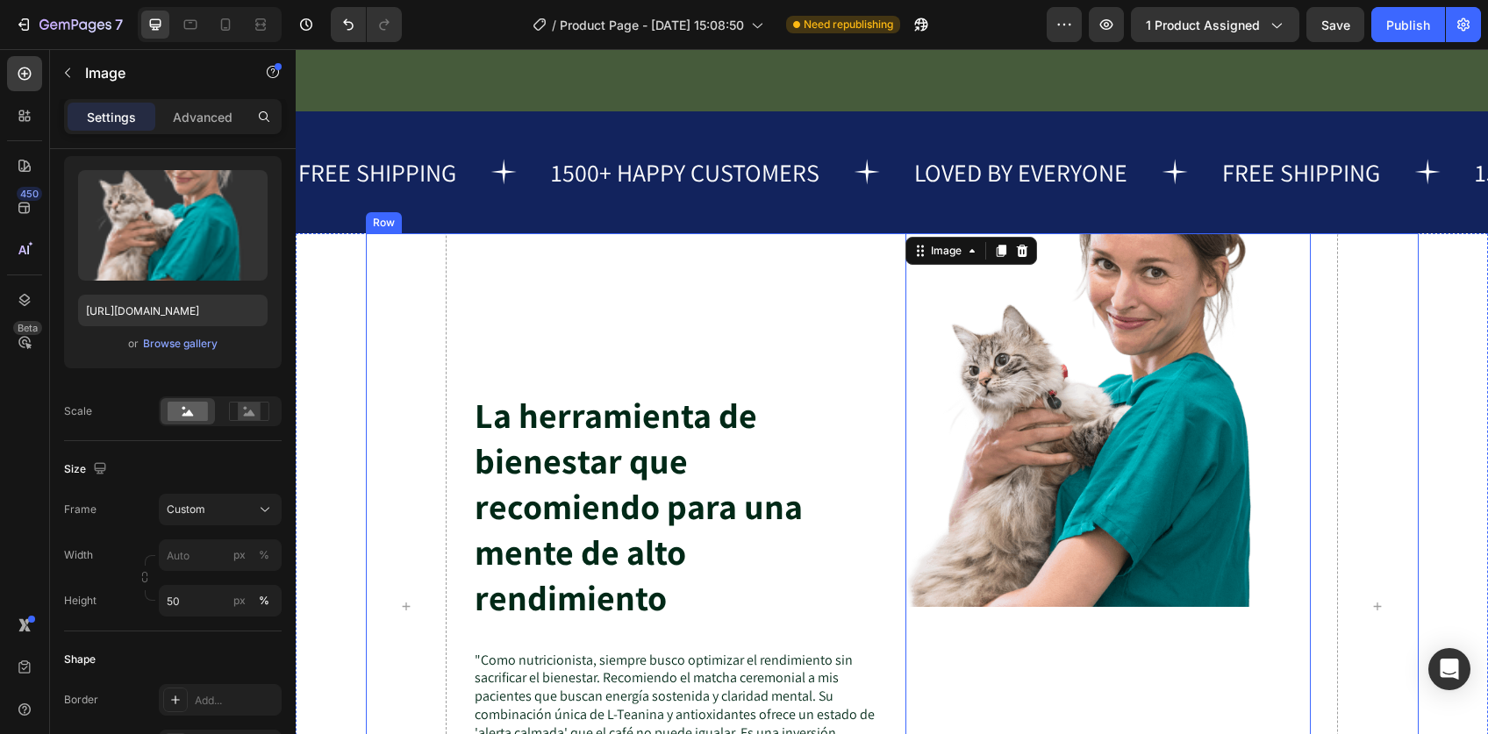
click at [410, 301] on div at bounding box center [407, 606] width 82 height 747
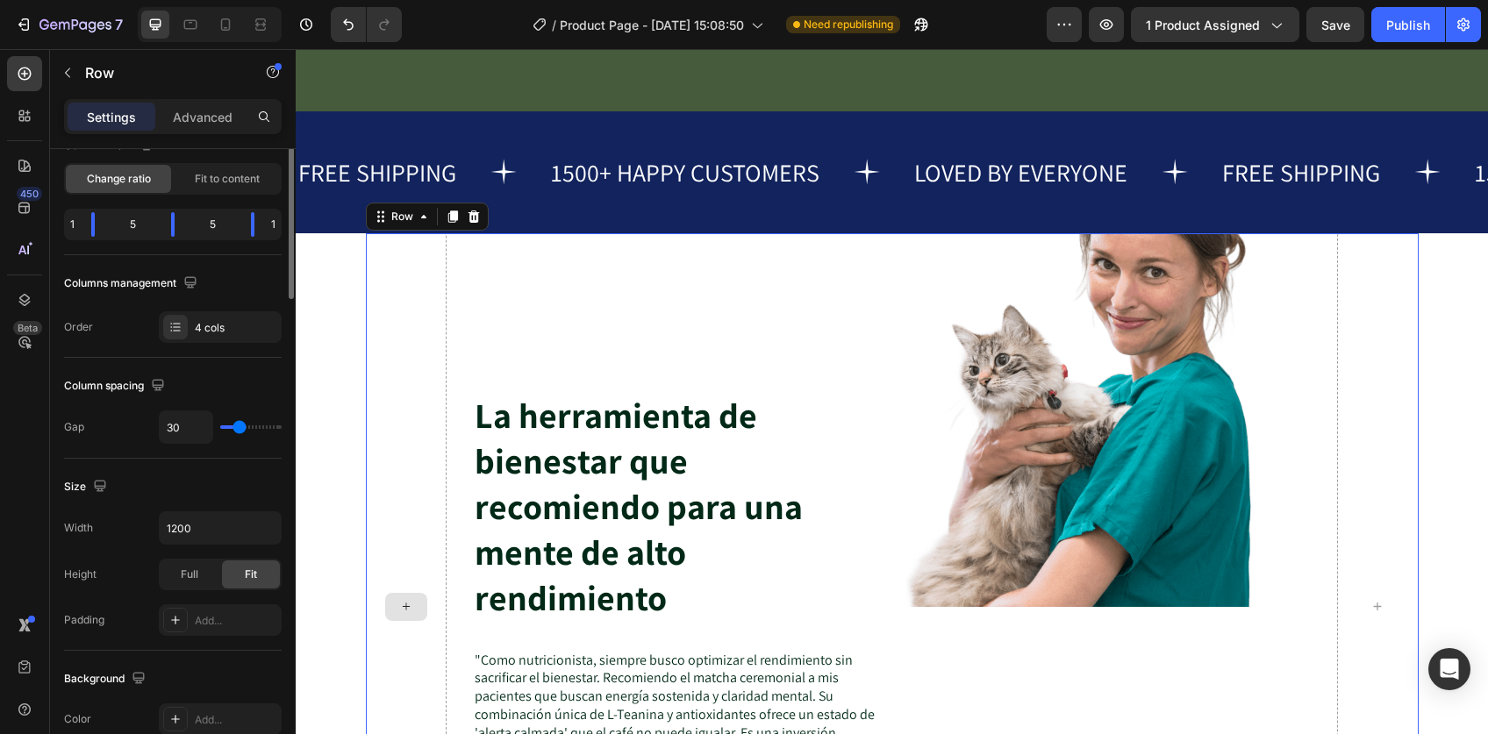
scroll to position [0, 0]
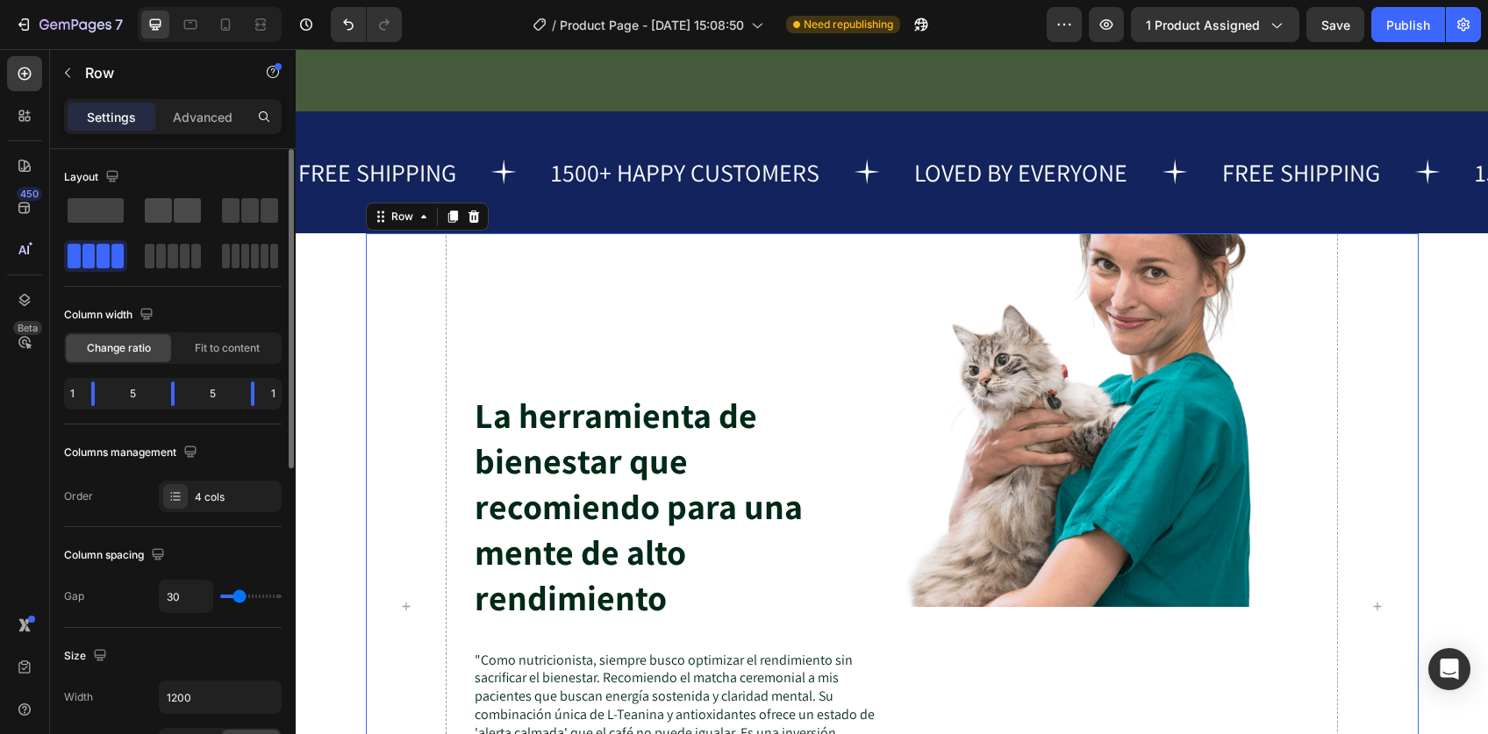
click at [167, 210] on span at bounding box center [158, 210] width 27 height 25
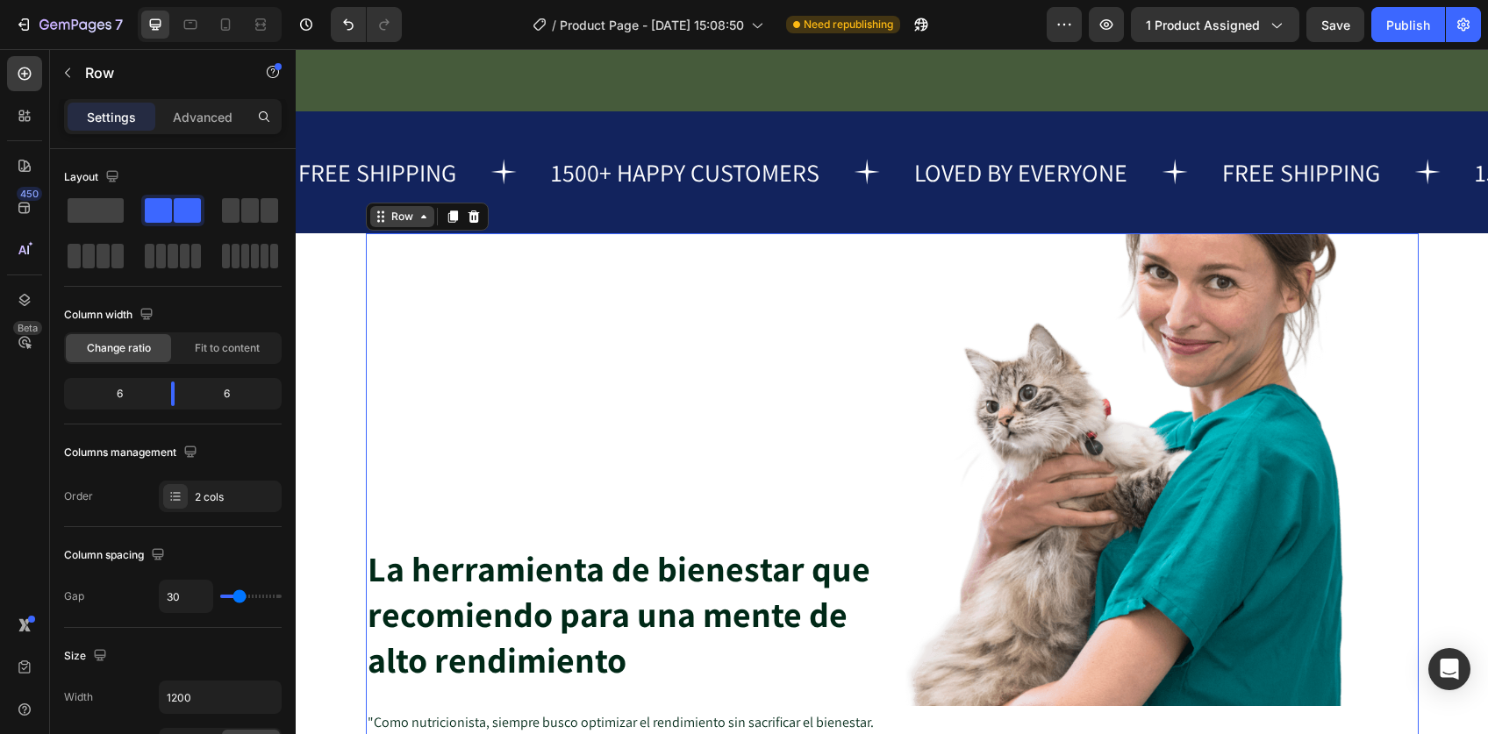
click at [388, 225] on div "Row" at bounding box center [402, 217] width 29 height 16
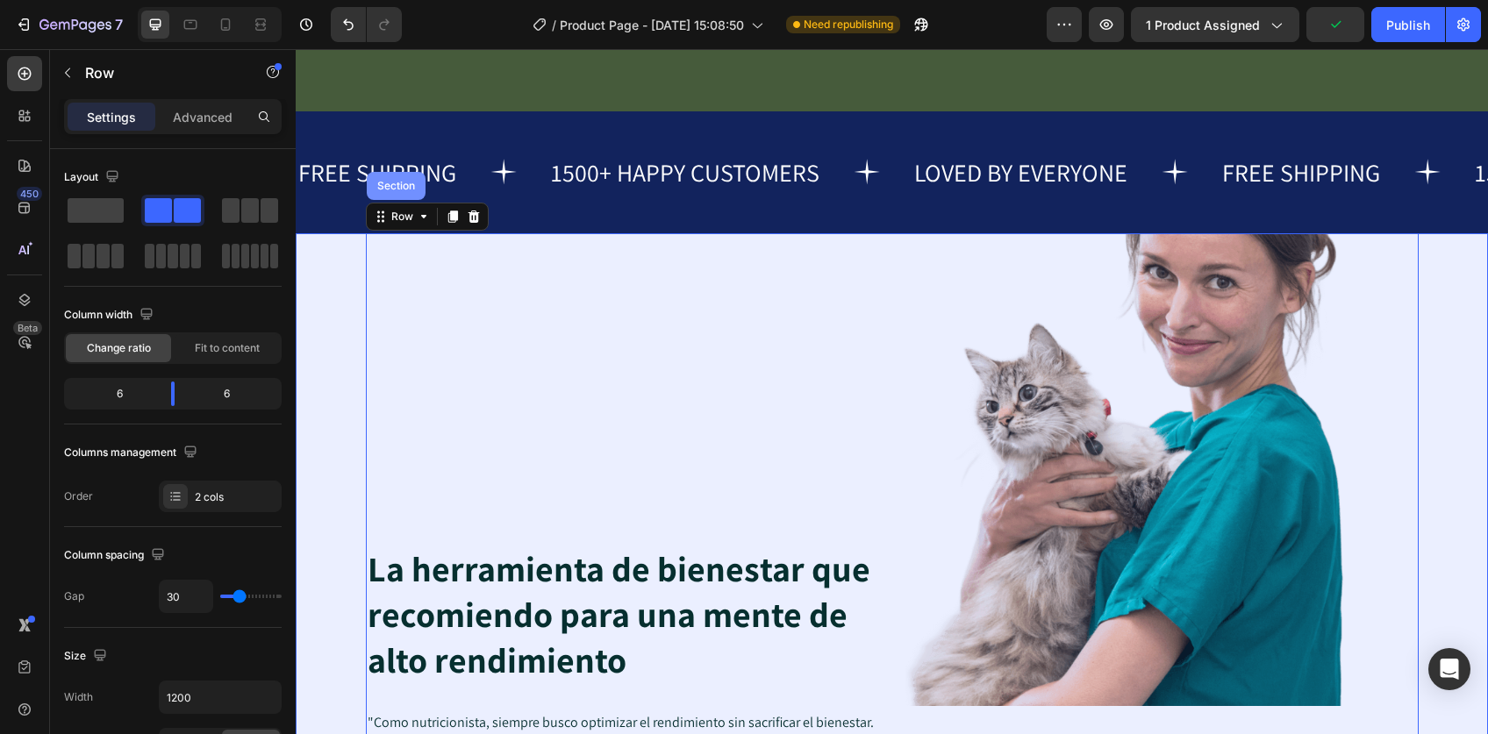
click at [389, 191] on div "Section" at bounding box center [396, 186] width 45 height 11
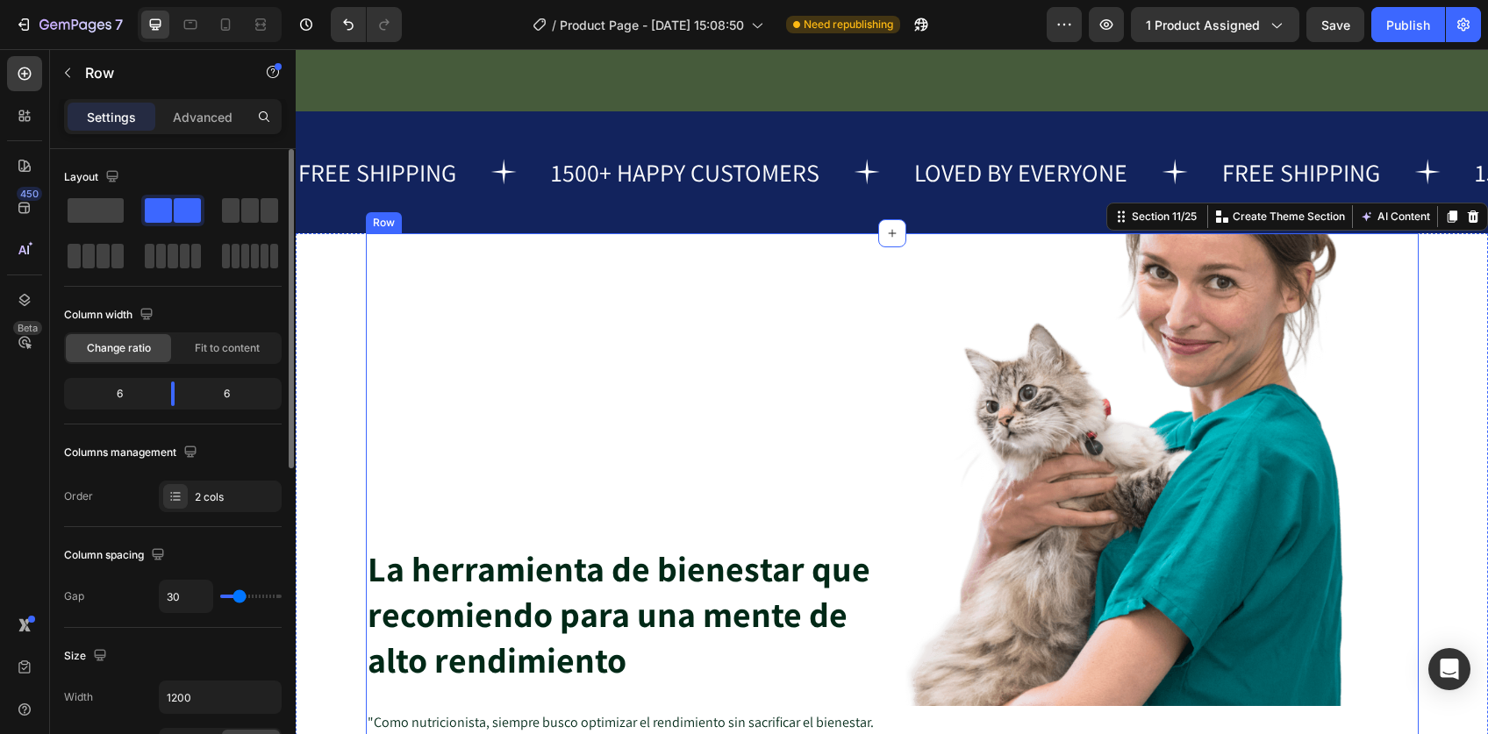
click at [833, 403] on div "La herramienta de bienestar que recomiendo para una mente de alto rendimiento H…" at bounding box center [622, 705] width 513 height 945
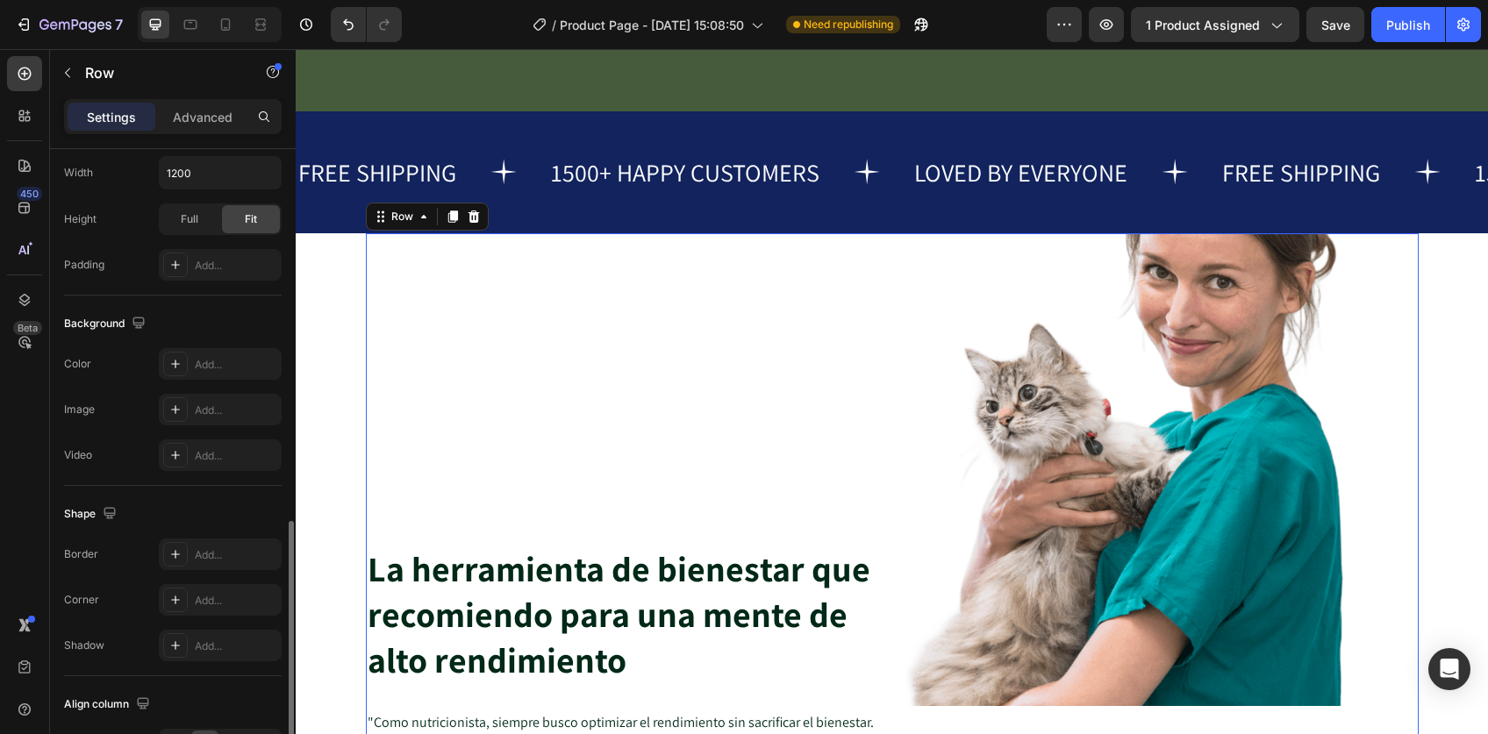
scroll to position [631, 0]
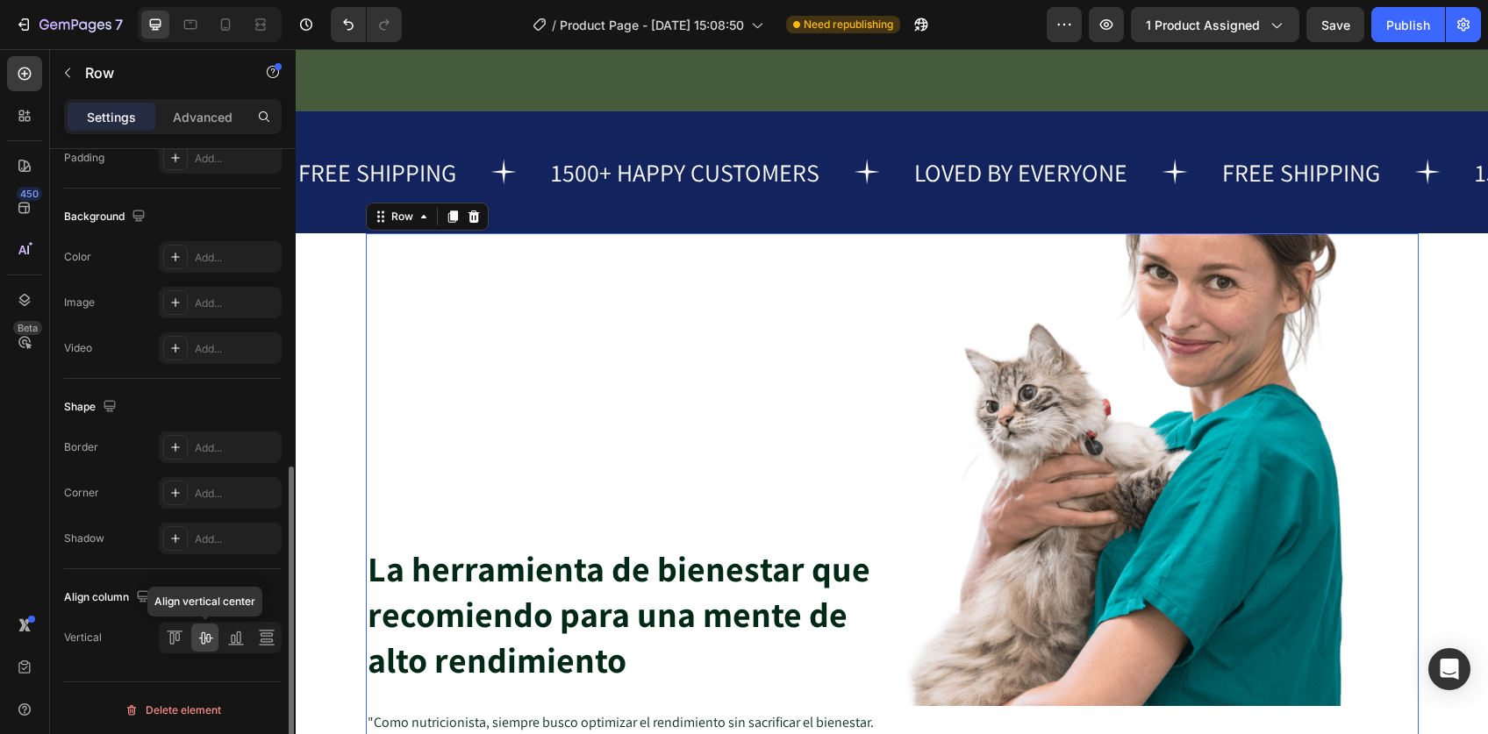
click at [207, 637] on icon at bounding box center [205, 638] width 14 height 12
click at [238, 634] on icon at bounding box center [236, 638] width 18 height 18
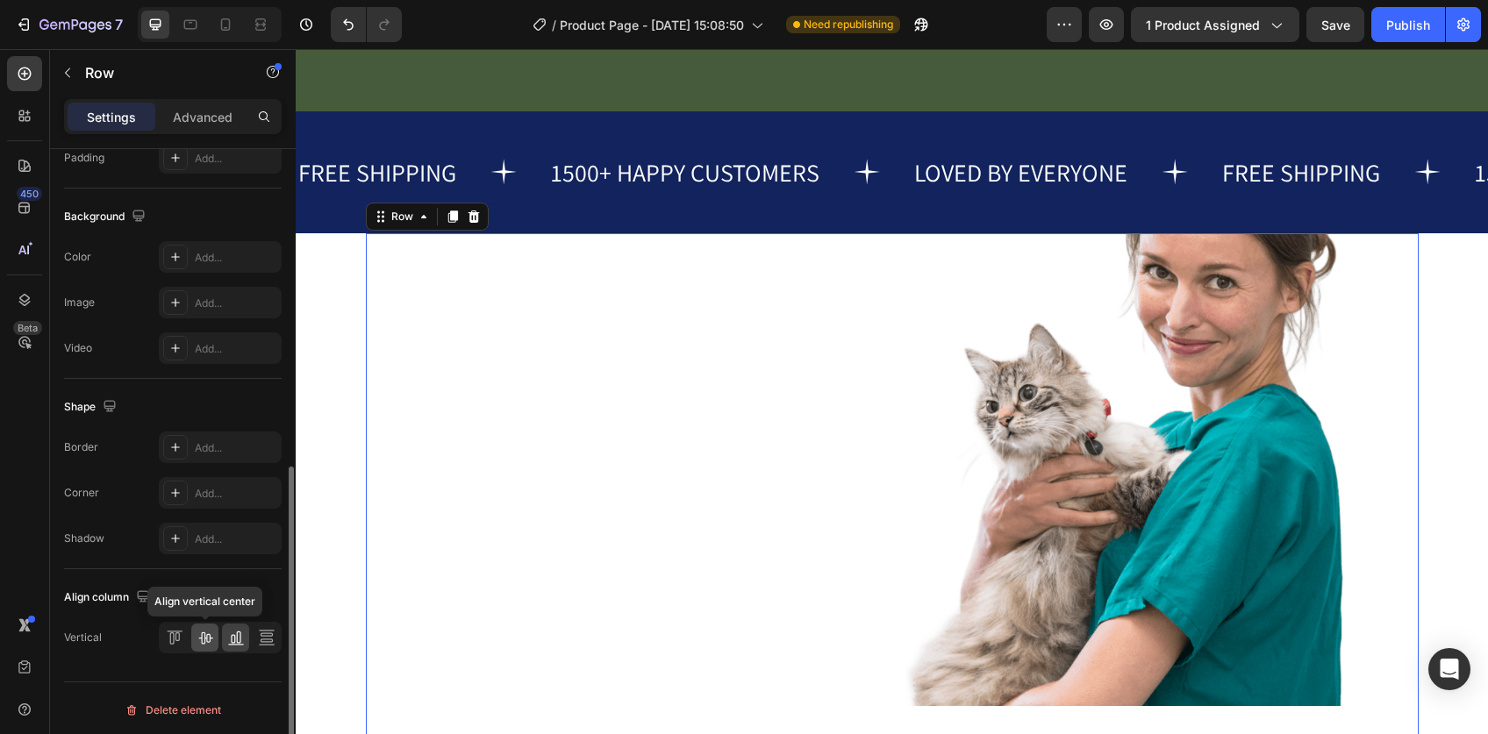
click at [203, 633] on icon at bounding box center [205, 638] width 14 height 12
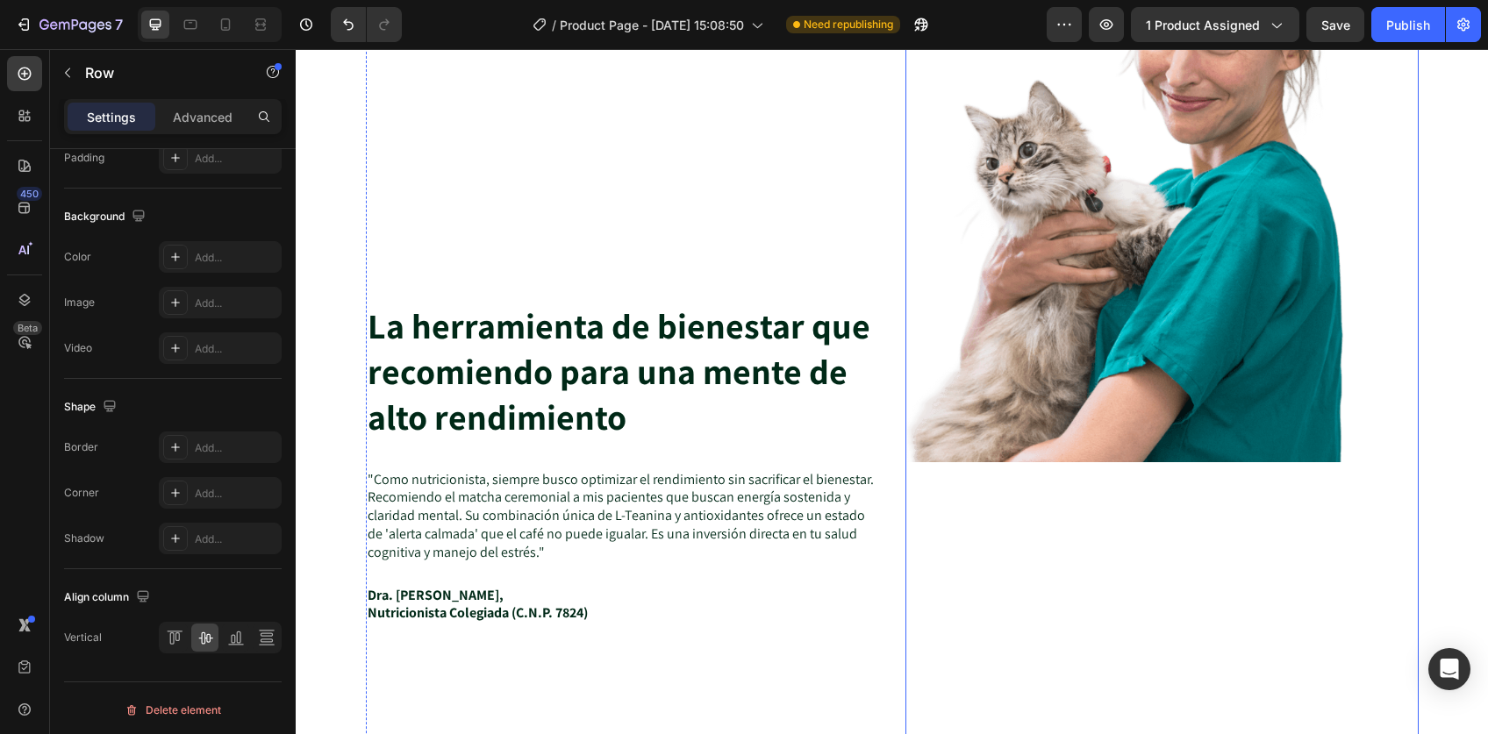
scroll to position [4912, 0]
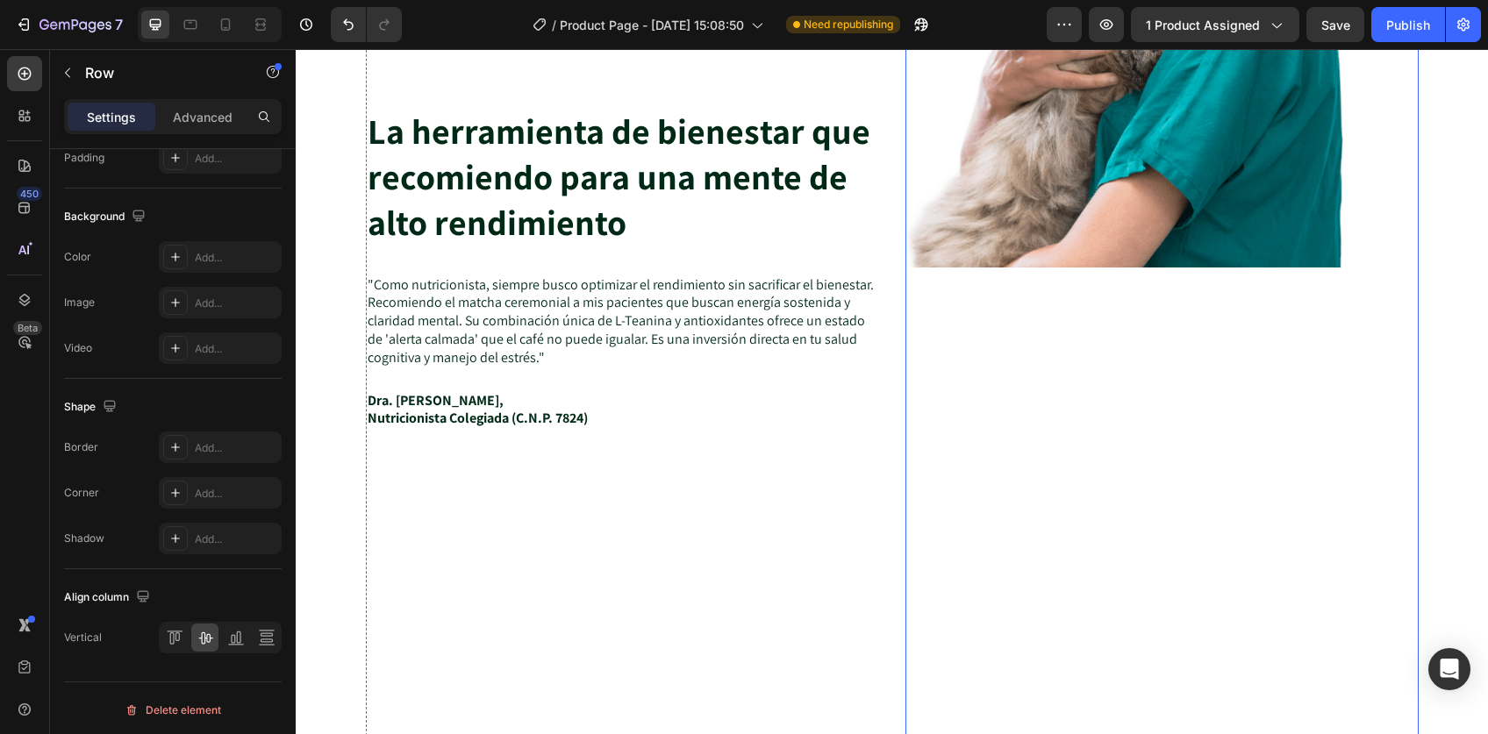
click at [1129, 239] on img at bounding box center [1161, 32] width 513 height 473
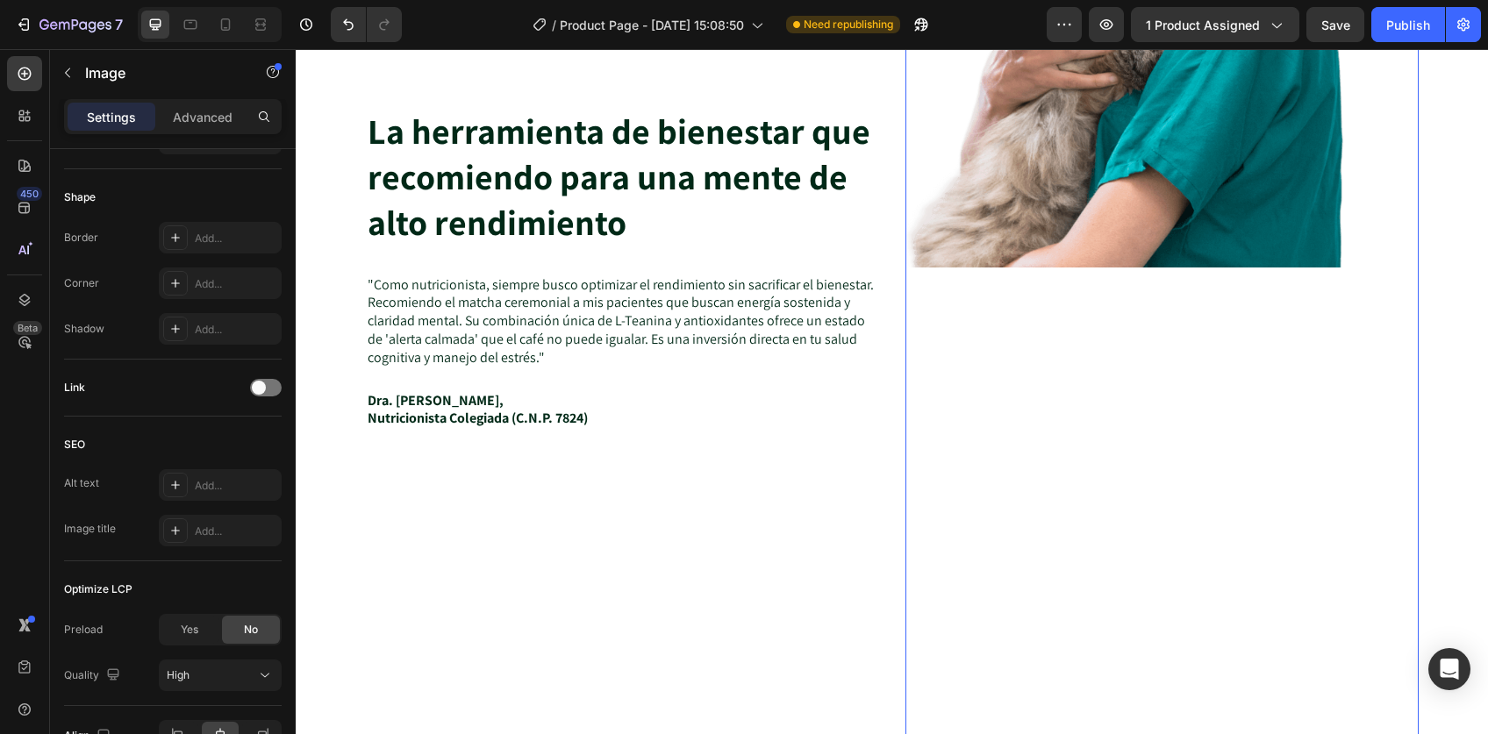
scroll to position [0, 0]
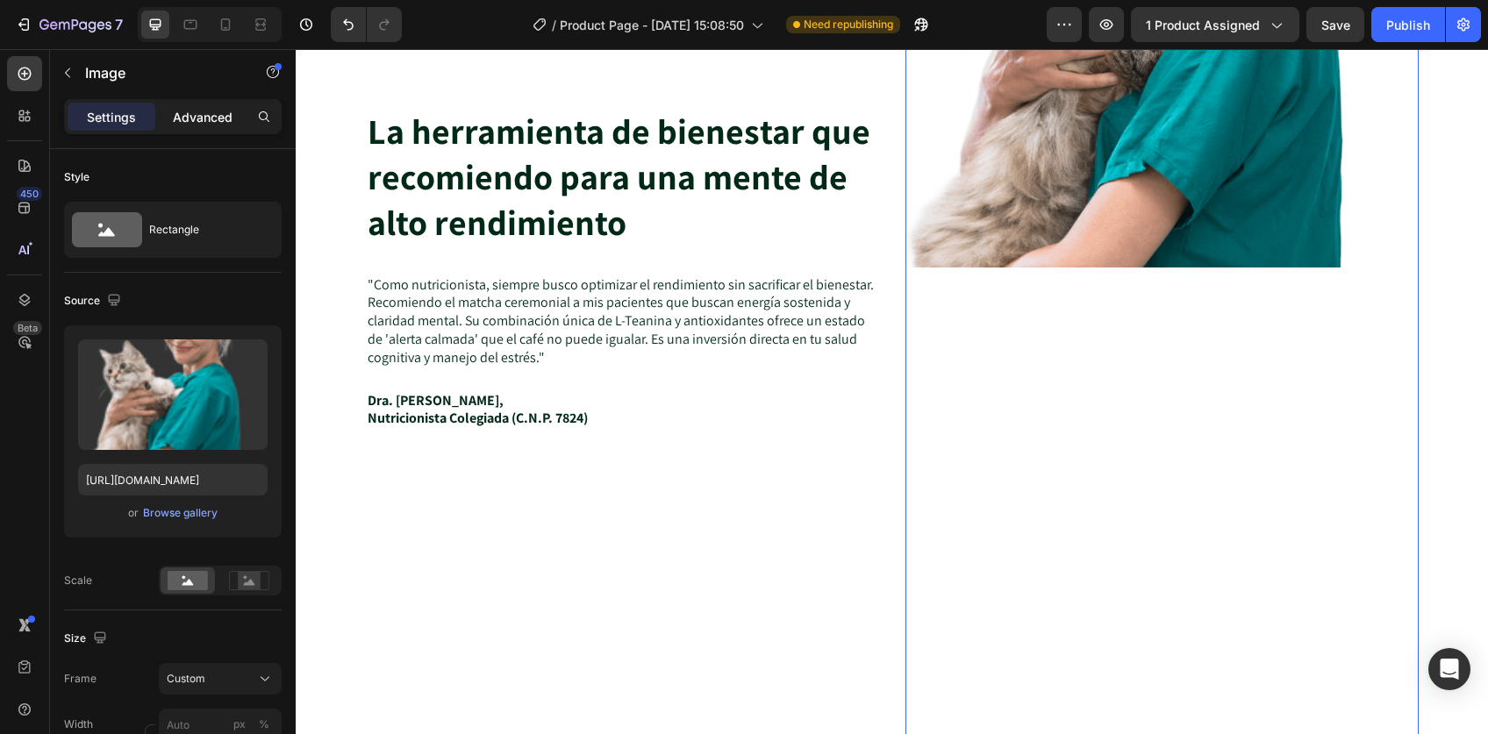
click at [201, 120] on p "Advanced" at bounding box center [203, 117] width 60 height 18
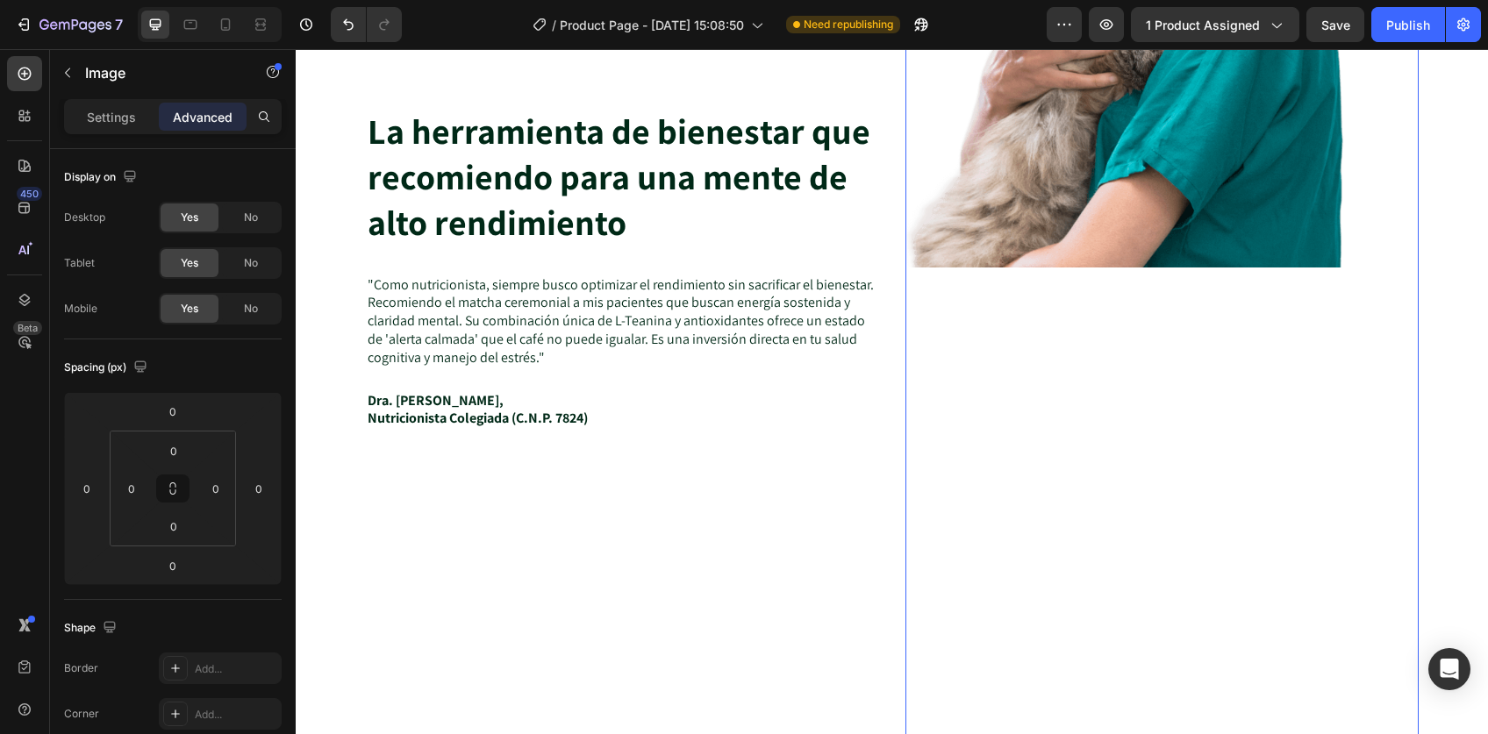
scroll to position [5126, 0]
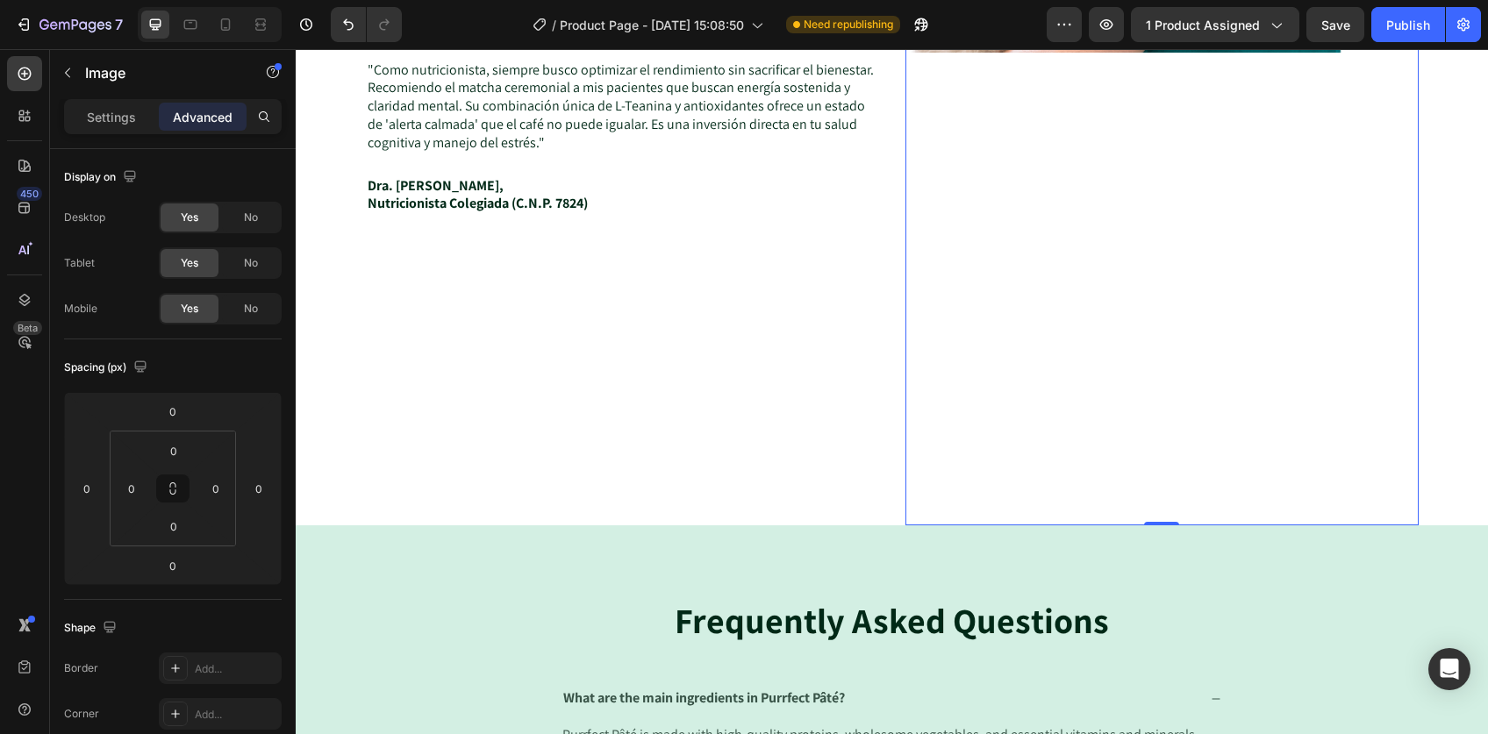
click at [1133, 397] on div at bounding box center [1161, 53] width 513 height 945
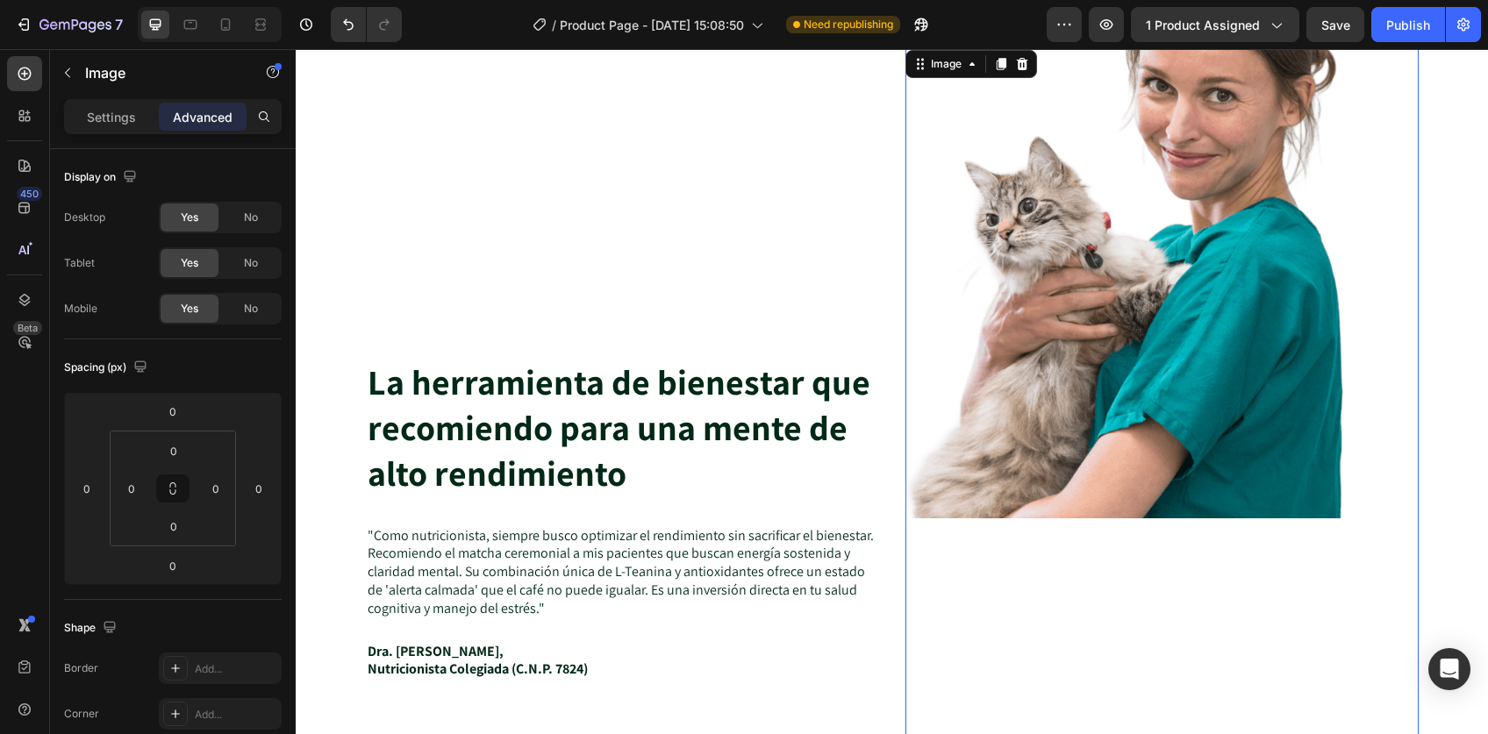
scroll to position [4624, 0]
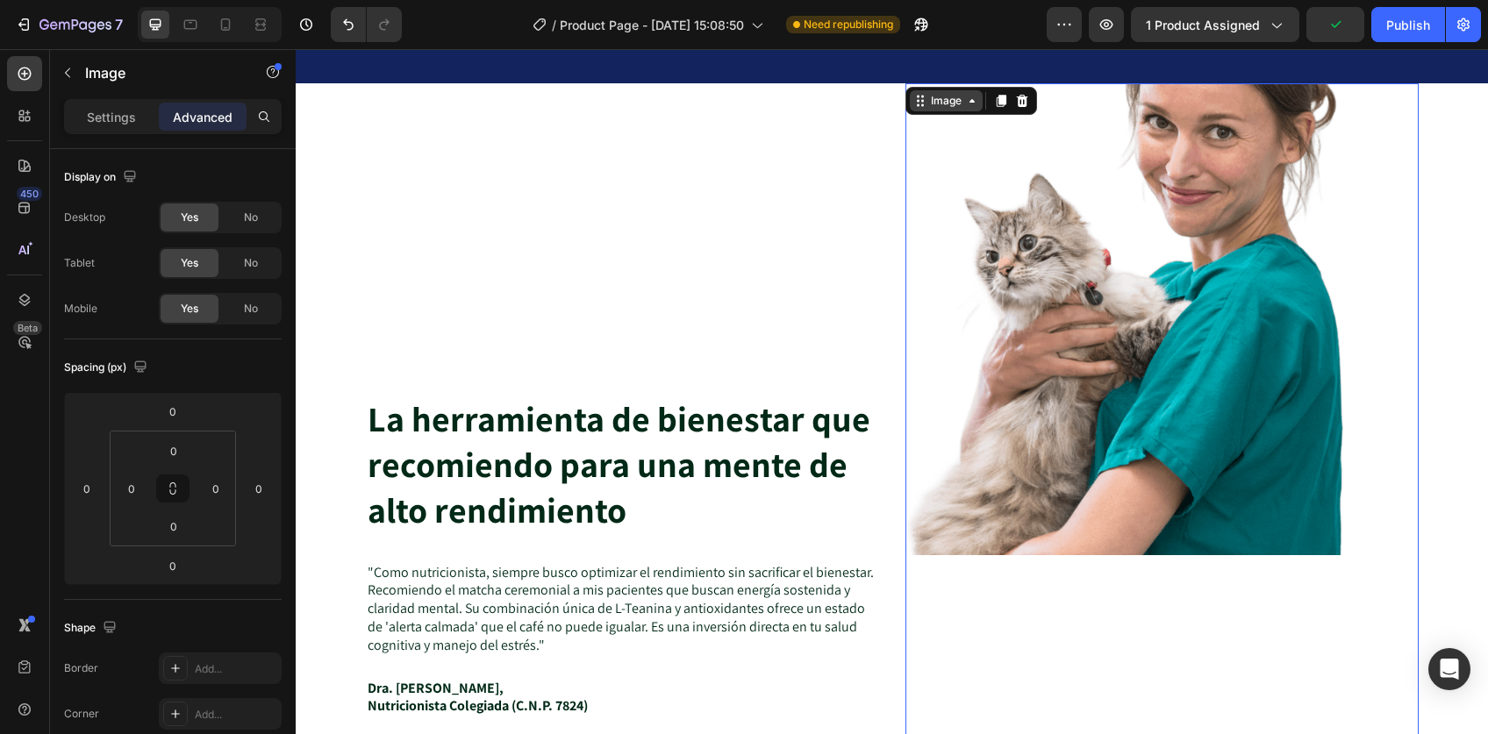
click at [929, 97] on div "Image" at bounding box center [946, 101] width 38 height 16
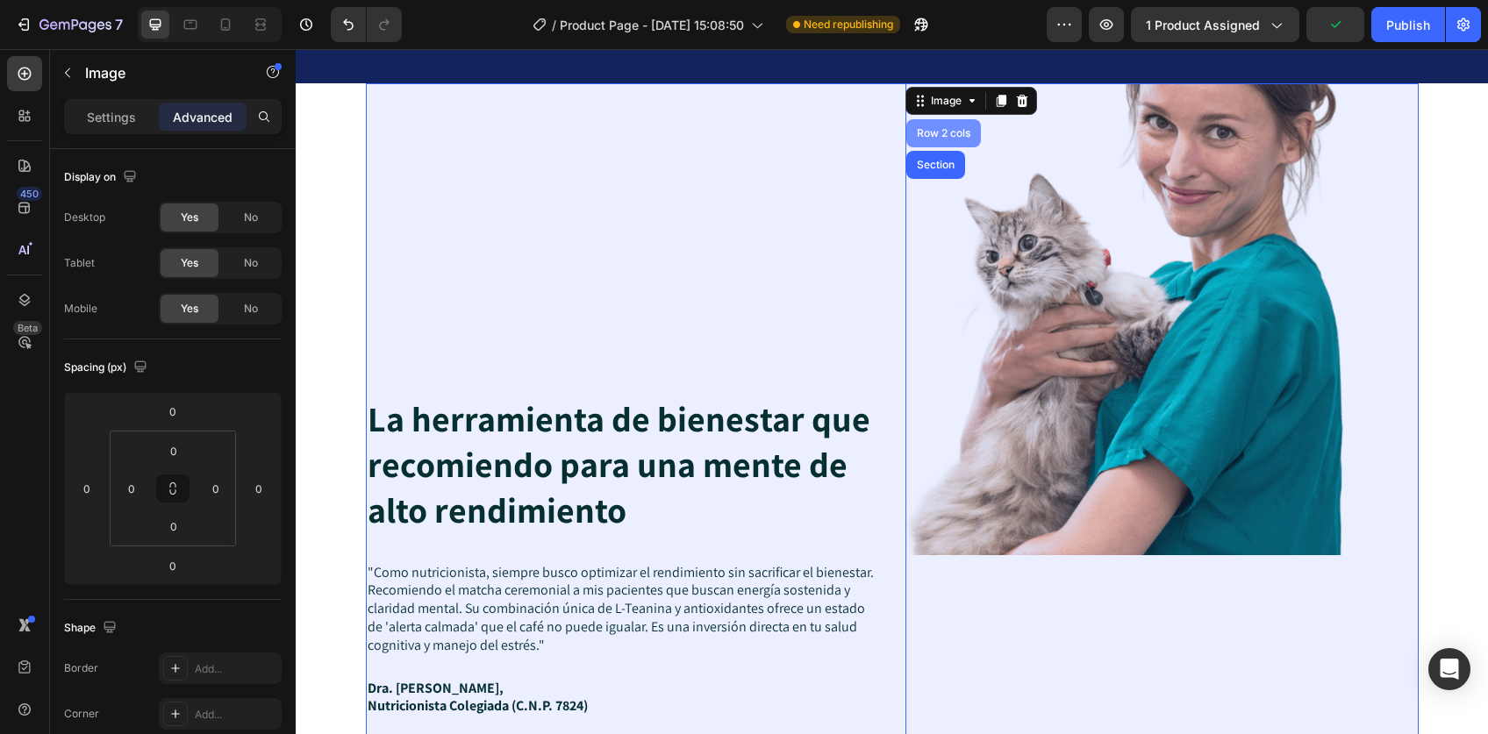
click at [922, 133] on div "Row 2 cols" at bounding box center [943, 133] width 61 height 11
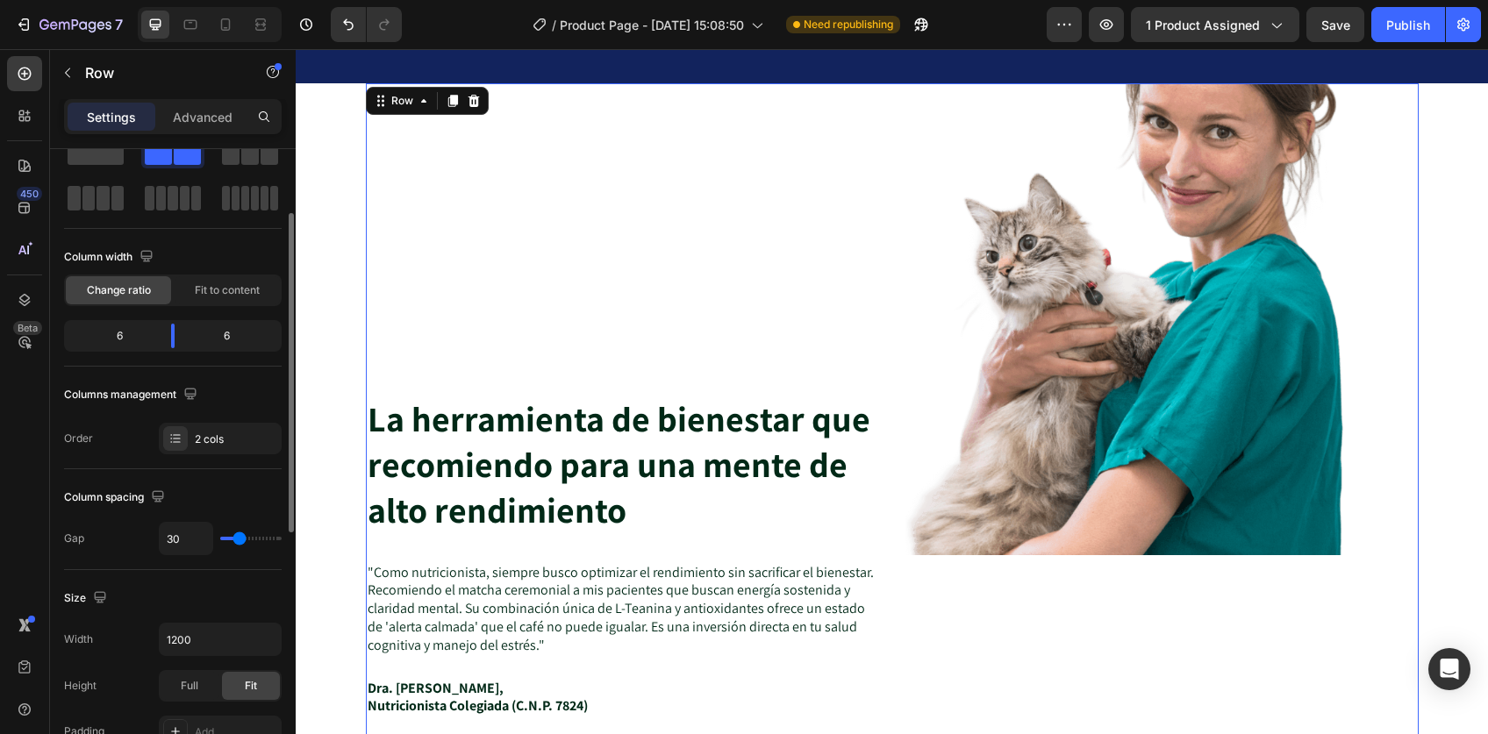
scroll to position [82, 0]
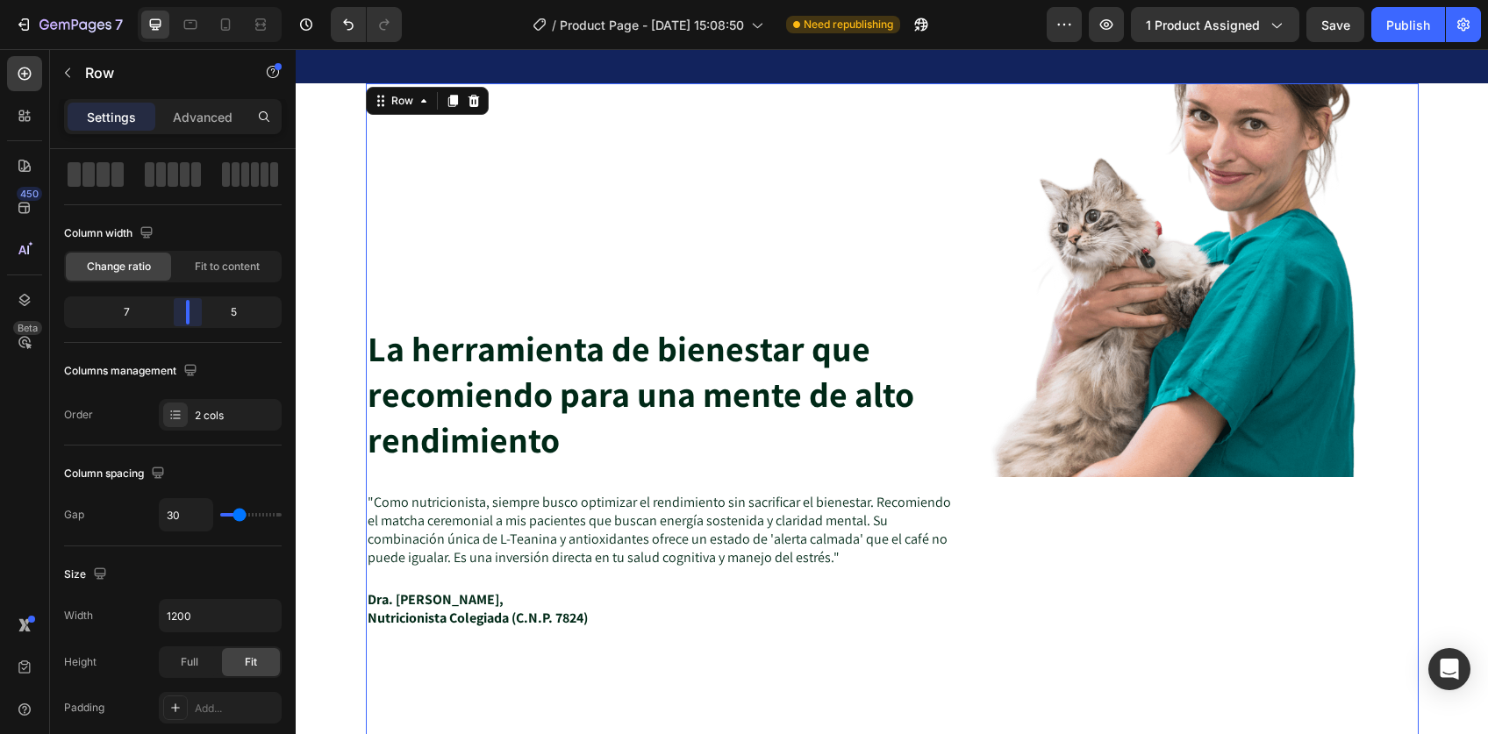
drag, startPoint x: 173, startPoint y: 317, endPoint x: 198, endPoint y: 317, distance: 25.4
click at [198, 0] on body "7 Version history / Product Page - Aug 1, 15:08:50 Need republishing Preview 1 …" at bounding box center [744, 0] width 1488 height 0
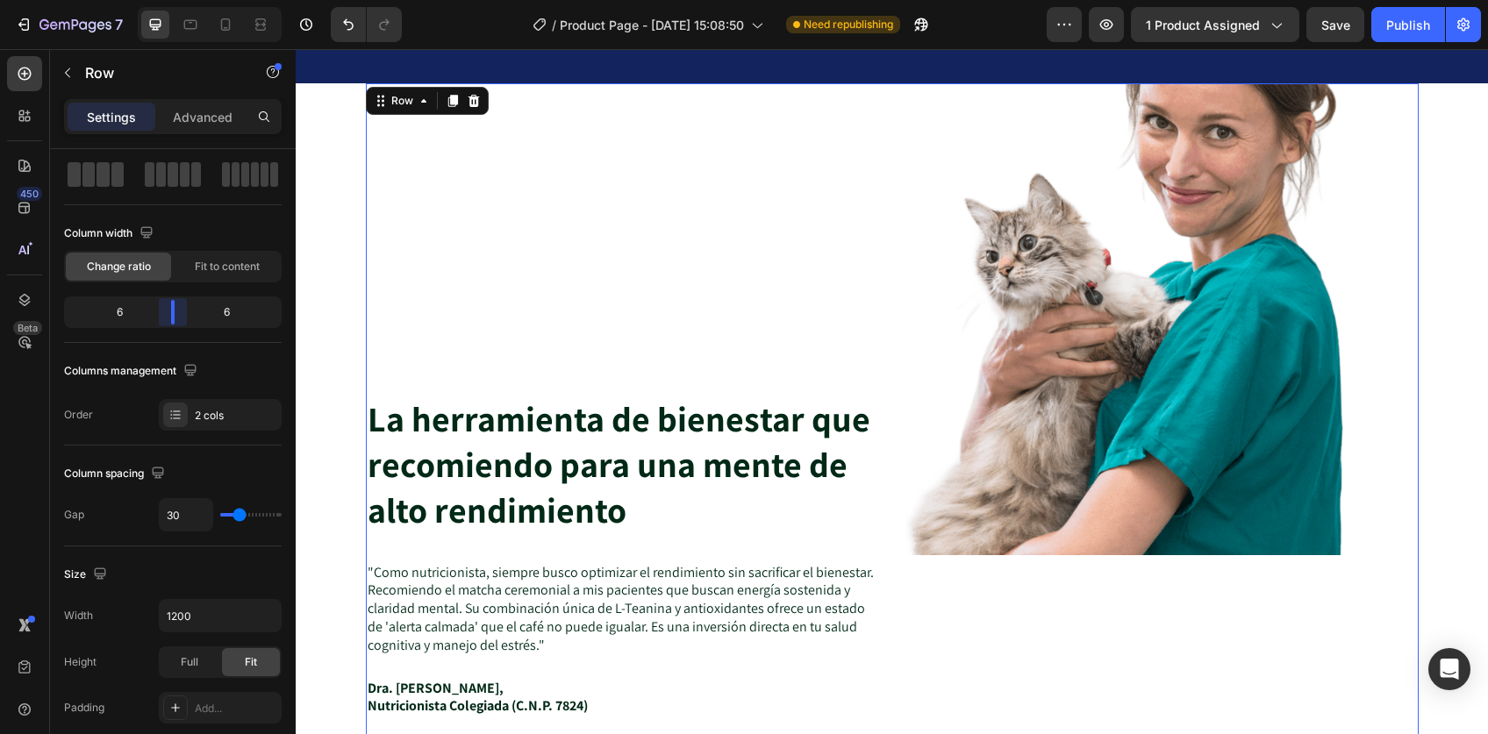
drag, startPoint x: 192, startPoint y: 316, endPoint x: 180, endPoint y: 316, distance: 12.3
click at [180, 0] on body "7 Version history / Product Page - Aug 1, 15:08:50 Need republishing Preview 1 …" at bounding box center [744, 0] width 1488 height 0
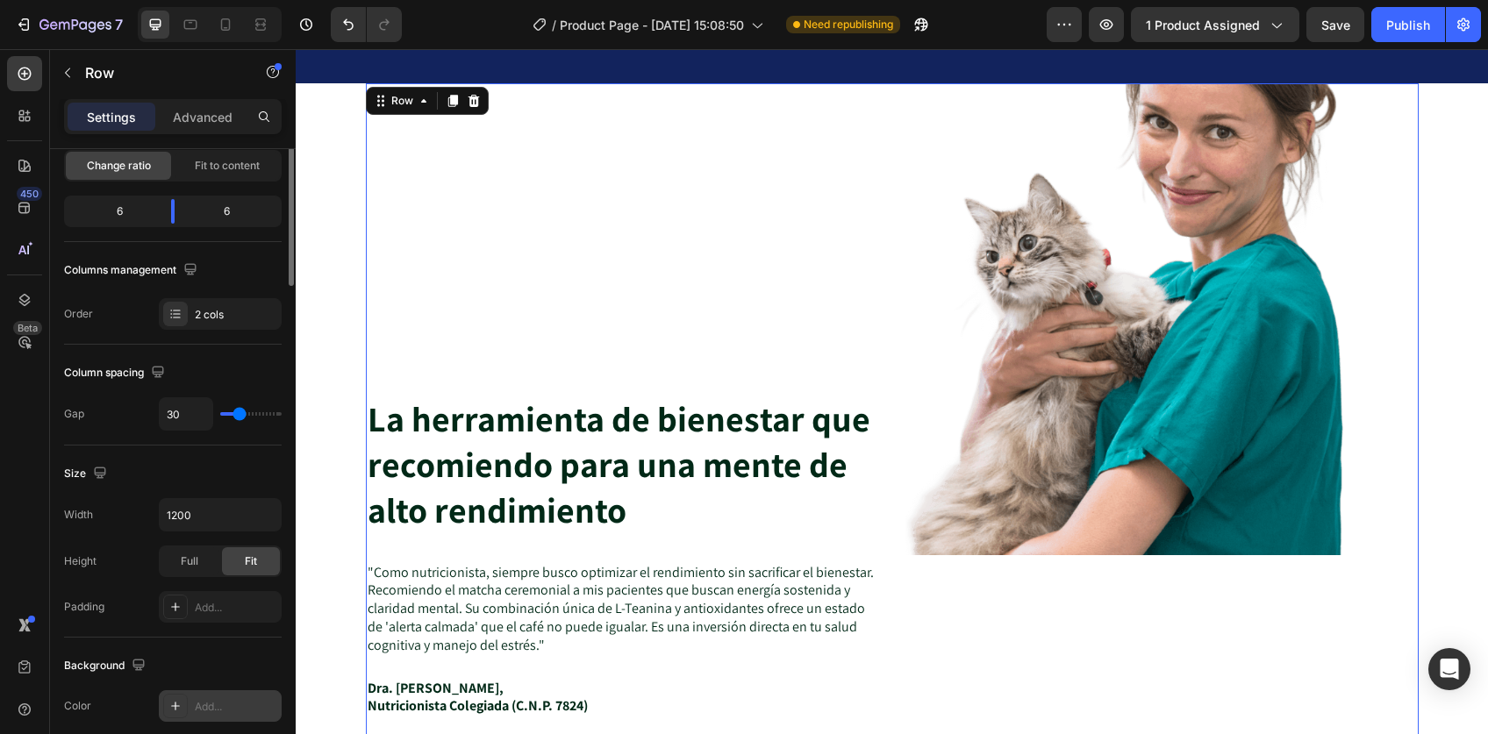
scroll to position [0, 0]
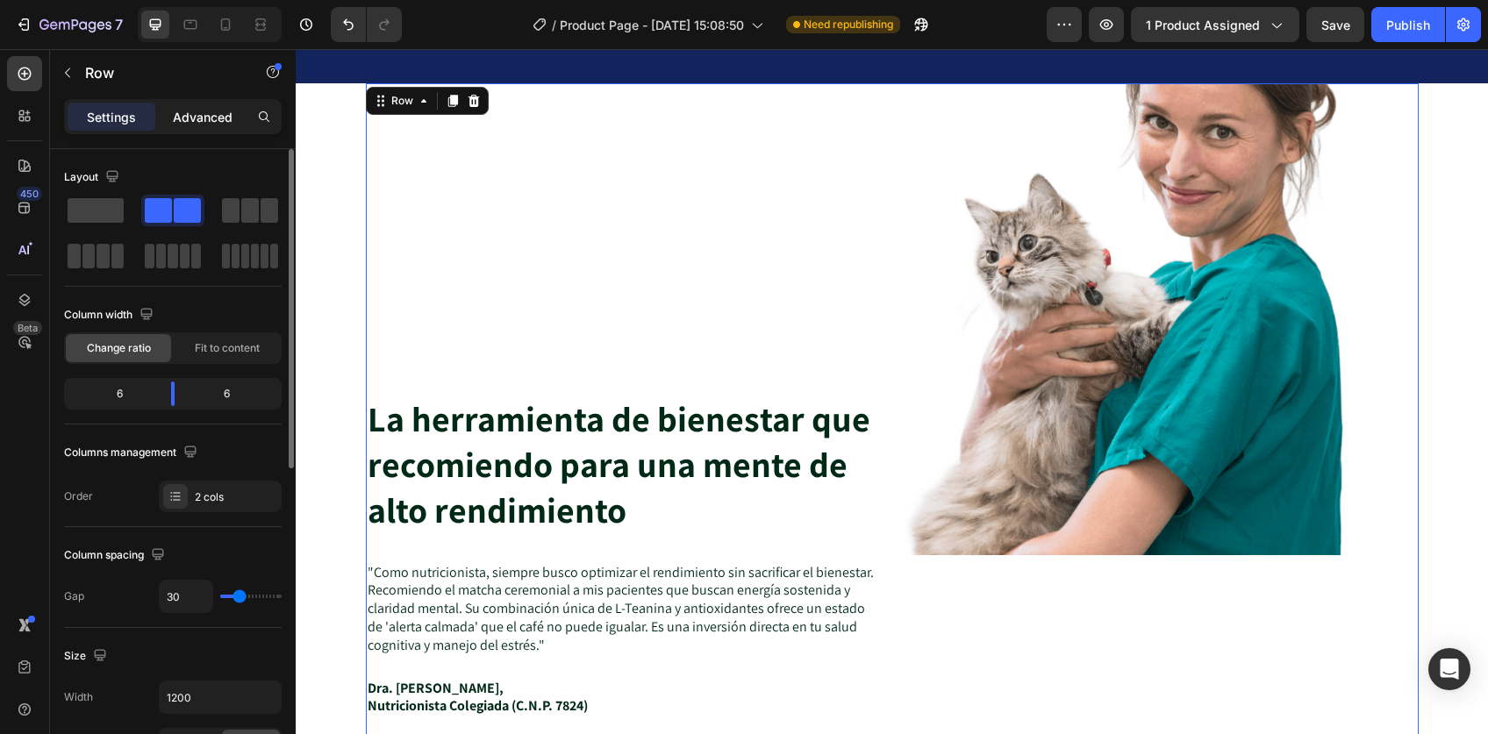
click at [235, 125] on div "Advanced" at bounding box center [203, 117] width 88 height 28
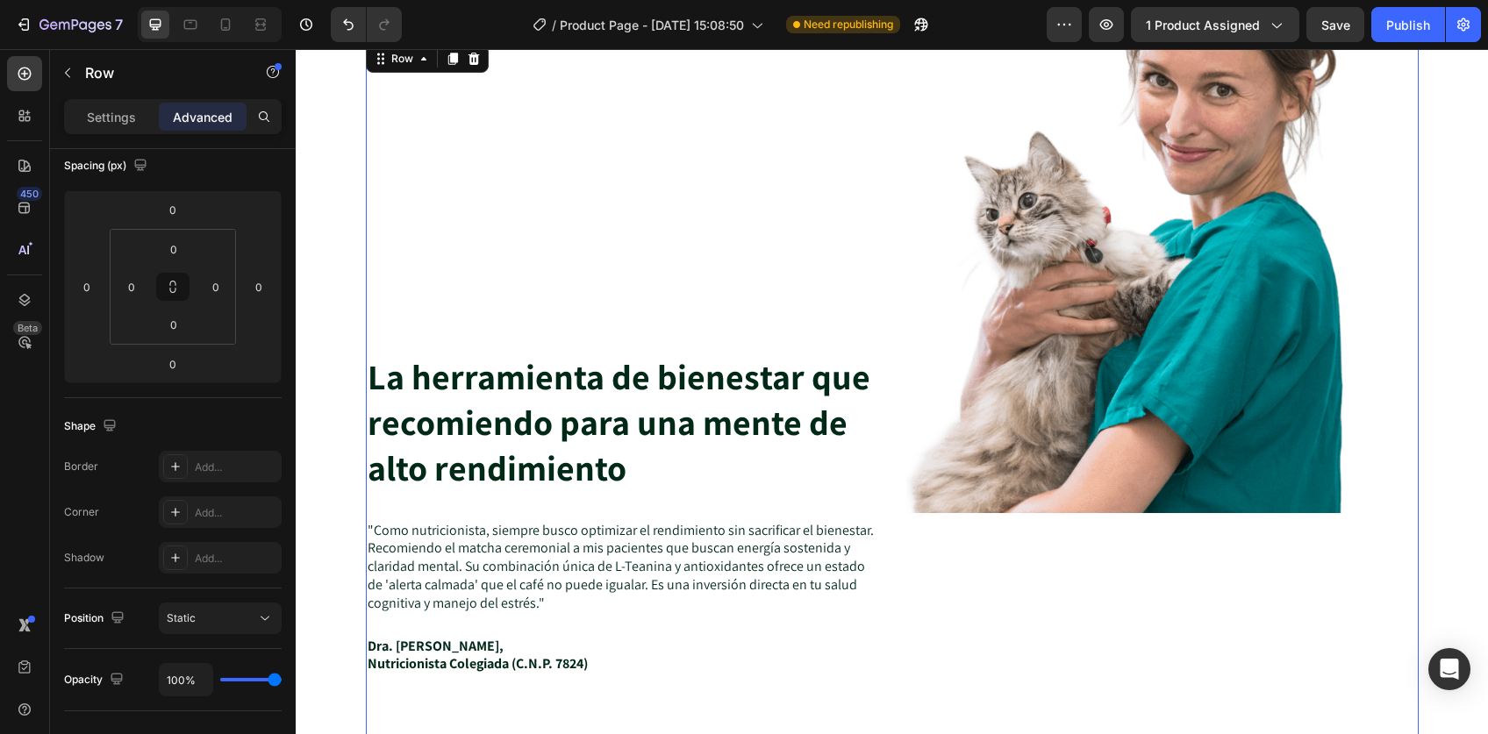
scroll to position [4544, 0]
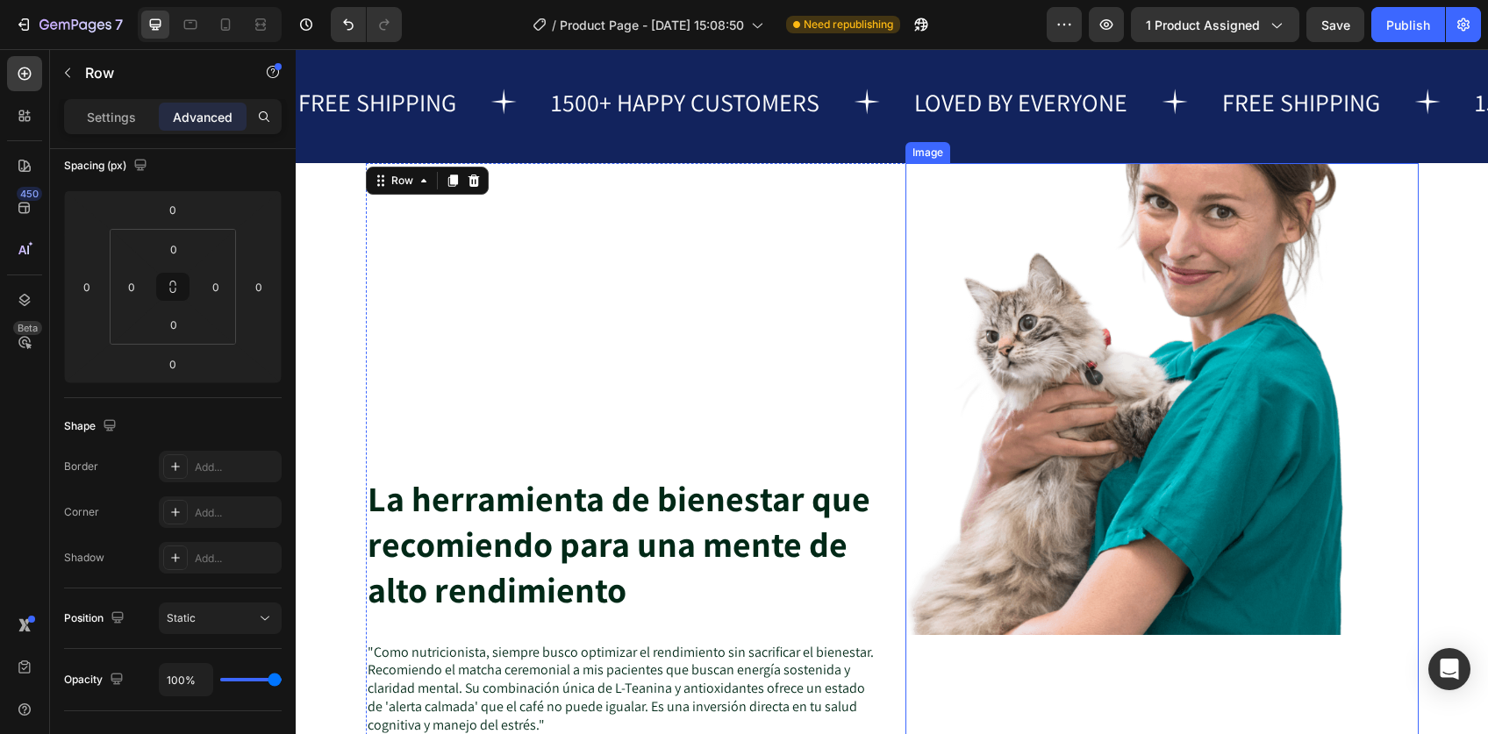
click at [938, 253] on img at bounding box center [1161, 399] width 513 height 473
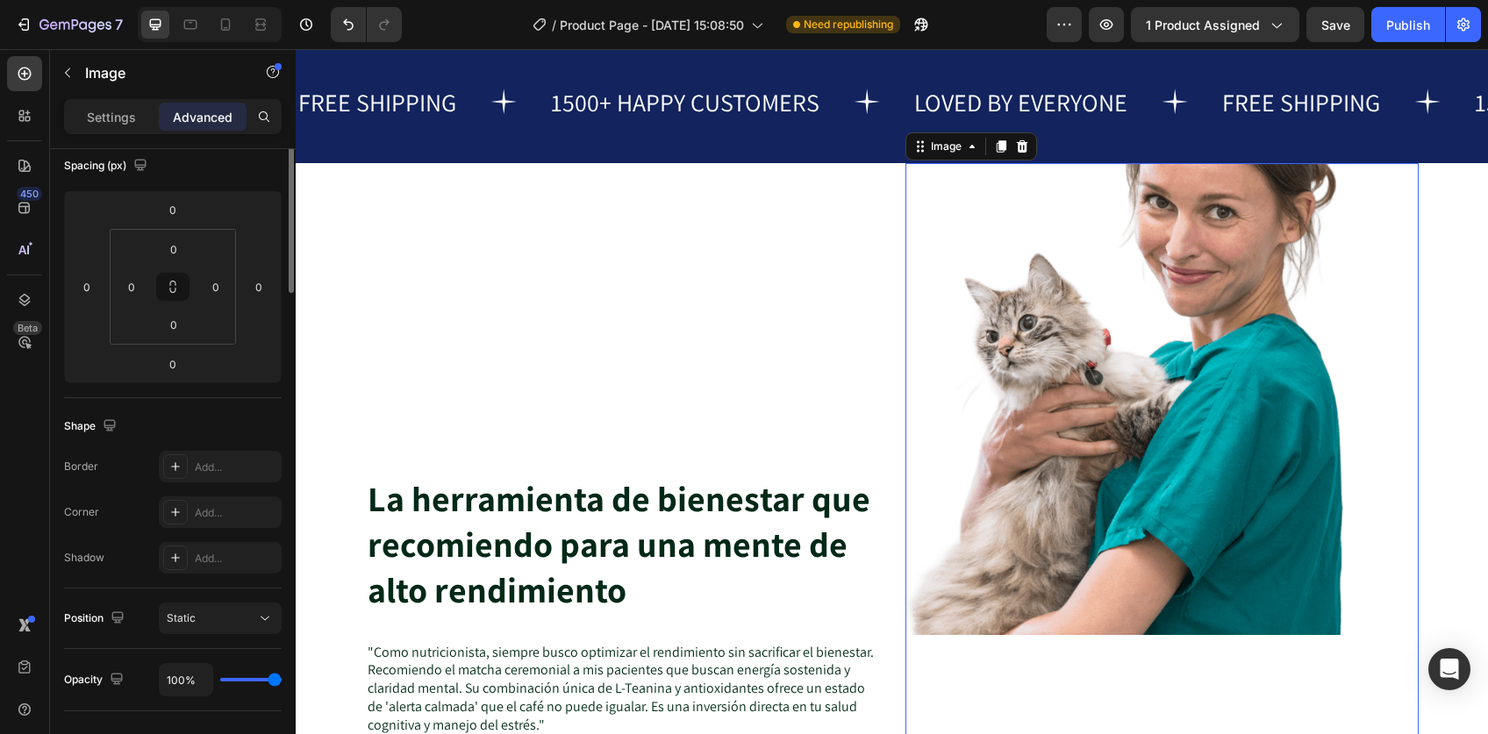
scroll to position [0, 0]
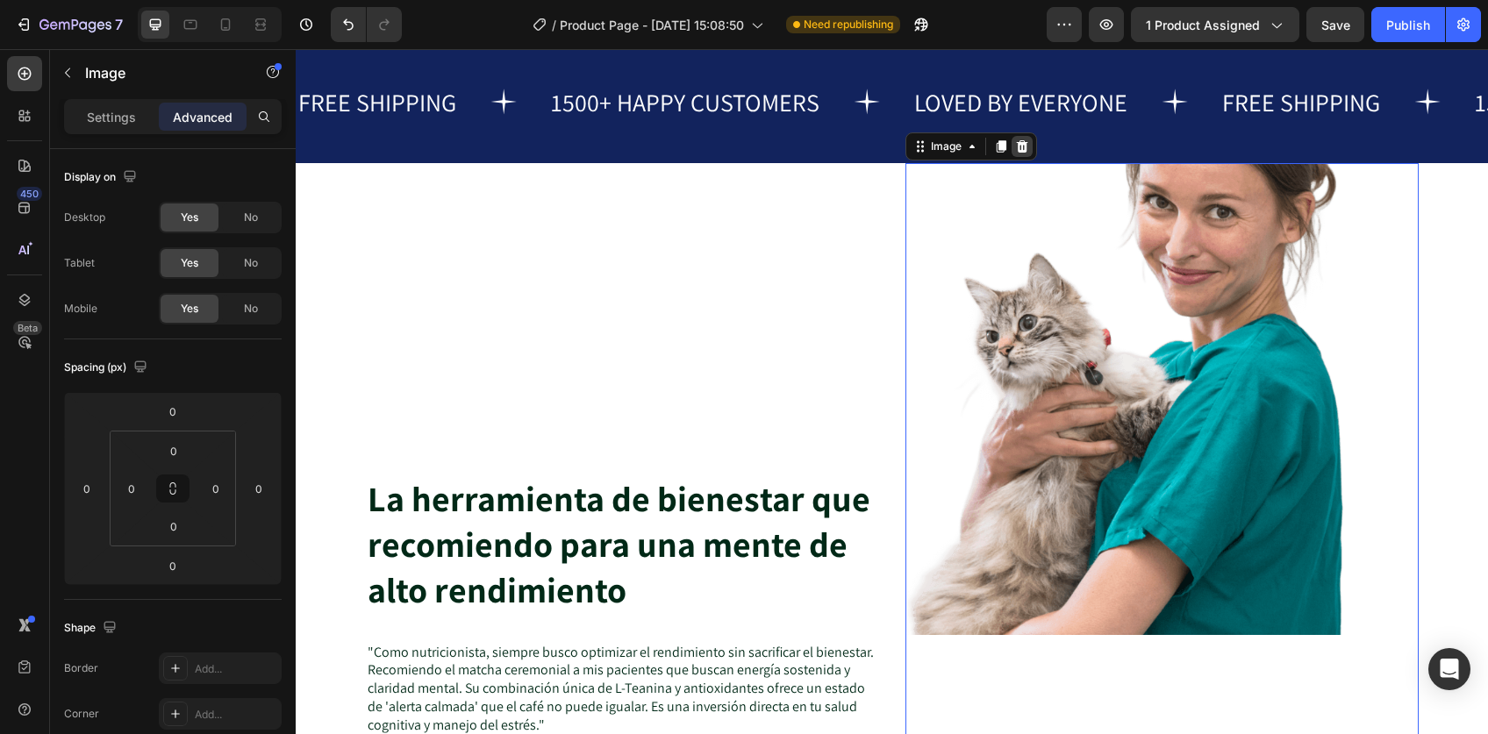
click at [1016, 141] on icon at bounding box center [1021, 146] width 11 height 12
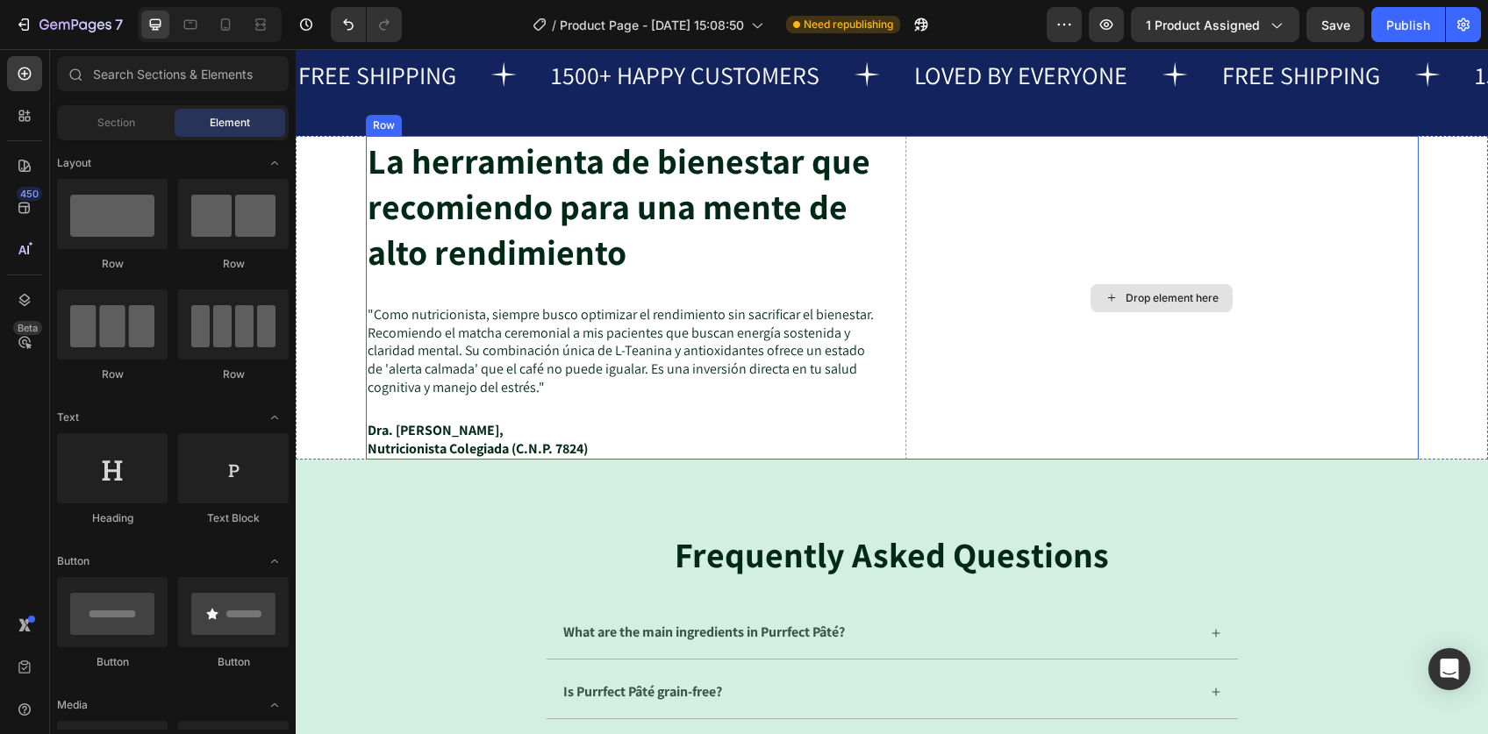
scroll to position [4464, 0]
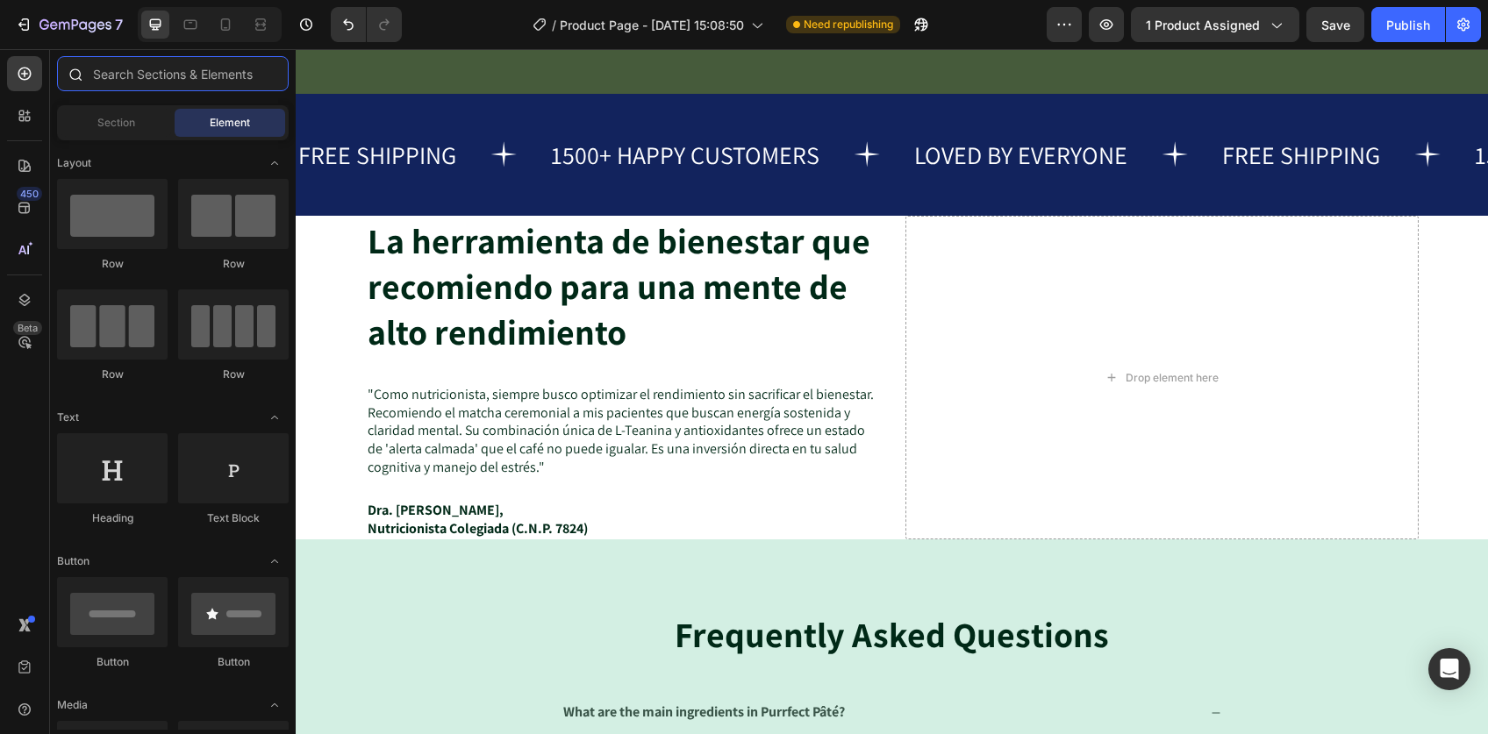
click at [118, 79] on input "text" at bounding box center [173, 73] width 232 height 35
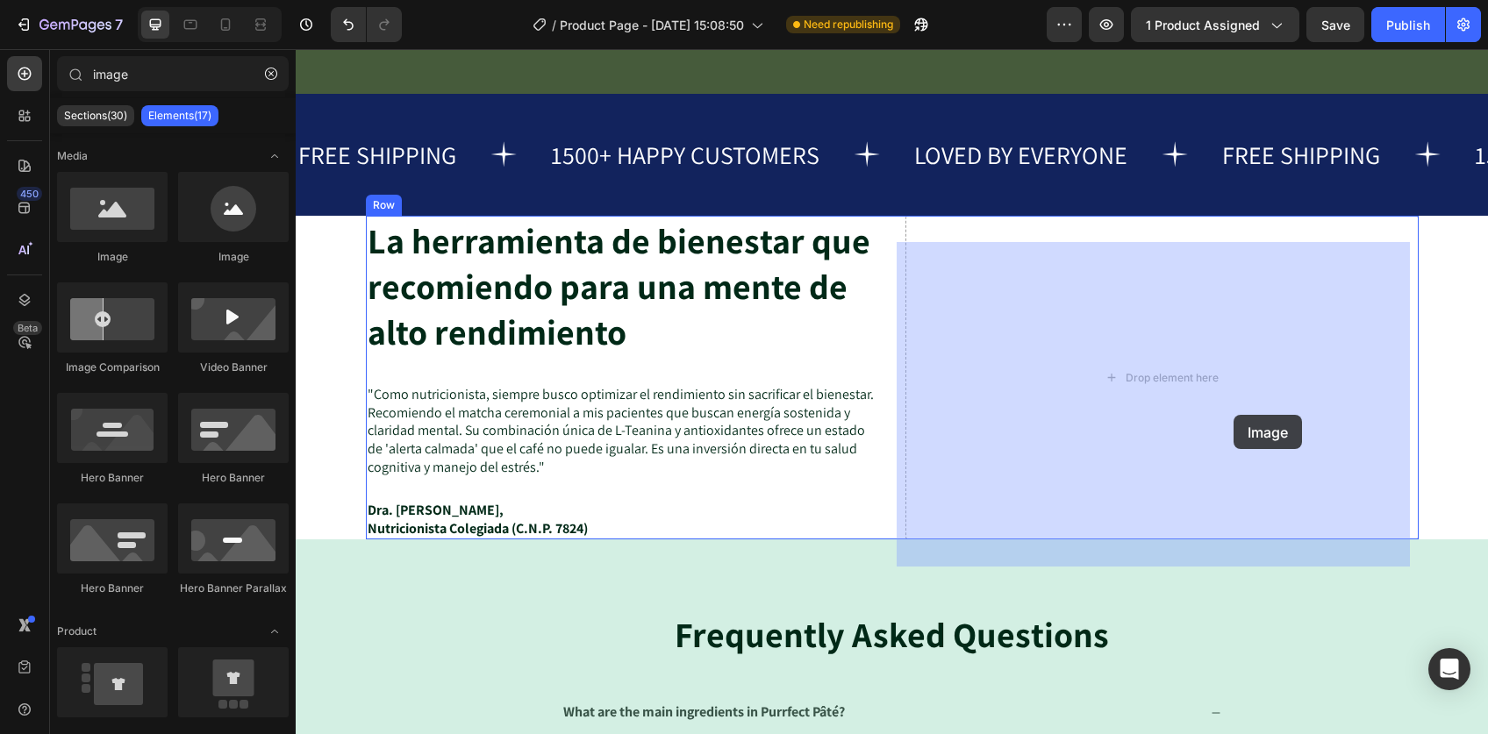
drag, startPoint x: 432, startPoint y: 248, endPoint x: 1062, endPoint y: 347, distance: 638.4
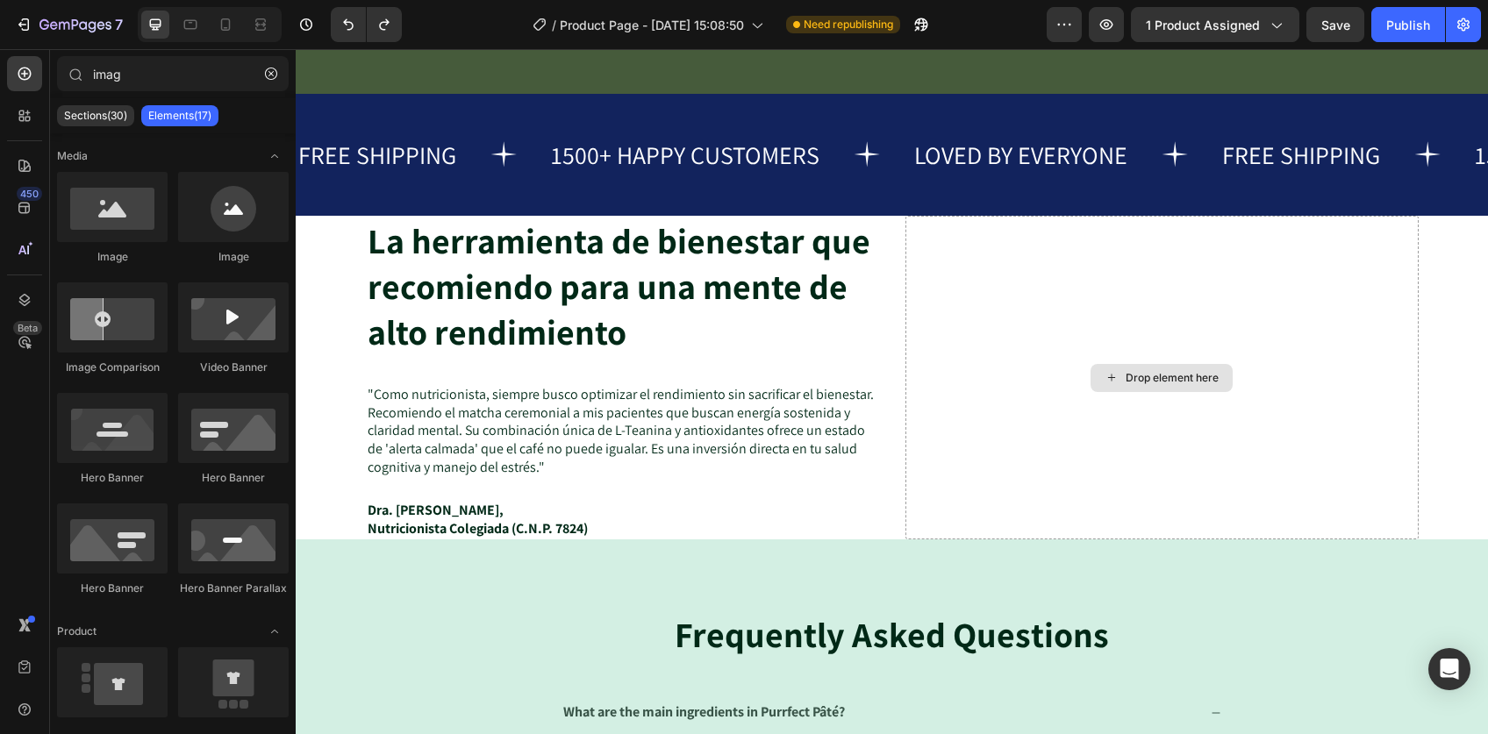
type input "ima"
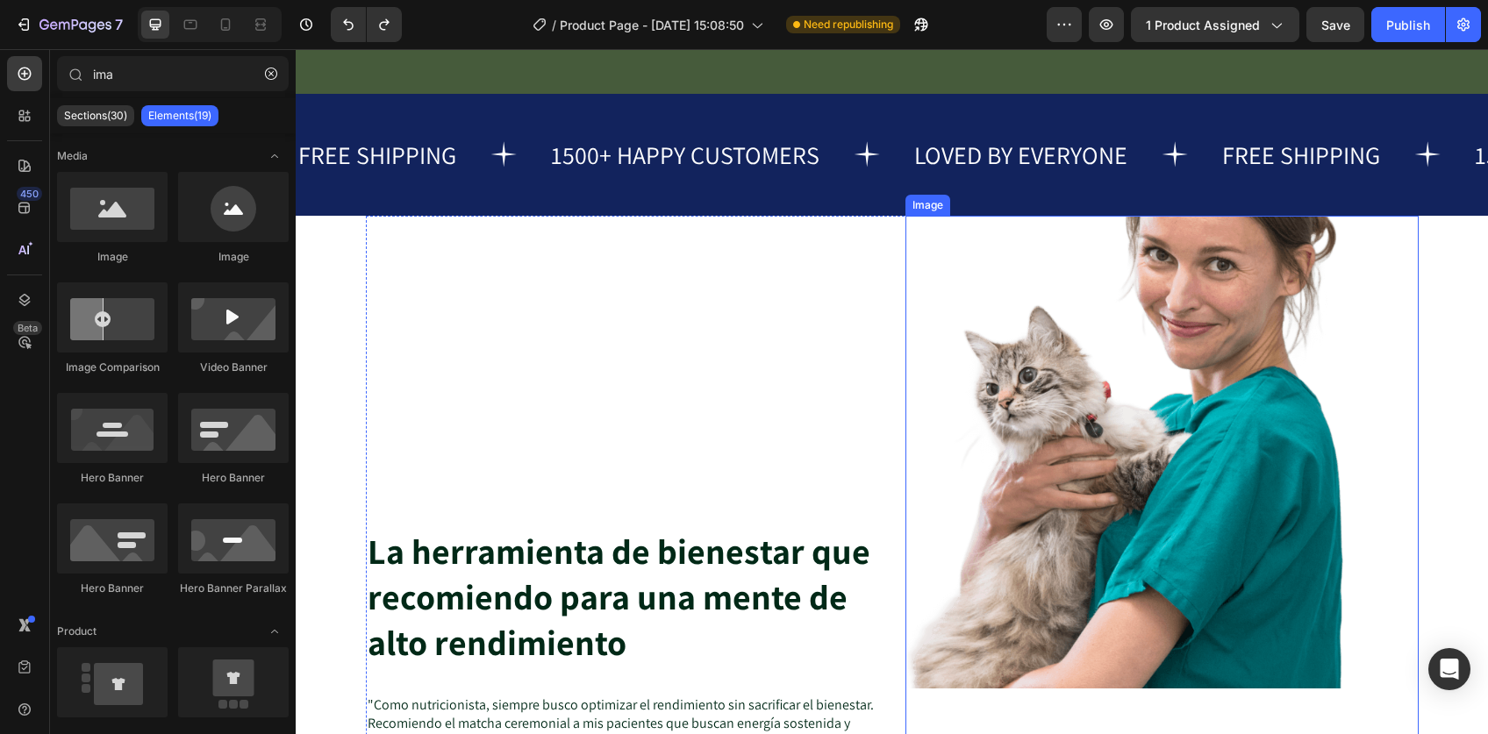
click at [1081, 421] on img at bounding box center [1161, 452] width 513 height 473
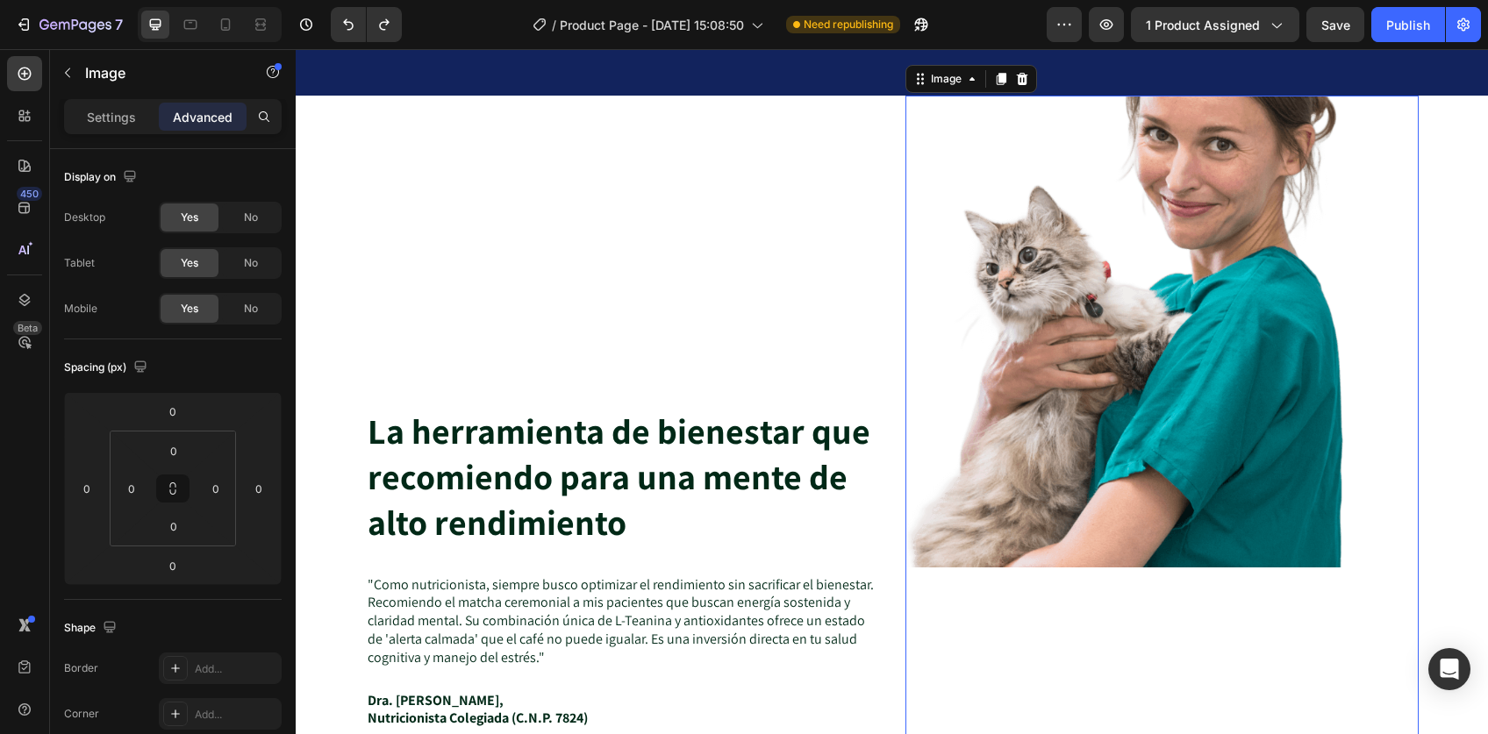
scroll to position [4466, 0]
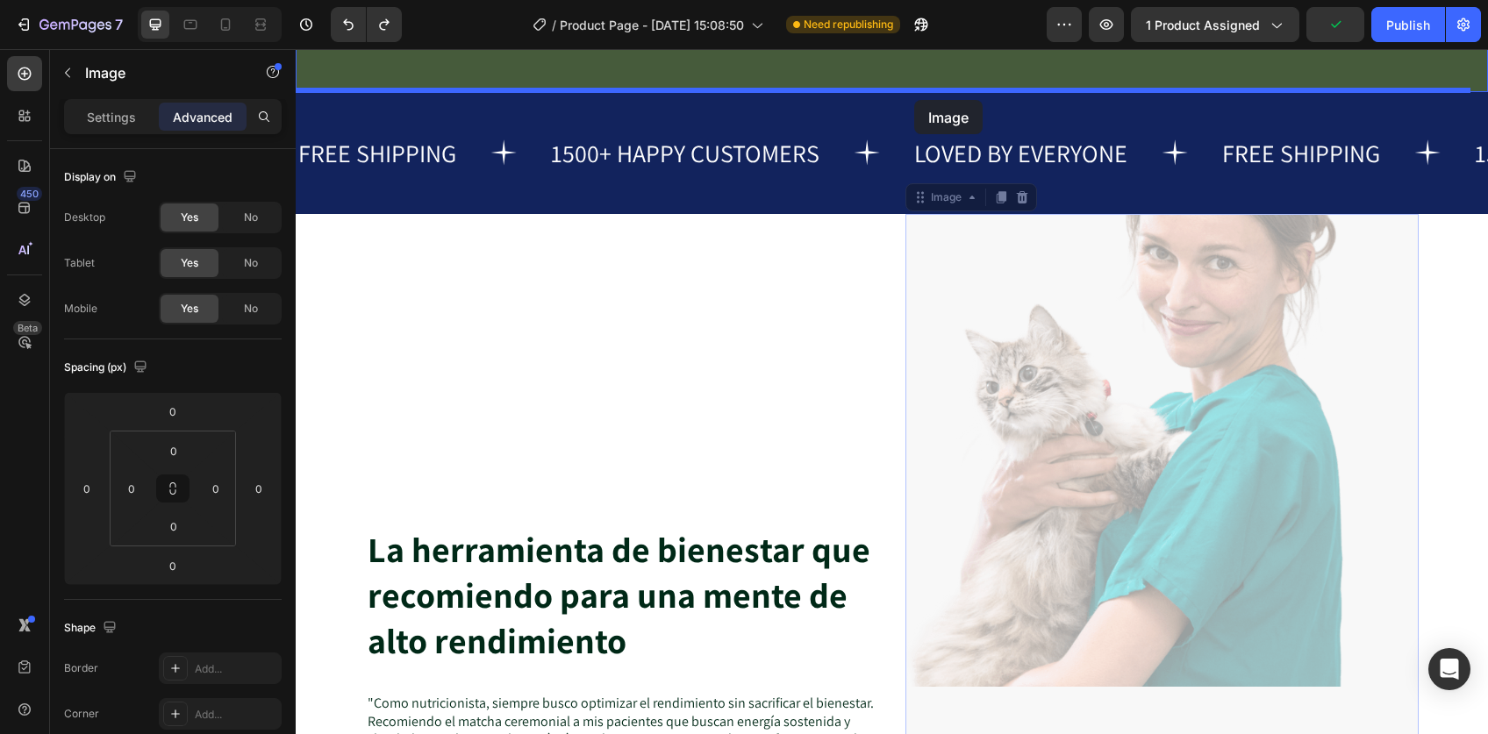
drag, startPoint x: 1053, startPoint y: 397, endPoint x: 914, endPoint y: 100, distance: 328.4
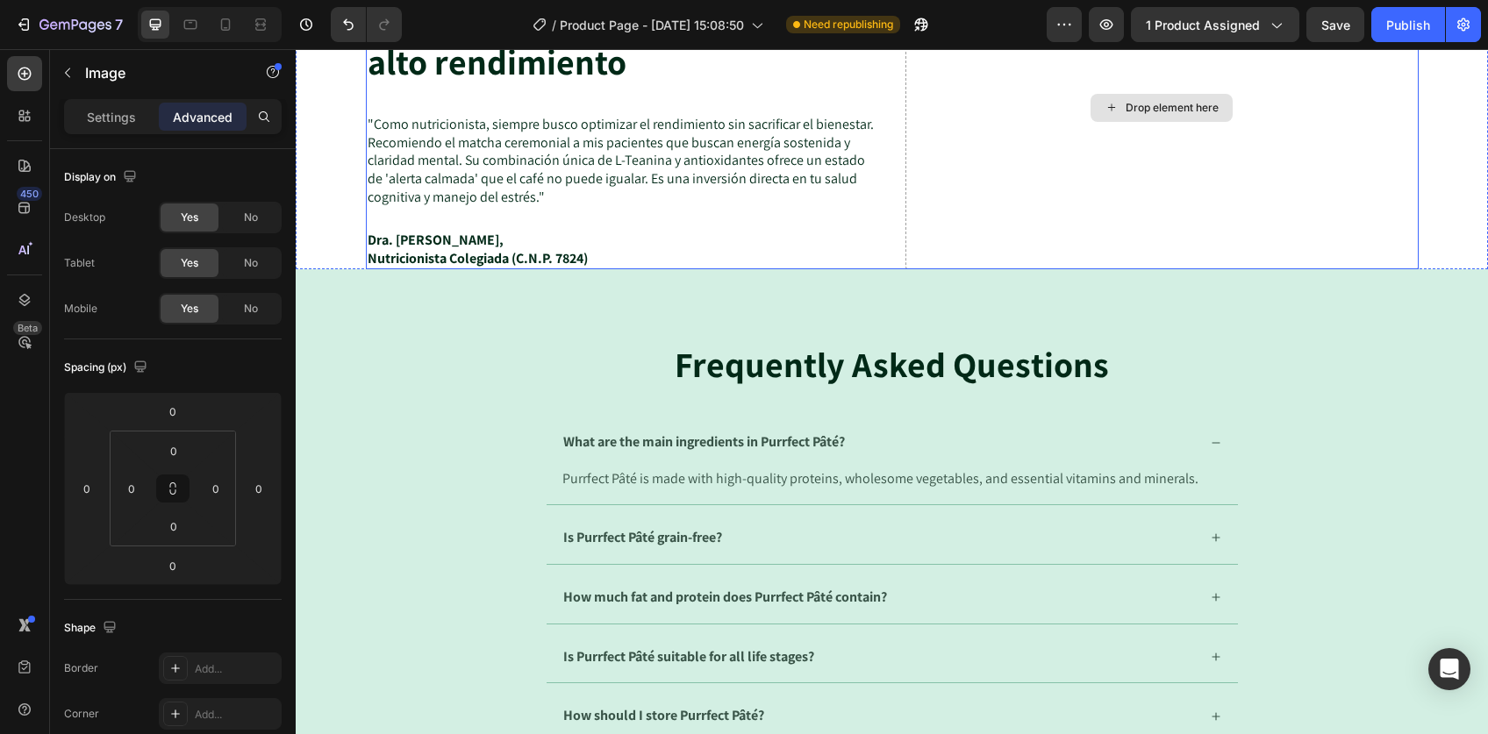
scroll to position [6719, 0]
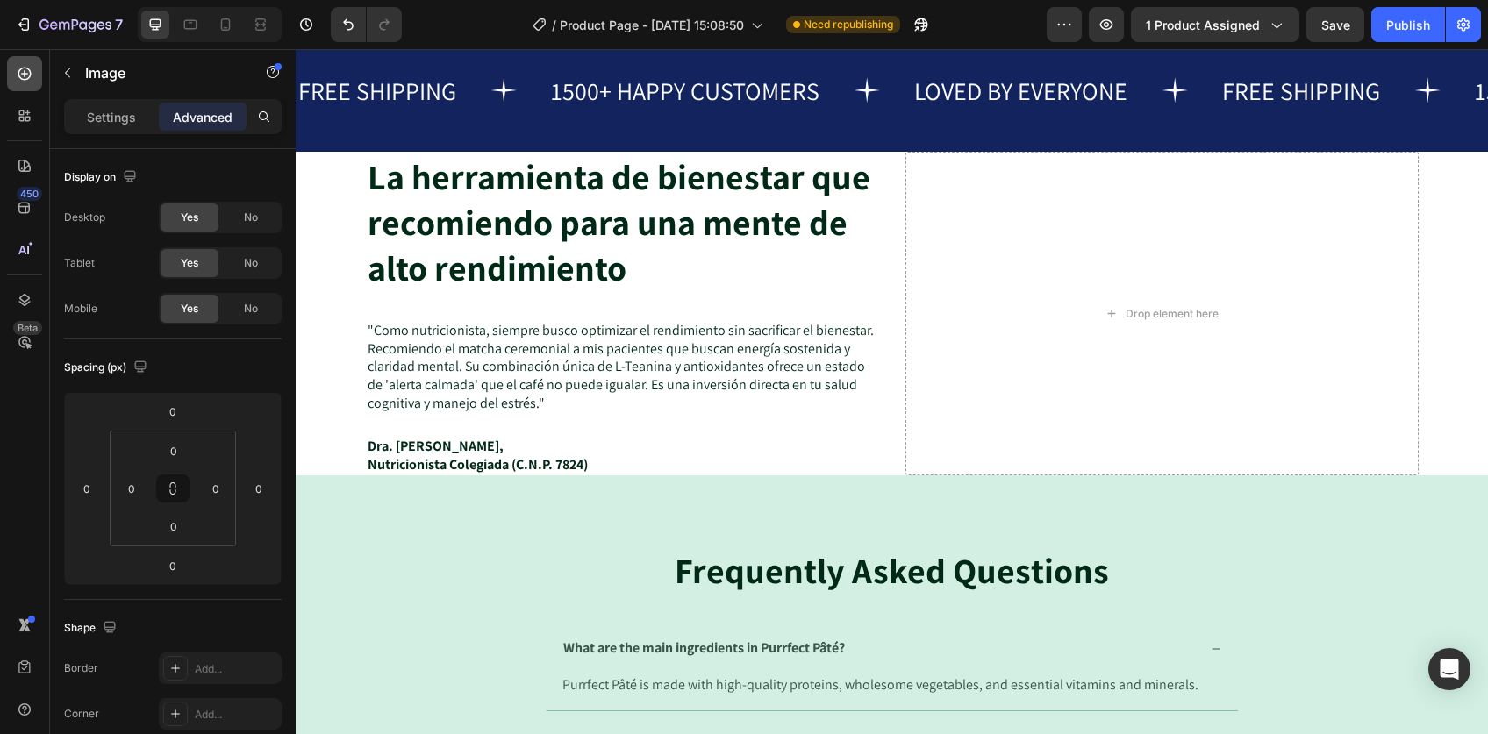
click at [16, 72] on icon at bounding box center [25, 74] width 18 height 18
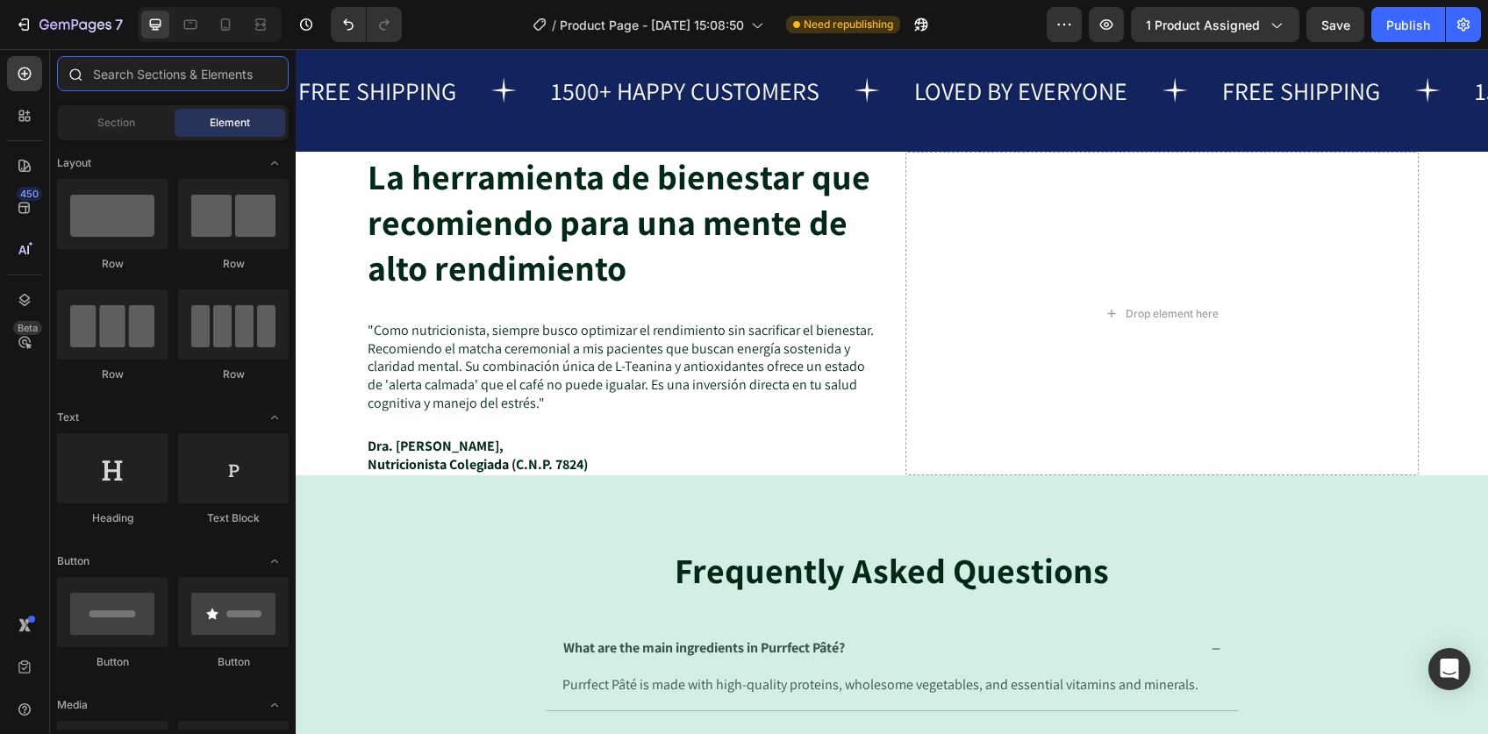
click at [169, 72] on input "text" at bounding box center [173, 73] width 232 height 35
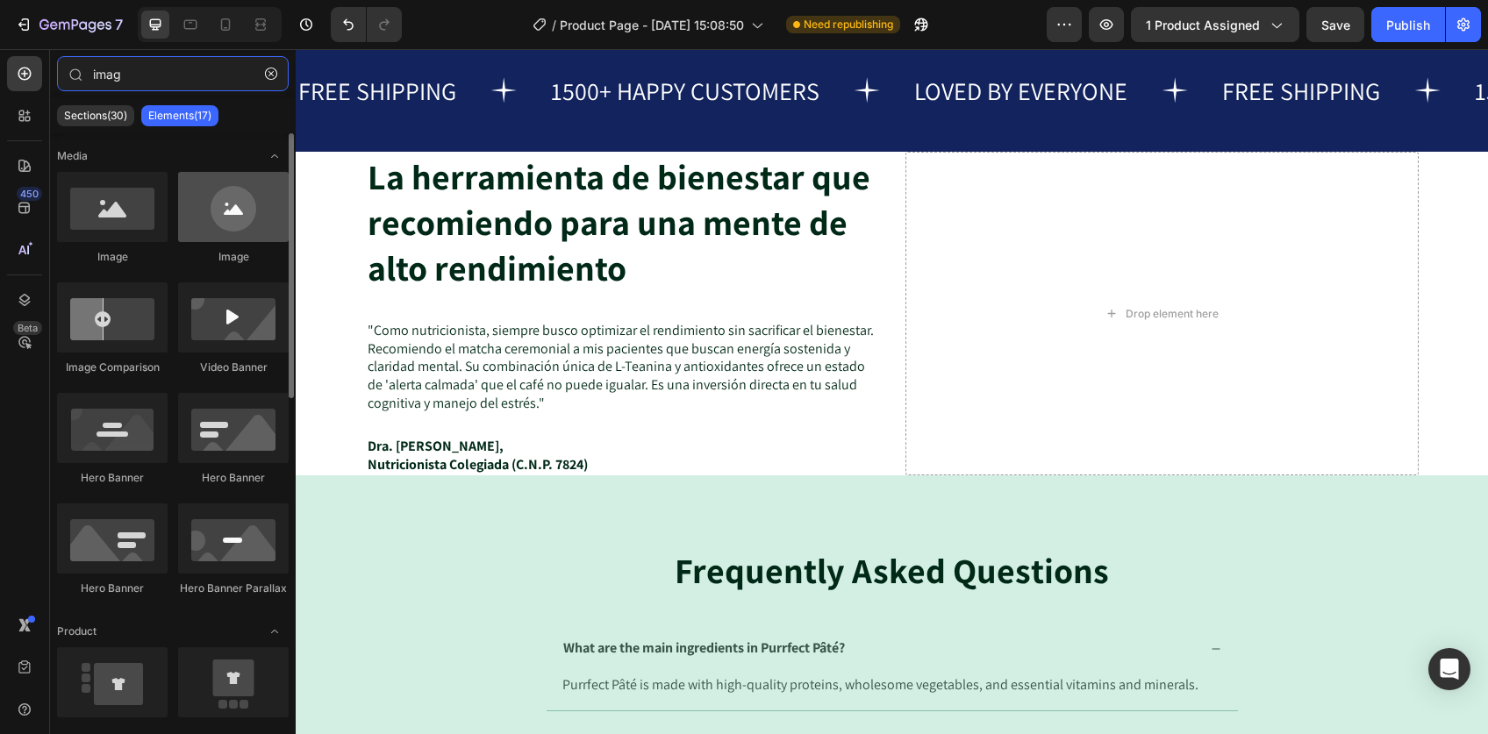
type input "image"
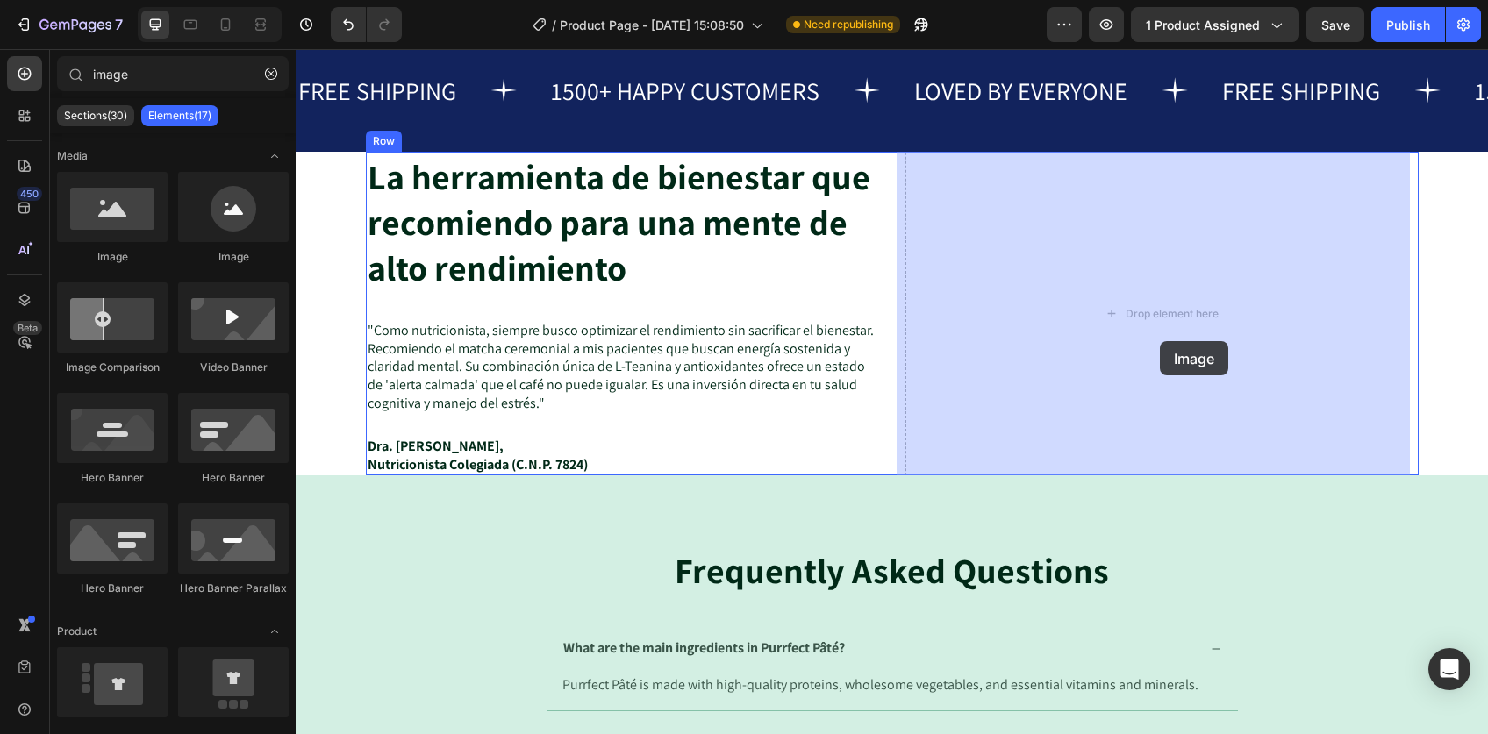
drag, startPoint x: 389, startPoint y: 256, endPoint x: 1159, endPoint y: 341, distance: 774.7
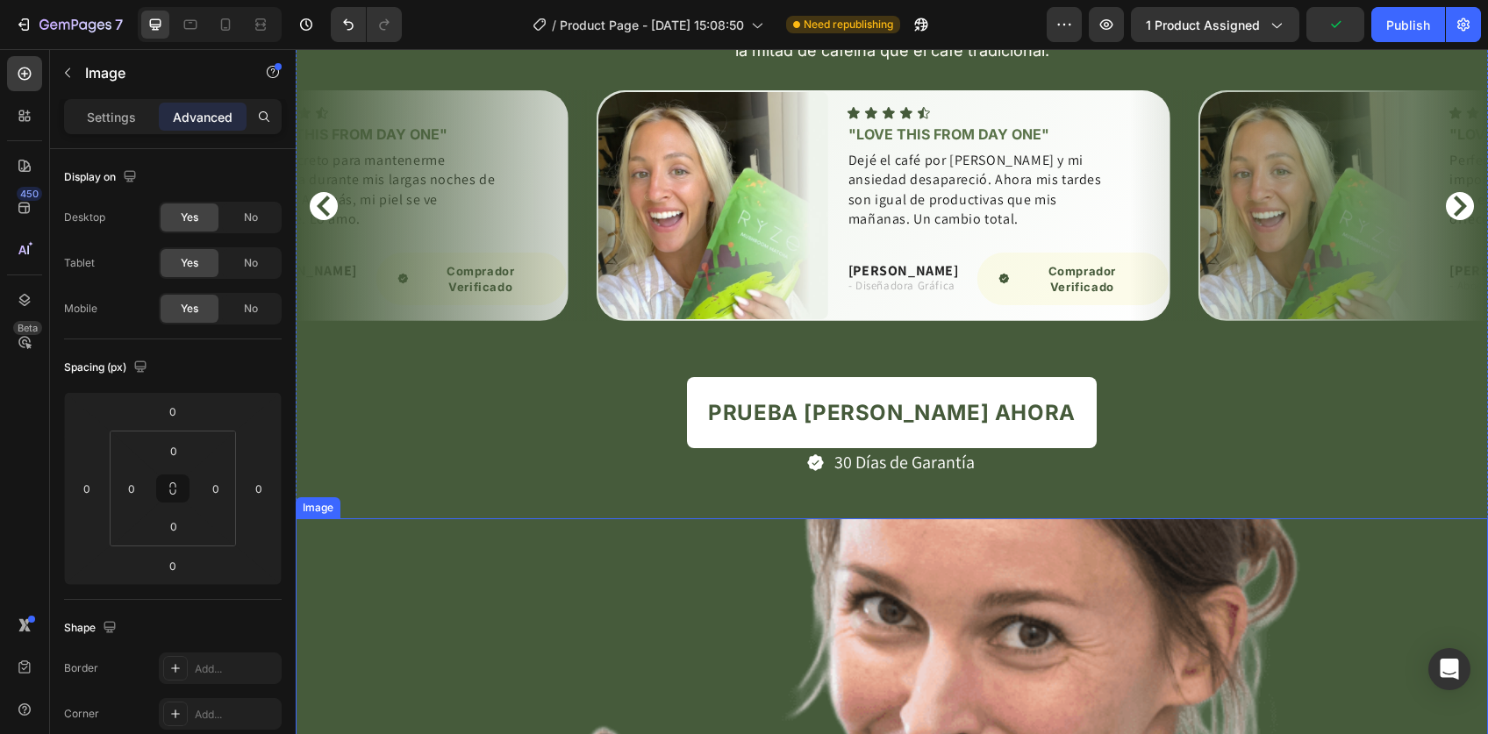
scroll to position [4443, 0]
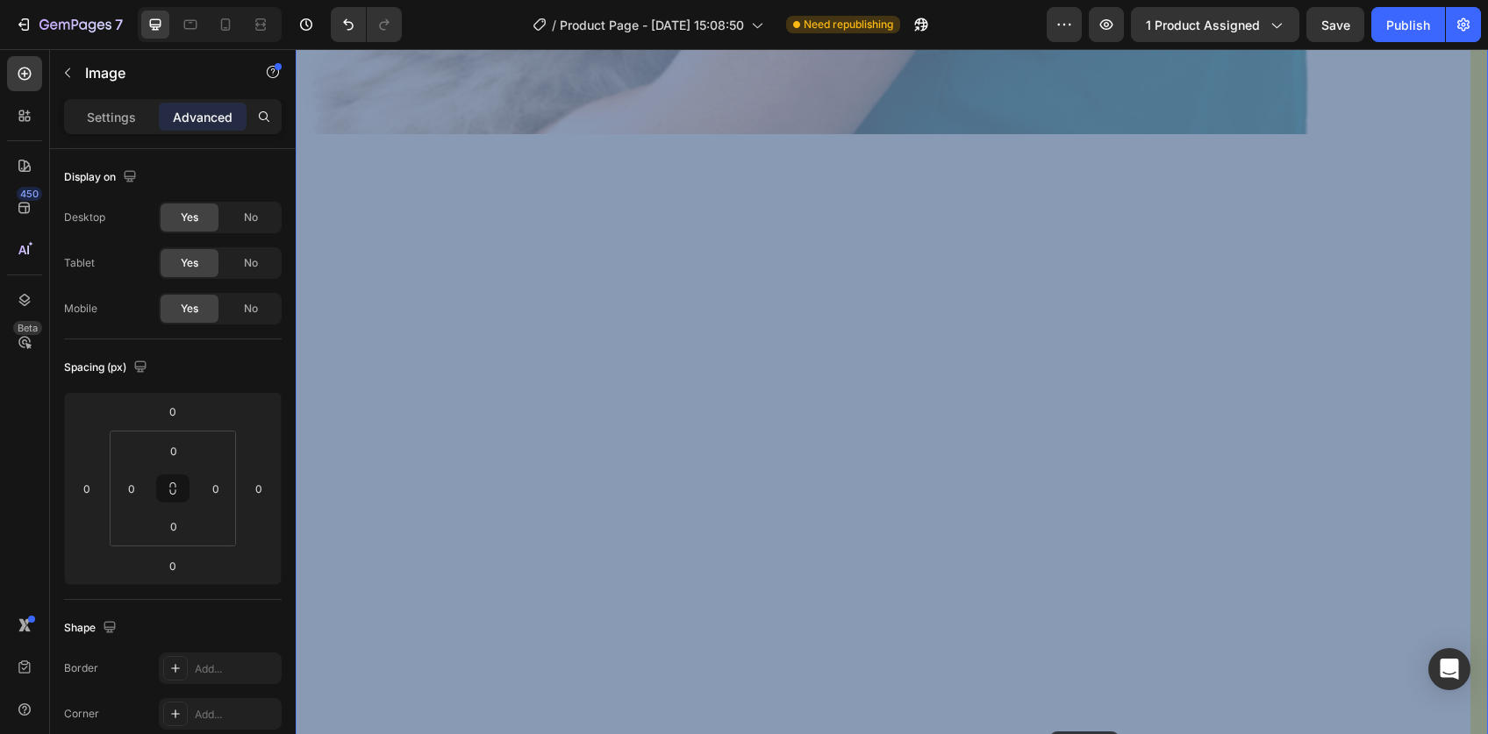
drag, startPoint x: 954, startPoint y: 392, endPoint x: 1050, endPoint y: 732, distance: 353.5
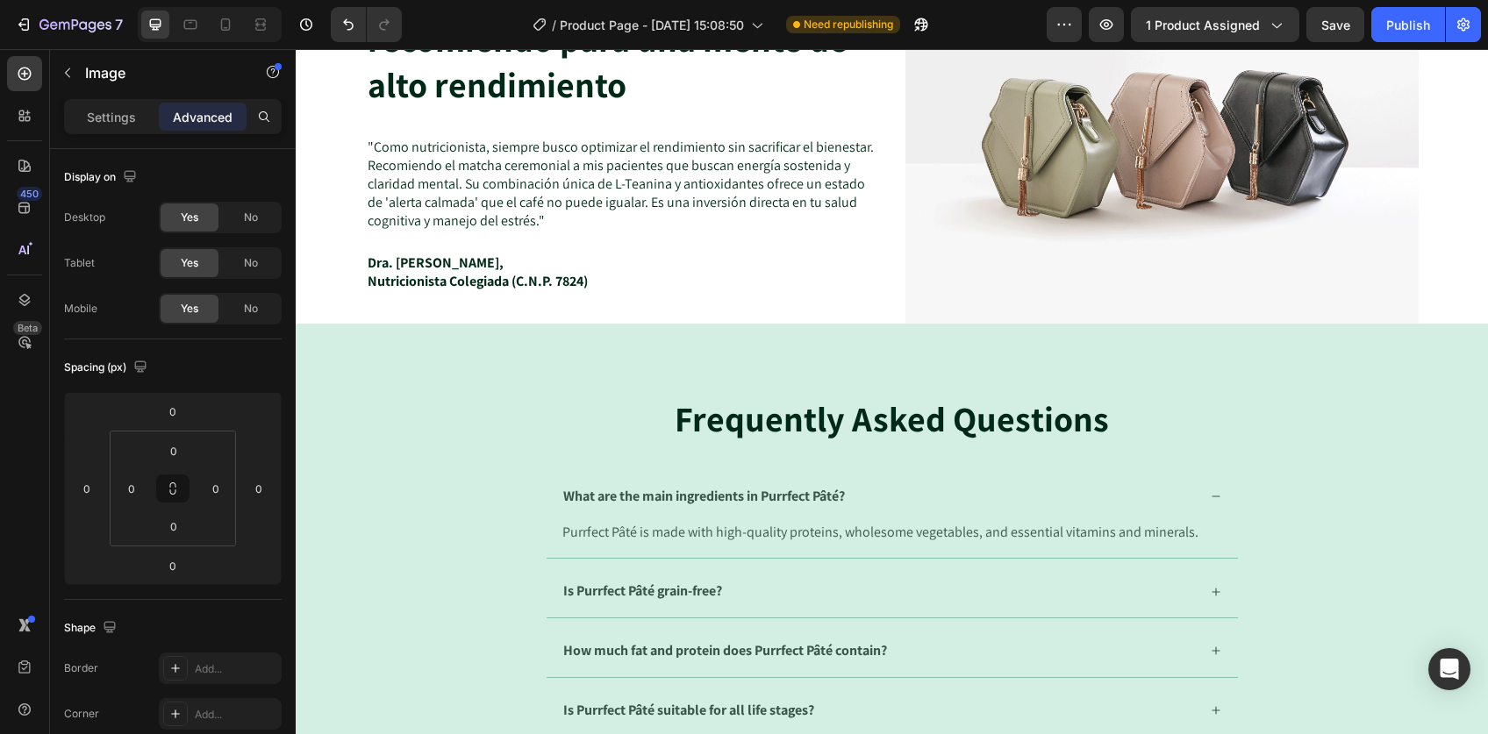
scroll to position [7051, 0]
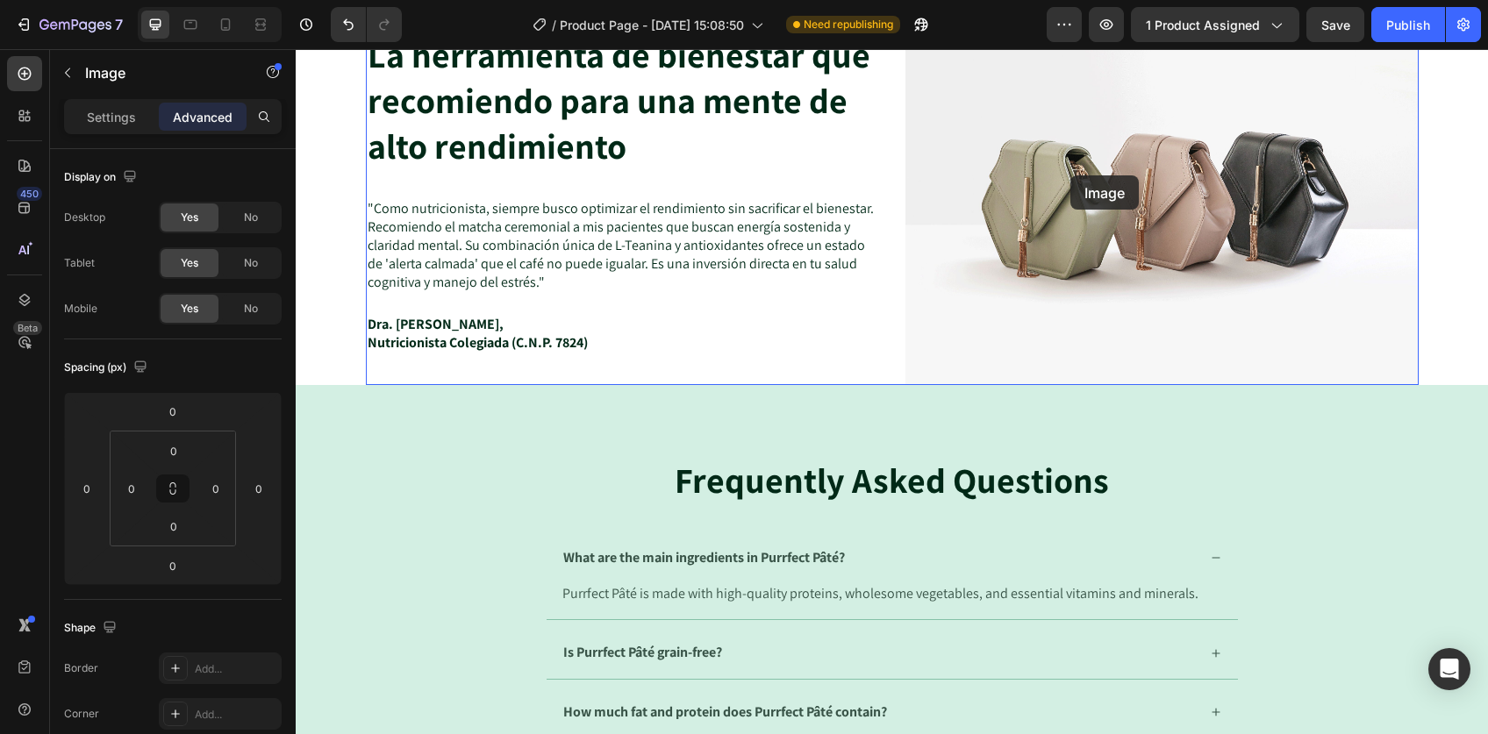
drag, startPoint x: 328, startPoint y: 296, endPoint x: 1070, endPoint y: 175, distance: 751.7
type input "16"
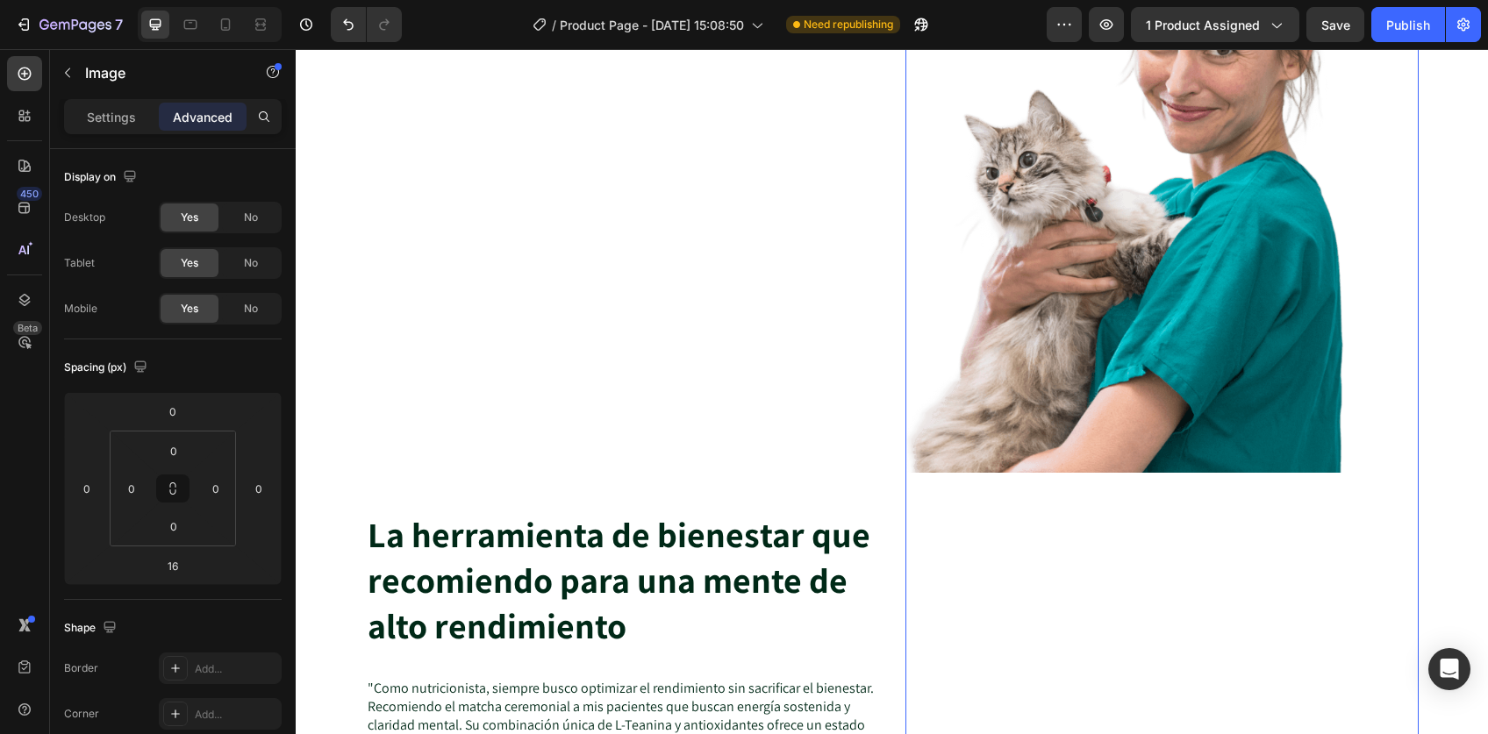
scroll to position [7351, 0]
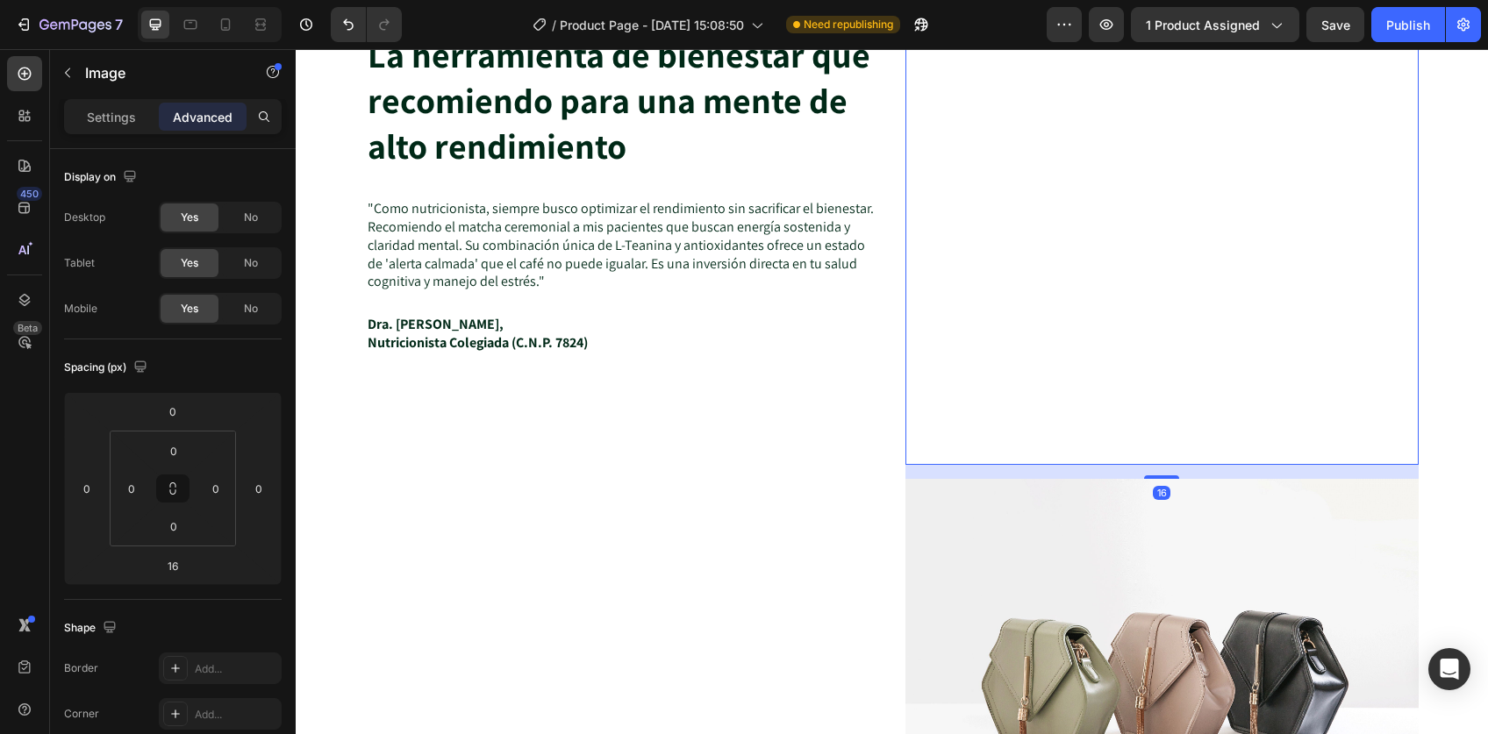
click at [1048, 564] on img at bounding box center [1161, 671] width 513 height 385
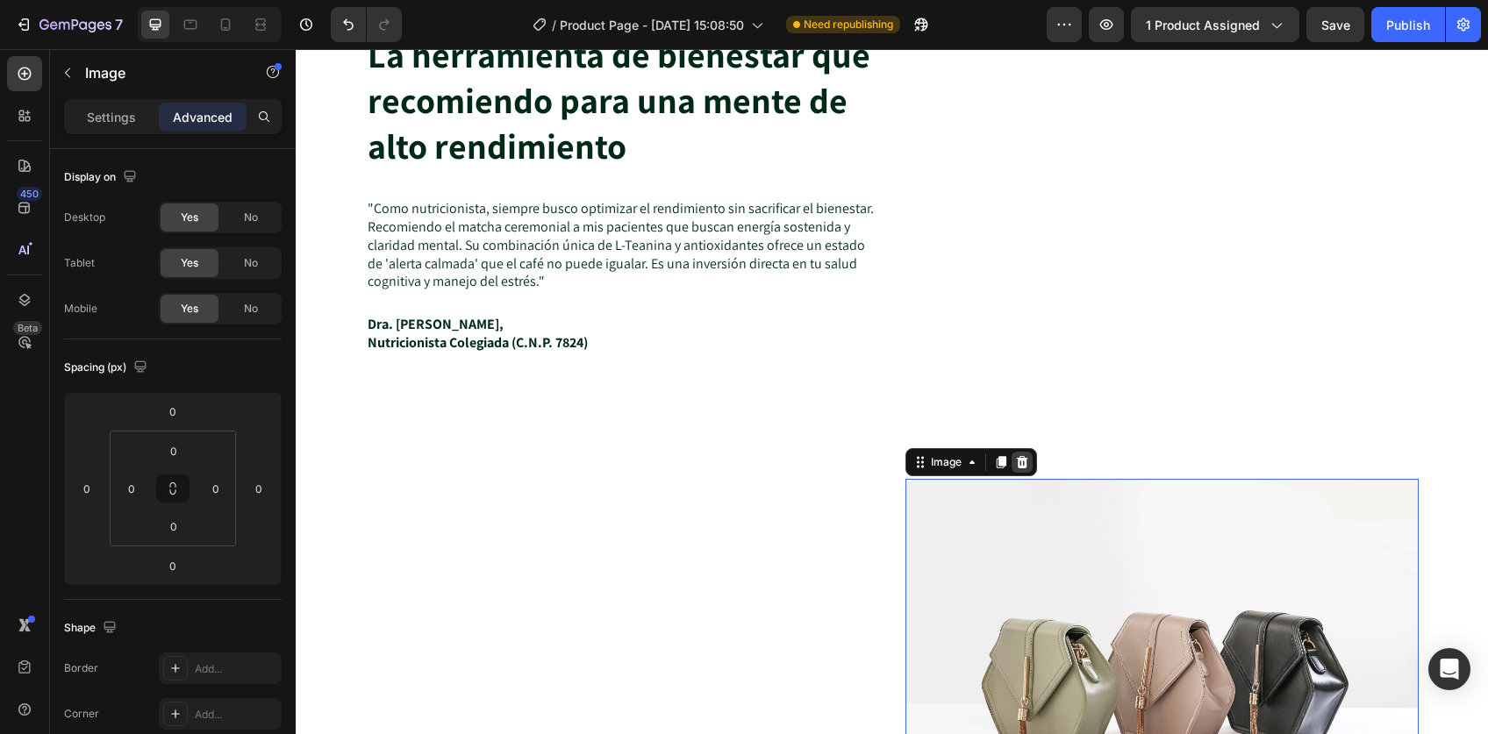
click at [1019, 465] on icon at bounding box center [1022, 462] width 14 height 14
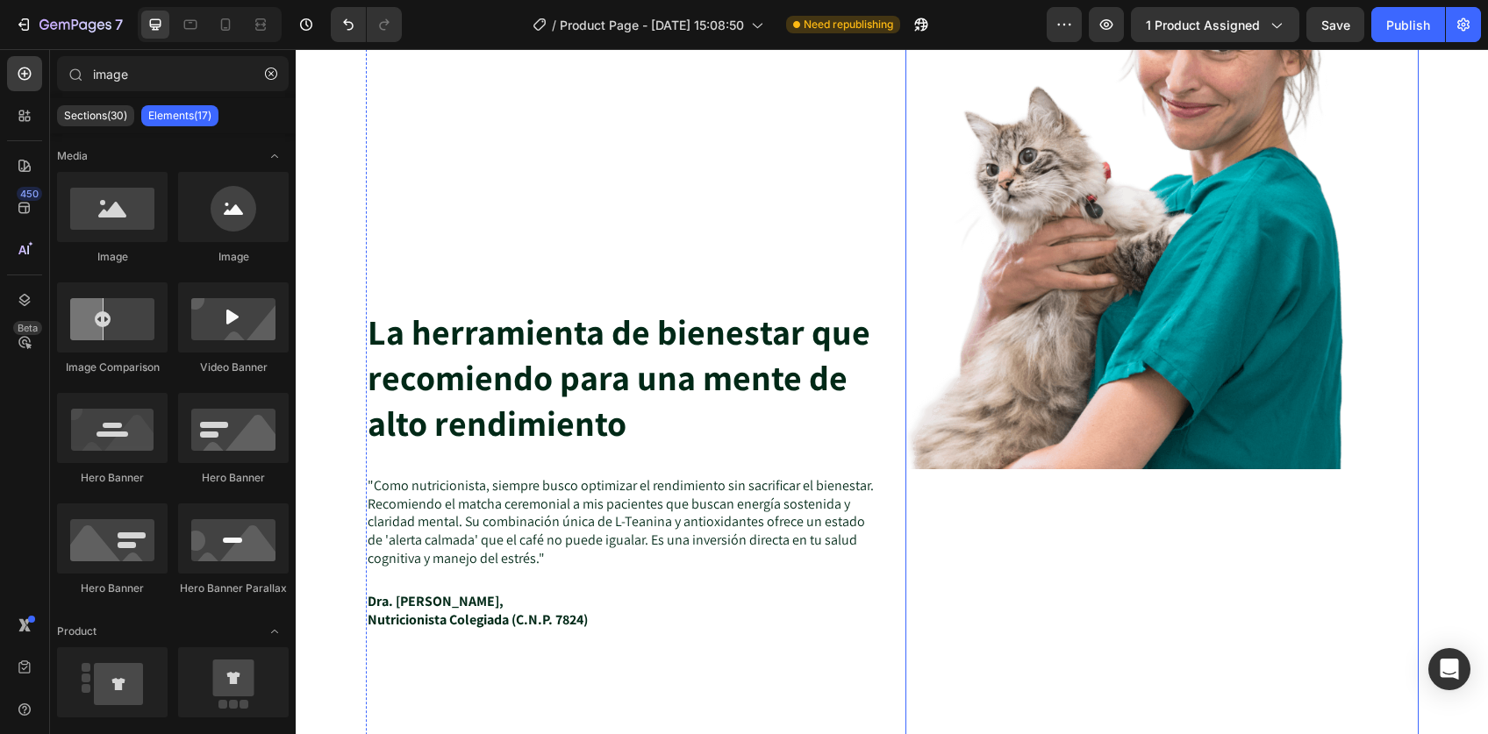
scroll to position [6871, 0]
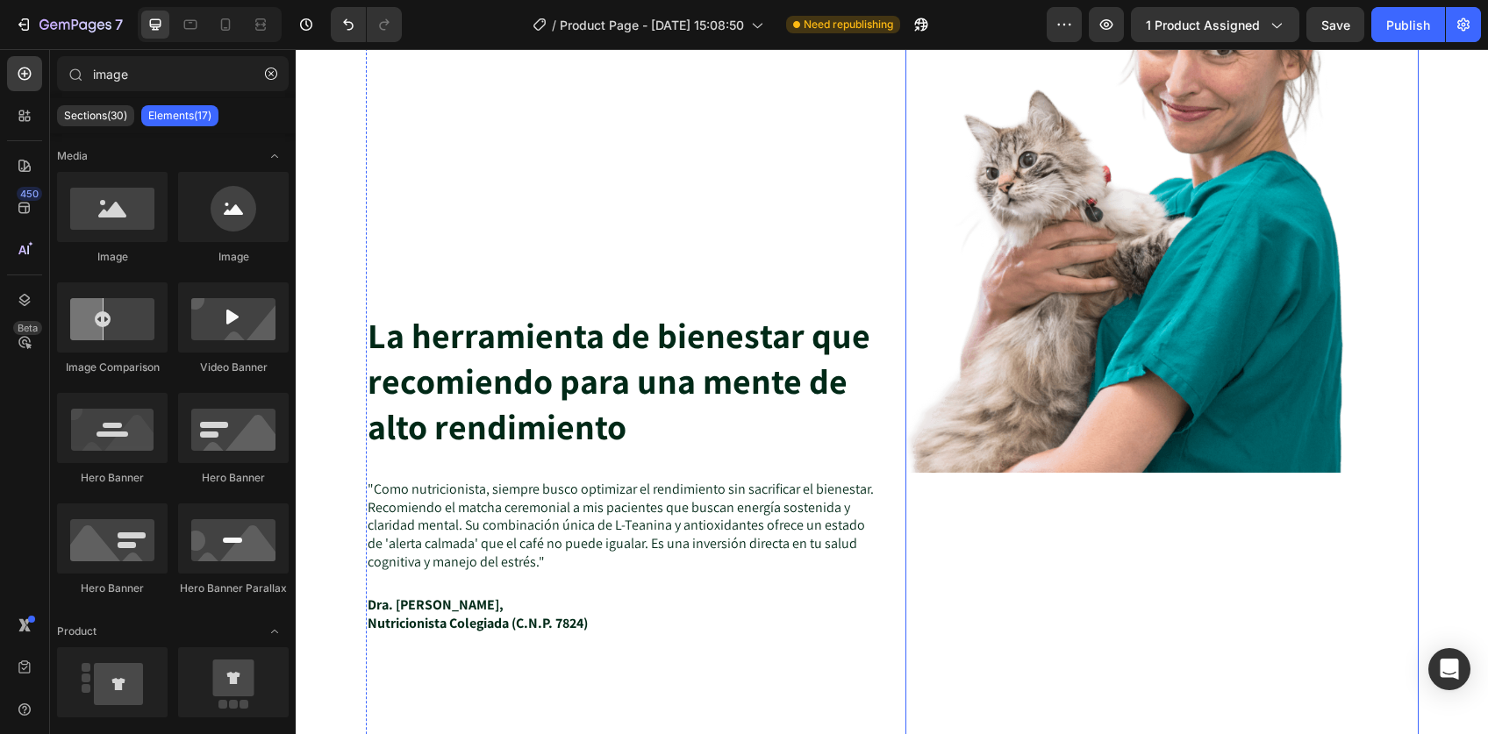
click at [1083, 401] on img at bounding box center [1161, 236] width 513 height 473
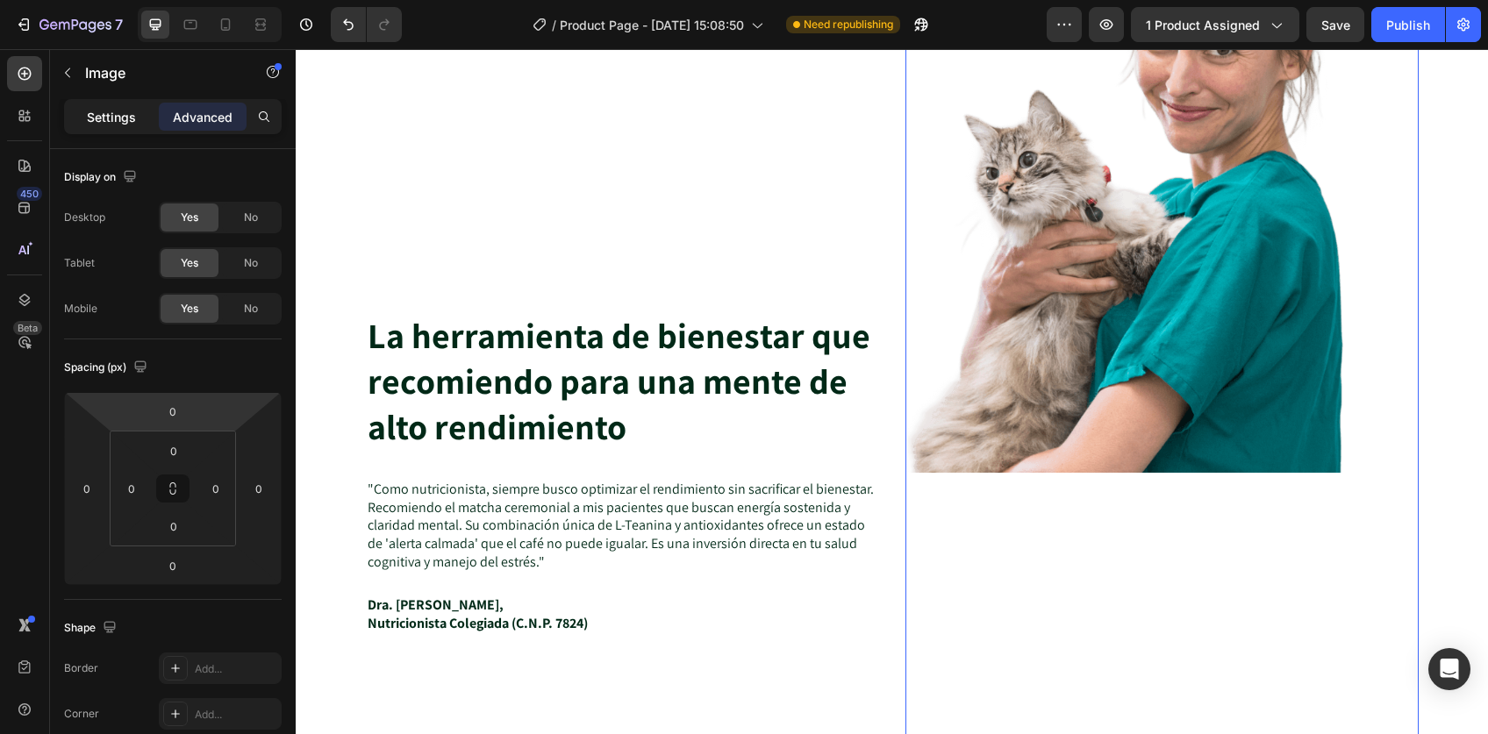
click at [116, 111] on p "Settings" at bounding box center [111, 117] width 49 height 18
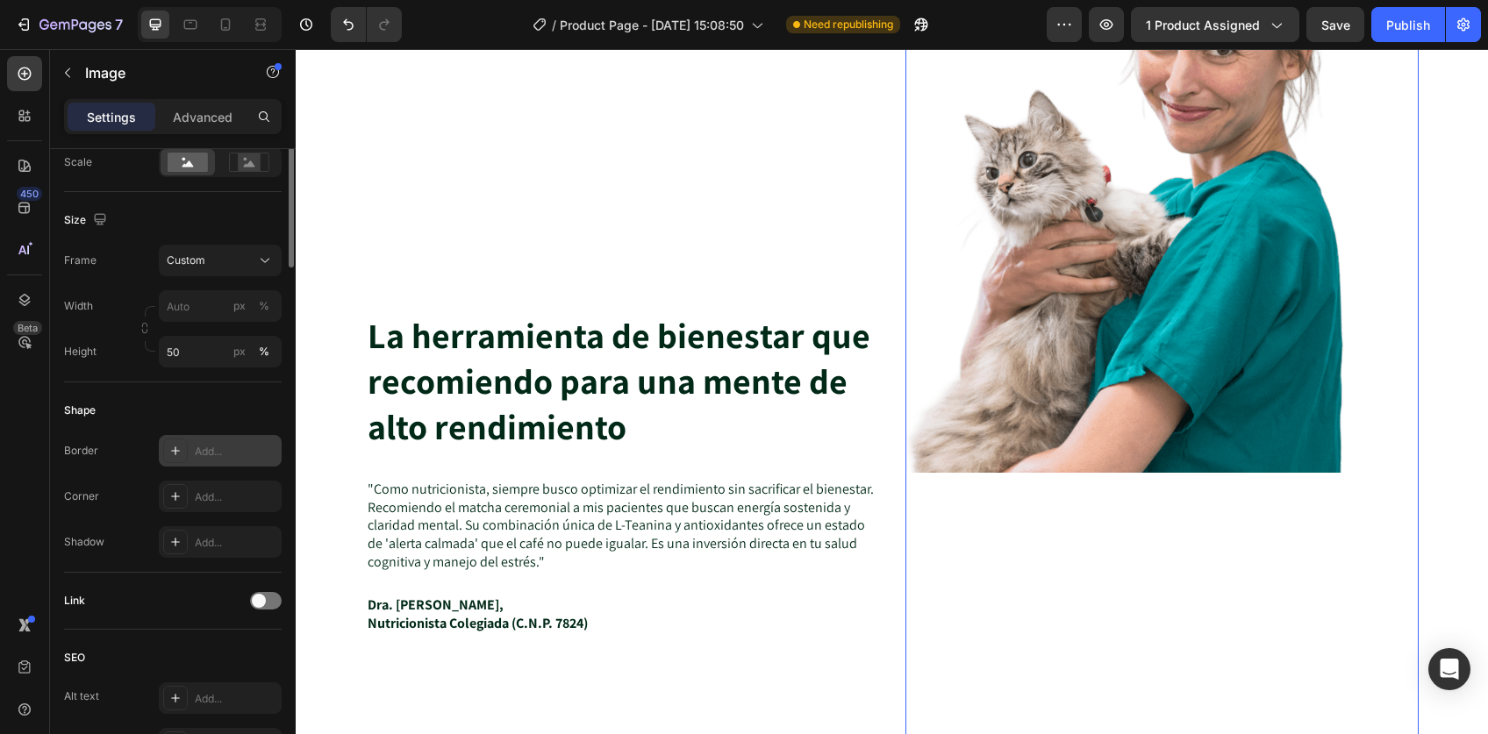
scroll to position [474, 0]
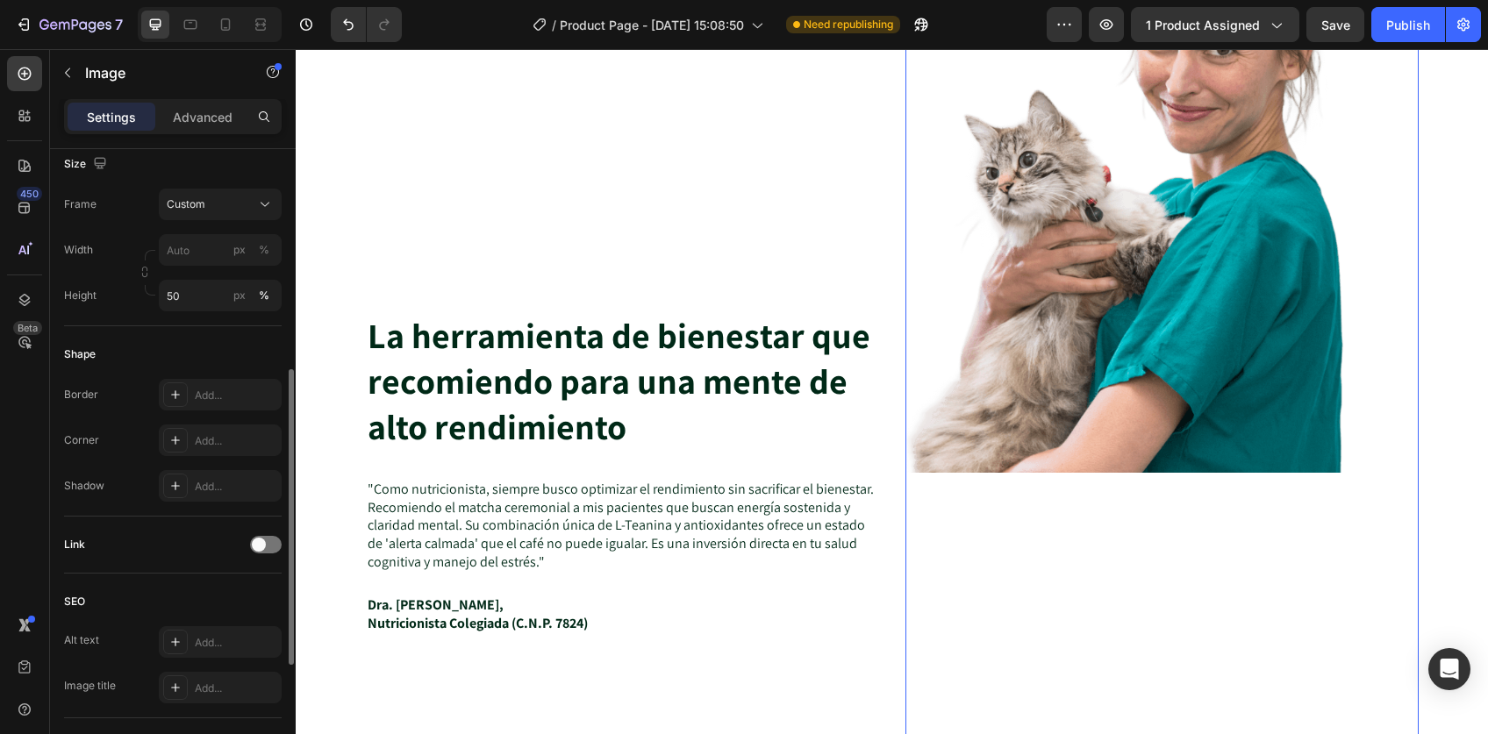
click at [216, 218] on div "Frame Custom Width px % Height 50 px %" at bounding box center [173, 250] width 218 height 123
click at [221, 204] on div "Custom" at bounding box center [210, 204] width 86 height 16
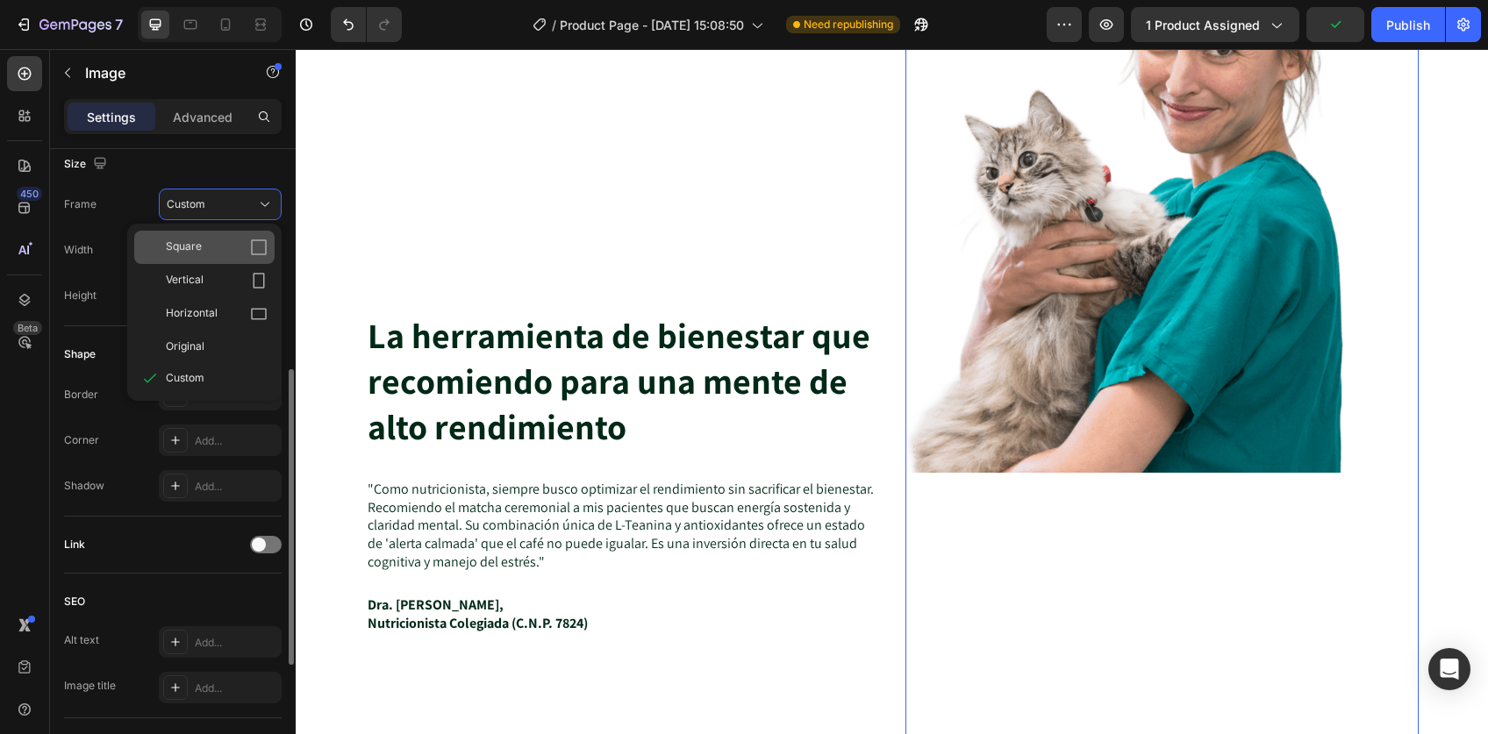
click at [203, 246] on div "Square" at bounding box center [217, 248] width 102 height 18
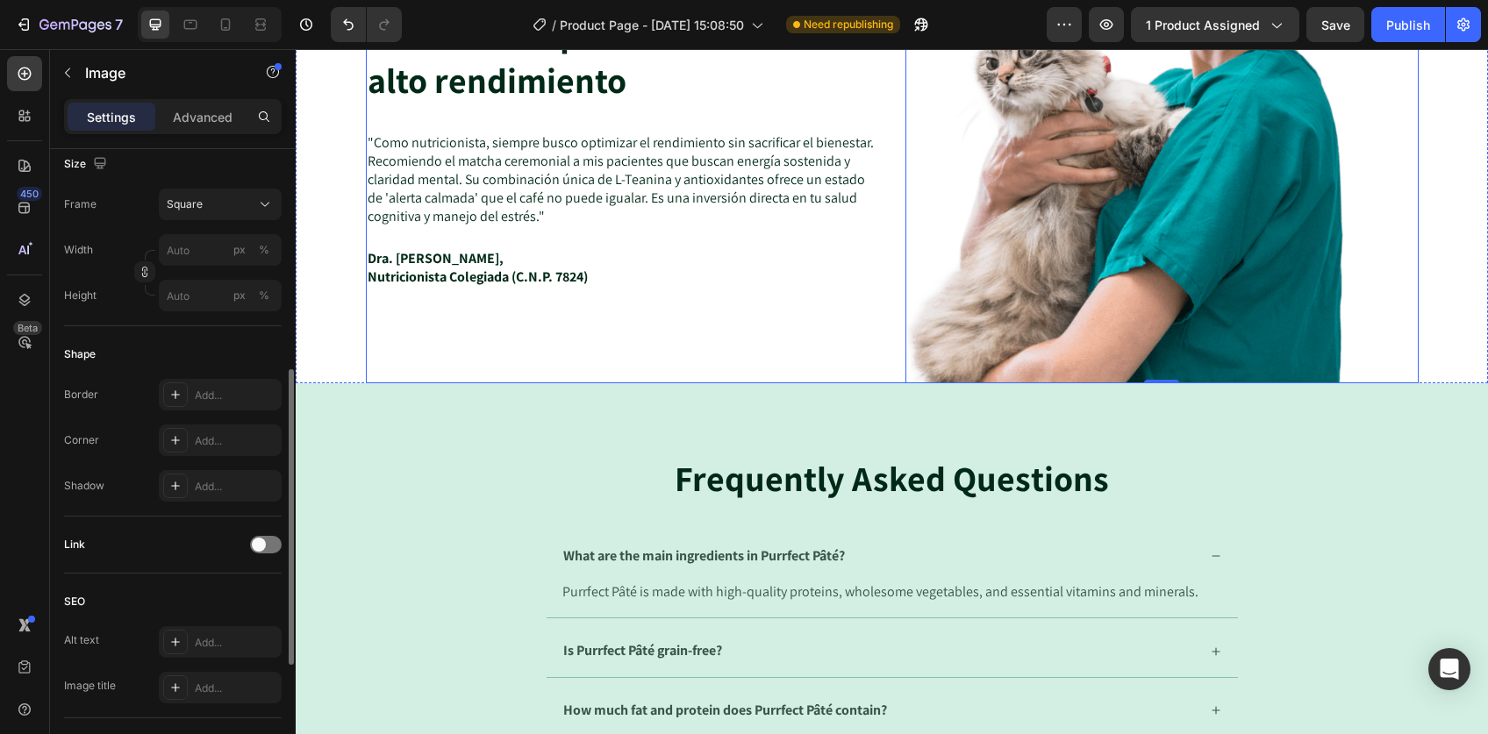
scroll to position [4851, 0]
